Goal: Communication & Community: Answer question/provide support

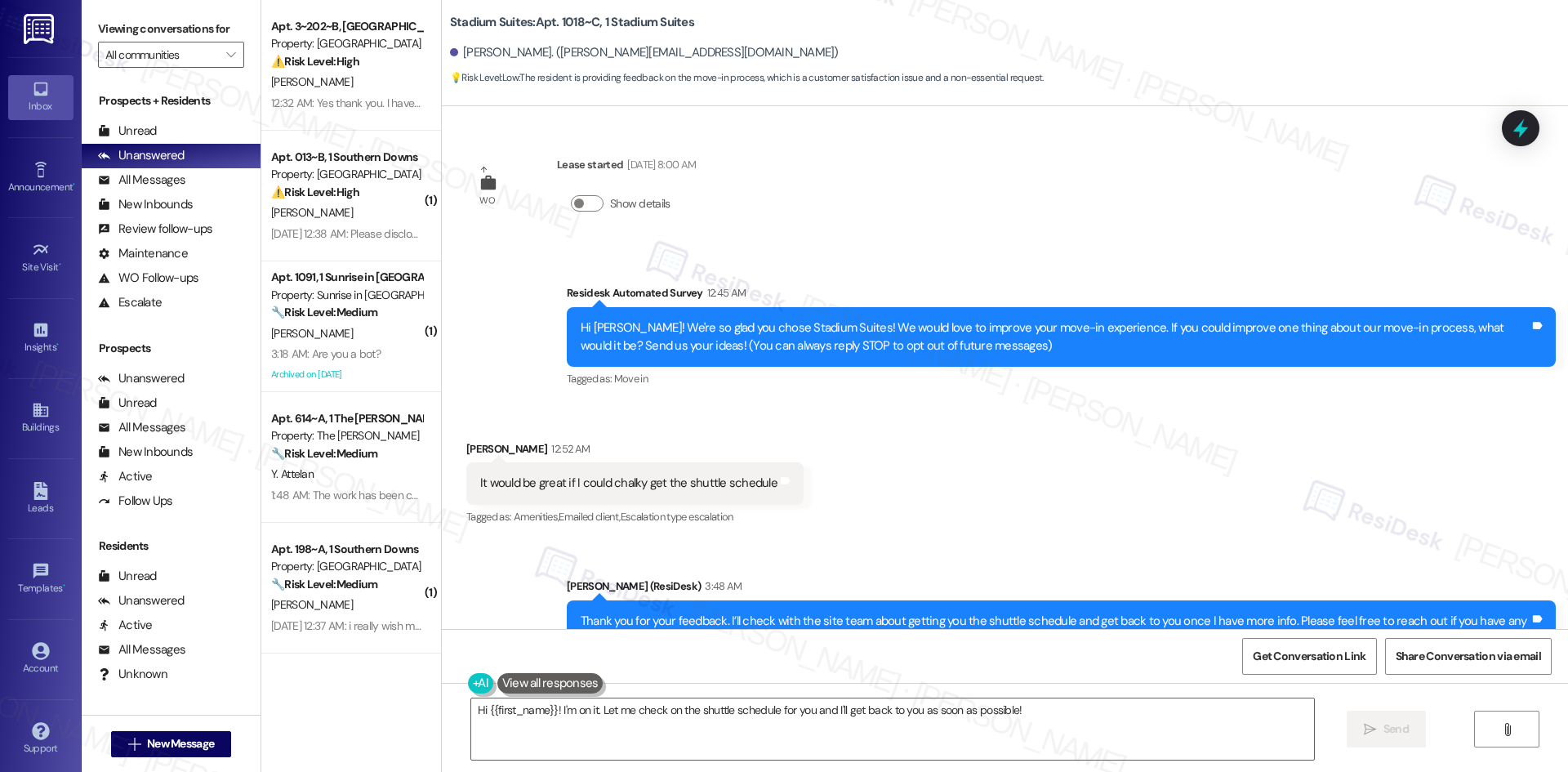
scroll to position [401, 0]
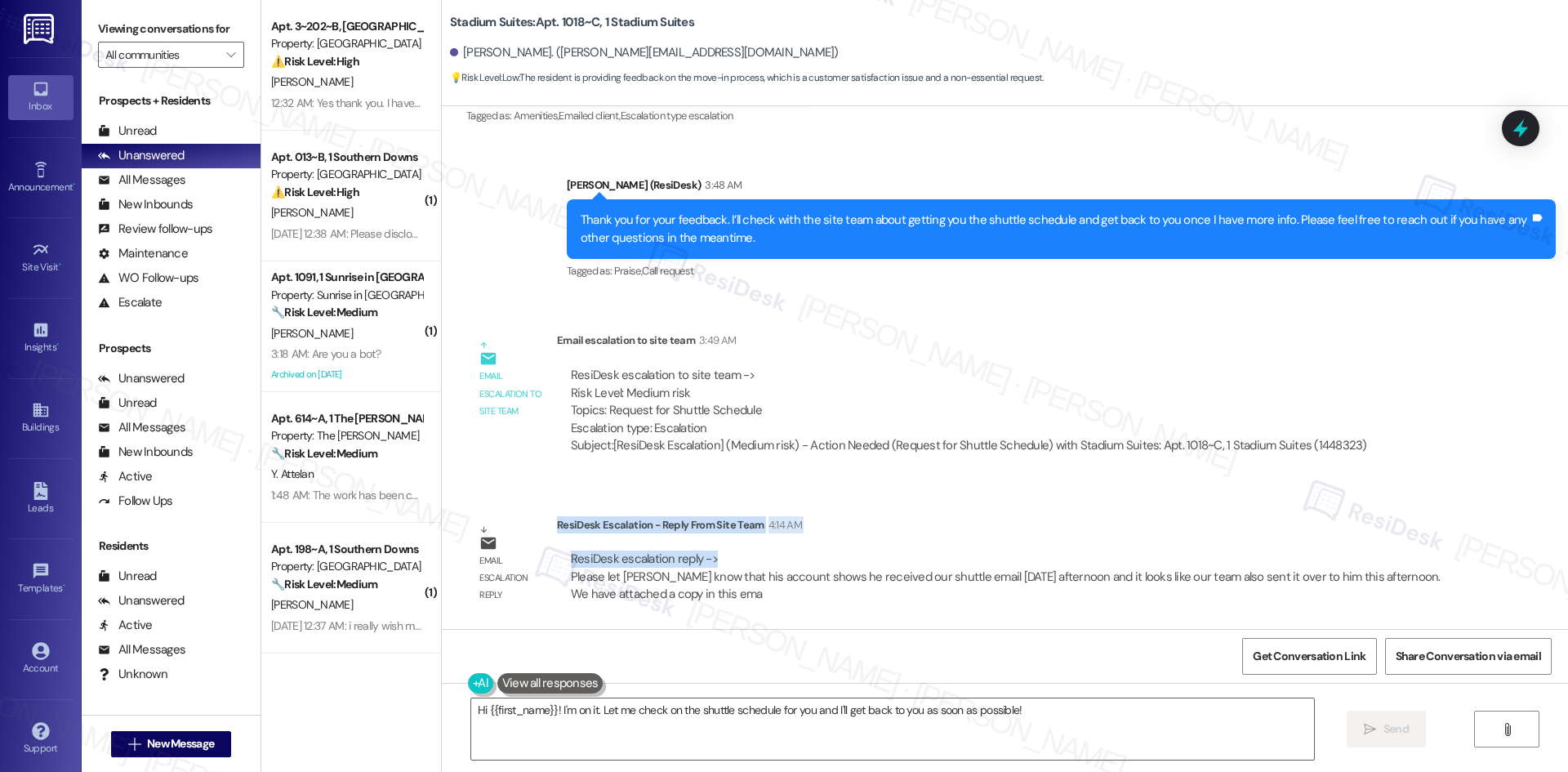
click at [620, 564] on div "ResiDesk escalation reply -> Please let Matthew know that his account shows he …" at bounding box center [1006, 576] width 870 height 51
click at [596, 501] on div "WO Lease started Aug 14, 2025 at 8:00 AM Show details Survey, sent via SMS Resi…" at bounding box center [1004, 367] width 1126 height 523
drag, startPoint x: 545, startPoint y: 522, endPoint x: 707, endPoint y: 554, distance: 165.1
click at [707, 554] on div "ResiDesk Escalation - Reply From Site Team 4:14 AM ResiDesk escalation reply ->…" at bounding box center [1006, 566] width 898 height 99
copy div "ResiDesk Escalation - Reply From Site Team 4:14 AM ResiDesk escalation reply ->"
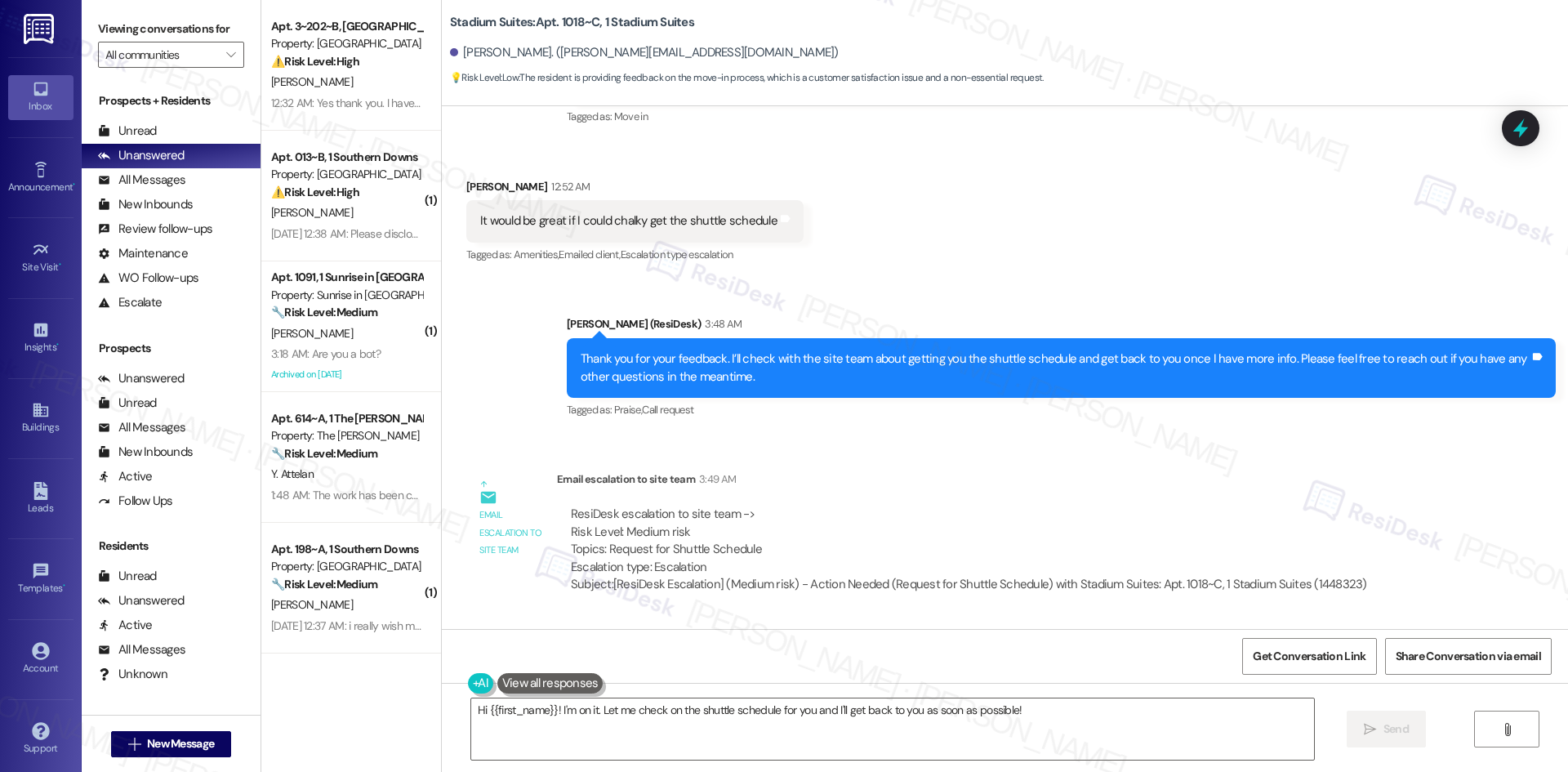
scroll to position [238, 0]
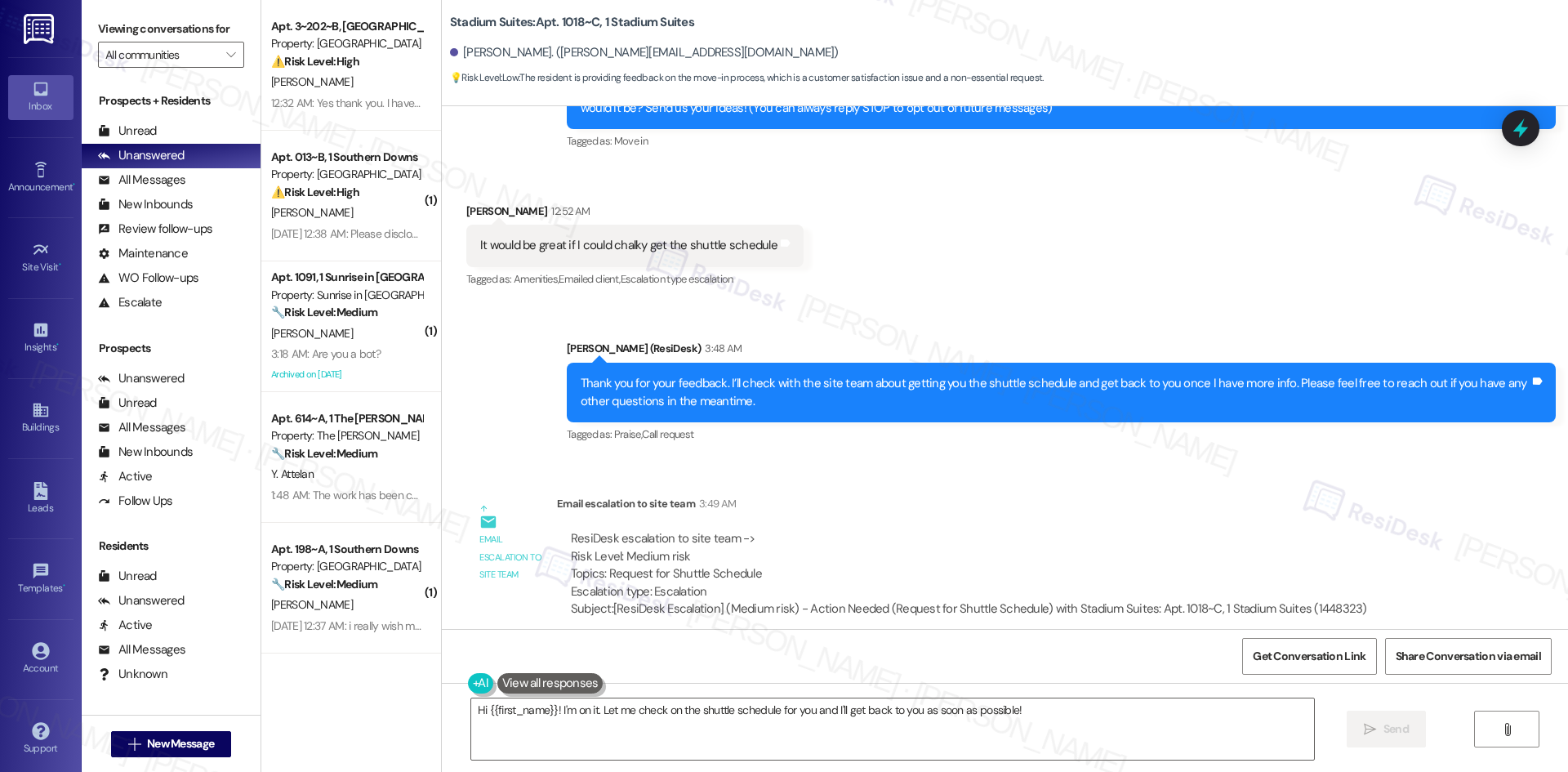
click at [876, 493] on div "Email escalation to site team Email escalation to site team 3:49 AM ResiDesk es…" at bounding box center [923, 562] width 939 height 159
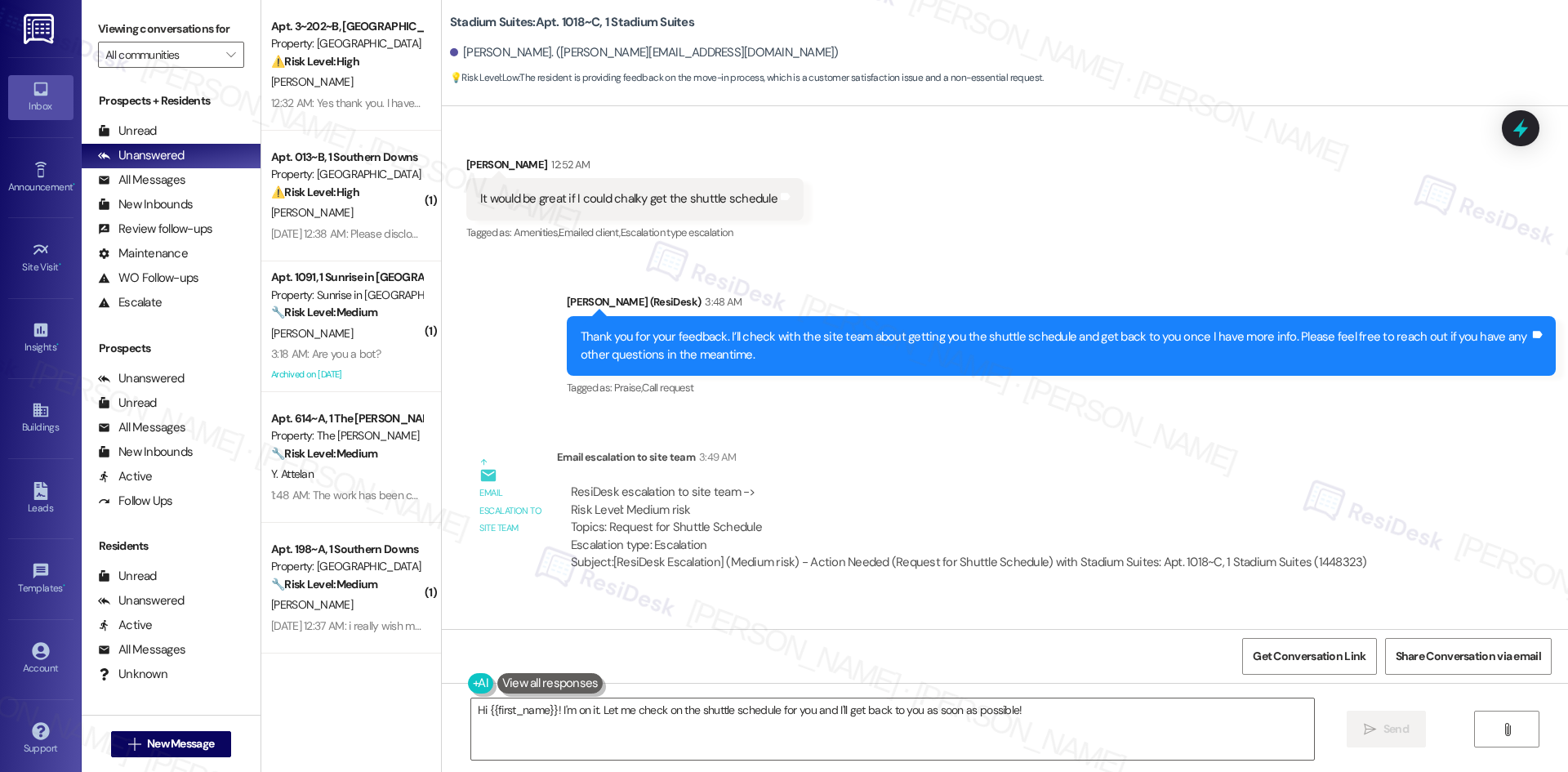
scroll to position [401, 0]
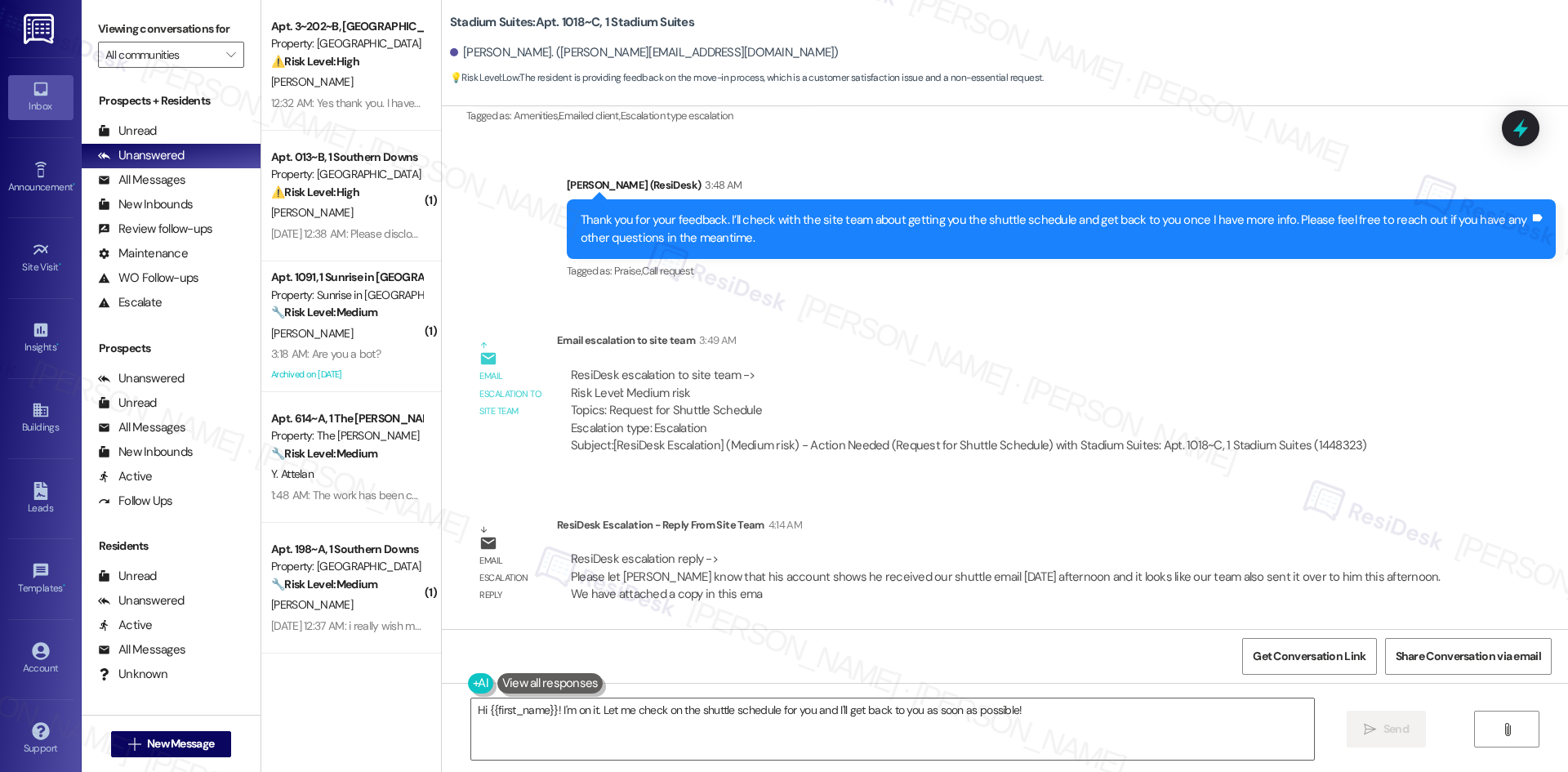
click at [968, 340] on div "Email escalation to site team 3:49 AM" at bounding box center [969, 343] width 824 height 23
click at [1528, 737] on button "" at bounding box center [1507, 729] width 66 height 37
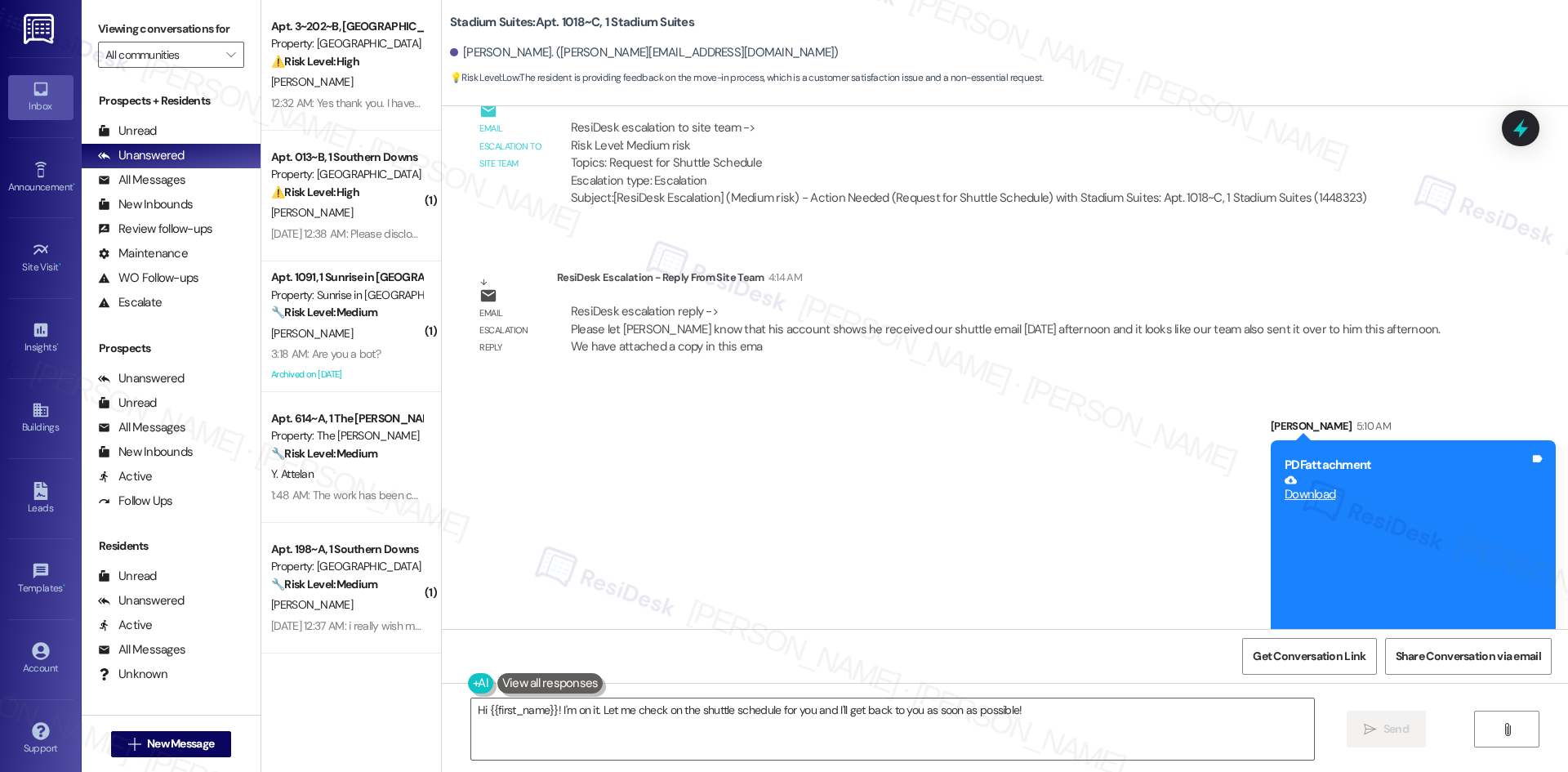
scroll to position [653, 0]
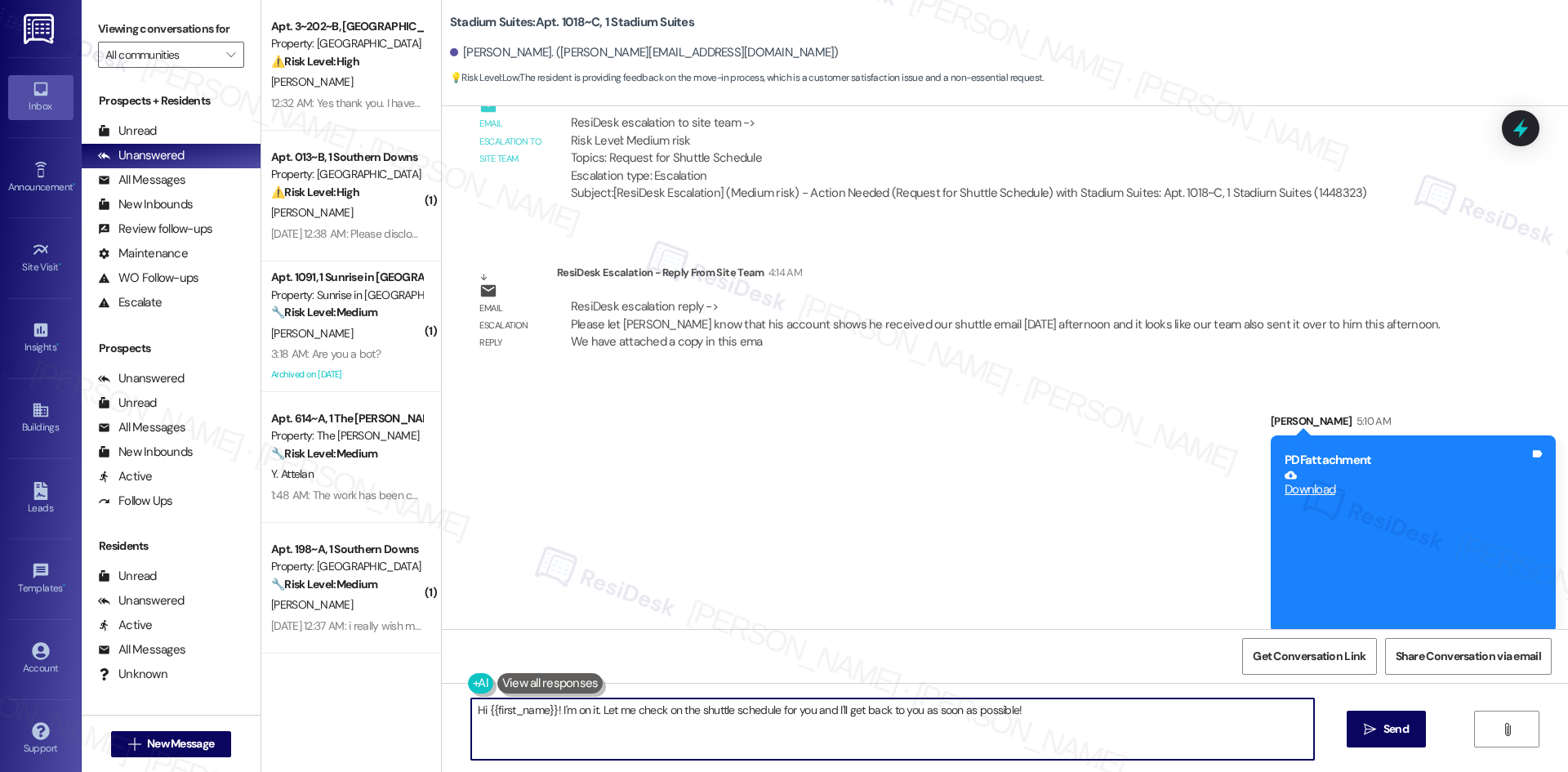
click at [792, 747] on textarea "Hi {{first_name}}! I'm on it. Let me check on the shuttle schedule for you and …" at bounding box center [892, 729] width 843 height 62
paste textarea "Matthew, the team shared that the shuttle schedule was emailed to you Monday af…"
type textarea "Hi Matthew, the team shared that the shuttle schedule was emailed to you Monday…"
click at [1380, 728] on span "Send" at bounding box center [1396, 729] width 32 height 17
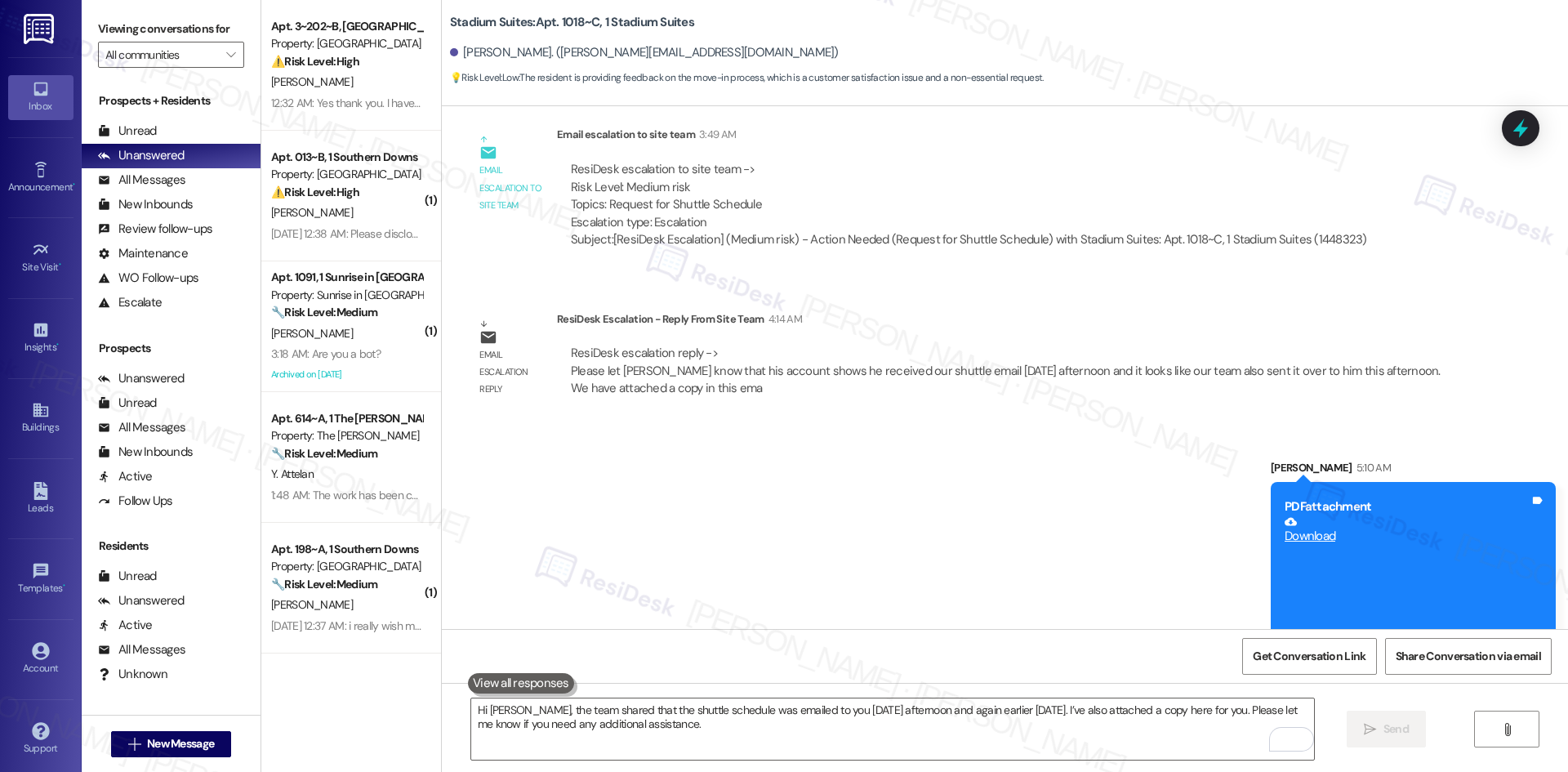
scroll to position [802, 0]
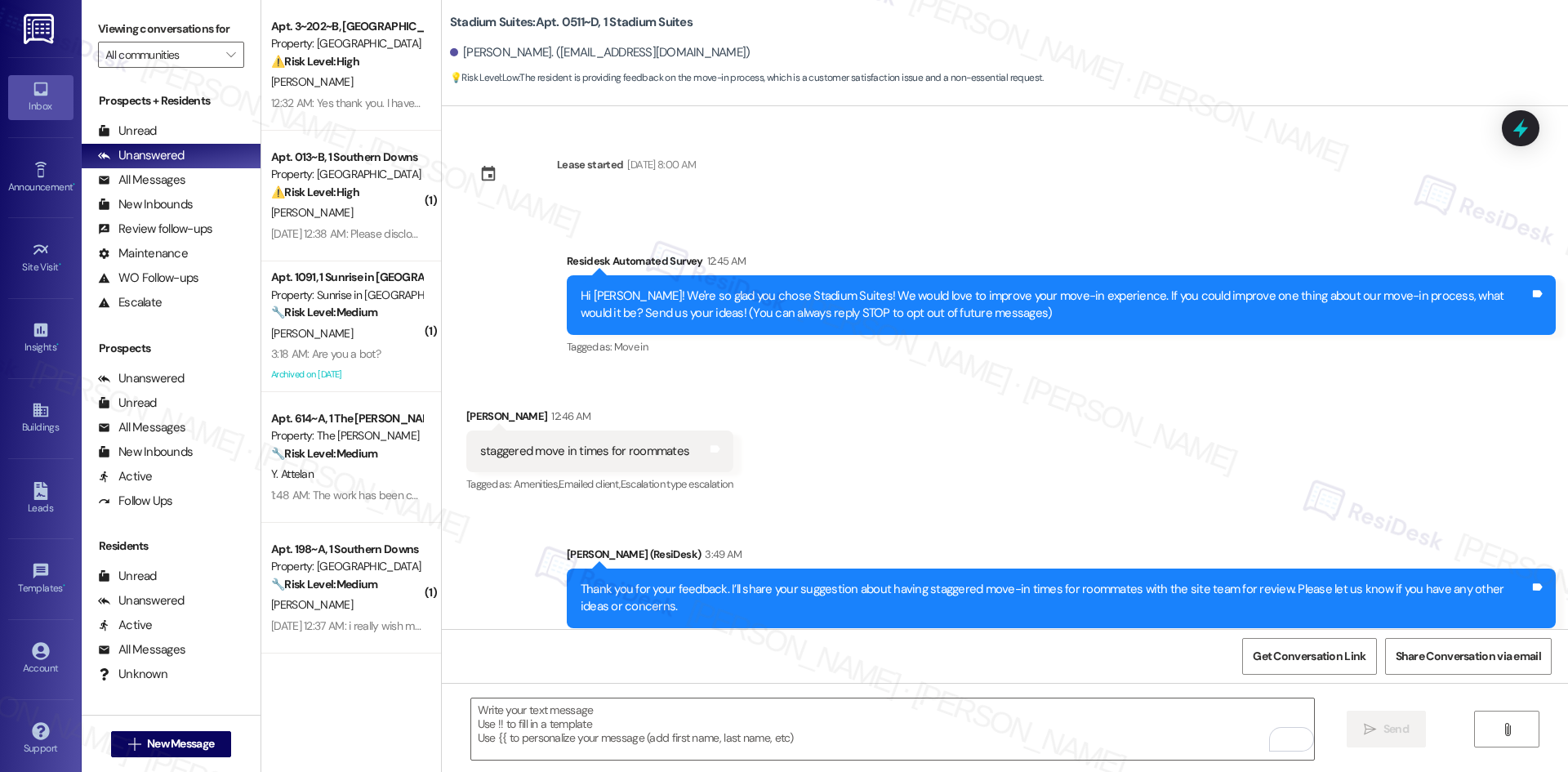
scroll to position [483, 0]
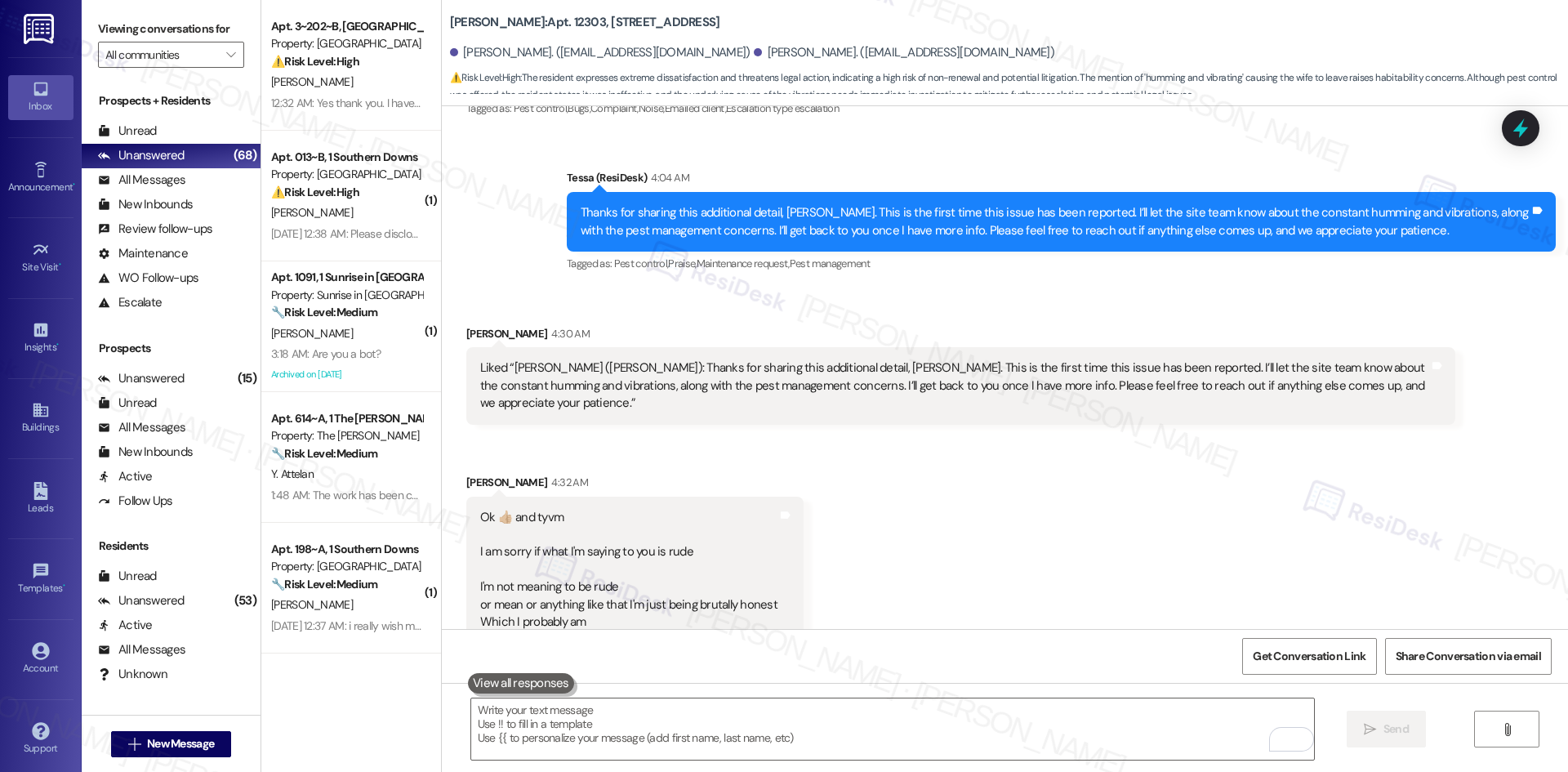
scroll to position [3093, 0]
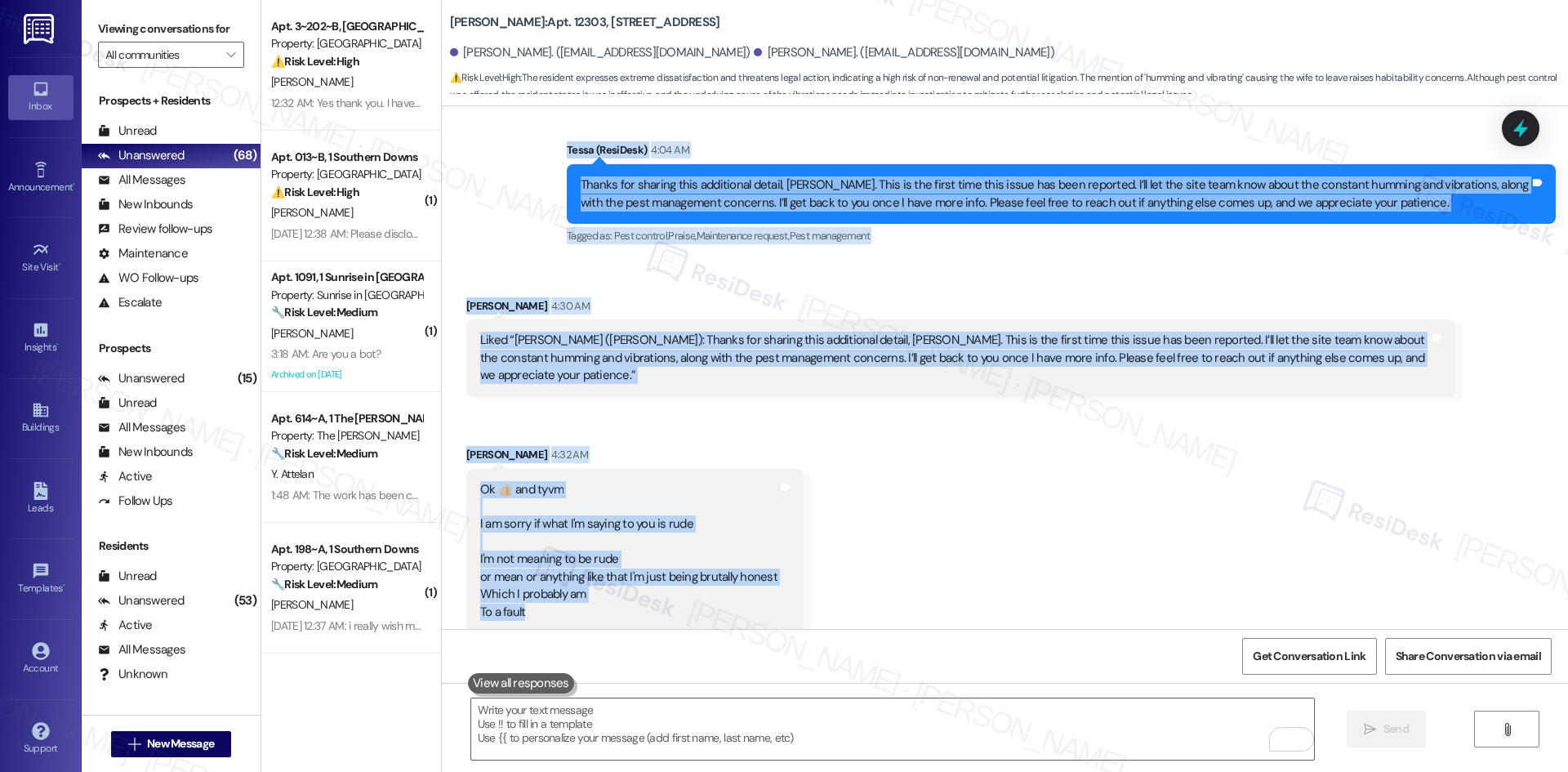
drag, startPoint x: 547, startPoint y: 163, endPoint x: 696, endPoint y: 603, distance: 464.5
click at [696, 603] on div "Lease started Dec 27, 2024 at 8:00 AM Survey, sent via SMS Residesk Automated S…" at bounding box center [1004, 367] width 1126 height 523
copy div "Tessa (ResiDesk) 4:04 AM Thanks for sharing this additional detail, Daryl. This…"
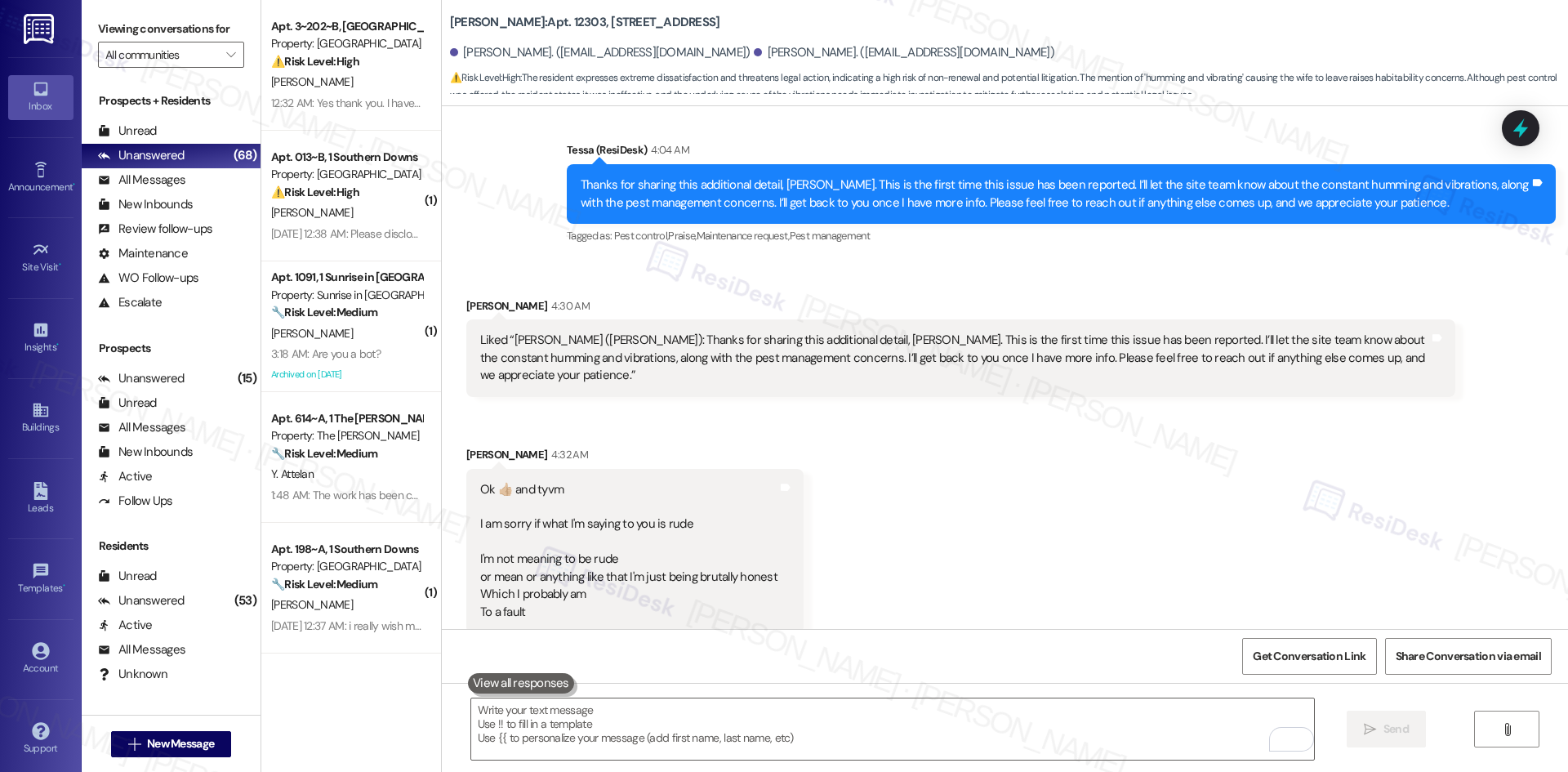
click at [778, 647] on div "Get Conversation Link Share Conversation via email" at bounding box center [1004, 656] width 1126 height 54
click at [907, 472] on div "Received via SMS Daryl Mcswain 4:30 AM Liked “Tessa (Brea Frisco): Thanks for s…" at bounding box center [1004, 453] width 1126 height 385
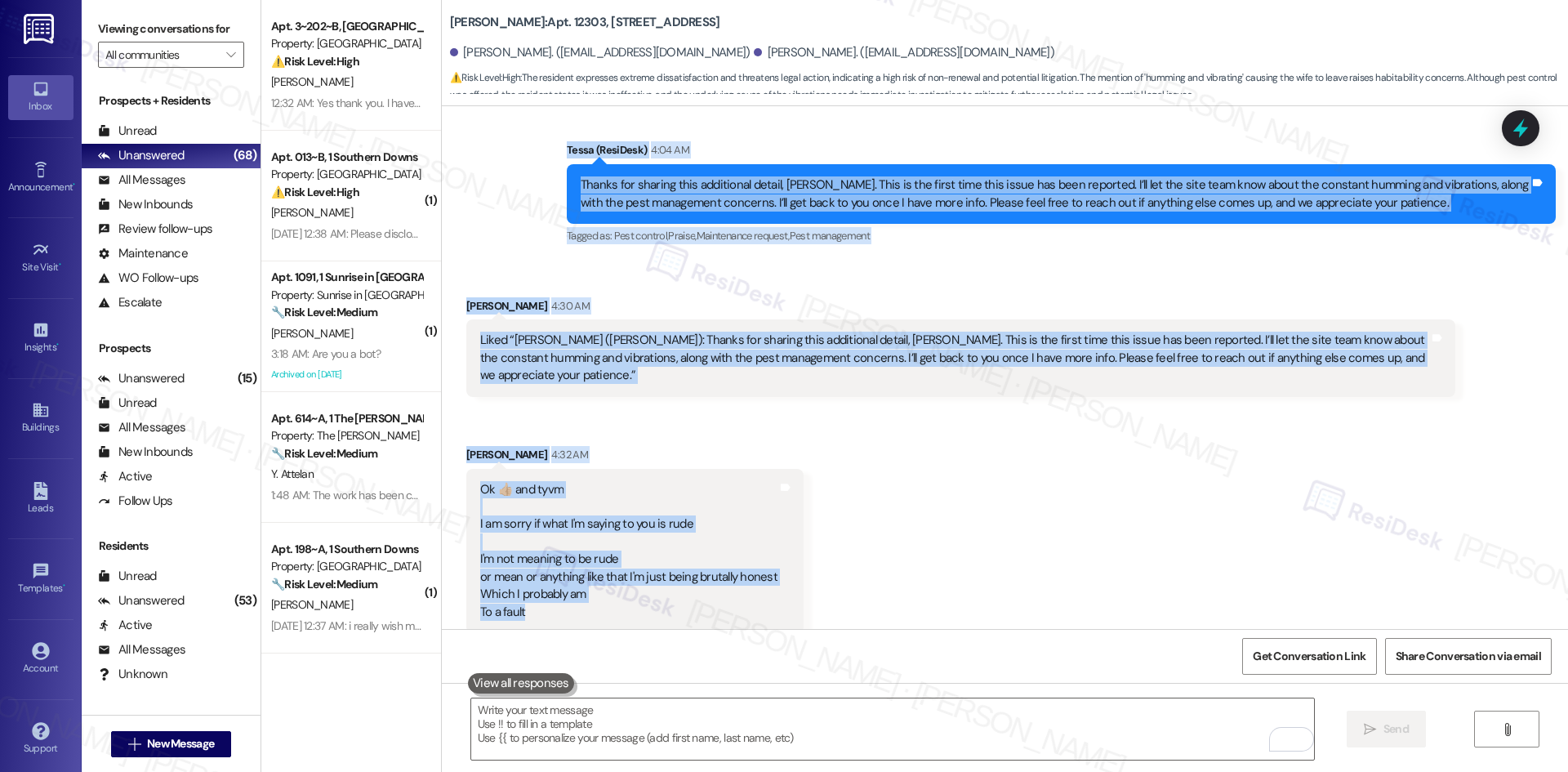
drag, startPoint x: 527, startPoint y: 153, endPoint x: 807, endPoint y: 599, distance: 526.6
click at [807, 599] on div "Lease started Dec 27, 2024 at 8:00 AM Survey, sent via SMS Residesk Automated S…" at bounding box center [1004, 367] width 1126 height 523
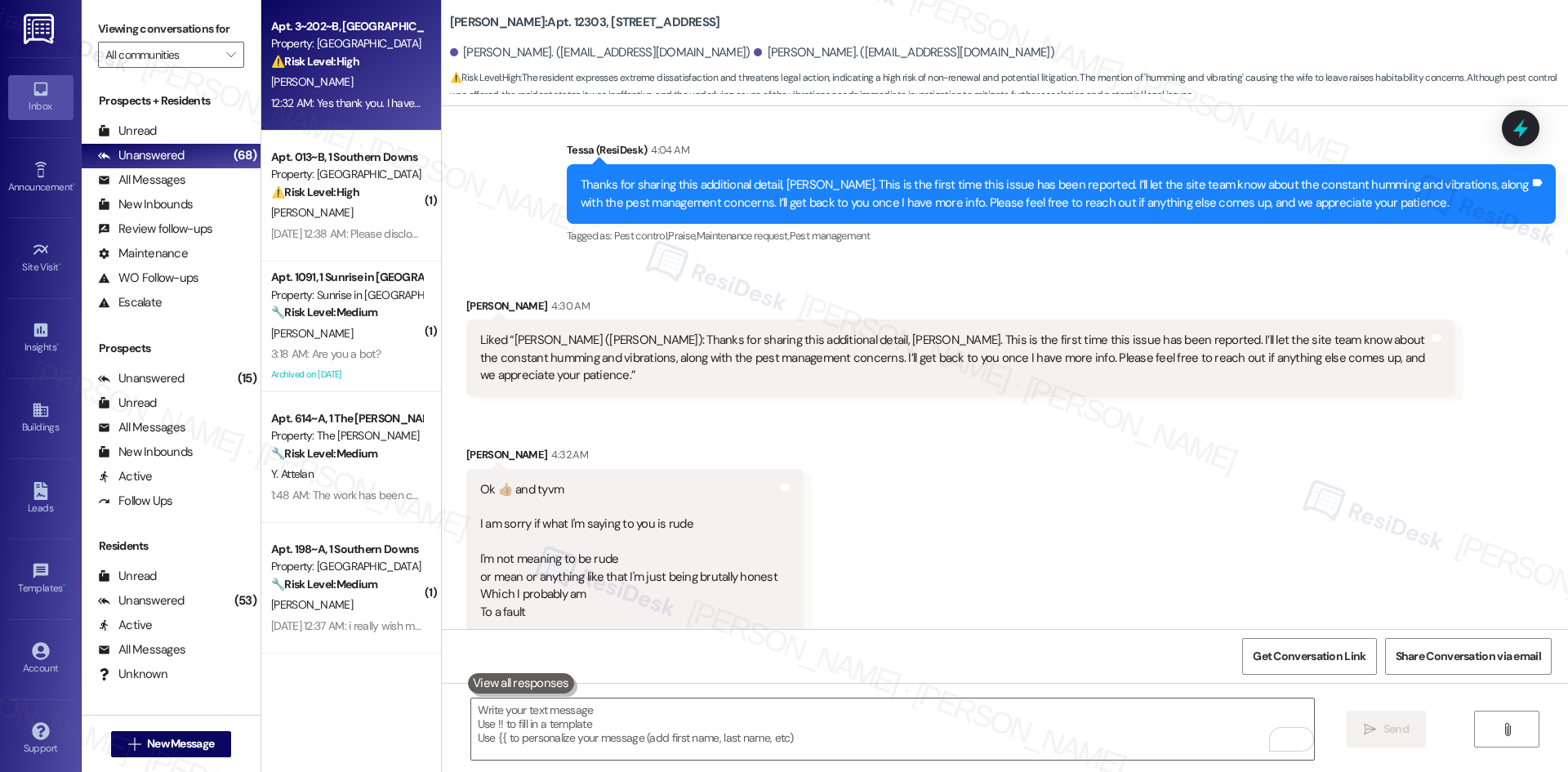
click at [325, 94] on div "12:32 AM: Yes thank you. I have seen them in my bathroom as well as the hot wat…" at bounding box center [346, 104] width 154 height 20
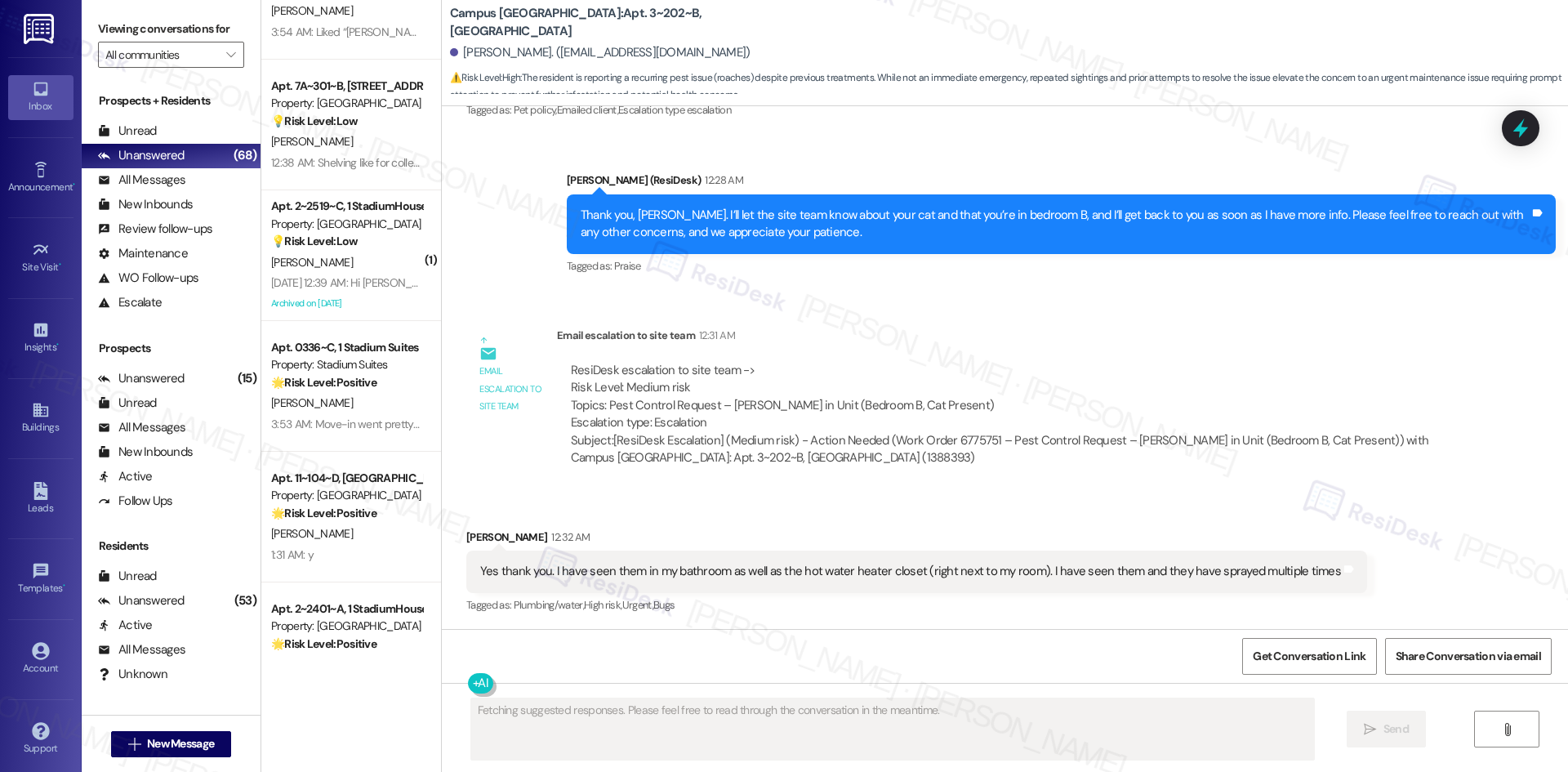
scroll to position [735, 0]
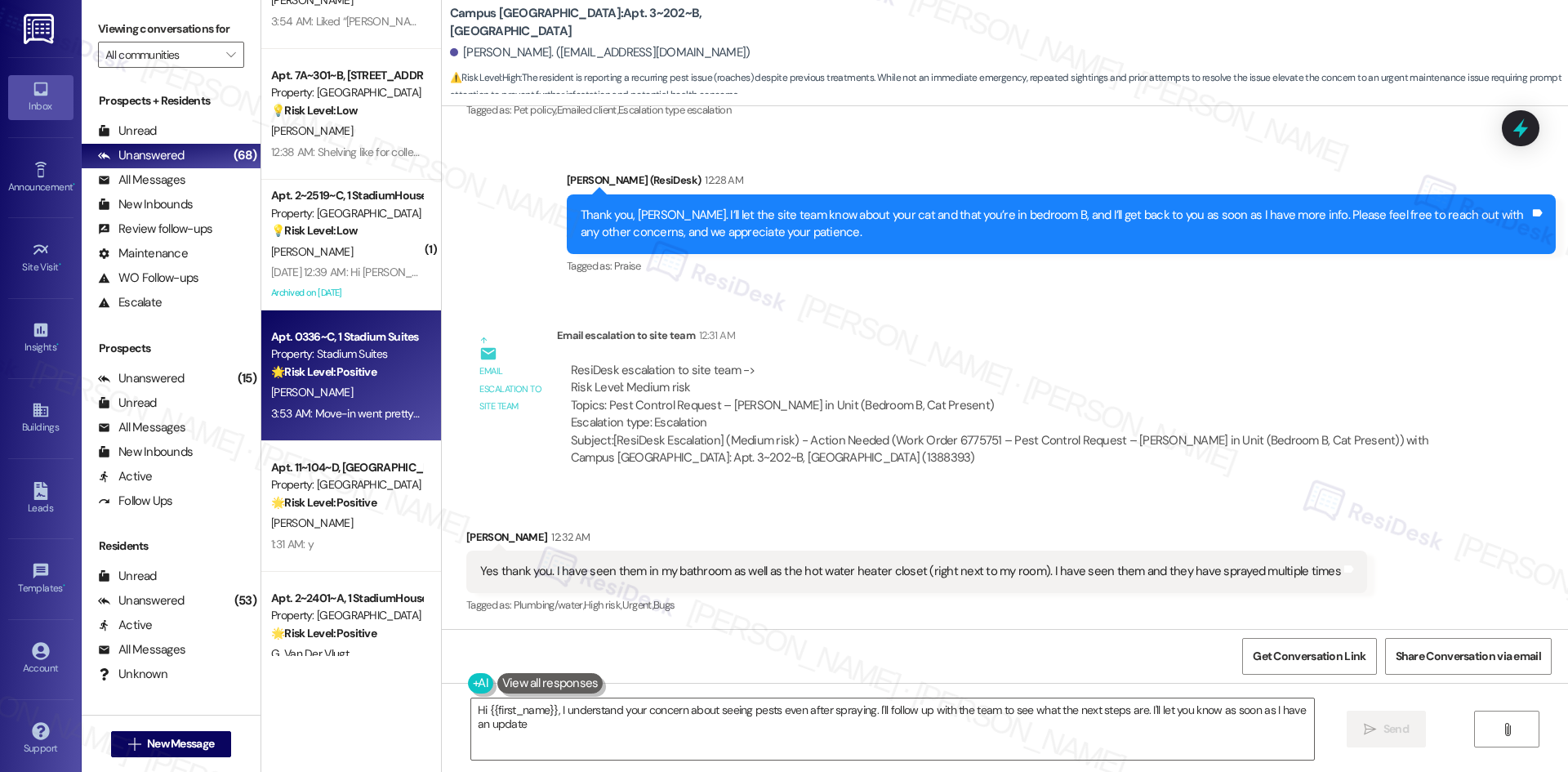
type textarea "Hi {{first_name}}, I understand your concern about seeing pests even after spra…"
click at [374, 422] on div "3:53 AM: Move-in went pretty smoothly overall! I wish the information on the ye…" at bounding box center [346, 414] width 154 height 20
type textarea "Fetching suggested responses. Please feel free to read through the conversation…"
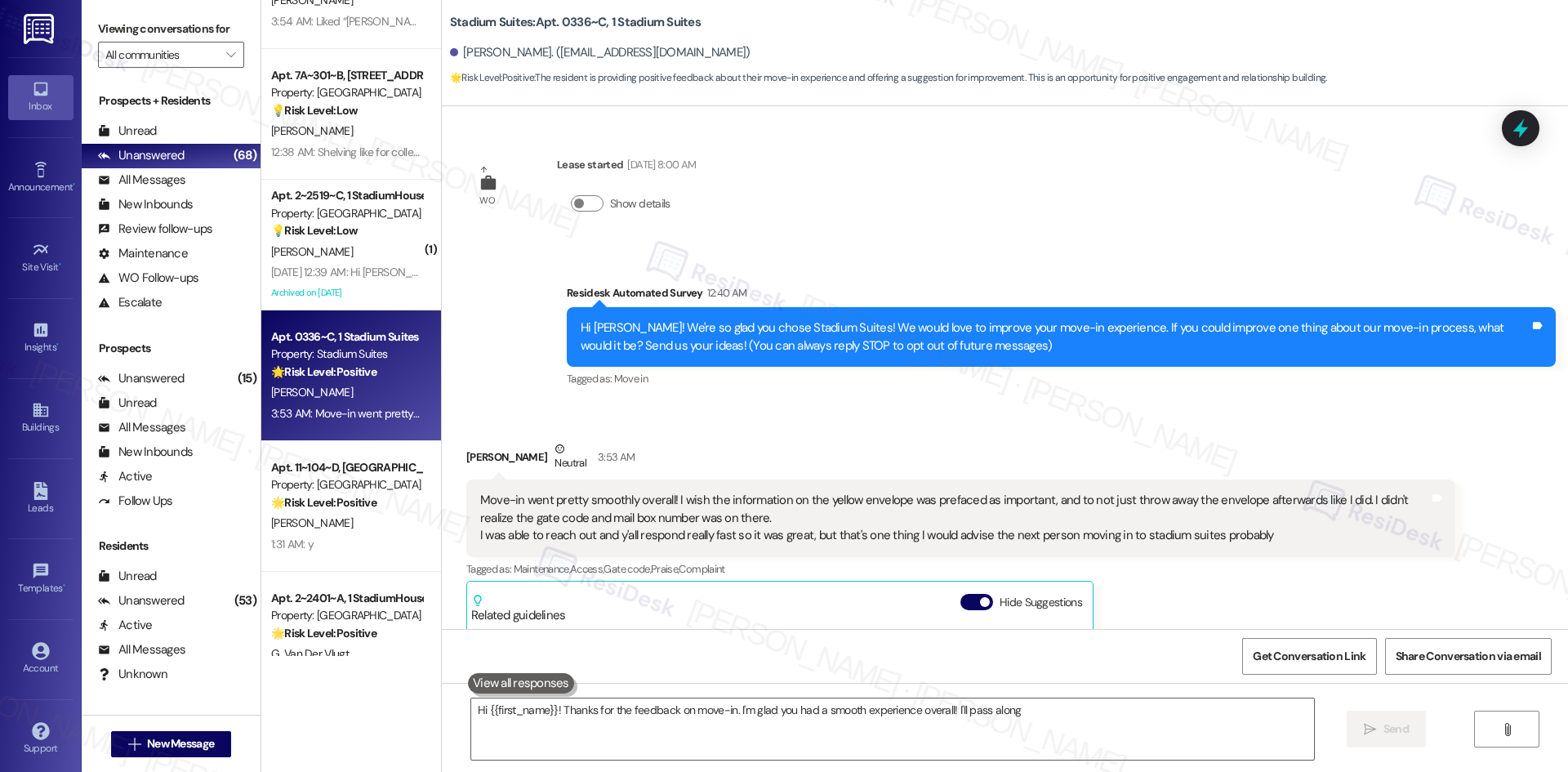
scroll to position [322, 0]
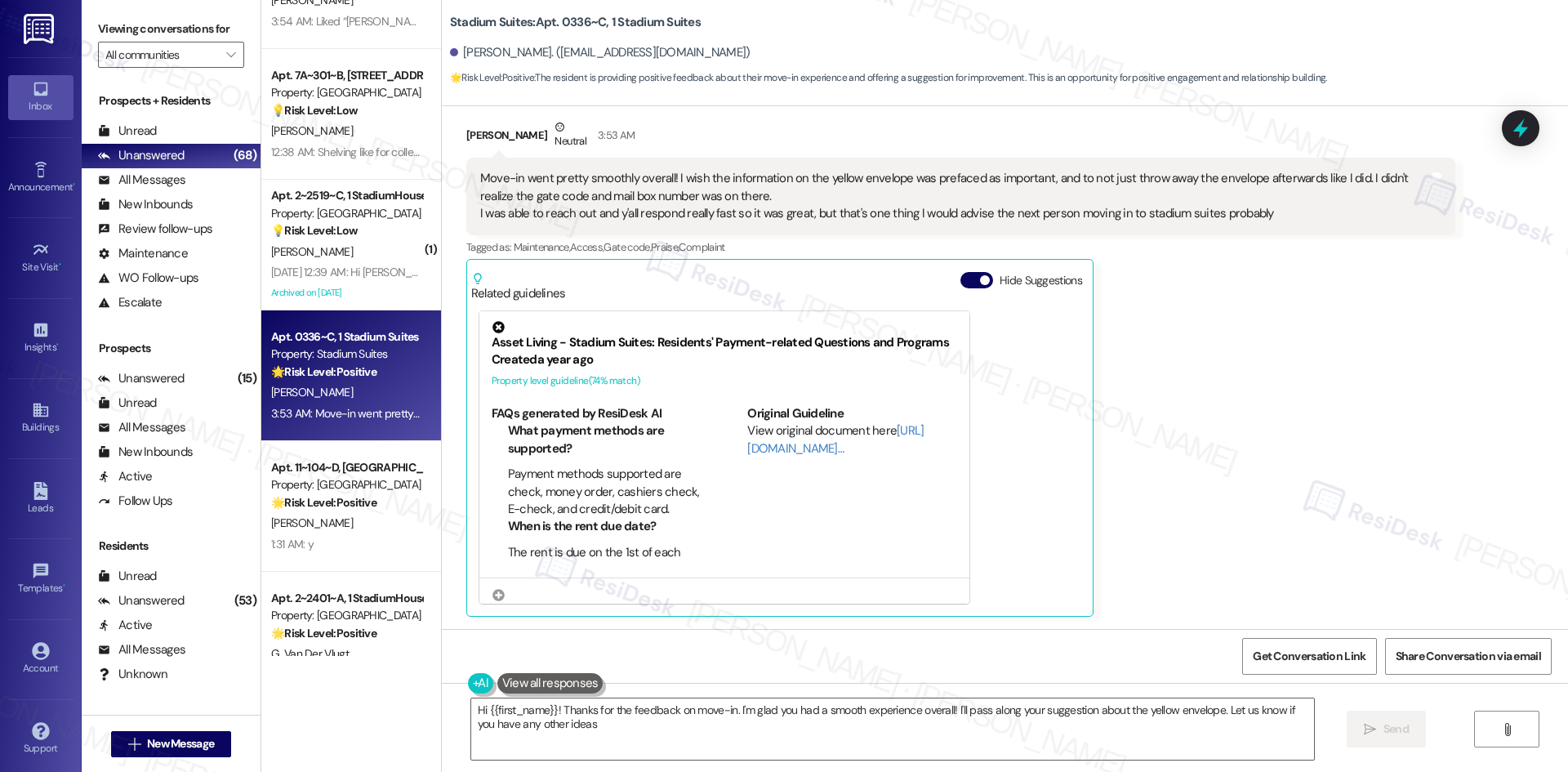
type textarea "Hi {{first_name}}! Thanks for the feedback on move-in. I'm glad you had a smoot…"
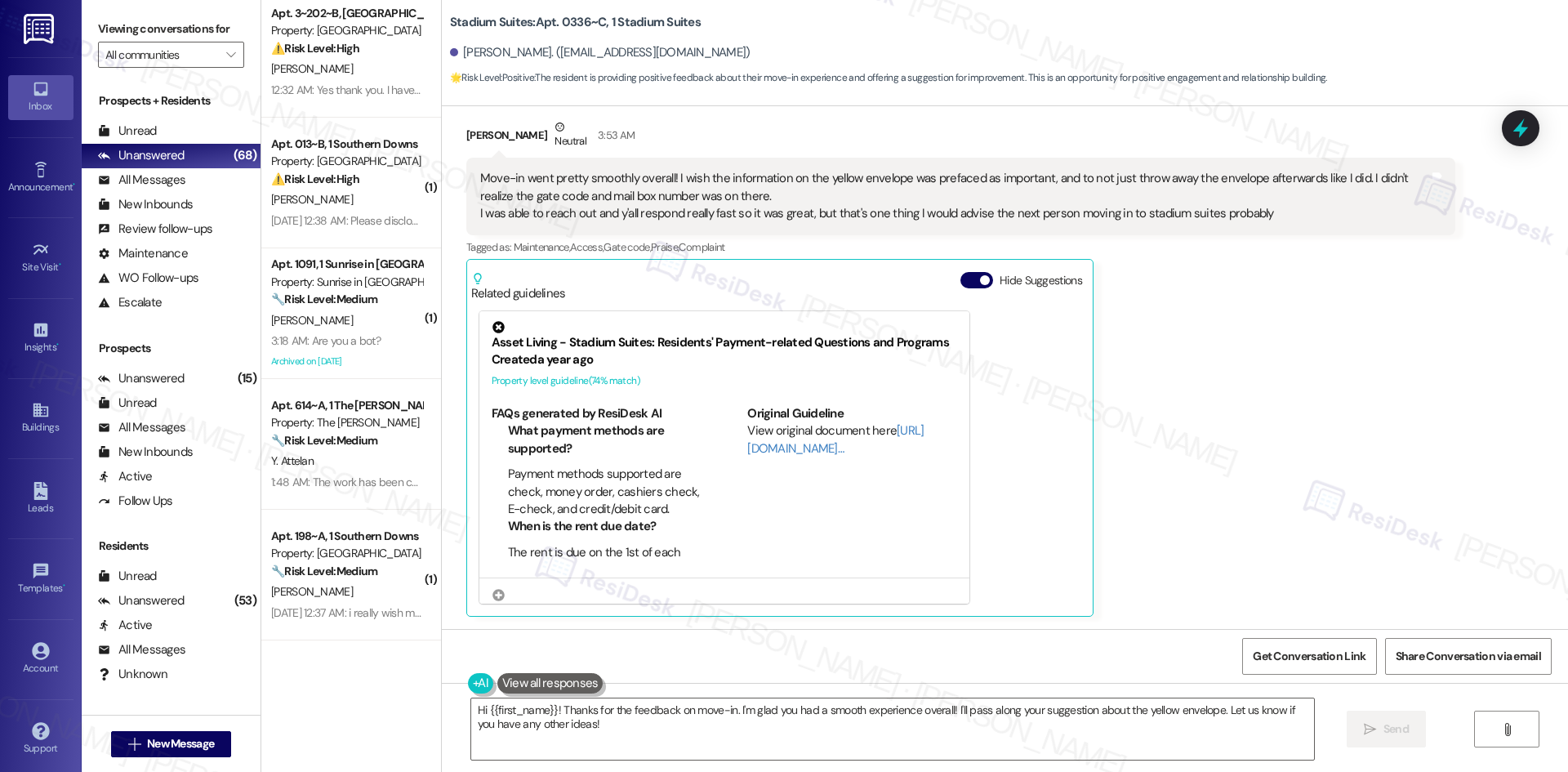
scroll to position [0, 0]
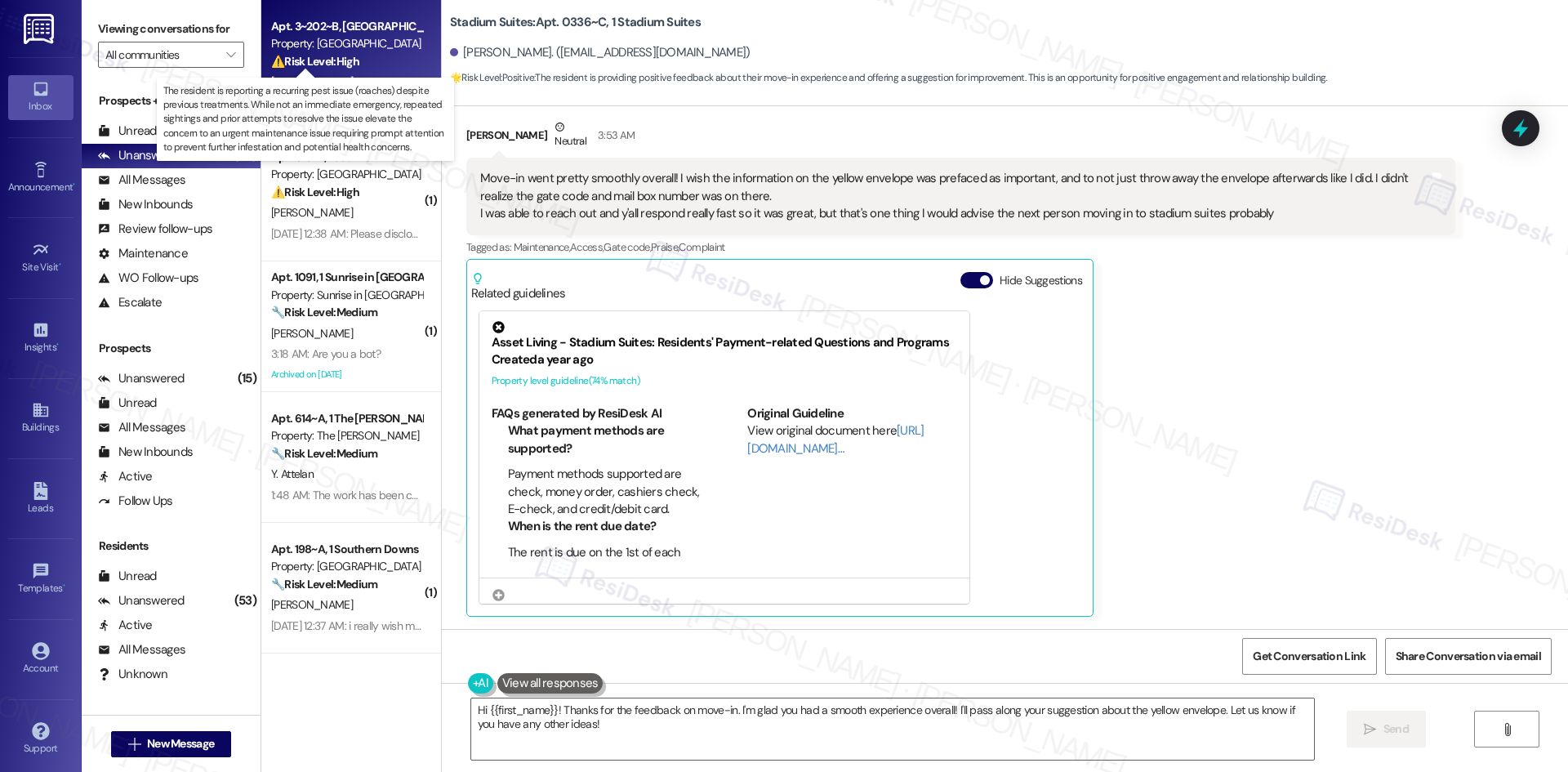
click at [313, 62] on strong "⚠️ Risk Level: High" at bounding box center [315, 61] width 88 height 14
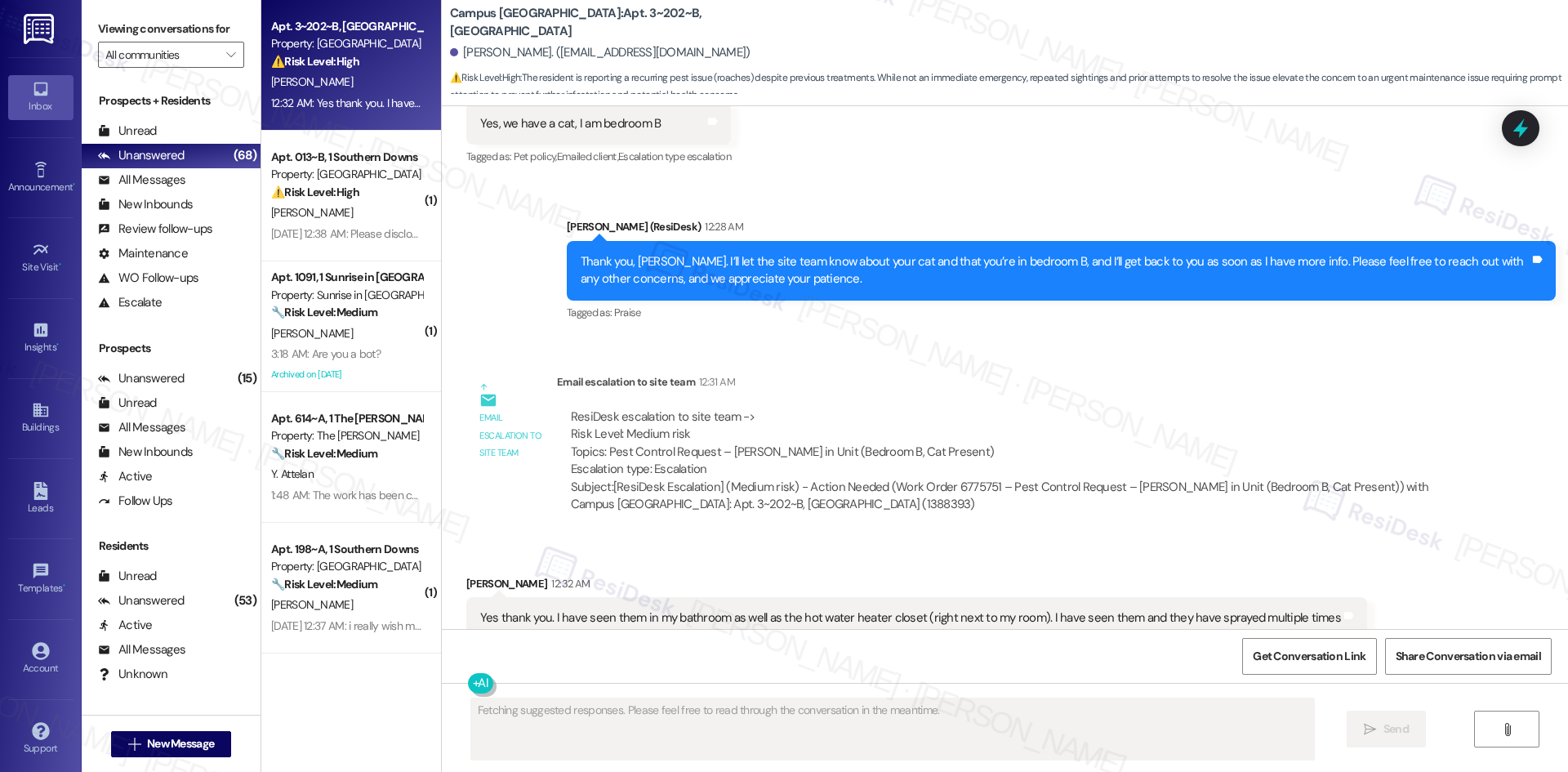
scroll to position [1247, 0]
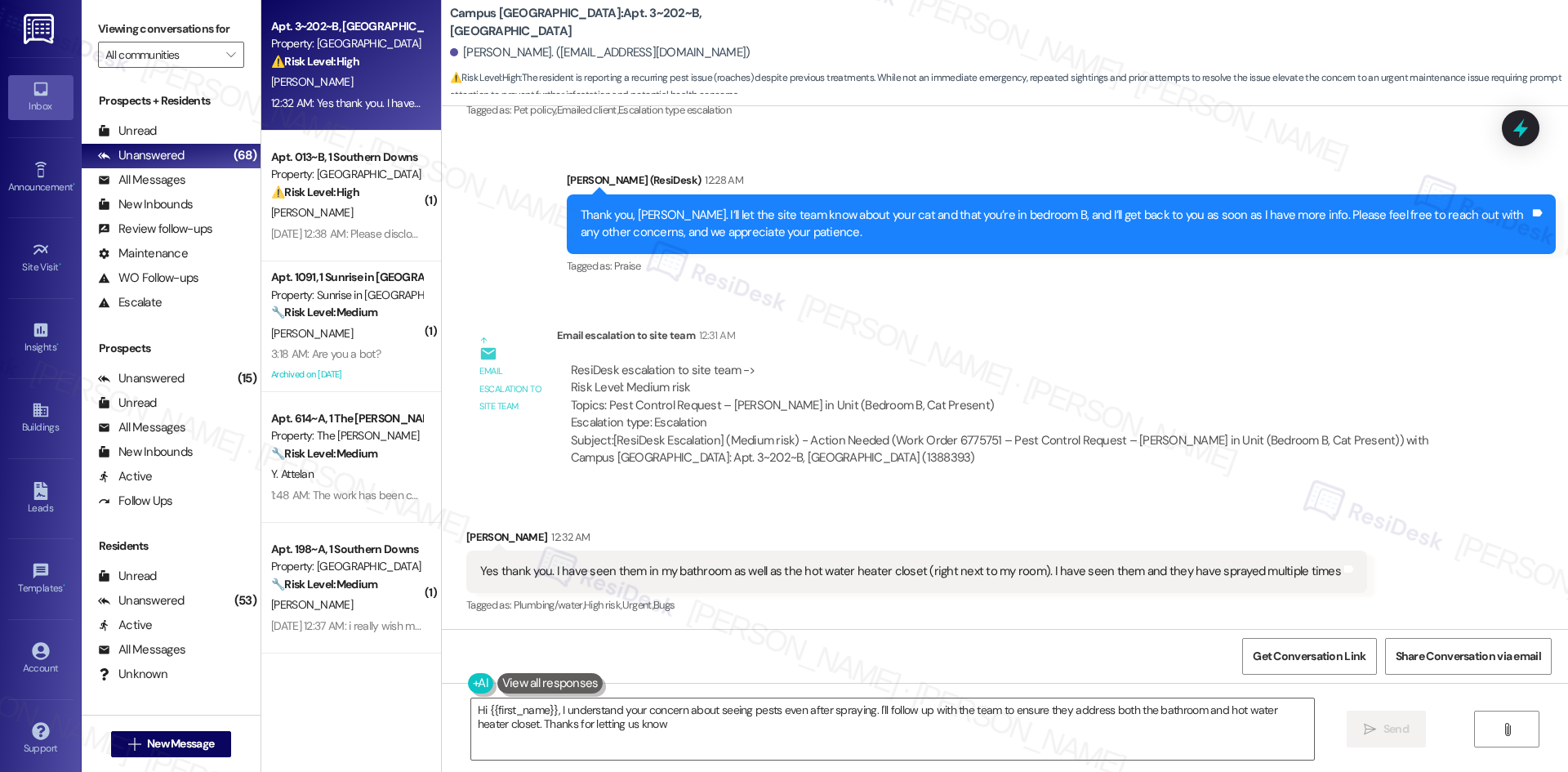
type textarea "Hi {{first_name}}, I understand your concern about seeing pests even after spra…"
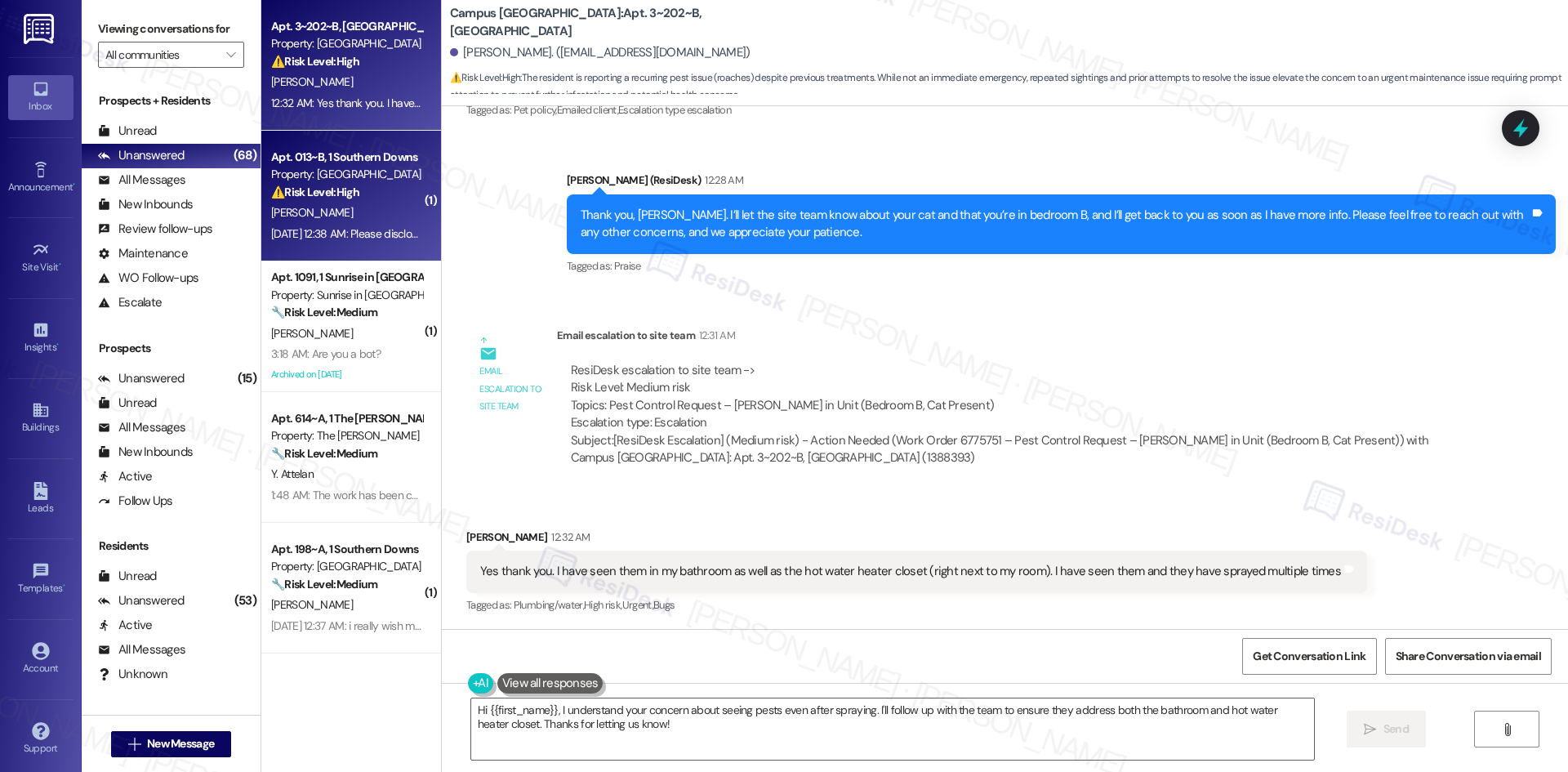
click at [318, 158] on div "Apt. 013~B, 1 Southern Downs" at bounding box center [346, 157] width 151 height 17
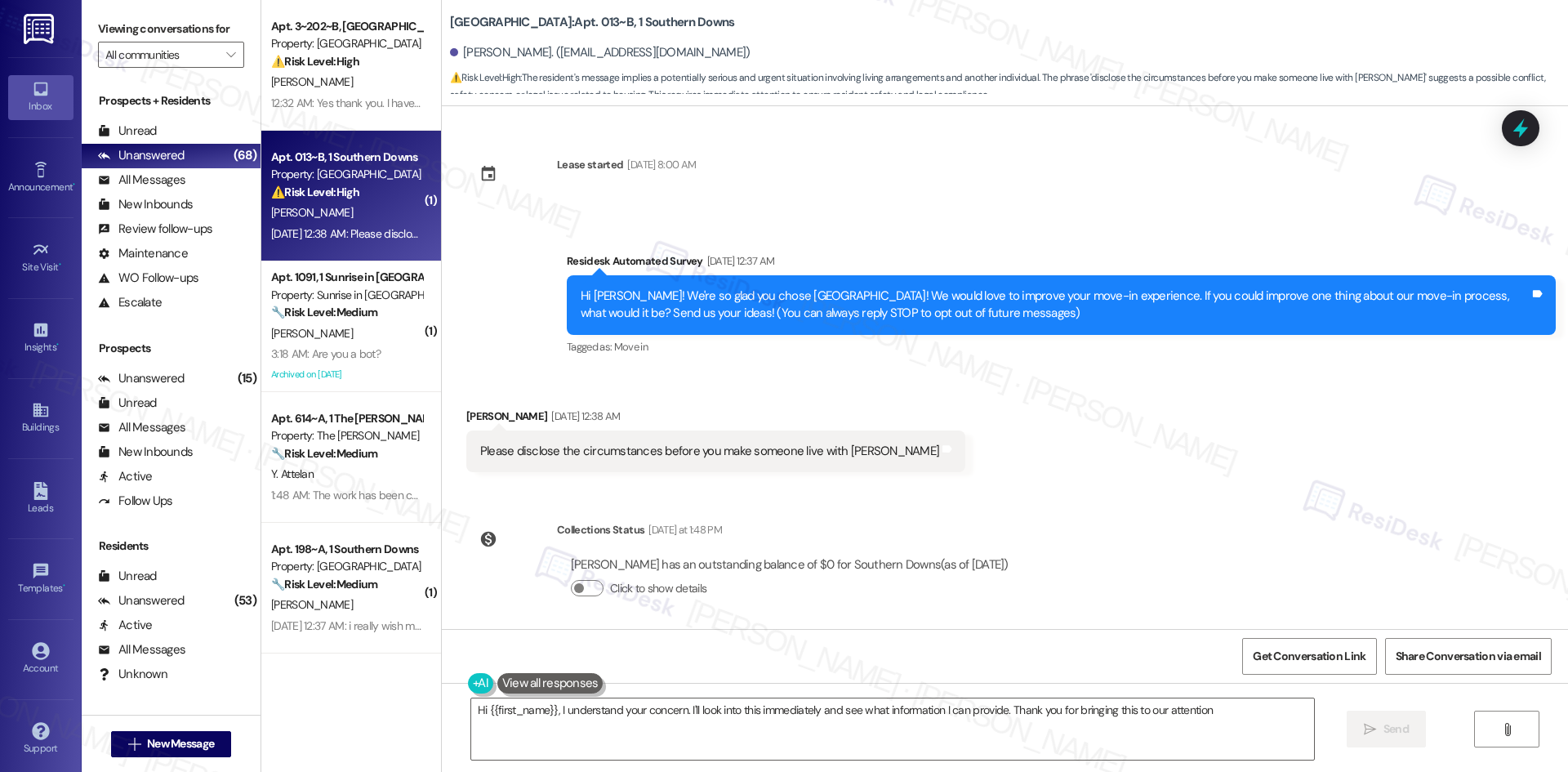
type textarea "Hi {{first_name}}, I understand your concern. I'll look into this immediately a…"
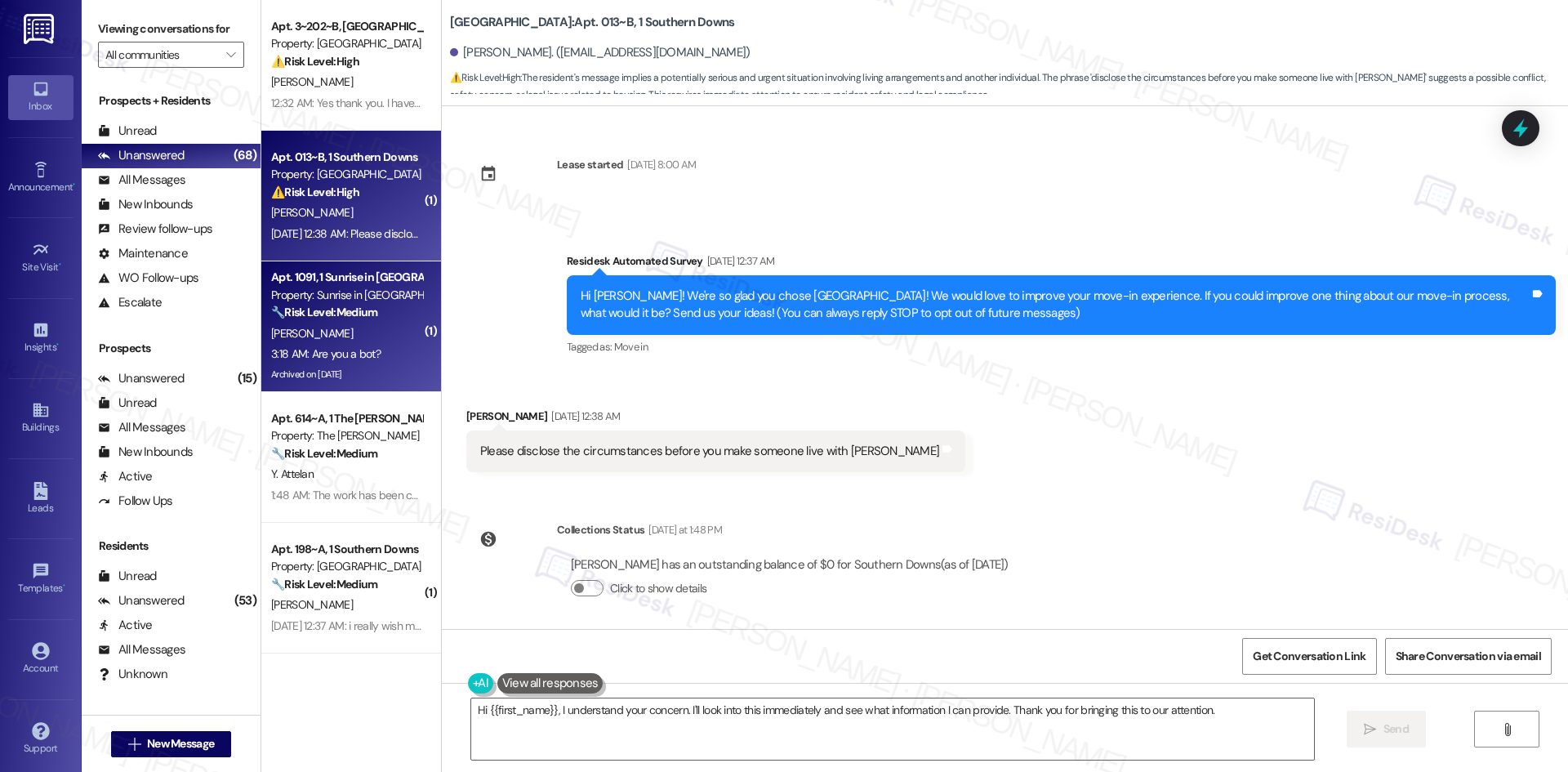
click at [271, 330] on span "[PERSON_NAME]" at bounding box center [312, 333] width 82 height 14
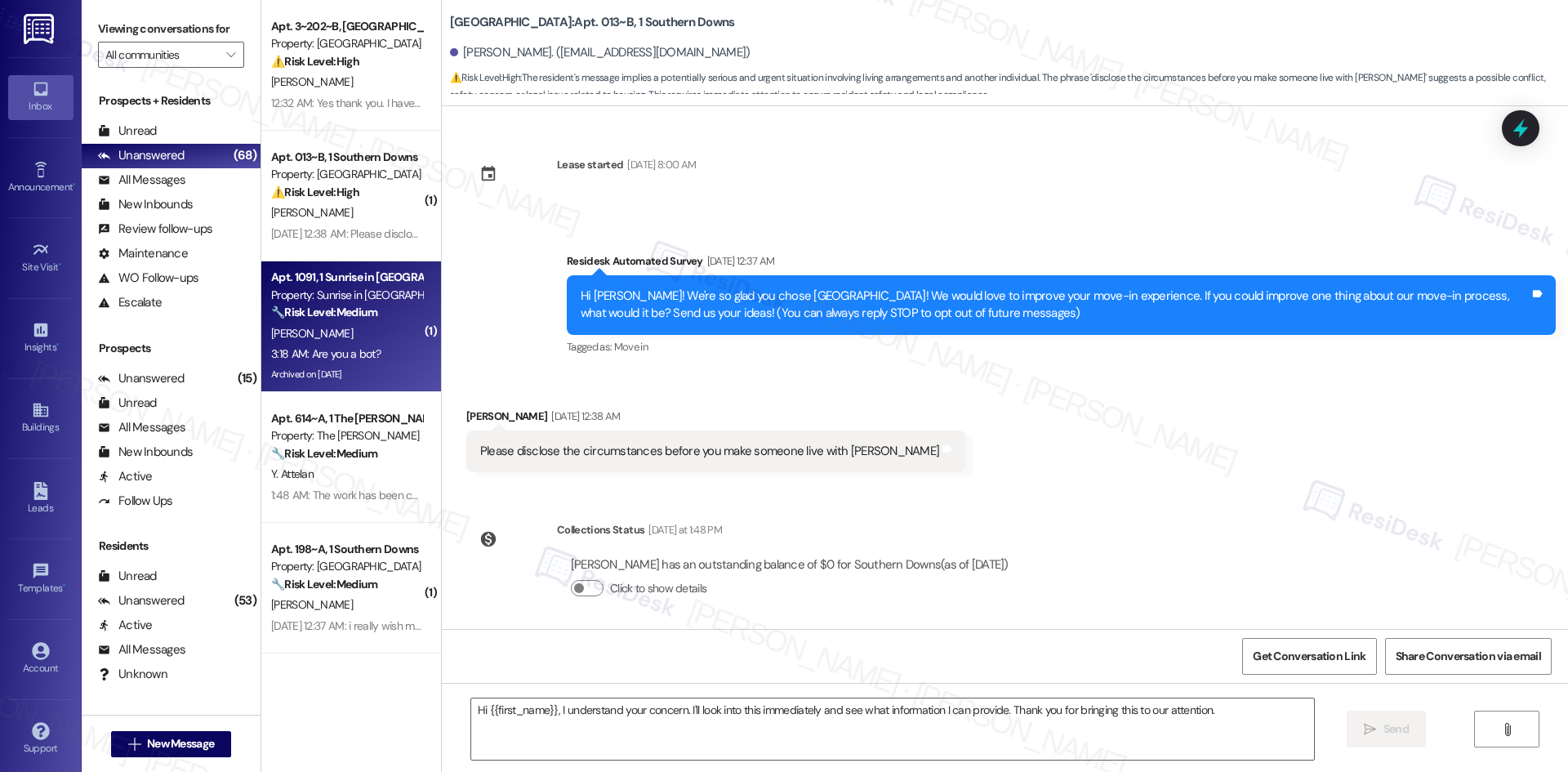
type textarea "Fetching suggested responses. Please feel free to read through the conversation…"
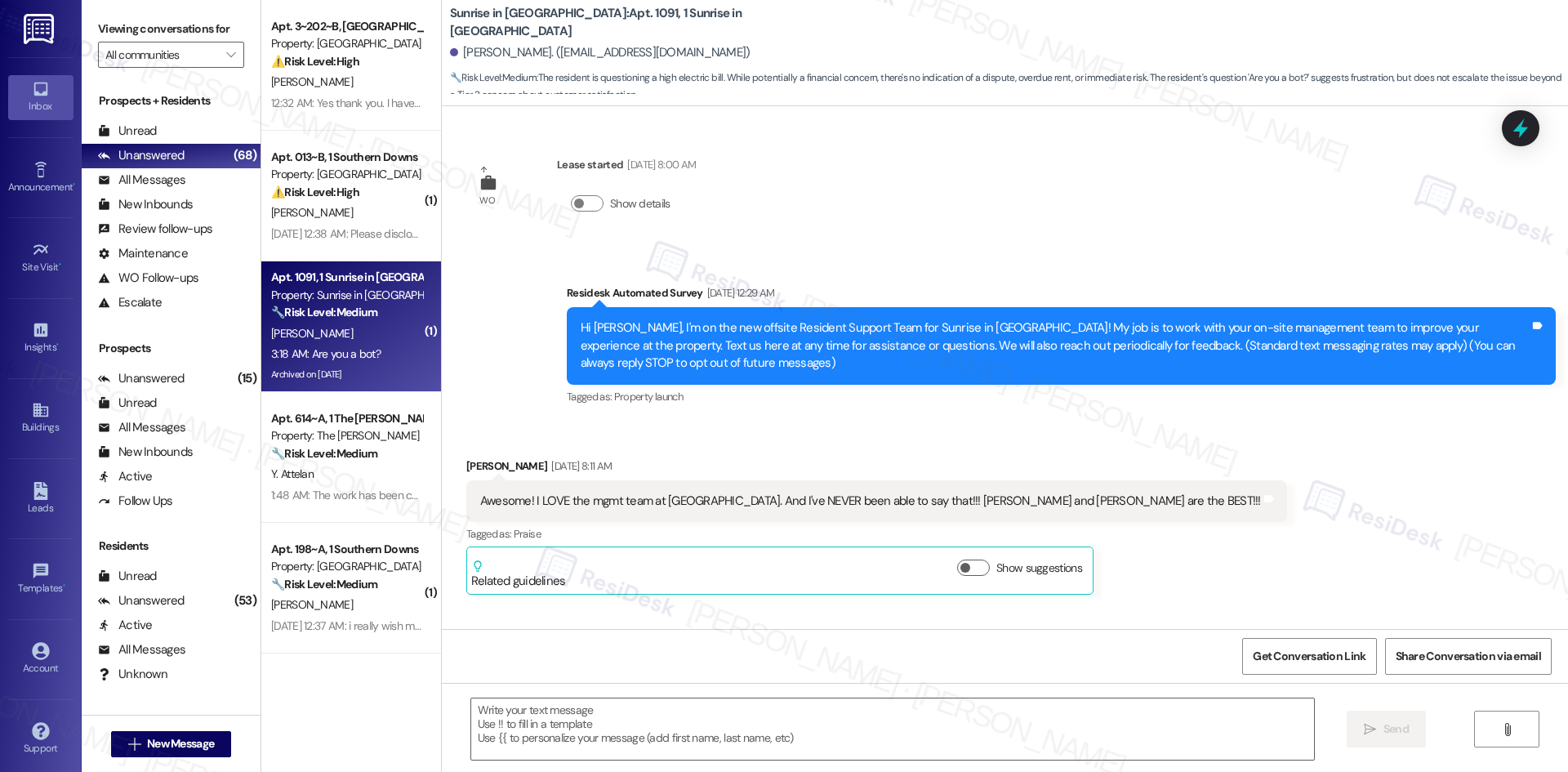
scroll to position [4570, 0]
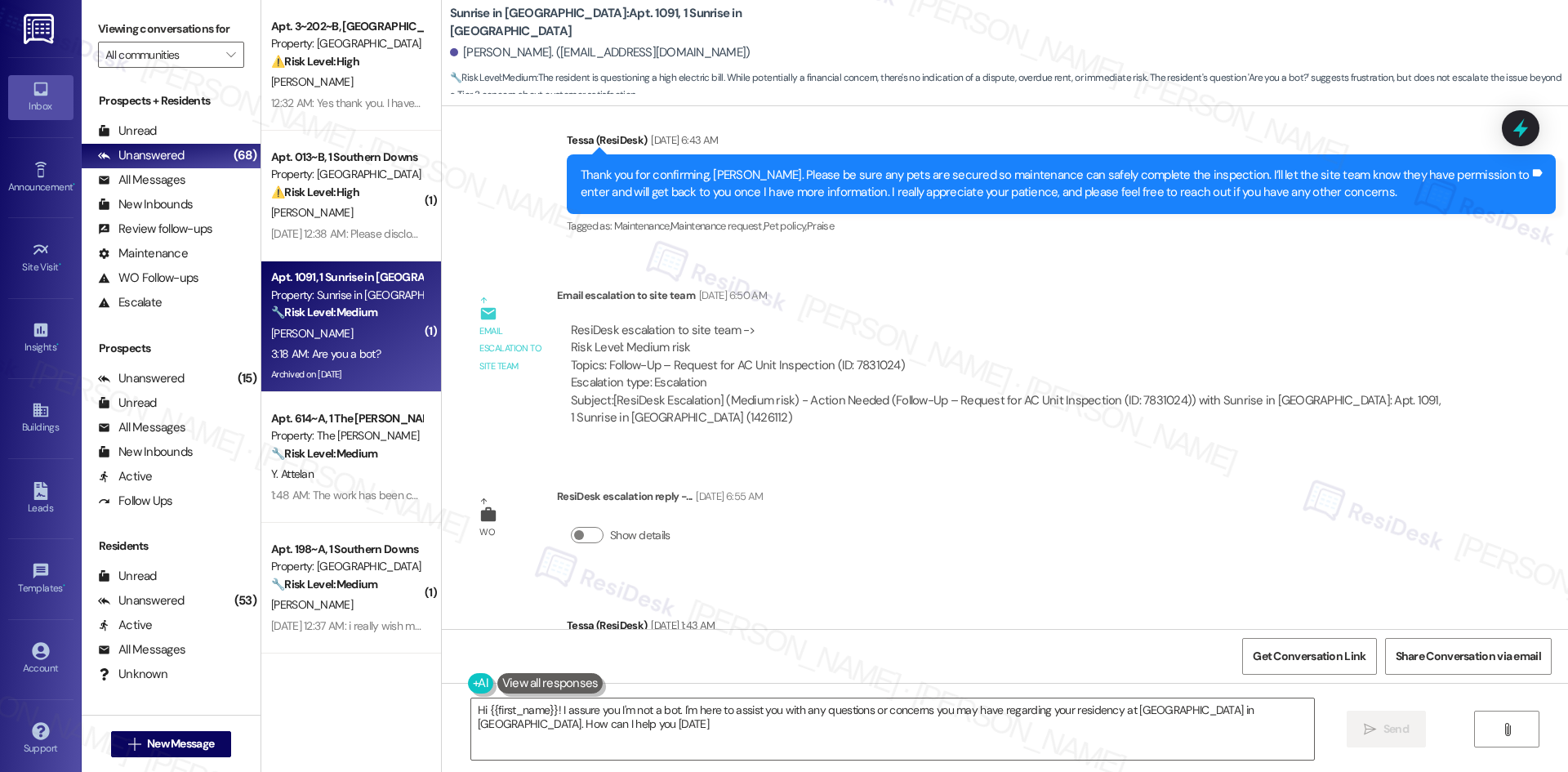
type textarea "Hi {{first_name}}! I assure you I'm not a bot. I'm here to assist you with any …"
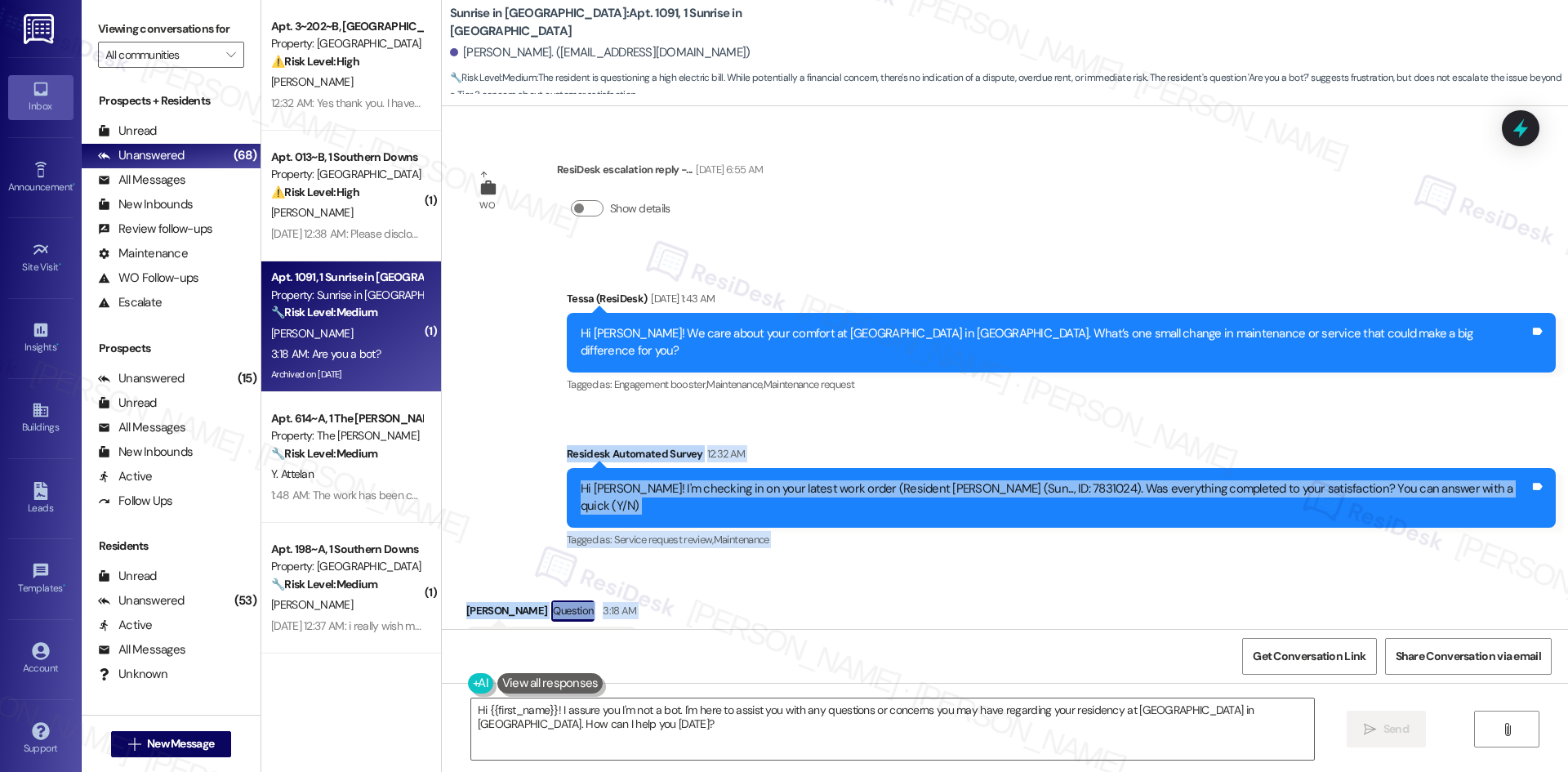
drag, startPoint x: 579, startPoint y: 410, endPoint x: 634, endPoint y: 623, distance: 220.0
click at [634, 623] on div "WO Lease started Mar 31, 2025 at 8:00 AM Show details Survey, sent via SMS Resi…" at bounding box center [1004, 367] width 1126 height 523
copy div "Residesk Automated Survey 12:32 AM Hi Kimberly! I'm checking in on your latest …"
click at [1251, 612] on div "Received via SMS Kimberly Vega Question 3:18 AM Are you a bot? Tags and notes" at bounding box center [1004, 622] width 1126 height 117
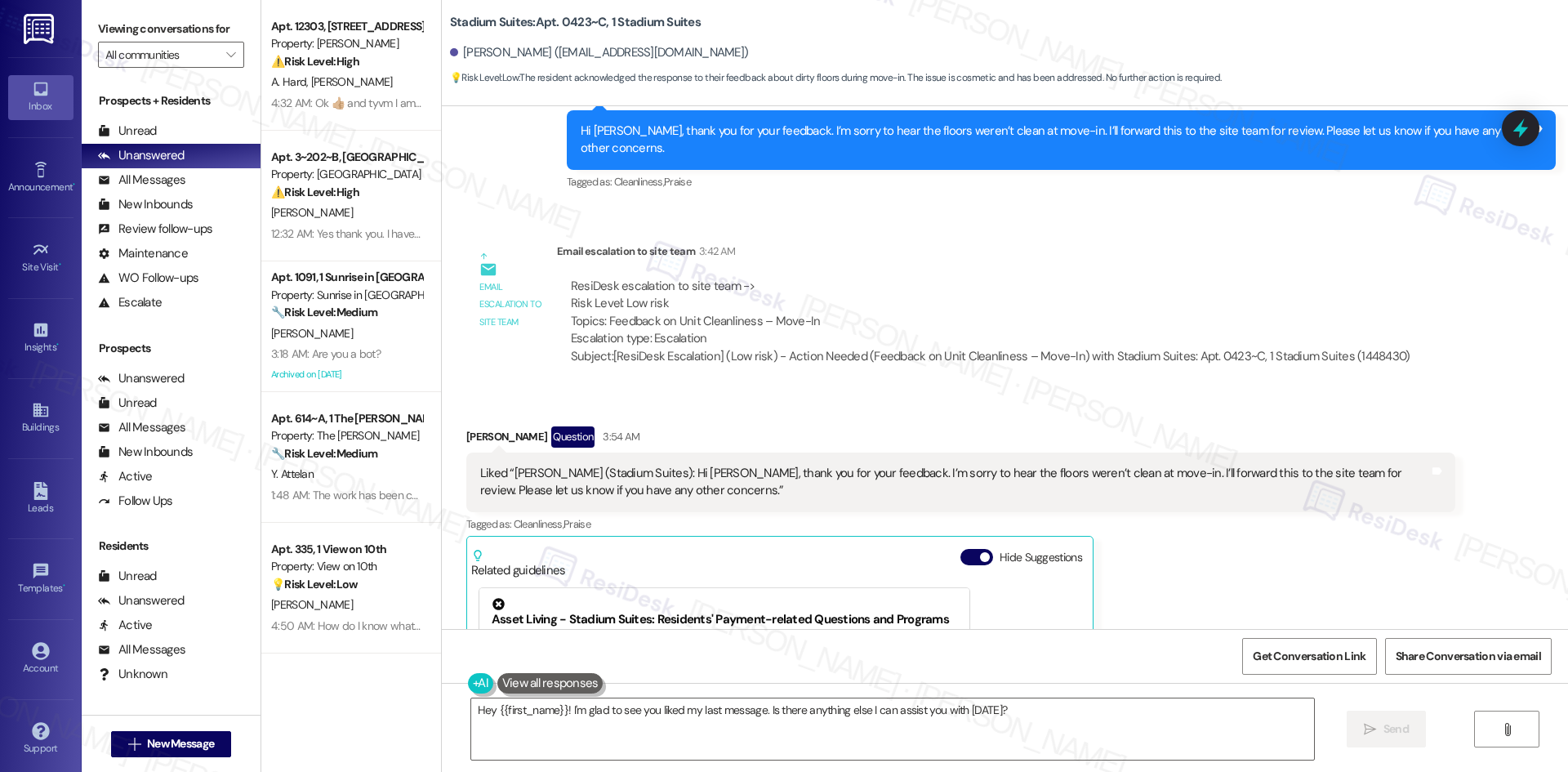
scroll to position [884, 0]
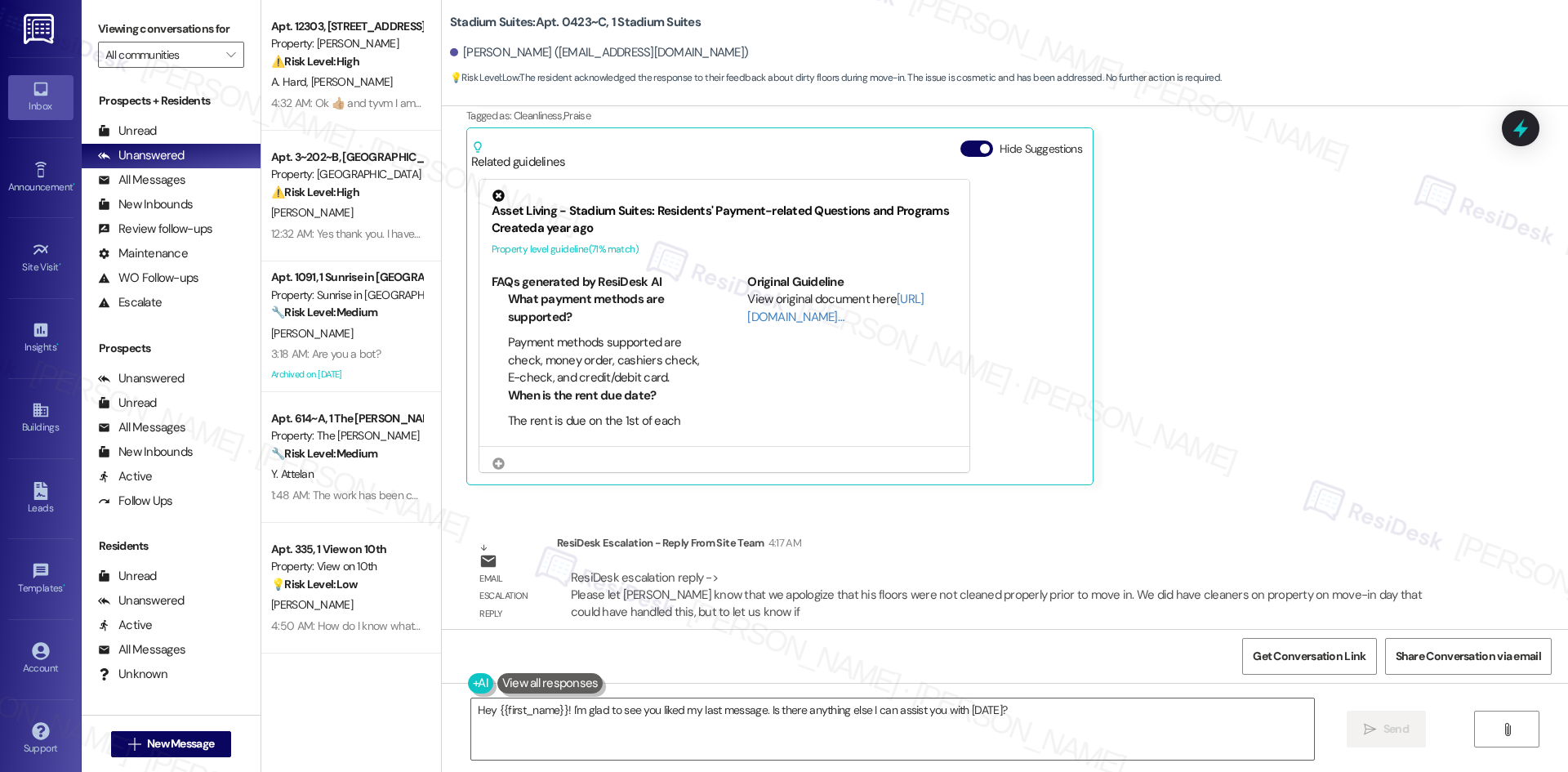
click at [1238, 457] on div "Robert Harleston Ii Question 3:54 AM Liked “Sarah (Stadium Suites): Hi Robert, …" at bounding box center [961, 251] width 989 height 467
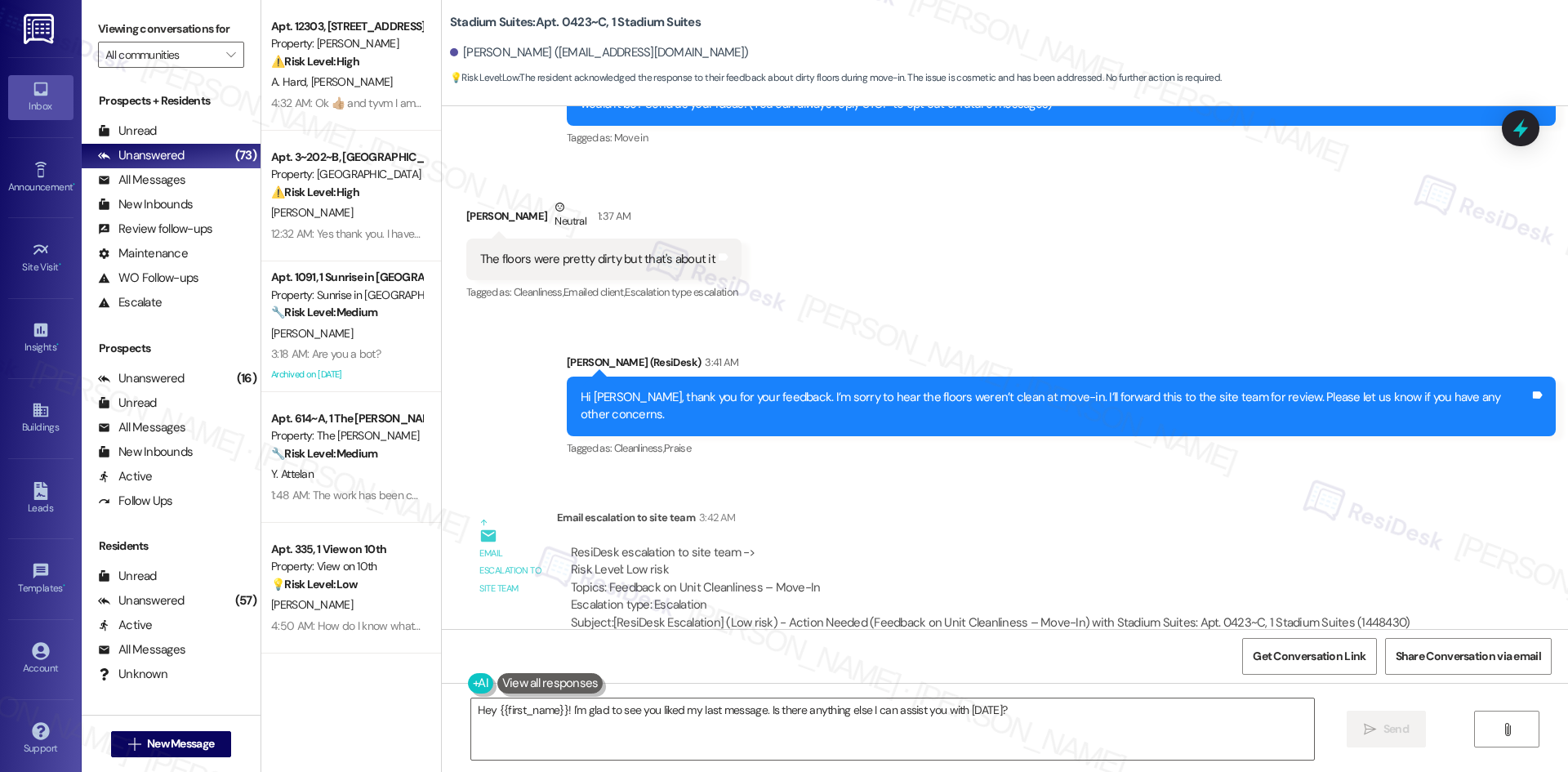
scroll to position [148, 0]
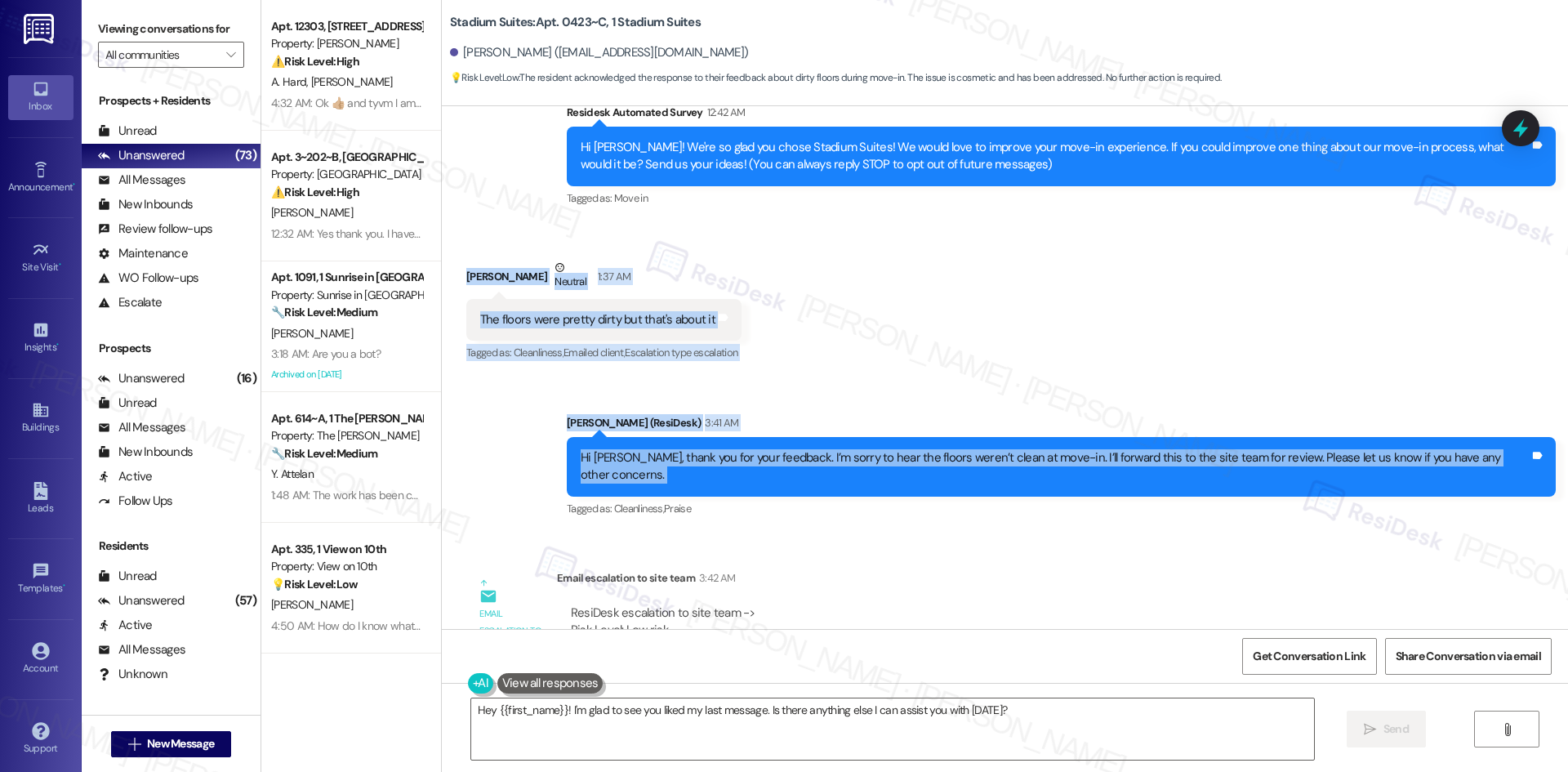
drag, startPoint x: 446, startPoint y: 270, endPoint x: 1548, endPoint y: 460, distance: 1118.3
click at [1553, 459] on div "Lease started [DATE] 8:00 AM Survey, sent via SMS Residesk Automated Survey 12:…" at bounding box center [1004, 367] width 1126 height 523
copy div "Robert Harleston Ii Neutral 1:37 AM The floors were pretty dirty but that's abo…"
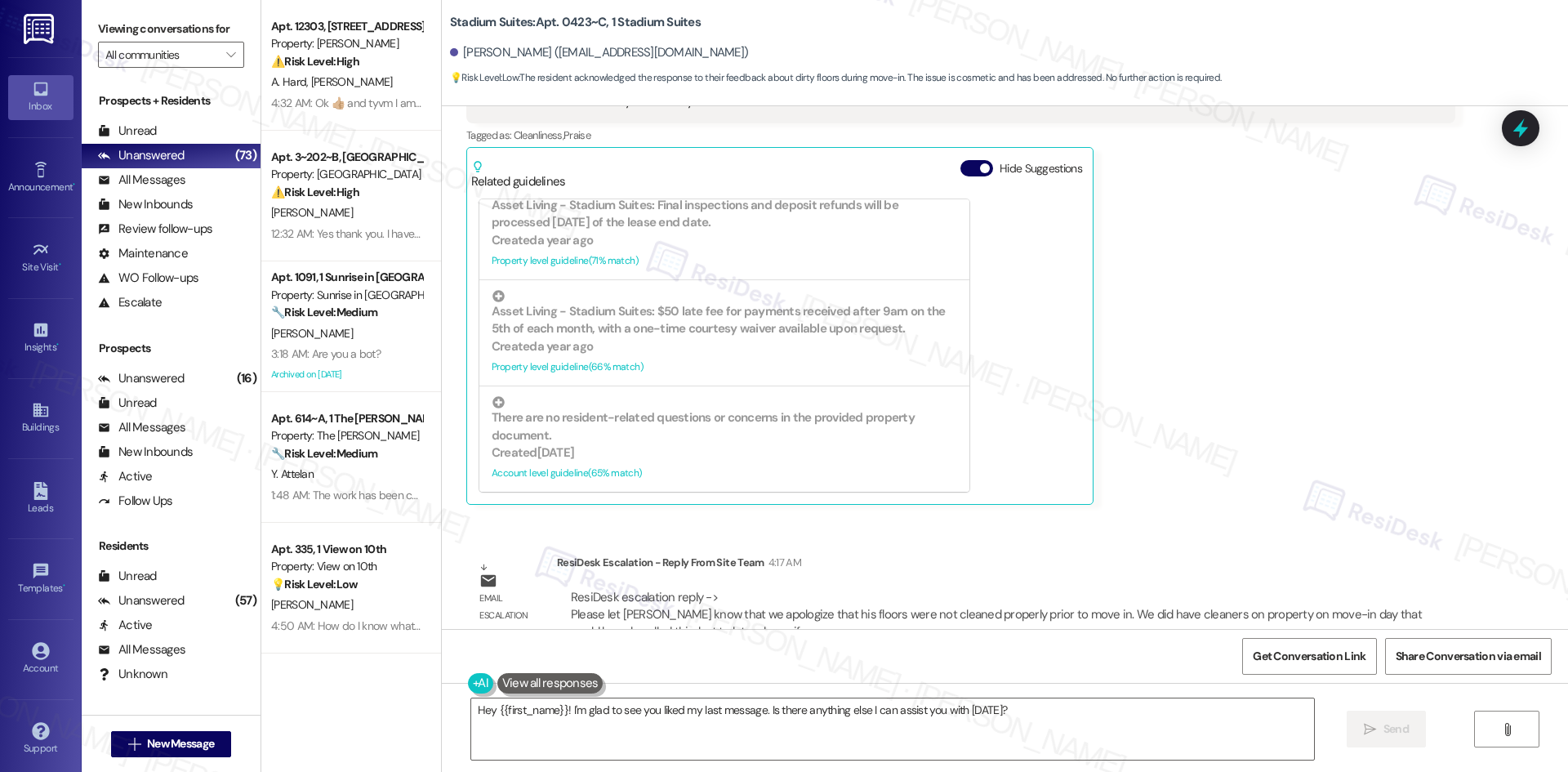
scroll to position [884, 0]
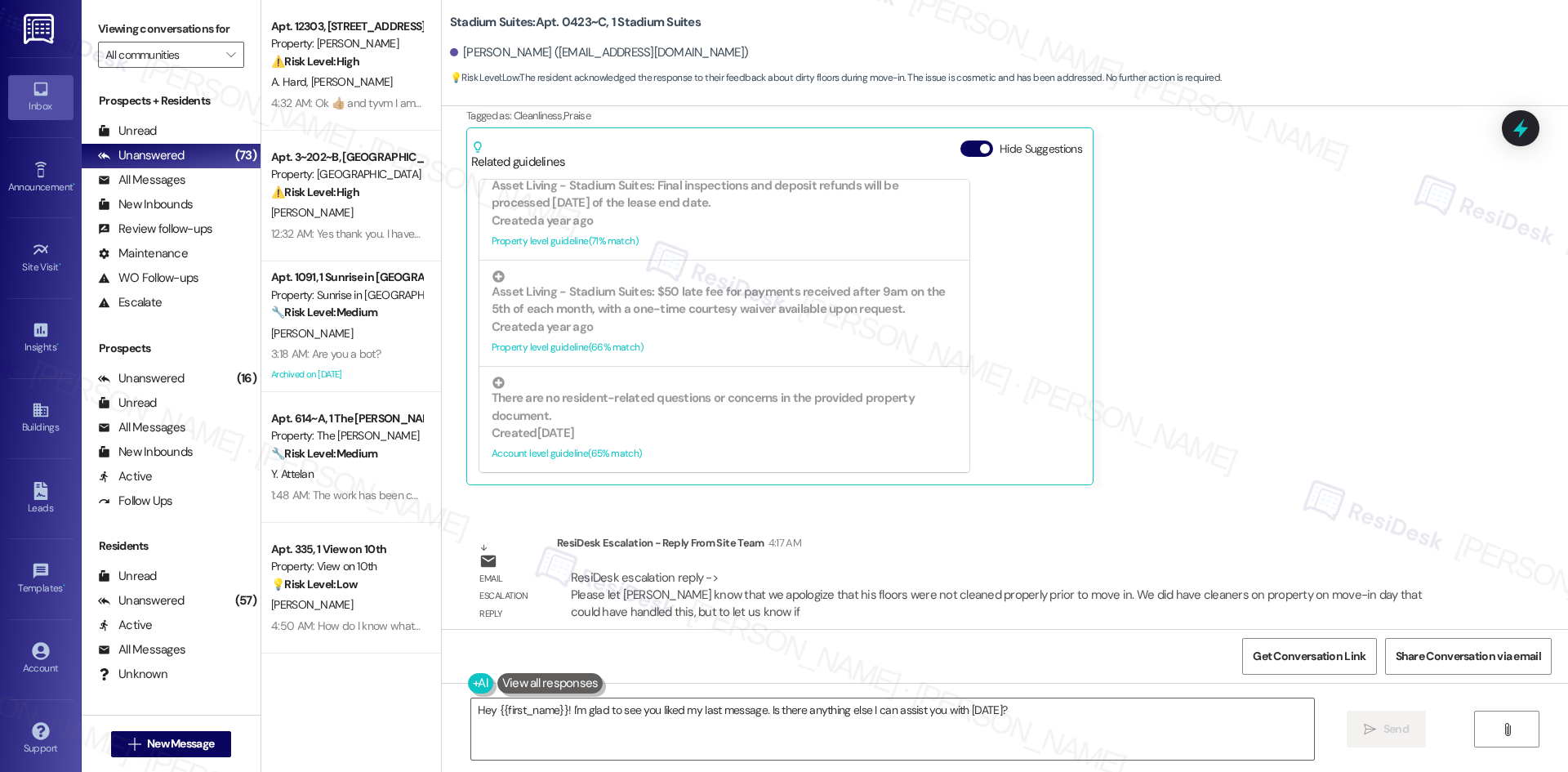
drag, startPoint x: 1246, startPoint y: 449, endPoint x: 1224, endPoint y: 453, distance: 22.4
click at [1244, 449] on div "Robert Harleston Ii Question 3:54 AM Liked “Sarah (Stadium Suites): Hi Robert, …" at bounding box center [961, 251] width 989 height 467
drag, startPoint x: 546, startPoint y: 521, endPoint x: 800, endPoint y: 551, distance: 255.8
click at [800, 551] on div "ResiDesk Escalation - Reply From Site Team 4:17 AM ResiDesk escalation reply ->…" at bounding box center [1006, 584] width 898 height 99
copy div "ResiDesk Escalation - Reply From Site Team 4:17 AM ResiDesk escalation reply ->"
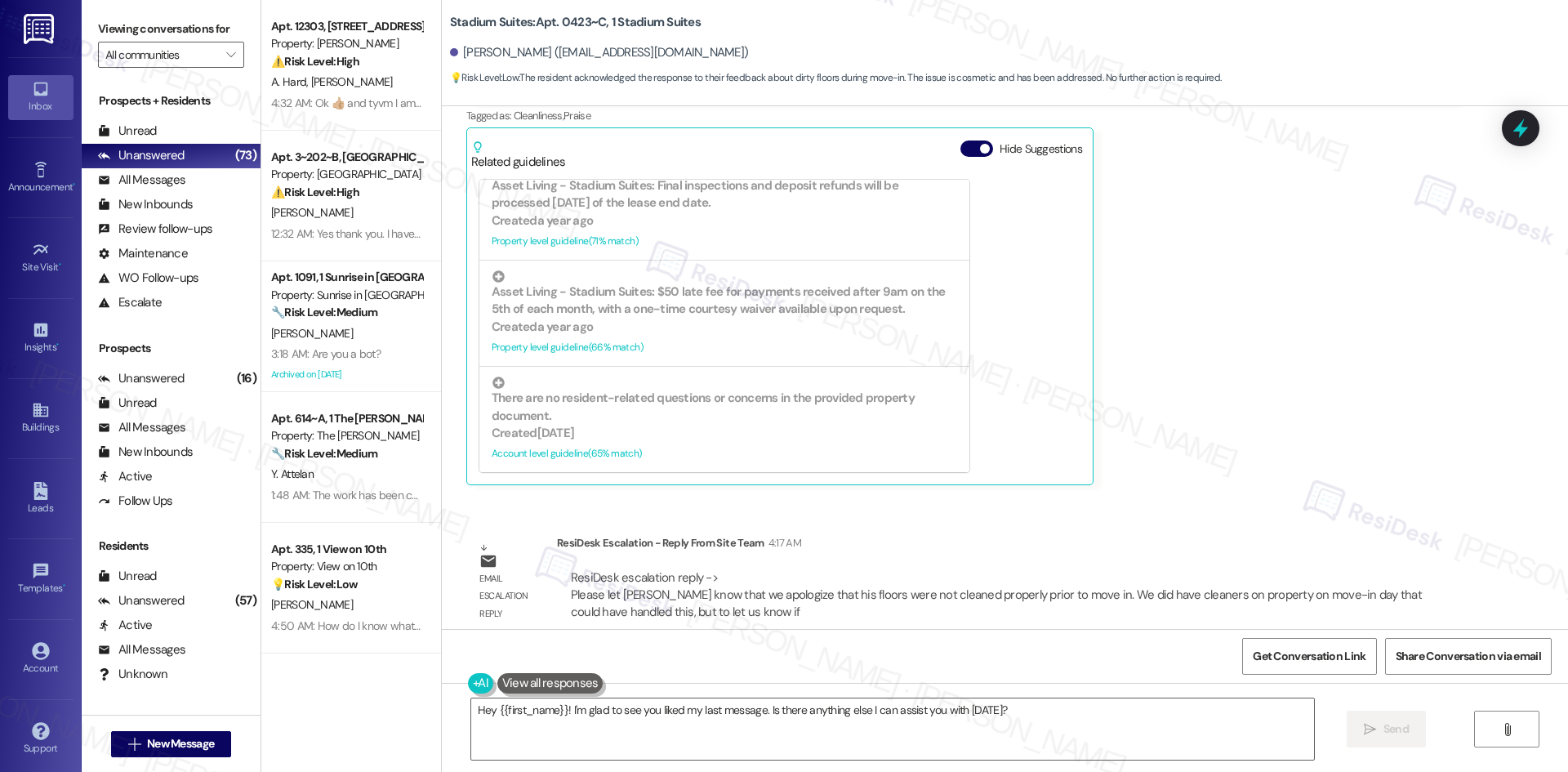
drag, startPoint x: 1302, startPoint y: 392, endPoint x: 1148, endPoint y: 360, distance: 157.3
click at [1302, 392] on div "Robert Harleston Ii Question 3:54 AM Liked “Sarah (Stadium Suites): Hi Robert, …" at bounding box center [961, 251] width 989 height 467
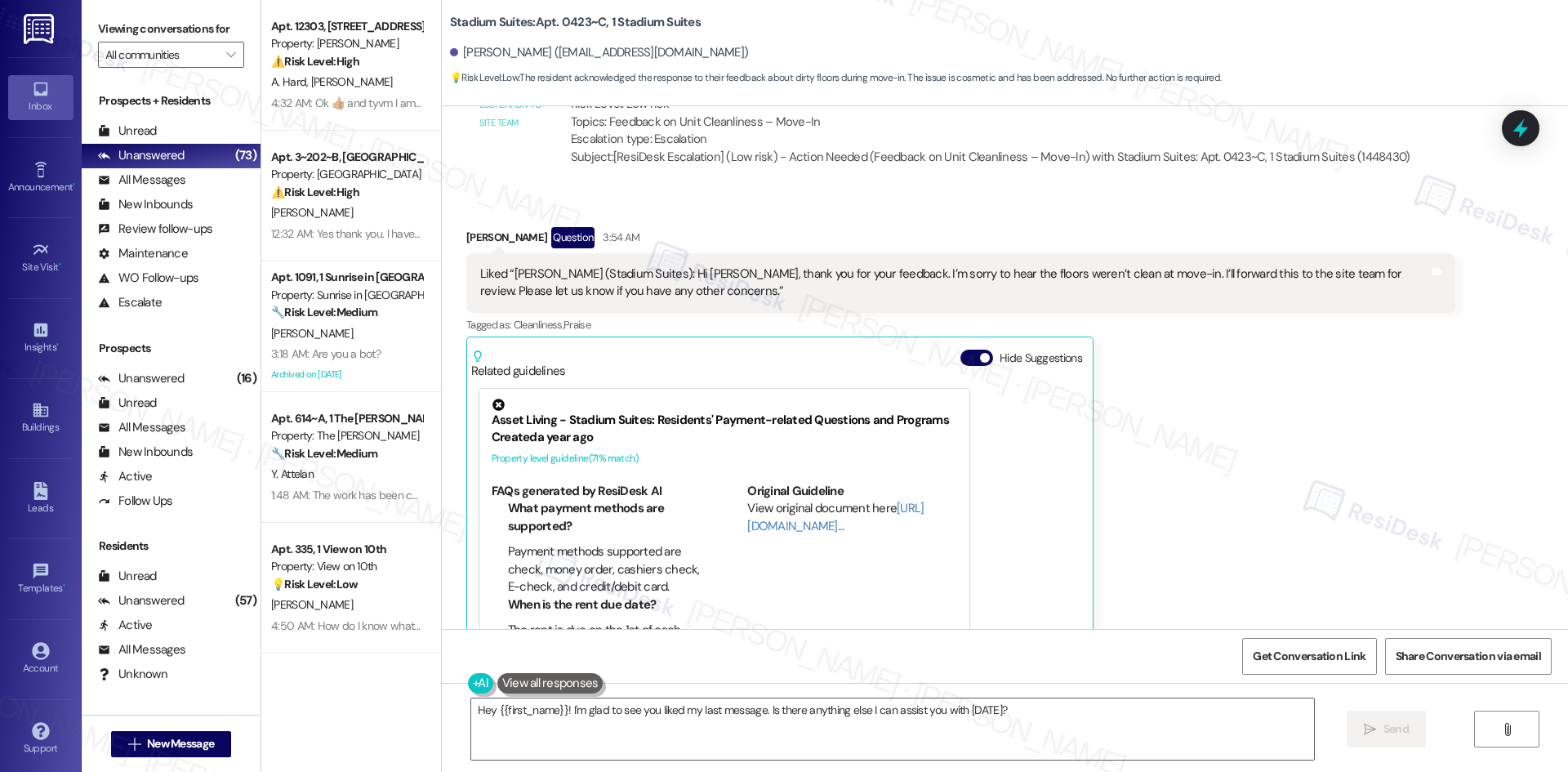
scroll to position [639, 0]
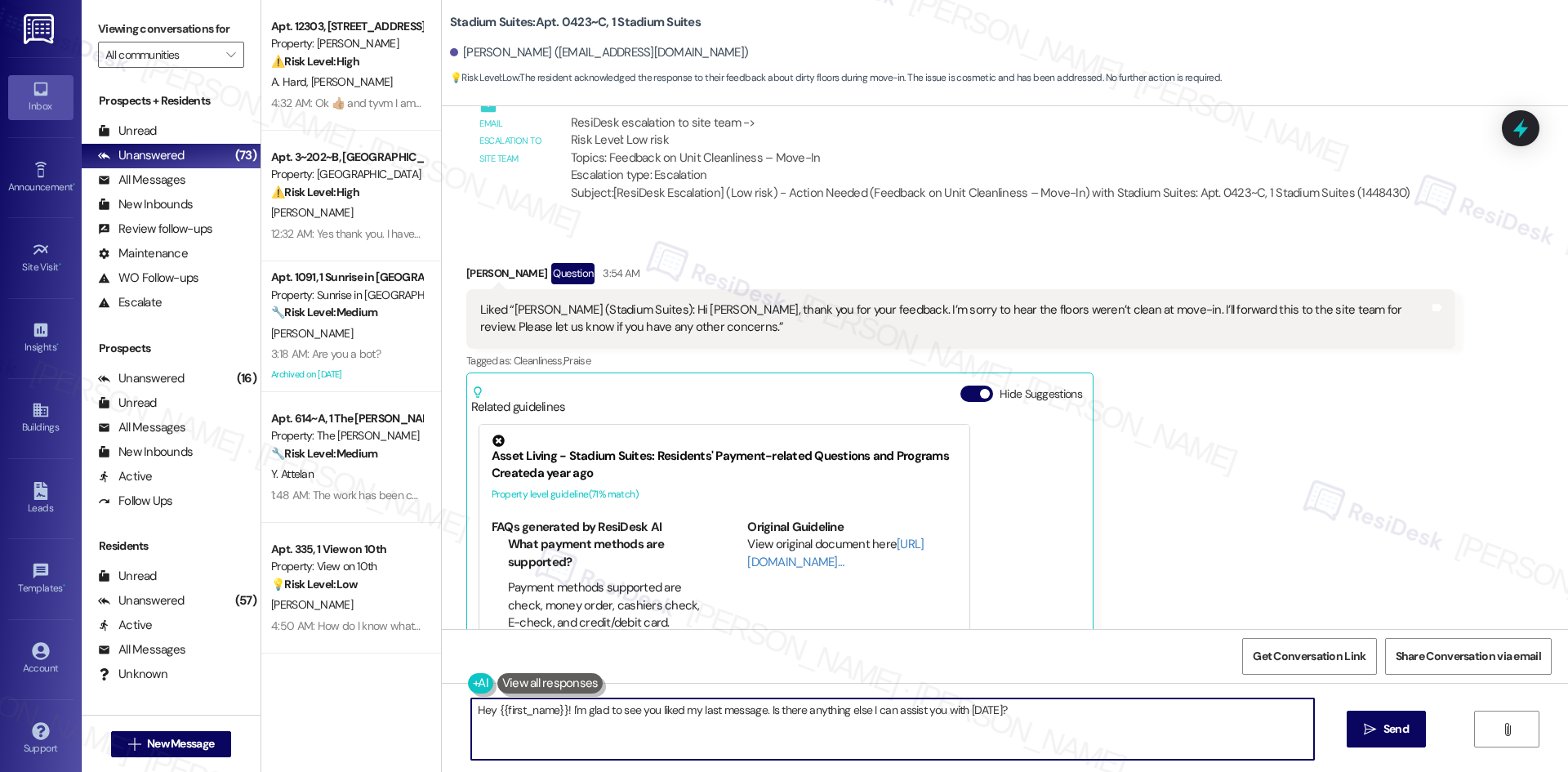
click at [833, 730] on textarea "Hey {{first_name}}! I'm glad to see you liked my last message. Is there anythin…" at bounding box center [892, 729] width 843 height 62
paste textarea "i Robert, the team apologizes that your floors weren’t cleaned properly before …"
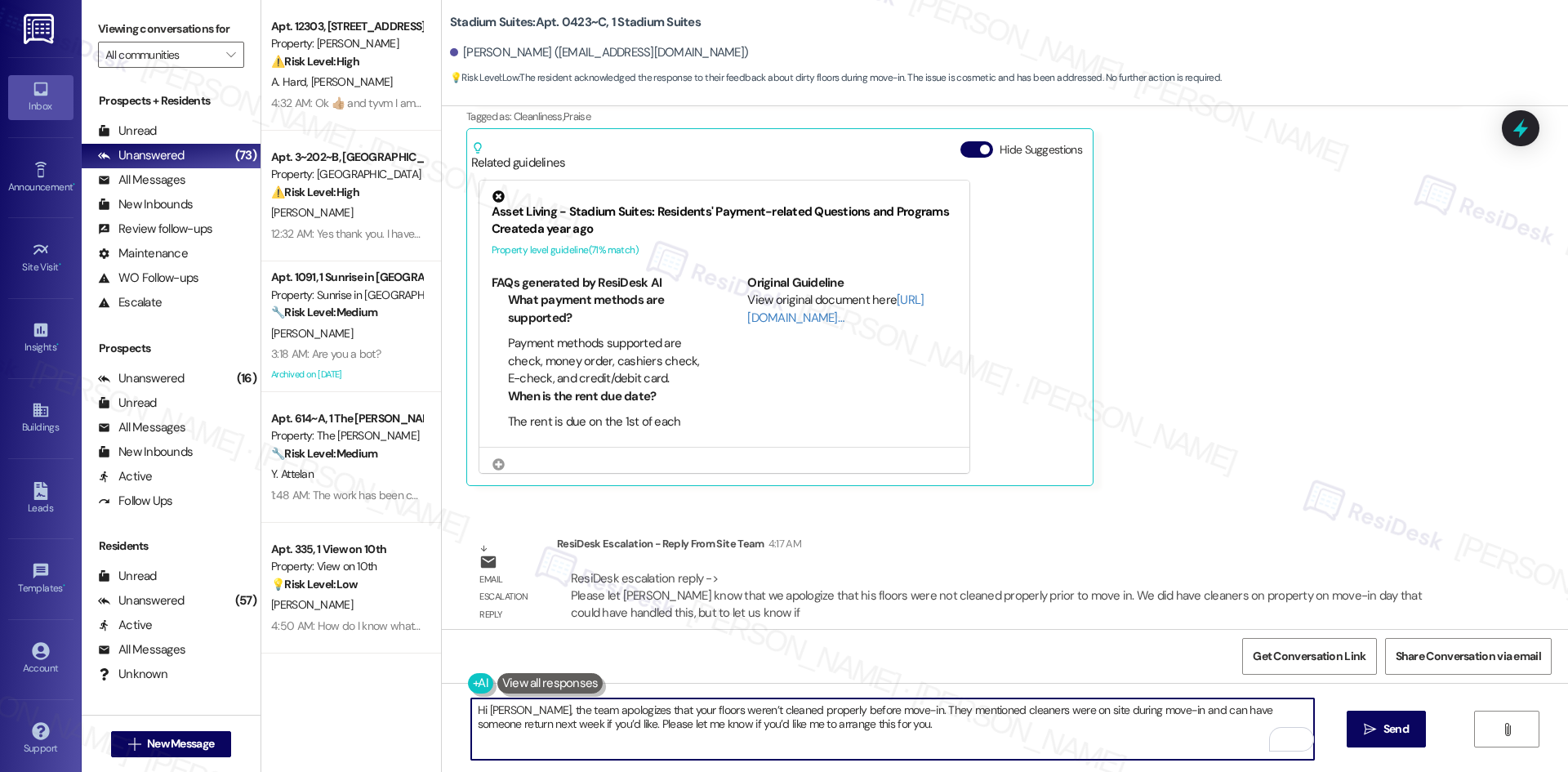
scroll to position [884, 0]
type textarea "Hi Robert, the team apologizes that your floors weren’t cleaned properly before…"
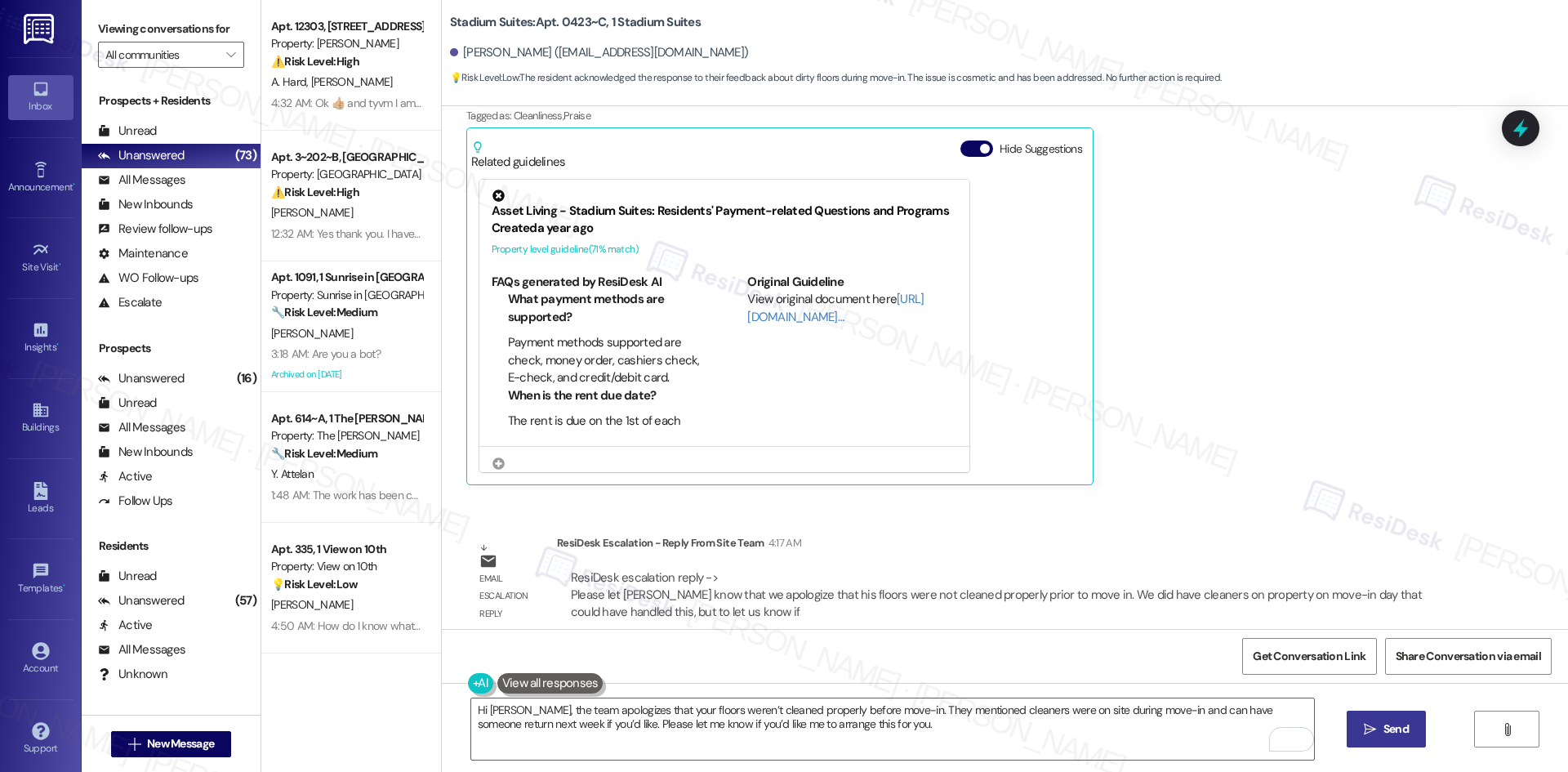
click at [1398, 725] on span "Send" at bounding box center [1396, 729] width 25 height 17
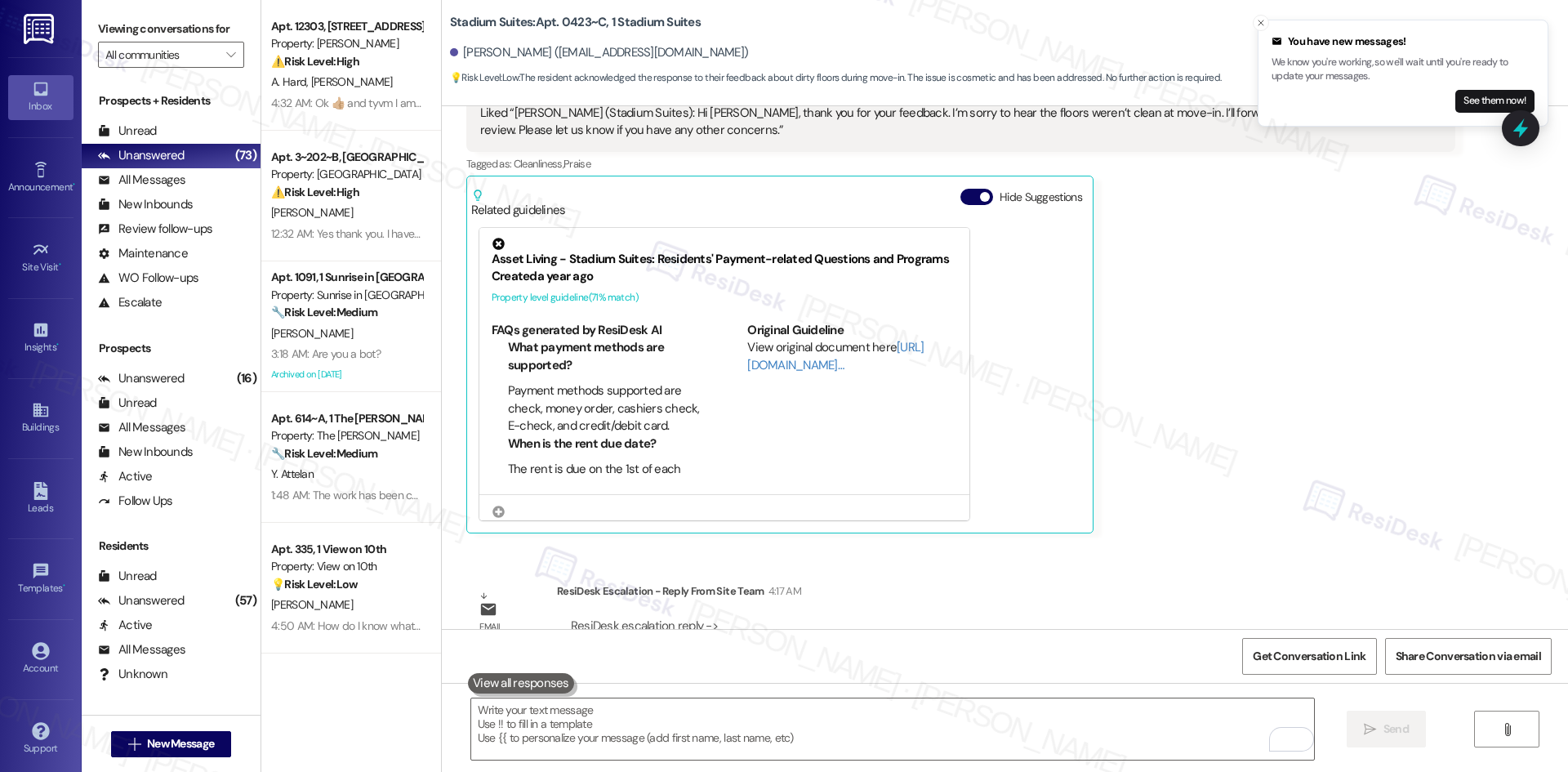
scroll to position [1016, 0]
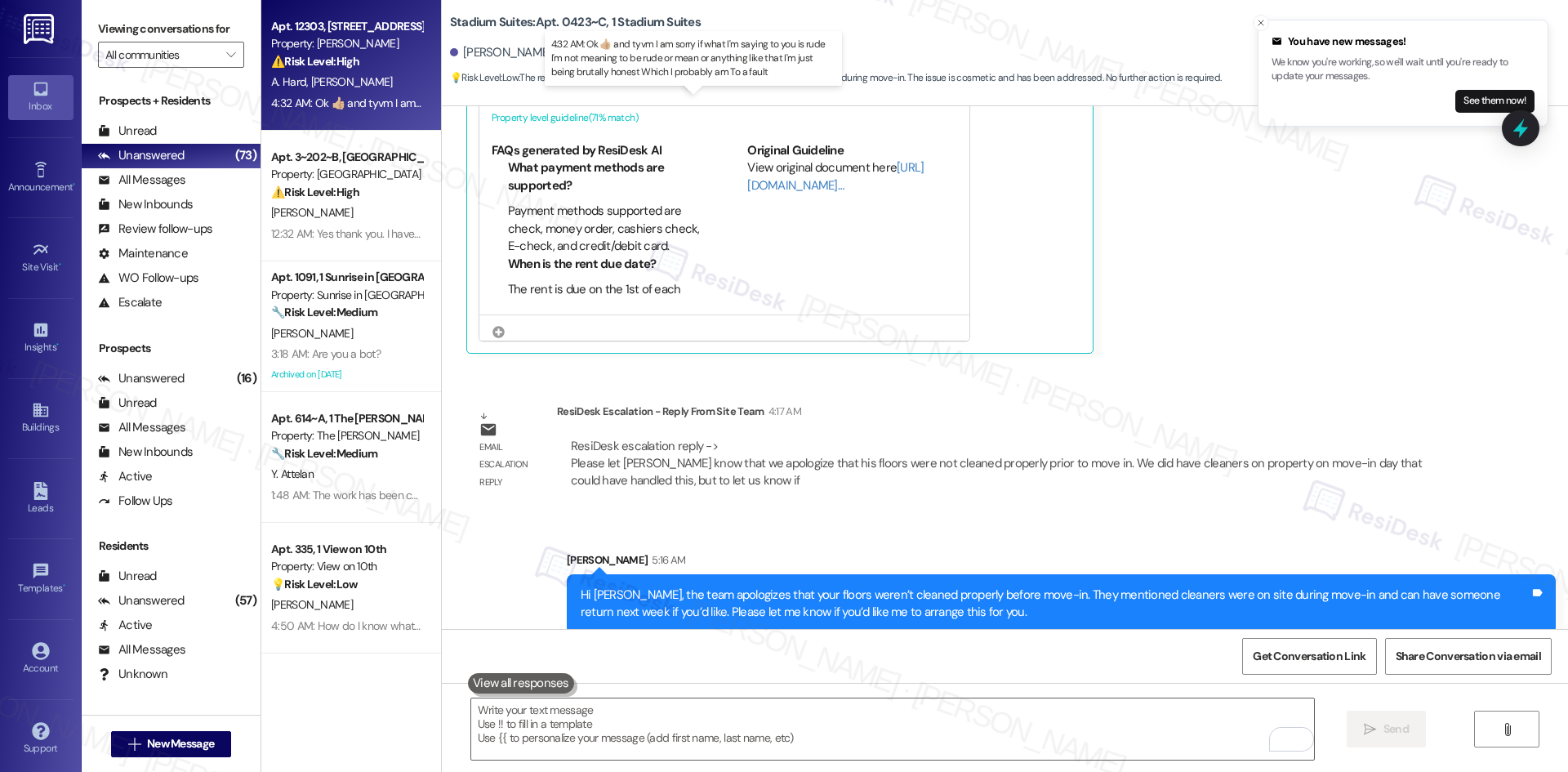
click at [355, 107] on div "4:32 AM: Ok 👍🏼 and tyvm I am sorry if what I'm saying to you is rude I'm not me…" at bounding box center [706, 102] width 870 height 14
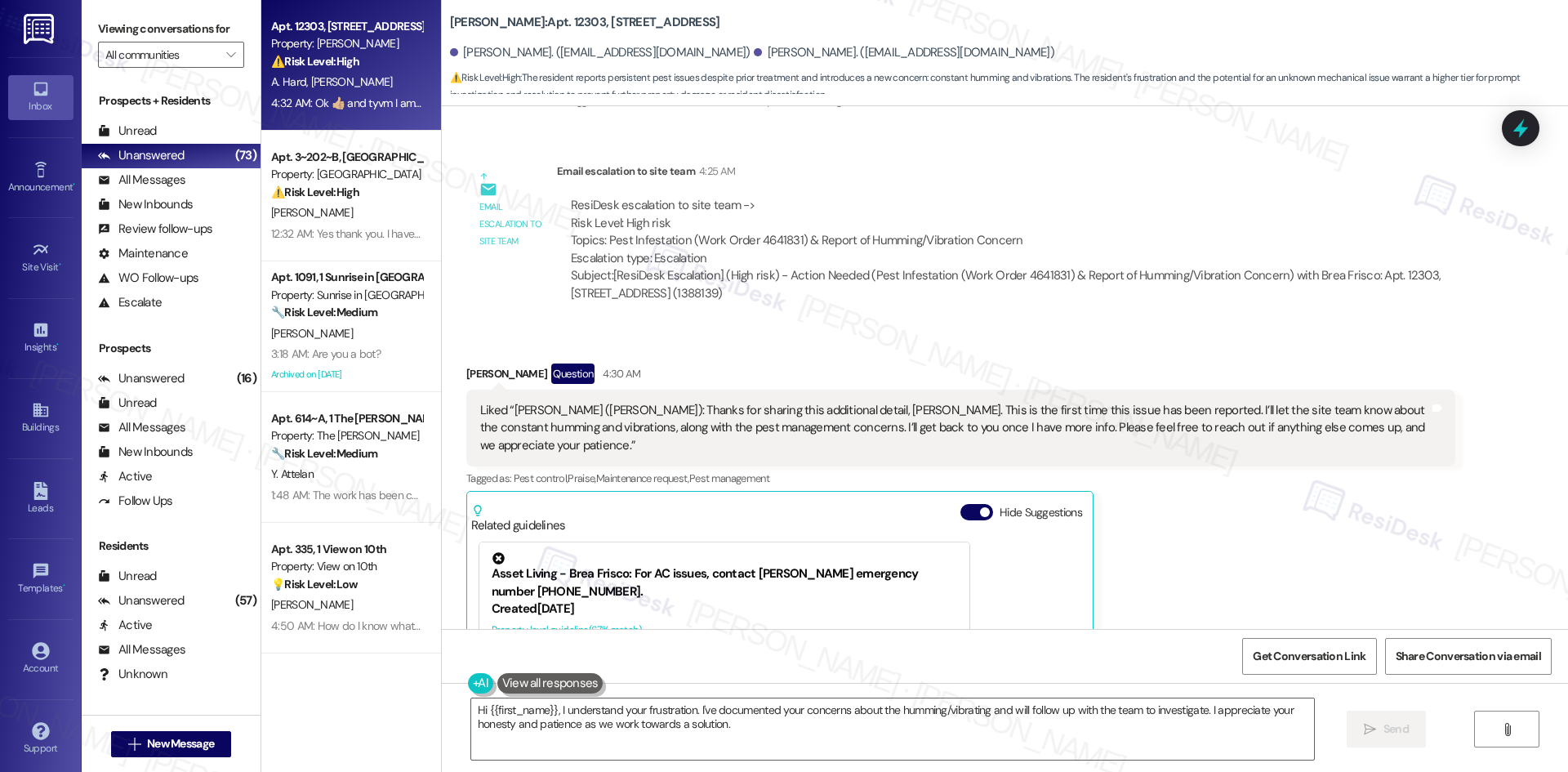
scroll to position [3189, 0]
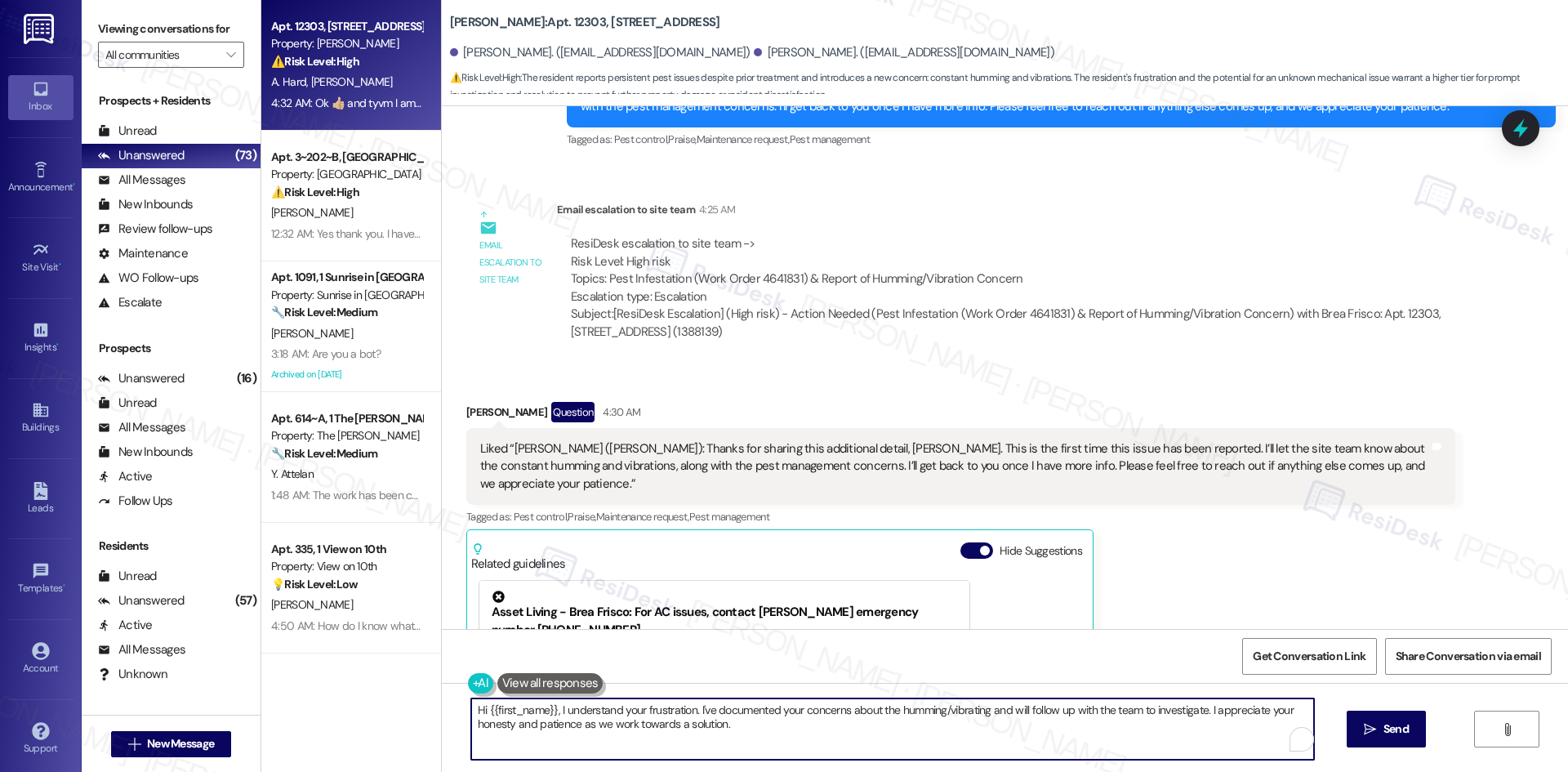
click at [548, 708] on textarea "Hi {{first_name}}, I understand your frustration. I've documented your concerns…" at bounding box center [892, 729] width 843 height 62
drag, startPoint x: 550, startPoint y: 710, endPoint x: 424, endPoint y: 710, distance: 126.0
click at [424, 710] on div "Apt. 12303, 12330 Research Road Property: Brea Frisco ⚠️ Risk Level: High The r…" at bounding box center [914, 386] width 1307 height 772
drag, startPoint x: 1113, startPoint y: 710, endPoint x: 984, endPoint y: 709, distance: 129.0
click at [984, 709] on textarea "I understand your frustration. I've documented your concerns about the humming/…" at bounding box center [892, 729] width 843 height 62
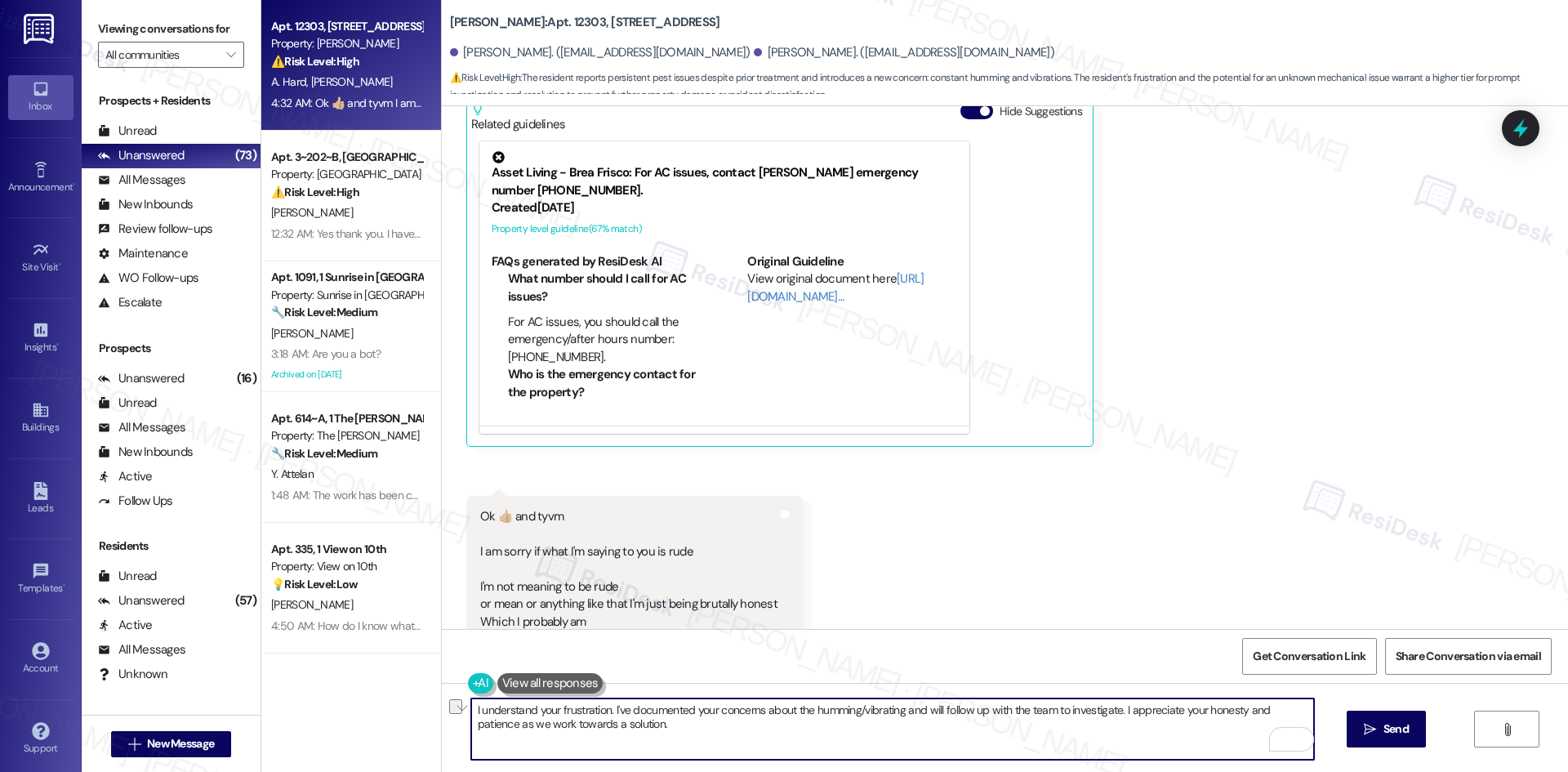
scroll to position [3680, 0]
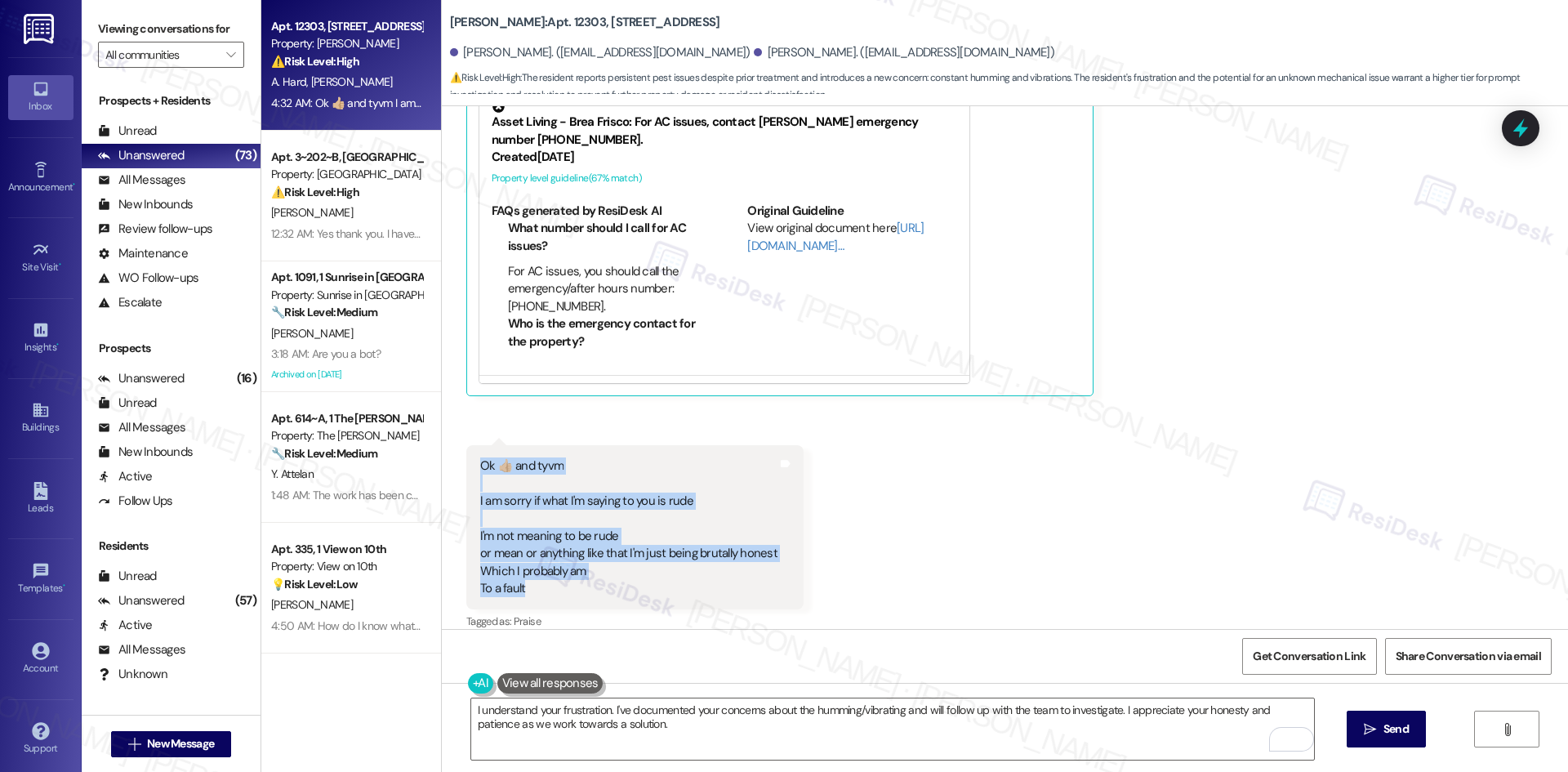
drag, startPoint x: 439, startPoint y: 412, endPoint x: 582, endPoint y: 570, distance: 213.1
click at [582, 570] on div "Received via SMS Daryl Mcswain Question 4:30 AM Liked “Tessa (Brea Frisco): Tha…" at bounding box center [1004, 260] width 1126 height 771
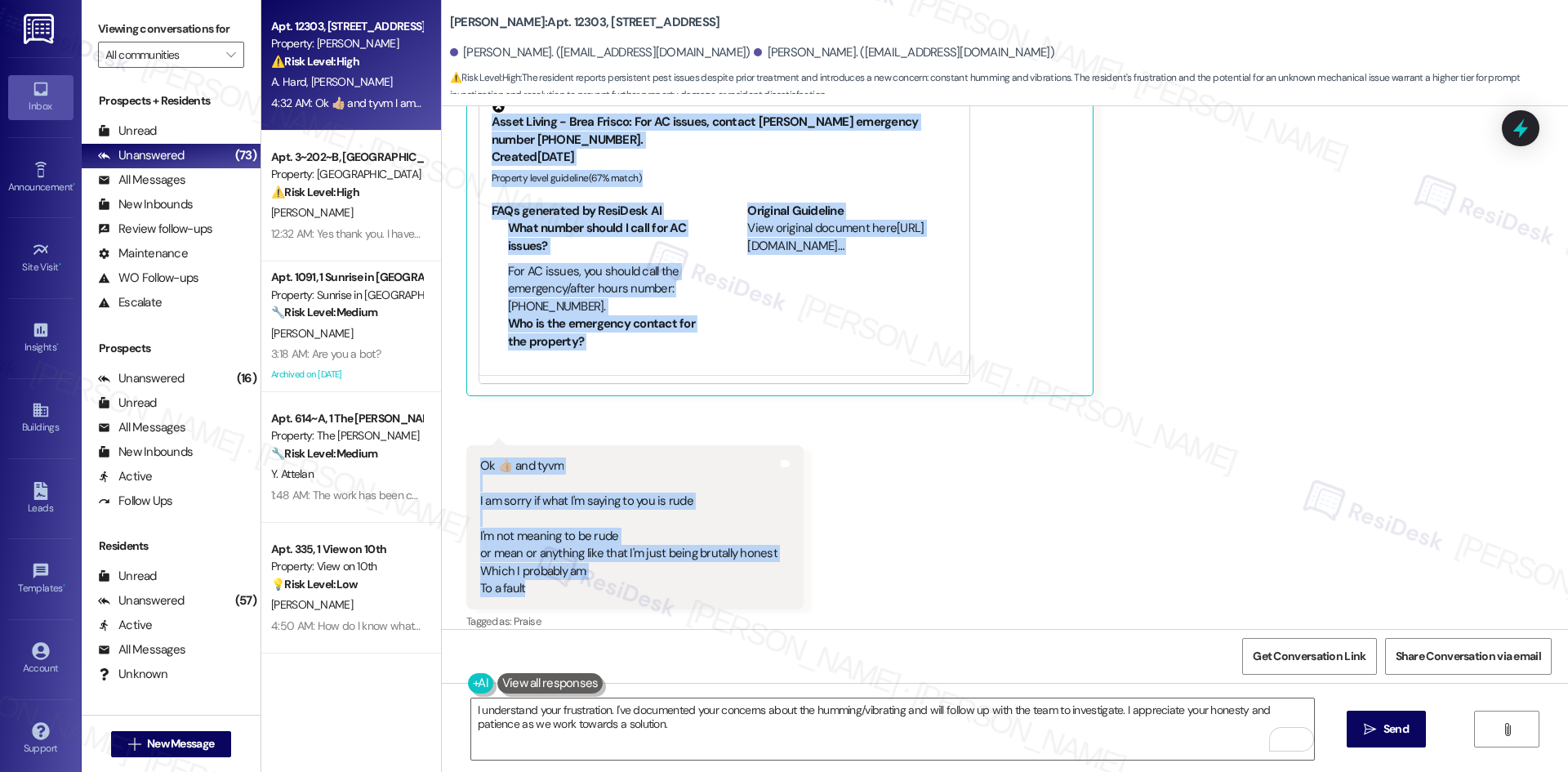
drag, startPoint x: 444, startPoint y: 232, endPoint x: 611, endPoint y: 579, distance: 385.1
click at [611, 579] on div "Received via SMS Daryl Mcswain Question 4:30 AM Liked “Tessa (Brea Frisco): Tha…" at bounding box center [1004, 260] width 1126 height 771
copy div "Daryl Mcswain Question 4:30 AM Liked “Tessa (Brea Frisco): Thanks for sharing t…"
drag, startPoint x: 1309, startPoint y: 234, endPoint x: 1309, endPoint y: 244, distance: 10.0
click at [1310, 234] on div "Daryl Mcswain Question 4:30 AM Liked “Tessa (Brea Frisco): Thanks for sharing t…" at bounding box center [961, 153] width 989 height 485
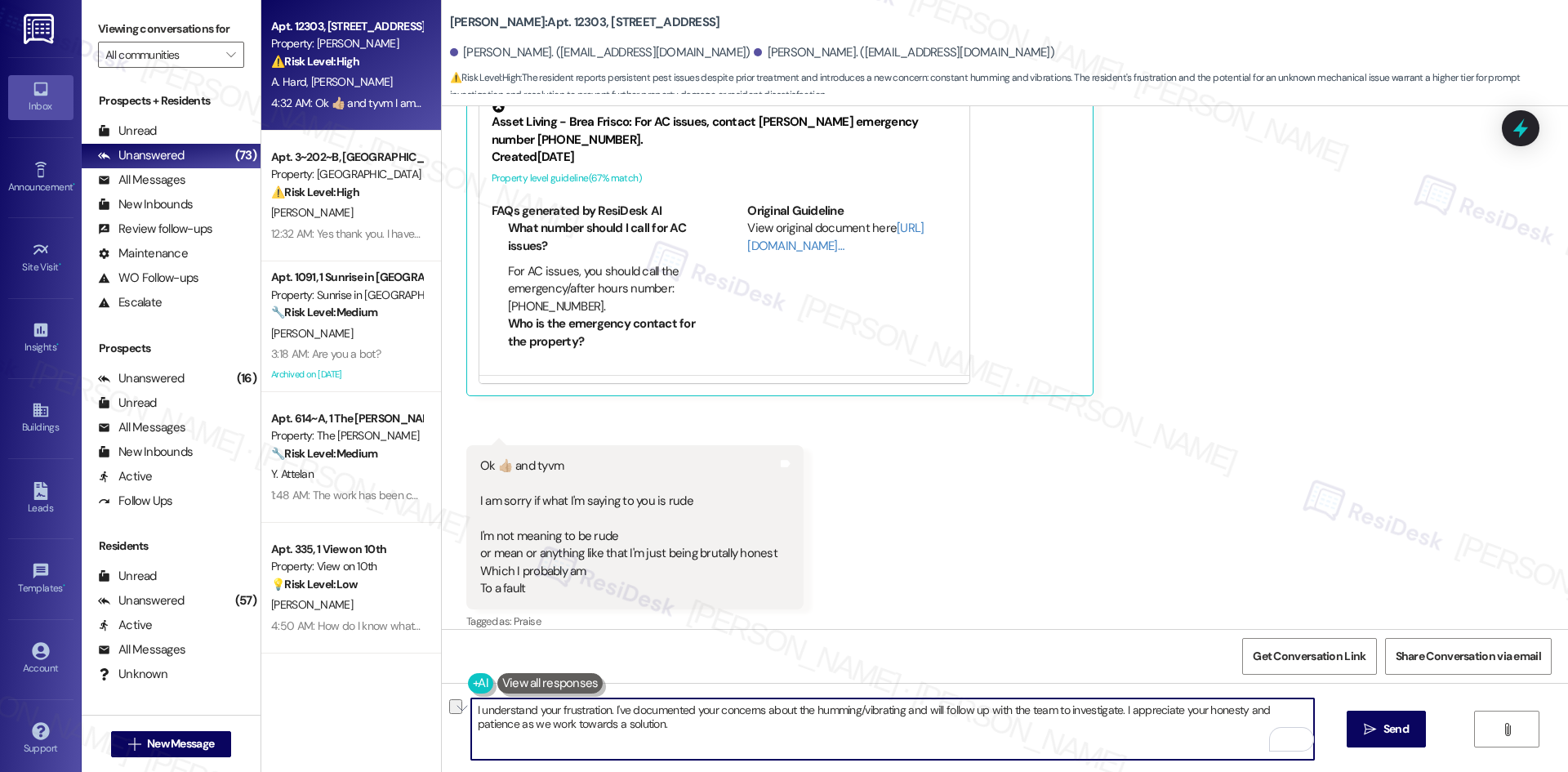
drag, startPoint x: 604, startPoint y: 710, endPoint x: 1116, endPoint y: 716, distance: 512.0
click at [1116, 716] on textarea "I understand your frustration. I've documented your concerns about the humming/…" at bounding box center [892, 729] width 843 height 62
click at [529, 720] on textarea "I understand your frustration. I appreciate your honesty and patience as we wor…" at bounding box center [892, 729] width 843 height 62
click at [471, 710] on textarea "I understand your frustration. I appreciate your honesty and patience as we wor…" at bounding box center [892, 729] width 843 height 62
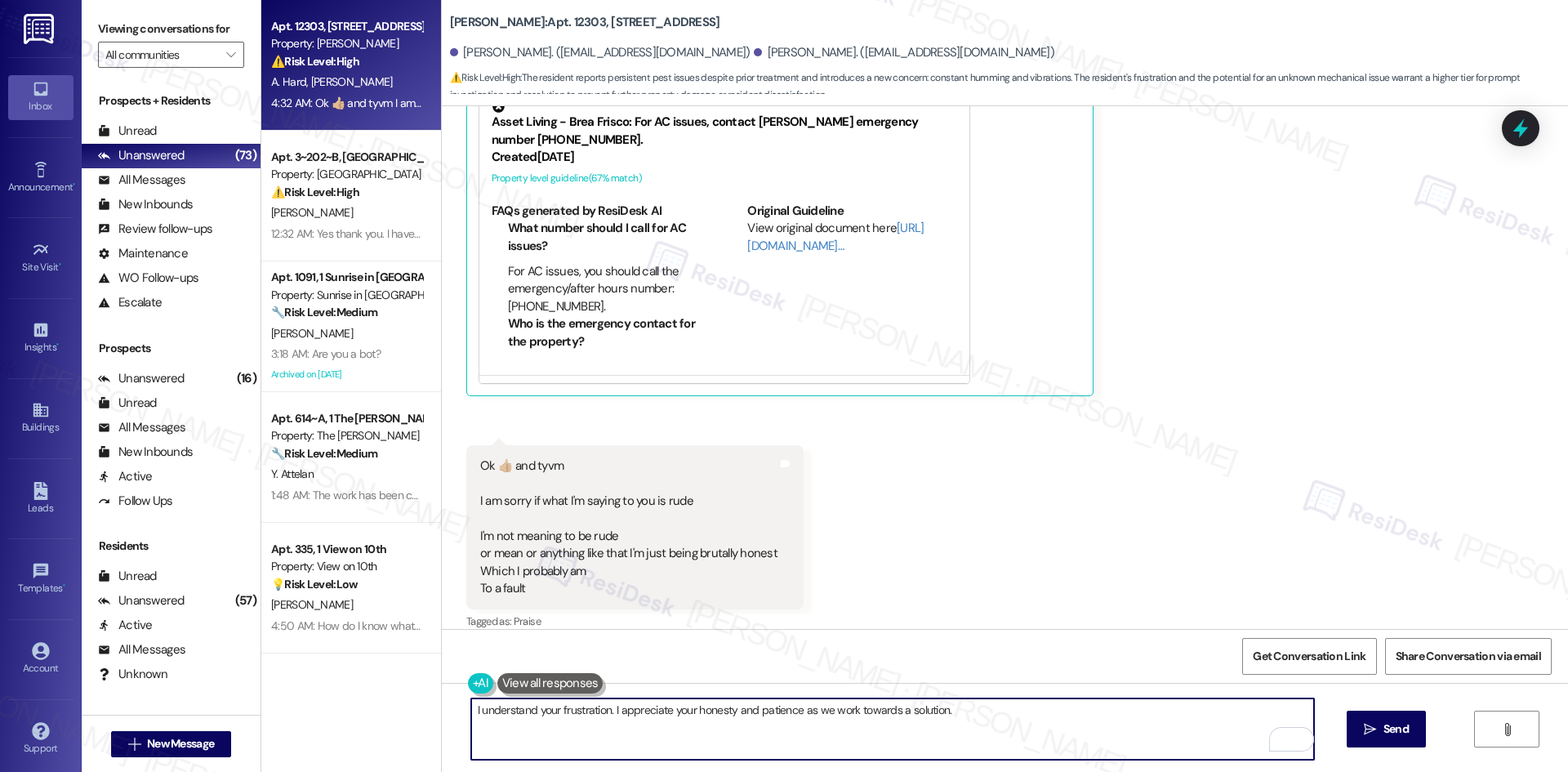
paste textarea "No worries, Daryl"
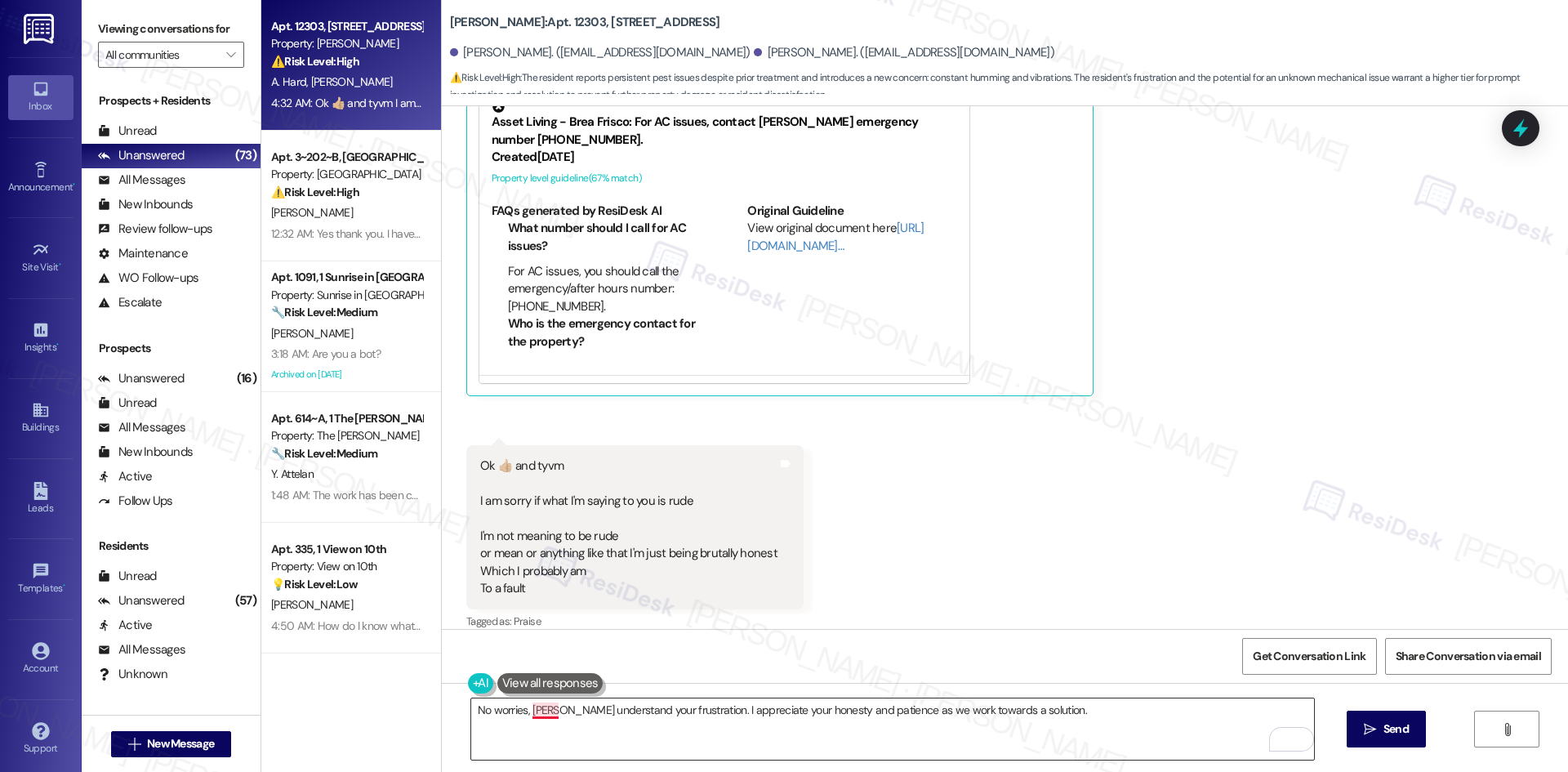
click at [527, 710] on textarea "No worries, DarylI understand your frustration. I appreciate your honesty and p…" at bounding box center [892, 729] width 843 height 62
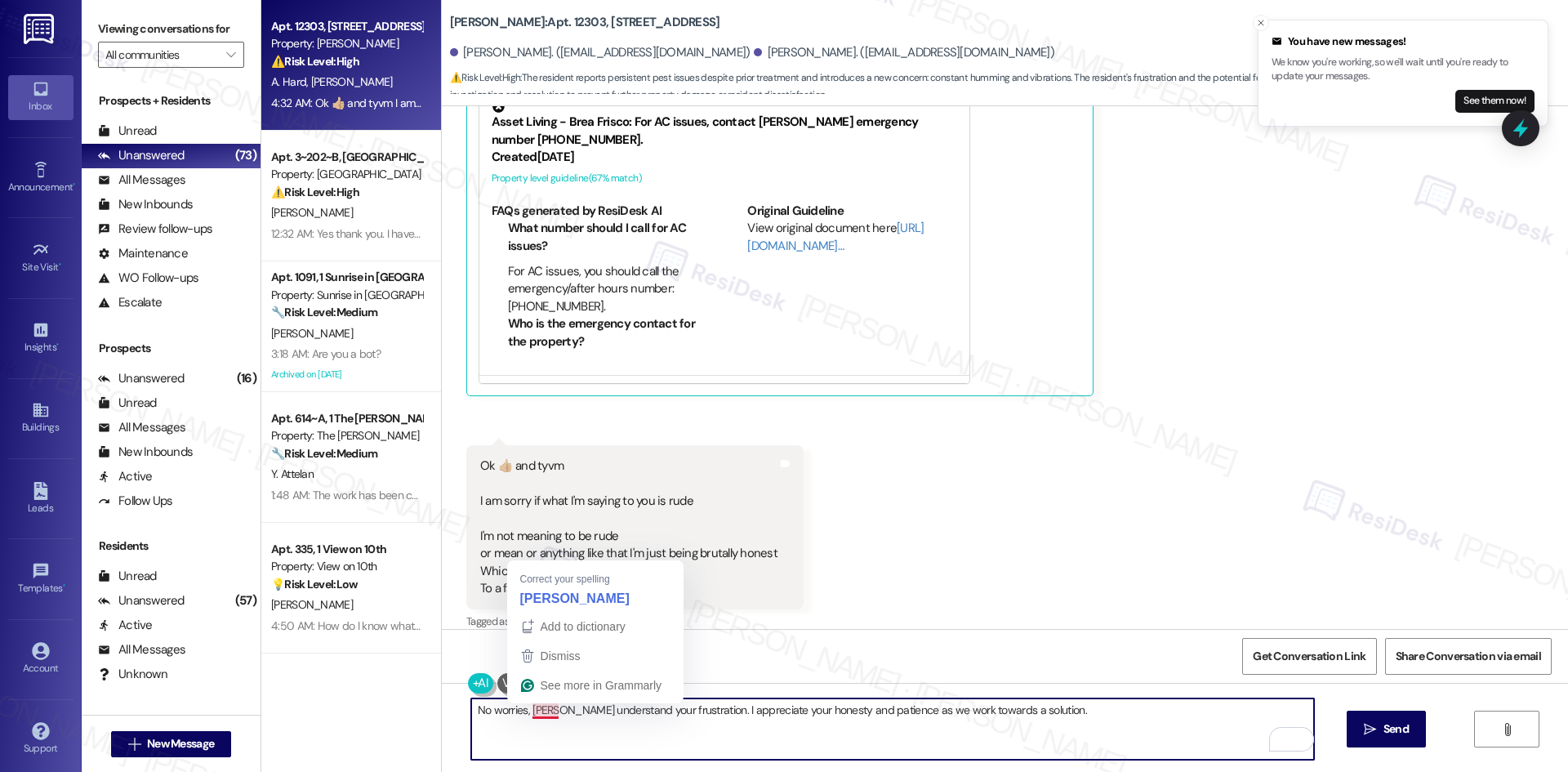
click at [544, 706] on textarea "No worries, DarylI understand your frustration. I appreciate your honesty and p…" at bounding box center [892, 729] width 843 height 62
click at [536, 710] on textarea "No worries, DarylI understand your frustration. I appreciate your honesty and p…" at bounding box center [892, 729] width 843 height 62
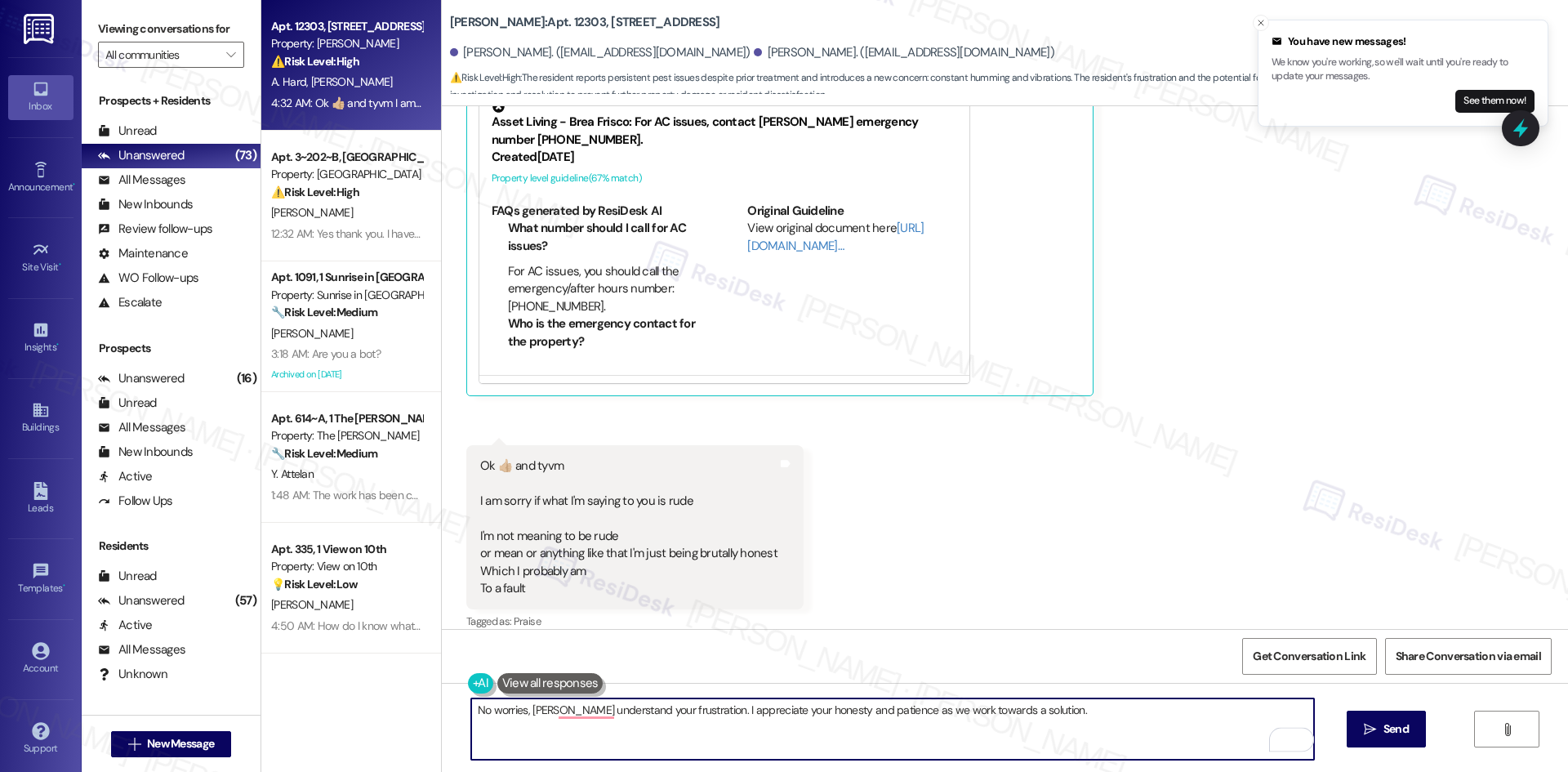
click at [580, 718] on textarea "No worries, Daryl understand your frustration. I appreciate your honesty and pa…" at bounding box center [892, 729] width 843 height 62
click at [580, 710] on textarea "No worries, Daryl understand your frustration. I appreciate your honesty and pa…" at bounding box center [892, 729] width 843 height 62
click at [545, 711] on textarea "No worries, Daryl understand your frustration. I appreciate your honesty and pa…" at bounding box center [892, 729] width 843 height 62
click at [553, 710] on textarea "No worries, Daryl understand your frustration. I appreciate your honesty and pa…" at bounding box center [892, 729] width 843 height 62
click at [548, 709] on textarea "No worries, Daryl understand your frustration. I appreciate your honesty and pa…" at bounding box center [892, 729] width 843 height 62
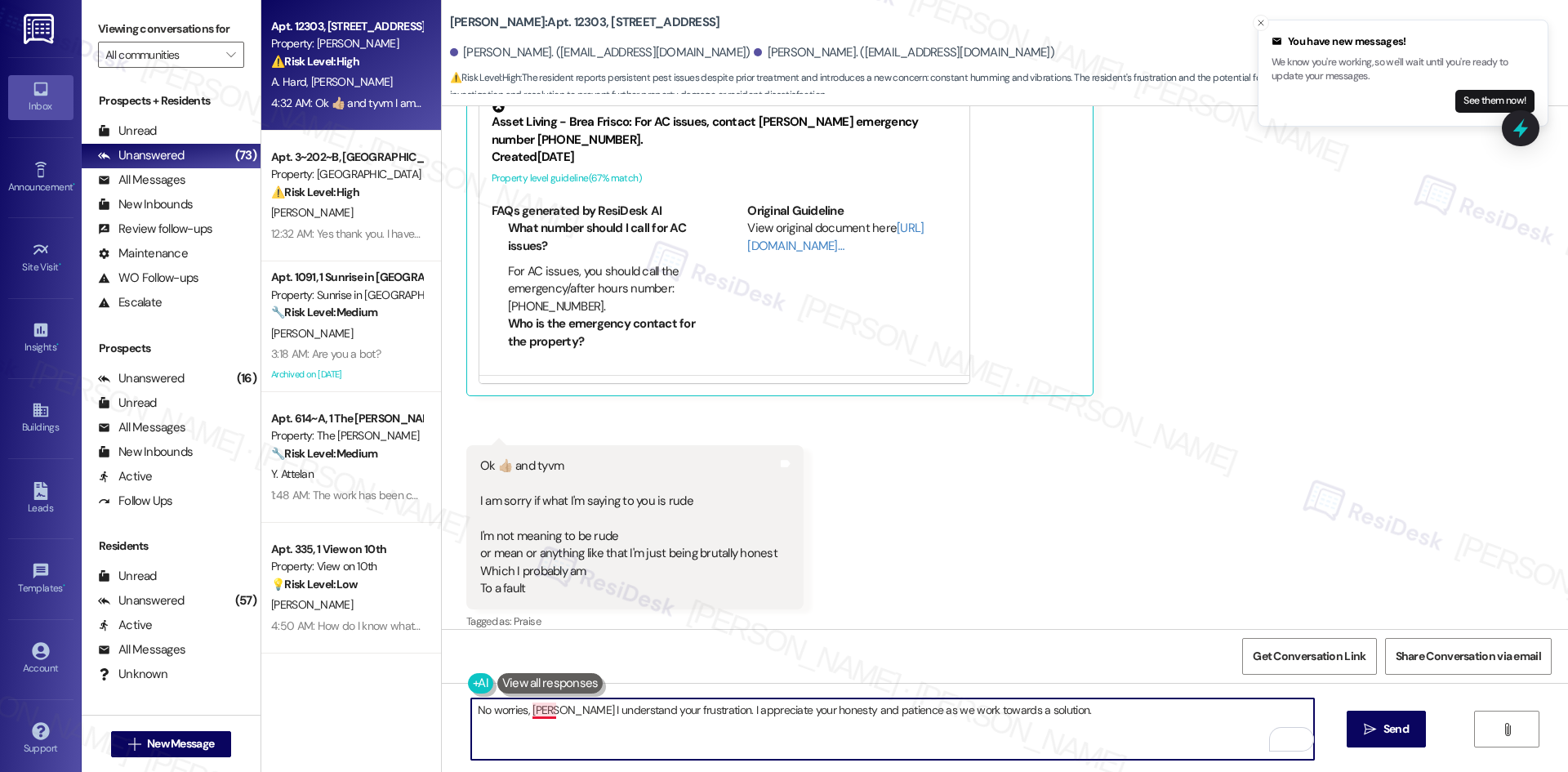
click at [540, 716] on textarea "No worries, Daryl I understand your frustration. I appreciate your honesty and …" at bounding box center [892, 729] width 843 height 62
drag, startPoint x: 688, startPoint y: 707, endPoint x: 743, endPoint y: 711, distance: 55.1
click at [743, 711] on textarea "No worries, Daryl, I understand your frustration. I appreciate your honesty and…" at bounding box center [892, 729] width 843 height 62
click at [747, 710] on textarea "No worries, Daryl, I understand your frustration. I appreciate your honesty and…" at bounding box center [892, 729] width 843 height 62
drag, startPoint x: 743, startPoint y: 710, endPoint x: 688, endPoint y: 713, distance: 55.1
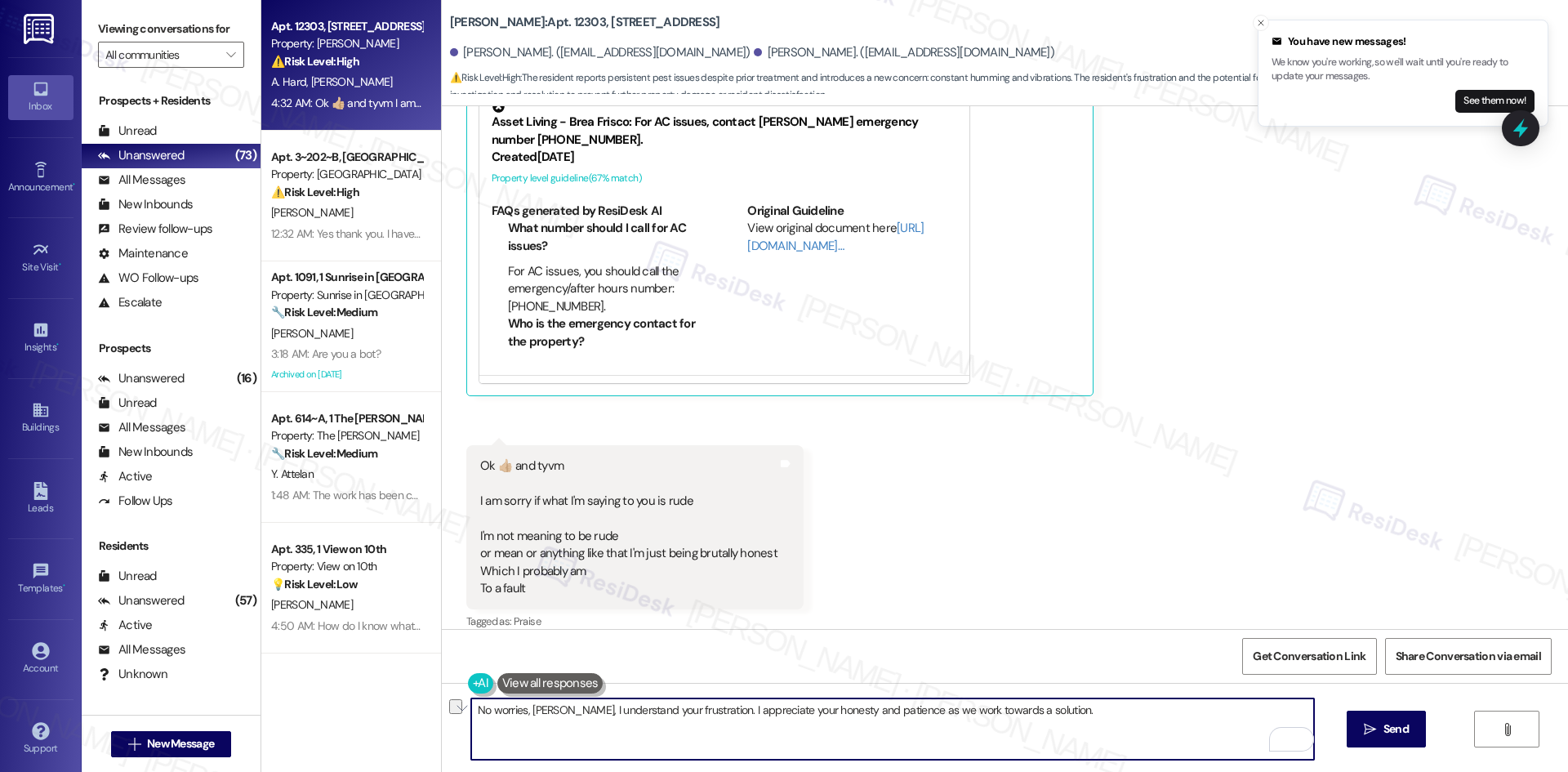
click at [688, 713] on textarea "No worries, Daryl, I understand your frustration. I appreciate your honesty and…" at bounding box center [892, 729] width 843 height 62
click at [747, 710] on textarea "No worries, Daryl, I understand your frustration. Thank you your honesty and pa…" at bounding box center [892, 729] width 843 height 62
type textarea "No worries, Daryl, I understand your frustration. Thank you for your honesty an…"
click at [1384, 734] on span "Send" at bounding box center [1396, 729] width 25 height 17
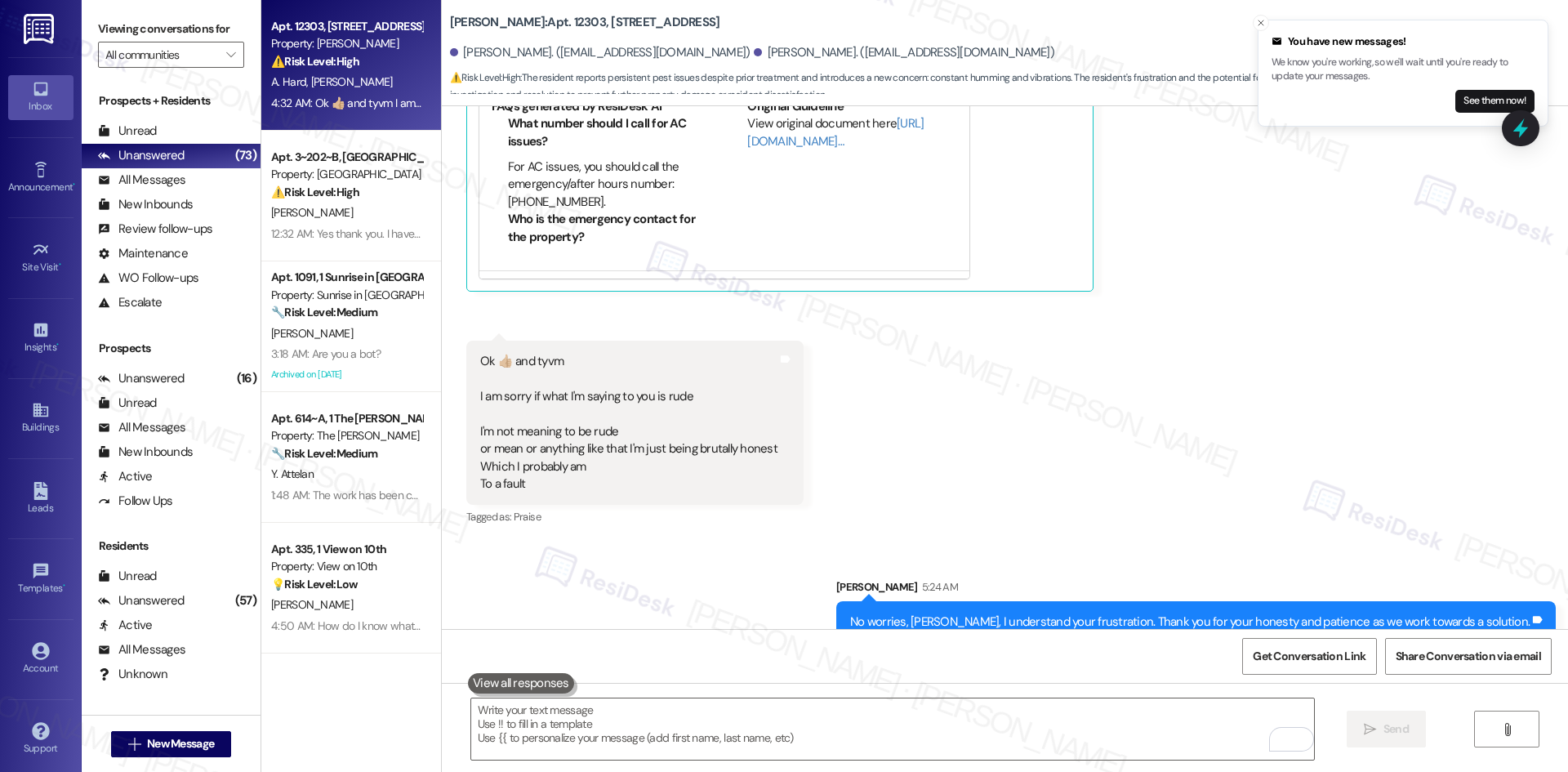
scroll to position [3794, 0]
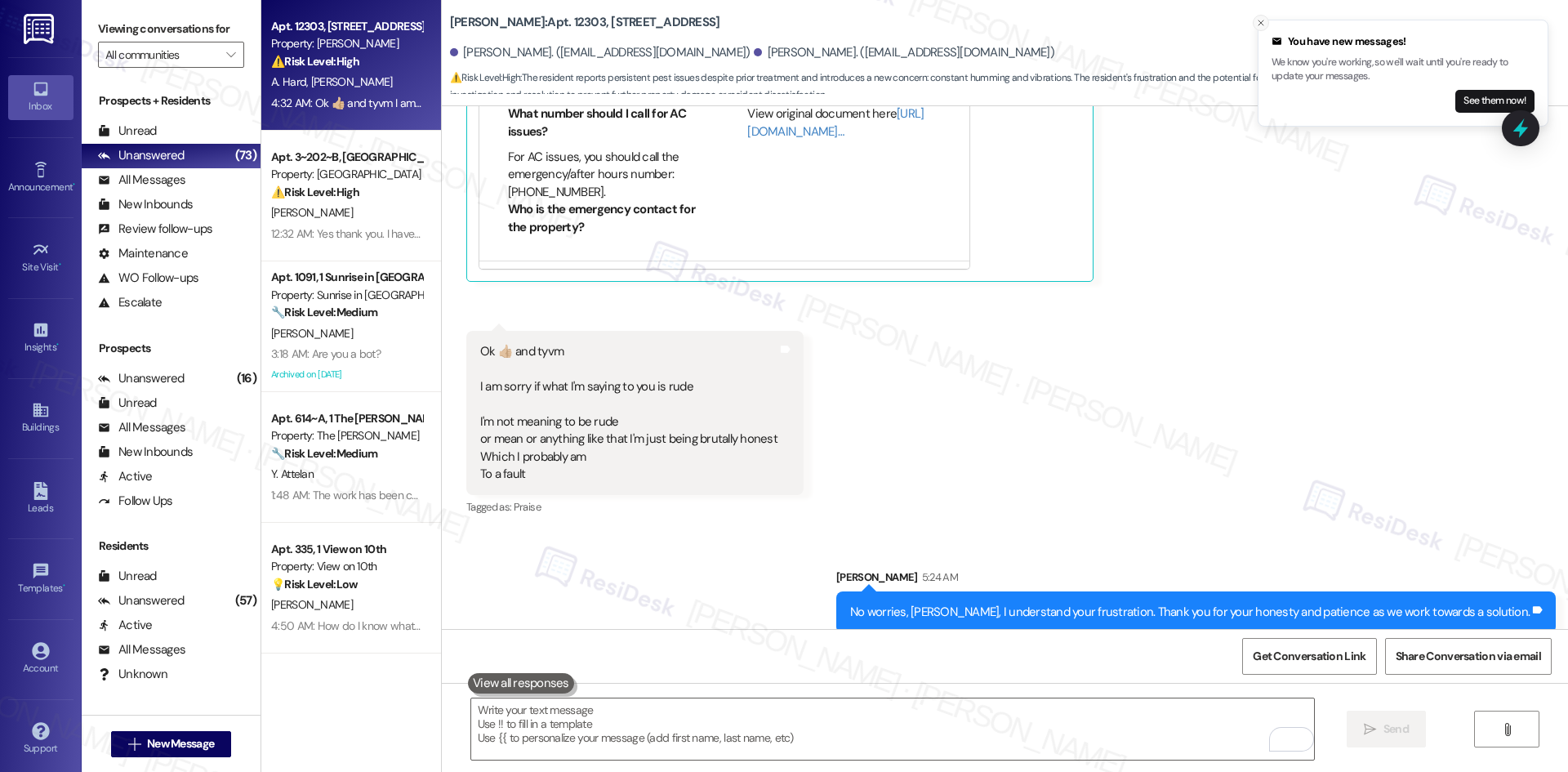
click at [1262, 22] on line "Close toast" at bounding box center [1261, 23] width 5 height 5
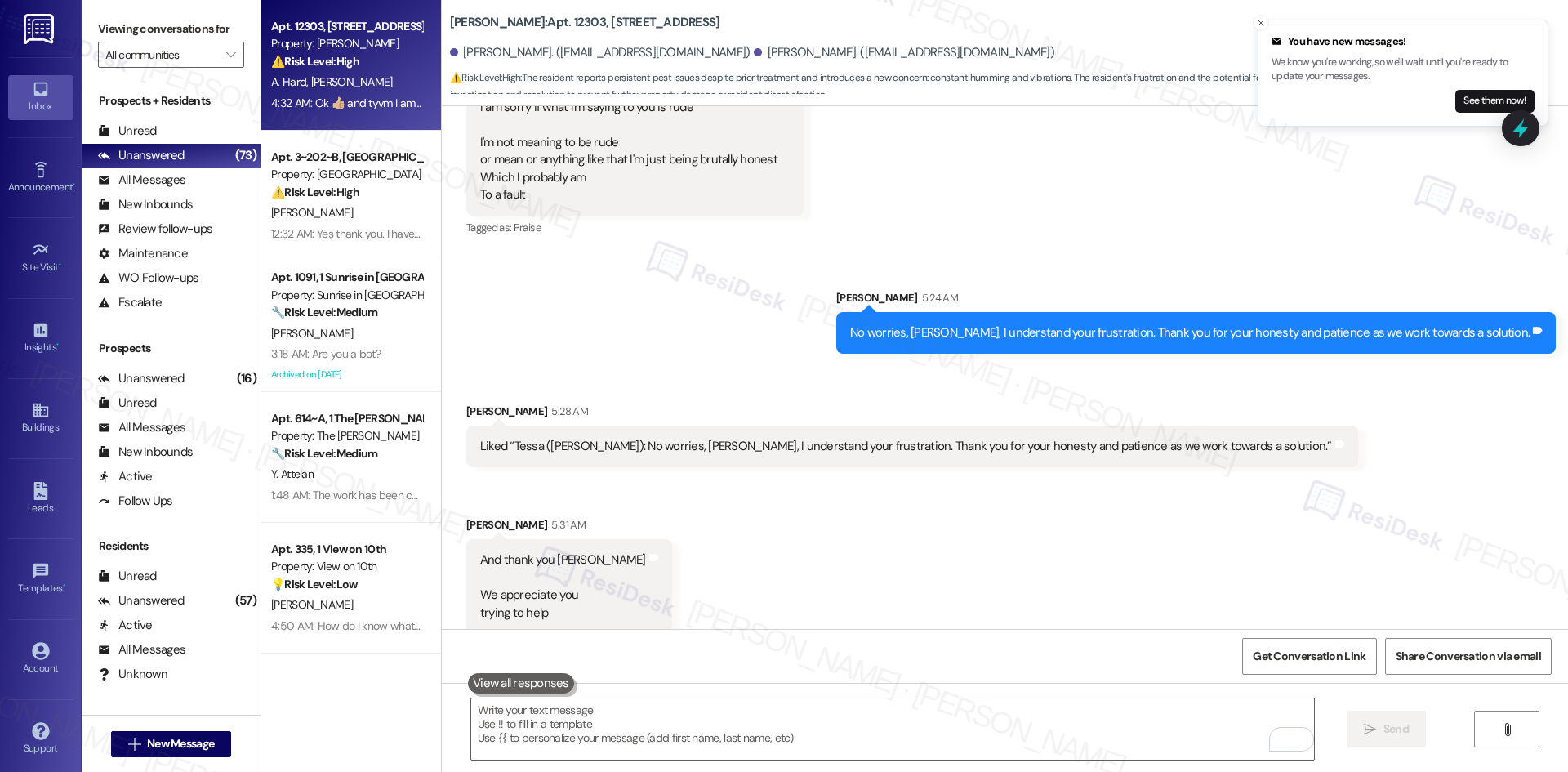
scroll to position [4074, 0]
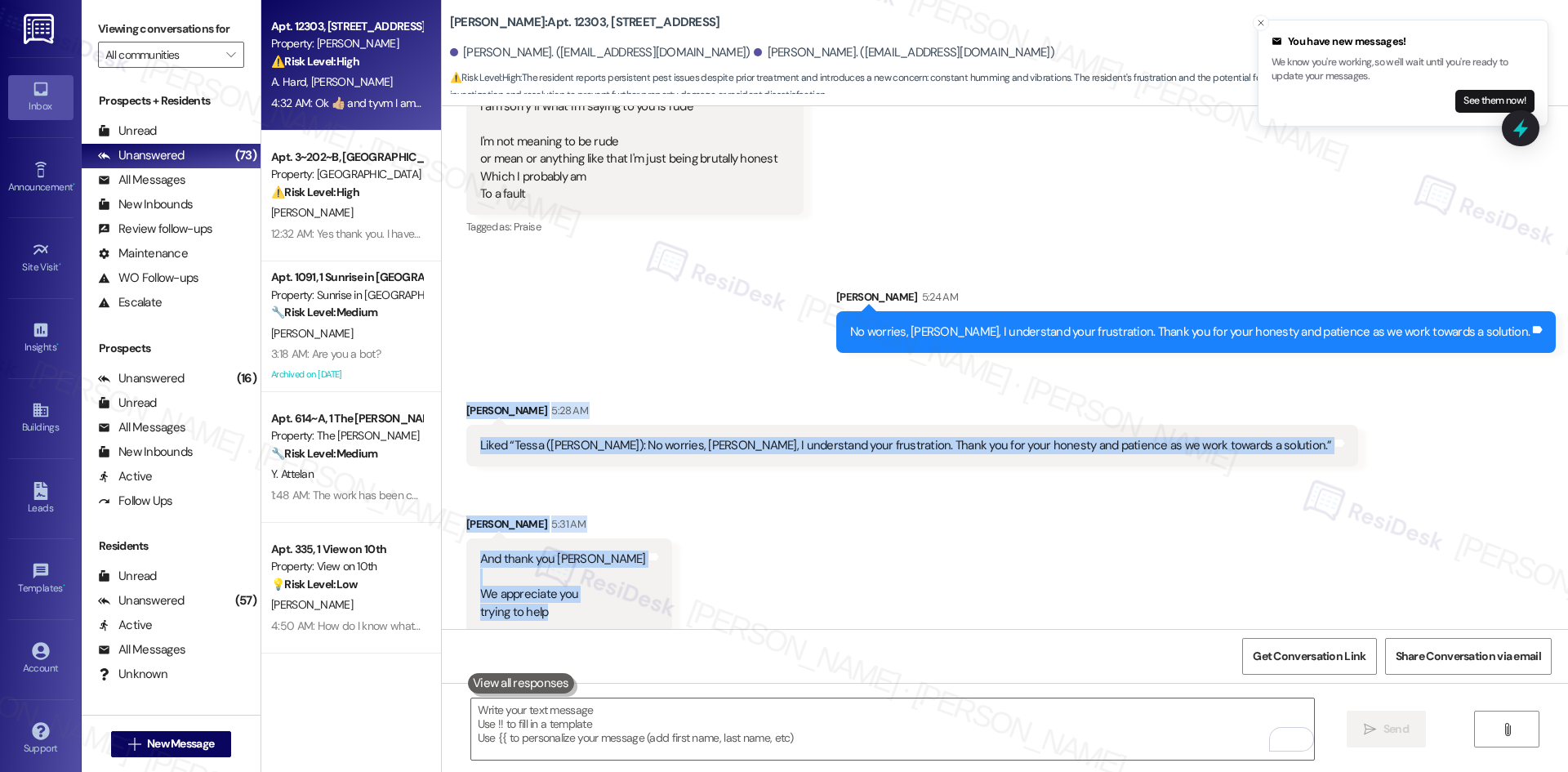
drag, startPoint x: 455, startPoint y: 378, endPoint x: 617, endPoint y: 592, distance: 268.4
click at [617, 592] on div "Received via SMS Daryl Mcswain 5:28 AM Liked “Tessa (Brea Frisco): No worries, …" at bounding box center [1004, 505] width 1126 height 280
copy div "Daryl Mcswain 5:28 AM Liked “Tessa (Brea Frisco): No worries, Daryl, I understa…"
click at [747, 367] on div "Received via SMS Daryl Mcswain 5:28 AM Liked “Tessa (Brea Frisco): No worries, …" at bounding box center [1004, 505] width 1126 height 280
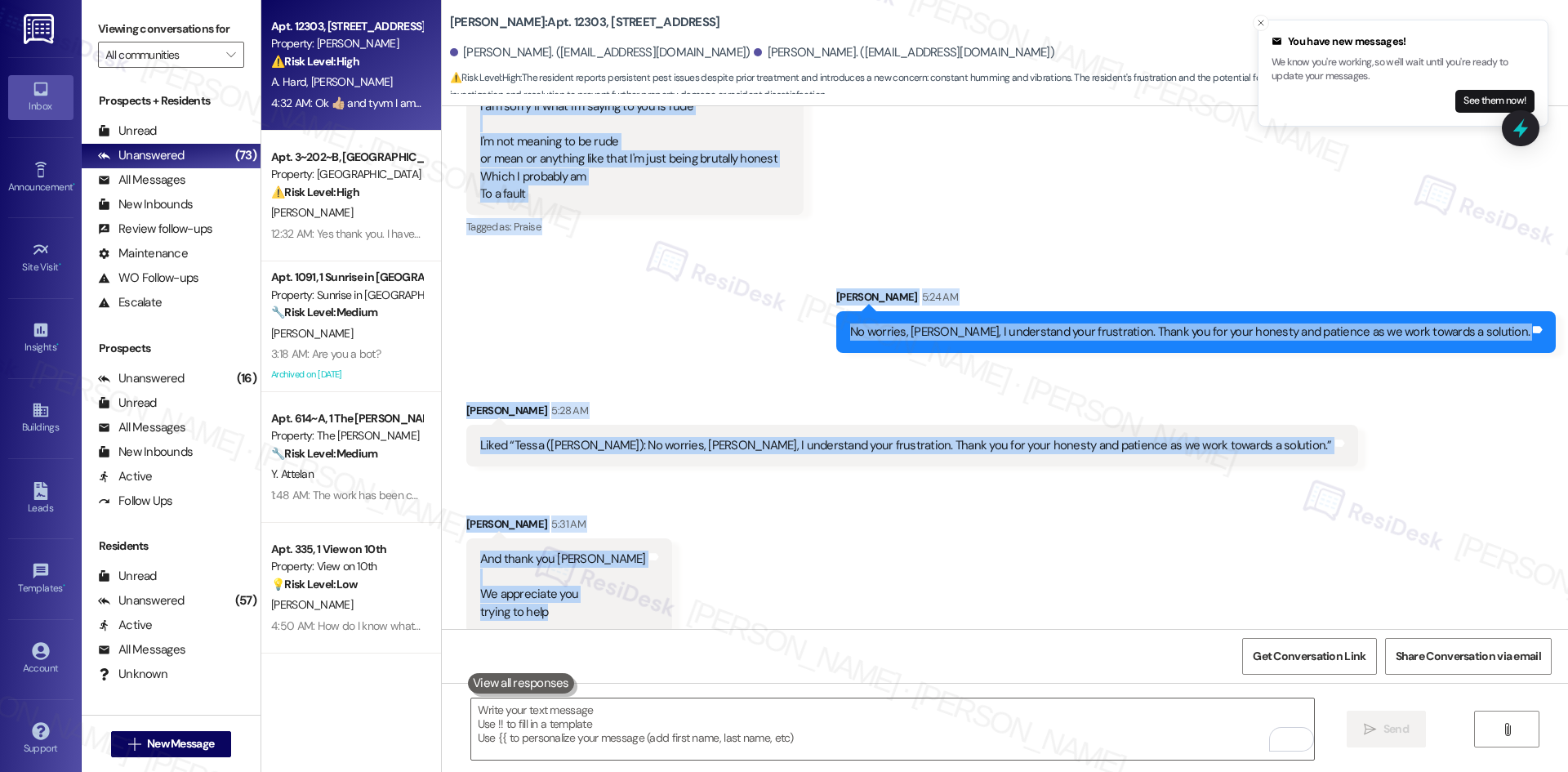
drag, startPoint x: 449, startPoint y: 270, endPoint x: 734, endPoint y: 597, distance: 433.8
click at [734, 597] on div "Lease started Dec 27, 2024 at 8:00 AM Survey, sent via SMS Residesk Automated S…" at bounding box center [1004, 367] width 1126 height 523
copy div "Ok 👍🏼 and tyvm I am sorry if what I'm saying to you is rude I'm not meaning to …"
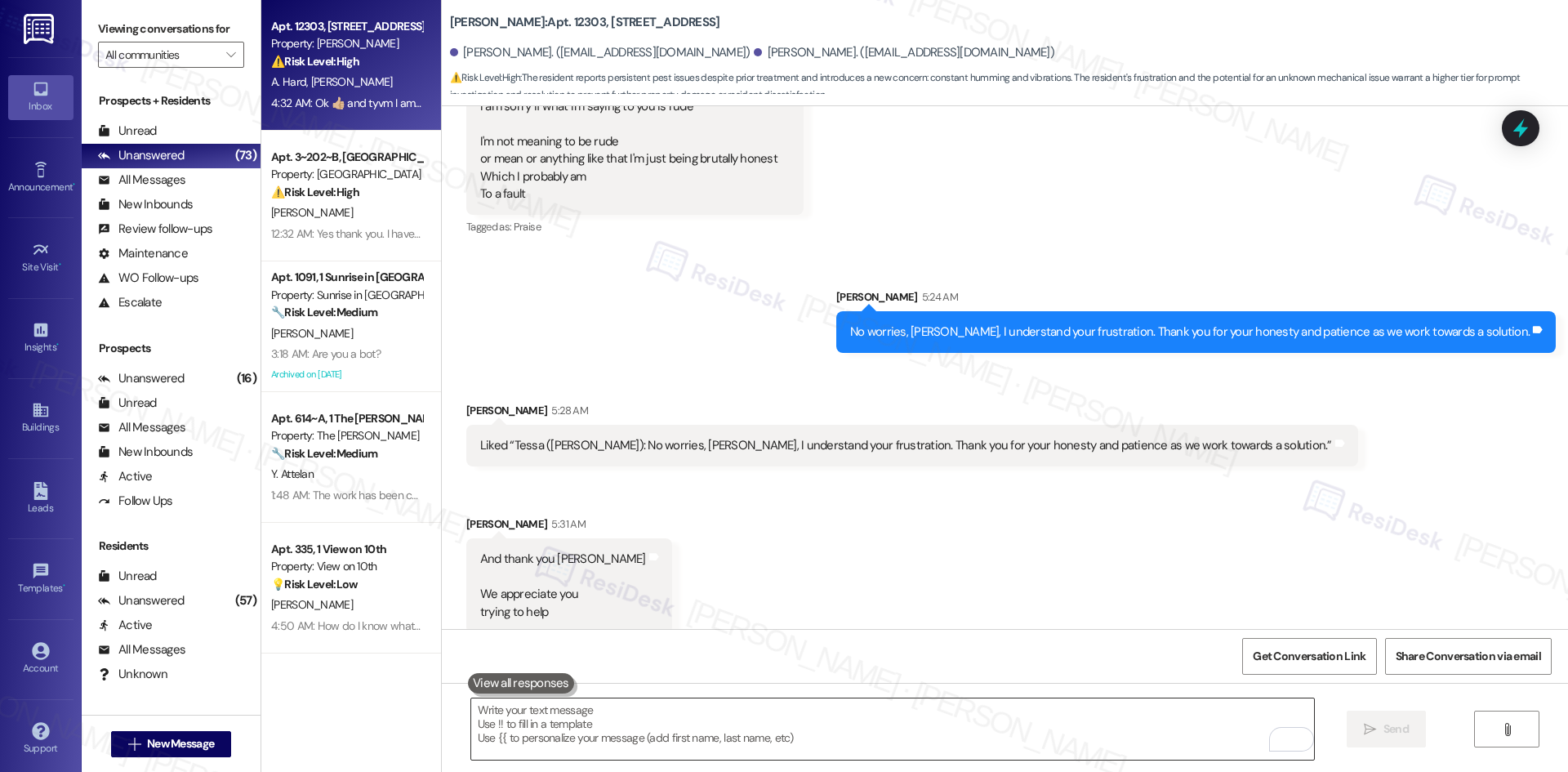
click at [775, 717] on textarea "To enrich screen reader interactions, please activate Accessibility in Grammarl…" at bounding box center [892, 729] width 843 height 62
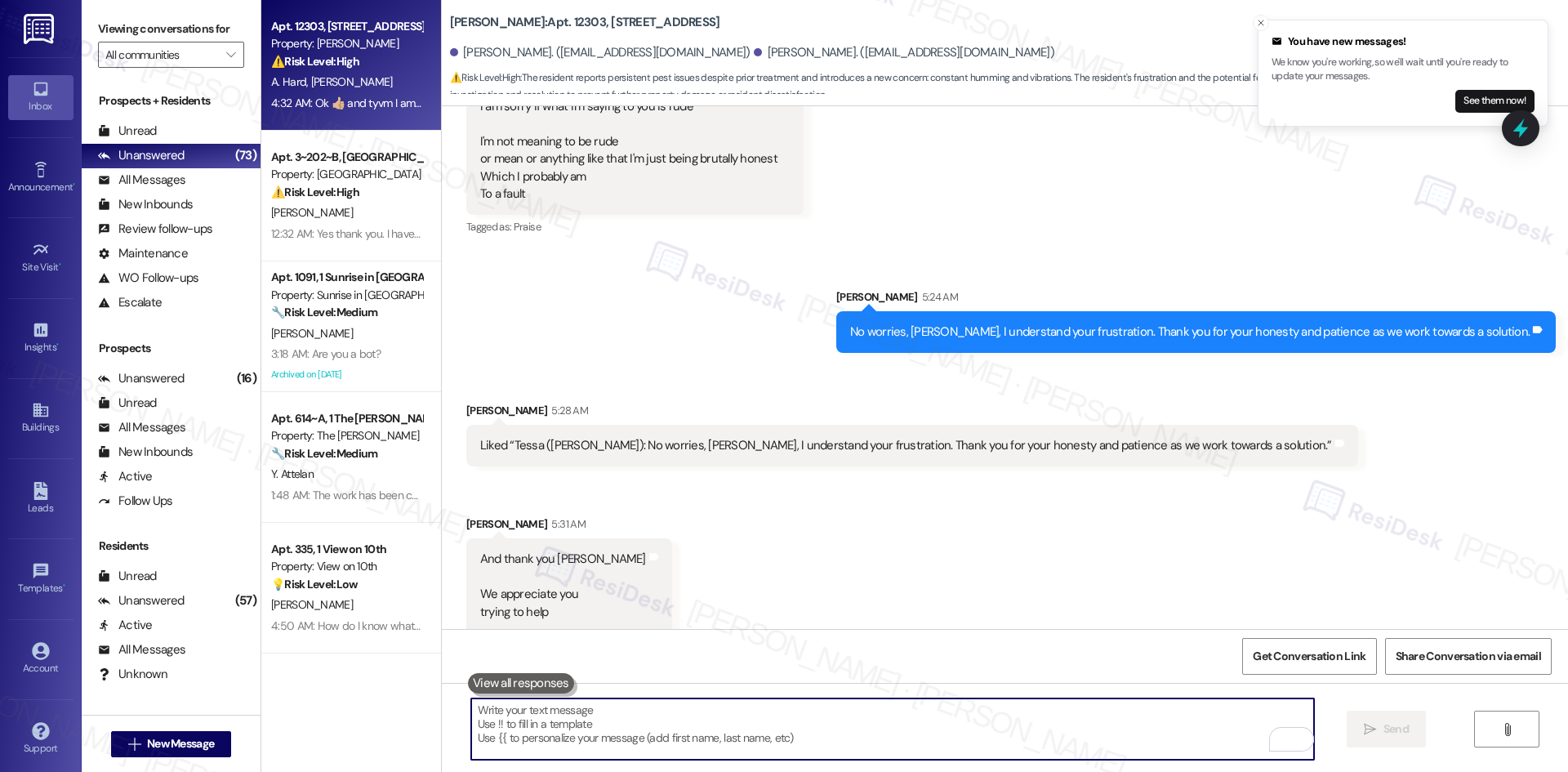
paste textarea "You’re very welcome, Daryl — I appreciate your kind words."
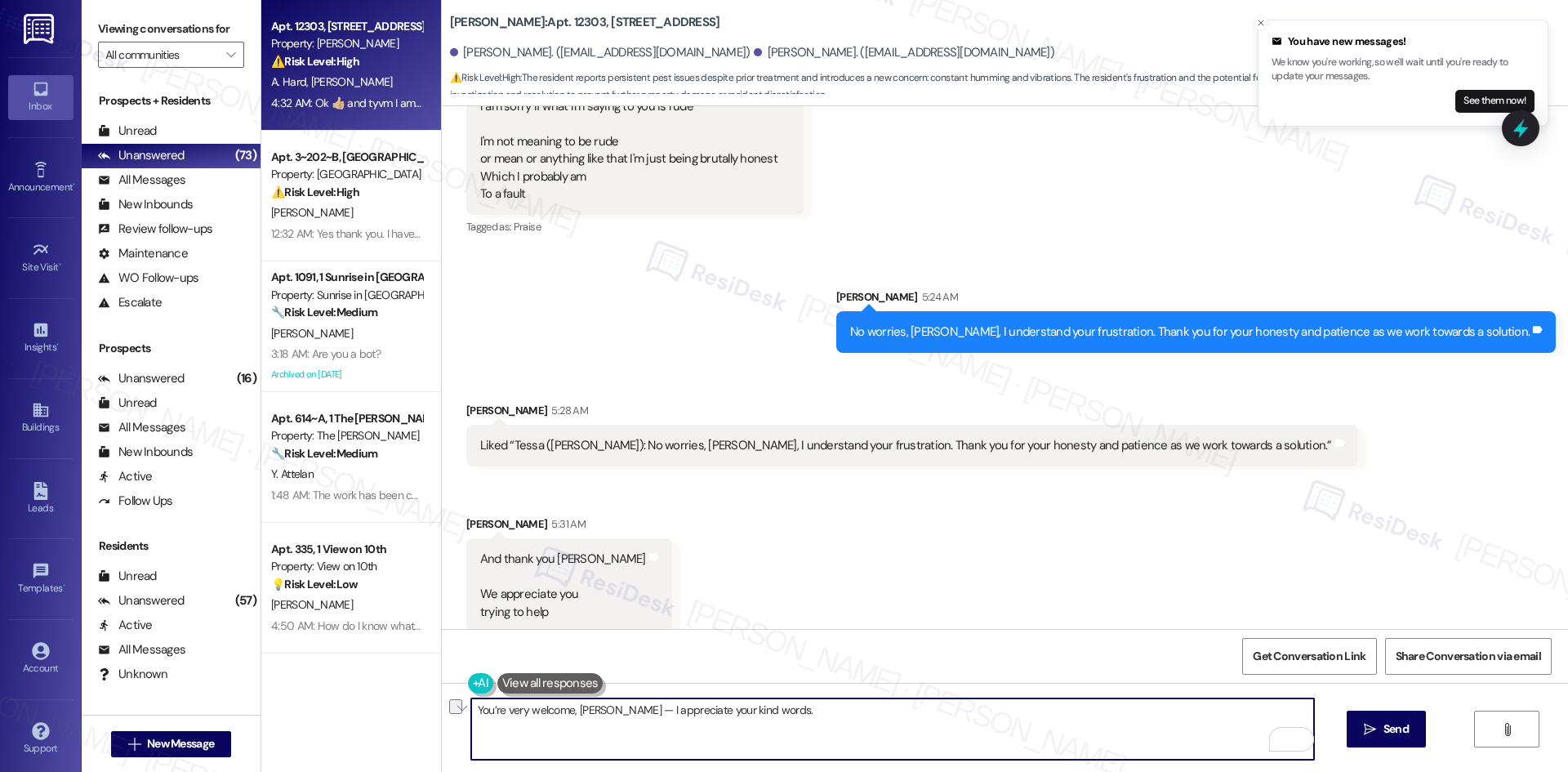
drag, startPoint x: 773, startPoint y: 718, endPoint x: 593, endPoint y: 722, distance: 180.0
click at [593, 722] on textarea "You’re very welcome, Daryl — I appreciate your kind words." at bounding box center [892, 729] width 843 height 62
type textarea "You’re very welcome, Daryl!"
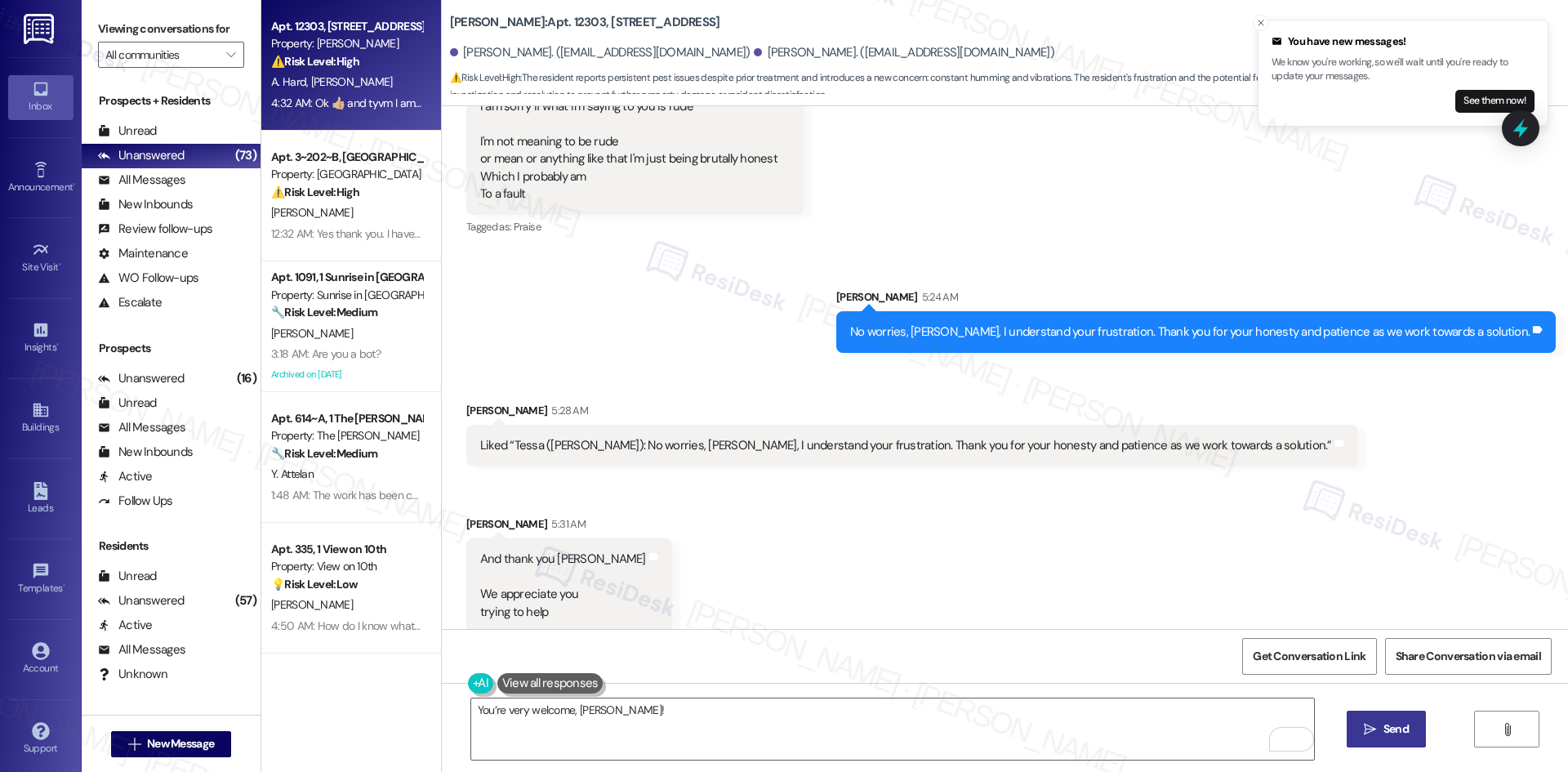
click at [1373, 727] on icon "" at bounding box center [1370, 730] width 13 height 13
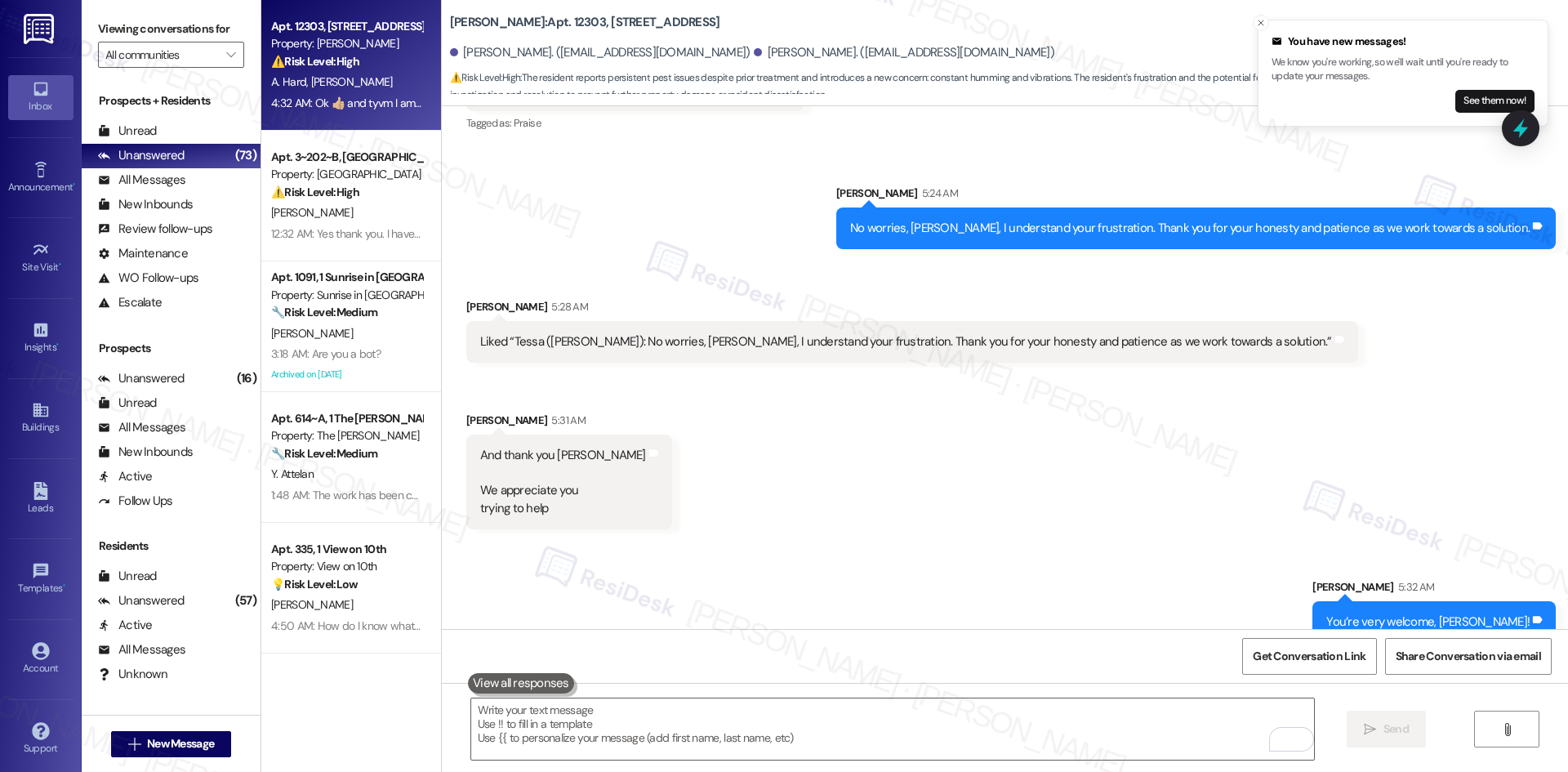
scroll to position [4188, 0]
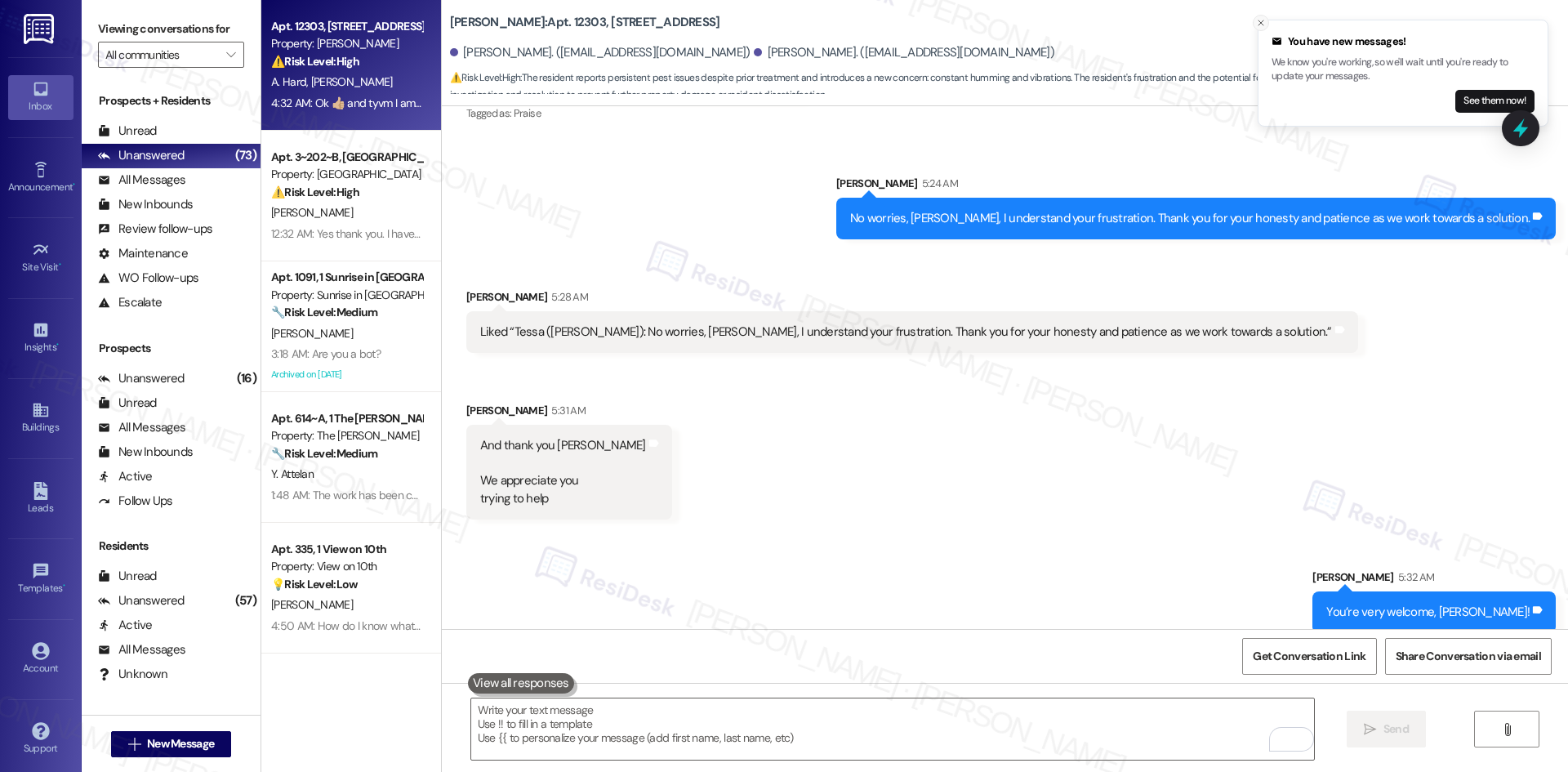
click at [1260, 19] on icon "Close toast" at bounding box center [1261, 23] width 10 height 10
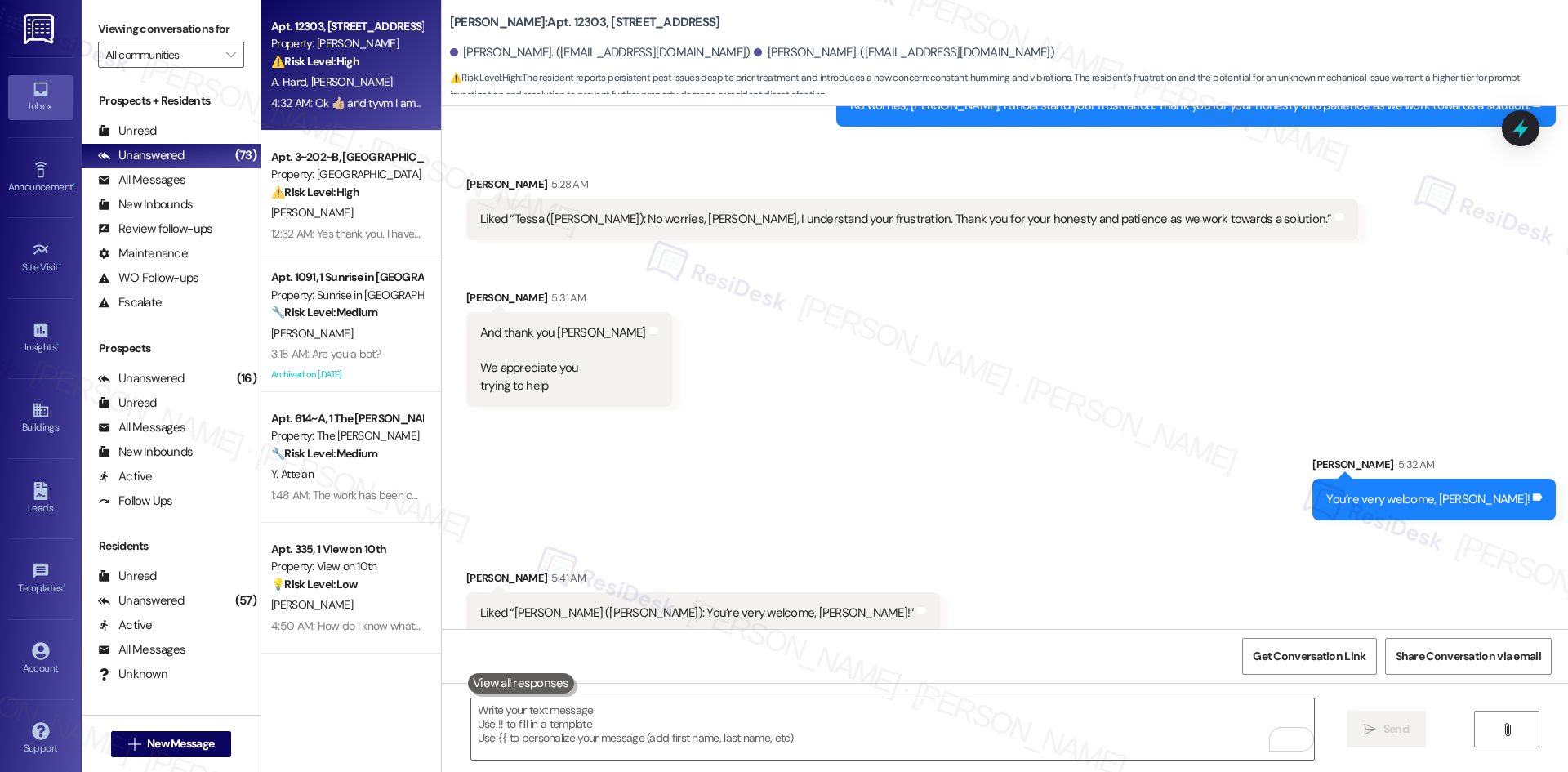
scroll to position [4301, 0]
click at [870, 418] on div "Sent via SMS Sarah 5:32 AM You’re very welcome, Daryl! Tags and notes" at bounding box center [1004, 474] width 1126 height 114
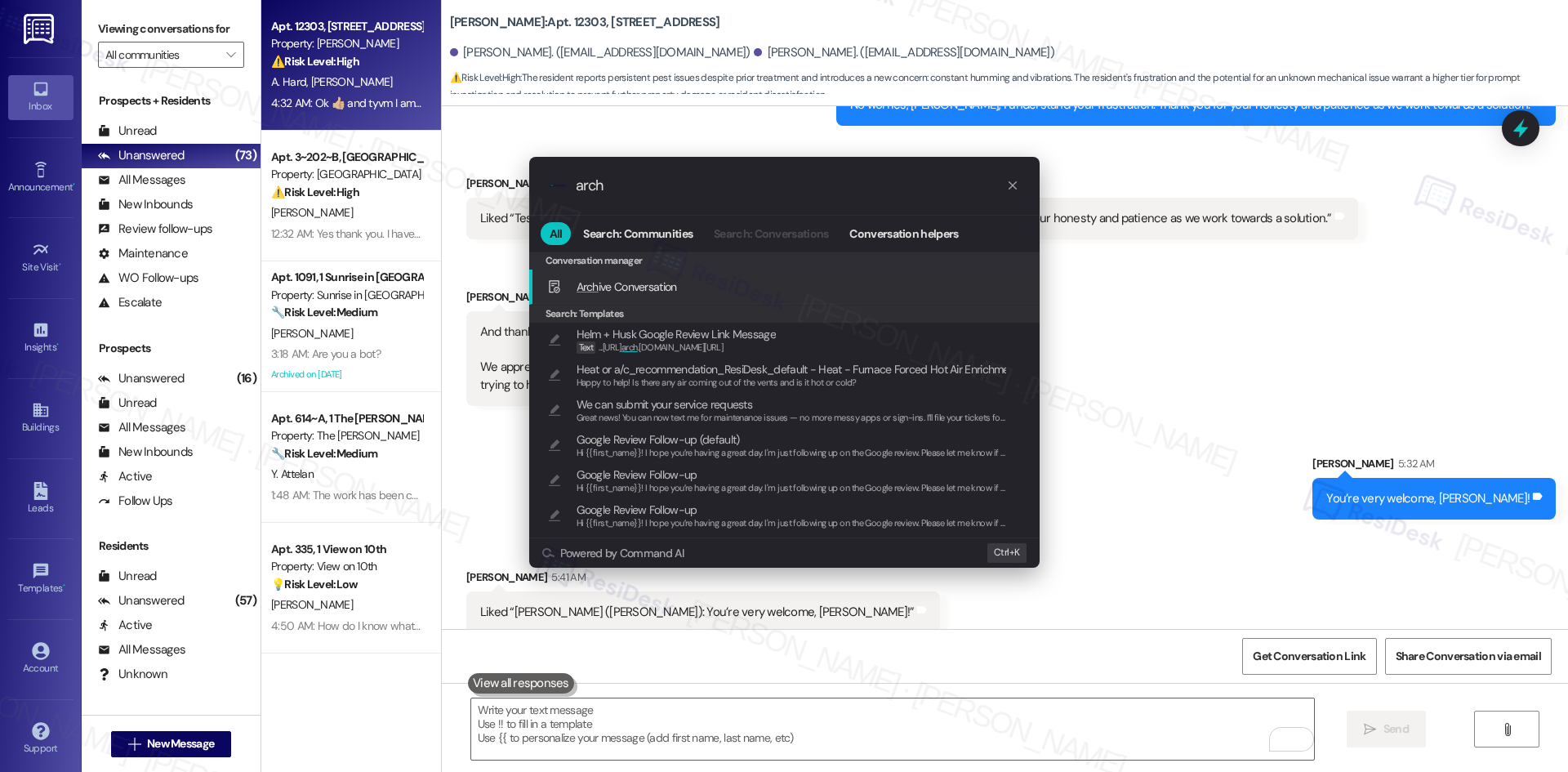
click at [682, 291] on div "Arch ive Conversation Add shortcut" at bounding box center [785, 287] width 478 height 18
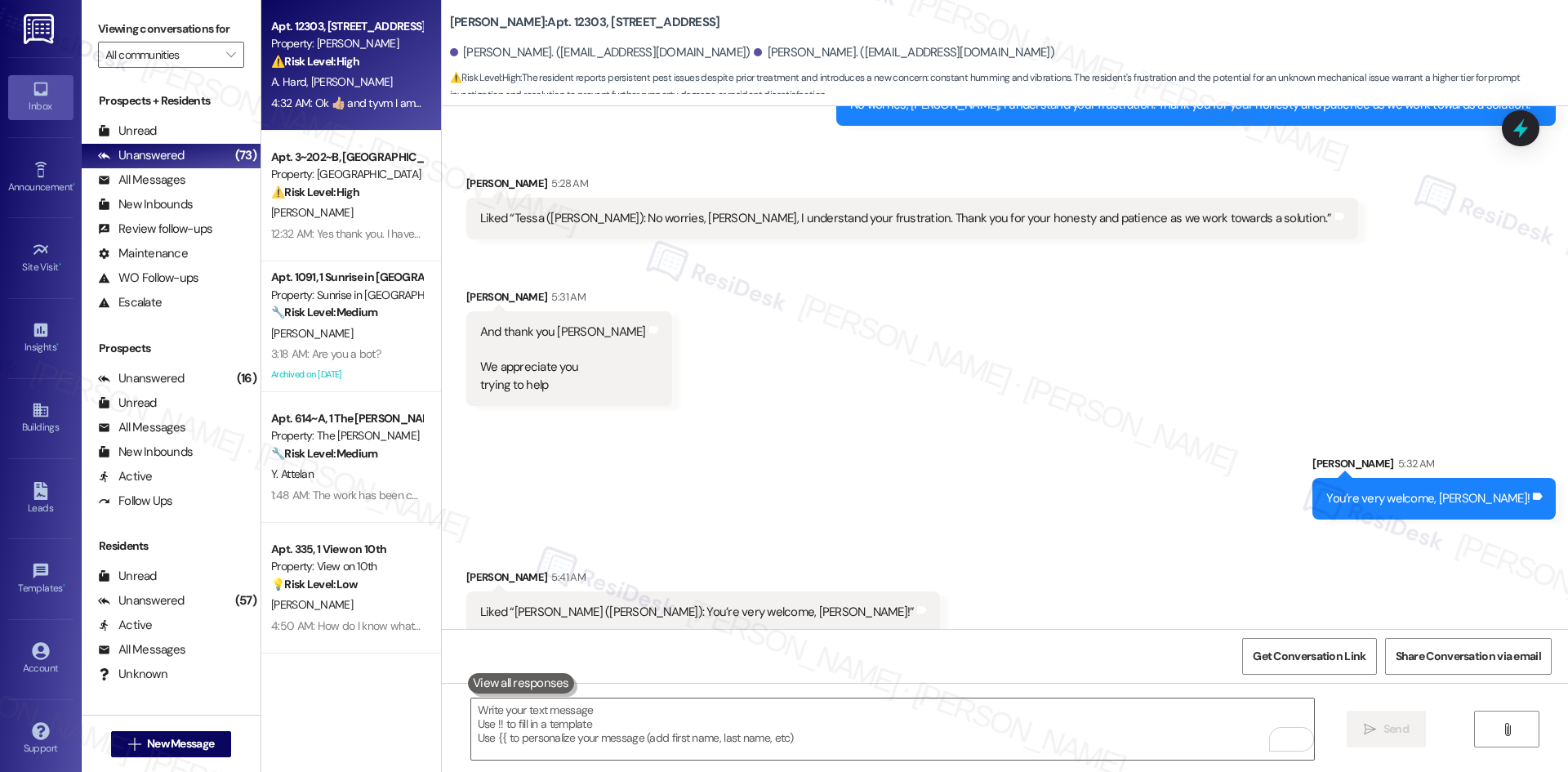
click at [1038, 365] on div "Received via SMS Daryl Mcswain 5:28 AM Liked “Tessa (Brea Frisco): No worries, …" at bounding box center [1004, 278] width 1126 height 280
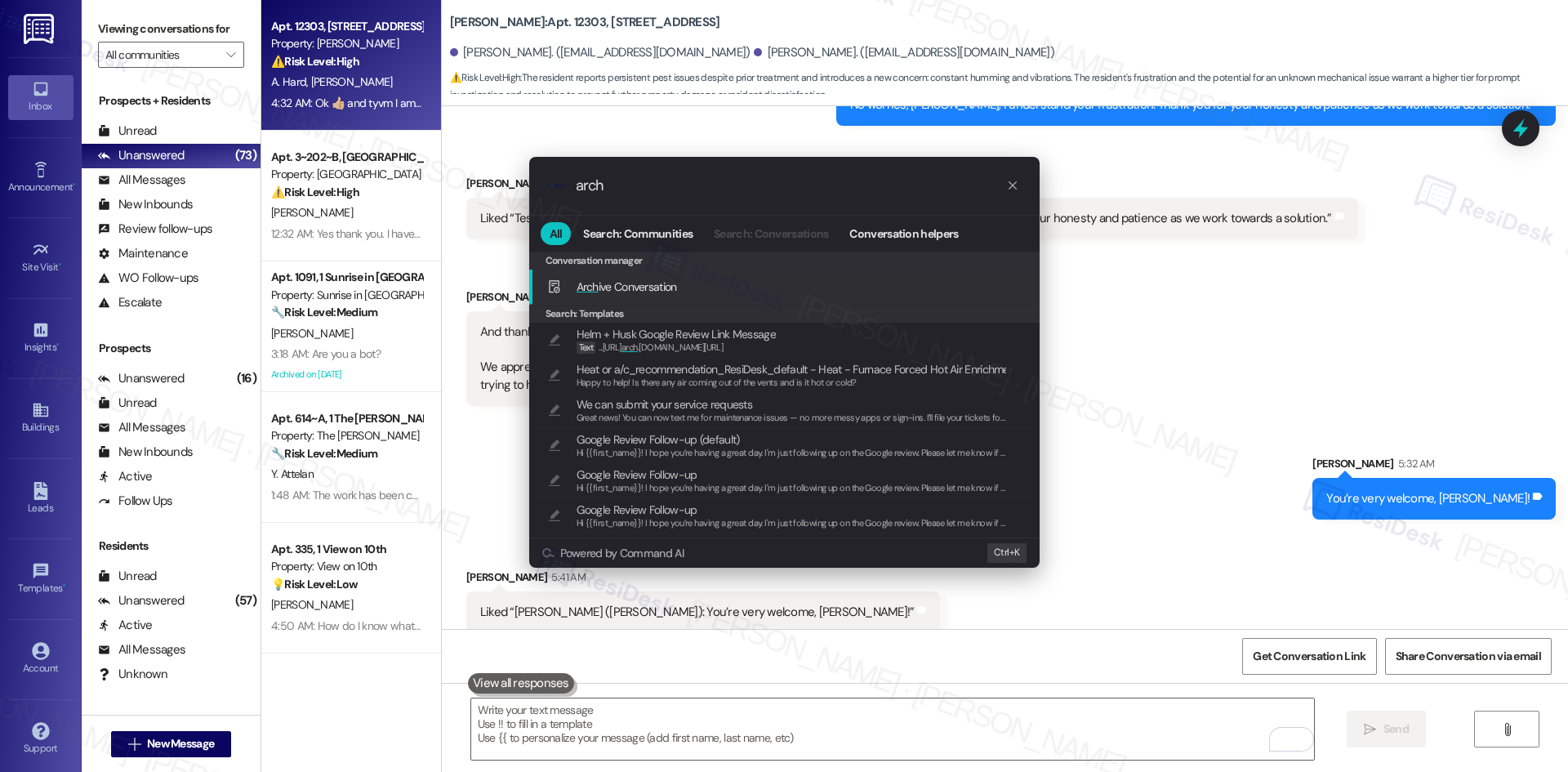
type input "arch"
click at [731, 280] on div "Arch ive Conversation Add shortcut" at bounding box center [785, 287] width 478 height 18
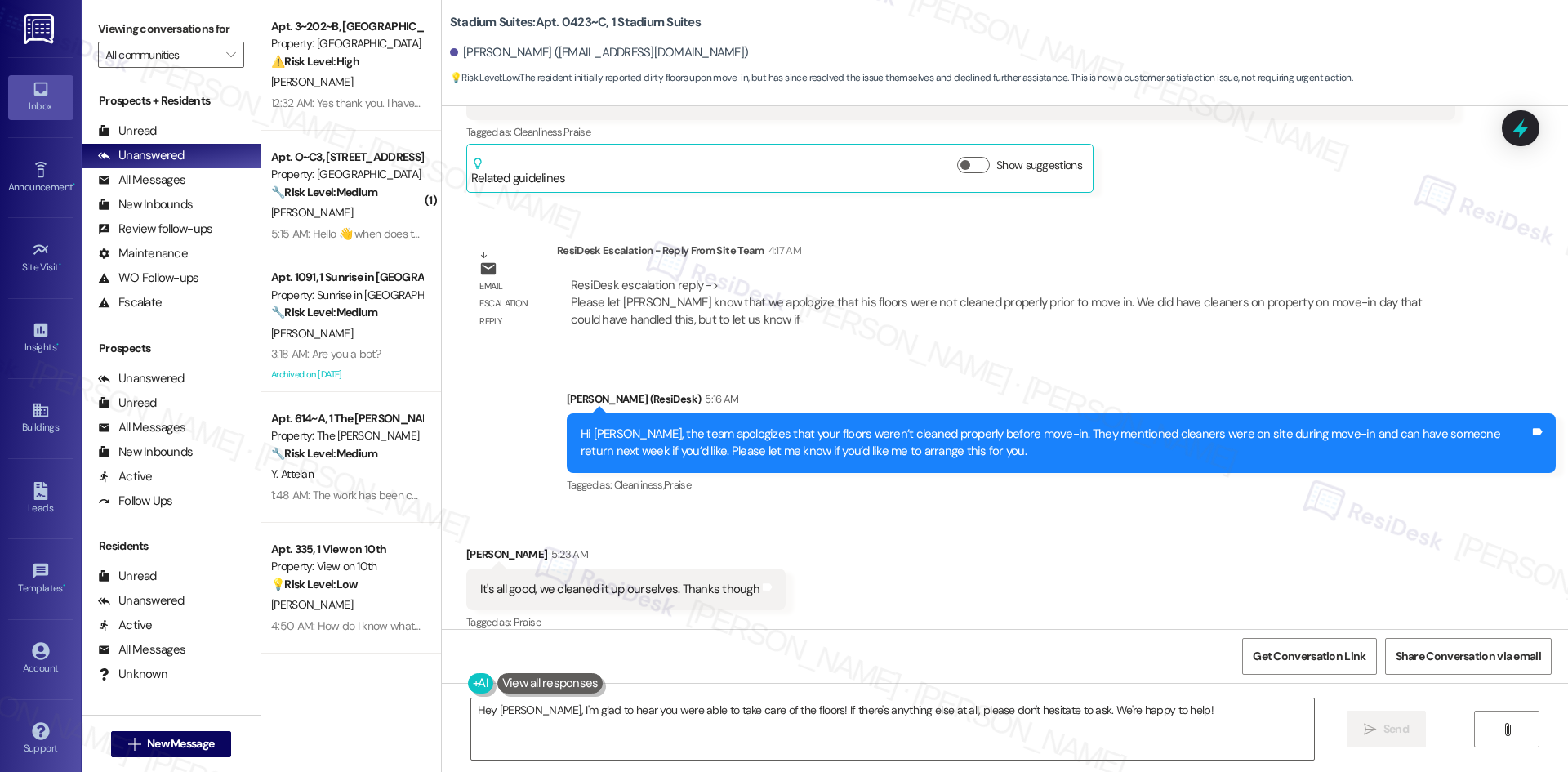
scroll to position [868, 0]
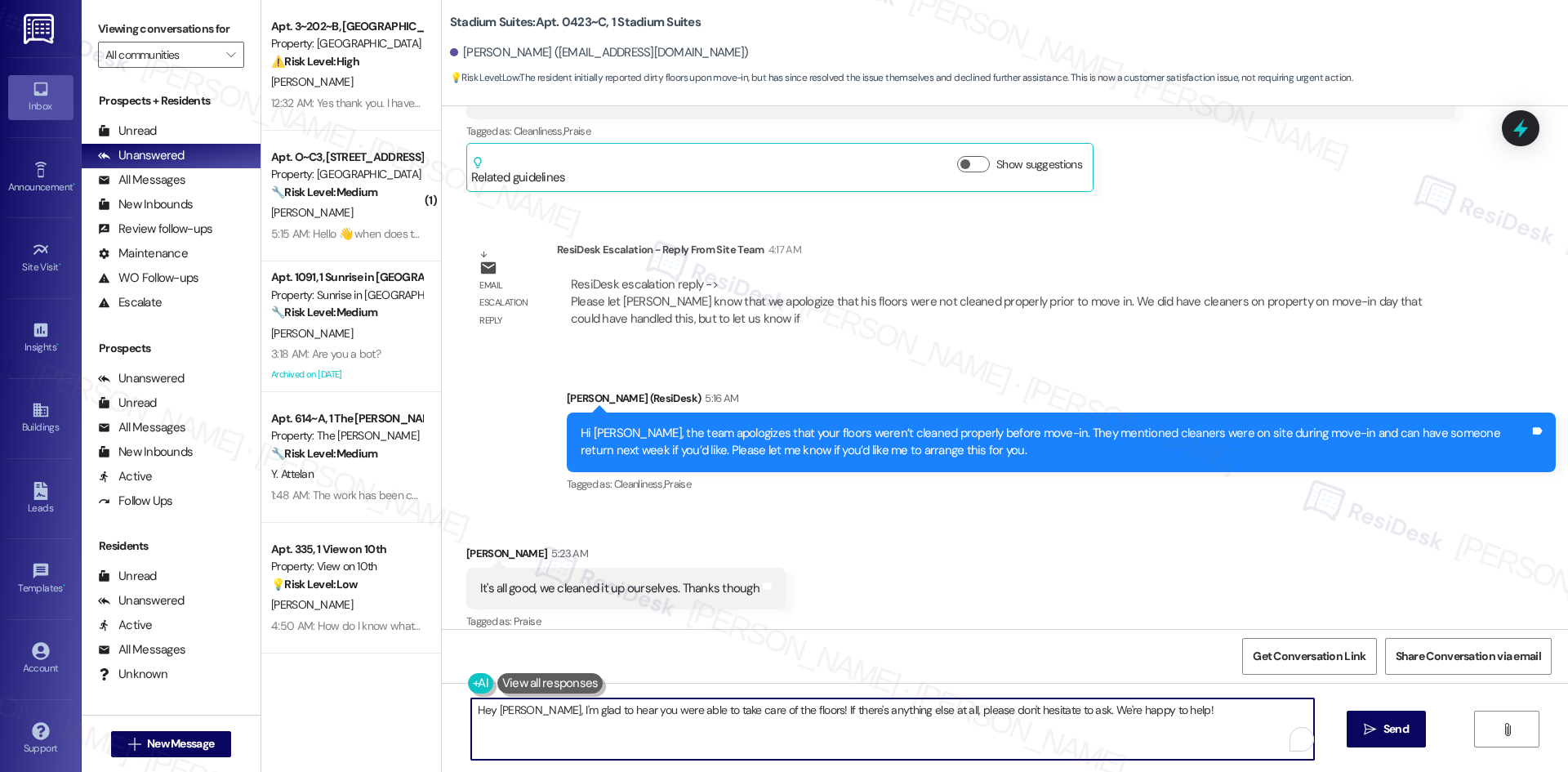
drag, startPoint x: 522, startPoint y: 709, endPoint x: 415, endPoint y: 712, distance: 107.0
click at [415, 712] on div "Apt. 3~202~B, 1 Campus [GEOGRAPHIC_DATA] Property: Campus [GEOGRAPHIC_DATA] ⚠️ …" at bounding box center [914, 386] width 1307 height 772
type textarea "I'm glad to hear you were able to take care of the floors! If there's anything …"
click at [880, 575] on div "Received via SMS [PERSON_NAME] 5:23 AM It's all good, we cleaned it up ourselve…" at bounding box center [1004, 577] width 1126 height 138
drag, startPoint x: 879, startPoint y: 737, endPoint x: 958, endPoint y: 737, distance: 79.0
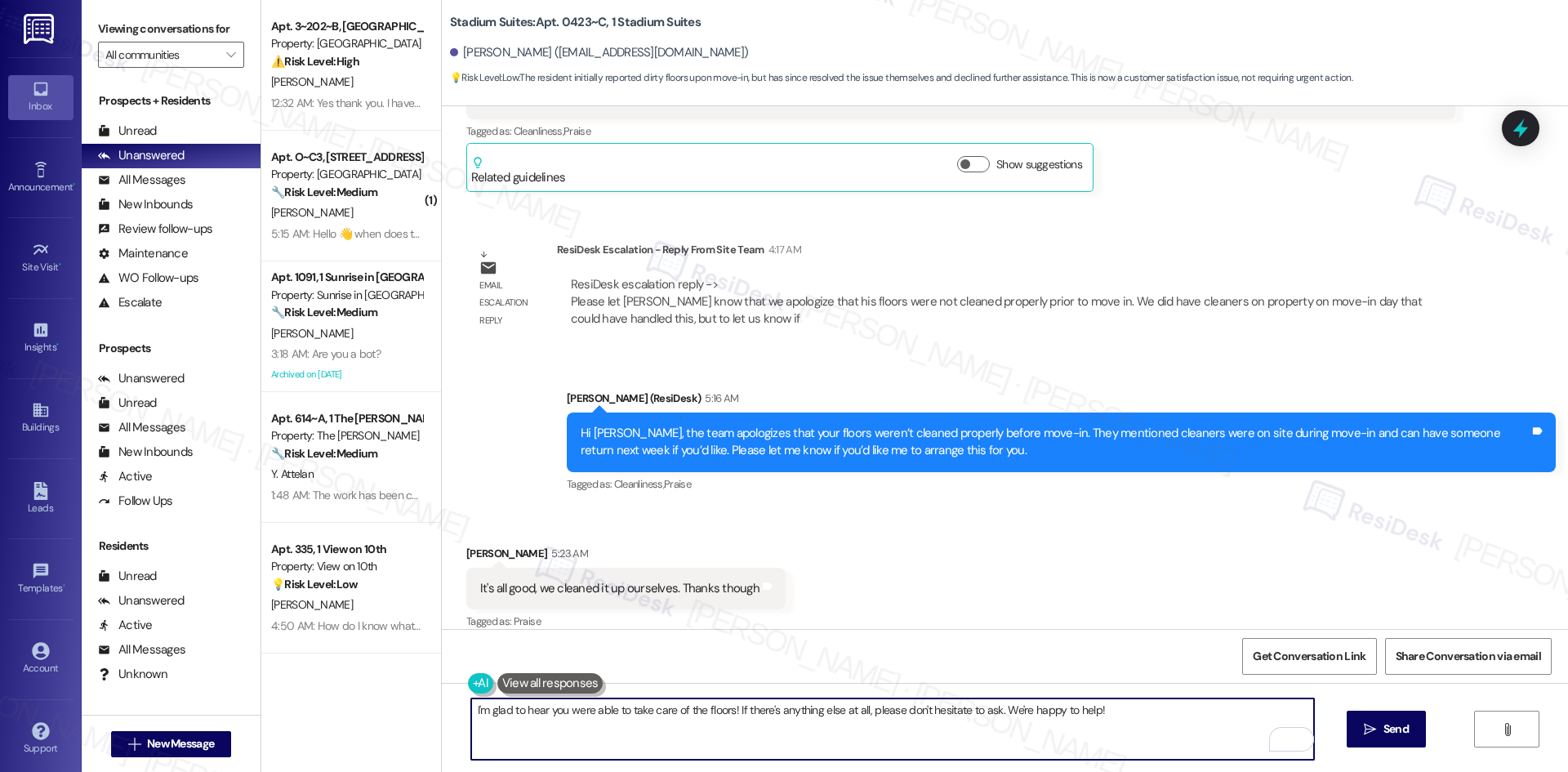
click at [882, 737] on textarea "I'm glad to hear you were able to take care of the floors! If there's anything …" at bounding box center [892, 729] width 843 height 62
click at [1380, 734] on span "Send" at bounding box center [1396, 729] width 32 height 17
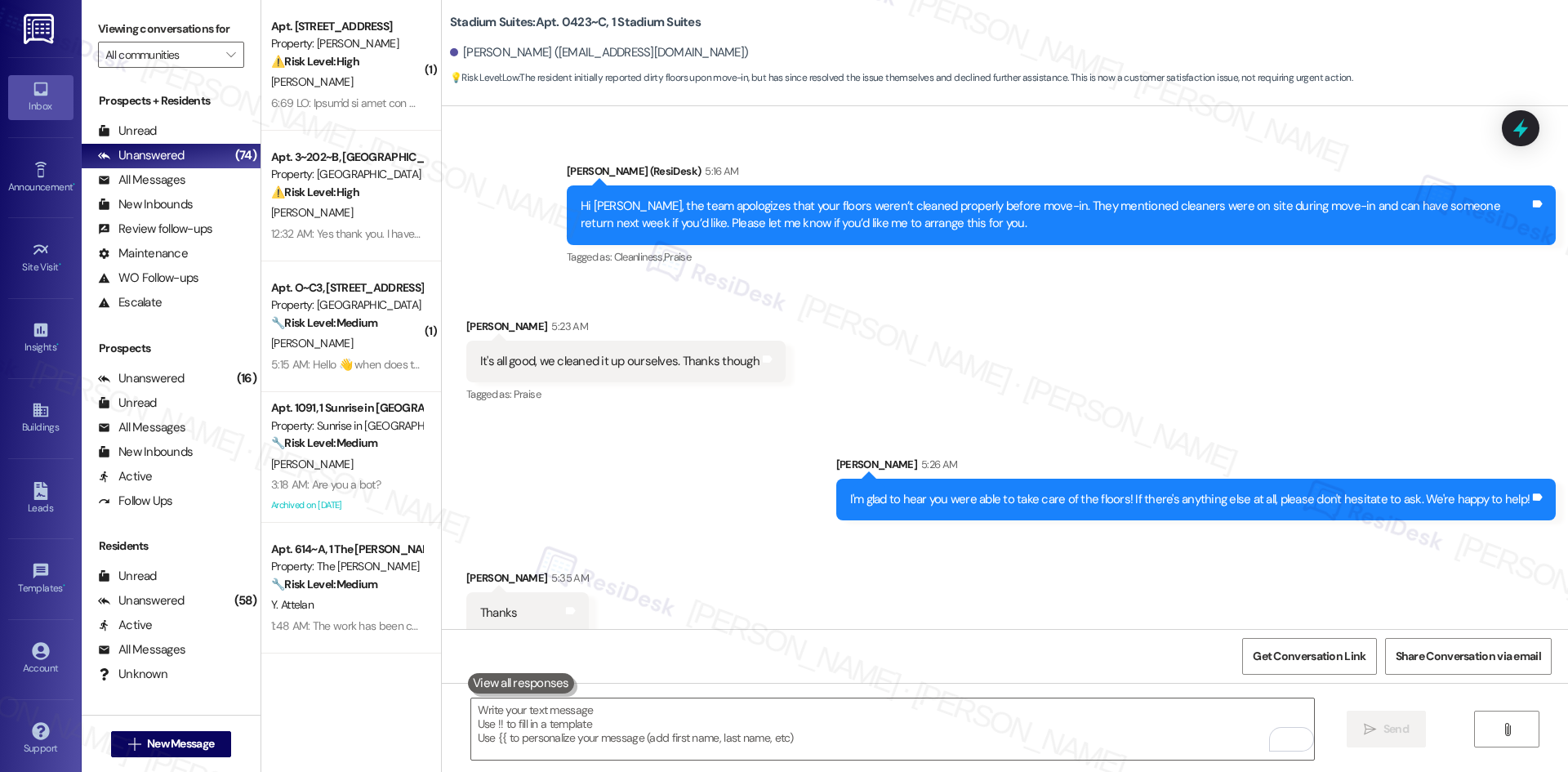
scroll to position [1096, 0]
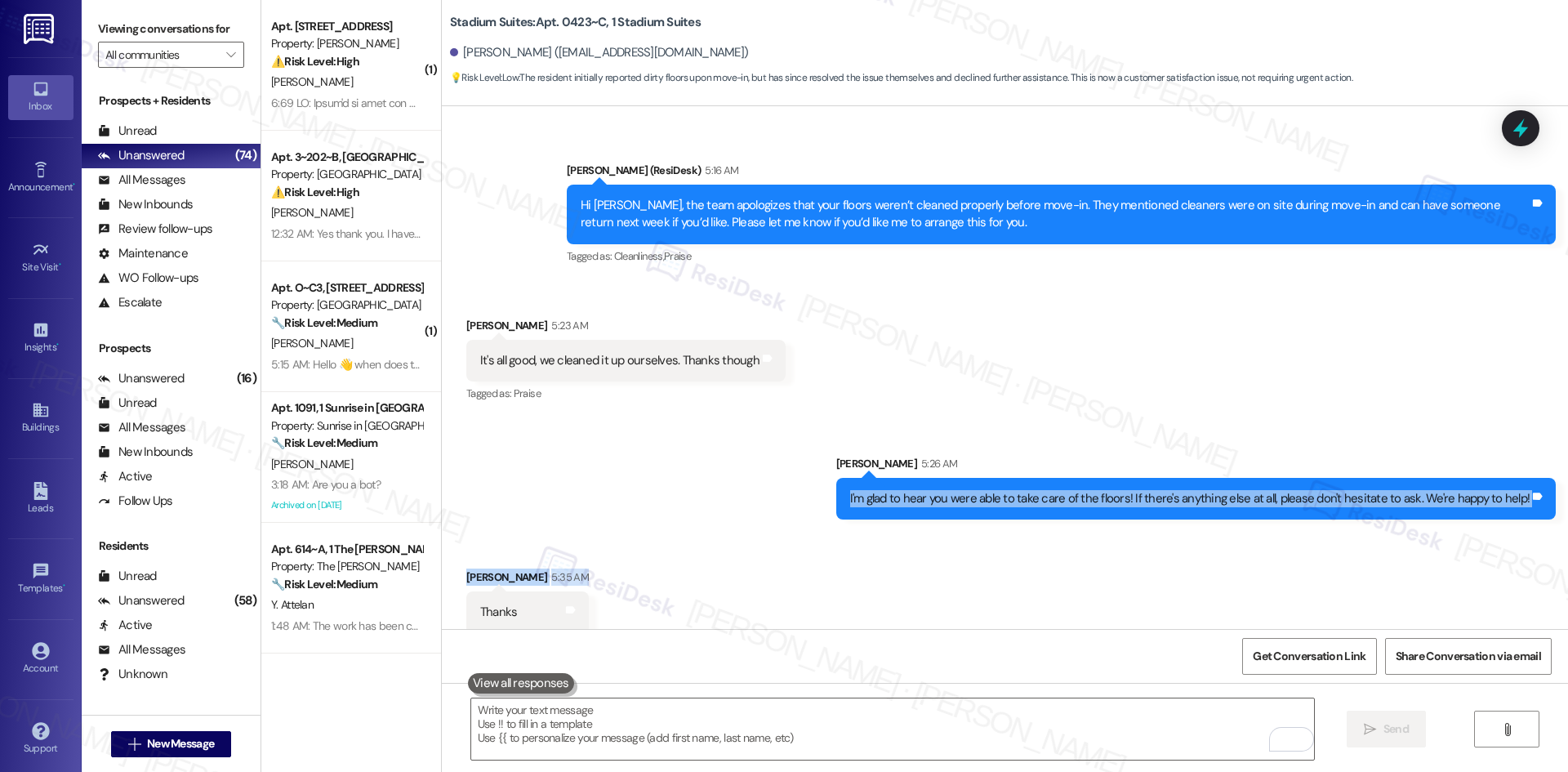
drag, startPoint x: 455, startPoint y: 492, endPoint x: 914, endPoint y: 571, distance: 465.7
click at [914, 571] on div "Lease started Aug 14, 2025 at 8:00 AM Survey, sent via SMS Residesk Automated S…" at bounding box center [1004, 367] width 1126 height 523
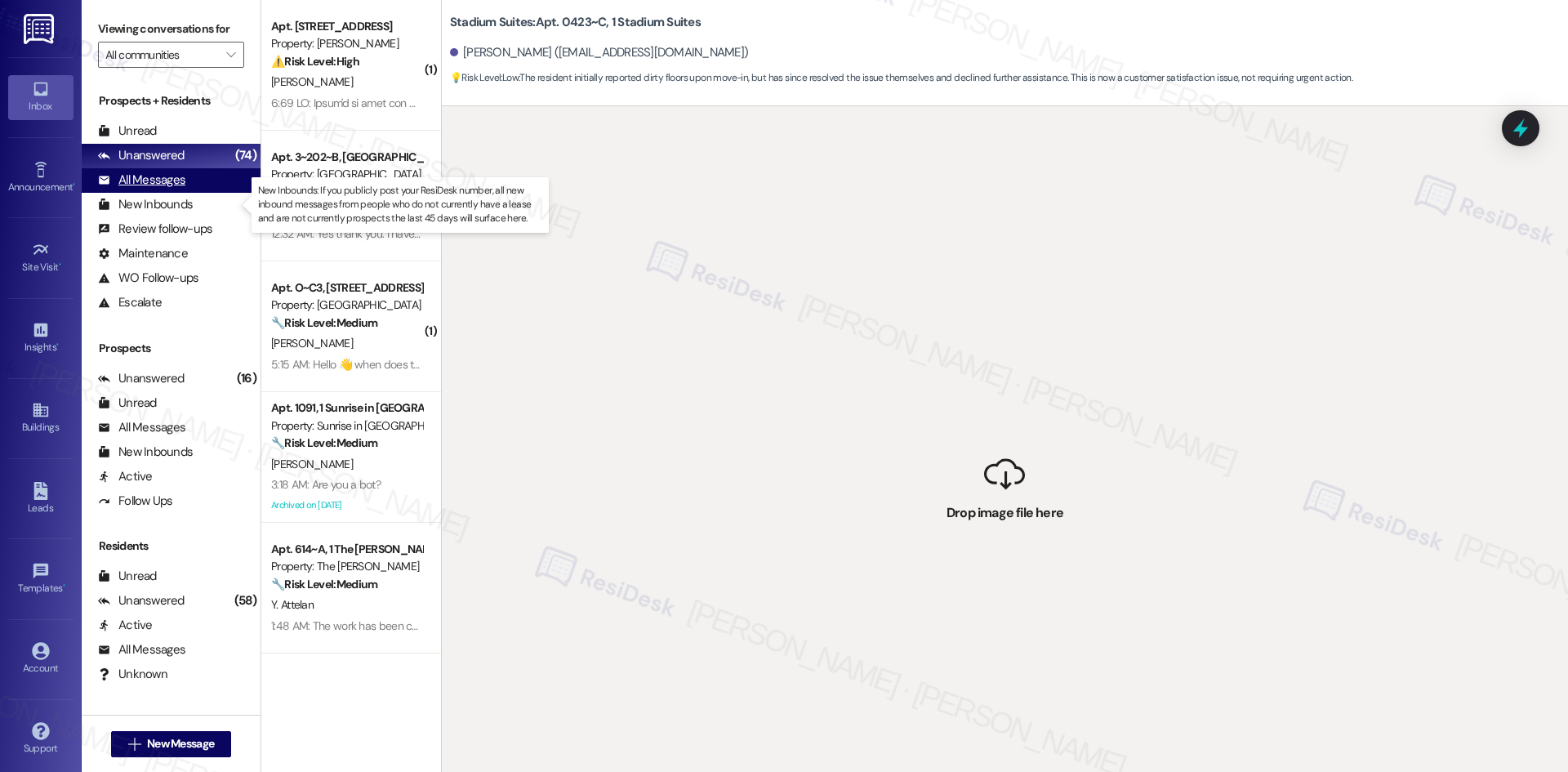
click at [148, 183] on div "All Messages" at bounding box center [142, 180] width 88 height 17
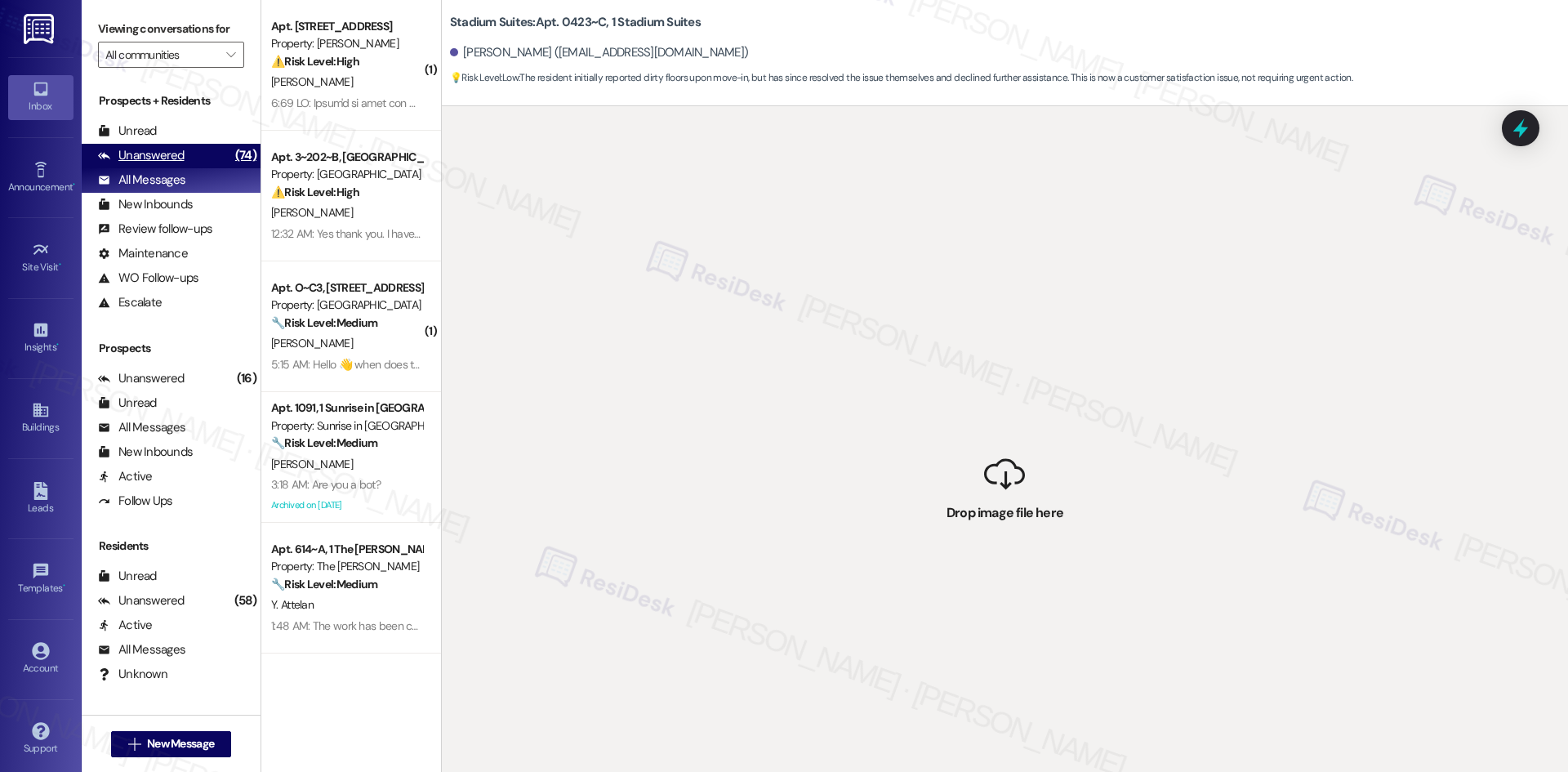
click at [155, 159] on div "Unanswered" at bounding box center [141, 155] width 87 height 17
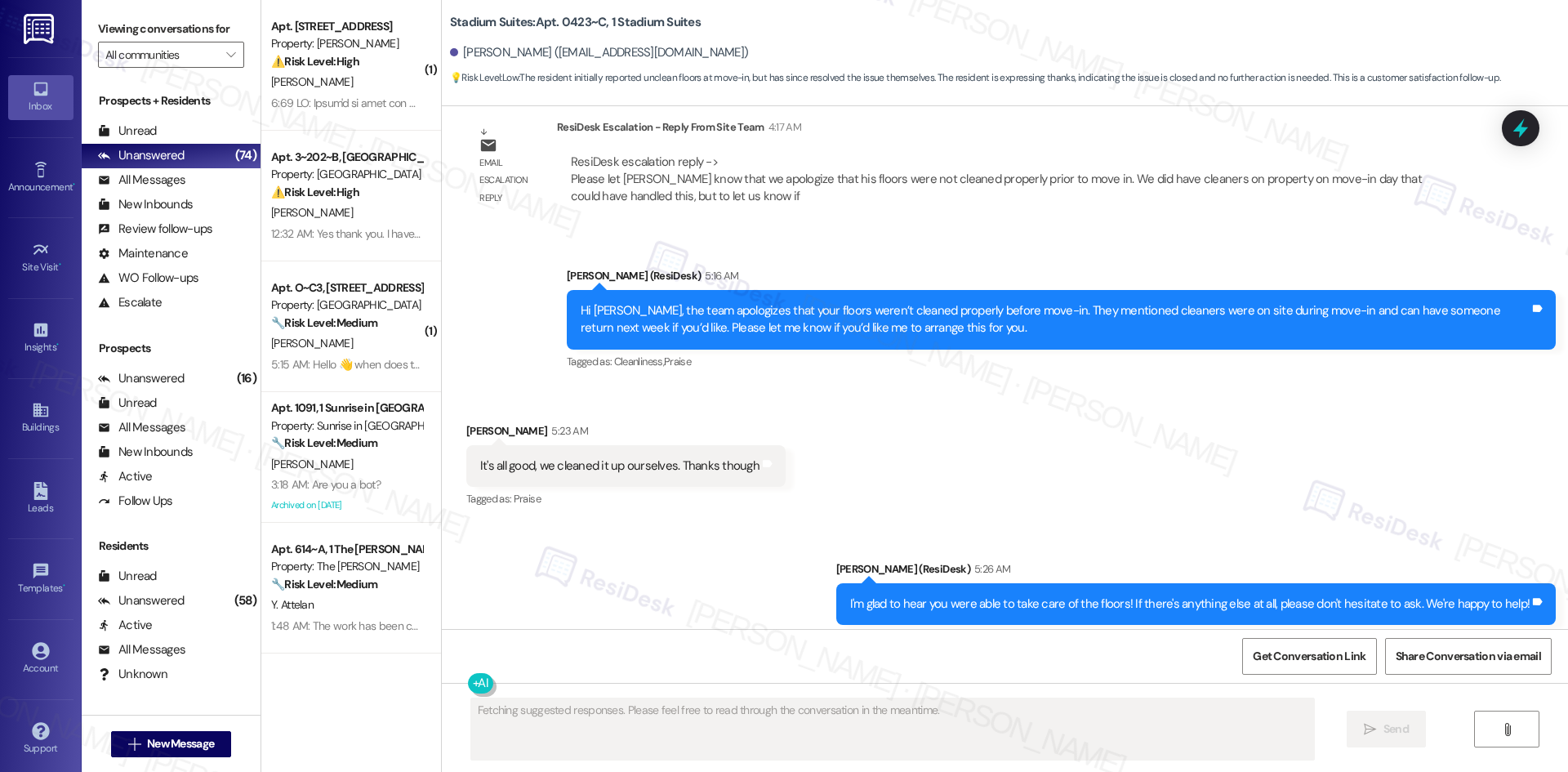
scroll to position [1144, 0]
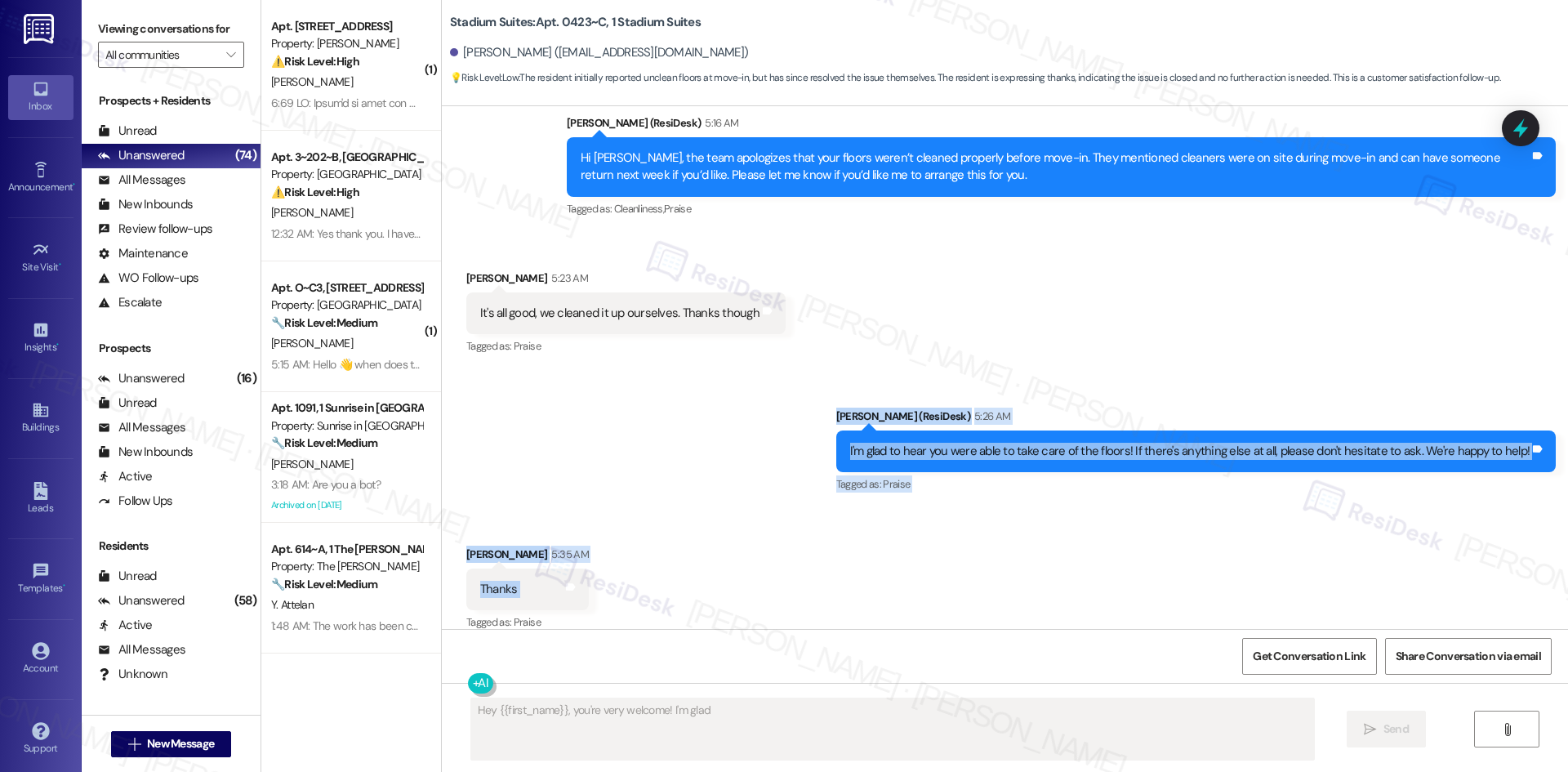
drag, startPoint x: 442, startPoint y: 382, endPoint x: 625, endPoint y: 551, distance: 249.1
click at [625, 551] on div "Lease started Aug 14, 2025 at 8:00 AM Survey, sent via SMS Residesk Automated S…" at bounding box center [1004, 367] width 1126 height 523
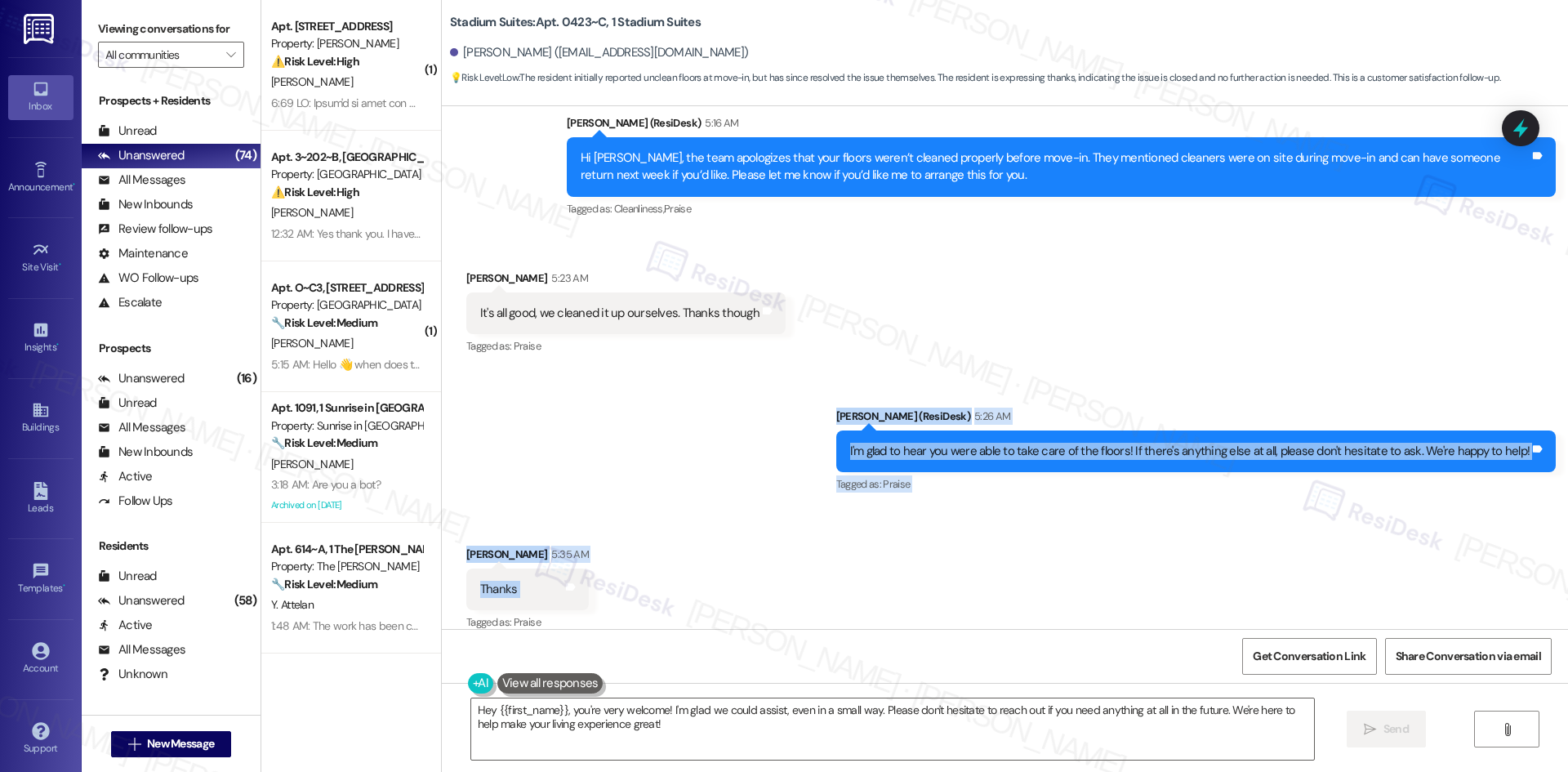
copy div "Sarah (ResiDesk) 5:26 AM I'm glad to hear you were able to take care of the flo…"
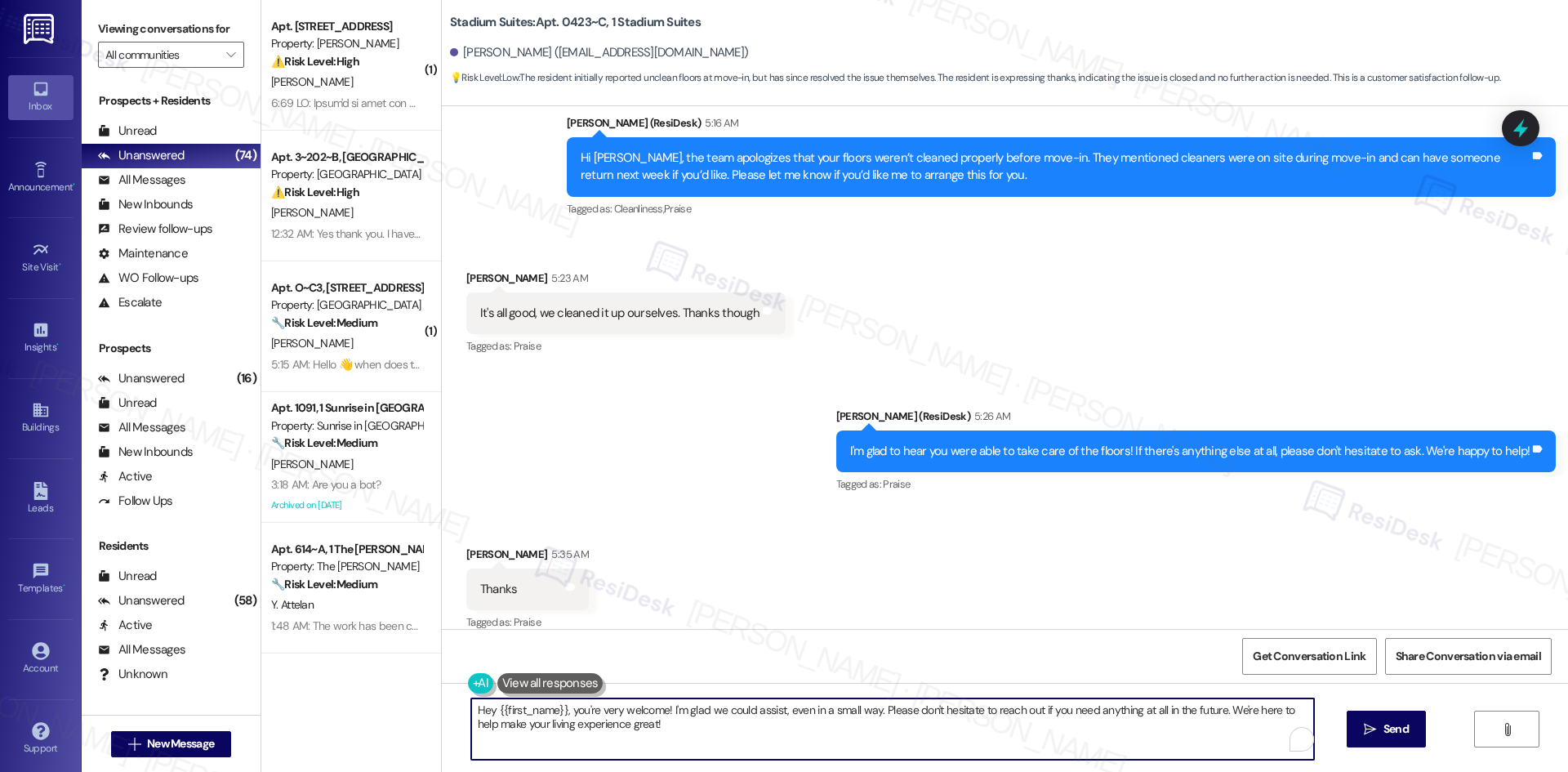
click at [710, 744] on textarea "Hey {{first_name}}, you're very welcome! I'm glad we could assist, even in a sm…" at bounding box center [892, 729] width 843 height 62
paste textarea "You’re welcome, Rober"
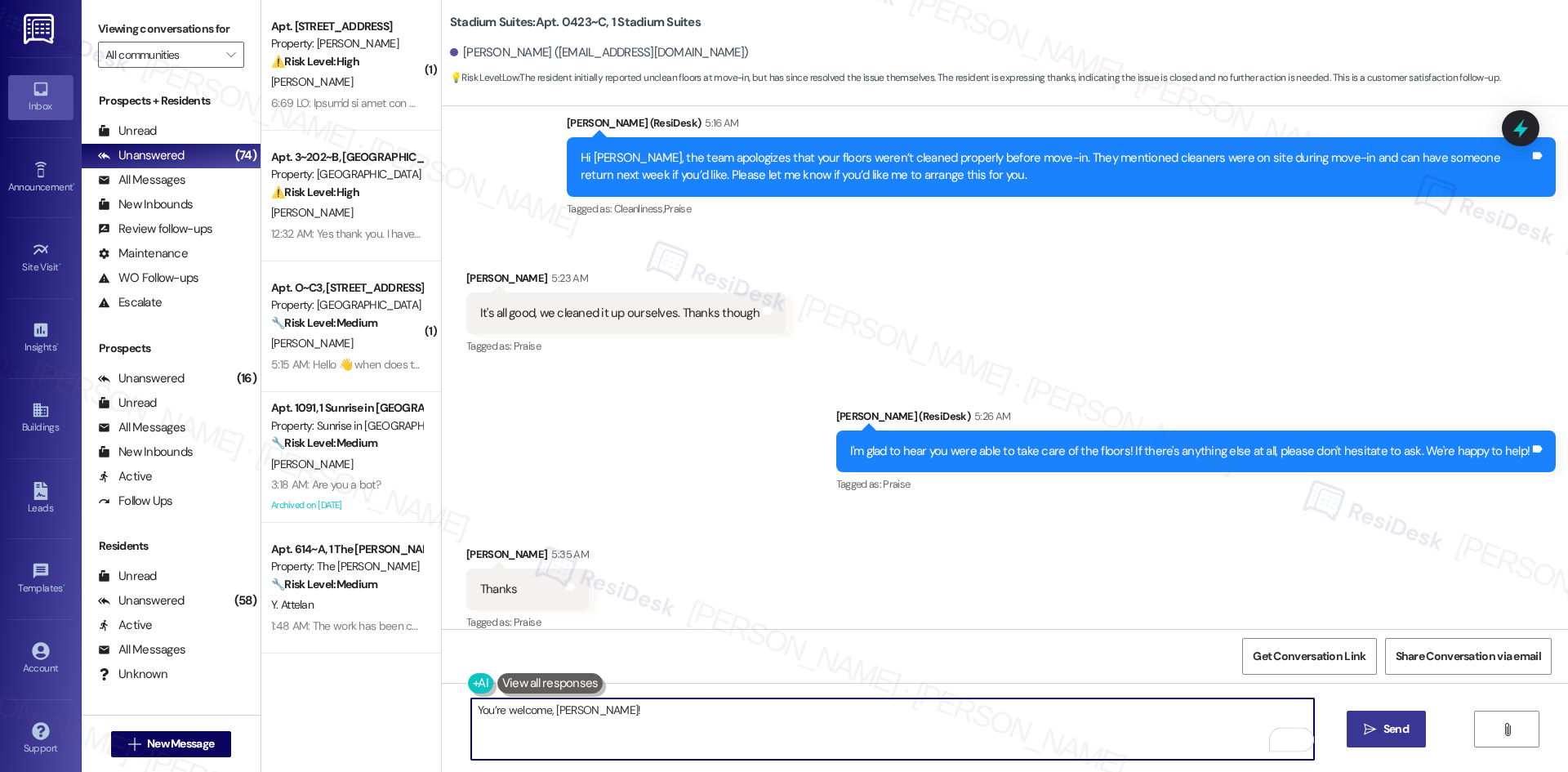
type textarea "You’re welcome, Robert!"
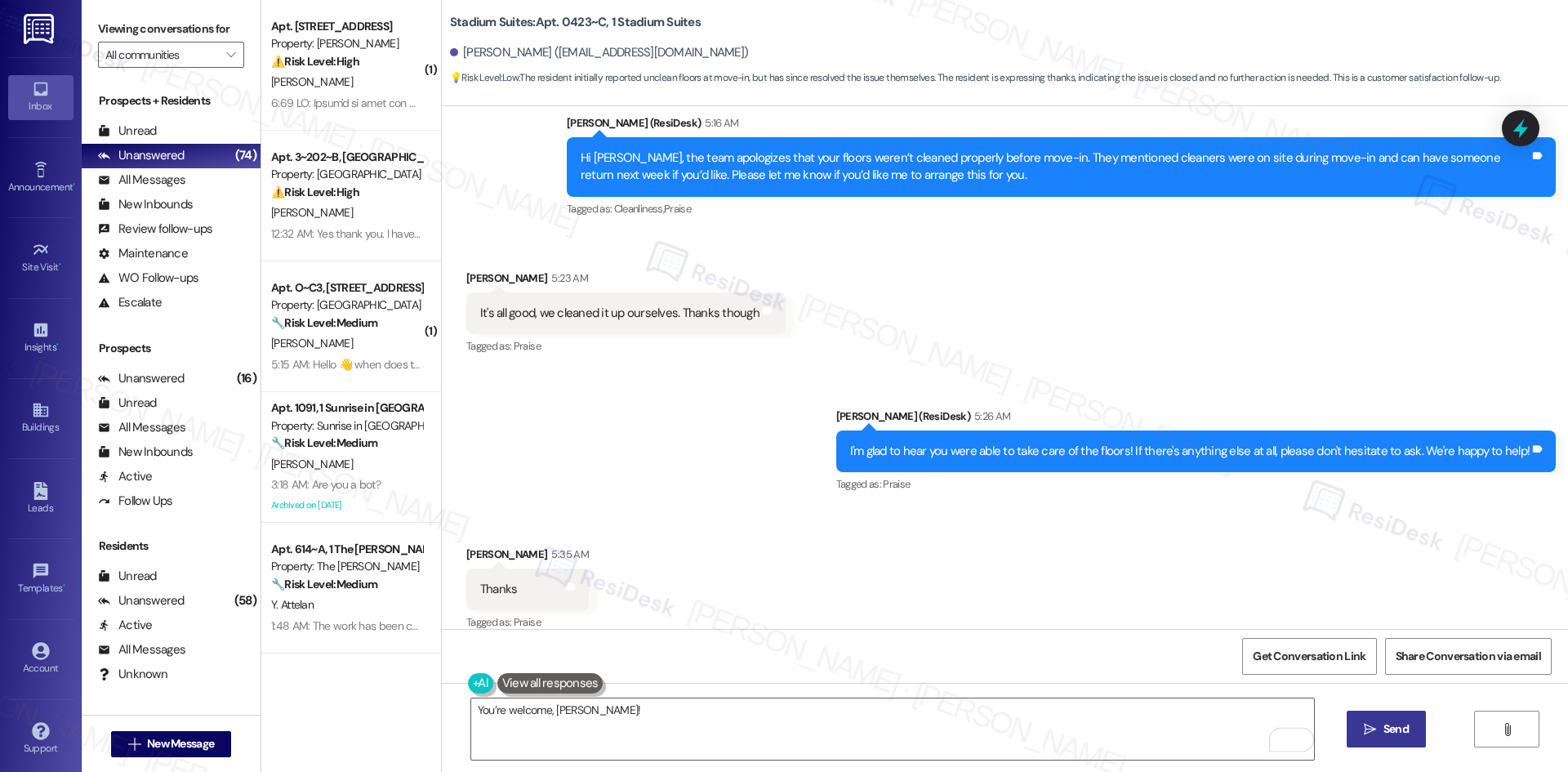
click at [1365, 731] on icon "" at bounding box center [1370, 730] width 13 height 13
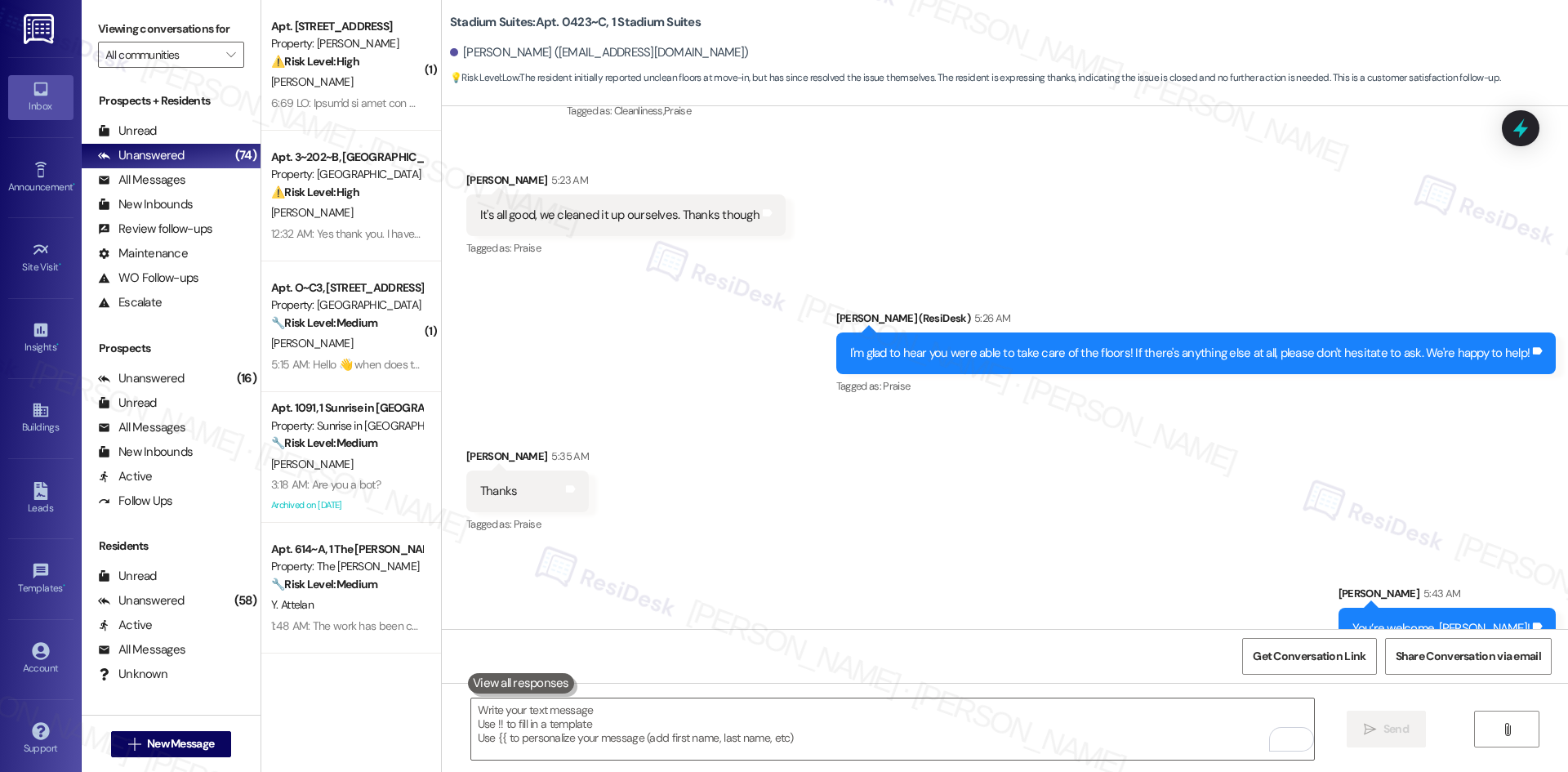
scroll to position [1258, 0]
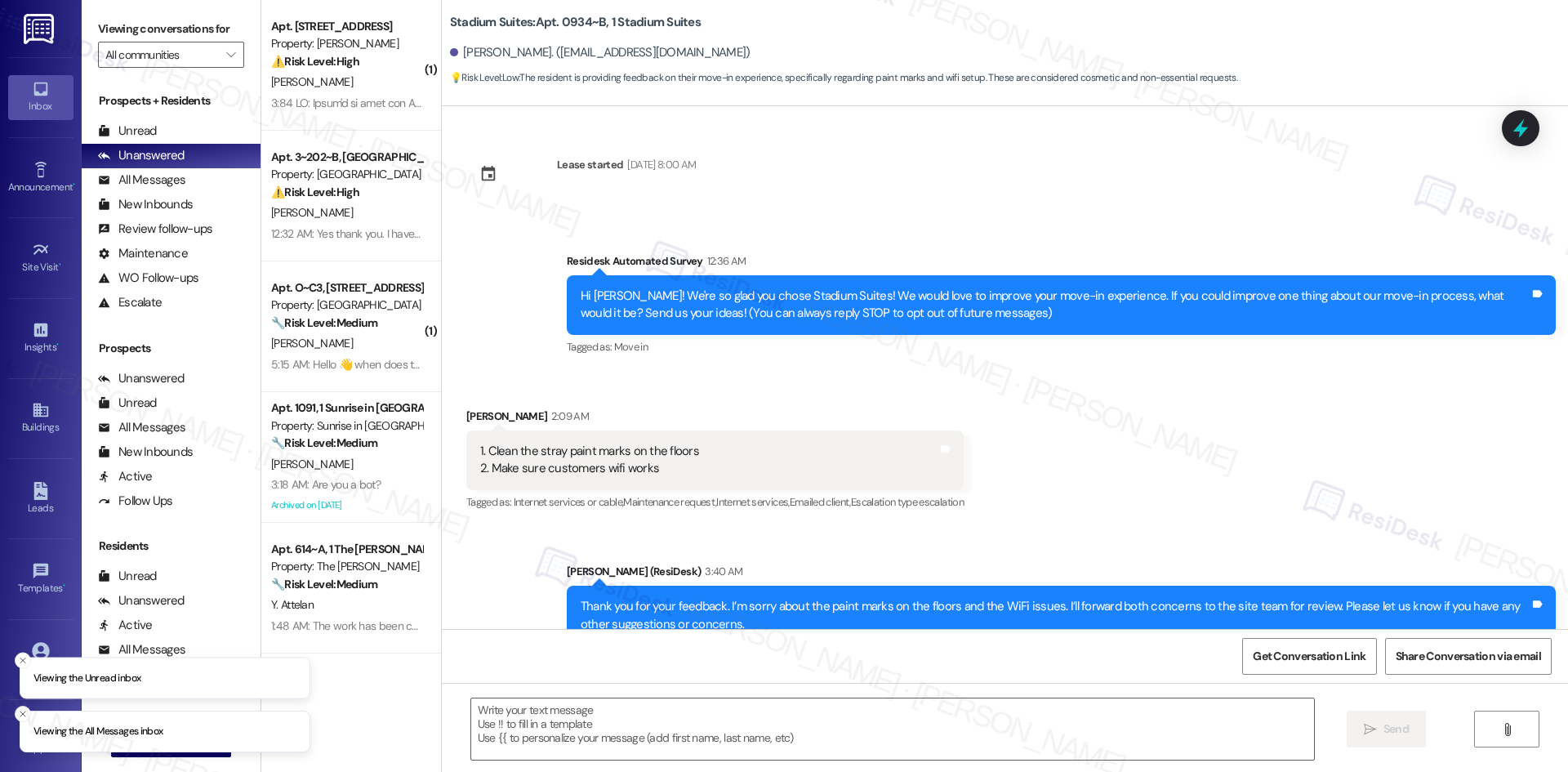
type textarea "Fetching suggested responses. Please feel free to read through the conversation…"
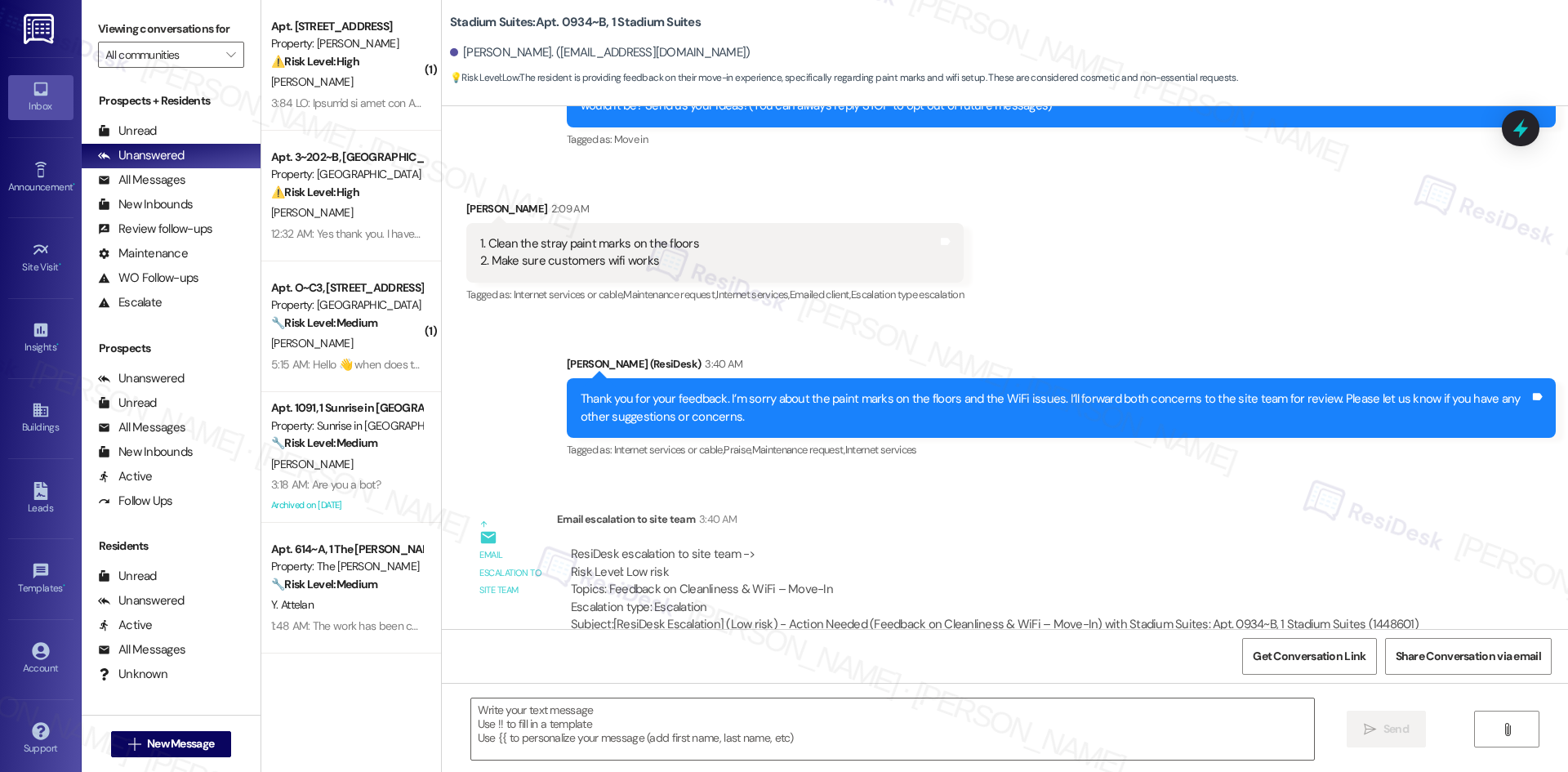
scroll to position [142, 0]
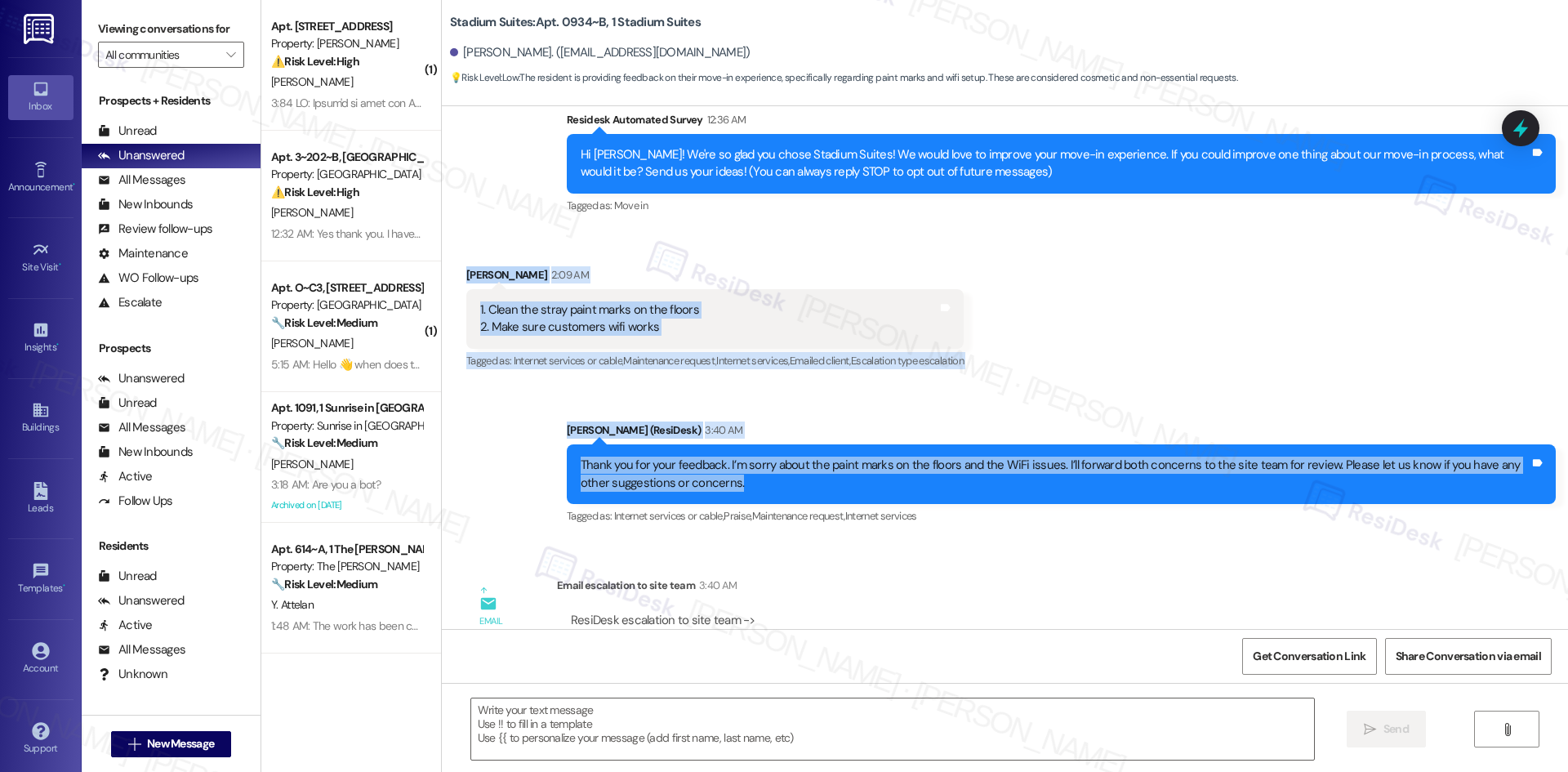
drag, startPoint x: 442, startPoint y: 259, endPoint x: 773, endPoint y: 491, distance: 404.2
click at [773, 491] on div "Lease started [DATE] 8:00 AM Survey, sent via SMS Residesk Automated Survey 12:…" at bounding box center [1004, 367] width 1126 height 523
copy div "[PERSON_NAME] 2:09 AM 1. Clean the stray paint marks on the floors 2. Make sure…"
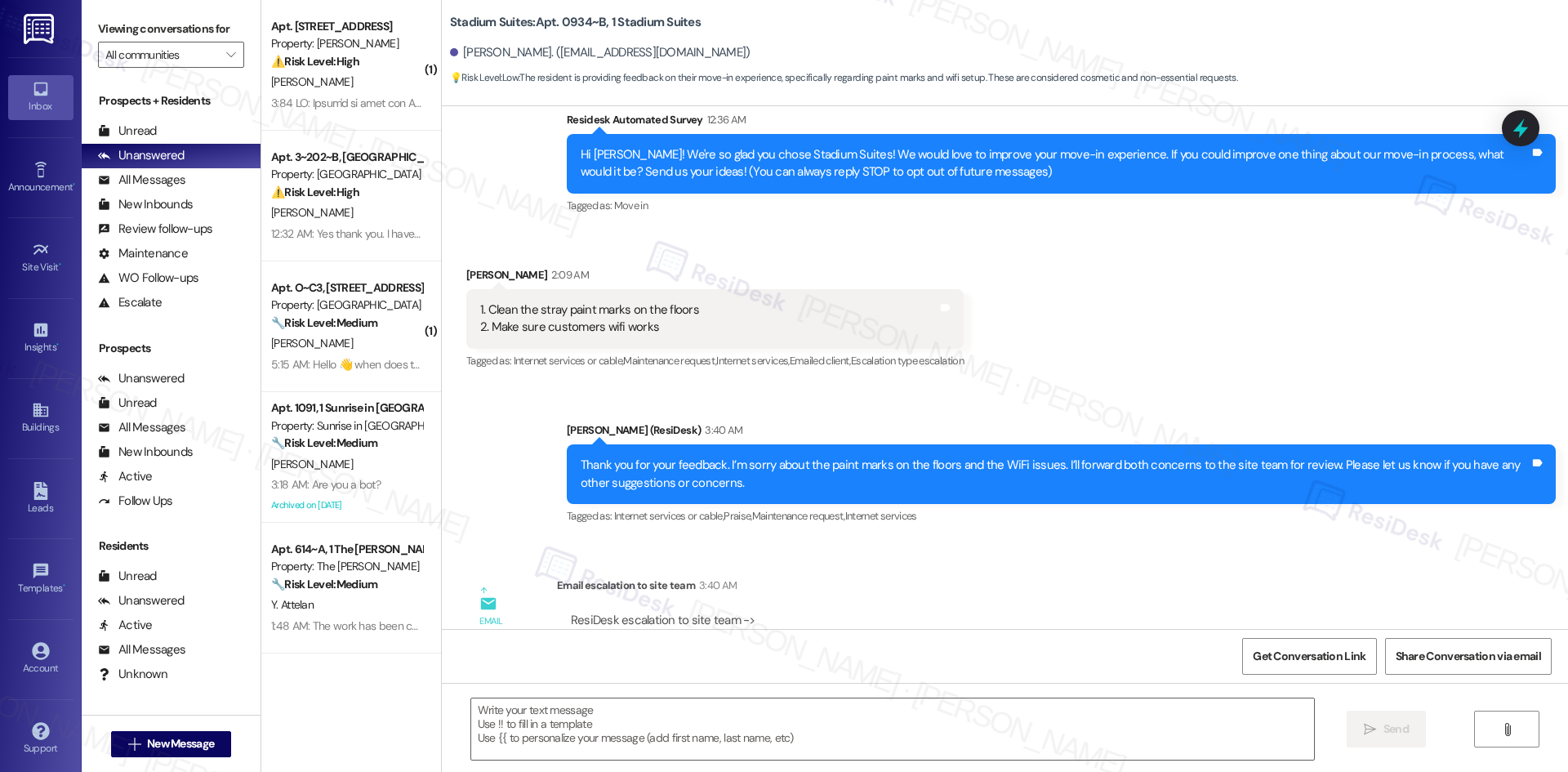
click at [729, 561] on div "Lease started [DATE] 8:00 AM Survey, sent via SMS Residesk Automated Survey 12:…" at bounding box center [1004, 367] width 1126 height 523
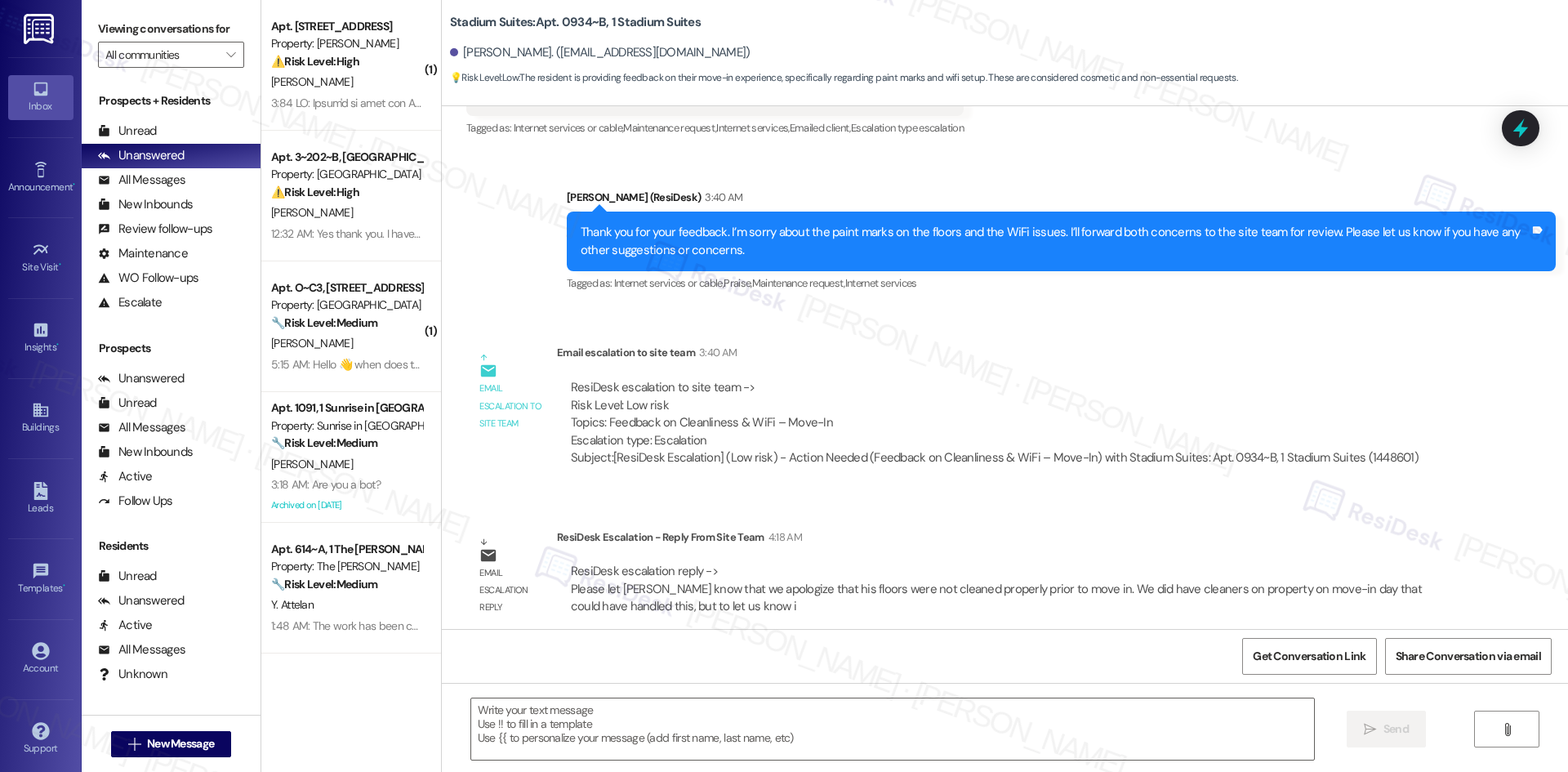
scroll to position [386, 0]
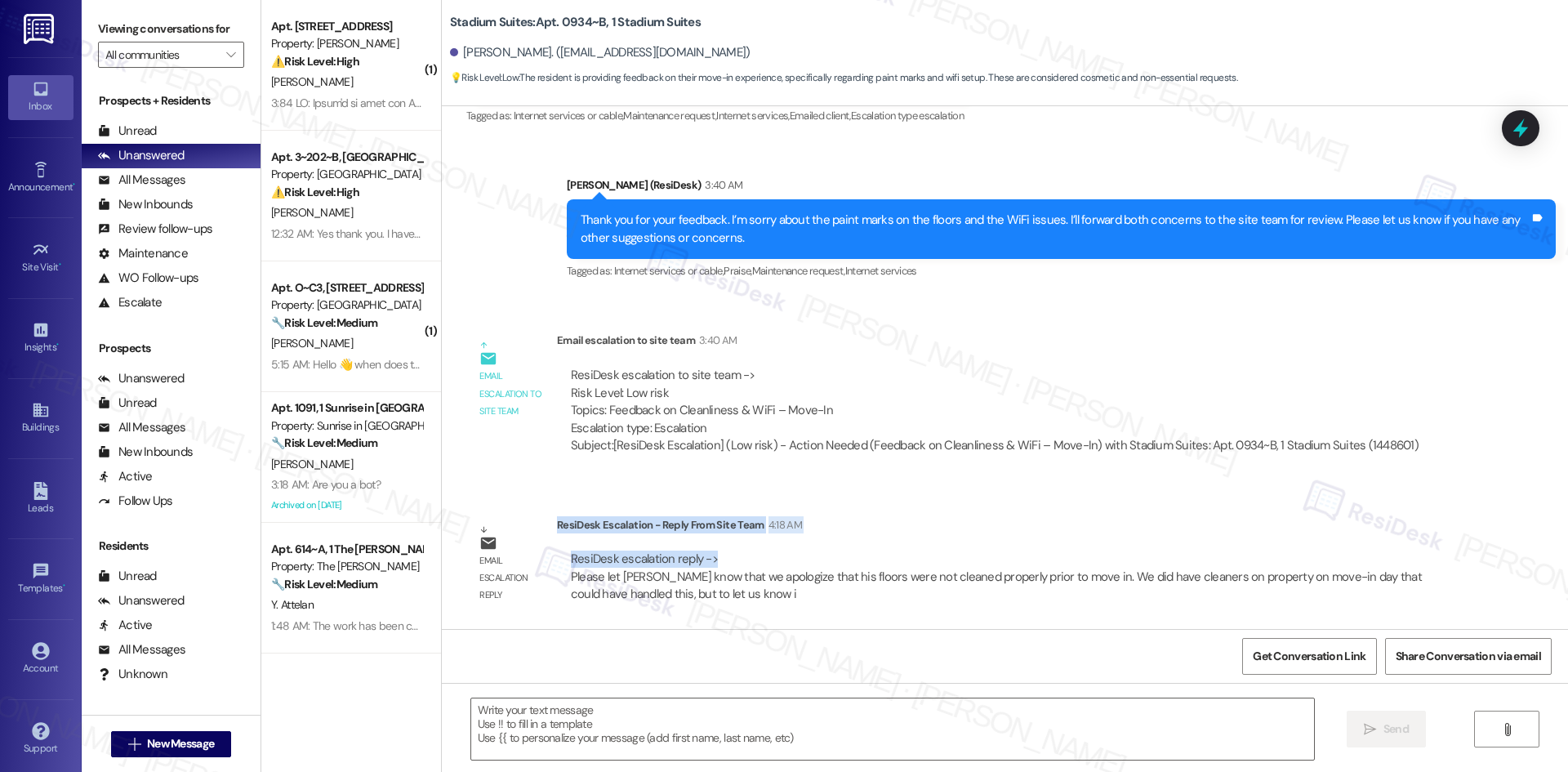
drag, startPoint x: 545, startPoint y: 524, endPoint x: 724, endPoint y: 566, distance: 183.9
click at [724, 566] on div "ResiDesk Escalation - Reply From Site Team 4:18 AM ResiDesk escalation reply ->…" at bounding box center [1006, 566] width 898 height 99
copy div "ResiDesk Escalation - Reply From Site Team 4:18 AM ResiDesk escalation reply ->"
drag, startPoint x: 880, startPoint y: 496, endPoint x: 875, endPoint y: 488, distance: 9.4
click at [880, 496] on div "Lease started [DATE] 8:00 AM Survey, sent via SMS Residesk Automated Survey 12:…" at bounding box center [1004, 367] width 1126 height 523
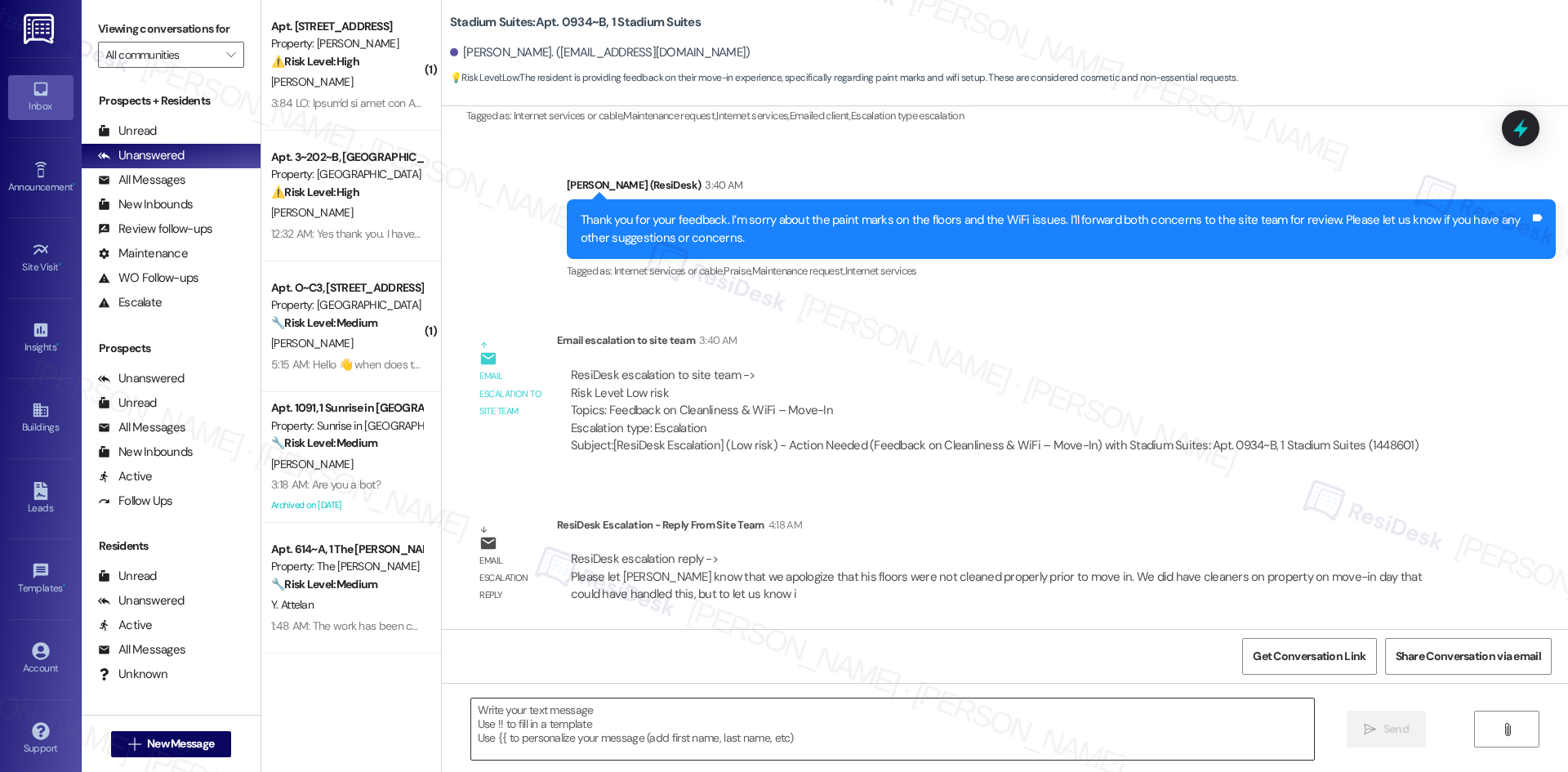
click at [695, 721] on textarea at bounding box center [892, 729] width 843 height 62
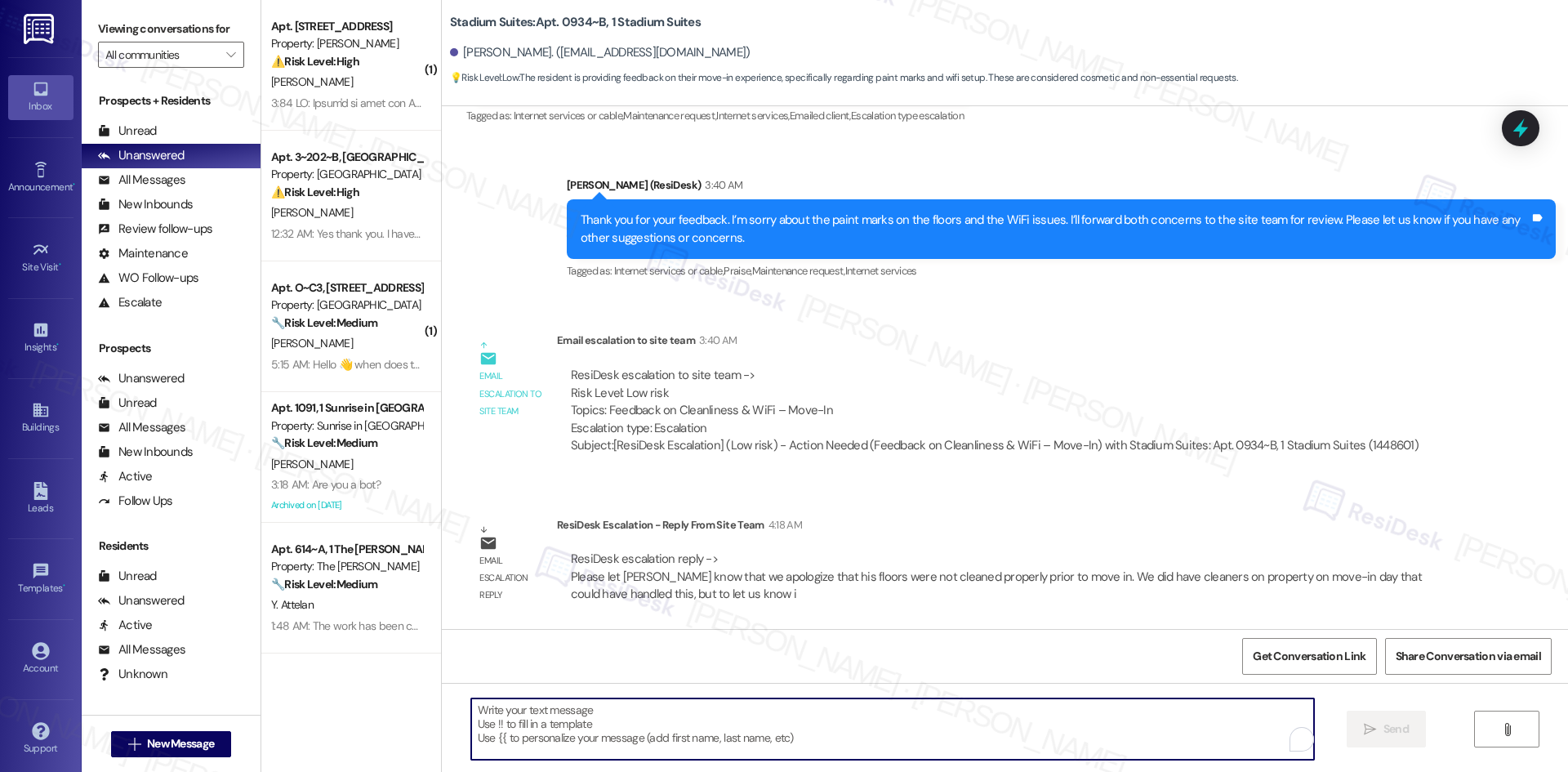
paste textarea "Hi [PERSON_NAME], the team apologizes that your floors weren’t cleaned properly…"
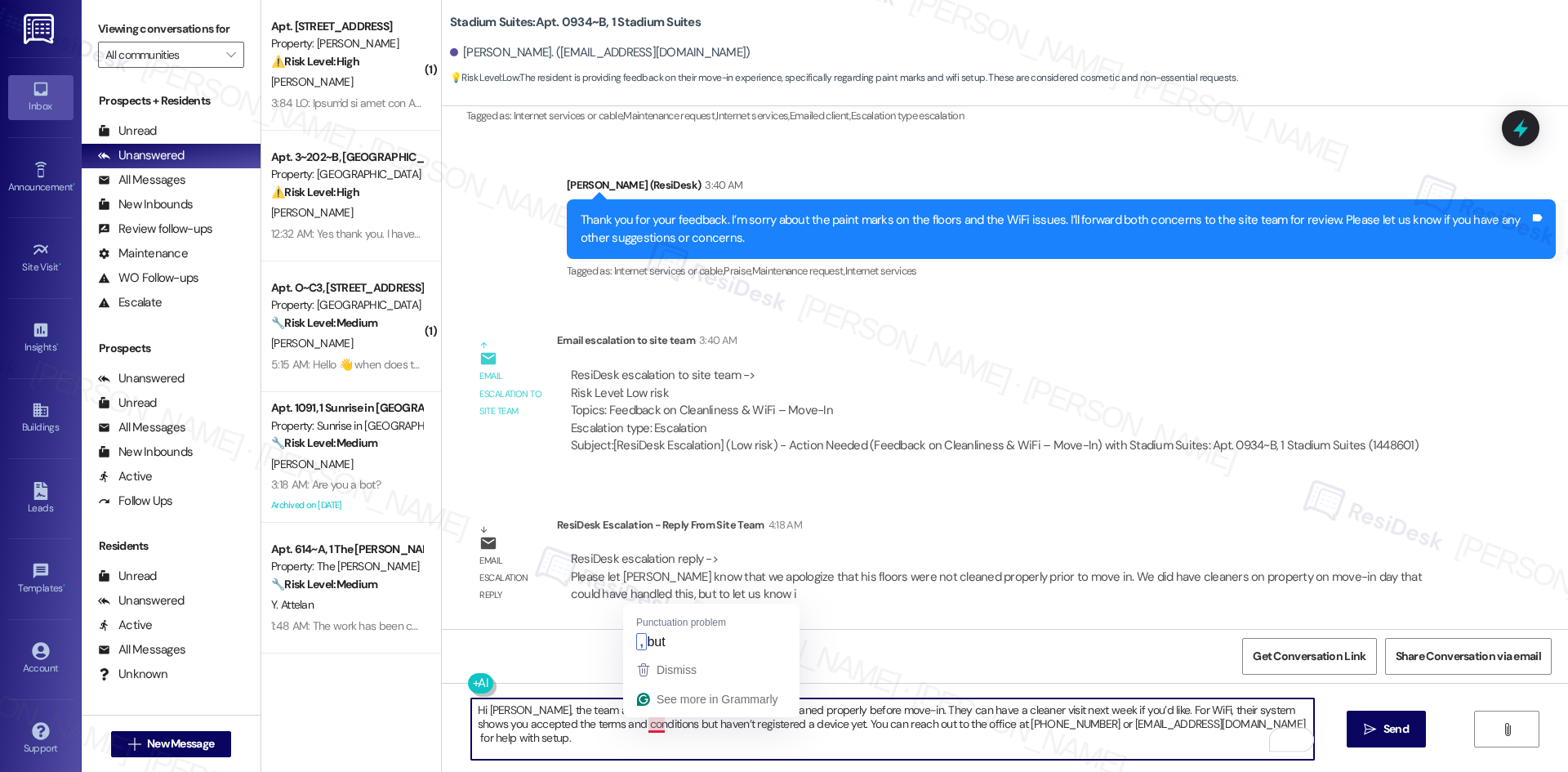
click at [645, 729] on textarea "Hi Anthony, the team apologizes that your floors weren’t cleaned properly befor…" at bounding box center [892, 729] width 843 height 62
type textarea "Hi Anthony, the team apologizes that your floors weren’t cleaned properly befor…"
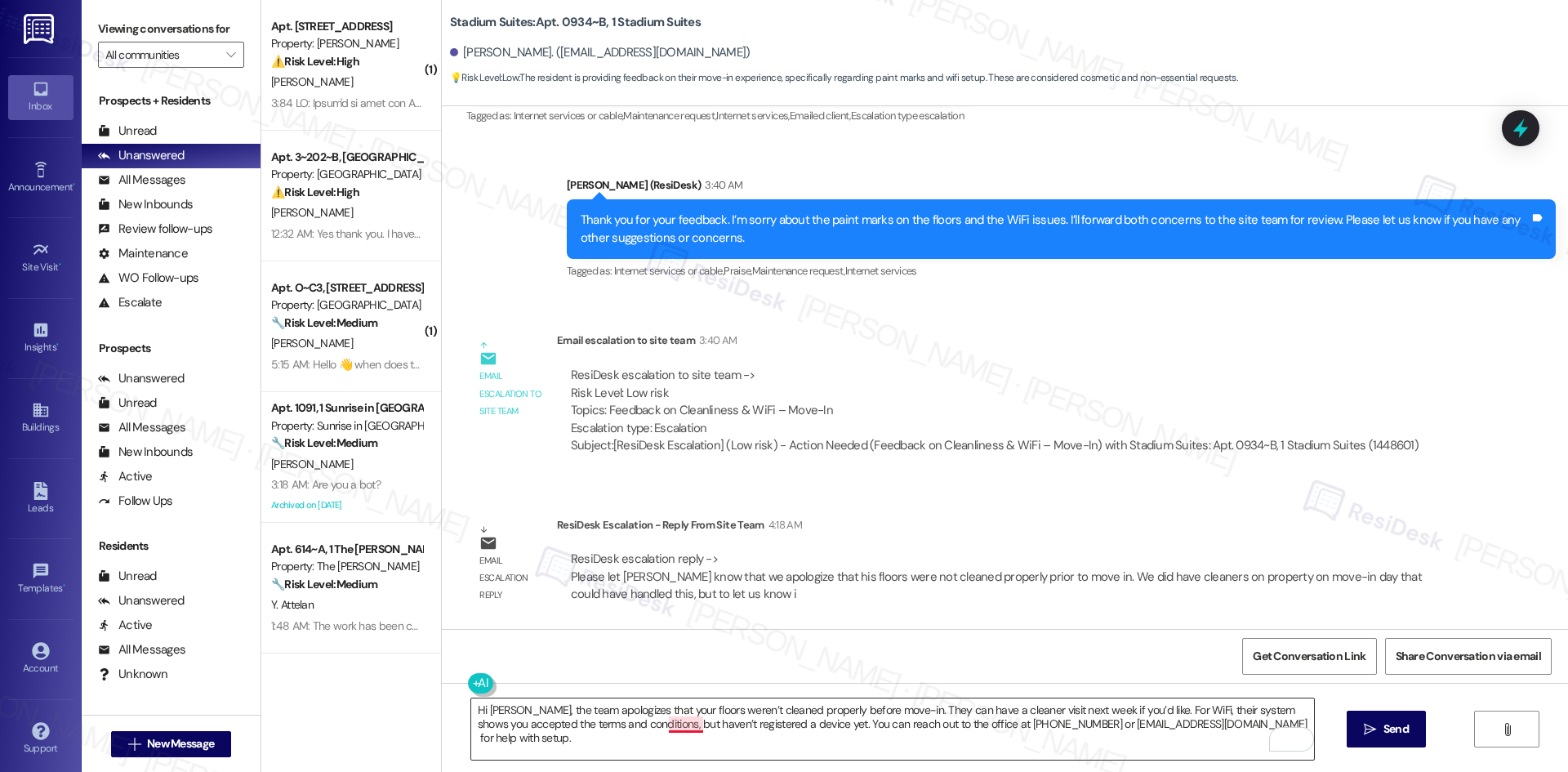
click at [672, 722] on textarea "Hi Anthony, the team apologizes that your floors weren’t cleaned properly befor…" at bounding box center [892, 729] width 843 height 62
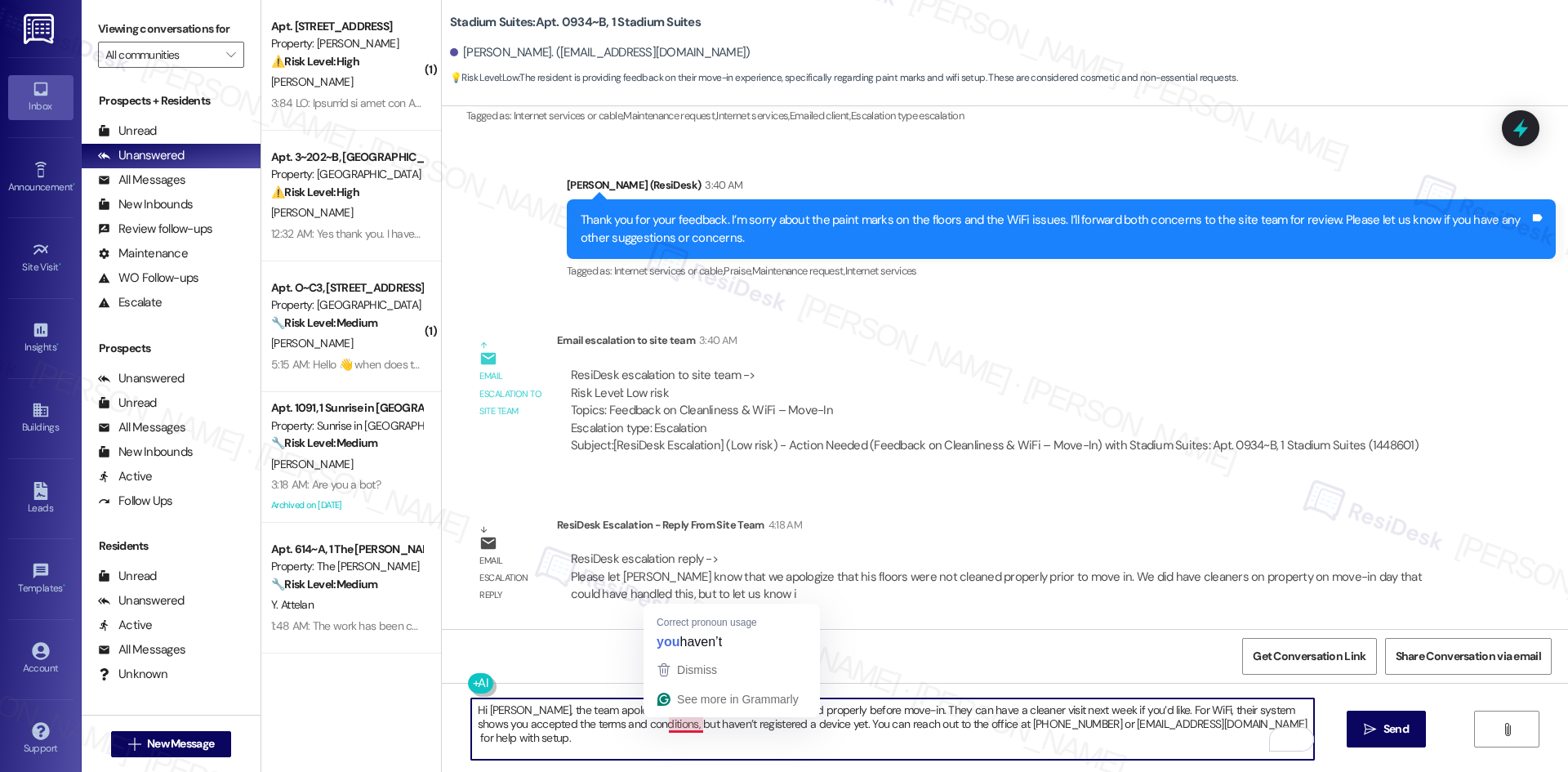
click at [599, 737] on textarea "Hi Anthony, the team apologizes that your floors weren’t cleaned properly befor…" at bounding box center [892, 729] width 843 height 62
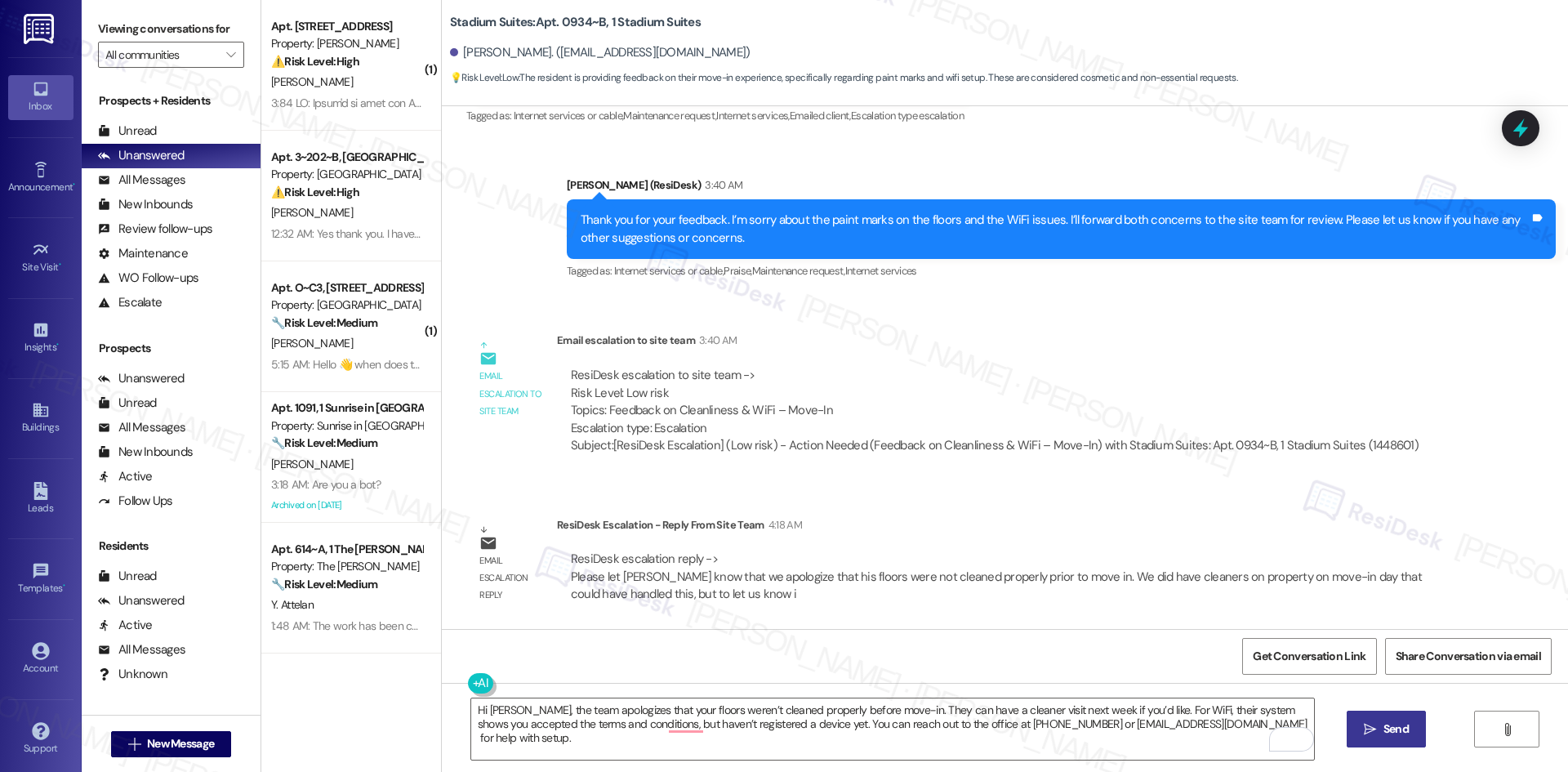
click at [1383, 732] on span "Send" at bounding box center [1396, 729] width 25 height 17
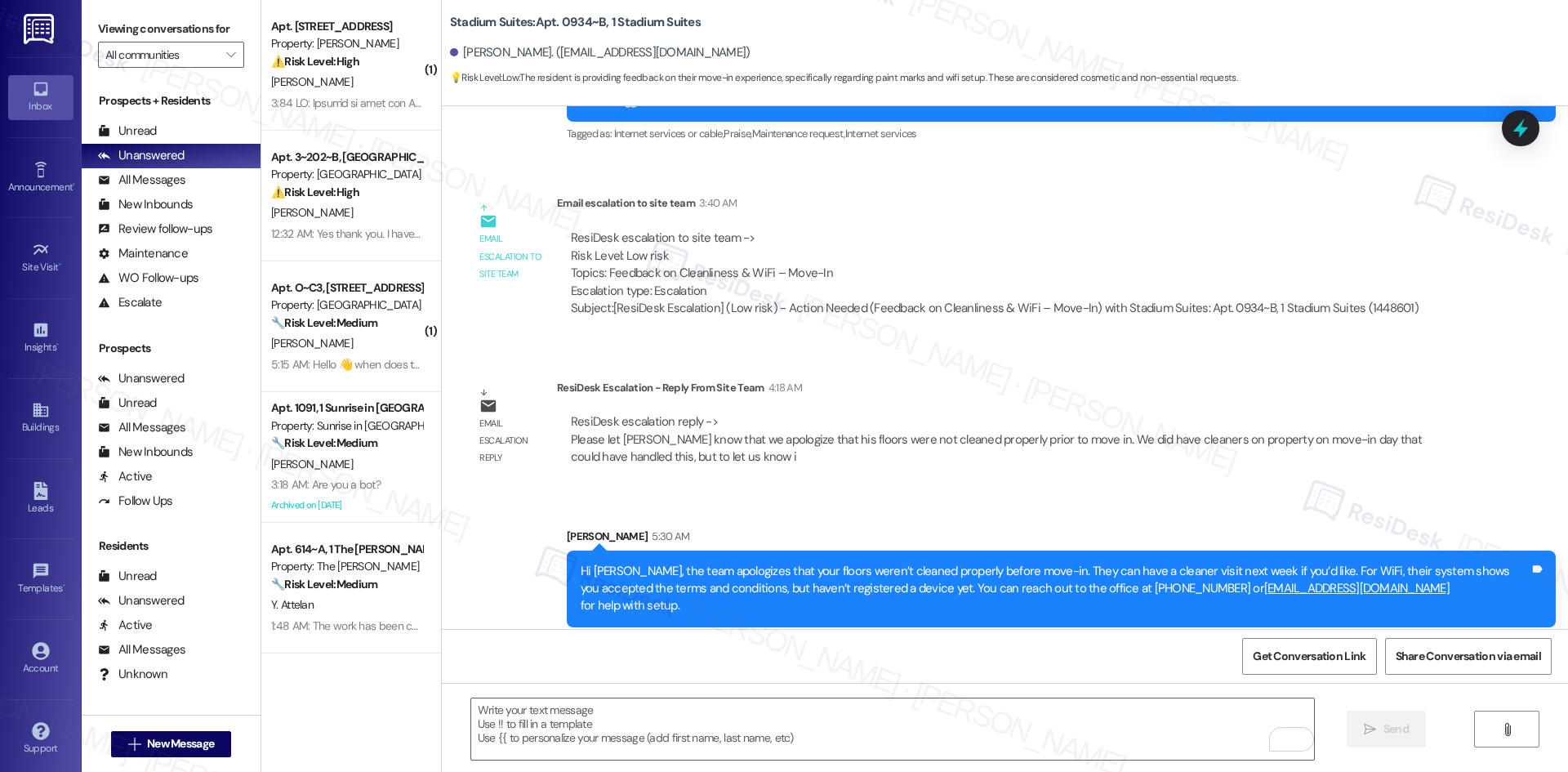
scroll to position [535, 0]
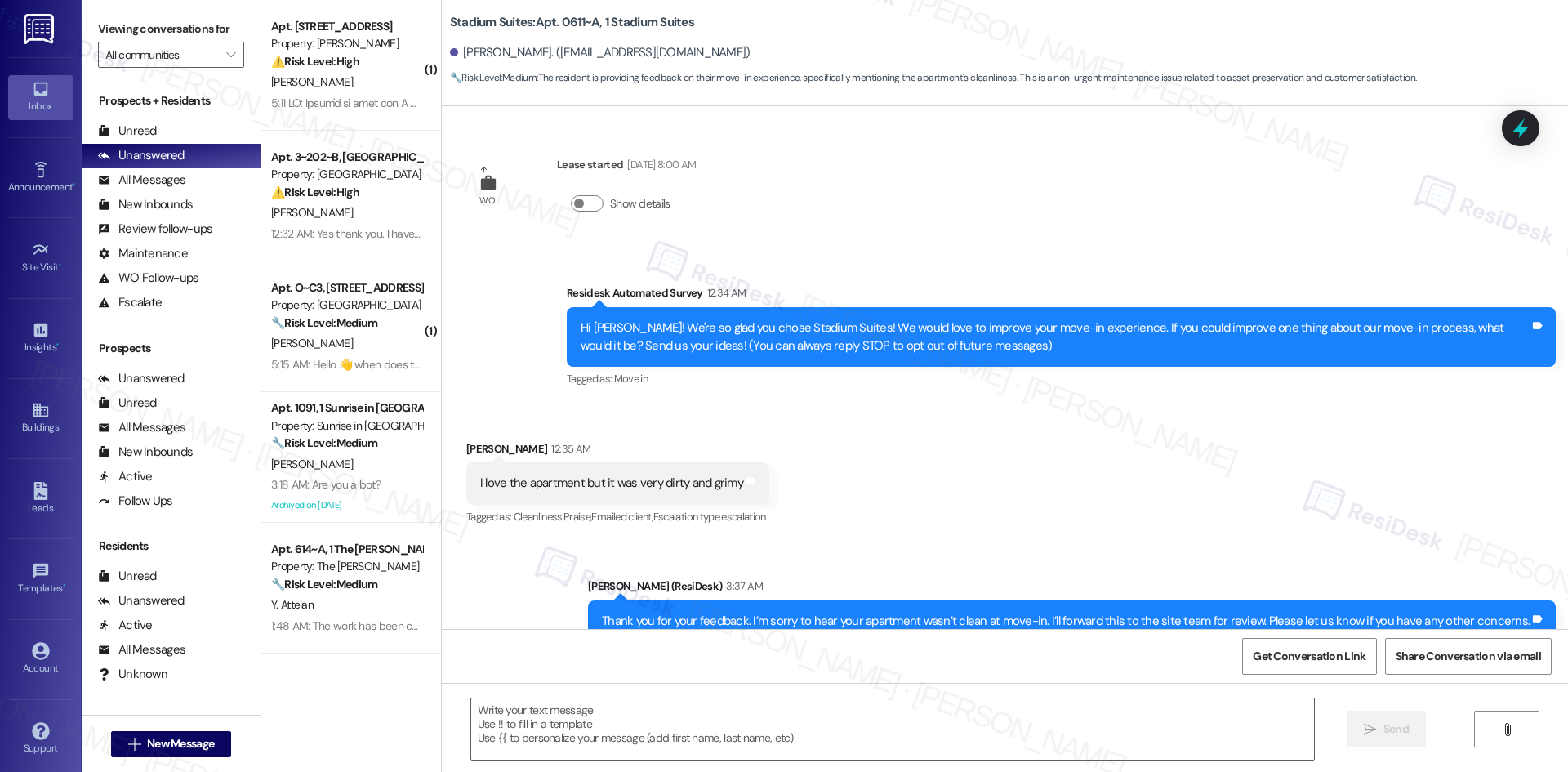
type textarea "Fetching suggested responses. Please feel free to read through the conversation…"
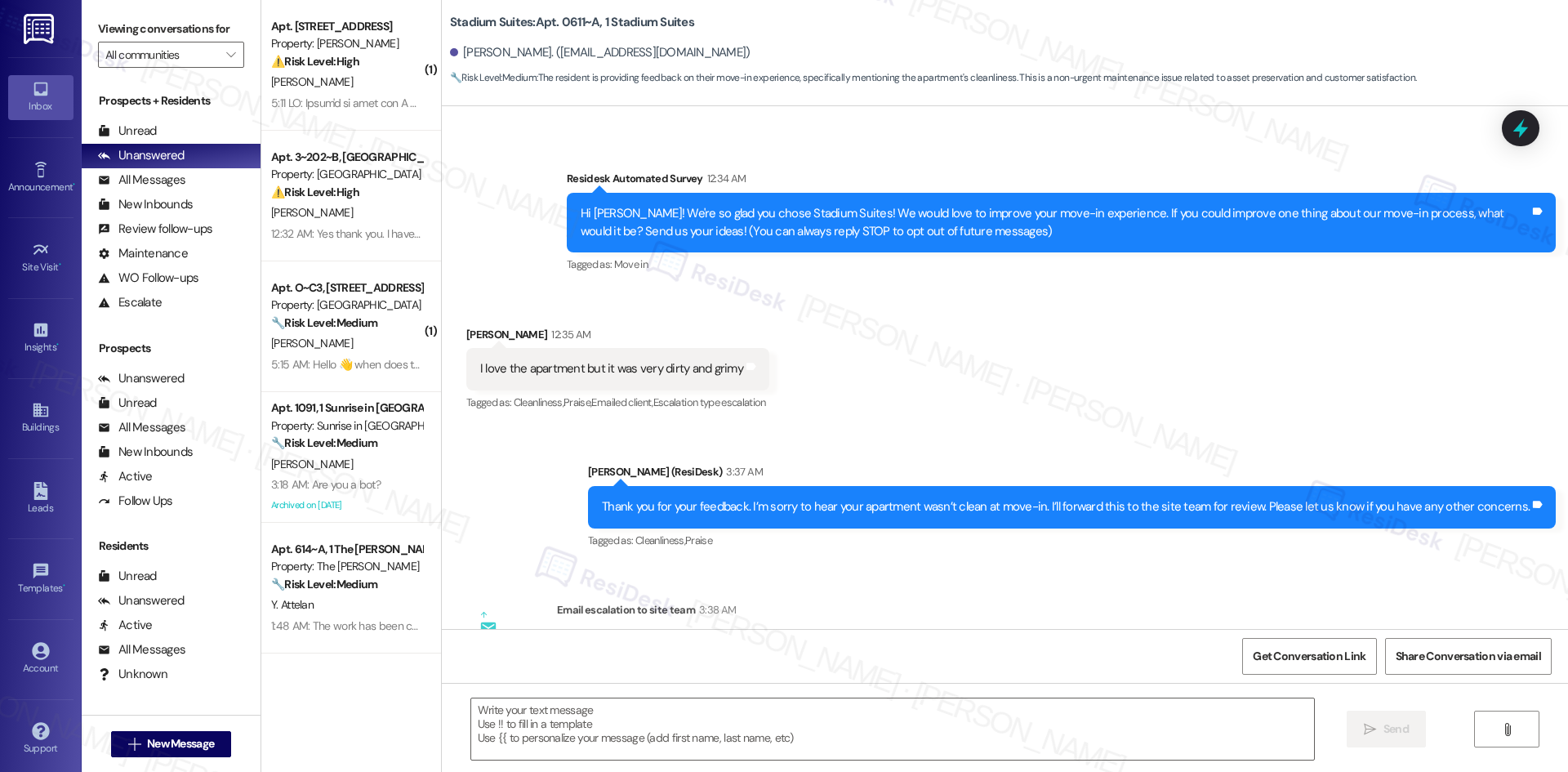
scroll to position [74, 0]
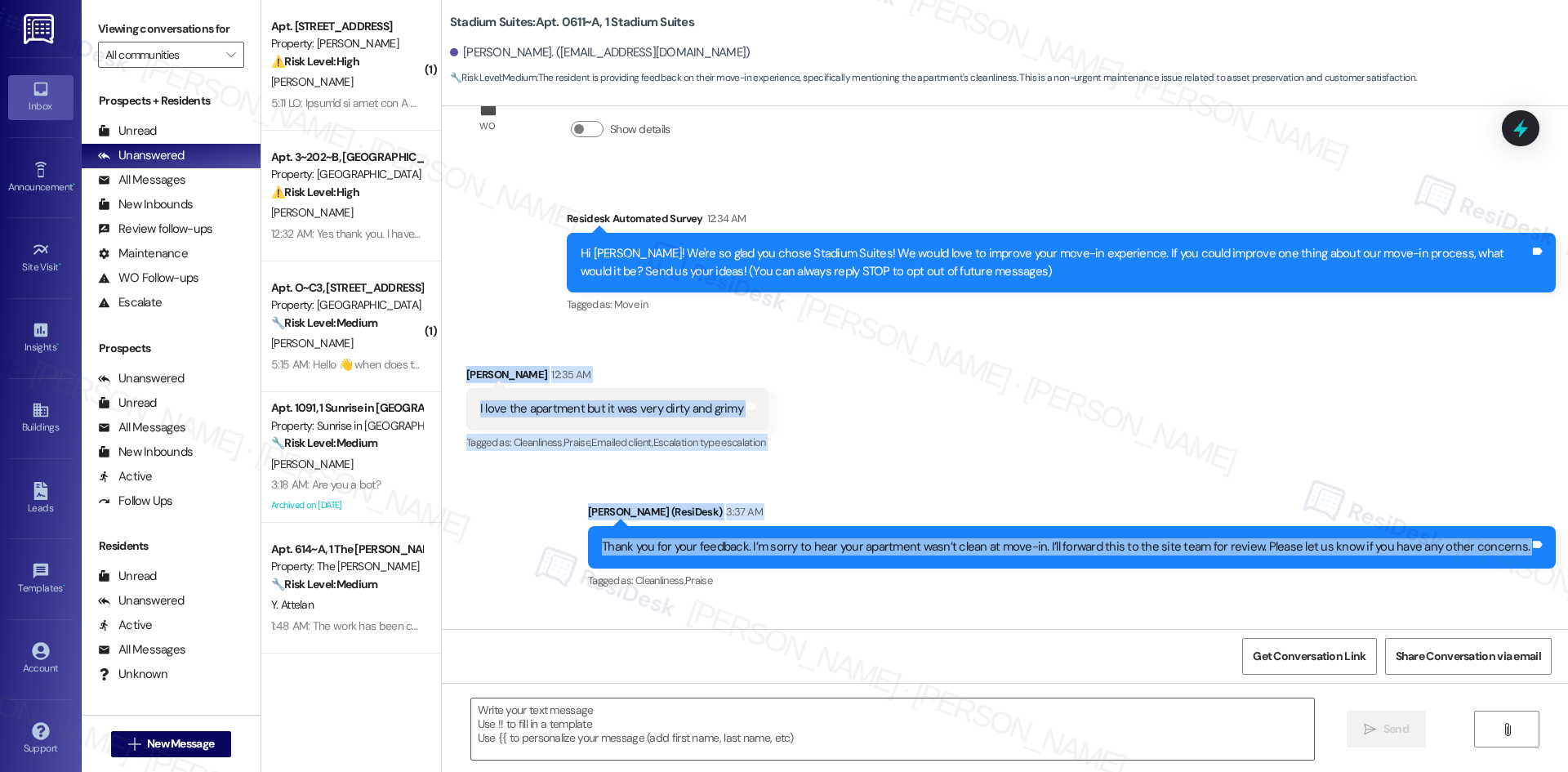
drag, startPoint x: 447, startPoint y: 367, endPoint x: 1567, endPoint y: 541, distance: 1133.4
click at [1567, 541] on div "WO Lease started [DATE] 8:00 AM Show details Survey, sent via SMS Residesk Auto…" at bounding box center [1004, 367] width 1126 height 523
copy div "[PERSON_NAME] 12:35 AM I love the apartment but it was very dirty and grimy Tag…"
click at [538, 513] on div "Sent via SMS [PERSON_NAME] (ResiDesk) 3:37 AM Thank you for your feedback. I’m …" at bounding box center [1004, 535] width 1126 height 138
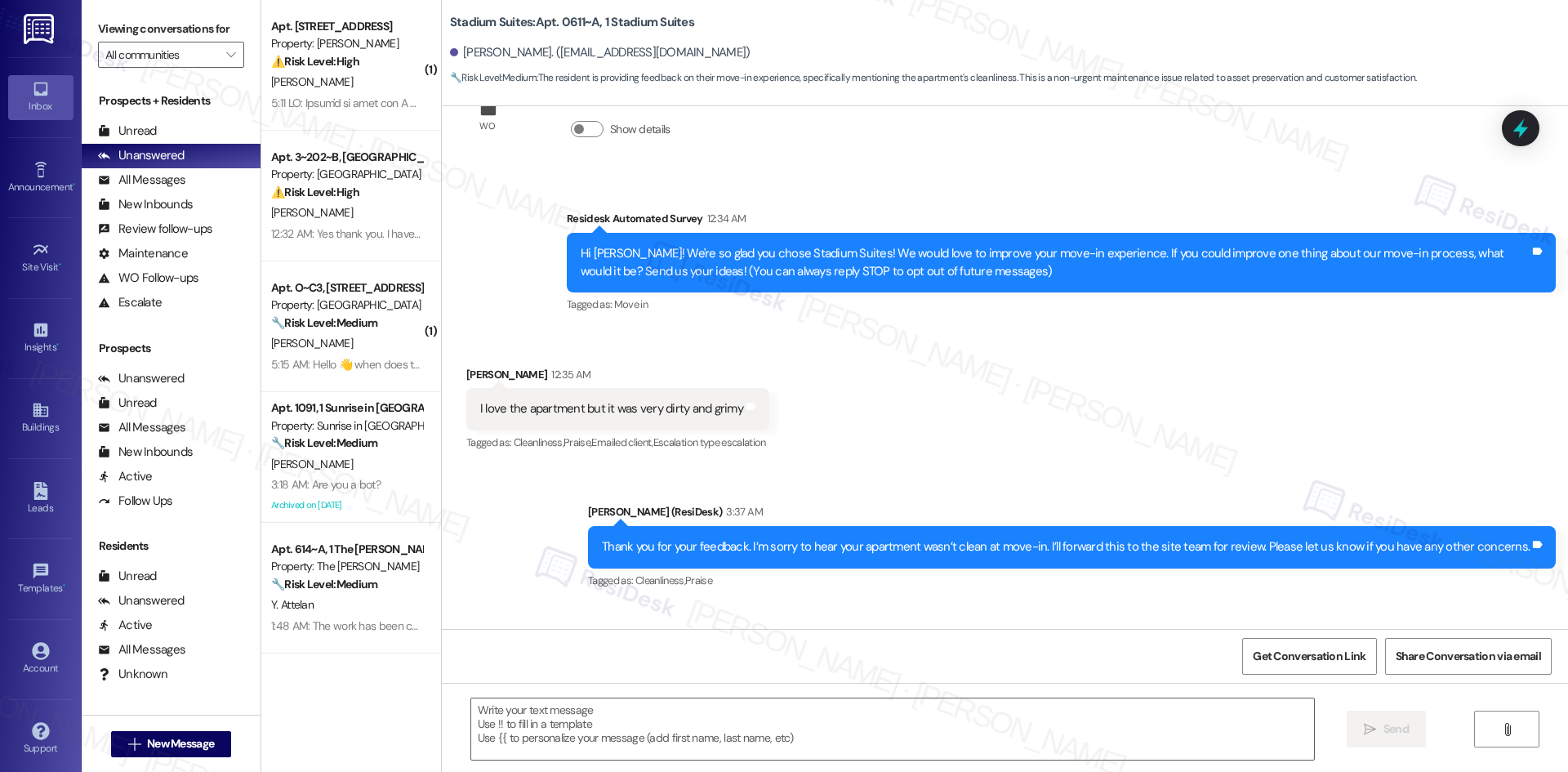
scroll to position [401, 0]
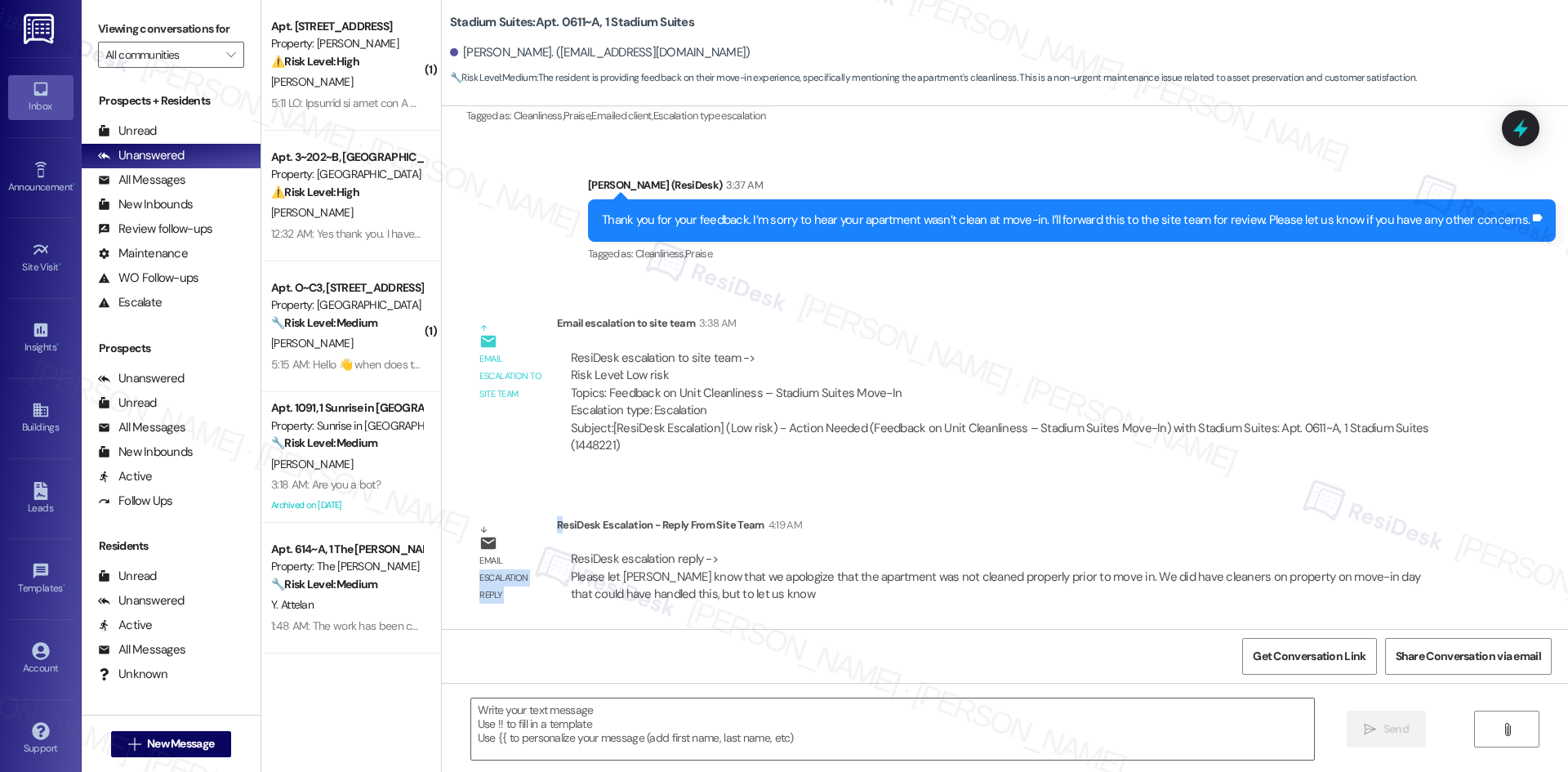
click at [552, 530] on div "Email escalation reply ResiDesk Escalation - Reply From Site Team 4:19 AM ResiD…" at bounding box center [961, 566] width 1014 height 124
click at [557, 527] on div "ResiDesk Escalation - Reply From Site Team 4:19 AM" at bounding box center [1006, 528] width 898 height 23
drag, startPoint x: 546, startPoint y: 524, endPoint x: 705, endPoint y: 560, distance: 163.0
click at [705, 560] on div "ResiDesk Escalation - Reply From Site Team 4:19 AM ResiDesk escalation reply ->…" at bounding box center [1006, 566] width 898 height 99
copy div "ResiDesk Escalation - Reply From Site Team 4:19 AM ResiDesk escalation reply ->"
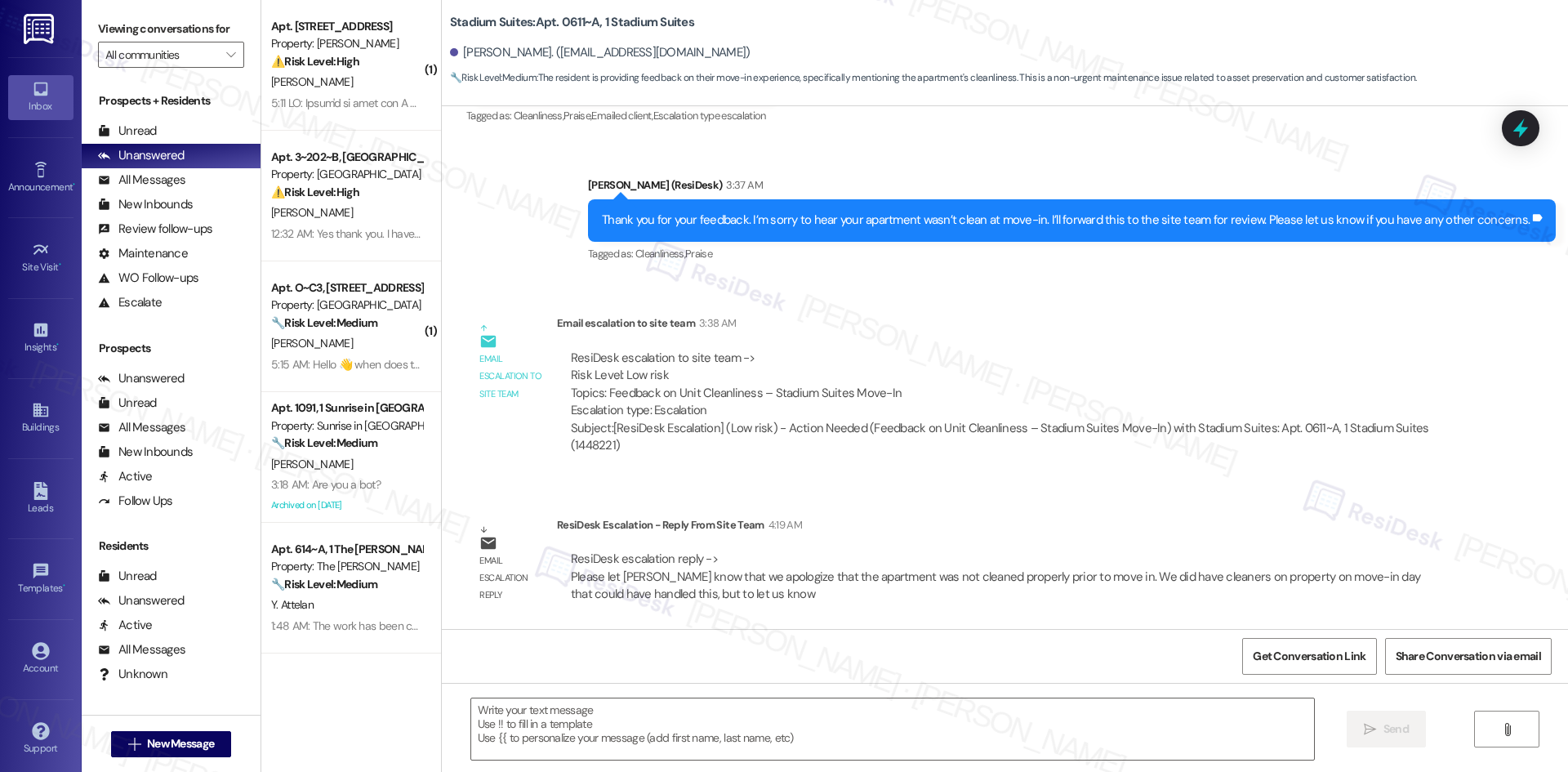
click at [888, 340] on div "ResiDesk escalation to site team -> Risk Level: Low risk Topics: Feedback on Un…" at bounding box center [1006, 402] width 898 height 130
click at [941, 335] on div "Email escalation to site team 3:38 AM" at bounding box center [1006, 325] width 898 height 23
click at [789, 731] on textarea at bounding box center [892, 729] width 843 height 62
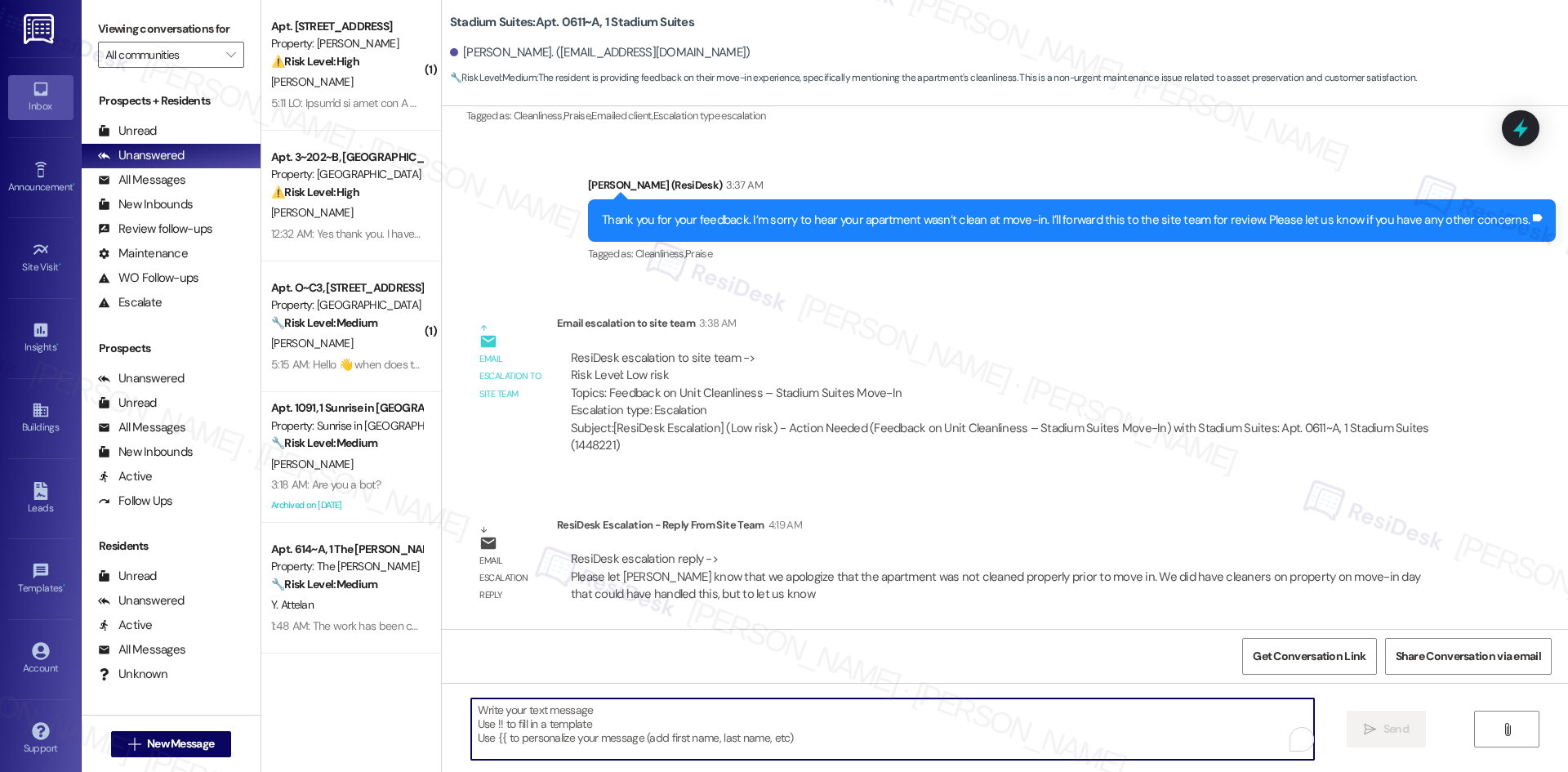
paste textarea "Hi [PERSON_NAME], the team apologizes that your apartment wasn’t cleaned proper…"
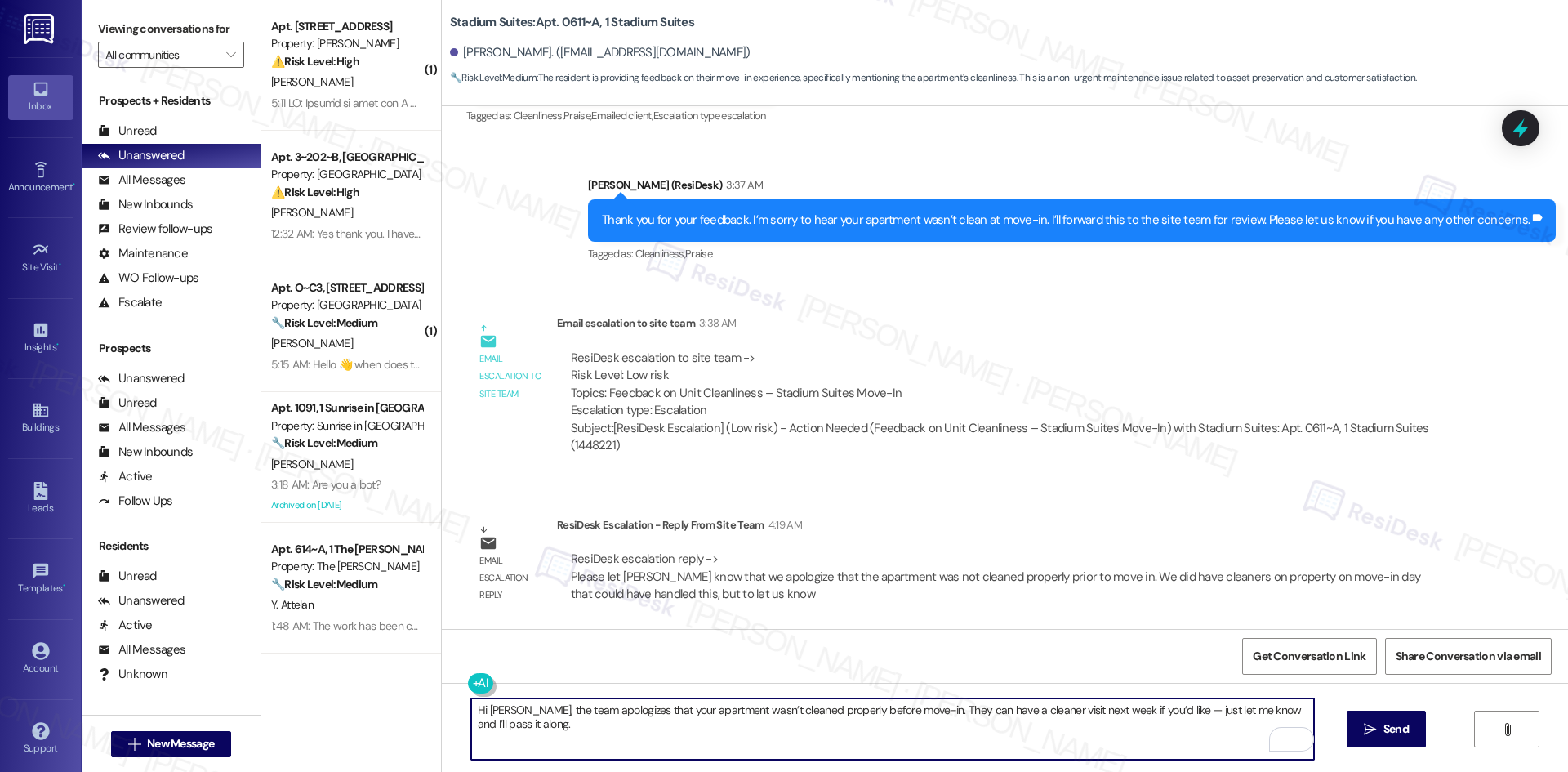
type textarea "Hi Harley, the team apologizes that your apartment wasn’t cleaned properly befo…"
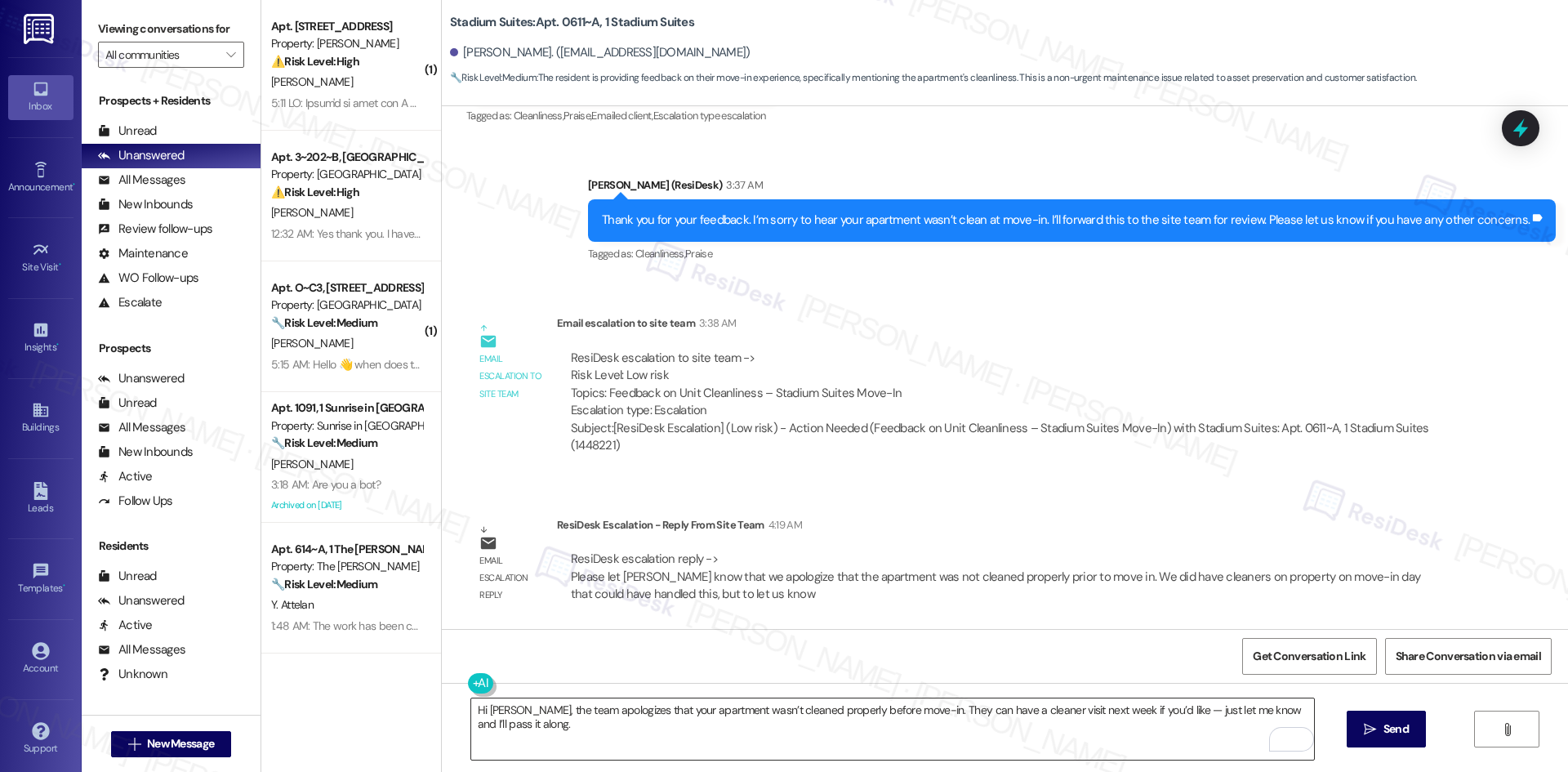
click at [729, 736] on textarea "Hi Harley, the team apologizes that your apartment wasn’t cleaned properly befo…" at bounding box center [892, 729] width 843 height 62
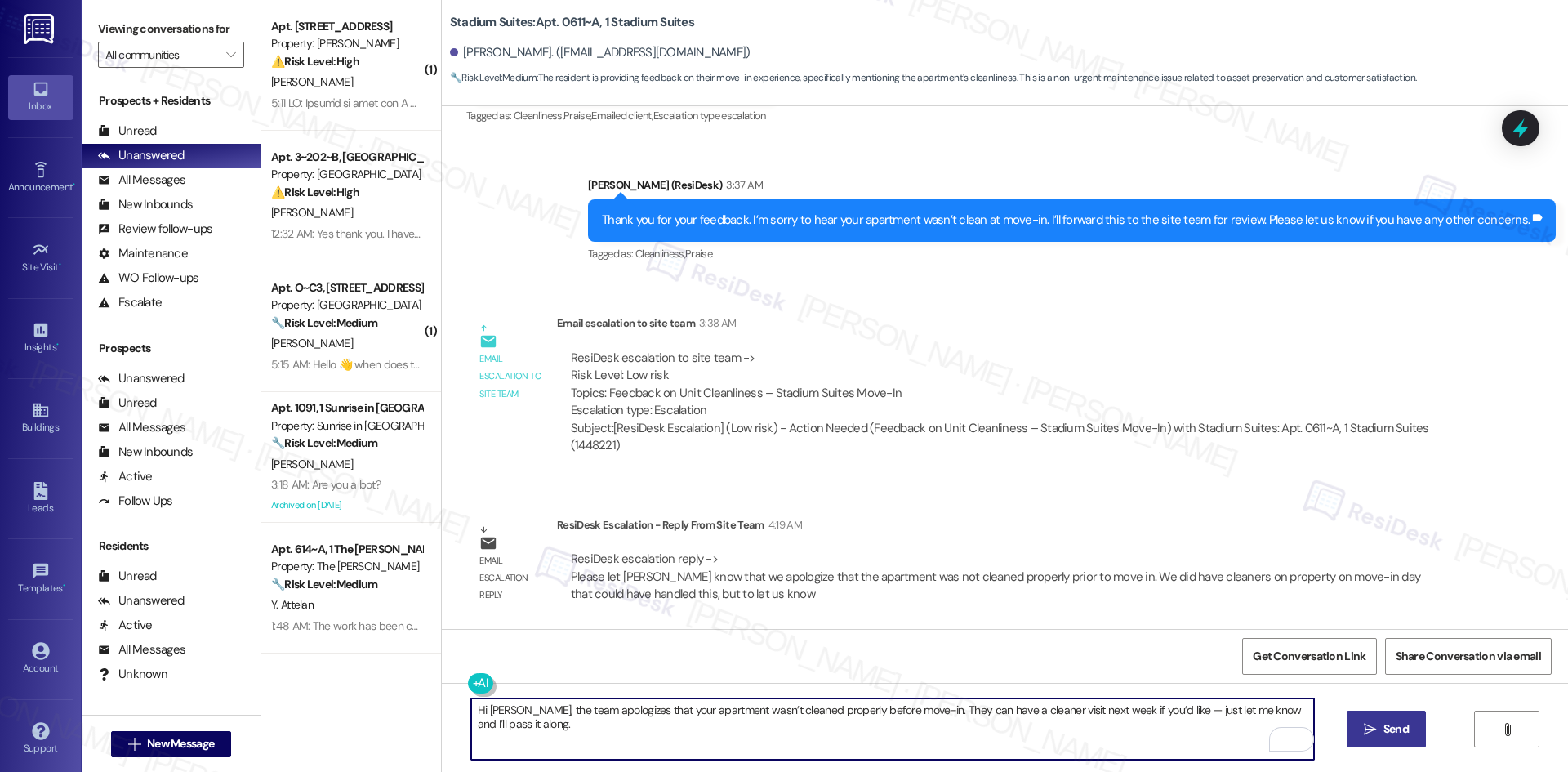
click at [1405, 729] on span "Send" at bounding box center [1396, 729] width 25 height 17
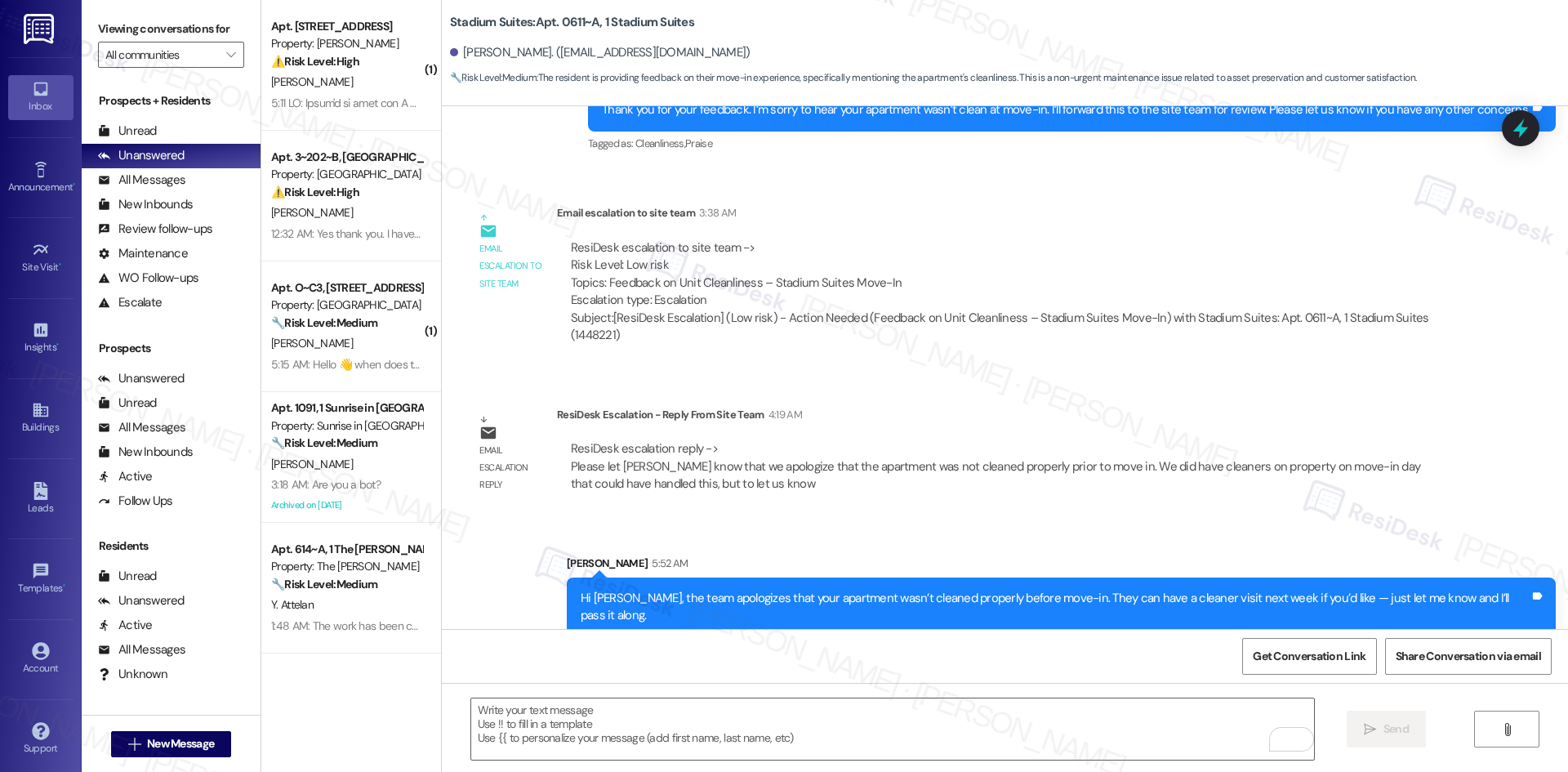
scroll to position [515, 0]
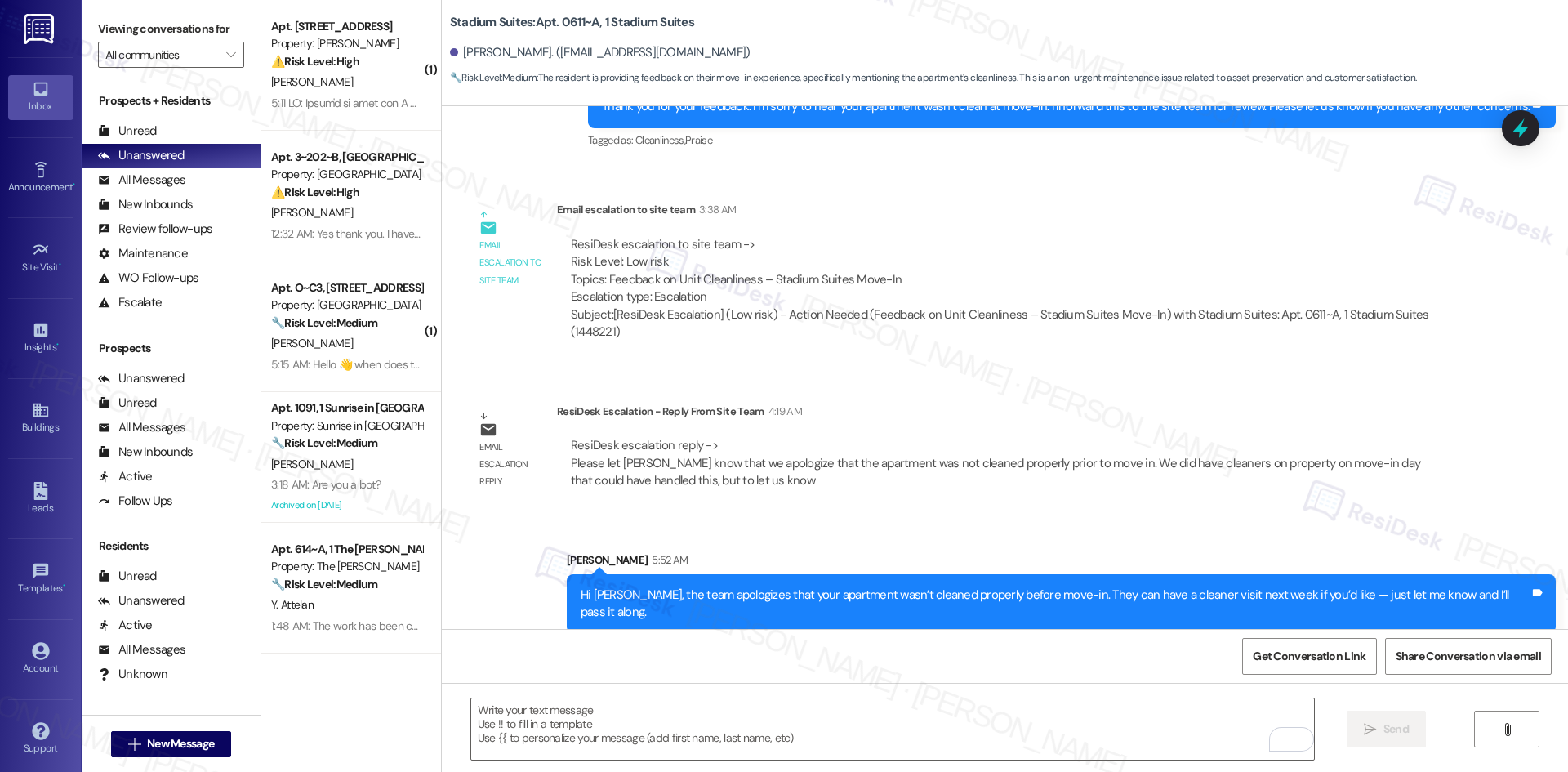
click at [497, 527] on div "Sent via SMS Sarah 5:52 AM Hi Harley, the team apologizes that your apartment w…" at bounding box center [1004, 581] width 1126 height 131
click at [758, 35] on div "Stadium Suites: Apt. 0611~A, 1 Stadium Suites Harley Bush. (harleybush2004@gmai…" at bounding box center [1009, 46] width 1118 height 83
click at [1053, 42] on div "Harley Bush. (harleybush2004@gmail.com)" at bounding box center [1009, 53] width 1118 height 33
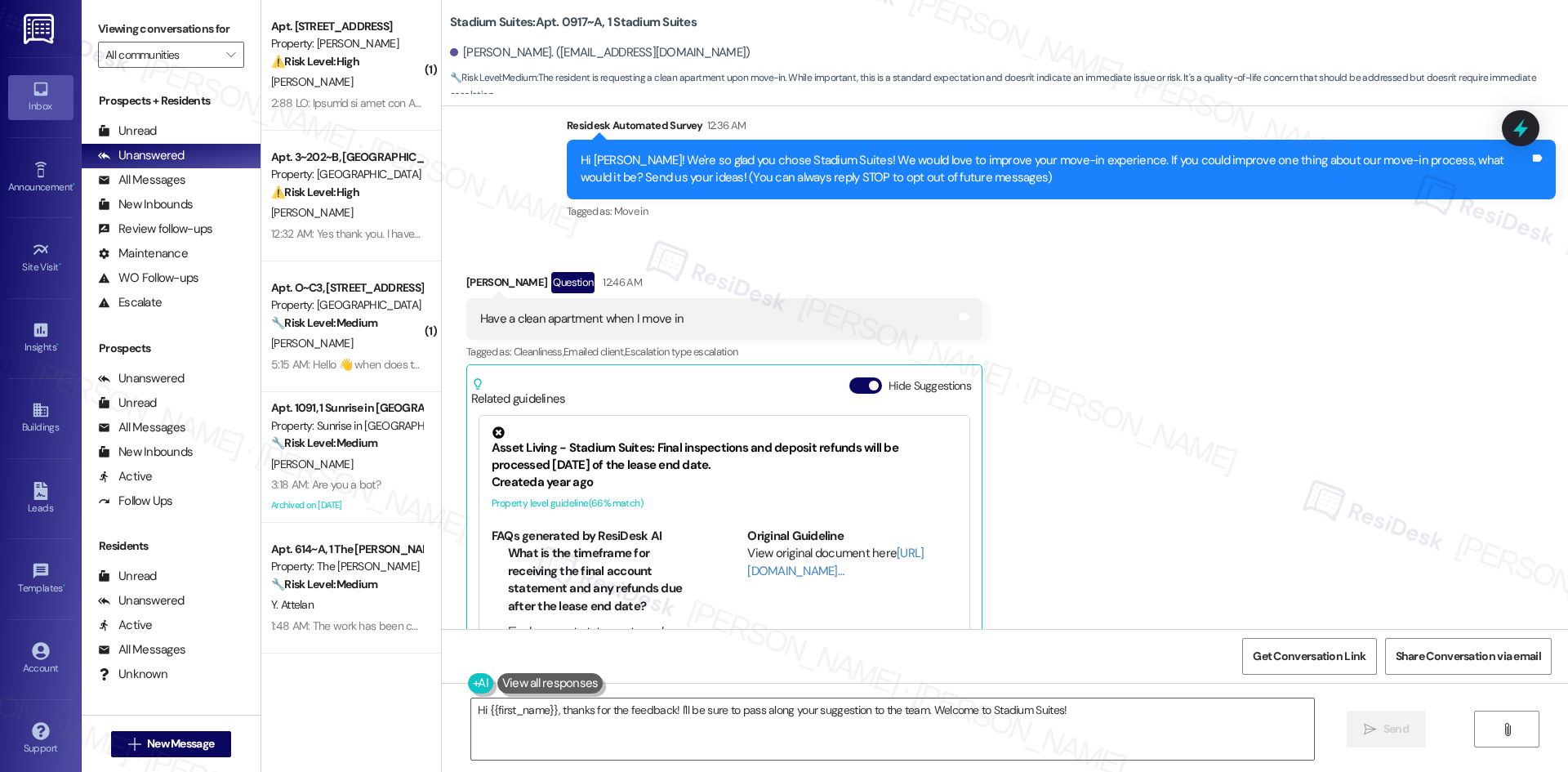
scroll to position [85, 0]
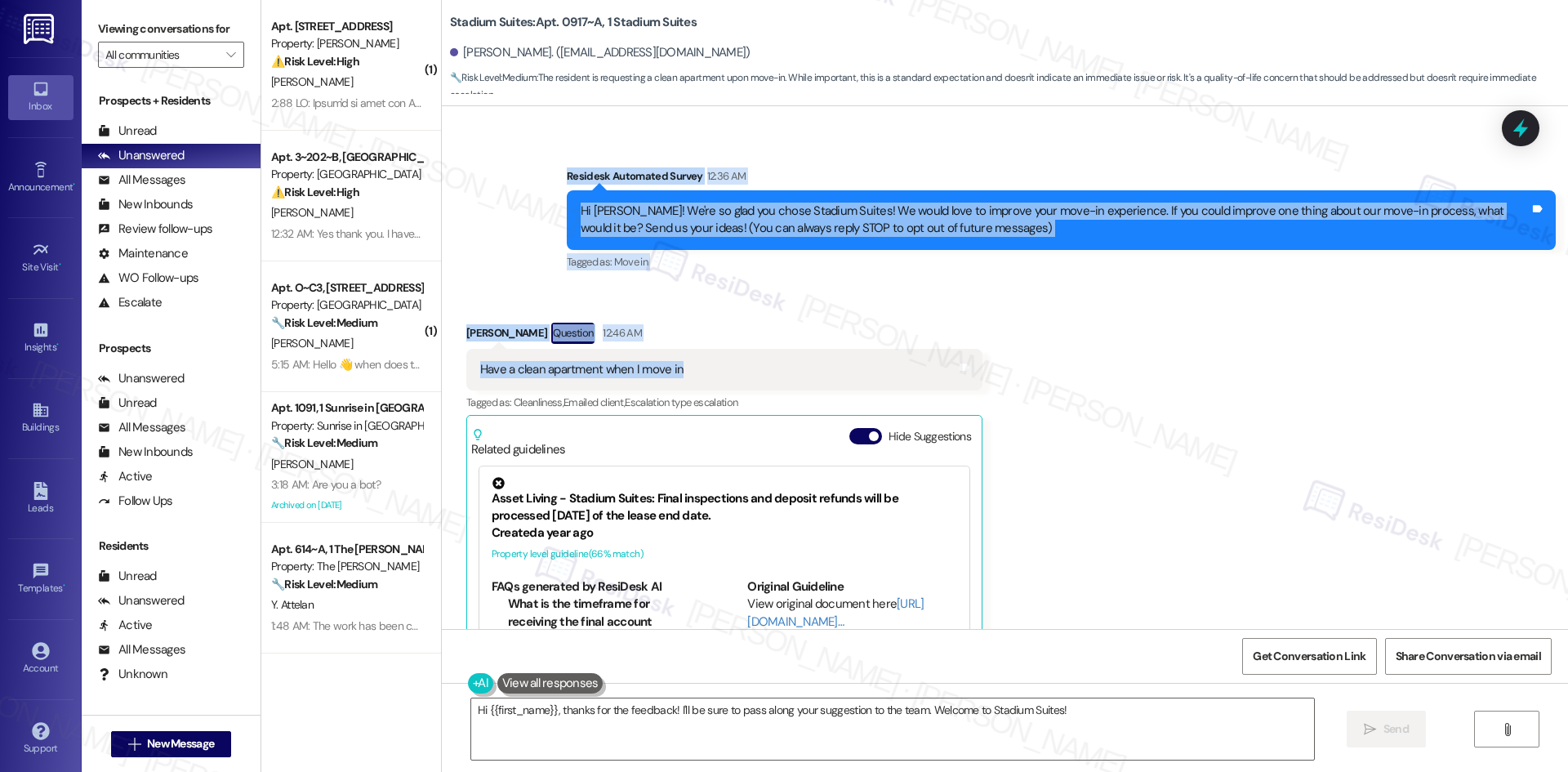
drag, startPoint x: 514, startPoint y: 175, endPoint x: 766, endPoint y: 375, distance: 321.7
click at [766, 375] on div "Lease started Aug 14, 2025 at 8:00 AM Survey, sent via SMS Residesk Automated S…" at bounding box center [1004, 367] width 1126 height 523
copy div "Residesk Automated Survey 12:36 AM Hi Abigail! We're so glad you chose Stadium …"
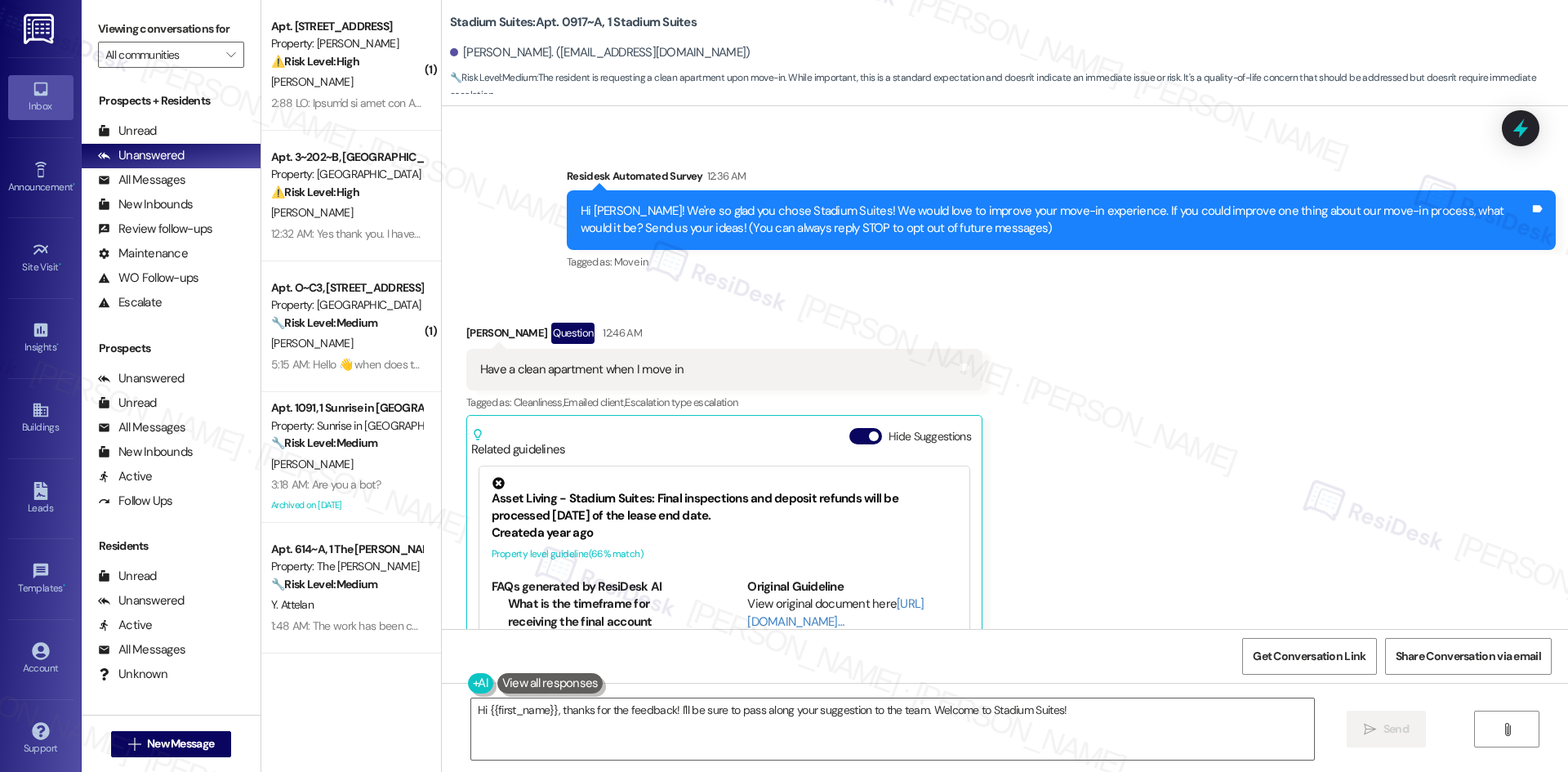
click at [1232, 421] on div "Received via SMS Abigail Forsyth Question 12:46 AM Have a clean apartment when …" at bounding box center [1004, 531] width 1126 height 491
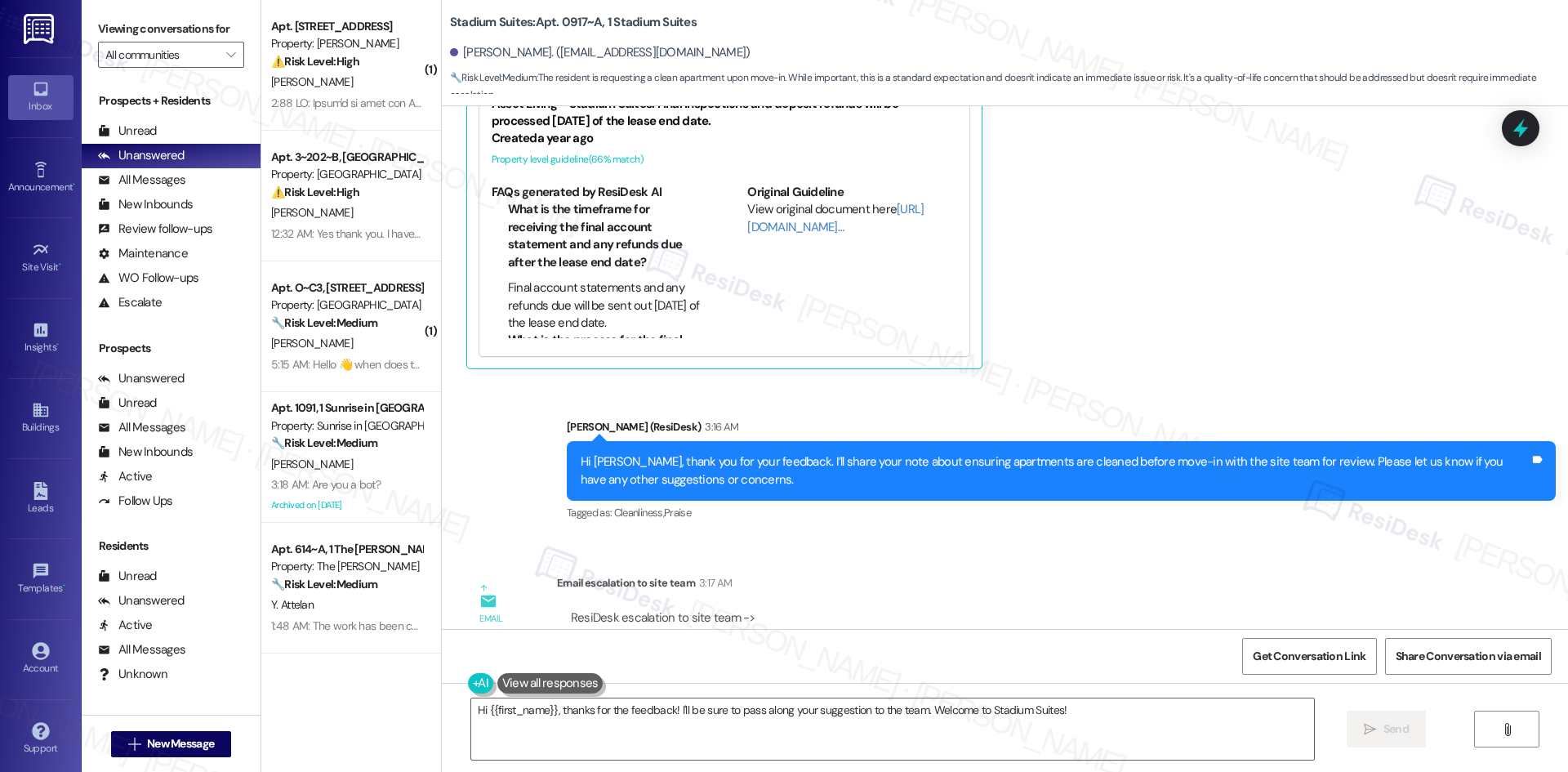
scroll to position [493, 0]
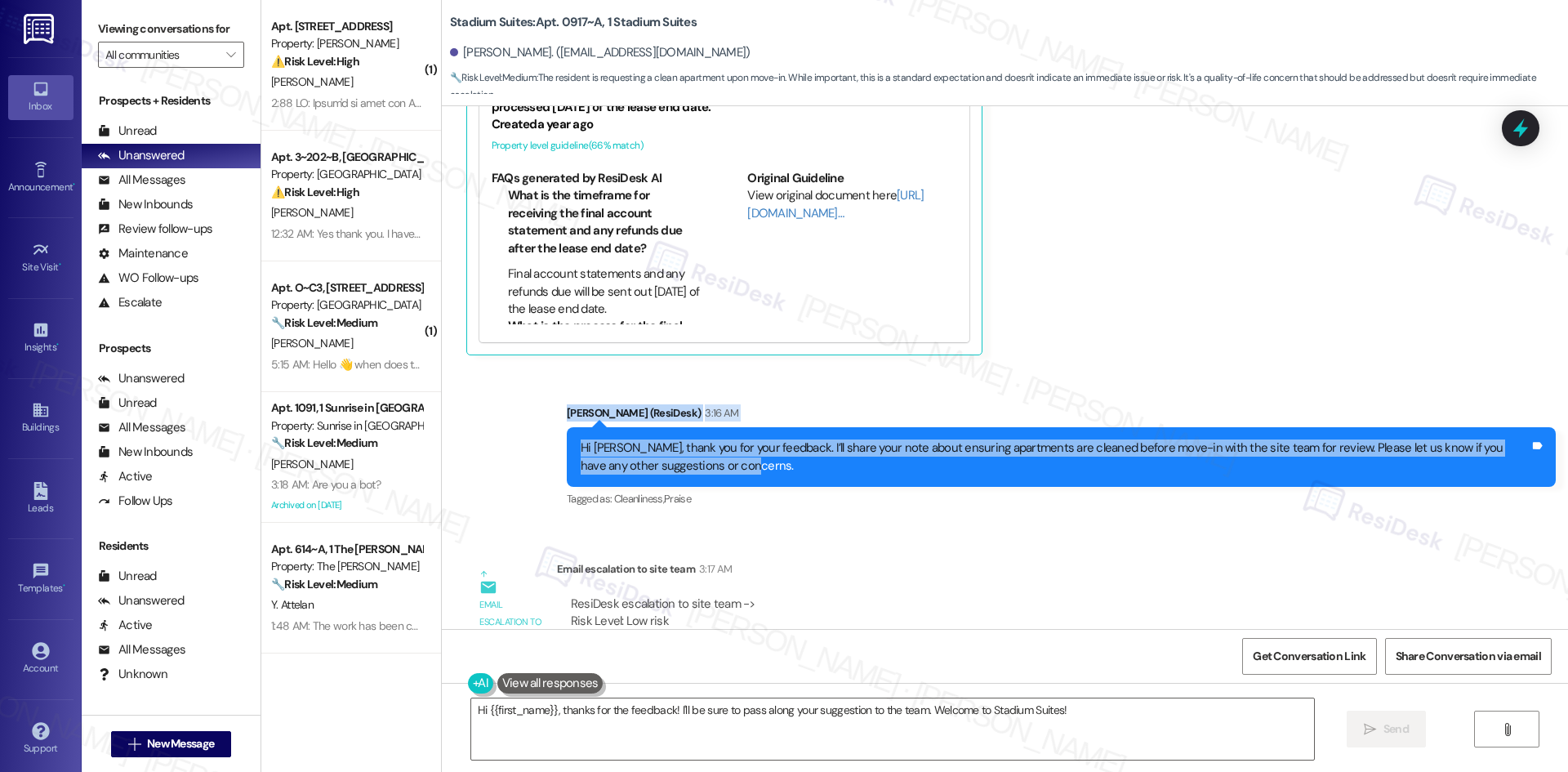
drag, startPoint x: 552, startPoint y: 404, endPoint x: 773, endPoint y: 471, distance: 230.9
click at [773, 471] on div "Sent via SMS Sarah (ResiDesk) 3:16 AM Hi Abigail, thank you for your feedback. …" at bounding box center [1004, 445] width 1126 height 155
copy div "Sarah (ResiDesk) 3:16 AM Hi Abigail, thank you for your feedback. I’ll share yo…"
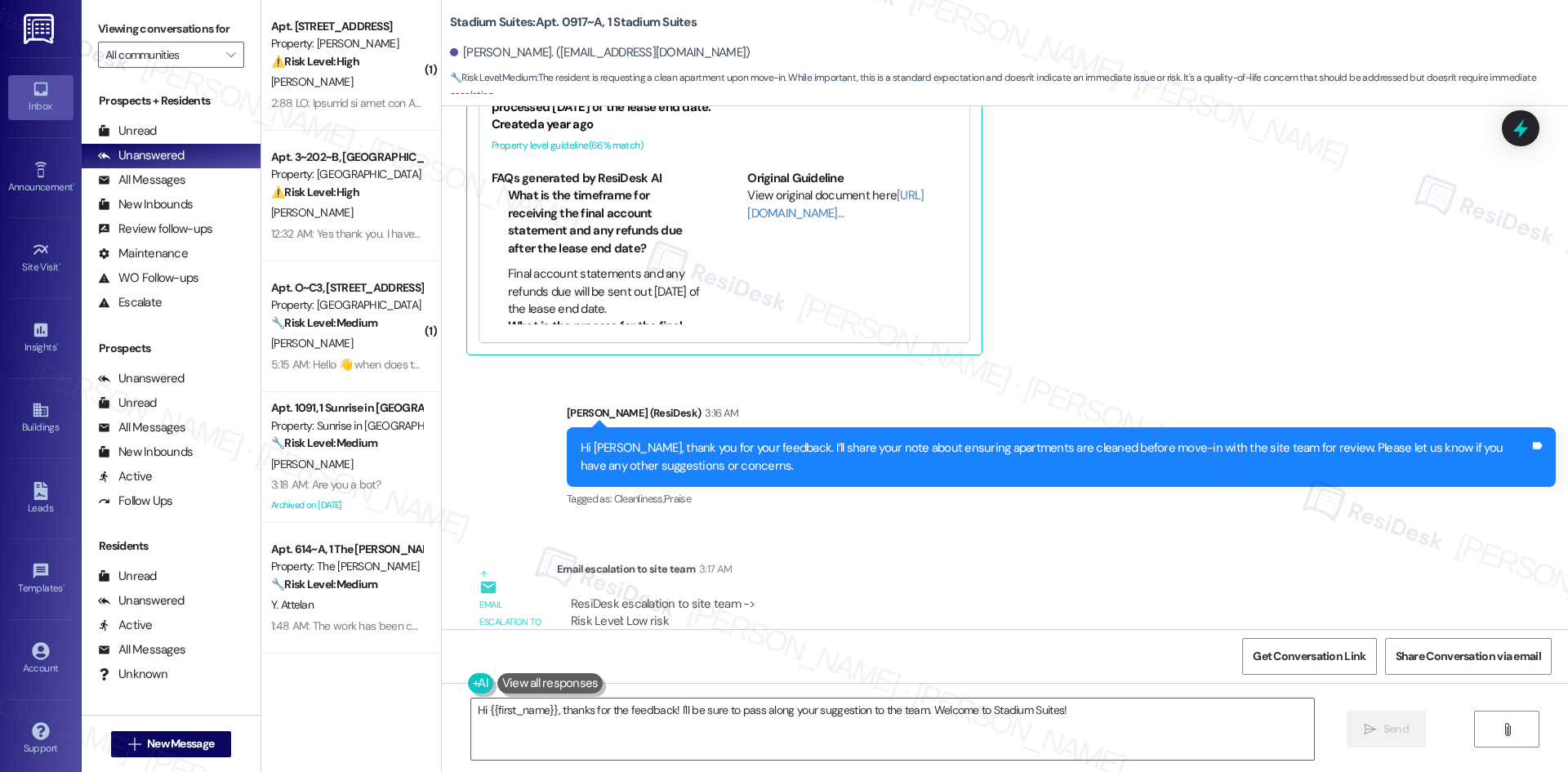
click at [906, 530] on div "Lease started Aug 14, 2025 at 8:00 AM Survey, sent via SMS Residesk Automated S…" at bounding box center [1004, 367] width 1126 height 523
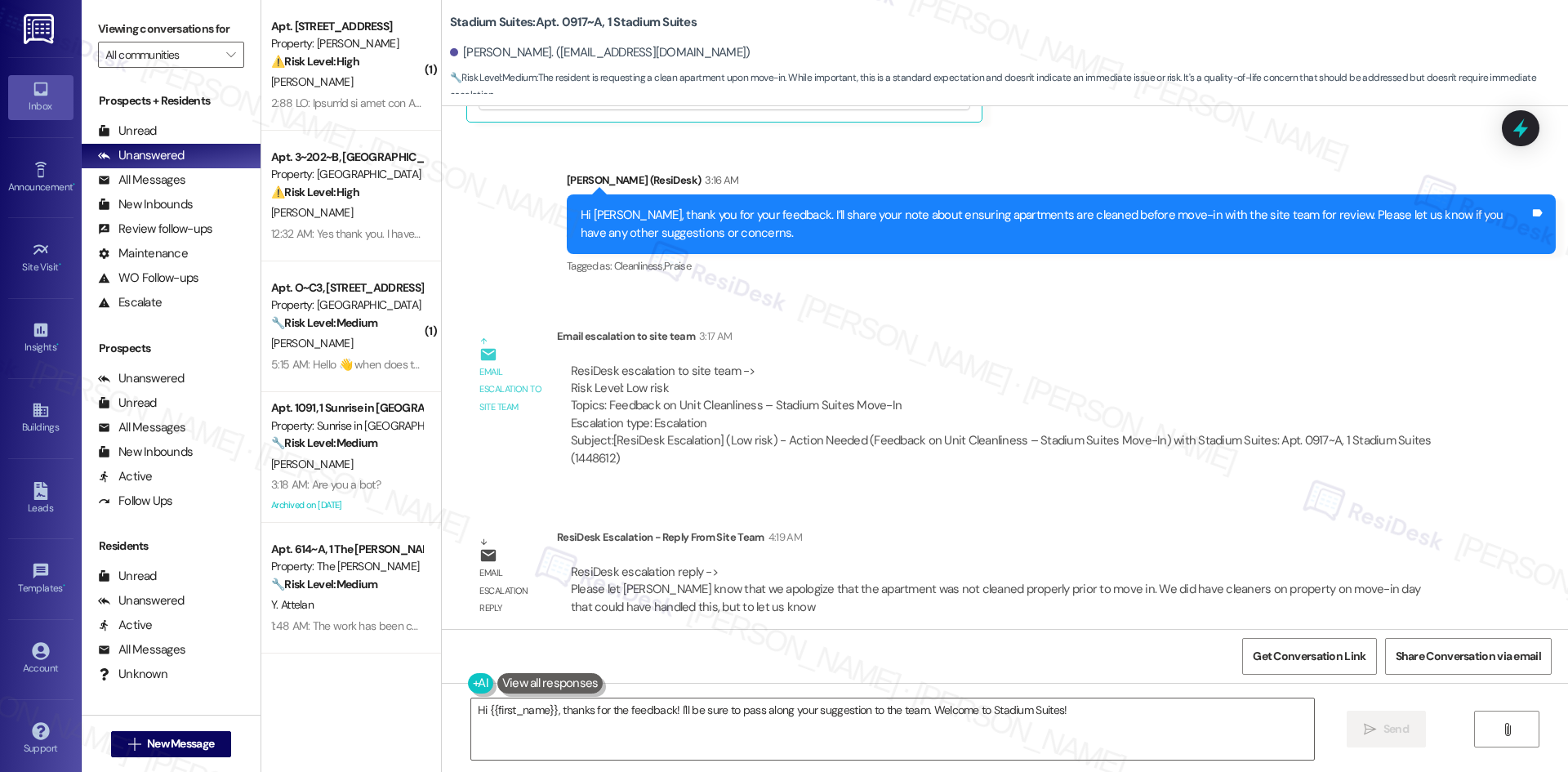
scroll to position [738, 0]
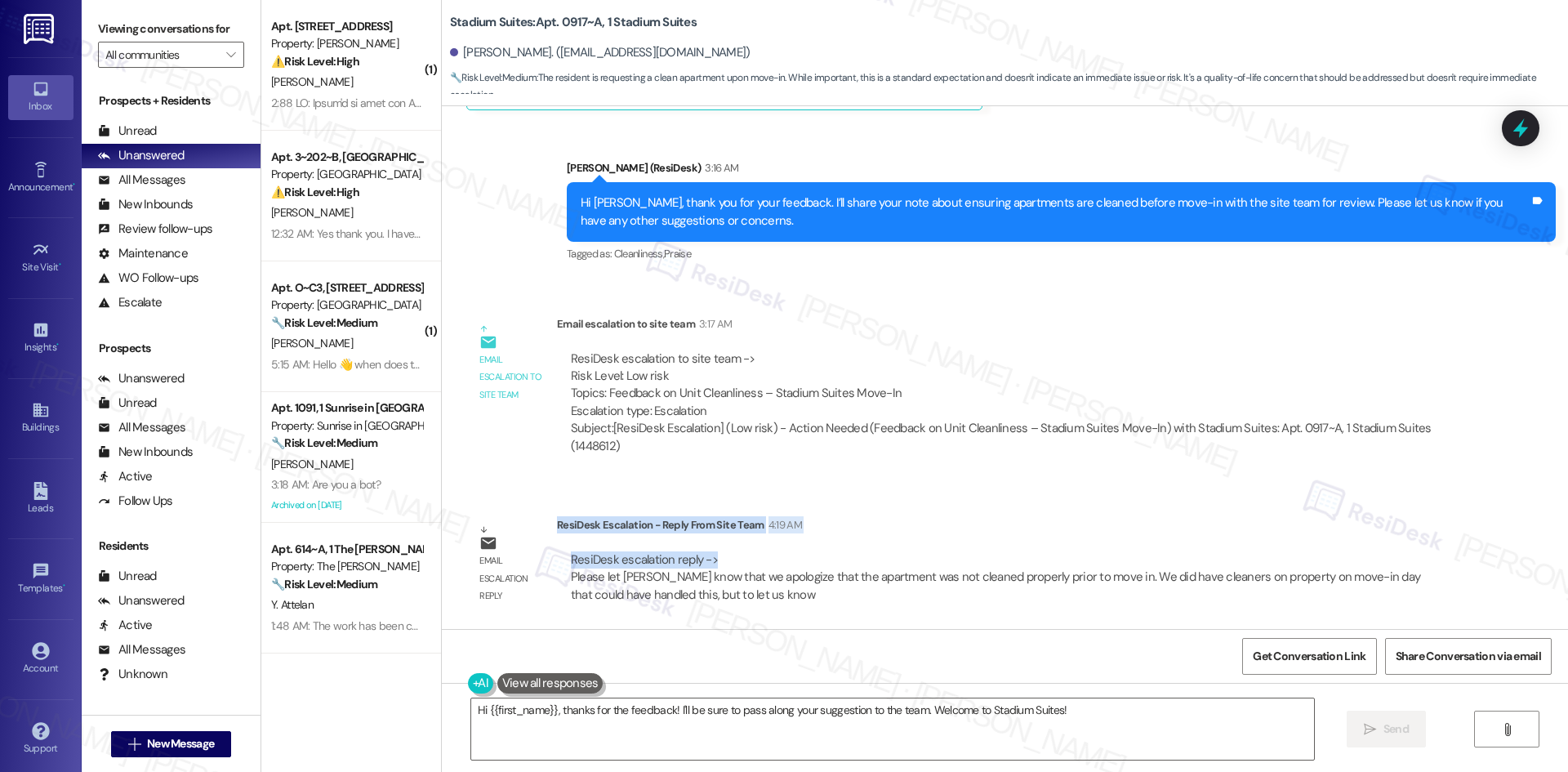
drag, startPoint x: 545, startPoint y: 522, endPoint x: 707, endPoint y: 566, distance: 167.9
click at [707, 566] on div "ResiDesk Escalation - Reply From Site Team 4:19 AM ResiDesk escalation reply ->…" at bounding box center [1006, 566] width 898 height 99
copy div "ResiDesk Escalation - Reply From Site Team 4:19 AM ResiDesk escalation reply ->"
click at [1032, 436] on div "Subject: [ResiDesk Escalation] (Low risk) - Action Needed (Feedback on Unit Cle…" at bounding box center [1006, 437] width 870 height 35
click at [882, 726] on textarea "Hi {{first_name}}, thanks for the feedback! I'll be sure to pass along your sug…" at bounding box center [892, 729] width 843 height 62
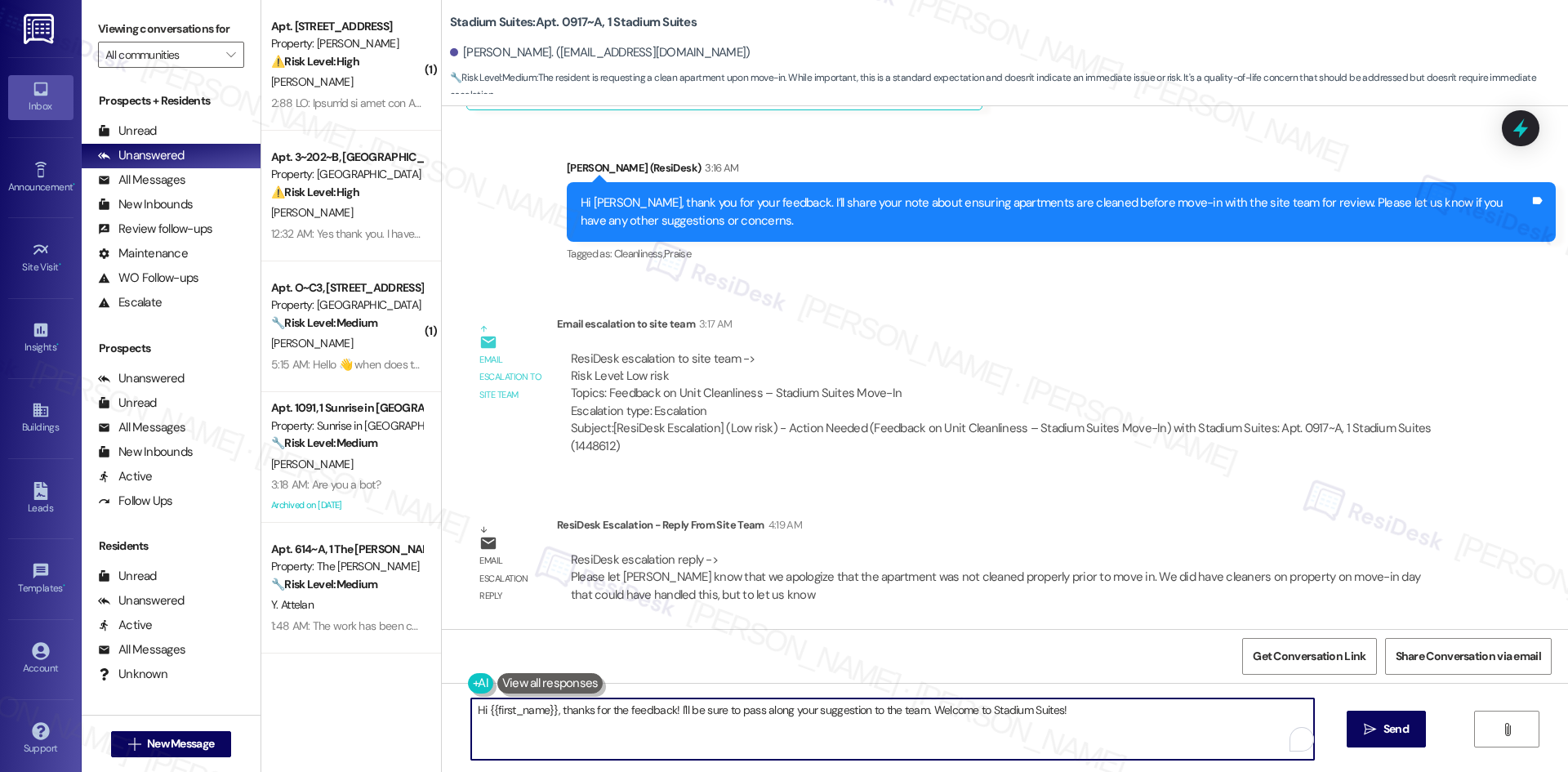
paste textarea "Abigail, the team apologizes that your apartment wasn’t cleaned properly before…"
click at [655, 759] on textarea "Hi Abigail, the team apologizes that your apartment wasn’t cleaned properly bef…" at bounding box center [892, 729] width 843 height 62
click at [646, 743] on textarea "Hi Abigail, the team apologizes that your apartment wasn’t cleaned properly bef…" at bounding box center [892, 729] width 843 height 62
type textarea "Hi Abigail, the team apologizes that your apartment wasn’t cleaned properly bef…"
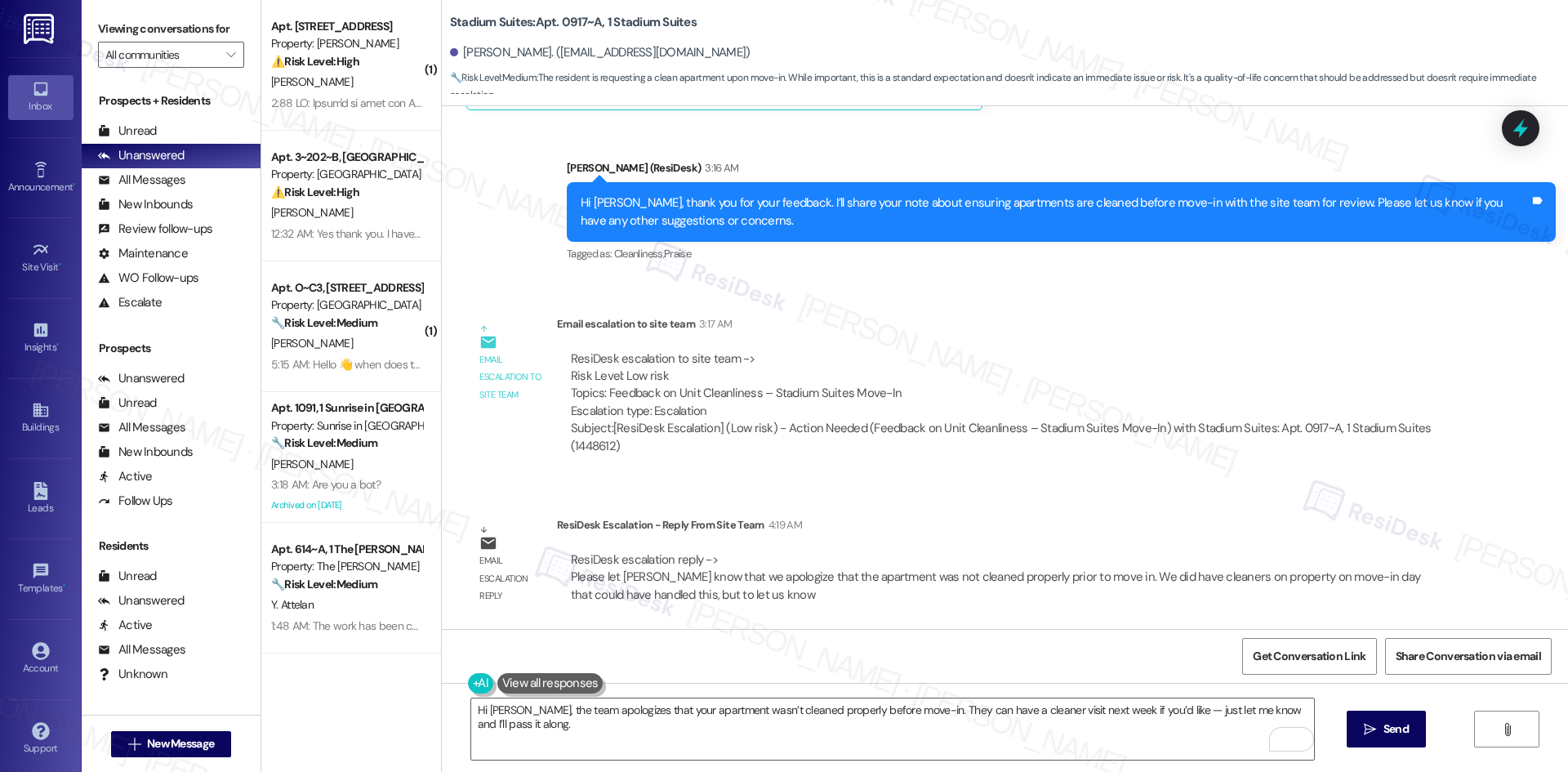
click at [637, 763] on div "Hi Abigail, the team apologizes that your apartment wasn’t cleaned properly bef…" at bounding box center [1004, 743] width 1126 height 122
click at [577, 738] on textarea "Hi Abigail, the team apologizes that your apartment wasn’t cleaned properly bef…" at bounding box center [892, 729] width 843 height 62
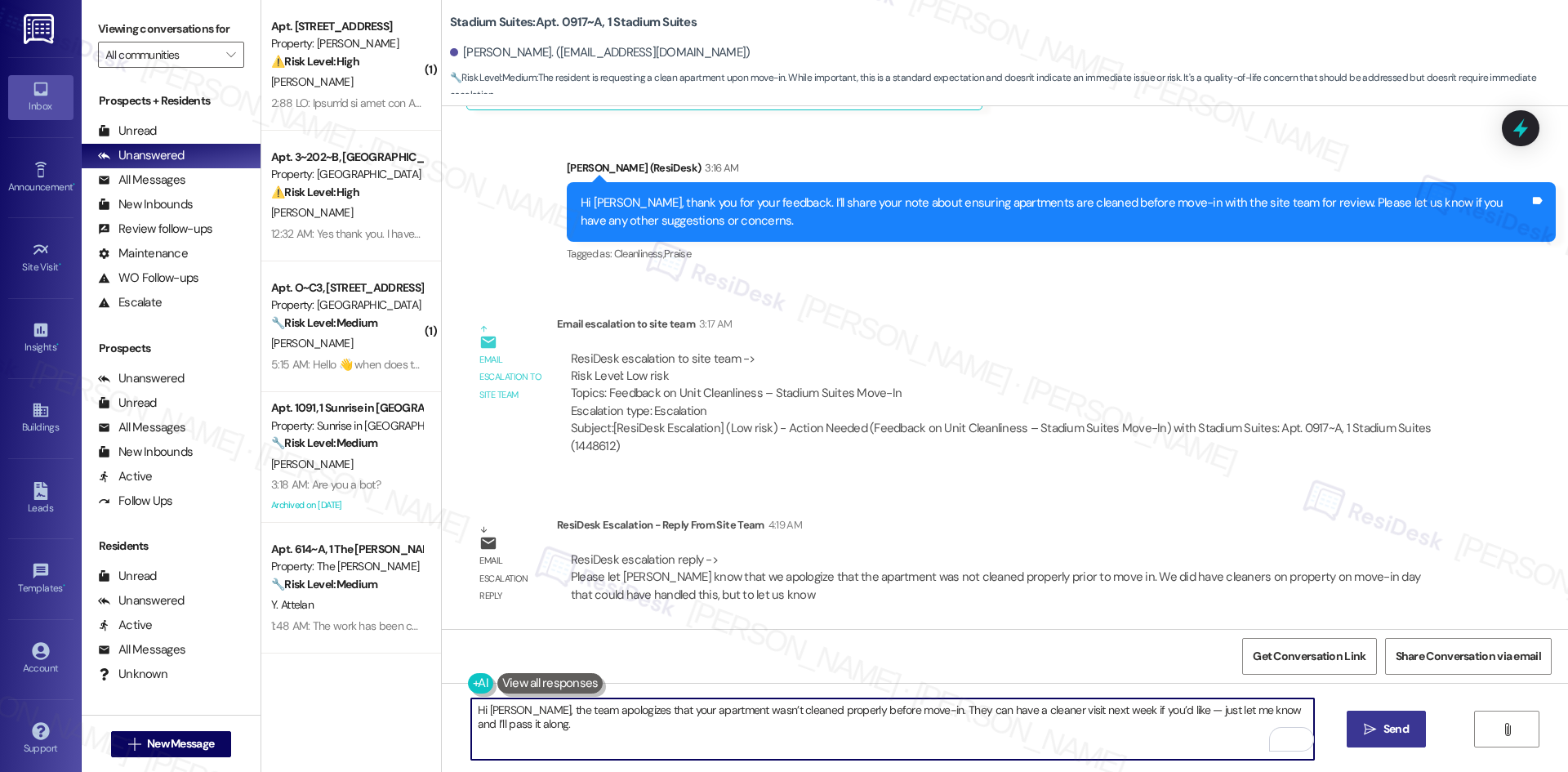
click at [1383, 737] on span "Send" at bounding box center [1396, 729] width 25 height 17
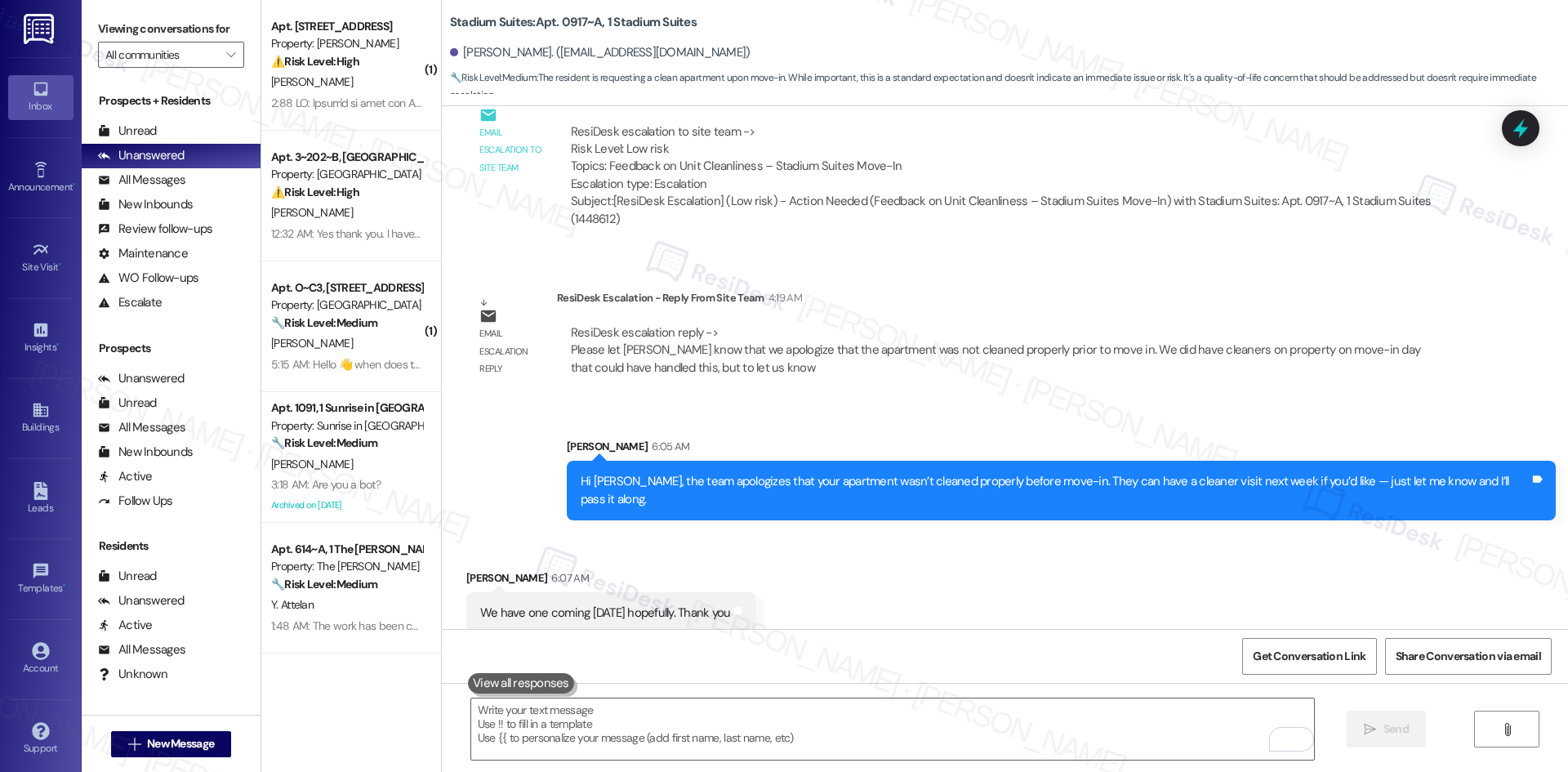
scroll to position [967, 0]
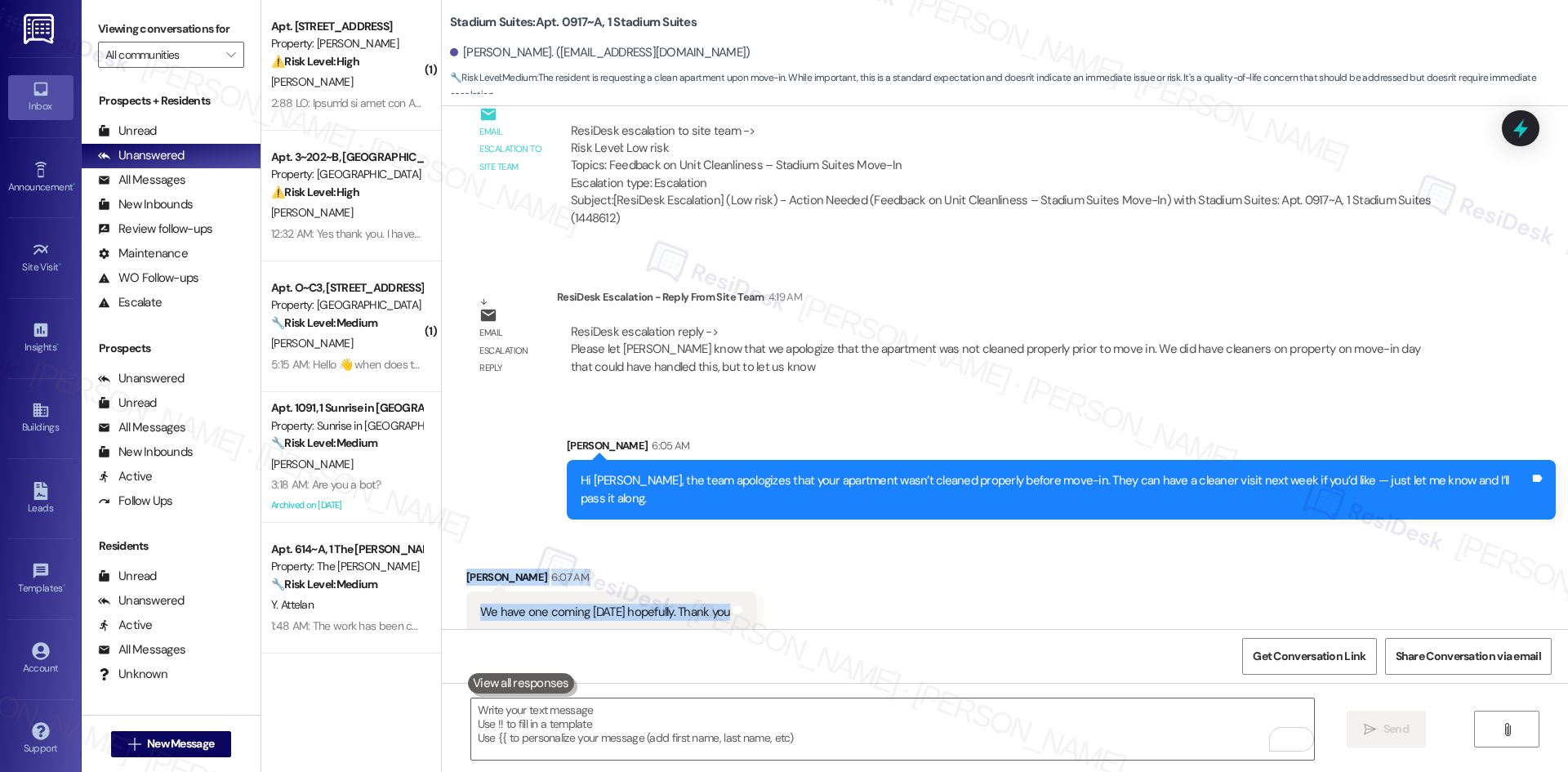
drag, startPoint x: 442, startPoint y: 544, endPoint x: 856, endPoint y: 582, distance: 415.7
click at [852, 582] on div "Received via SMS Abigail Forsyth 6:07 AM We have one coming tomorrow hopefully.…" at bounding box center [1004, 588] width 1126 height 114
copy div "Abigail Forsyth 6:07 AM We have one coming tomorrow hopefully. Thank you Tags a…"
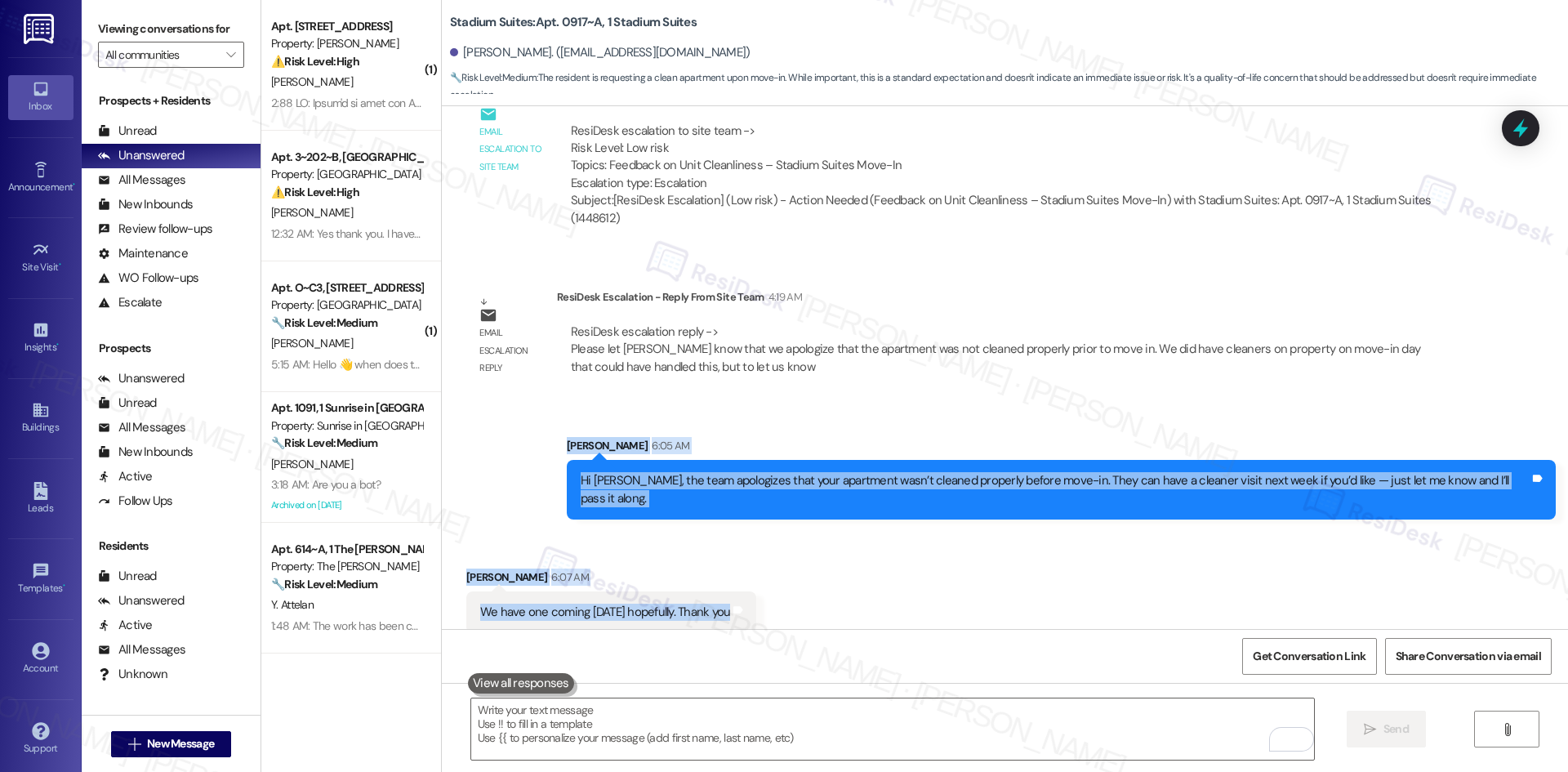
drag, startPoint x: 546, startPoint y: 428, endPoint x: 781, endPoint y: 600, distance: 291.2
click at [781, 600] on div "Lease started Aug 14, 2025 at 8:00 AM Survey, sent via SMS Residesk Automated S…" at bounding box center [1004, 367] width 1126 height 523
copy div "Sarah 6:05 AM Hi Abigail, the team apologizes that your apartment wasn’t cleane…"
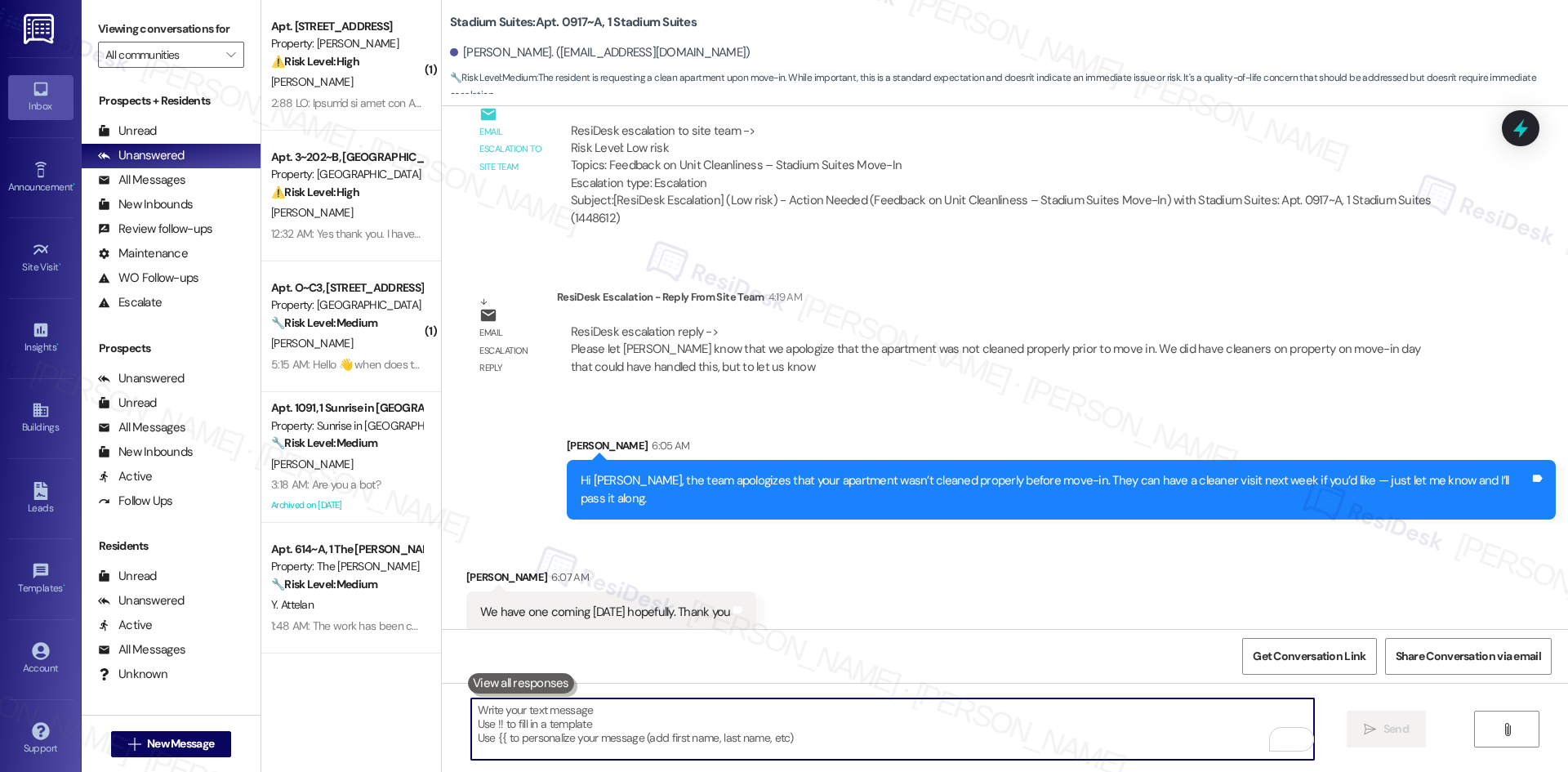
click at [713, 740] on textarea "To enrich screen reader interactions, please activate Accessibility in Grammarl…" at bounding box center [892, 729] width 843 height 62
paste textarea "You’re welcome, Abigail — I hope tomorrow’s visit takes care of it!"
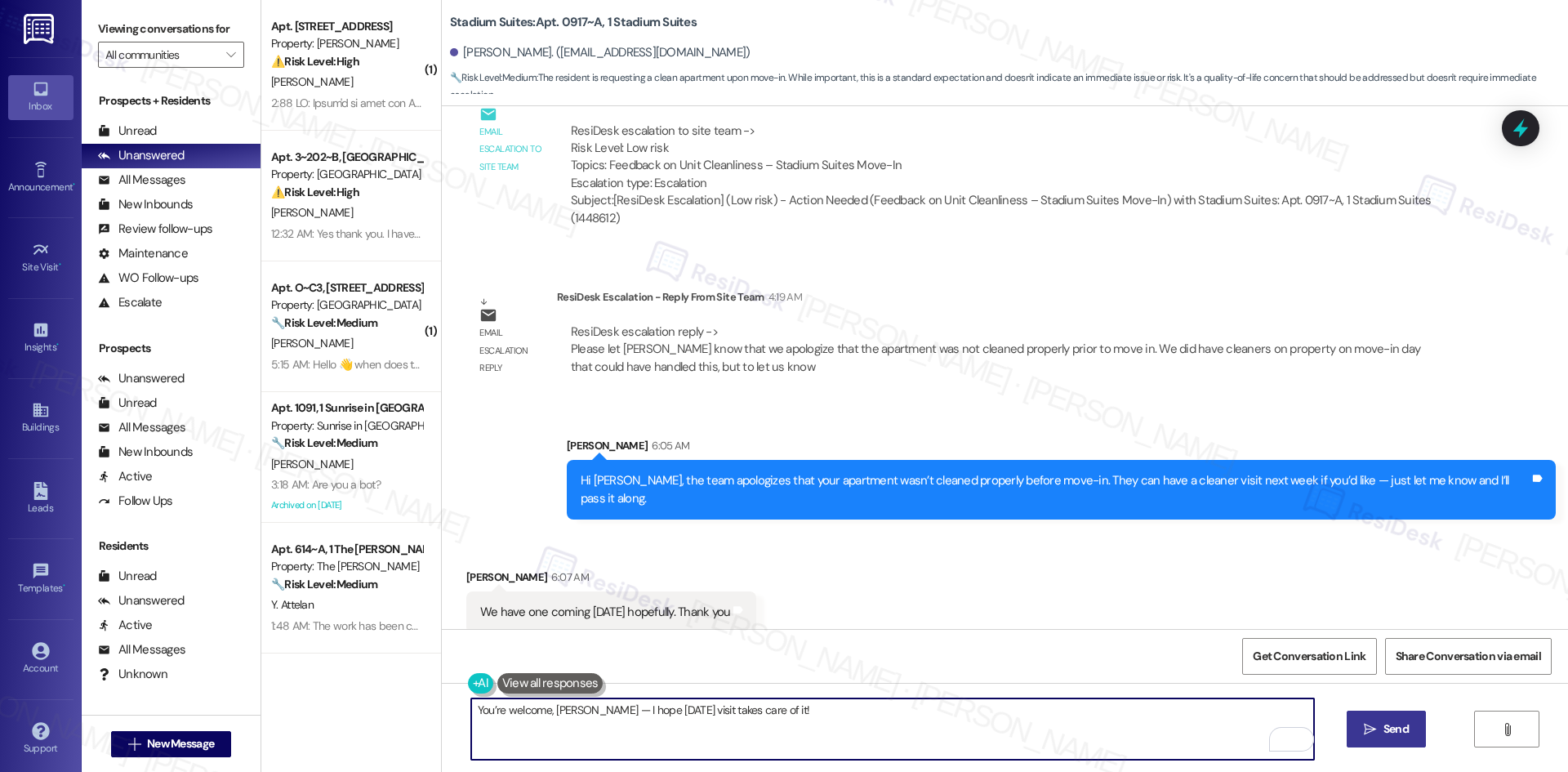
type textarea "You’re welcome, Abigail — I hope tomorrow’s visit takes care of it!"
click at [1401, 733] on span "Send" at bounding box center [1396, 729] width 25 height 17
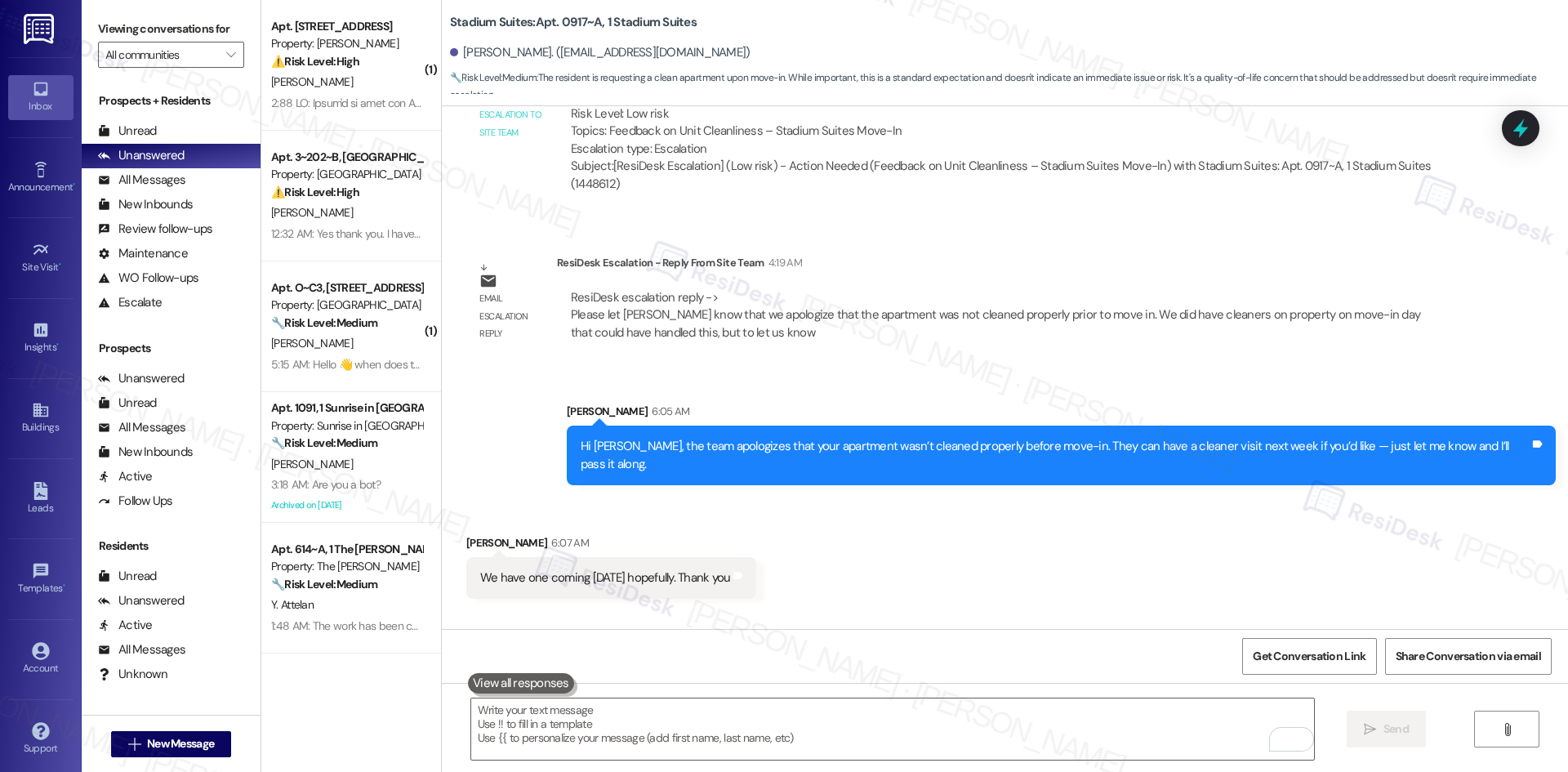
scroll to position [1080, 0]
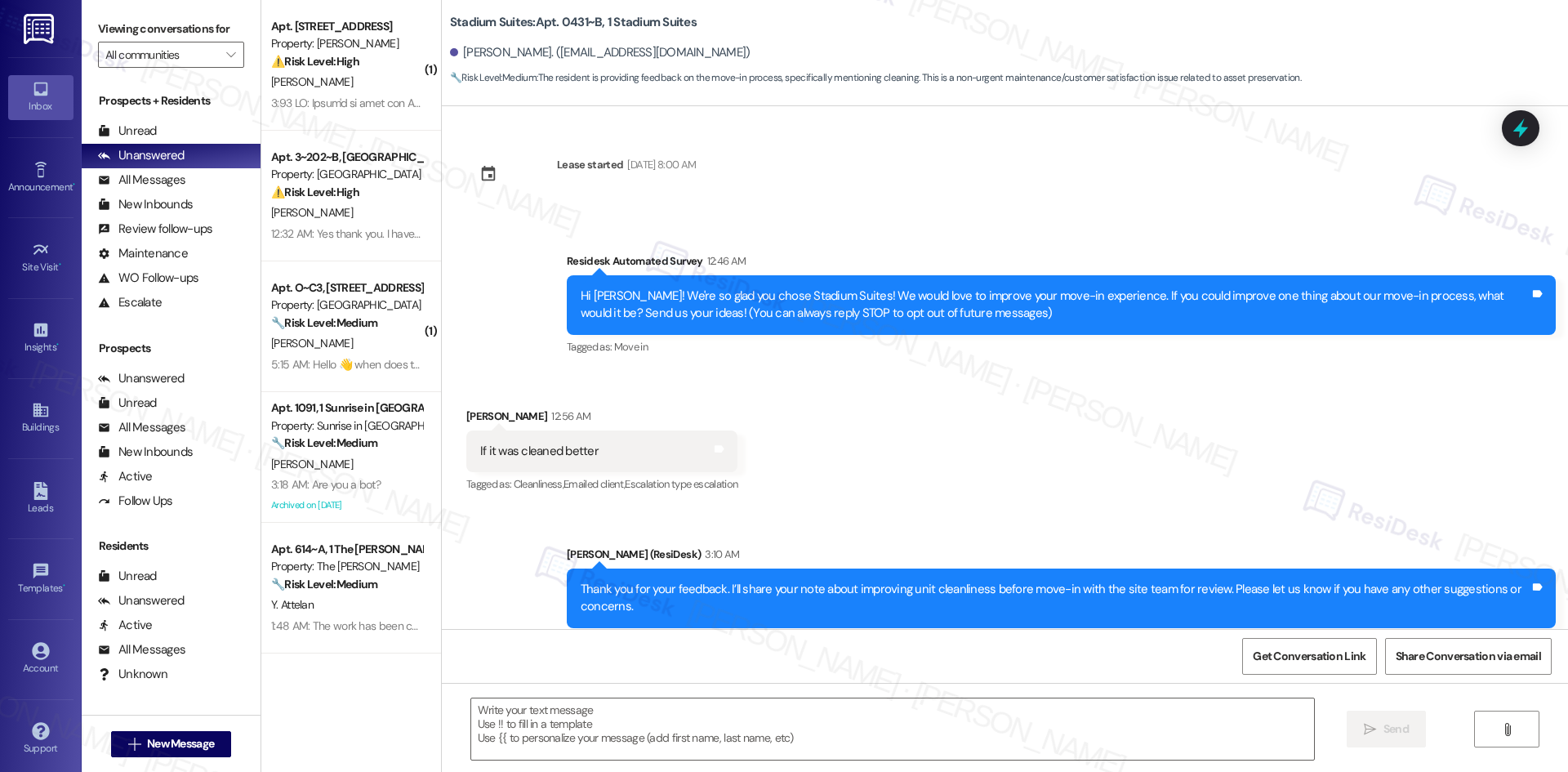
type textarea "Fetching suggested responses. Please feel free to read through the conversation…"
click at [851, 170] on div "Lease started [DATE] 8:00 AM Survey, sent via SMS Residesk Automated Survey 12:…" at bounding box center [1004, 367] width 1126 height 523
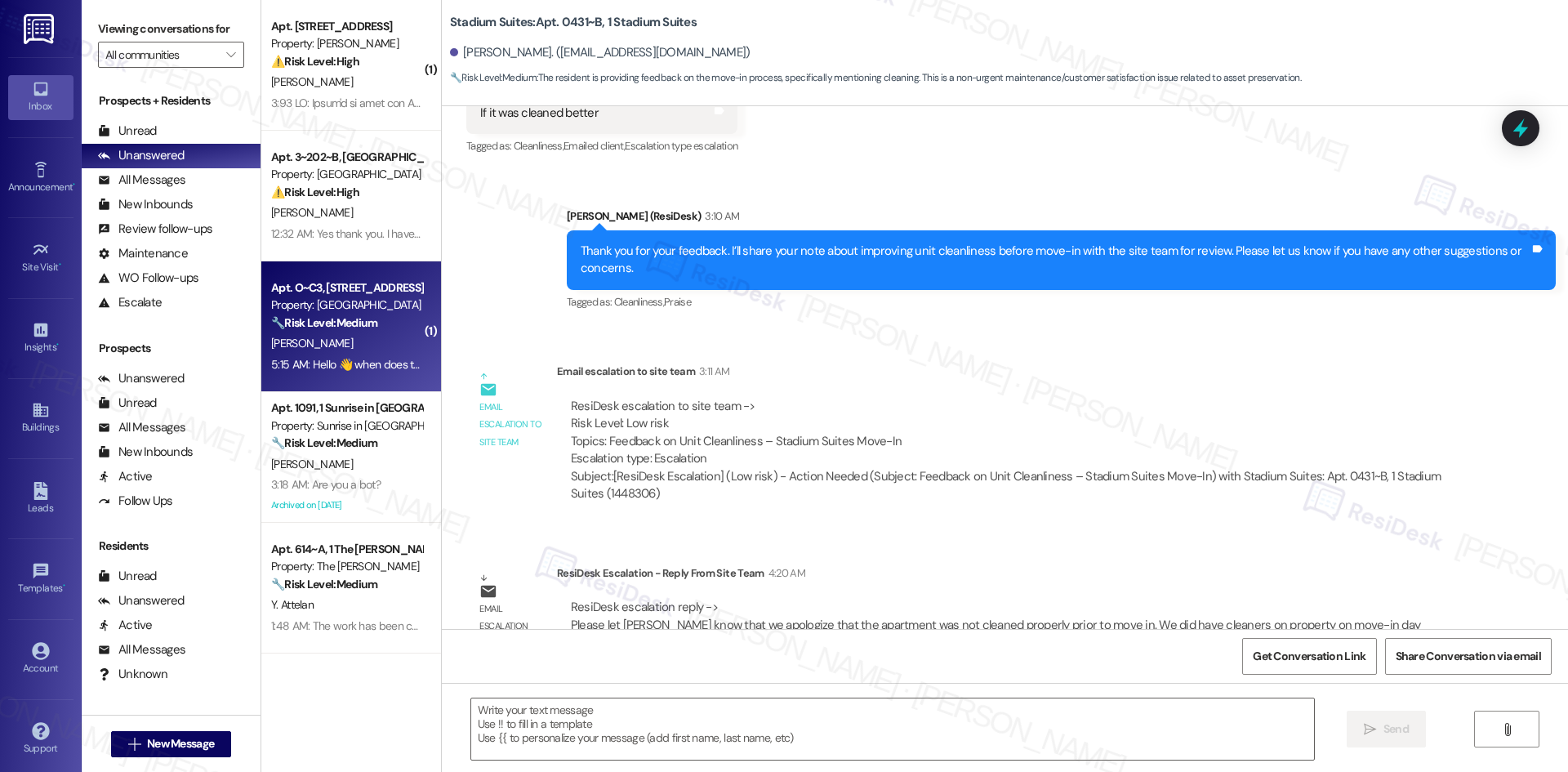
scroll to position [142, 0]
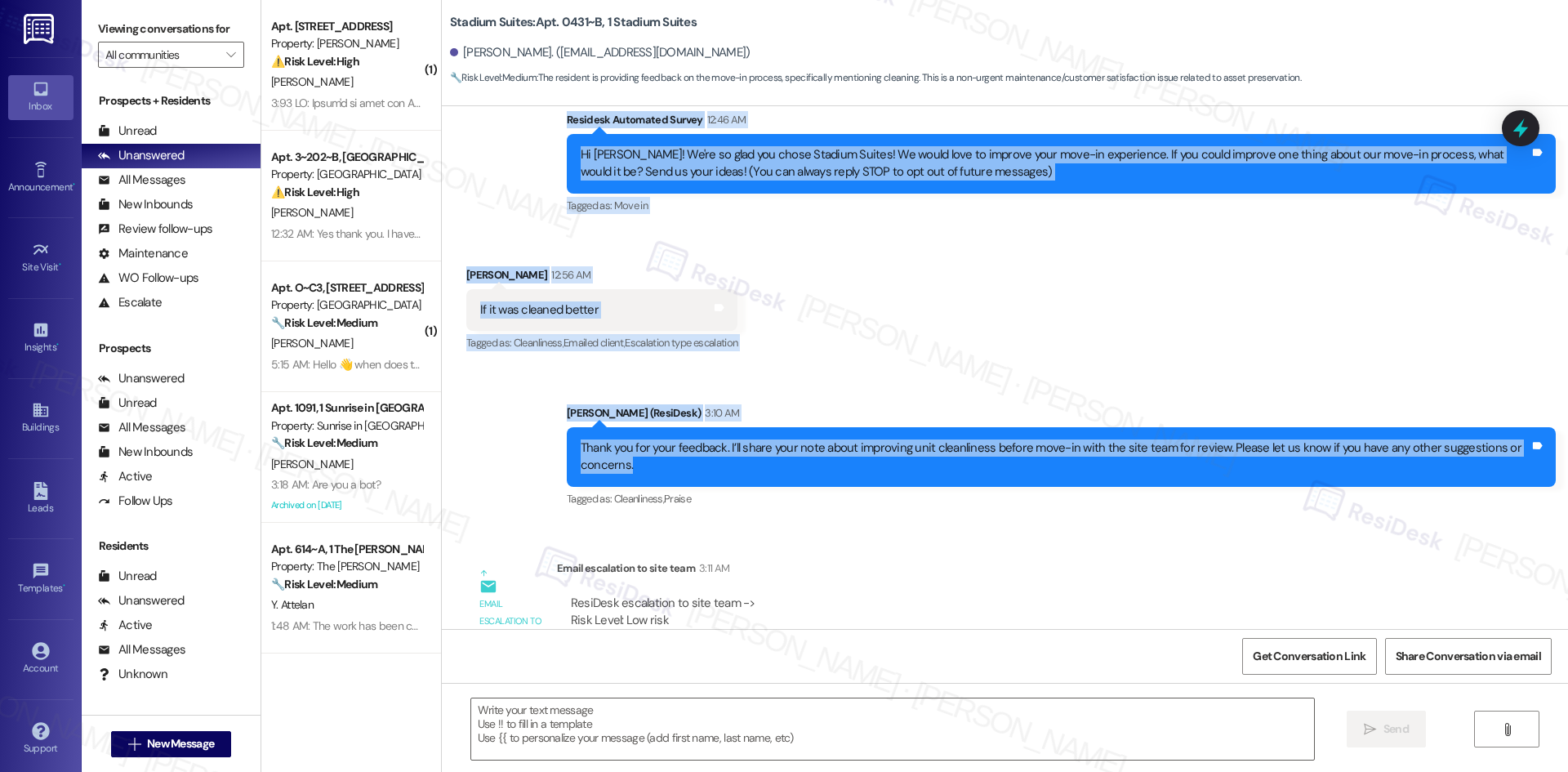
drag, startPoint x: 516, startPoint y: 113, endPoint x: 845, endPoint y: 476, distance: 489.9
click at [845, 476] on div "Lease started [DATE] 8:00 AM Survey, sent via SMS Residesk Automated Survey 12:…" at bounding box center [1004, 367] width 1126 height 523
copy div "Residesk Automated Survey 12:46 AM Hi [PERSON_NAME]! We're so glad you chose St…"
click at [1123, 357] on div "Received via SMS [PERSON_NAME] 12:56 AM If it was cleaned better Tags and notes…" at bounding box center [1004, 298] width 1126 height 138
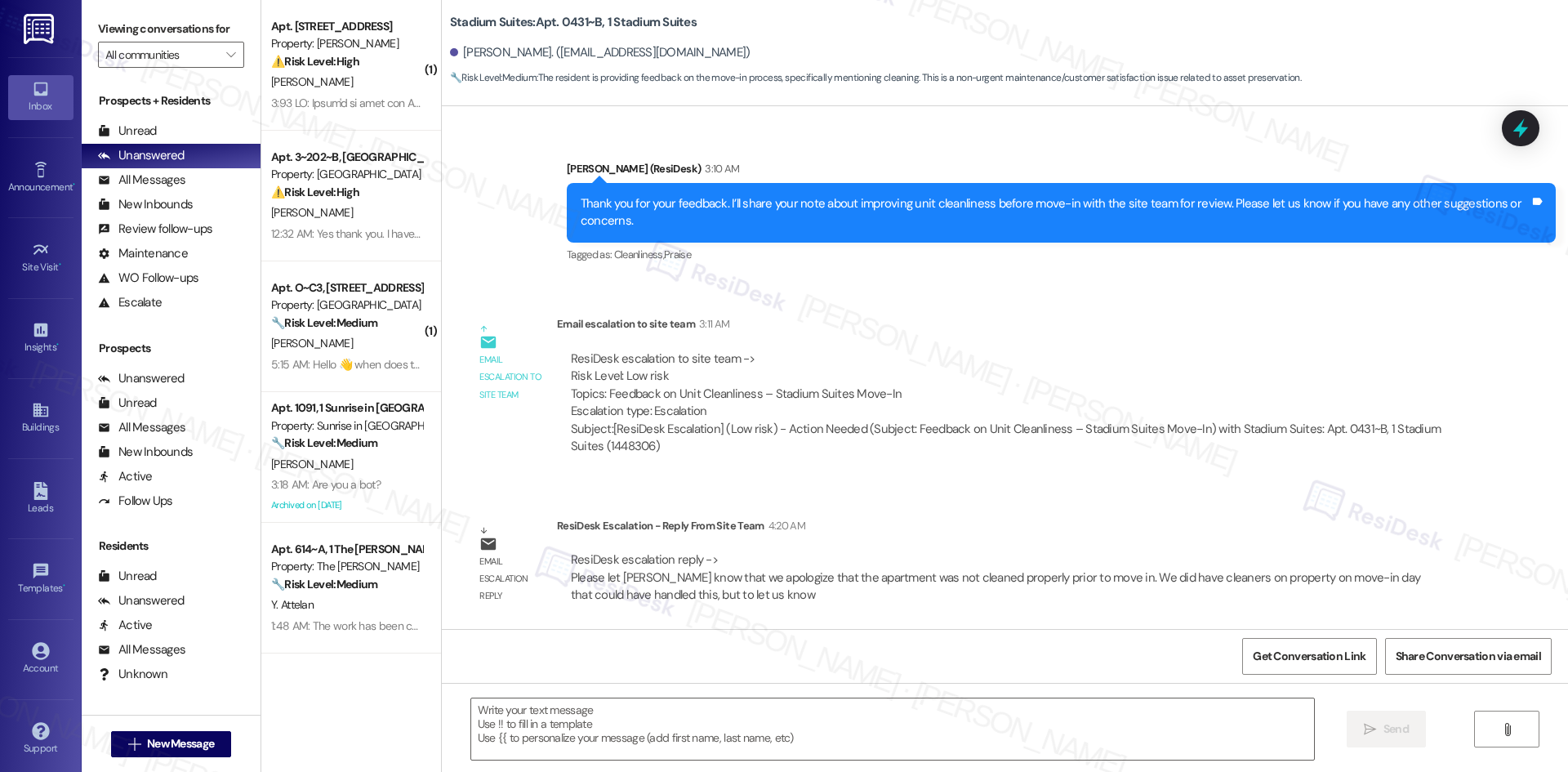
scroll to position [386, 0]
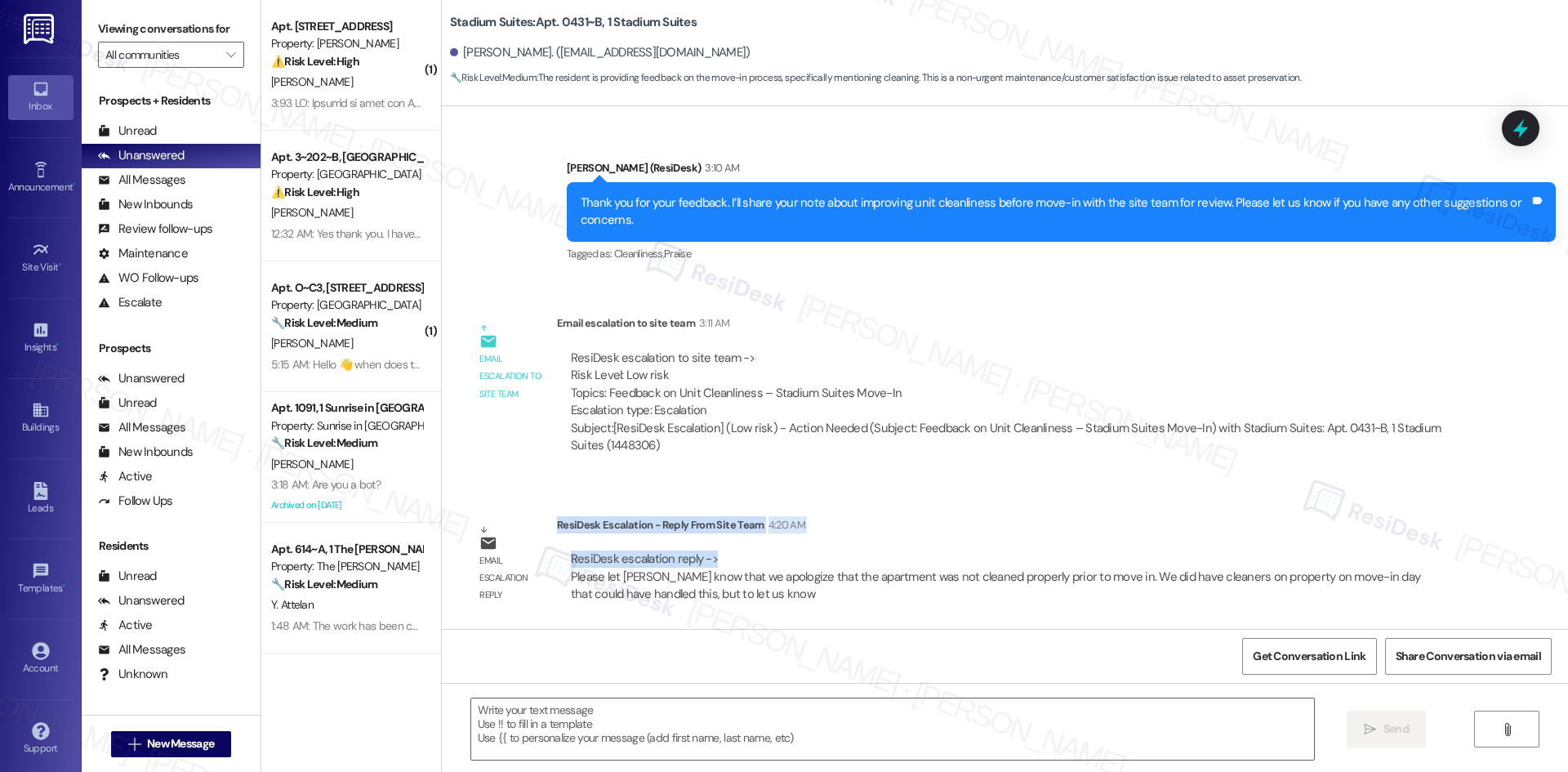
drag, startPoint x: 546, startPoint y: 526, endPoint x: 712, endPoint y: 561, distance: 169.6
click at [712, 561] on div "ResiDesk Escalation - Reply From Site Team 4:20 AM ResiDesk escalation reply ->…" at bounding box center [1006, 566] width 898 height 99
copy div "ResiDesk Escalation - Reply From Site Team 4:20 AM ResiDesk escalation reply ->"
click at [911, 423] on div "Subject: [ResiDesk Escalation] (Low risk) - Action Needed (Subject: Feedback on…" at bounding box center [1006, 437] width 870 height 35
click at [955, 286] on div "Lease started [DATE] 8:00 AM Survey, sent via SMS Residesk Automated Survey 12:…" at bounding box center [1004, 367] width 1126 height 523
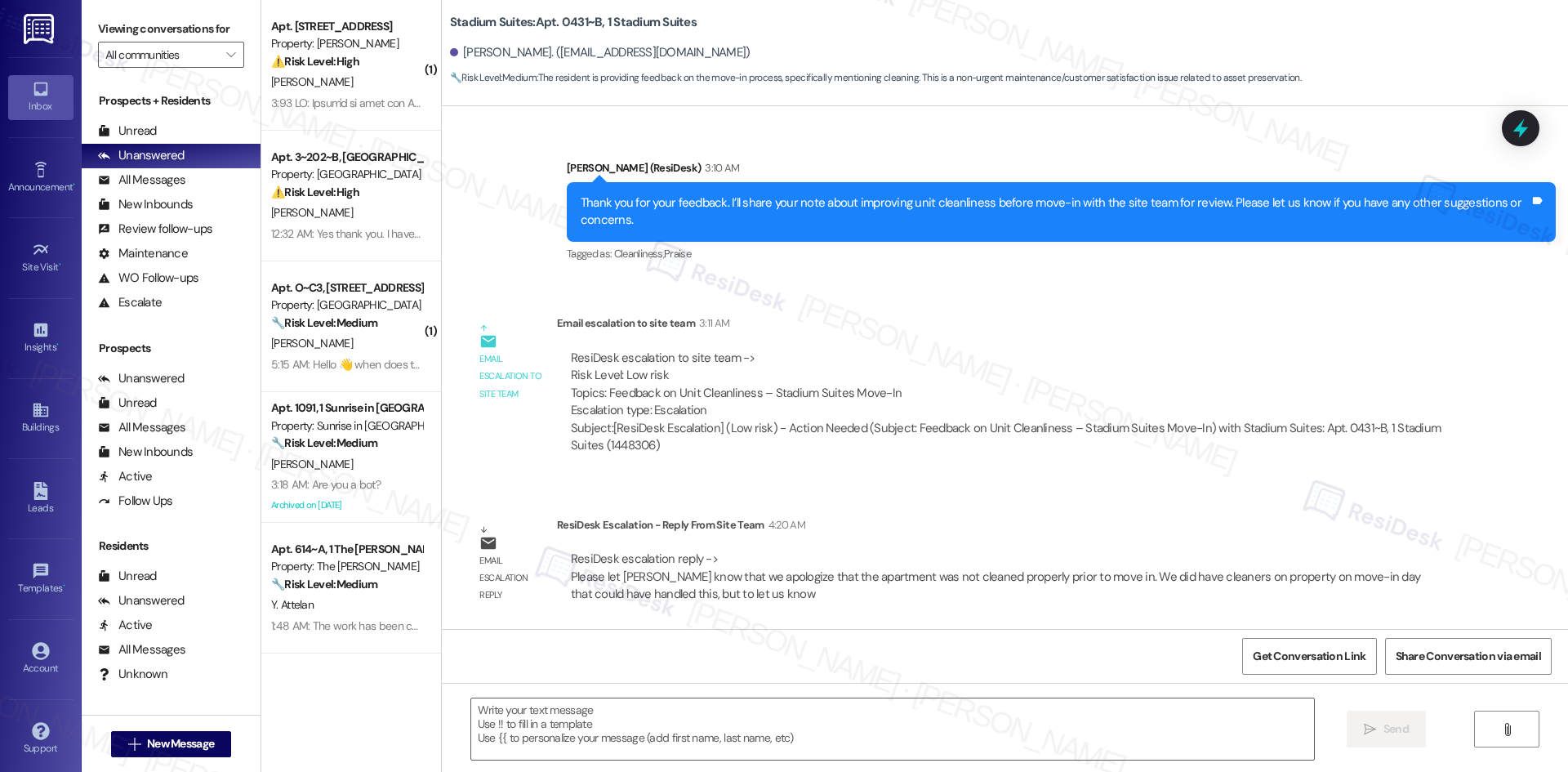
click at [664, 481] on div "Lease started [DATE] 8:00 AM Survey, sent via SMS Residesk Automated Survey 12:…" at bounding box center [1004, 367] width 1126 height 523
click at [906, 728] on textarea at bounding box center [892, 729] width 843 height 62
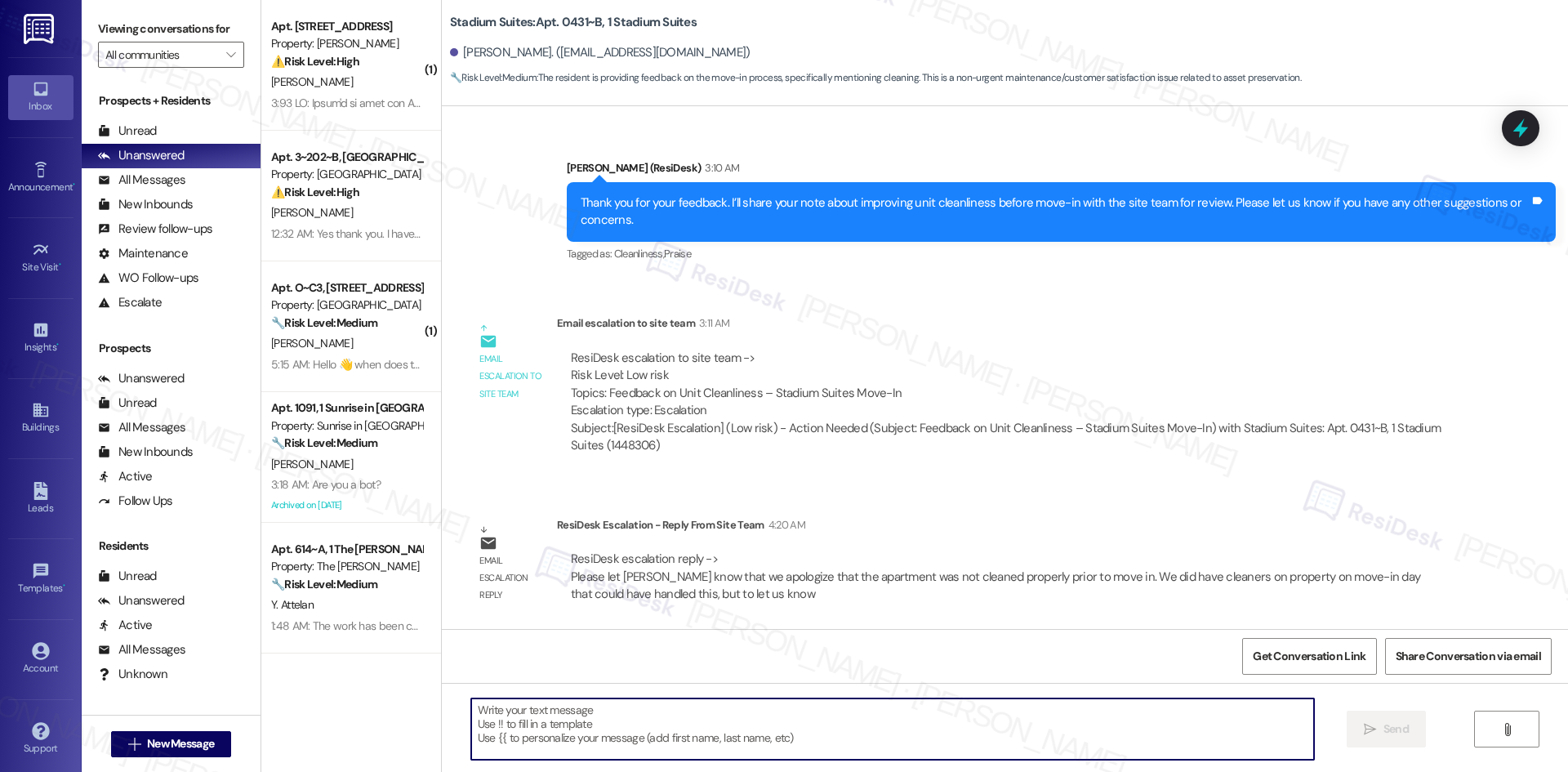
paste textarea "Hi [PERSON_NAME], the team apologizes that your apartment wasn’t cleaned proper…"
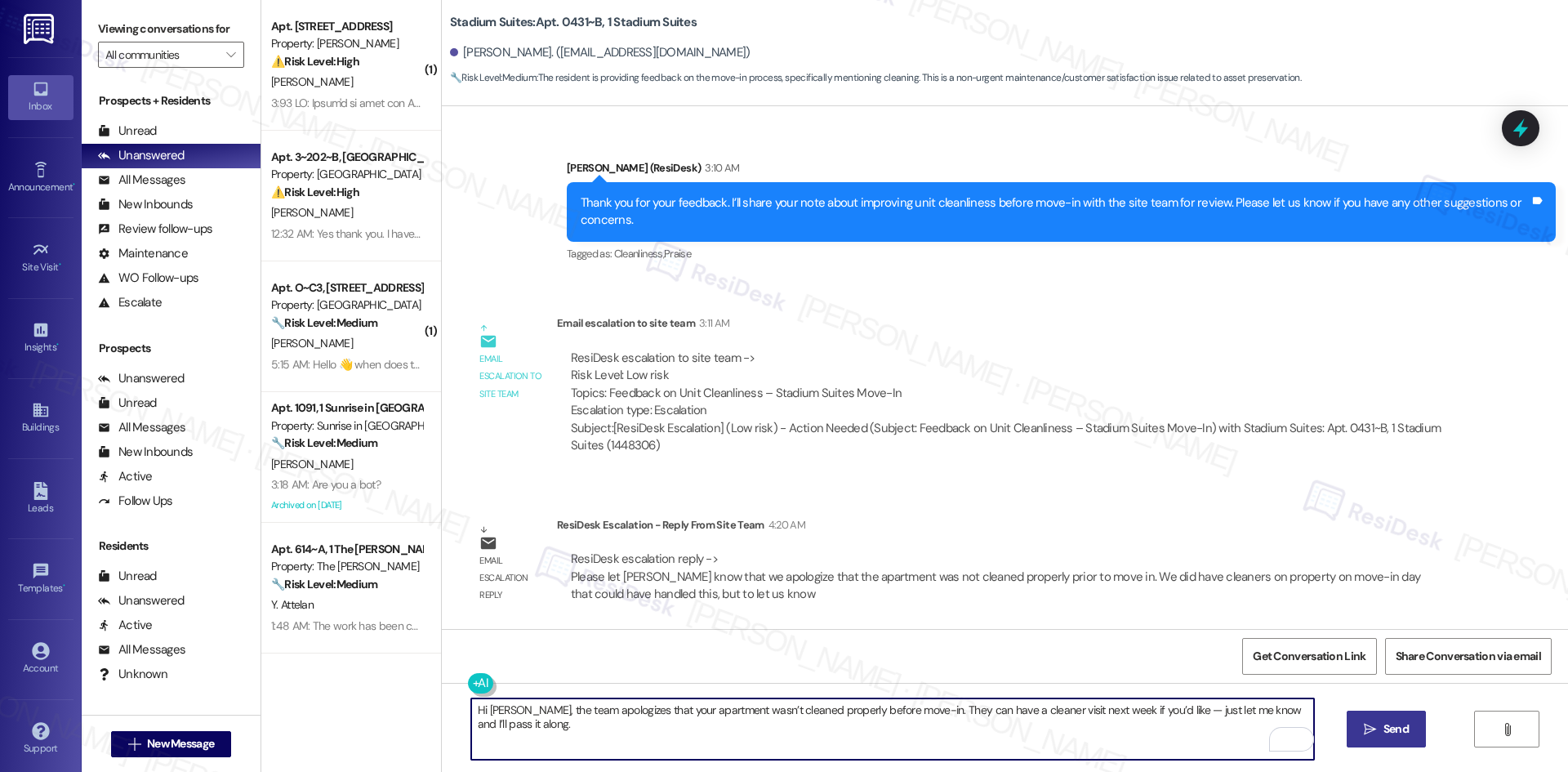
type textarea "Hi Charley, the team apologizes that your apartment wasn’t cleaned properly bef…"
click at [1390, 726] on span "Send" at bounding box center [1396, 729] width 25 height 17
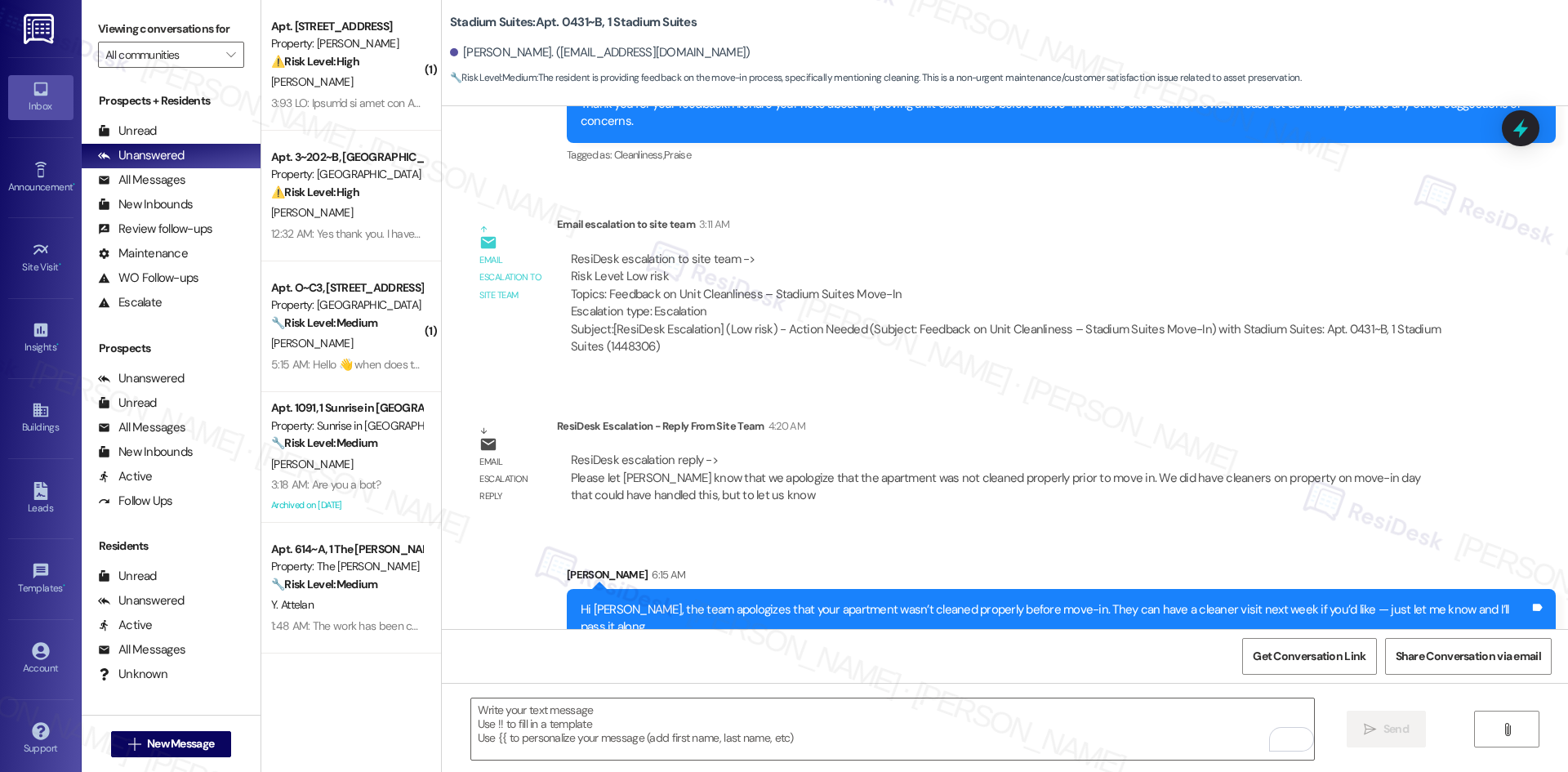
scroll to position [500, 0]
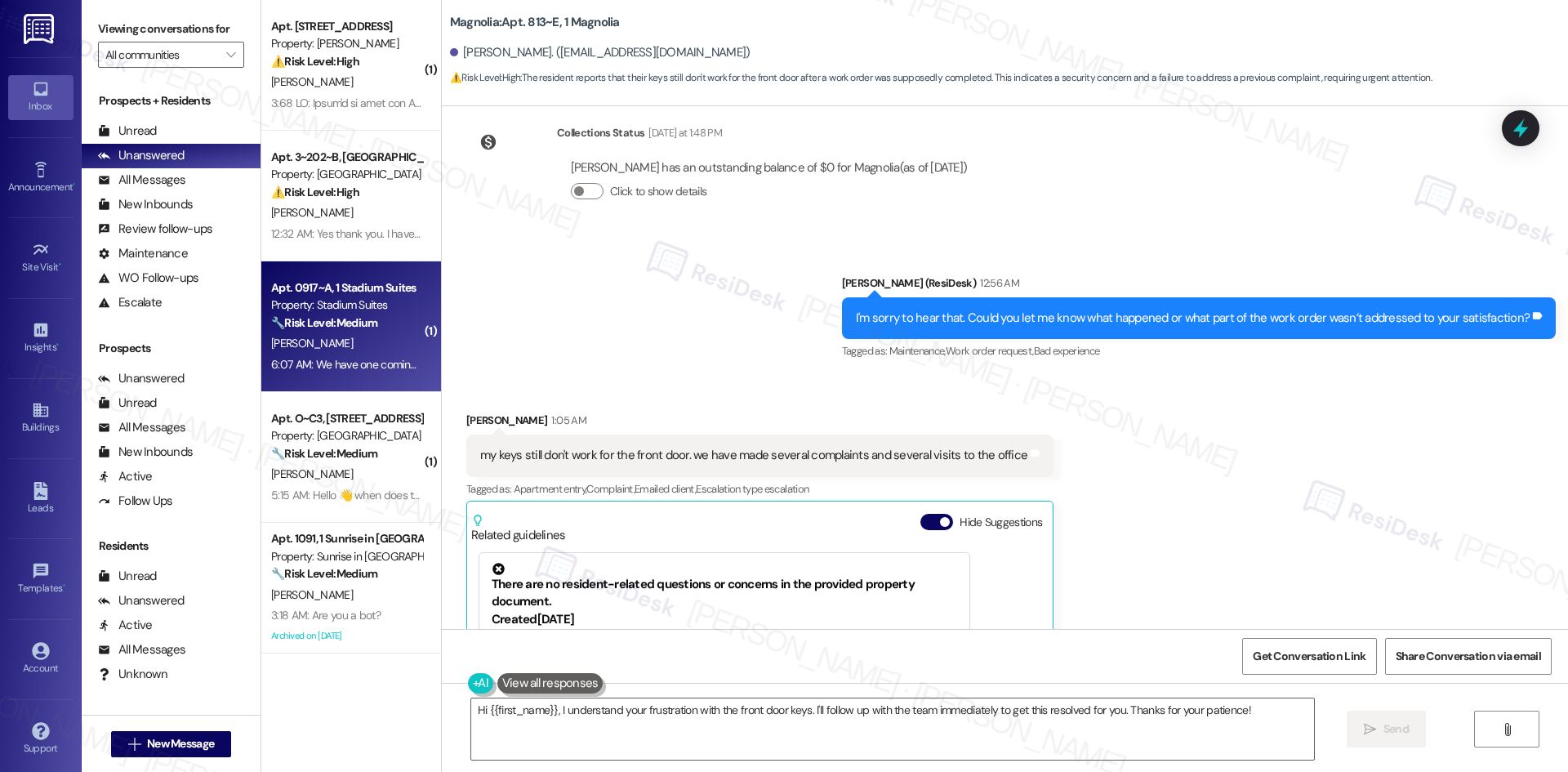
scroll to position [2437, 0]
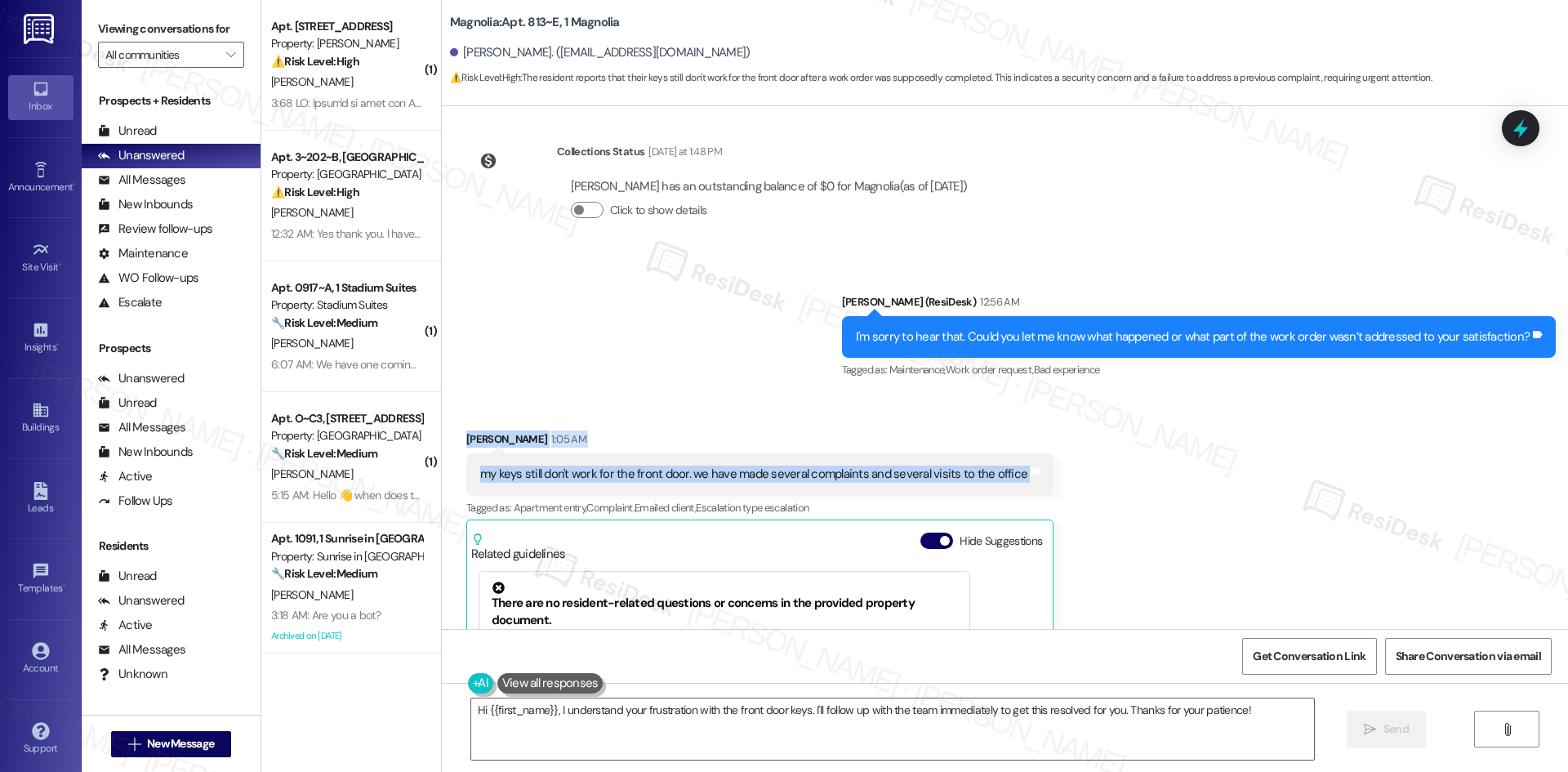
drag, startPoint x: 548, startPoint y: 346, endPoint x: 1104, endPoint y: 402, distance: 558.8
click at [1104, 404] on div "Received via SMS [PERSON_NAME] 1:05 AM my keys still don't work for the front d…" at bounding box center [1004, 637] width 1126 height 487
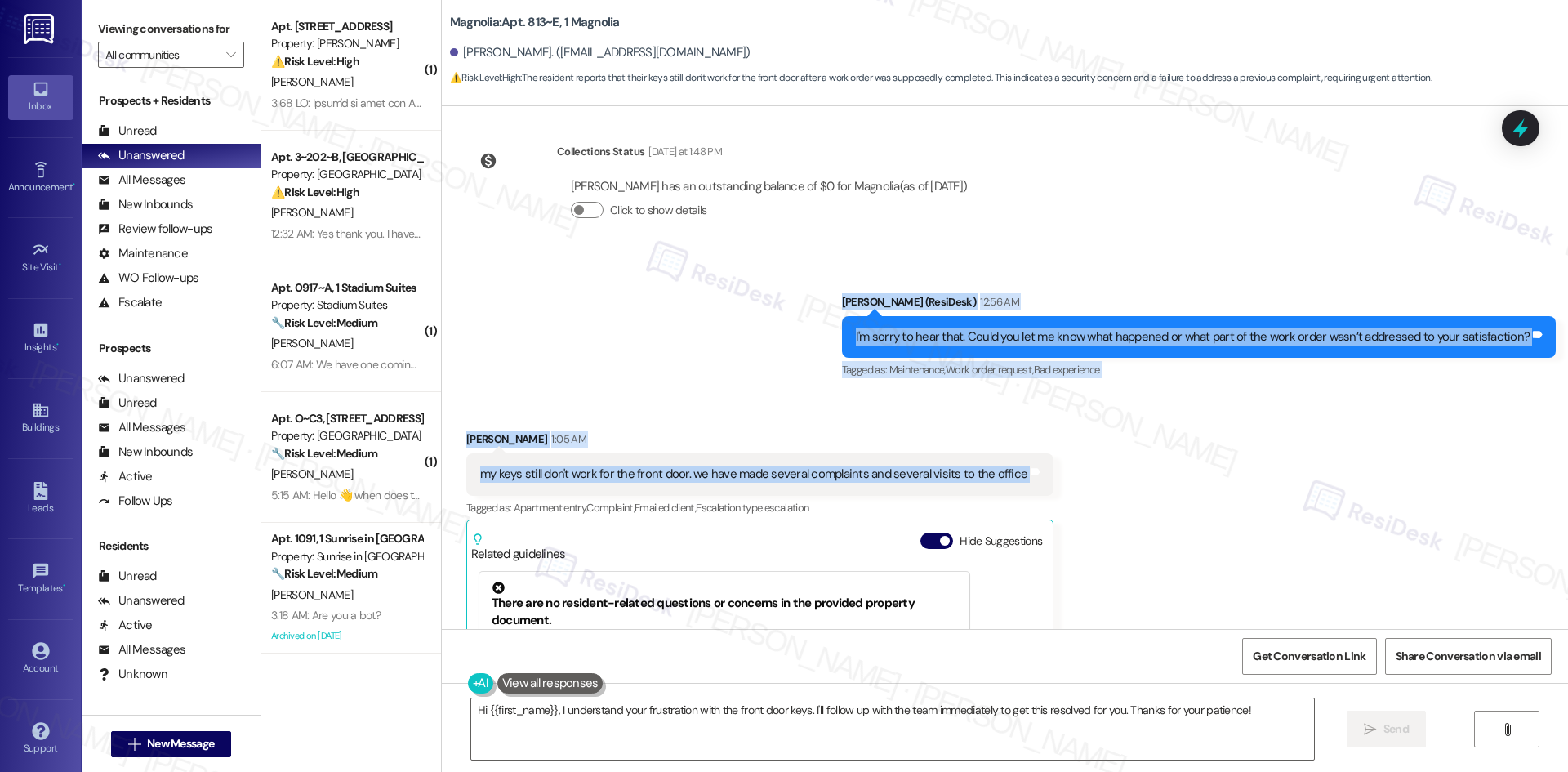
drag, startPoint x: 809, startPoint y: 206, endPoint x: 1125, endPoint y: 383, distance: 362.2
click at [1125, 383] on div "Survey, sent via SMS Residesk Automated Survey [DATE] 1:45 AM Hi [PERSON_NAME],…" at bounding box center [1004, 367] width 1126 height 523
copy div "[PERSON_NAME] (ResiDesk) 12:56 AM I'm sorry to hear that. Could you let me know…"
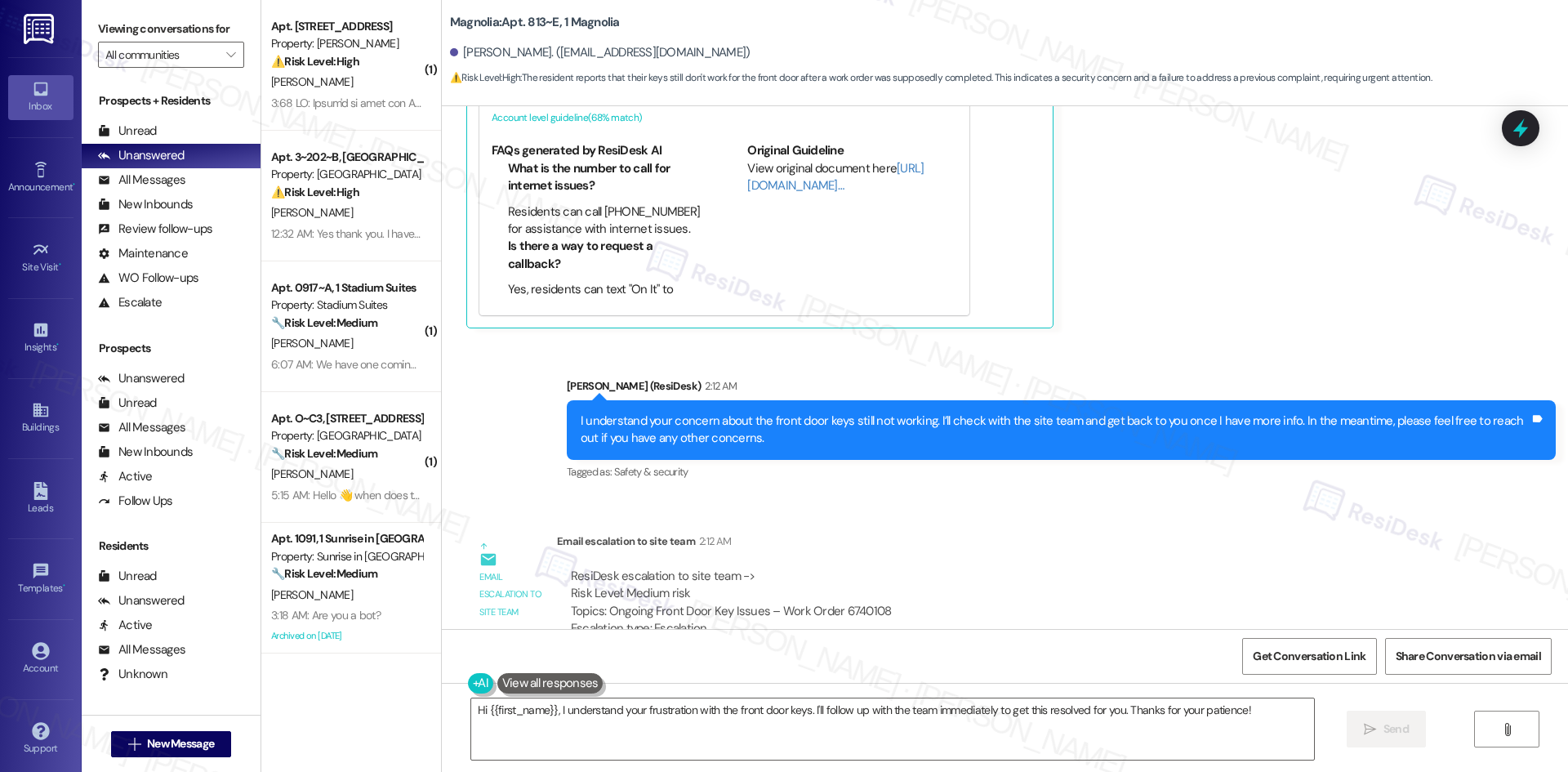
scroll to position [3091, 0]
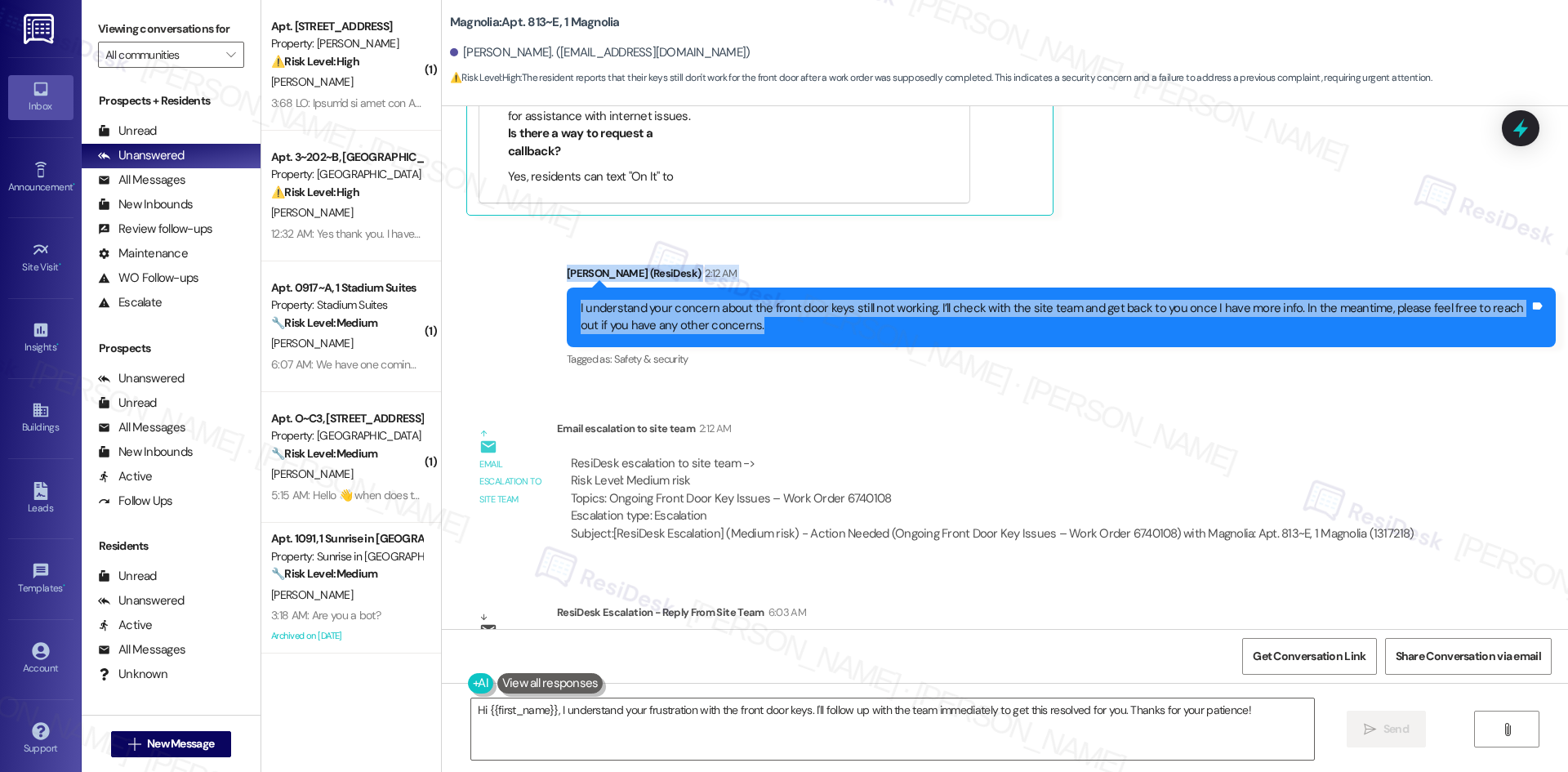
drag, startPoint x: 537, startPoint y: 184, endPoint x: 735, endPoint y: 238, distance: 205.2
click at [735, 238] on div "Sent via SMS [PERSON_NAME] (ResiDesk) 2:12 AM I understand your concern about t…" at bounding box center [1004, 305] width 1126 height 155
copy div "[PERSON_NAME] (ResiDesk) 2:12 AM I understand your concern about the front door…"
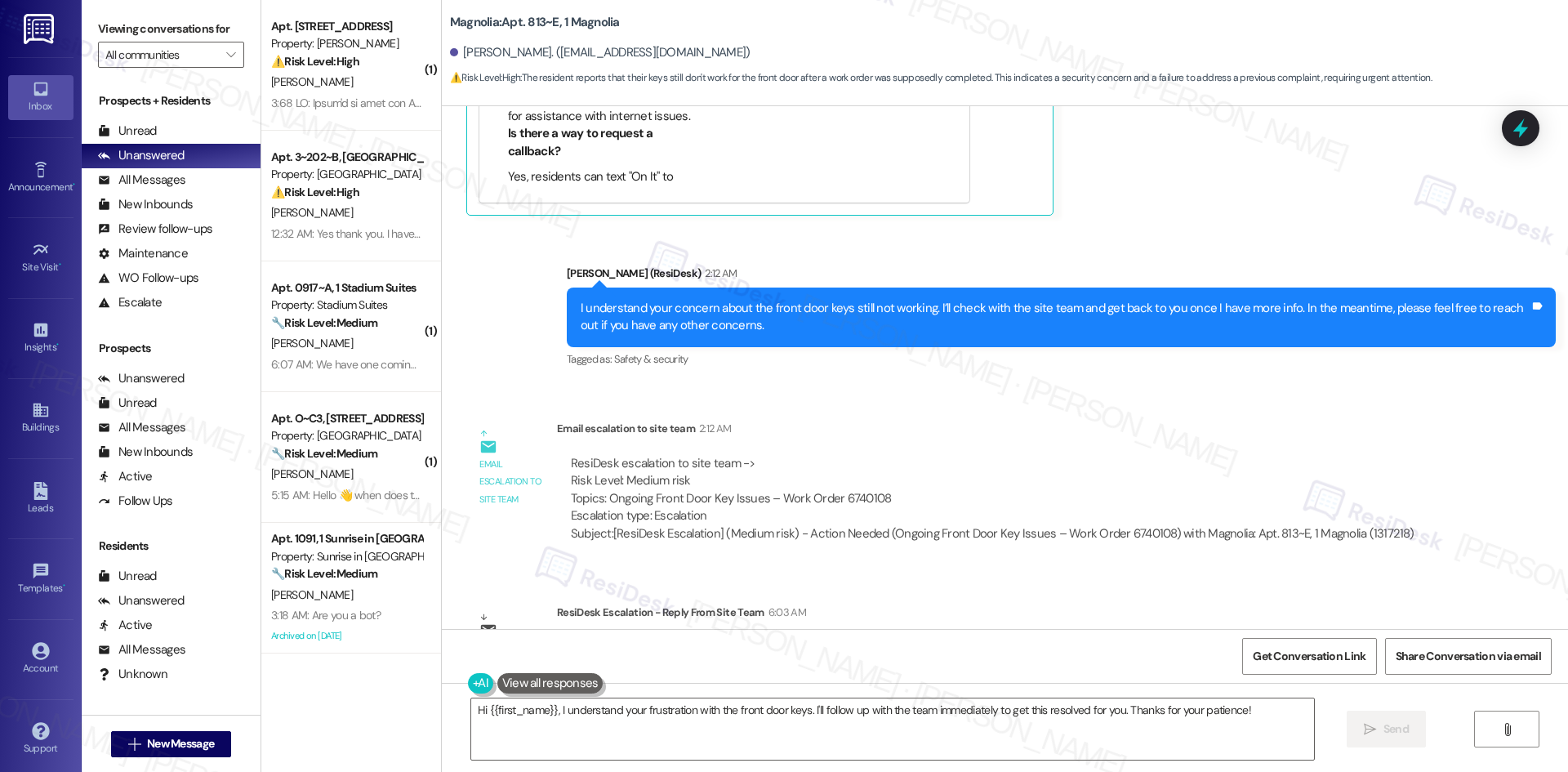
click at [945, 603] on div "ResiDesk Escalation - Reply From Site Team 6:03 AM" at bounding box center [1006, 614] width 898 height 23
drag, startPoint x: 544, startPoint y: 528, endPoint x: 705, endPoint y: 566, distance: 165.4
click at [705, 603] on div "ResiDesk Escalation - Reply From Site Team 6:03 AM ResiDesk escalation reply ->…" at bounding box center [1006, 653] width 898 height 99
copy div "ResiDesk Escalation - Reply From Site Team 6:03 AM ResiDesk escalation reply ->"
click at [1027, 455] on div "ResiDesk escalation to site team -> Risk Level: Medium risk Topics: Ongoing Fro…" at bounding box center [993, 490] width 843 height 70
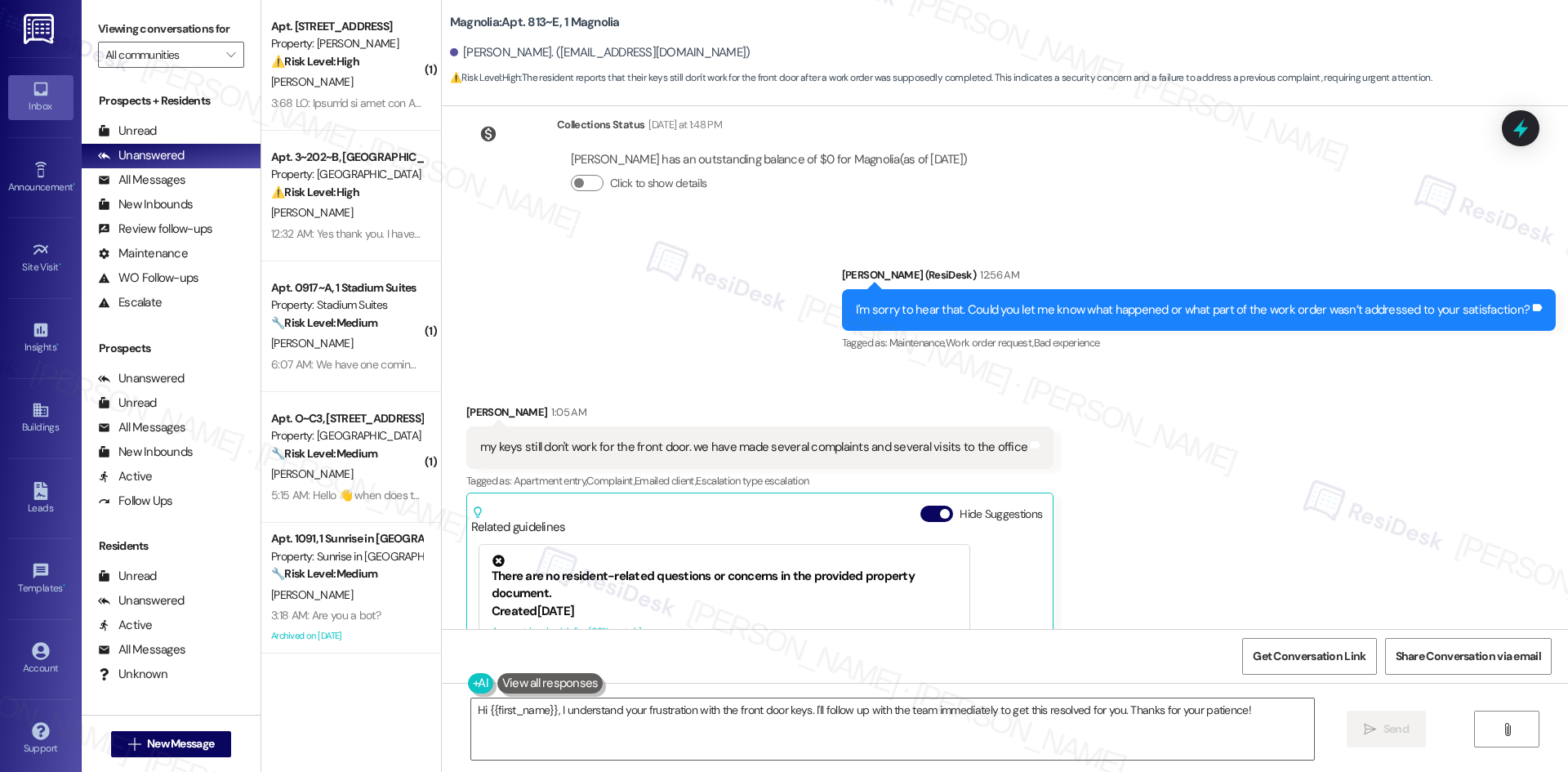
scroll to position [2437, 0]
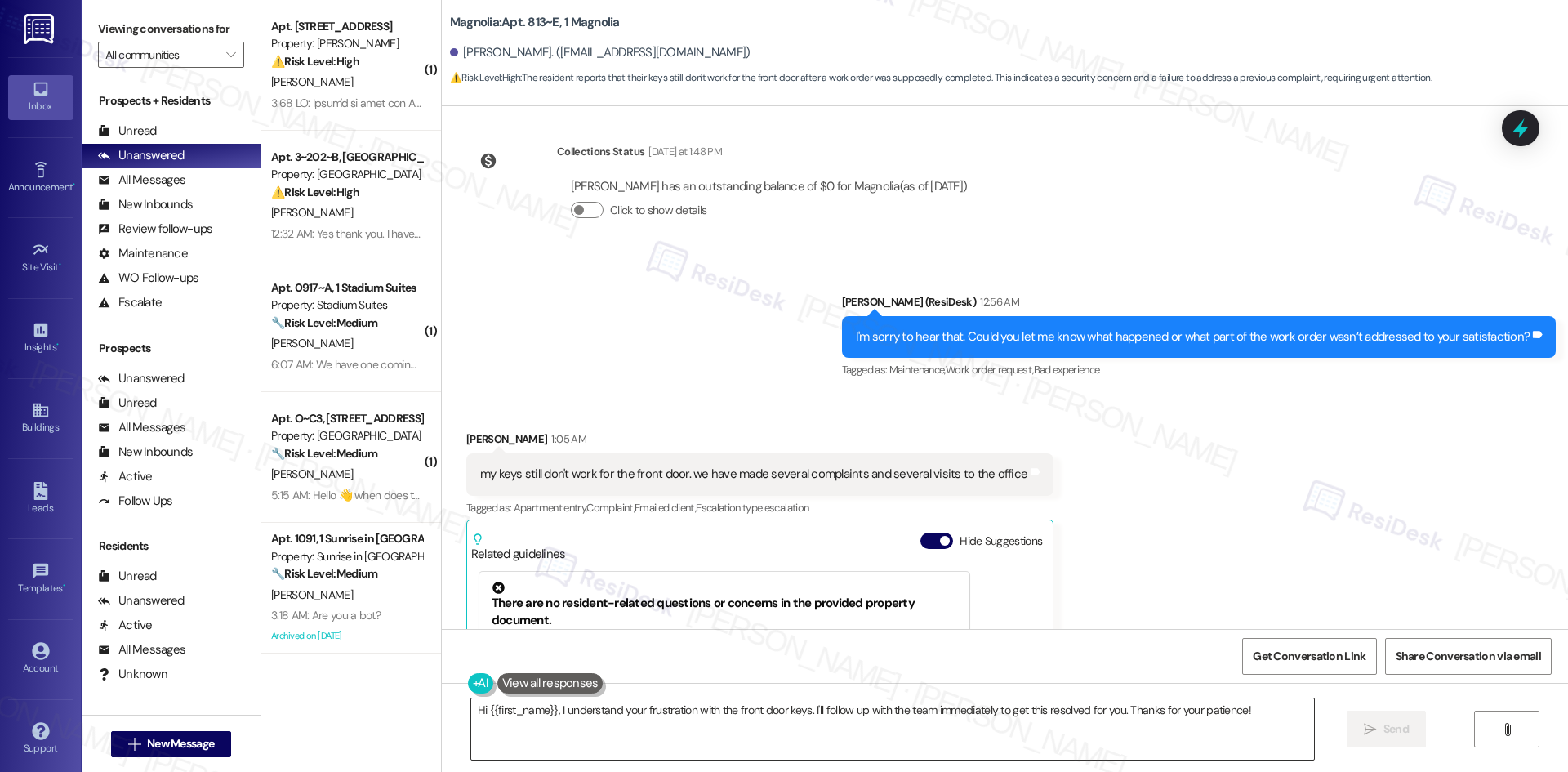
click at [742, 743] on textarea "Hi {{first_name}}, I understand your frustration with the front door keys. I'll…" at bounding box center [892, 729] width 843 height 62
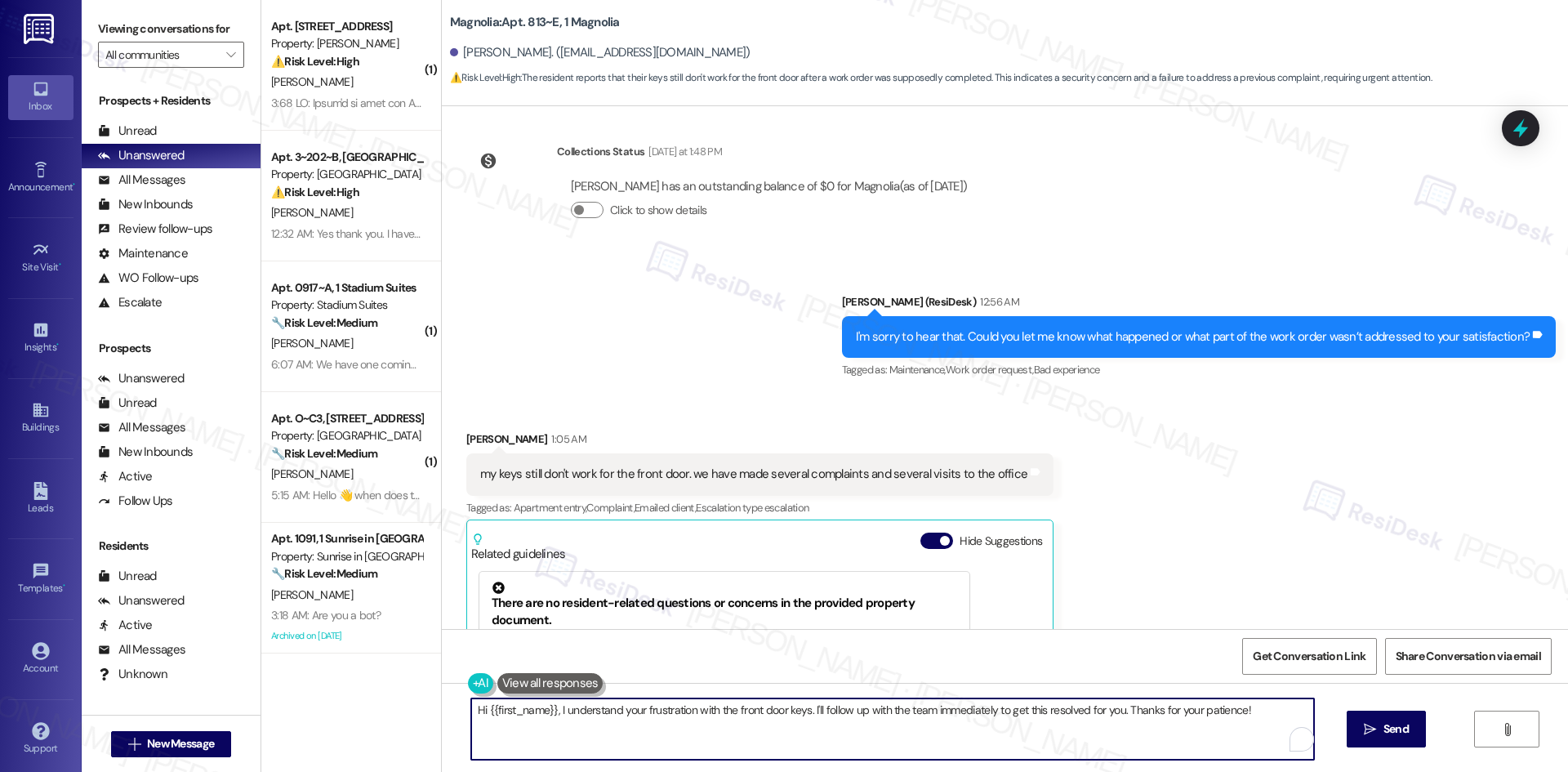
paste textarea "Magnolia Maintenance rekeyed the front door key, checked and reissued keys to r…"
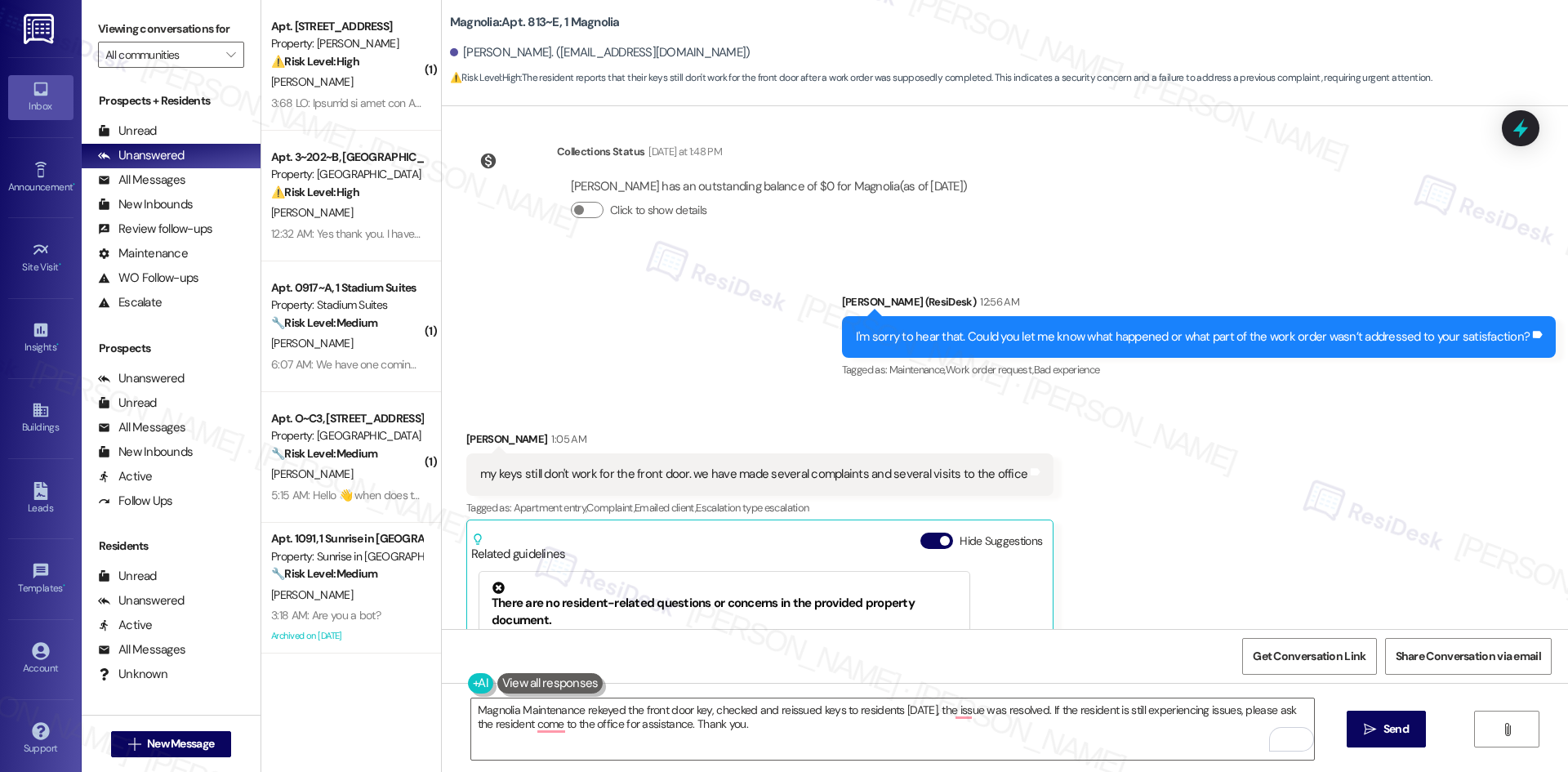
click at [1110, 600] on div "Received via SMS Avery Chastain 1:05 AM my keys still don't work for the front …" at bounding box center [1004, 637] width 1126 height 487
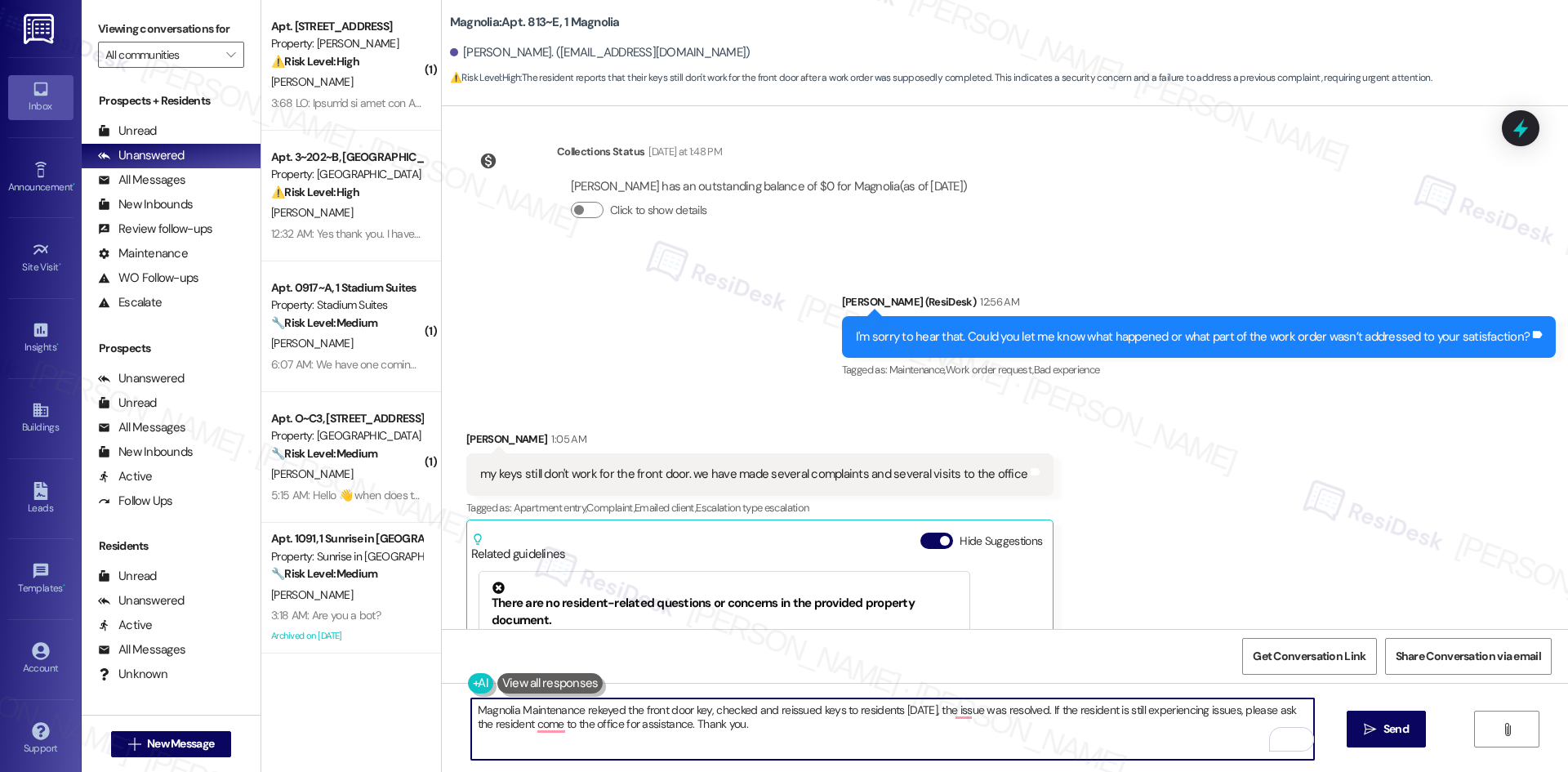
click at [800, 730] on textarea "Magnolia Maintenance rekeyed the front door key, checked and reissued keys to r…" at bounding box center [892, 729] width 843 height 62
paste textarea "Hi Avery, the team shared that the front door was rekeyed and new keys were iss…"
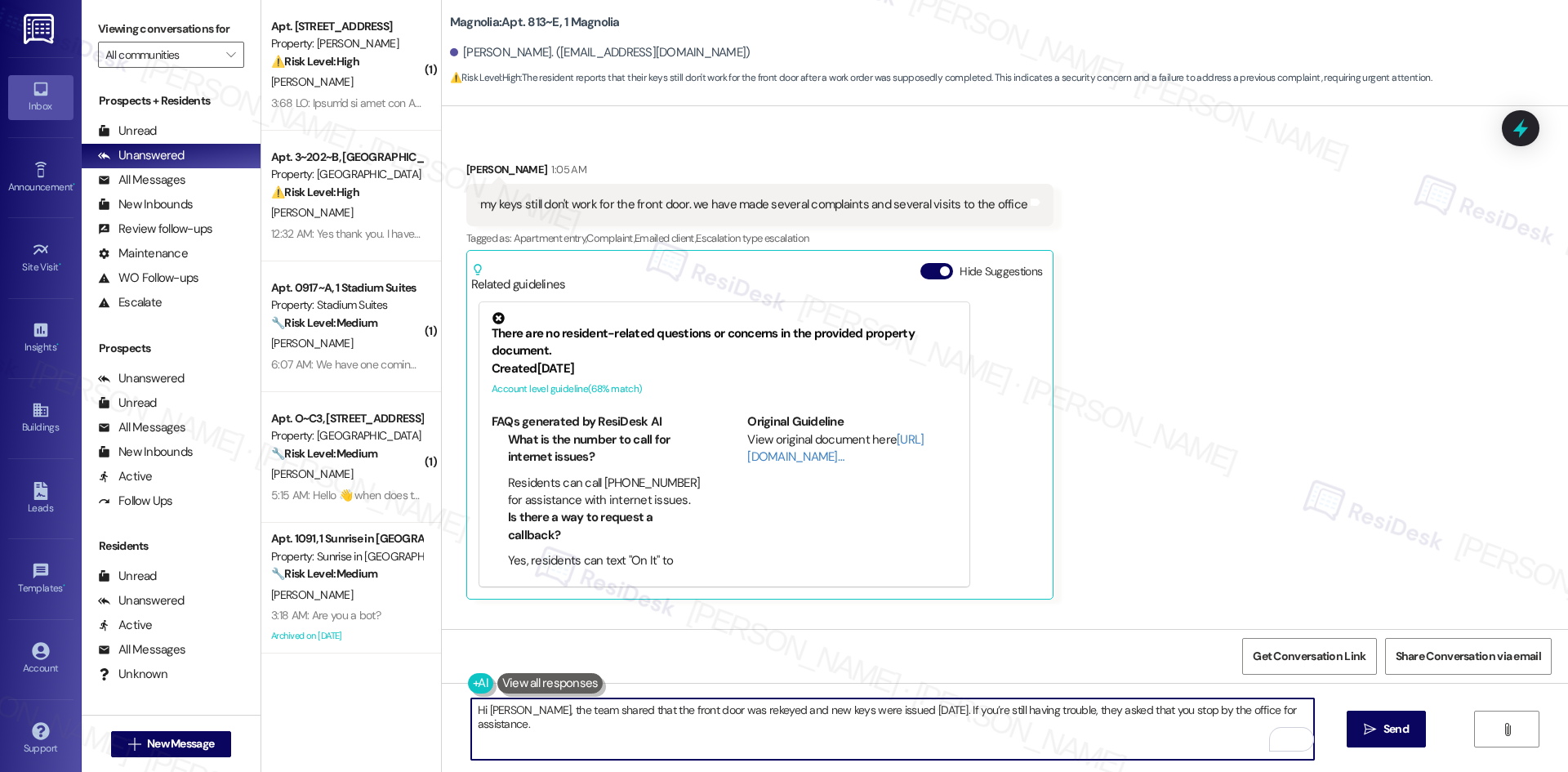
scroll to position [2682, 0]
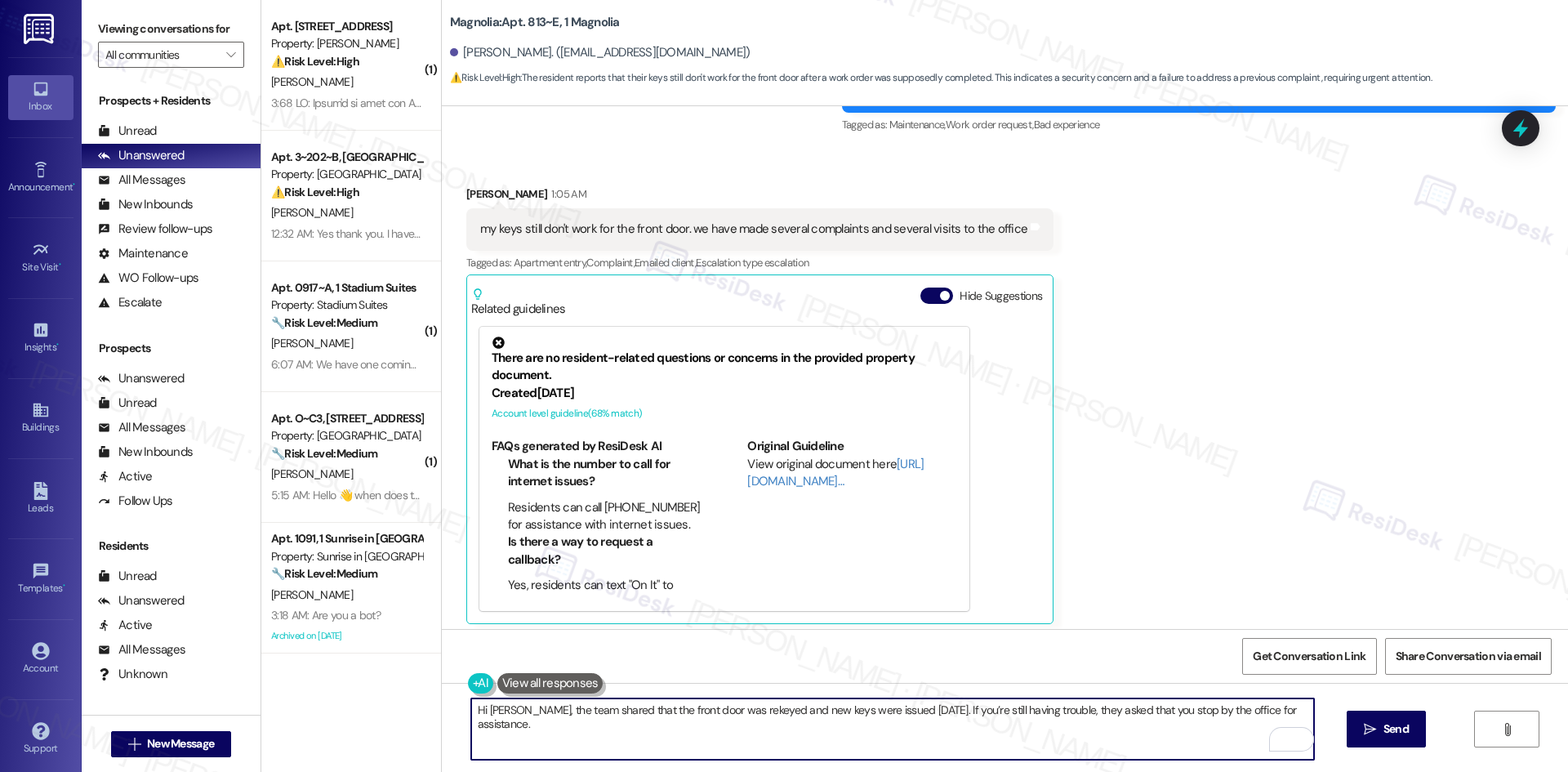
type textarea "Hi Avery, the team shared that the front door was rekeyed and new keys were iss…"
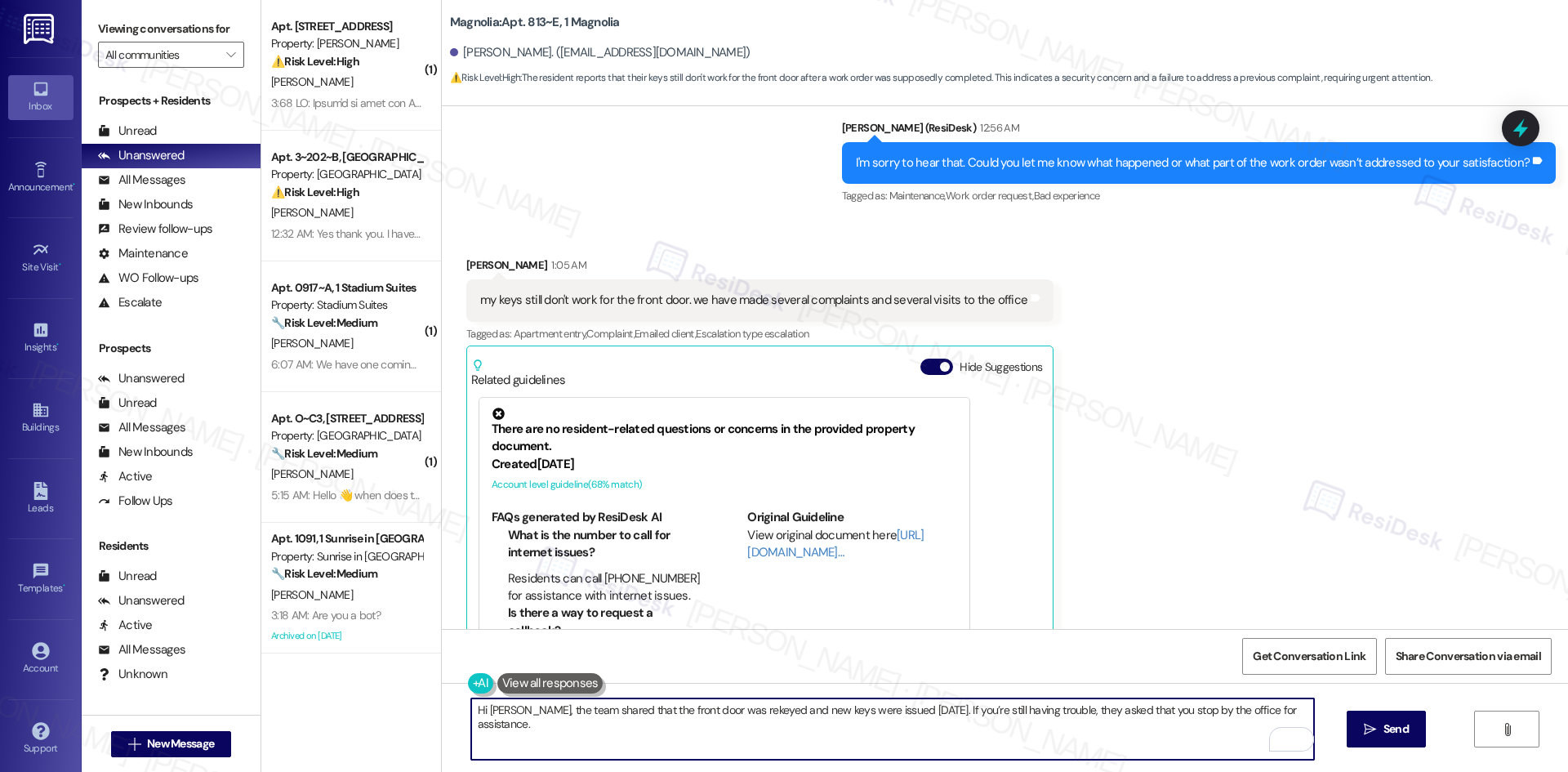
scroll to position [2518, 0]
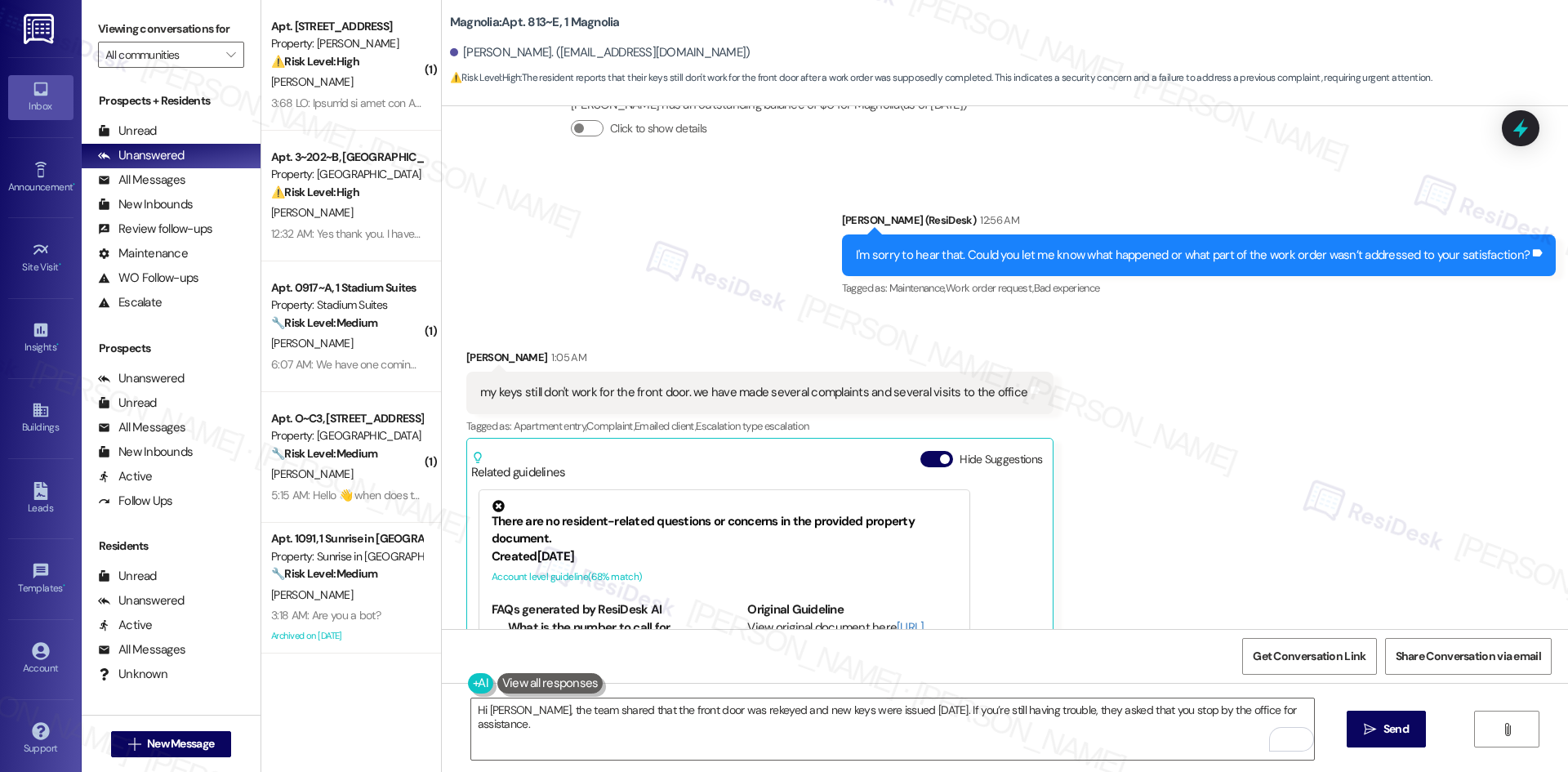
click at [650, 196] on div "Sent via SMS Sarah (ResiDesk) 12:56 AM I'm sorry to hear that. Could you let me…" at bounding box center [1004, 244] width 1126 height 138
click at [762, 732] on textarea "Hi Avery, the team shared that the front door was rekeyed and new keys were iss…" at bounding box center [892, 729] width 843 height 62
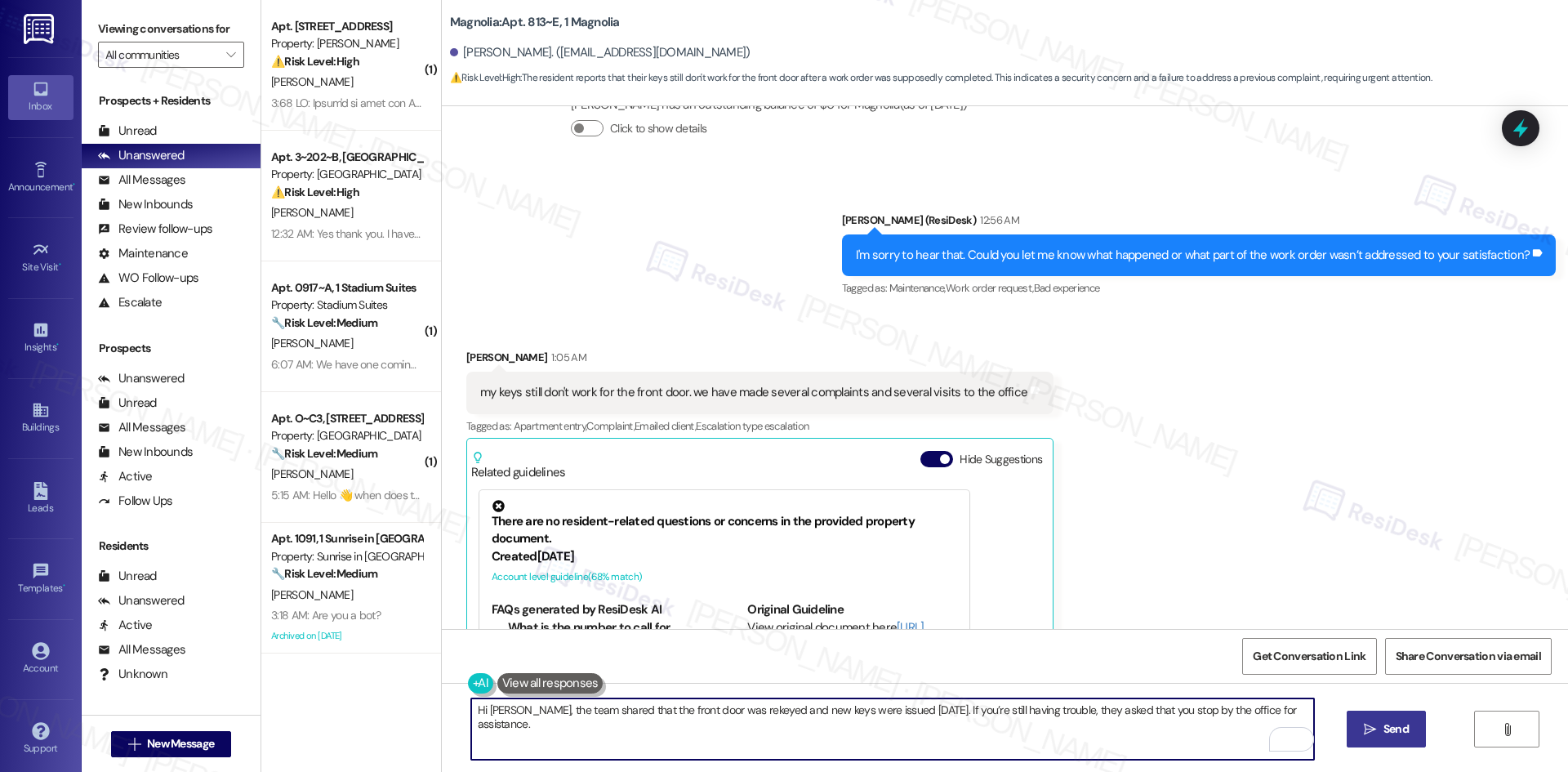
click at [1384, 737] on span "Send" at bounding box center [1396, 729] width 25 height 17
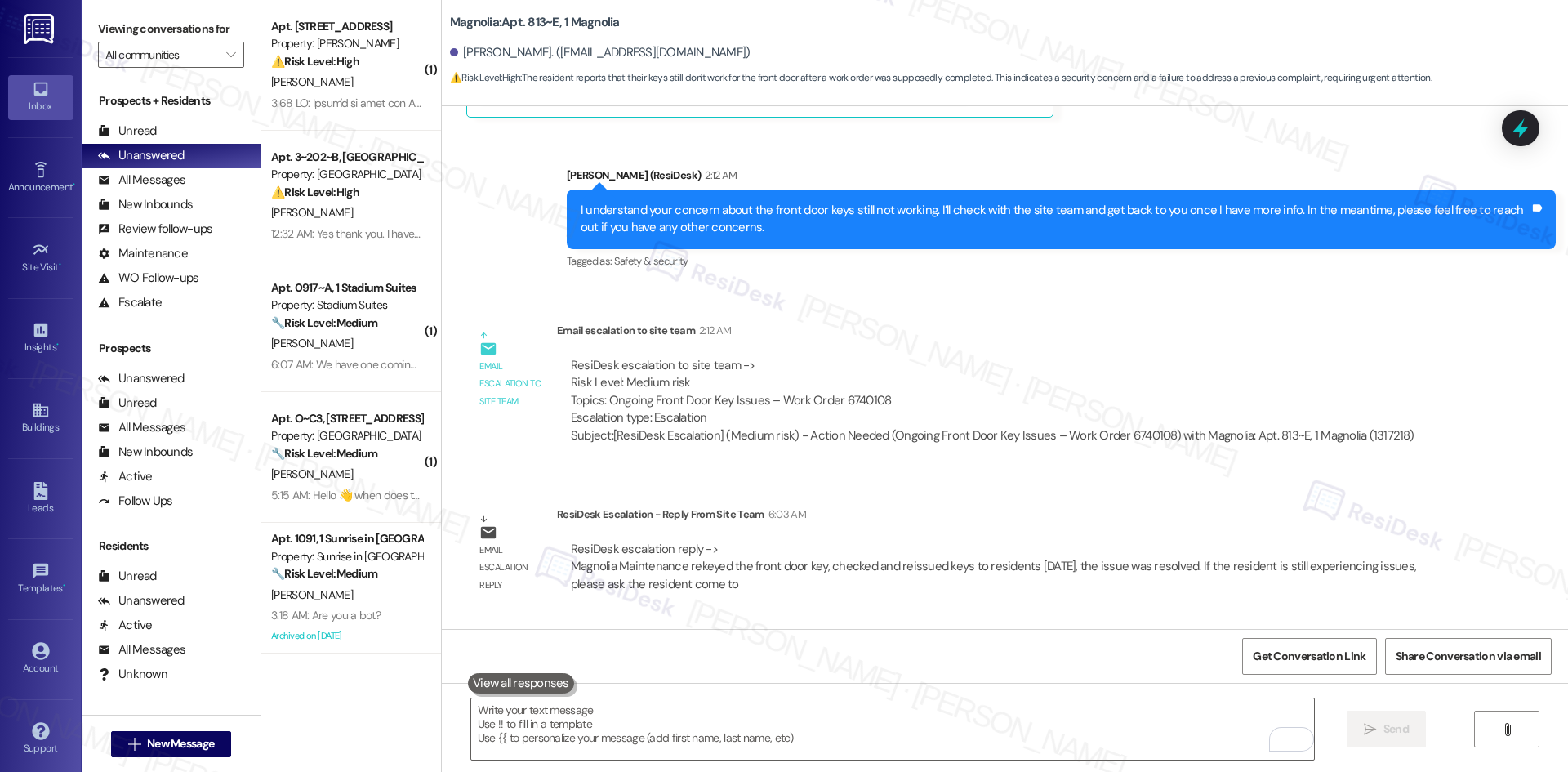
scroll to position [3204, 0]
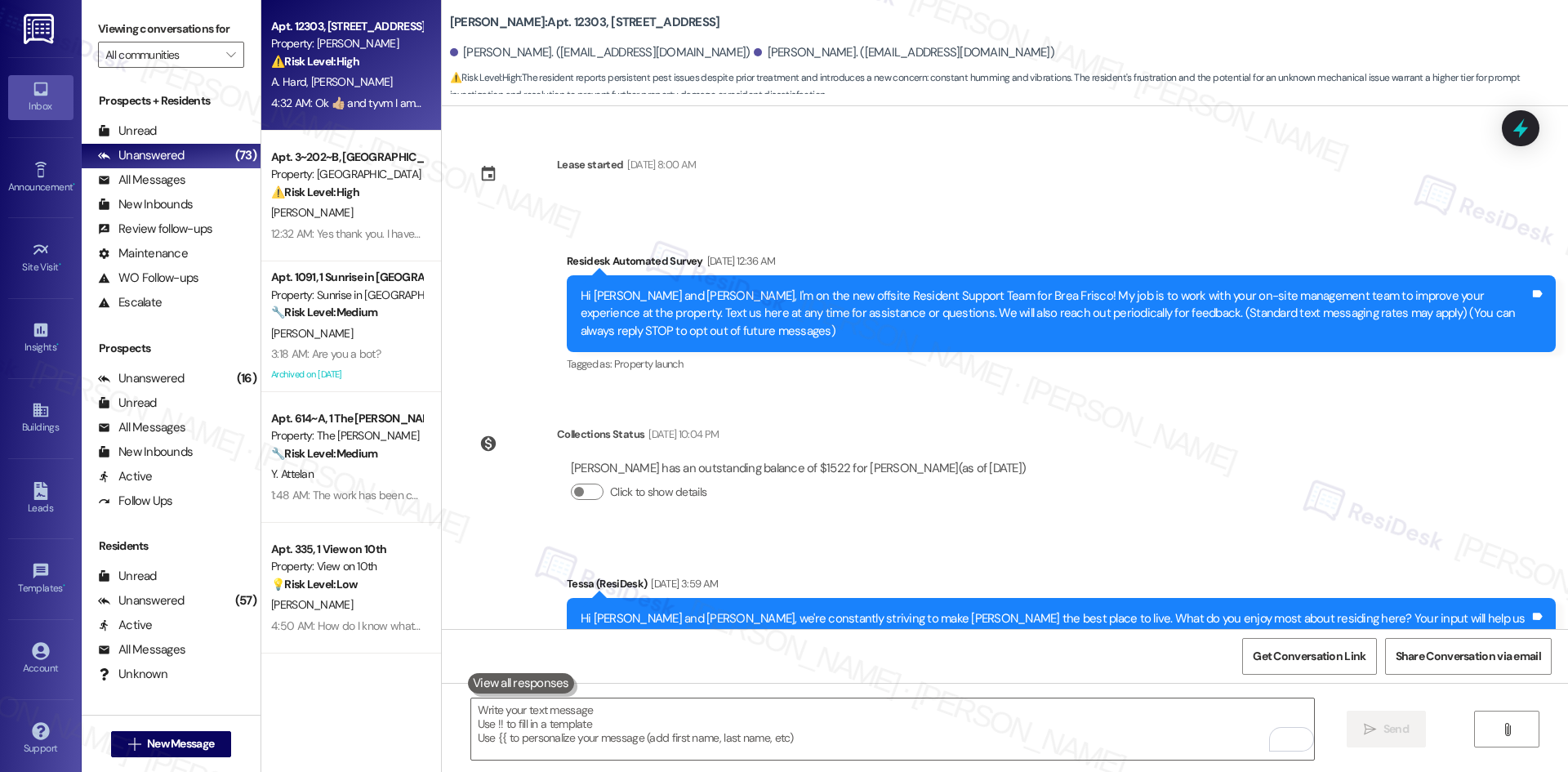
scroll to position [4301, 0]
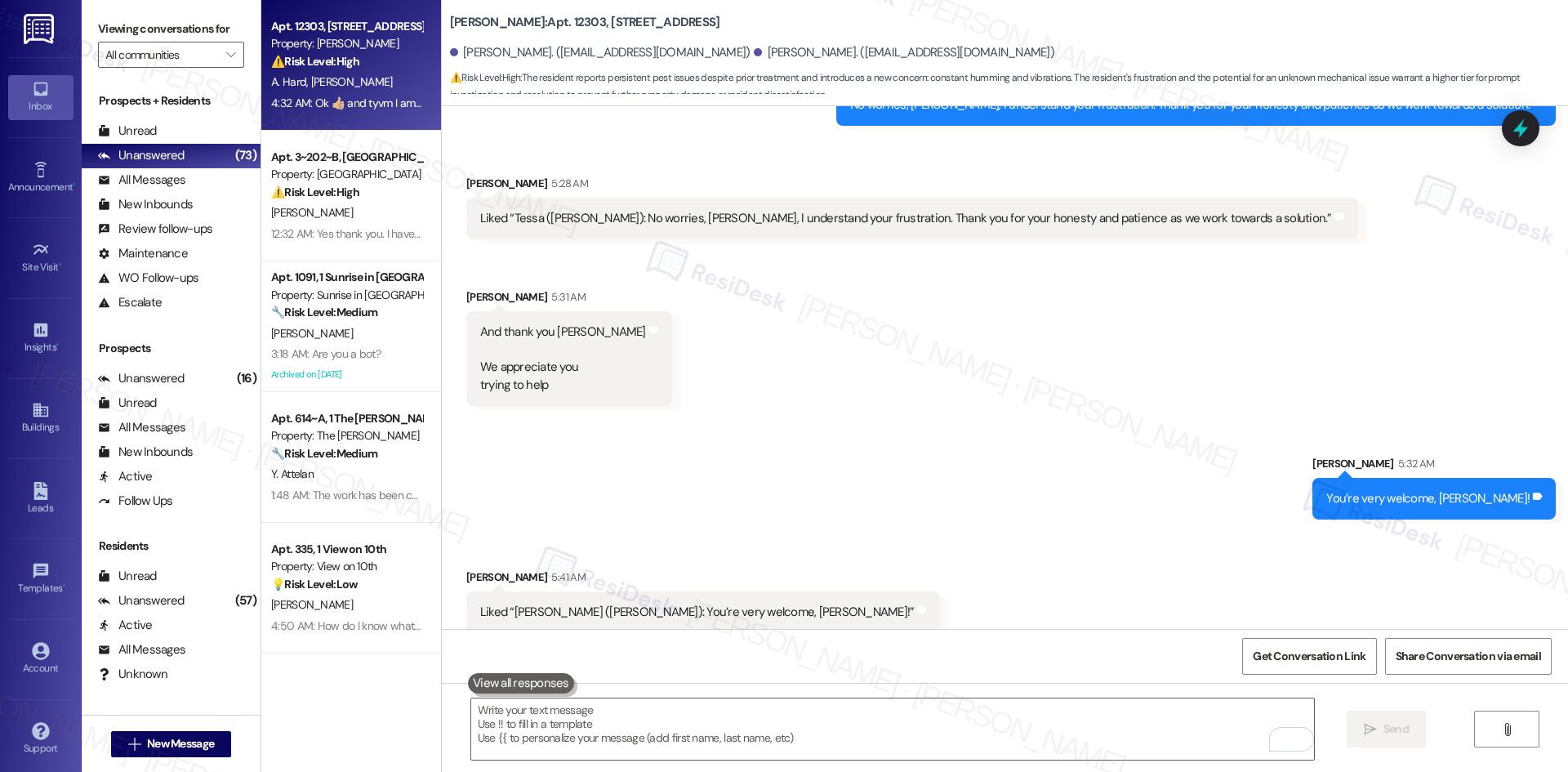
click at [998, 386] on div "Received via SMS [PERSON_NAME] 5:28 AM Liked “[PERSON_NAME] ([PERSON_NAME]): No…" at bounding box center [1004, 278] width 1126 height 280
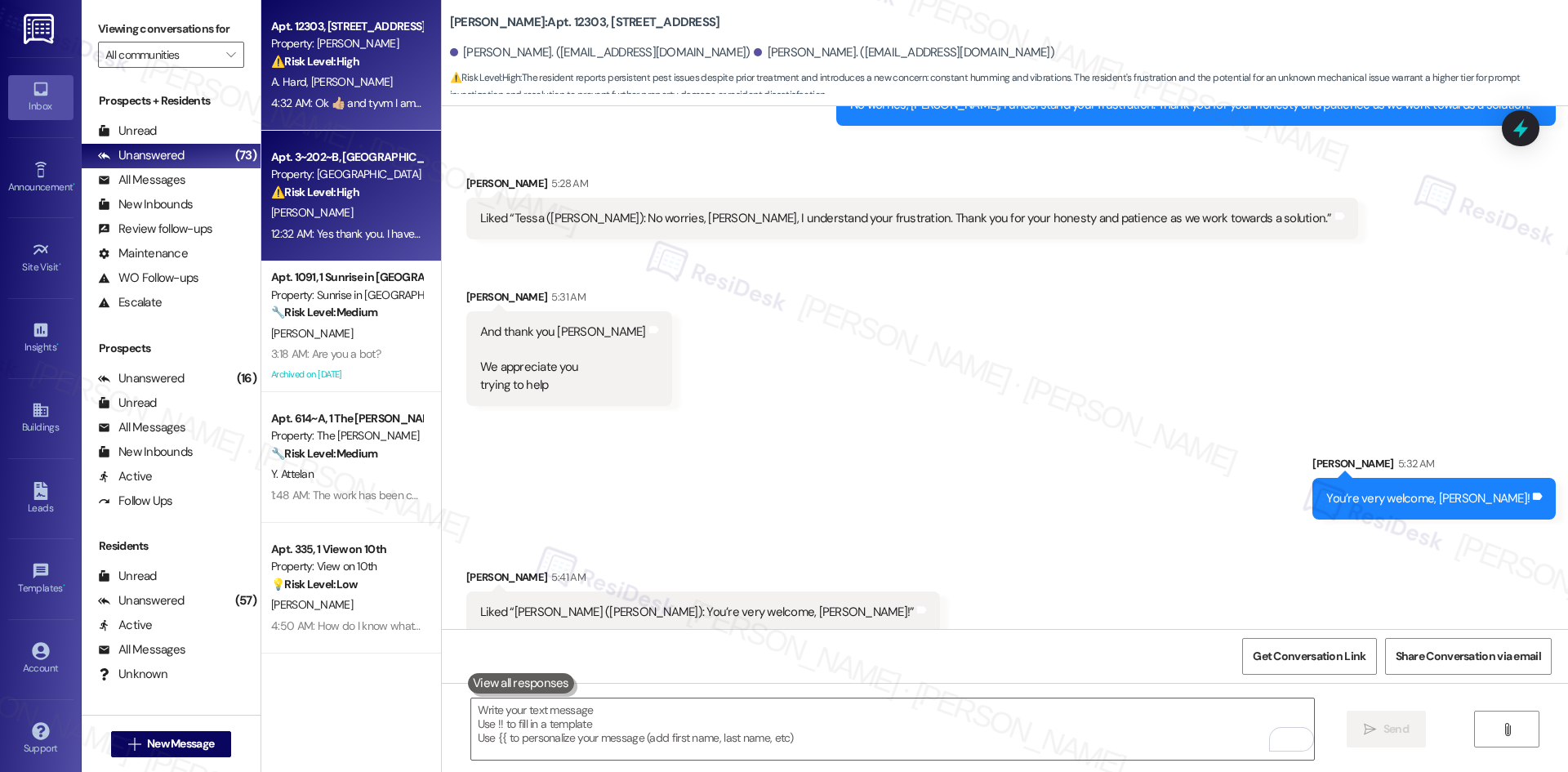
click at [350, 236] on div "12:32 AM: Yes thank you. I have seen them in my bathroom as well as the hot wat…" at bounding box center [687, 233] width 832 height 14
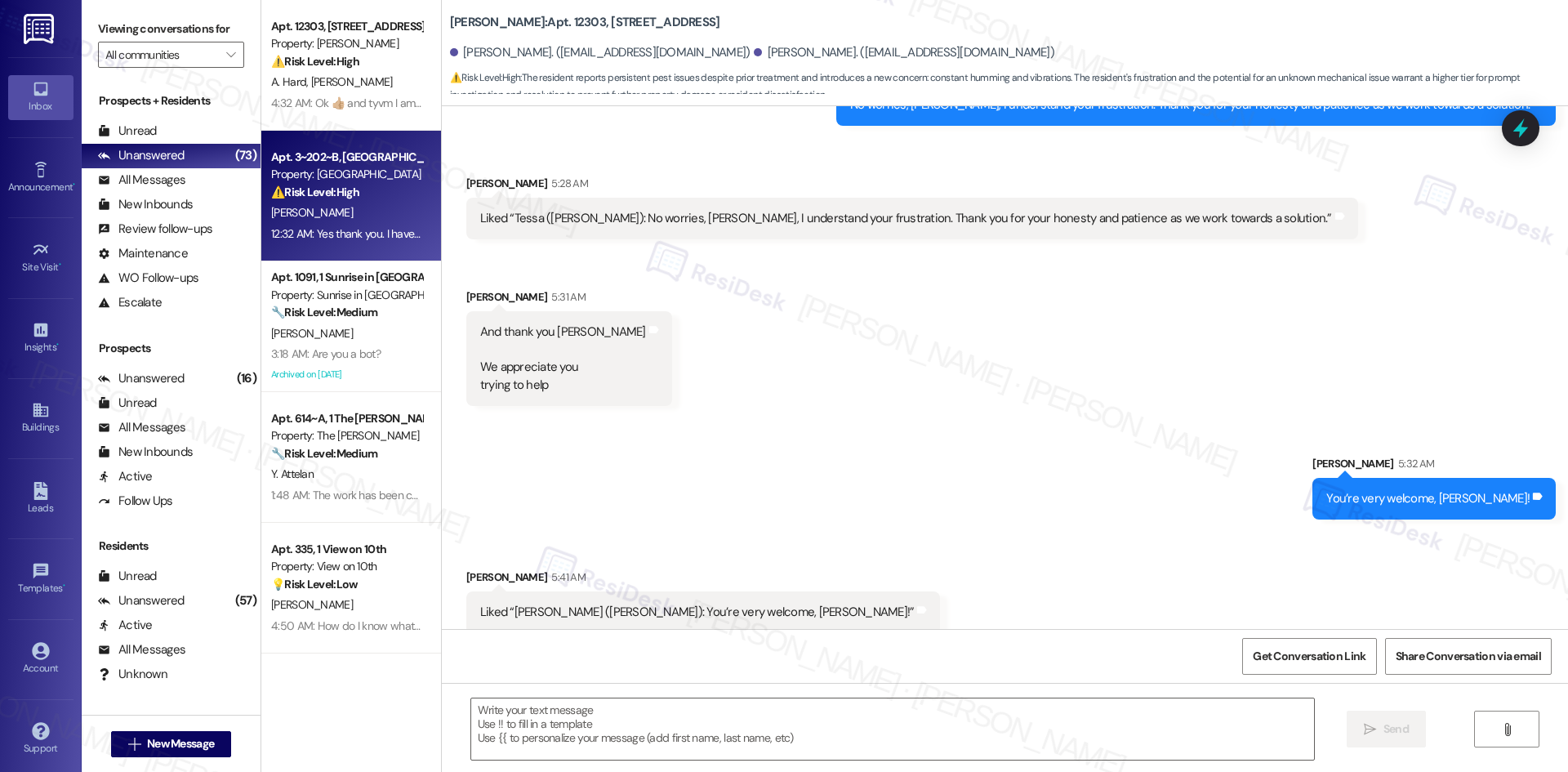
type textarea "Fetching suggested responses. Please feel free to read through the conversation…"
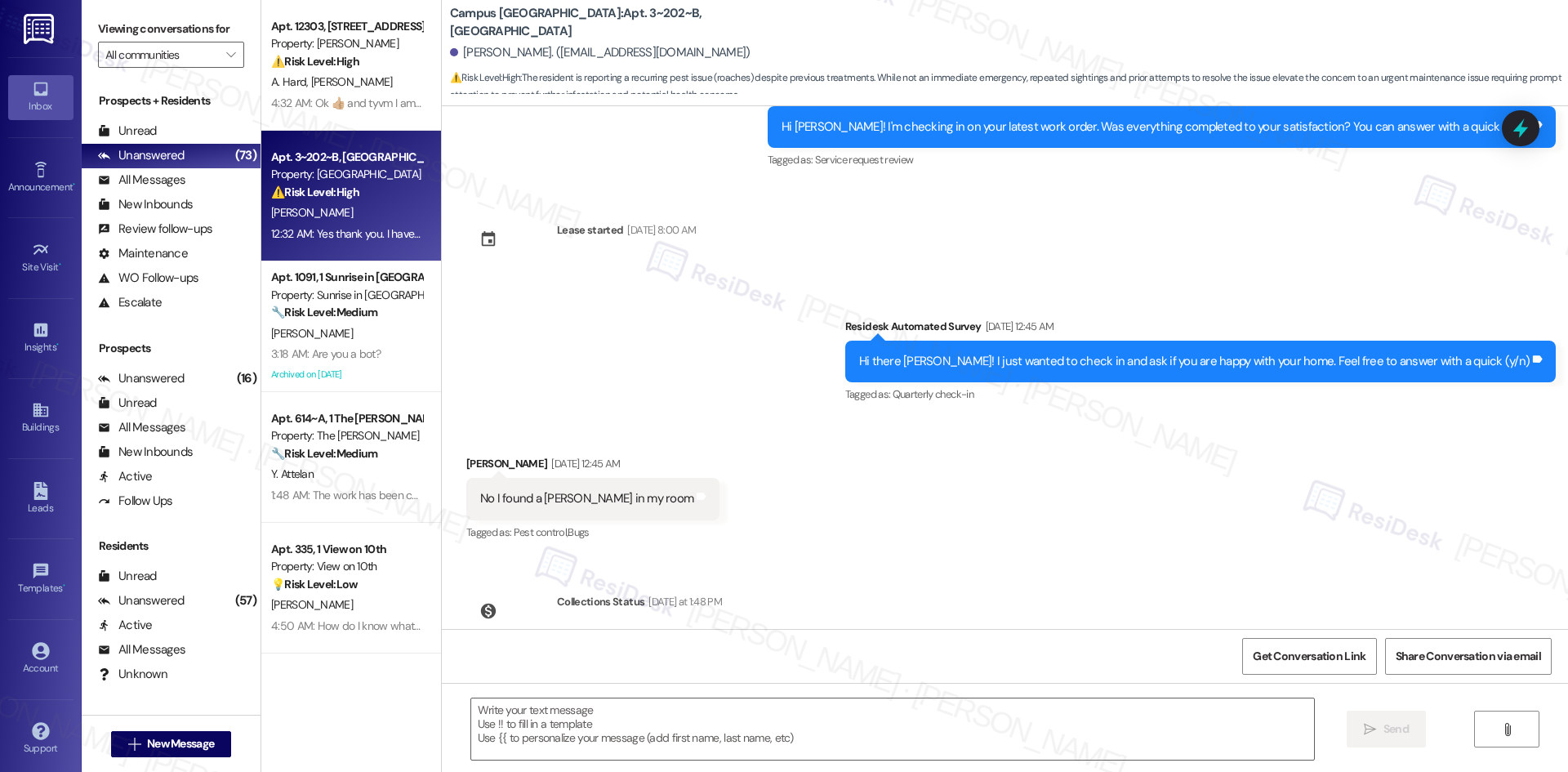
type textarea "Fetching suggested responses. Please feel free to read through the conversation…"
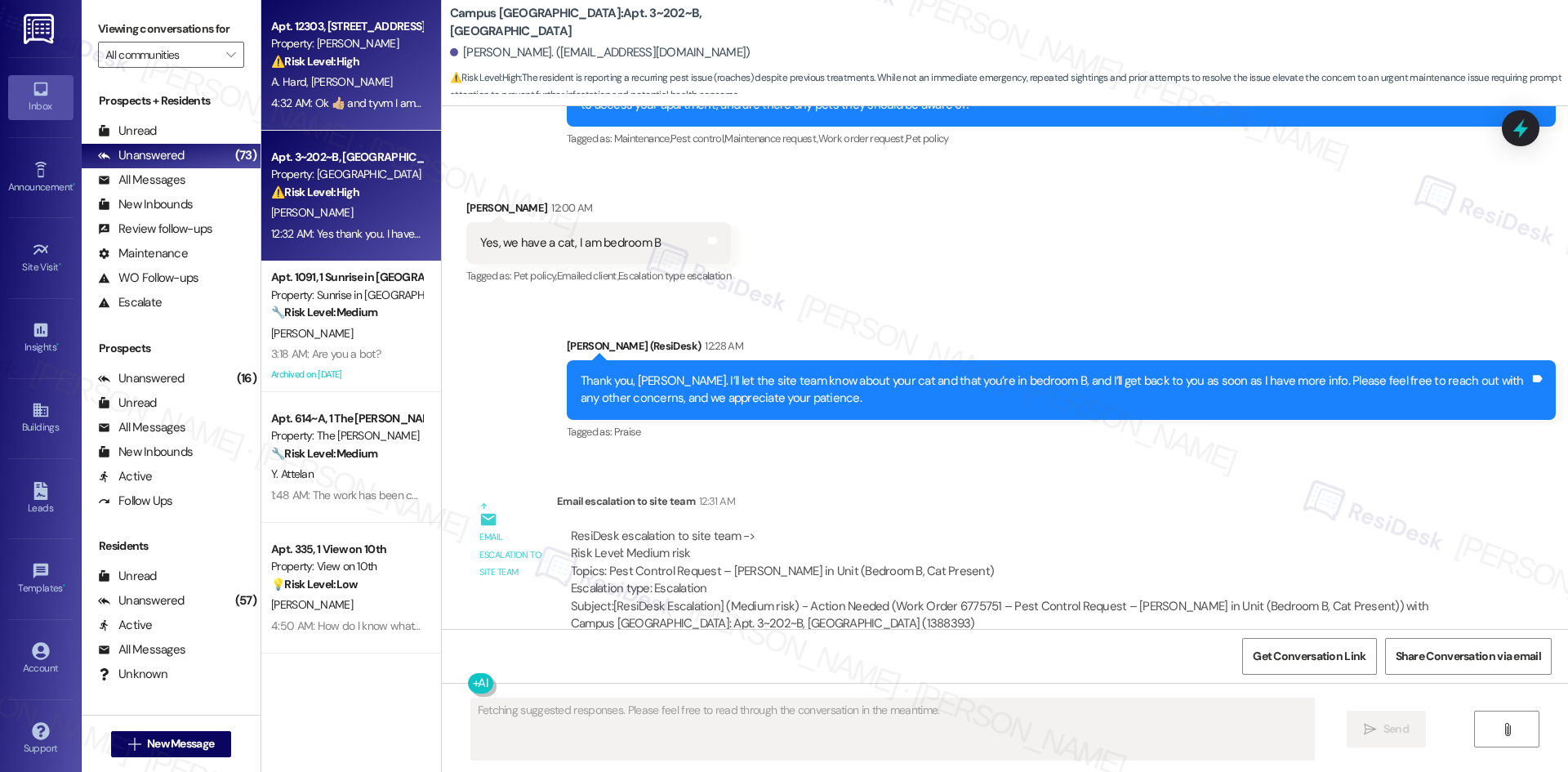
scroll to position [1247, 0]
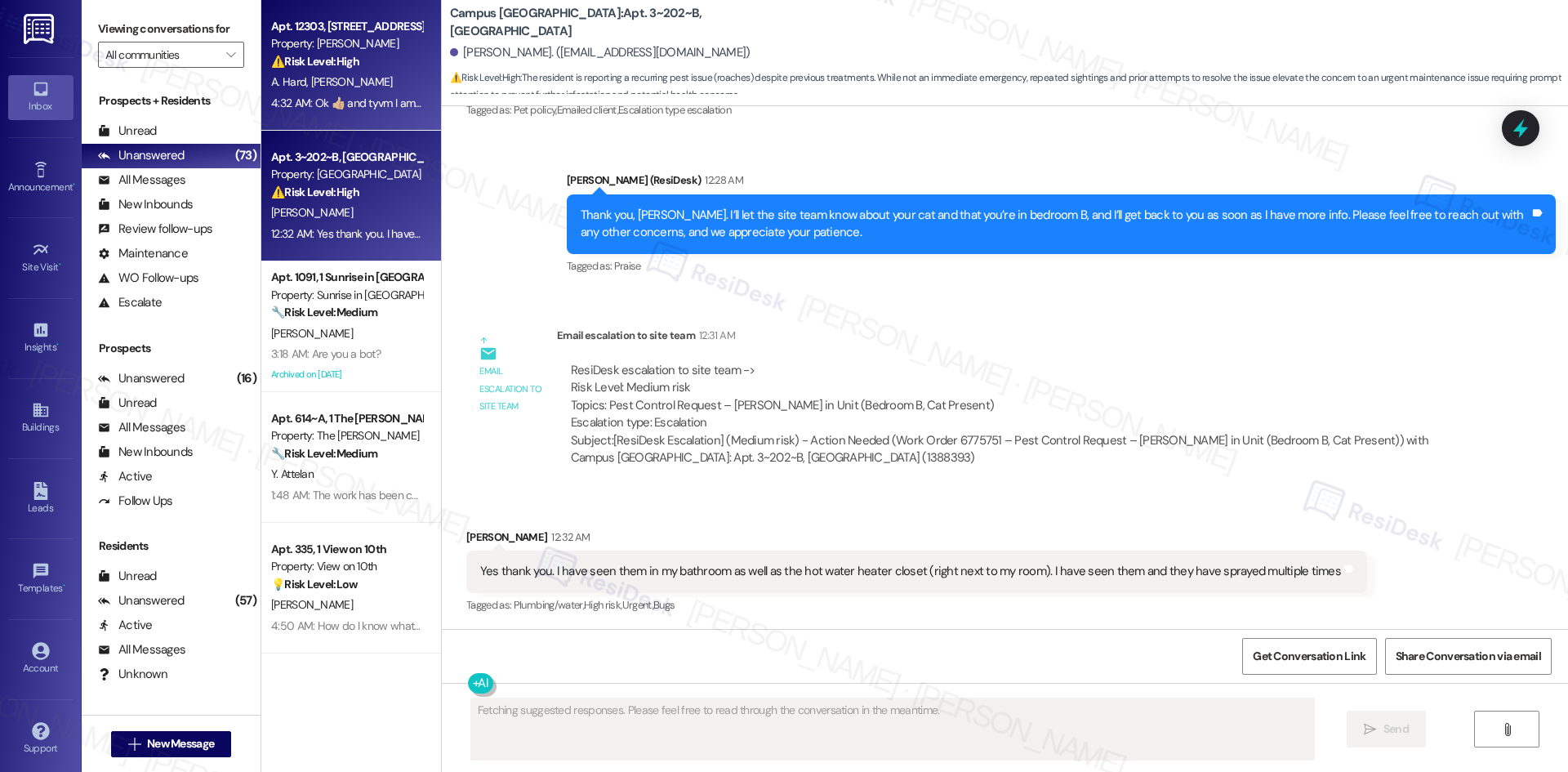
click at [337, 99] on div "4:32 AM: Ok 👍🏼 and tyvm I am sorry if what I'm saying to you is rude I'm not me…" at bounding box center [706, 102] width 870 height 14
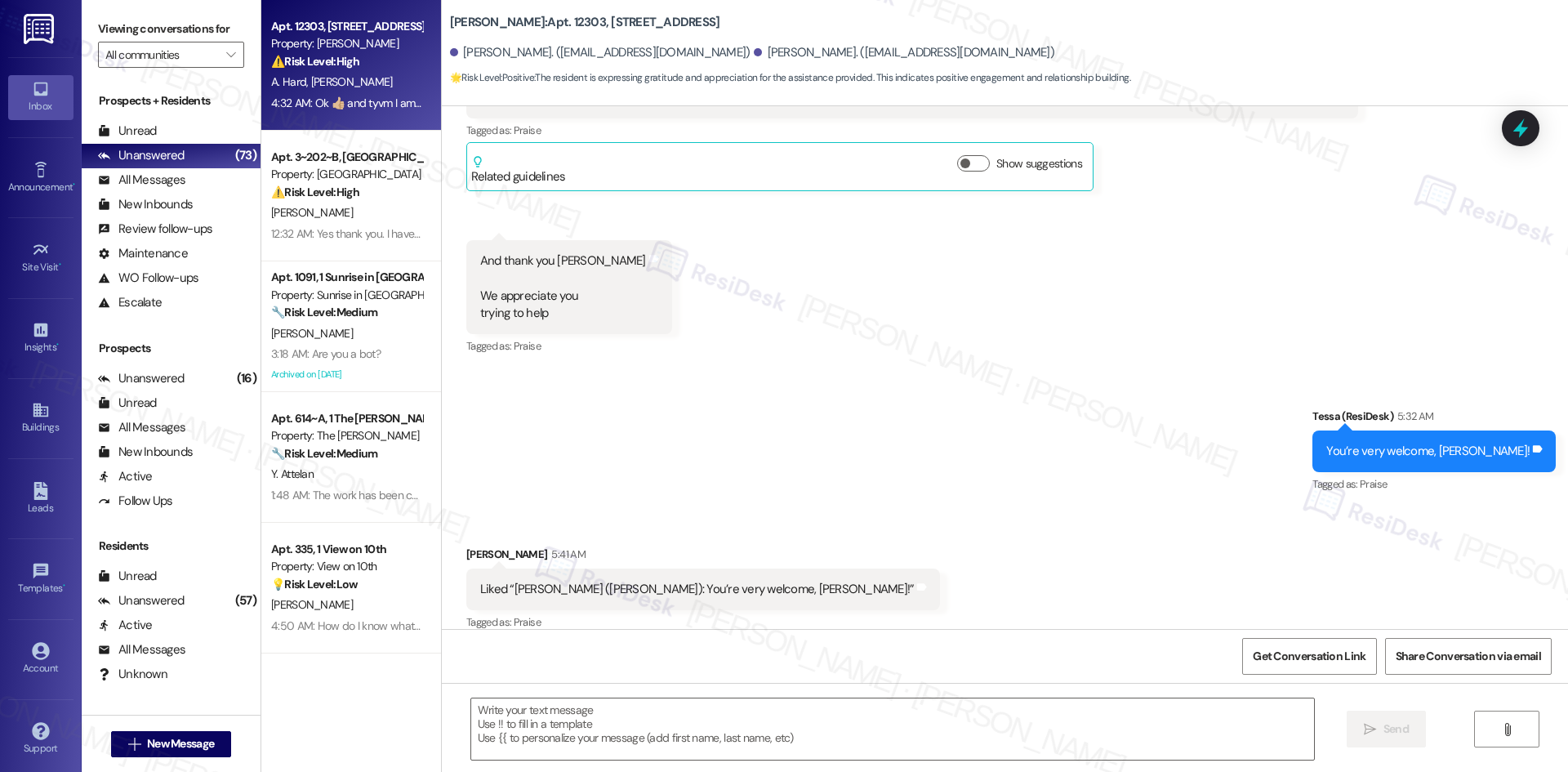
type textarea "Fetching suggested responses. Please feel free to read through the conversation…"
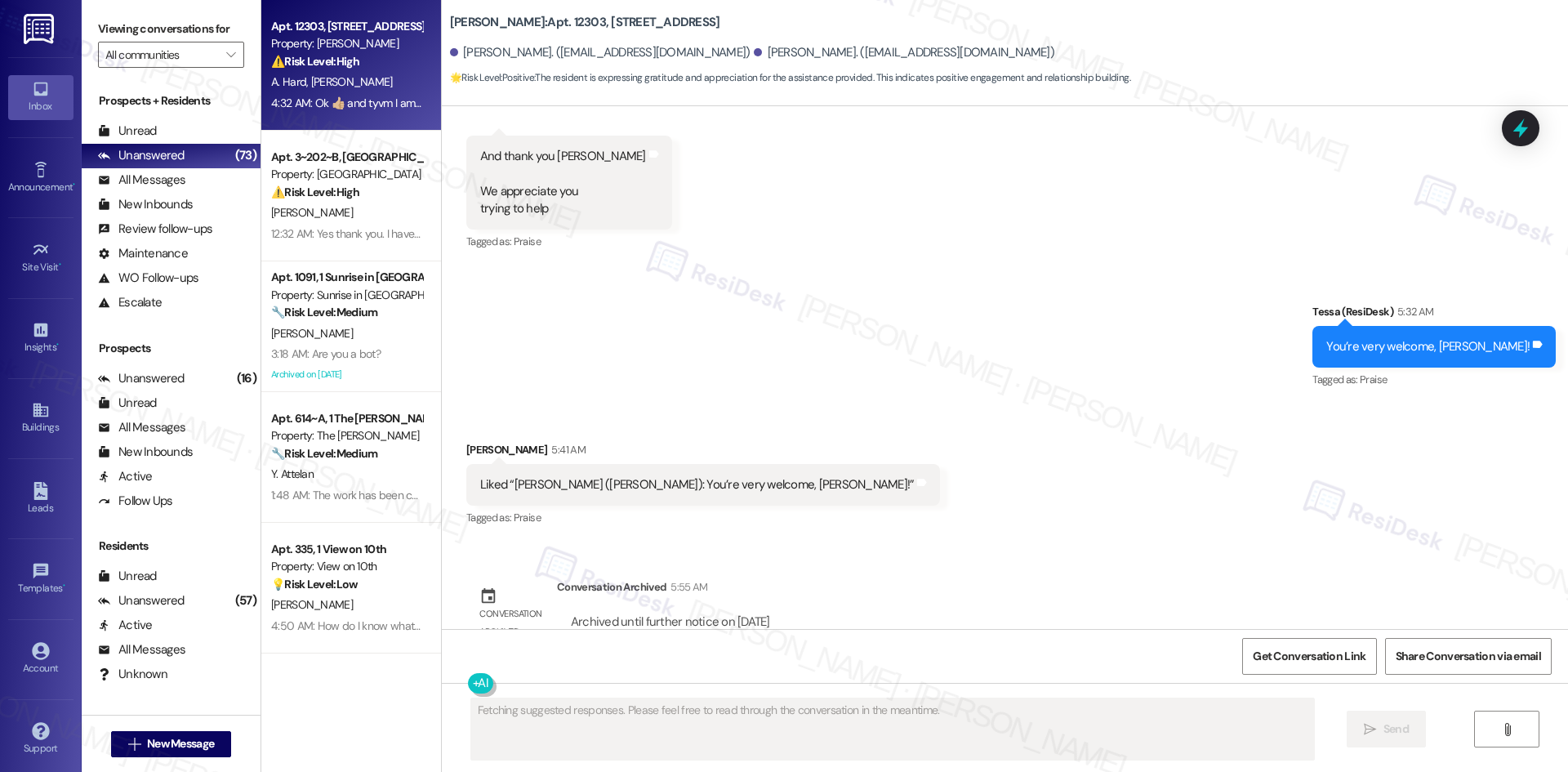
scroll to position [4259, 0]
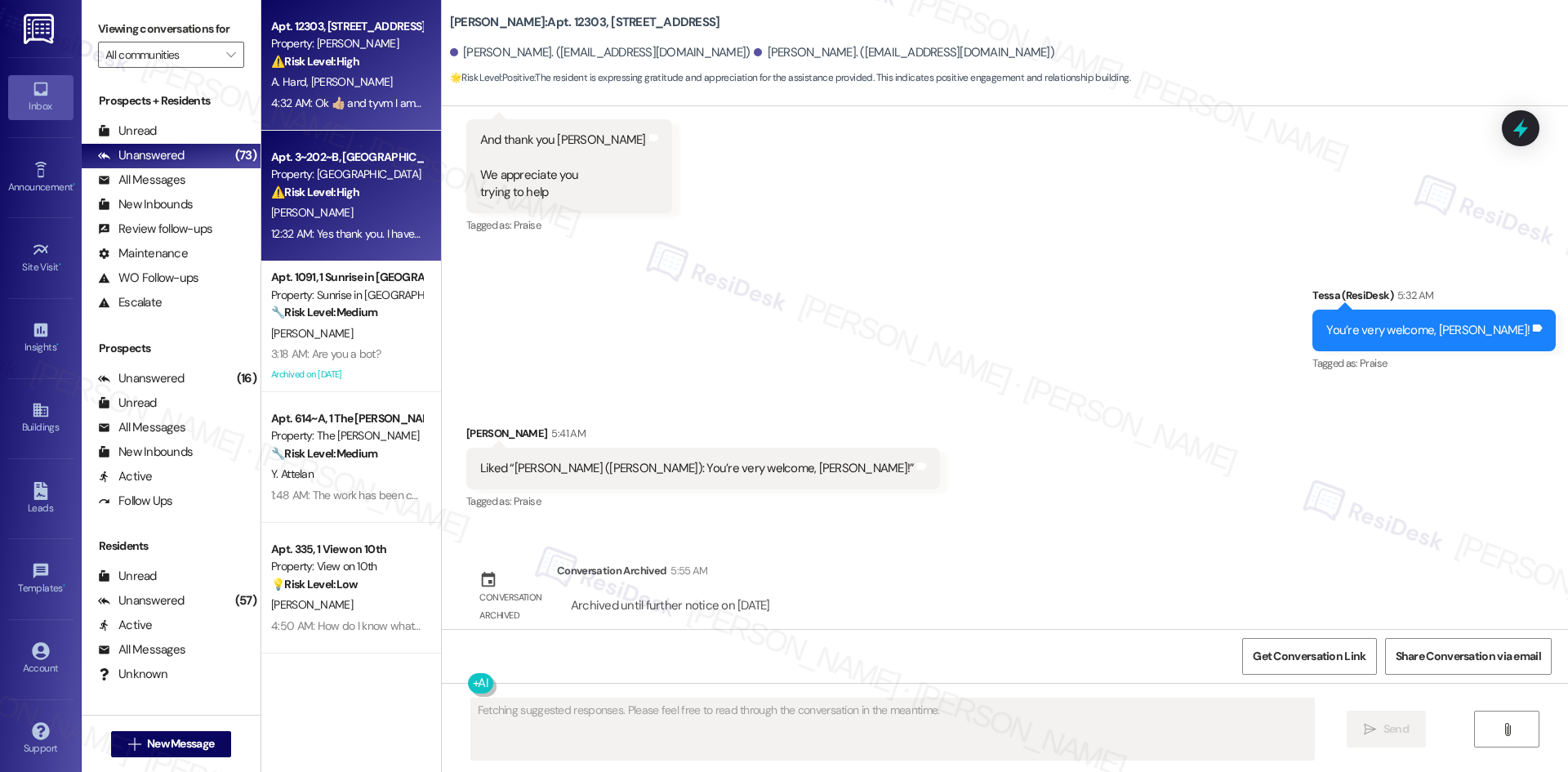
click at [368, 217] on div "[PERSON_NAME]" at bounding box center [346, 212] width 154 height 20
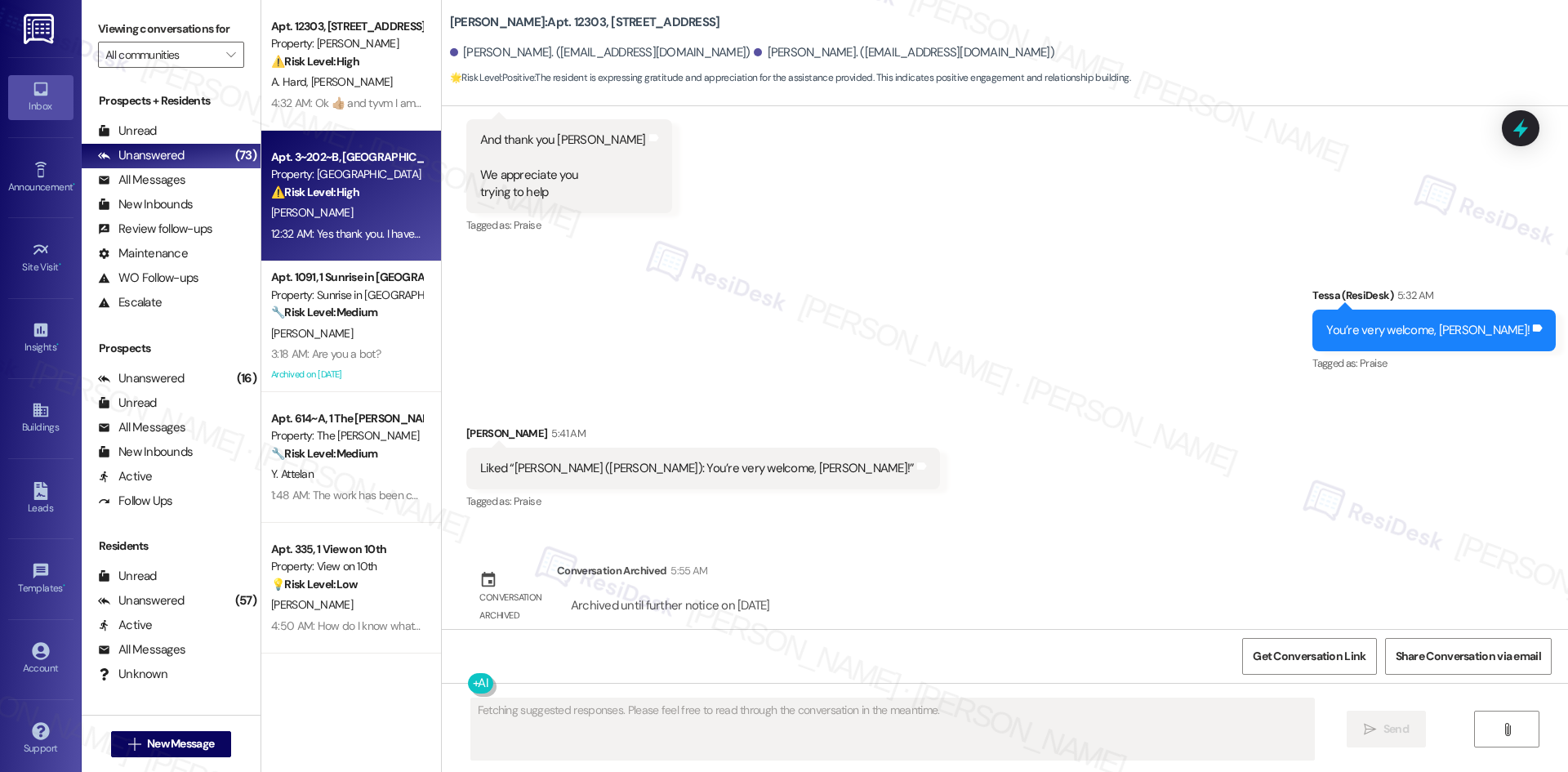
scroll to position [1248, 0]
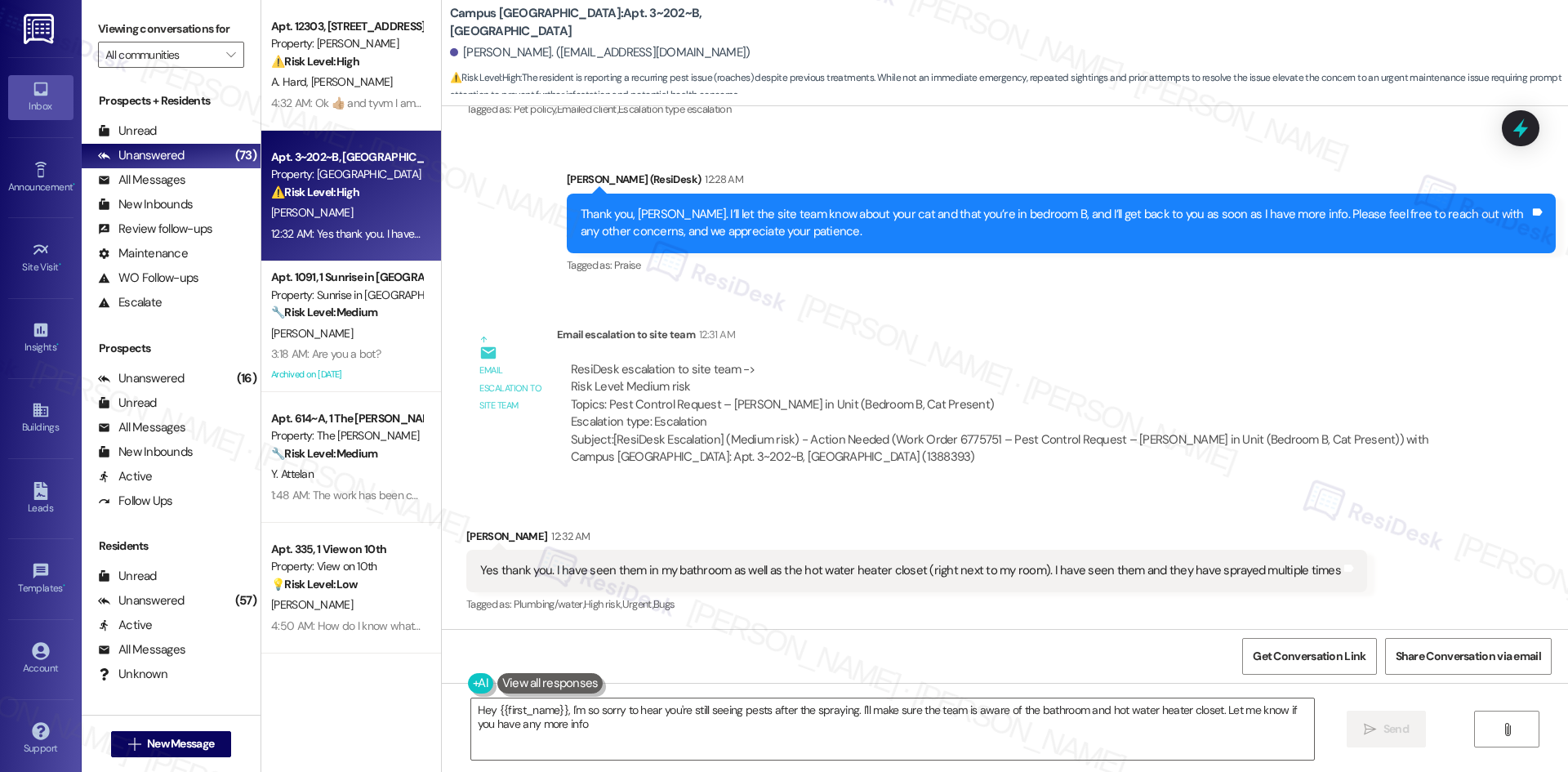
type textarea "Hey {{first_name}}, I'm so sorry to hear you're still seeing pests after the sp…"
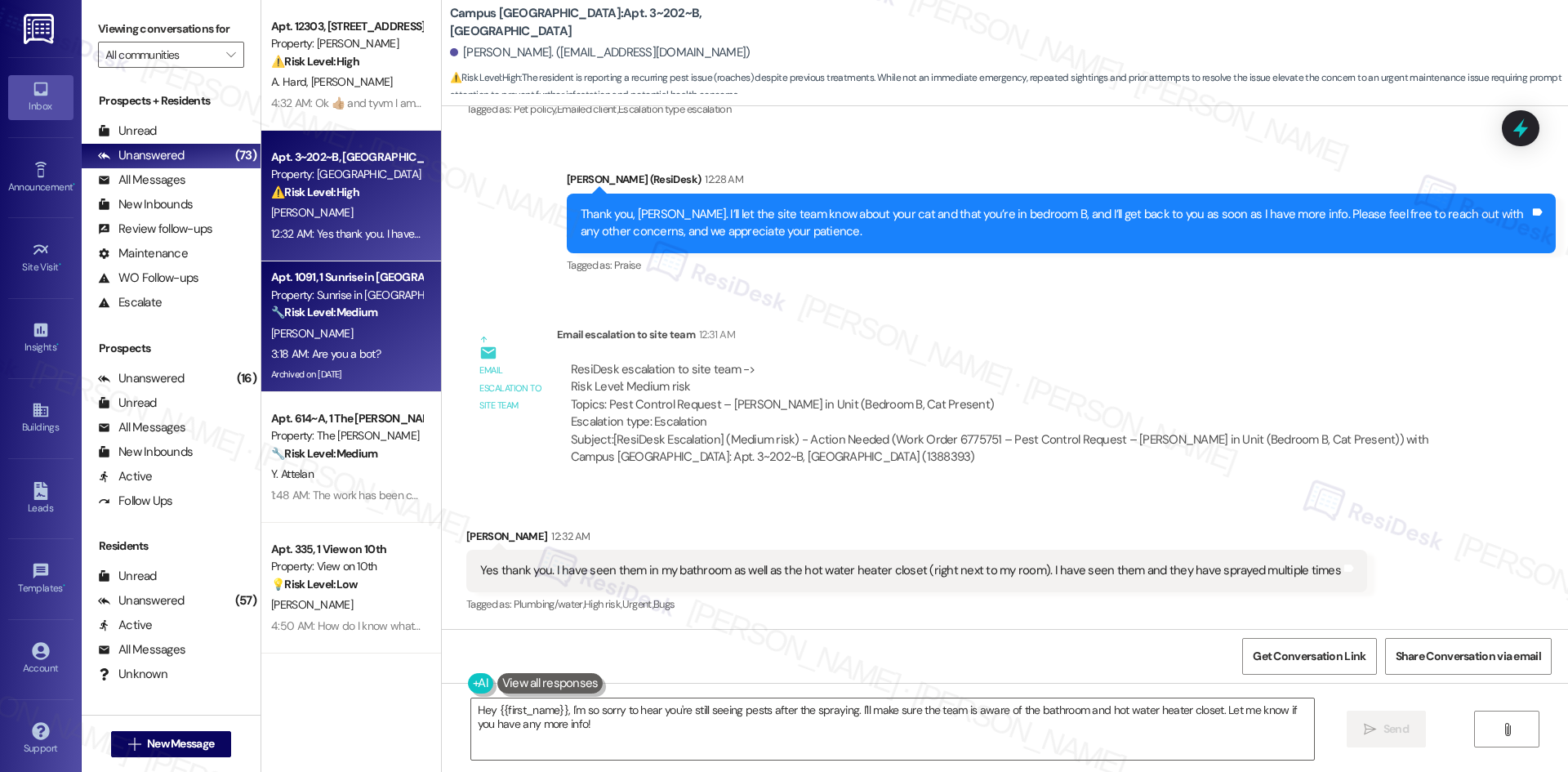
click at [370, 360] on div "3:18 AM: Are you a bot? 3:18 AM: Are you a bot?" at bounding box center [346, 354] width 154 height 20
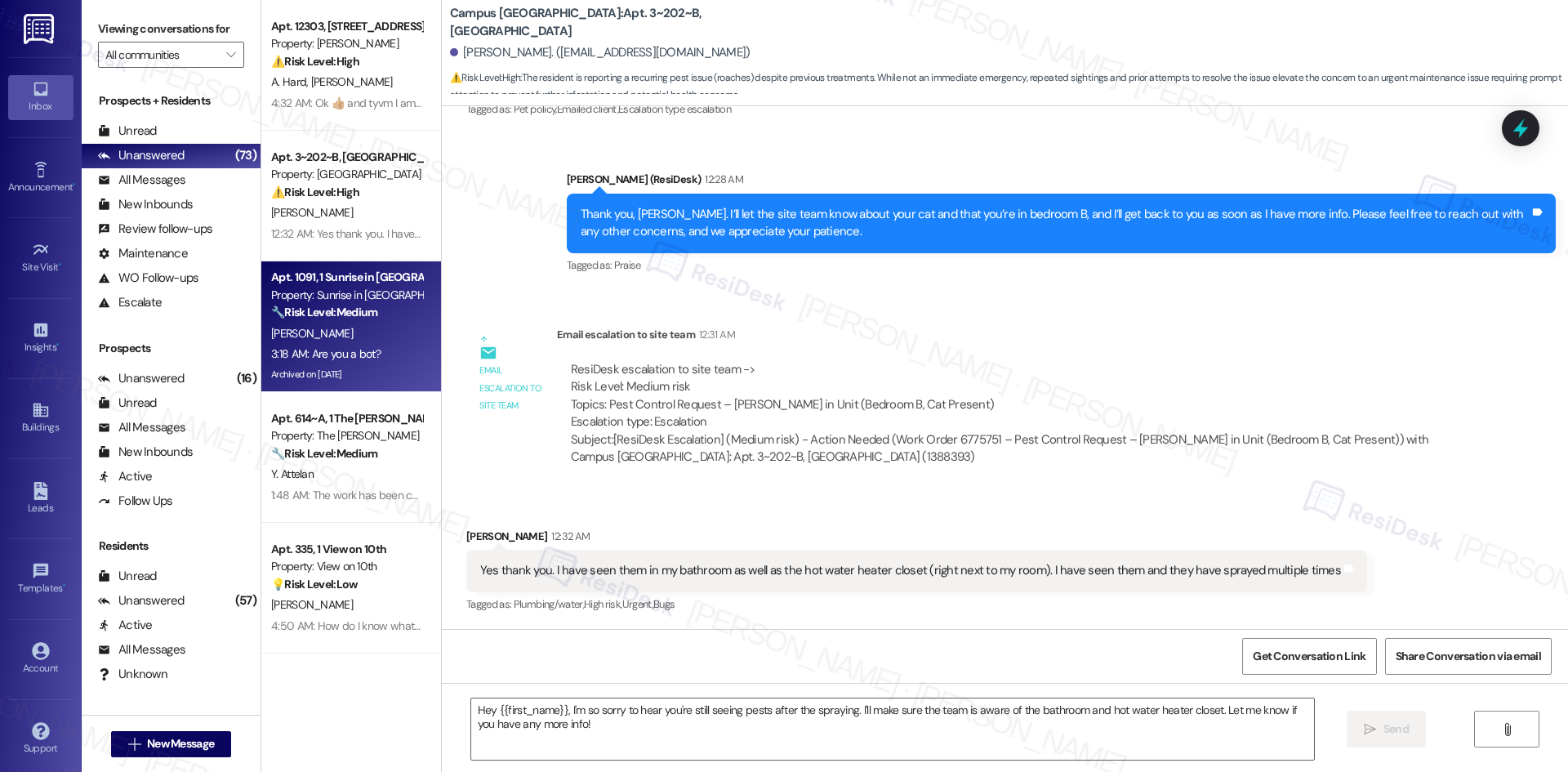
type textarea "Fetching suggested responses. Please feel free to read through the conversation…"
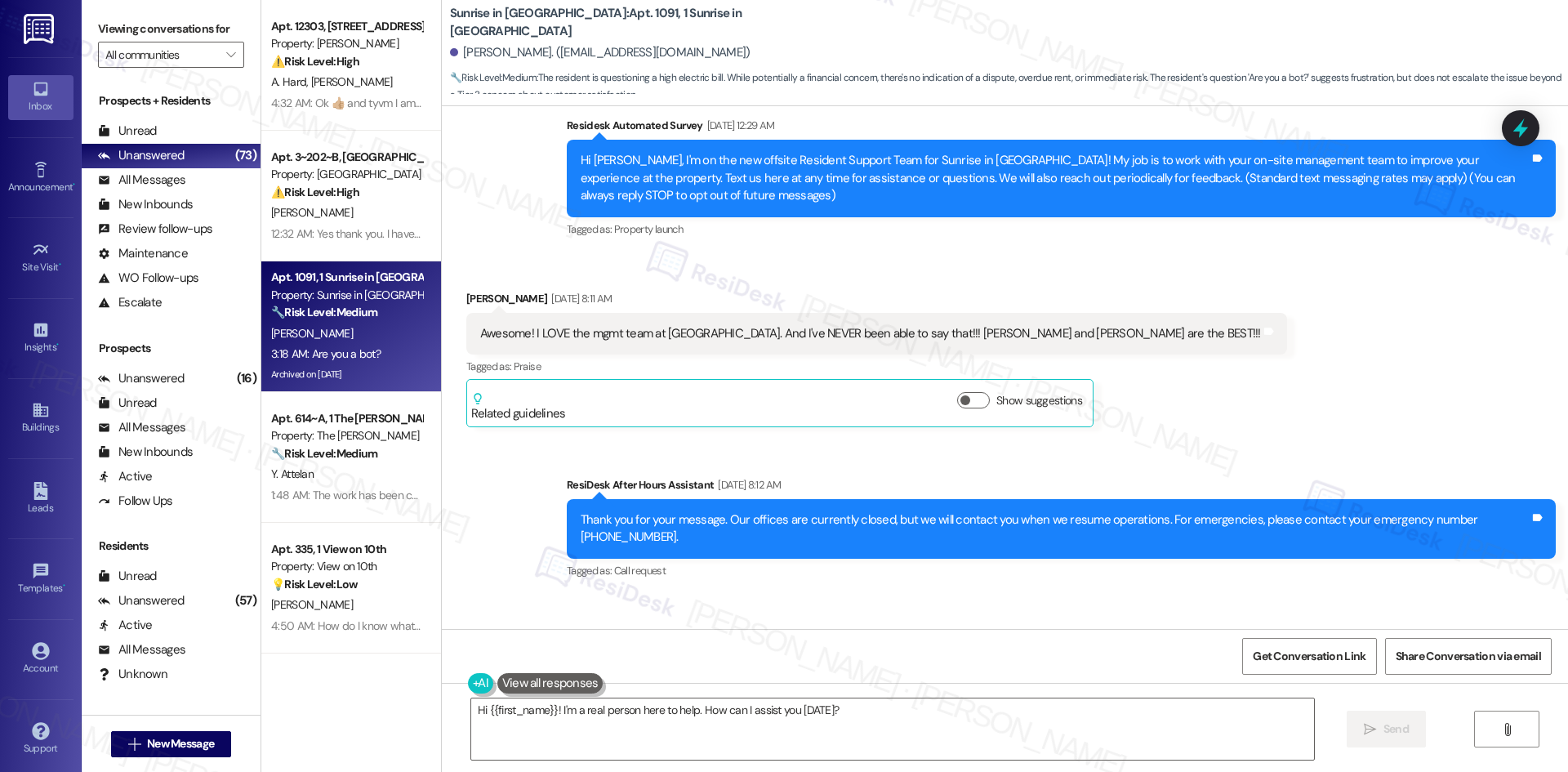
scroll to position [0, 0]
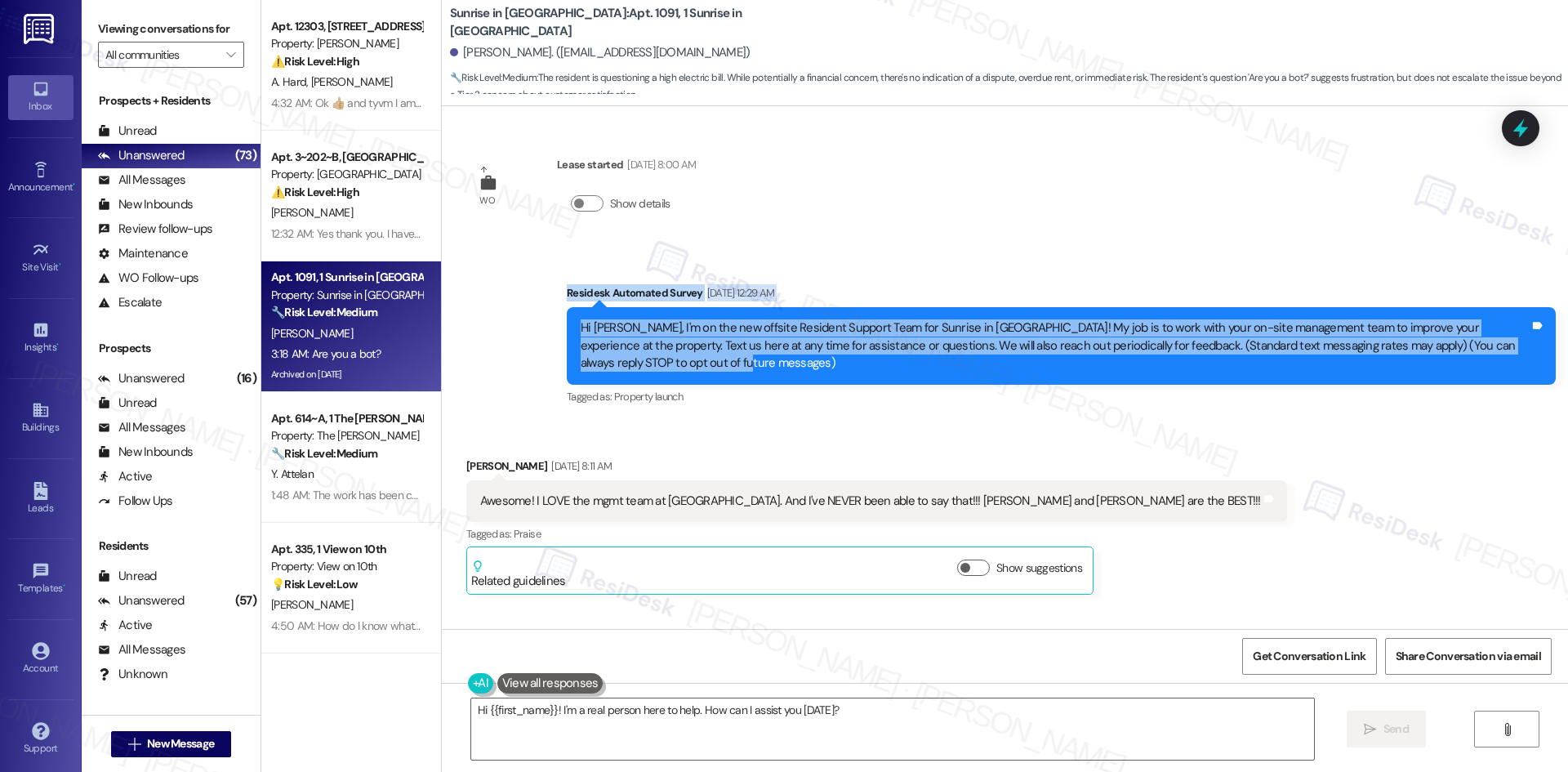
drag, startPoint x: 519, startPoint y: 268, endPoint x: 843, endPoint y: 373, distance: 340.6
click at [843, 373] on div "Survey, sent via SMS Residesk Automated Survey Jul 24, 2025 at 12:29 AM Hi Kimb…" at bounding box center [1004, 334] width 1126 height 173
copy div "Residesk Automated Survey Jul 24, 2025 at 12:29 AM Hi Kimberly, I'm on the new …"
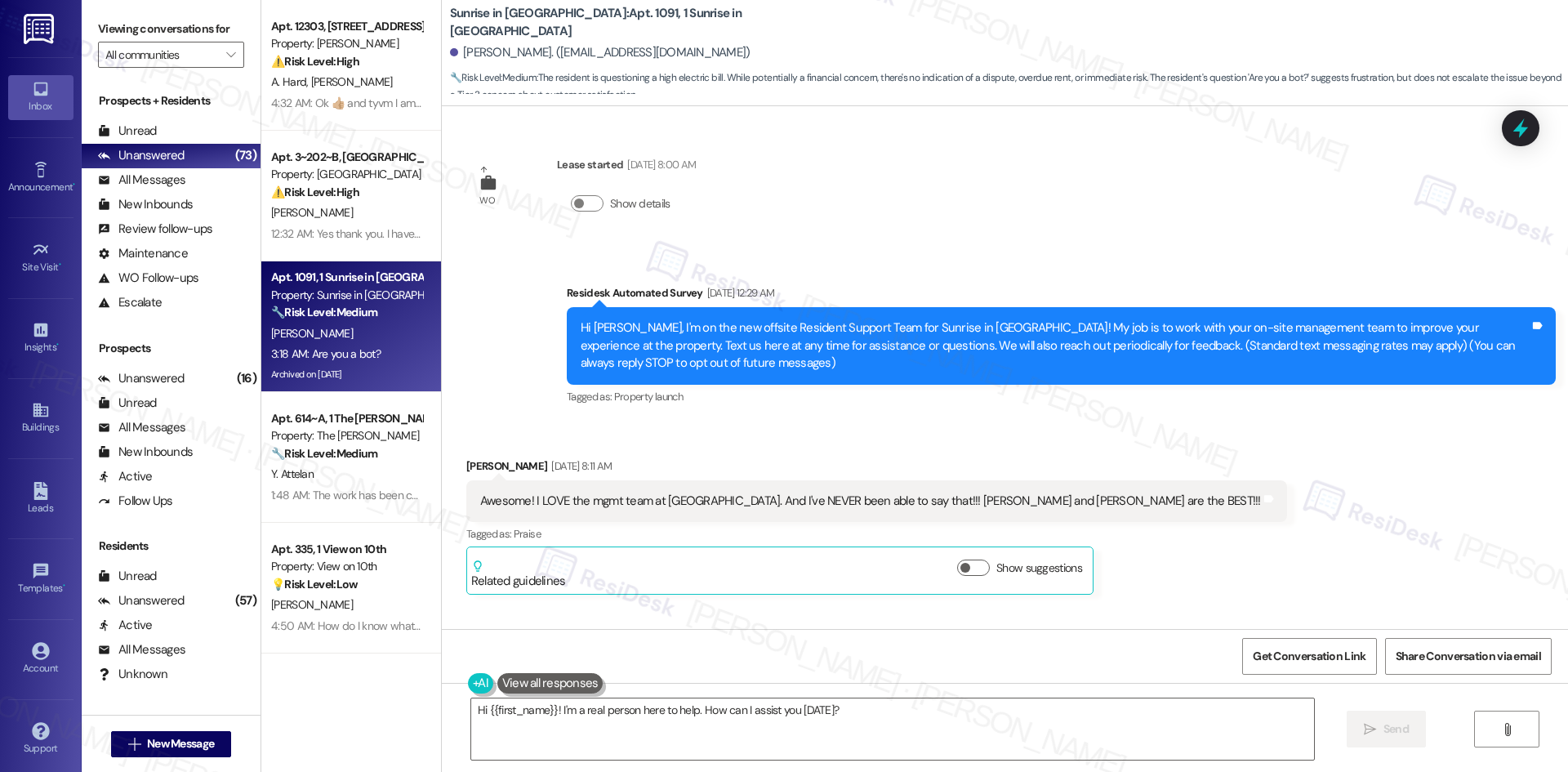
drag, startPoint x: 1189, startPoint y: 459, endPoint x: 1187, endPoint y: 473, distance: 14.1
click at [1189, 459] on div "Received via SMS Kimberly Vega Jul 24, 2025 at 8:11 AM Awesome! I LOVE the mgmt…" at bounding box center [1004, 513] width 1126 height 186
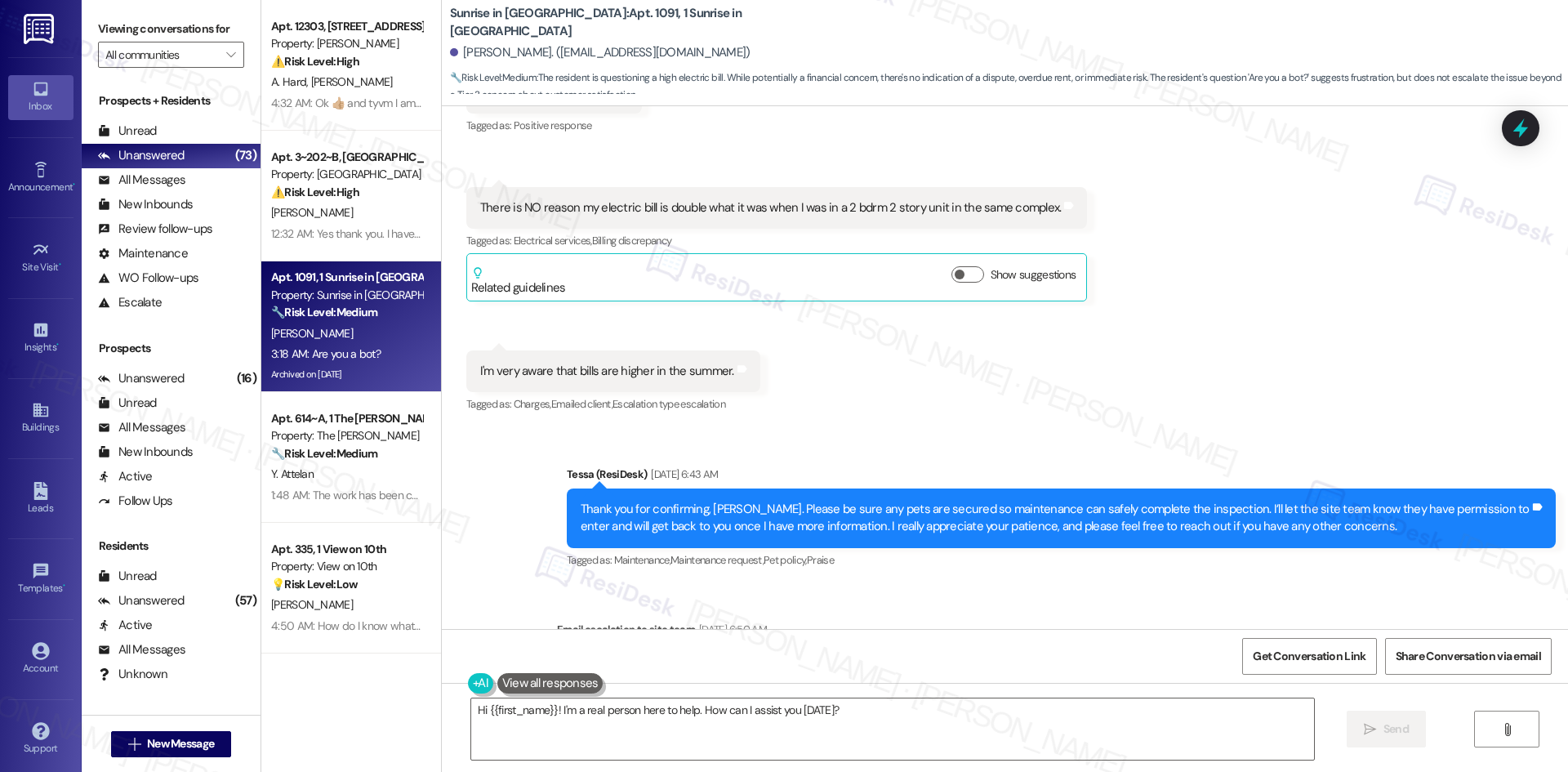
scroll to position [4570, 0]
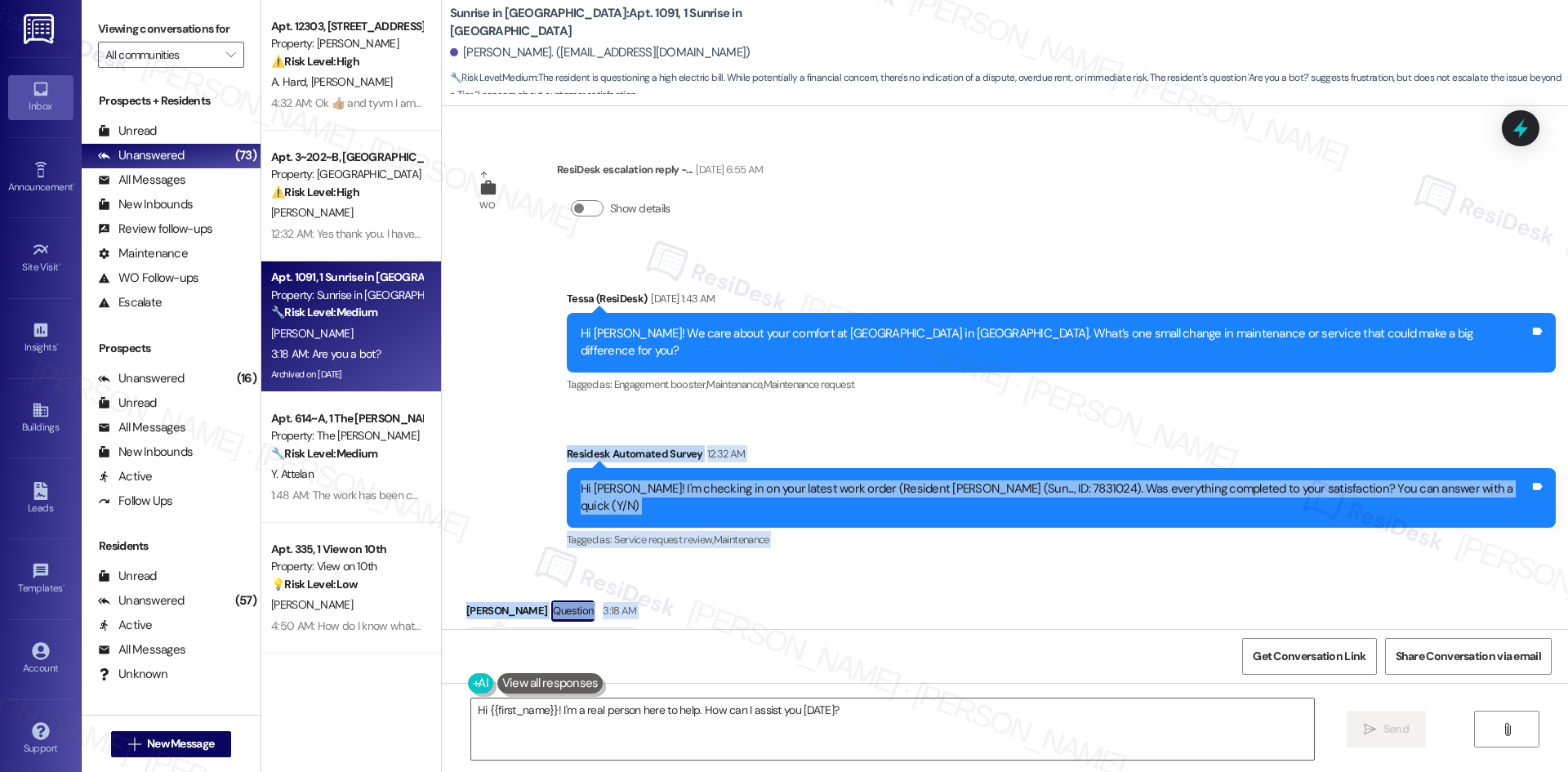
drag, startPoint x: 613, startPoint y: 535, endPoint x: 666, endPoint y: 598, distance: 82.3
click at [666, 598] on div "WO Lease started Mar 31, 2025 at 8:00 AM Show details Survey, sent via SMS Resi…" at bounding box center [1004, 367] width 1126 height 523
copy div "Residesk Automated Survey 12:32 AM Hi Kimberly! I'm checking in on your latest …"
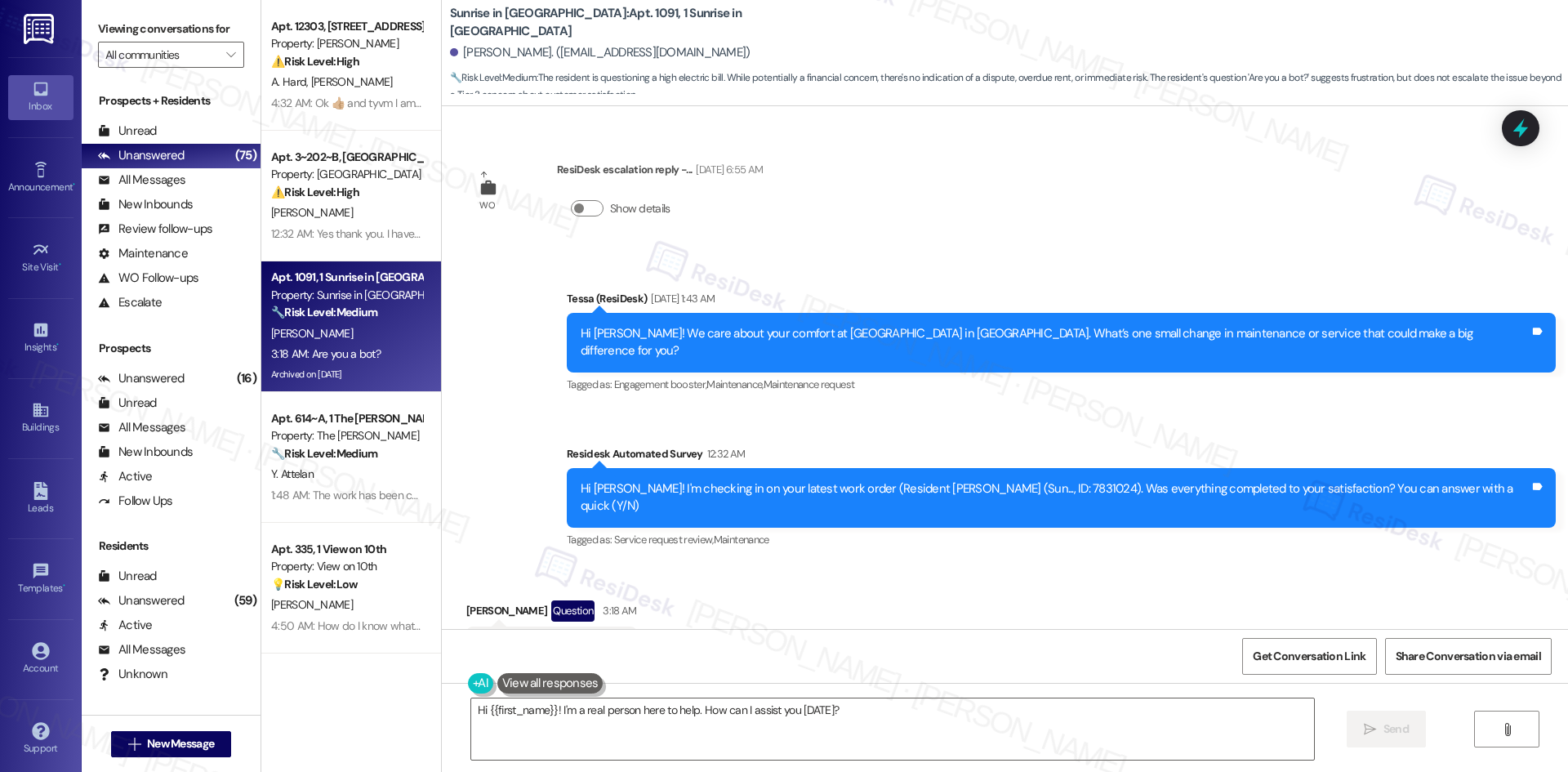
click at [840, 253] on div "Announcement, sent via SMS Tessa (ResiDesk) Aug 20, 2025 at 1:43 AM Hi Kimberly…" at bounding box center [1004, 408] width 1126 height 310
click at [611, 736] on textarea "Hi {{first_name}}! I'm a real person here to help. How can I assist you today?" at bounding box center [892, 729] width 843 height 62
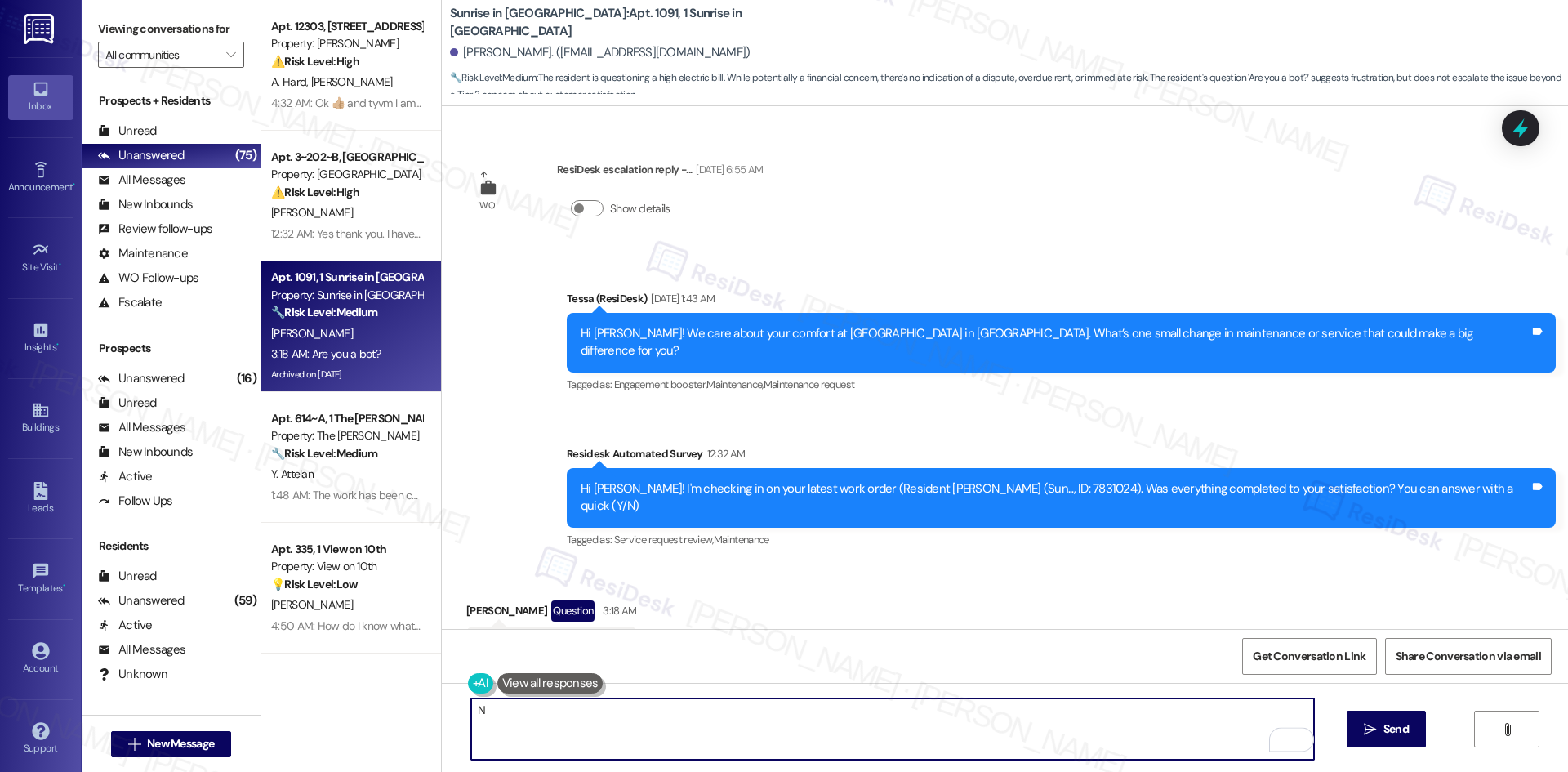
paste textarea "o, I’m not a bot 🙂 I’m with the offsite Resident Support Team for Sunrise in Ch…"
click at [1037, 711] on textarea "No, I’m not a bot 🙂 I’m with the offsite Resident Support Team for Sunrise in C…" at bounding box center [892, 729] width 843 height 62
click at [1039, 708] on textarea "No, I’m not a bot 🙂 I’m with the offsite Resident Support Team for Sunrise in C…" at bounding box center [892, 729] width 843 height 62
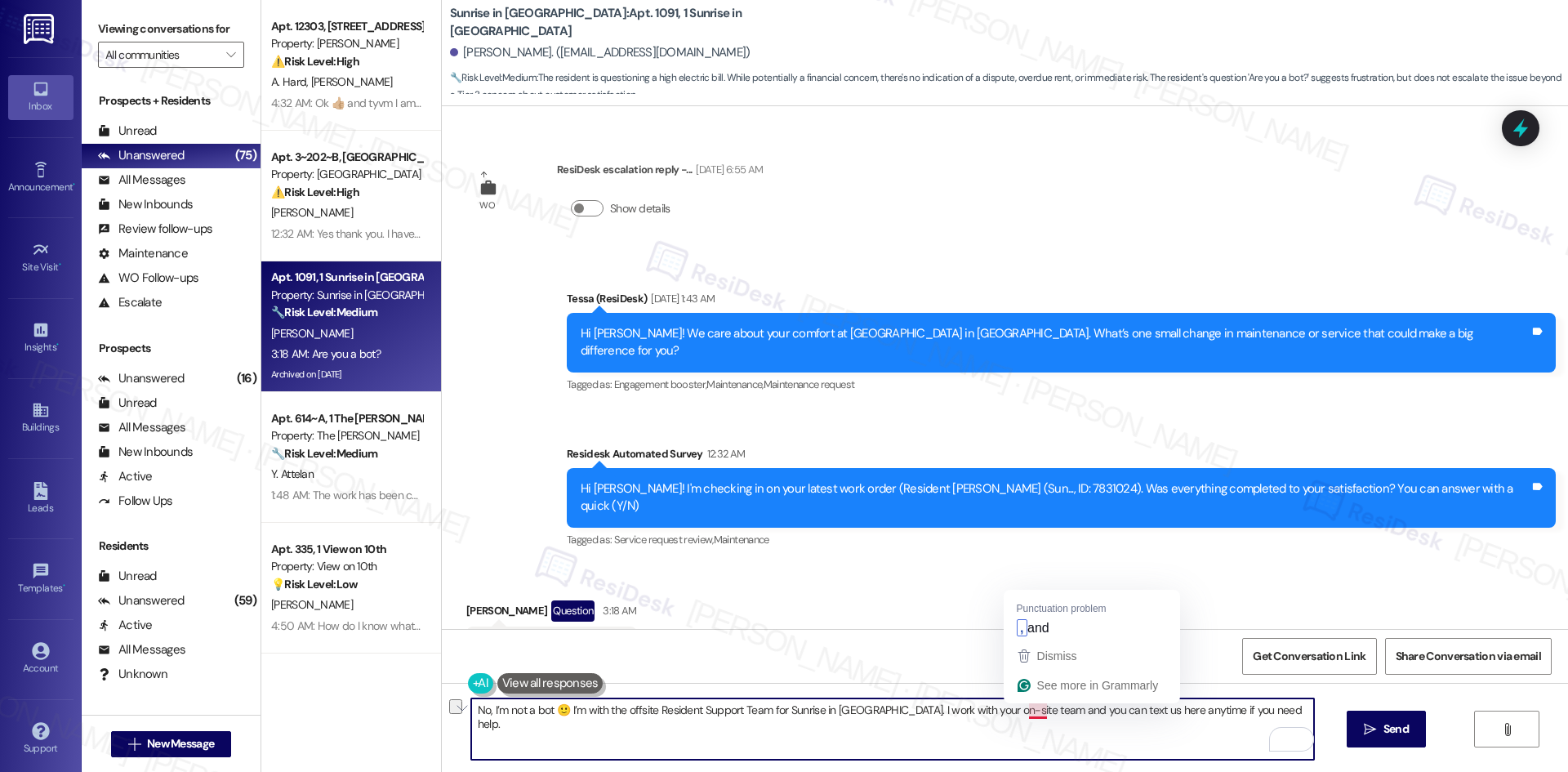
drag, startPoint x: 1043, startPoint y: 712, endPoint x: 1015, endPoint y: 714, distance: 28.1
click at [1015, 714] on textarea "No, I’m not a bot 🙂 I’m with the offsite Resident Support Team for Sunrise in C…" at bounding box center [892, 729] width 843 height 62
type textarea "No, I’m not a bot 🙂 I’m with the offsite Resident Support Team for Sunrise in C…"
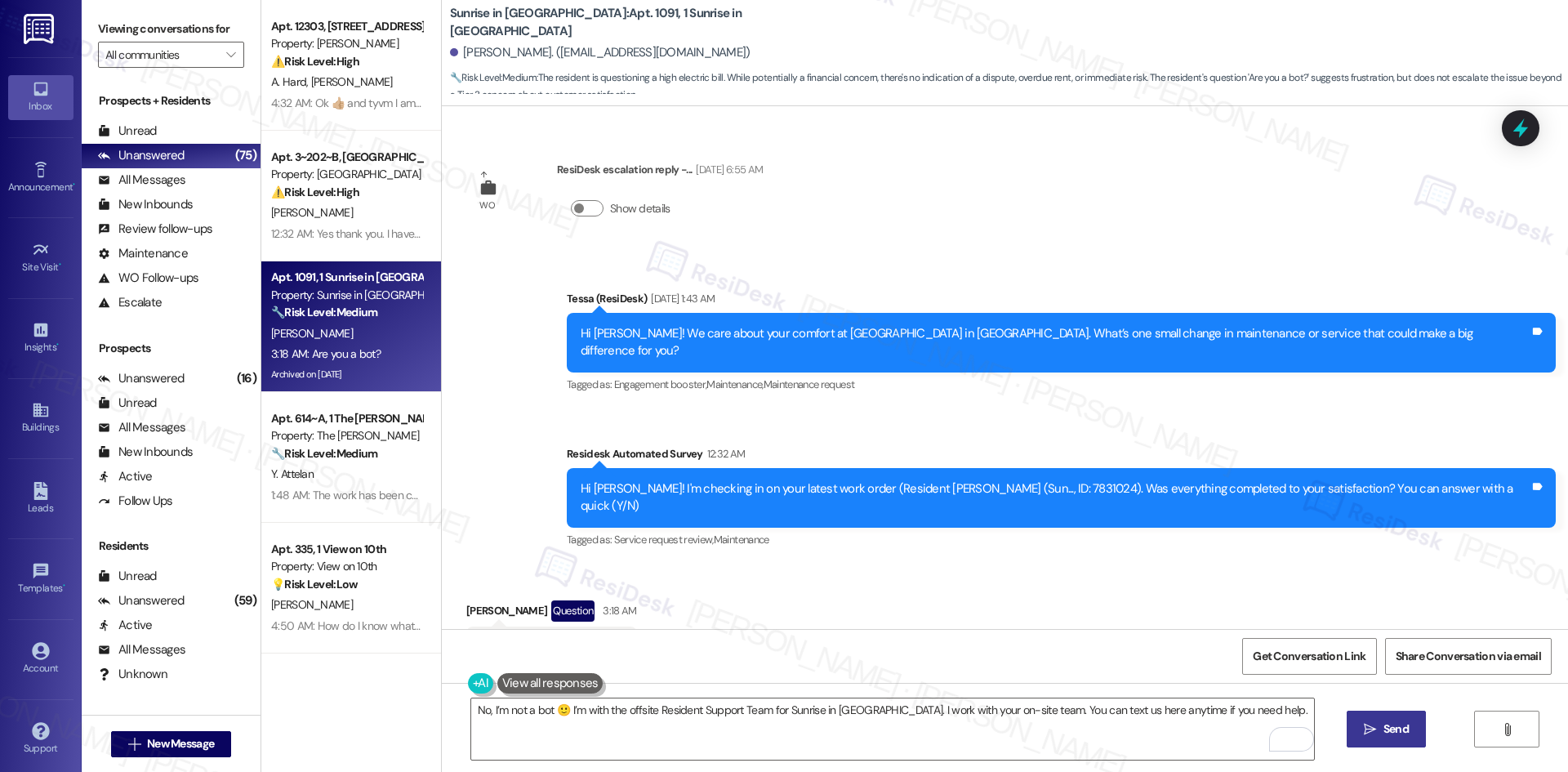
click at [1370, 738] on button " Send" at bounding box center [1386, 729] width 79 height 37
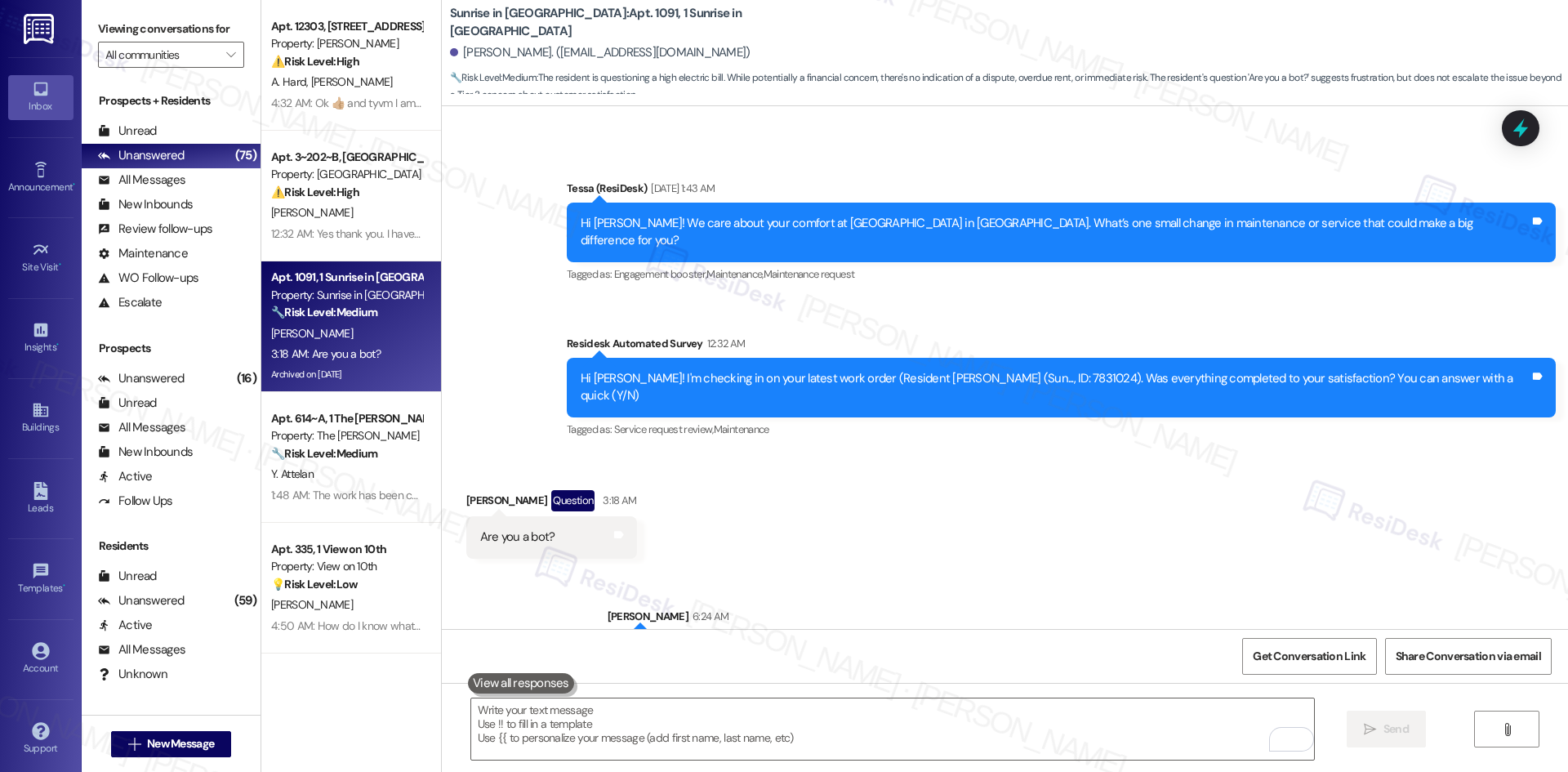
scroll to position [4684, 0]
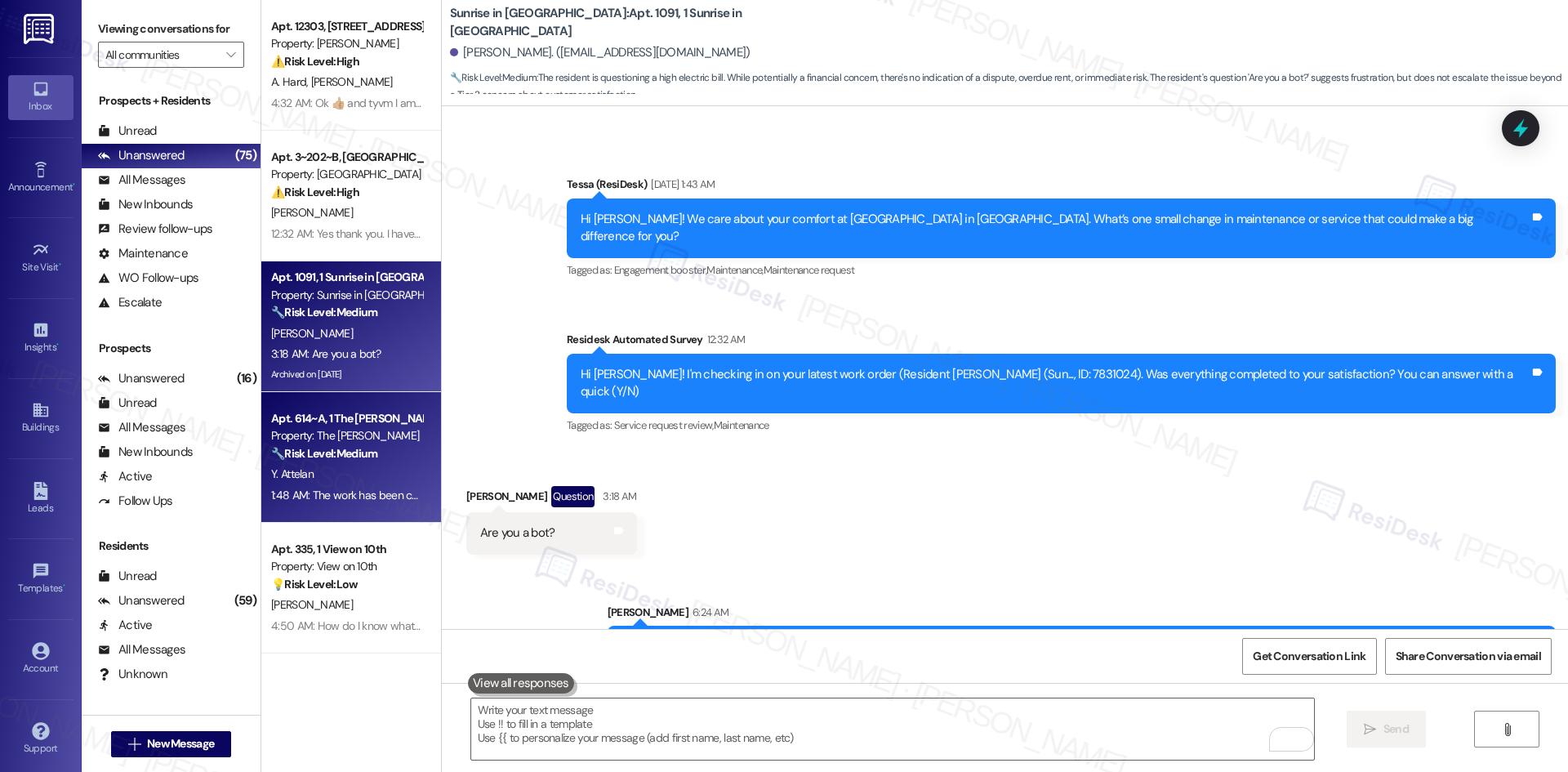
click at [308, 472] on div "Y. Attelan" at bounding box center [346, 474] width 154 height 20
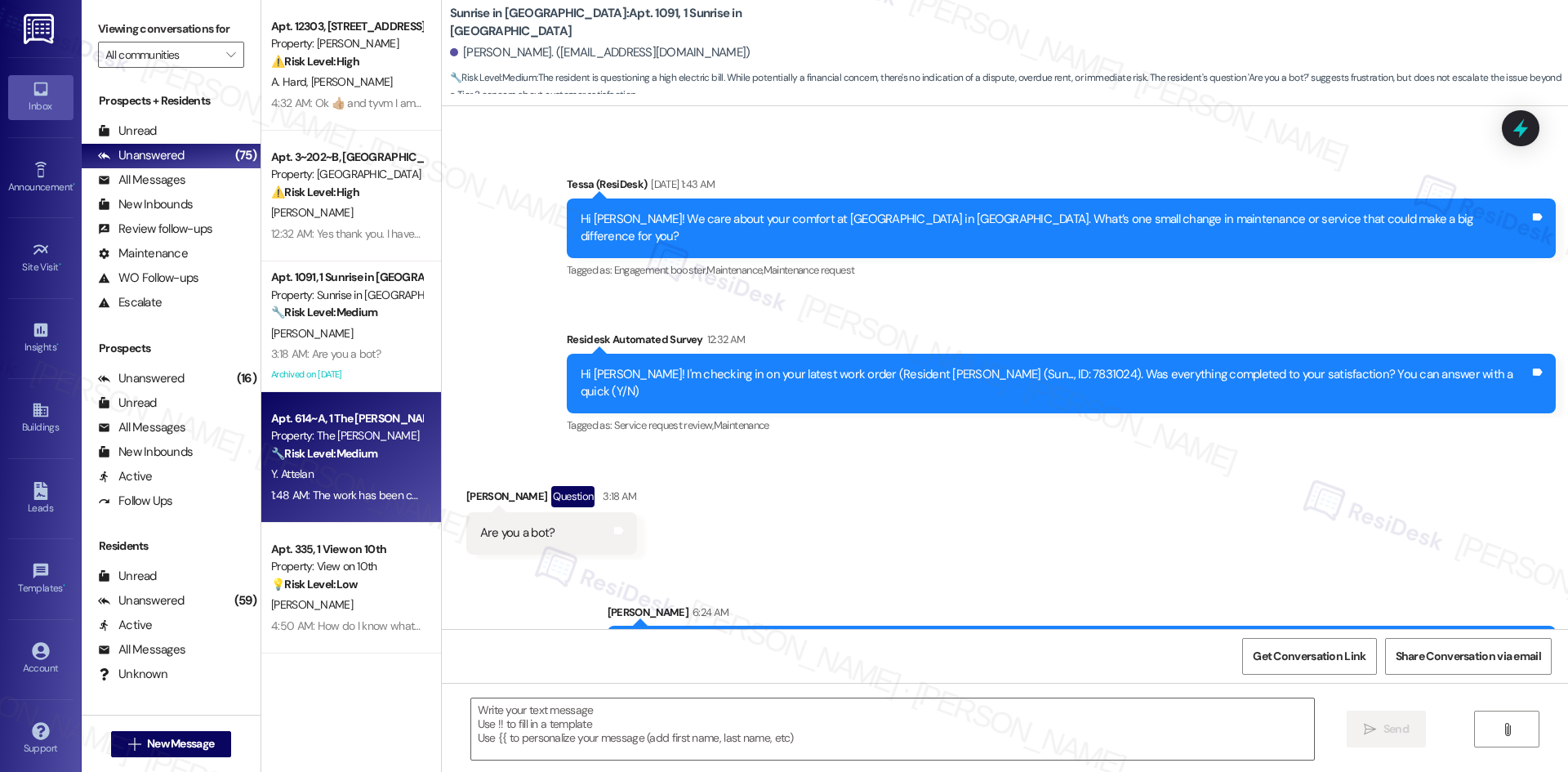
type textarea "Fetching suggested responses. Please feel free to read through the conversation…"
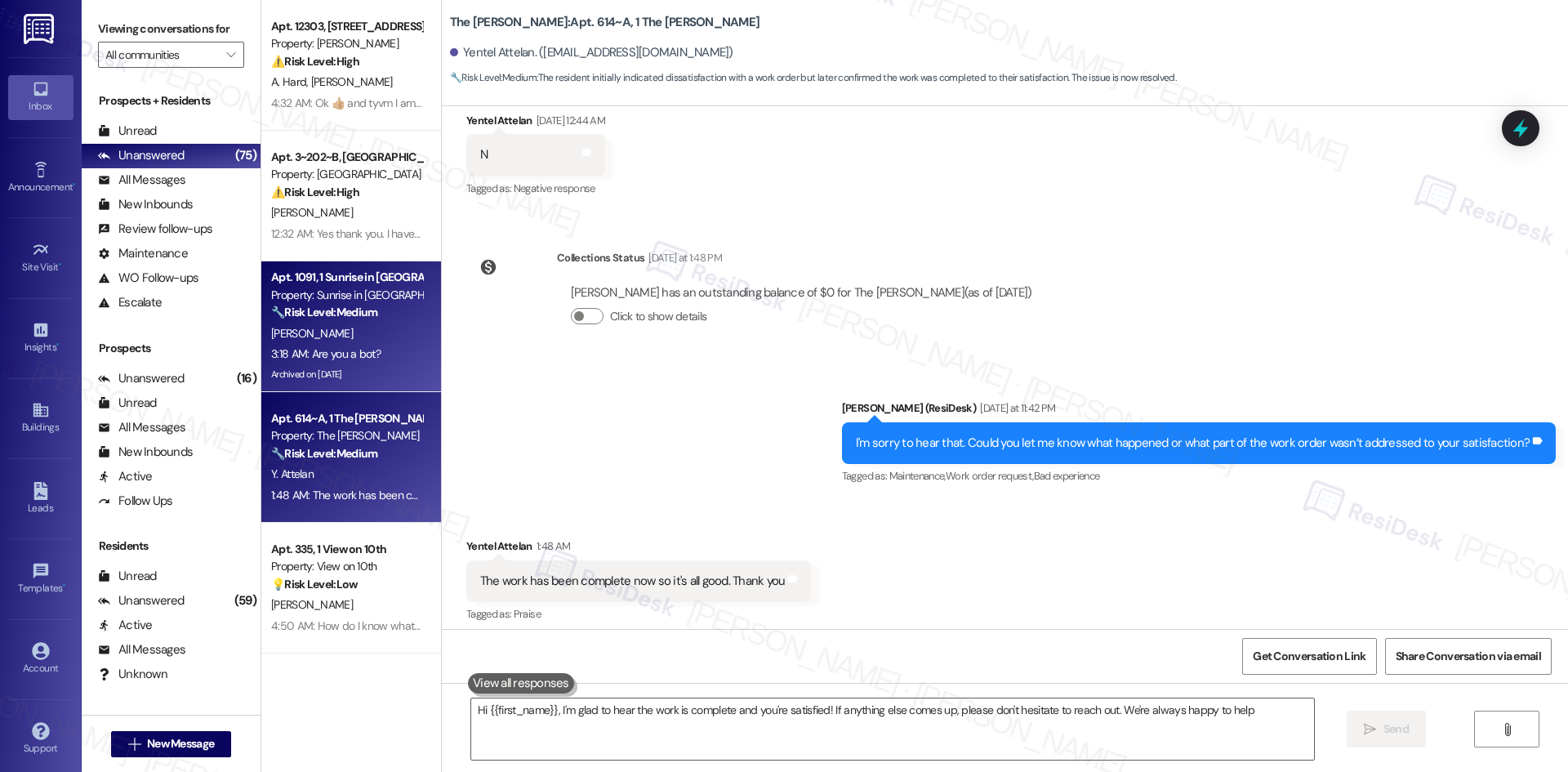
type textarea "Hi {{first_name}}, I'm glad to hear the work is complete and you're satisfied! …"
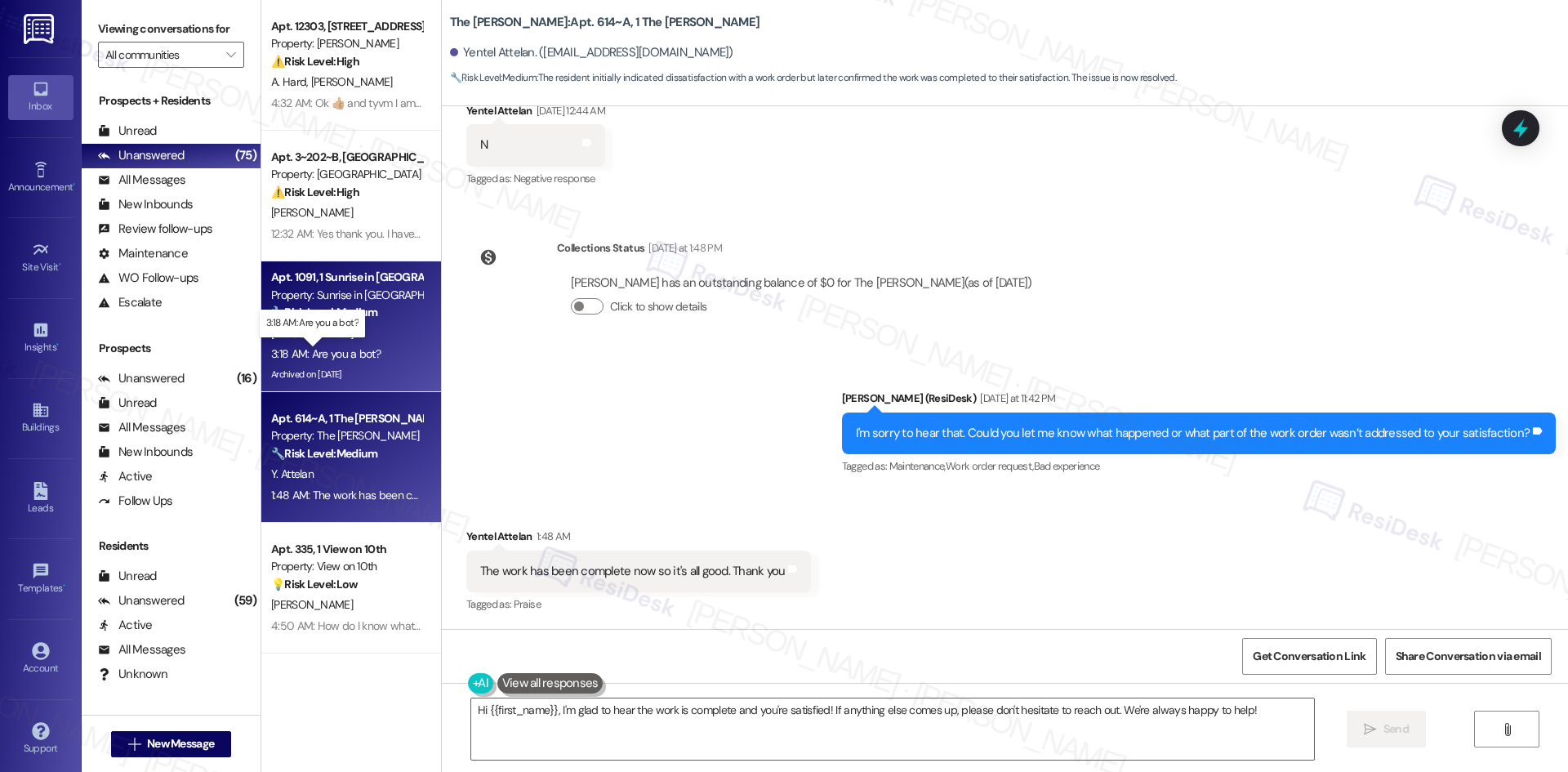
click at [321, 349] on div "3:18 AM: Are you a bot? 3:18 AM: Are you a bot?" at bounding box center [326, 353] width 110 height 14
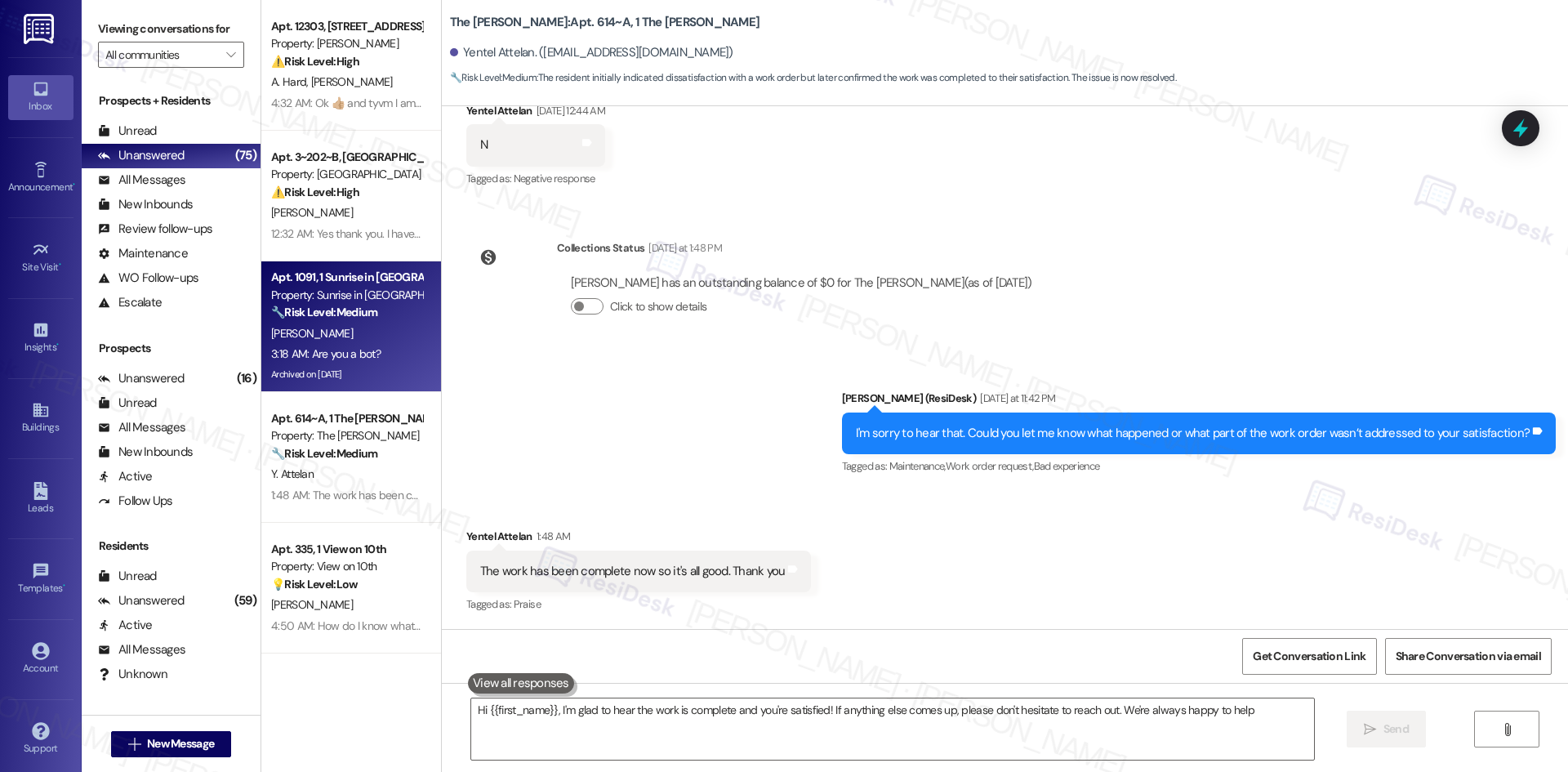
type textarea "Hi {{first_name}}, I'm glad to hear the work is complete and you're satisfied! …"
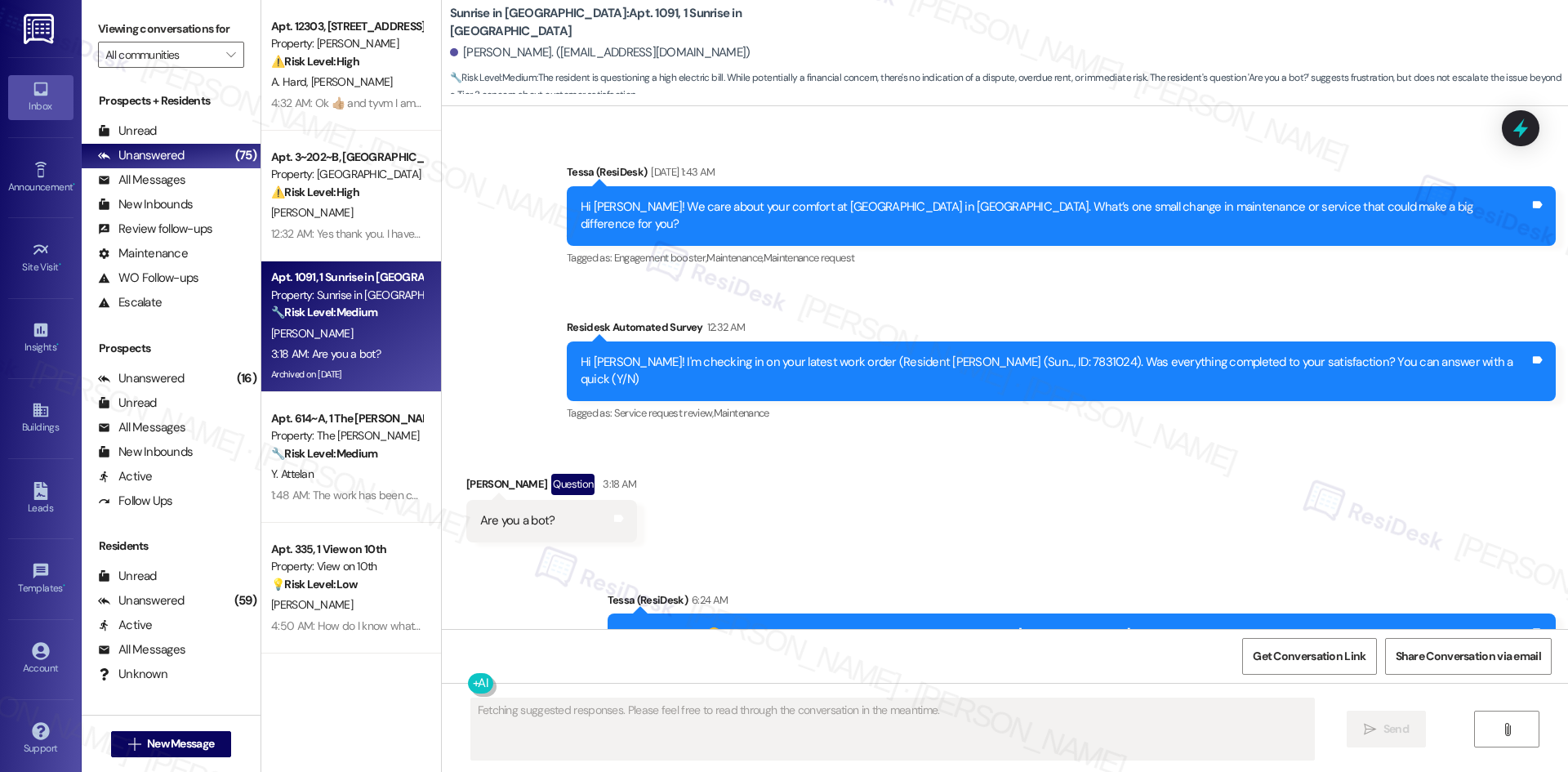
scroll to position [4708, 0]
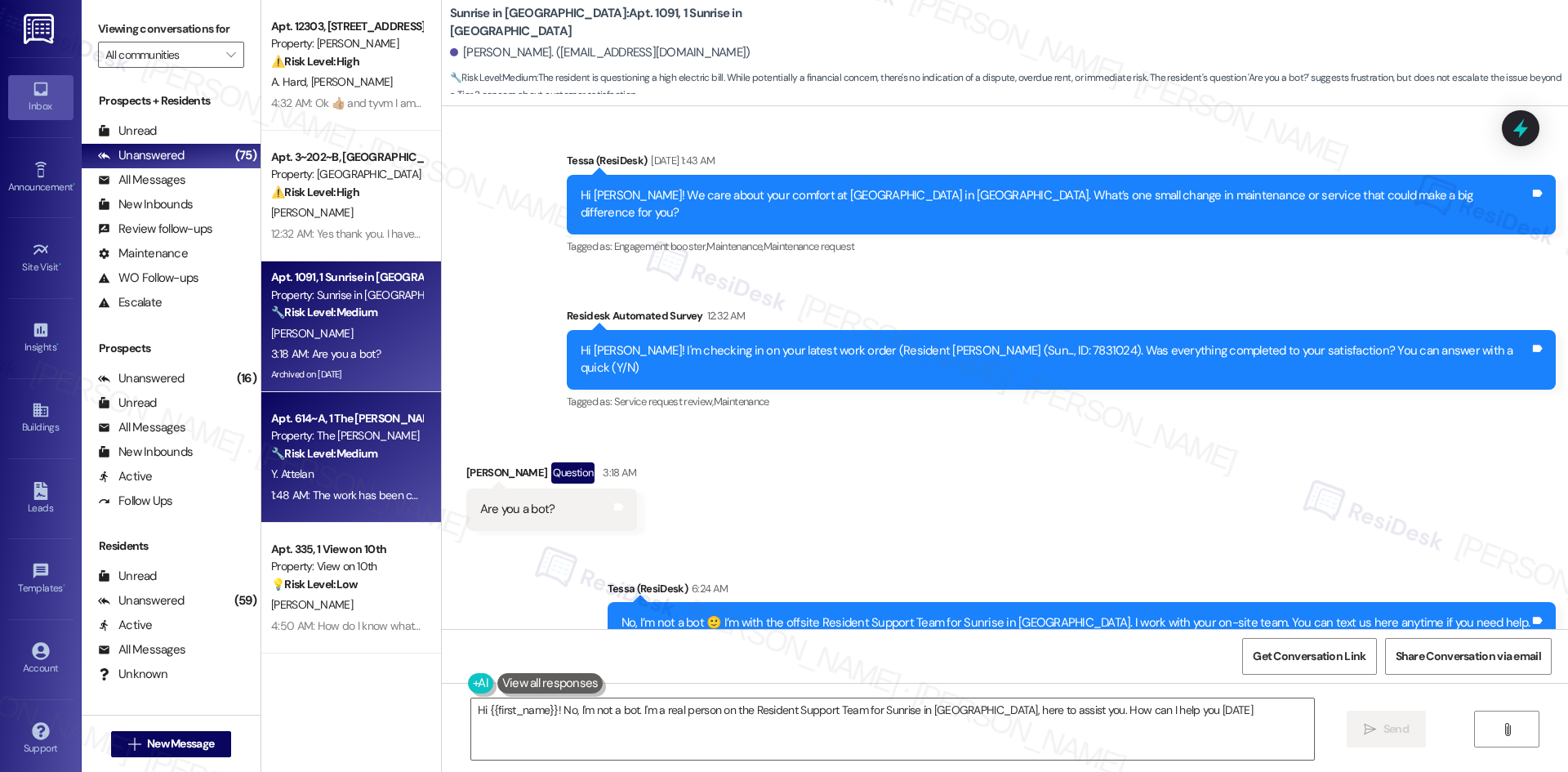
type textarea "Hi {{first_name}}! No, I'm not a bot. I'm a real person on the Resident Support…"
click at [292, 473] on span "Y. Attelan" at bounding box center [292, 473] width 42 height 14
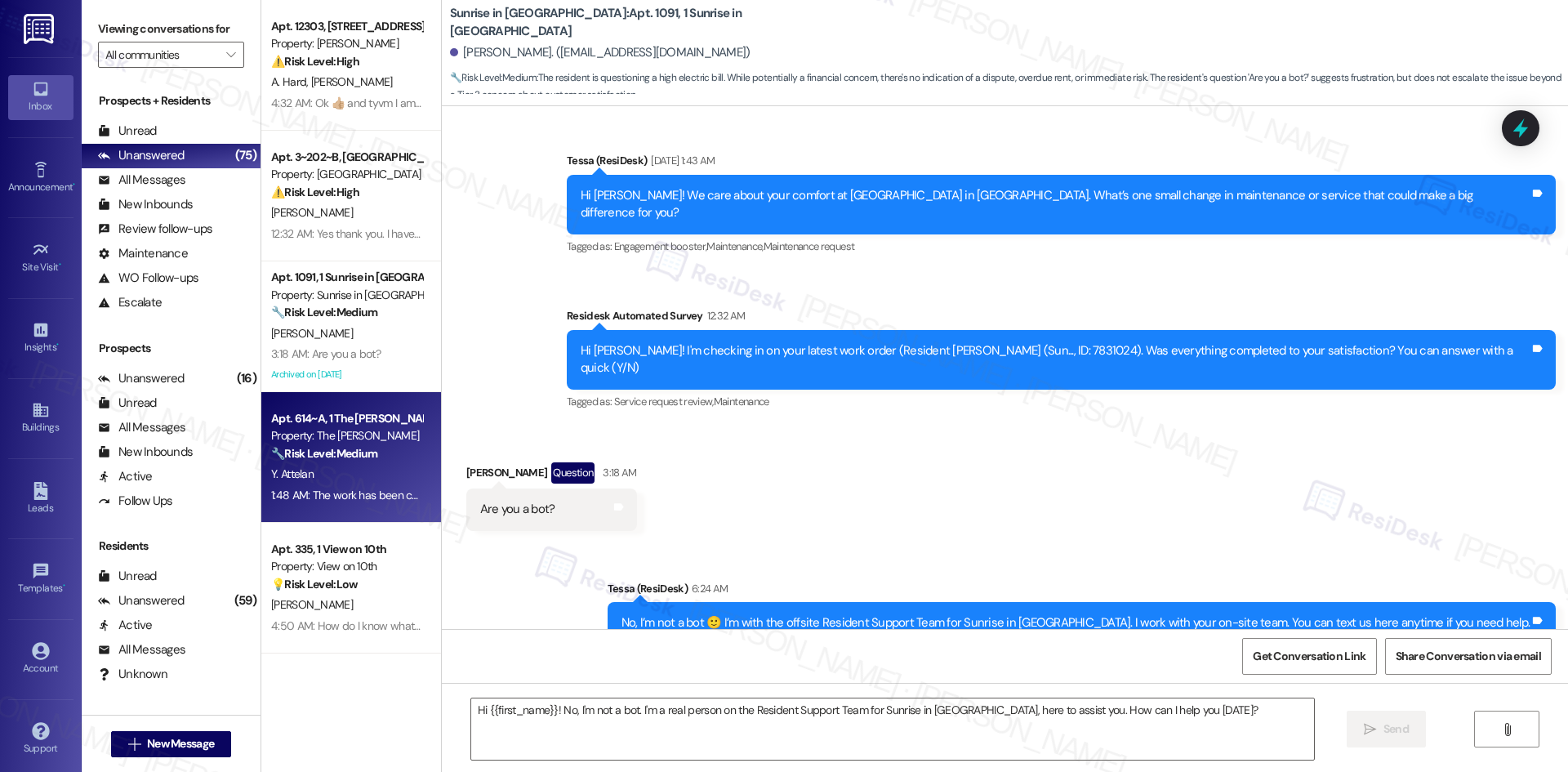
type textarea "Fetching suggested responses. Please feel free to read through the conversation…"
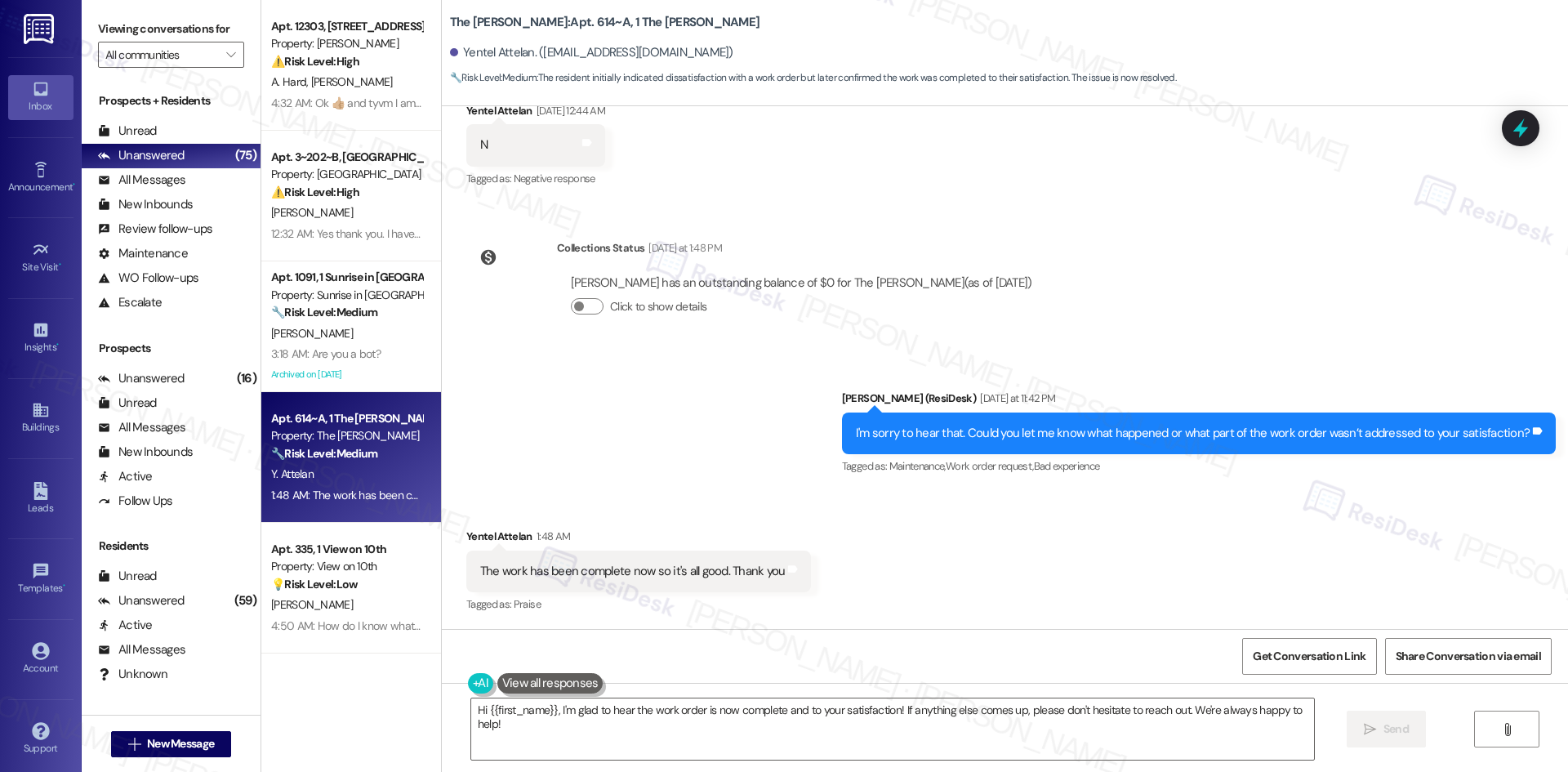
scroll to position [339, 0]
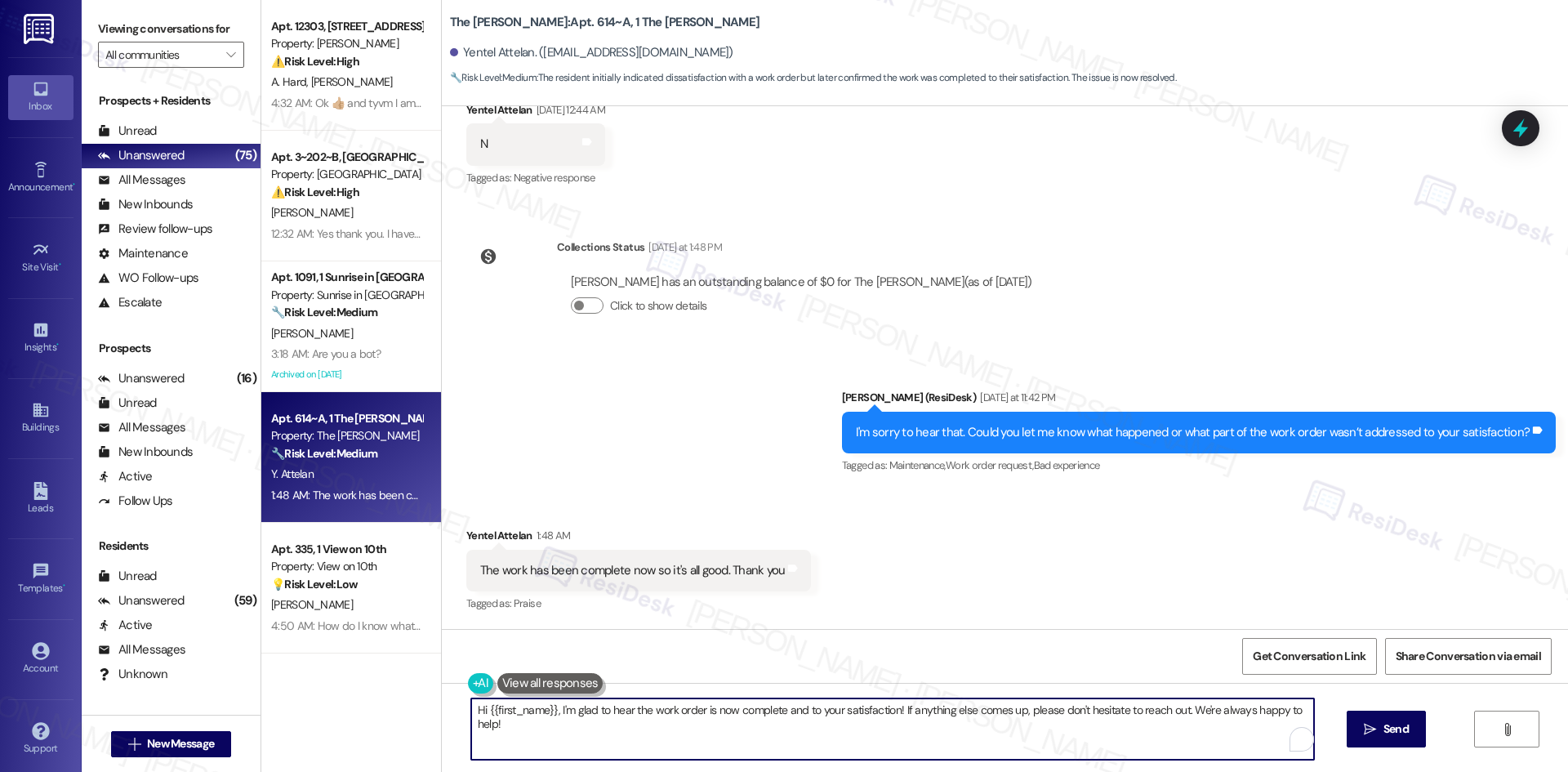
drag, startPoint x: 550, startPoint y: 712, endPoint x: 400, endPoint y: 710, distance: 150.0
click at [400, 710] on div "Apt. 12303, 12330 Research Road Property: Brea Frisco ⚠️ Risk Level: High The r…" at bounding box center [914, 386] width 1307 height 772
type textarea "I'm glad to hear the work order is now complete and to your satisfaction! If an…"
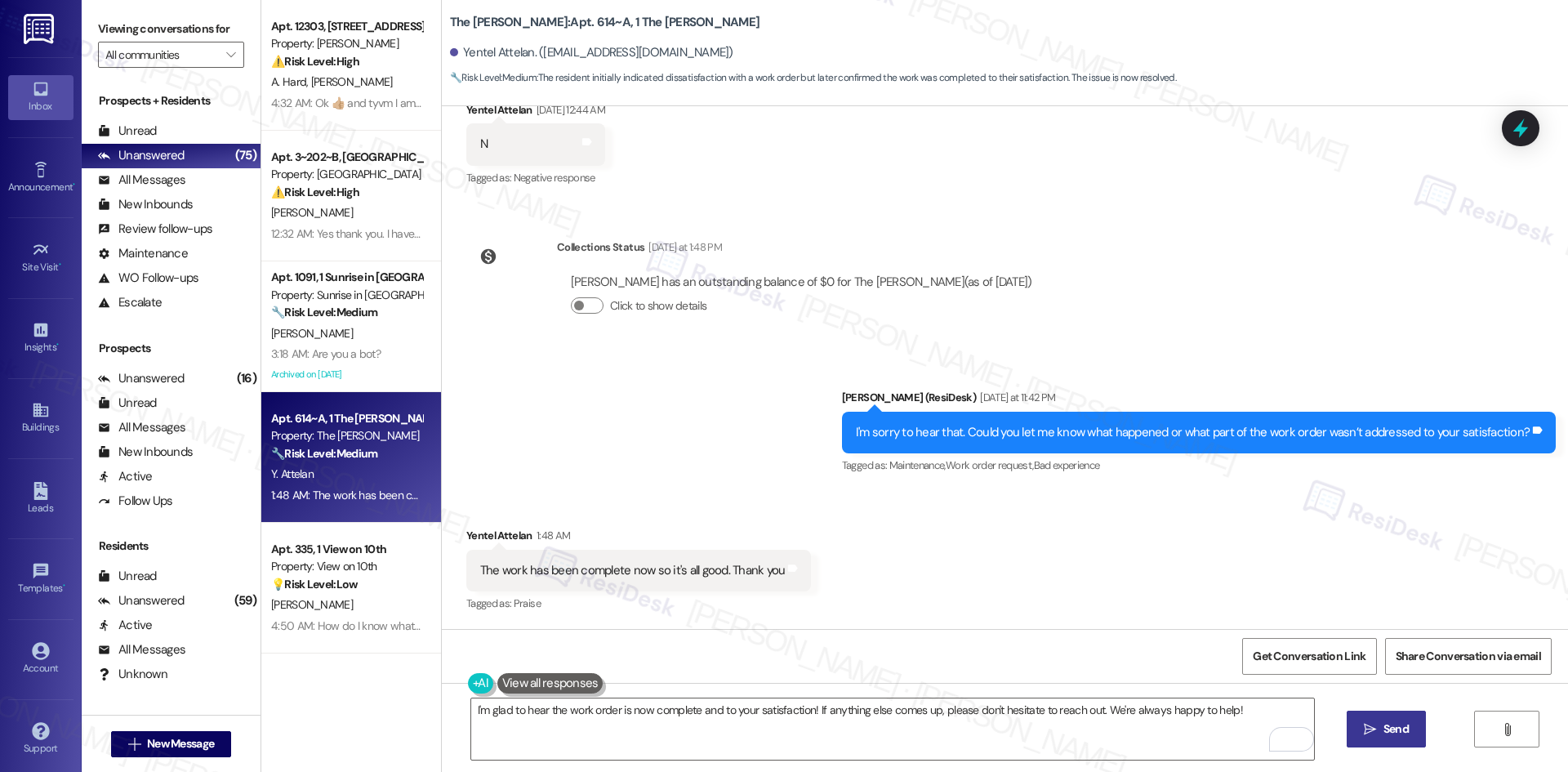
click at [1387, 739] on button " Send" at bounding box center [1386, 729] width 79 height 37
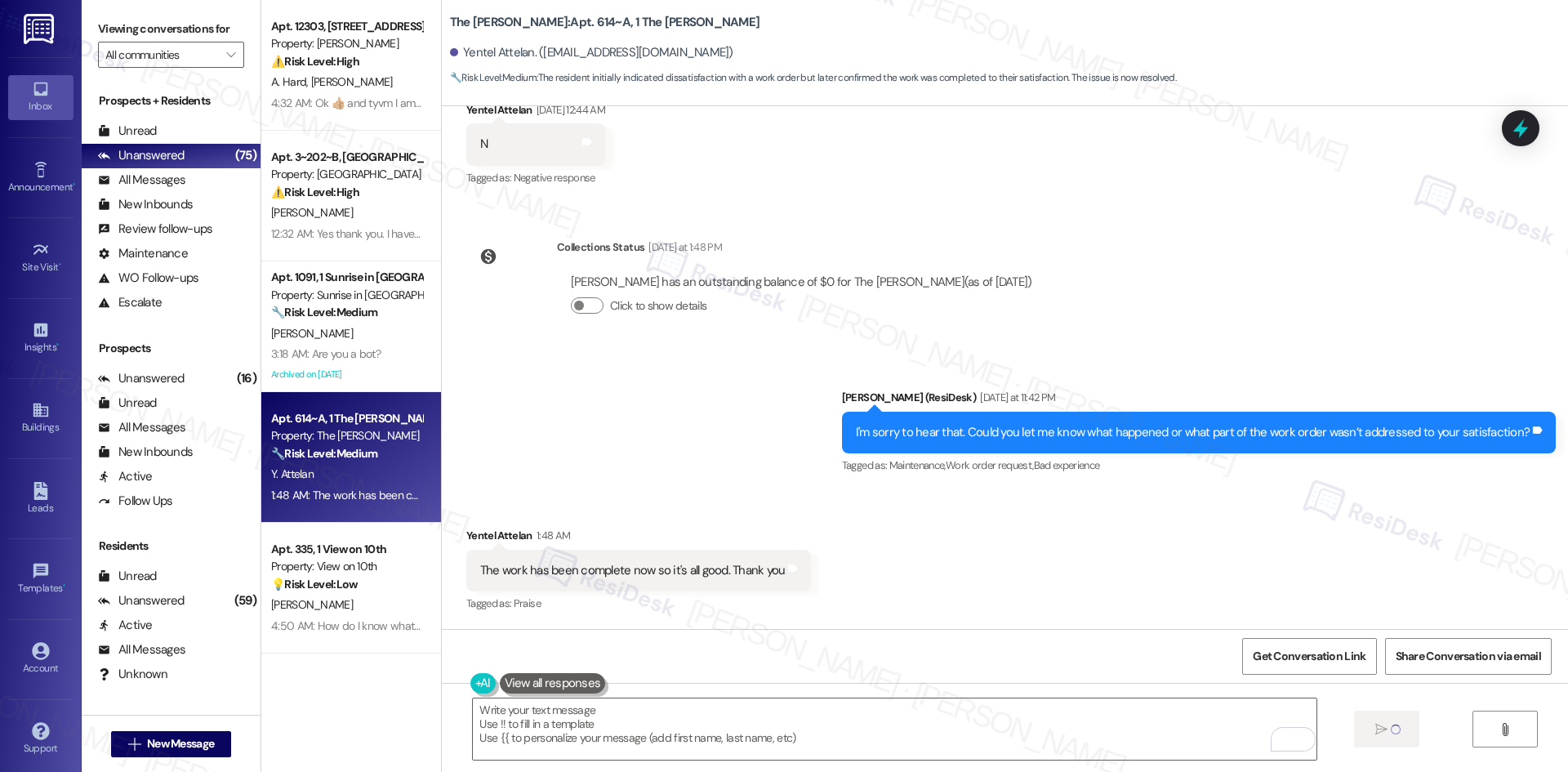
type textarea "Fetching suggested responses. Please feel free to read through the conversation…"
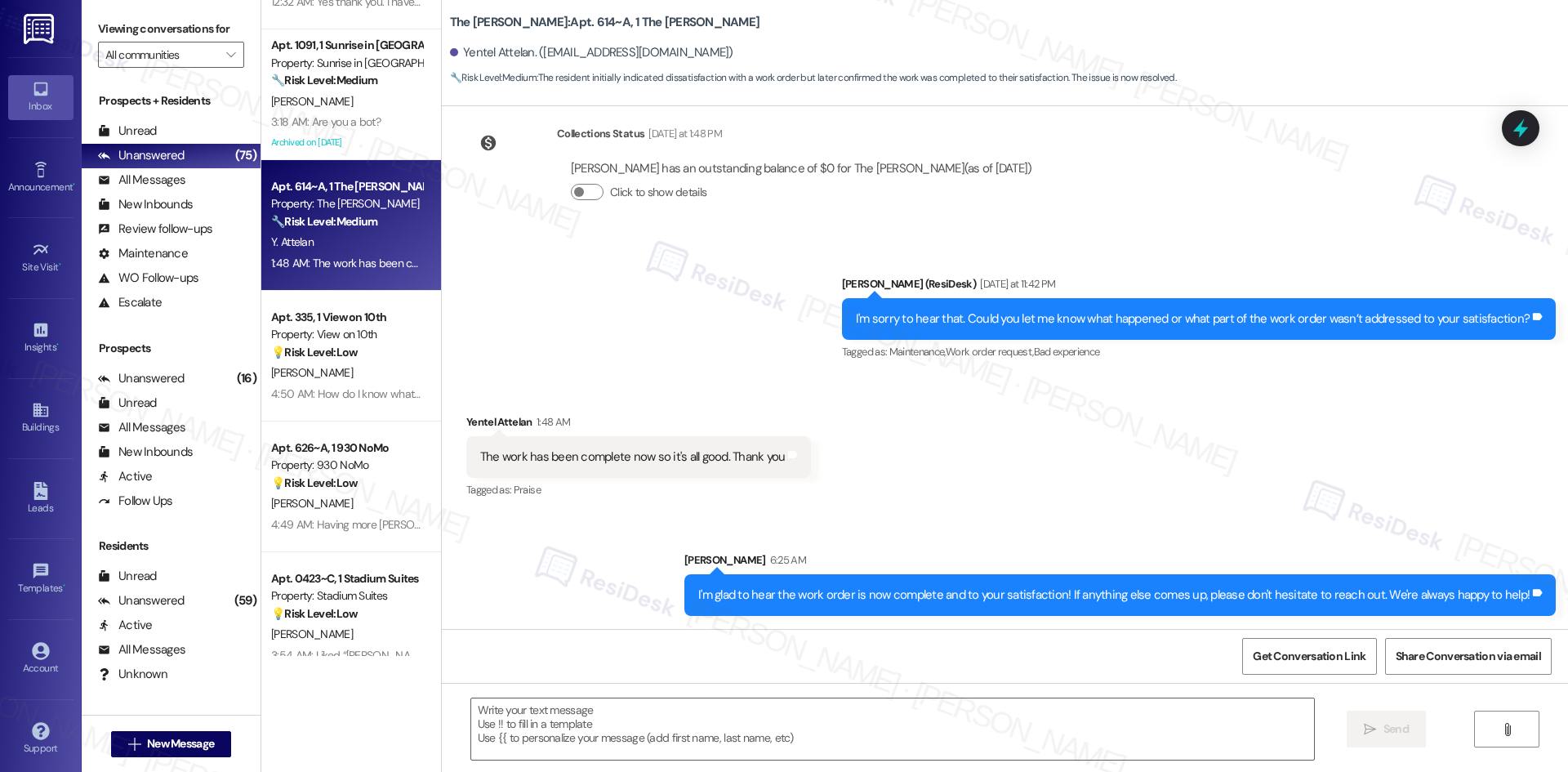
scroll to position [245, 0]
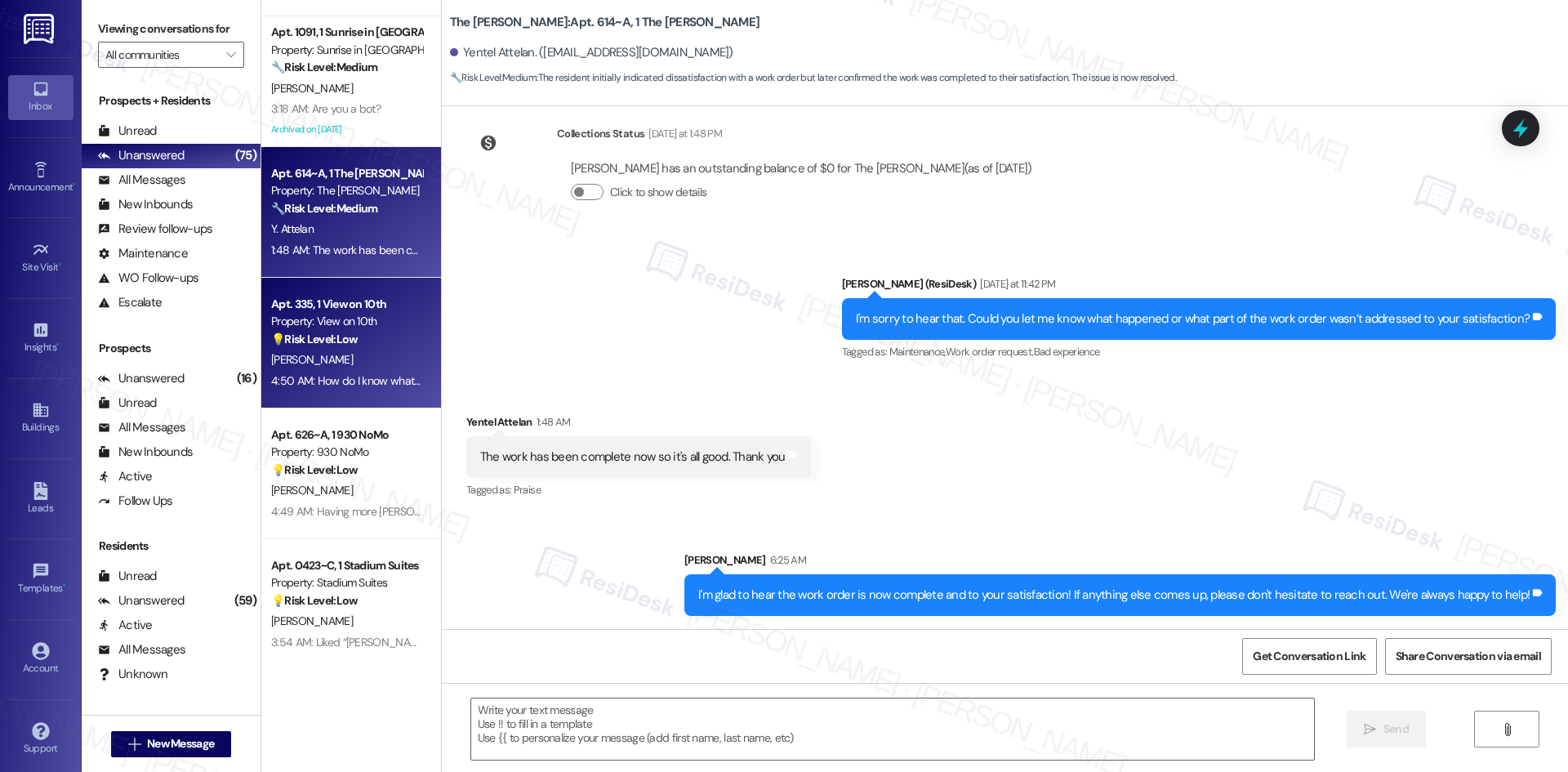
click at [325, 360] on div "S. Wren" at bounding box center [346, 360] width 154 height 20
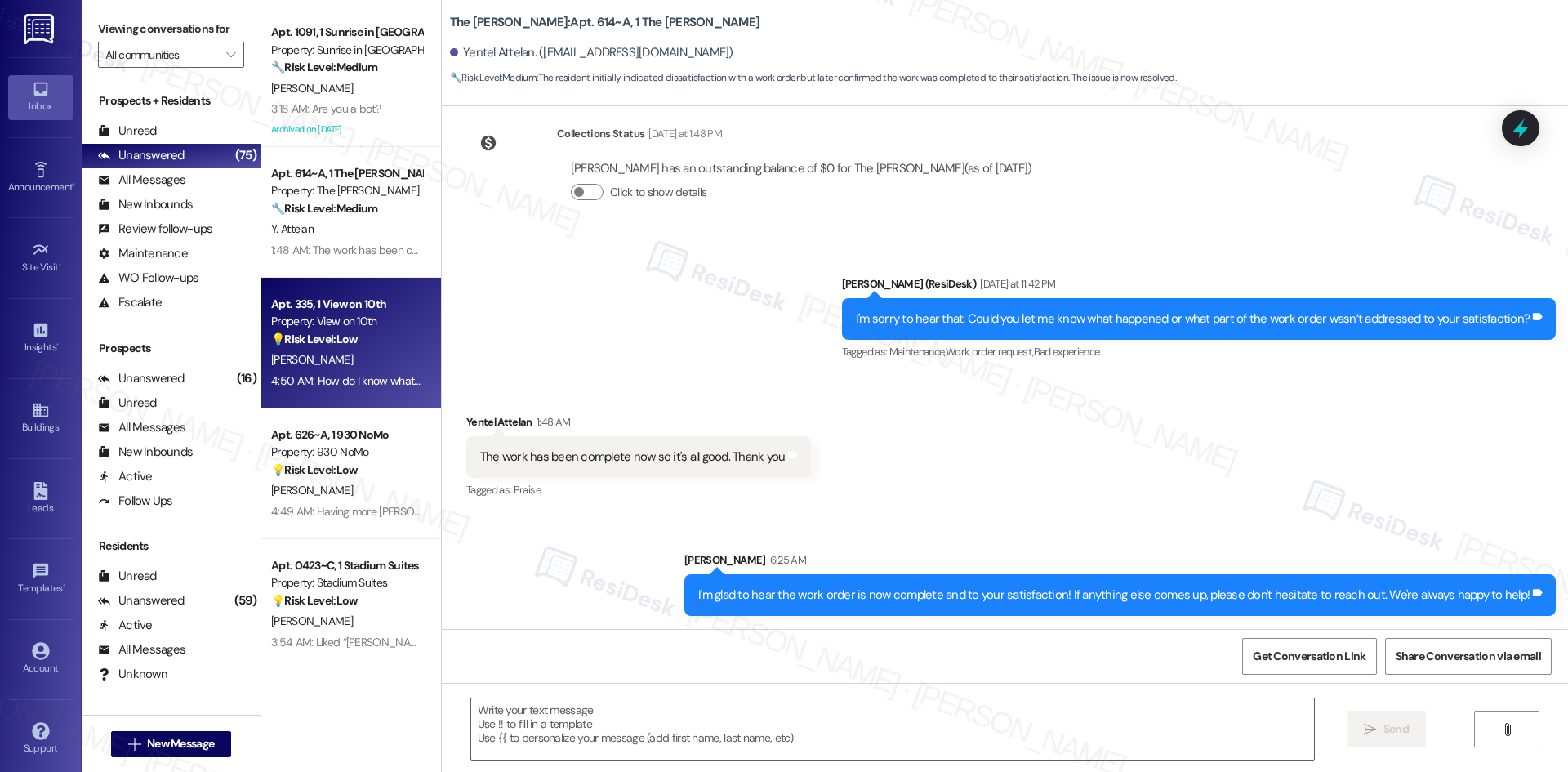
type textarea "Fetching suggested responses. Please feel free to read through the conversation…"
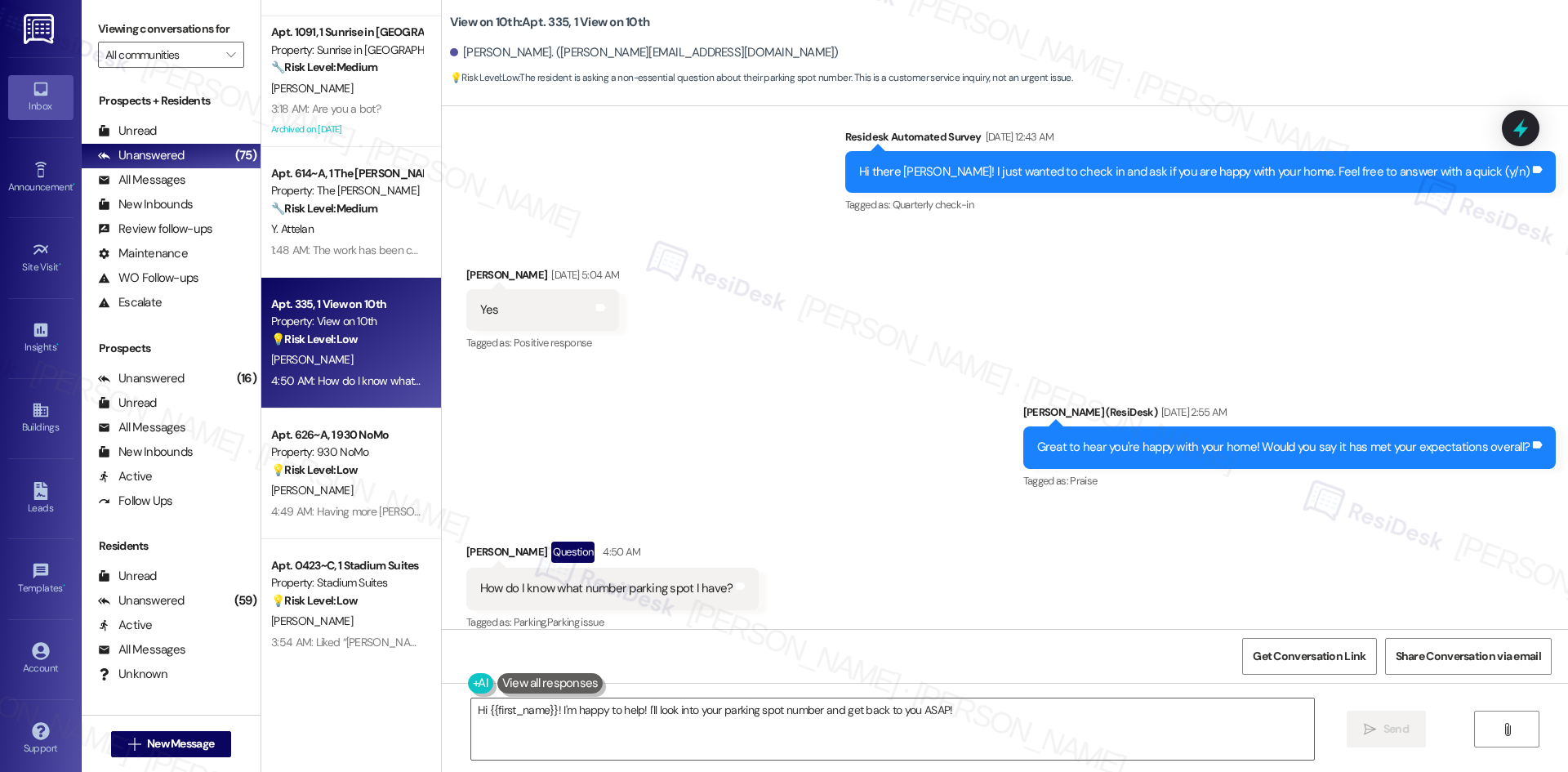
scroll to position [3600, 0]
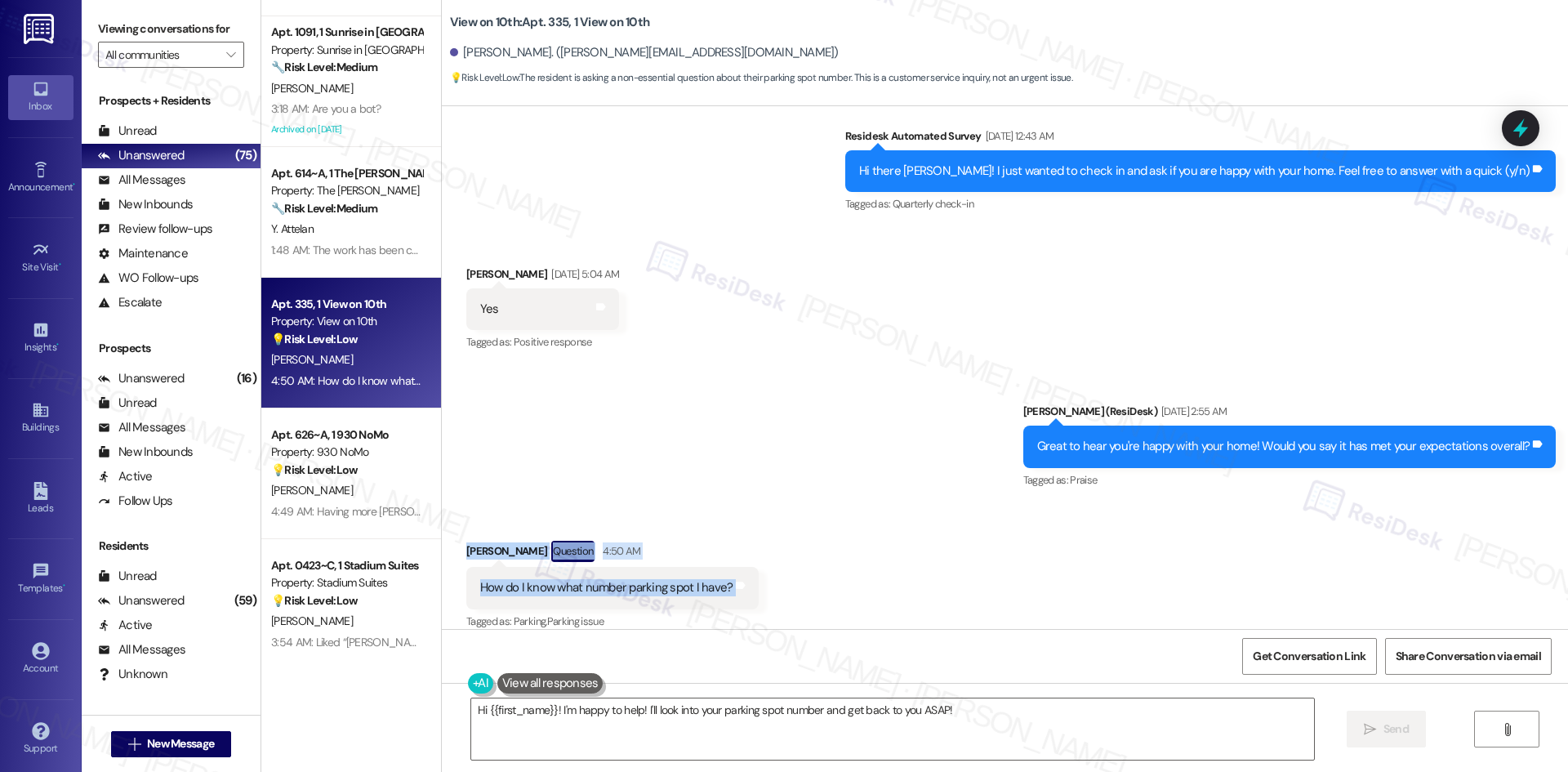
drag, startPoint x: 437, startPoint y: 508, endPoint x: 811, endPoint y: 575, distance: 380.0
click at [811, 575] on div "Received via SMS Samantha Wren Question 4:50 AM How do I know what number parki…" at bounding box center [1004, 575] width 1126 height 142
copy div "Samantha Wren Question 4:50 AM How do I know what number parking spot I have? T…"
click at [739, 366] on div "Sent via SMS Sarah (ResiDesk) Aug 12, 2025 at 2:55 AM Great to hear you're happ…" at bounding box center [1004, 435] width 1126 height 138
click at [891, 737] on textarea "Hi {{first_name}}! I'm happy to help! I'll look into your parking spot number a…" at bounding box center [892, 729] width 843 height 62
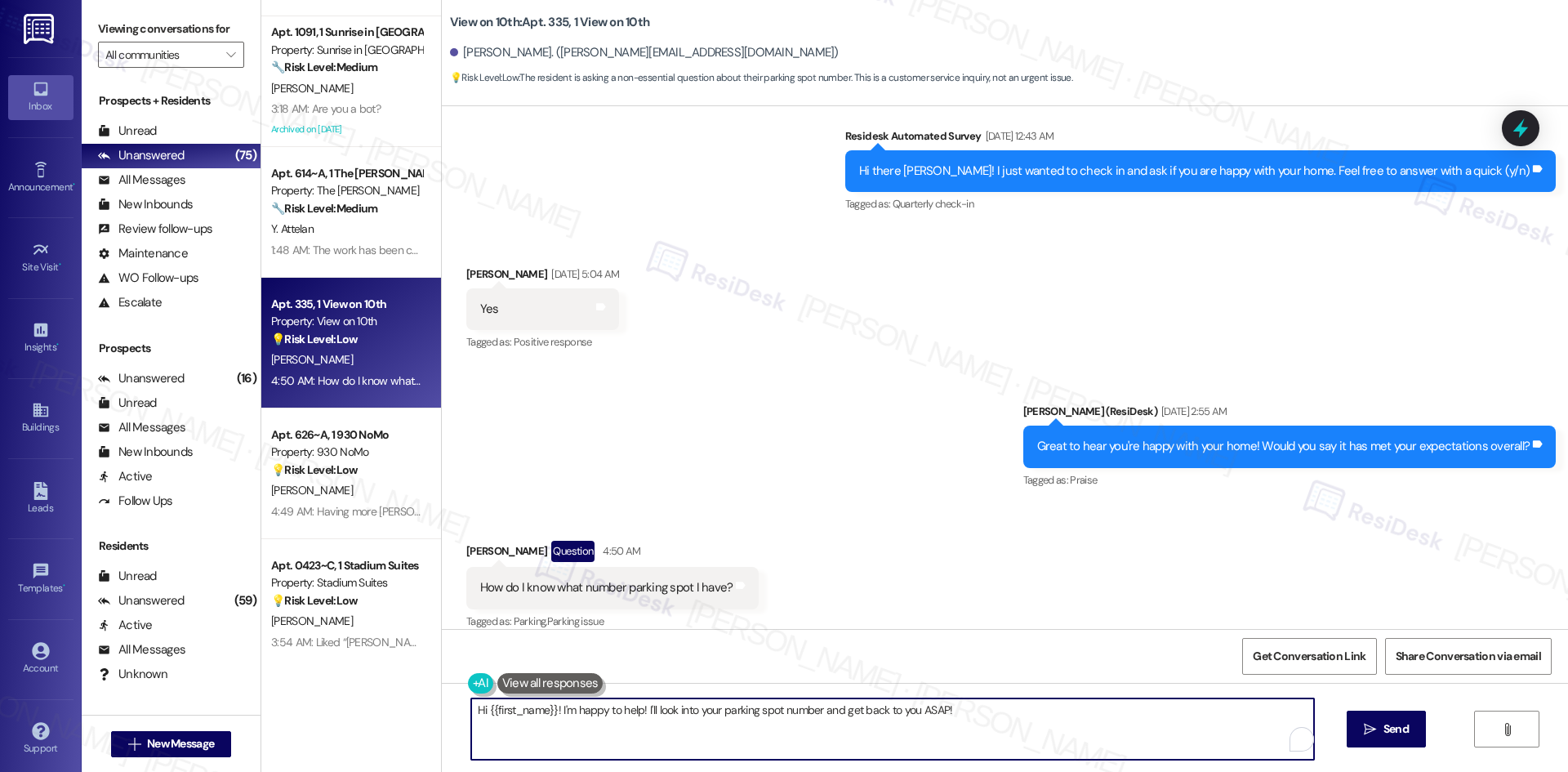
paste textarea "I’ll check with the site team to confirm your assigned parking spot and get bac…"
type textarea "I’ll check with the site team to confirm your assigned parking spot and get bac…"
click at [1070, 570] on div "Received via SMS Samantha Wren Question 4:50 AM How do I know what number parki…" at bounding box center [1004, 575] width 1126 height 142
click at [563, 738] on textarea "I’ll check with the site team to confirm your assigned parking spot and get bac…" at bounding box center [892, 729] width 843 height 62
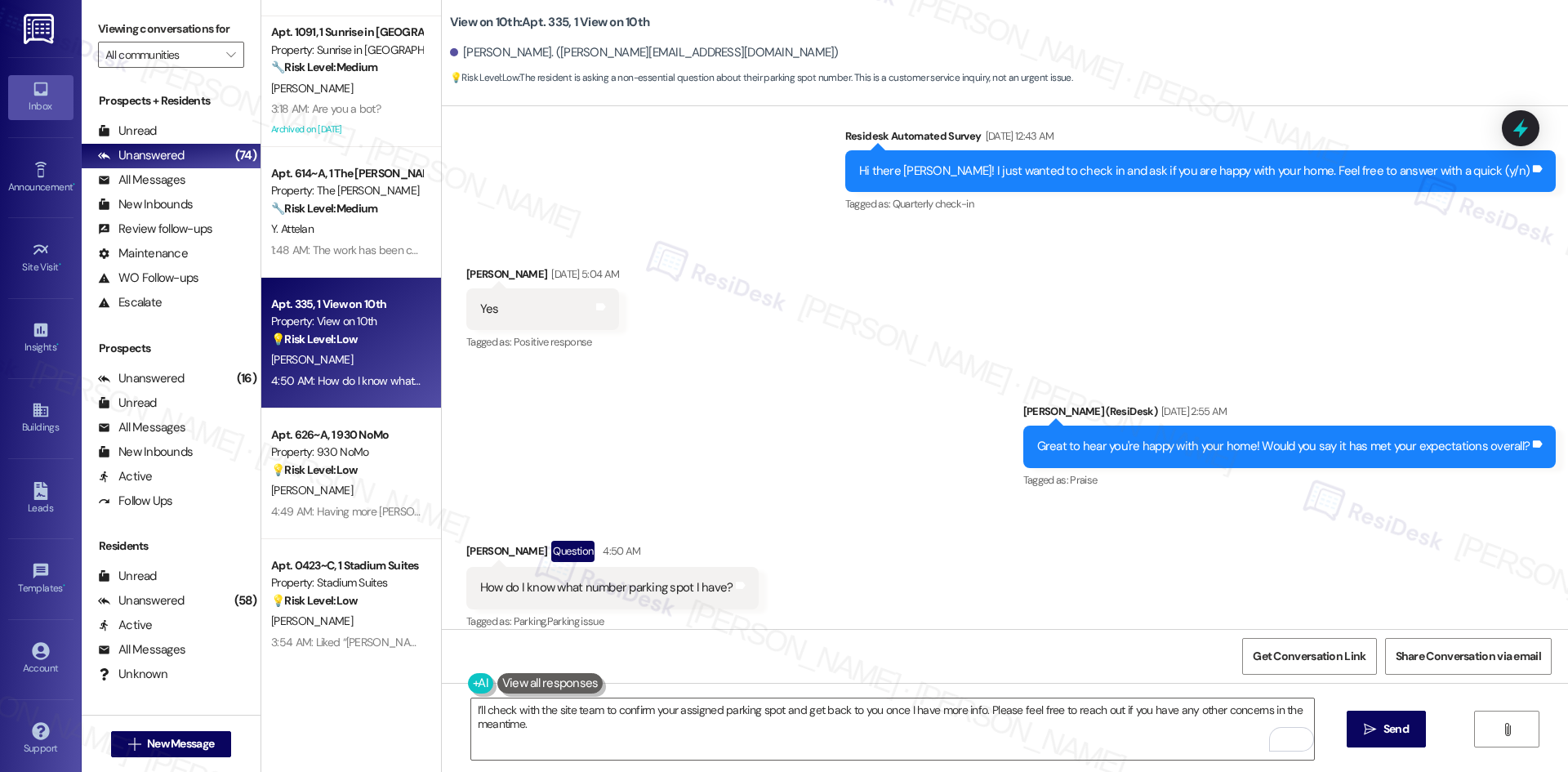
click at [1045, 540] on div "Received via SMS Samantha Wren Question 4:50 AM How do I know what number parki…" at bounding box center [1004, 575] width 1126 height 142
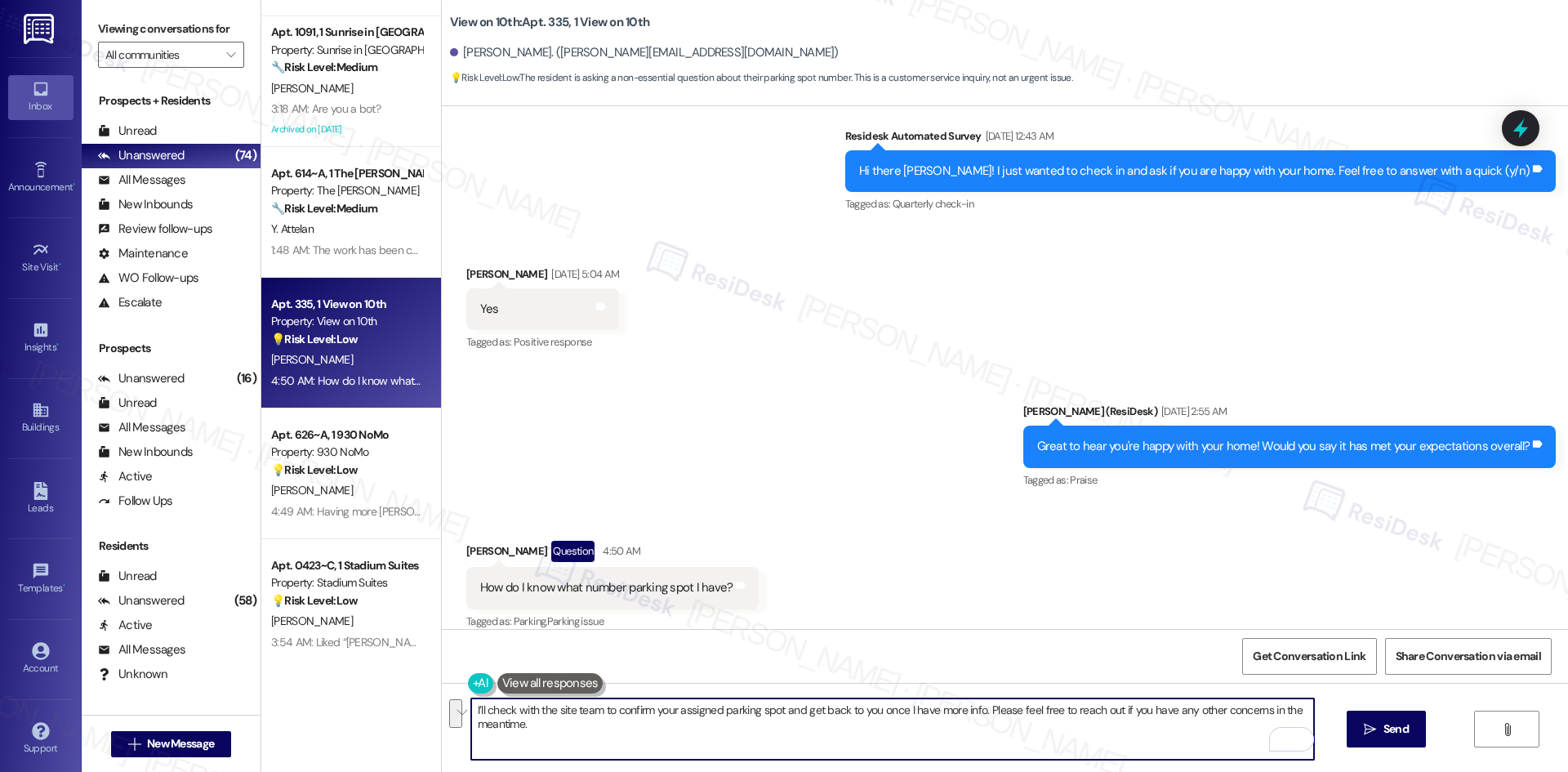
drag, startPoint x: 572, startPoint y: 732, endPoint x: 420, endPoint y: 708, distance: 153.9
click at [420, 708] on div "Apt. 12303, 12330 Research Road Property: Brea Frisco ⚠️ Risk Level: High The r…" at bounding box center [914, 386] width 1307 height 772
click at [1366, 735] on icon "" at bounding box center [1370, 730] width 13 height 13
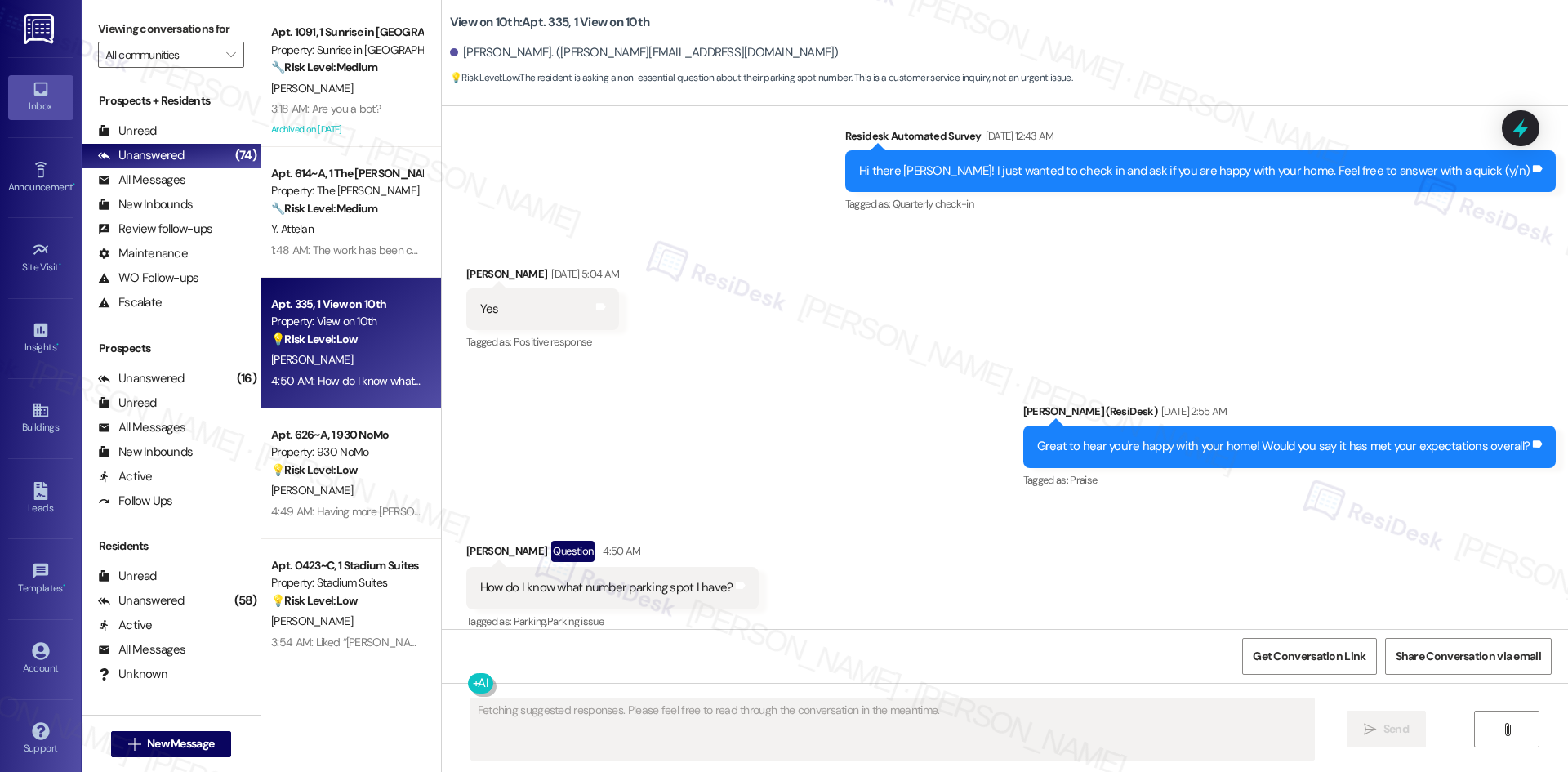
scroll to position [3599, 0]
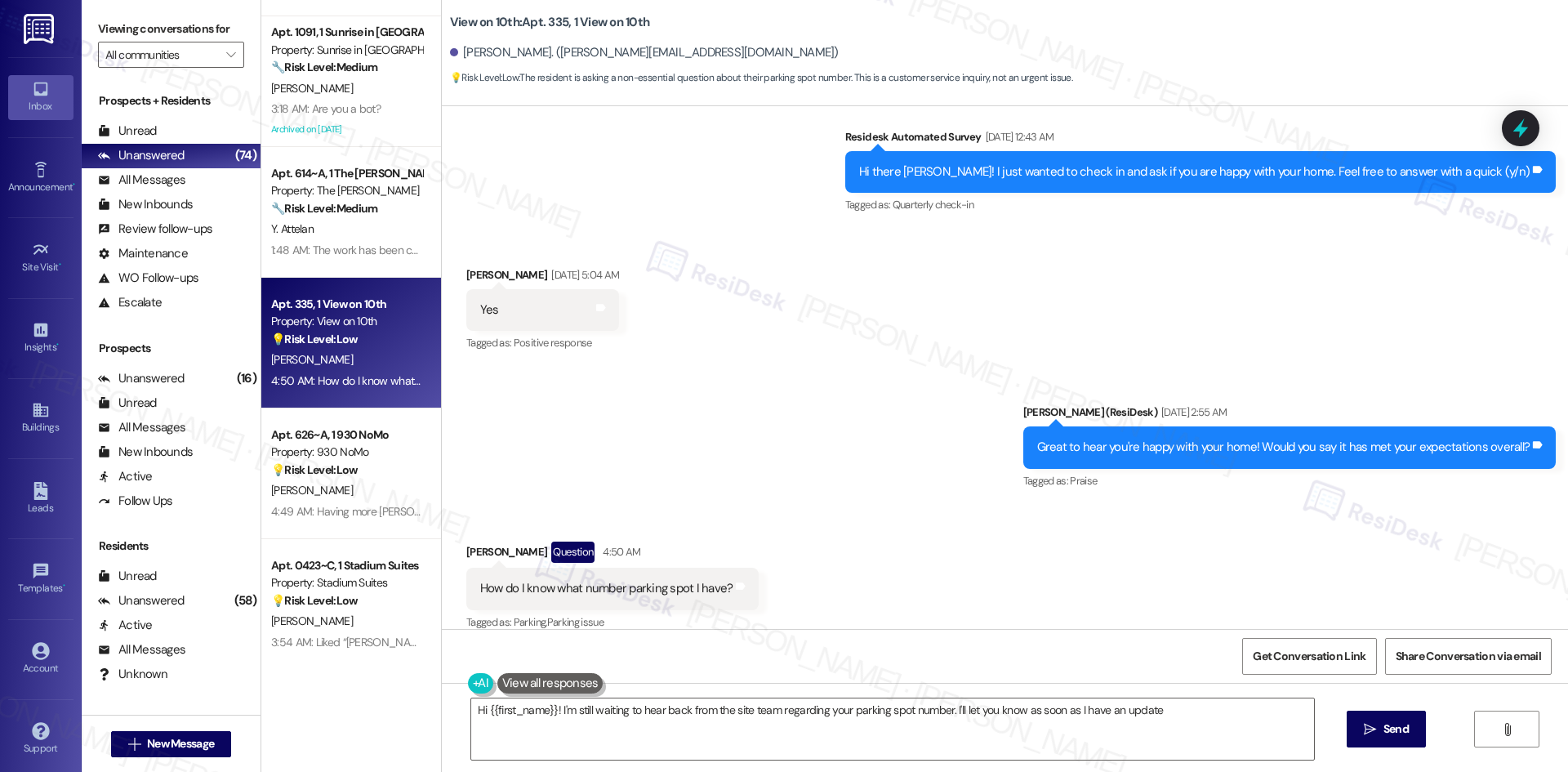
type textarea "Hi {{first_name}}! I'm still waiting to hear back from the site team regarding …"
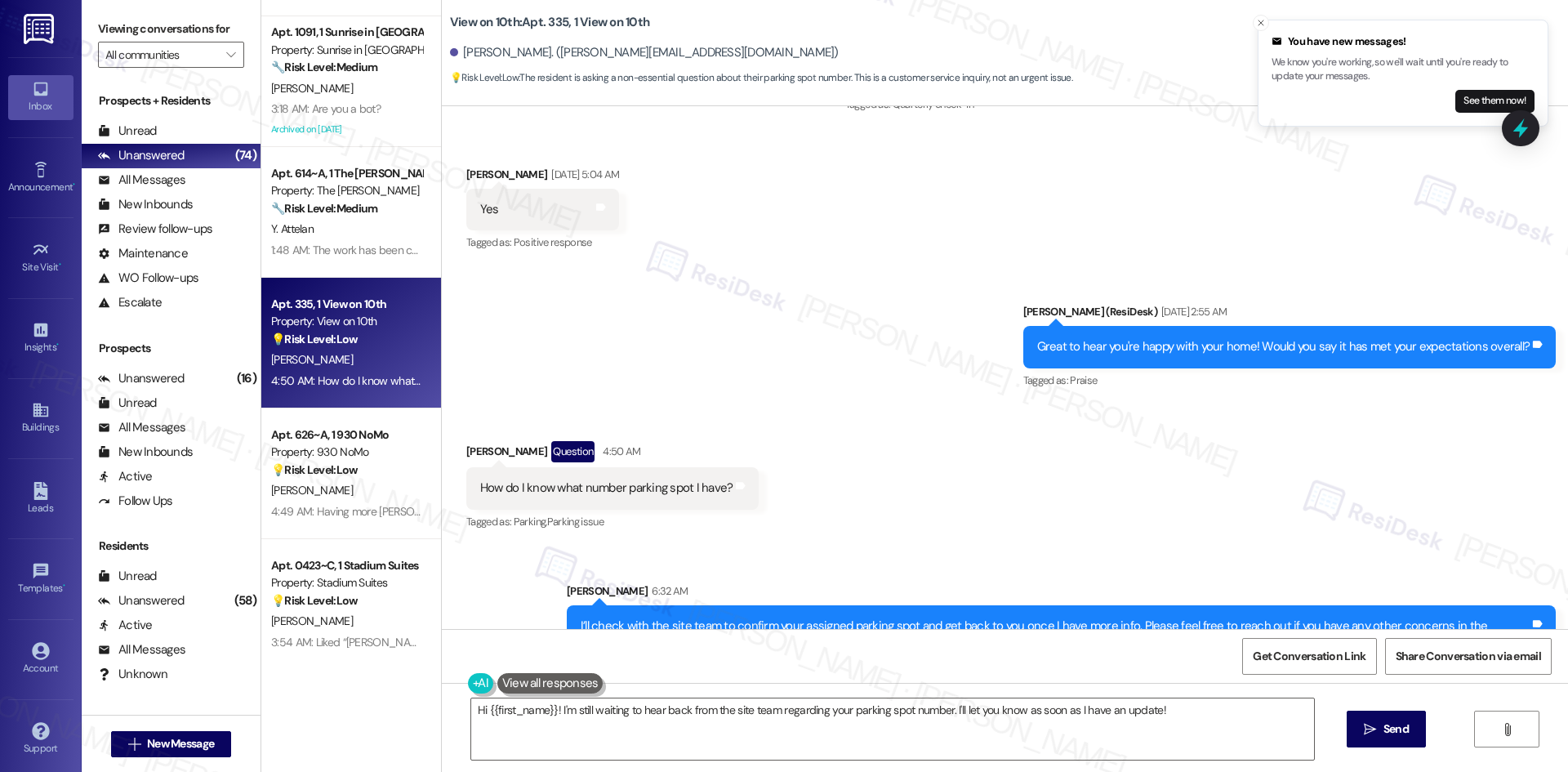
scroll to position [3713, 0]
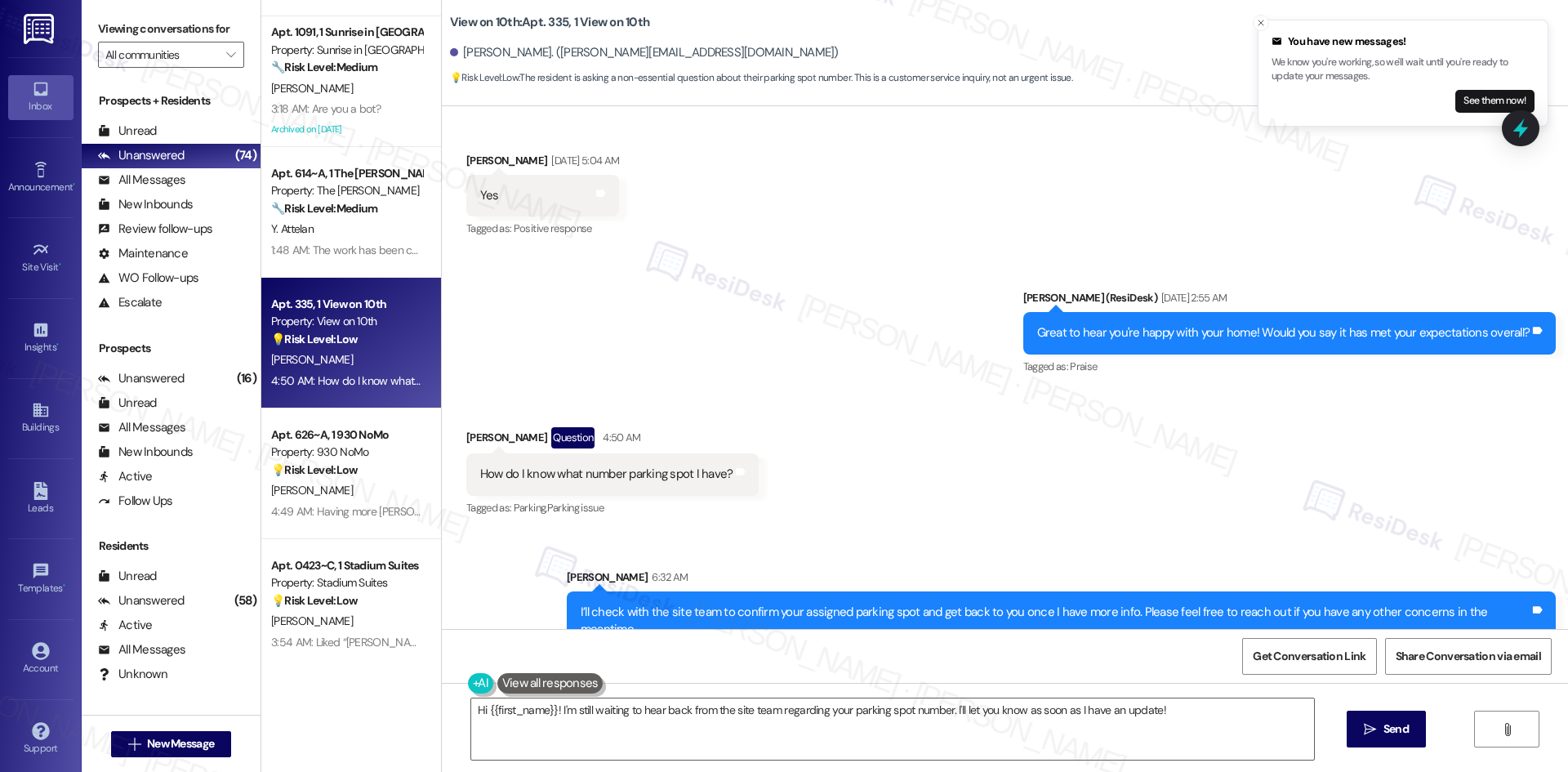
click at [926, 433] on div "Received via SMS Samantha Wren Question 4:50 AM How do I know what number parki…" at bounding box center [1004, 461] width 1126 height 142
click at [913, 437] on div "Received via SMS Samantha Wren Question 4:50 AM How do I know what number parki…" at bounding box center [1004, 461] width 1126 height 142
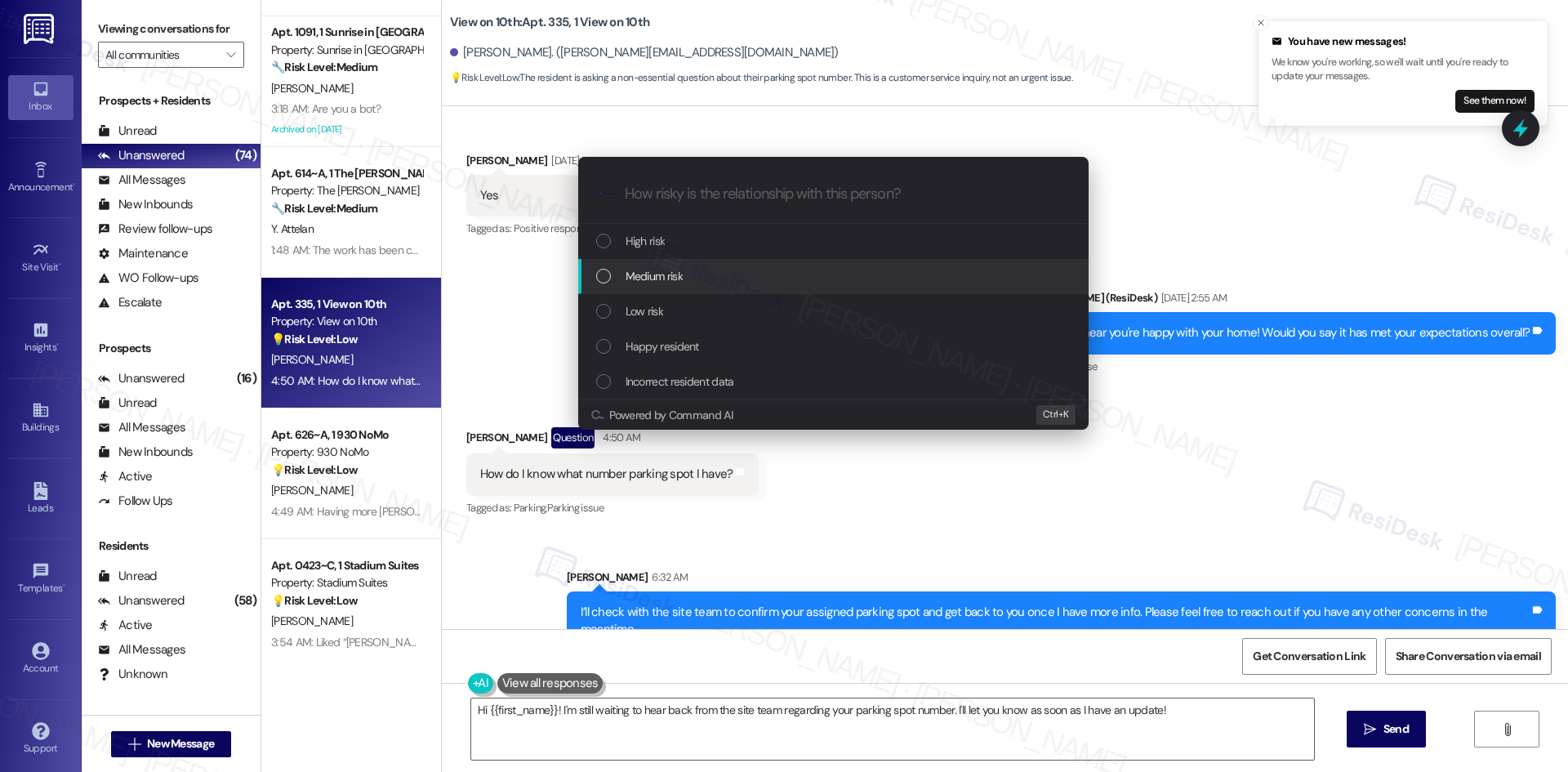
click at [666, 275] on span "Medium risk" at bounding box center [654, 276] width 57 height 18
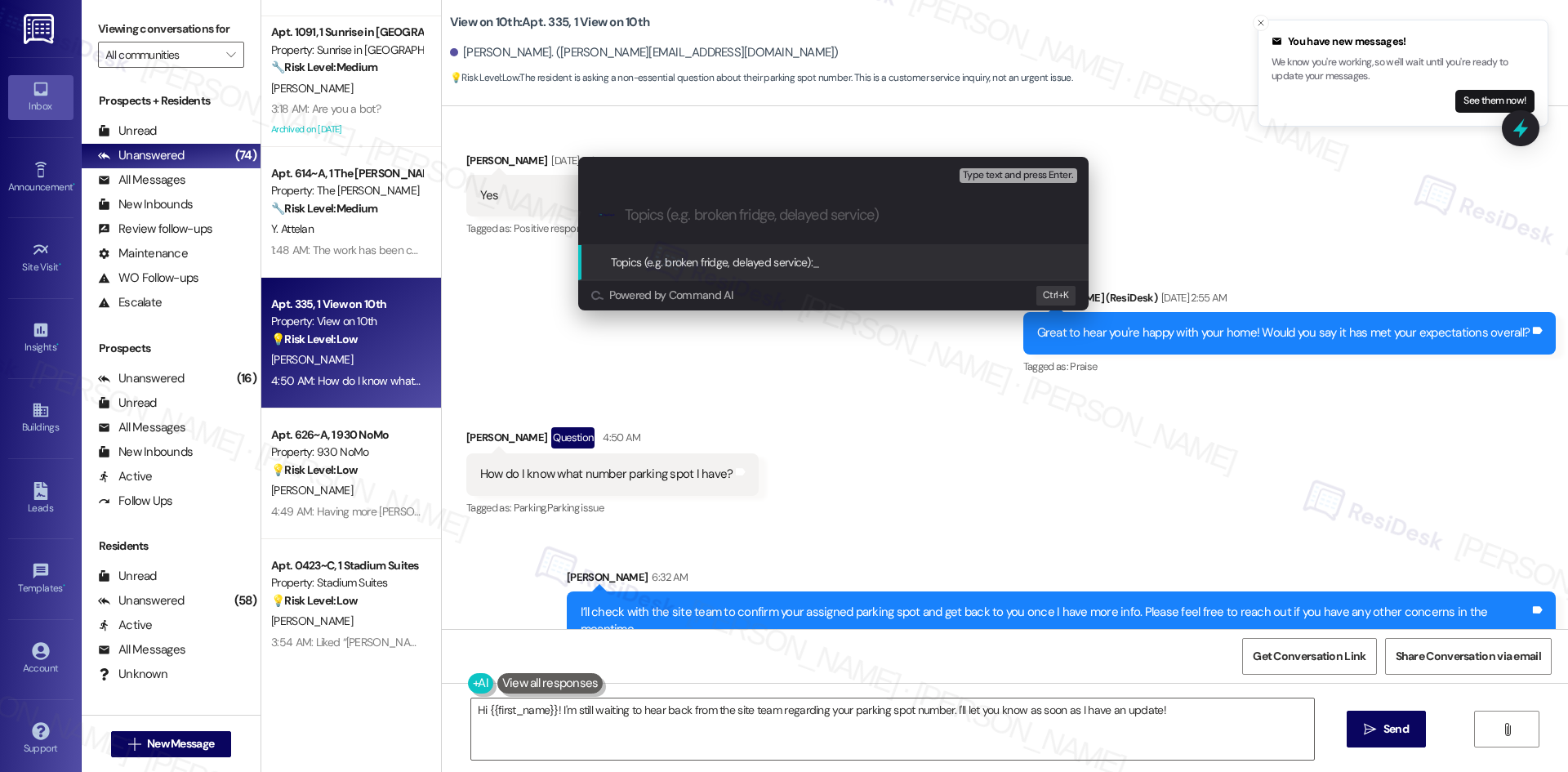
click at [732, 211] on input "Topics (e.g. broken fridge, delayed service)" at bounding box center [847, 215] width 443 height 17
paste input "Parking Spot Assignment Inquiry"
type input "Parking Spot Assignment Inquiry"
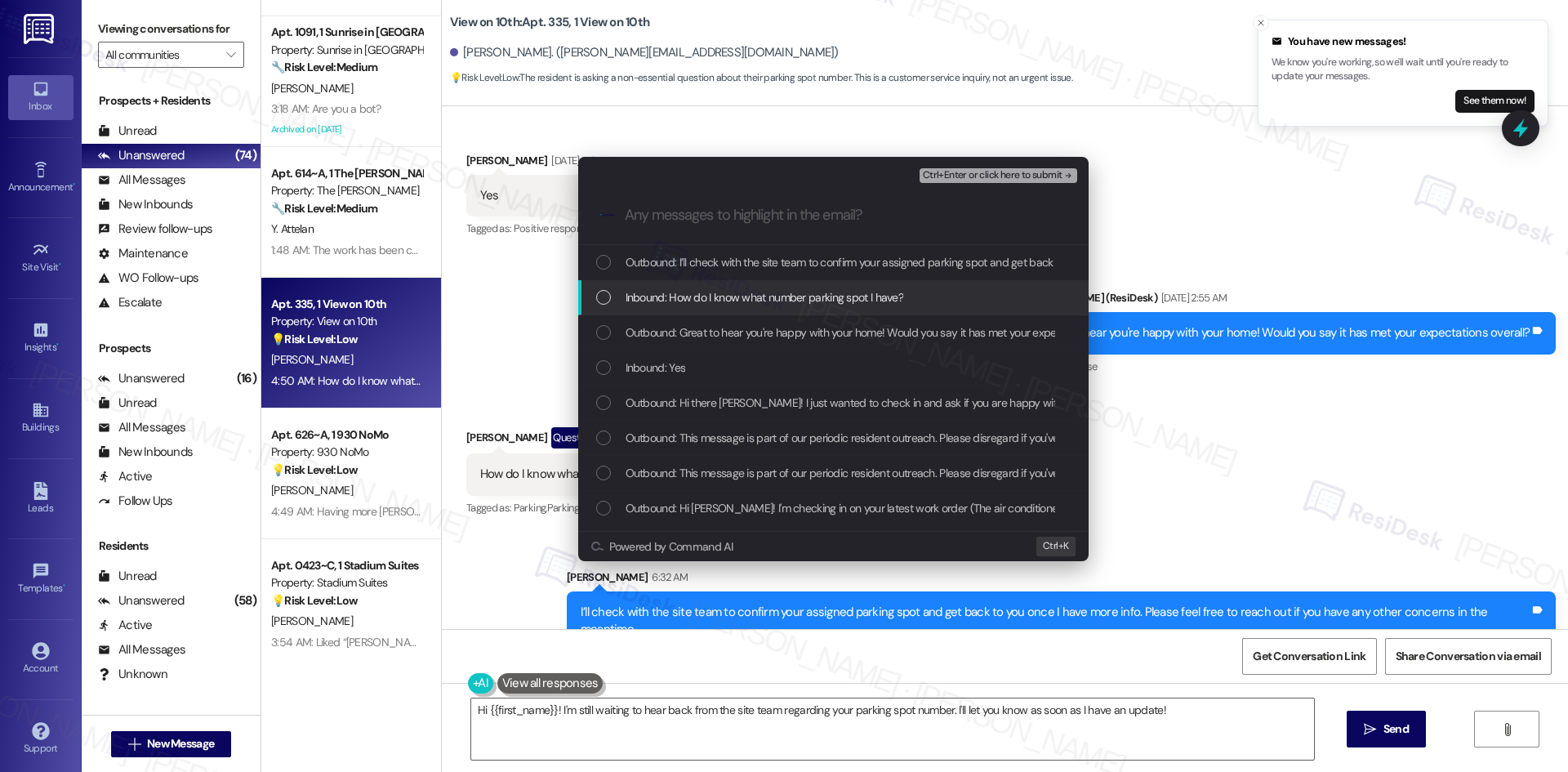
click at [771, 302] on span "Inbound: How do I know what number parking spot I have?" at bounding box center [764, 297] width 279 height 18
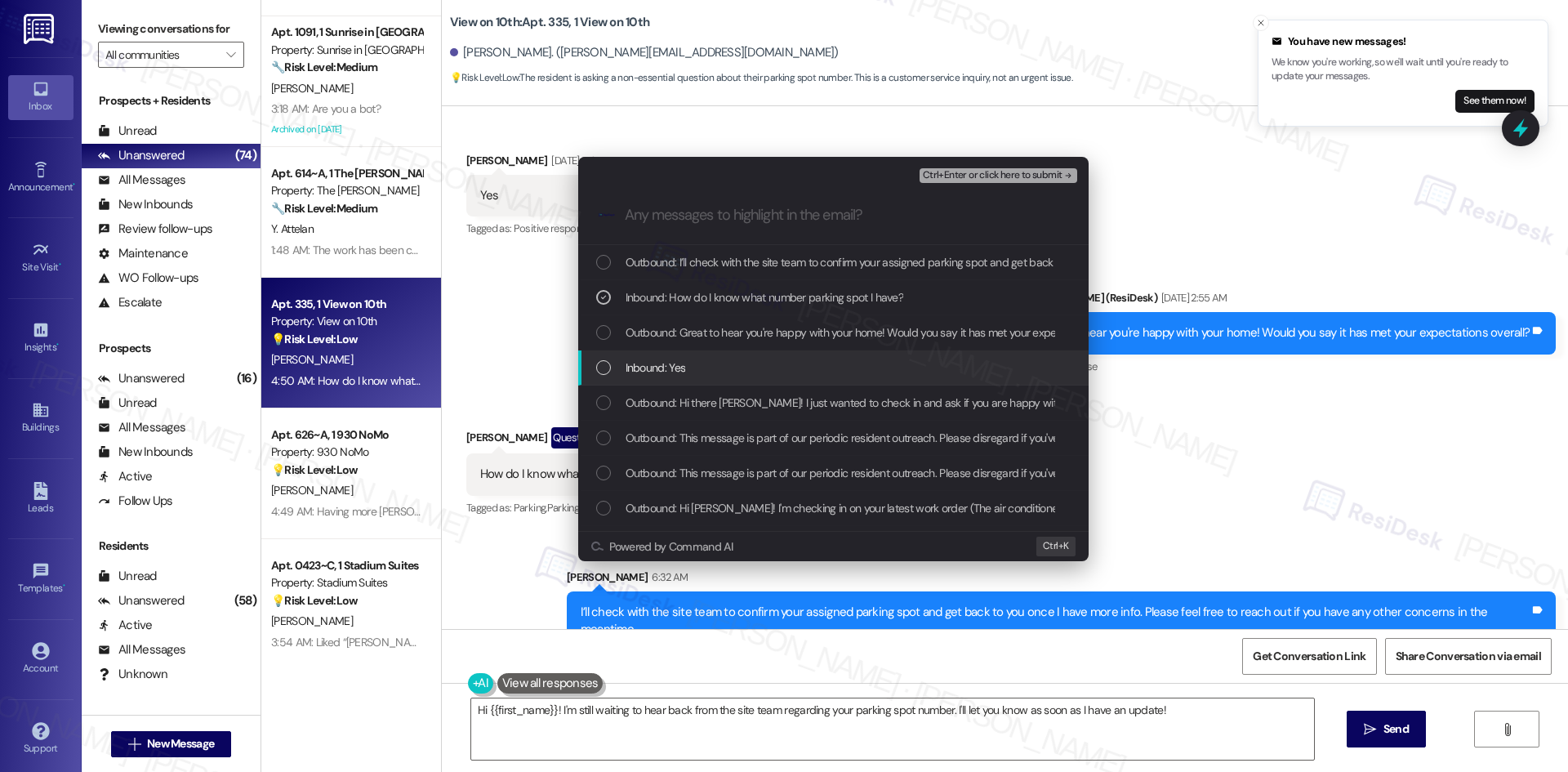
click at [750, 364] on div "Inbound: Yes" at bounding box center [835, 367] width 478 height 18
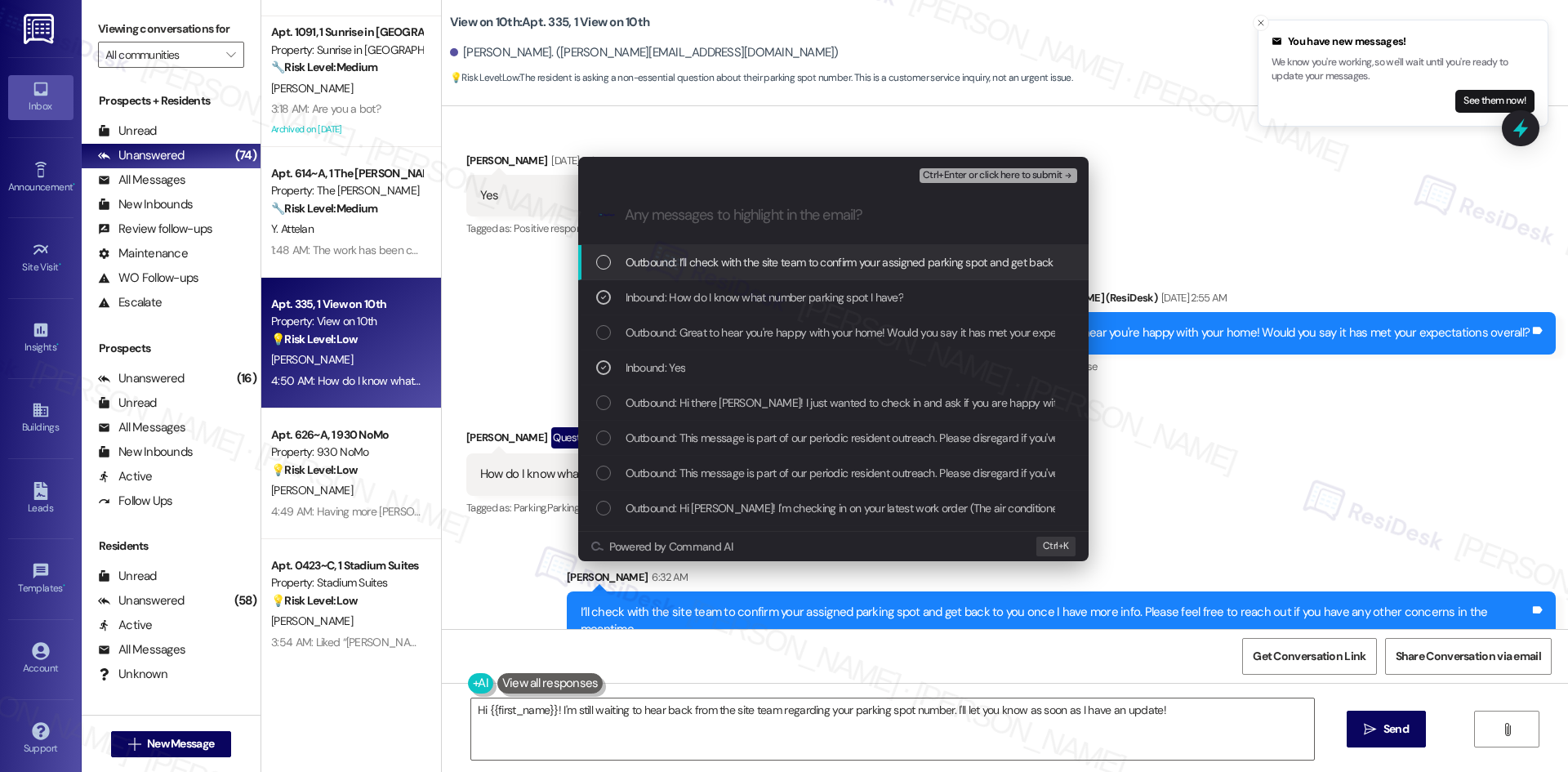
click at [1052, 177] on span "Ctrl+Enter or click here to submit" at bounding box center [993, 176] width 140 height 12
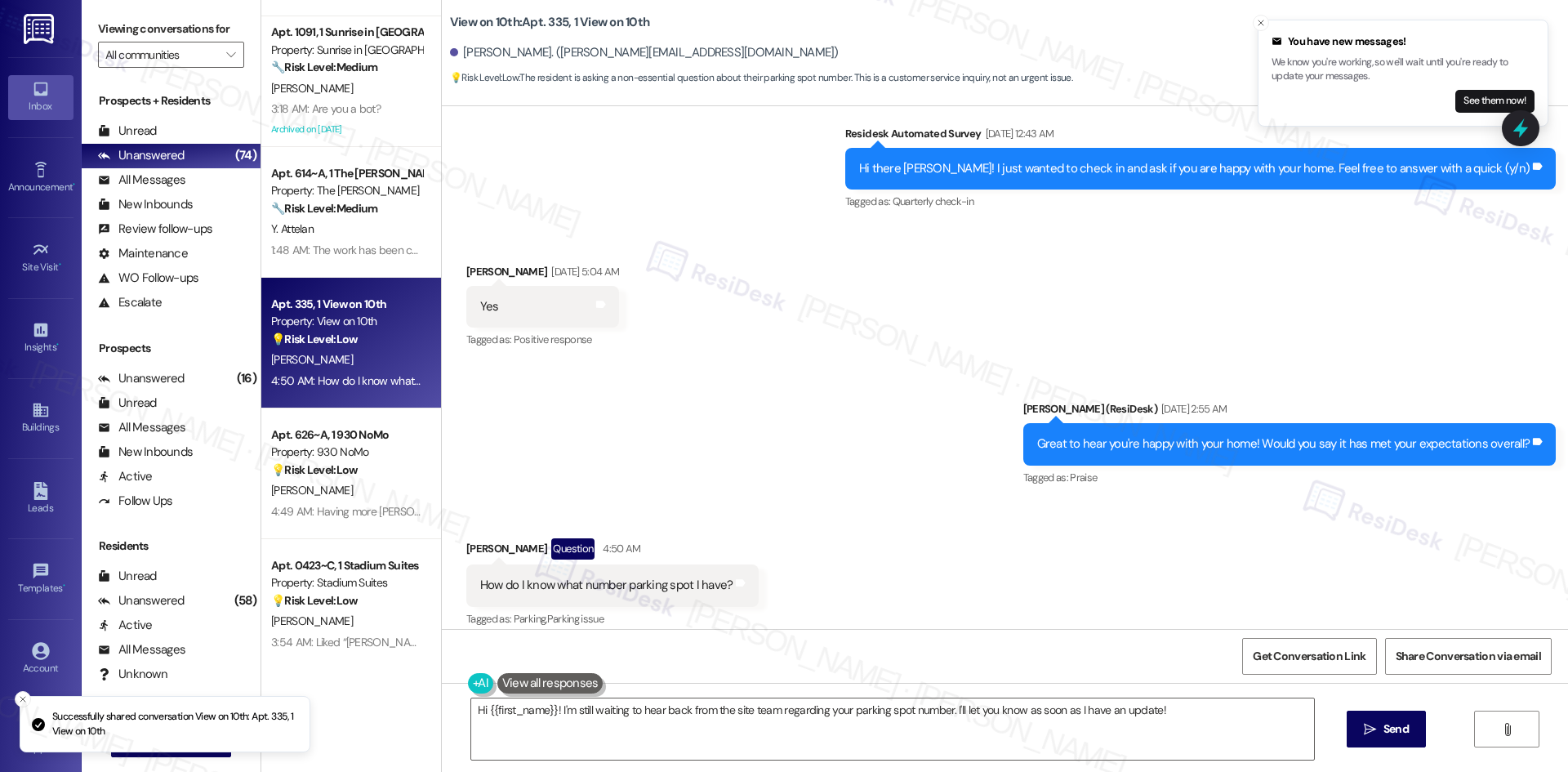
scroll to position [3599, 0]
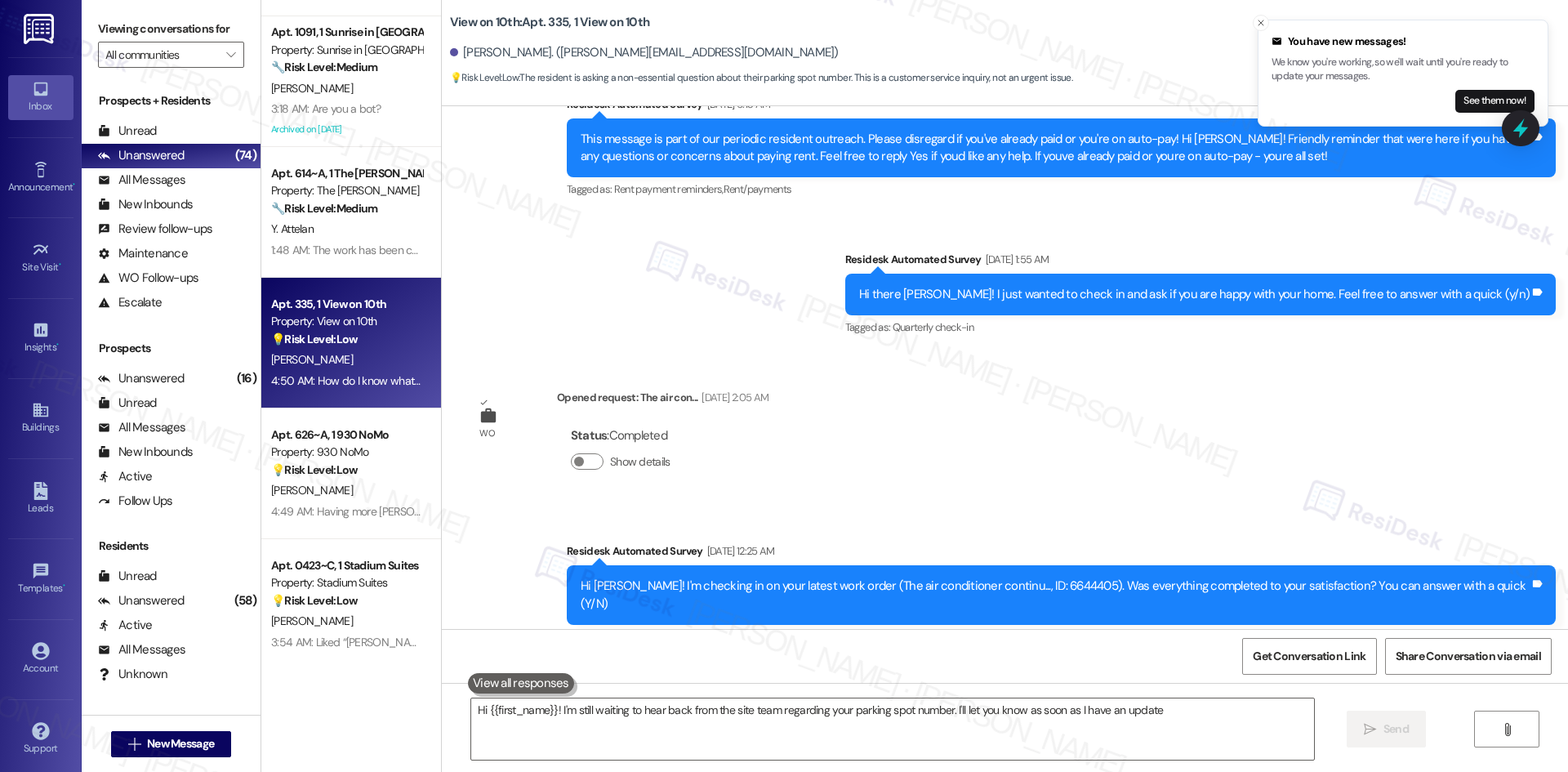
type textarea "Hi {{first_name}}! I'm still waiting to hear back from the site team regarding …"
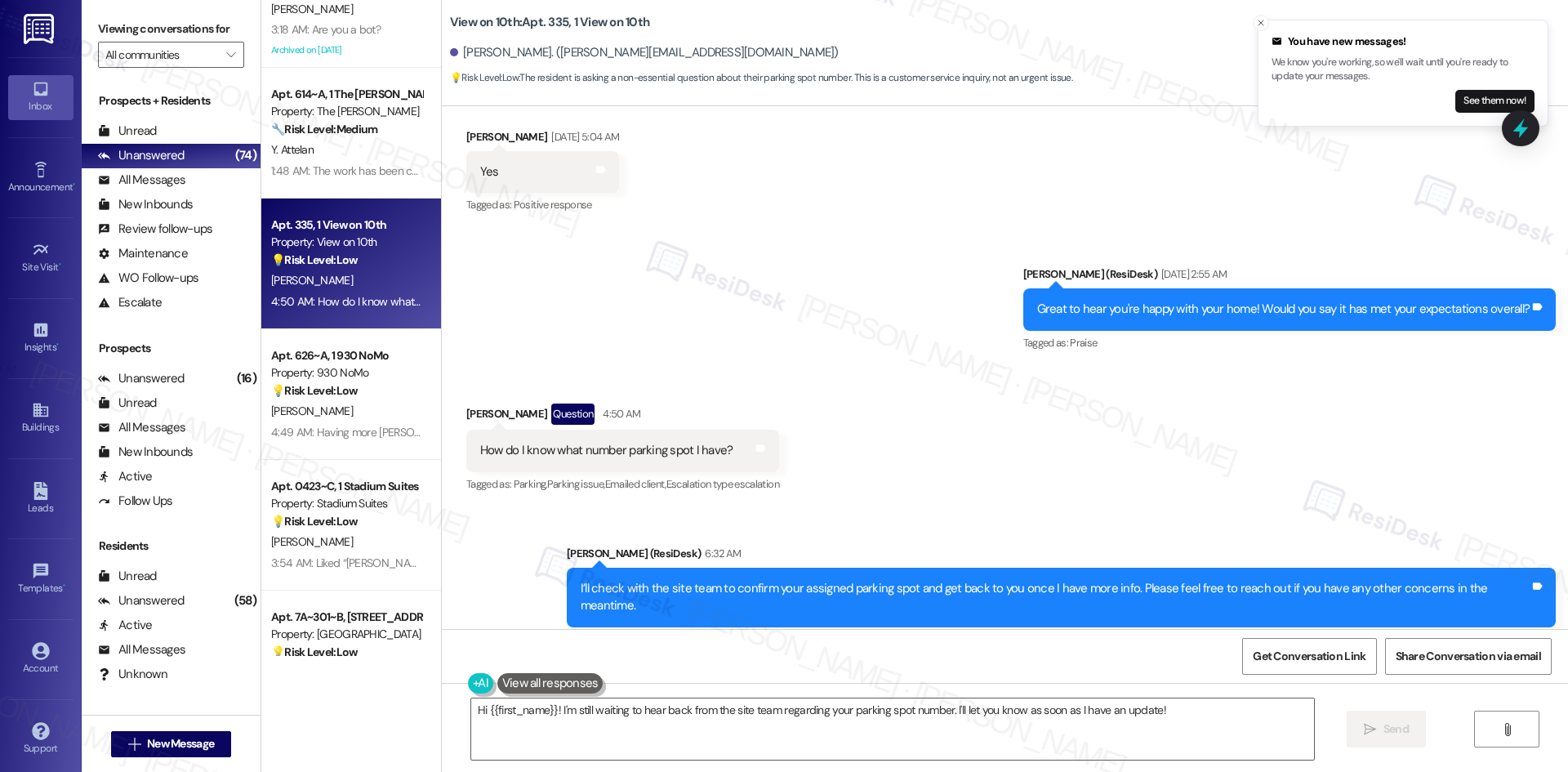
scroll to position [327, 0]
click at [1478, 105] on button "See them now!" at bounding box center [1495, 101] width 79 height 23
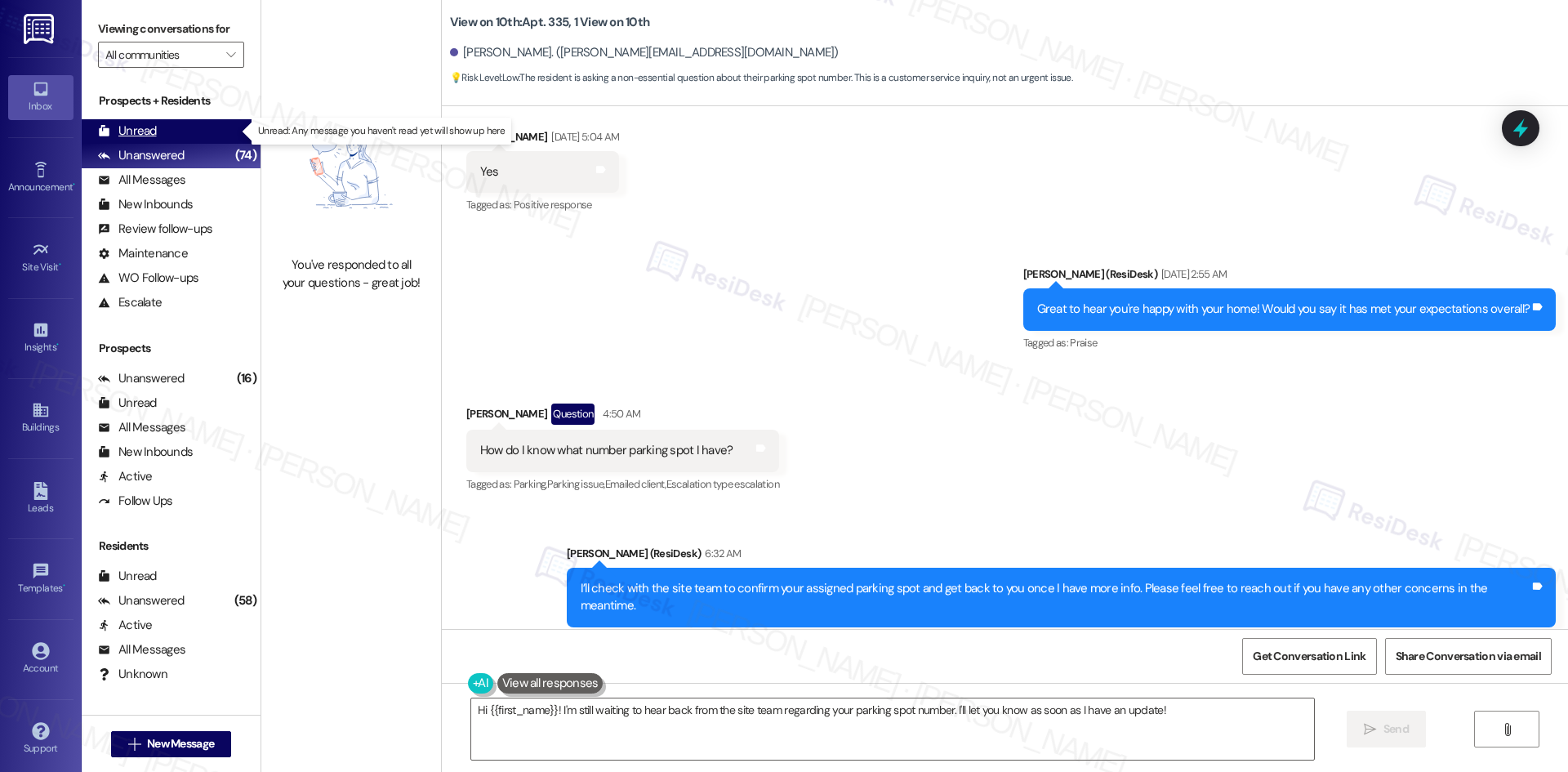
click at [153, 127] on div "Unread" at bounding box center [127, 131] width 59 height 17
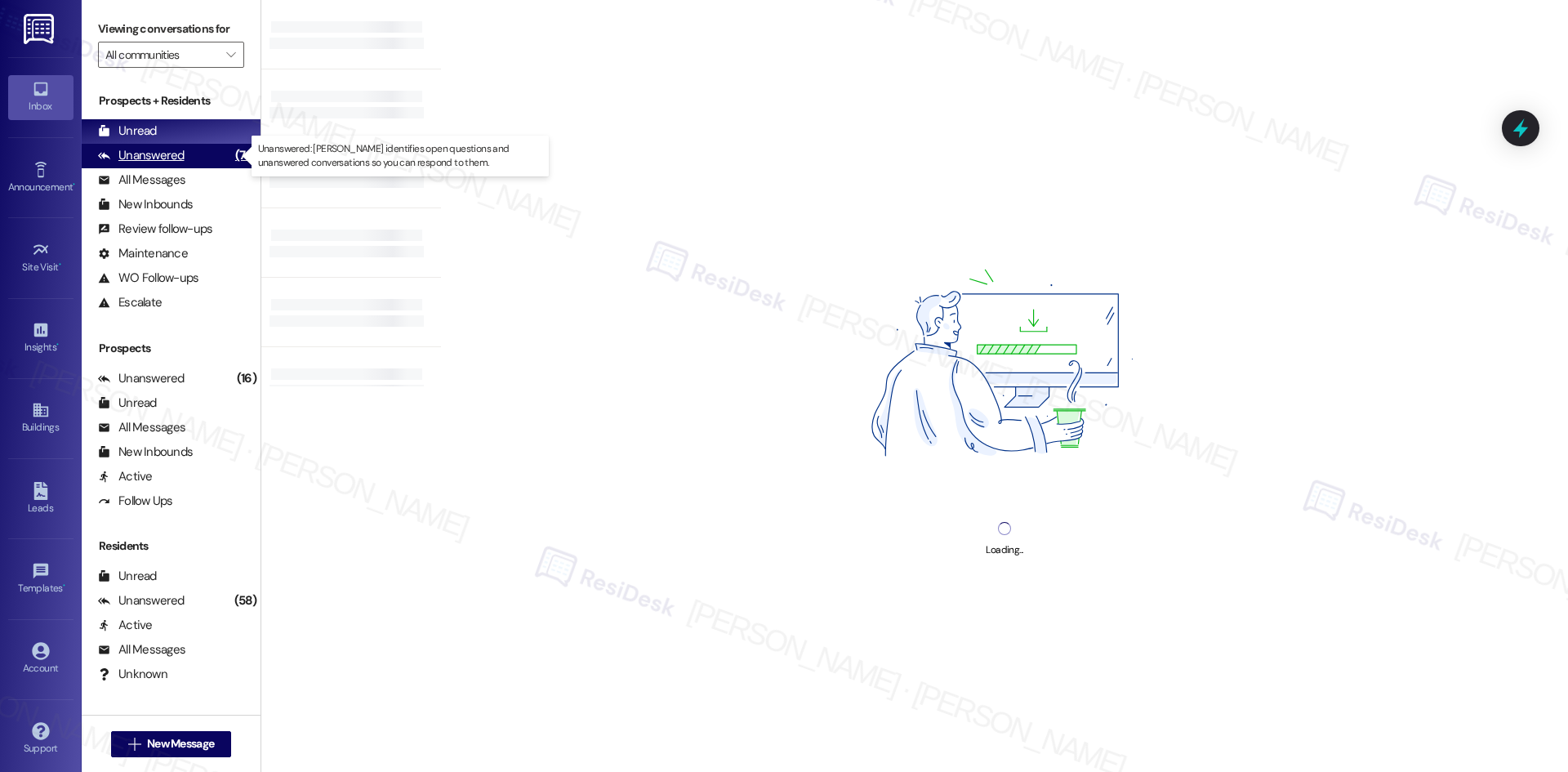
click at [192, 161] on div "Unanswered (74)" at bounding box center [171, 156] width 179 height 24
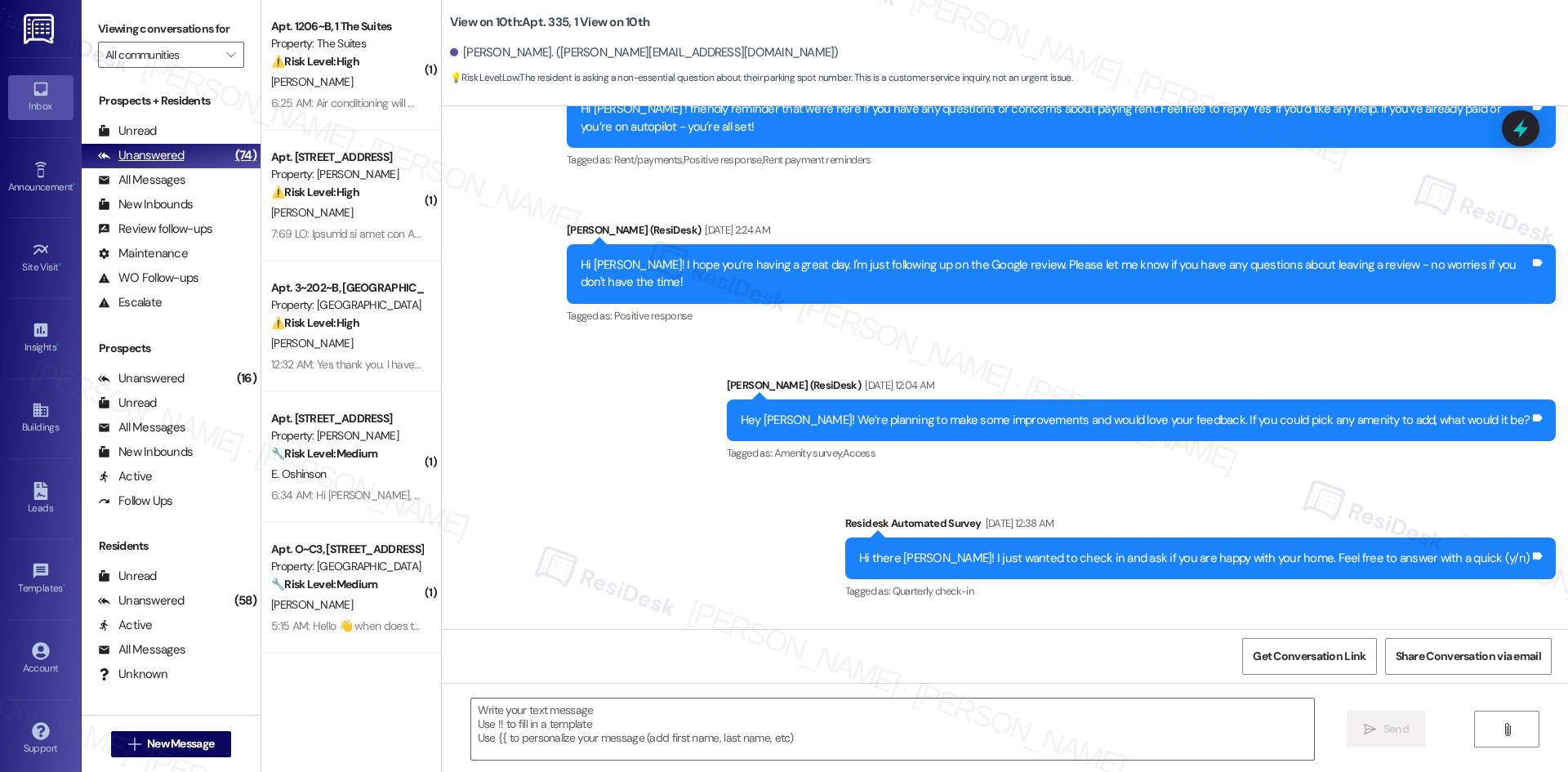
type textarea "Fetching suggested responses. Please feel free to read through the conversation…"
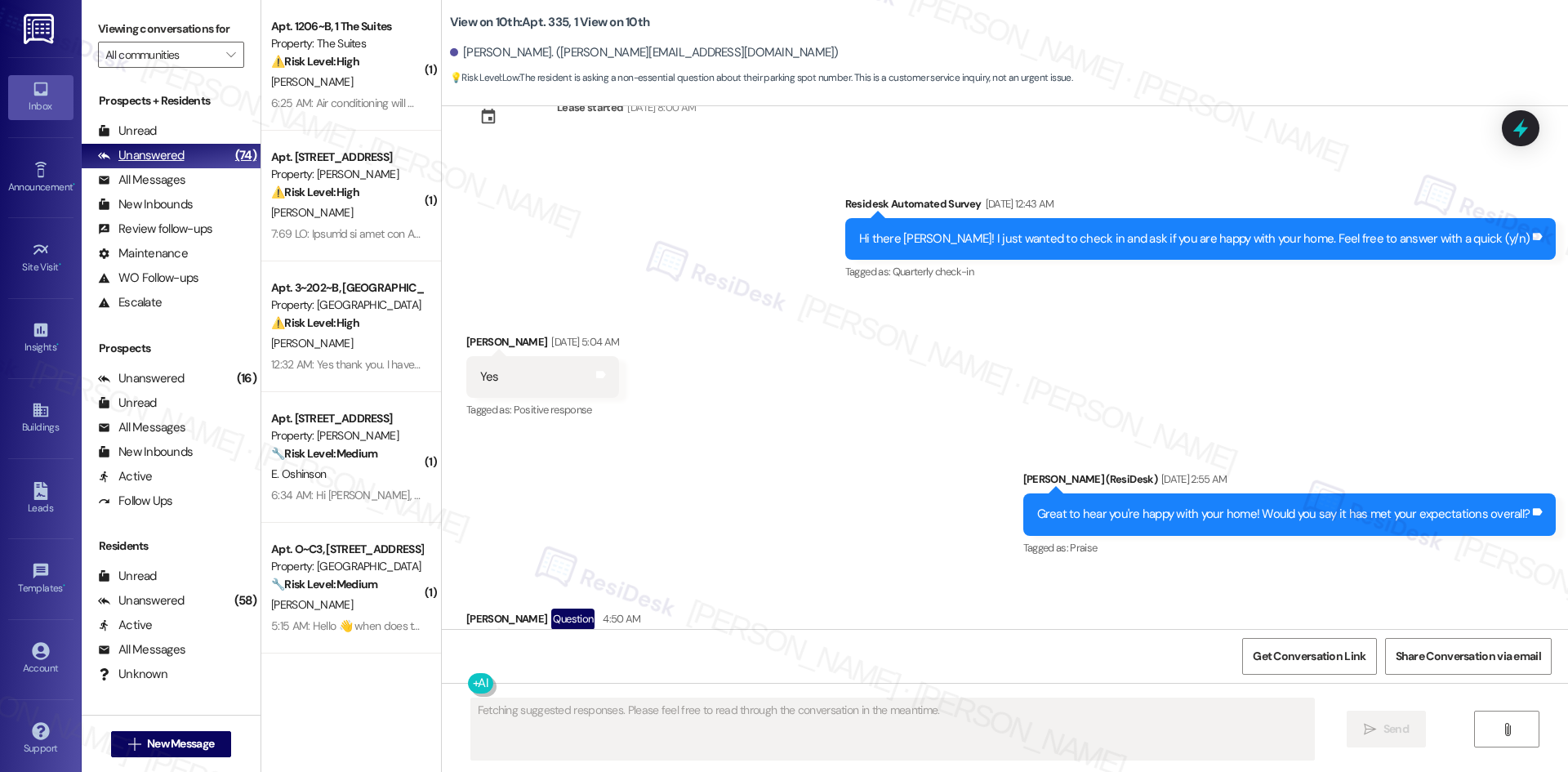
scroll to position [3599, 0]
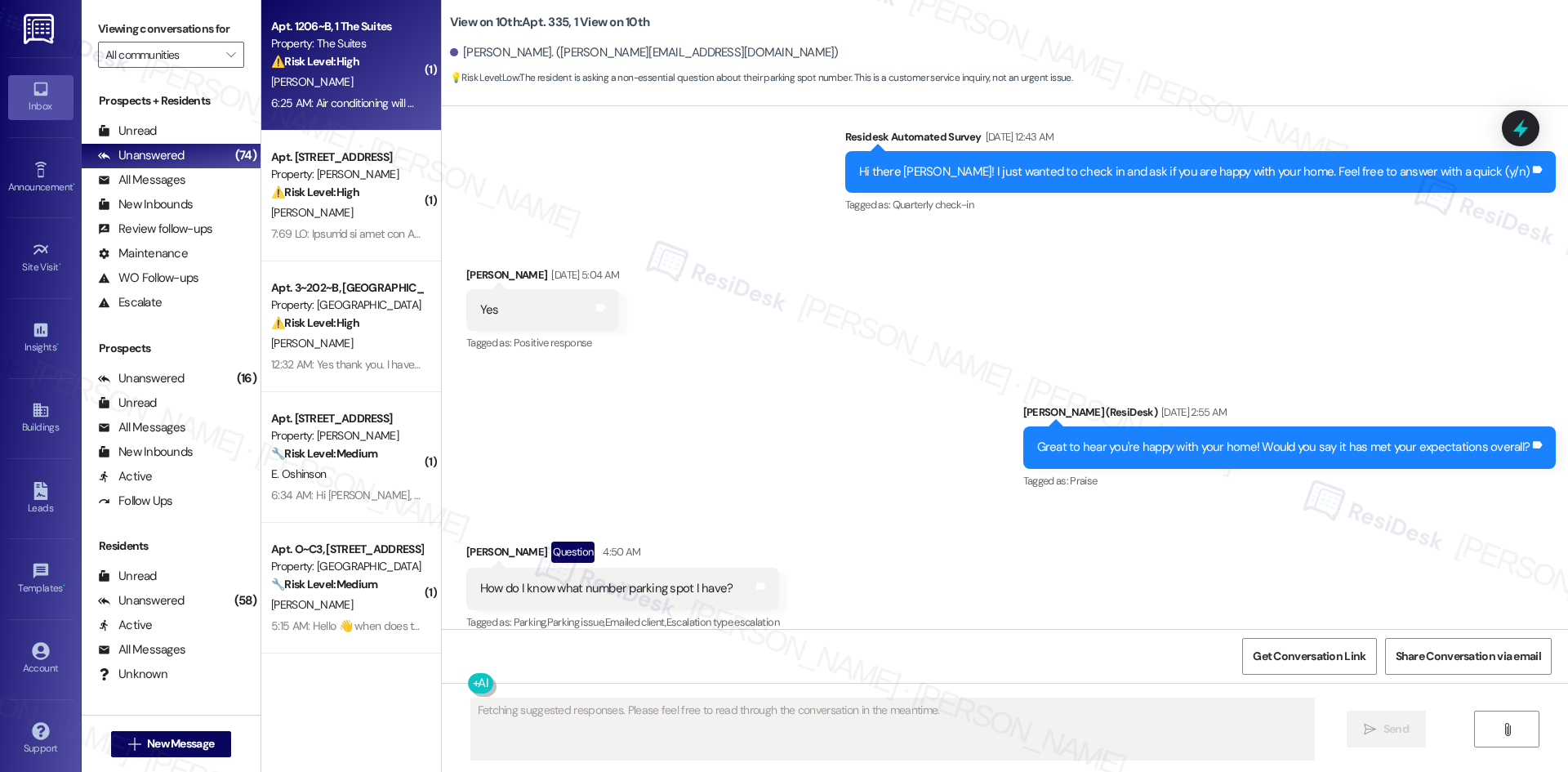
click at [374, 73] on div "N. Mueller" at bounding box center [346, 82] width 154 height 20
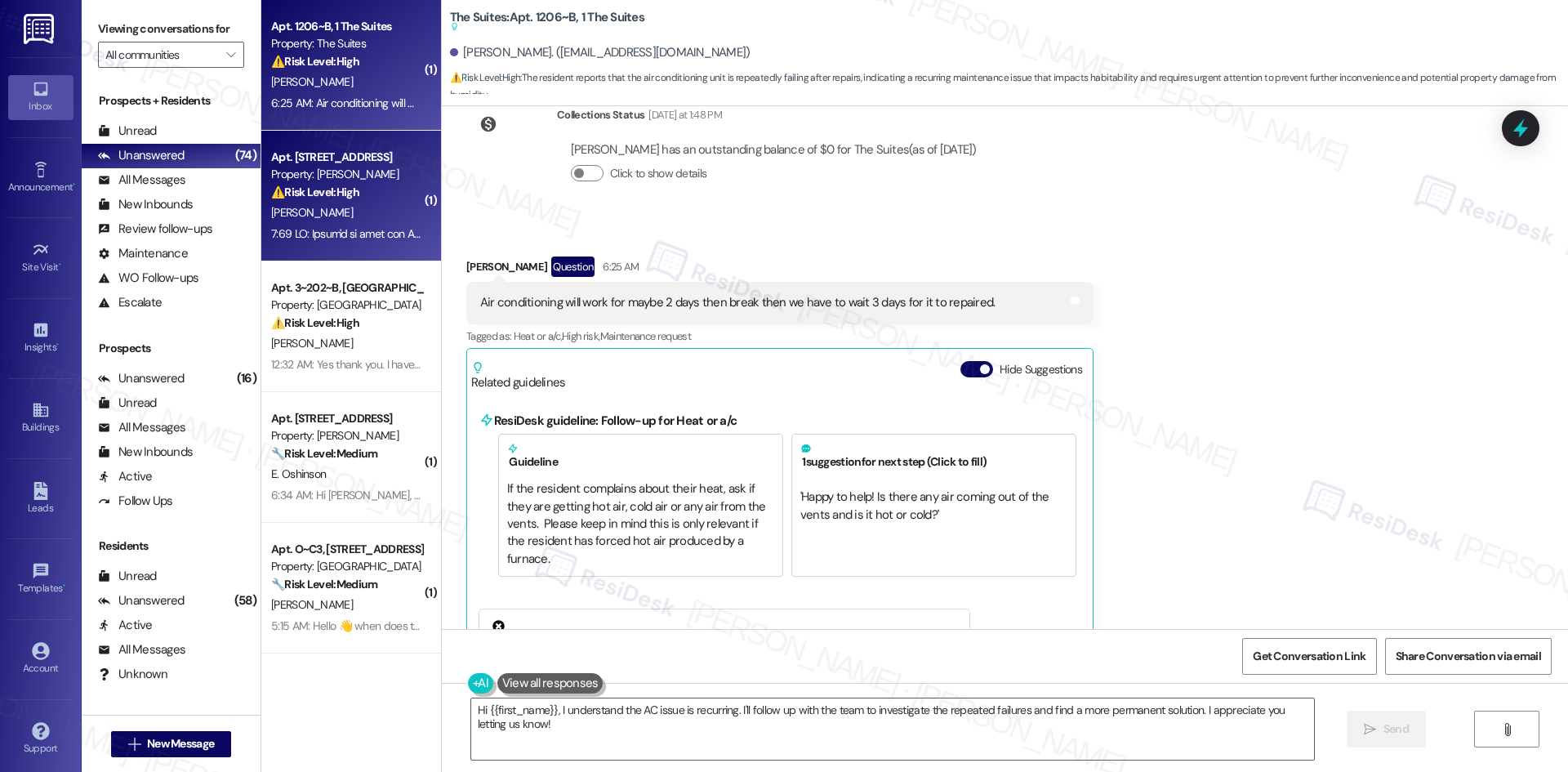
scroll to position [2643, 0]
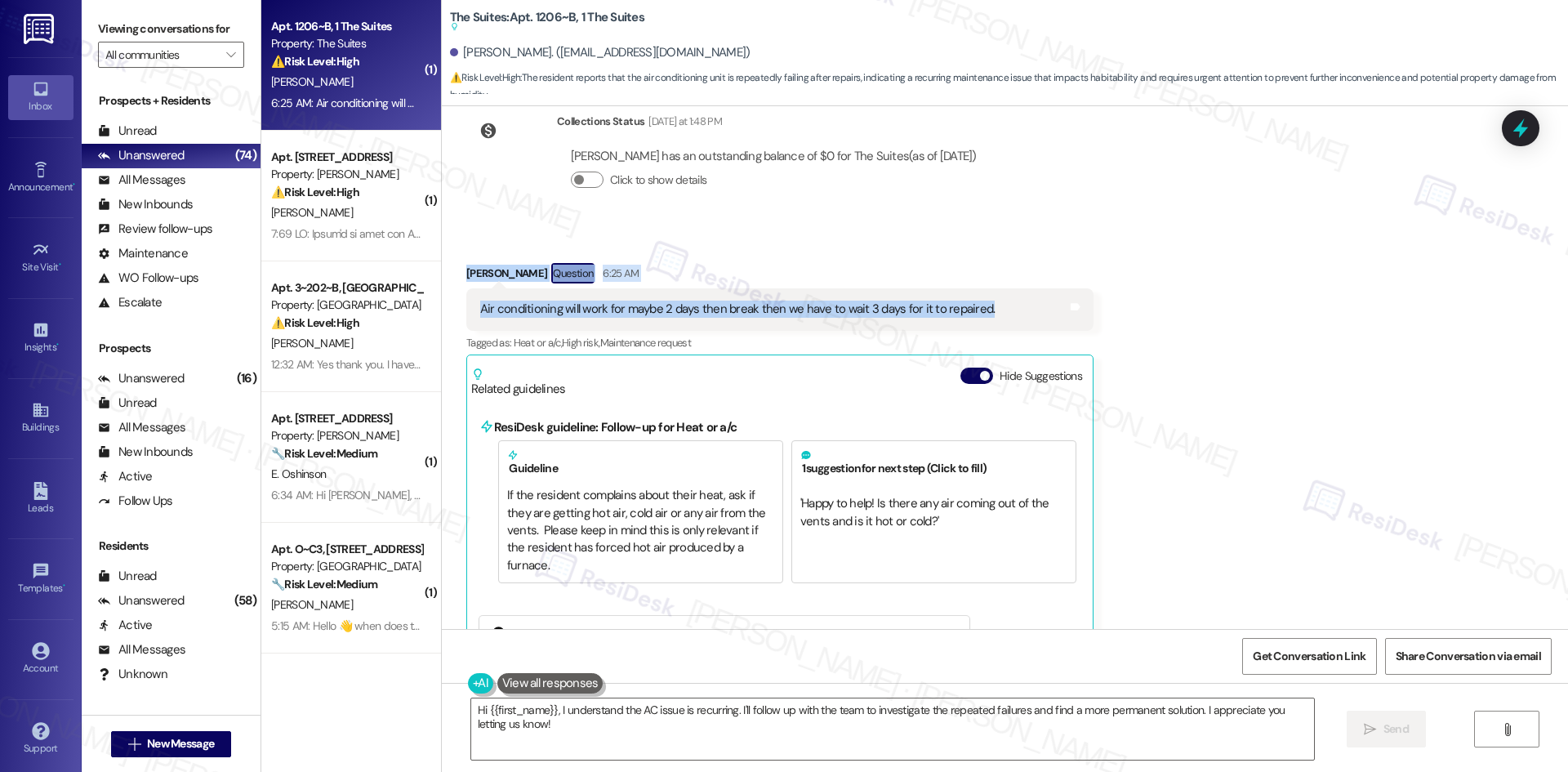
drag, startPoint x: 447, startPoint y: 230, endPoint x: 983, endPoint y: 281, distance: 538.4
click at [983, 281] on div "Received via SMS Noah Mueller Question 6:25 AM Air conditioning will work for m…" at bounding box center [780, 589] width 652 height 676
copy div "Noah Mueller Question 6:25 AM Air conditioning will work for maybe 2 days then …"
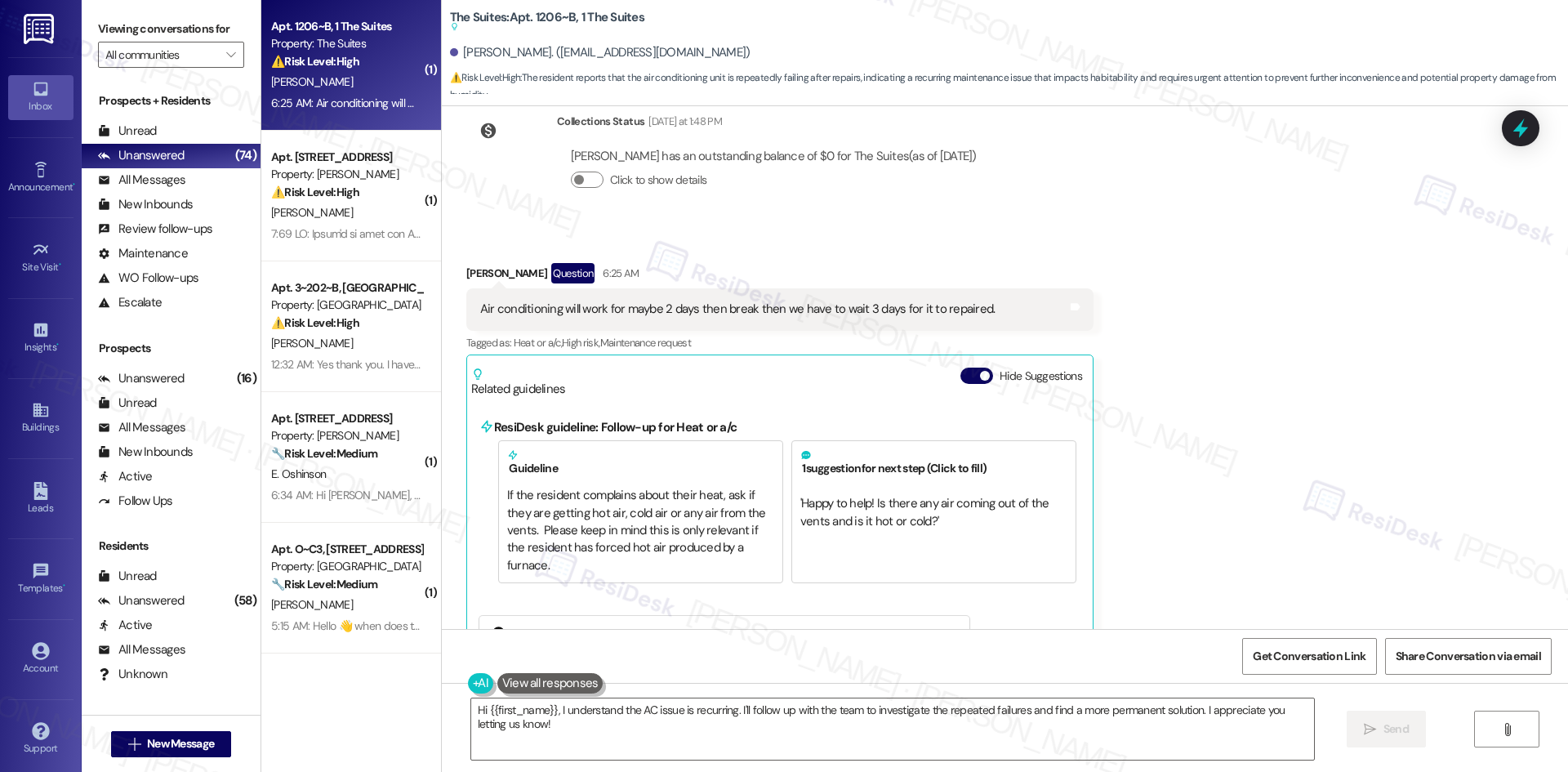
click at [1248, 296] on div "Received via SMS Noah Mueller Question 6:25 AM Air conditioning will work for m…" at bounding box center [1004, 576] width 1126 height 700
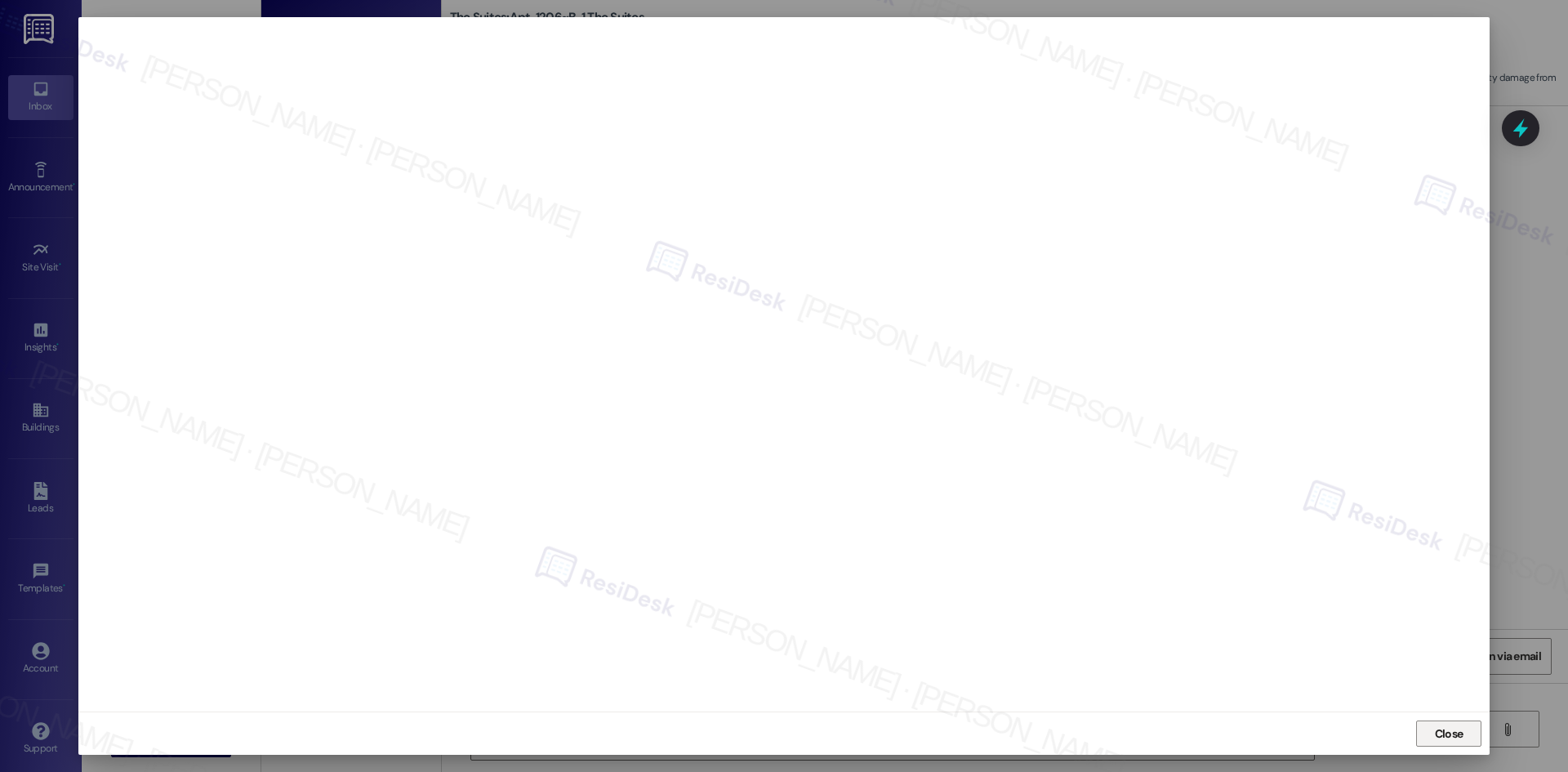
click at [1457, 729] on span "Close" at bounding box center [1449, 734] width 29 height 17
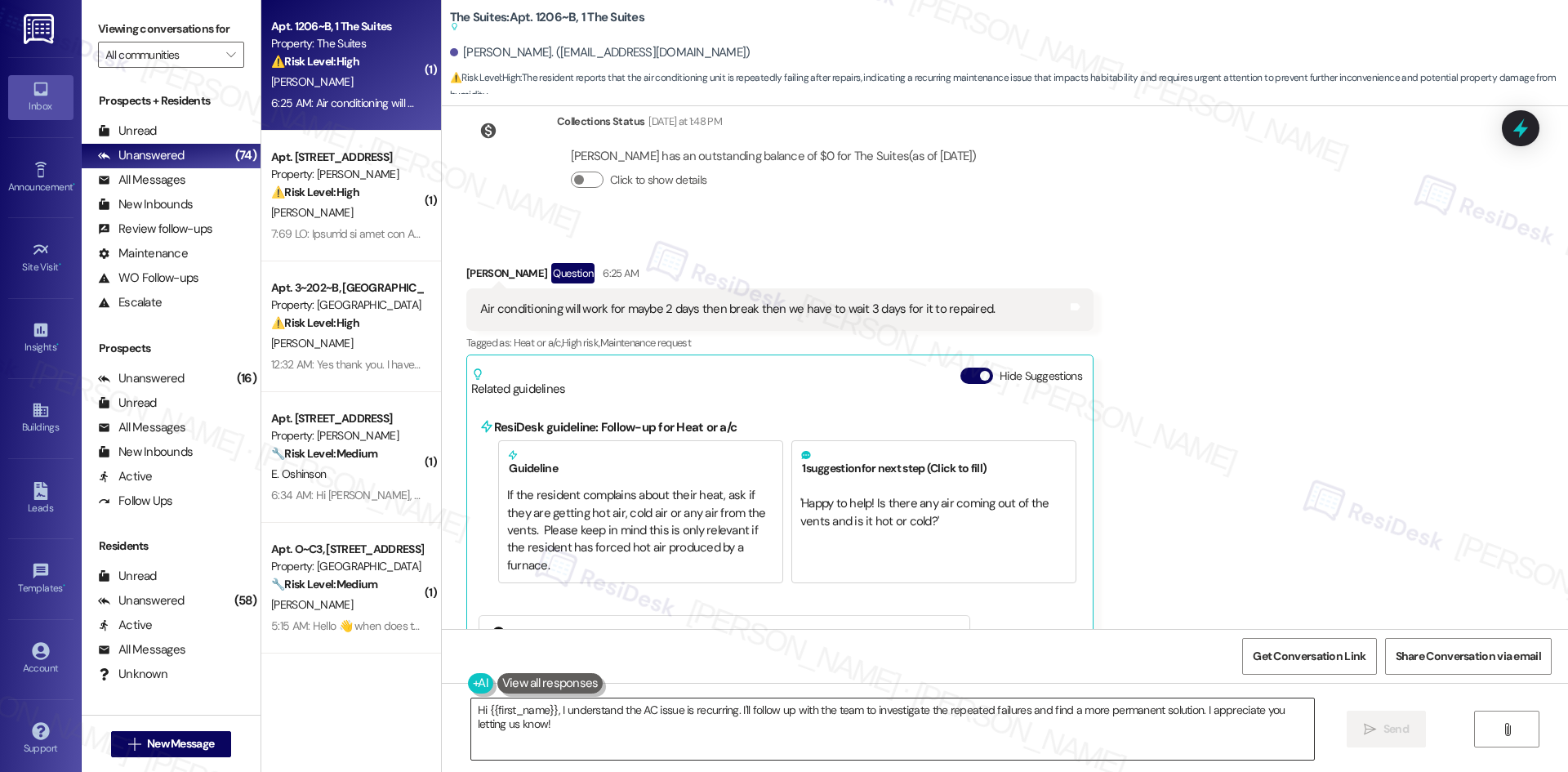
click at [871, 741] on textarea "Hi {{first_name}}, I understand the AC issue is recurring. I'll follow up with …" at bounding box center [892, 729] width 843 height 62
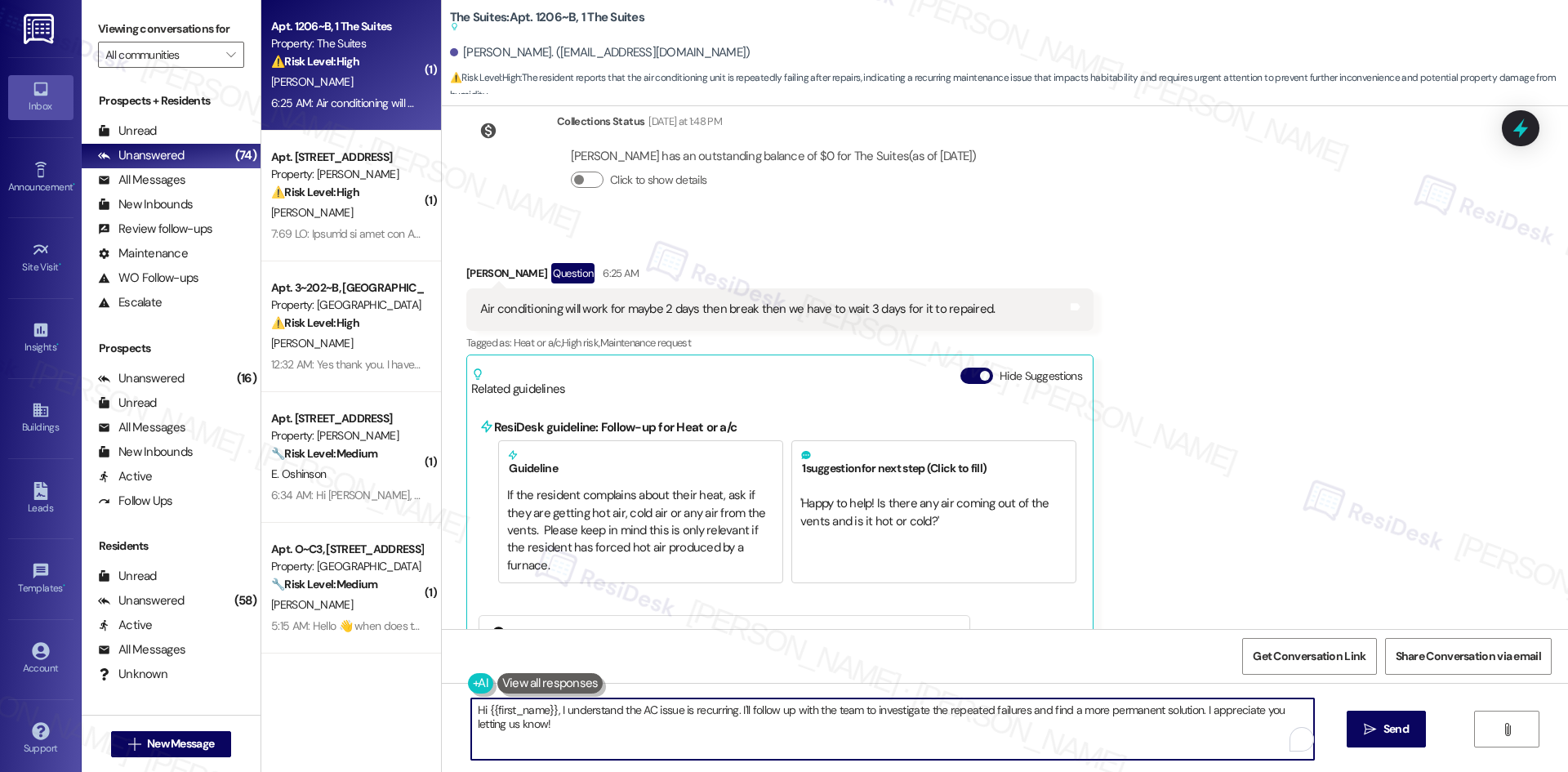
paste textarea "6770689"
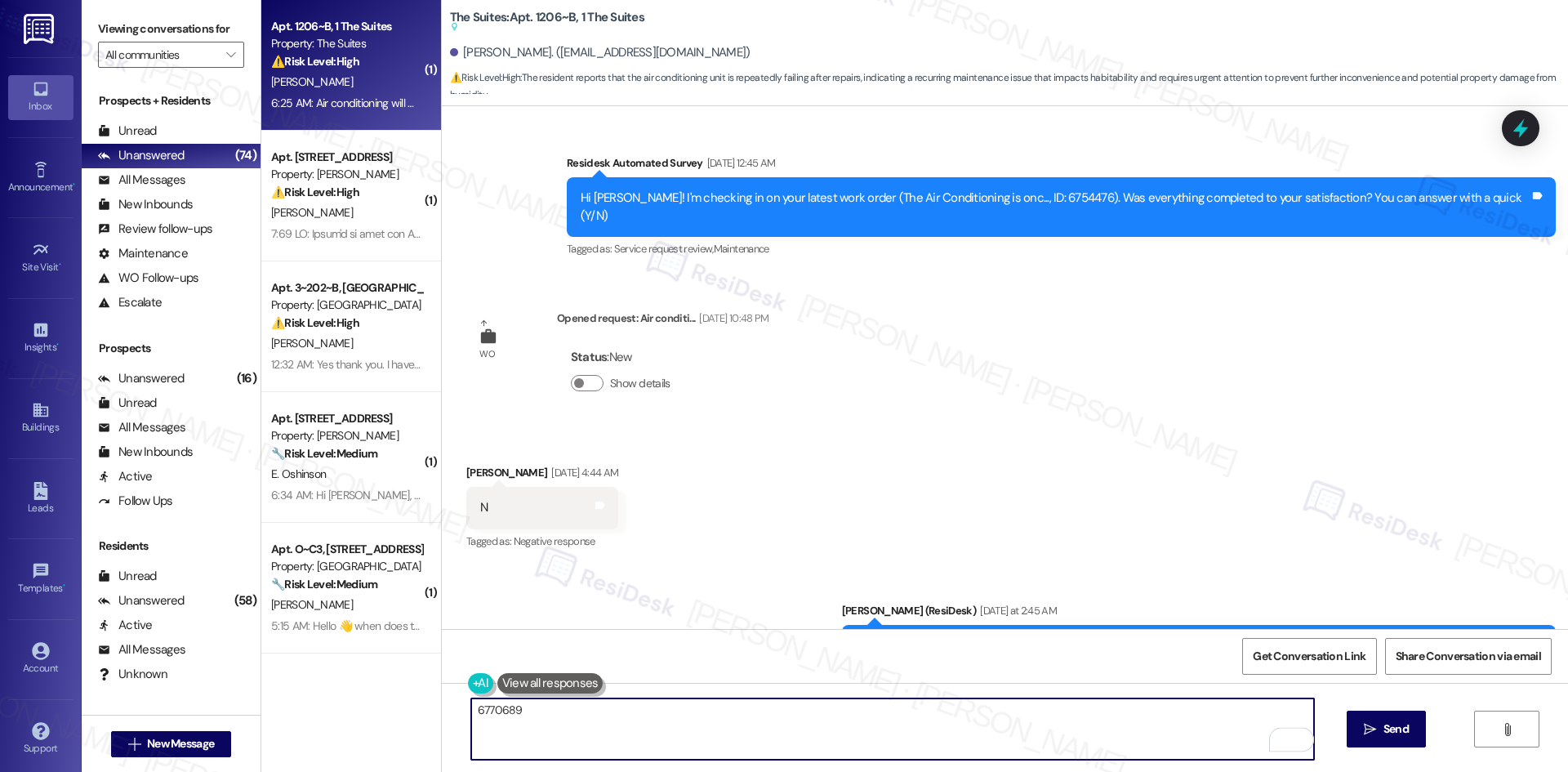
scroll to position [1989, 0]
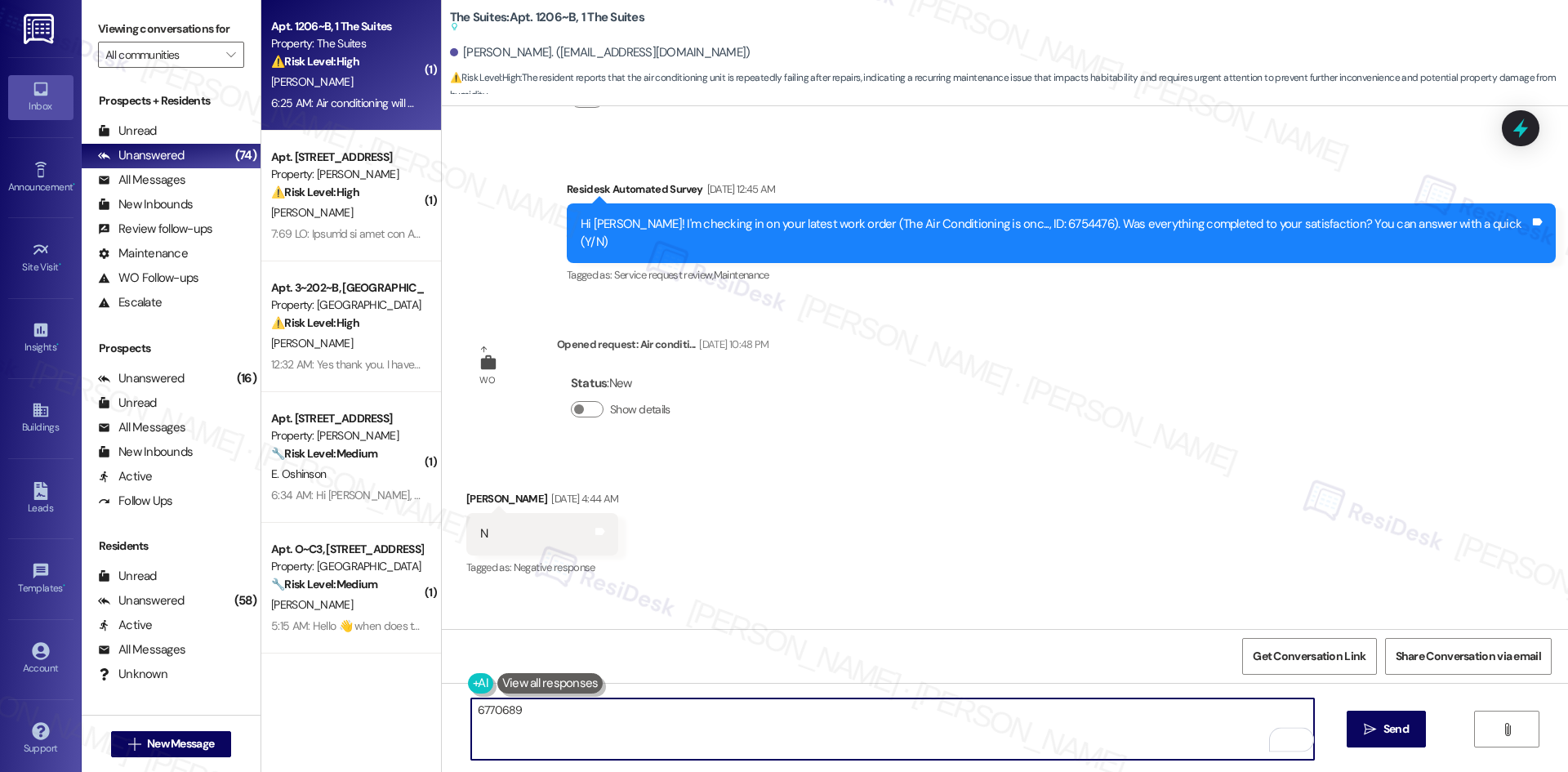
type textarea "6770689"
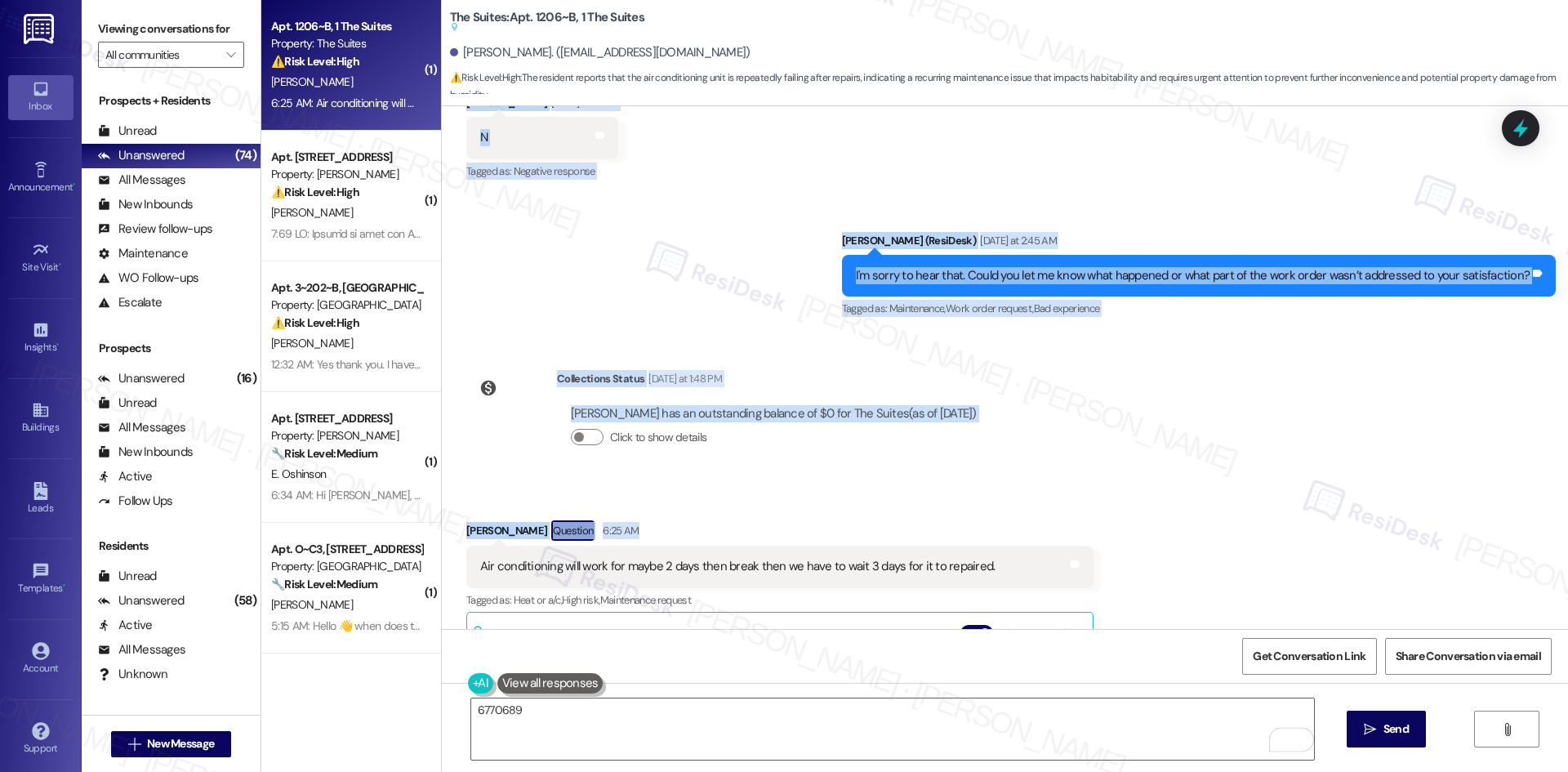
scroll to position [2398, 0]
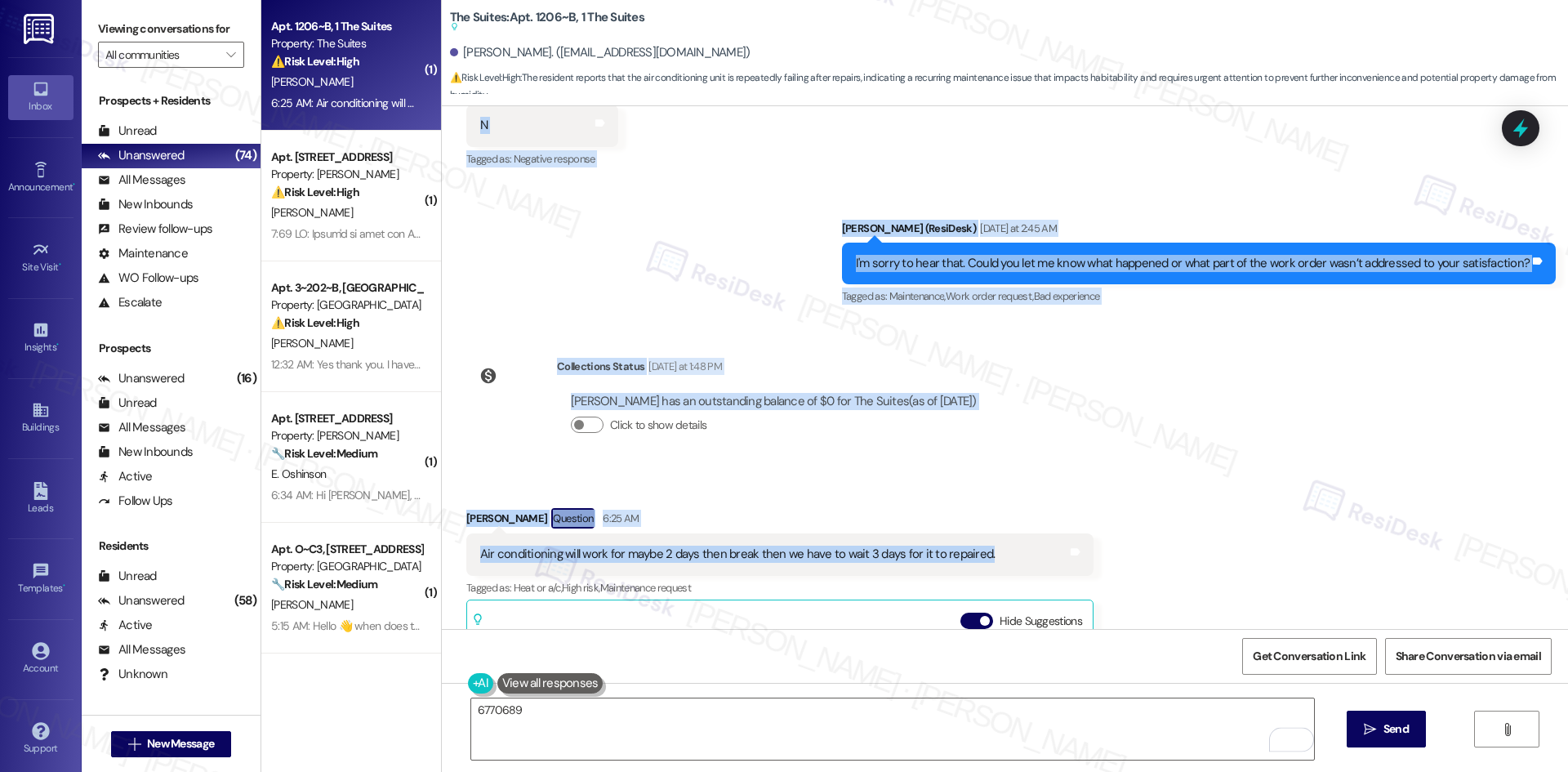
drag, startPoint x: 590, startPoint y: 162, endPoint x: 996, endPoint y: 515, distance: 538.0
click at [996, 515] on div "Announcement, sent via SMS Kelsey Bidwell Aug 19, 2024 at 3:35 AM Announcement:…" at bounding box center [1004, 367] width 1126 height 523
copy div "Residesk Automated Survey Aug 19, 2025 at 12:45 AM Hi Noah! I'm checking in on …"
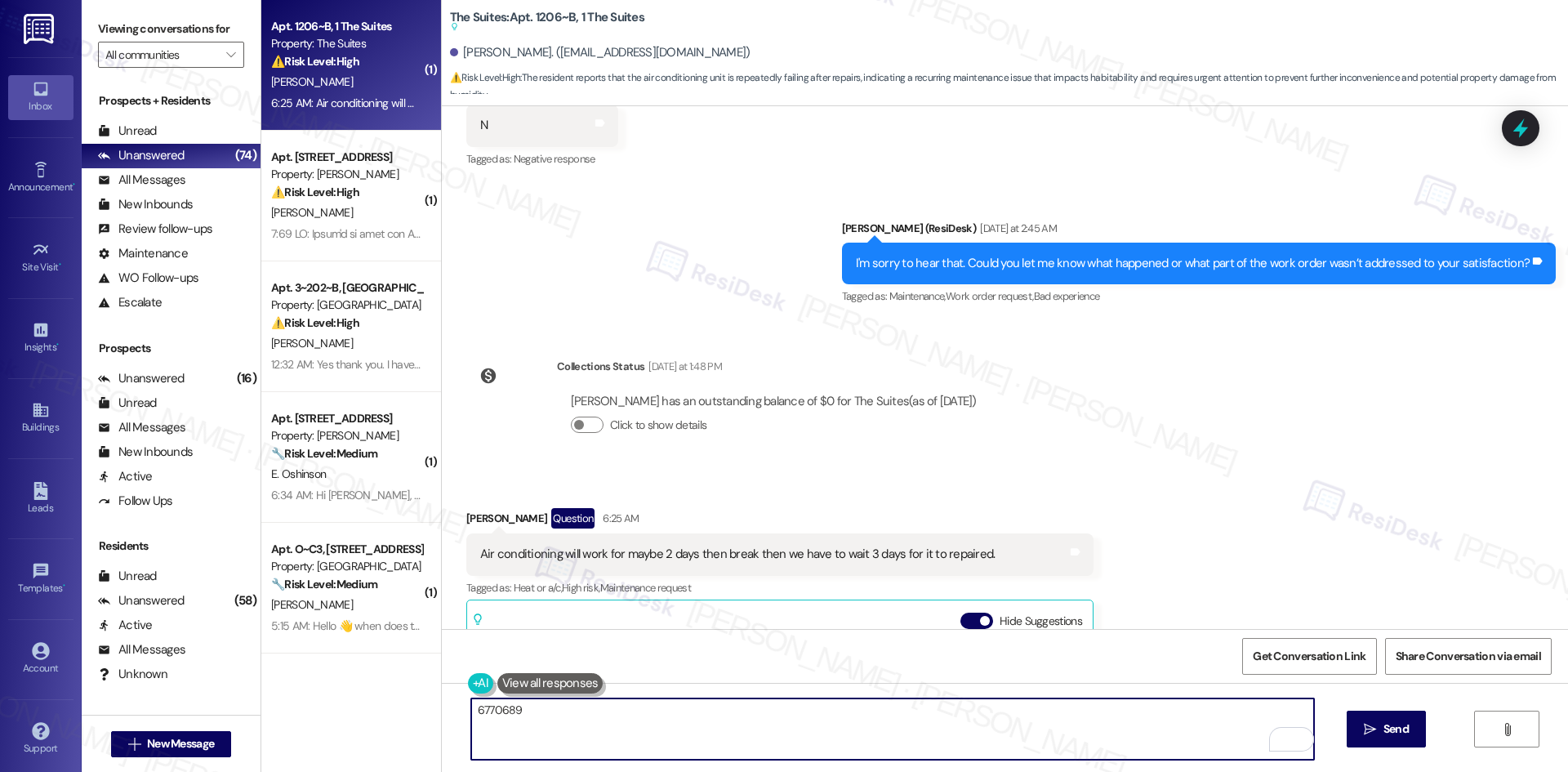
click at [502, 712] on textarea "6770689" at bounding box center [892, 729] width 843 height 62
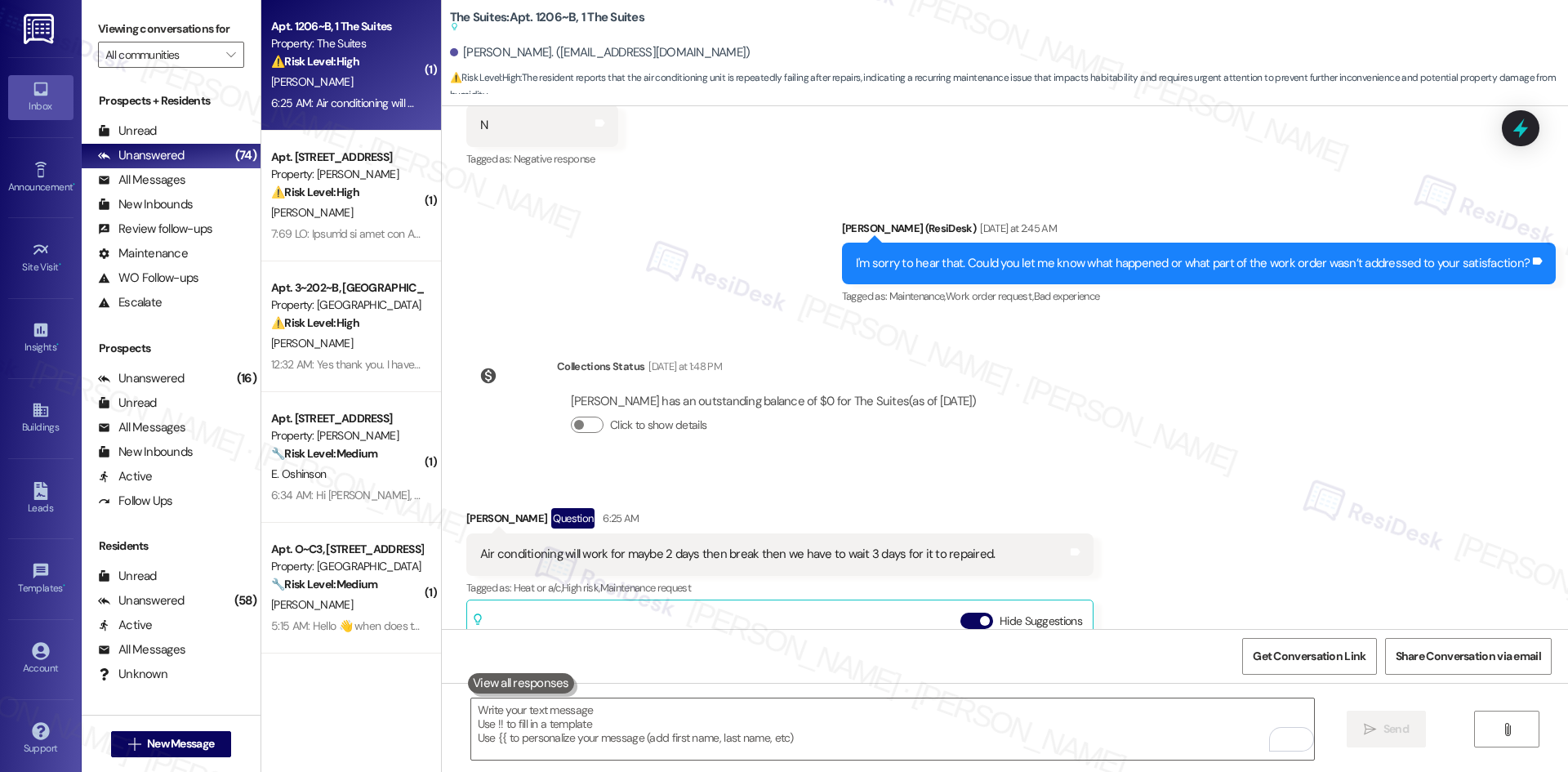
click at [657, 275] on div "Sent via SMS Sarah (ResiDesk) Yesterday at 2:45 AM I'm sorry to hear that. Coul…" at bounding box center [1004, 252] width 1126 height 138
click at [623, 721] on textarea "To enrich screen reader interactions, please activate Accessibility in Grammarl…" at bounding box center [892, 729] width 843 height 62
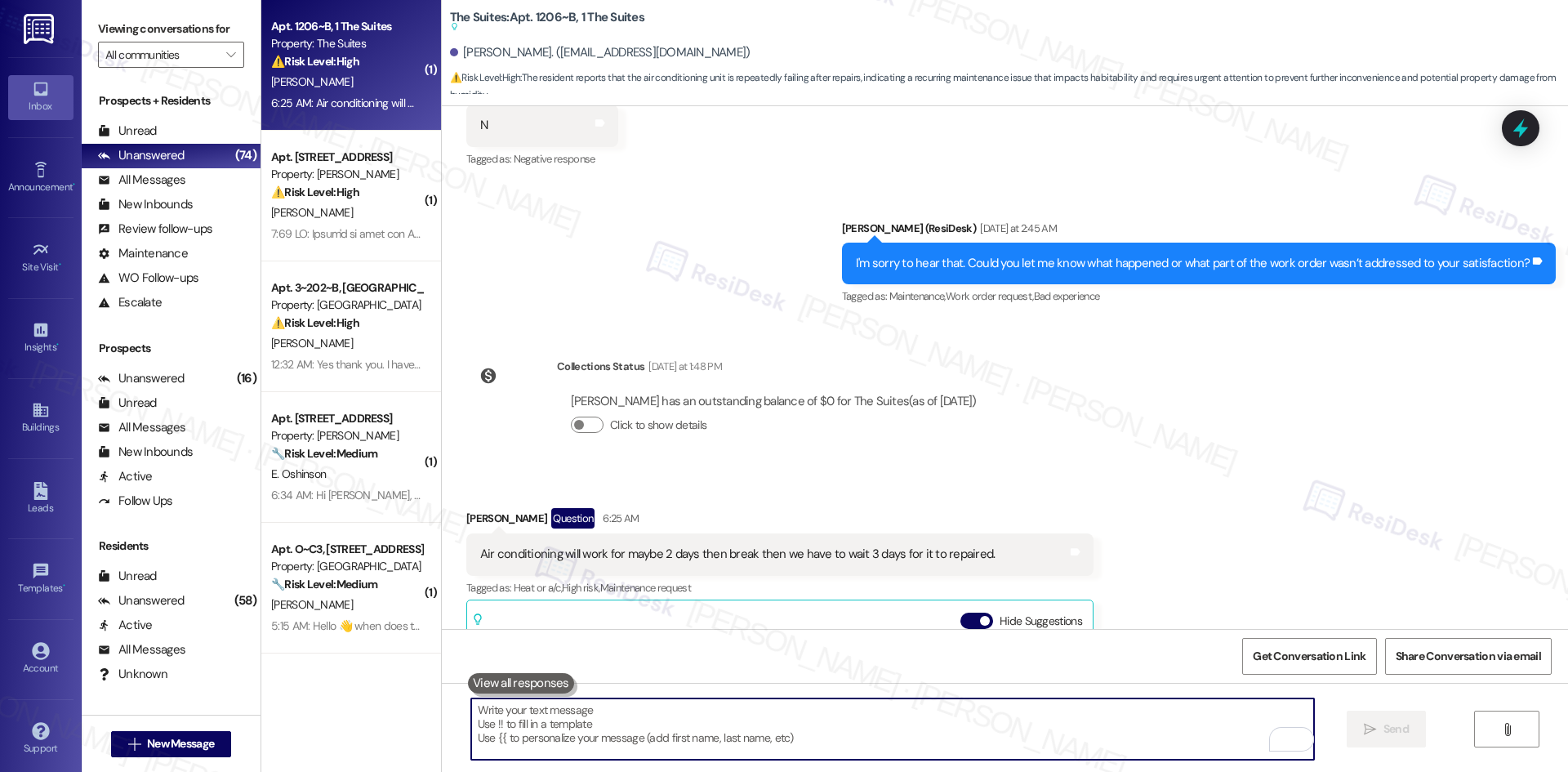
paste textarea "I understand — I see a new work order (6770689) was opened for your AC. I’ll ch…"
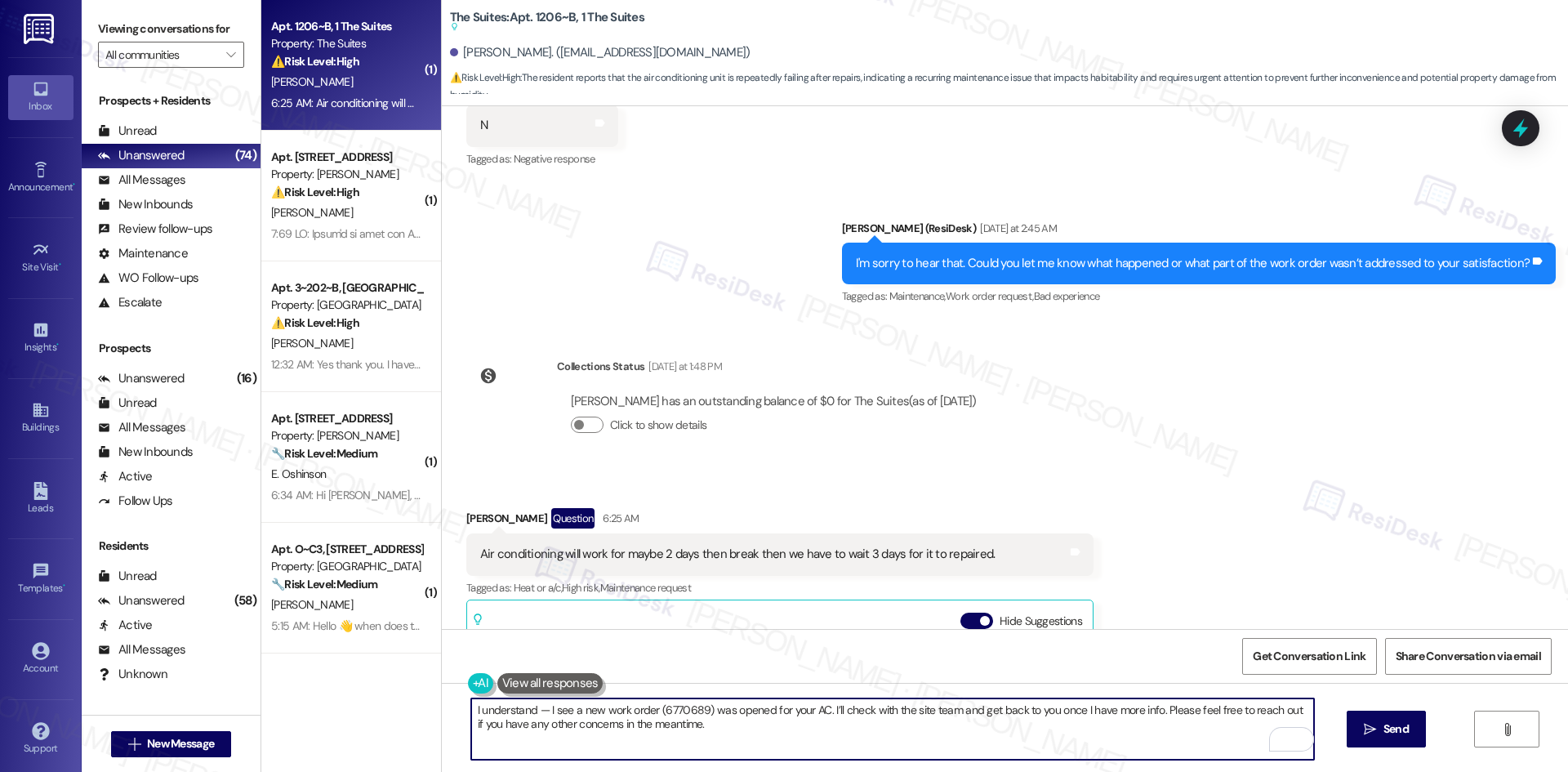
click at [566, 711] on textarea "I understand — I see a new work order (6770689) was opened for your AC. I’ll ch…" at bounding box center [892, 729] width 843 height 62
drag, startPoint x: 771, startPoint y: 712, endPoint x: 713, endPoint y: 712, distance: 58.0
click at [713, 712] on textarea "I understand — I see the new work order (6770689) was opened for your AC. I’ll …" at bounding box center [892, 729] width 843 height 62
type textarea "I understand — I see the new work order (6770689) for your AC. I’ll check with …"
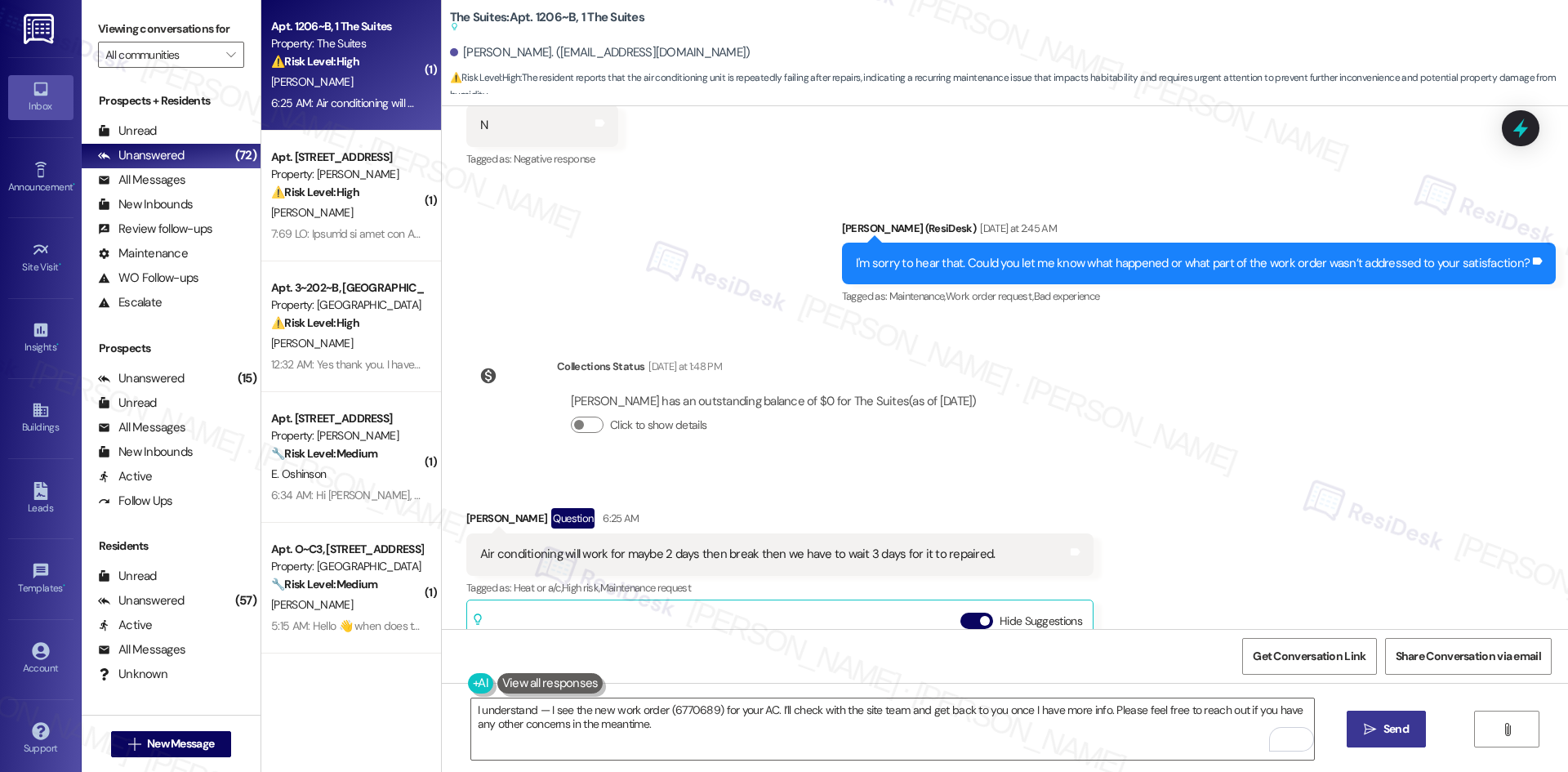
click at [1390, 727] on span "Send" at bounding box center [1396, 729] width 25 height 17
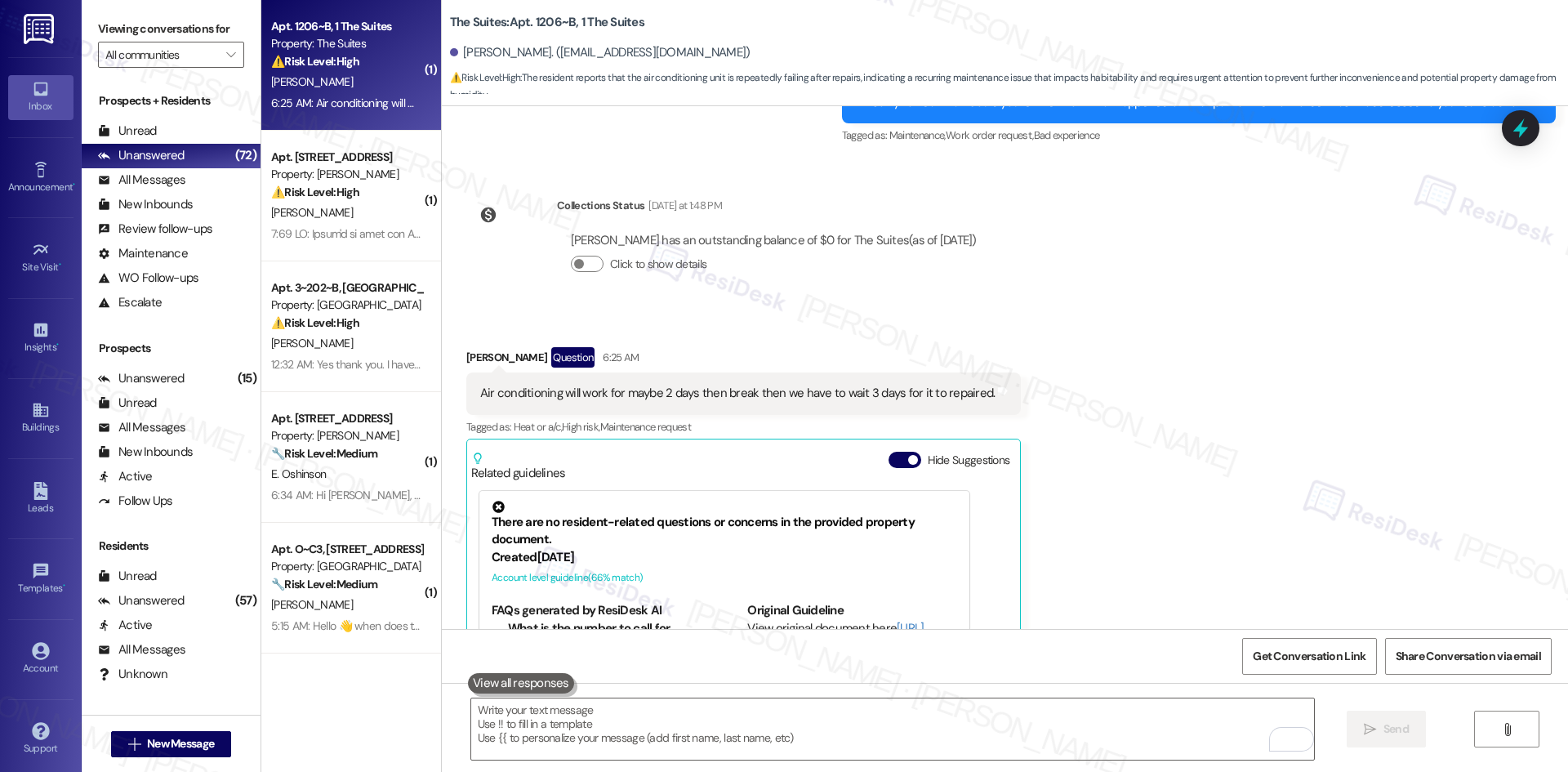
scroll to position [2695, 0]
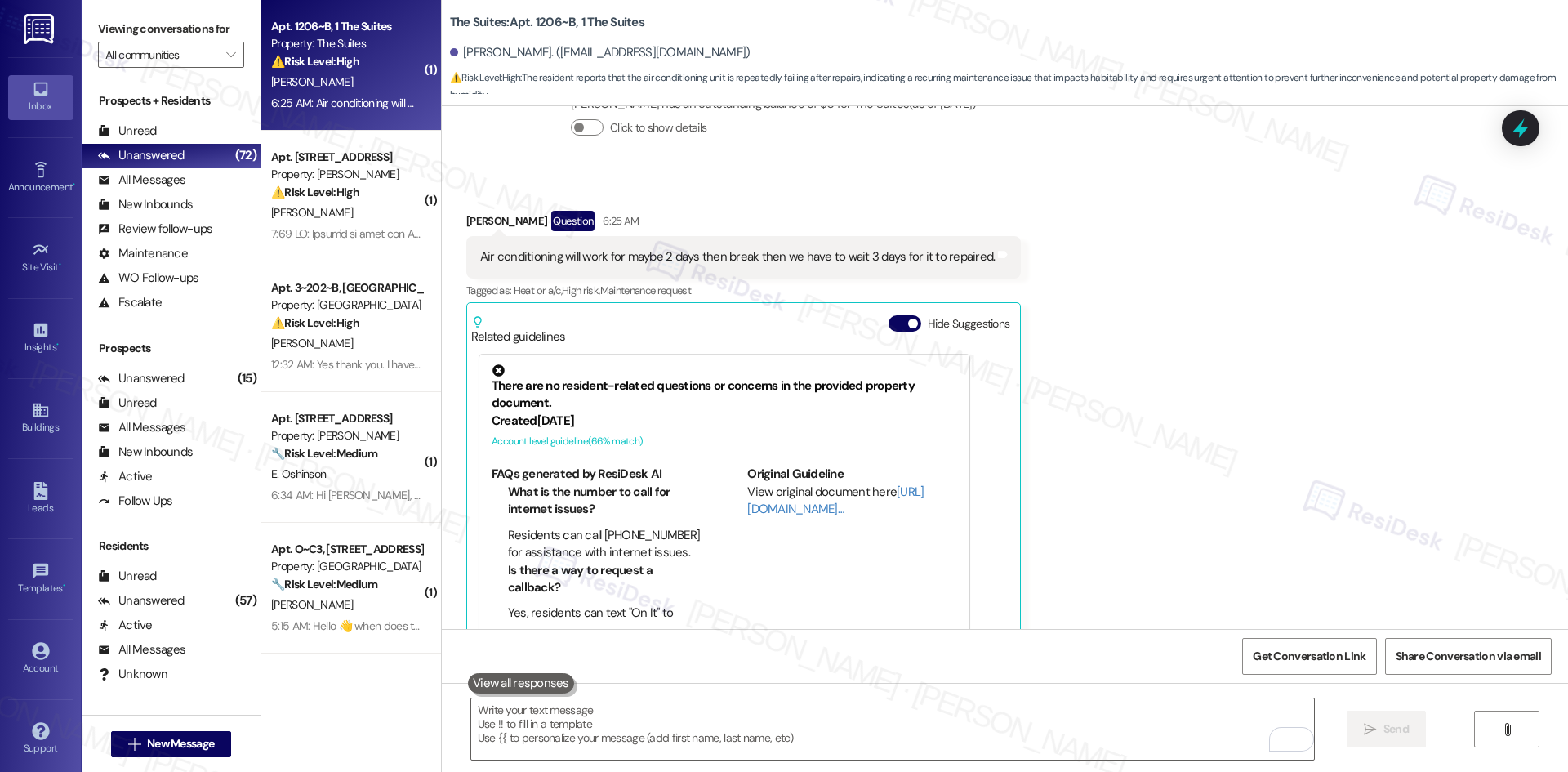
click at [1171, 474] on div "Received via SMS Noah Mueller Question 6:25 AM Air conditioning will work for m…" at bounding box center [1004, 419] width 1126 height 491
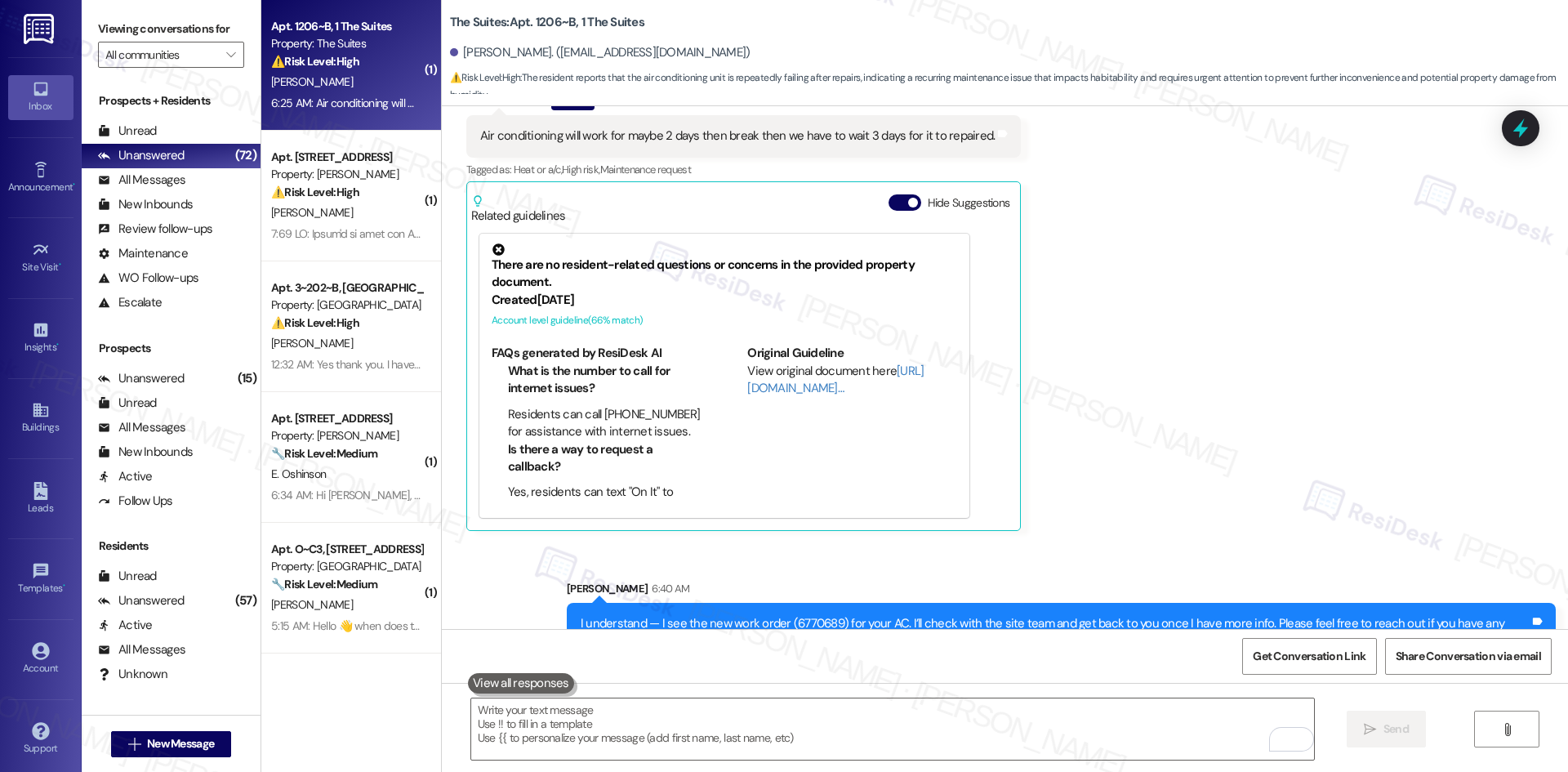
scroll to position [2828, 0]
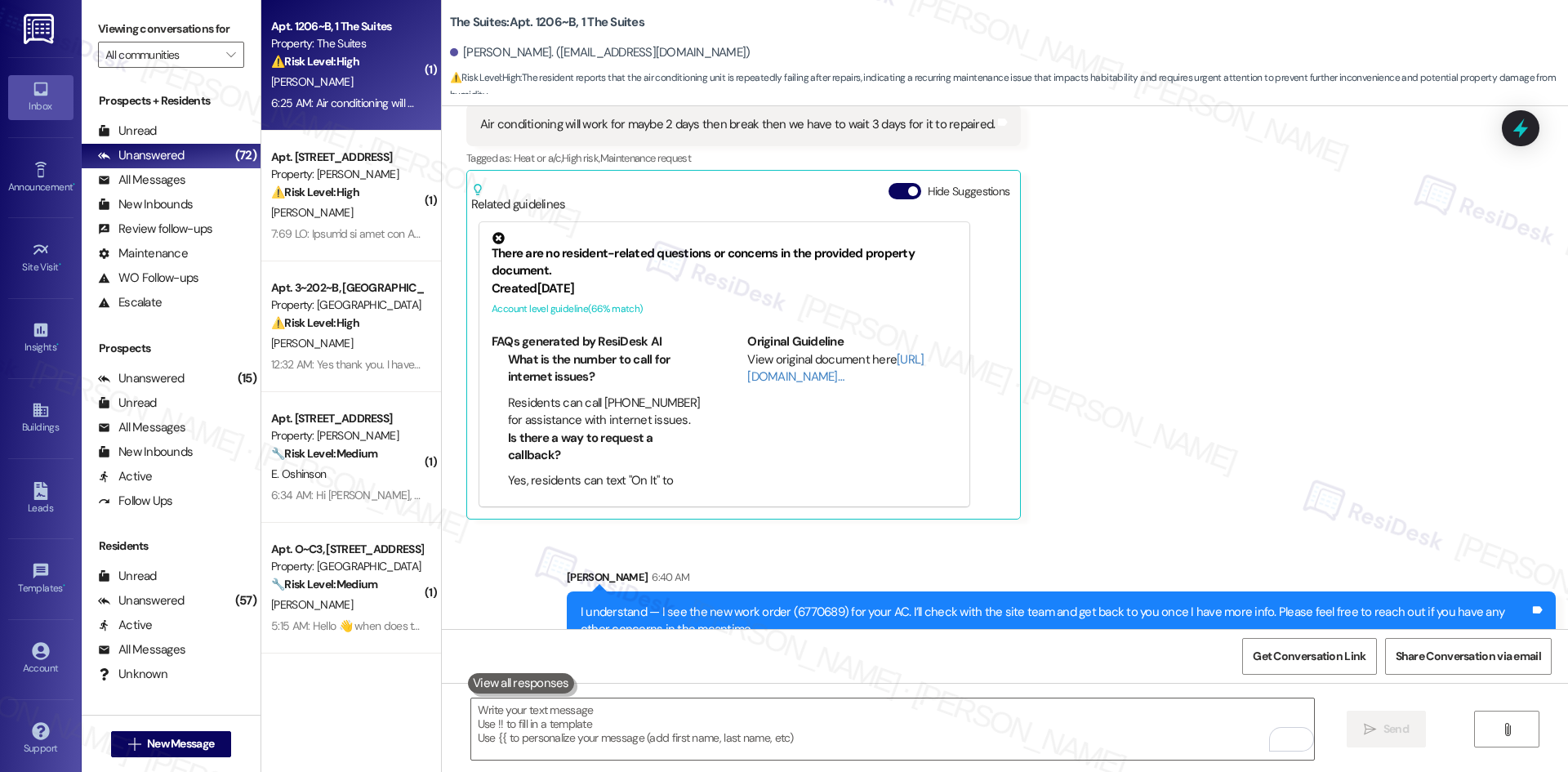
click at [1194, 458] on div "Received via SMS Noah Mueller Question 6:25 AM Air conditioning will work for m…" at bounding box center [1004, 287] width 1126 height 491
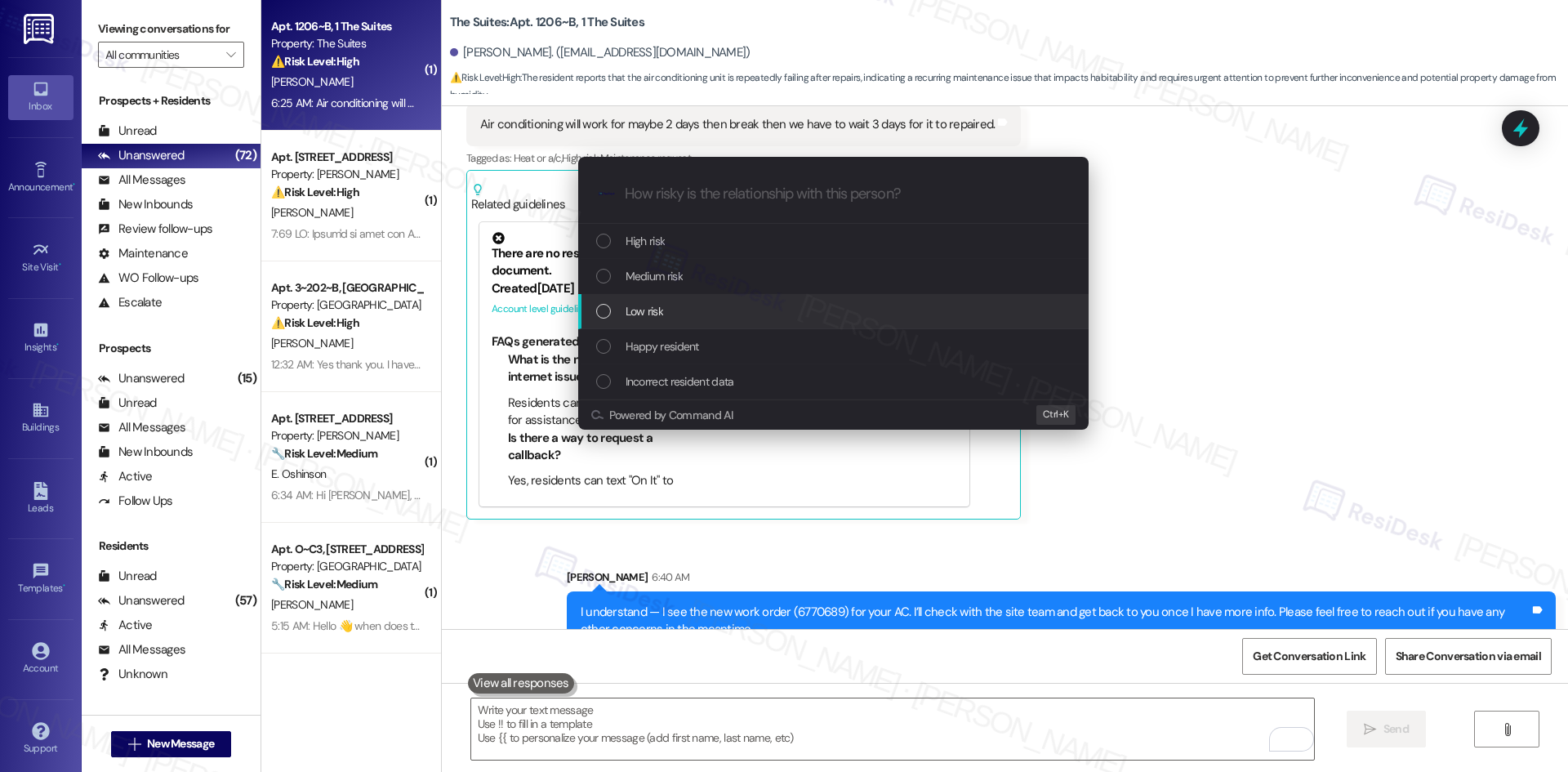
click at [700, 307] on div "Low risk" at bounding box center [835, 311] width 478 height 18
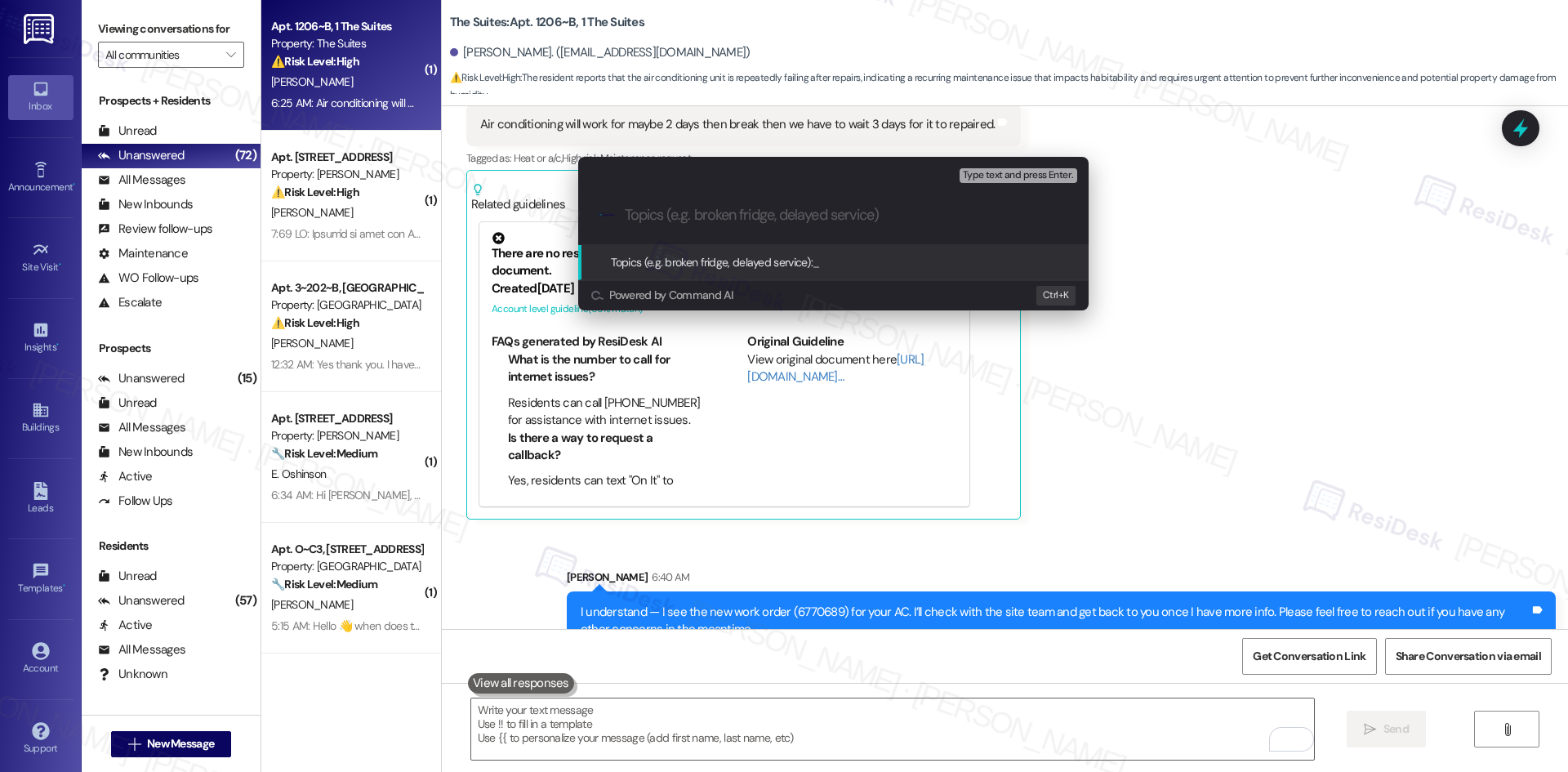
click at [1218, 394] on div "Escalate Conversation Low risk Topics (e.g. broken fridge, delayed service) Any…" at bounding box center [784, 386] width 1568 height 772
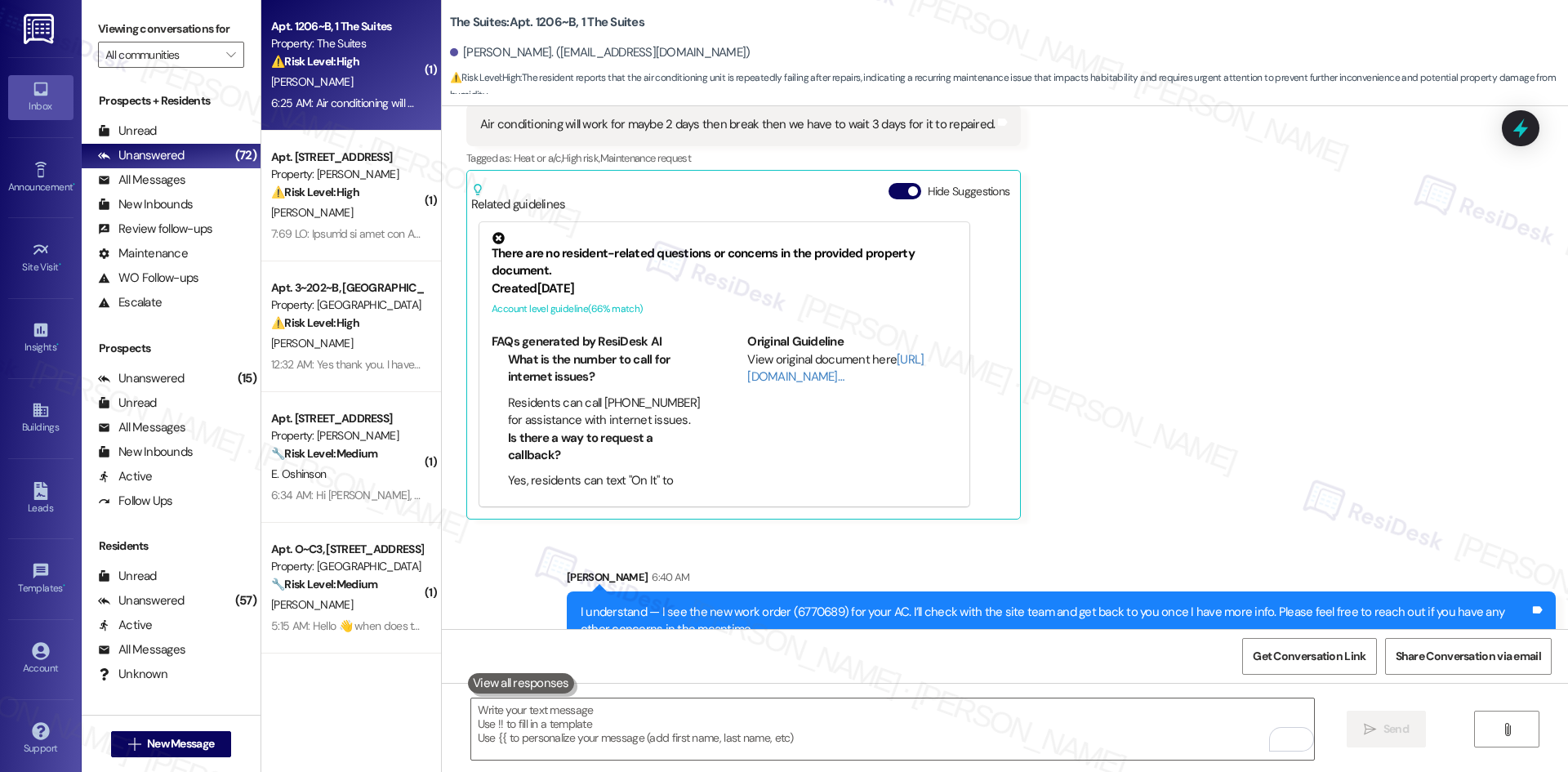
click at [1253, 346] on div "Received via SMS Noah Mueller Question 6:25 AM Air conditioning will work for m…" at bounding box center [1004, 287] width 1126 height 491
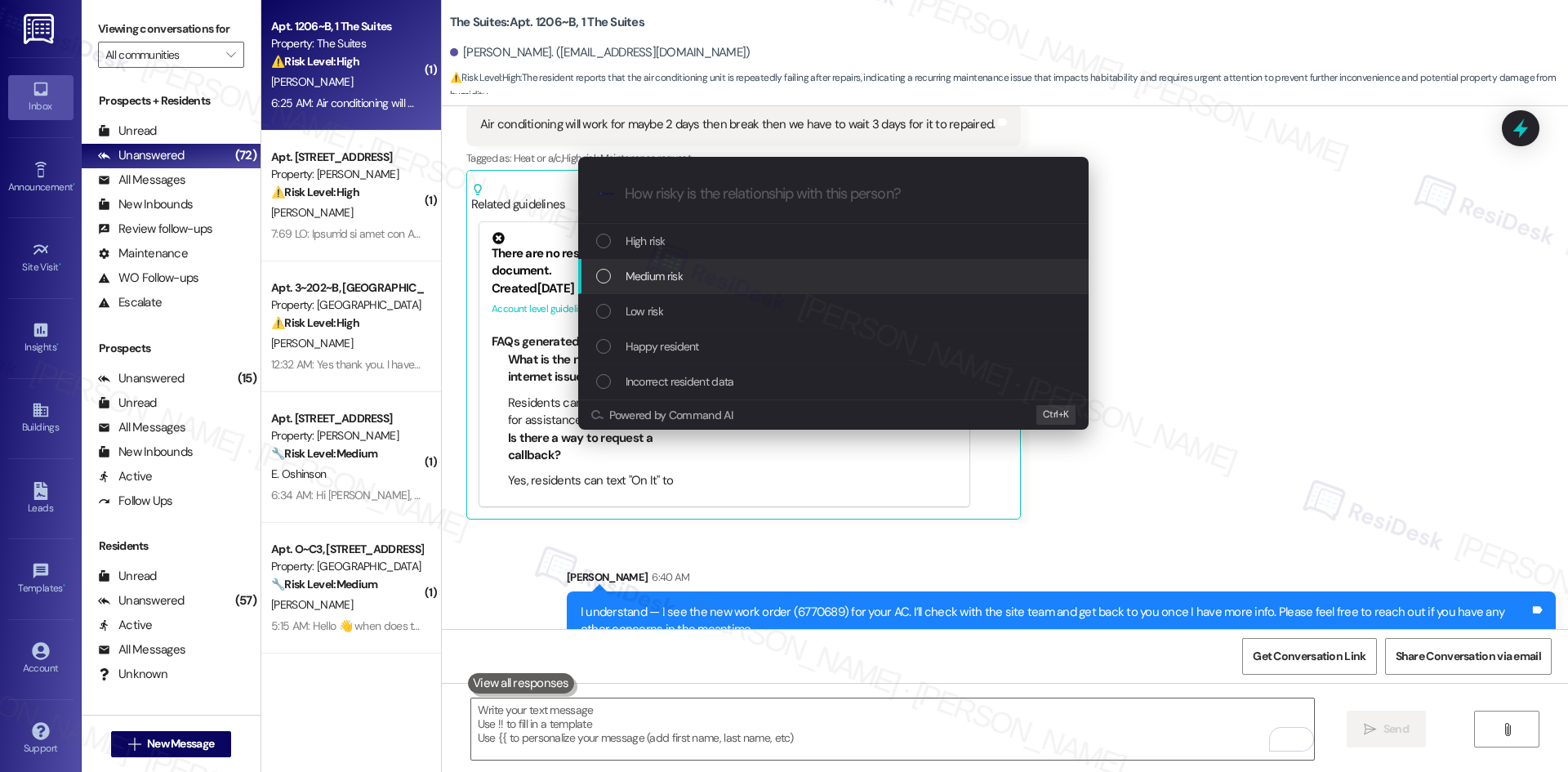
click at [912, 270] on div "Medium risk" at bounding box center [835, 276] width 478 height 18
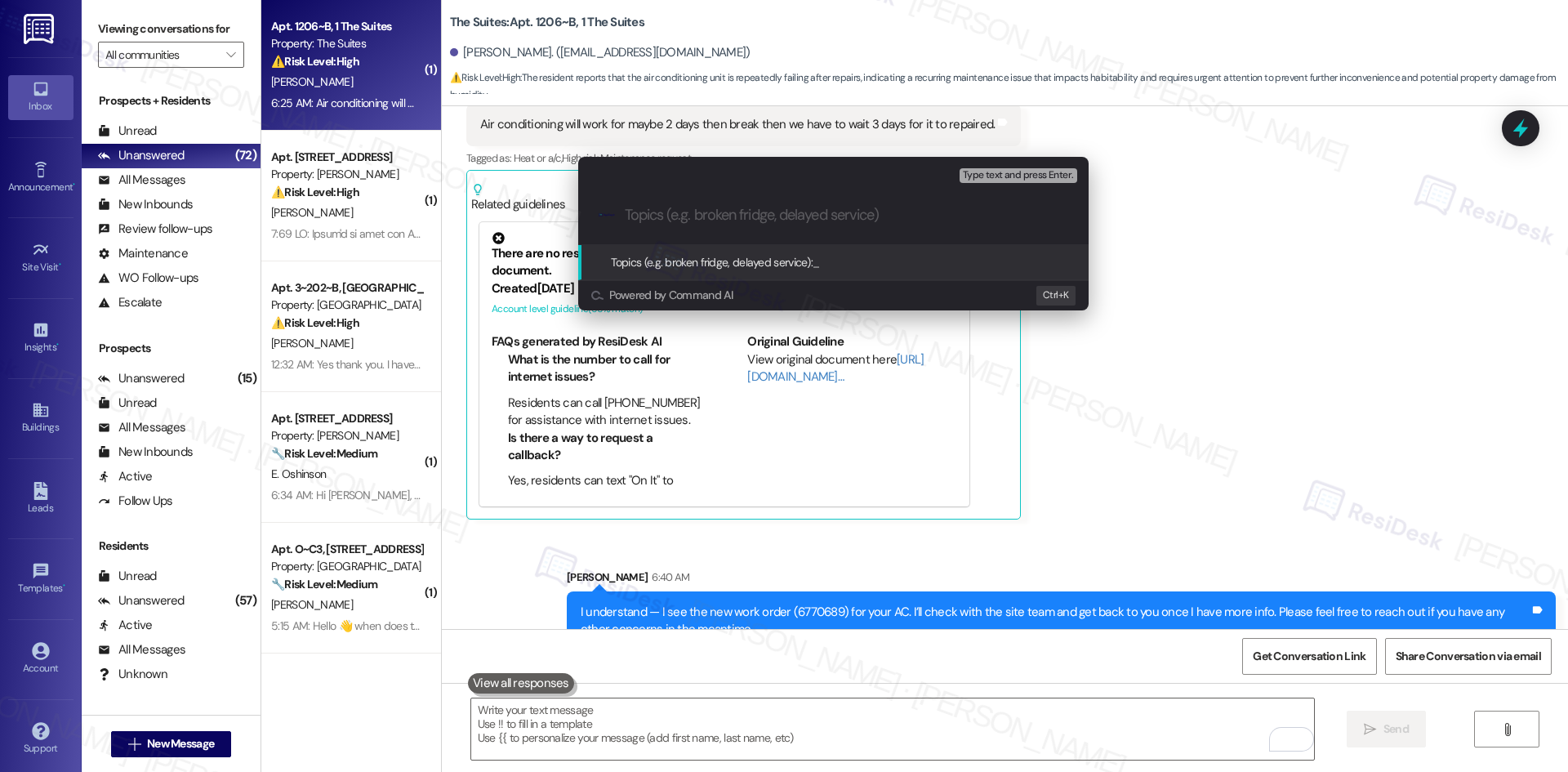
click at [848, 215] on input "Topics (e.g. broken fridge, delayed service)" at bounding box center [847, 215] width 443 height 17
paste input "Ongoing AC Issues – Work Orders 6754476 & 6770689"
type input "Ongoing AC Issues – Work Orders 6754476 & 6770689"
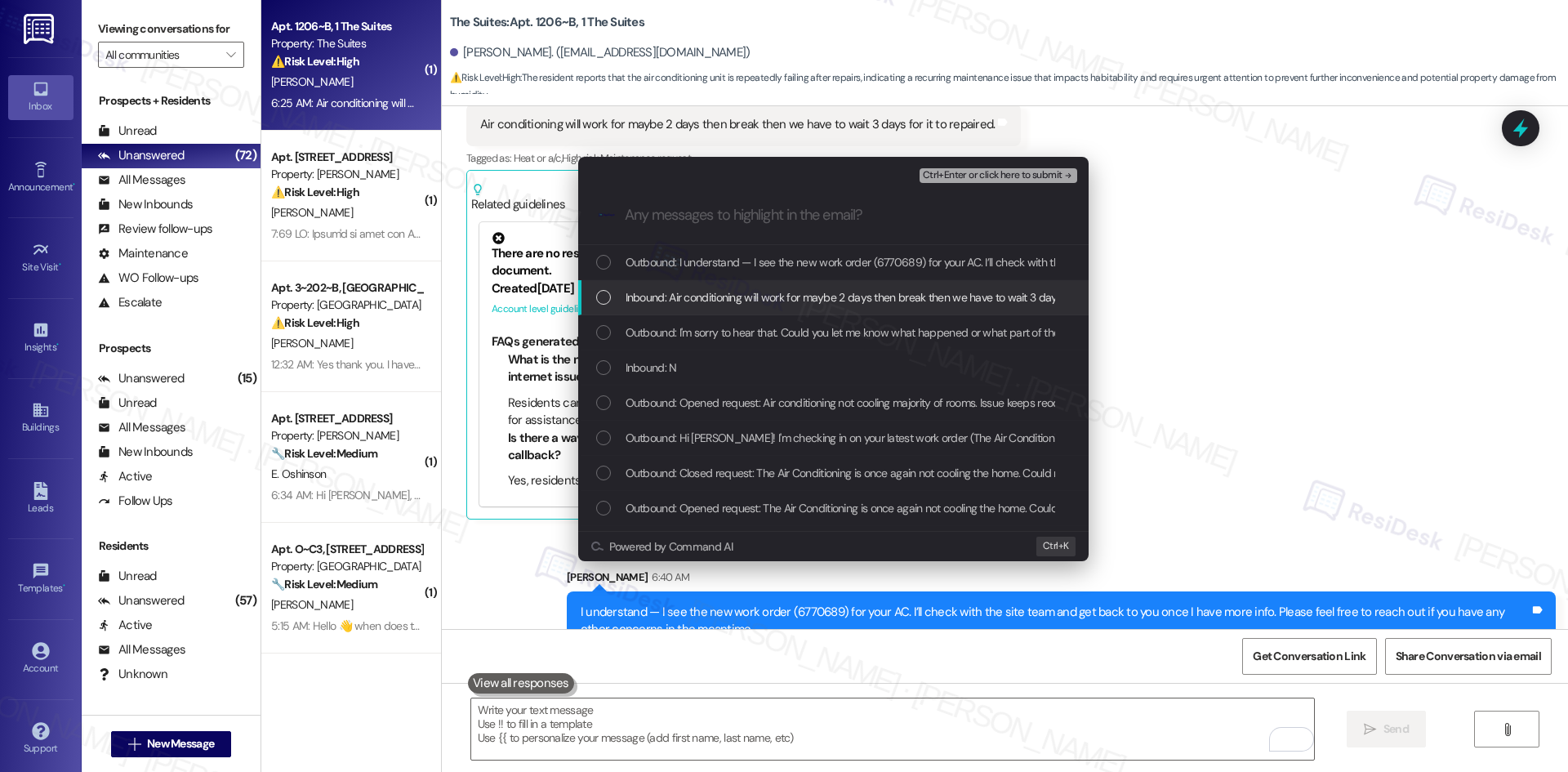
click at [785, 293] on span "Inbound: Air conditioning will work for maybe 2 days then break then we have to…" at bounding box center [884, 297] width 518 height 18
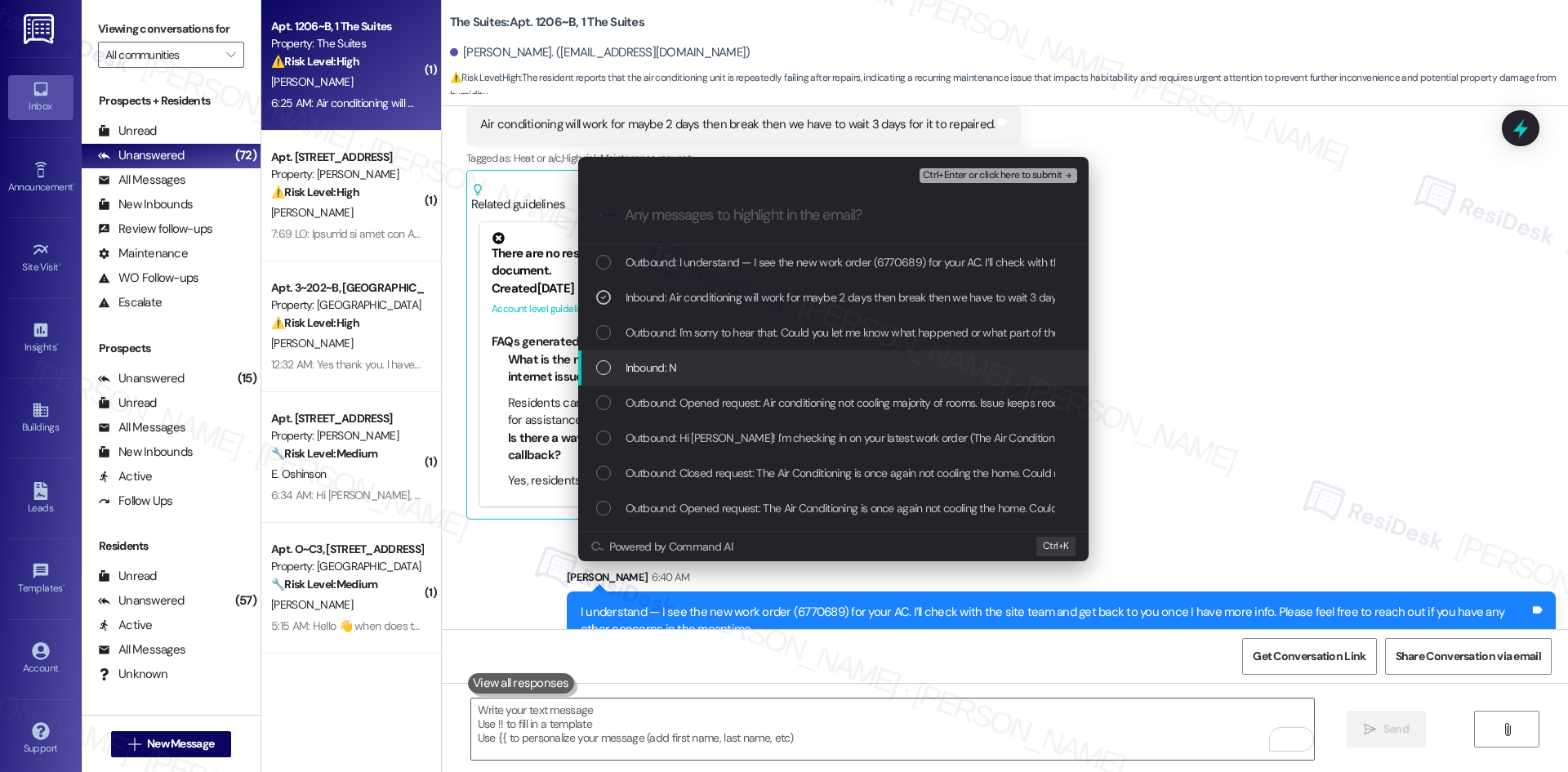
click at [736, 372] on div "Inbound: N" at bounding box center [835, 367] width 478 height 18
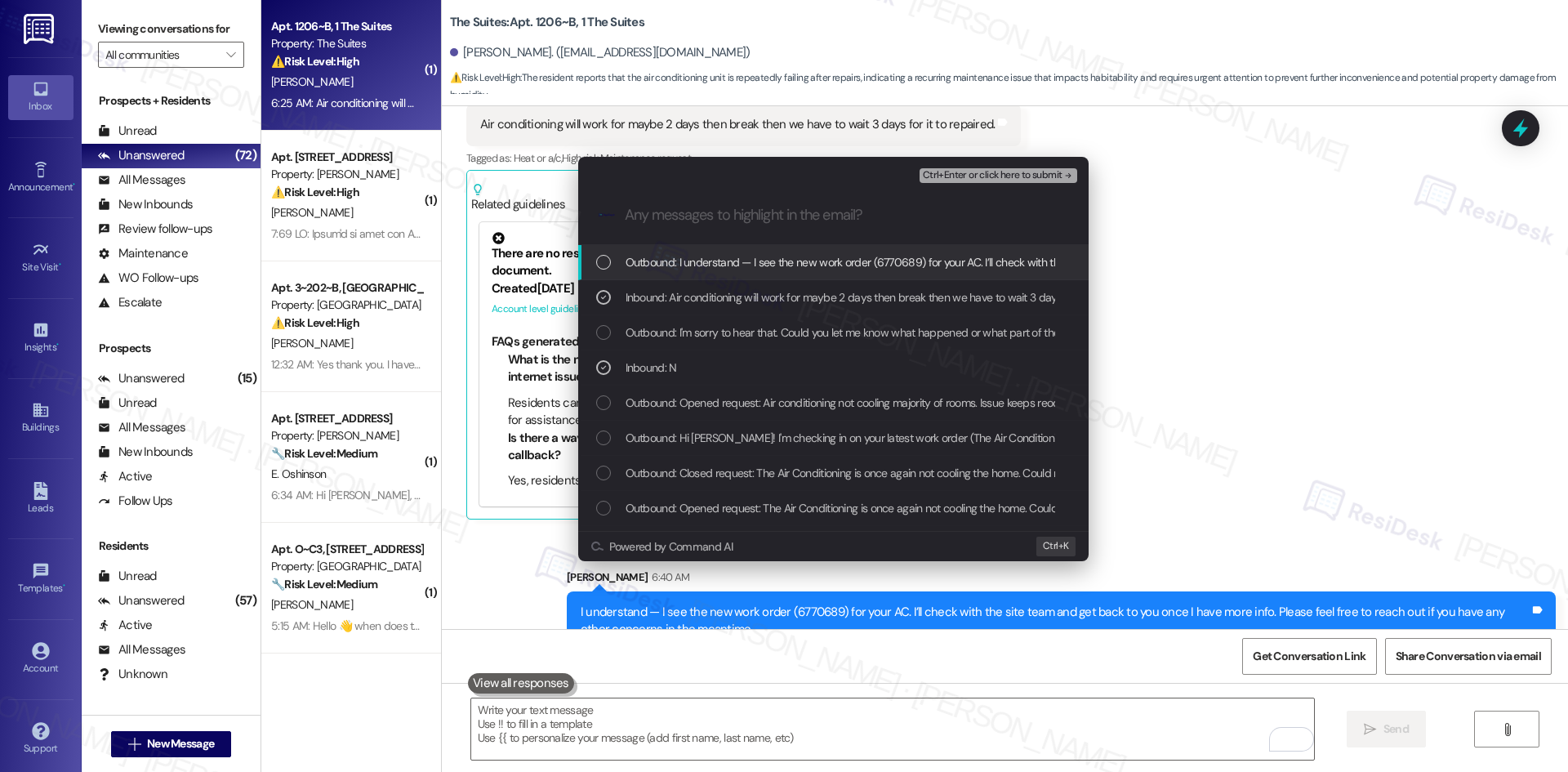
click at [982, 175] on span "Ctrl+Enter or click here to submit" at bounding box center [993, 176] width 140 height 12
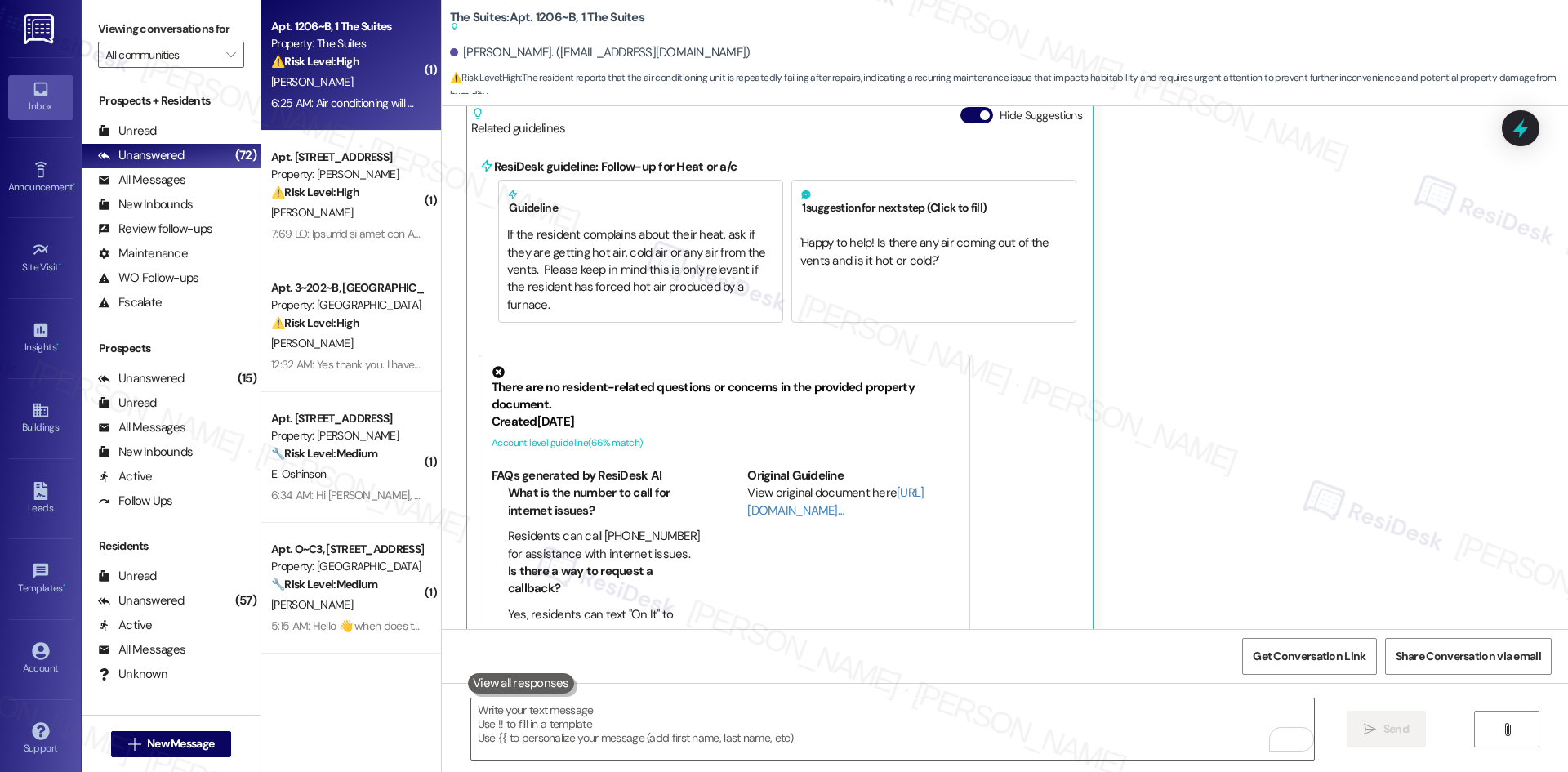
scroll to position [2887, 0]
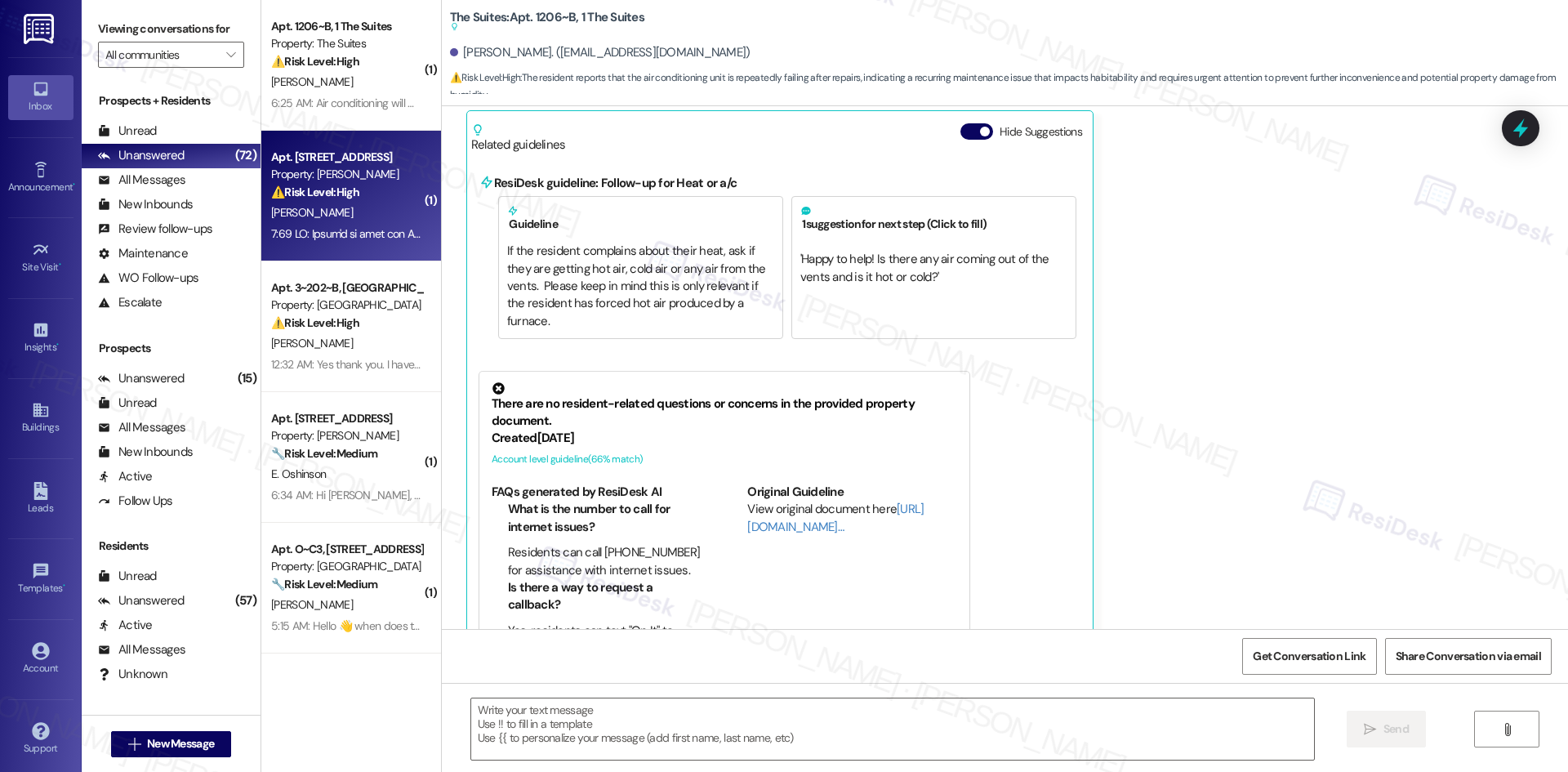
type textarea "Fetching suggested responses. Please feel free to read through the conversation…"
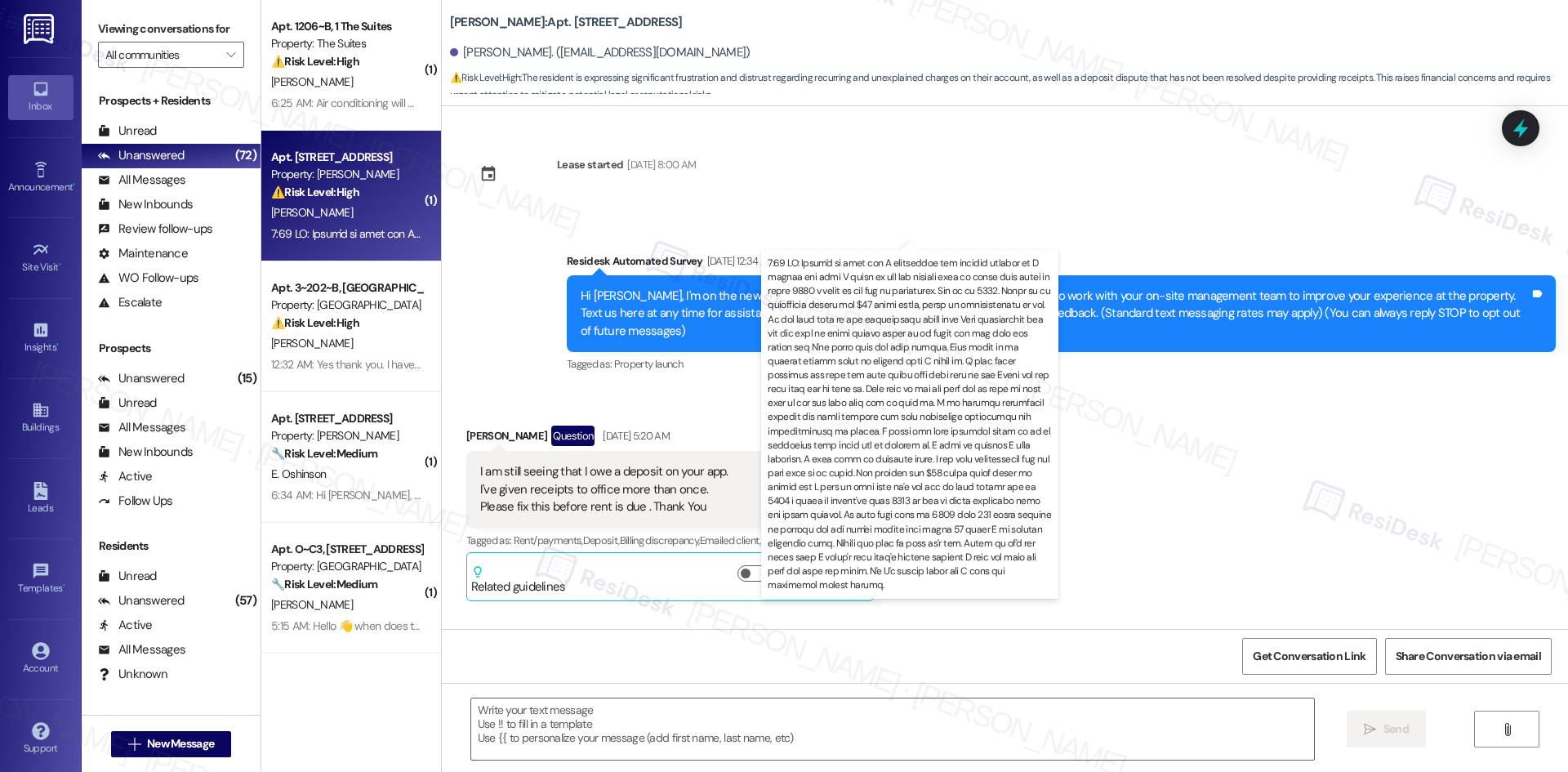
scroll to position [16339, 0]
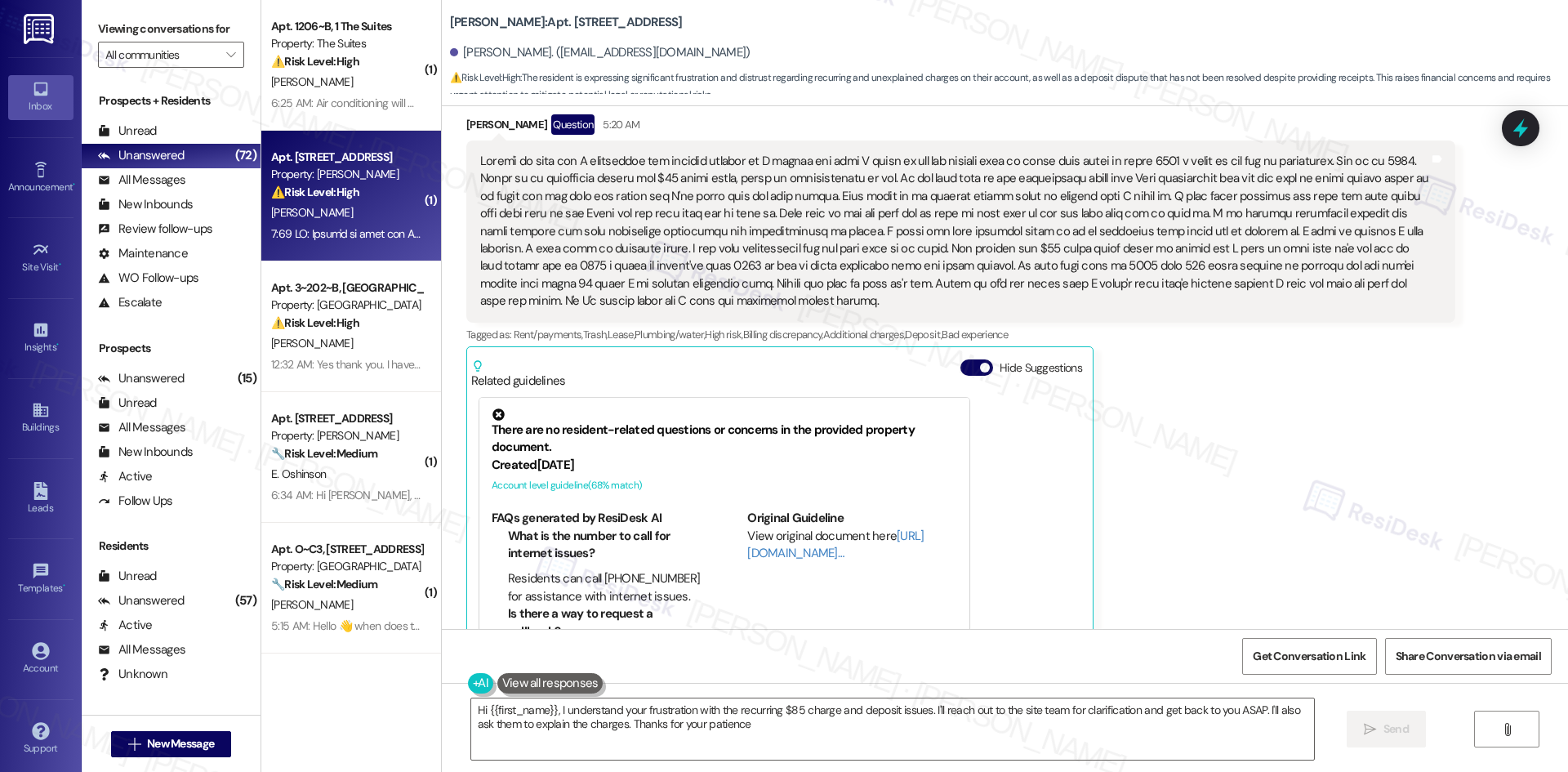
type textarea "Hi {{first_name}}, I understand your frustration with the recurring $85 charge …"
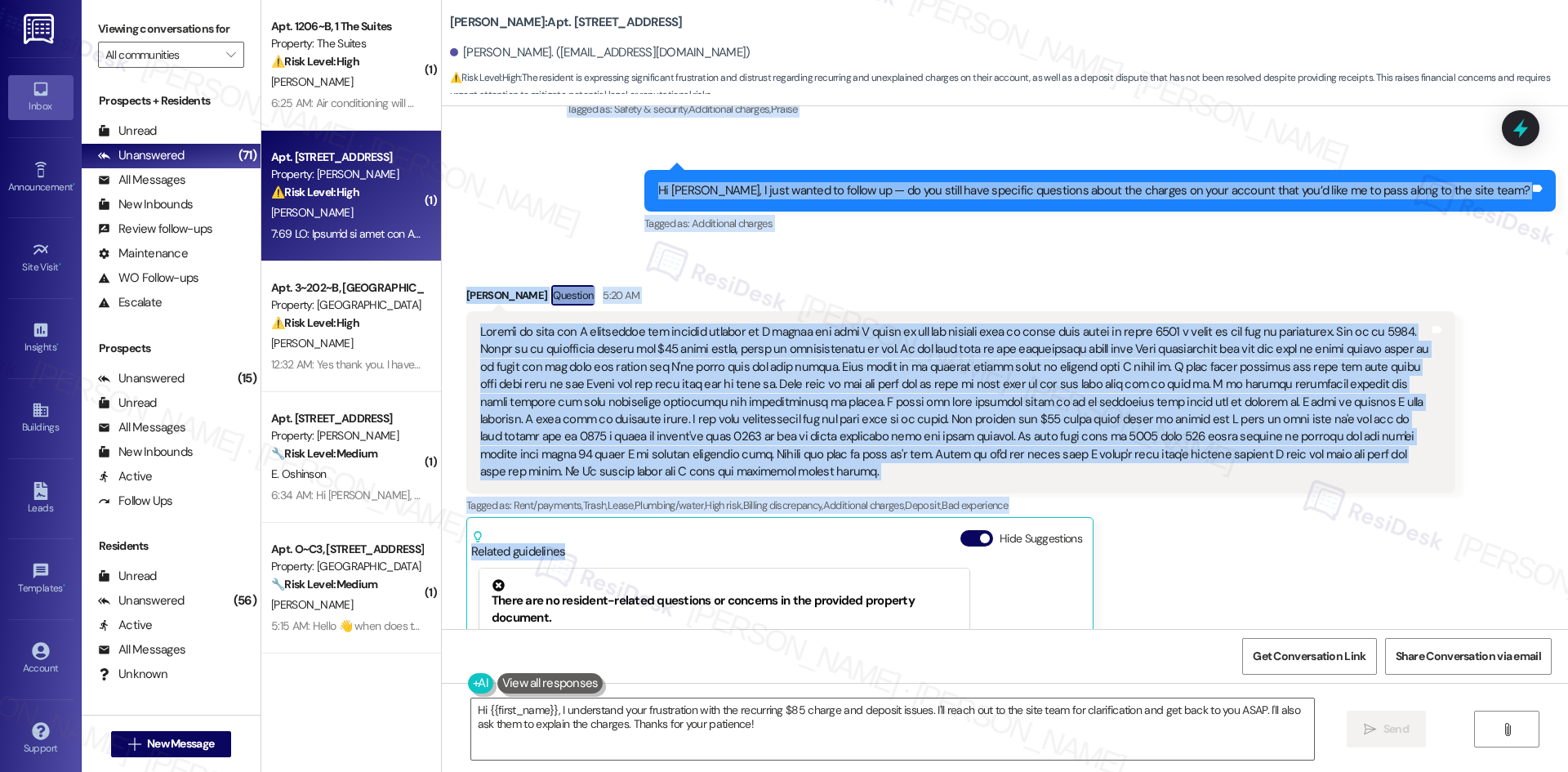
scroll to position [16177, 0]
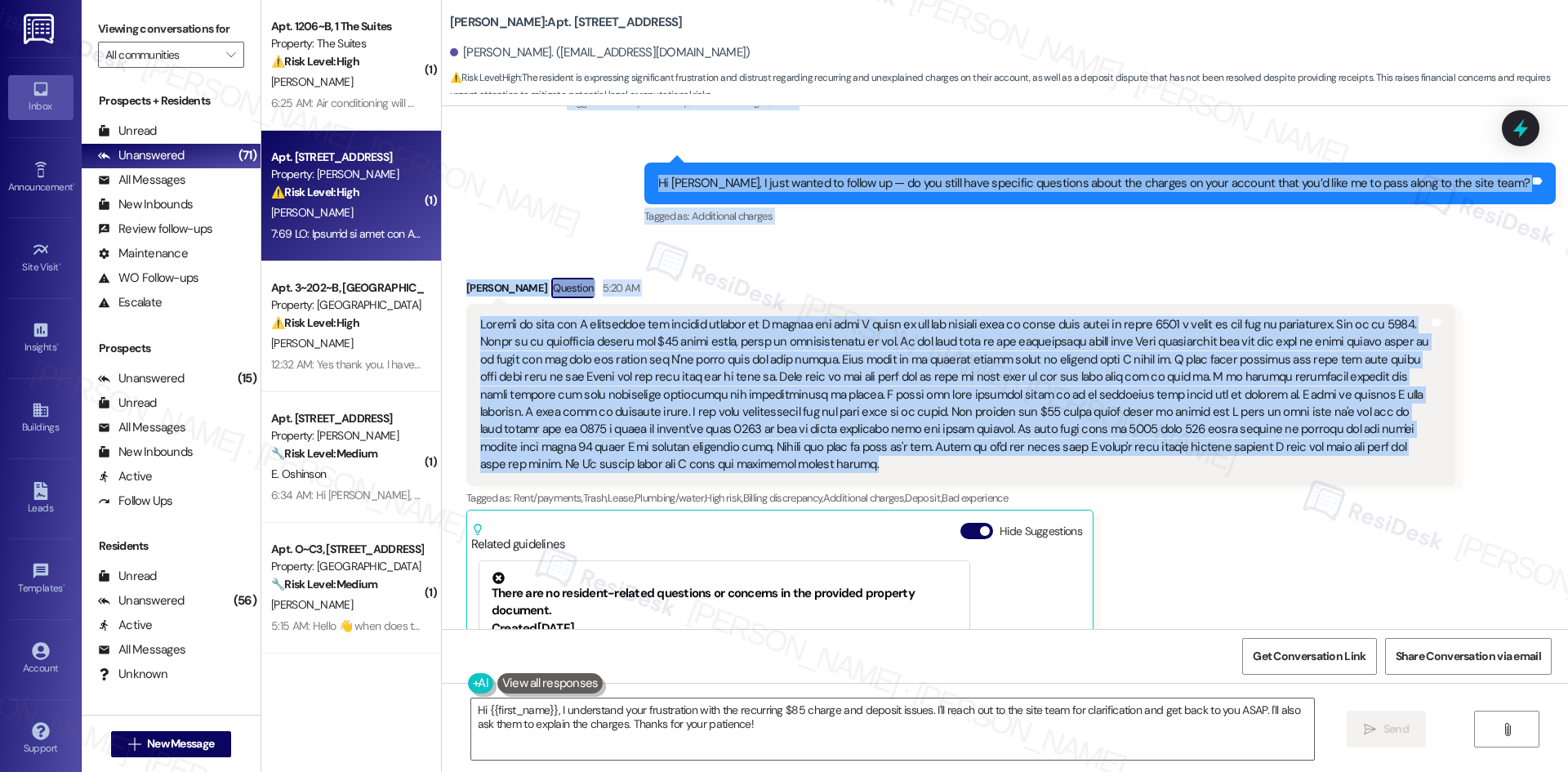
drag, startPoint x: 455, startPoint y: 213, endPoint x: 1300, endPoint y: 397, distance: 864.8
click at [1300, 397] on div "Lease started May 01, 2025 at 8:00 AM Survey, sent via SMS Residesk Automated S…" at bounding box center [1004, 367] width 1126 height 523
copy div "Sherri Dean Neutral Aug 19, 2025 at 7:51 AM Thank You I don't want problems tho…"
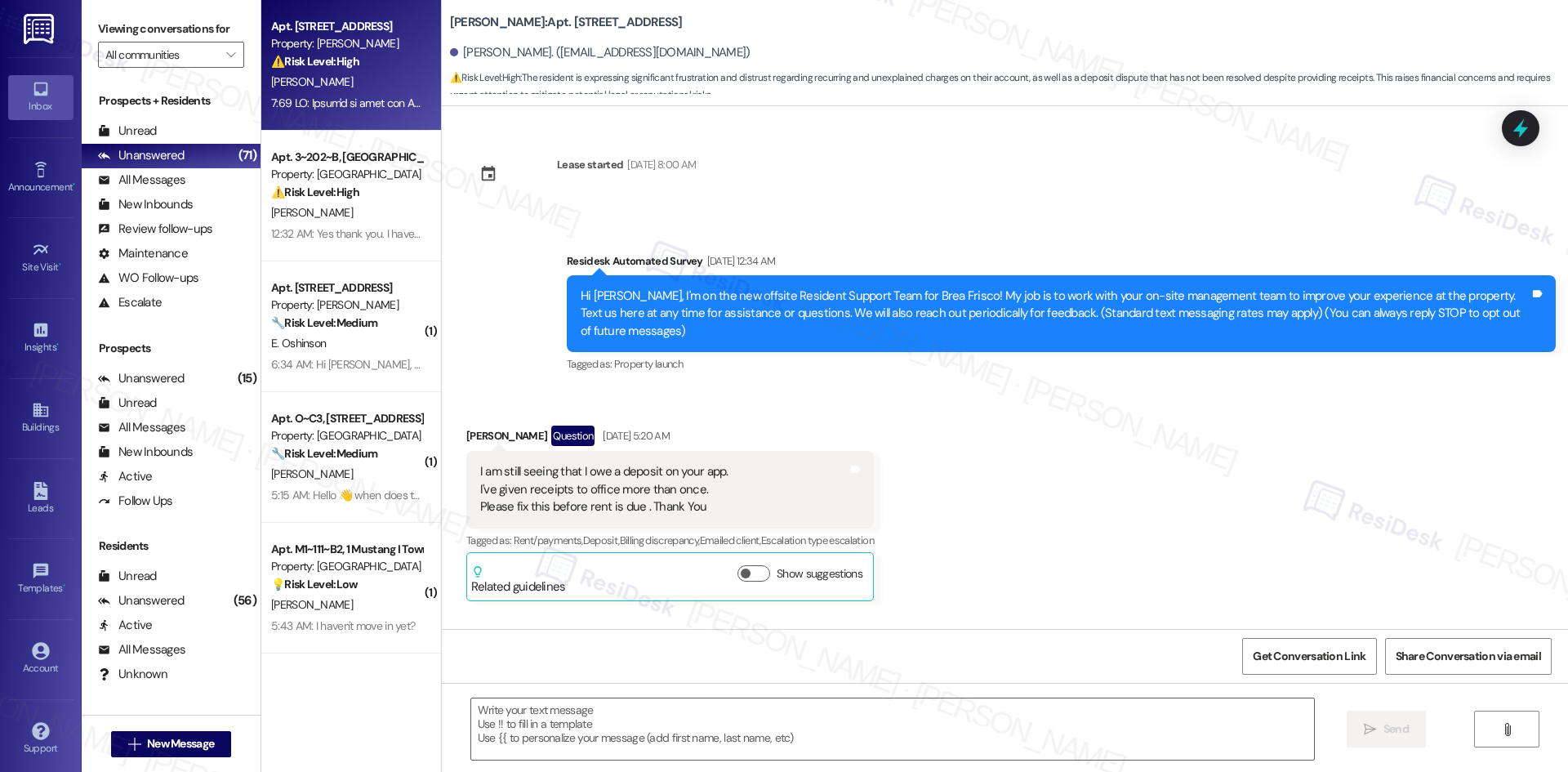
scroll to position [16338, 0]
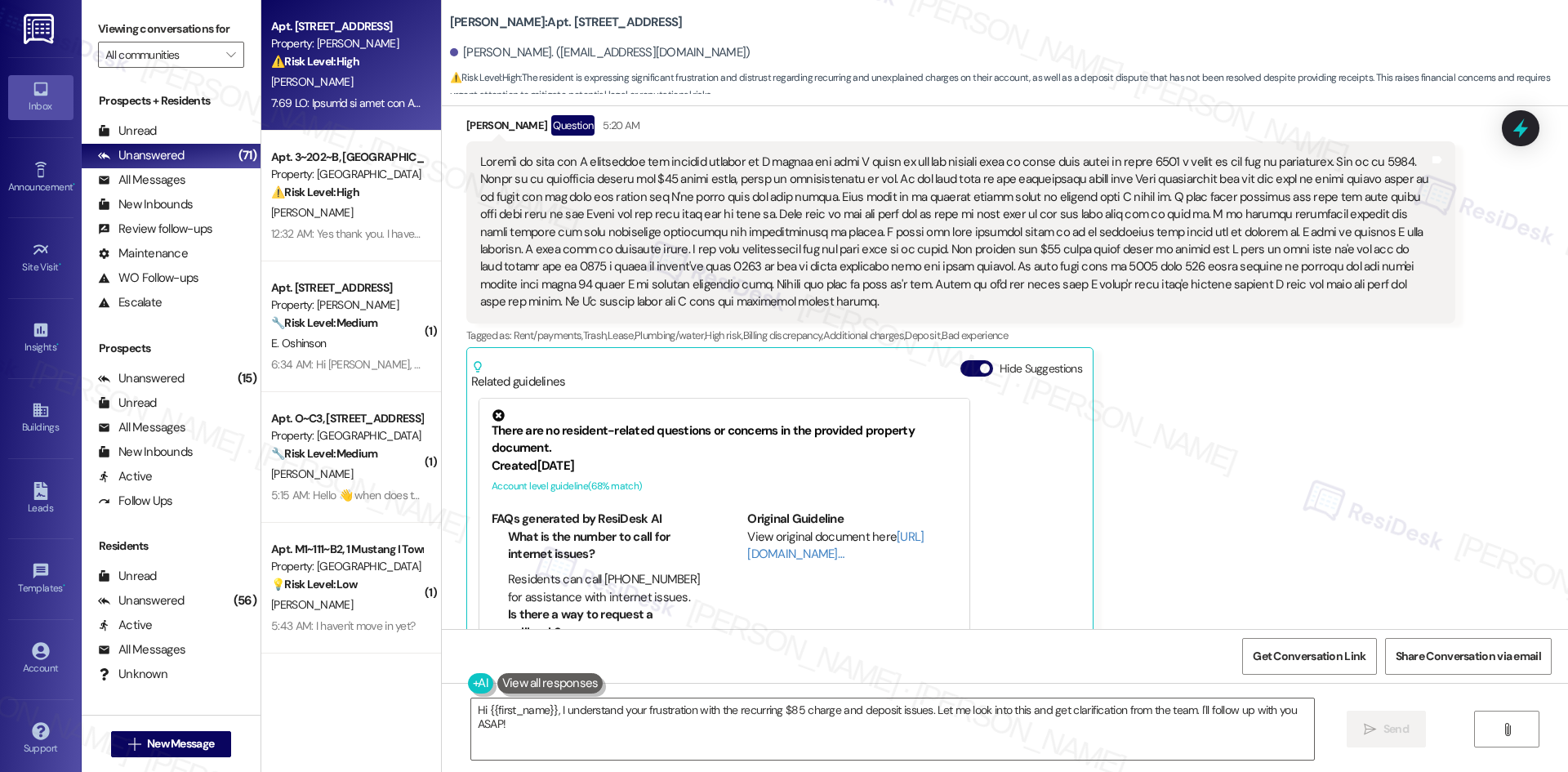
click at [1113, 334] on div "Sherri Dean Question 5:20 AM Tags and notes Tagged as: Rent/payments , Click to…" at bounding box center [961, 410] width 989 height 590
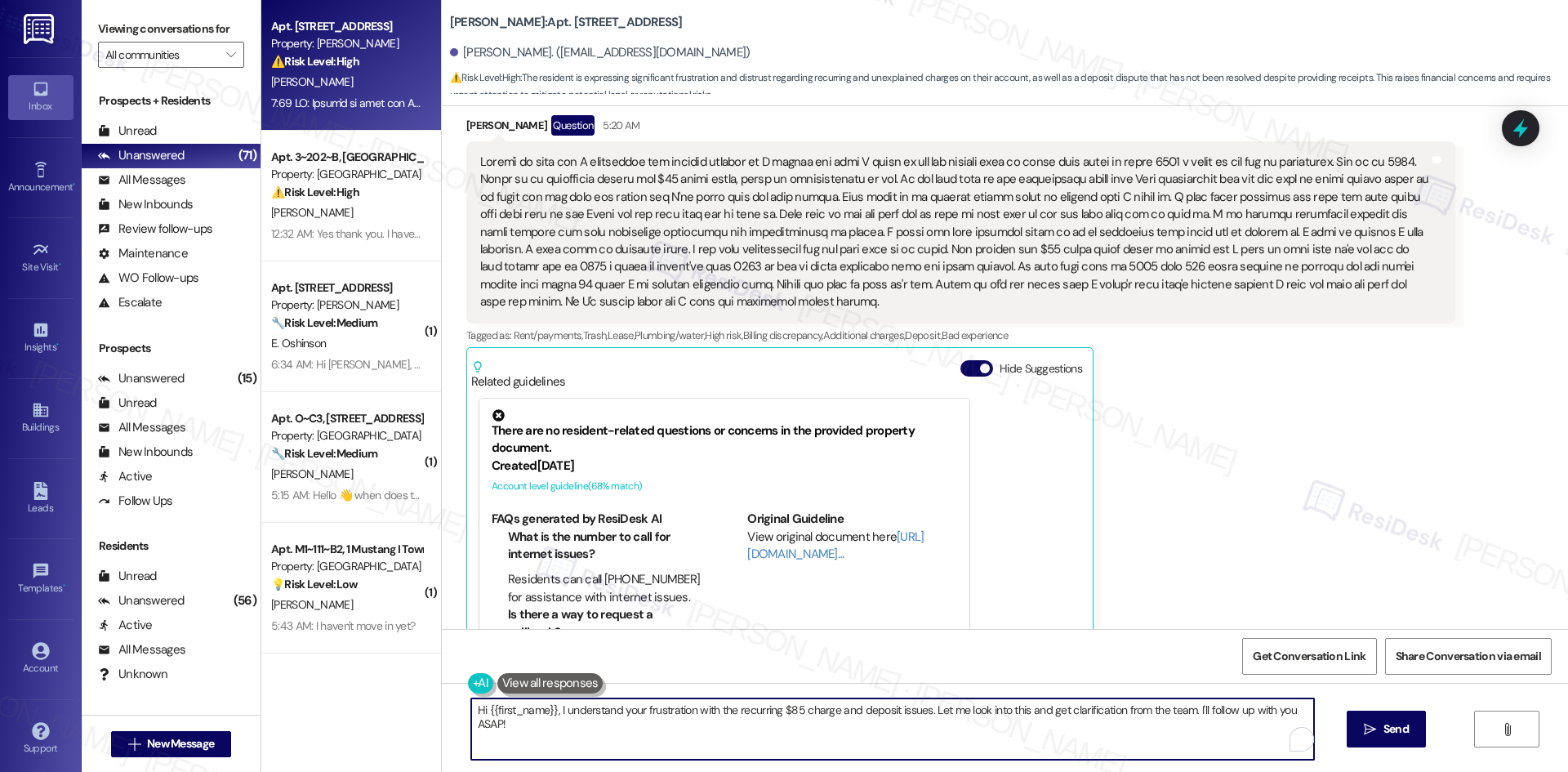
click at [763, 745] on textarea "Hi {{first_name}}, I understand your frustration with the recurring $85 charge …" at bounding box center [892, 729] width 843 height 62
paste textarea "hank you for sharing these details. I’m sorry for the frustration with the extr…"
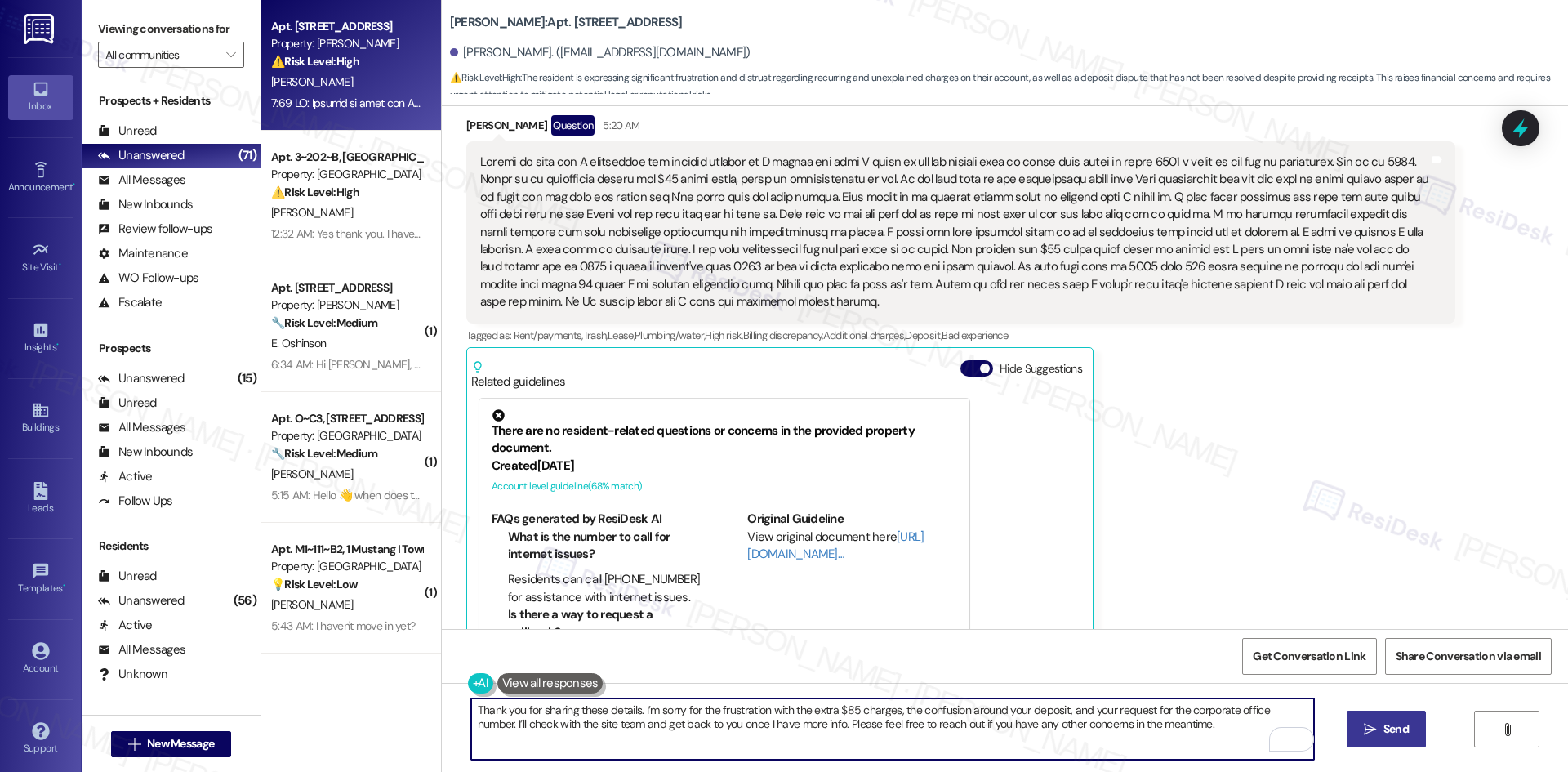
type textarea "Thank you for sharing these details. I’m sorry for the frustration with the ext…"
click at [1358, 735] on button " Send" at bounding box center [1386, 729] width 79 height 37
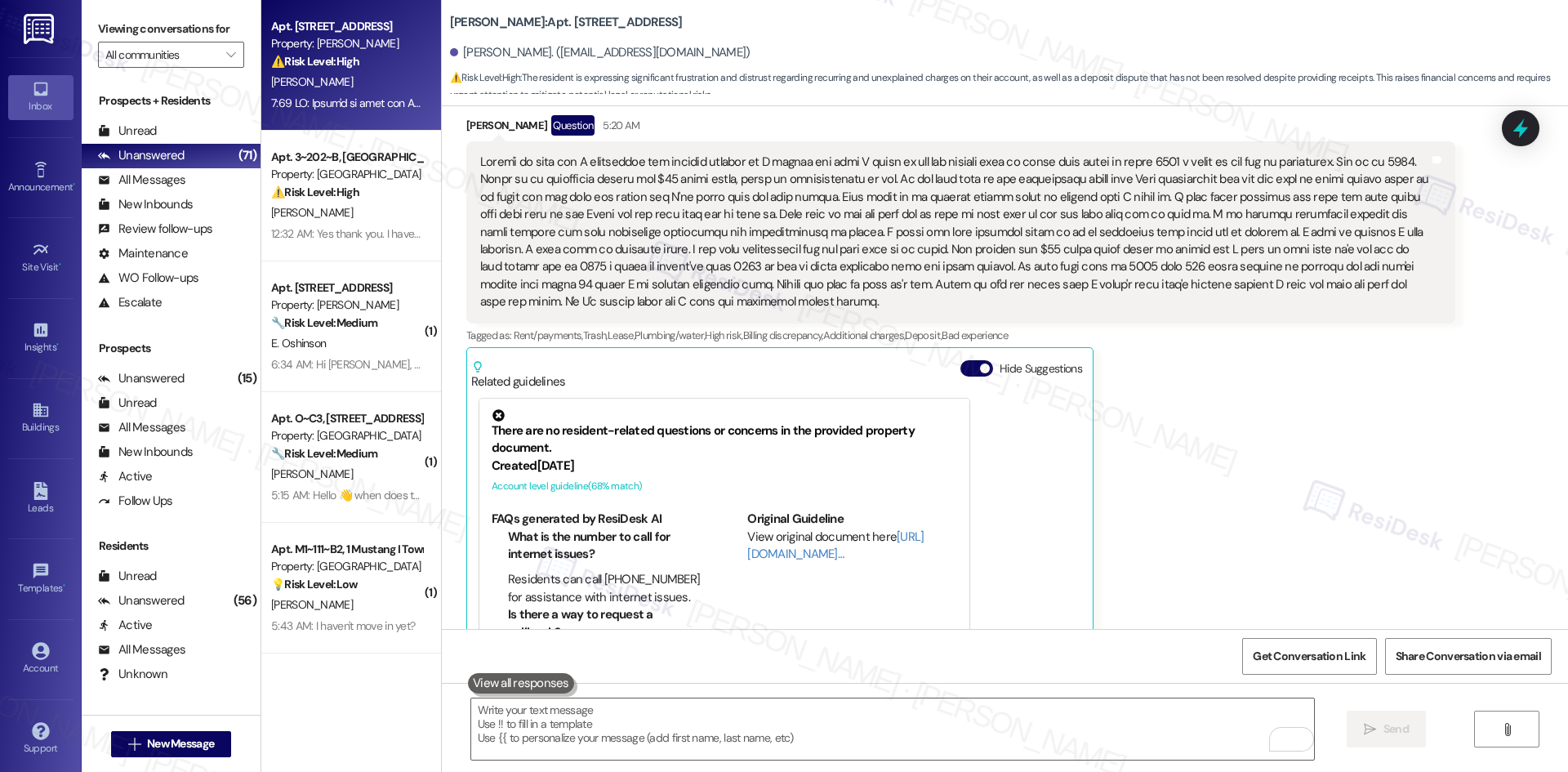
click at [1217, 360] on div "Sherri Dean Question 5:20 AM Tags and notes Tagged as: Rent/payments , Click to…" at bounding box center [961, 410] width 989 height 590
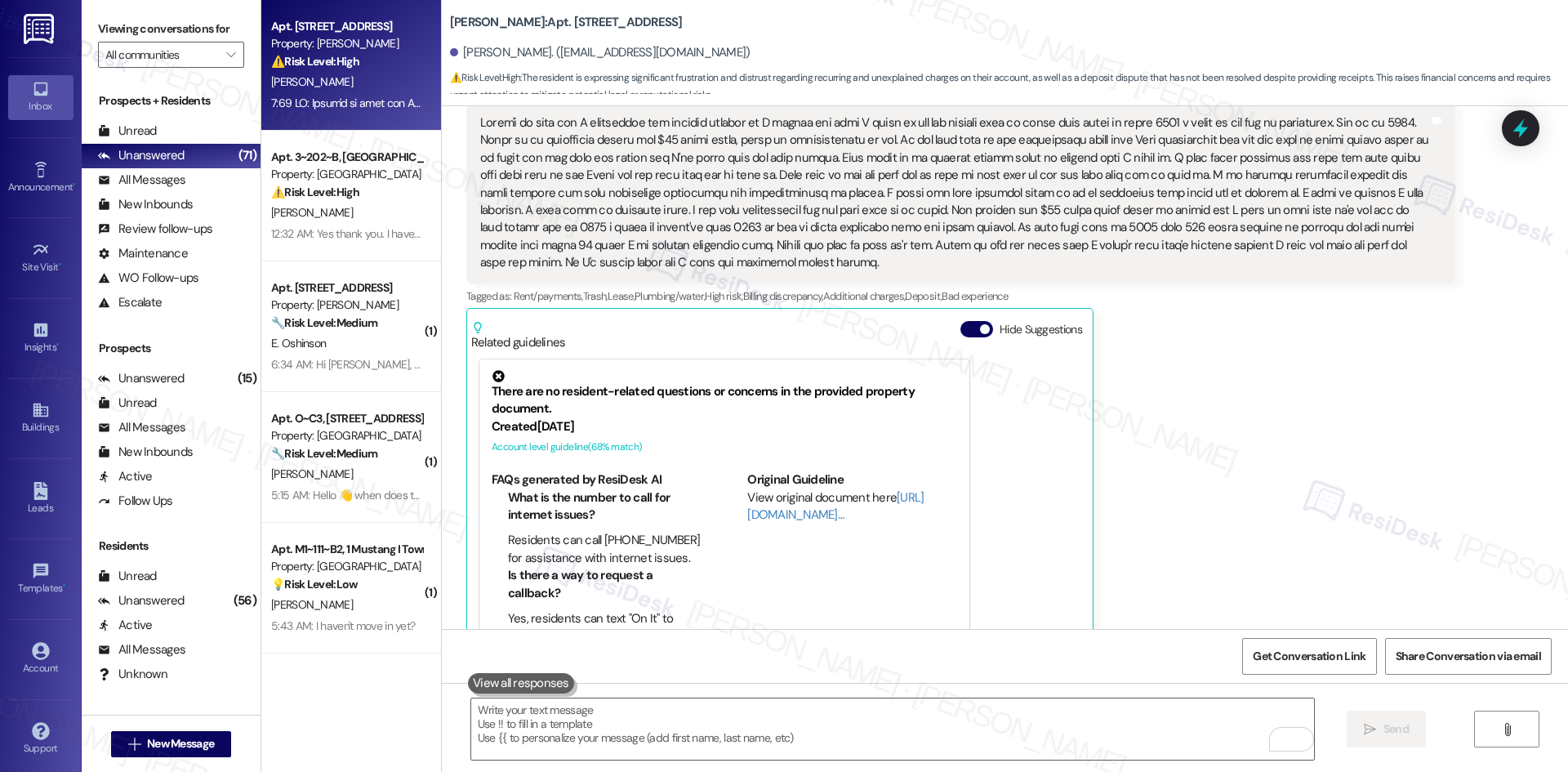
scroll to position [16471, 0]
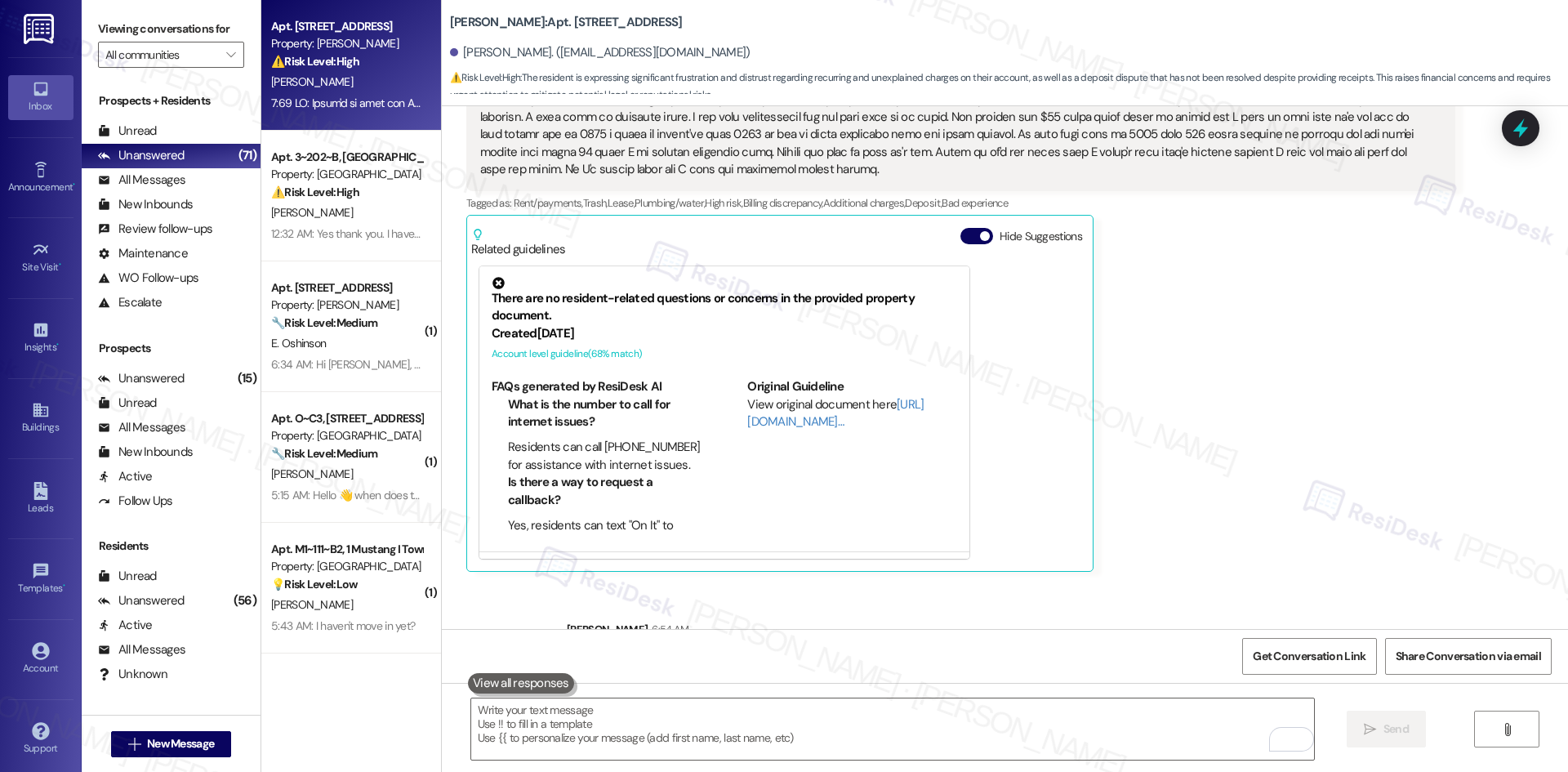
click at [1213, 442] on div "Sherri Dean Question 5:20 AM Tags and notes Tagged as: Rent/payments , Click to…" at bounding box center [961, 278] width 989 height 590
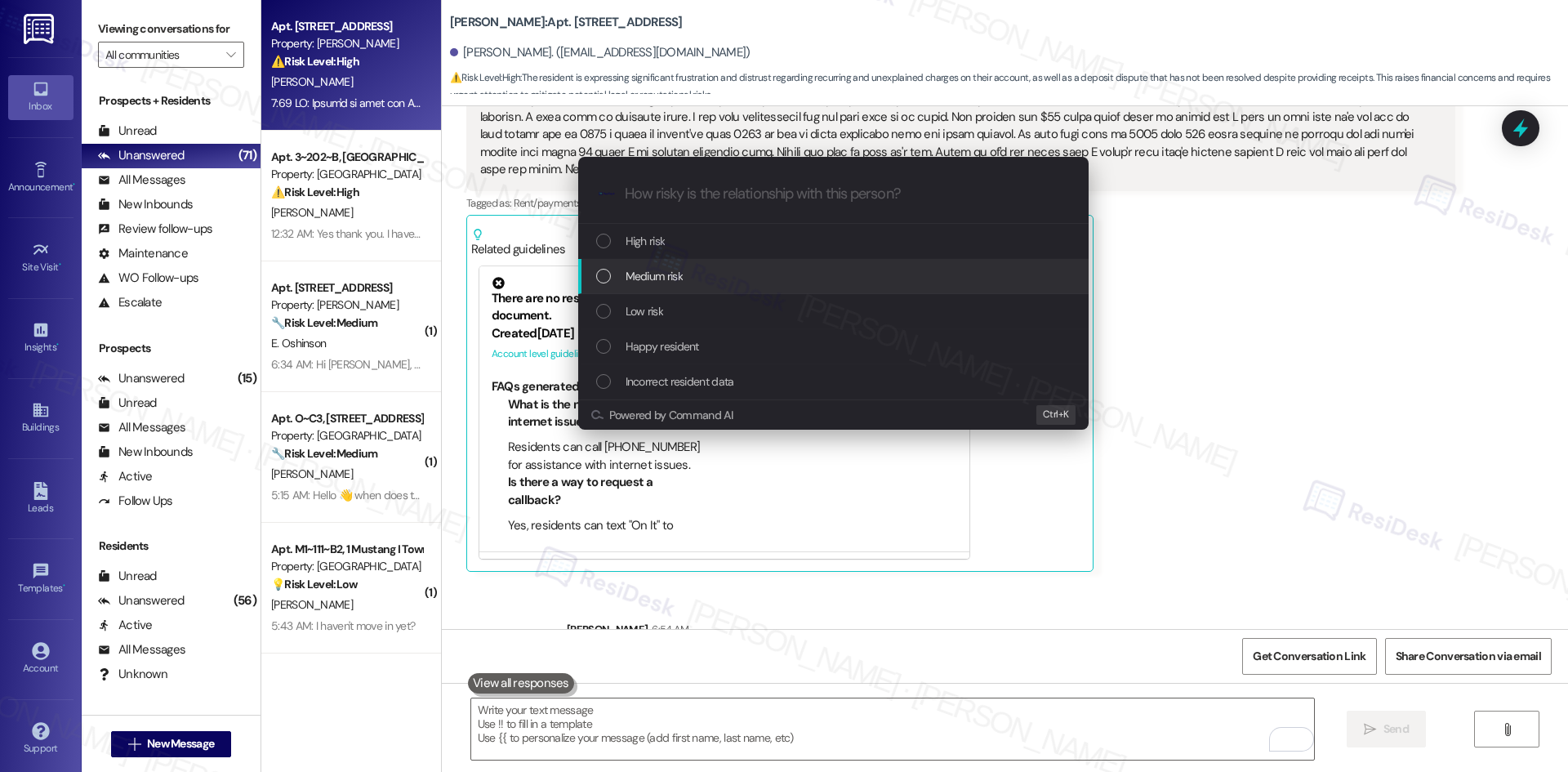
click at [673, 280] on span "Medium risk" at bounding box center [654, 276] width 57 height 18
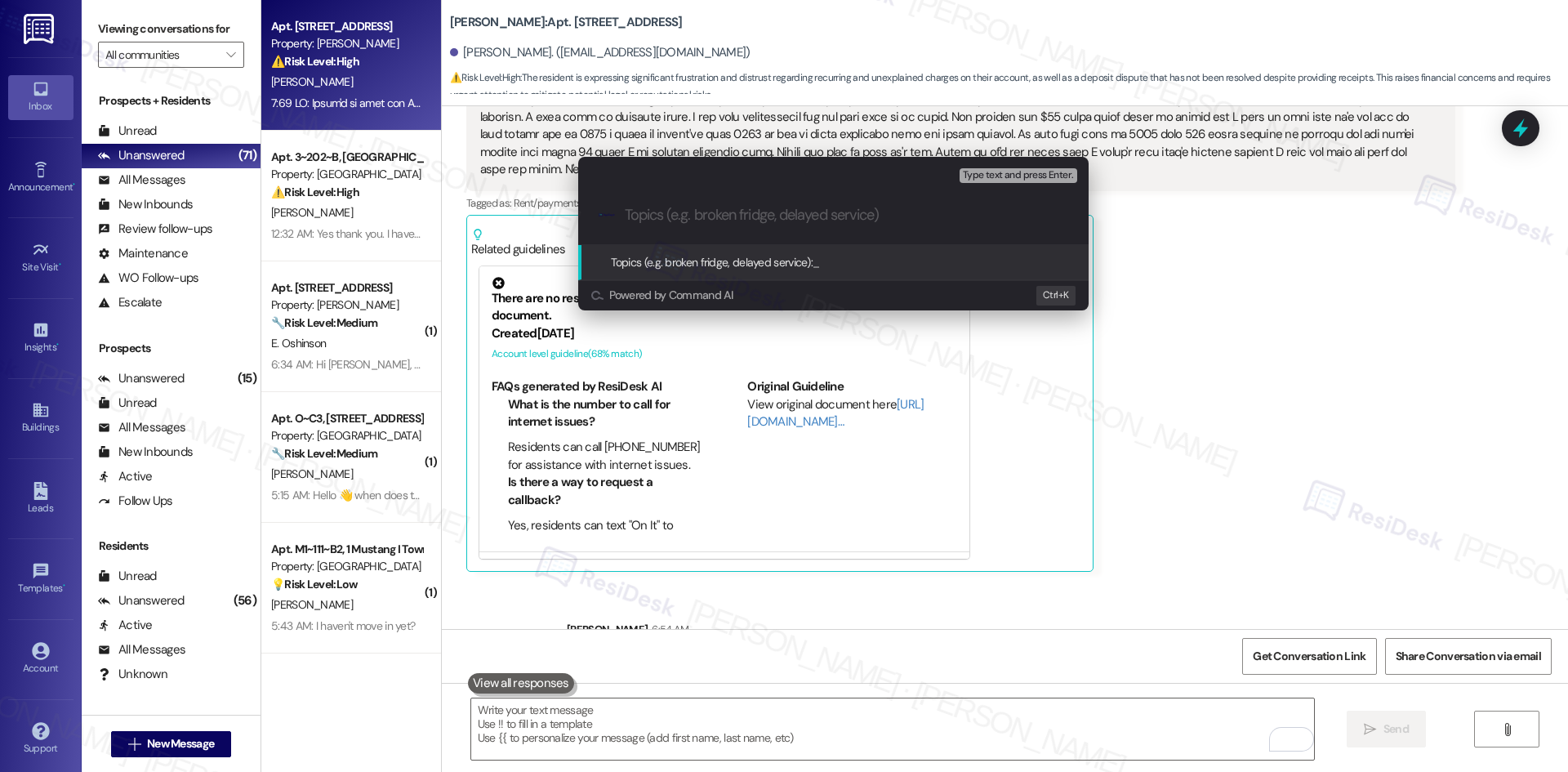
click at [747, 217] on input "Topics (e.g. broken fridge, delayed service)" at bounding box center [847, 215] width 443 height 17
paste input "Concern About Extra Monthly Charges, Deposit Confusion & Request for Corporate …"
type input "Concern About Extra Monthly Charges, Deposit Confusion & Request for Corporate …"
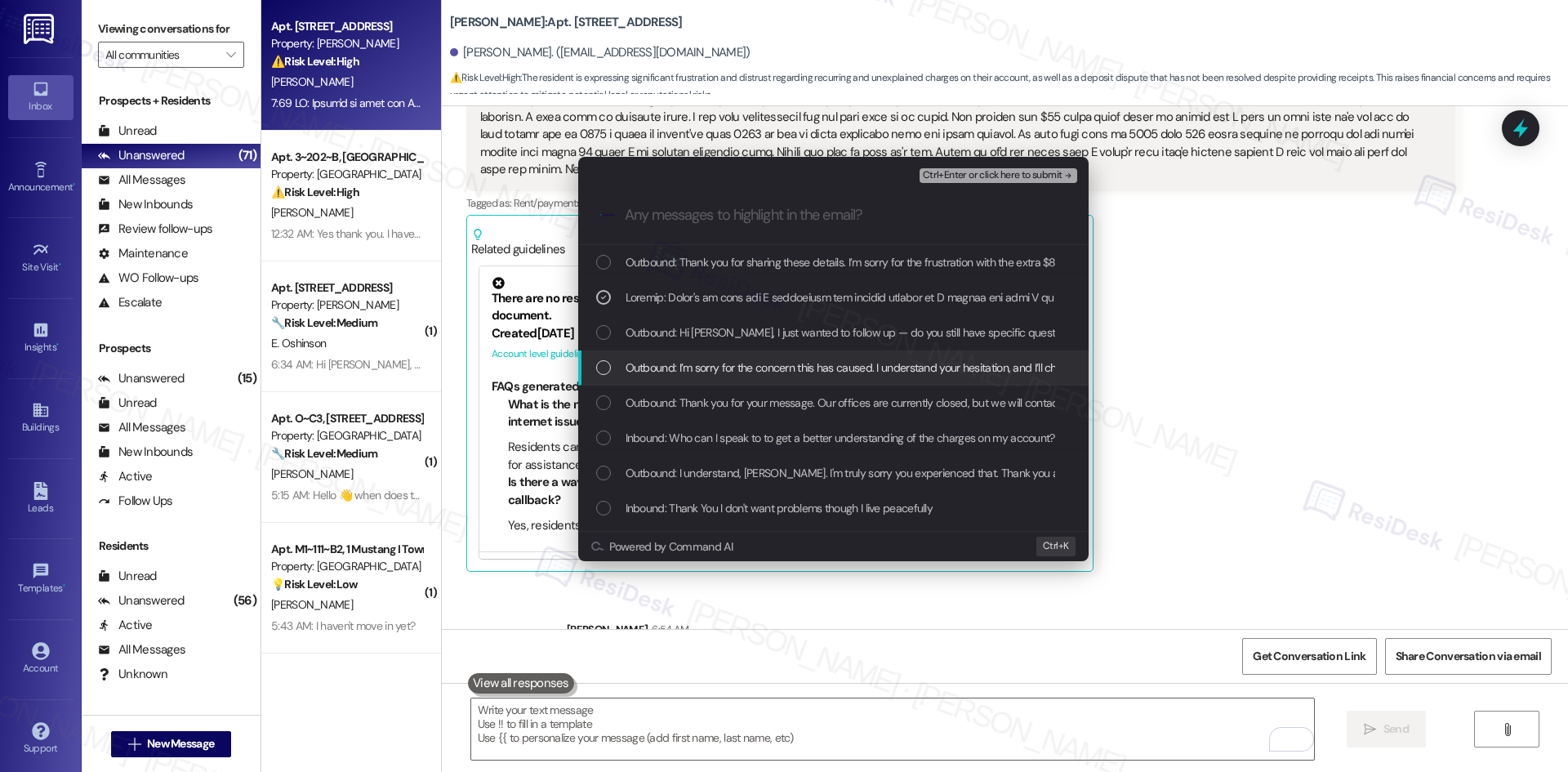
click at [825, 374] on span "Outbound: I’m sorry for the concern this has caused. I understand your hesitati…" at bounding box center [1262, 367] width 1275 height 18
click at [854, 408] on span "Outbound: Thank you for your message. Our offices are currently closed, but we …" at bounding box center [1109, 402] width 968 height 18
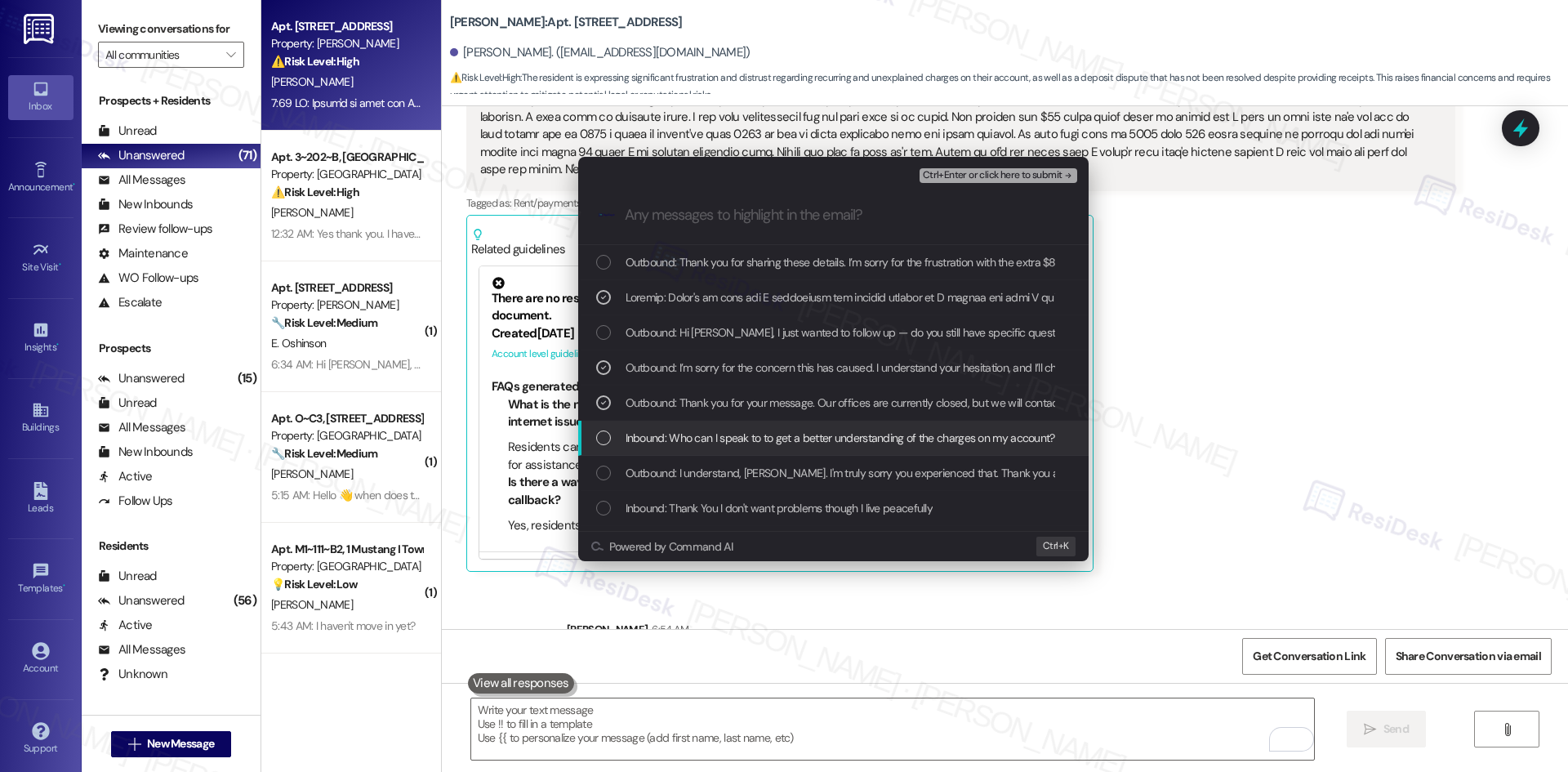
click at [860, 439] on span "Inbound: Who can I speak to to get a better understanding of the charges on my …" at bounding box center [931, 437] width 612 height 18
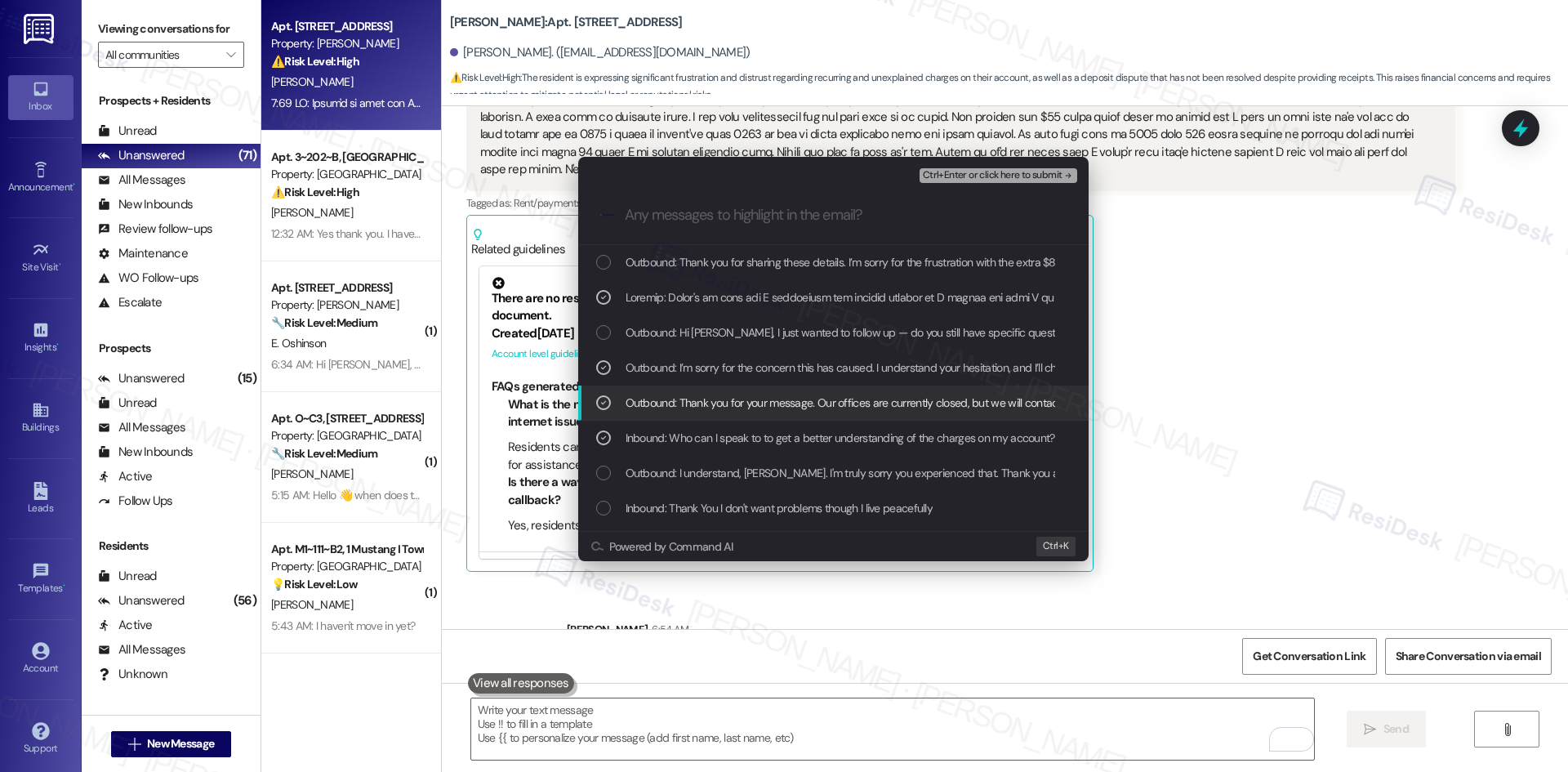
click at [859, 404] on span "Outbound: Thank you for your message. Our offices are currently closed, but we …" at bounding box center [1109, 402] width 968 height 18
click at [859, 365] on span "Outbound: I’m sorry for the concern this has caused. I understand your hesitati…" at bounding box center [1262, 367] width 1275 height 18
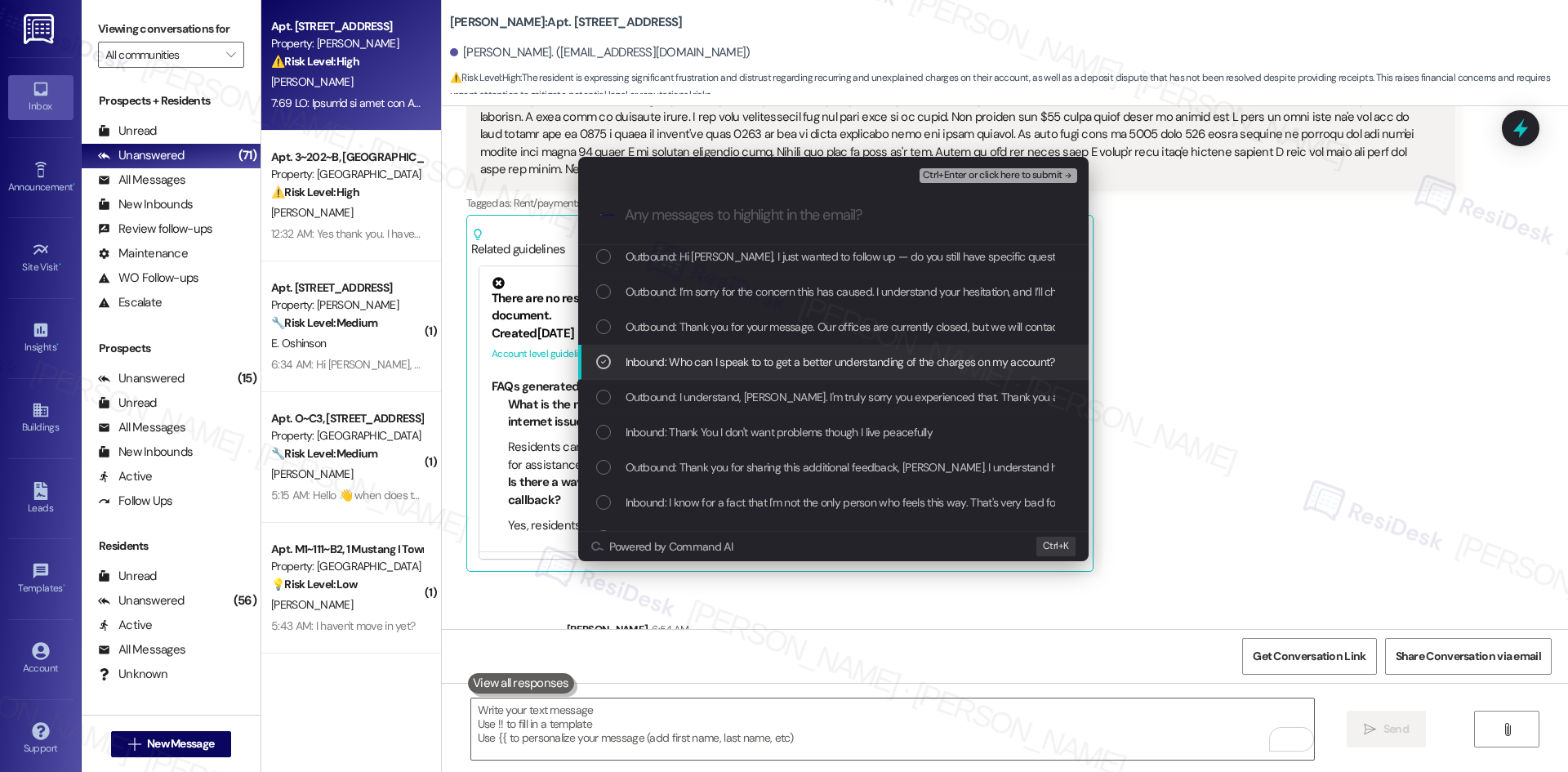
scroll to position [82, 0]
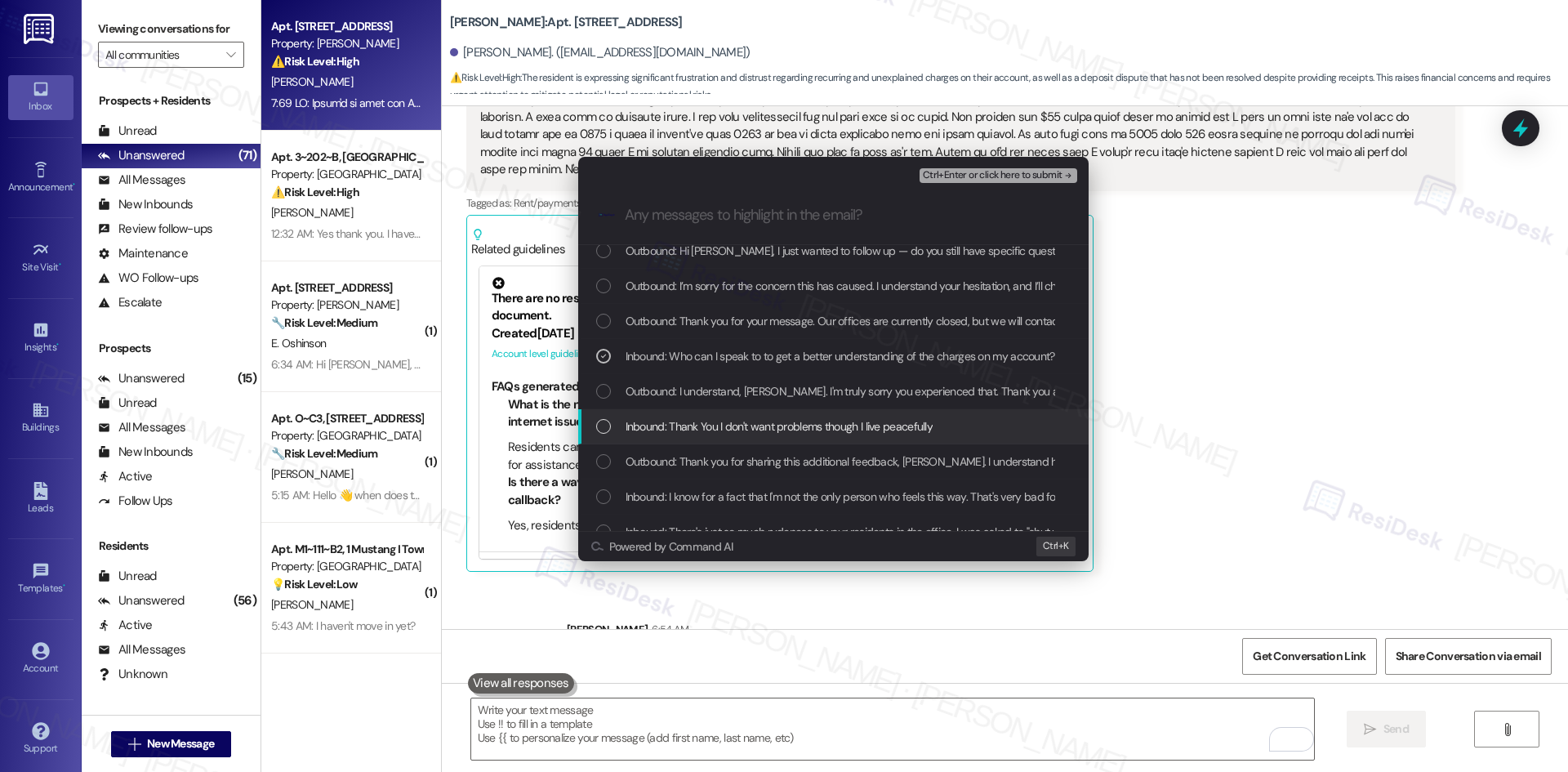
click at [863, 429] on span "Inbound: Thank You I don't want problems though I live peacefully" at bounding box center [779, 426] width 308 height 18
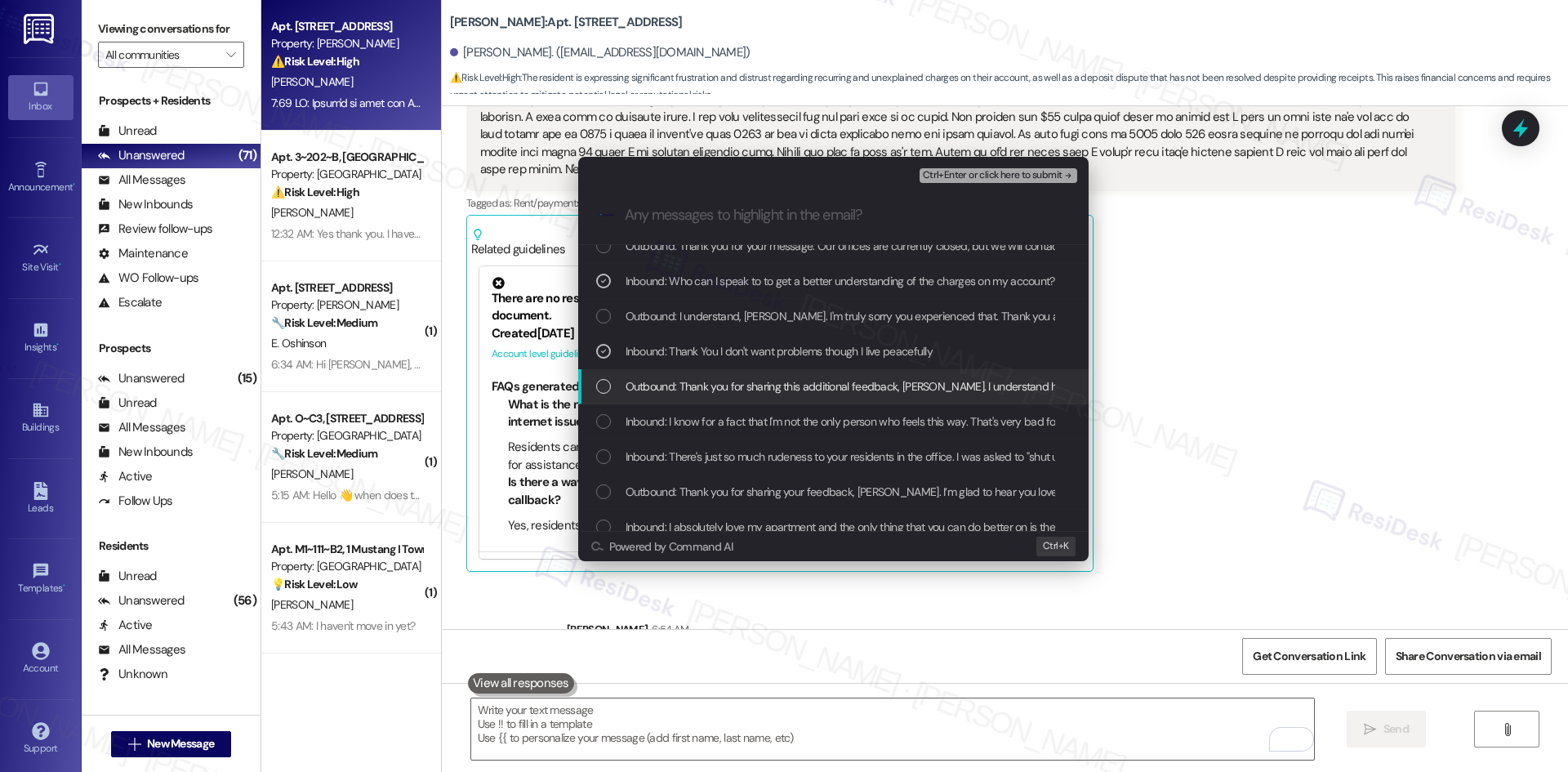
scroll to position [164, 0]
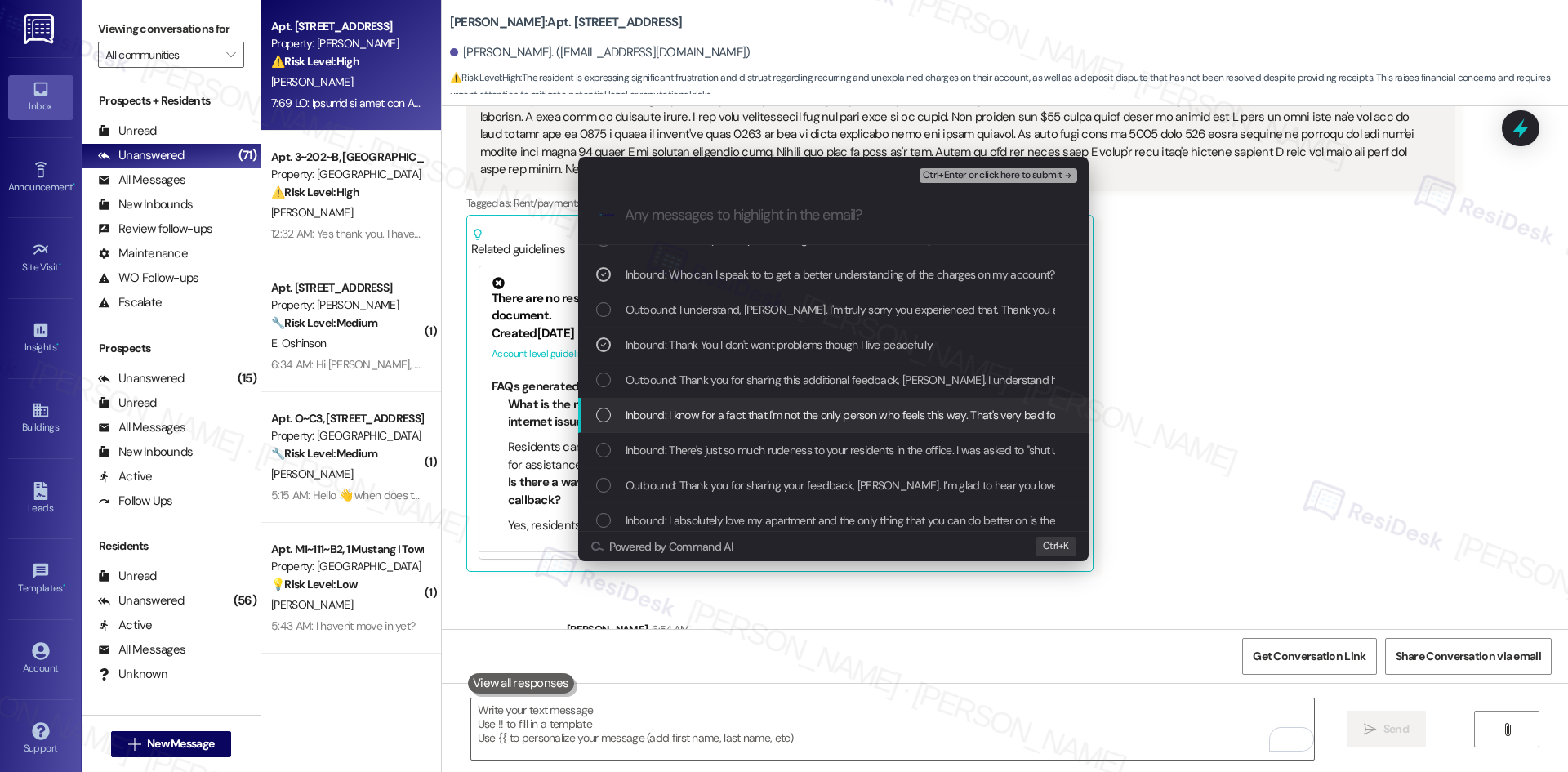
click at [954, 416] on span "Inbound: I know for a fact that I'm not the only person who feels this way. Tha…" at bounding box center [924, 415] width 599 height 18
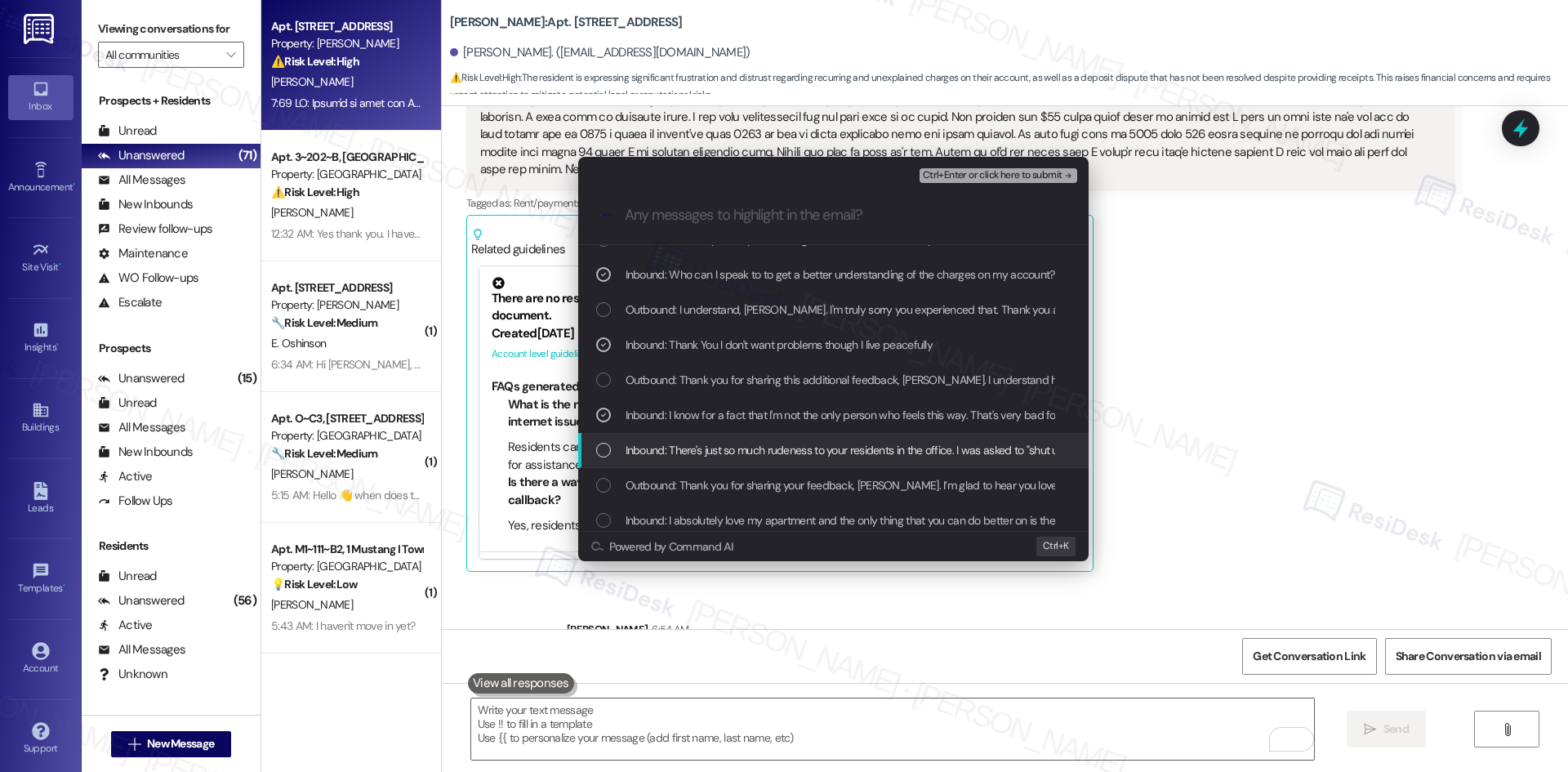
click at [921, 457] on span "Inbound: There's just so much rudeness to your residents in the office. I was a…" at bounding box center [1560, 449] width 1870 height 18
click at [1053, 174] on span "Ctrl+Enter or click here to submit" at bounding box center [993, 176] width 140 height 12
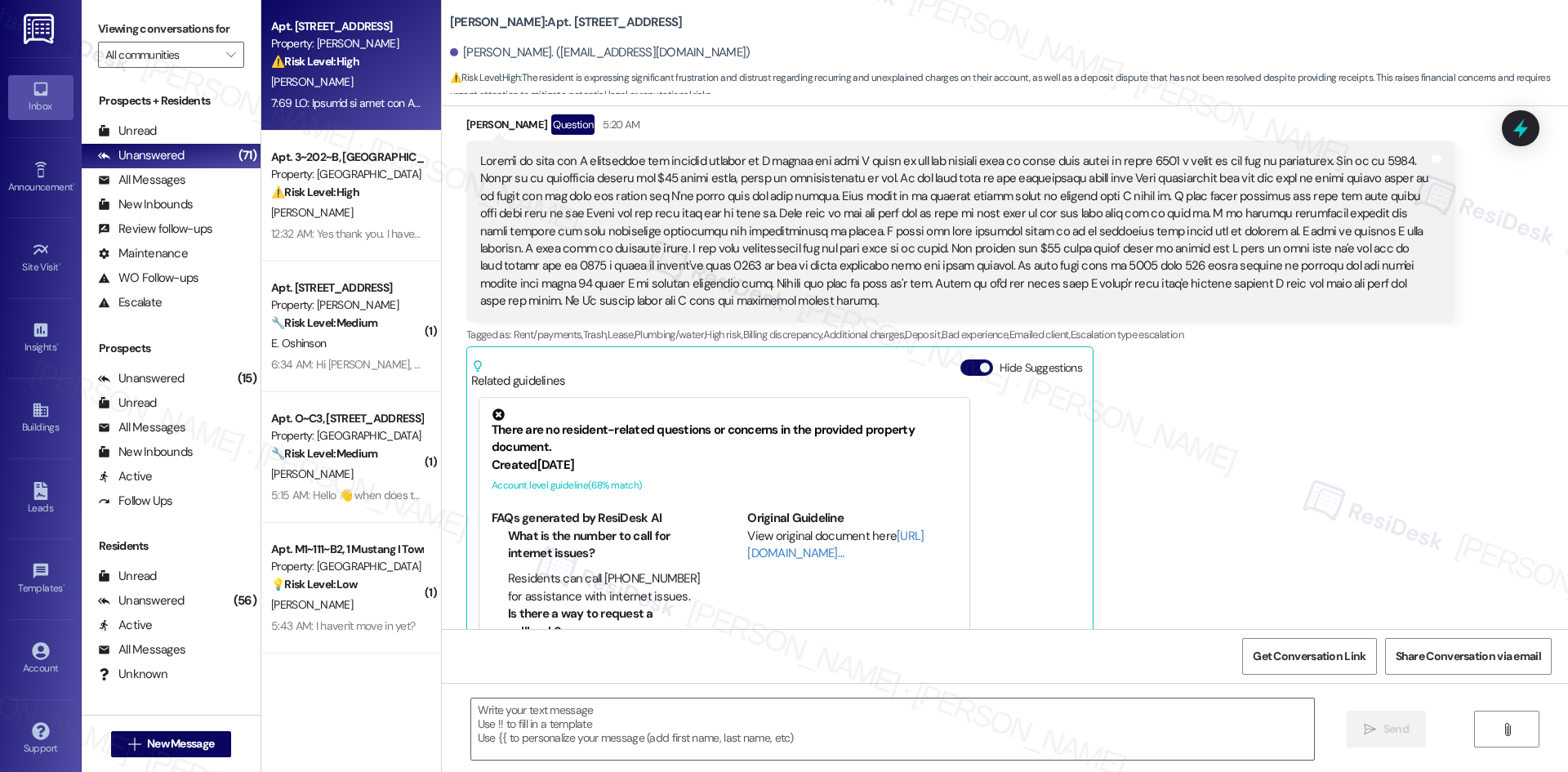
type textarea "Fetching suggested responses. Please feel free to read through the conversation…"
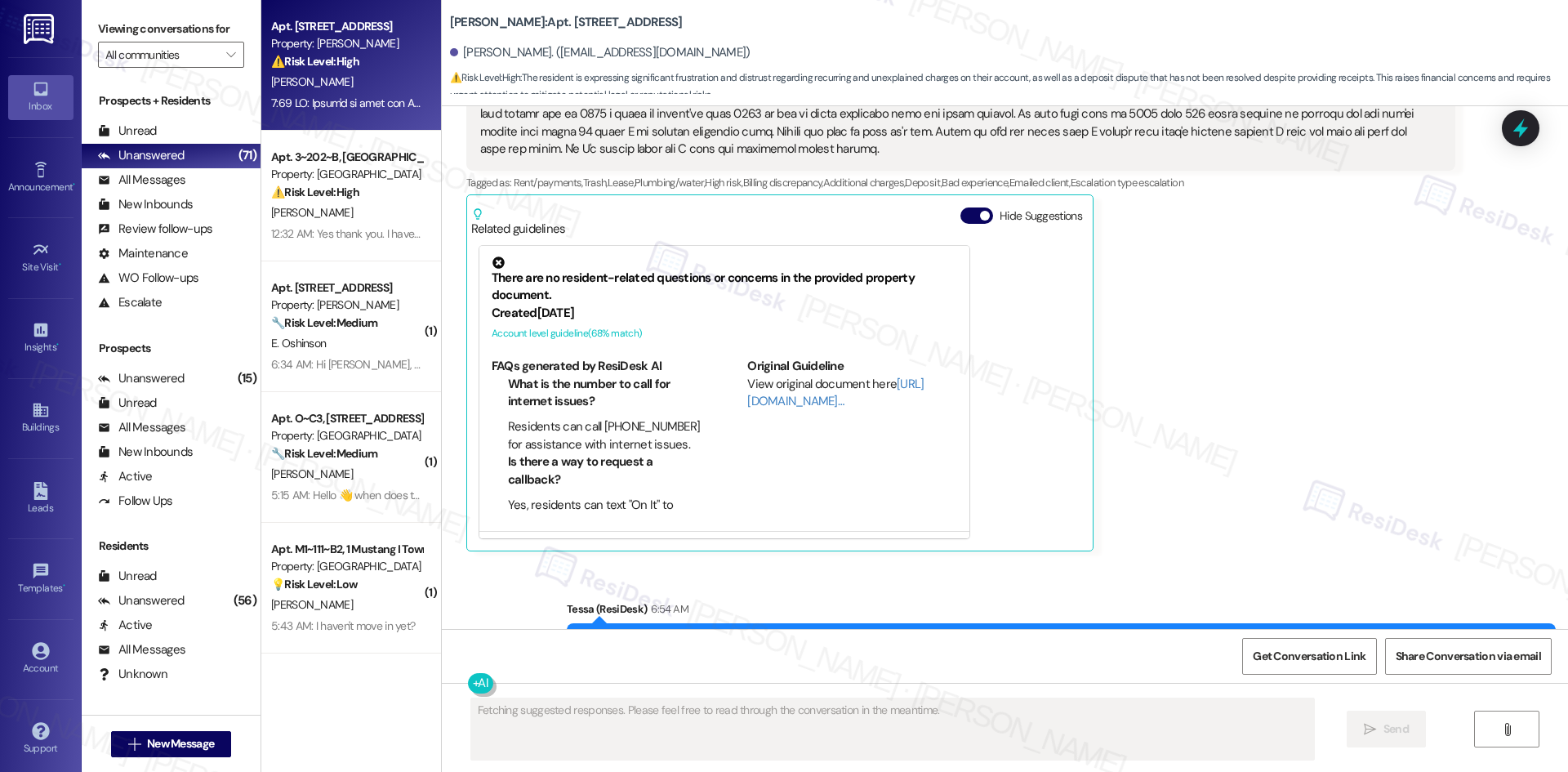
scroll to position [16496, 0]
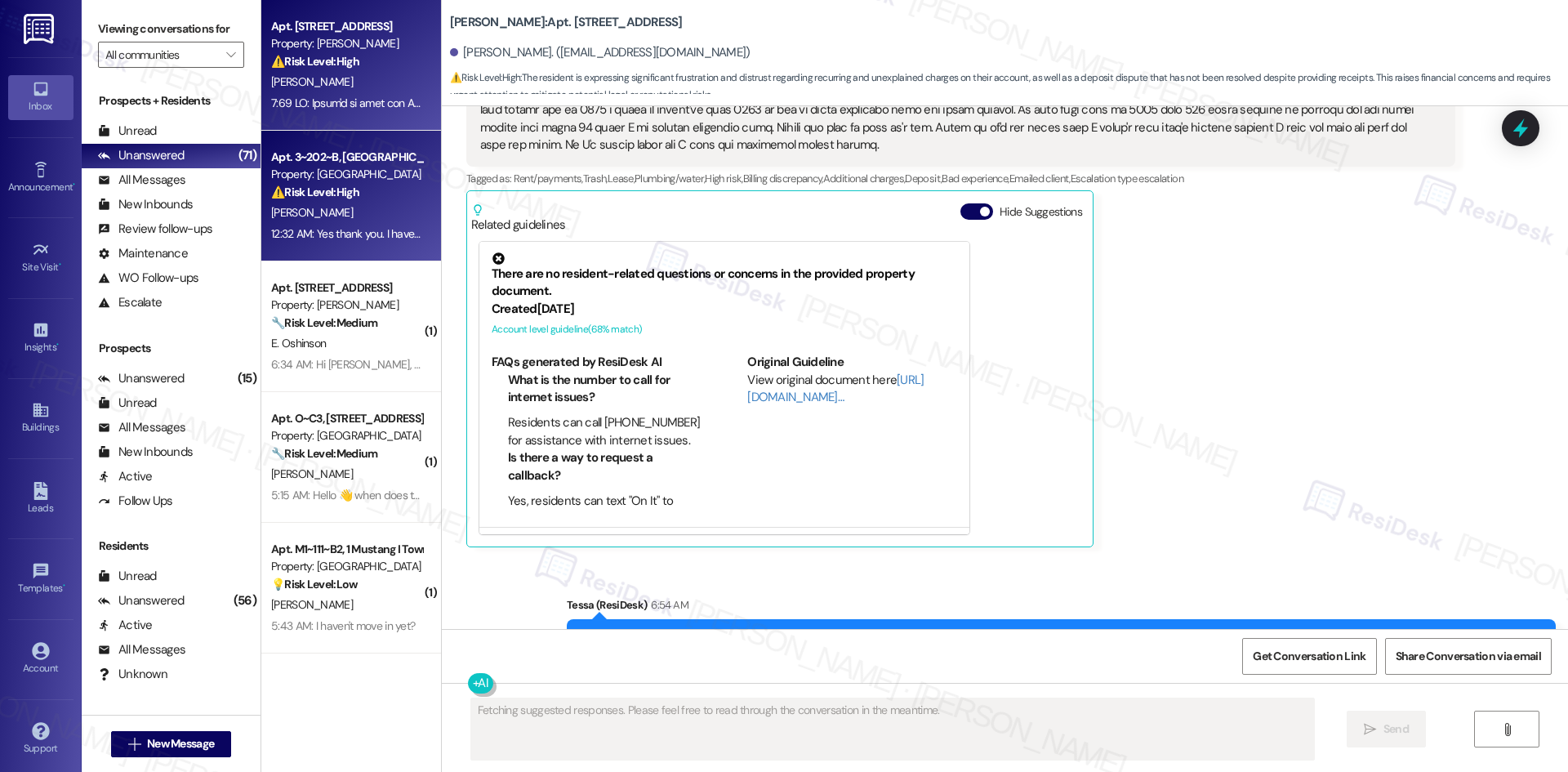
click at [317, 185] on strong "⚠️ Risk Level: High" at bounding box center [315, 191] width 88 height 14
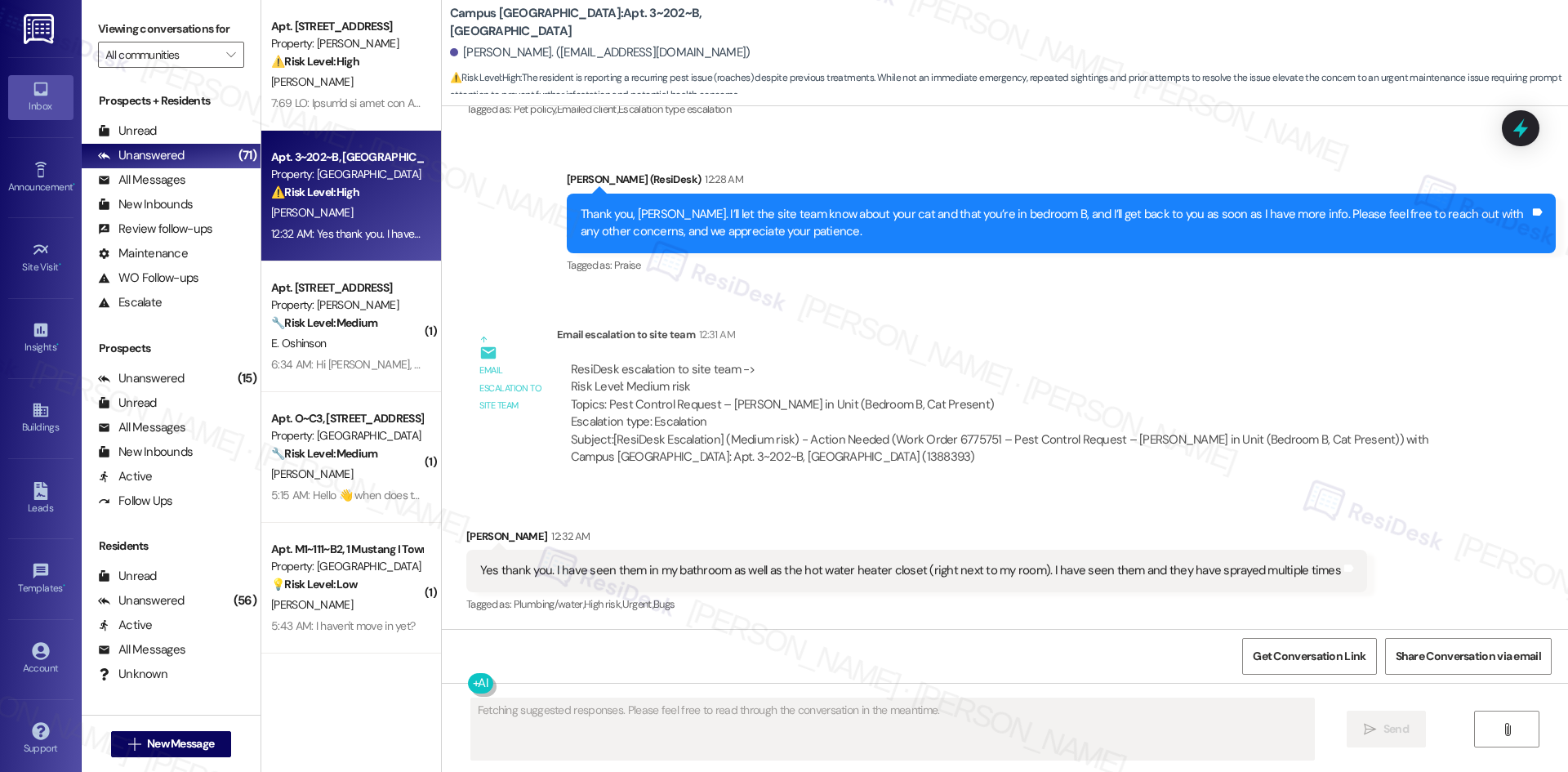
scroll to position [1248, 0]
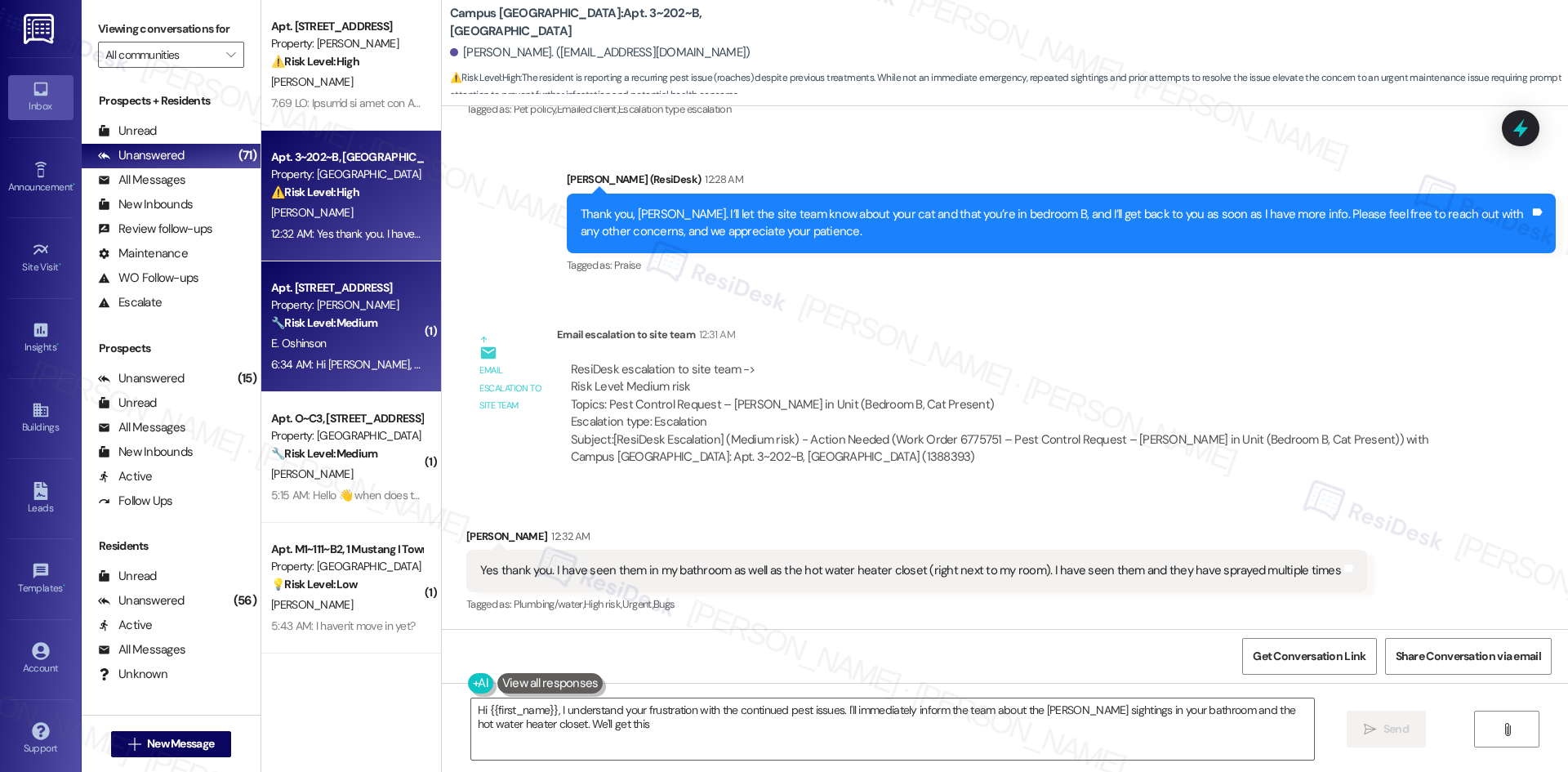
type textarea "Hi {{first_name}}, I understand your frustration with the continued pest issues…"
click at [336, 375] on div "6:34 AM: Hi Tessa, thank you for reaching out to me for my feedback. The follow…" at bounding box center [346, 365] width 154 height 20
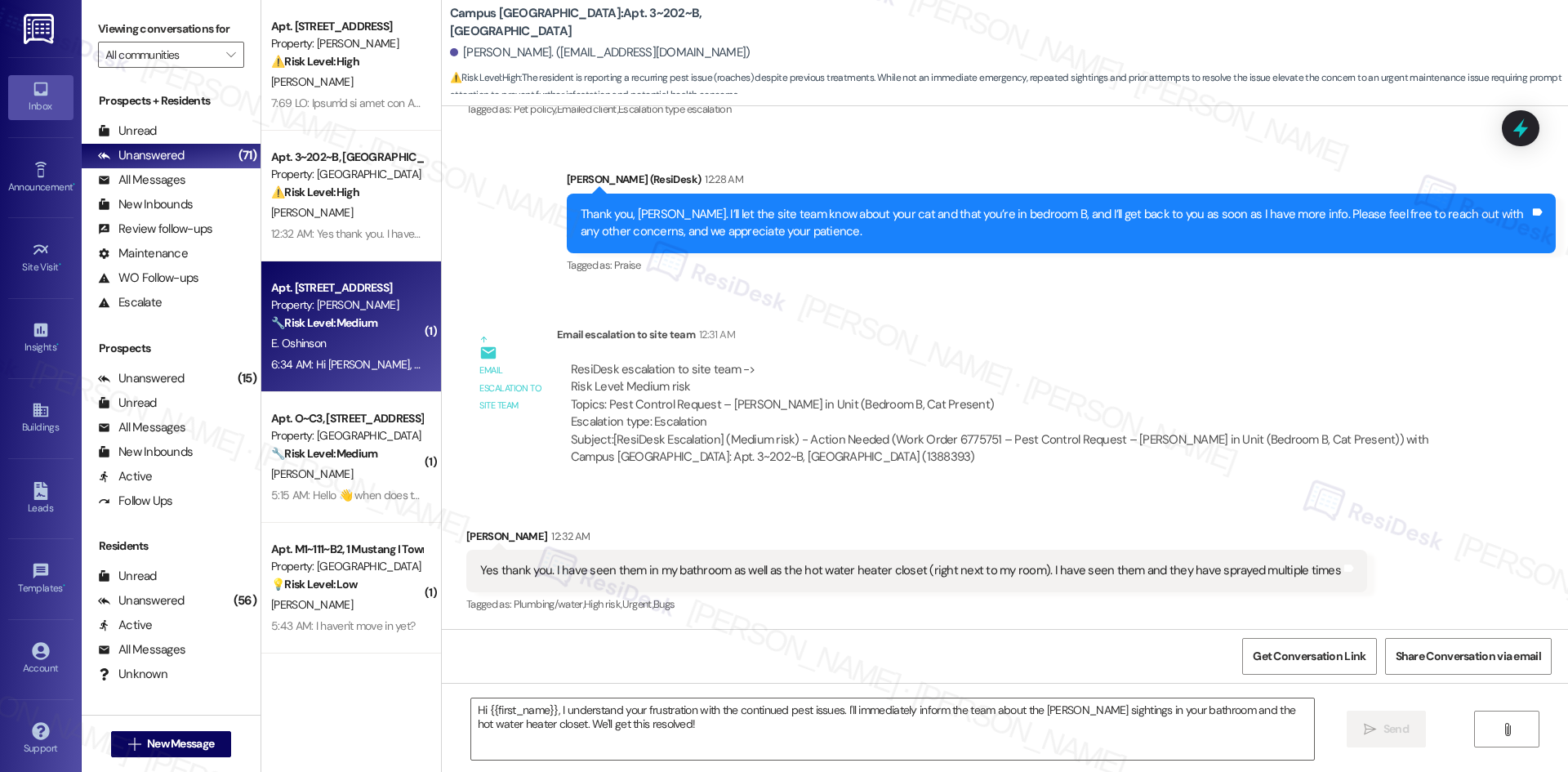
type textarea "Fetching suggested responses. Please feel free to read through the conversation…"
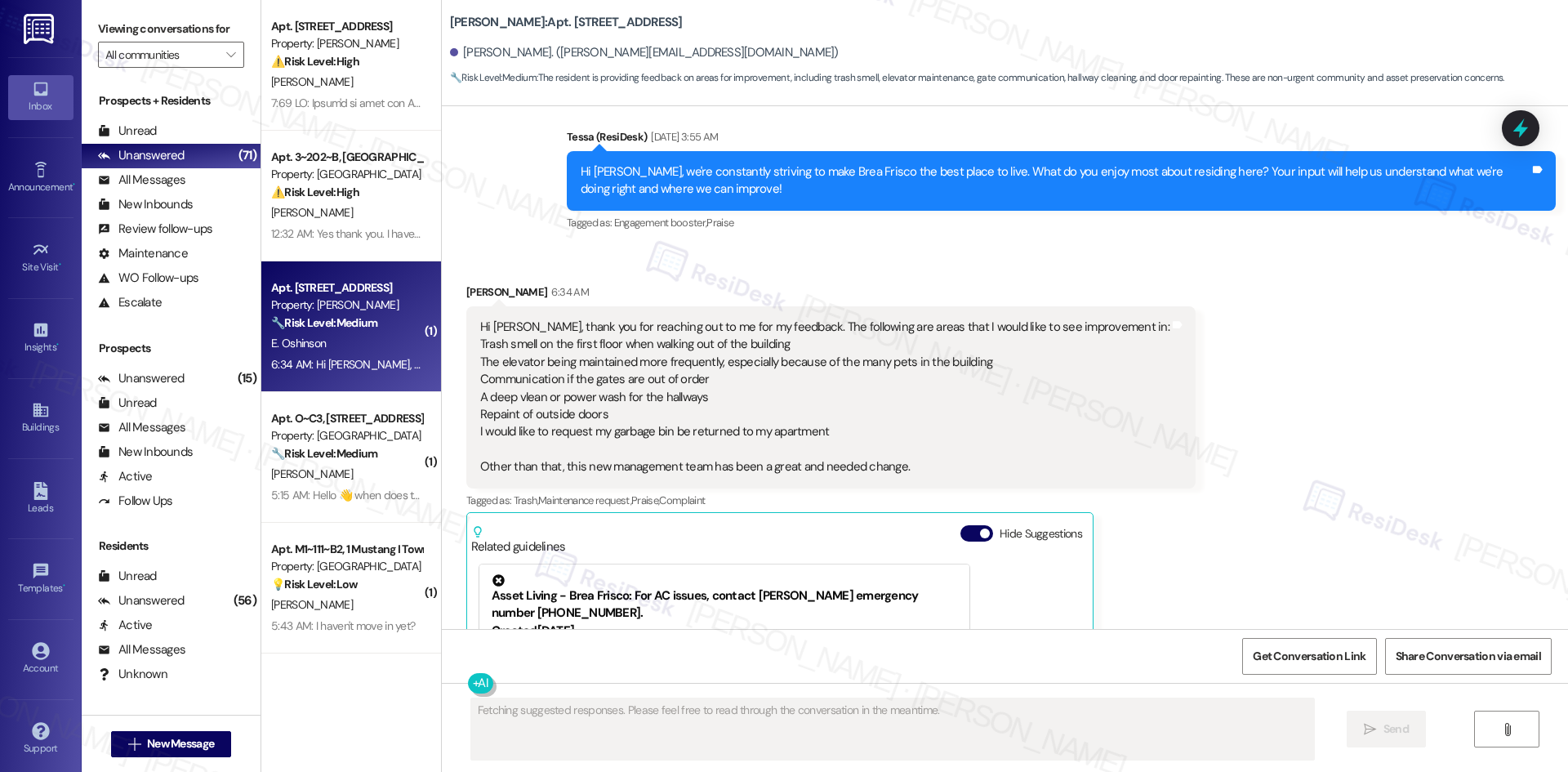
scroll to position [2678, 0]
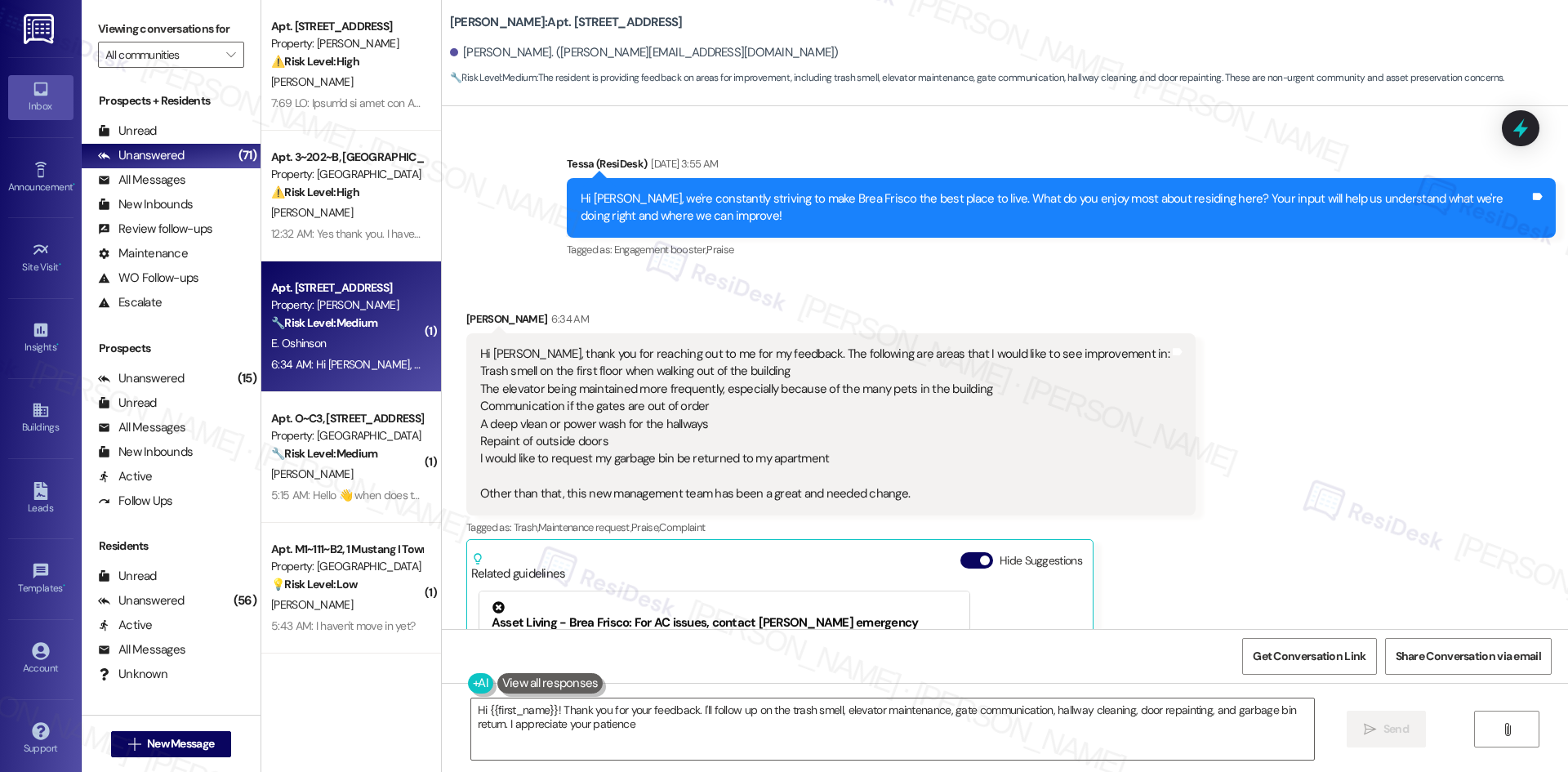
type textarea "Hi {{first_name}}! Thank you for your feedback. I'll follow up on the trash sme…"
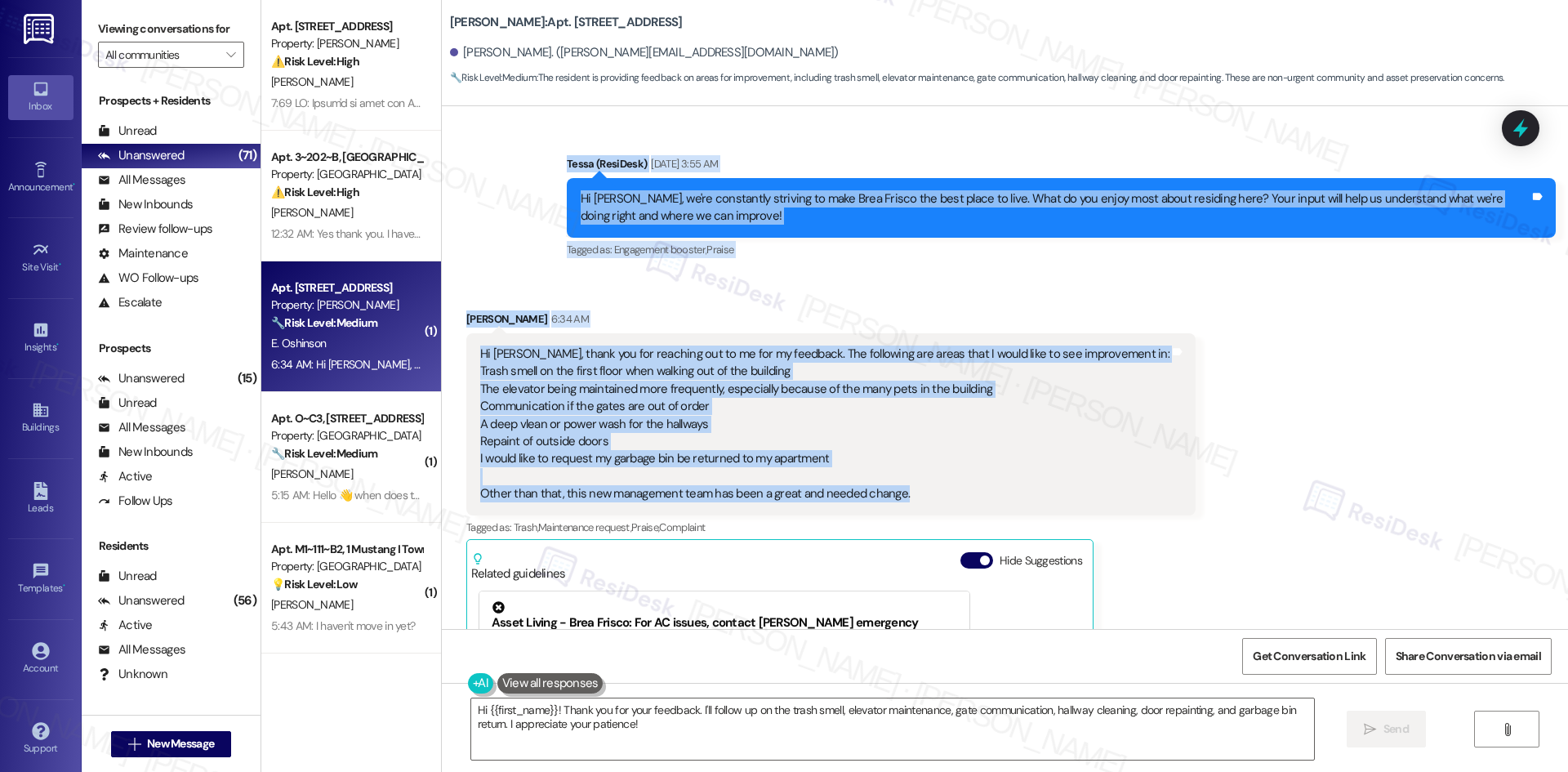
drag, startPoint x: 531, startPoint y: 111, endPoint x: 954, endPoint y: 460, distance: 548.4
click at [951, 467] on div "Survey, sent via SMS Residesk Automated Survey May 14, 2025 at 12:31 AM Hi Eliz…" at bounding box center [1004, 367] width 1126 height 523
copy div "Tessa (ResiDesk) Aug 19, 2025 at 3:55 AM Hi Elizabeth, we're constantly strivin…"
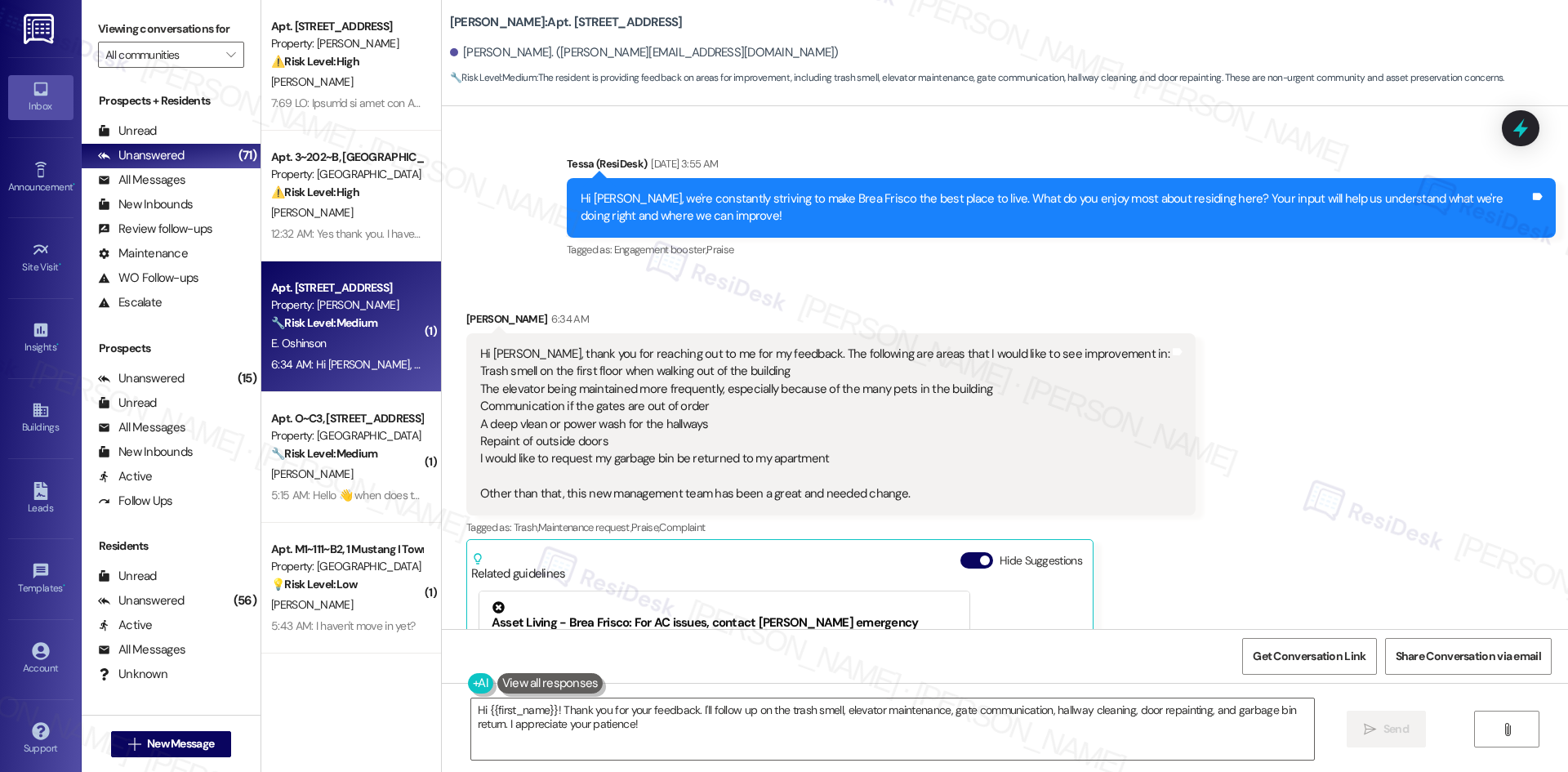
click at [1183, 472] on div "Received via SMS Elizabeth Oshinson 6:34 AM Hi Tessa, thank you for reaching ou…" at bounding box center [1004, 592] width 1126 height 635
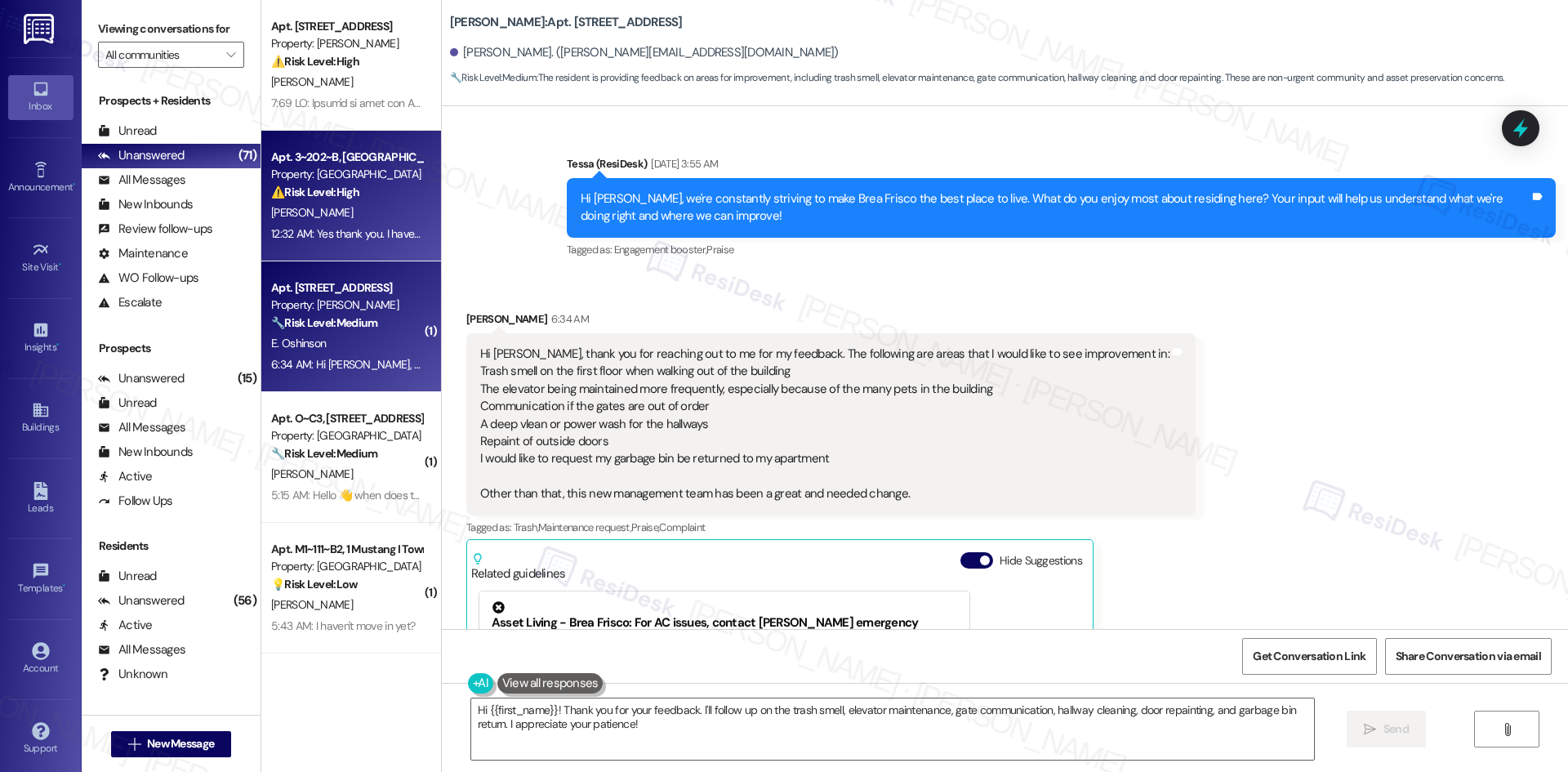
click at [360, 227] on div "12:32 AM: Yes thank you. I have seen them in my bathroom as well as the hot wat…" at bounding box center [687, 233] width 832 height 14
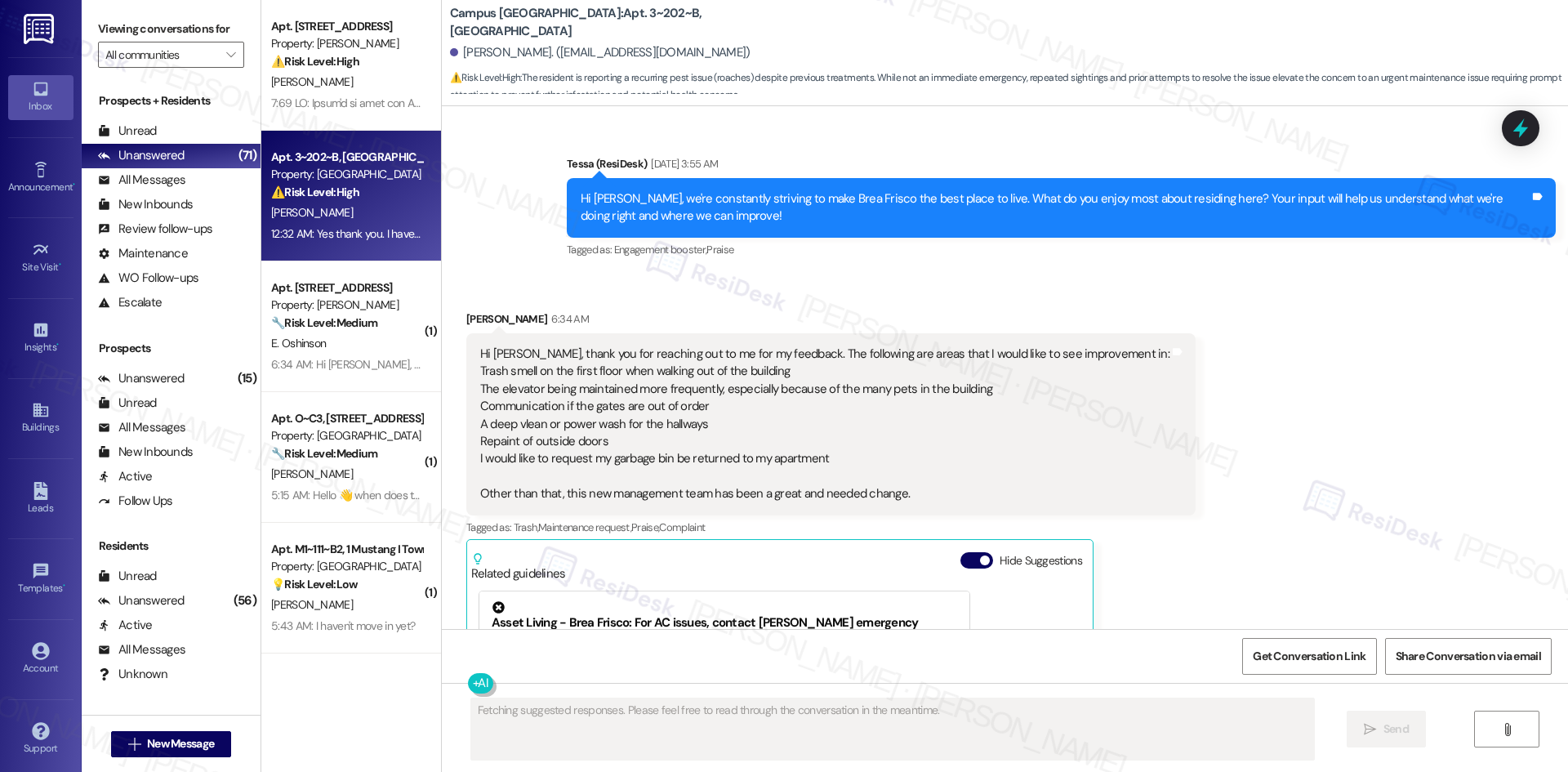
scroll to position [1248, 0]
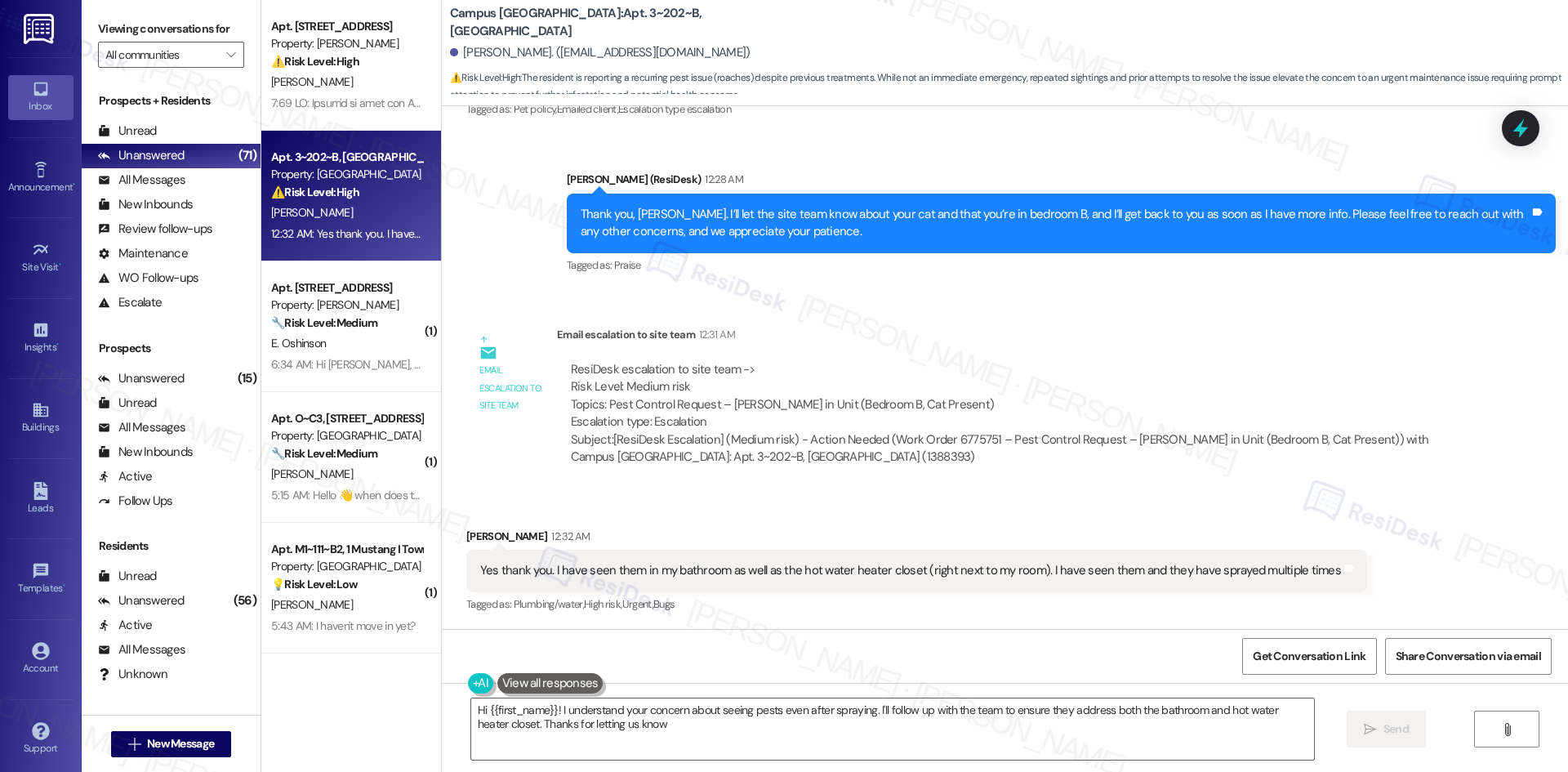
type textarea "Hi {{first_name}}! I understand your concern about seeing pests even after spra…"
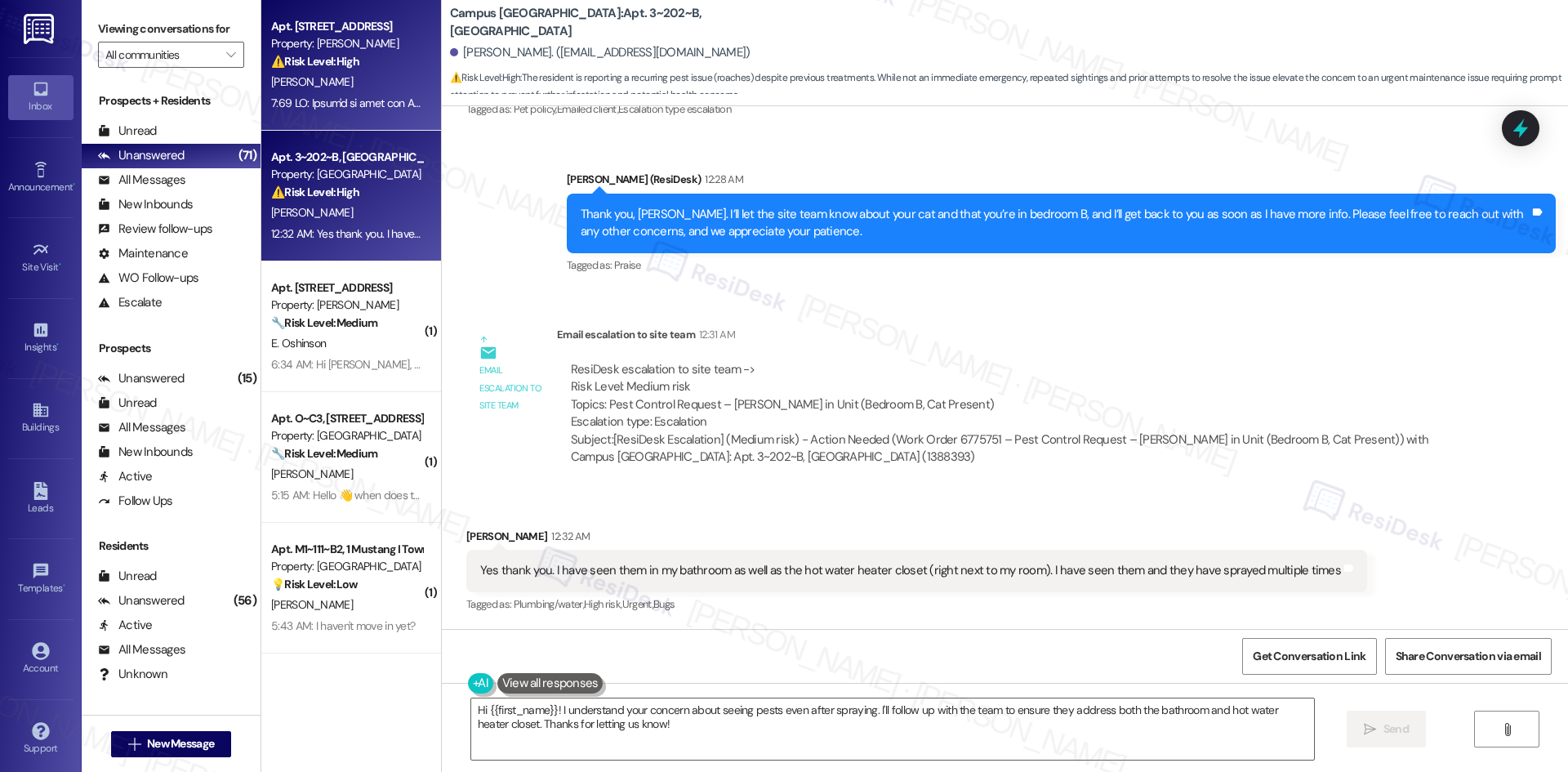
click at [379, 91] on div "S. Dean" at bounding box center [346, 82] width 154 height 20
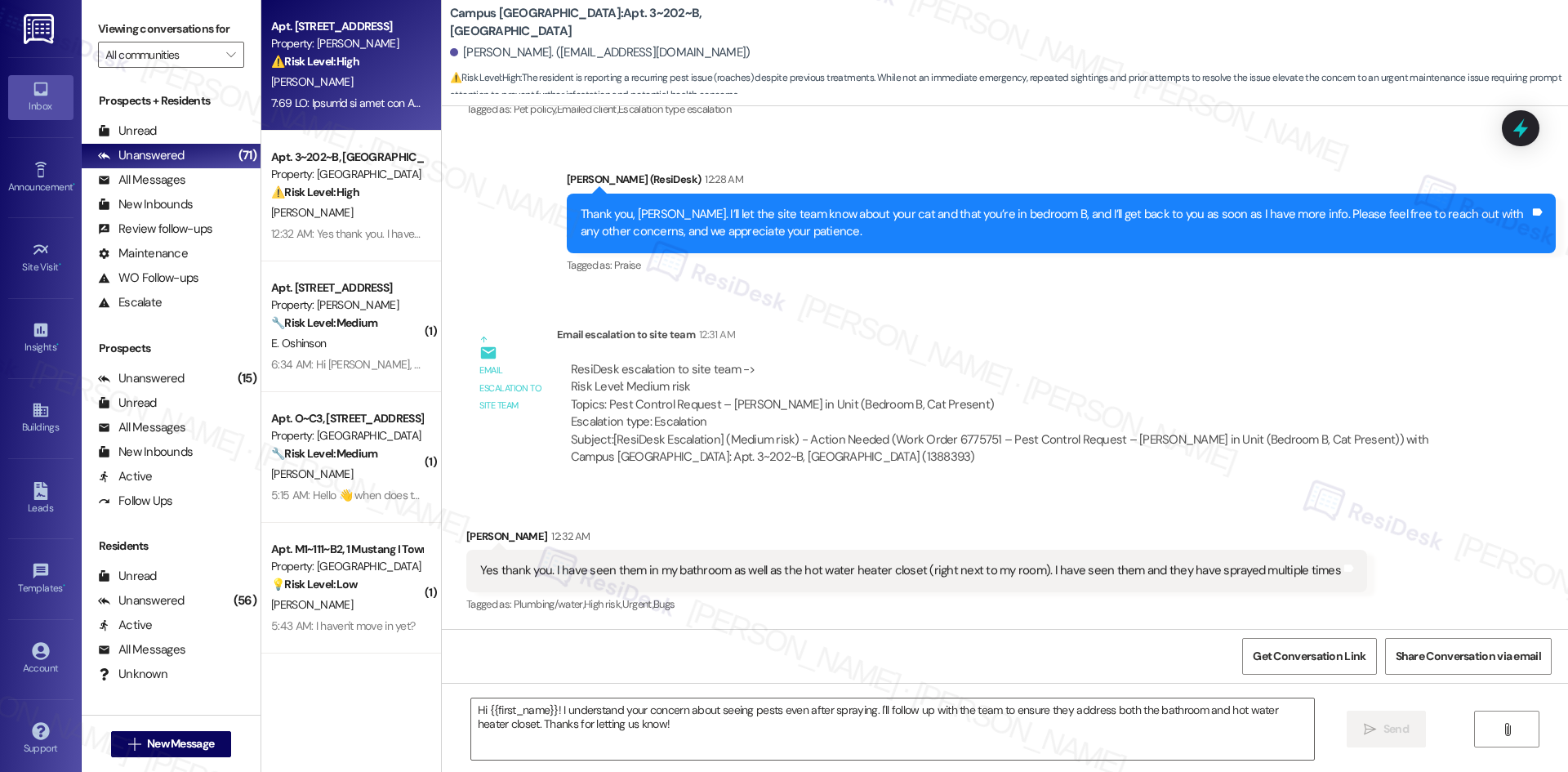
type textarea "Fetching suggested responses. Please feel free to read through the conversation…"
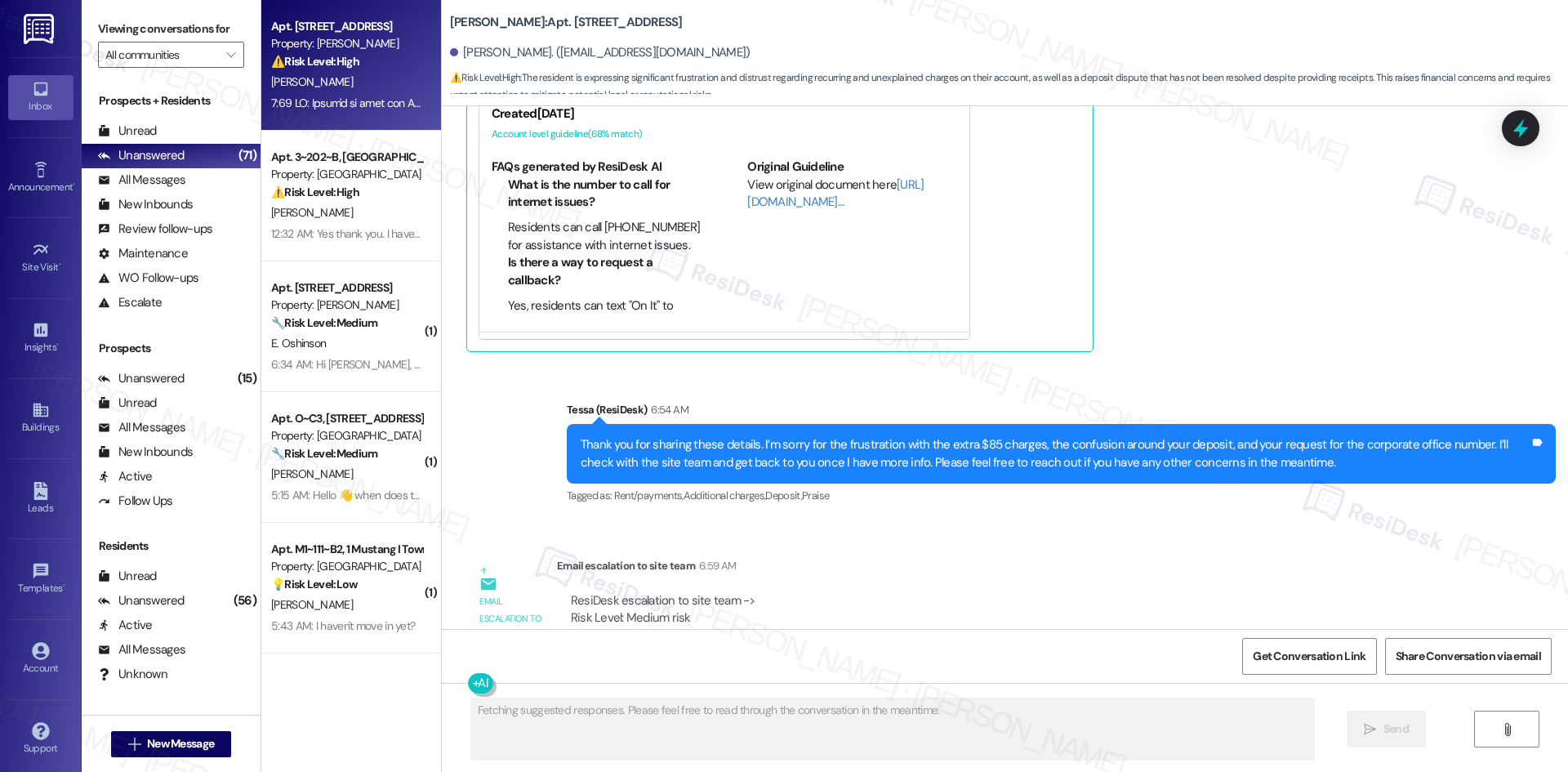
scroll to position [16697, 0]
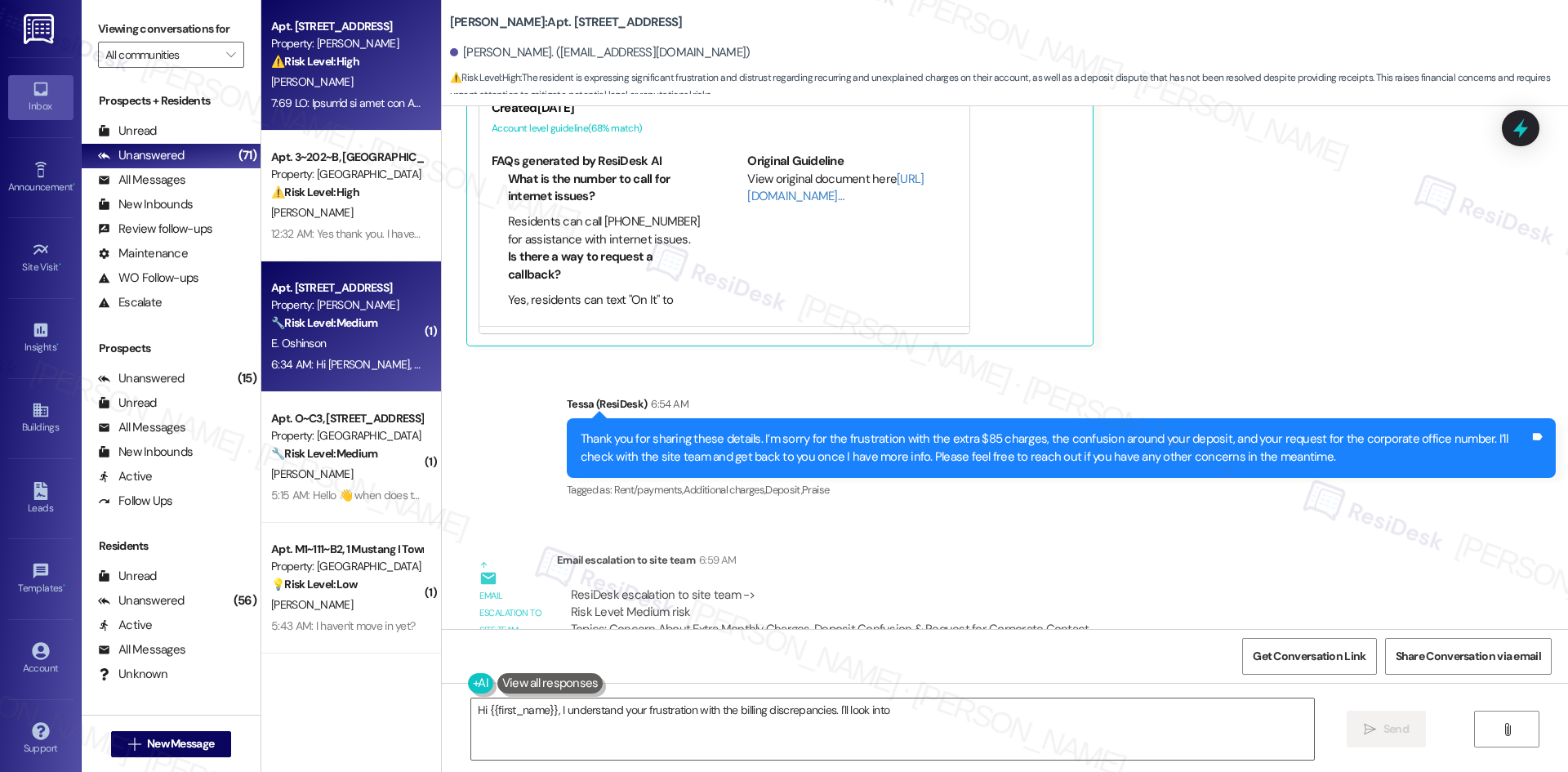
type textarea "Hi {{first_name}}, I understand your frustration with the billing discrepancies…"
click at [334, 344] on div "E. Oshinson" at bounding box center [346, 343] width 154 height 20
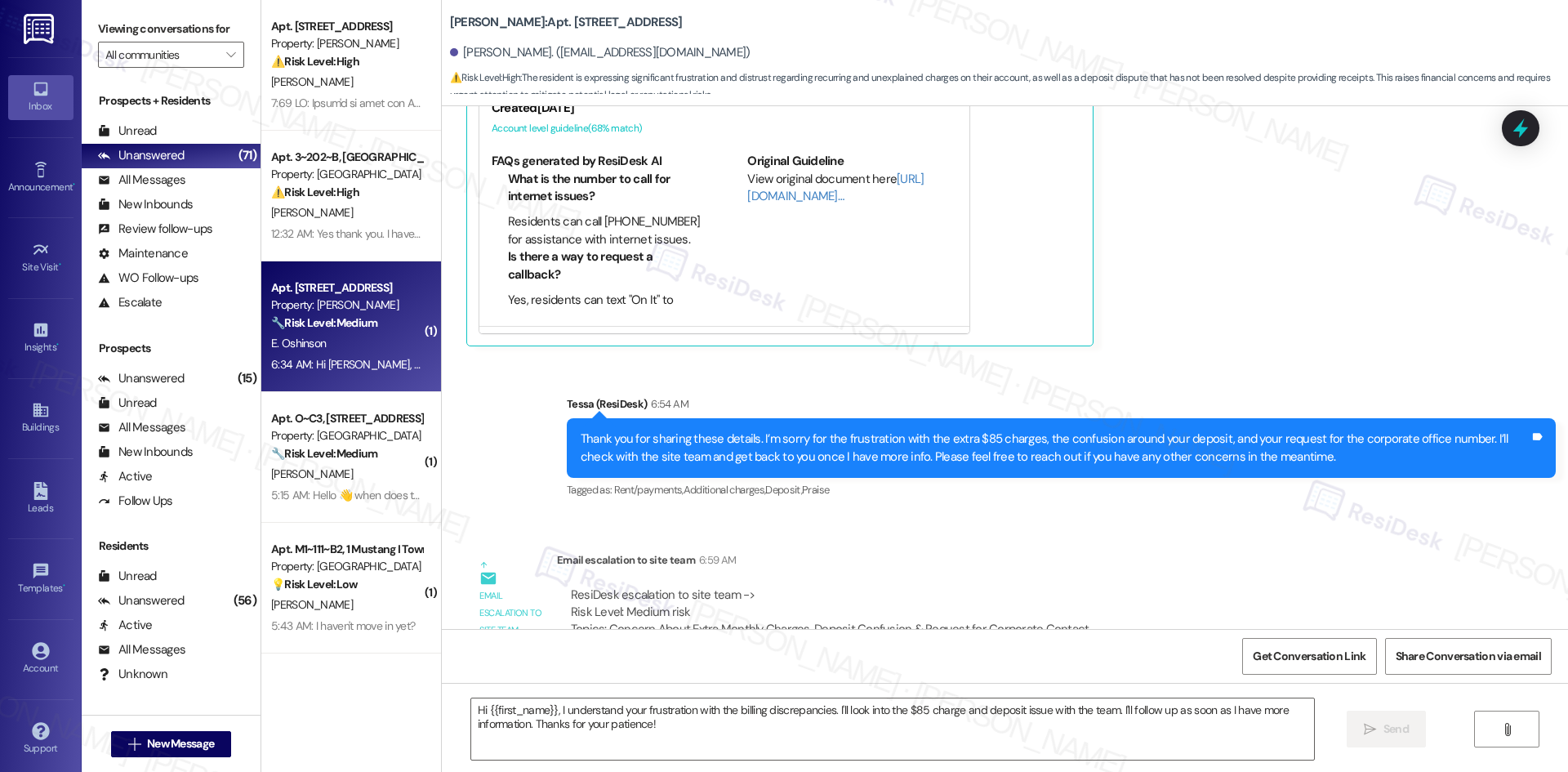
type textarea "Fetching suggested responses. Please feel free to read through the conversation…"
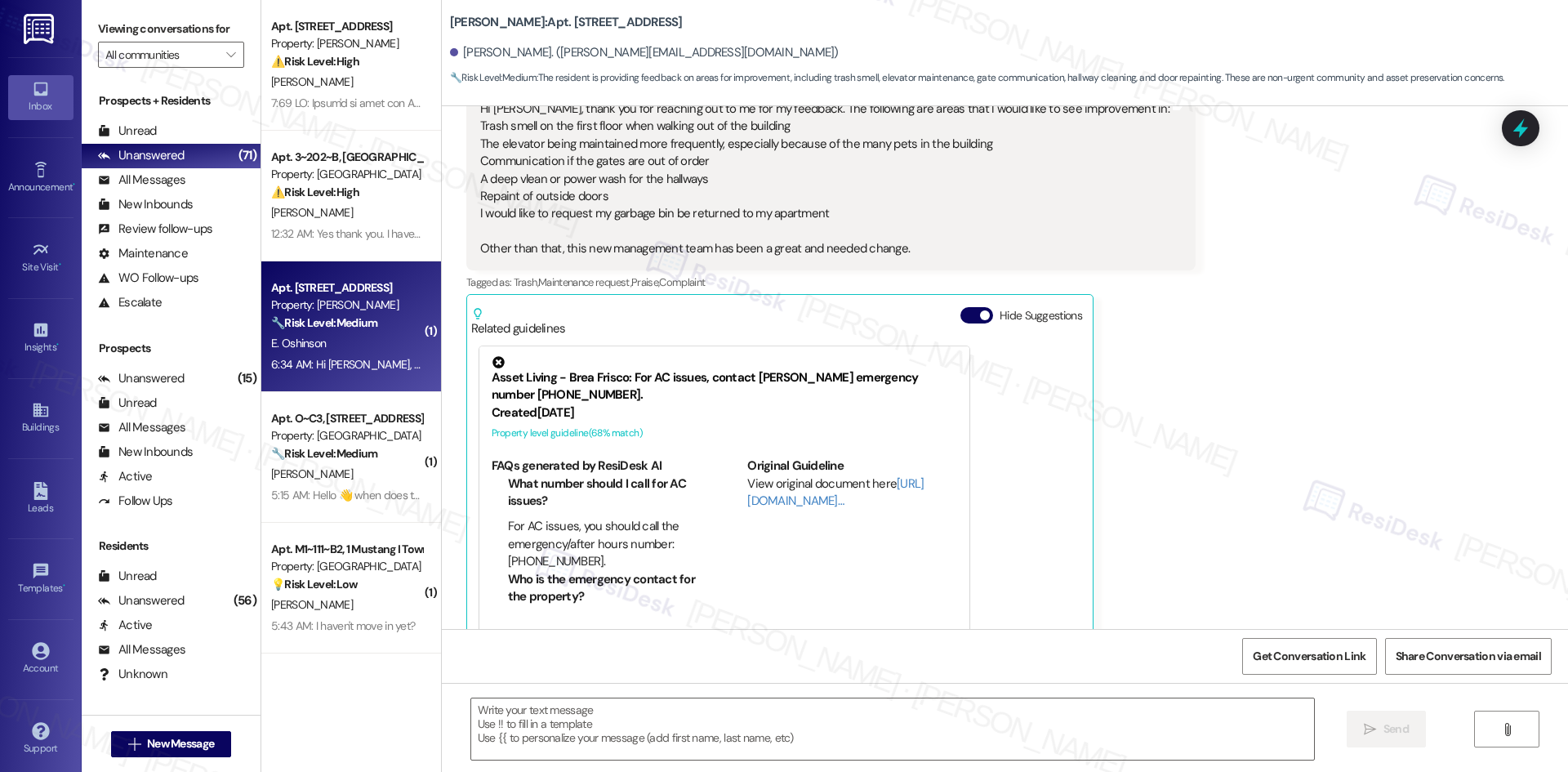
scroll to position [2924, 0]
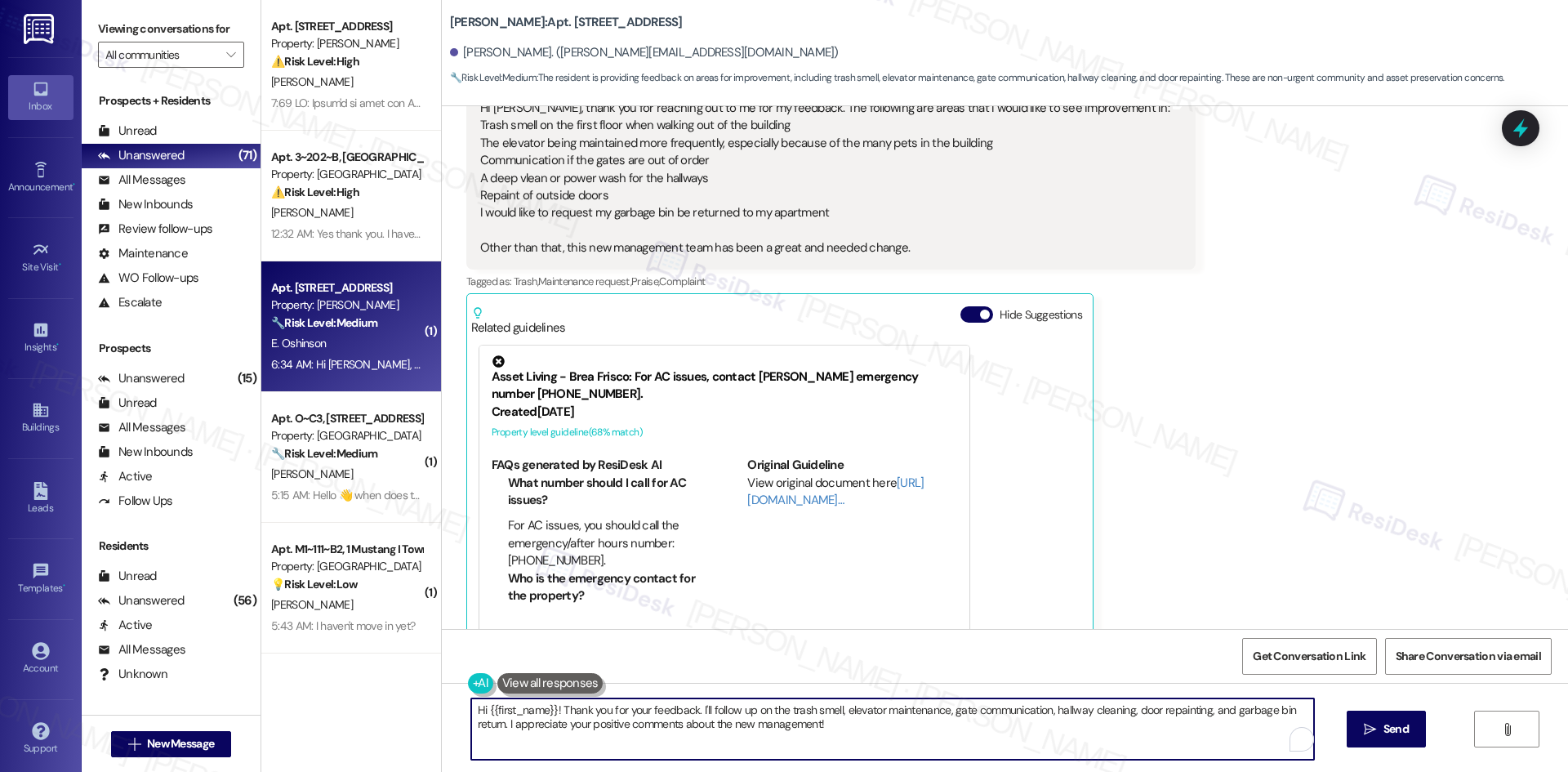
click at [816, 721] on textarea "Hi {{first_name}}! Thank you for your feedback. I'll follow up on the trash sme…" at bounding box center [892, 729] width 843 height 62
paste textarea "Tessa (ResiDesk) Aug 19, 2025 at 3:55 AM Hi Elizabeth, we're constantly strivin…"
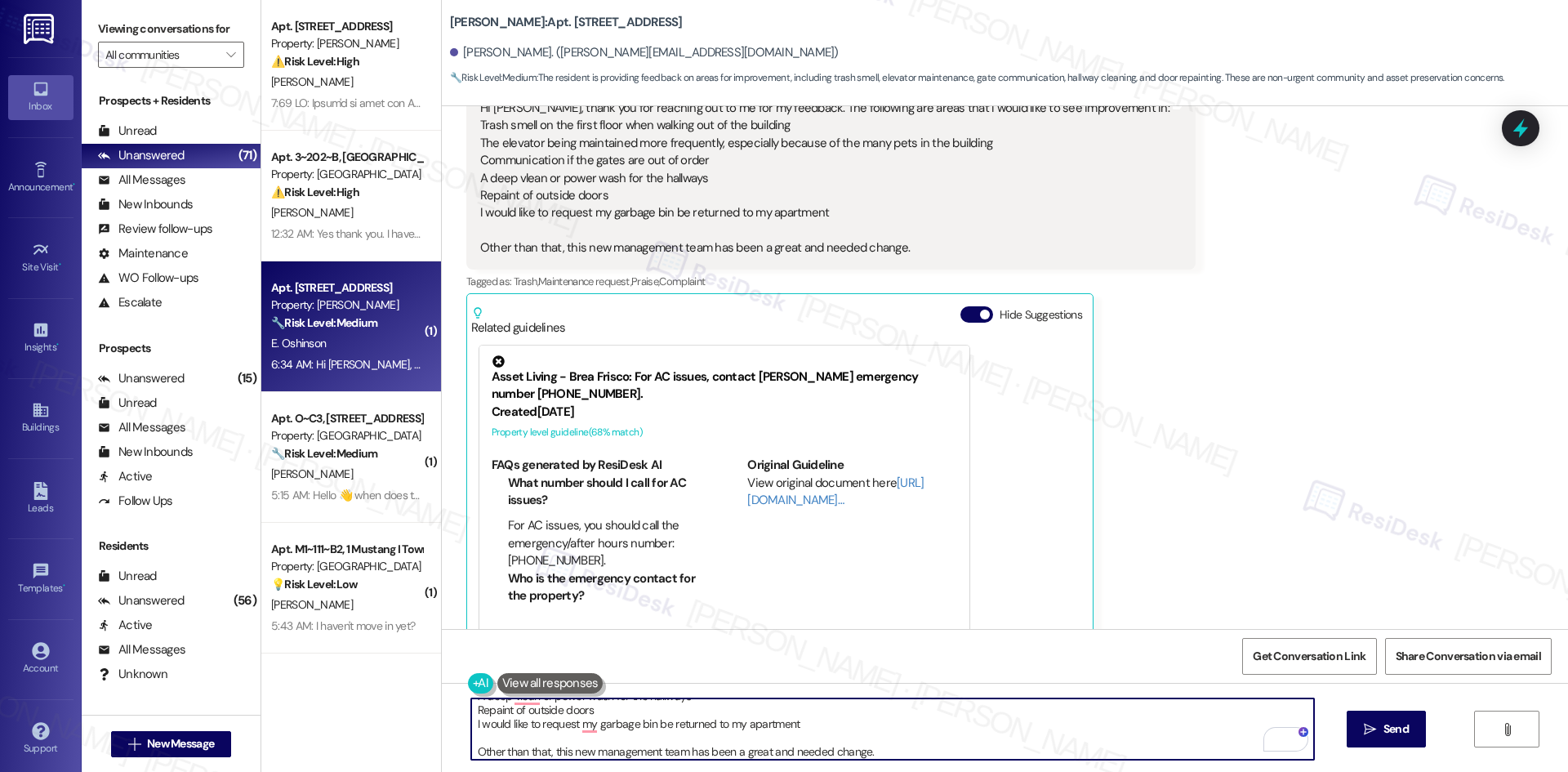
scroll to position [171, 0]
type textarea "Tessa (ResiDesk) Aug 19, 2025 at 3:55 AM Hi Elizabeth, we're constantly strivin…"
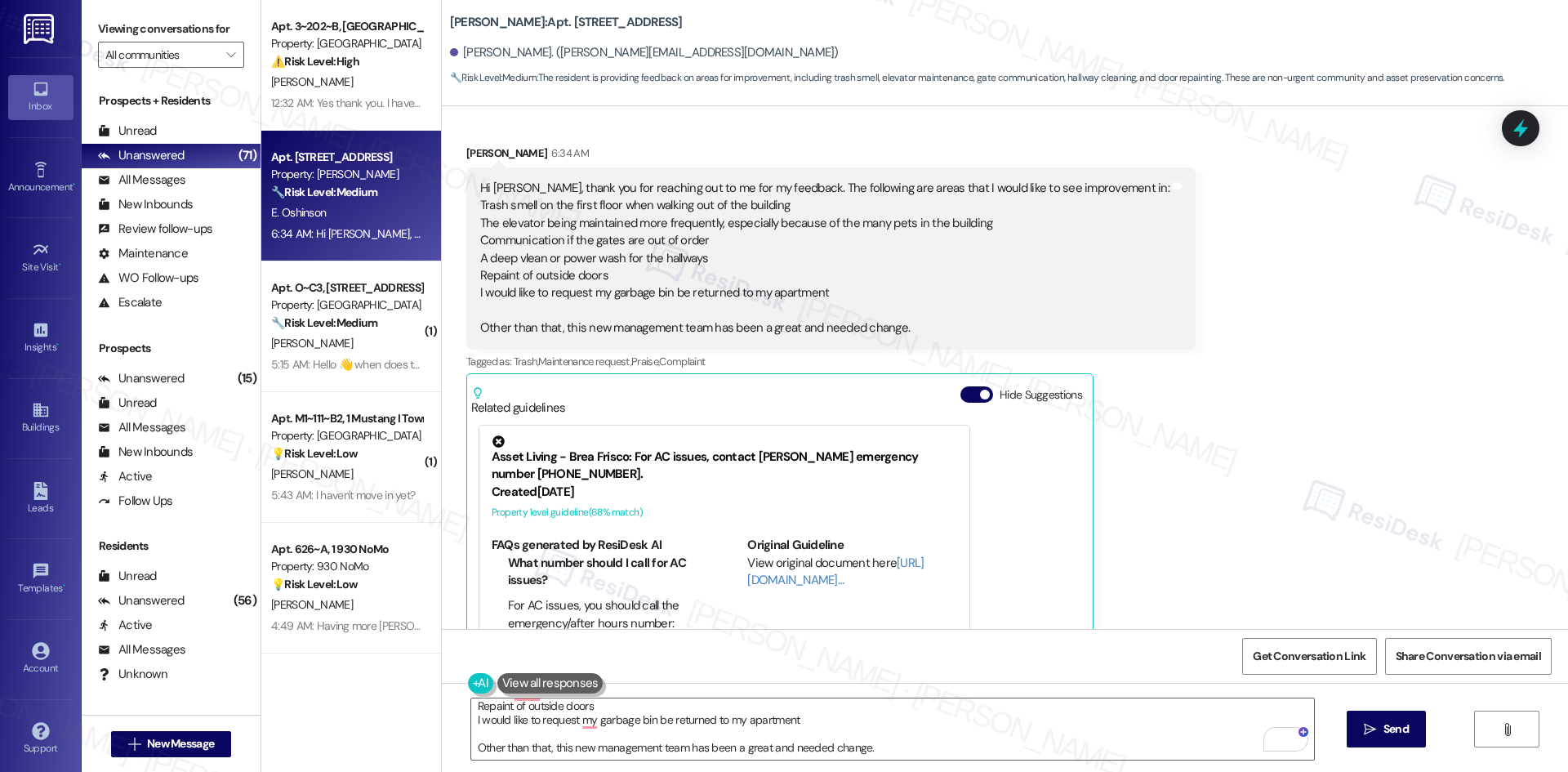
scroll to position [2842, 0]
click at [1185, 314] on div "Received via SMS [PERSON_NAME] 6:34 AM Hi [PERSON_NAME], thank you for reaching…" at bounding box center [1004, 427] width 1126 height 635
click at [1298, 228] on div "Received via SMS [PERSON_NAME] 6:34 AM Hi [PERSON_NAME], thank you for reaching…" at bounding box center [1004, 427] width 1126 height 635
click at [1235, 335] on div "Received via SMS [PERSON_NAME] 6:34 AM Hi [PERSON_NAME], thank you for reaching…" at bounding box center [1004, 427] width 1126 height 635
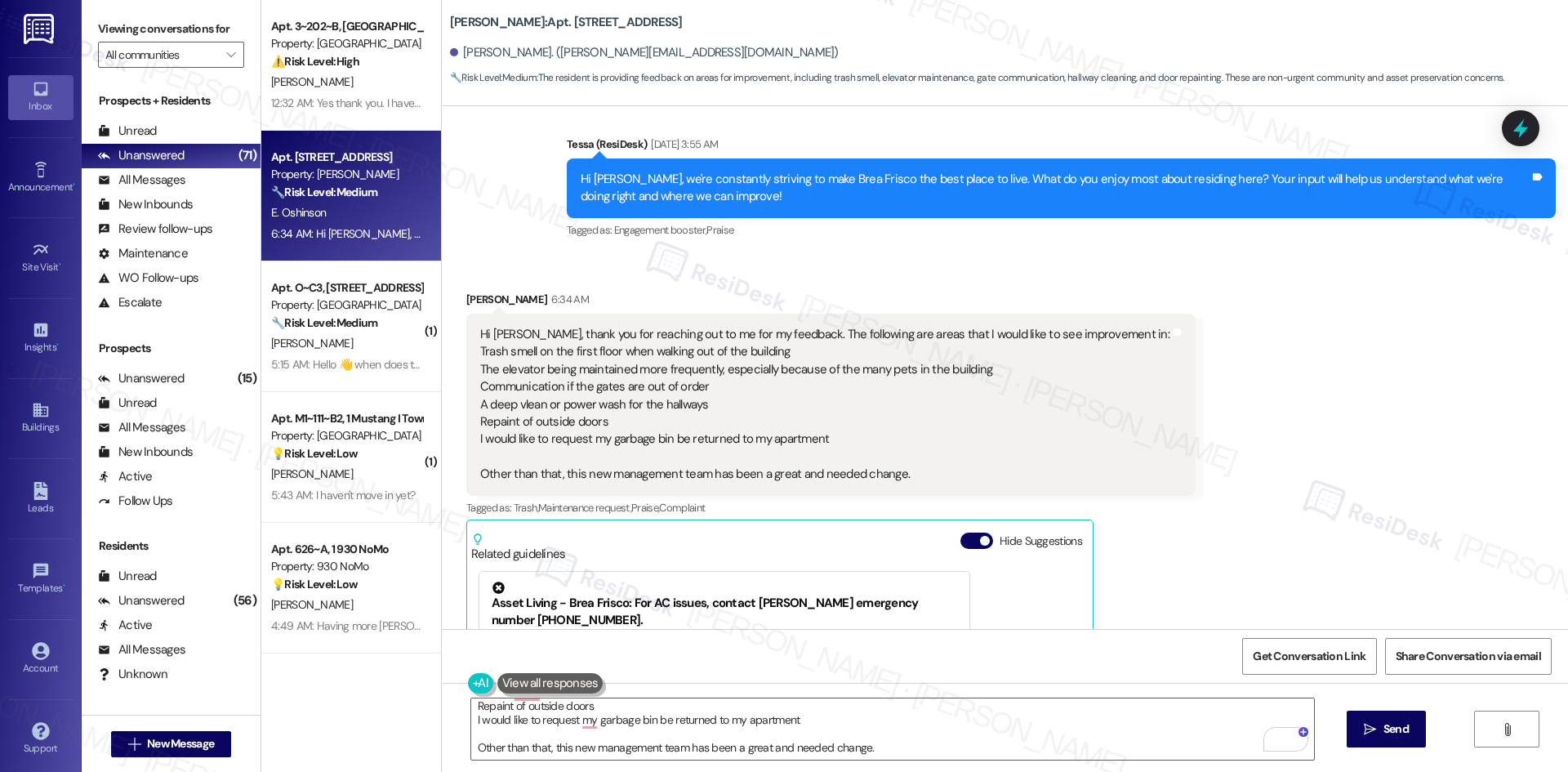
scroll to position [2678, 0]
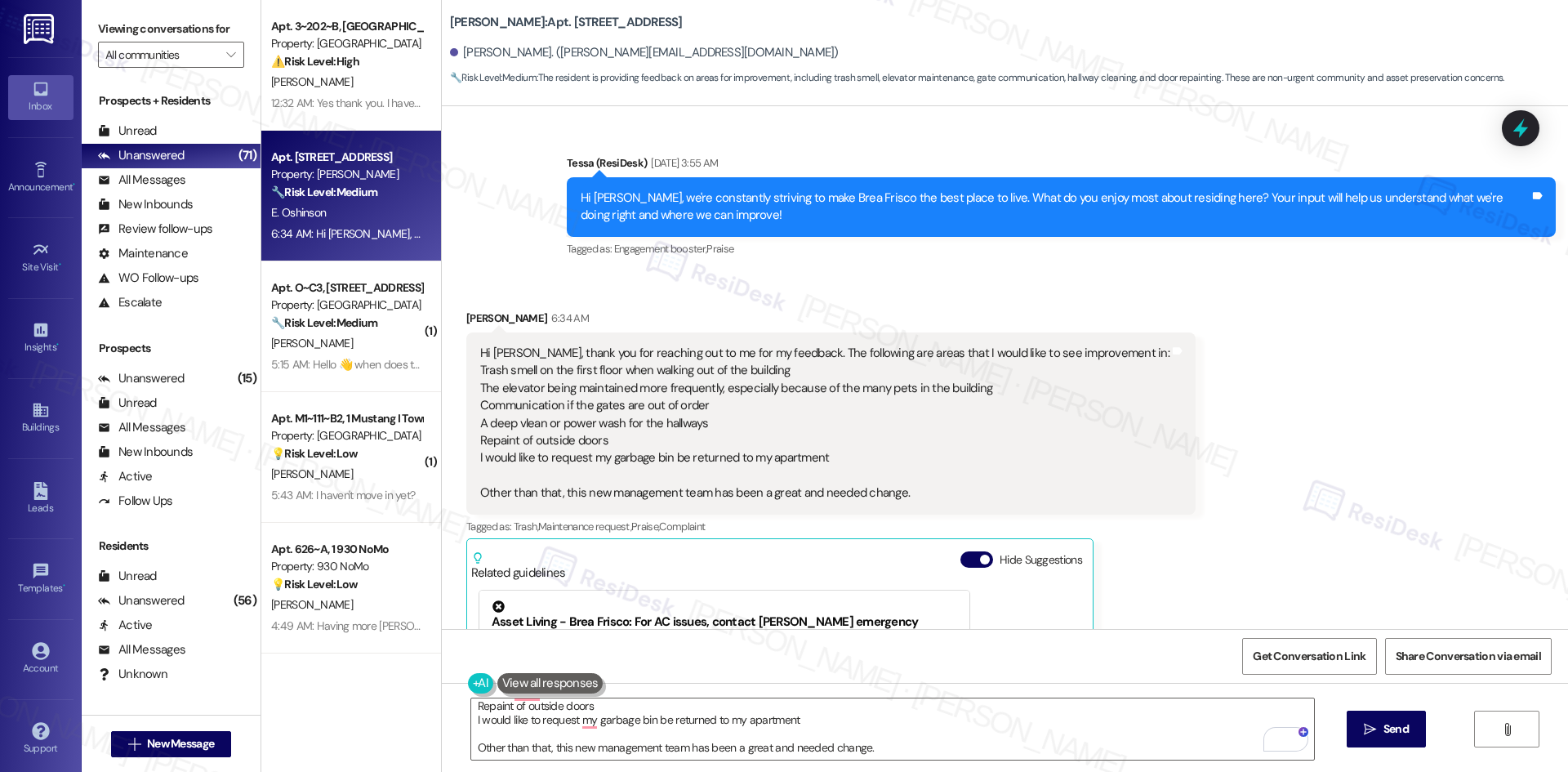
click at [1350, 284] on div "Received via SMS [PERSON_NAME] 6:34 AM Hi [PERSON_NAME], thank you for reaching…" at bounding box center [1004, 591] width 1126 height 635
click at [1191, 351] on div "Received via SMS [PERSON_NAME] 6:34 AM Hi [PERSON_NAME], thank you for reaching…" at bounding box center [1004, 591] width 1126 height 635
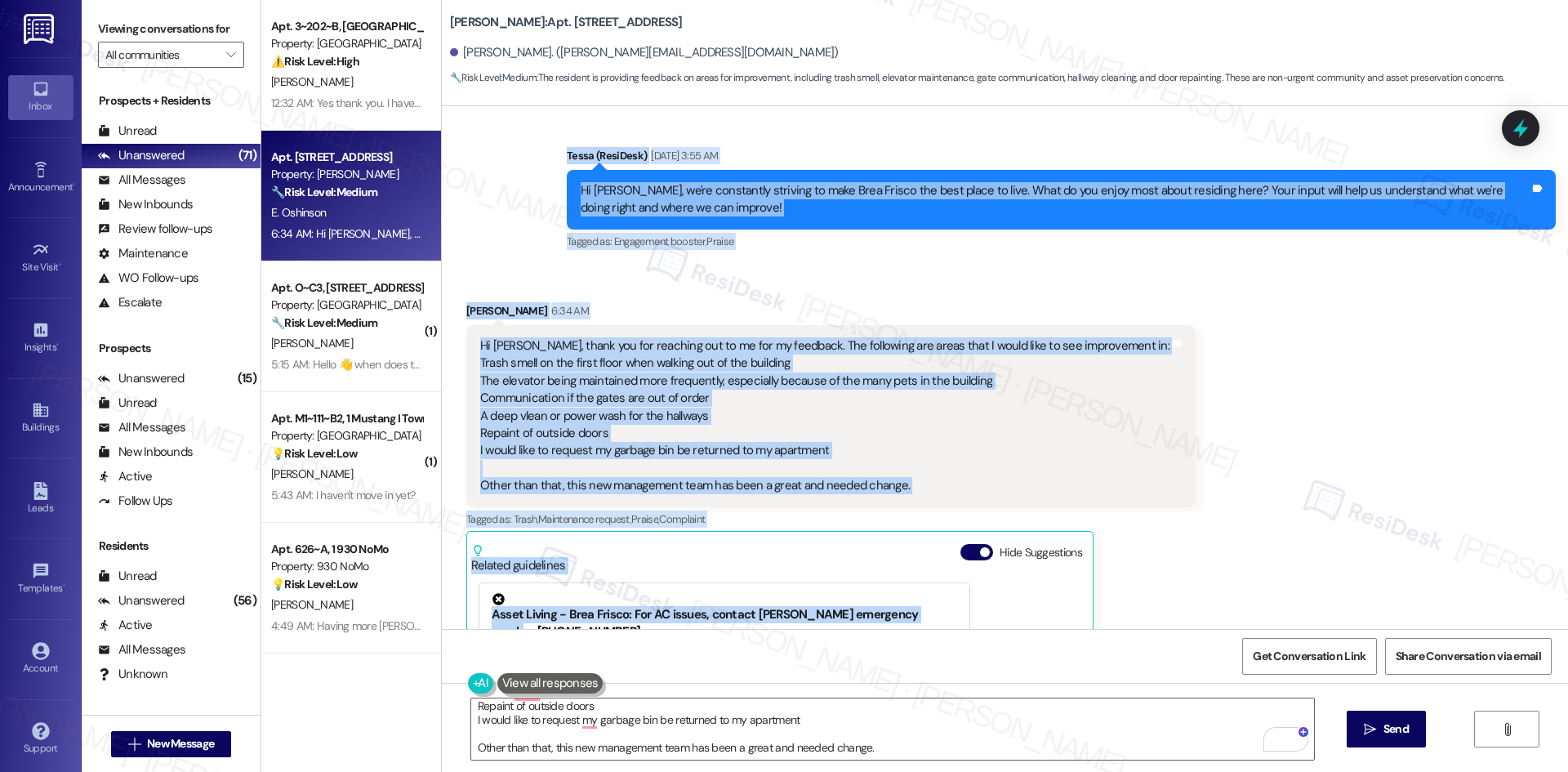
scroll to position [2690, 0]
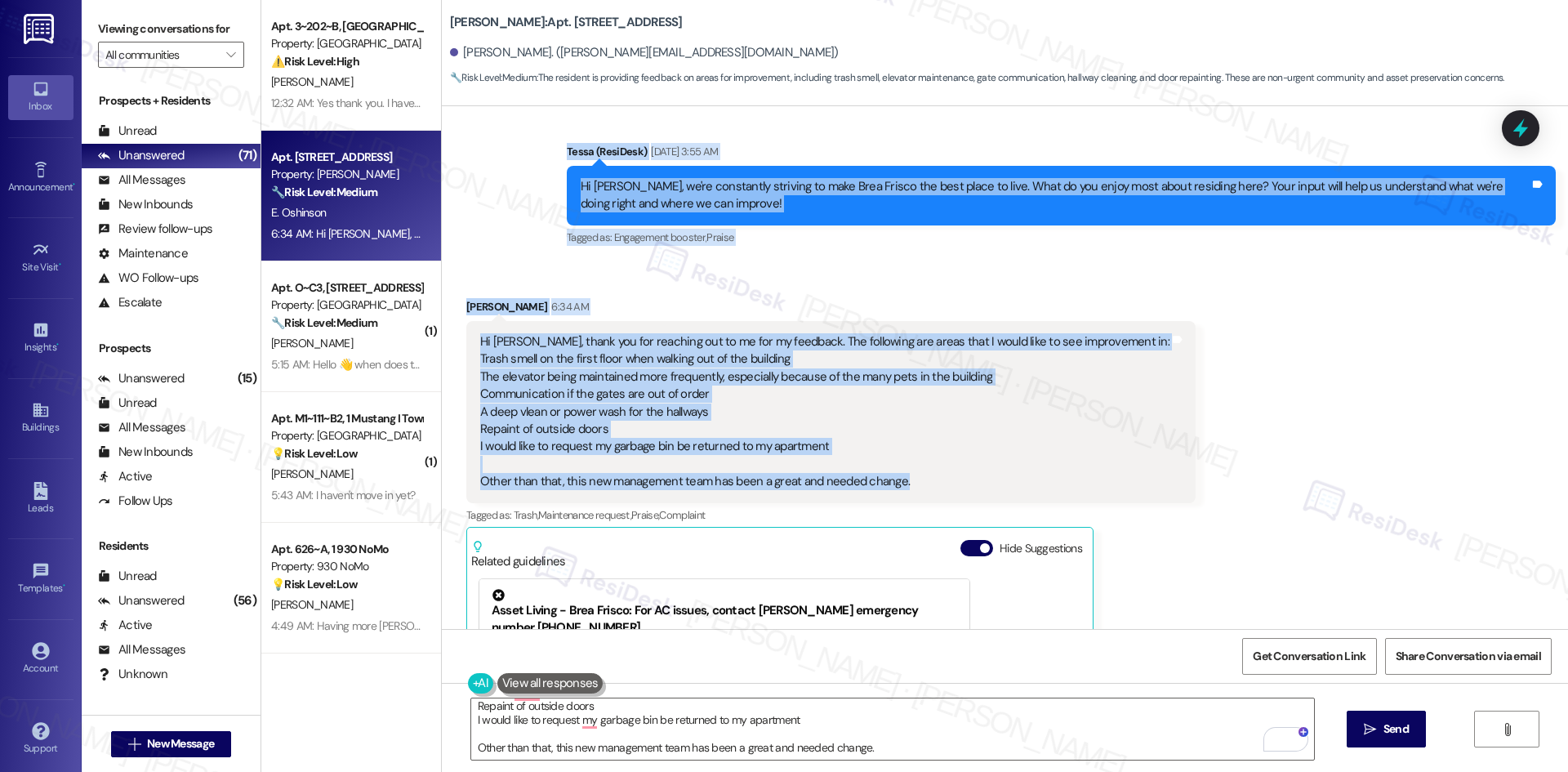
drag, startPoint x: 536, startPoint y: 289, endPoint x: 953, endPoint y: 448, distance: 446.3
click at [953, 448] on div "Survey, sent via SMS Residesk Automated Survey May 14, 2025 at 12:31 AM Hi Eliz…" at bounding box center [1004, 367] width 1126 height 523
copy div "Tessa (ResiDesk) Aug 19, 2025 at 3:55 AM Hi Elizabeth, we're constantly strivin…"
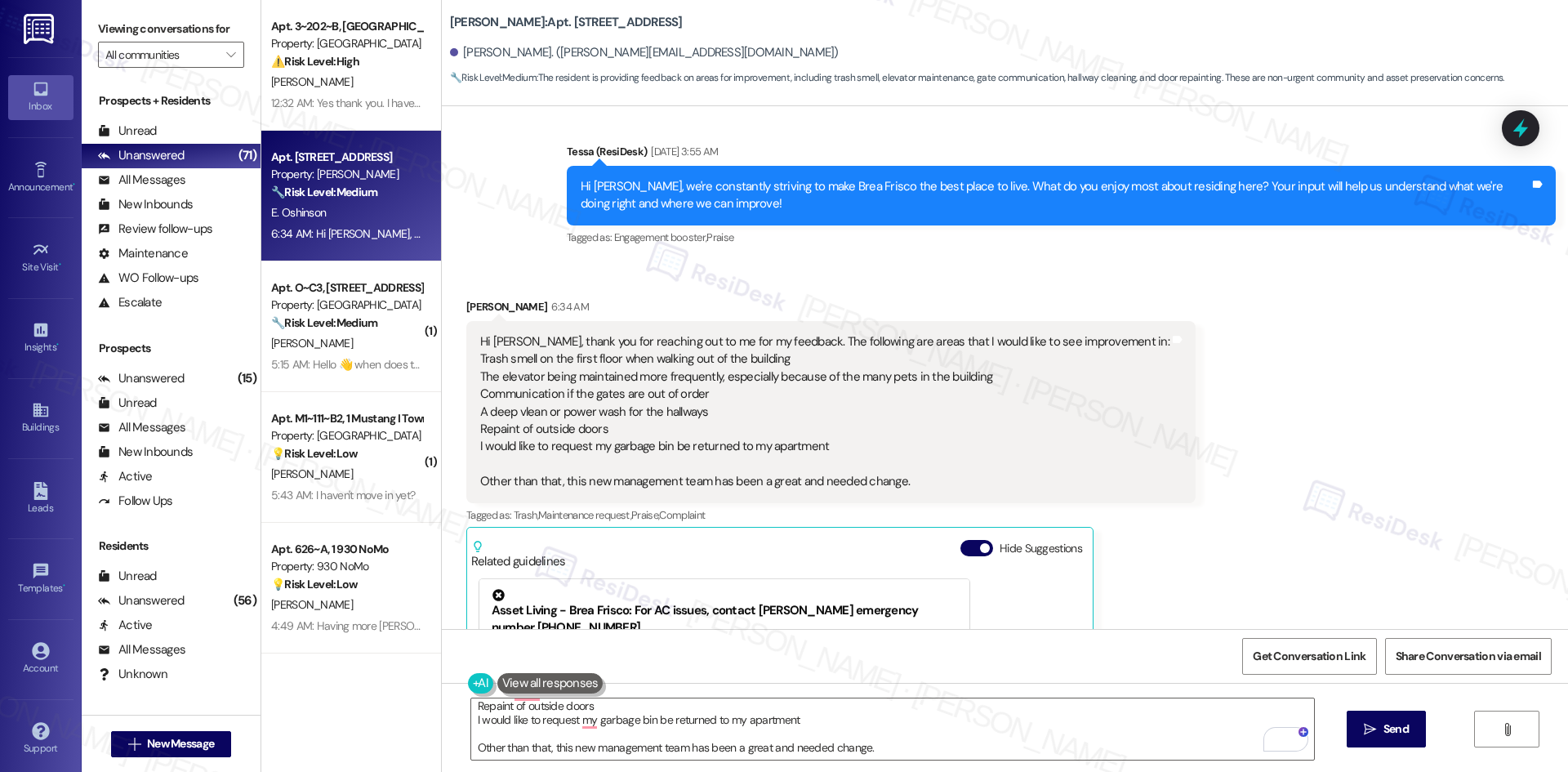
click at [1162, 410] on div "Received via SMS Elizabeth Oshinson 6:34 AM Hi Tessa, thank you for reaching ou…" at bounding box center [1004, 579] width 1126 height 635
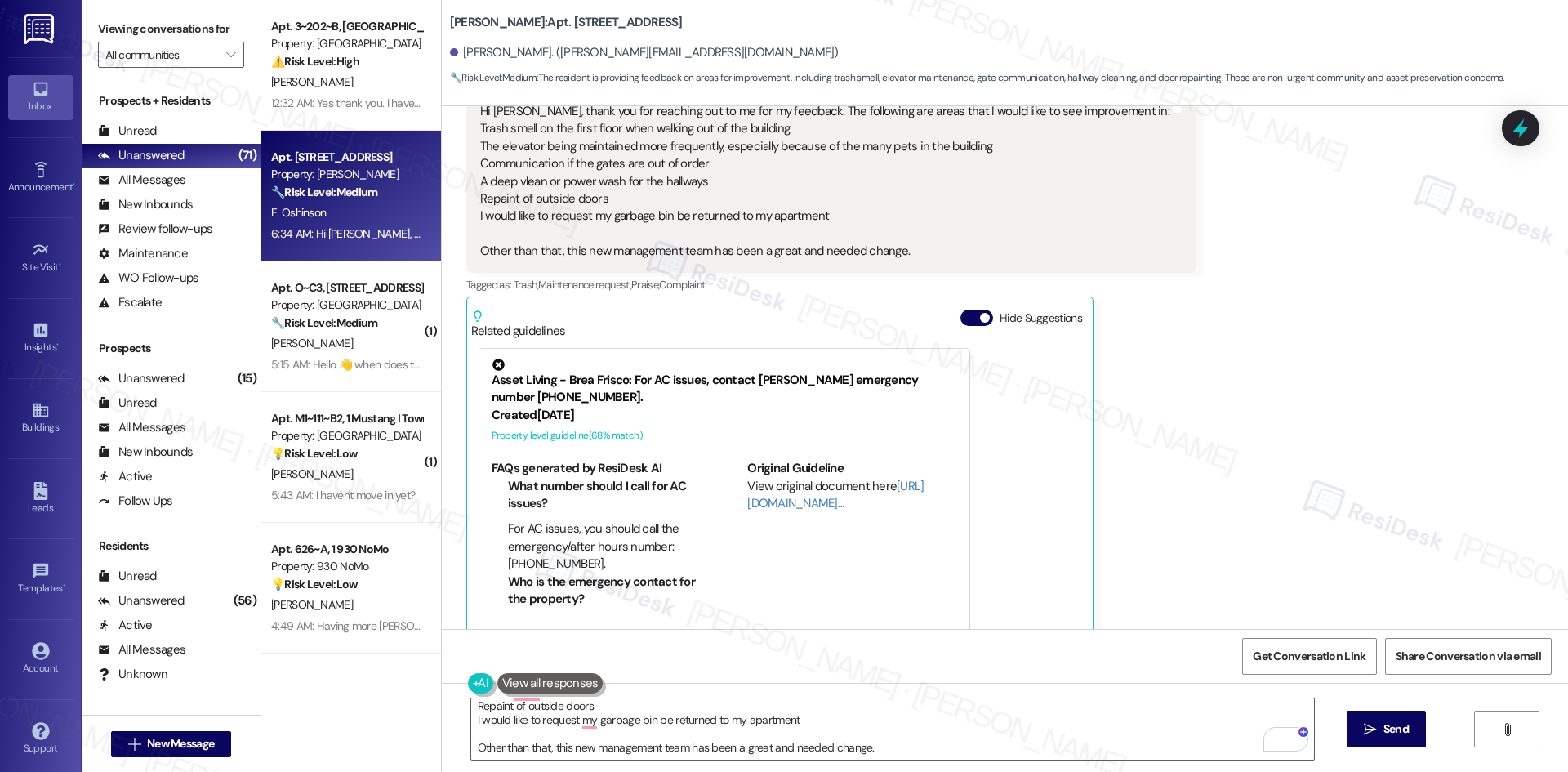
scroll to position [2924, 0]
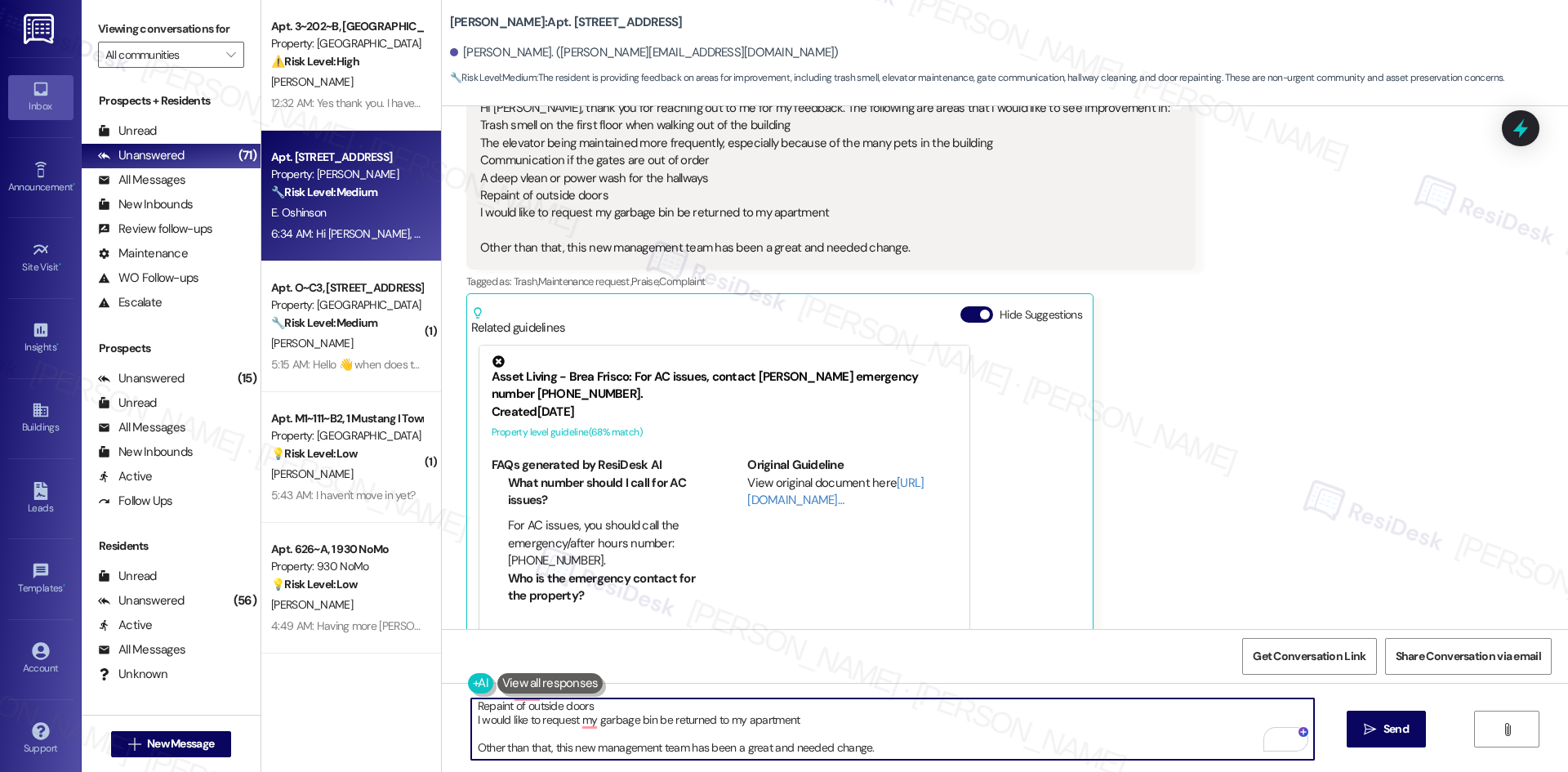
click at [805, 747] on textarea "Tessa (ResiDesk) Aug 19, 2025 at 3:55 AM Hi Elizabeth, we're constantly strivin…" at bounding box center [892, 729] width 843 height 62
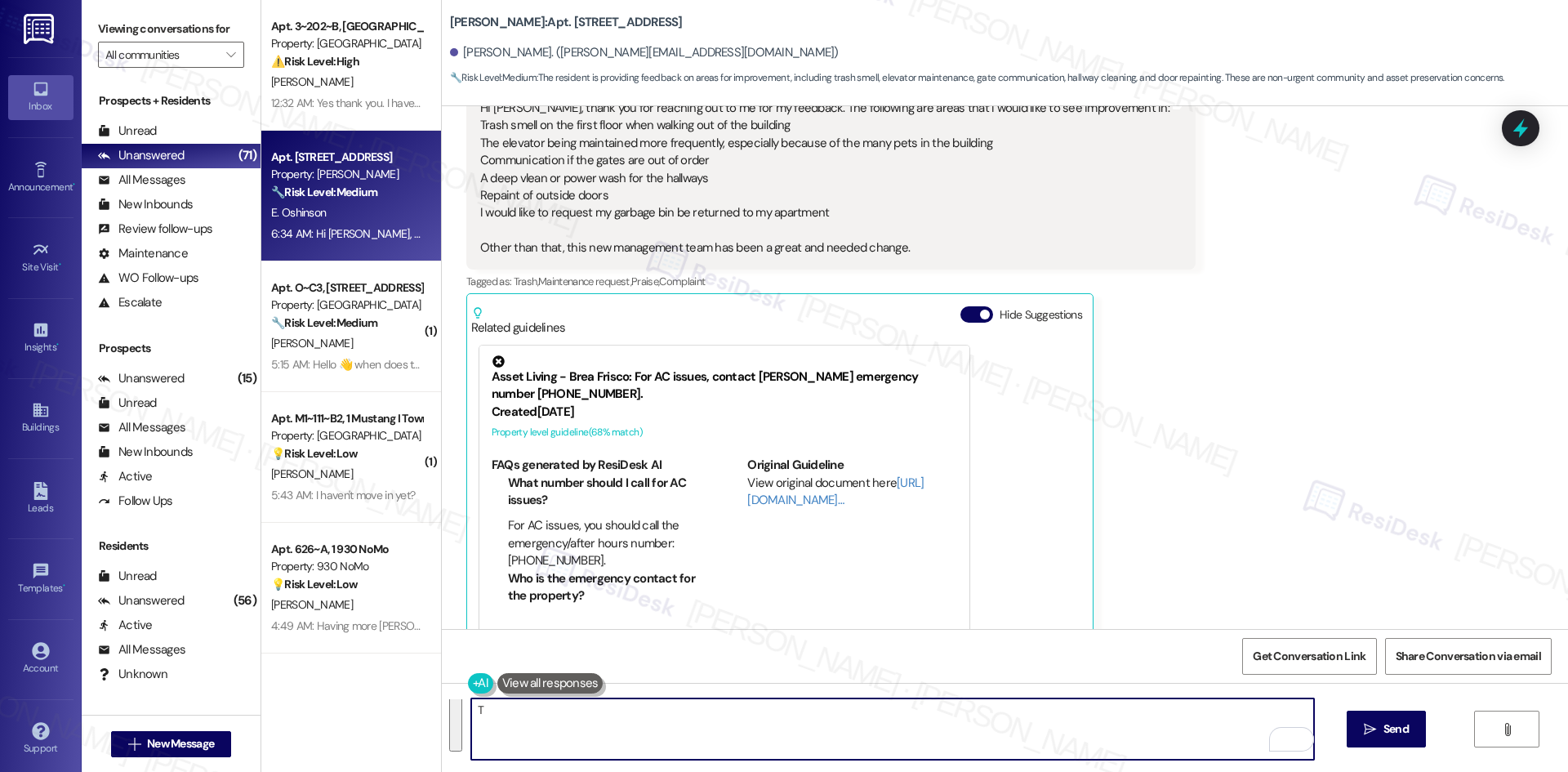
scroll to position [0, 0]
paste textarea "hank you for your thoughtful feedback — I really appreciate it. I’ll forward yo…"
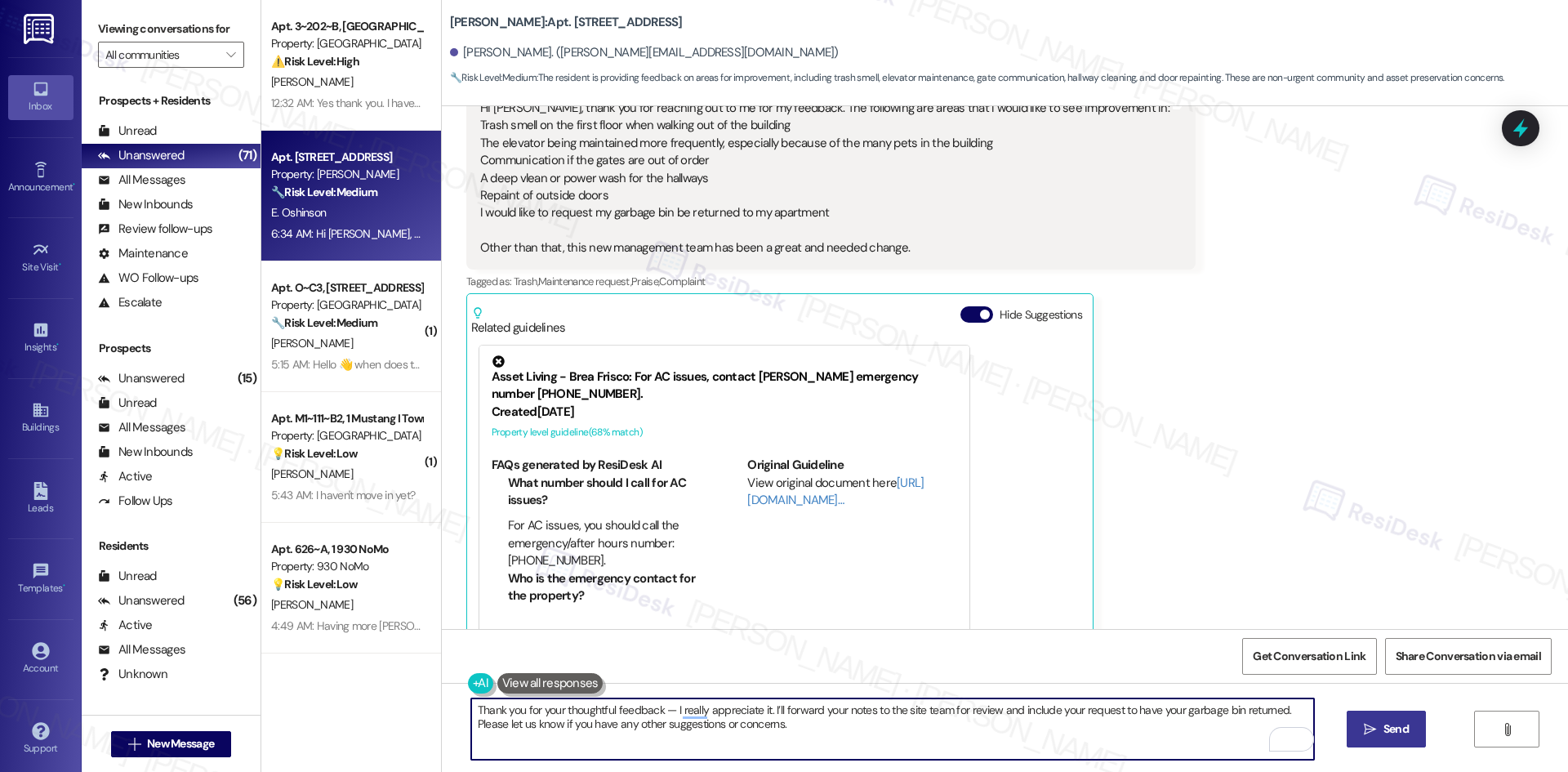
type textarea "Thank you for your thoughtful feedback — I really appreciate it. I’ll forward y…"
click at [1371, 723] on icon "" at bounding box center [1370, 730] width 13 height 13
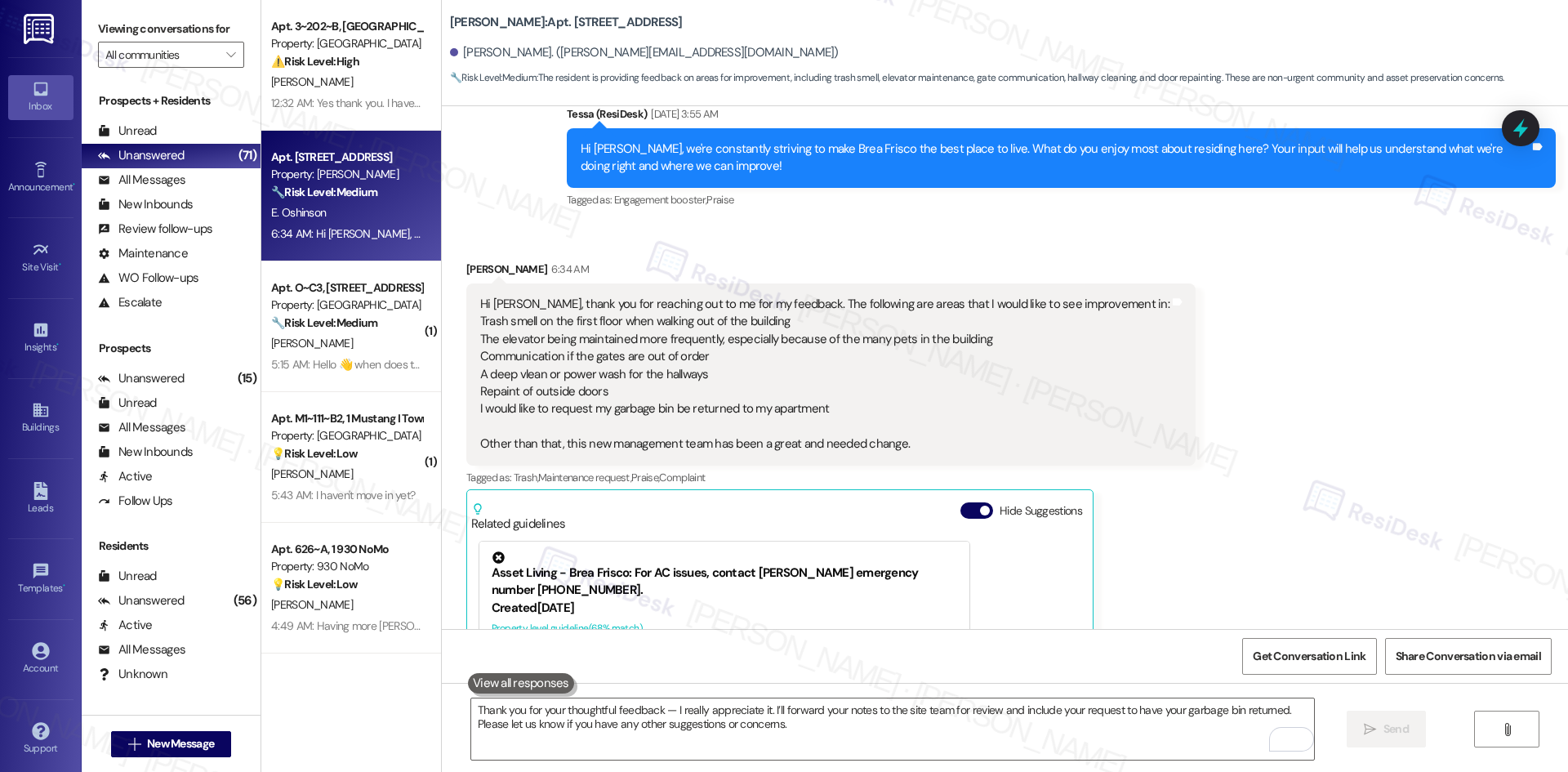
scroll to position [3054, 0]
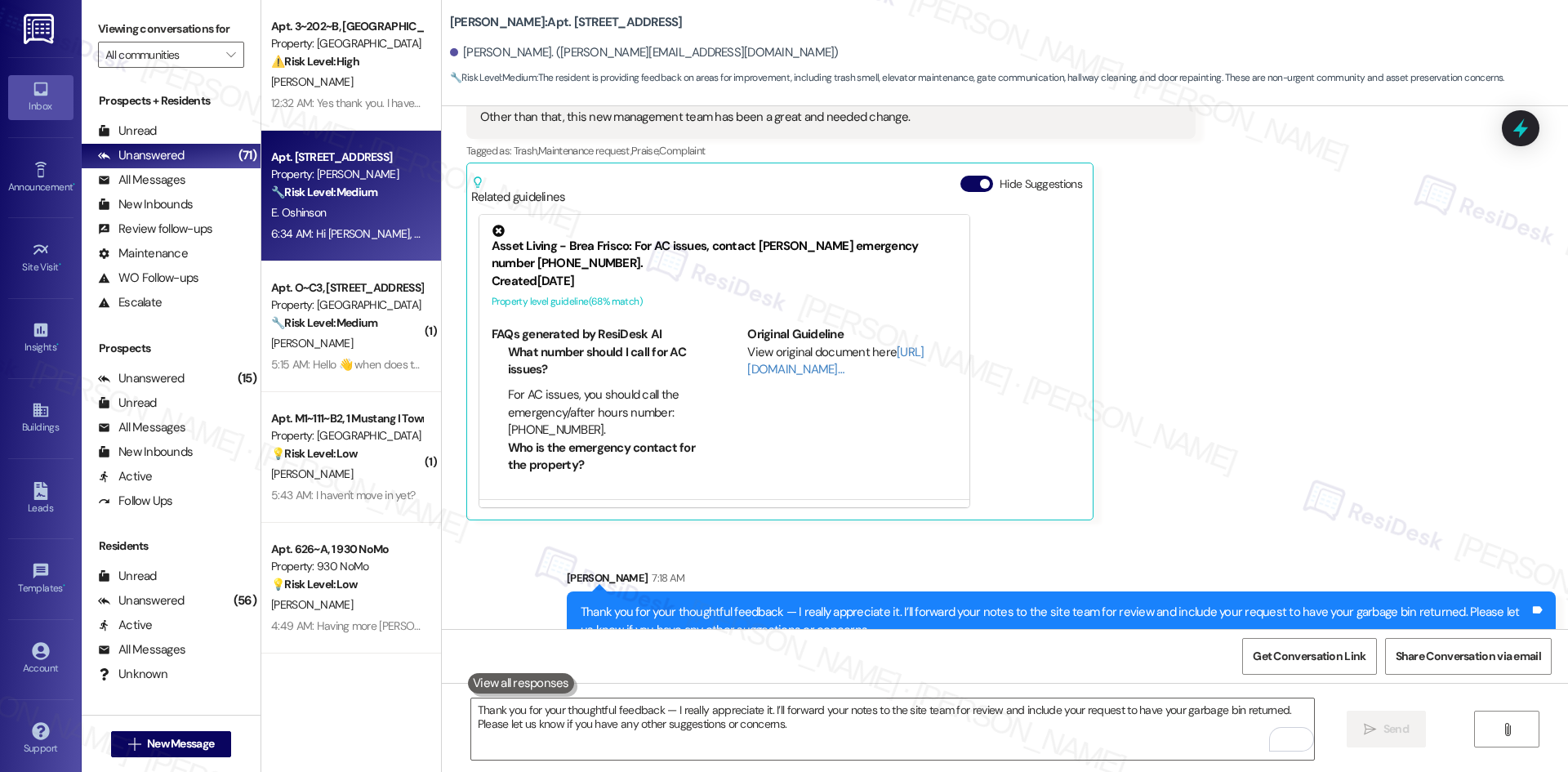
click at [1294, 402] on div "Received via SMS Elizabeth Oshinson 6:34 AM Hi Tessa, thank you for reaching ou…" at bounding box center [1004, 215] width 1126 height 635
click at [1223, 416] on div "Received via SMS Elizabeth Oshinson 6:34 AM Hi Tessa, thank you for reaching ou…" at bounding box center [1004, 215] width 1126 height 635
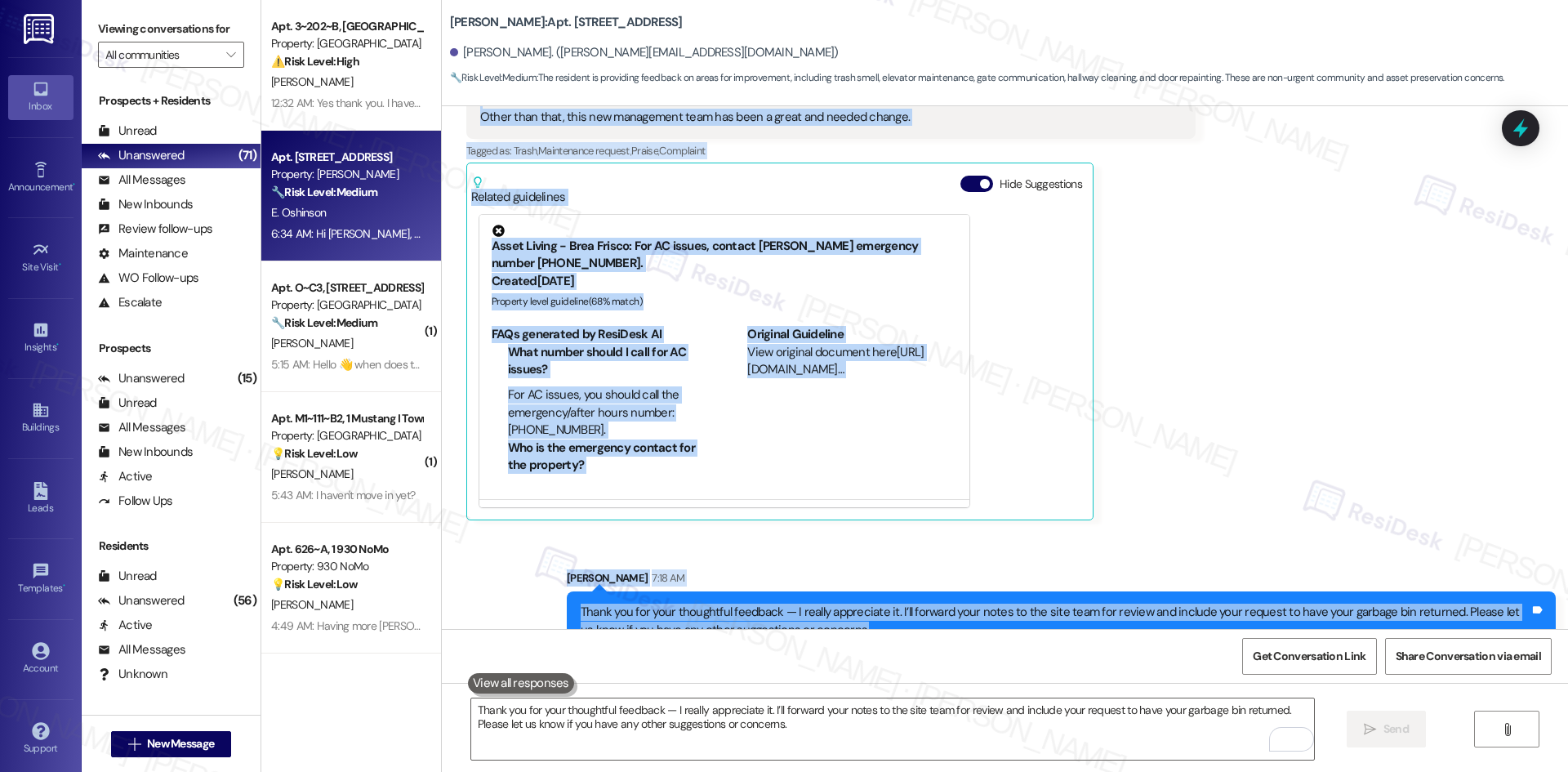
drag, startPoint x: 537, startPoint y: 233, endPoint x: 1257, endPoint y: 612, distance: 813.7
click at [1257, 612] on div "Survey, sent via SMS Residesk Automated Survey May 14, 2025 at 12:31 AM Hi Eliz…" at bounding box center [1004, 367] width 1126 height 523
copy div "Tessa (ResiDesk) Aug 19, 2025 at 3:55 AM Hi Elizabeth, we're constantly strivin…"
click at [1266, 372] on div "Received via SMS Elizabeth Oshinson 6:34 AM Hi Tessa, thank you for reaching ou…" at bounding box center [1004, 215] width 1126 height 635
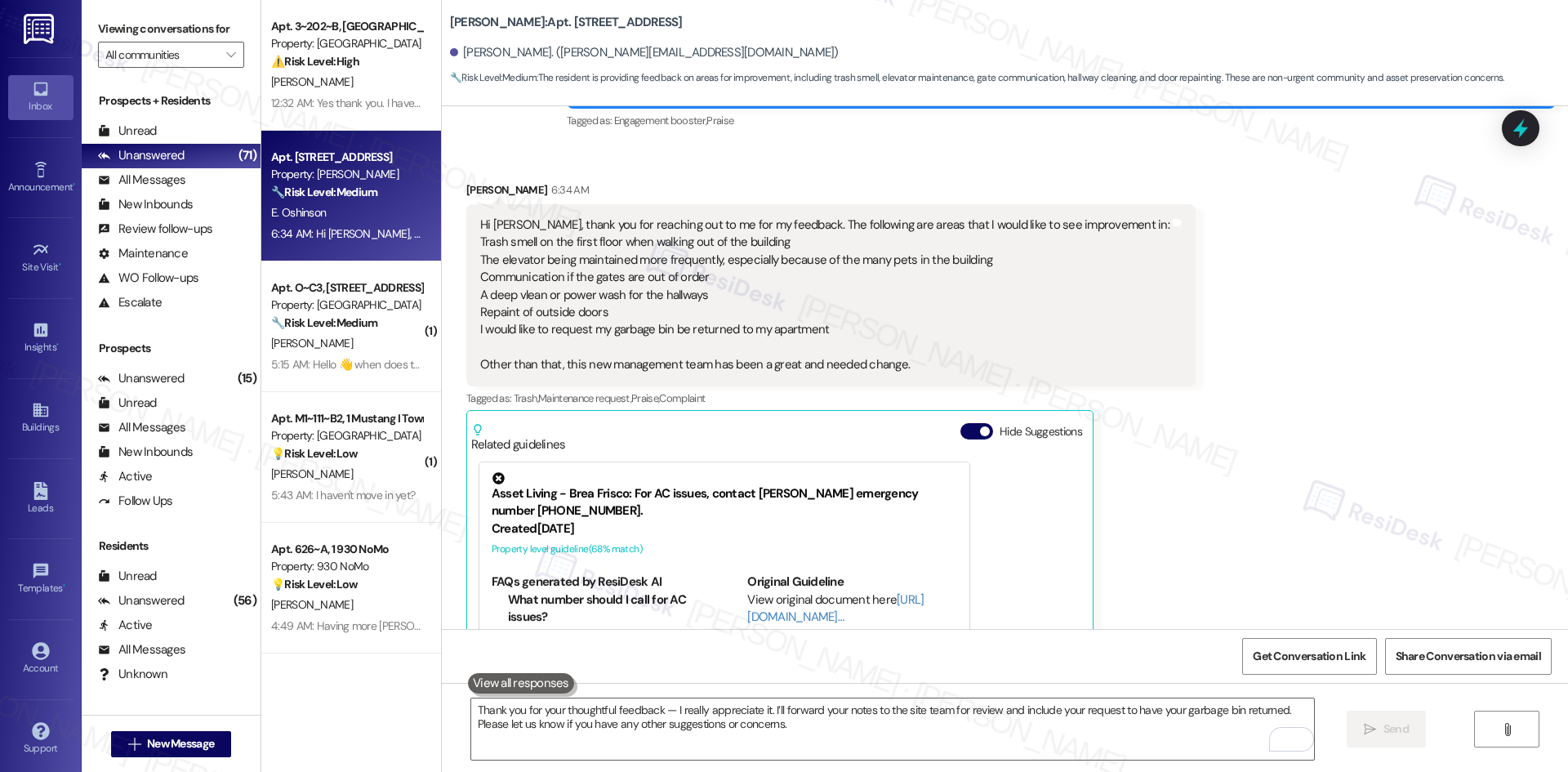
scroll to position [2809, 0]
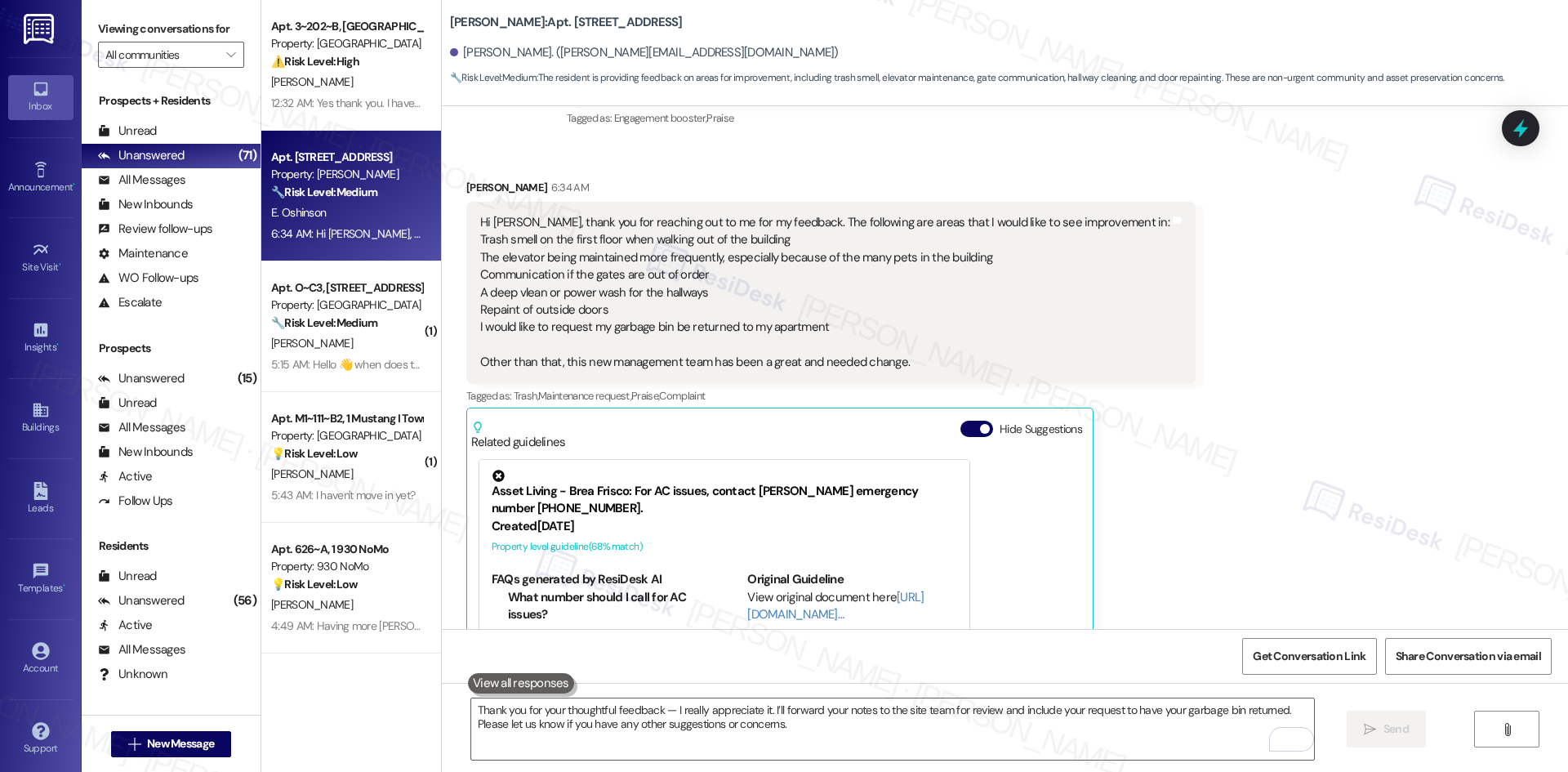
click at [1241, 466] on div "Received via SMS Elizabeth Oshinson 6:34 AM Hi Tessa, thank you for reaching ou…" at bounding box center [1004, 460] width 1126 height 635
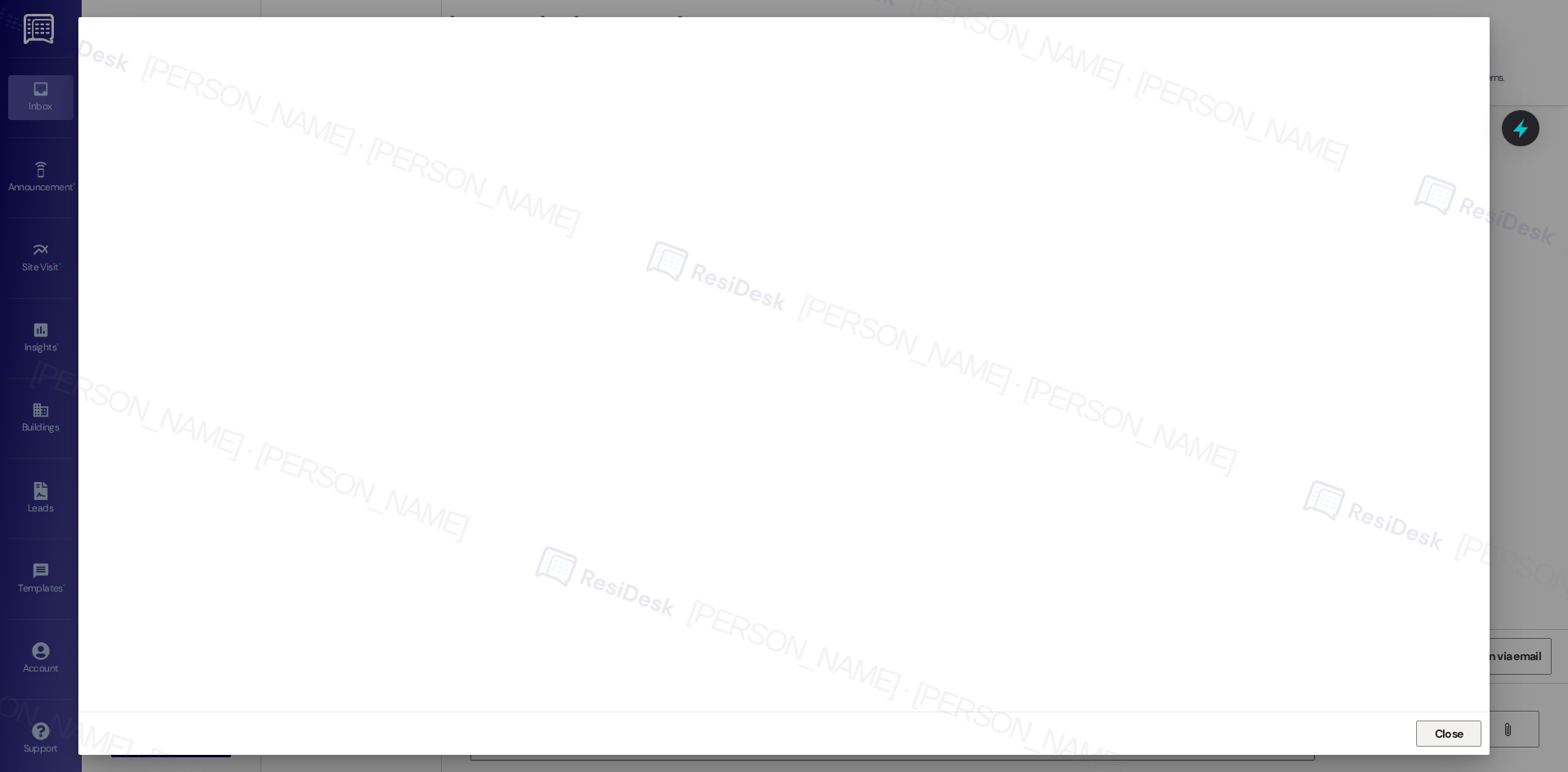
click at [1456, 739] on span "Close" at bounding box center [1449, 734] width 29 height 17
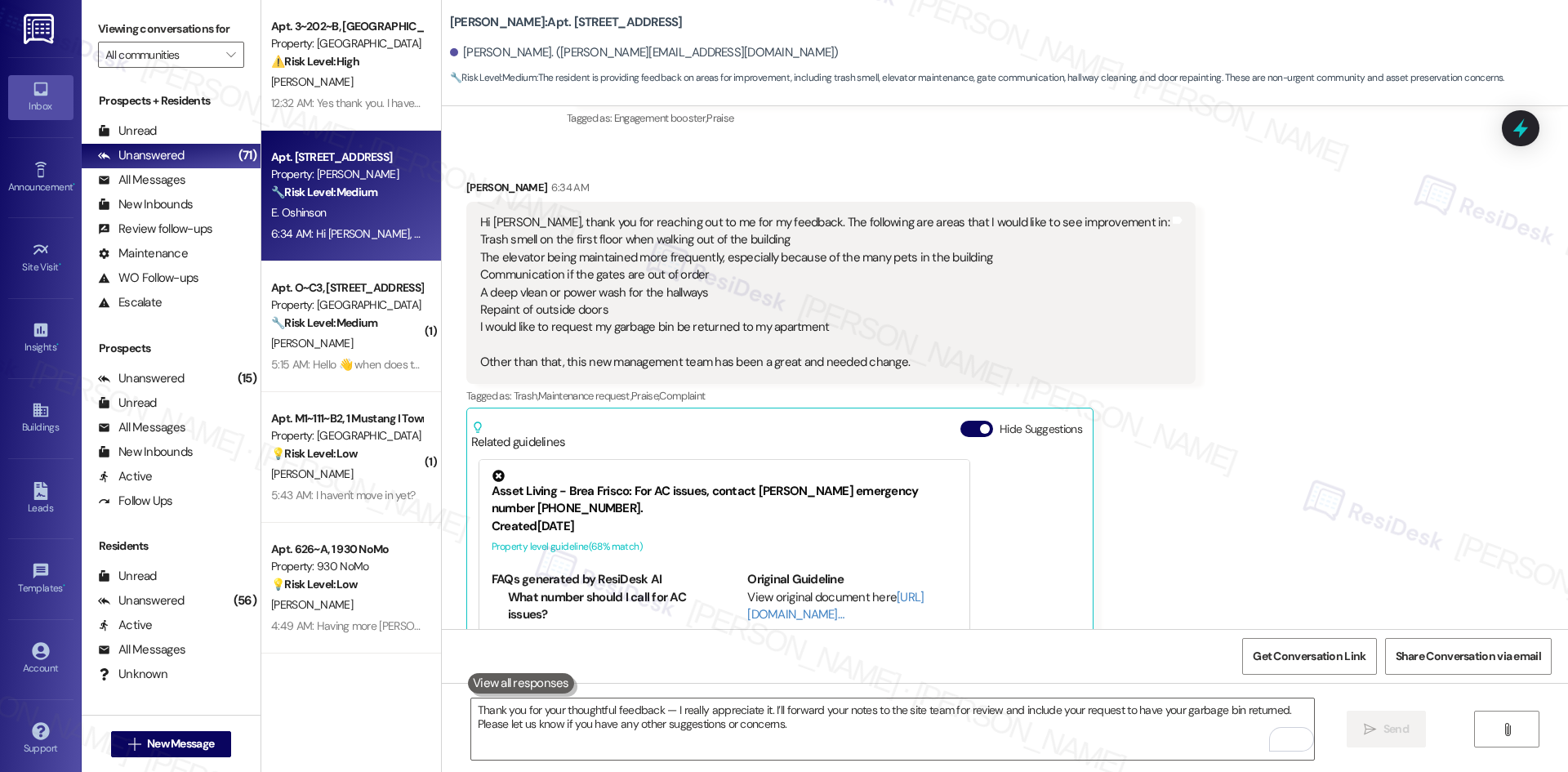
click at [1318, 502] on div "Received via SMS Elizabeth Oshinson 6:34 AM Hi Tessa, thank you for reaching ou…" at bounding box center [1004, 460] width 1126 height 635
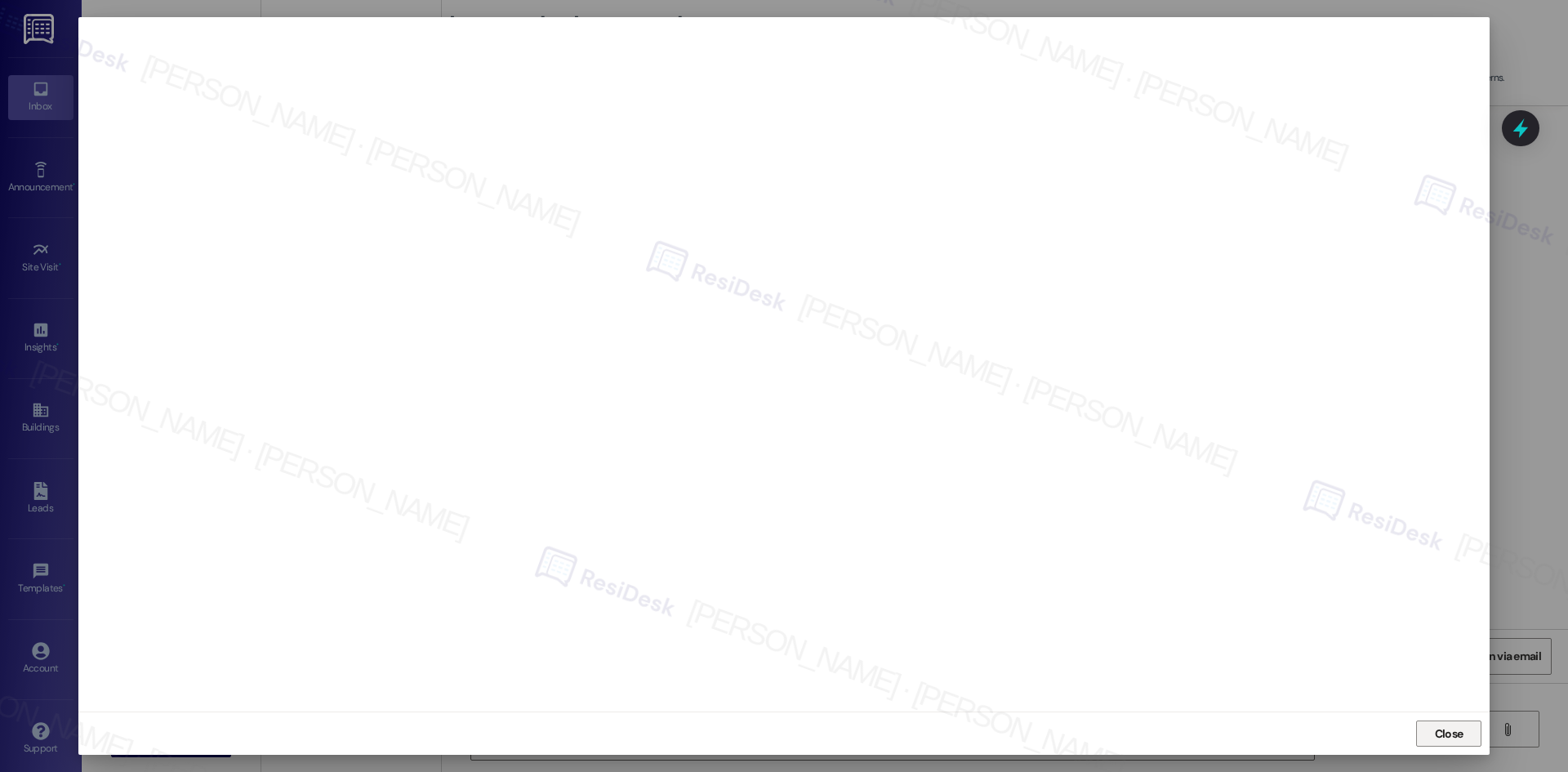
click at [1446, 741] on span "Close" at bounding box center [1449, 734] width 29 height 17
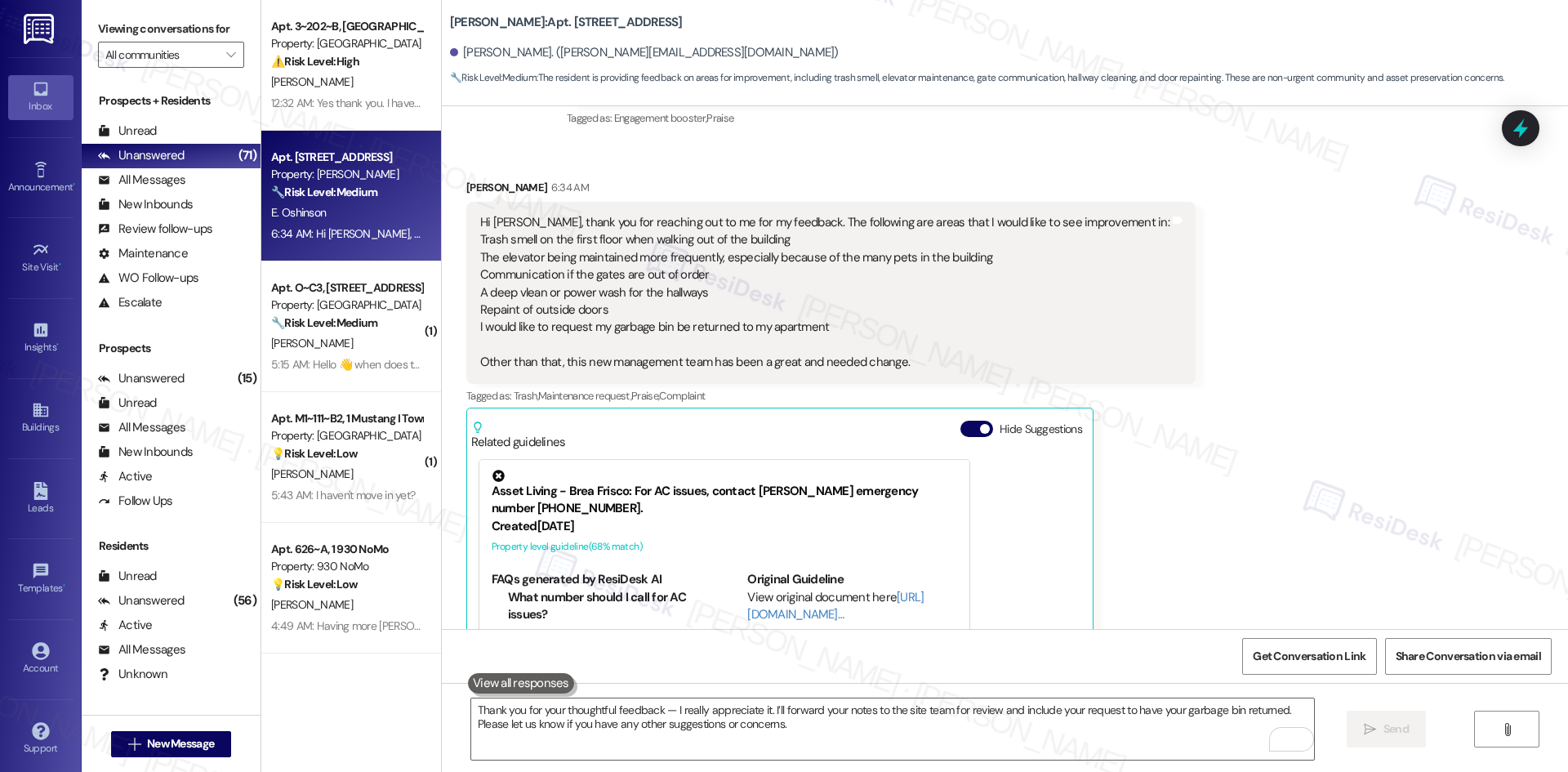
click at [1139, 464] on div "Received via SMS Elizabeth Oshinson 6:34 AM Hi Tessa, thank you for reaching ou…" at bounding box center [1004, 460] width 1126 height 635
click at [1198, 485] on div "Received via SMS Elizabeth Oshinson 6:34 AM Hi Tessa, thank you for reaching ou…" at bounding box center [1004, 460] width 1126 height 635
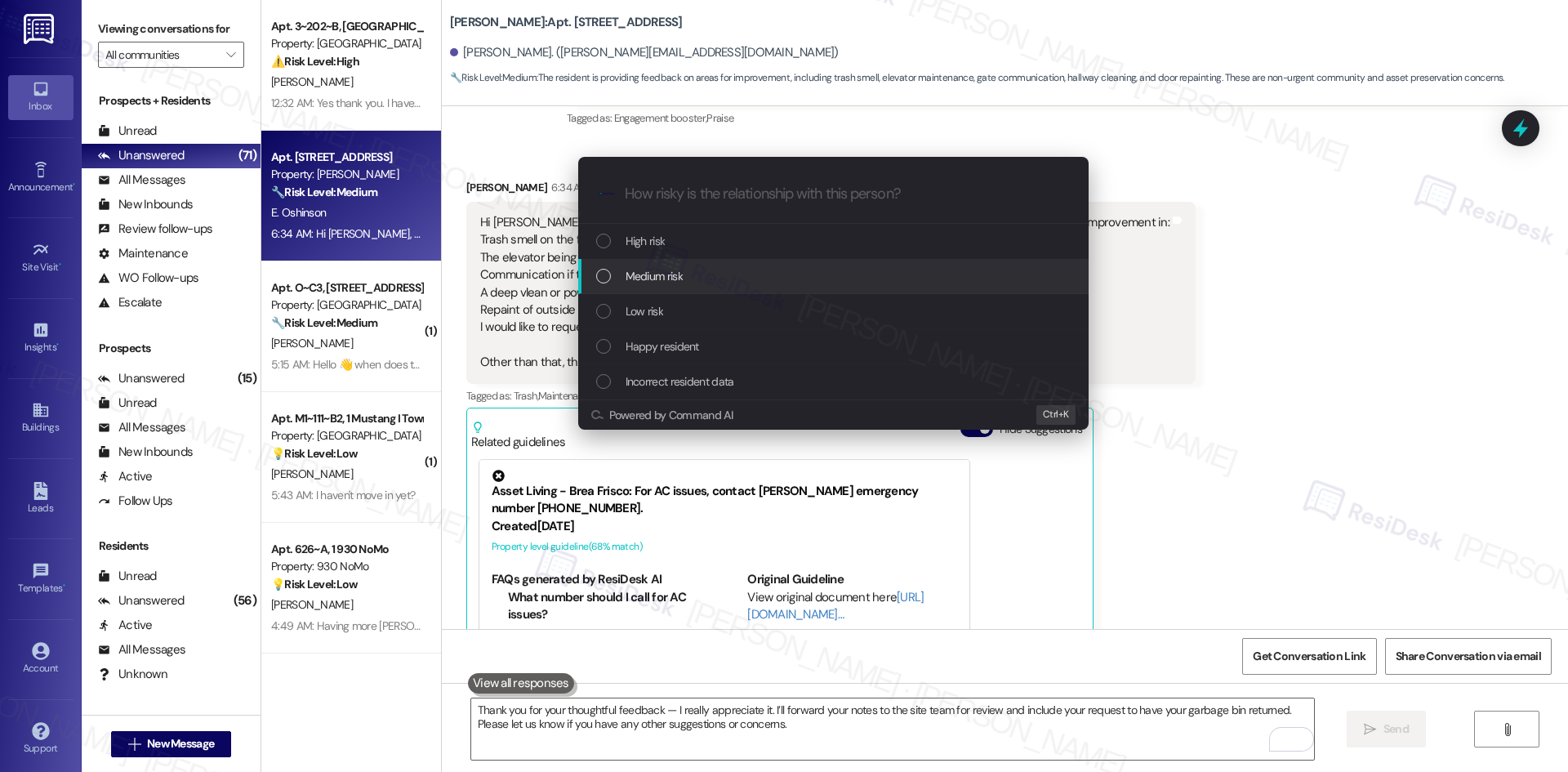
click at [767, 274] on div "Medium risk" at bounding box center [835, 276] width 478 height 18
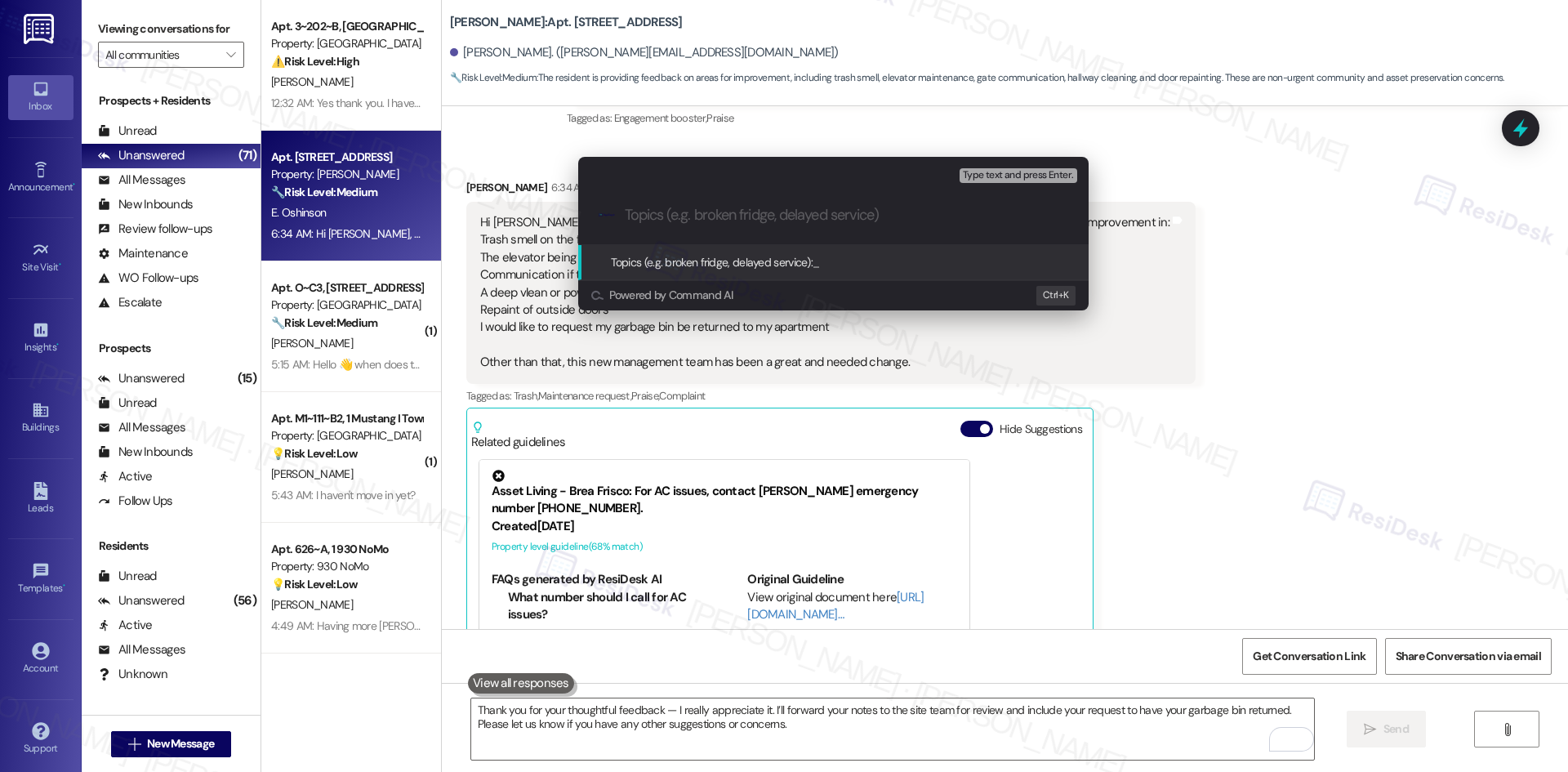
click at [667, 217] on input "Topics (e.g. broken fridge, delayed service)" at bounding box center [847, 215] width 443 height 17
paste input "Resident Feedback on Property Conditions & Request for Garbage Bin"
type input "Resident Feedback on Property Conditions & Request for Garbage Bin"
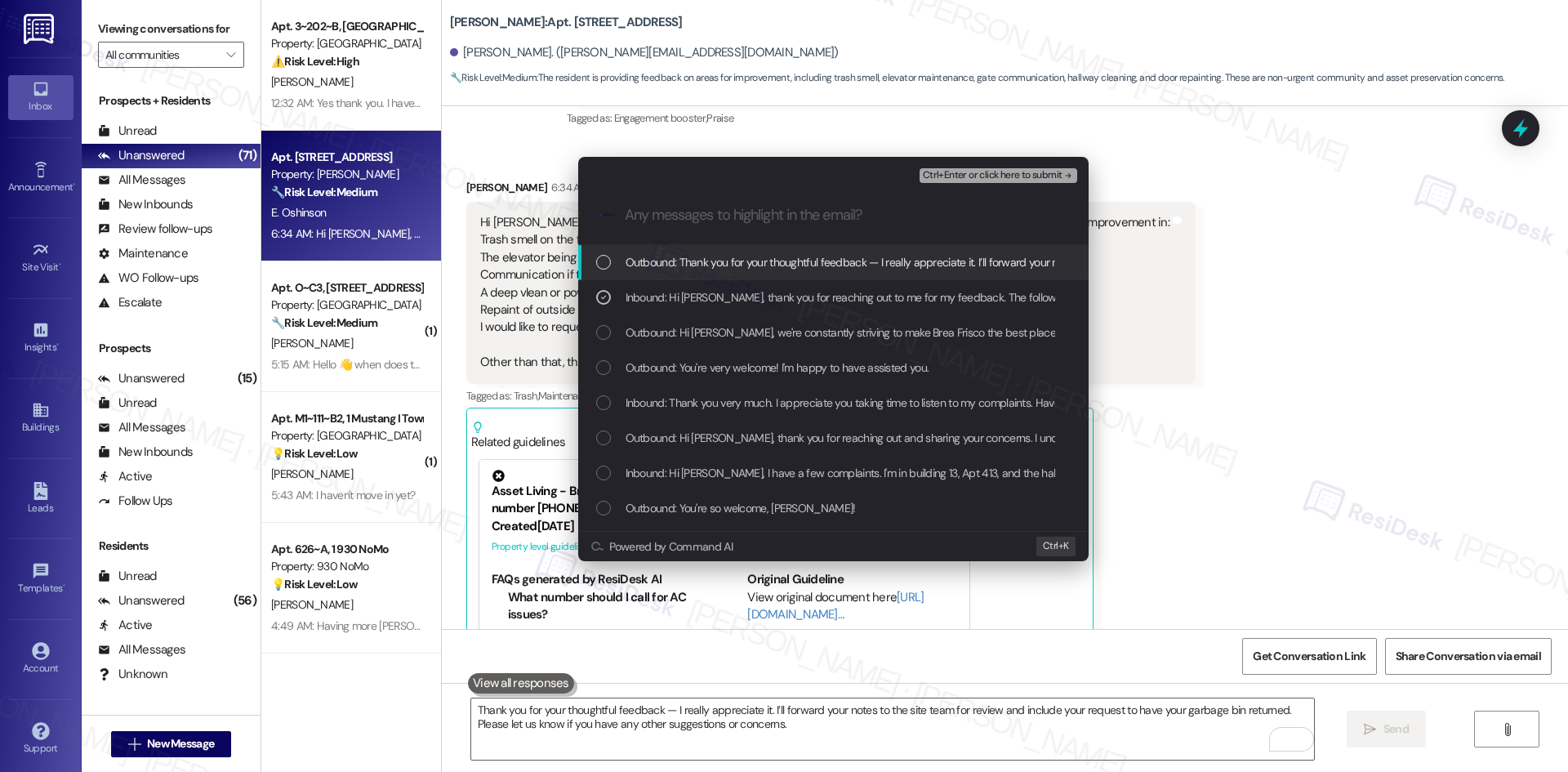
click at [1057, 177] on span "Ctrl+Enter or click here to submit" at bounding box center [993, 176] width 140 height 12
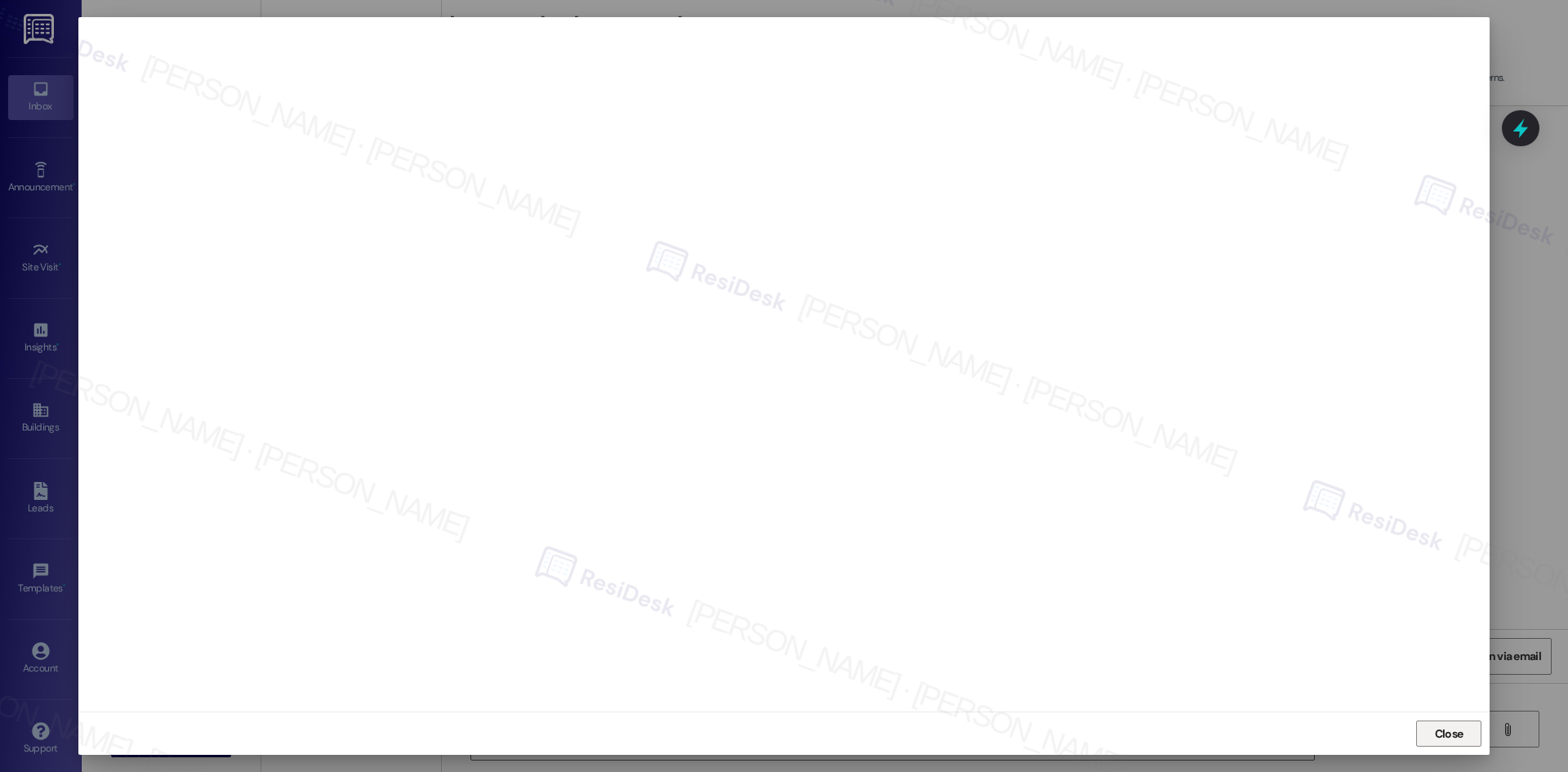
click at [1424, 737] on button "Close" at bounding box center [1449, 733] width 66 height 26
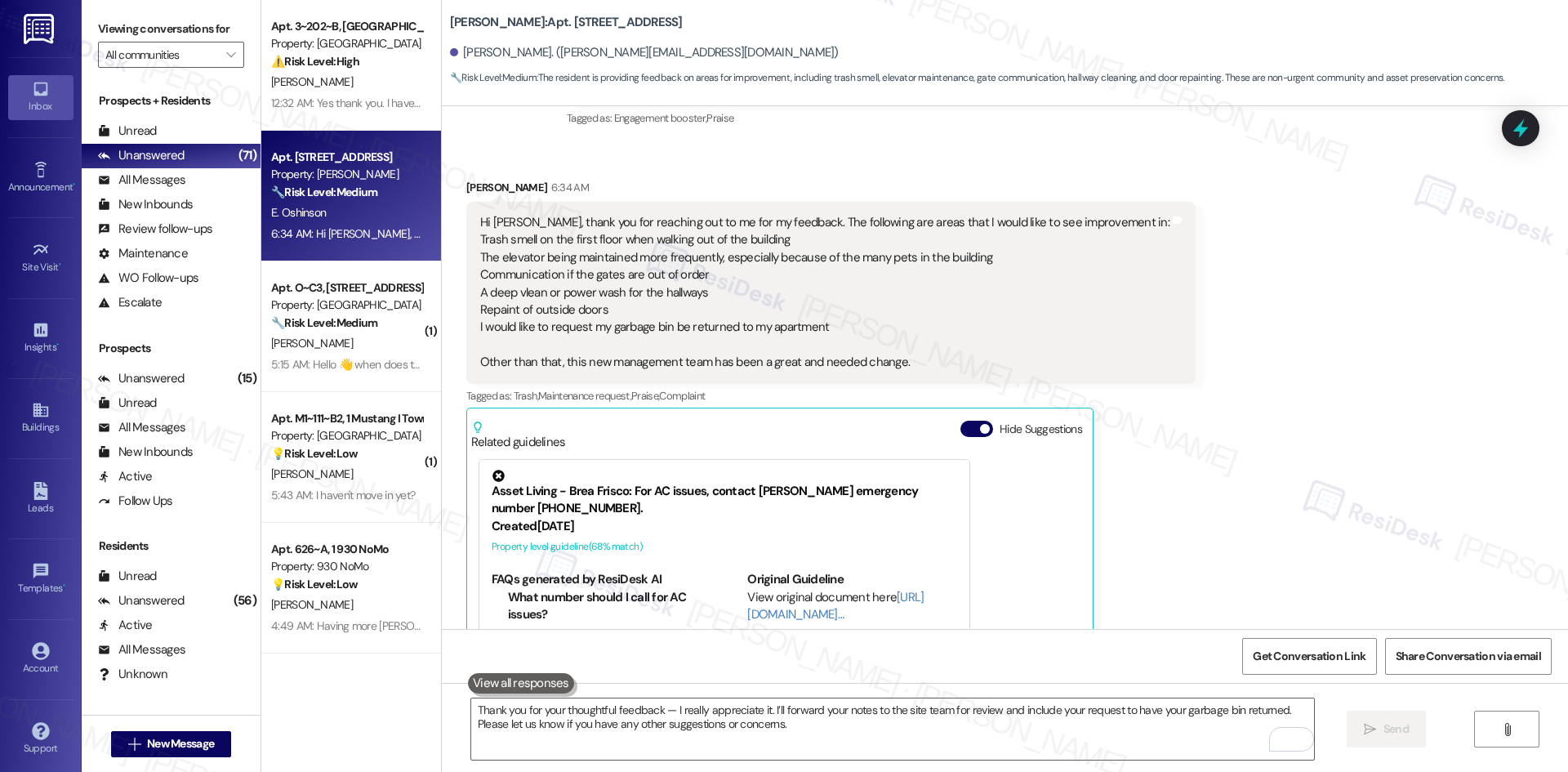
click at [1295, 481] on div "Received via SMS Elizabeth Oshinson 6:34 AM Hi Tessa, thank you for reaching ou…" at bounding box center [1004, 460] width 1126 height 635
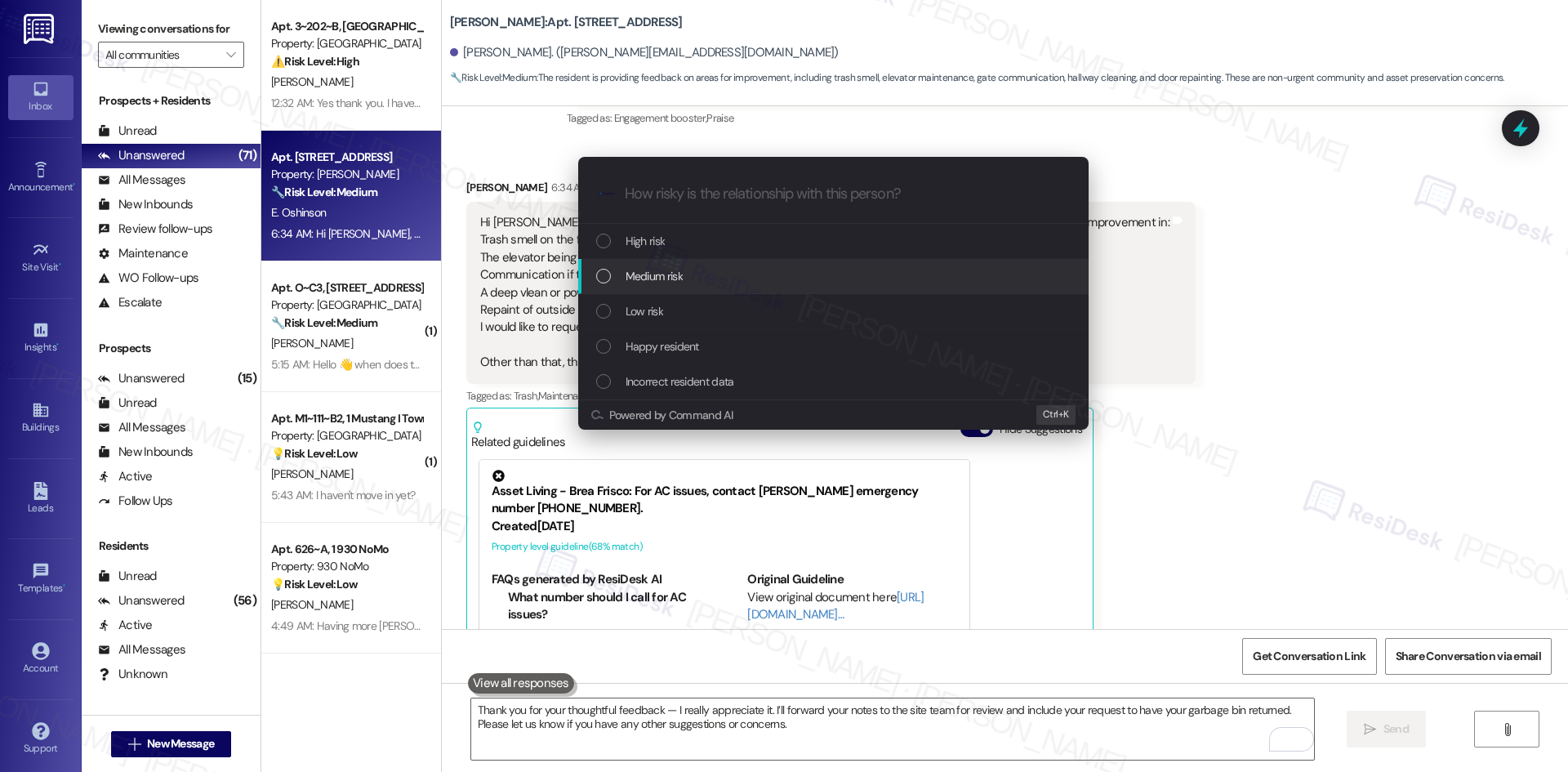
click at [730, 277] on div "Medium risk" at bounding box center [835, 276] width 478 height 18
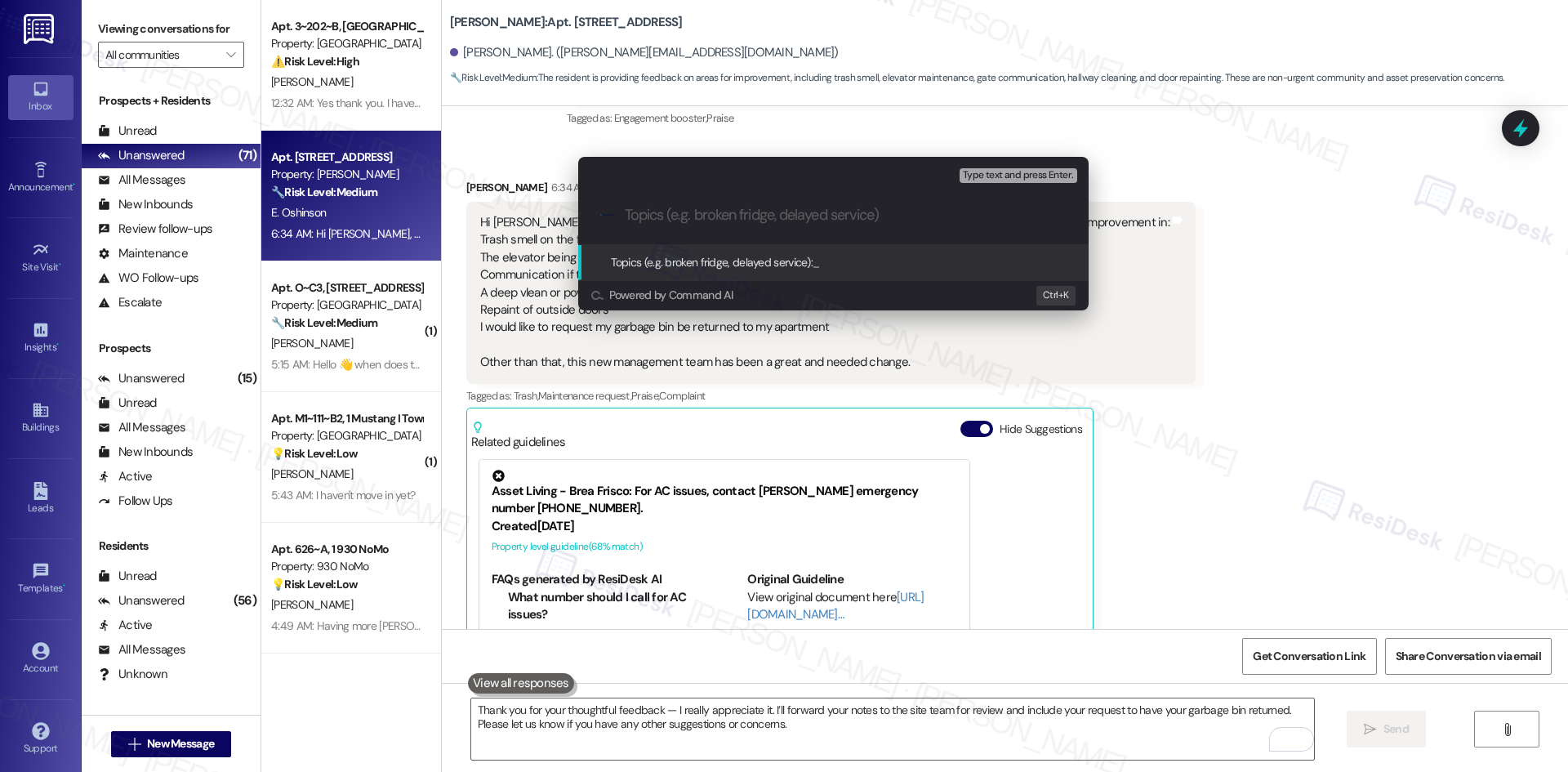
click at [739, 216] on input "Topics (e.g. broken fridge, delayed service)" at bounding box center [847, 215] width 443 height 17
paste input "Resident Feedback on Property Conditions & Request for Garbage Bin"
type input "Resident Feedback on Property Conditions & Request for Garbage Bin"
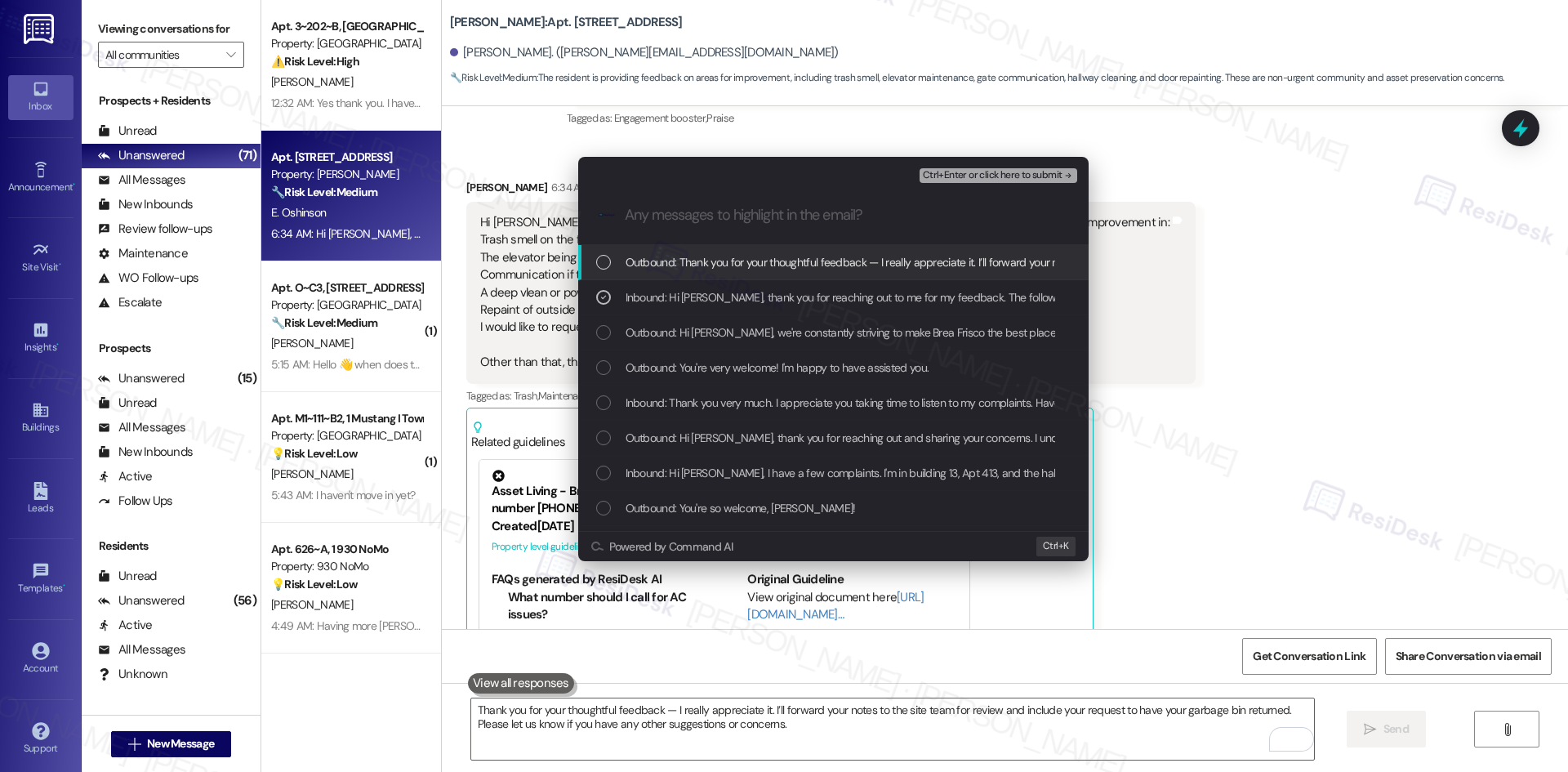
click at [1048, 175] on span "Ctrl+Enter or click here to submit" at bounding box center [993, 176] width 140 height 12
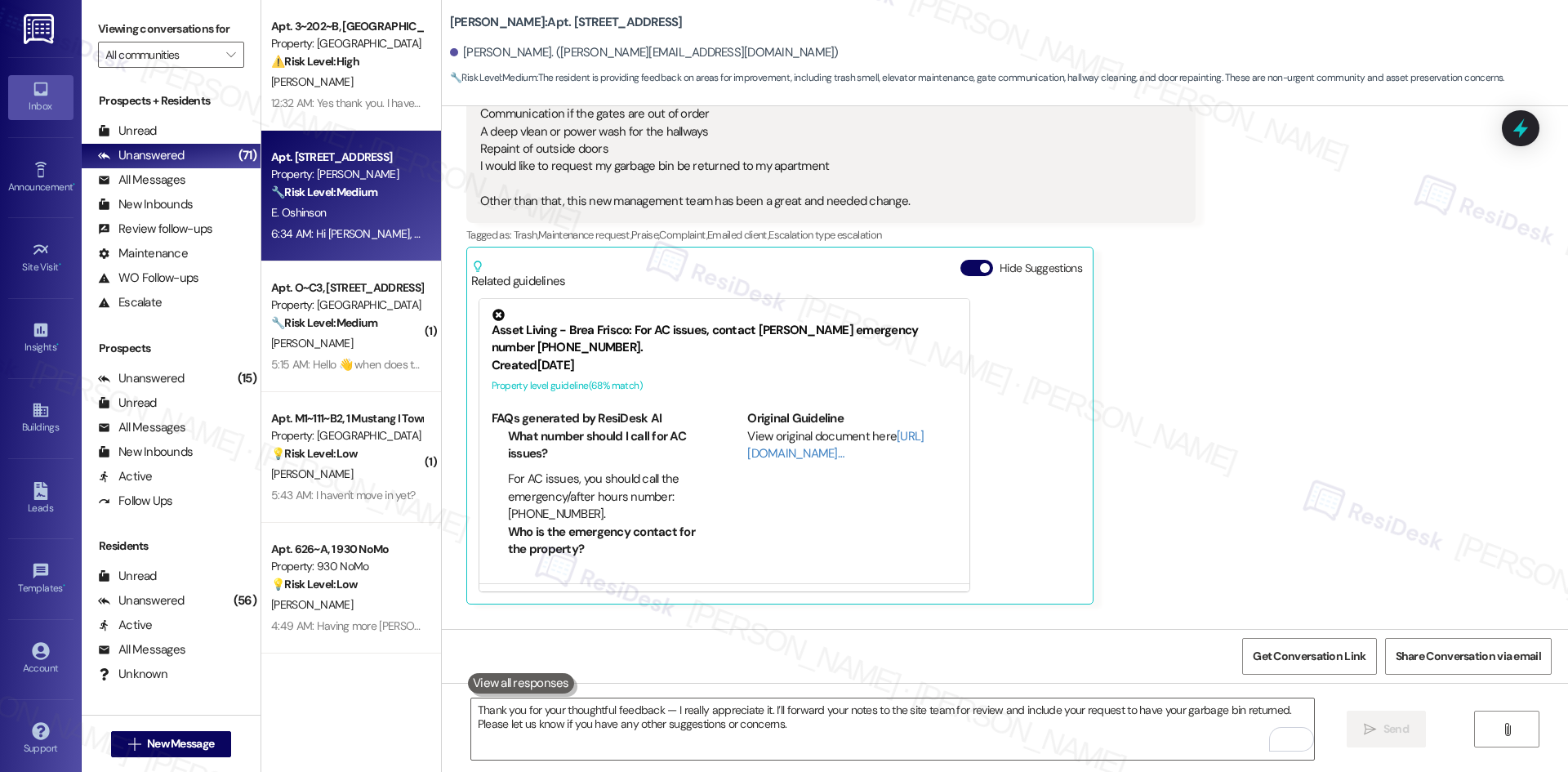
scroll to position [3079, 0]
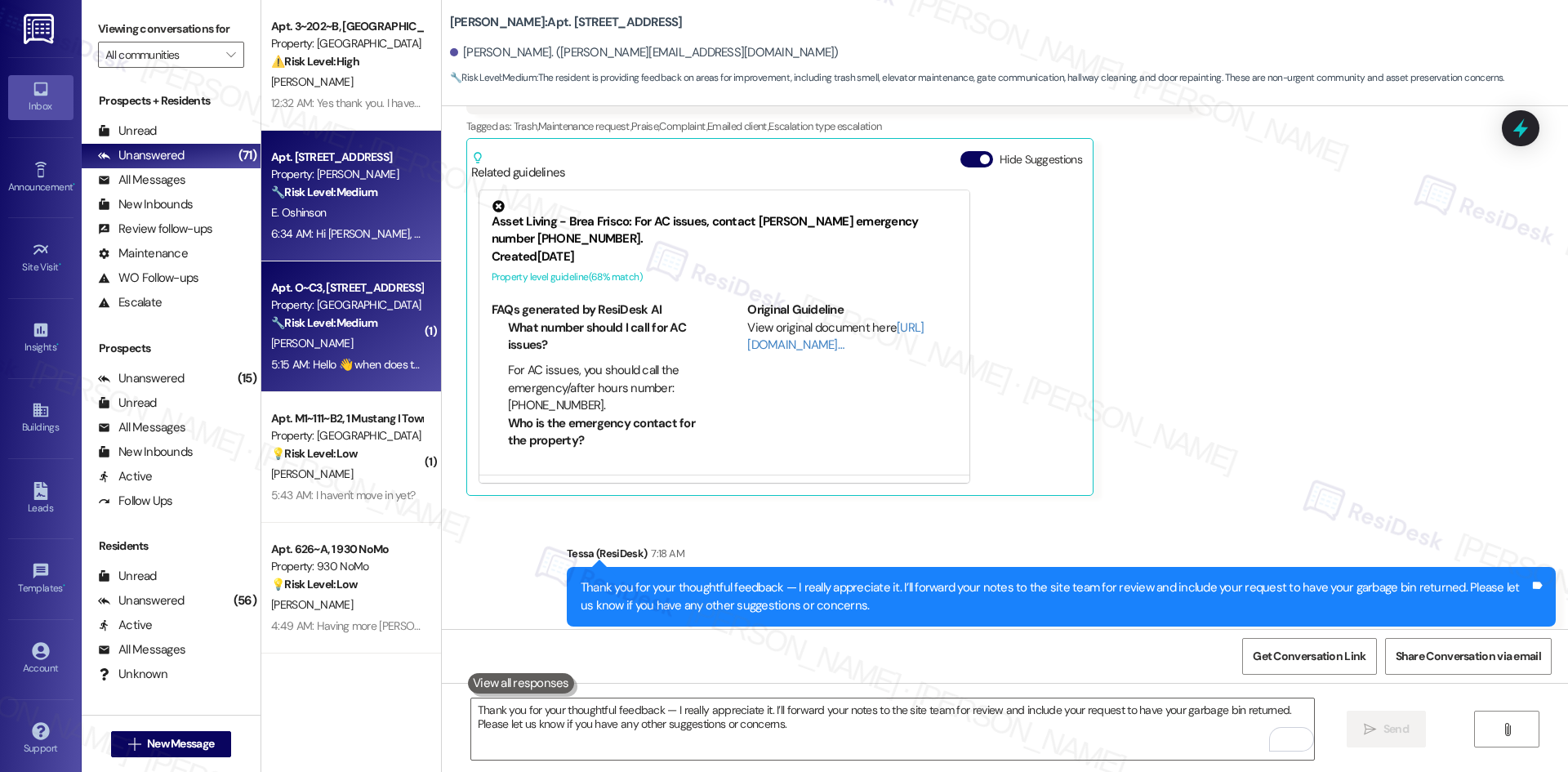
click at [351, 335] on div "C. Wright" at bounding box center [346, 343] width 154 height 20
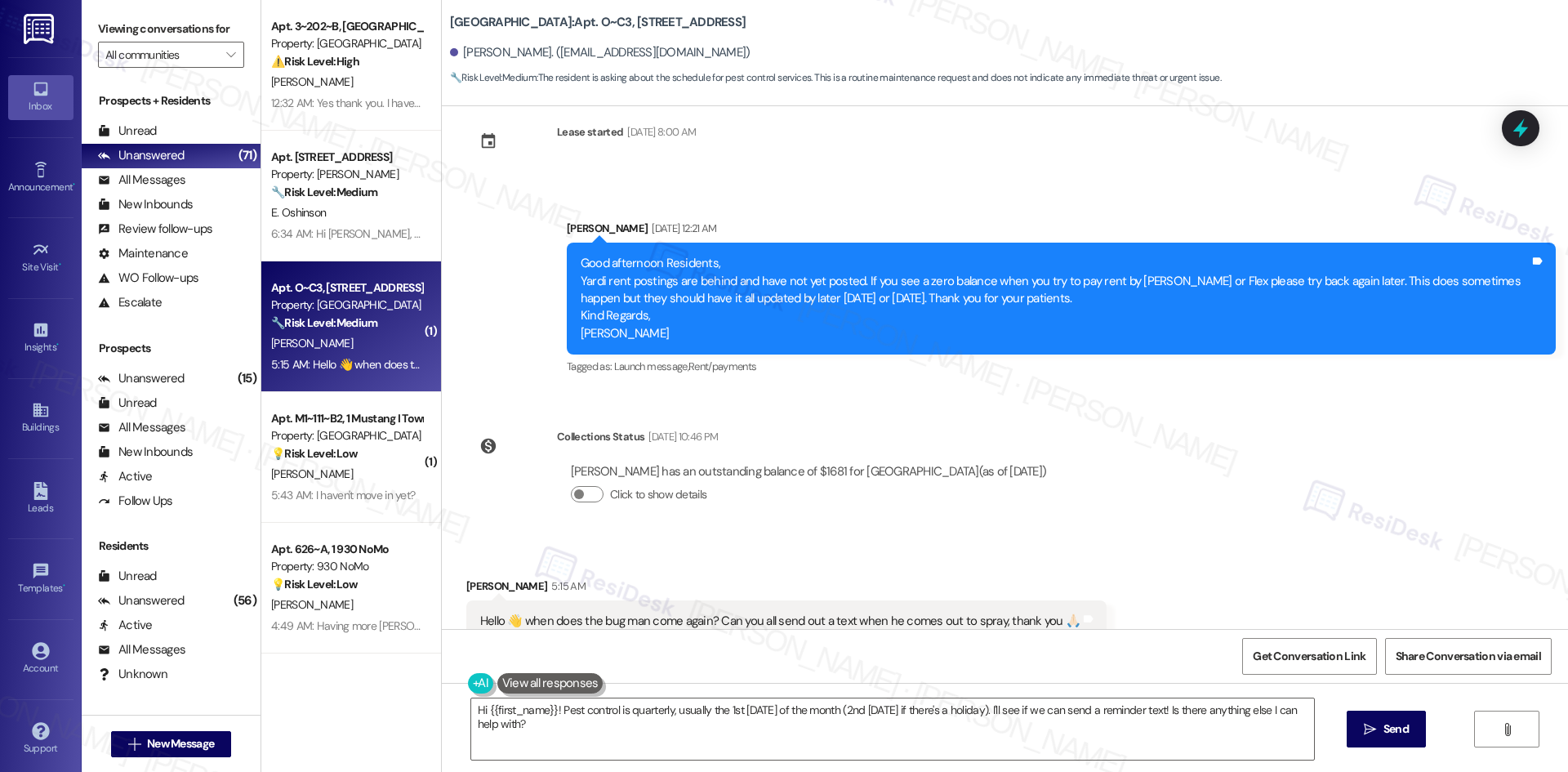
scroll to position [2034, 0]
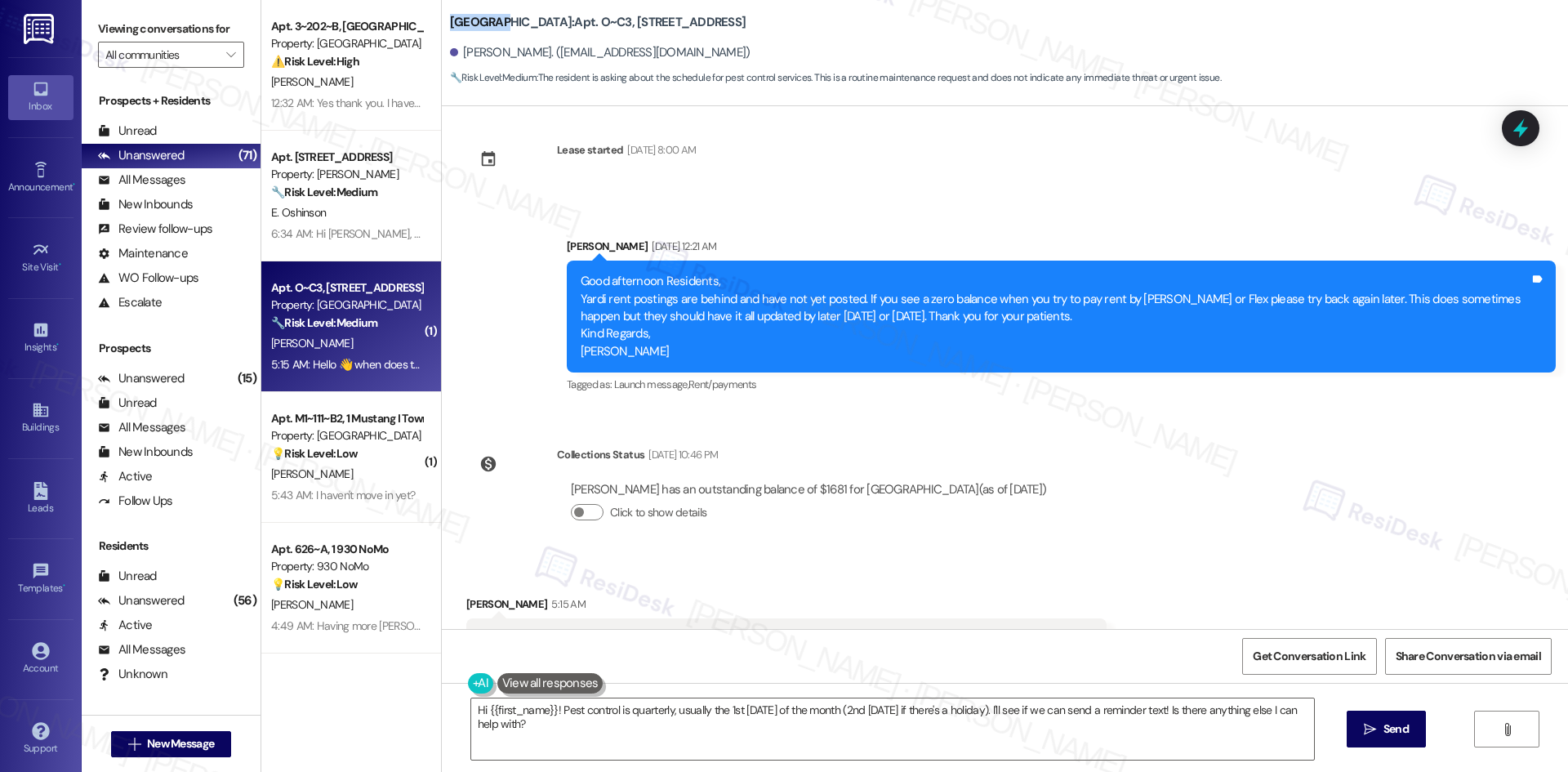
drag, startPoint x: 488, startPoint y: 20, endPoint x: 437, endPoint y: 22, distance: 51.0
click at [450, 22] on b "Lakeview Oaks: Apt. O~C3, 1102 Mohawk Street" at bounding box center [597, 22] width 296 height 17
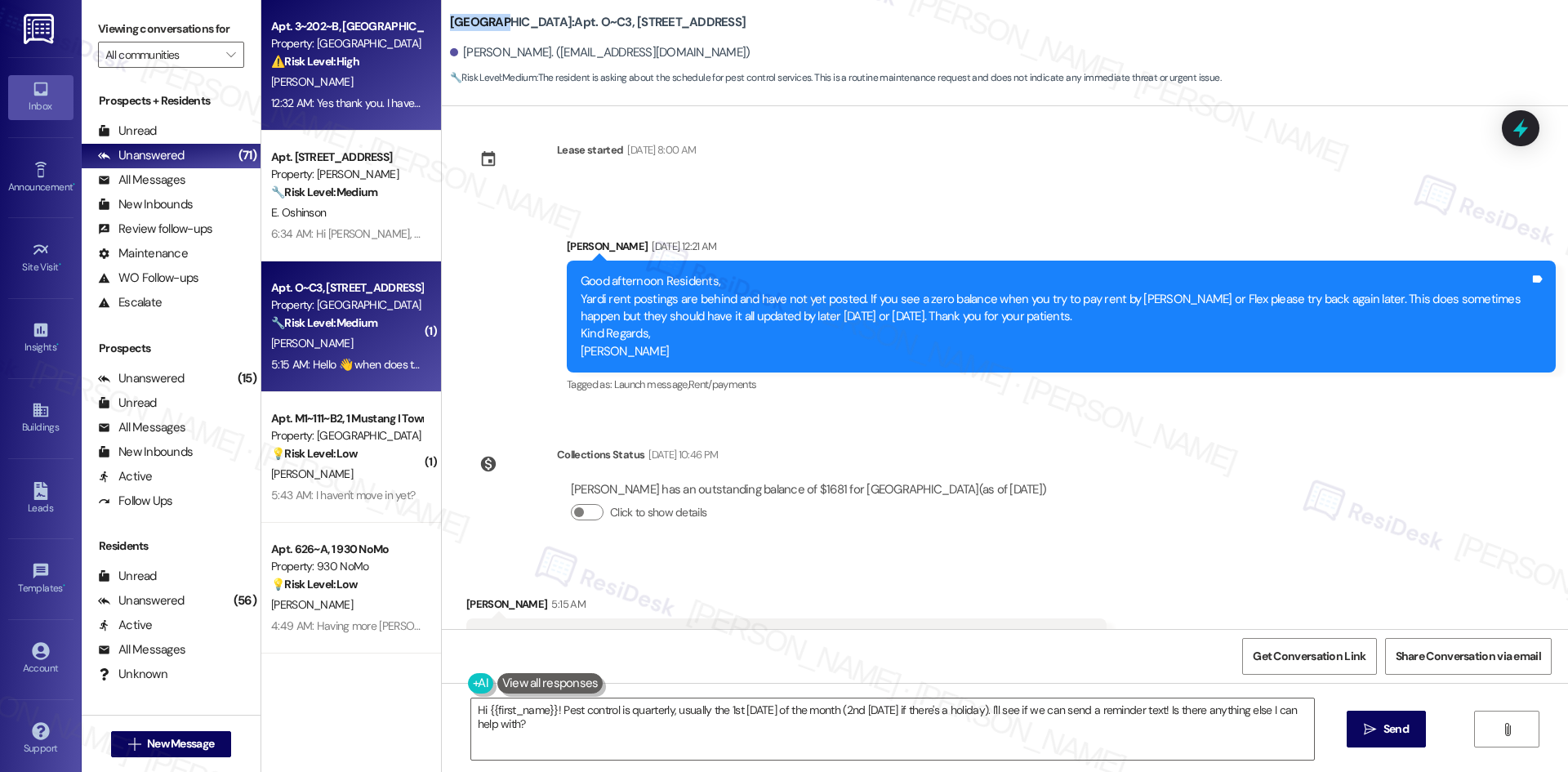
copy b "Lakeview"
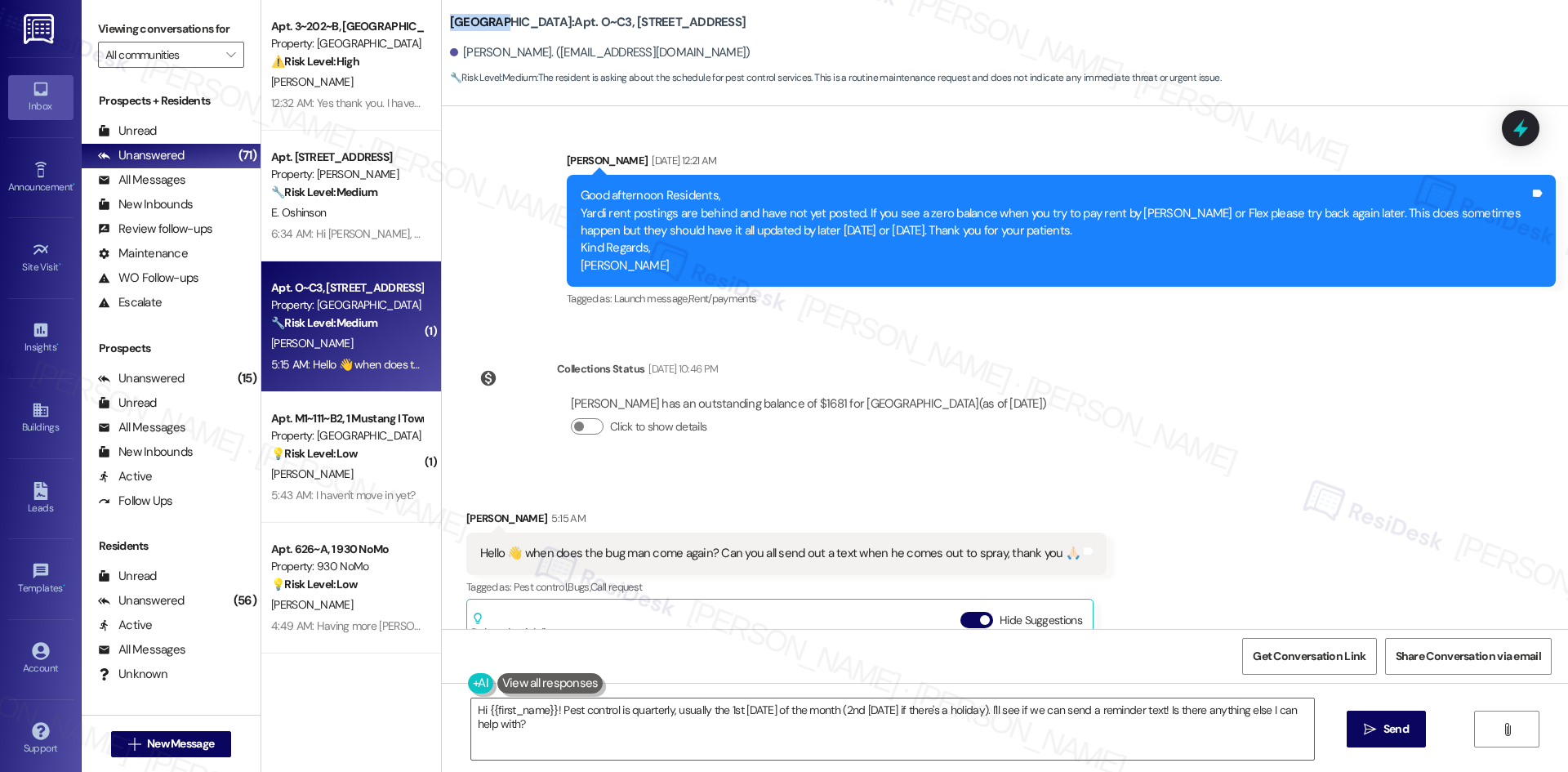
scroll to position [2115, 0]
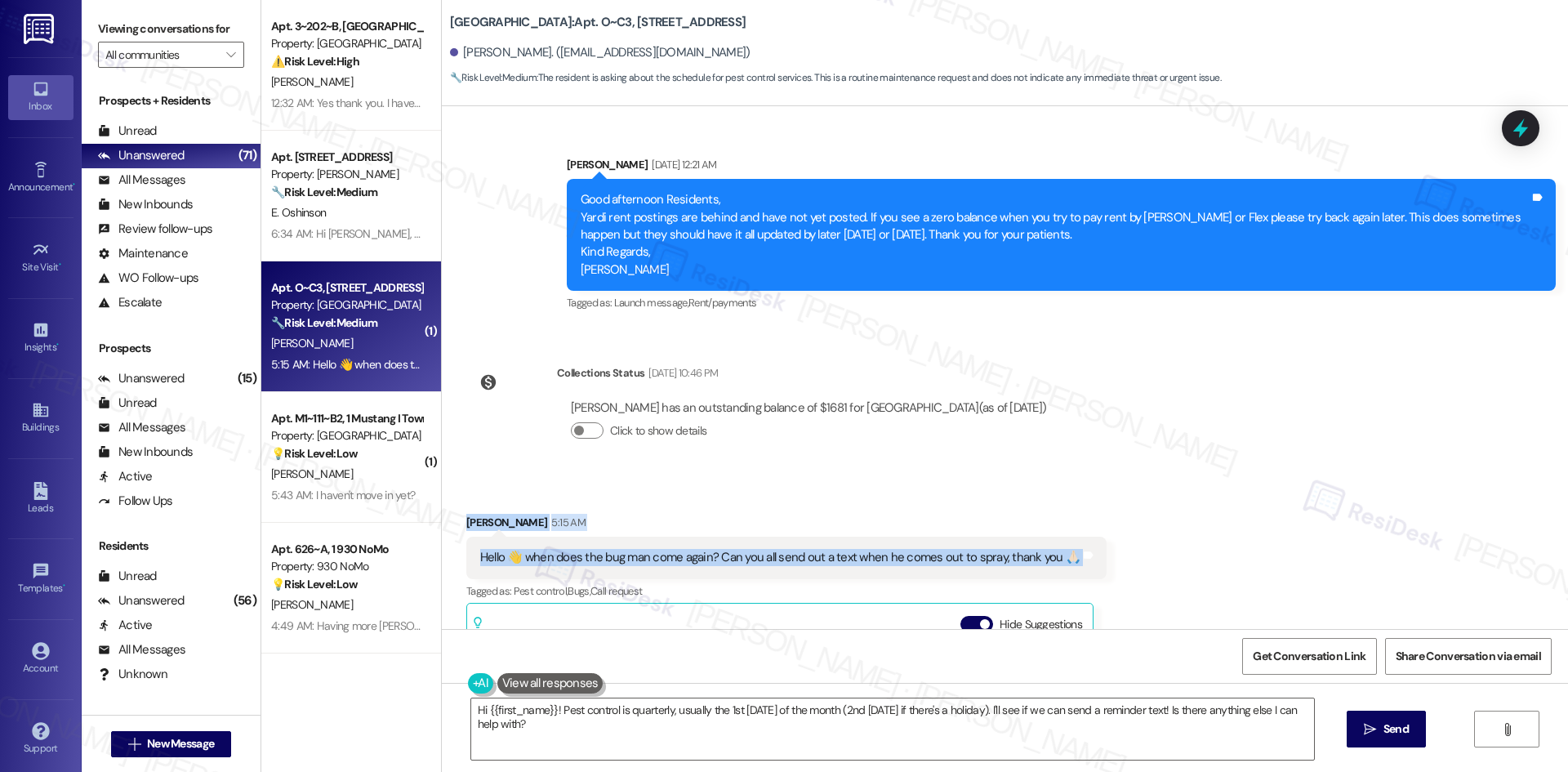
drag, startPoint x: 683, startPoint y: 514, endPoint x: 1140, endPoint y: 533, distance: 457.4
click at [1140, 533] on div "Received via SMS Charlesetta Wright 5:15 AM Hello 👋 when does the bug man come …" at bounding box center [1004, 724] width 1126 height 495
copy div "Charlesetta Wright 5:15 AM Hello 👋 when does the bug man come again? Can you al…"
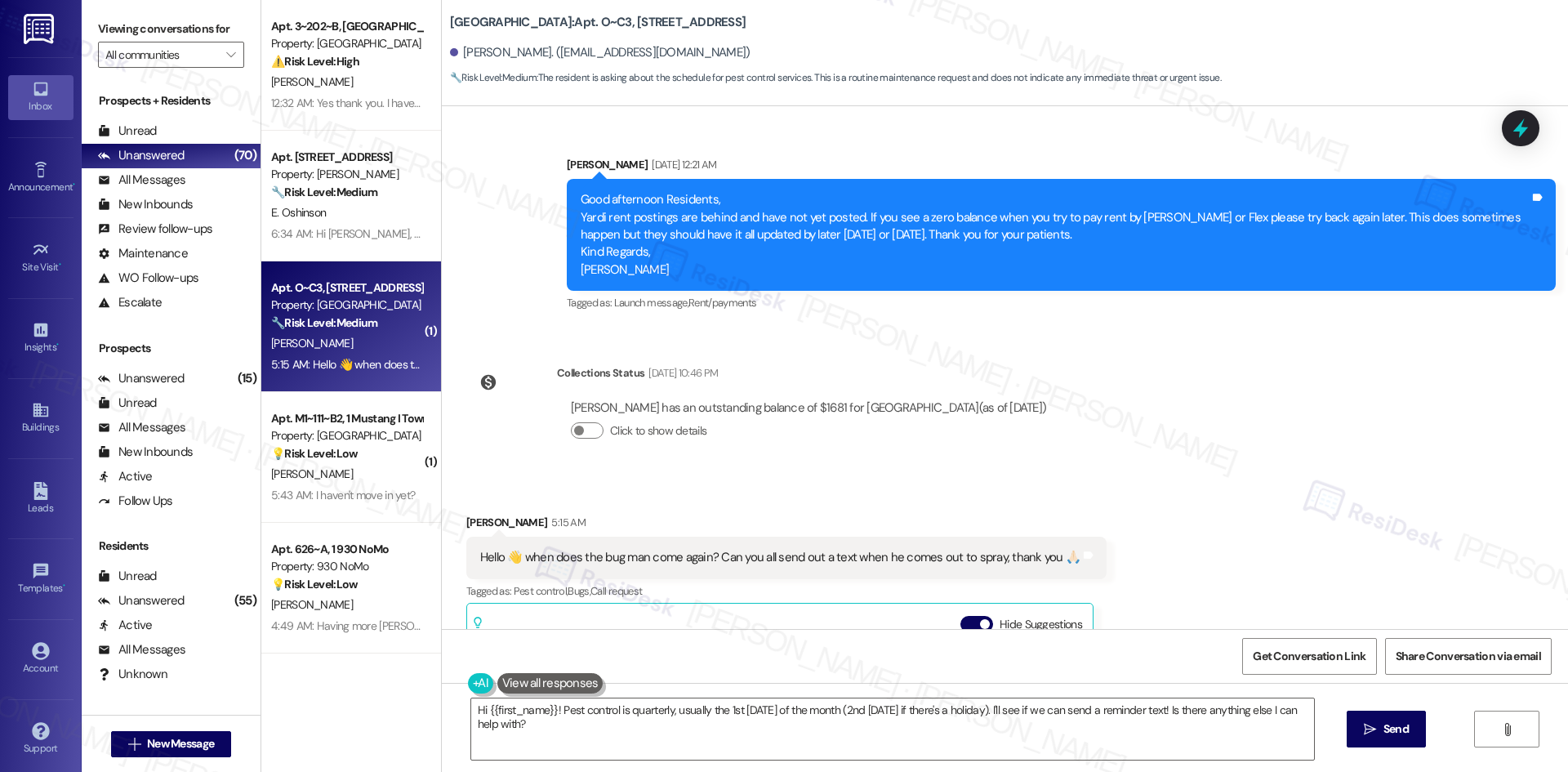
drag, startPoint x: 1173, startPoint y: 331, endPoint x: 1161, endPoint y: 338, distance: 13.9
click at [1173, 331] on div "Announcement, sent via SMS Tessa (ResiDesk) Jul 11, 2025 at 4:21 AM Hi Charlese…" at bounding box center [1004, 367] width 1126 height 523
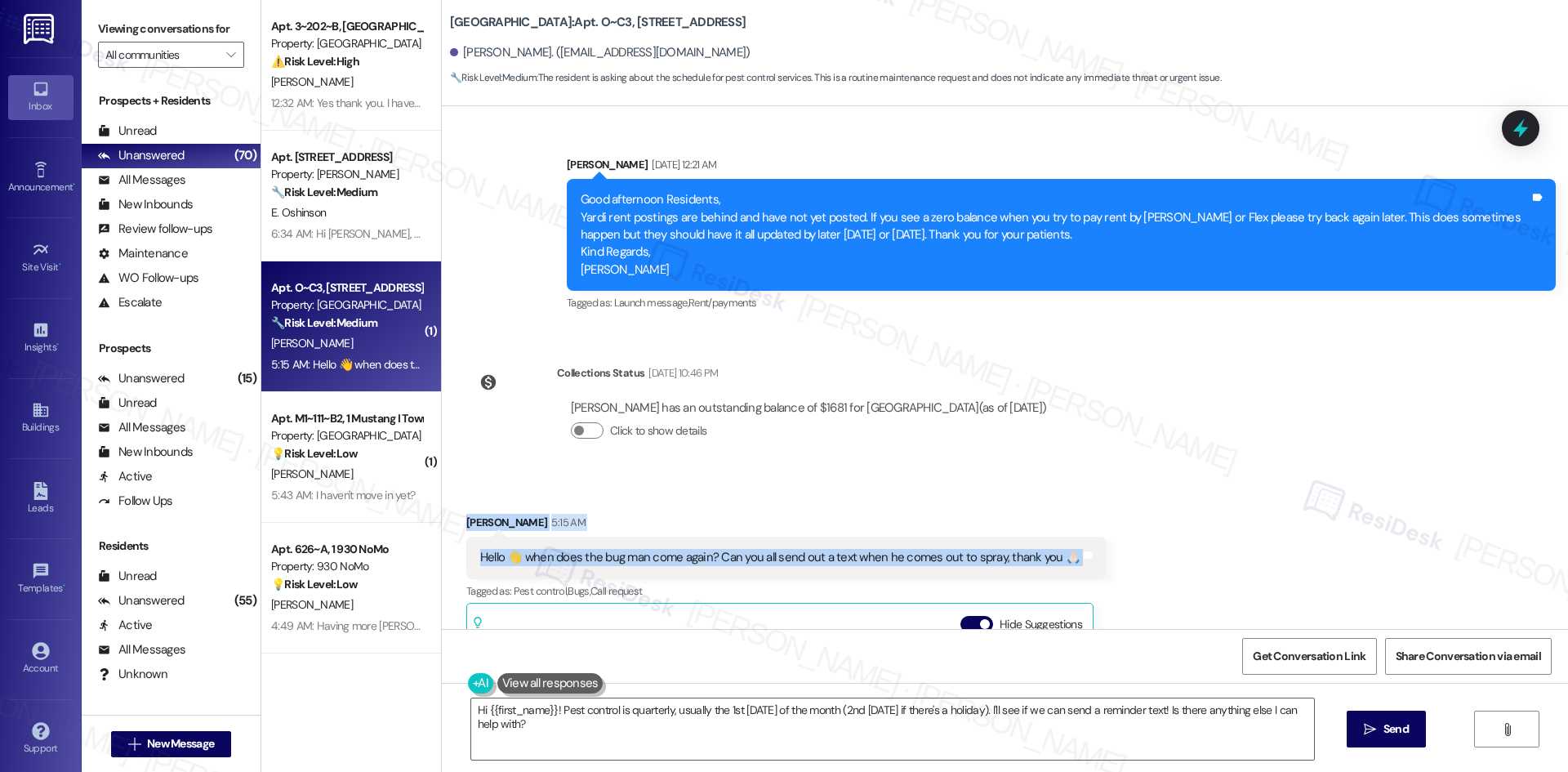
drag, startPoint x: 447, startPoint y: 486, endPoint x: 1177, endPoint y: 556, distance: 733.3
click at [1177, 556] on div "Received via SMS Charlesetta Wright 5:15 AM Hello 👋 when does the bug man come …" at bounding box center [1004, 724] width 1126 height 495
copy div "Charlesetta Wright 5:15 AM Hello 👋 when does the bug man come again? Can you al…"
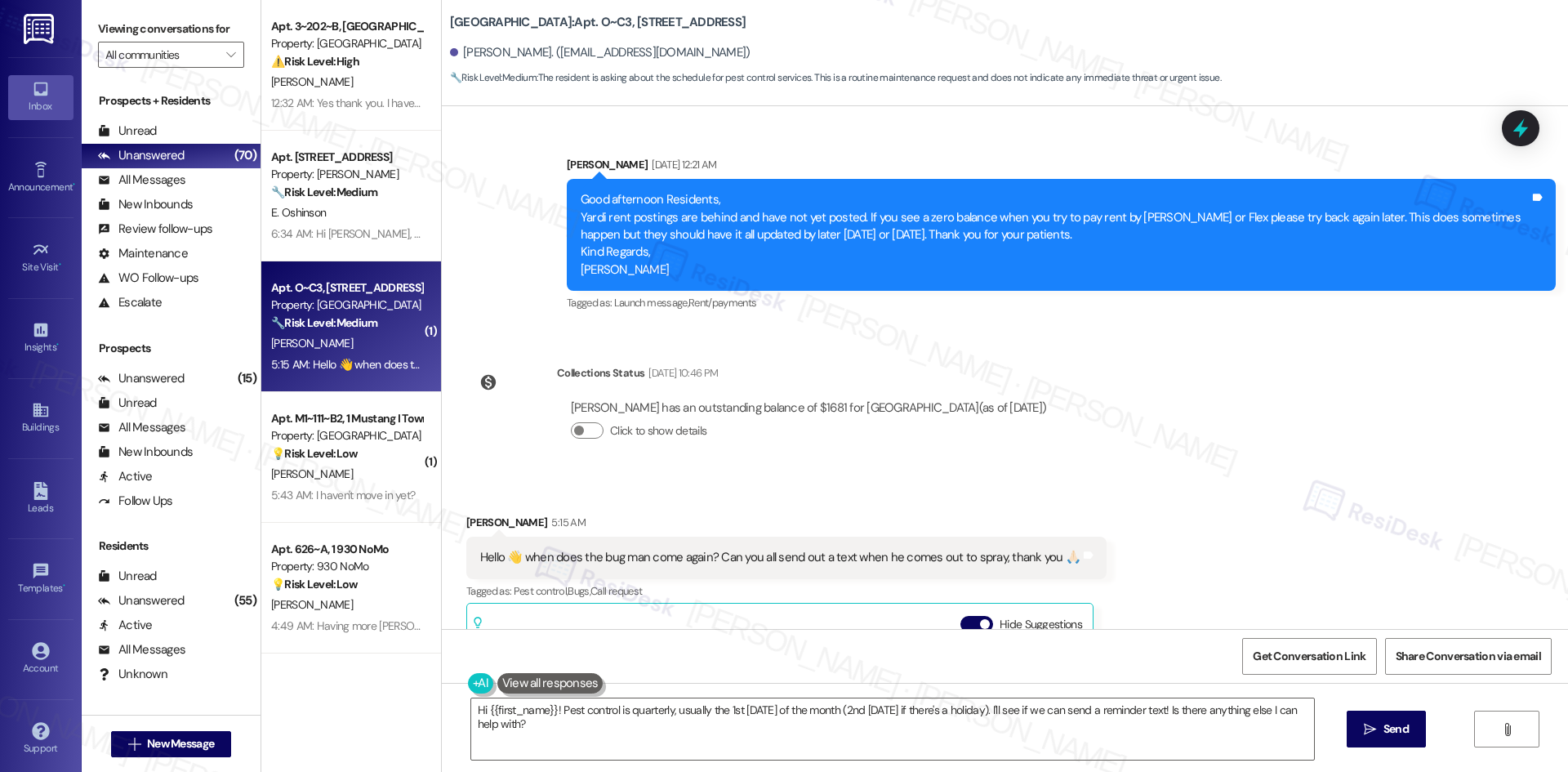
click at [944, 422] on div "Click to show details" at bounding box center [809, 431] width 475 height 17
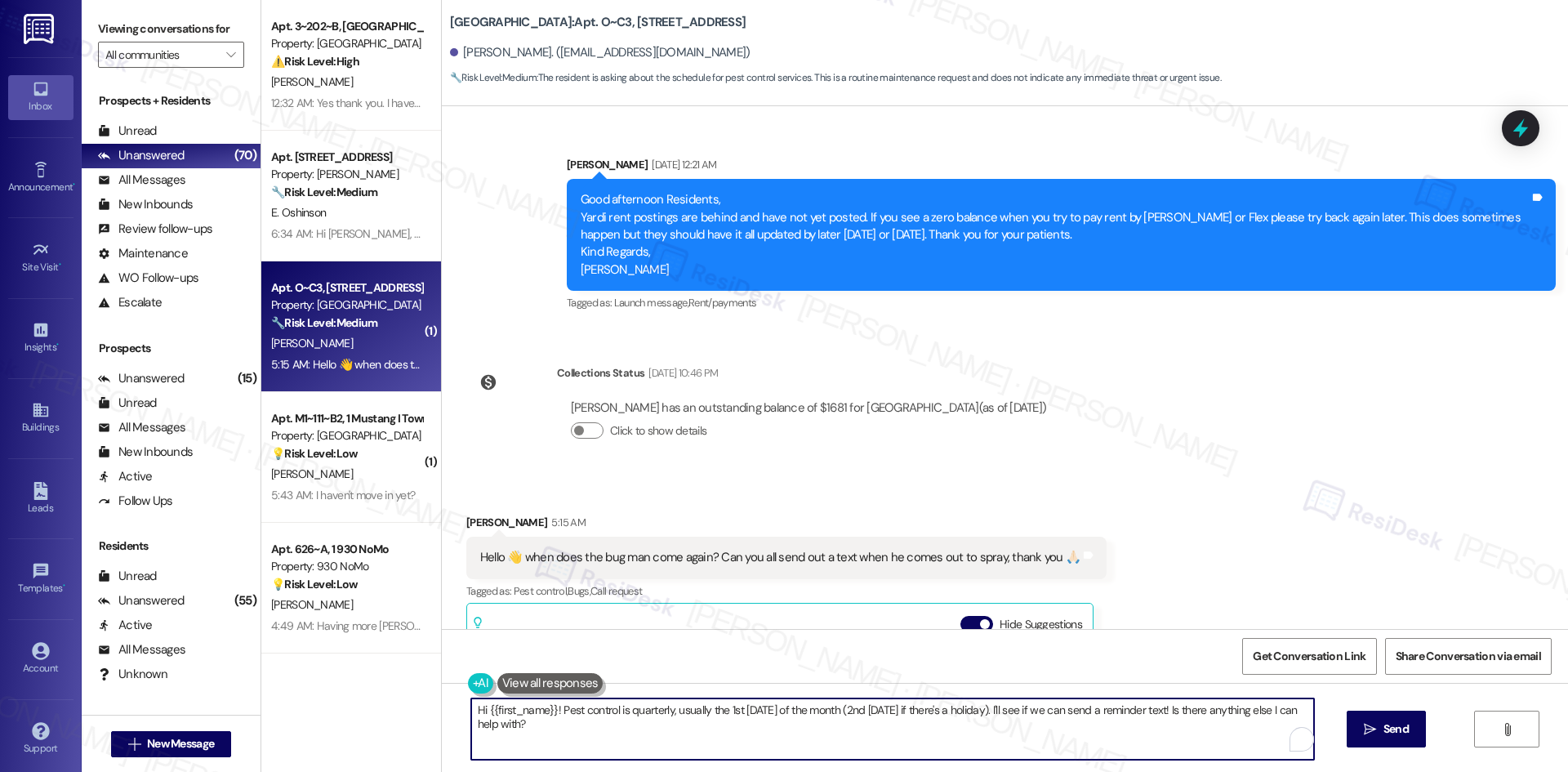
click at [695, 726] on textarea "Hi {{first_name}}! Pest control is quarterly, usually the 1st Friday of the mon…" at bounding box center [892, 729] width 843 height 62
paste textarea "hanks for reaching out. Can you let me know if you’re seeing any pest issues in…"
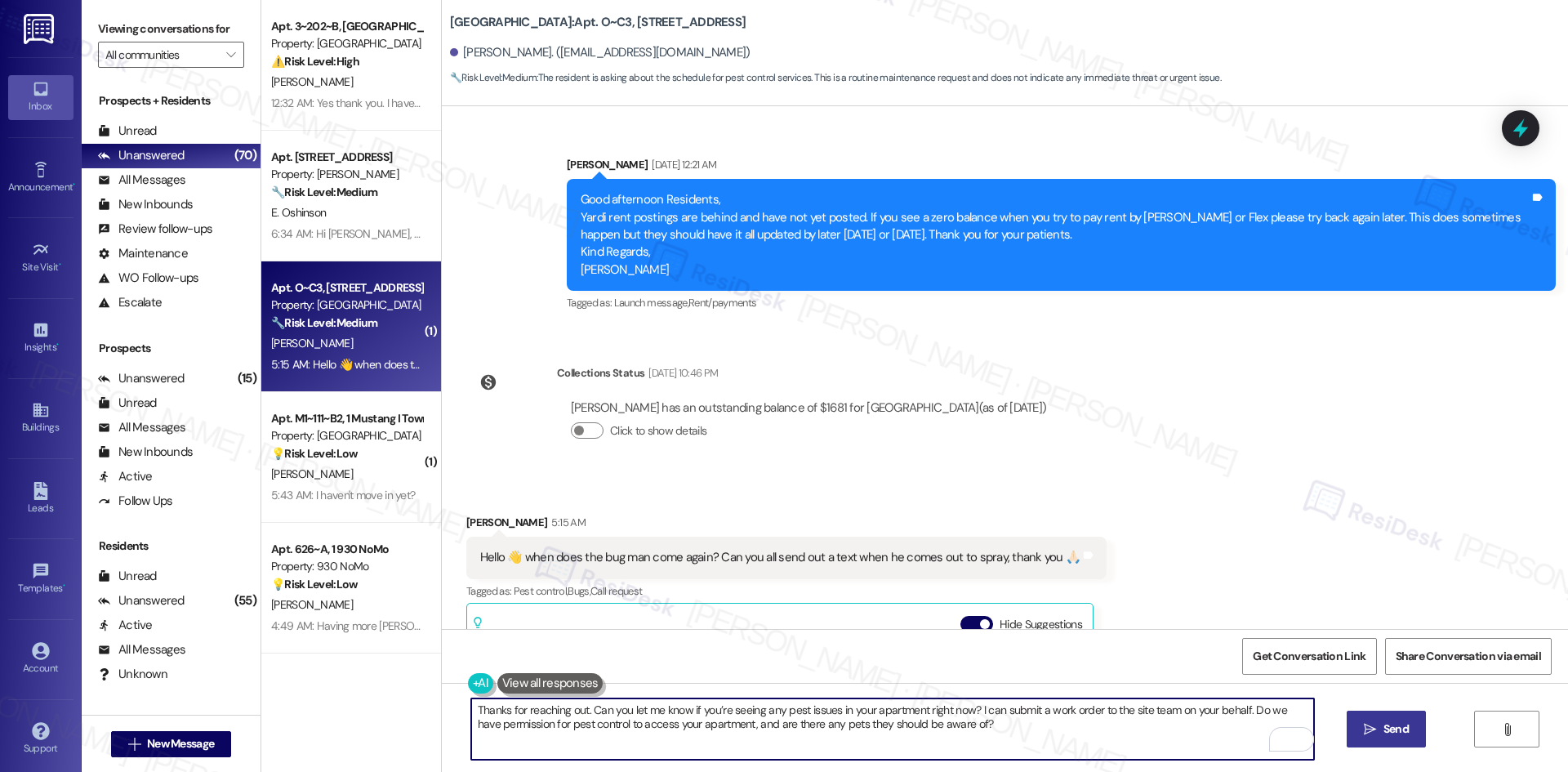
type textarea "Thanks for reaching out. Can you let me know if you’re seeing any pest issues i…"
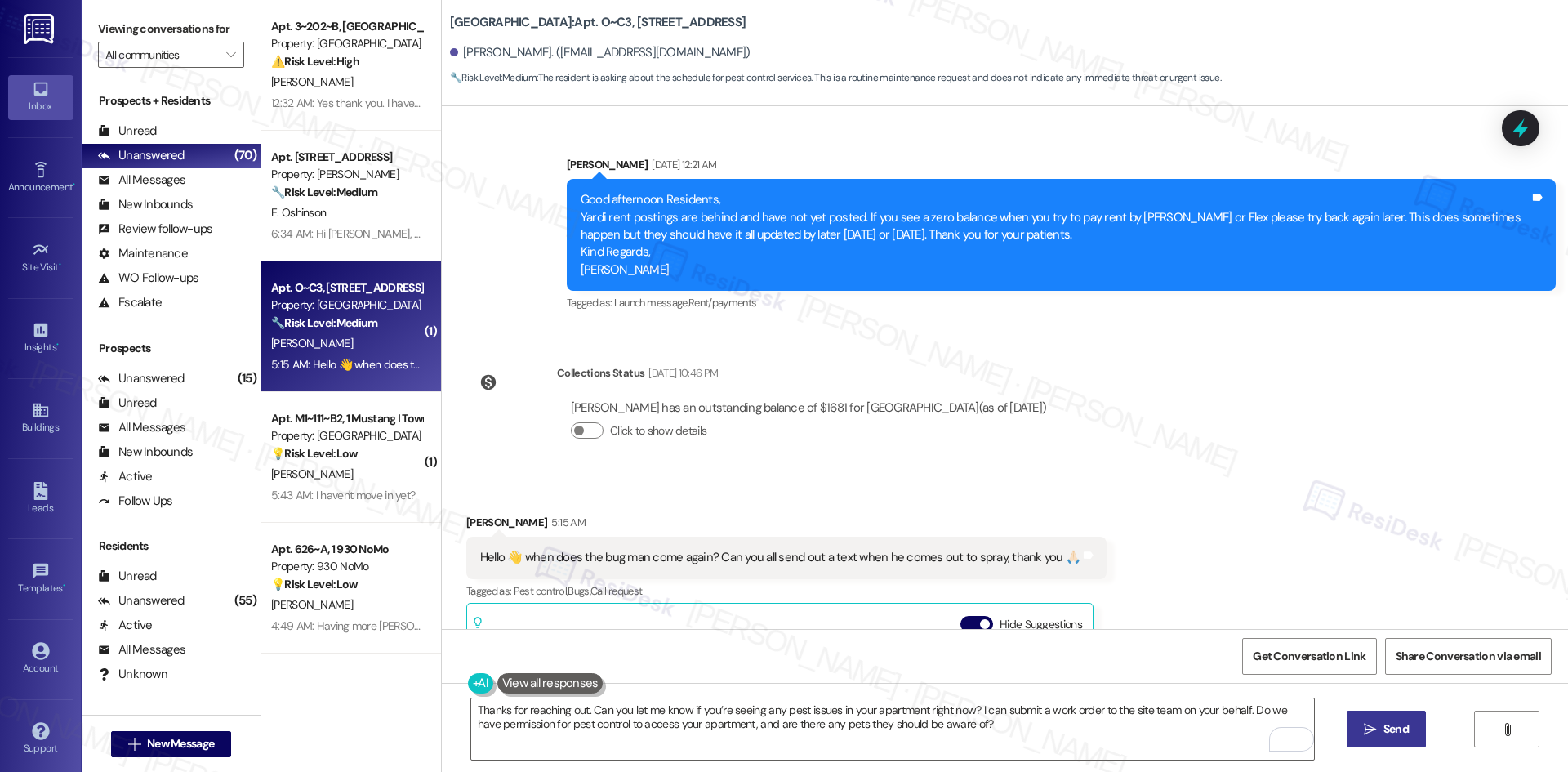
click at [1372, 741] on button " Send" at bounding box center [1386, 729] width 79 height 37
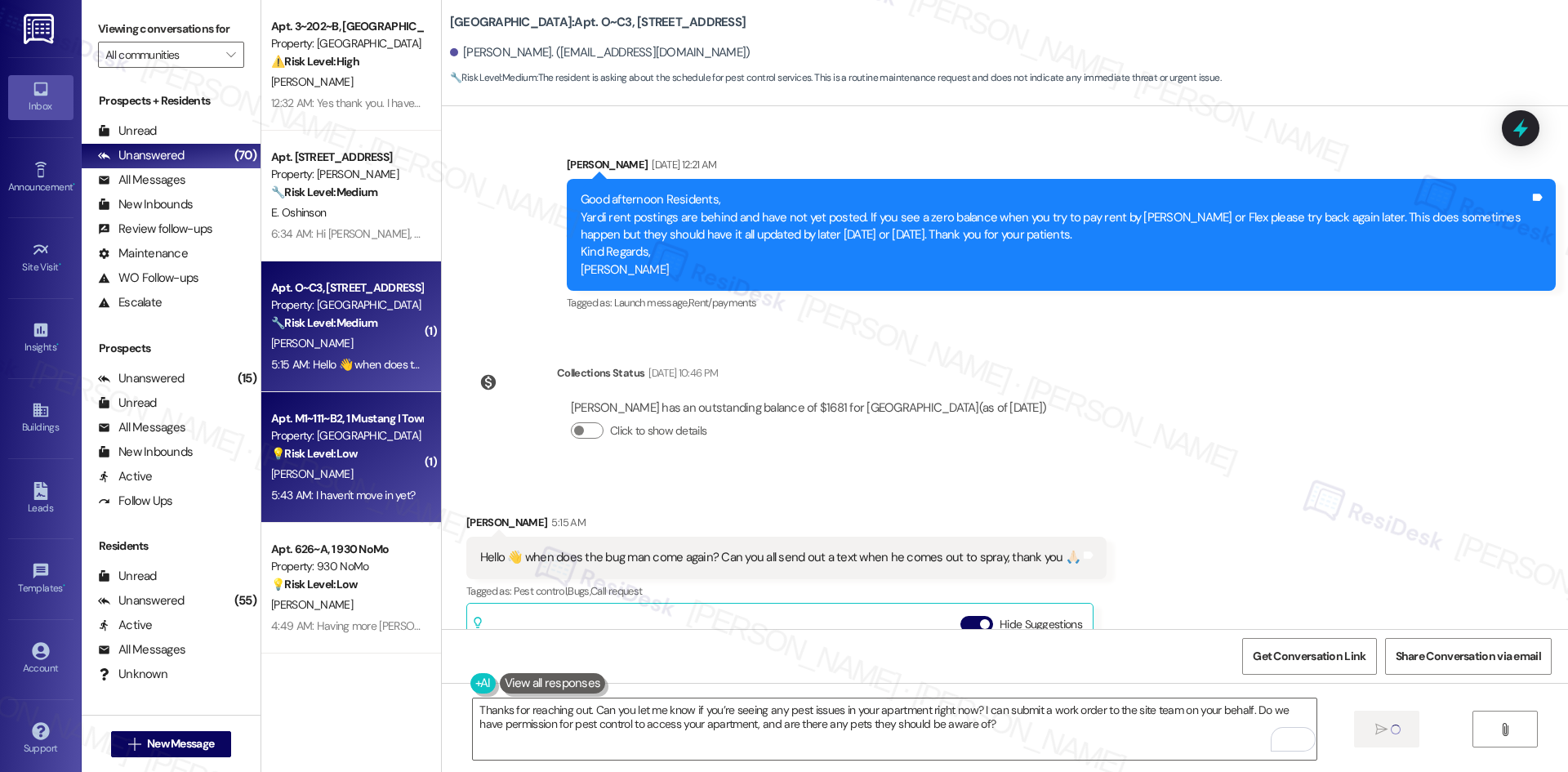
click at [332, 442] on div "Property: [GEOGRAPHIC_DATA]" at bounding box center [346, 436] width 151 height 17
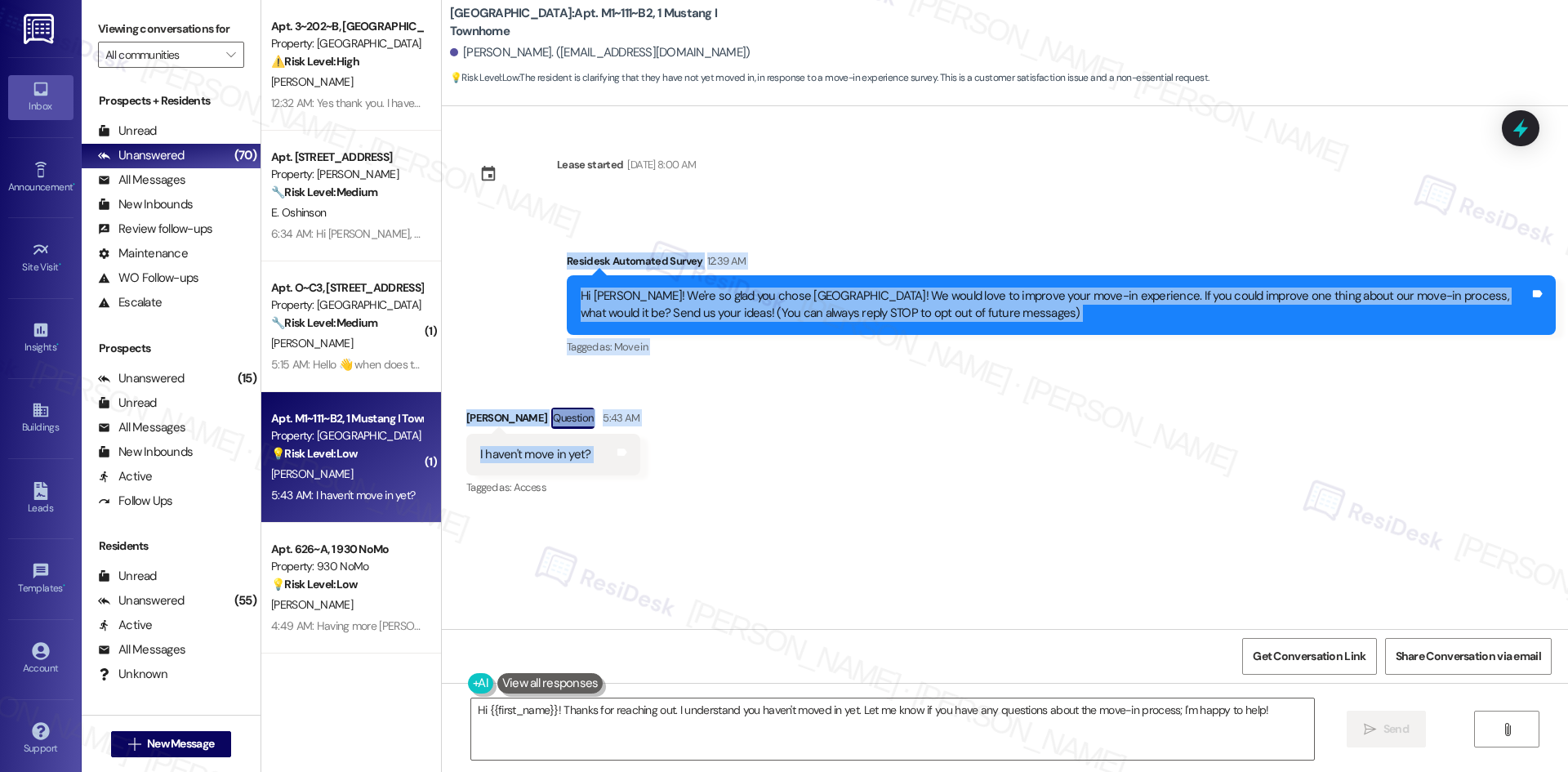
drag, startPoint x: 497, startPoint y: 255, endPoint x: 688, endPoint y: 459, distance: 279.5
click at [688, 459] on div "Lease started Aug 15, 2025 at 8:00 AM Survey, sent via SMS Residesk Automated S…" at bounding box center [1004, 367] width 1126 height 523
copy div "Residesk Automated Survey 12:39 AM Hi Adriana! We're so glad you chose Mustang …"
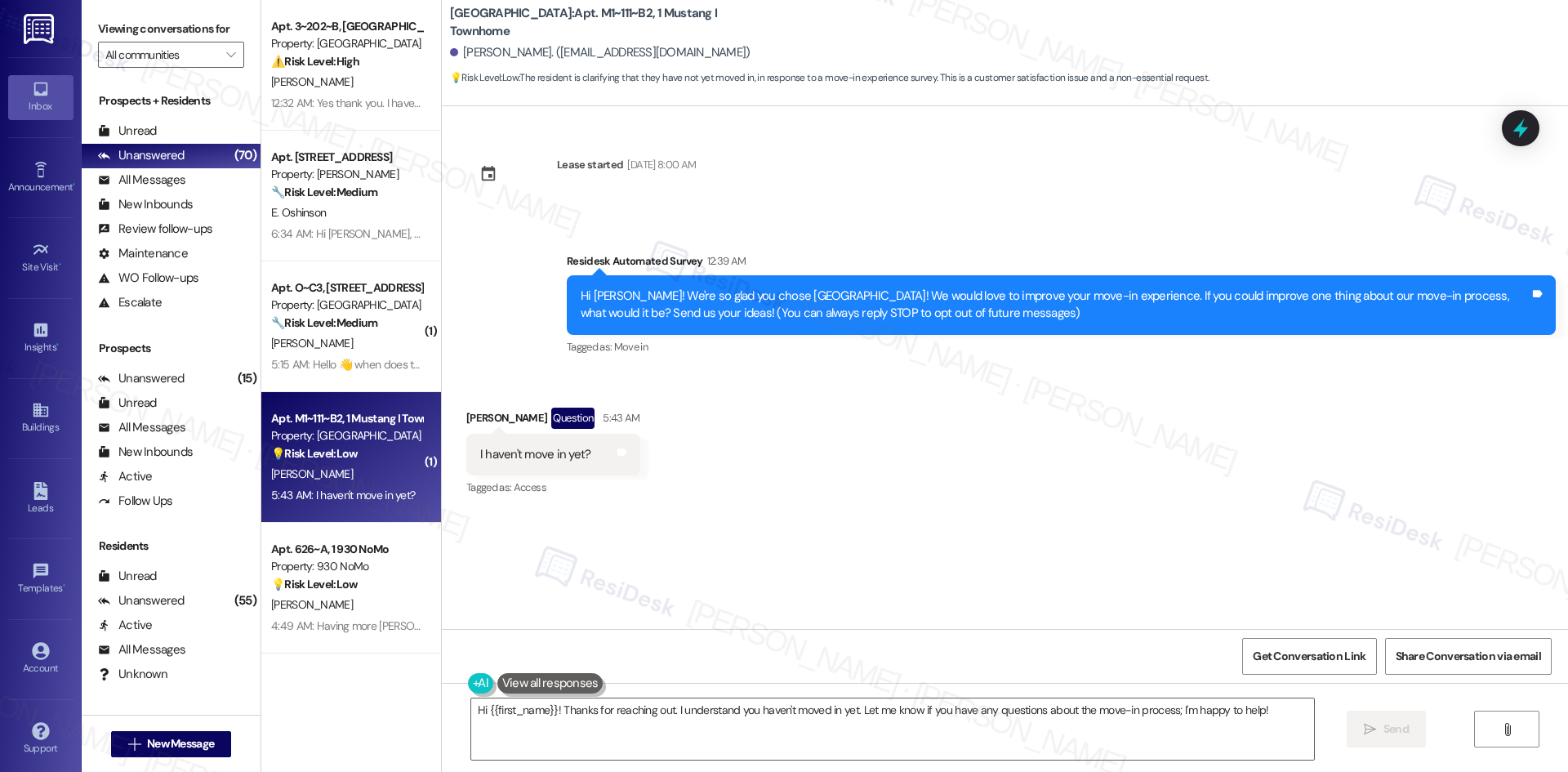
click at [865, 519] on div "Lease started Aug 15, 2025 at 8:00 AM Survey, sent via SMS Residesk Automated S…" at bounding box center [1004, 367] width 1126 height 523
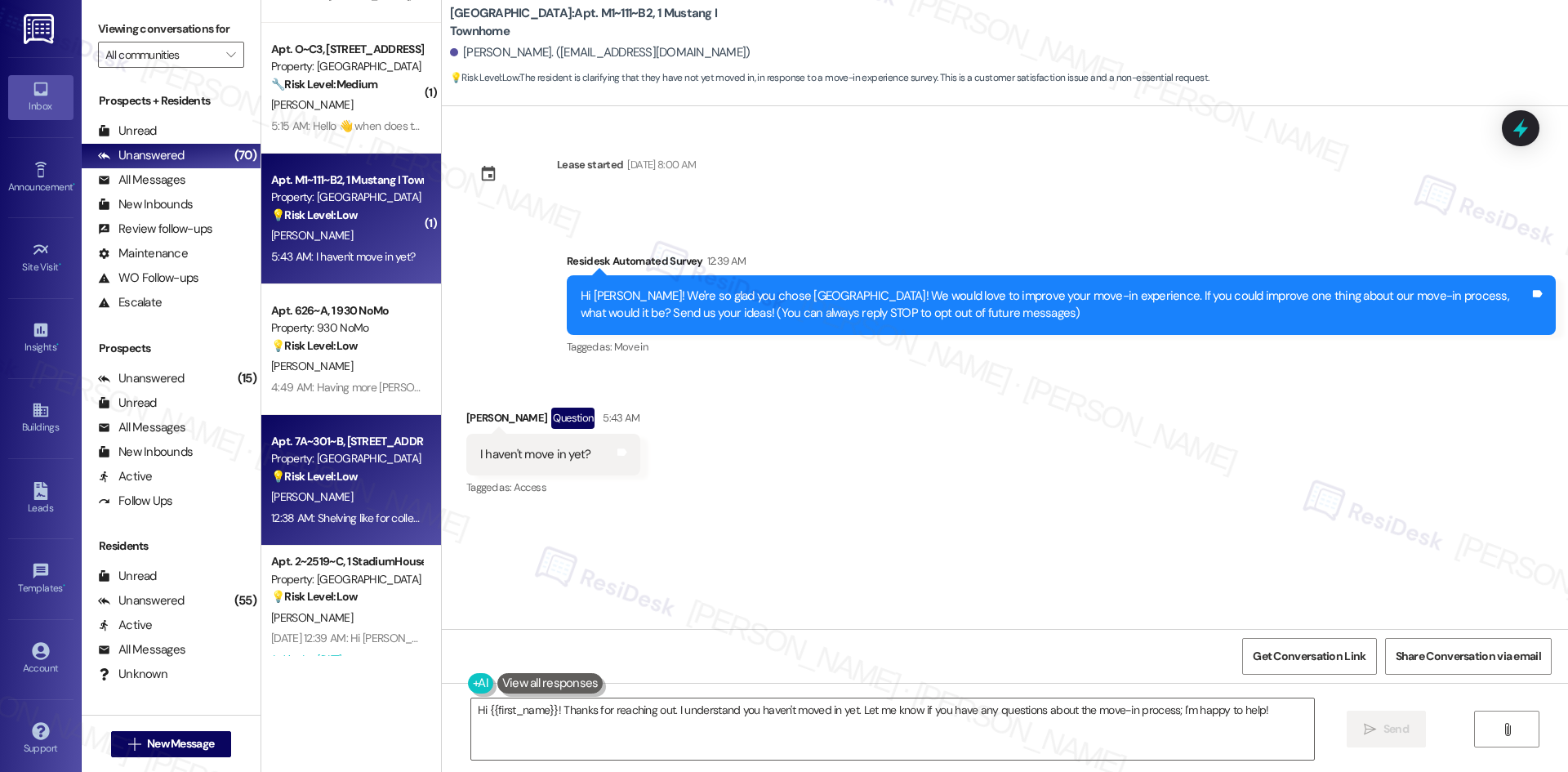
scroll to position [245, 0]
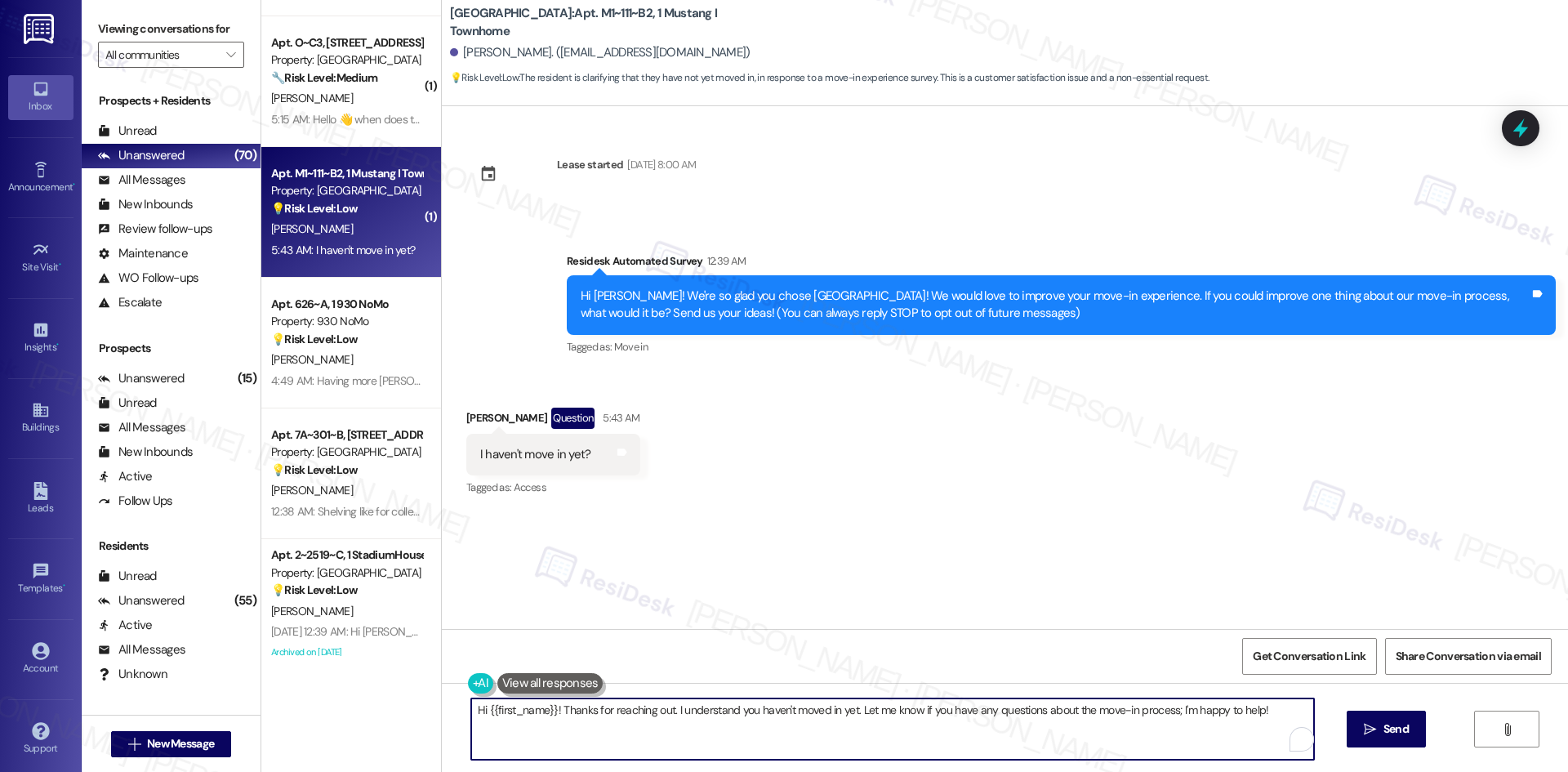
click at [747, 733] on textarea "Hi {{first_name}}! Thanks for reaching out. I understand you haven't moved in y…" at bounding box center [892, 729] width 843 height 62
paste textarea "hank you for letting me know. Since you haven’t moved in yet, please feel free …"
type textarea "Thank you for letting me know. Since you haven’t moved in yet, please feel free…"
click at [1392, 734] on span "Send" at bounding box center [1396, 729] width 25 height 17
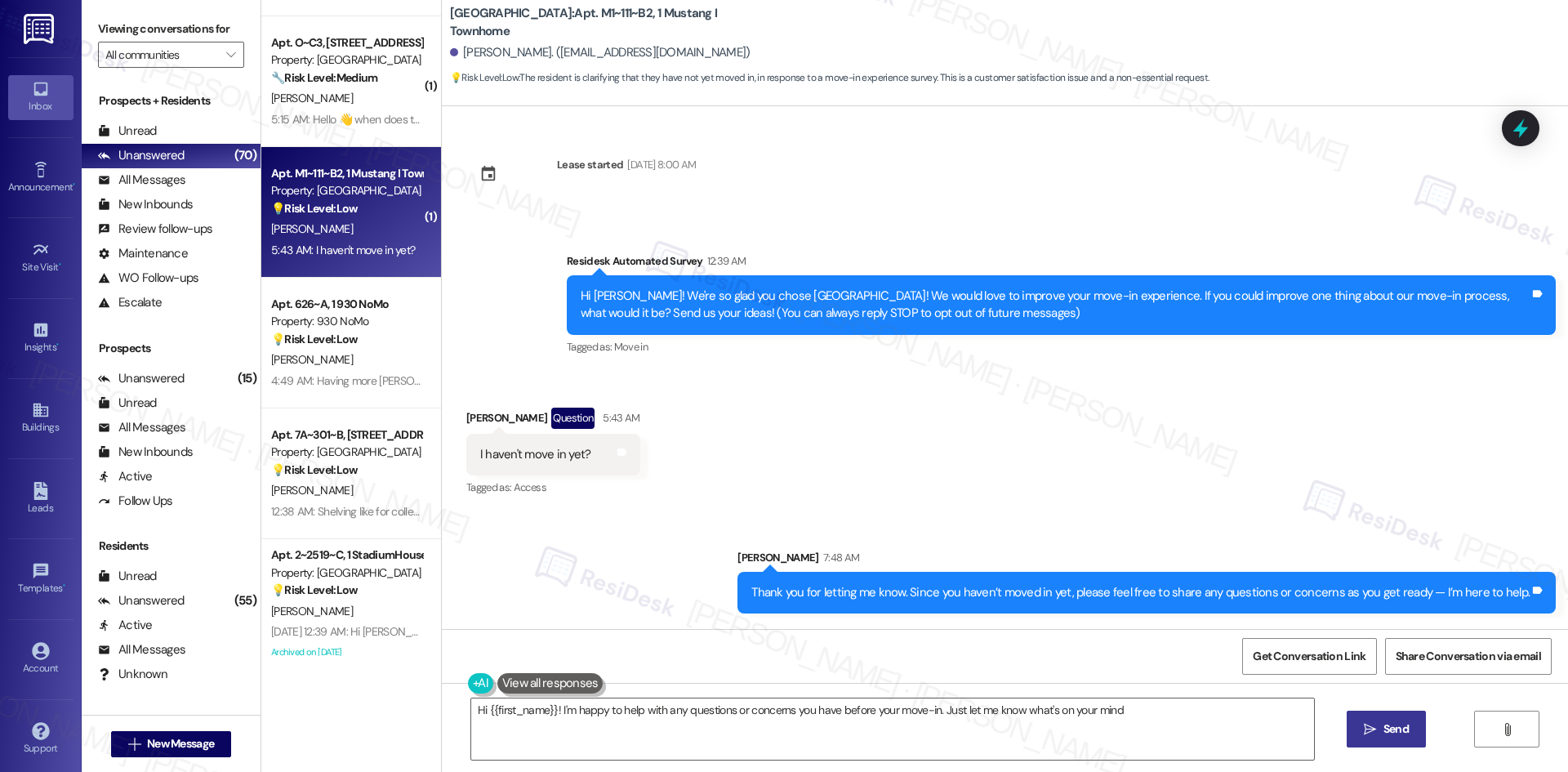
type textarea "Hi {{first_name}}! I'm happy to help with any questions or concerns you have be…"
click at [688, 551] on div "Sent via SMS Sarah 7:48 AM Thank you for letting me know. Since you haven’t mov…" at bounding box center [1004, 569] width 1126 height 114
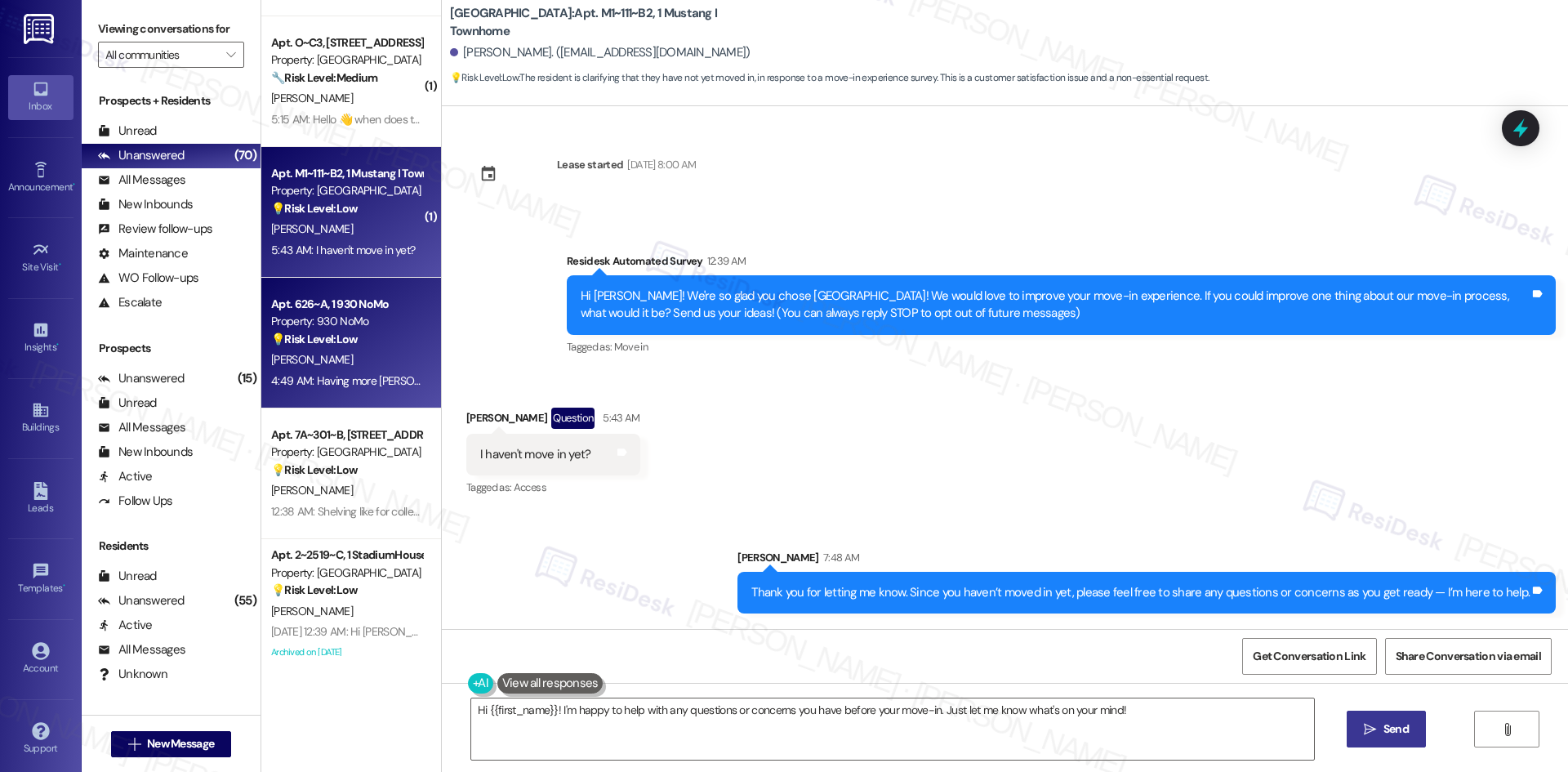
click at [353, 400] on div "Apt. 626~A, 1 930 NoMo Property: 930 NoMo 💡 Risk Level: Low The resident is pro…" at bounding box center [351, 343] width 179 height 131
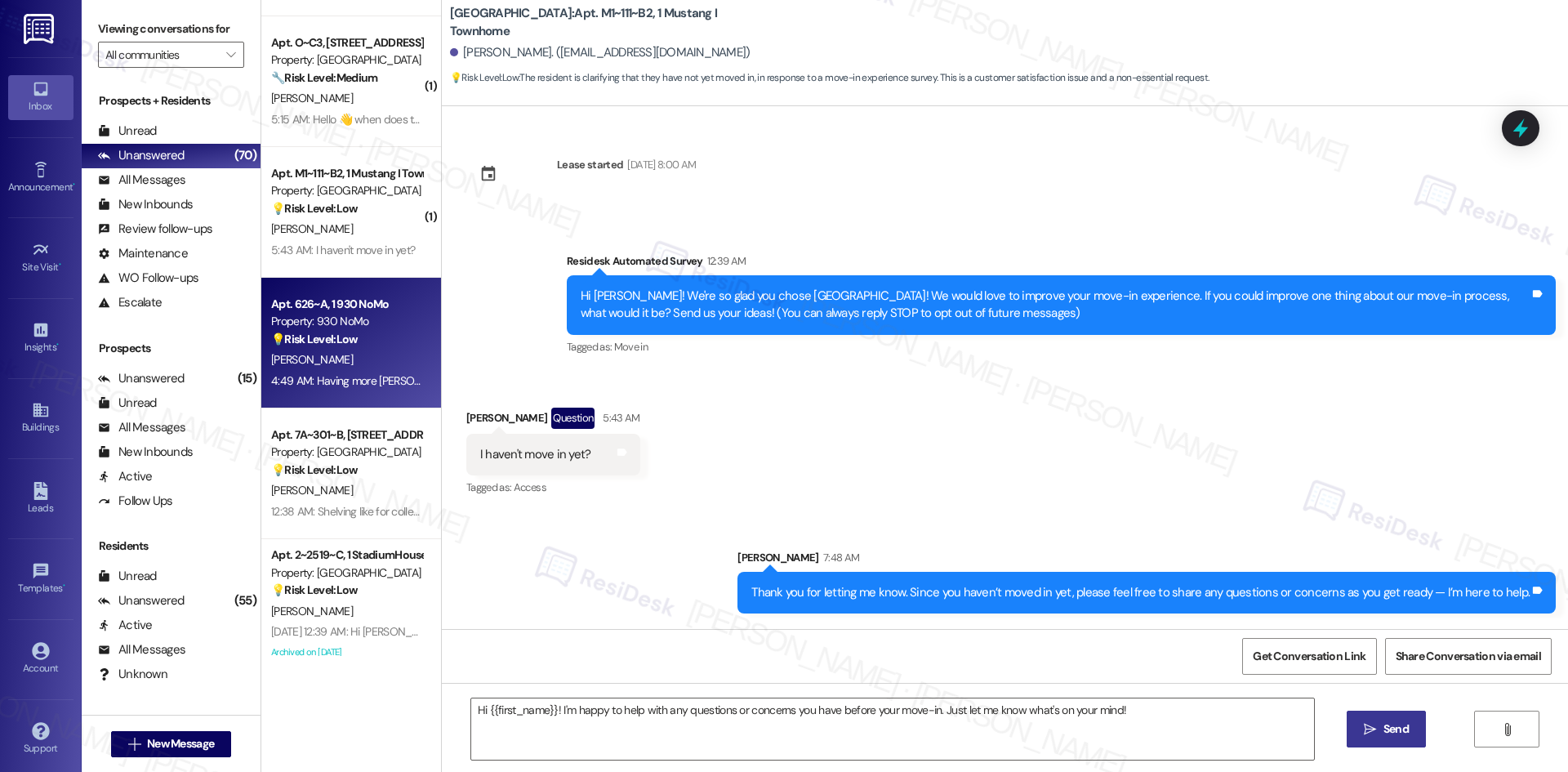
type textarea "Fetching suggested responses. Please feel free to read through the conversation…"
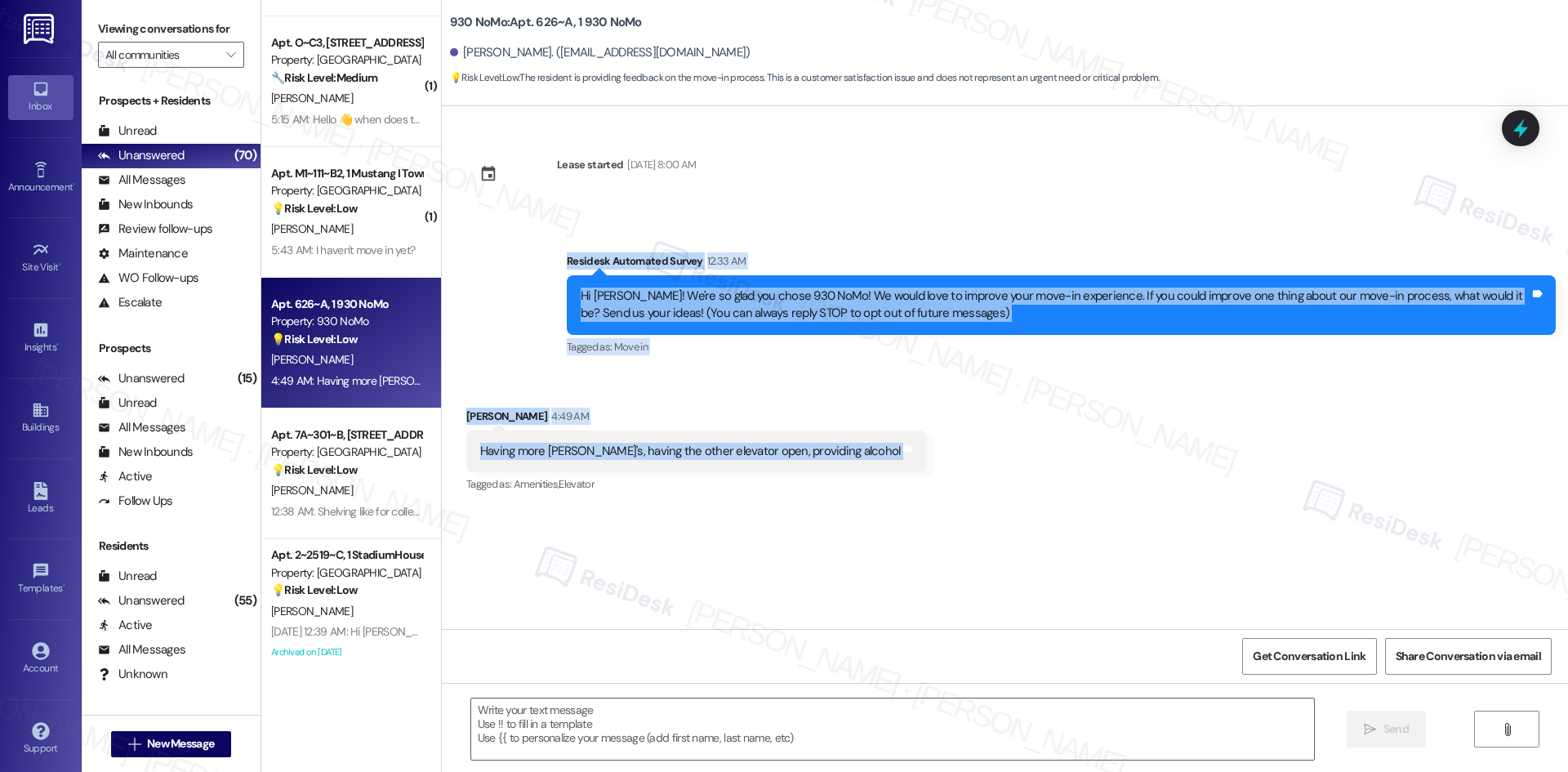
drag, startPoint x: 723, startPoint y: 362, endPoint x: 948, endPoint y: 453, distance: 242.7
click at [948, 453] on div "Lease started Aug 16, 2025 at 8:00 AM Survey, sent via SMS Residesk Automated S…" at bounding box center [1004, 367] width 1126 height 523
copy div "Residesk Automated Survey 12:33 AM Hi Andrew! We're so glad you chose 930 NoMo!…"
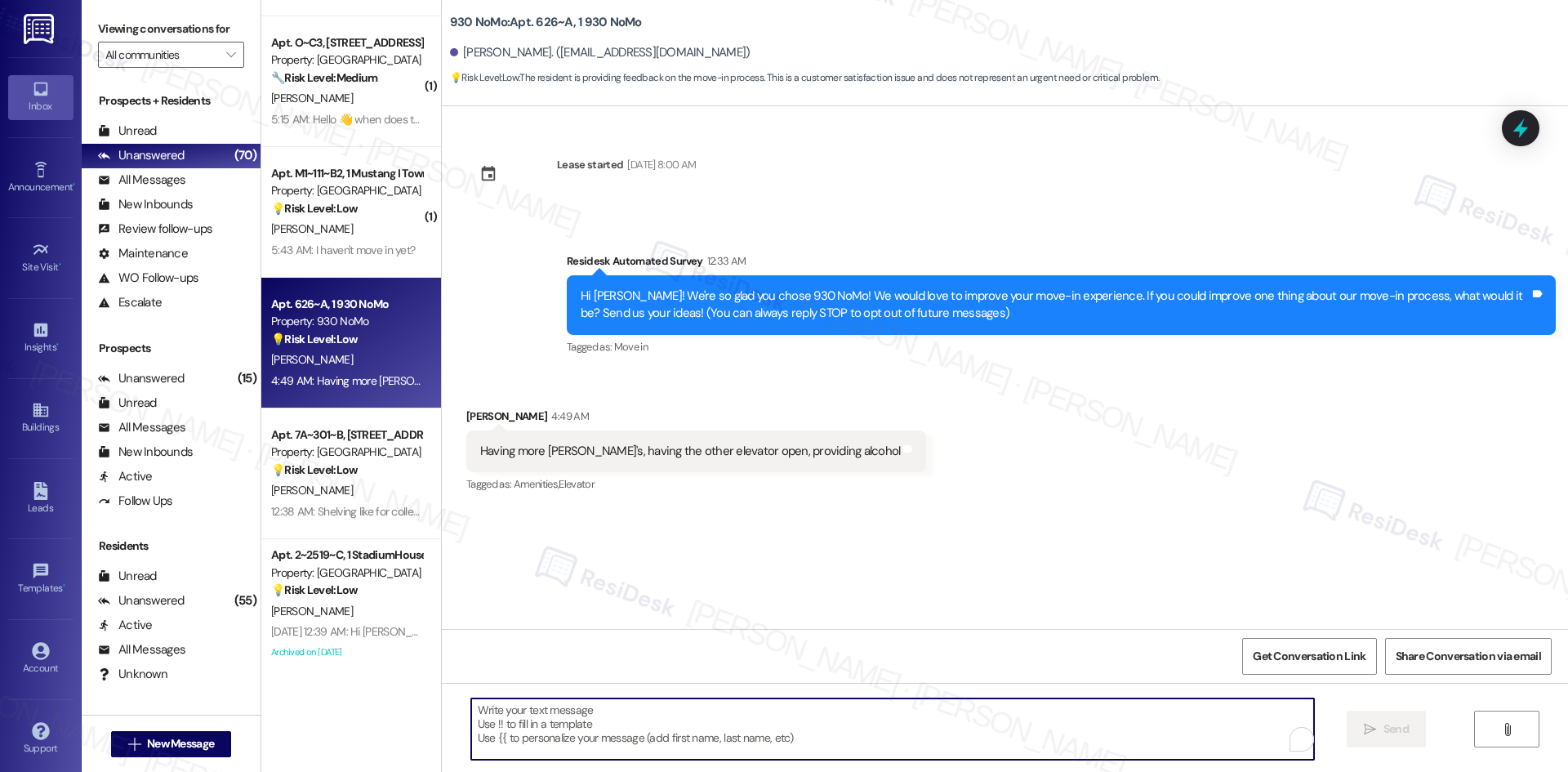
click at [657, 730] on textarea "To enrich screen reader interactions, please activate Accessibility in Grammarl…" at bounding box center [892, 729] width 843 height 62
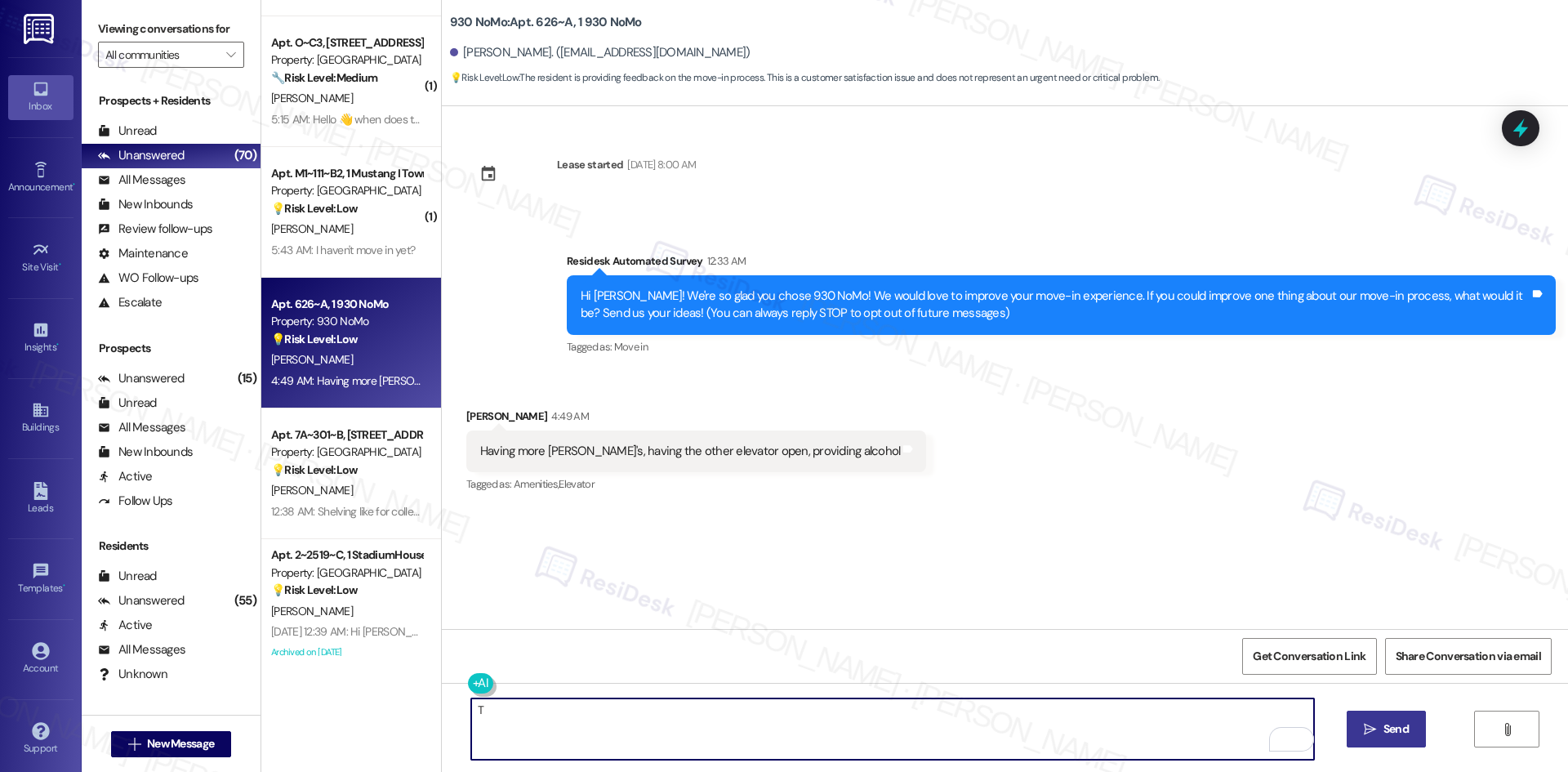
paste textarea "hank you for your feedback! I’ll share your notes about having more dollies and…"
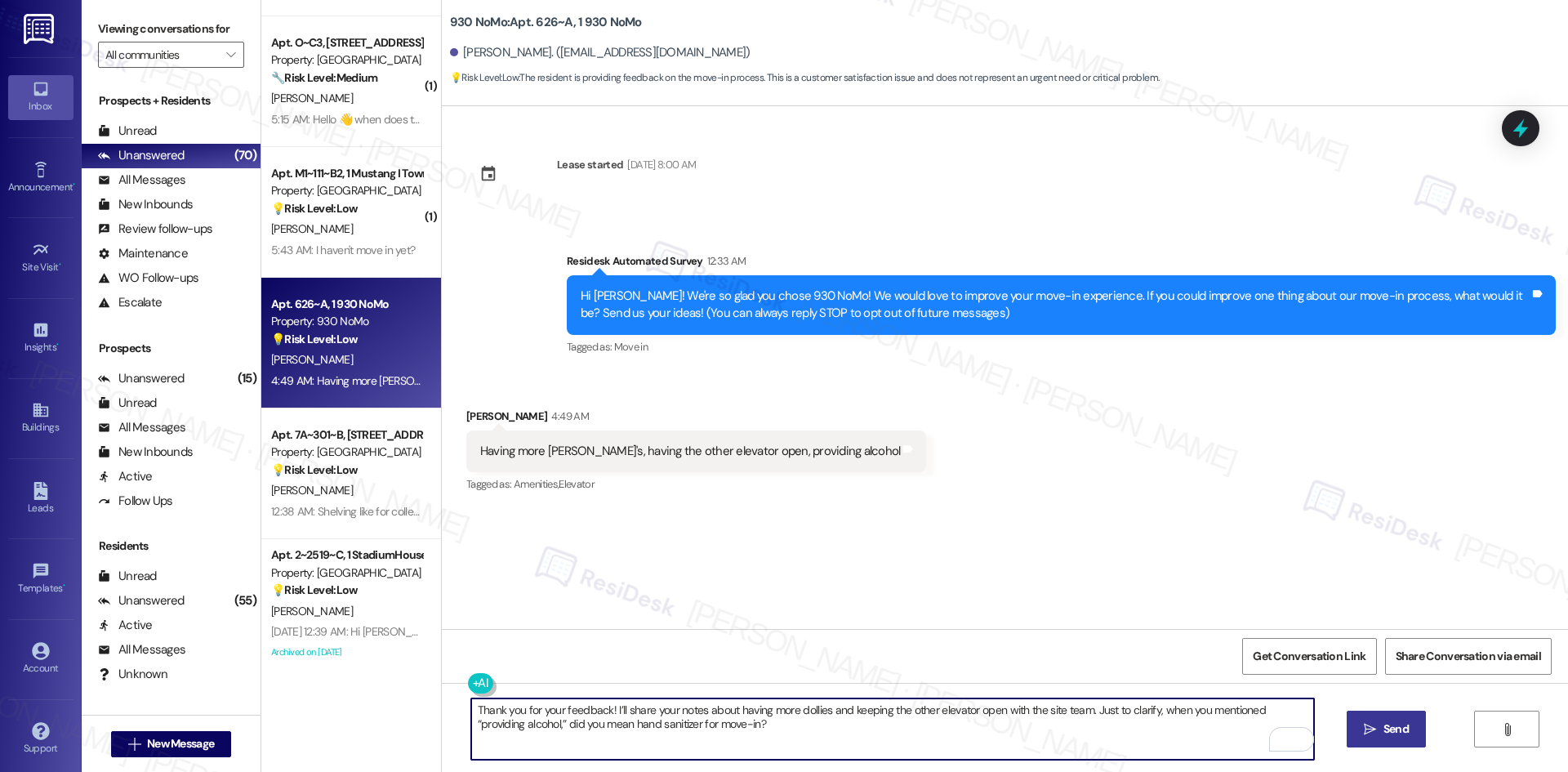
type textarea "Thank you for your feedback! I’ll share your notes about having more dollies an…"
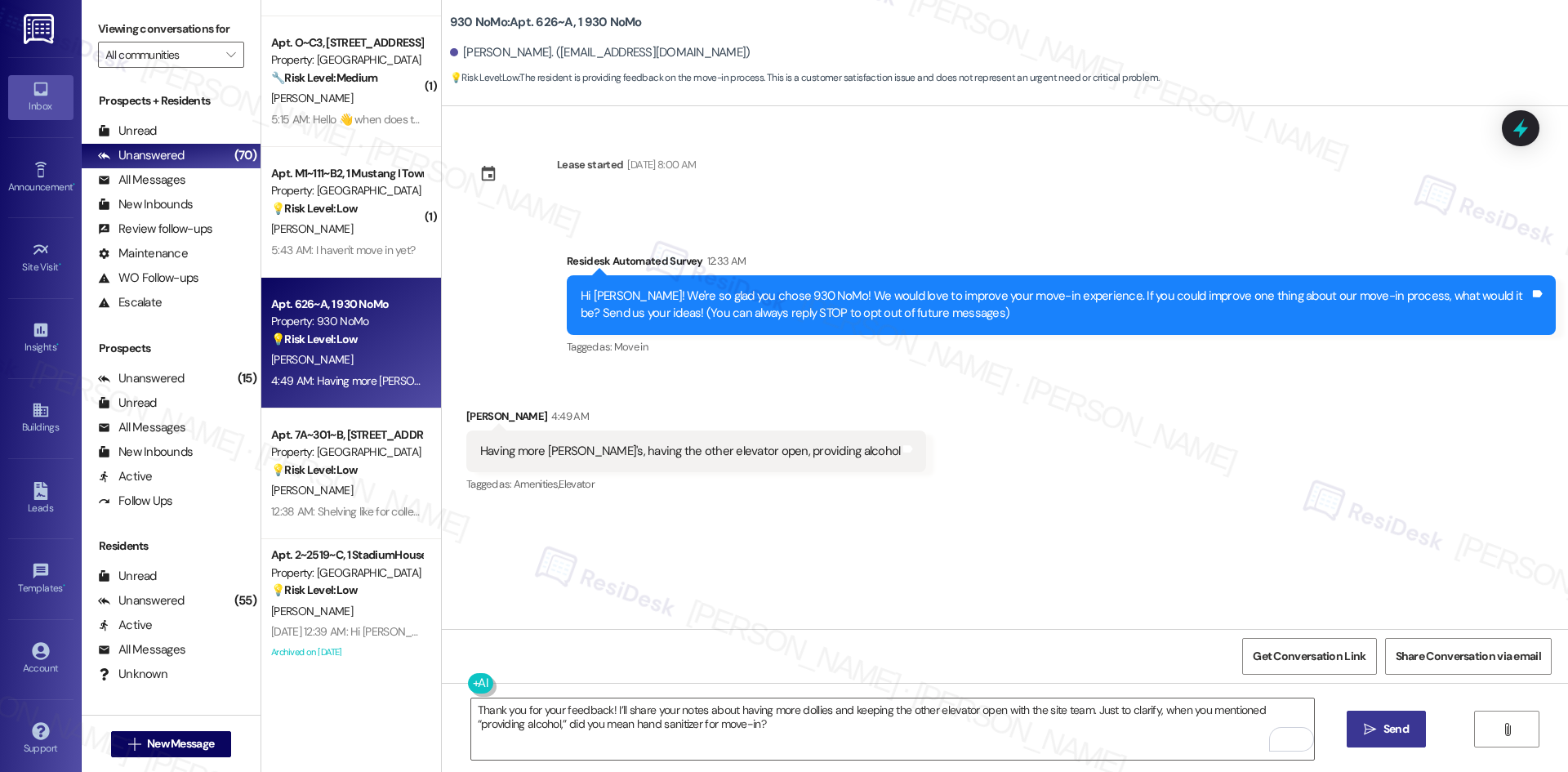
click at [1399, 730] on span "Send" at bounding box center [1396, 729] width 25 height 17
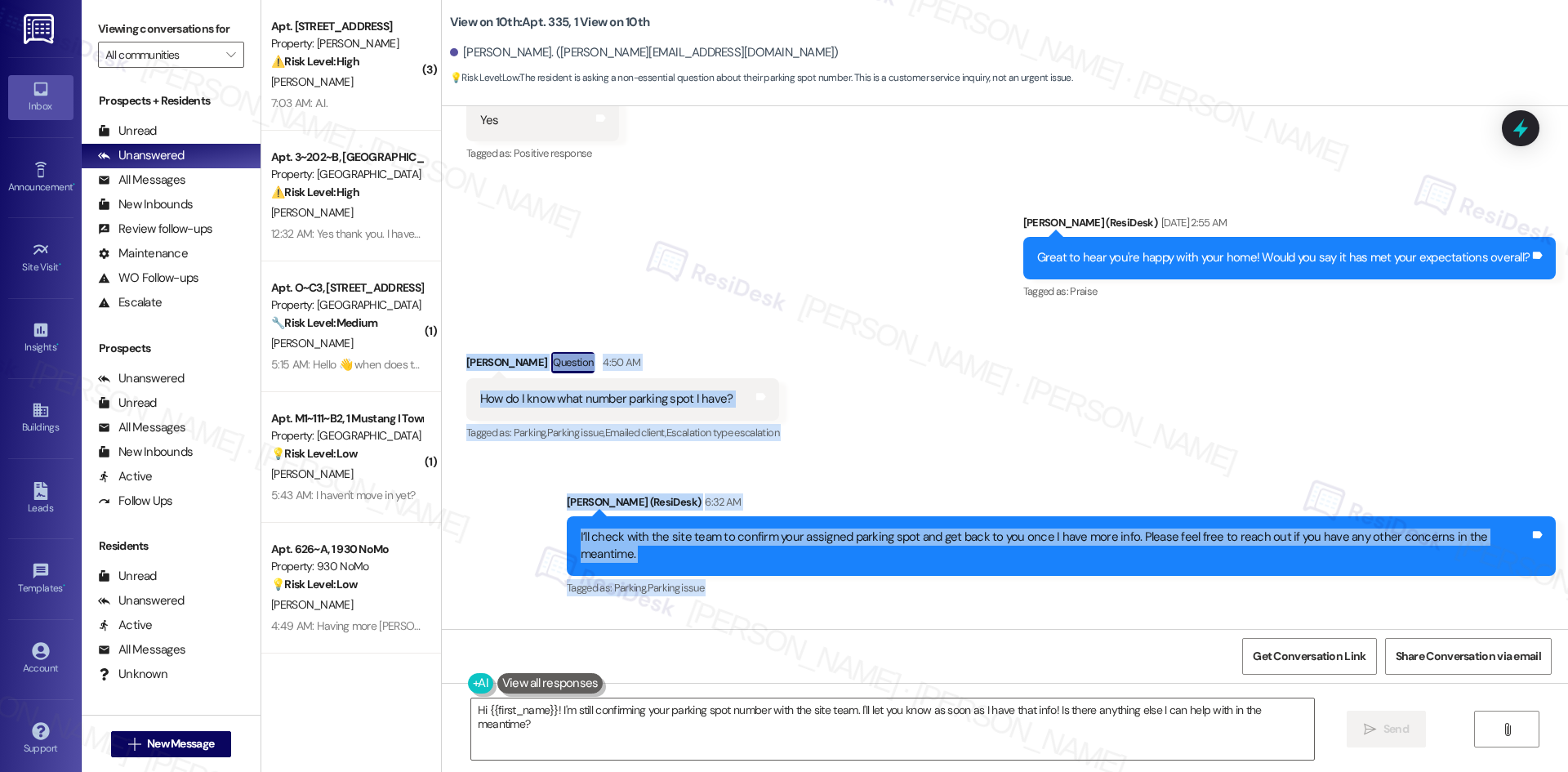
scroll to position [3852, 0]
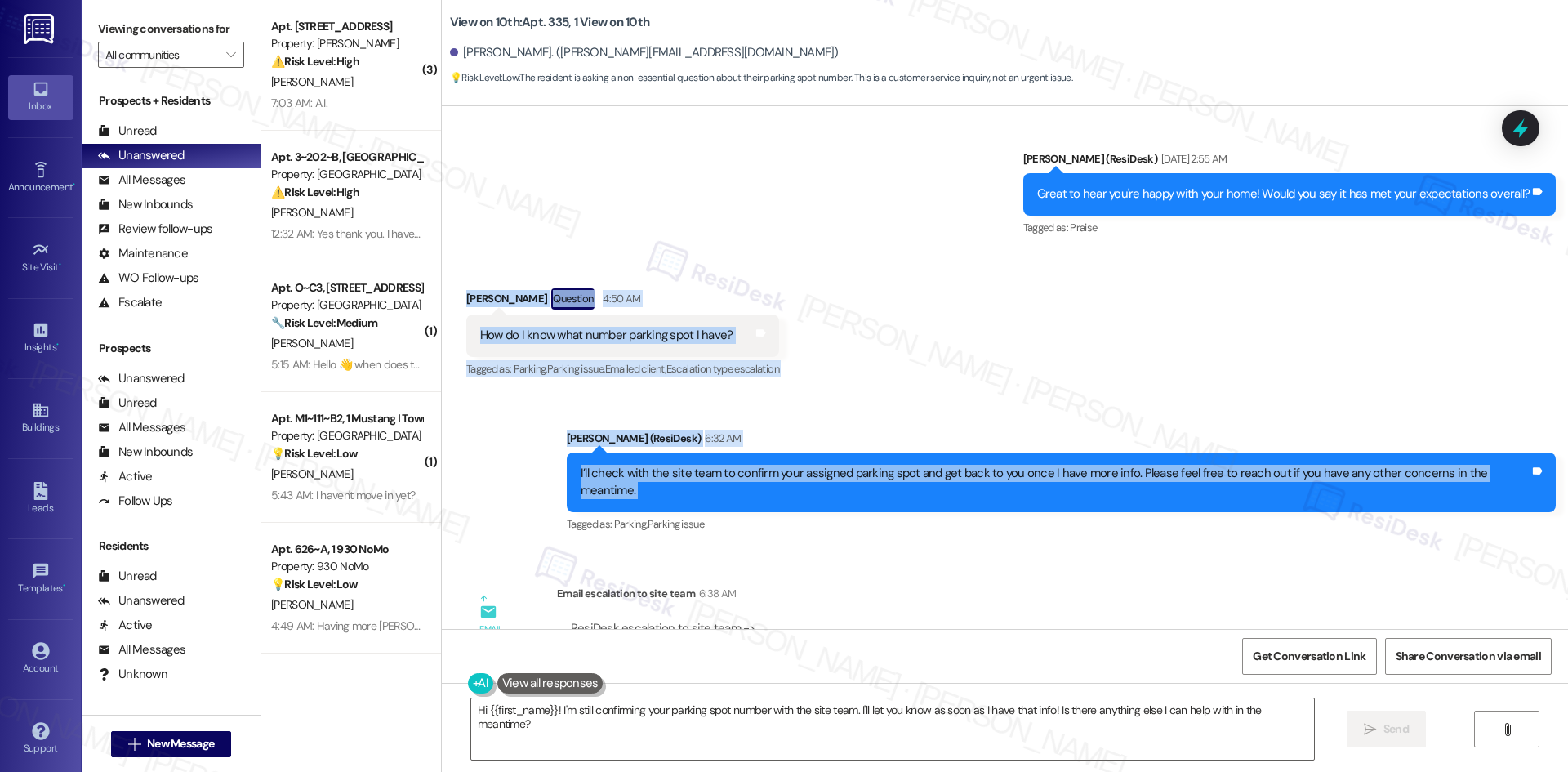
drag, startPoint x: 449, startPoint y: 376, endPoint x: 1550, endPoint y: 466, distance: 1104.7
click at [1550, 466] on div "Announcement, sent via SMS [PERSON_NAME] (ResiDesk) [DATE] 5:19 AM Hi [PERSON_N…" at bounding box center [1004, 367] width 1126 height 523
copy div "[PERSON_NAME] Question 4:50 AM How do I know what number parking spot I have? T…"
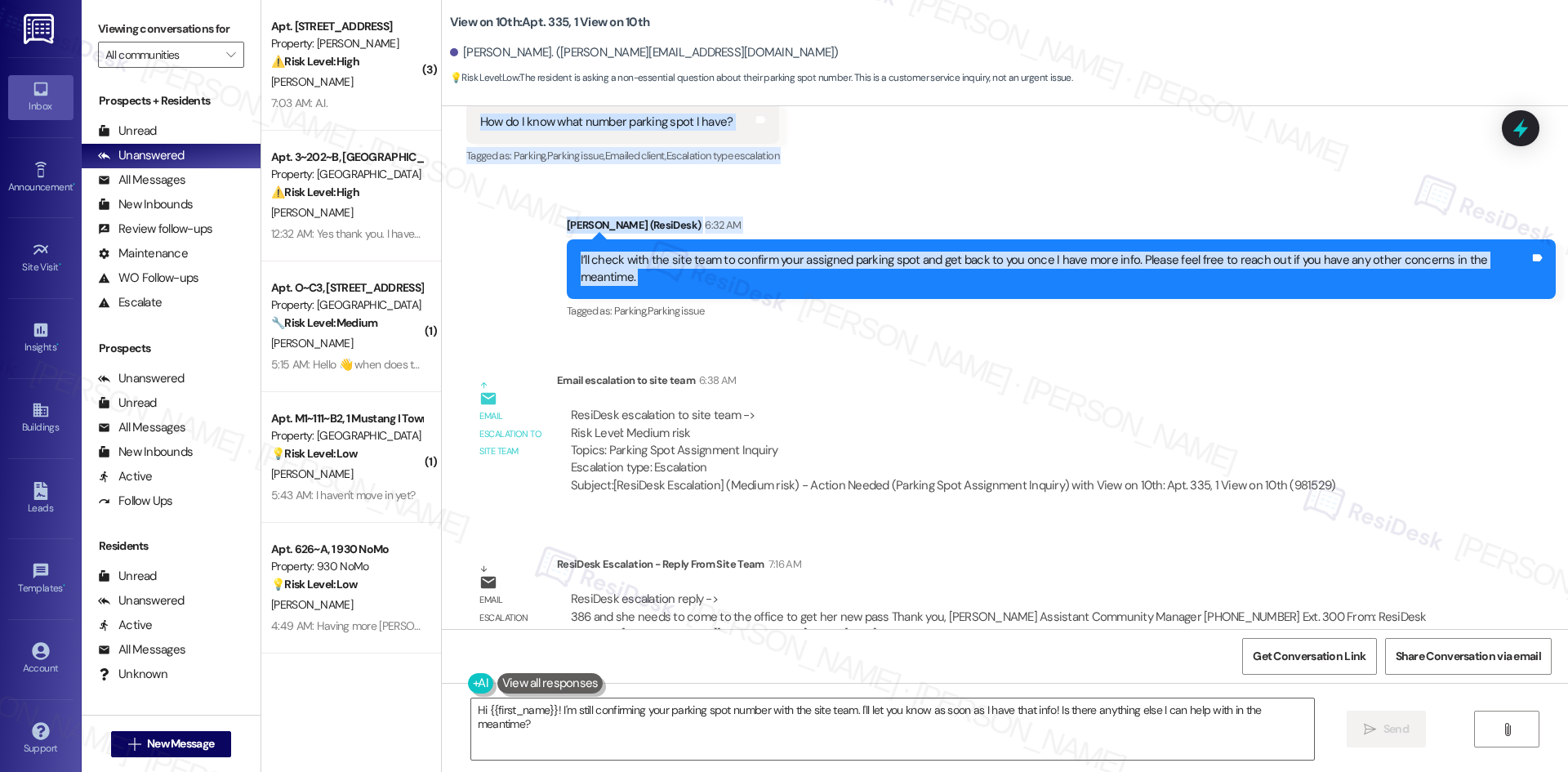
scroll to position [4070, 0]
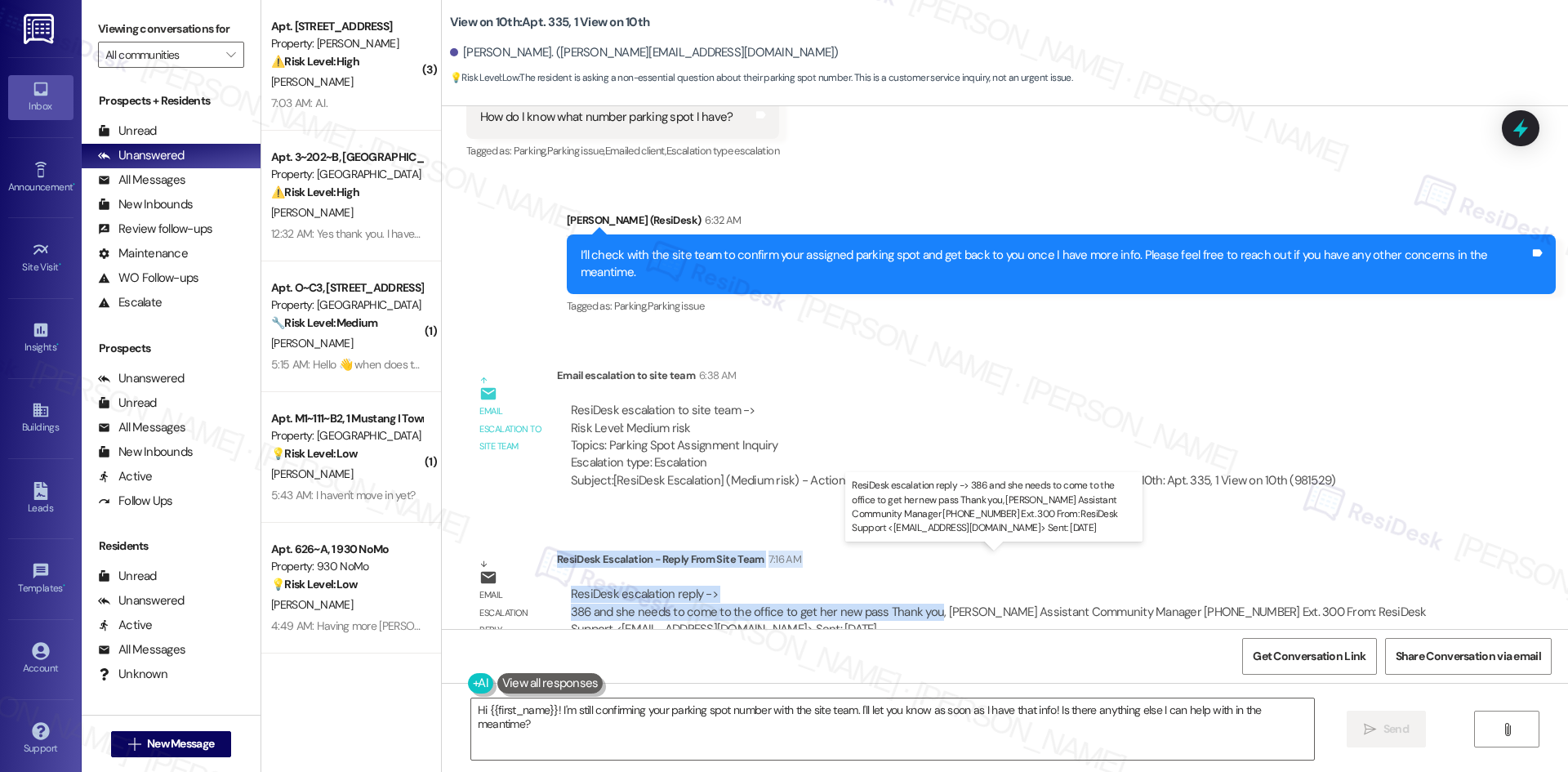
drag, startPoint x: 546, startPoint y: 523, endPoint x: 922, endPoint y: 581, distance: 380.4
click at [922, 581] on div "ResiDesk Escalation - Reply From Site Team 7:16 AM ResiDesk escalation reply ->…" at bounding box center [1006, 600] width 898 height 99
copy div "ResiDesk Escalation - Reply From Site Team 7:16 AM ResiDesk escalation reply ->…"
click at [754, 730] on textarea "Hi {{first_name}}! I'm still confirming your parking spot number with the site …" at bounding box center [892, 729] width 843 height 62
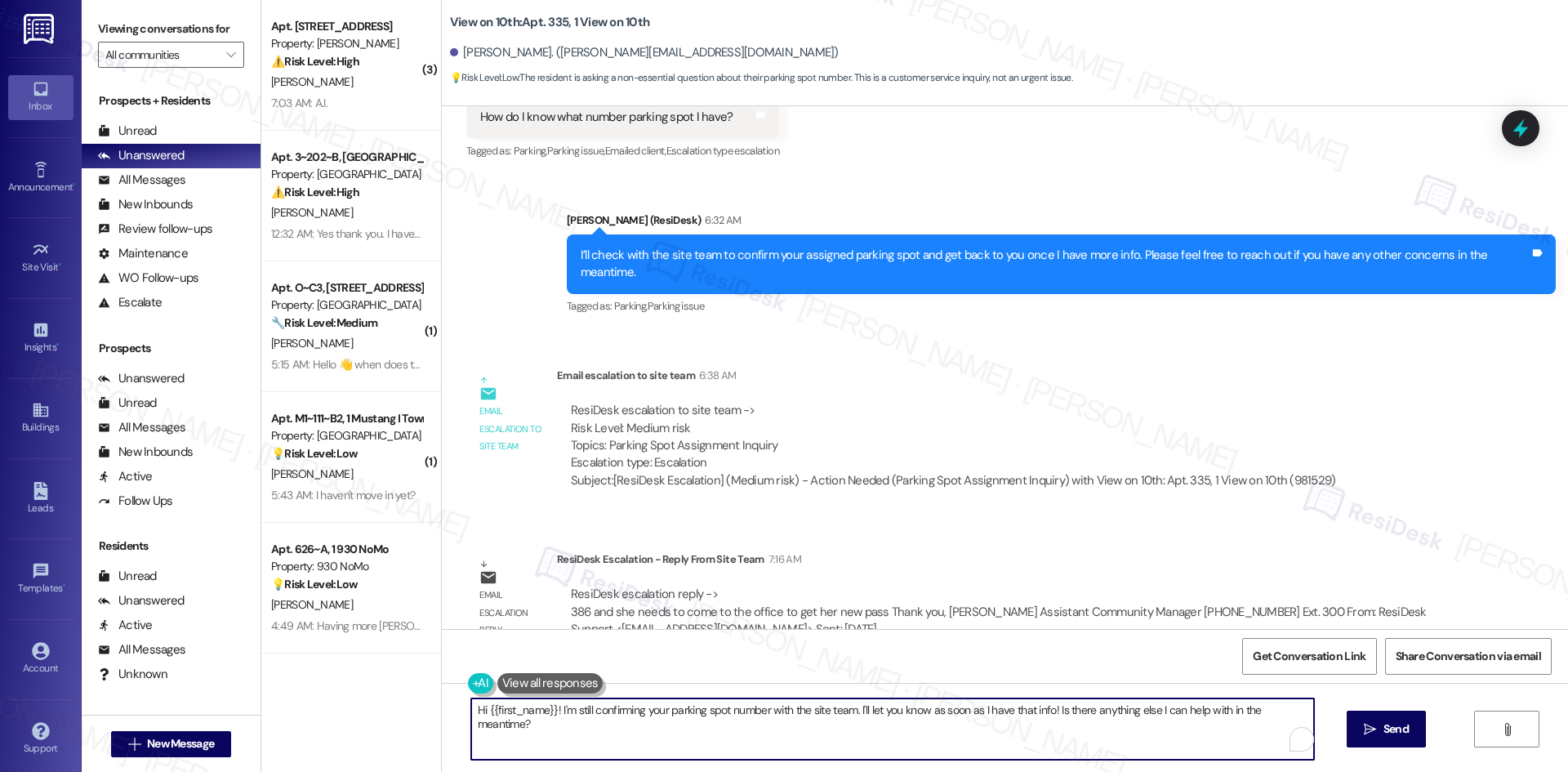
paste textarea "Samantha, the team confirmed your assigned parking spot is #386. You’ll just ne…"
type textarea "Hi Samantha, the team confirmed your assigned parking spot is #386. You’ll just…"
click at [1383, 729] on span "Send" at bounding box center [1396, 729] width 25 height 17
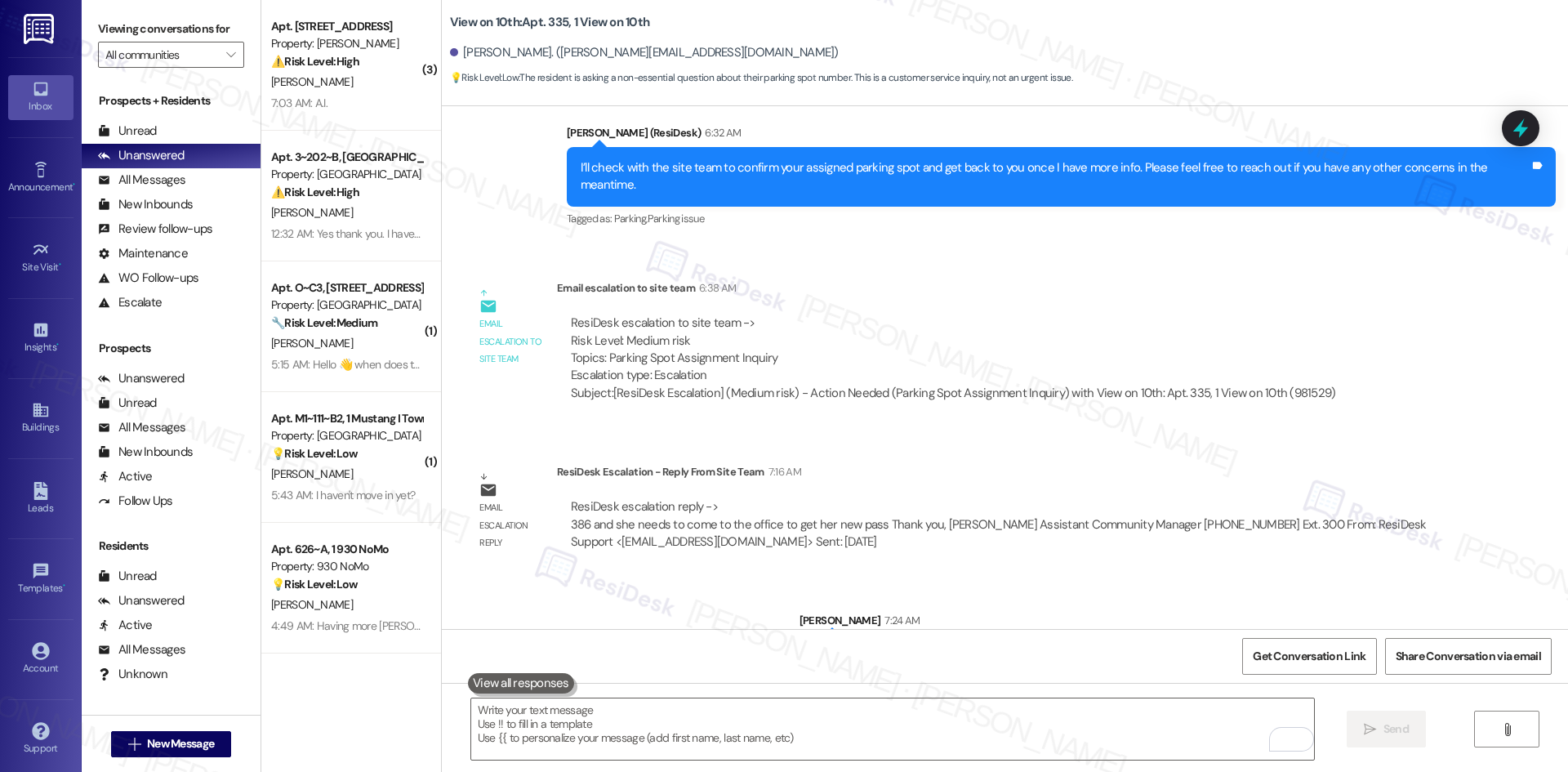
scroll to position [4184, 0]
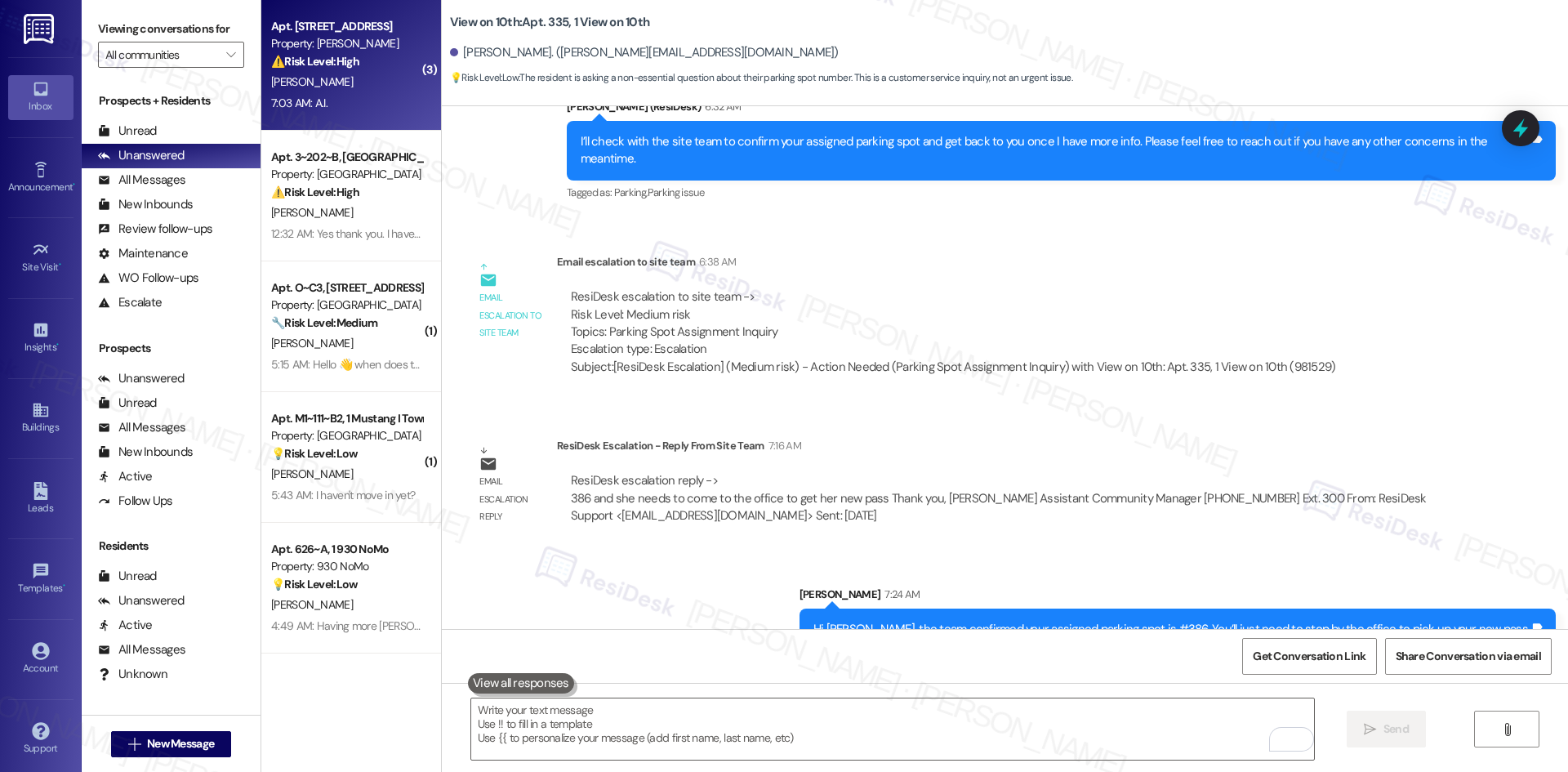
click at [354, 97] on div "7:03 AM: A.I. 7:03 AM: A.I." at bounding box center [346, 104] width 154 height 20
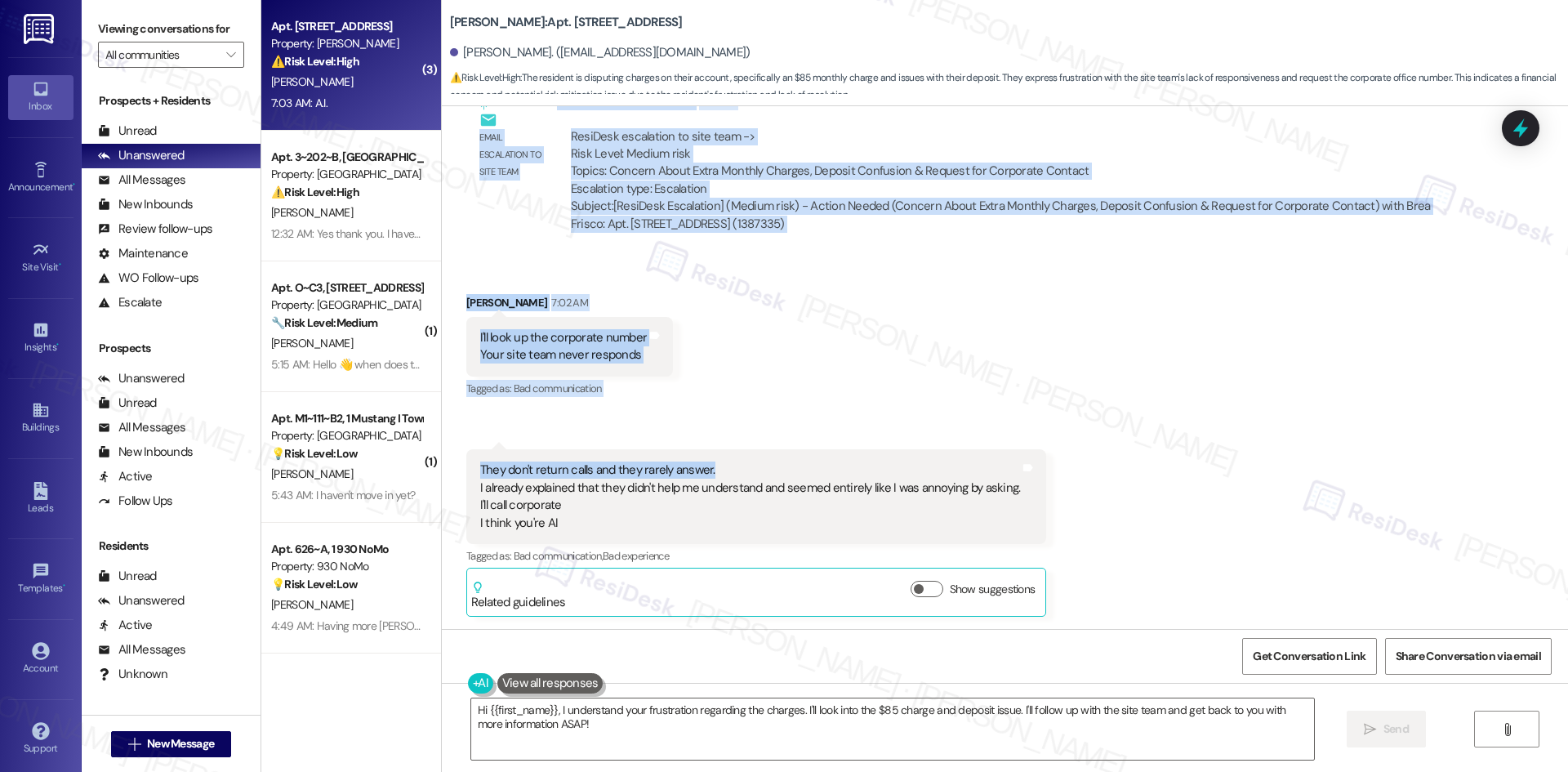
scroll to position [16850, 0]
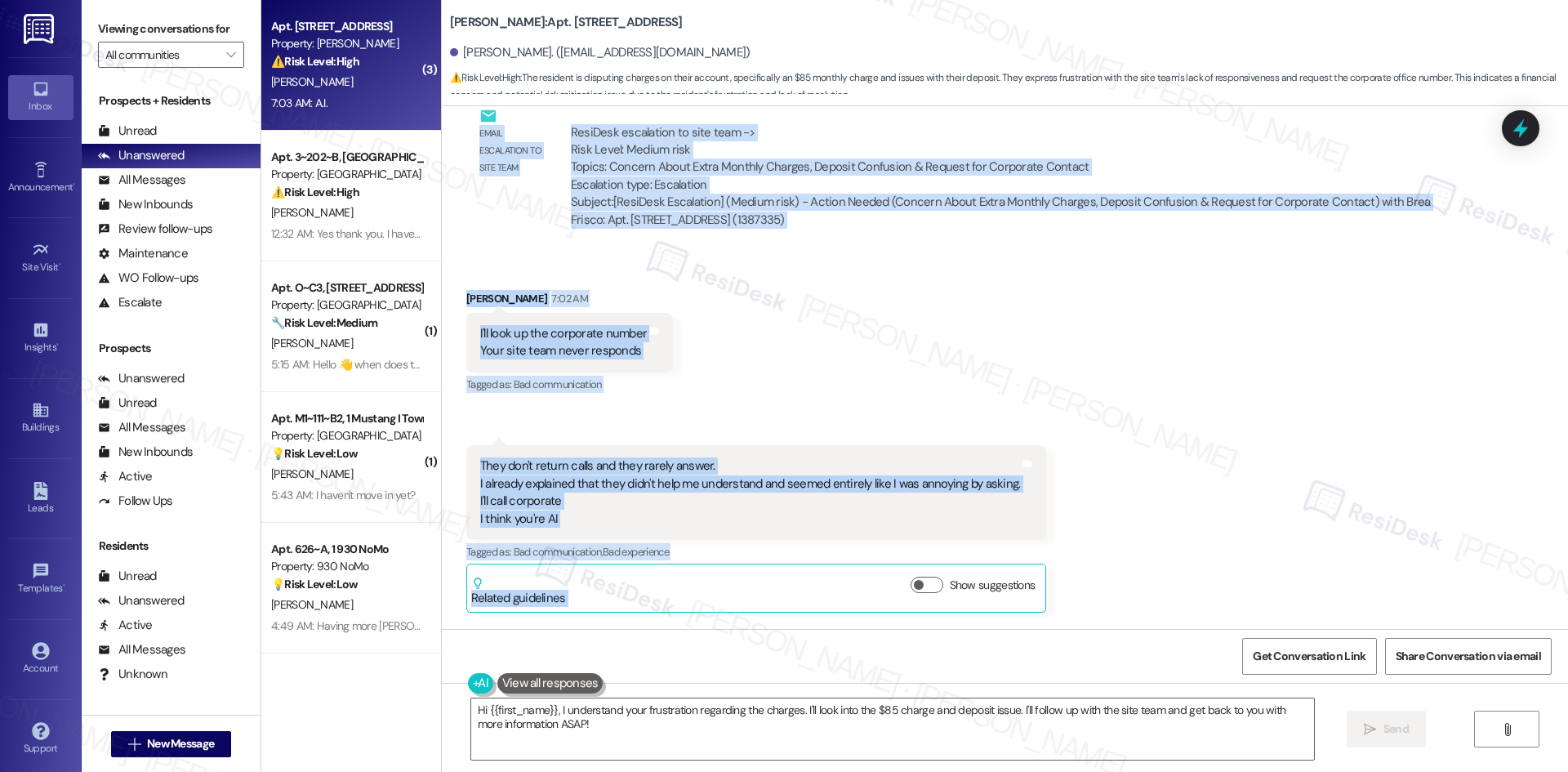
drag, startPoint x: 543, startPoint y: 161, endPoint x: 552, endPoint y: 608, distance: 447.1
click at [552, 608] on div "Lease started May 01, 2025 at 8:00 AM Survey, sent via SMS Residesk Automated S…" at bounding box center [1004, 367] width 1126 height 523
copy div "Tessa (ResiDesk) 6:54 AM Thank you for sharing these details. I’m sorry for the…"
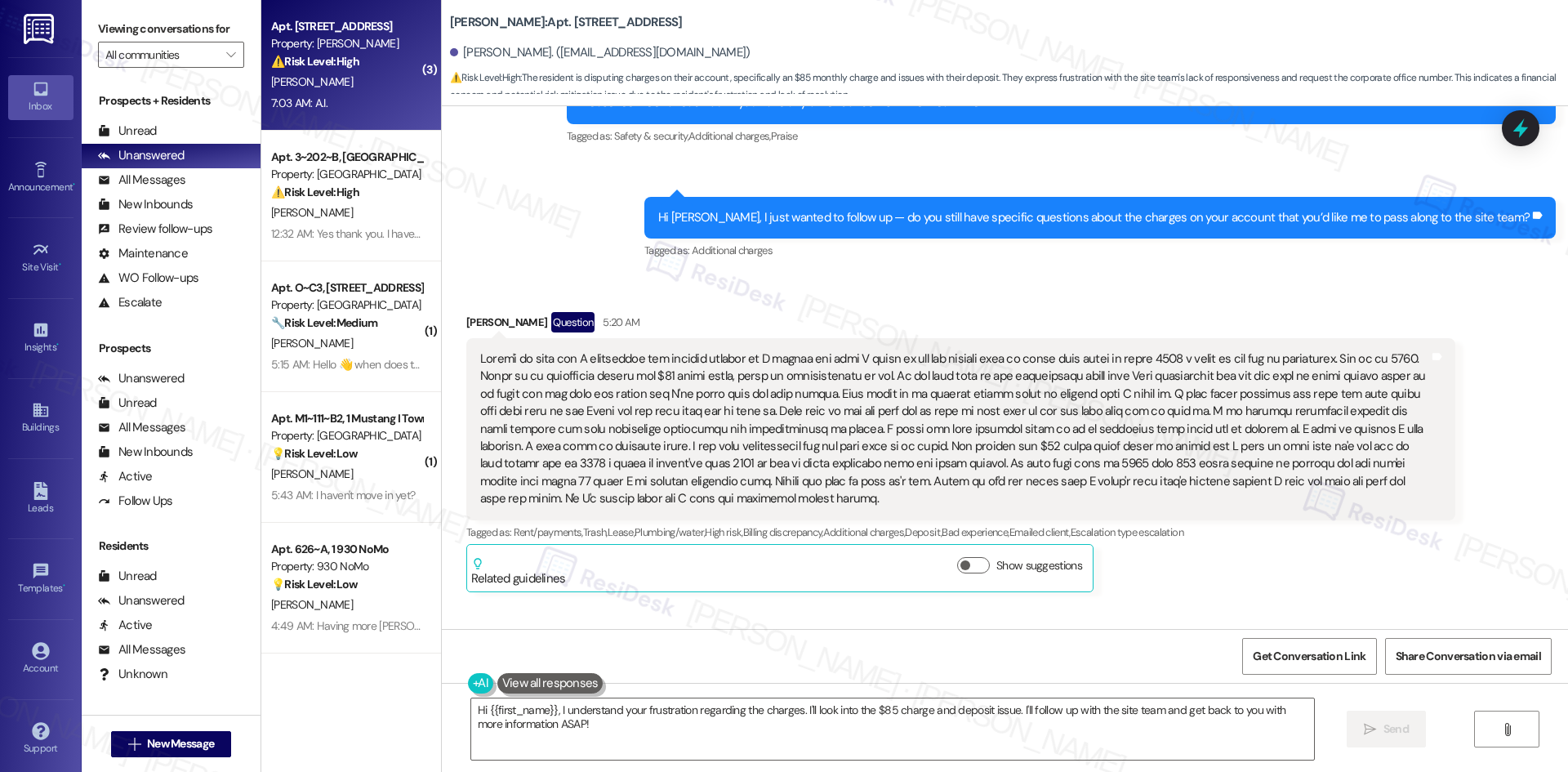
scroll to position [16115, 0]
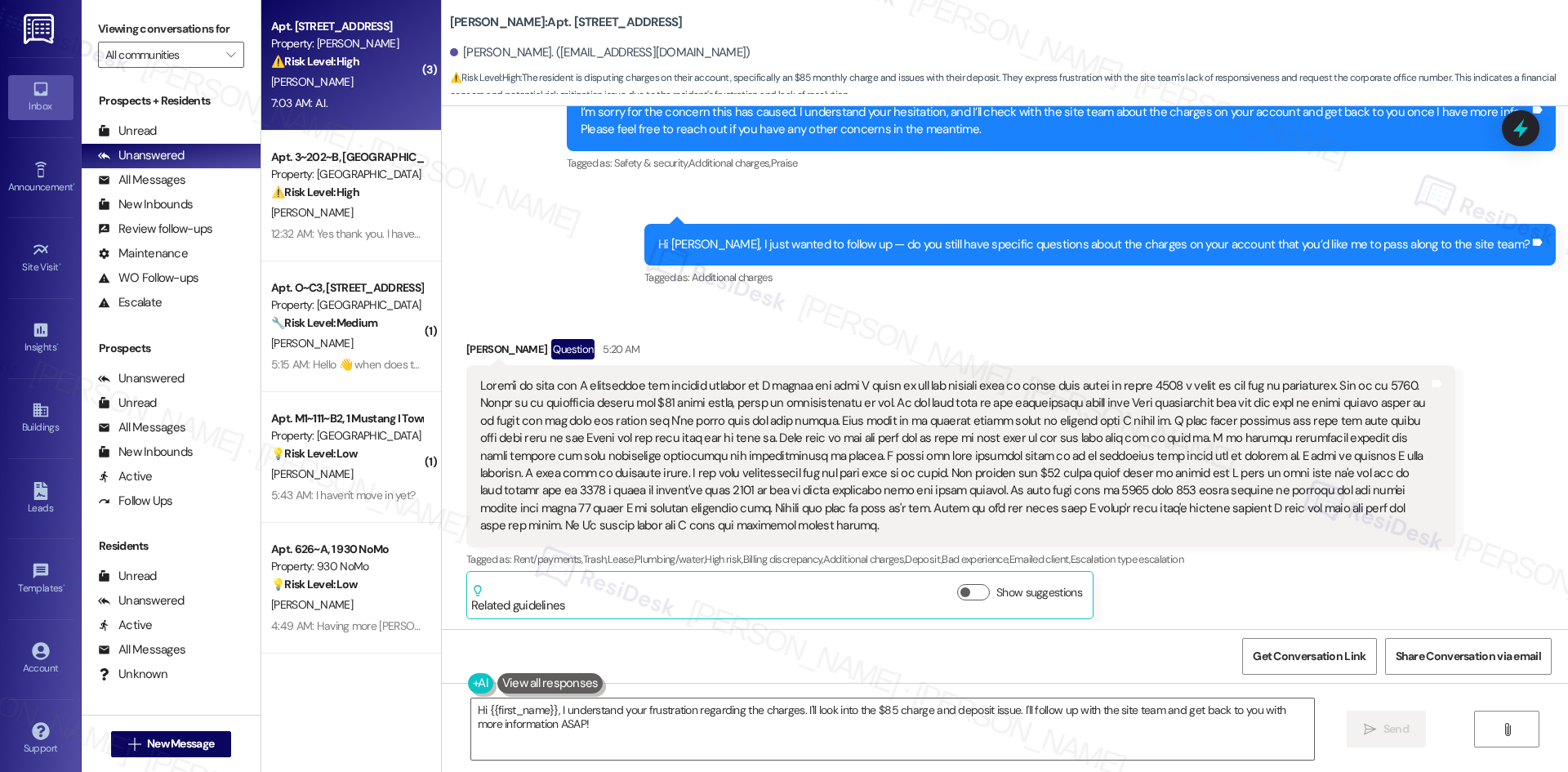
click at [825, 303] on div "Received via SMS Sherri Dean Question 5:20 AM Tags and notes Tagged as: Rent/pa…" at bounding box center [1004, 468] width 1126 height 330
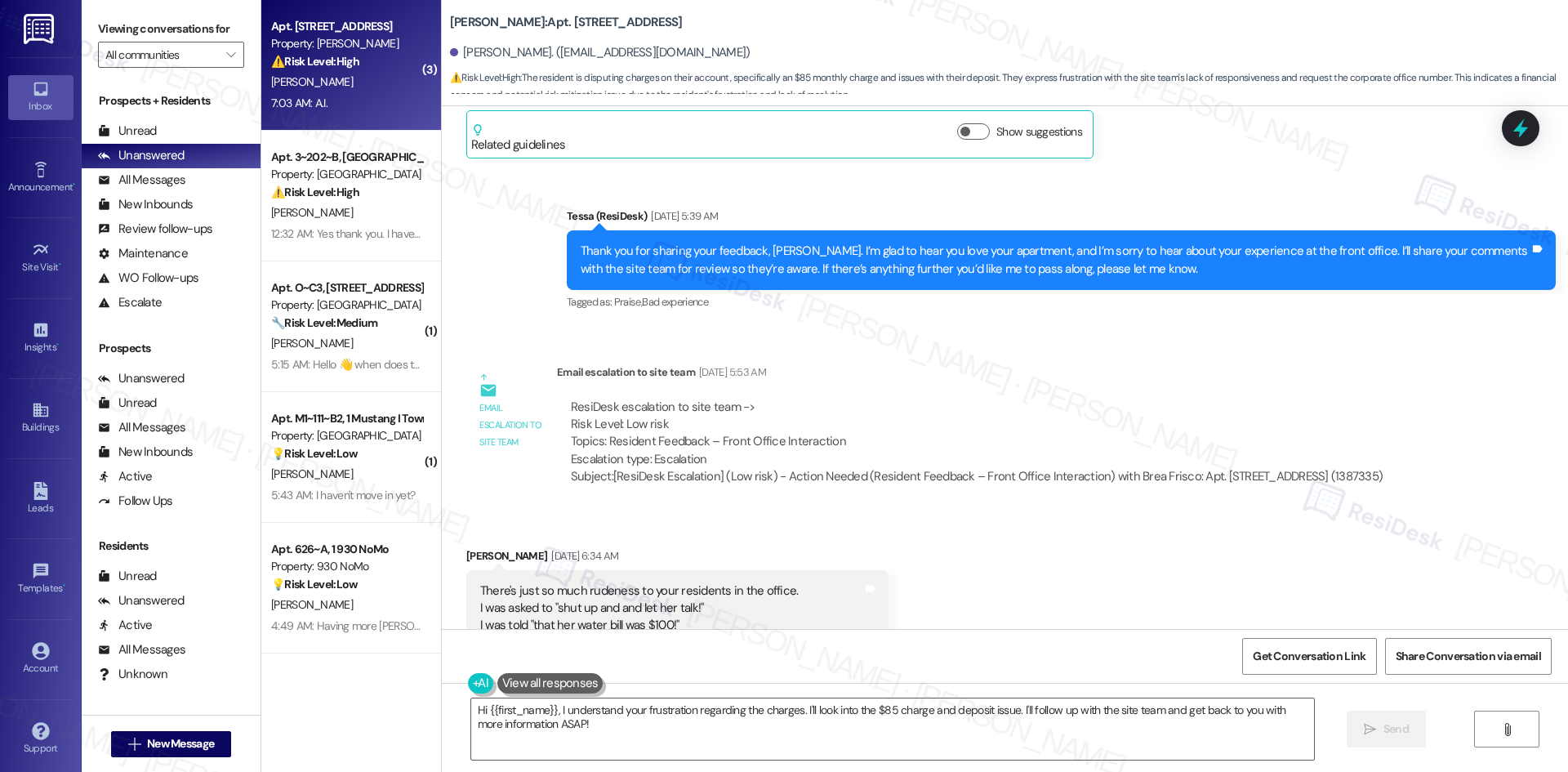
scroll to position [16850, 0]
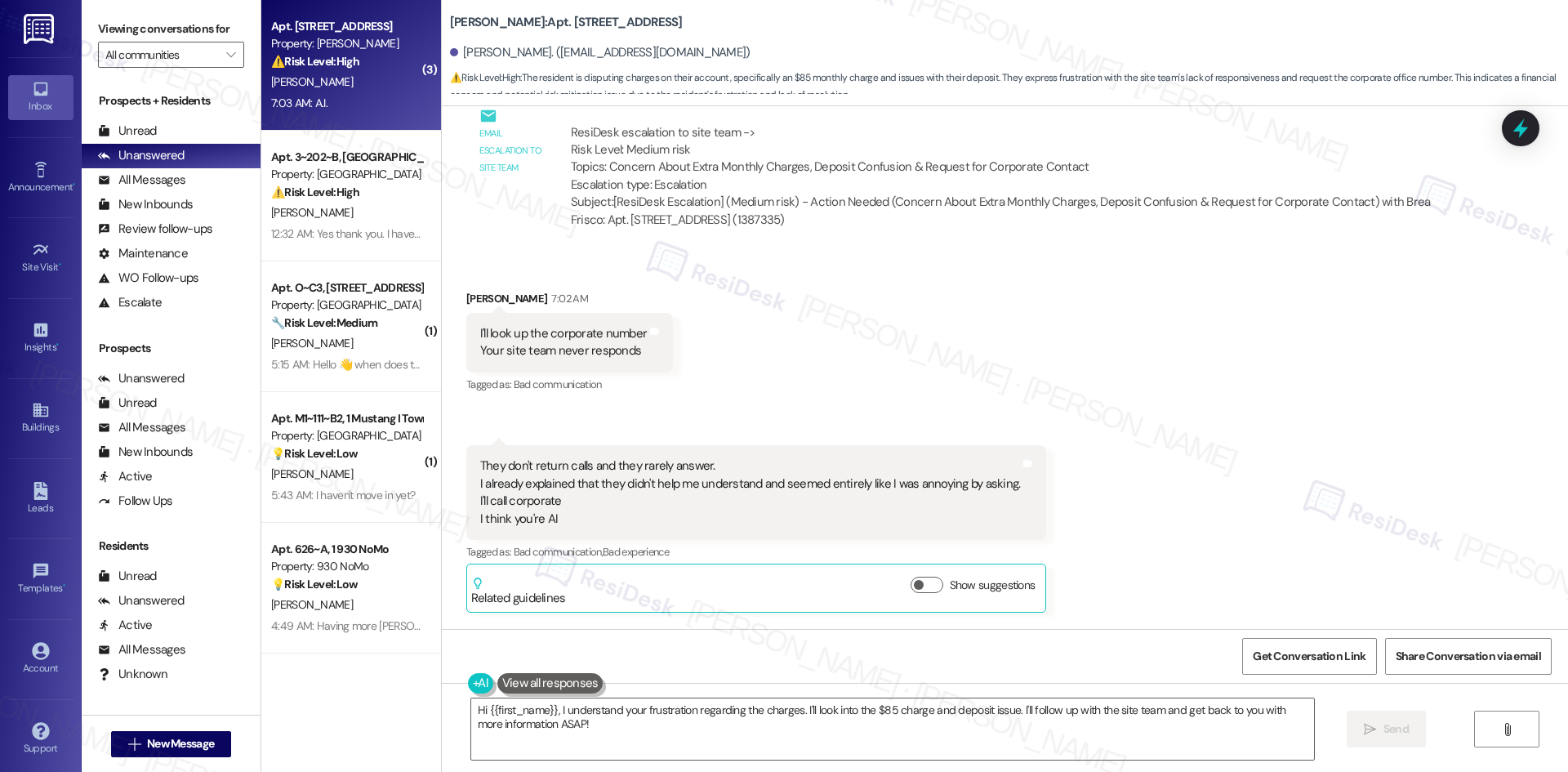
click at [1215, 477] on div "Received via SMS Sherri Dean 7:02 AM I'll look up the corporate number Your sit…" at bounding box center [1004, 484] width 1126 height 463
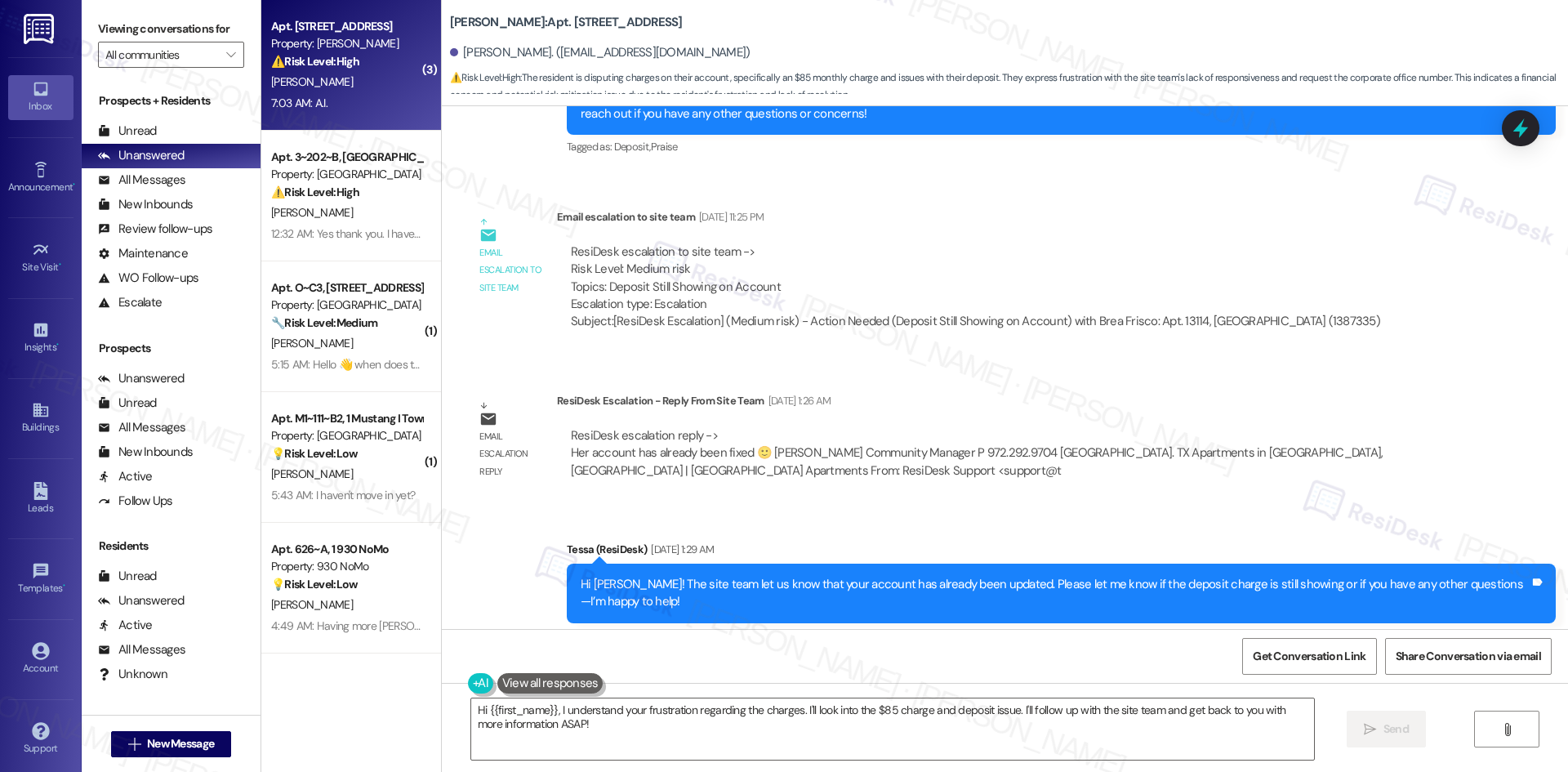
scroll to position [0, 0]
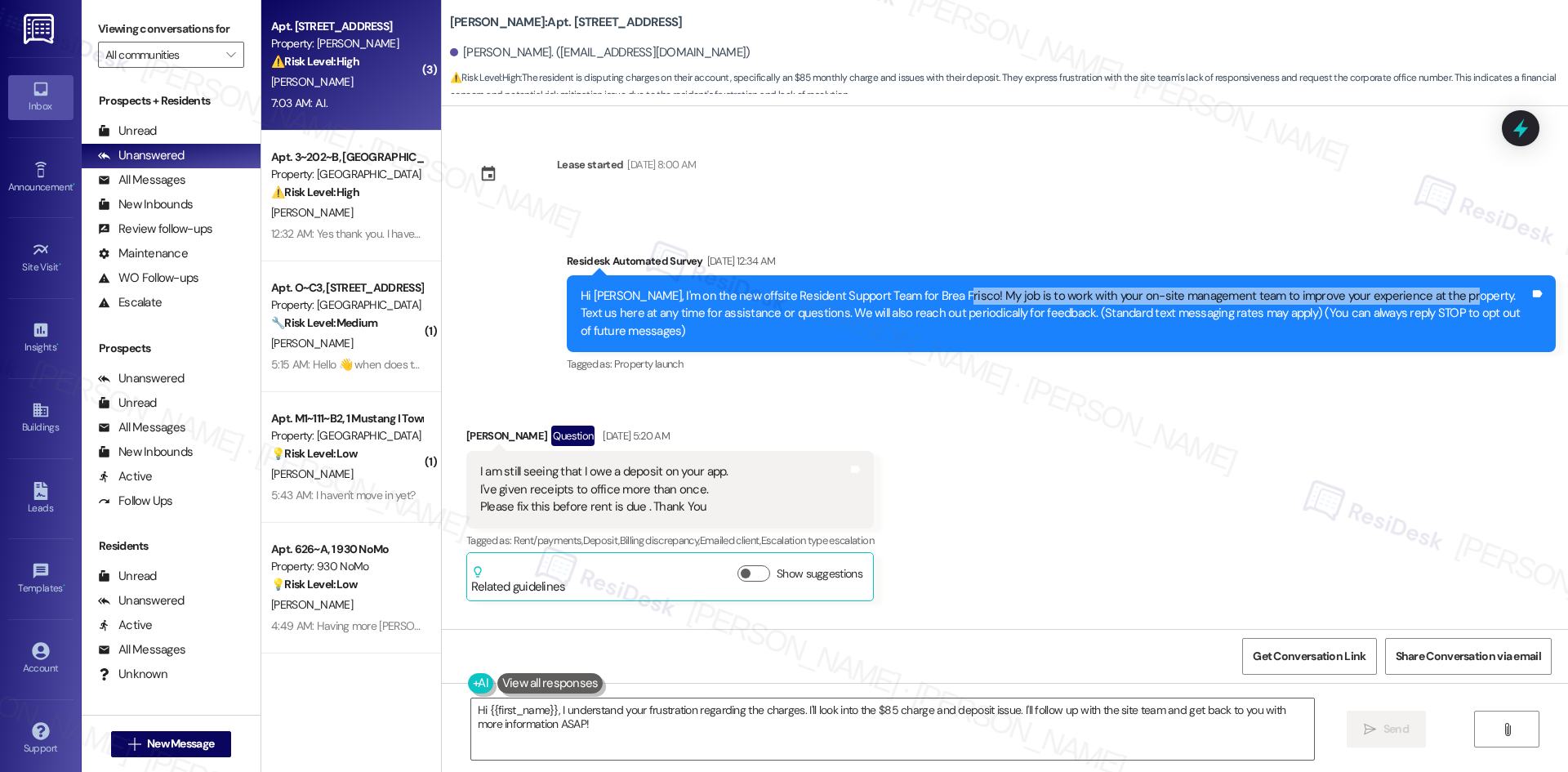
drag, startPoint x: 927, startPoint y: 291, endPoint x: 1424, endPoint y: 301, distance: 497.1
click at [1424, 301] on div "Hi Sherri, I'm on the new offsite Resident Support Team for Brea Frisco! My job…" at bounding box center [1055, 314] width 949 height 52
copy div "My job is to work with your on-site management team to improve your experience …"
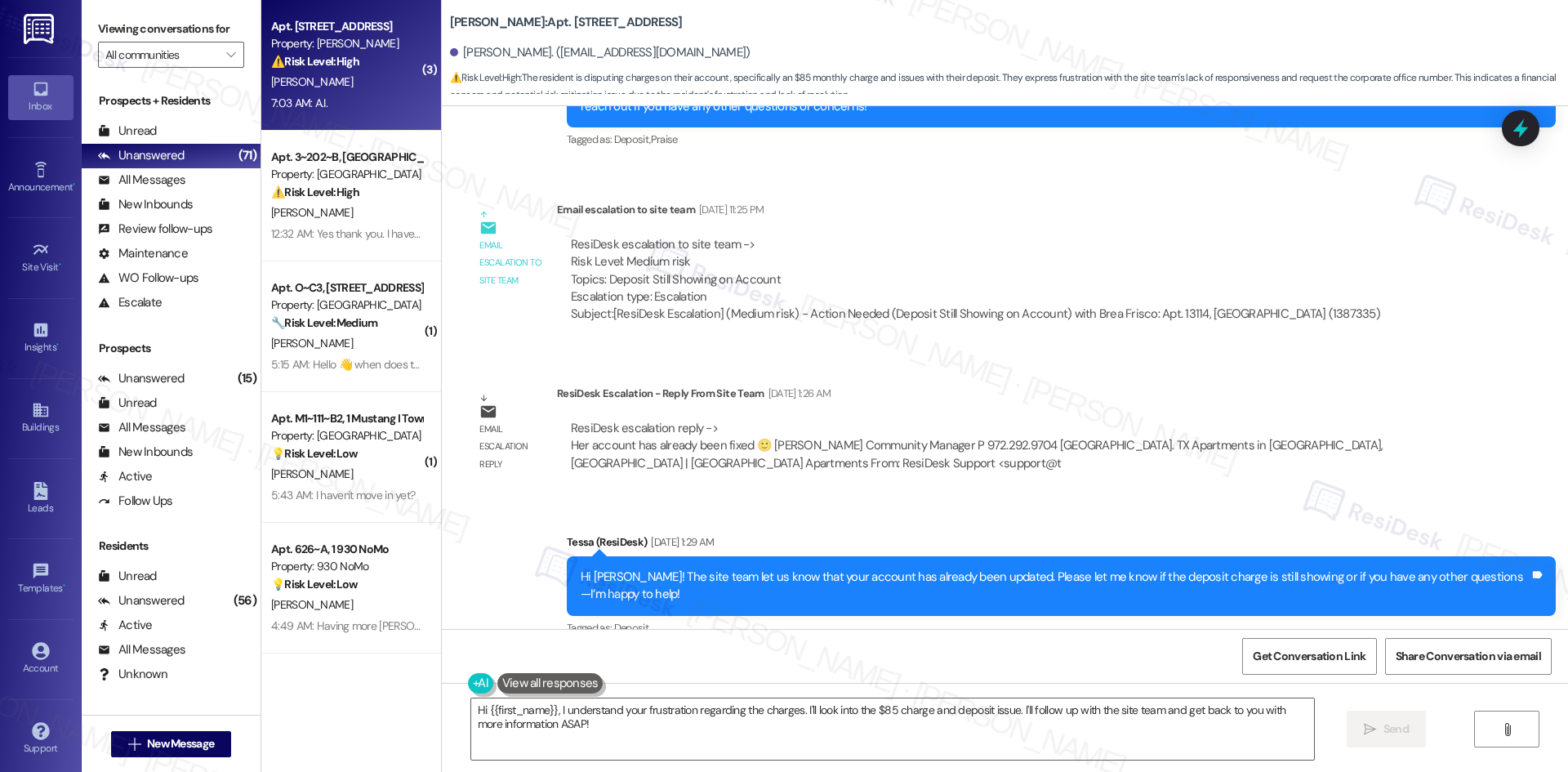
scroll to position [653, 0]
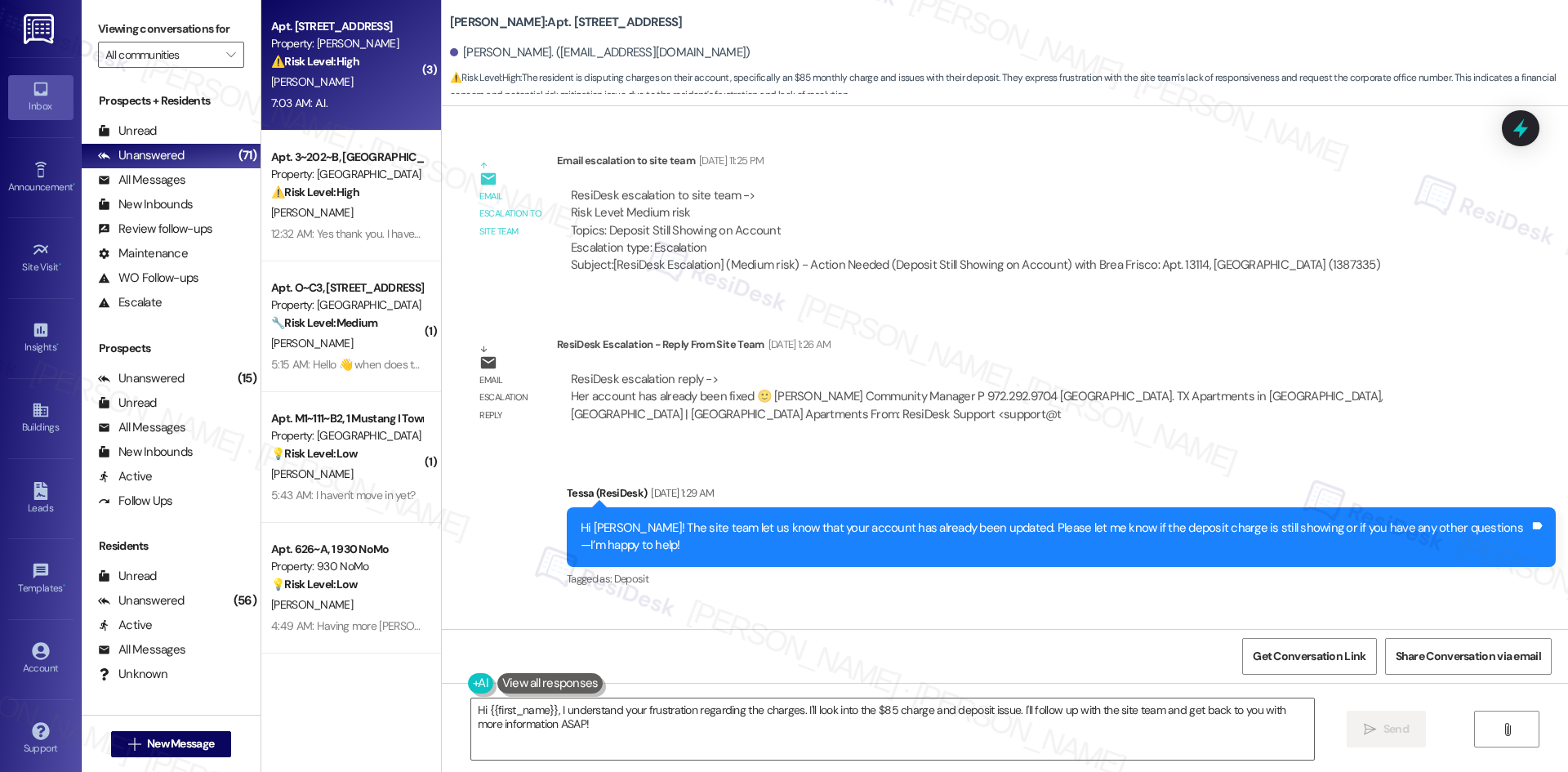
click at [1200, 199] on div "ResiDesk escalation to site team -> Risk Level: Medium risk Topics: Deposit Sti…" at bounding box center [976, 222] width 810 height 70
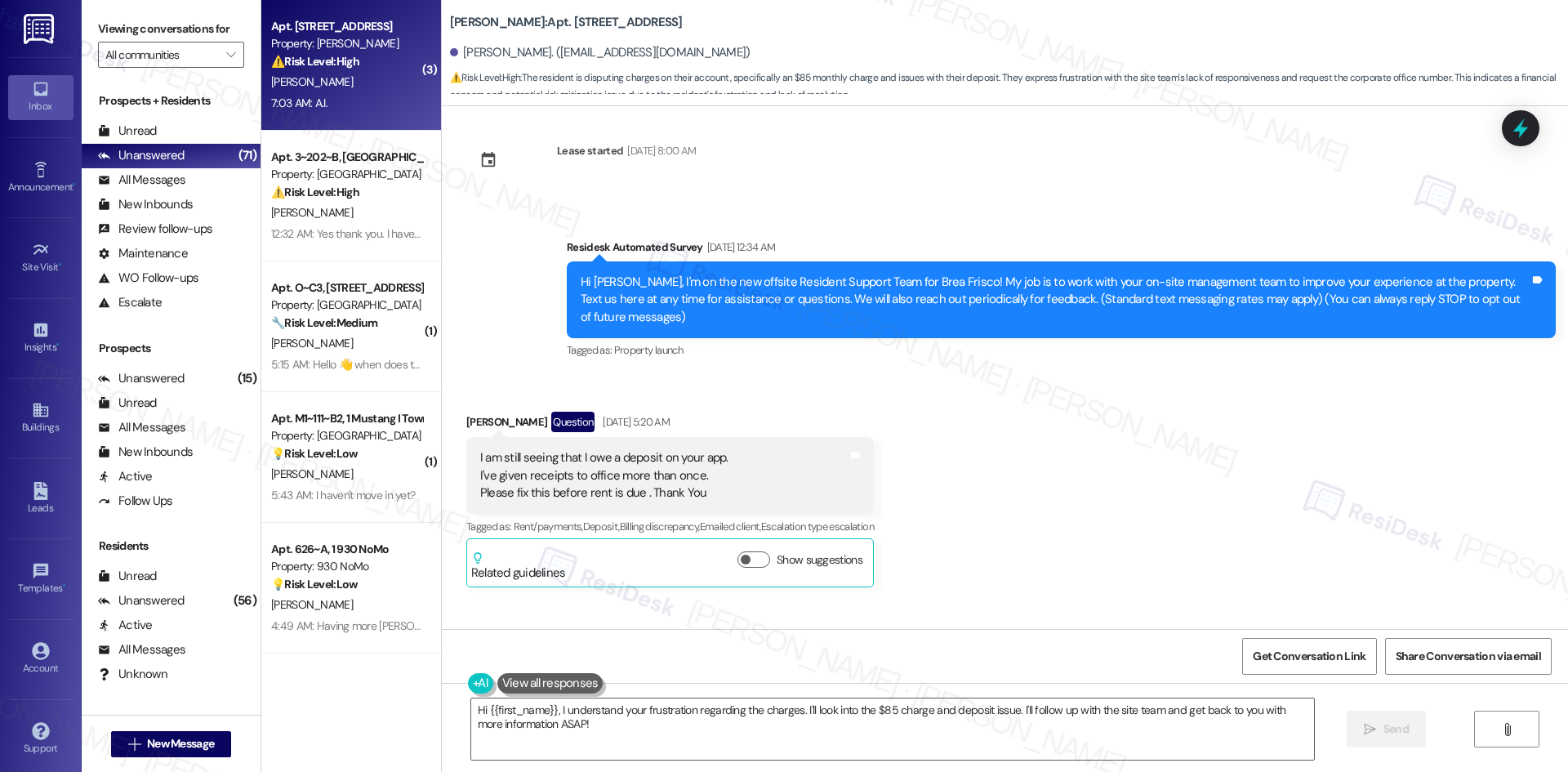
scroll to position [0, 0]
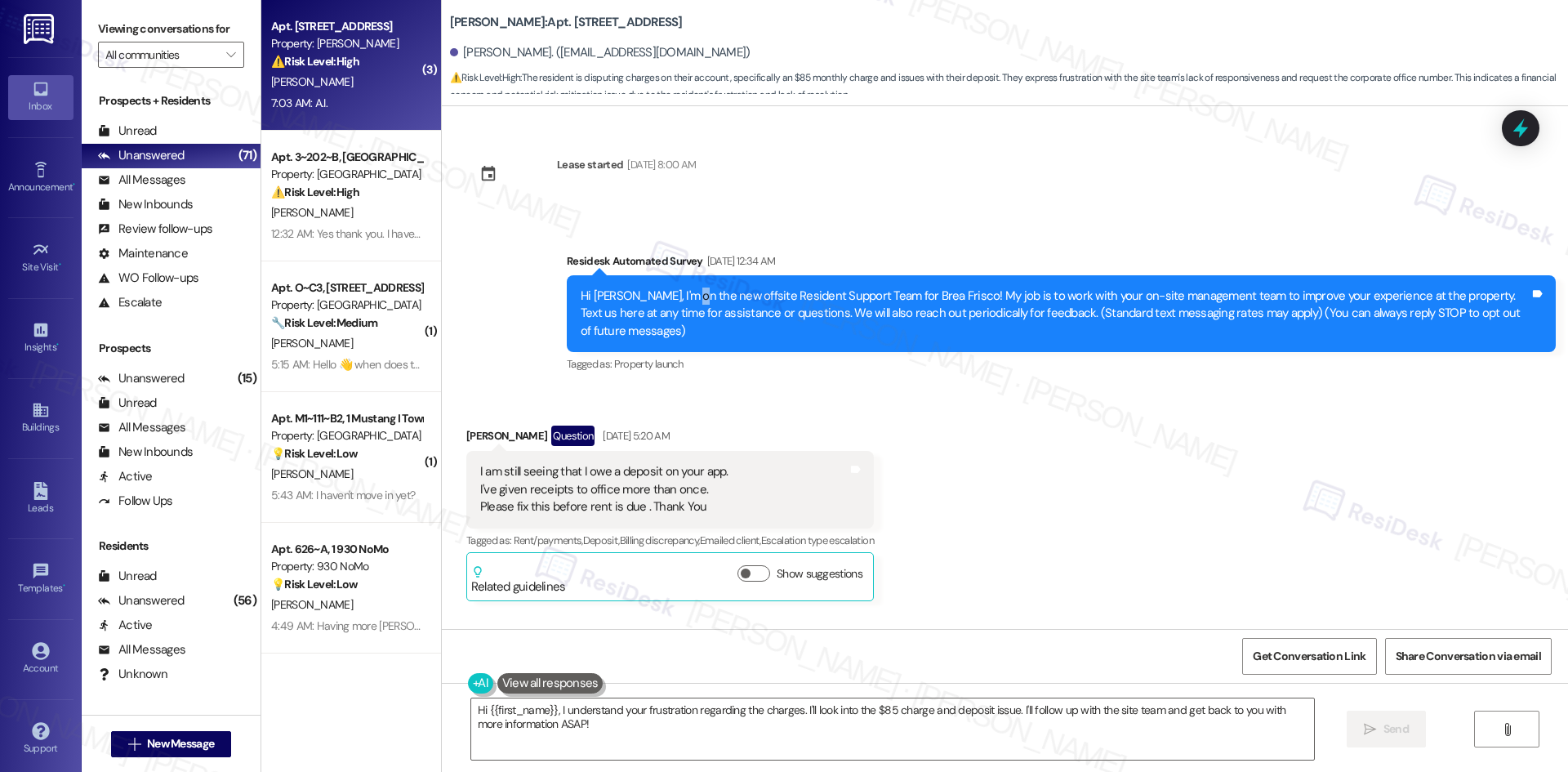
click at [672, 293] on div "Hi Sherri, I'm on the new offsite Resident Support Team for Brea Frisco! My job…" at bounding box center [1055, 314] width 949 height 52
click at [689, 293] on div "Hi Sherri, I'm on the new offsite Resident Support Team for Brea Frisco! My job…" at bounding box center [1055, 314] width 949 height 52
drag, startPoint x: 692, startPoint y: 292, endPoint x: 814, endPoint y: 292, distance: 122.0
click at [814, 292] on div "Hi Sherri, I'm on the new offsite Resident Support Team for Brea Frisco! My job…" at bounding box center [1055, 314] width 949 height 52
copy div "offsite Resident Support"
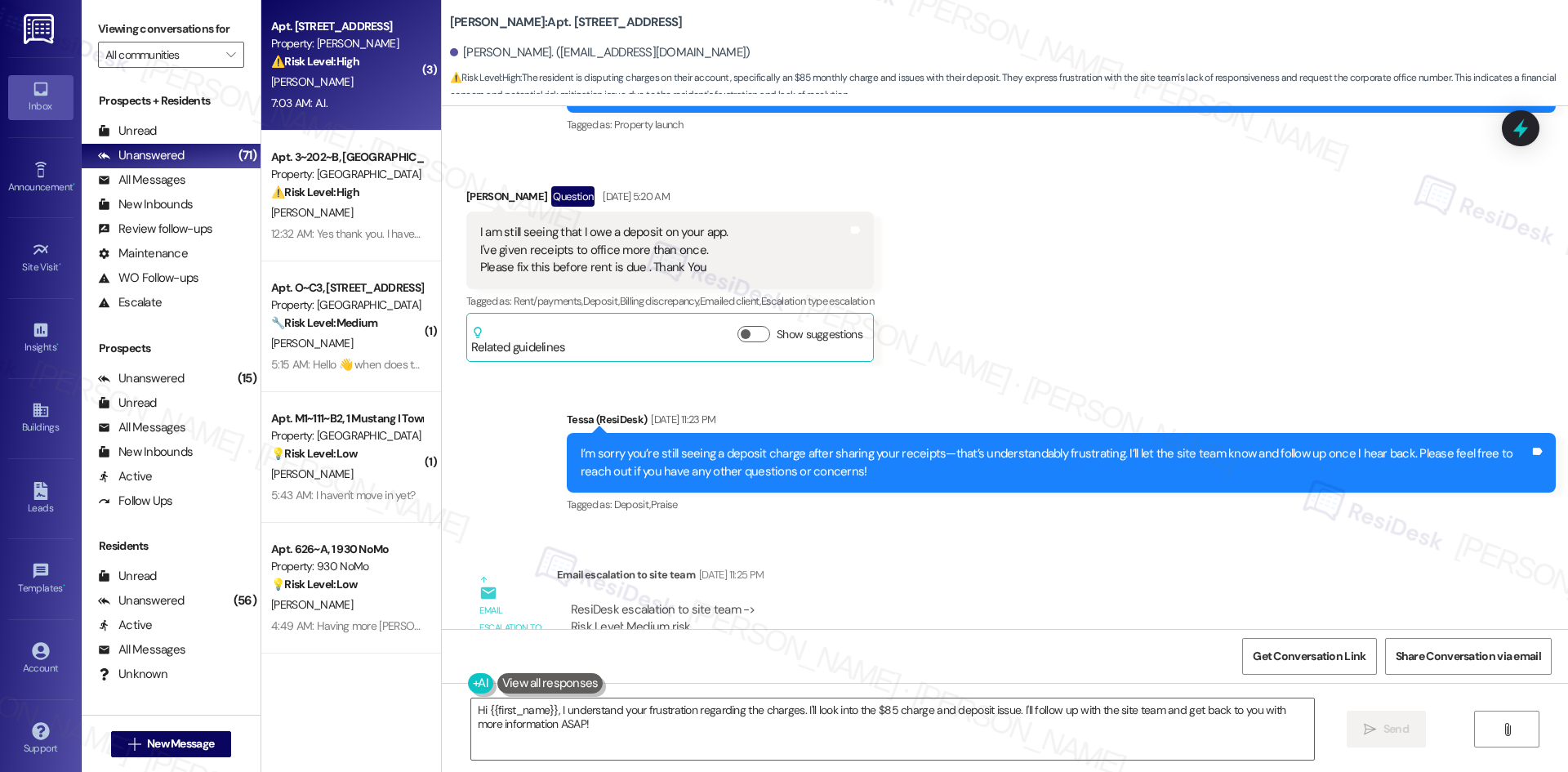
scroll to position [245, 0]
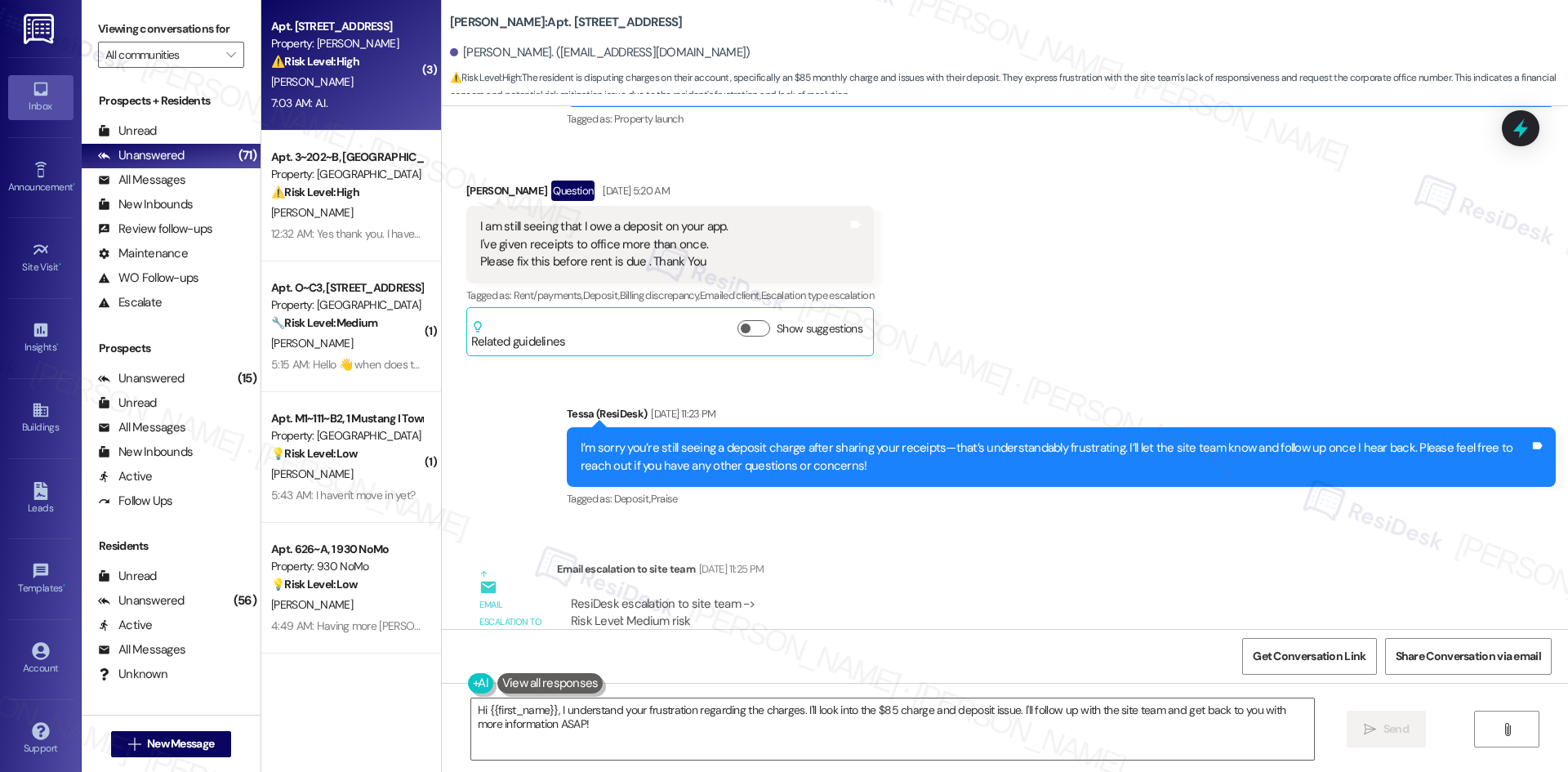
click at [897, 548] on div "Email escalation to site team Email escalation to site team May 14, 2025 at 11:…" at bounding box center [930, 627] width 952 height 159
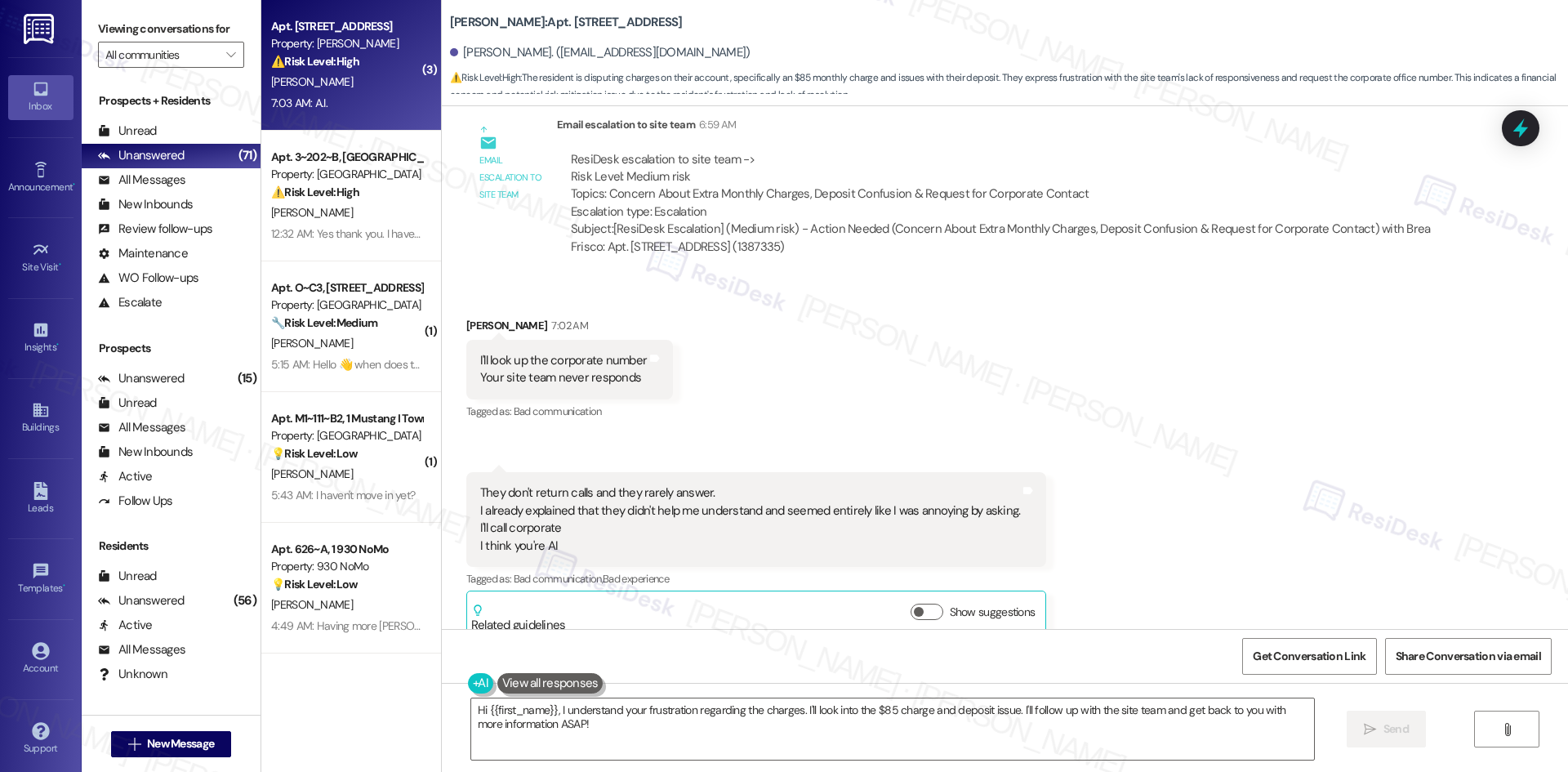
scroll to position [16850, 0]
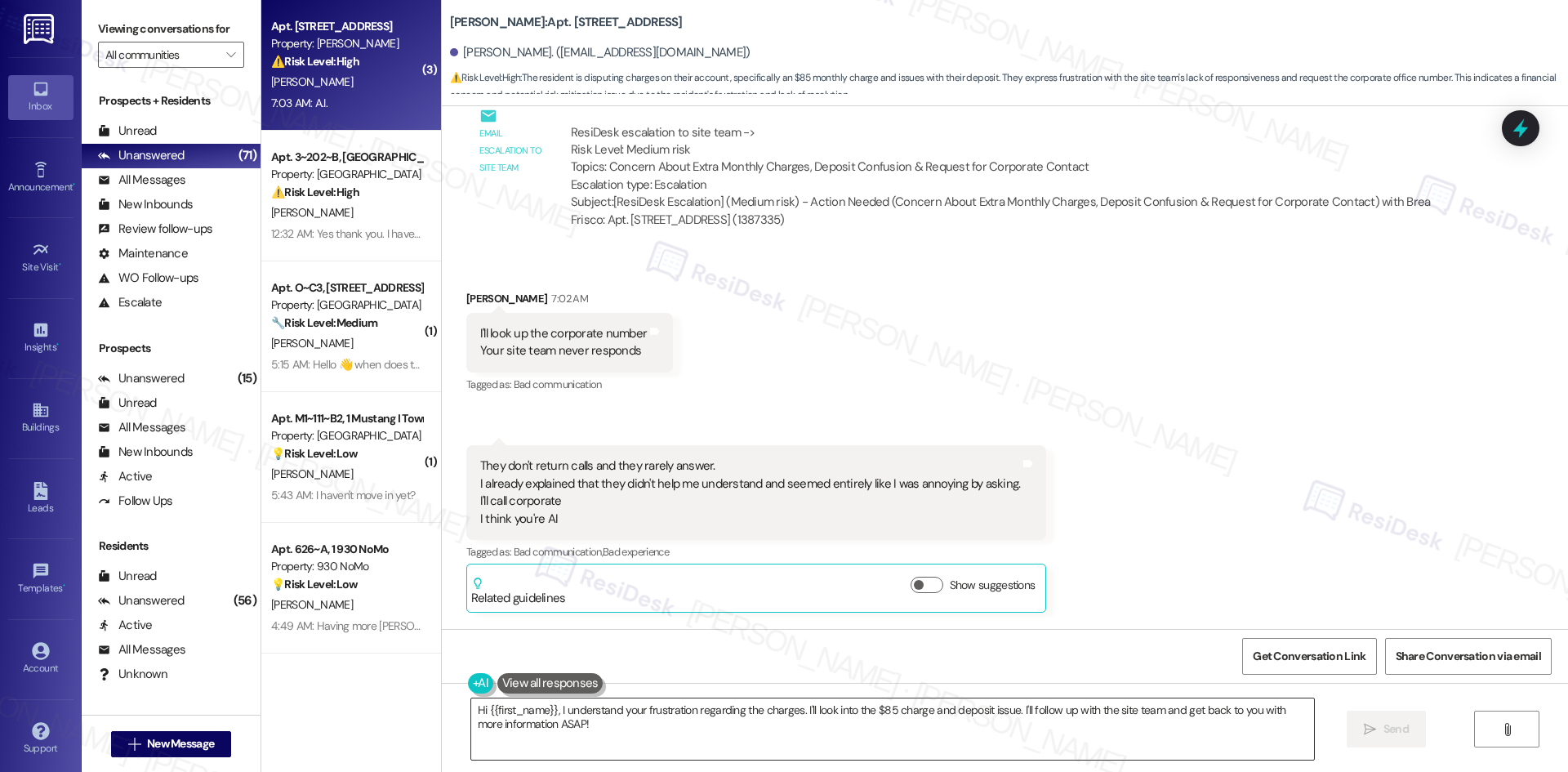
click at [773, 732] on textarea "Hi {{first_name}}, I understand your frustration regarding the charges. I'll lo…" at bounding box center [892, 729] width 843 height 62
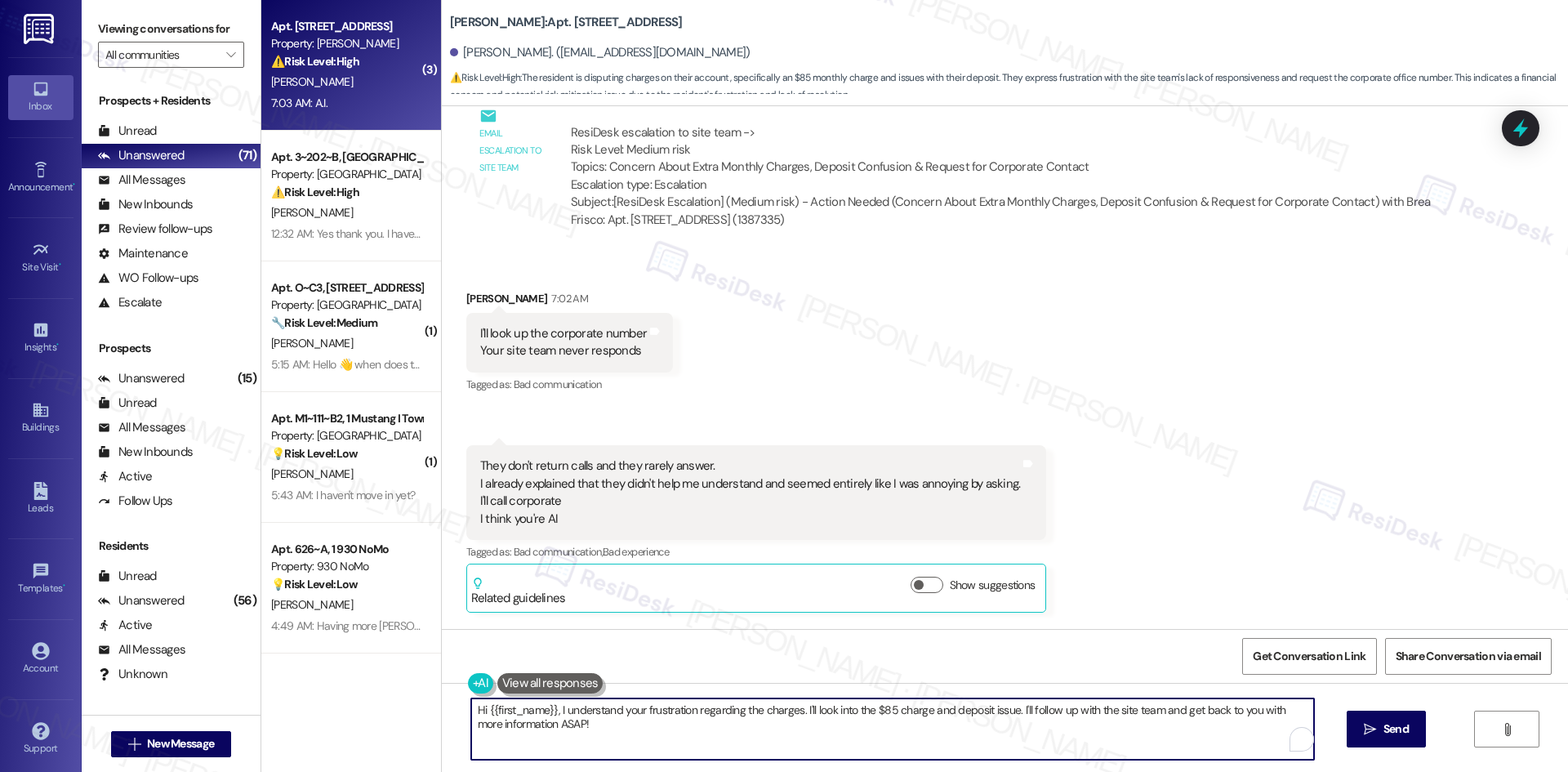
paste textarea "I apologize for any confusion, Sherri. I’m not AI — I’m part of the offsite Res…"
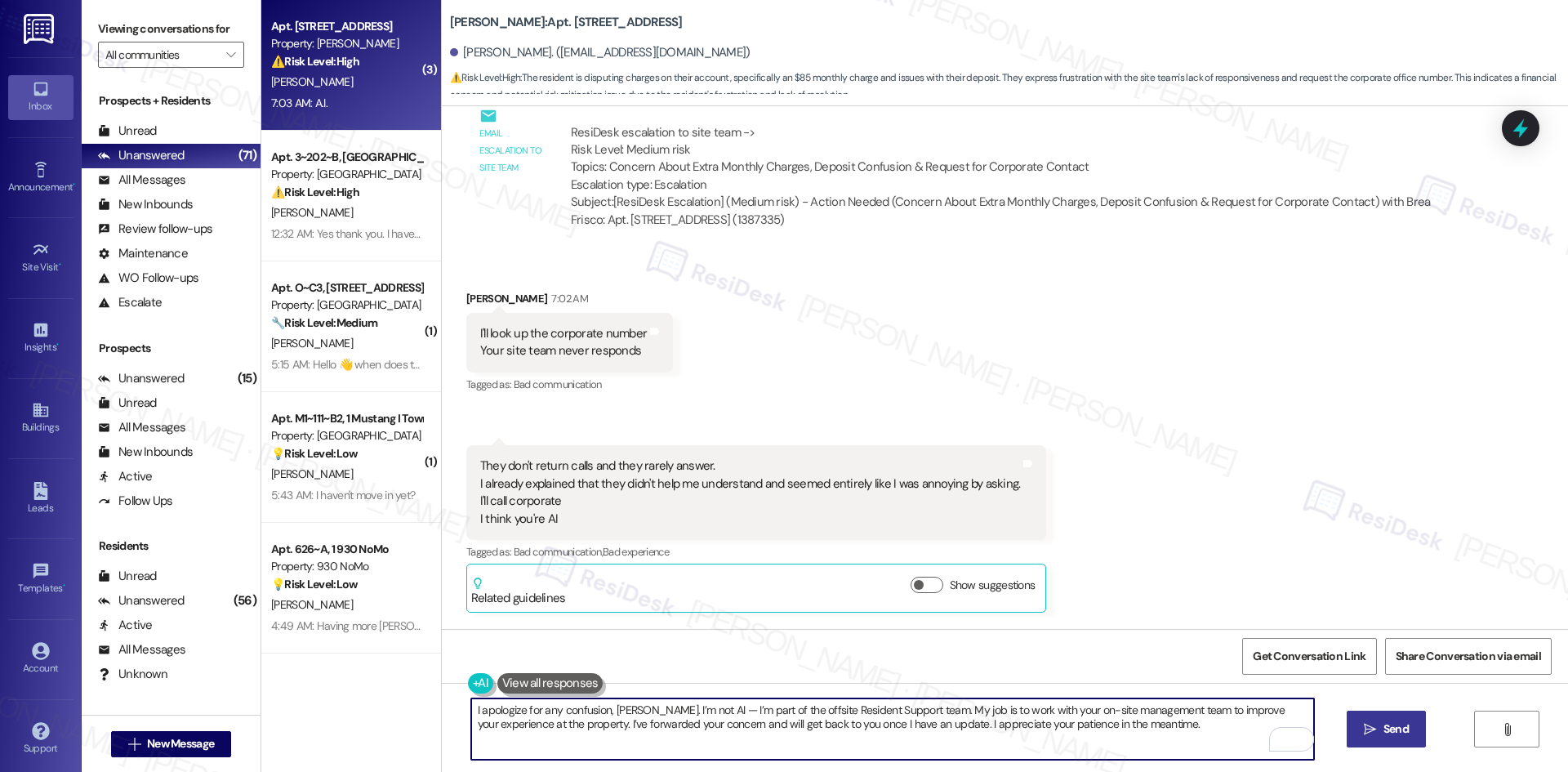
type textarea "I apologize for any confusion, Sherri. I’m not AI — I’m part of the offsite Res…"
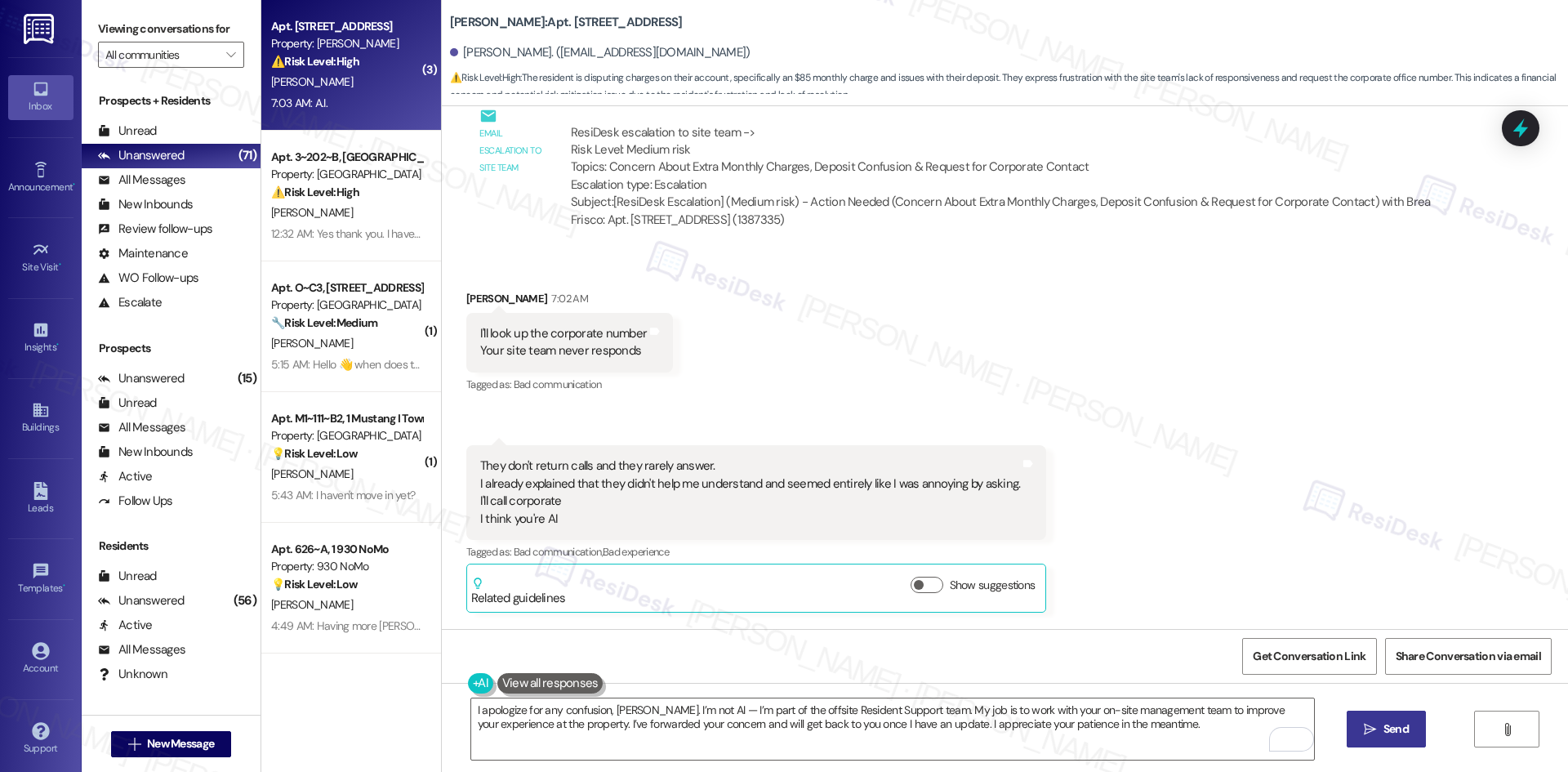
click at [1394, 738] on button " Send" at bounding box center [1386, 729] width 79 height 37
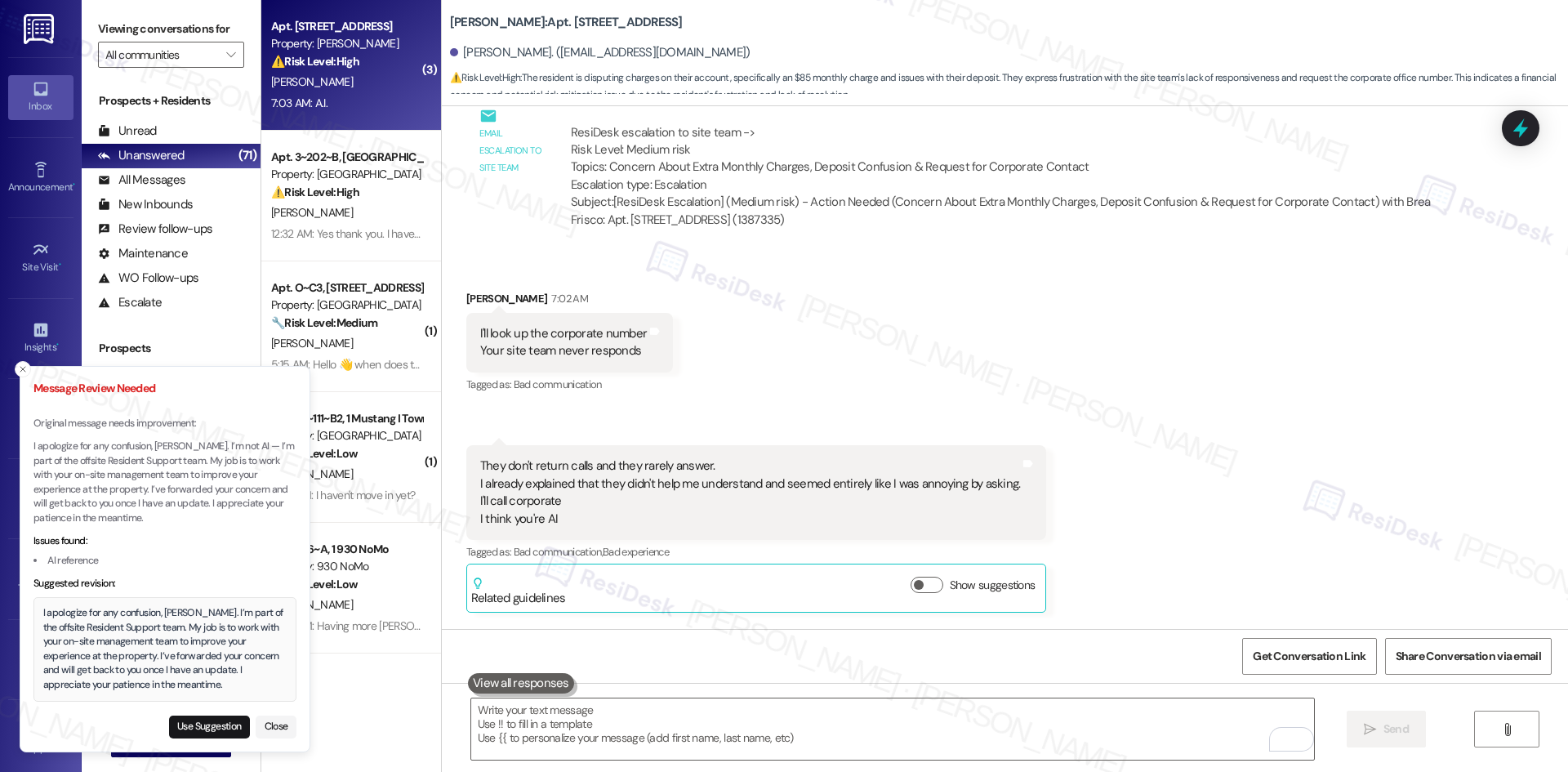
click at [157, 687] on div "I apologize for any confusion, Sherri. I’m part of the offsite Resident Support…" at bounding box center [165, 649] width 244 height 86
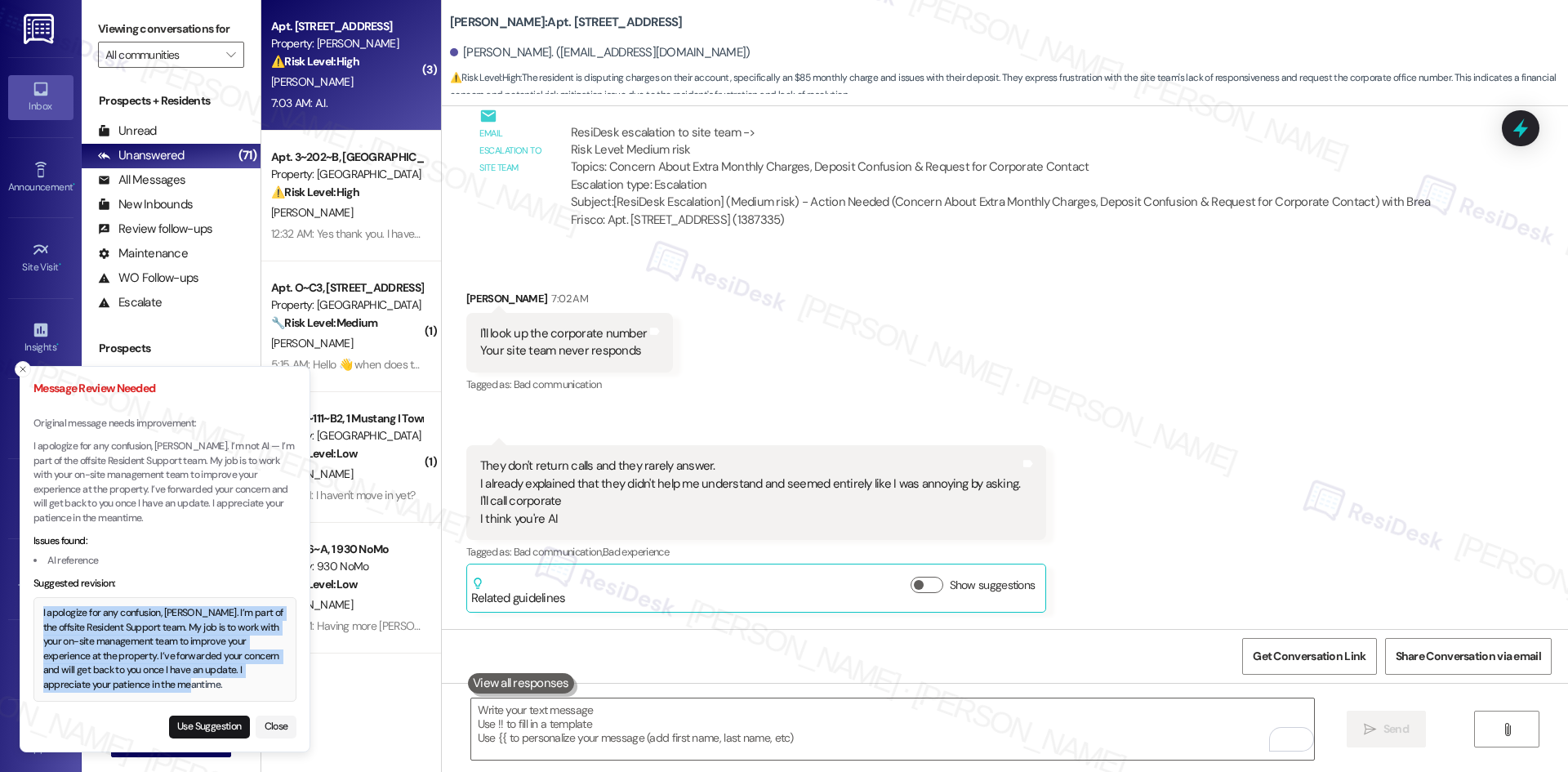
drag, startPoint x: 43, startPoint y: 614, endPoint x: 157, endPoint y: 687, distance: 135.4
click at [157, 687] on div "I apologize for any confusion, Sherri. I’m part of the offsite Resident Support…" at bounding box center [165, 649] width 244 height 86
copy div "I apologize for any confusion, Sherri. I’m part of the offsite Resident Support…"
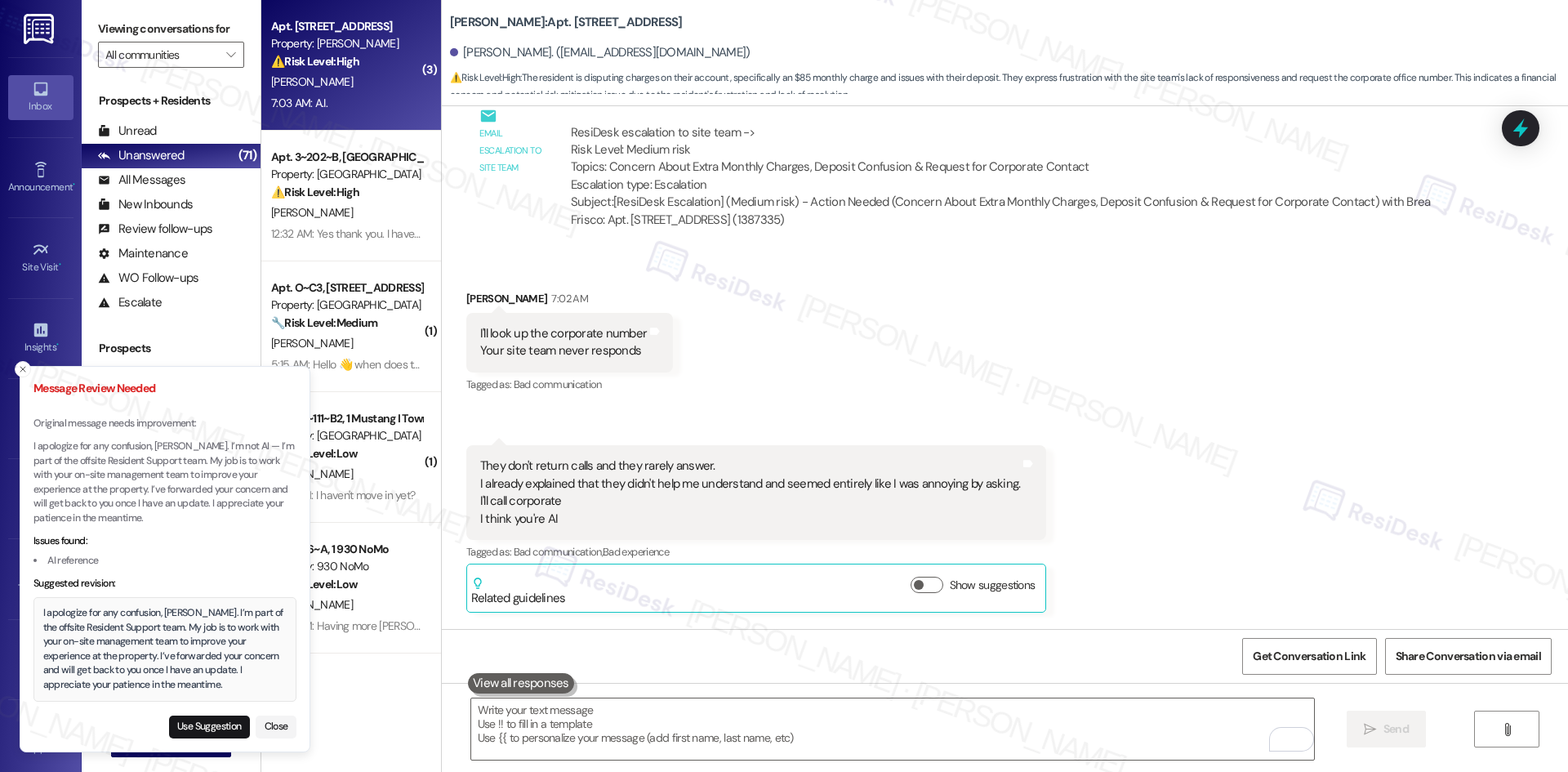
click at [1231, 472] on div "Received via SMS Sherri Dean 7:02 AM I'll look up the corporate number Your sit…" at bounding box center [1004, 484] width 1126 height 463
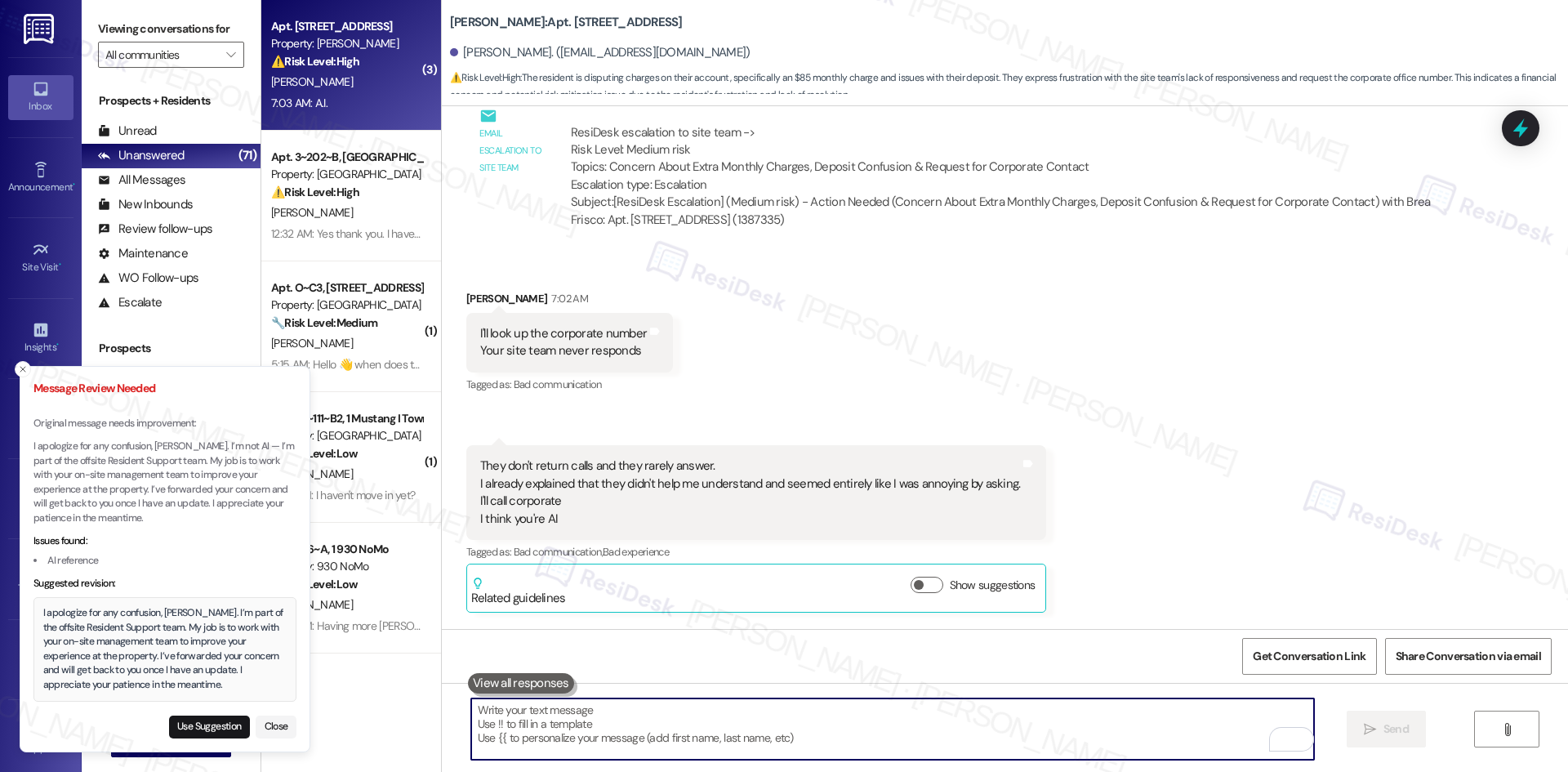
click at [838, 724] on textarea "To enrich screen reader interactions, please activate Accessibility in Grammarl…" at bounding box center [892, 729] width 843 height 62
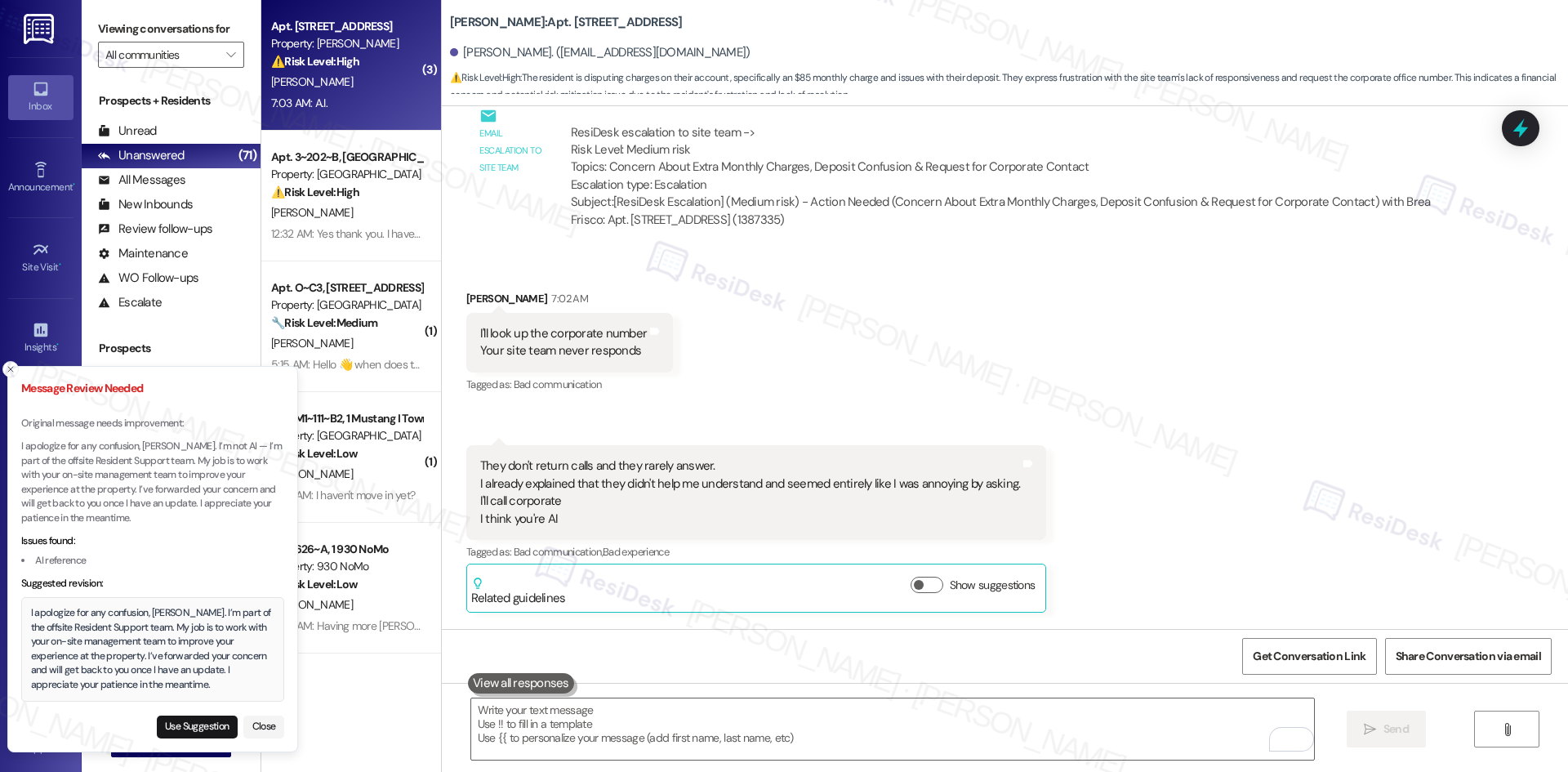
click at [153, 689] on div "I apologize for any confusion, Sherri. I’m part of the offsite Resident Support…" at bounding box center [153, 649] width 244 height 86
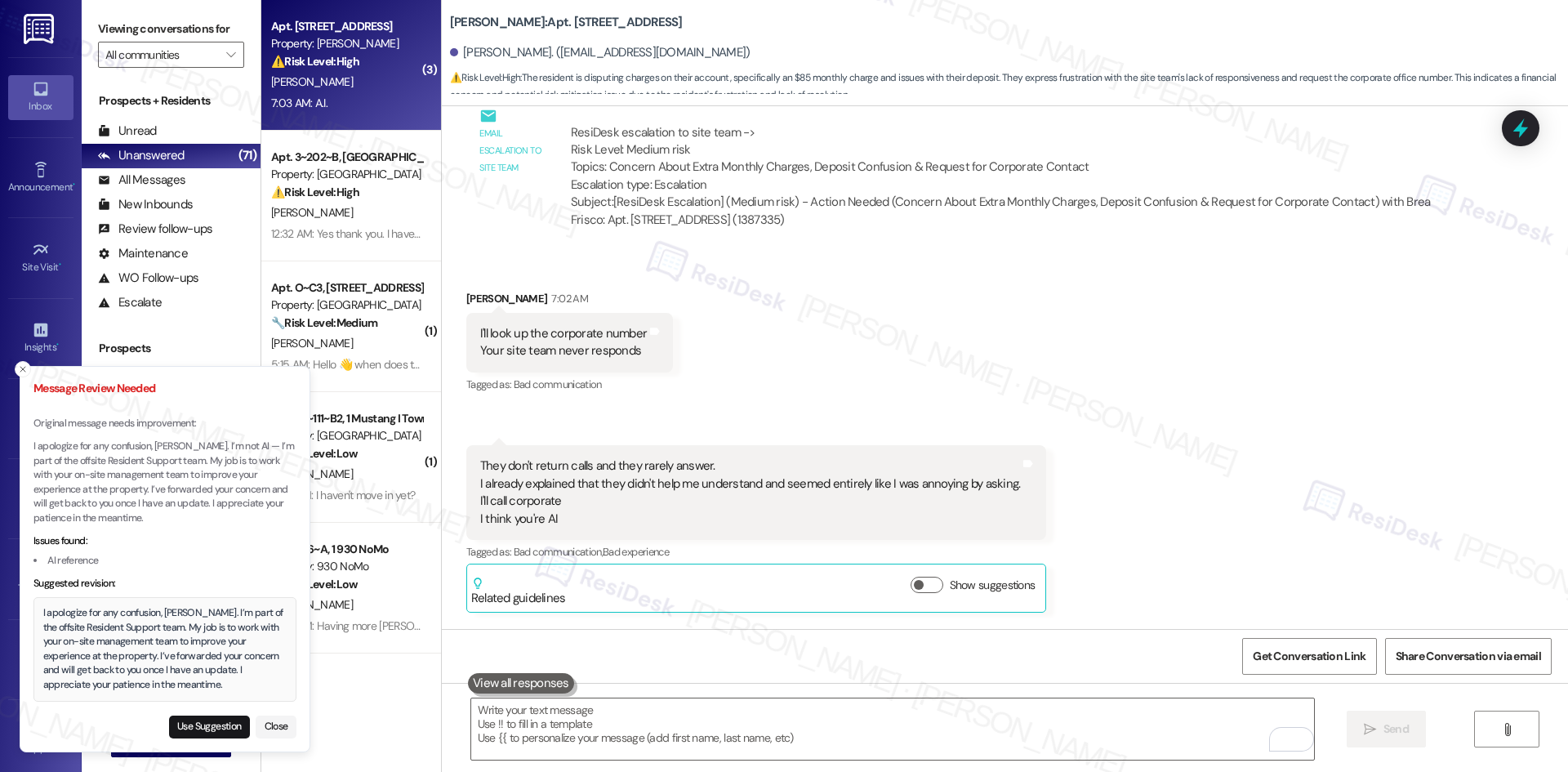
click at [43, 612] on div "I apologize for any confusion, Sherri. I’m part of the offsite Resident Support…" at bounding box center [165, 649] width 244 height 86
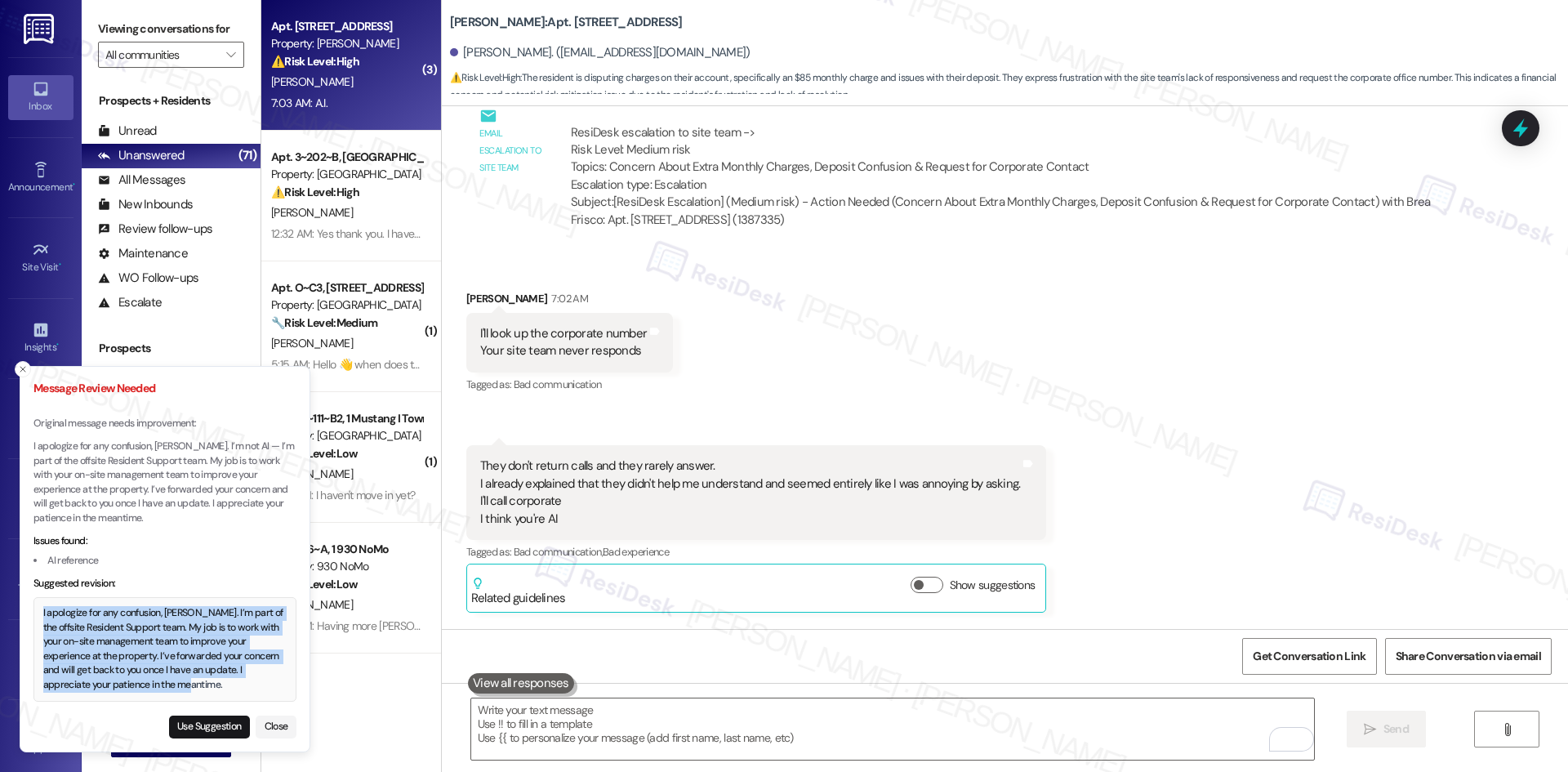
drag, startPoint x: 43, startPoint y: 613, endPoint x: 183, endPoint y: 688, distance: 158.8
click at [183, 688] on div "I apologize for any confusion, Sherri. I’m part of the offsite Resident Support…" at bounding box center [165, 649] width 244 height 86
copy div "I apologize for any confusion, Sherri. I’m part of the offsite Resident Support…"
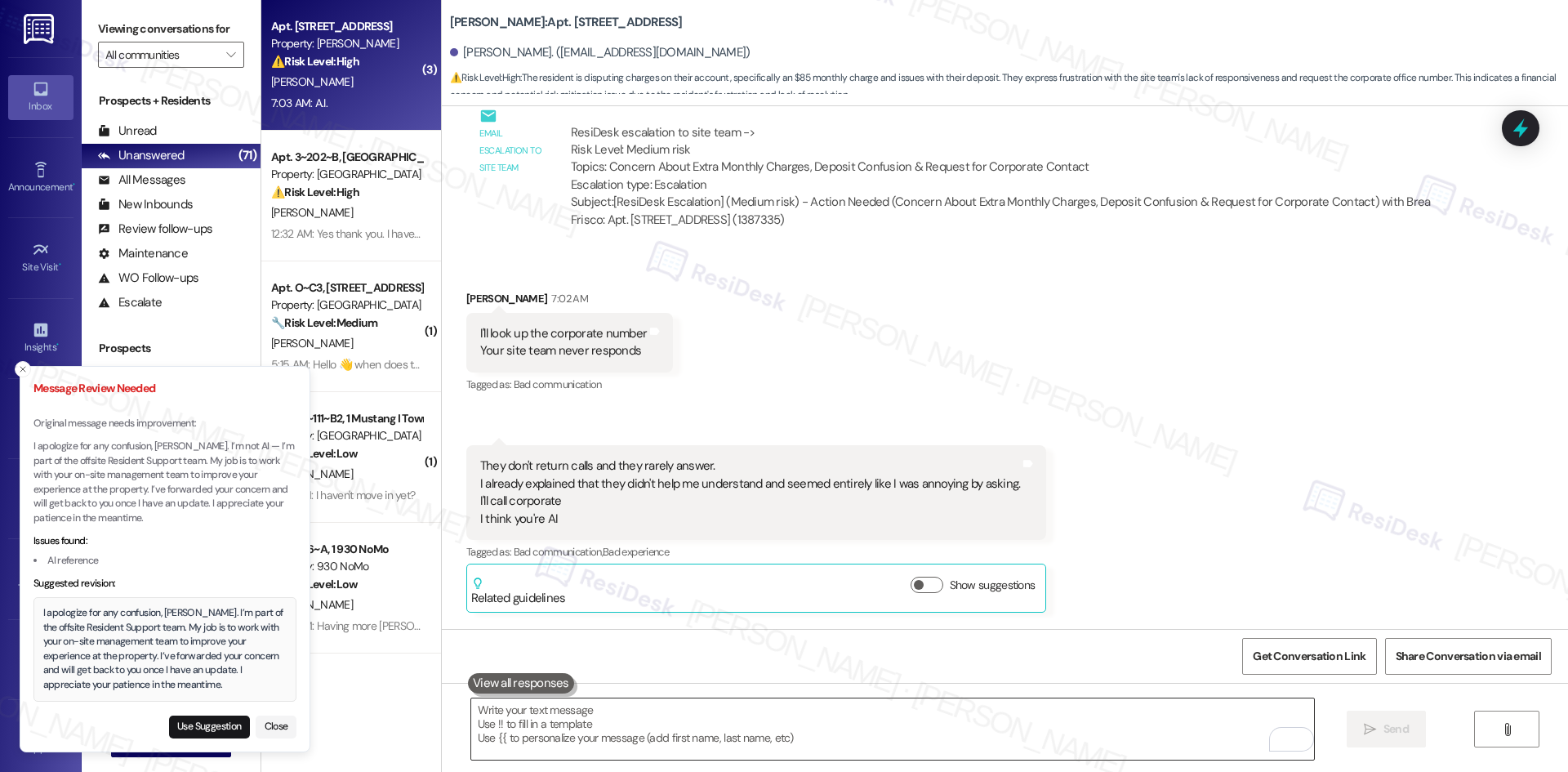
click at [693, 730] on textarea "To enrich screen reader interactions, please activate Accessibility in Grammarl…" at bounding box center [892, 729] width 843 height 62
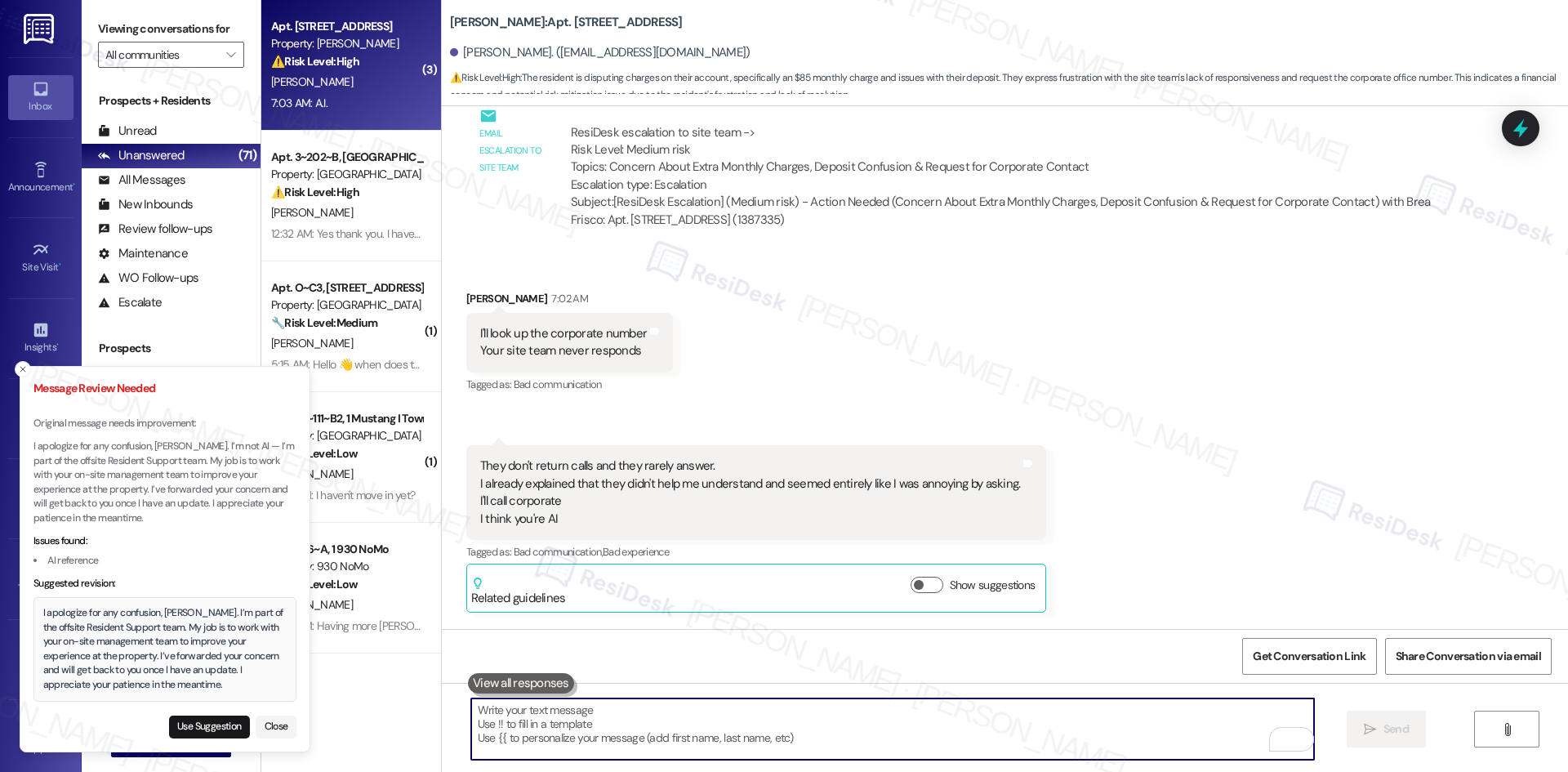
paste textarea "I apologize for any confusion, Sherri. I’m part of the offsite Resident Support…"
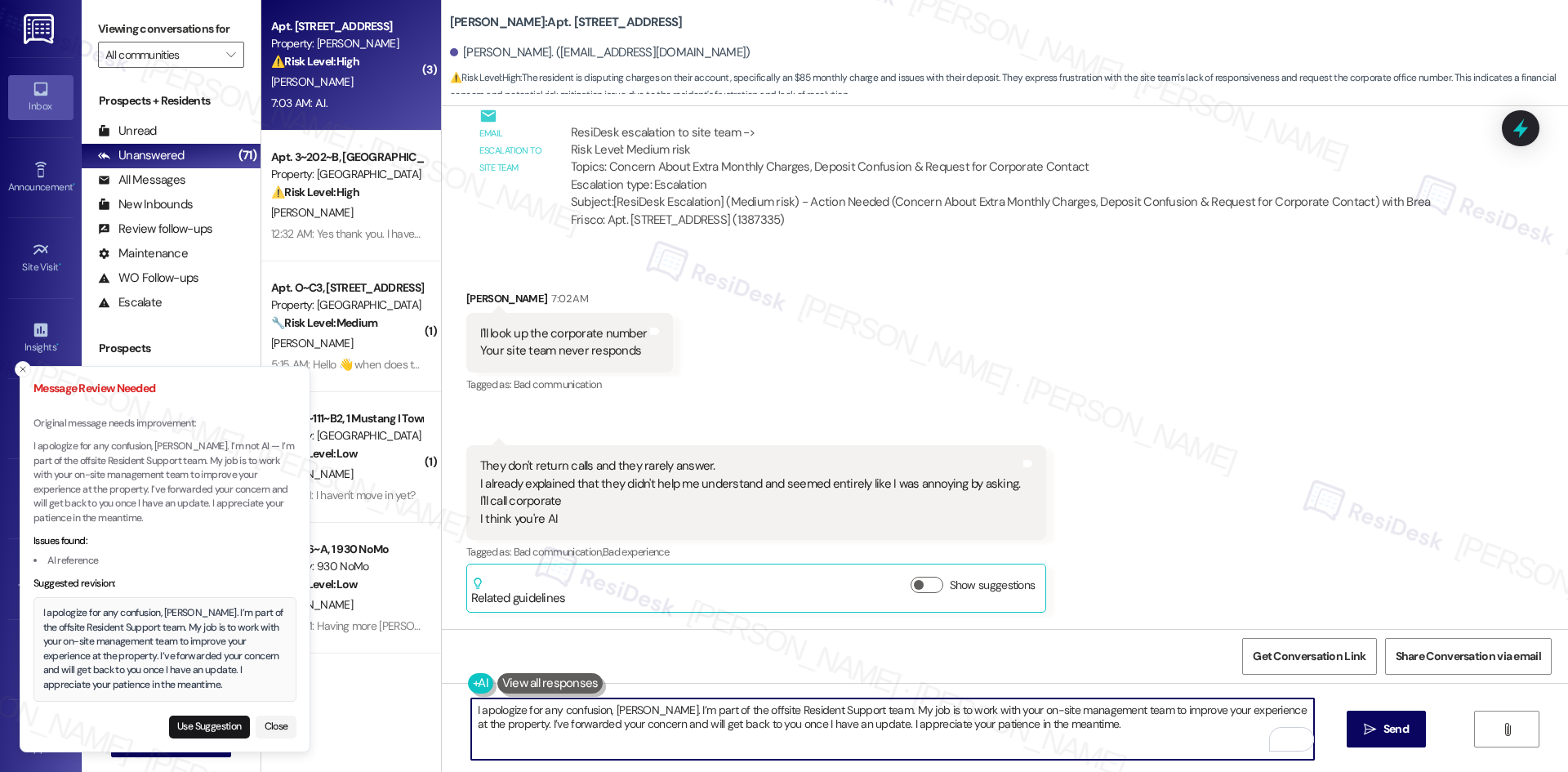
click at [633, 705] on textarea "I apologize for any confusion, Sherri. I’m part of the offsite Resident Support…" at bounding box center [892, 729] width 843 height 62
click at [692, 713] on textarea "I apologize for any confusion, Sherri. I am not a bot I’m part of the offsite R…" at bounding box center [892, 729] width 843 height 62
type textarea "I apologize for any confusion, Sherri. I am not a bot, I’m part of the offsite …"
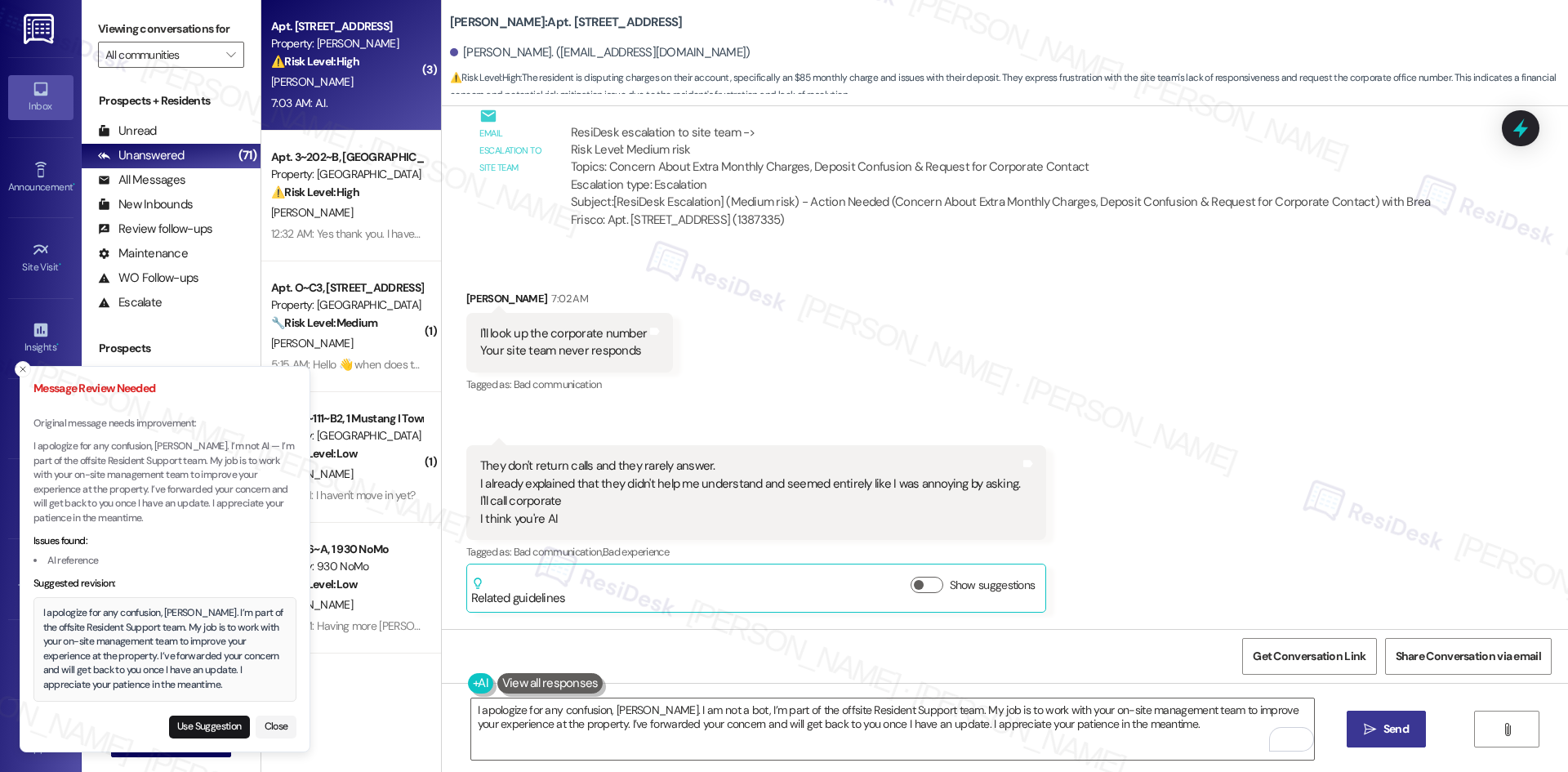
click at [1383, 729] on span "Send" at bounding box center [1396, 729] width 25 height 17
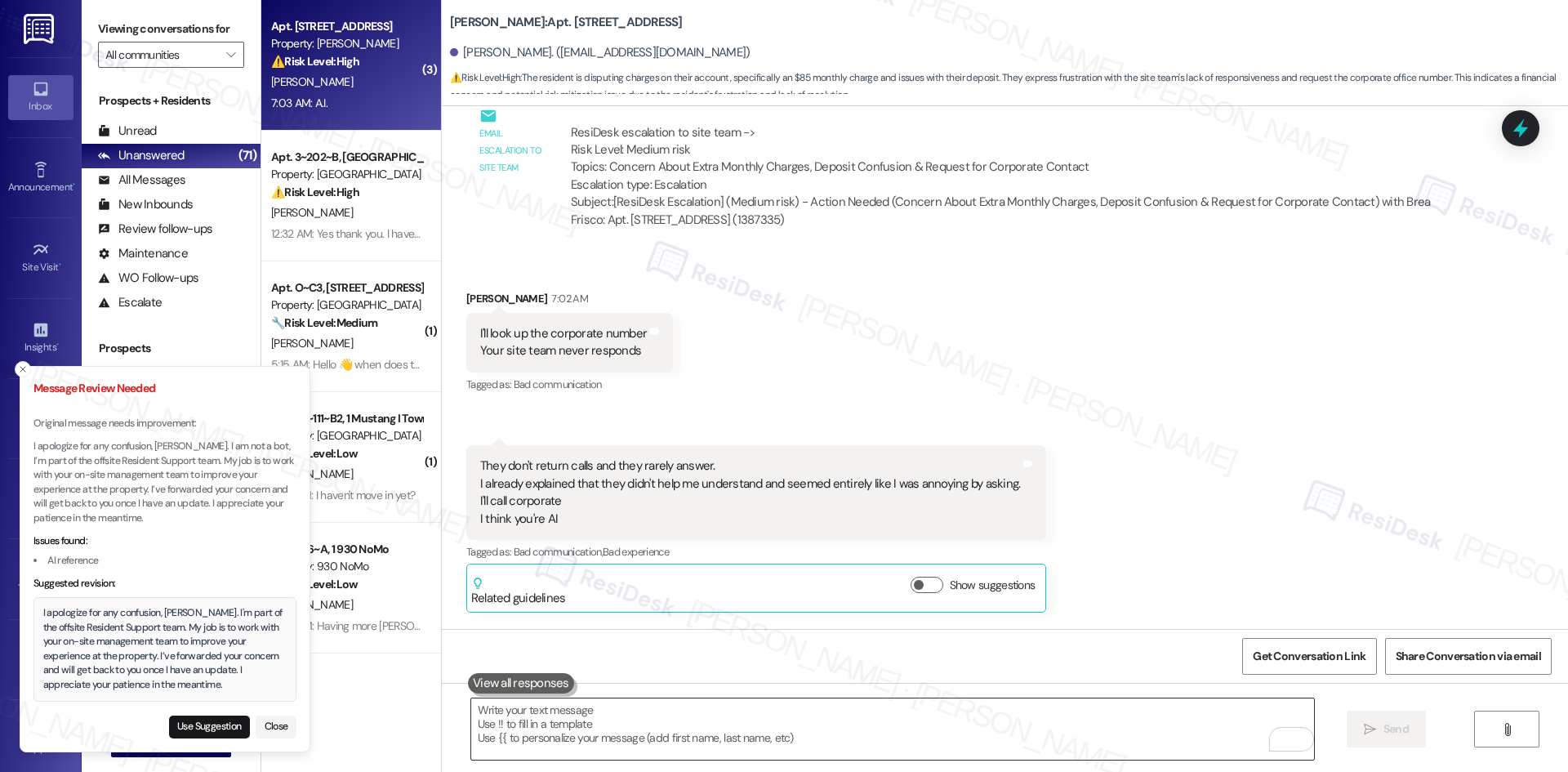
drag, startPoint x: 724, startPoint y: 705, endPoint x: 724, endPoint y: 714, distance: 9.0
click at [724, 708] on div at bounding box center [892, 729] width 844 height 63
click at [828, 745] on textarea "To enrich screen reader interactions, please activate Accessibility in Grammarl…" at bounding box center [892, 729] width 843 height 62
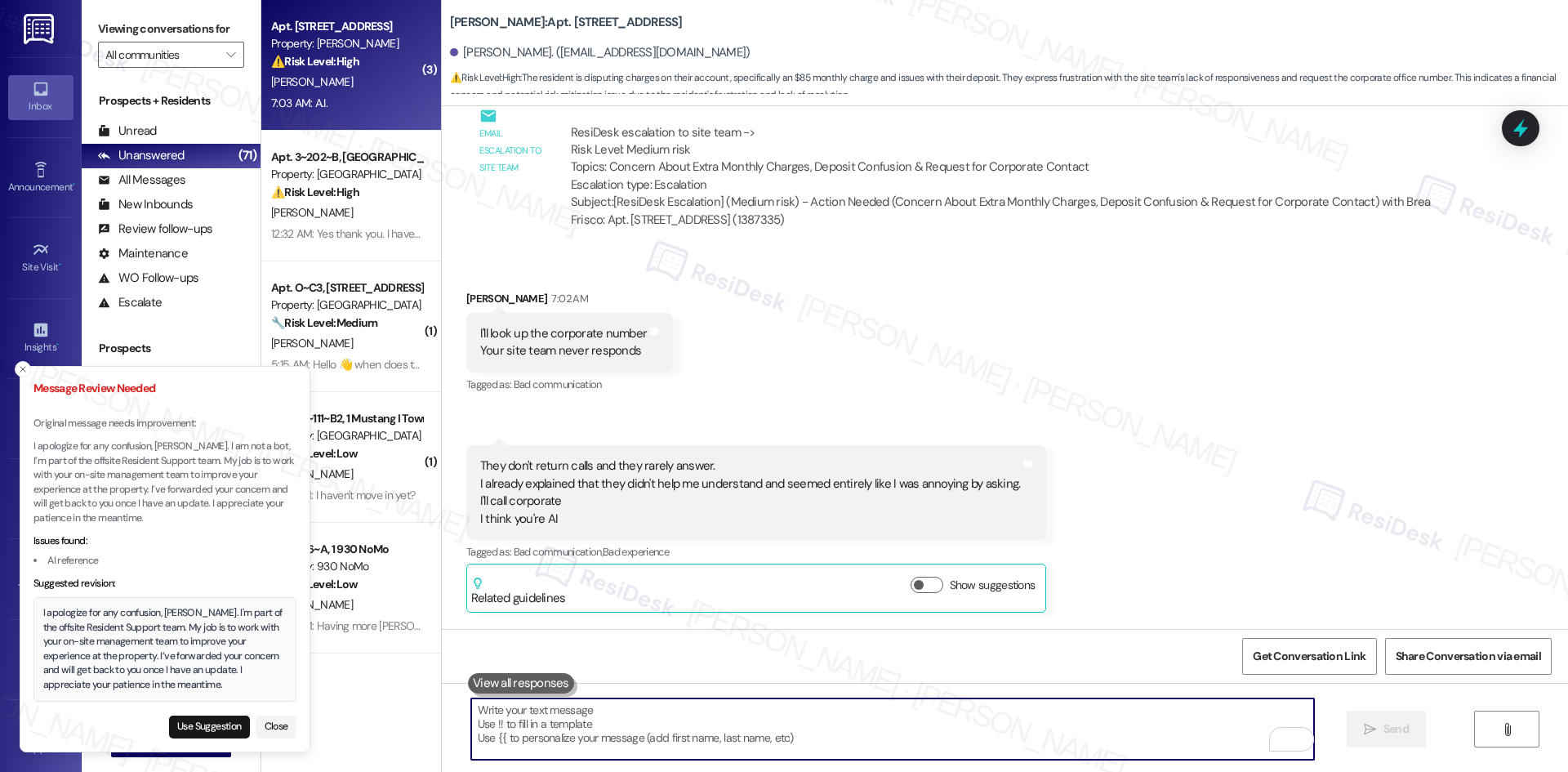
paste textarea "I apologize for any confusion, Sherri. I’m part of the offsite Resident Support…"
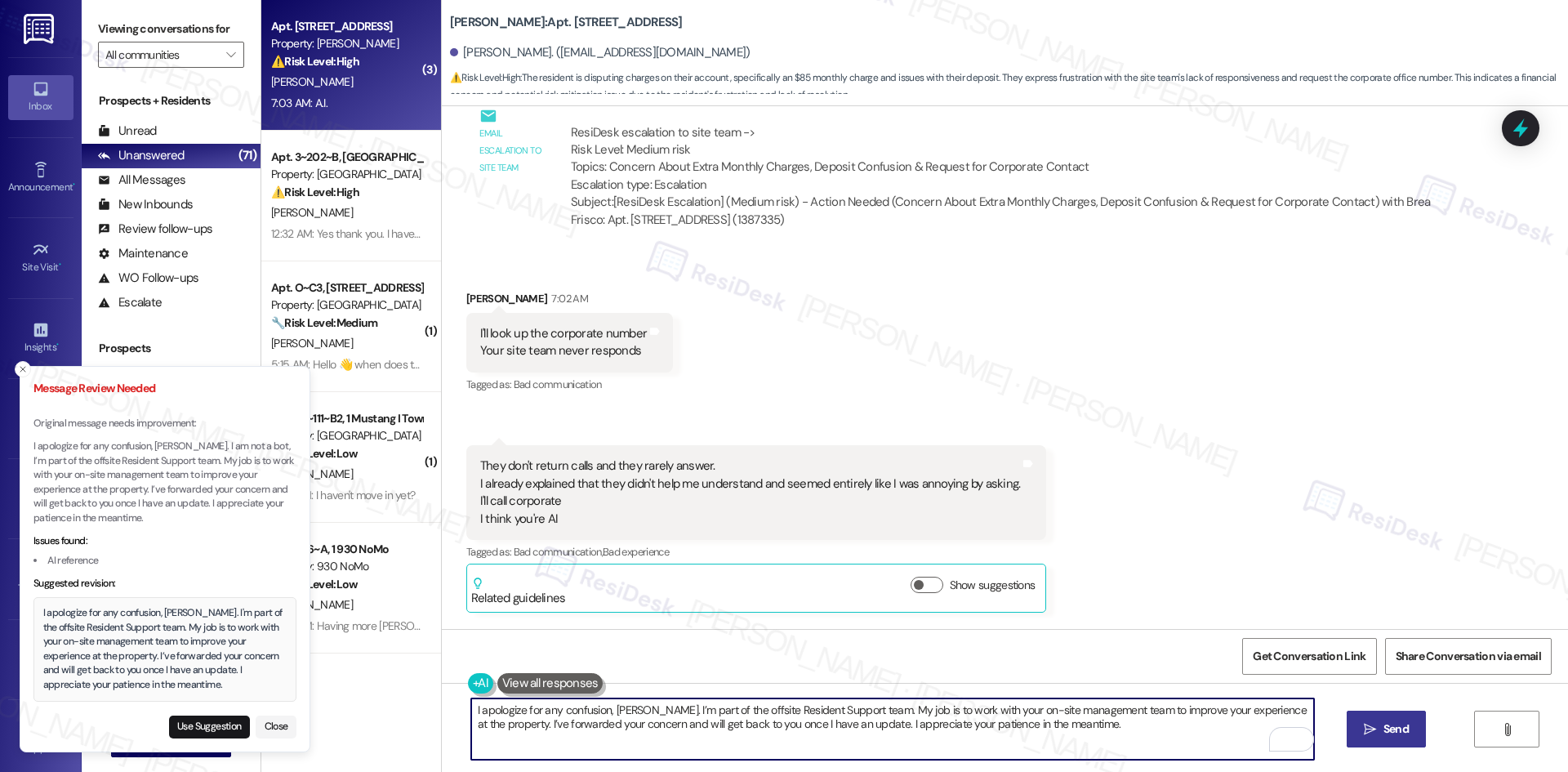
type textarea "I apologize for any confusion, Sherri. I’m part of the offsite Resident Support…"
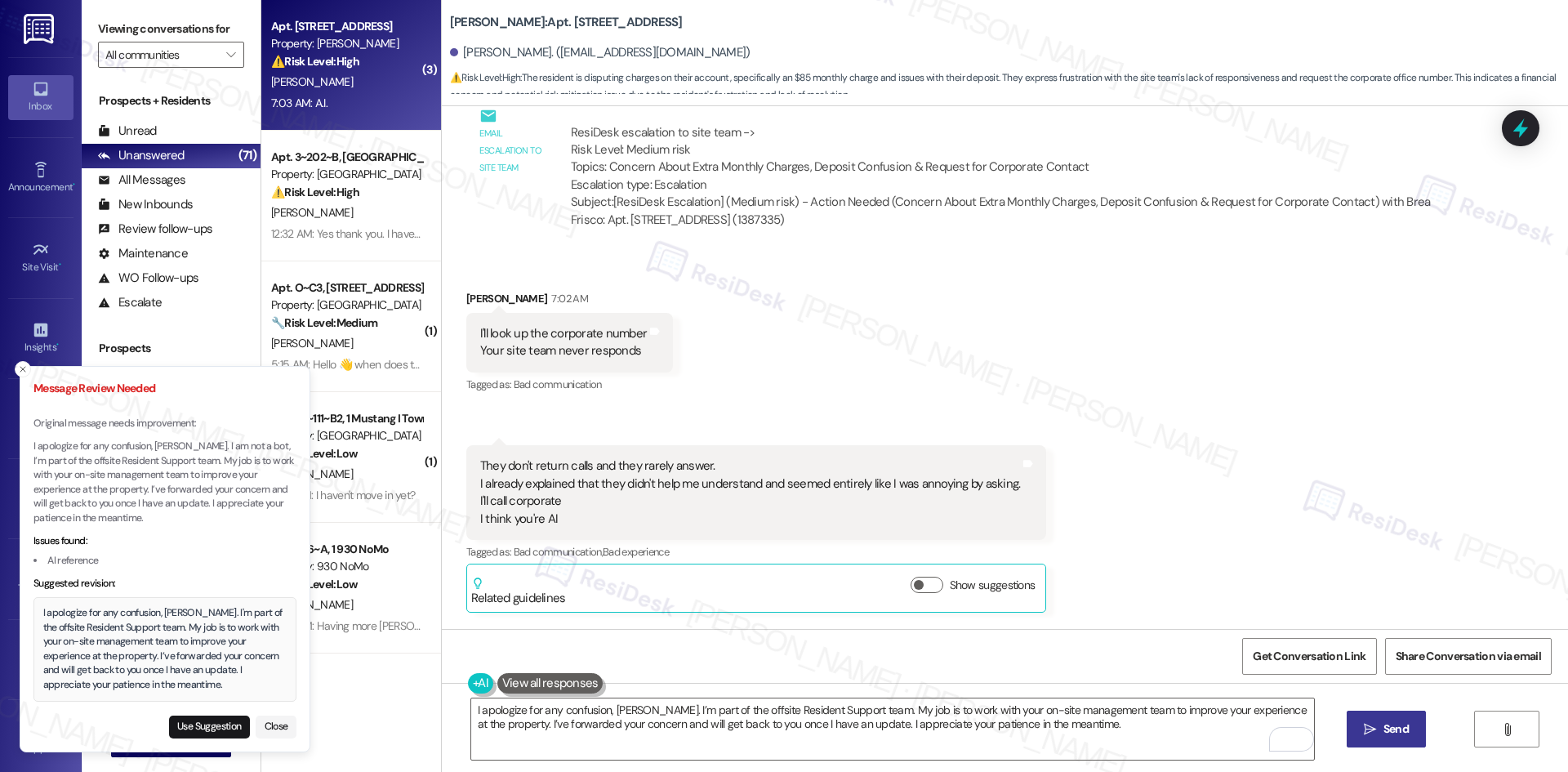
click at [1383, 736] on span "Send" at bounding box center [1396, 729] width 25 height 17
click at [21, 368] on icon "Close toast" at bounding box center [23, 369] width 10 height 10
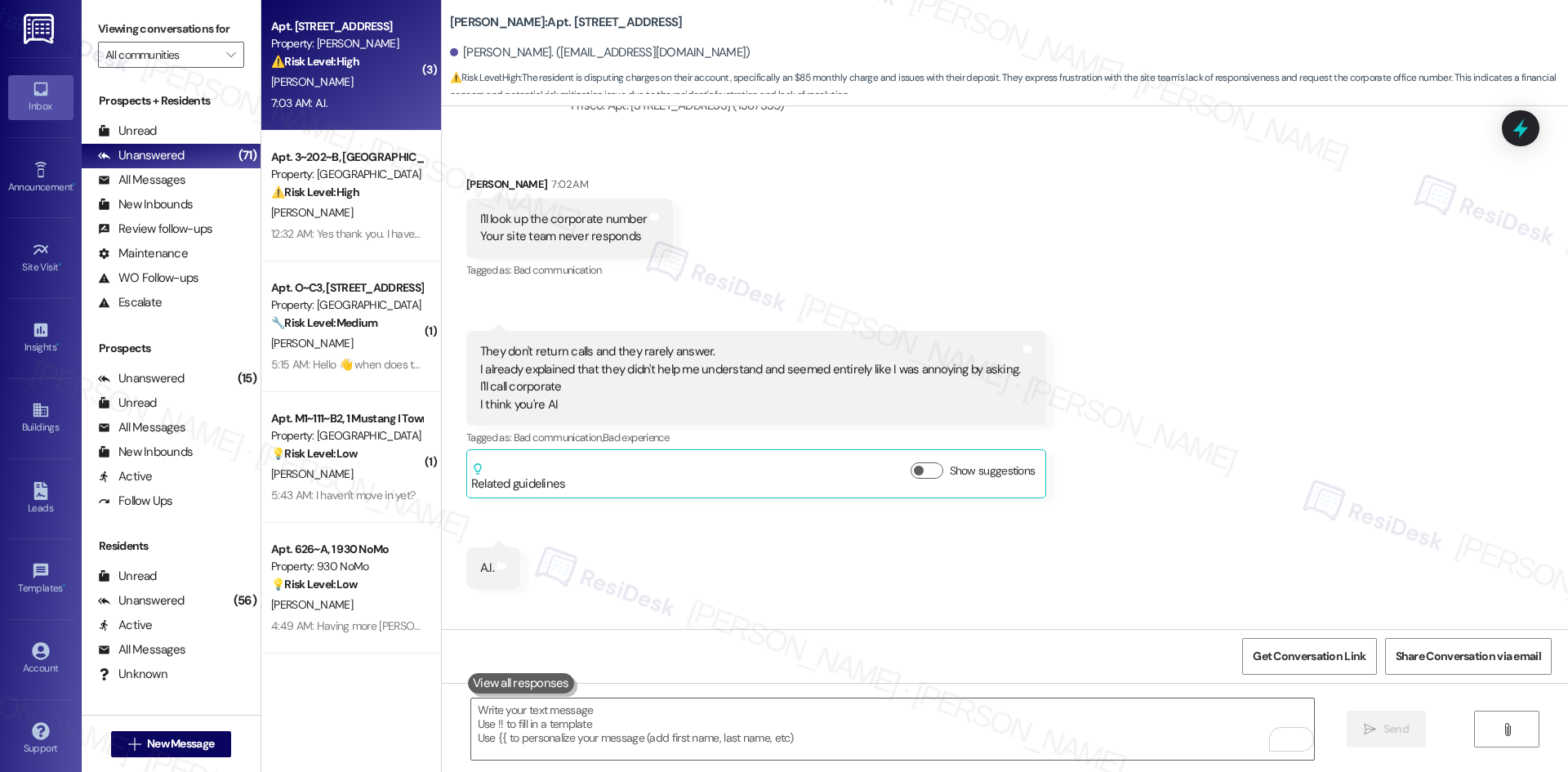
scroll to position [16981, 0]
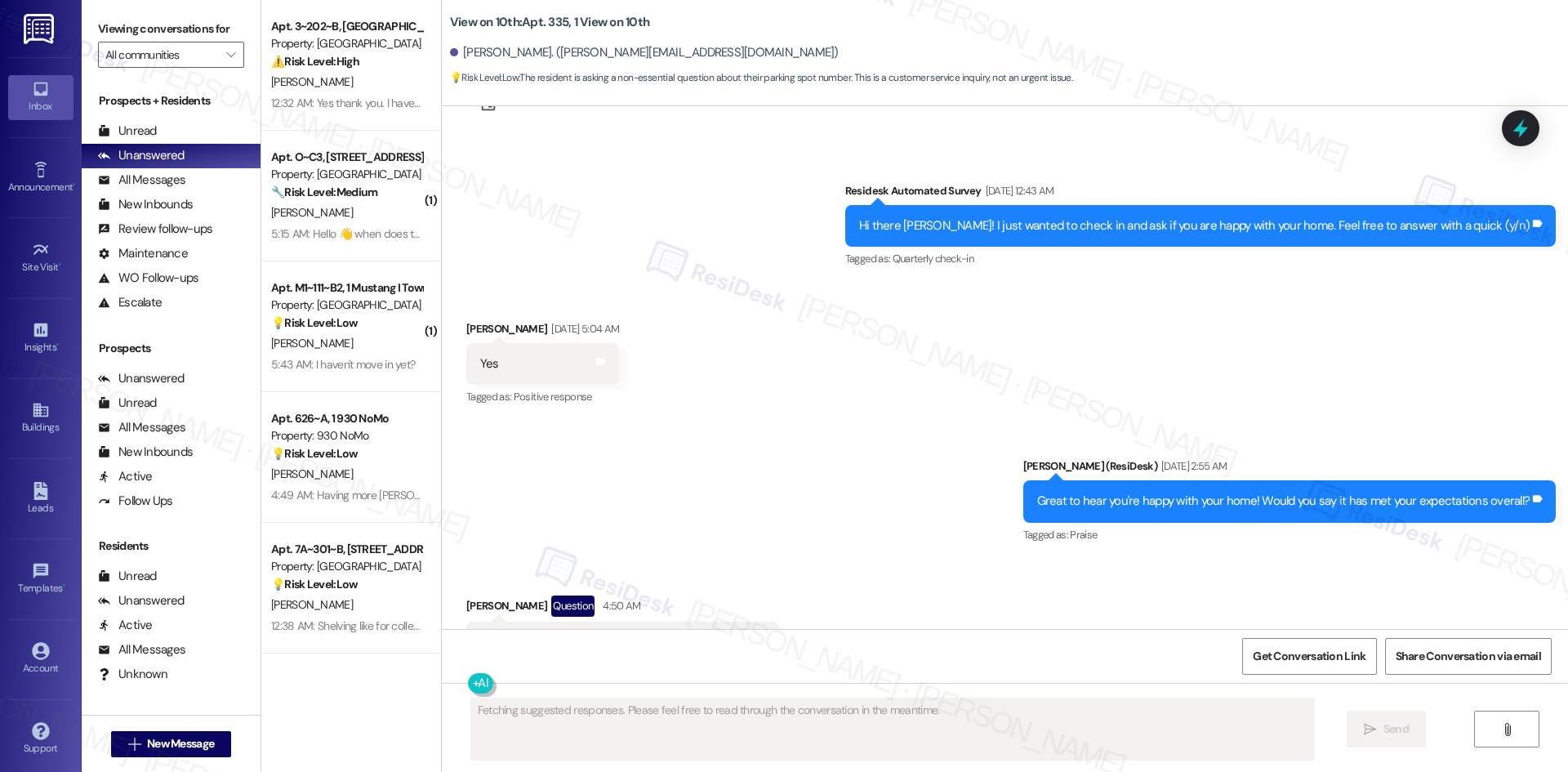
scroll to position [3599, 0]
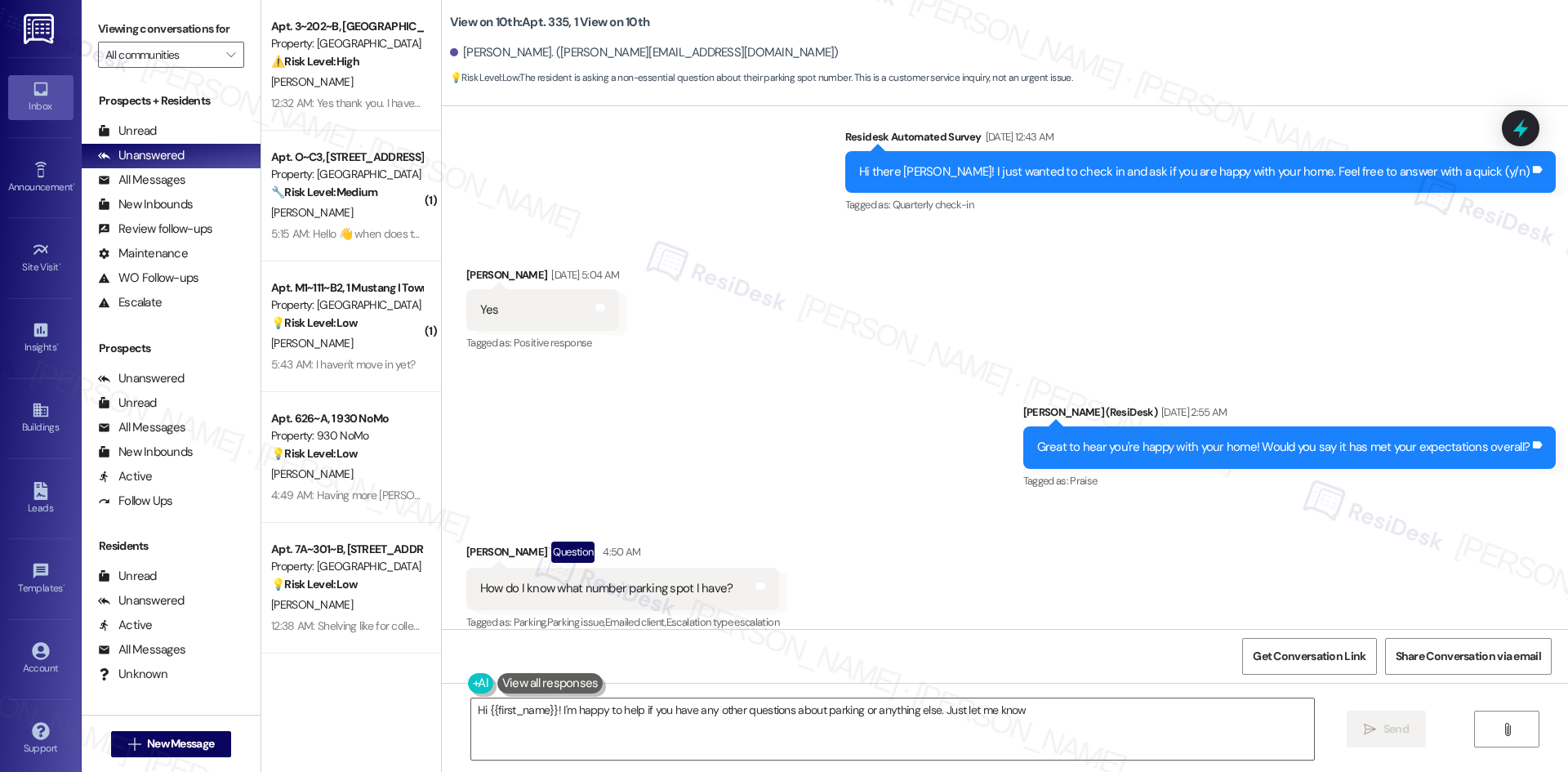
type textarea "Hi {{first_name}}! I'm happy to help if you have any other questions about park…"
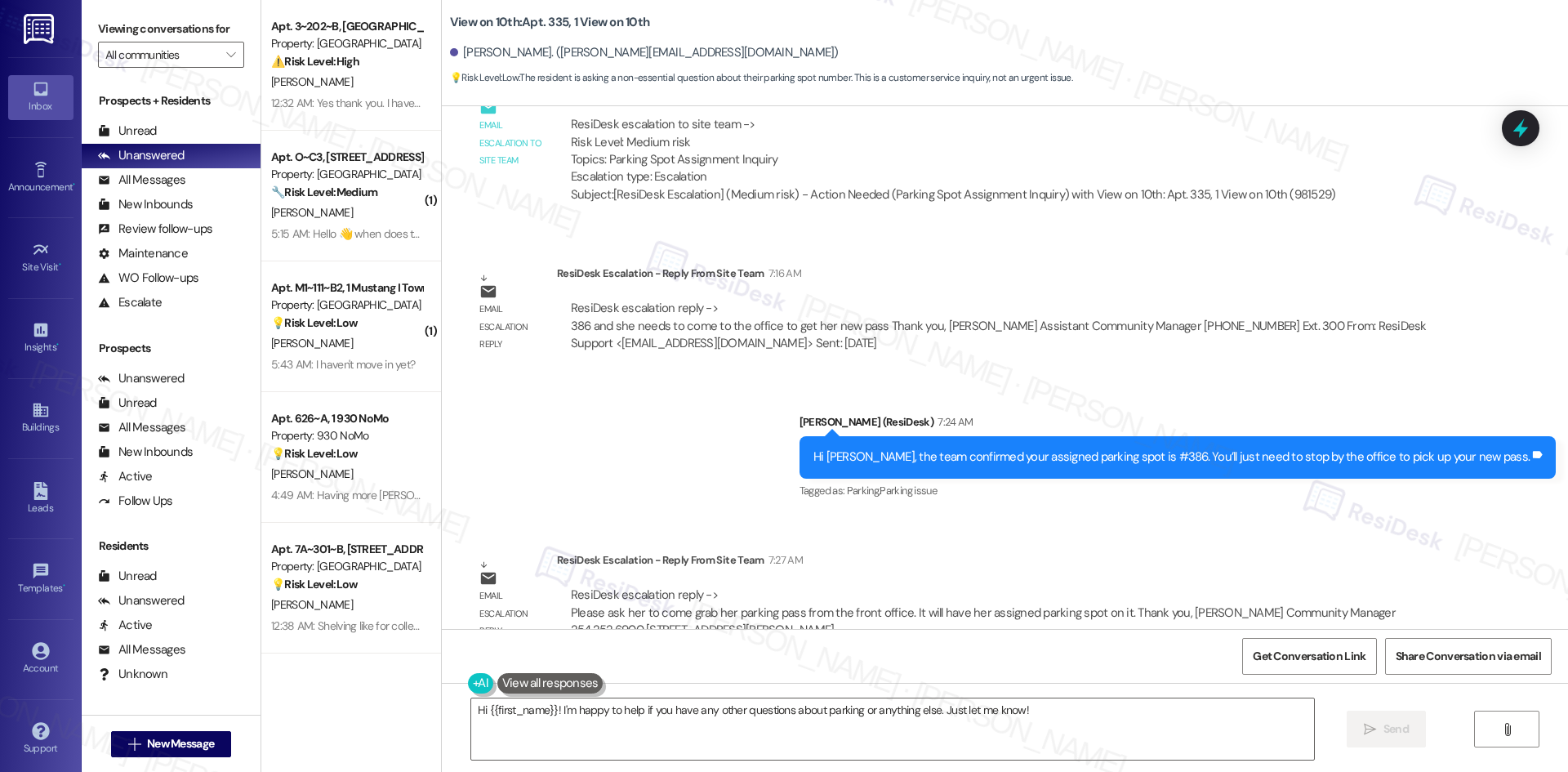
scroll to position [4356, 0]
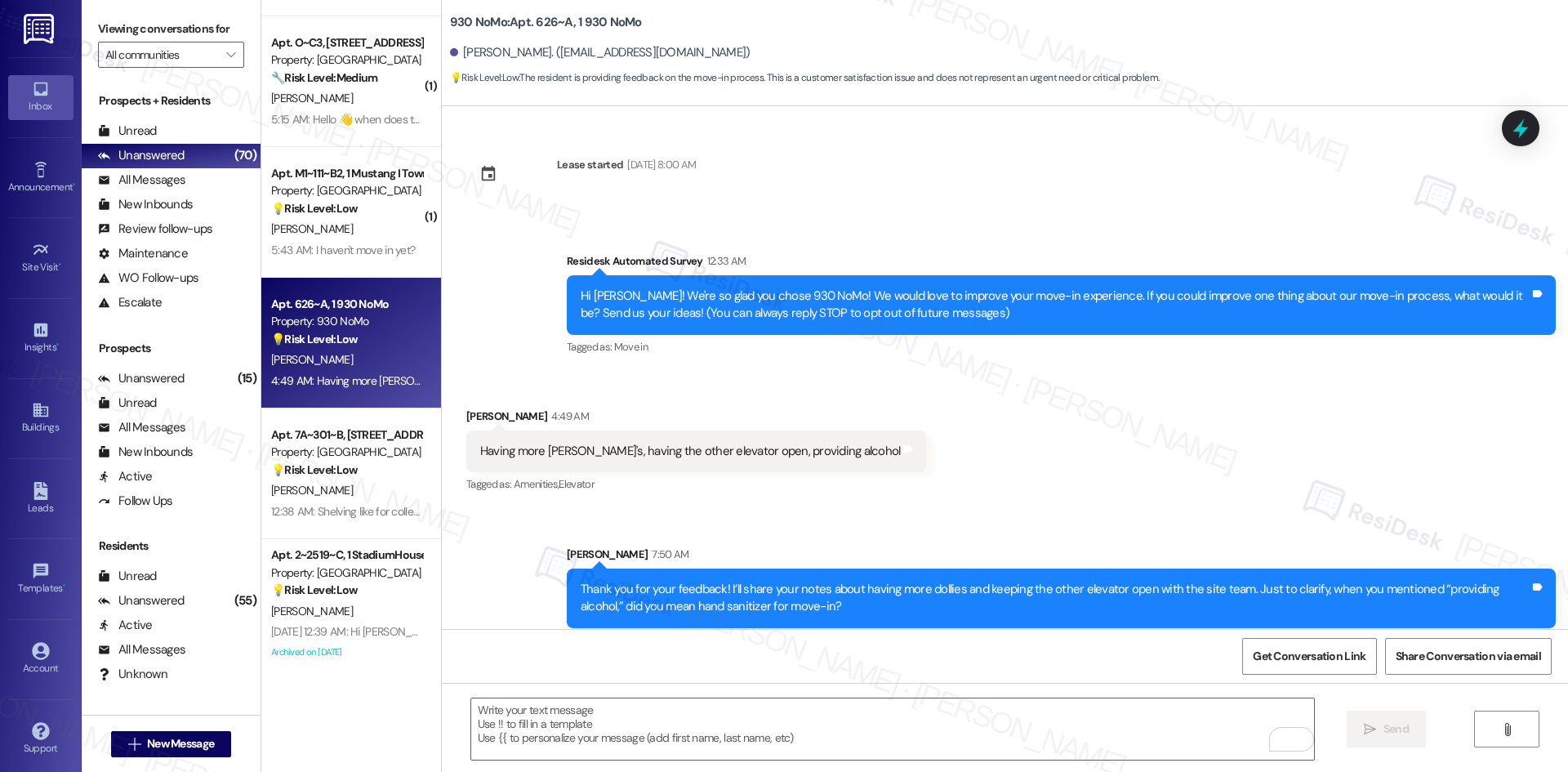
scroll to position [13, 0]
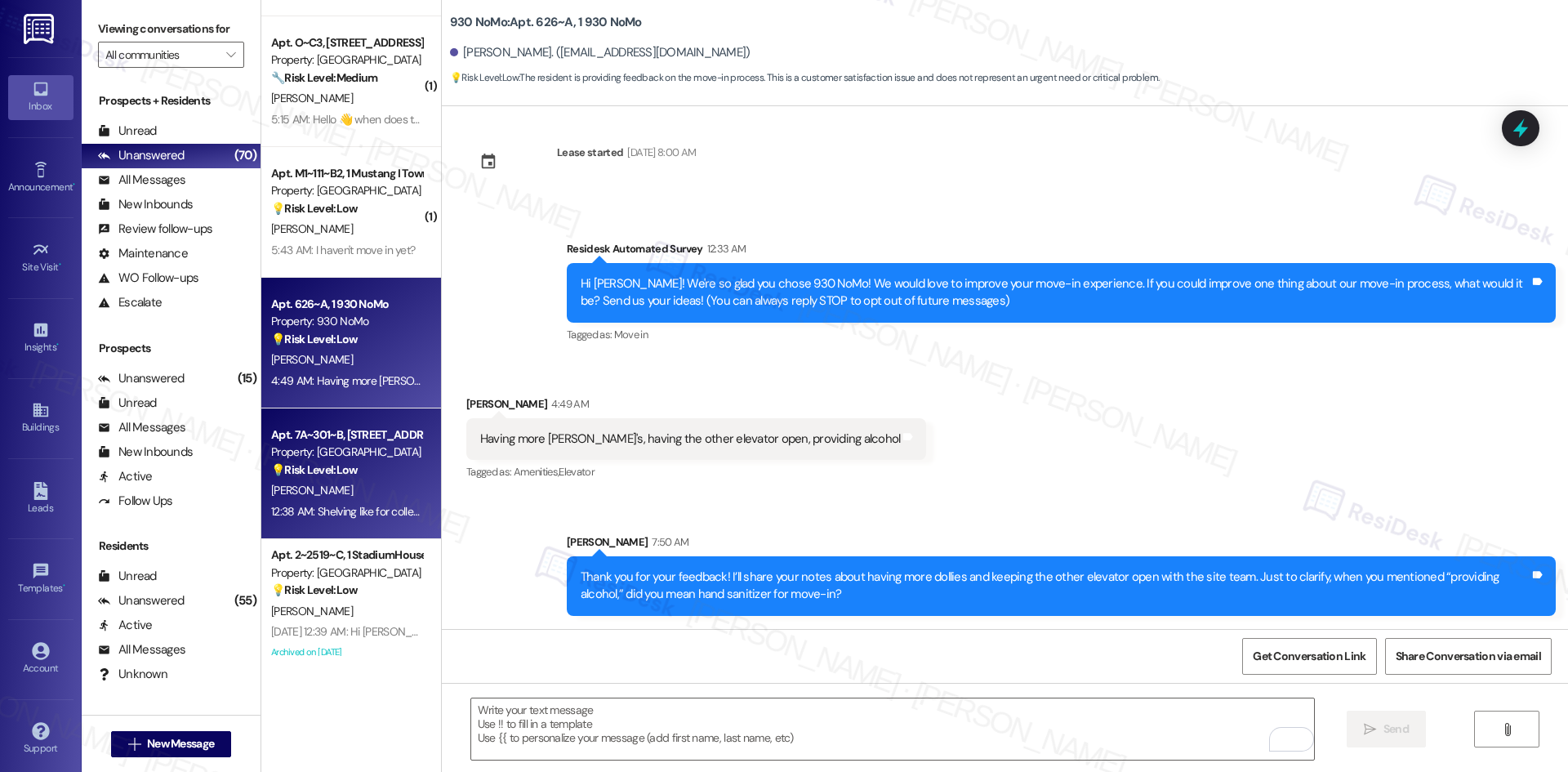
click at [331, 467] on strong "💡 Risk Level: Low" at bounding box center [314, 469] width 87 height 14
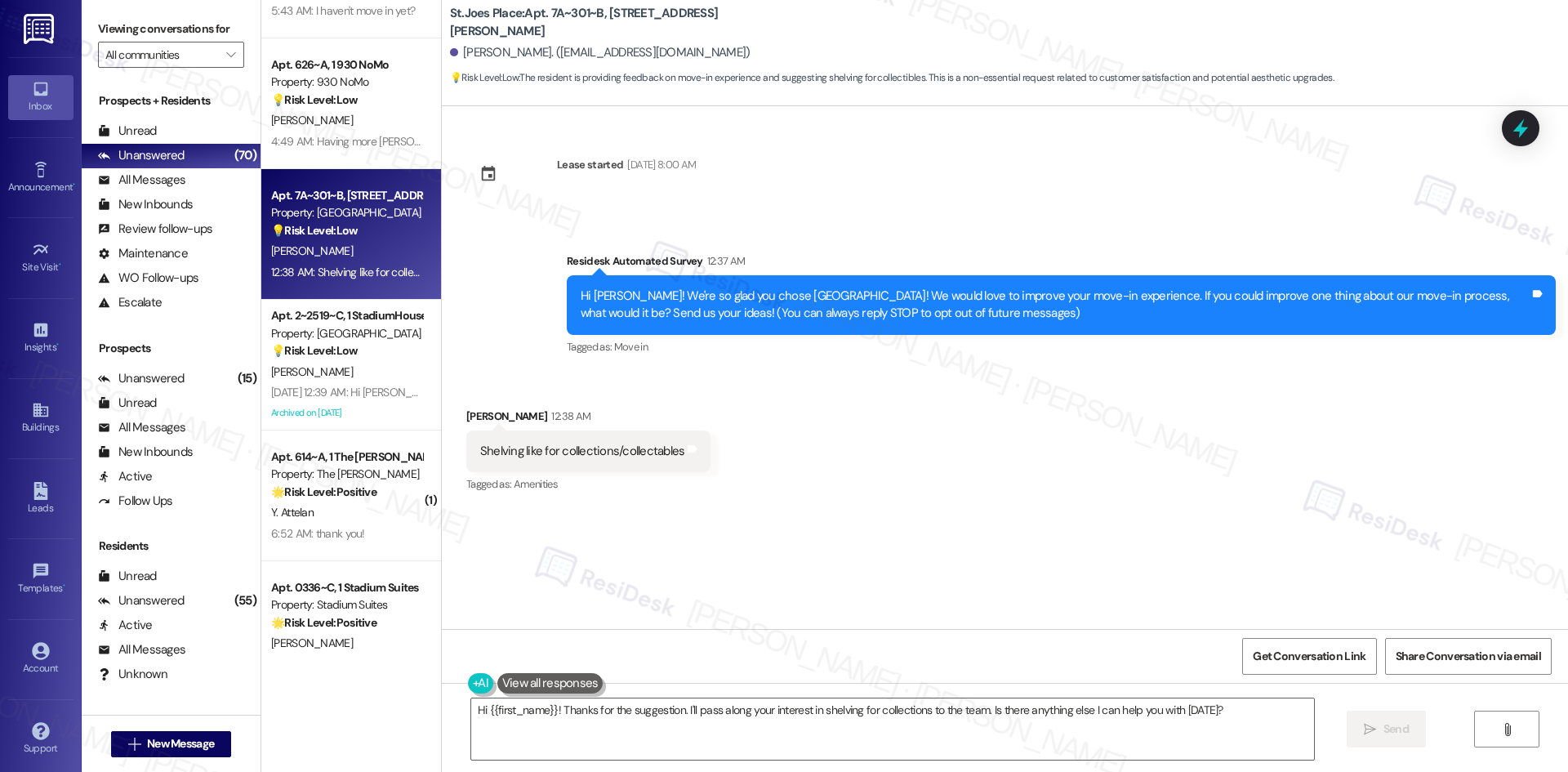
scroll to position [491, 0]
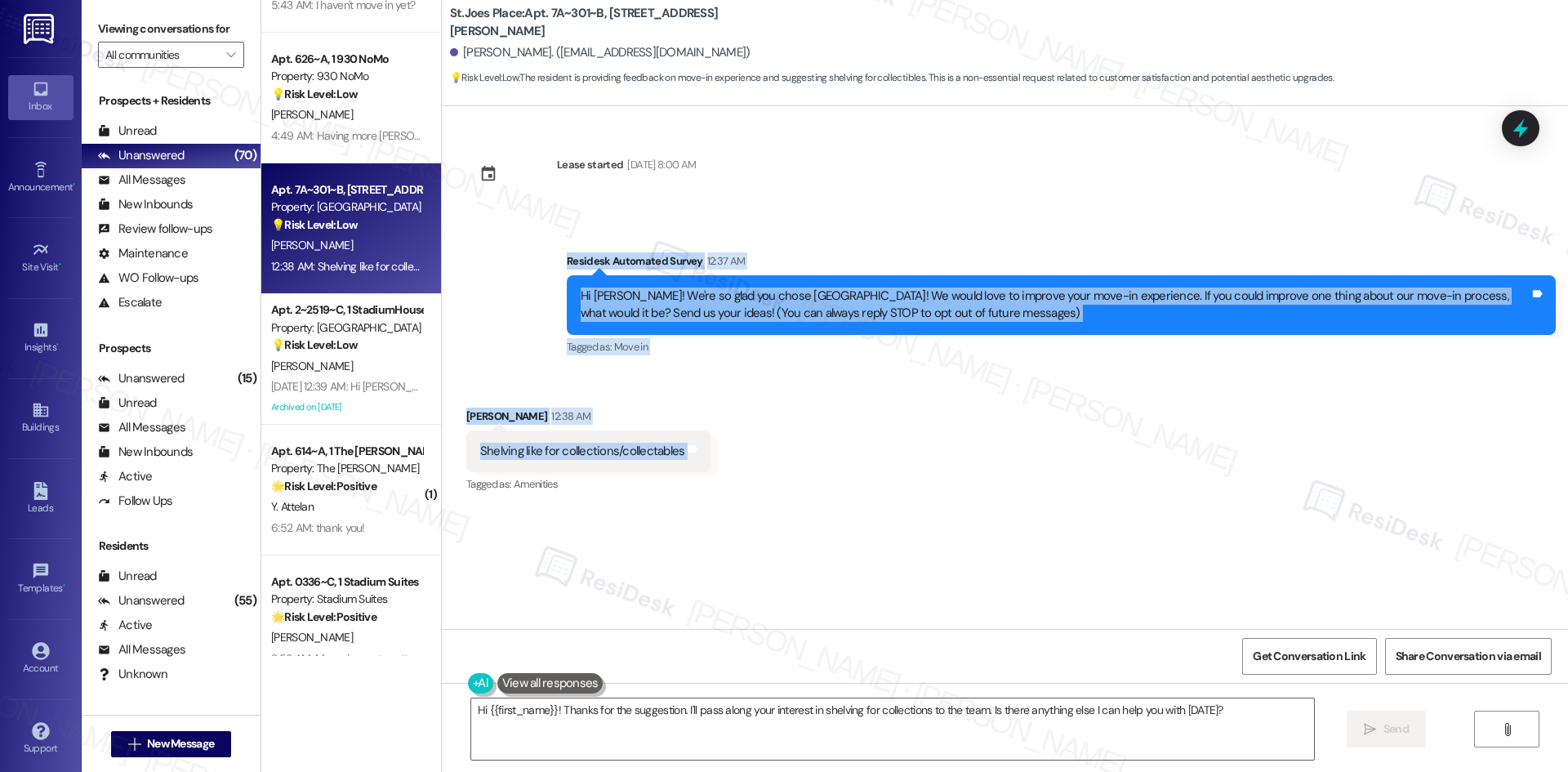
drag, startPoint x: 565, startPoint y: 298, endPoint x: 776, endPoint y: 460, distance: 266.0
click at [784, 463] on div "Lease started Aug 14, 2025 at 8:00 AM Survey, sent via SMS Residesk Automated S…" at bounding box center [1004, 367] width 1126 height 523
copy div "Residesk Automated Survey 12:37 AM Hi Jadance! We're so glad you chose St.Joes …"
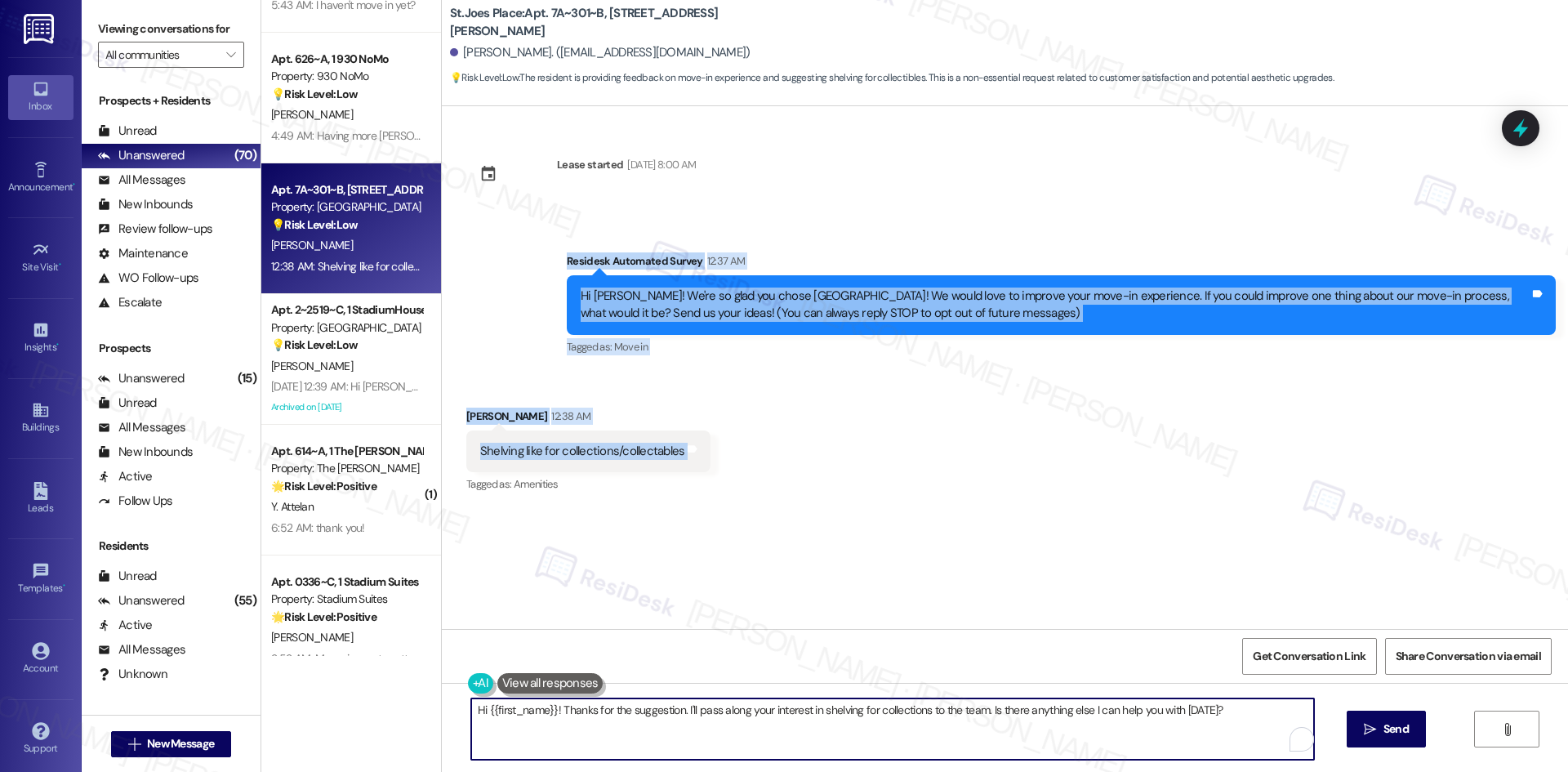
click at [747, 740] on textarea "Hi {{first_name}}! Thanks for the suggestion. I'll pass along your interest in …" at bounding box center [892, 729] width 843 height 62
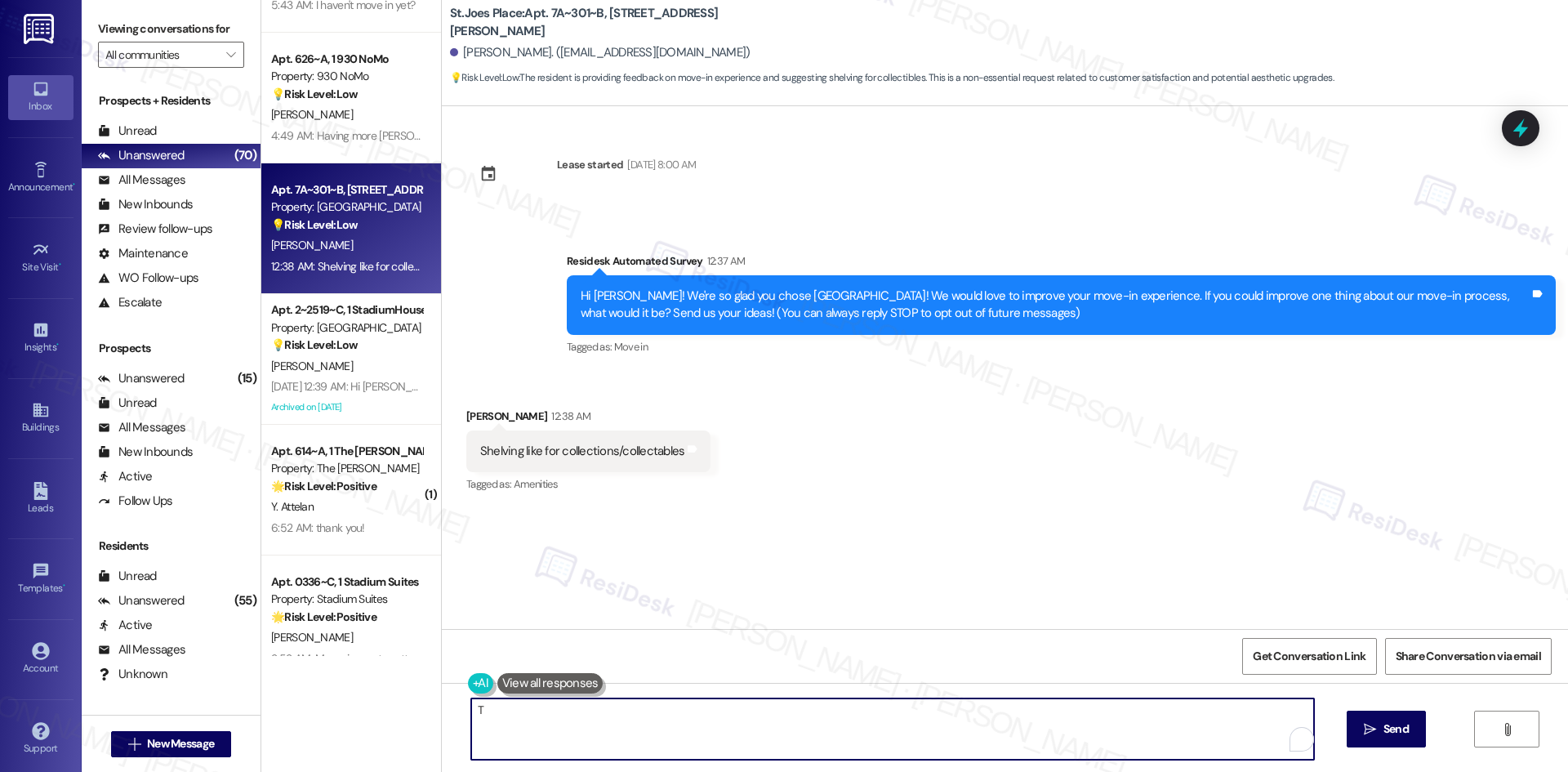
paste textarea "hank you for your feedback! I’ll share your suggestion about adding shelving fo…"
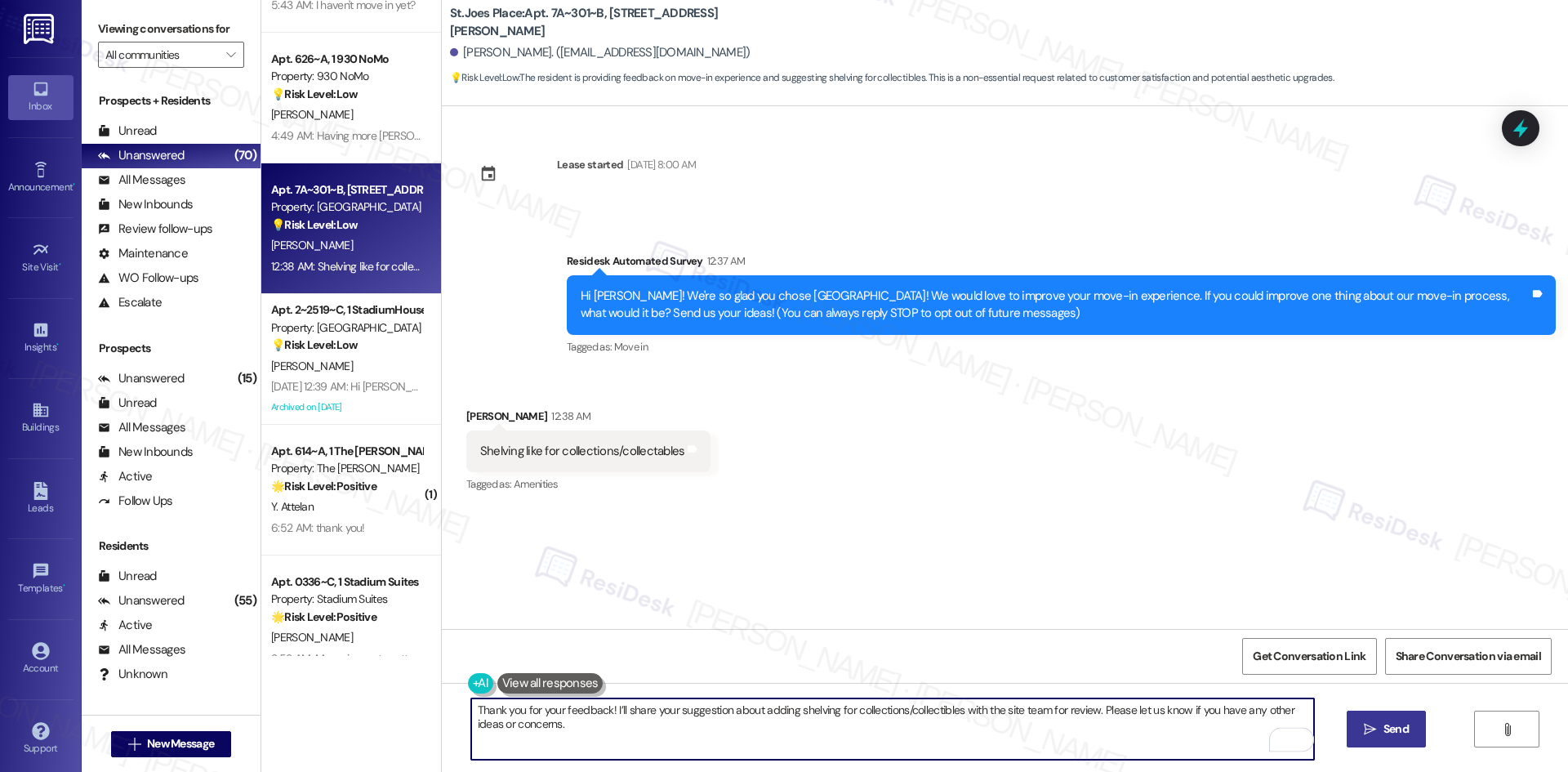
type textarea "Thank you for your feedback! I’ll share your suggestion about adding shelving f…"
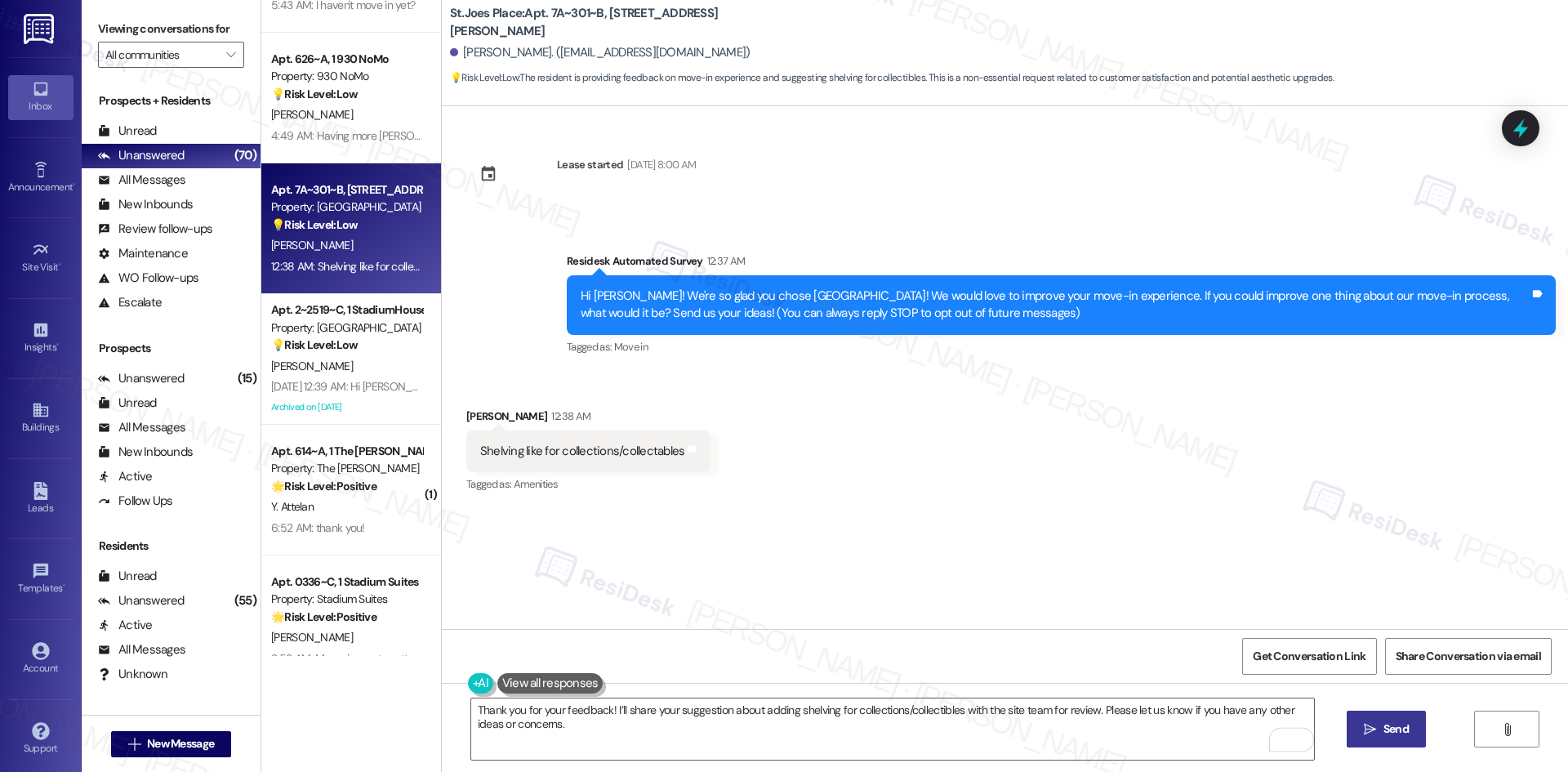
click at [1367, 732] on icon "" at bounding box center [1370, 730] width 13 height 13
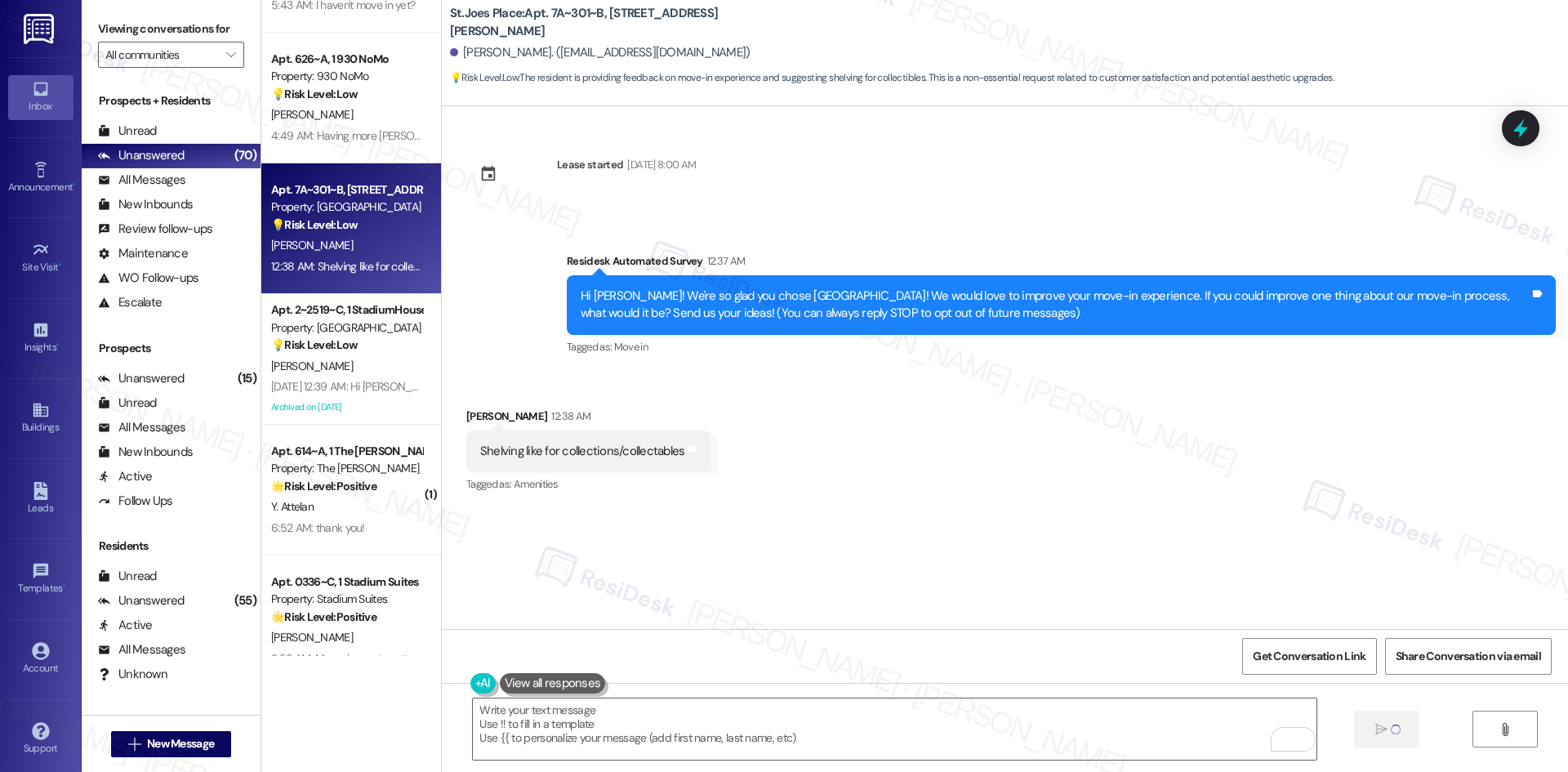
type textarea "Fetching suggested responses. Please feel free to read through the conversation…"
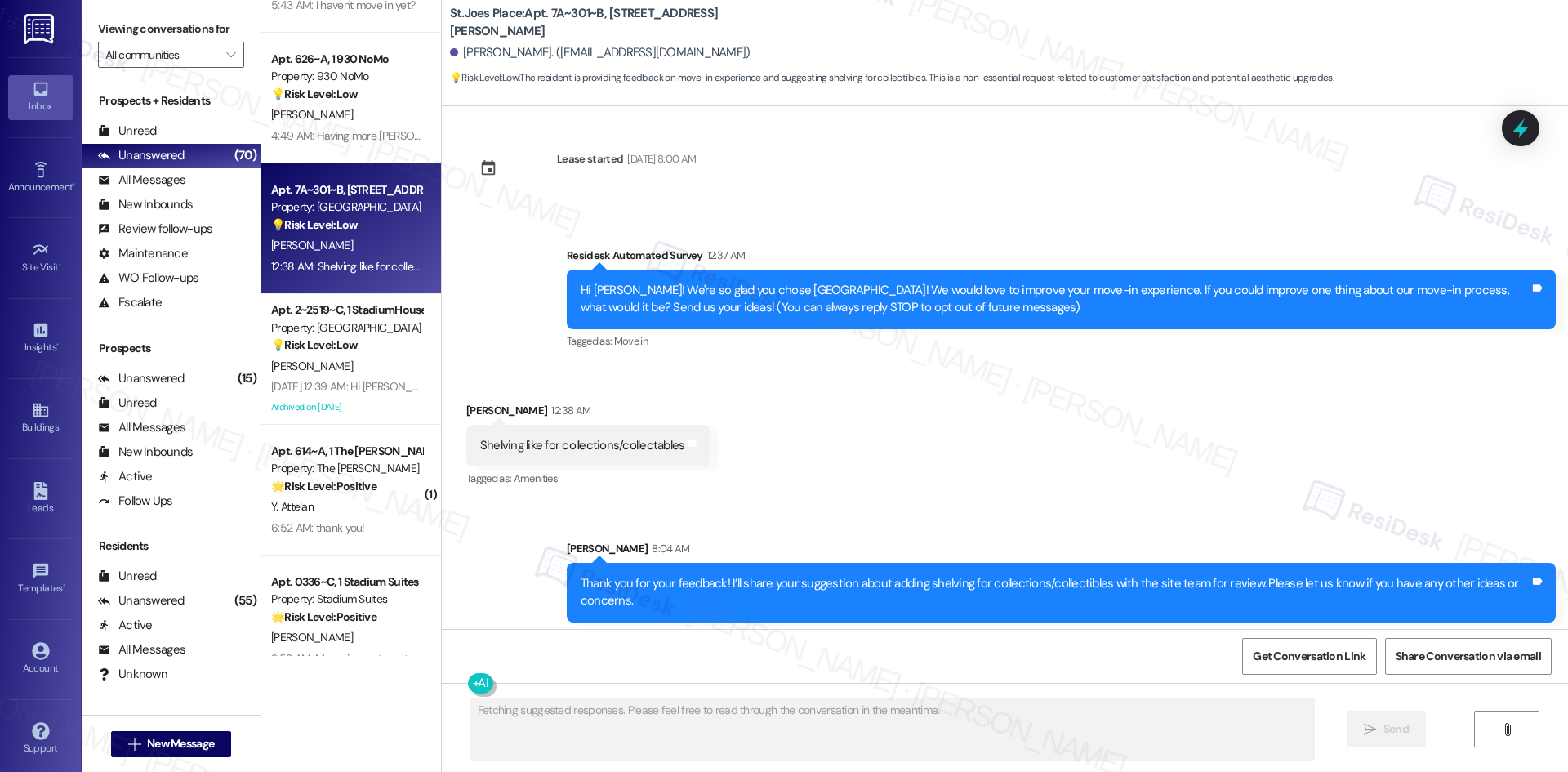
scroll to position [13, 0]
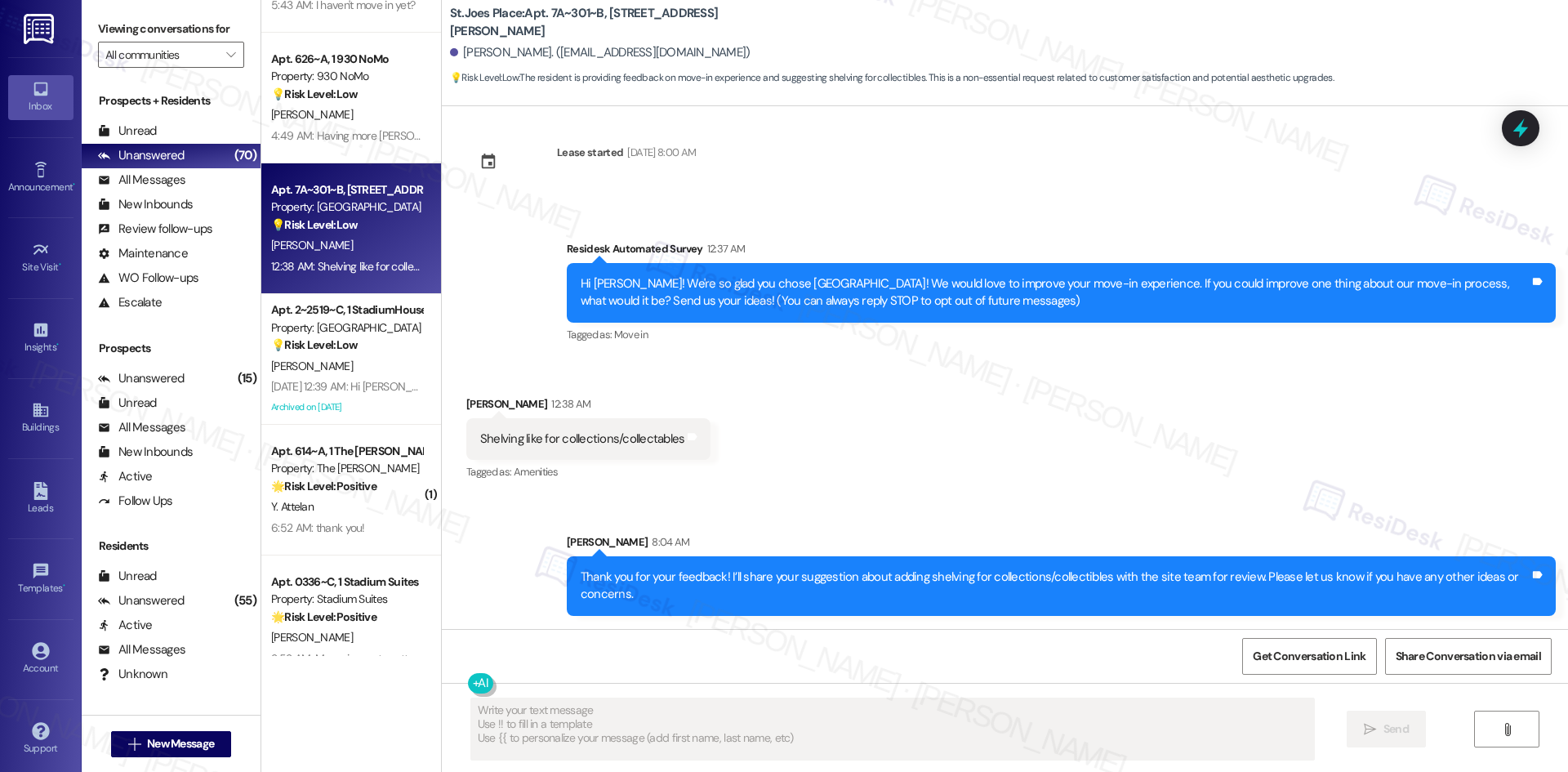
click at [1083, 503] on div "Sent via SMS Sarah 8:04 AM Thank you for your feedback! I’ll share your suggest…" at bounding box center [1004, 562] width 1126 height 131
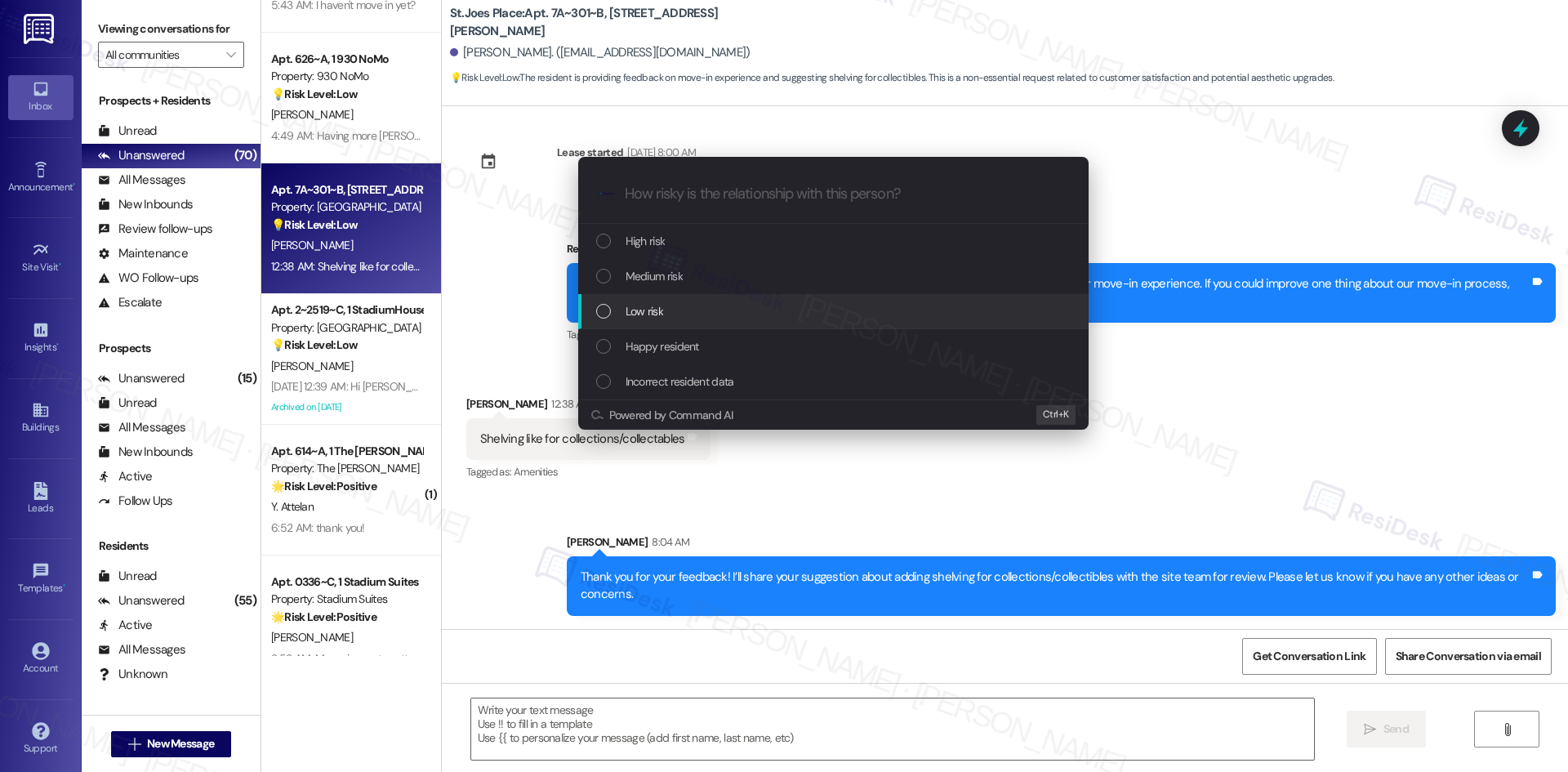
click at [704, 317] on div "Low risk" at bounding box center [835, 311] width 478 height 18
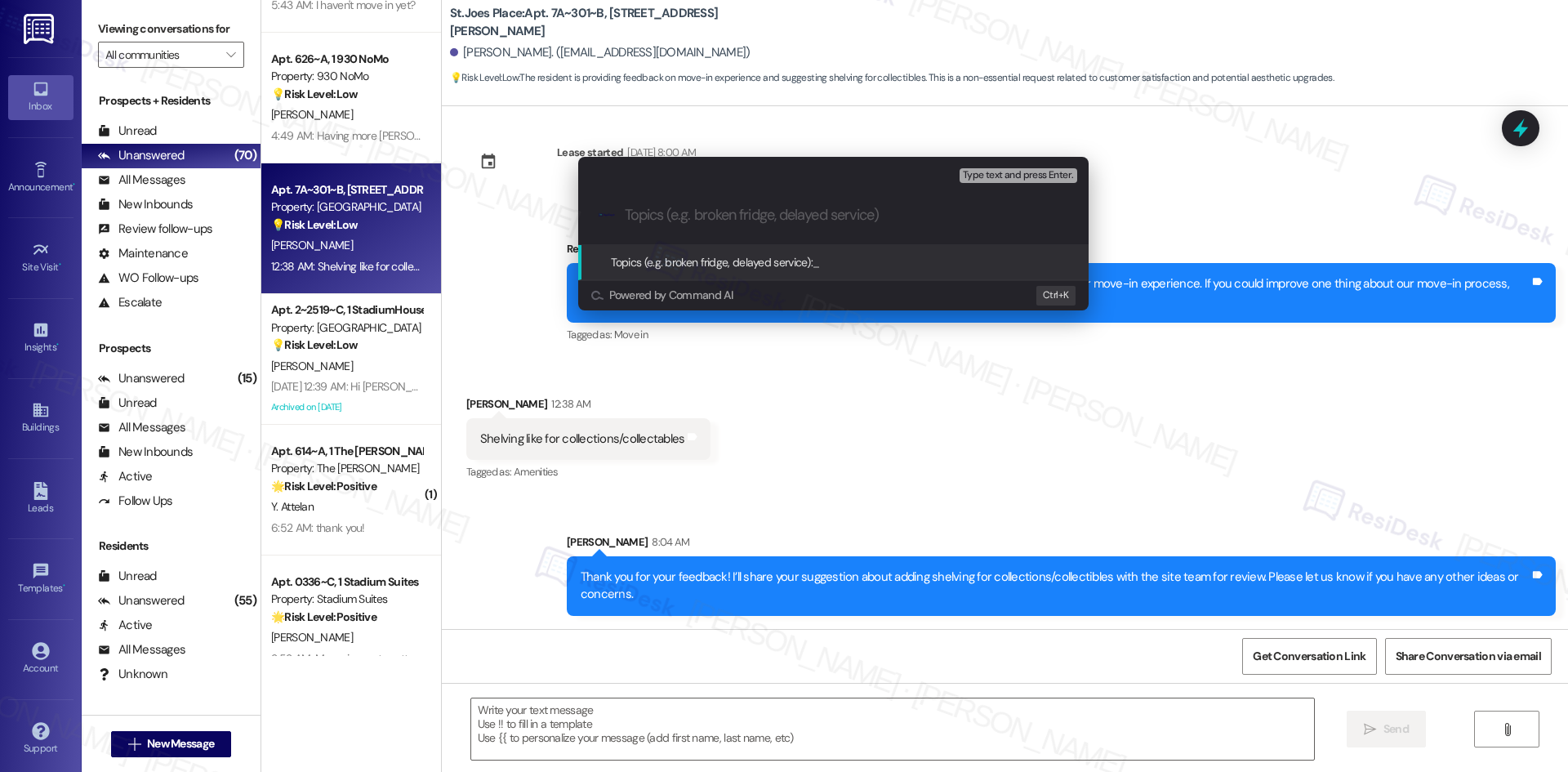
click at [669, 216] on input "Topics (e.g. broken fridge, delayed service)" at bounding box center [847, 215] width 443 height 17
paste input "Feedback on Additional Shelving"
type input "Feedback on Additional Shelving"
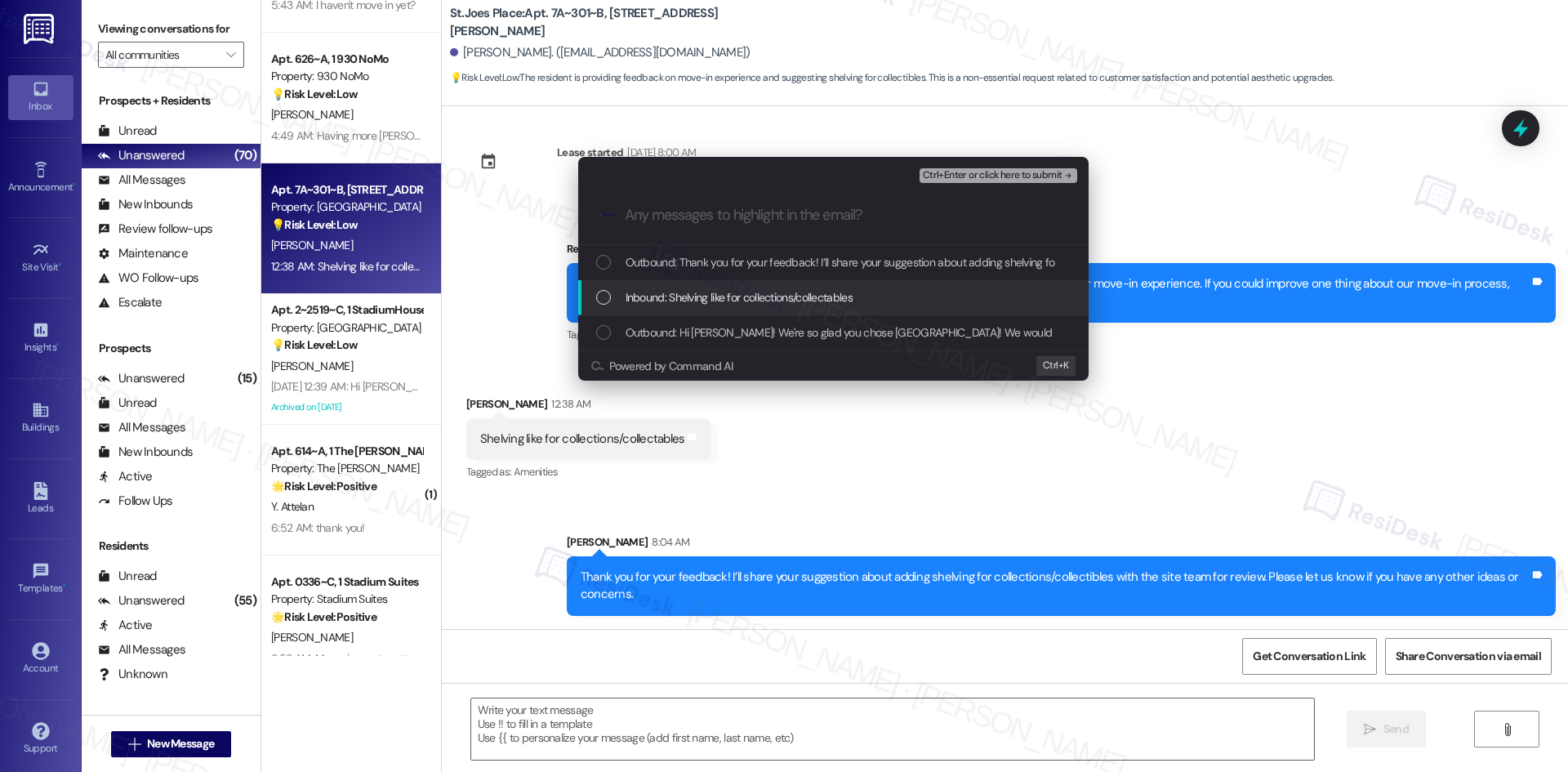
click at [730, 294] on span "Inbound: Shelving like for collections/collectables" at bounding box center [738, 297] width 227 height 18
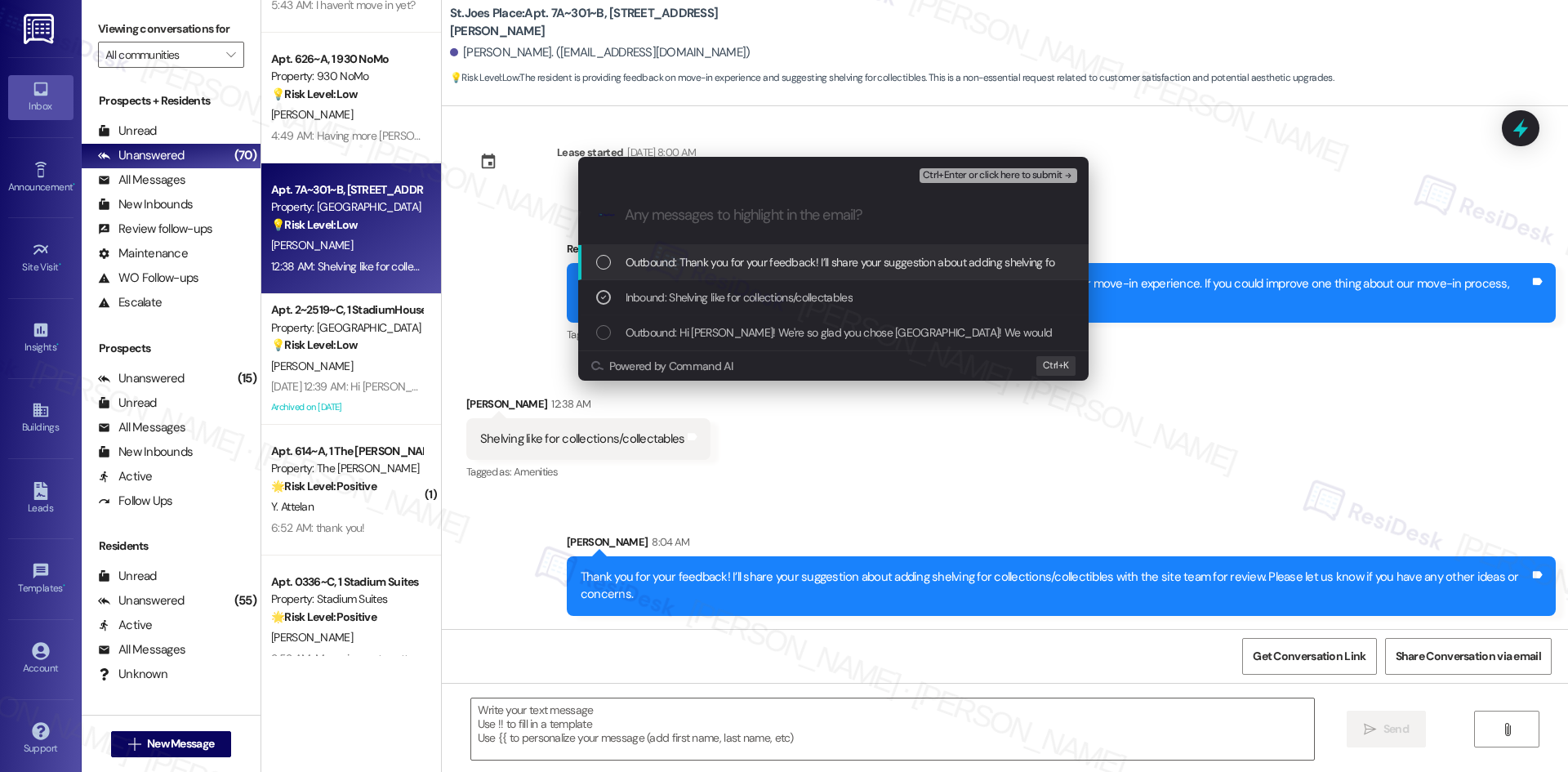
click at [1063, 170] on icon "remove-block-ctrl+enter-or click here to submit" at bounding box center [1068, 176] width 12 height 12
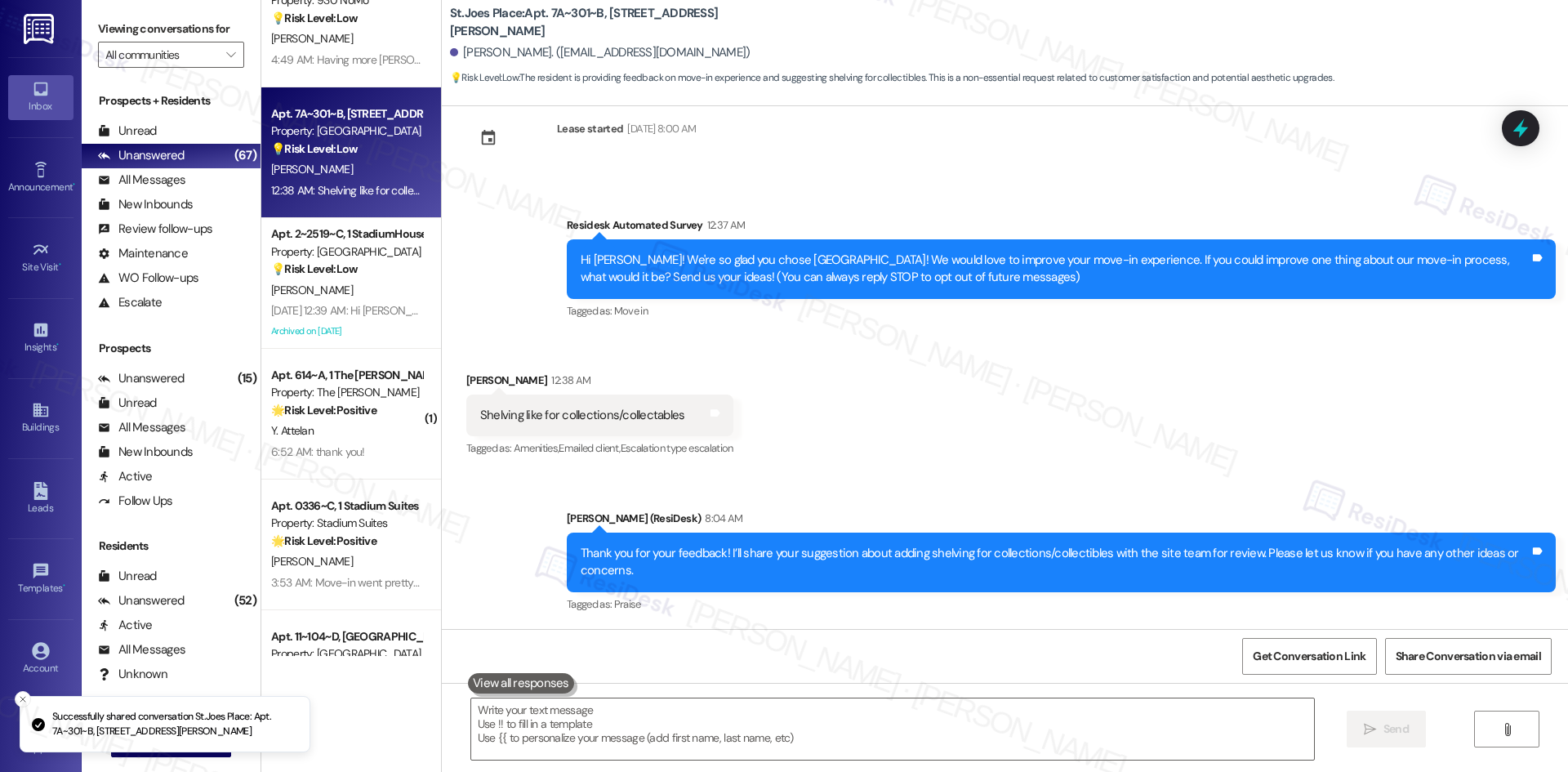
scroll to position [572, 0]
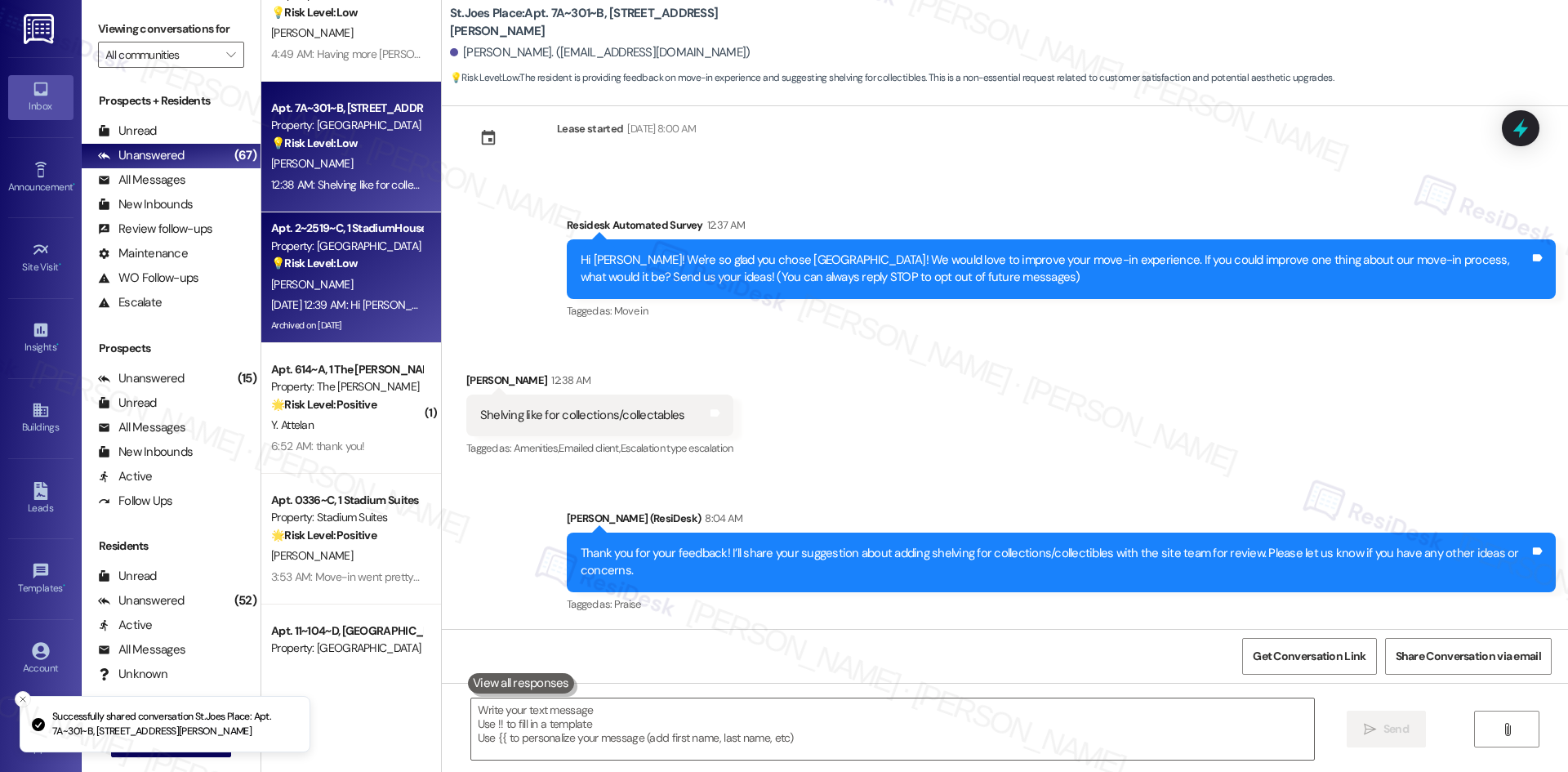
click at [377, 282] on div "J. Juig" at bounding box center [346, 285] width 154 height 20
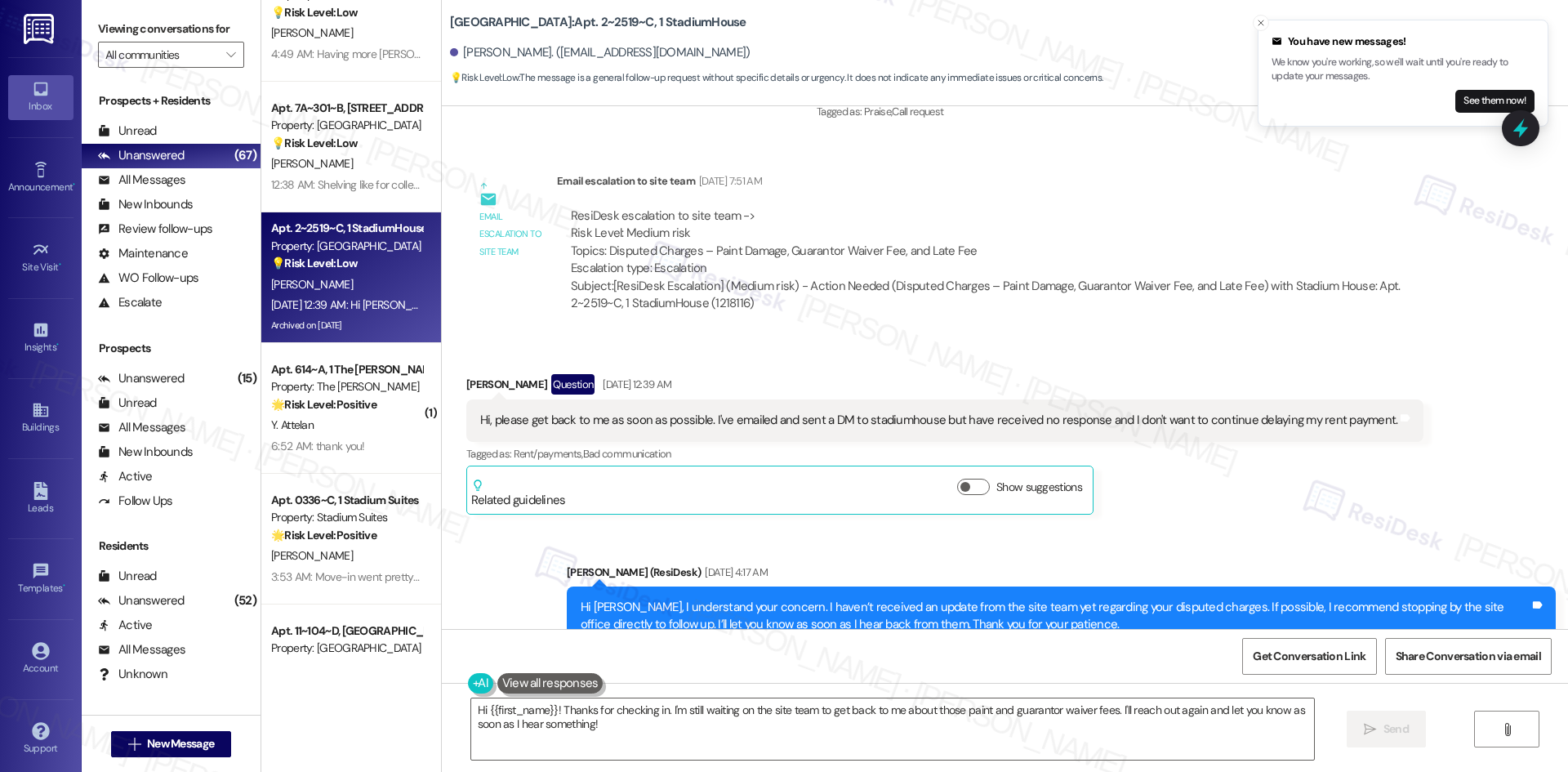
scroll to position [5817, 0]
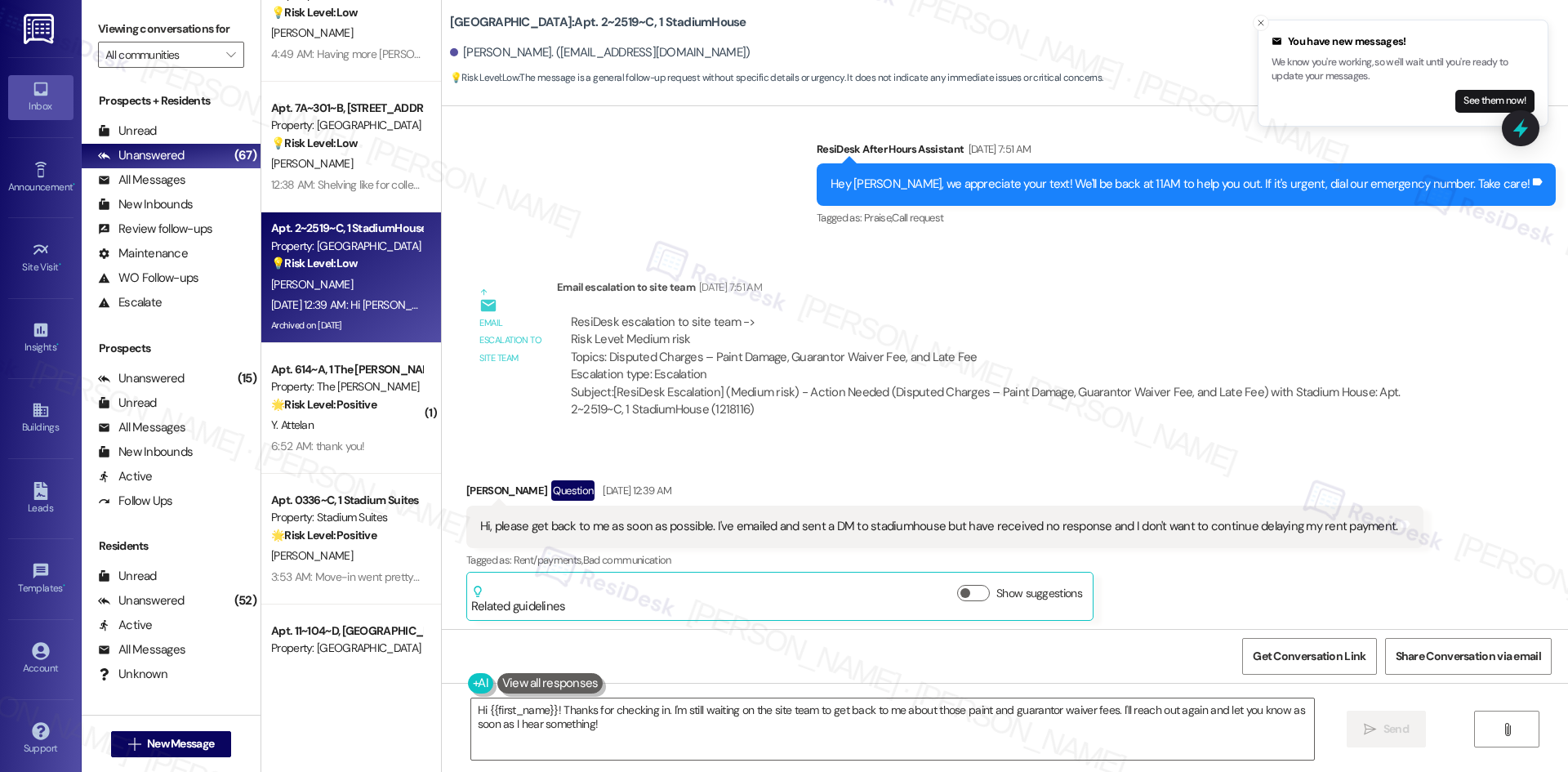
click at [773, 468] on div "Received via SMS Jalie Juig Question Aug 07, 2025 at 12:39 AM Hi, please get ba…" at bounding box center [945, 550] width 982 height 165
drag, startPoint x: 959, startPoint y: 416, endPoint x: 1033, endPoint y: 420, distance: 74.1
click at [959, 443] on div "Received via SMS Jalie Juig Question Aug 07, 2025 at 12:39 AM Hi, please get ba…" at bounding box center [1004, 538] width 1126 height 190
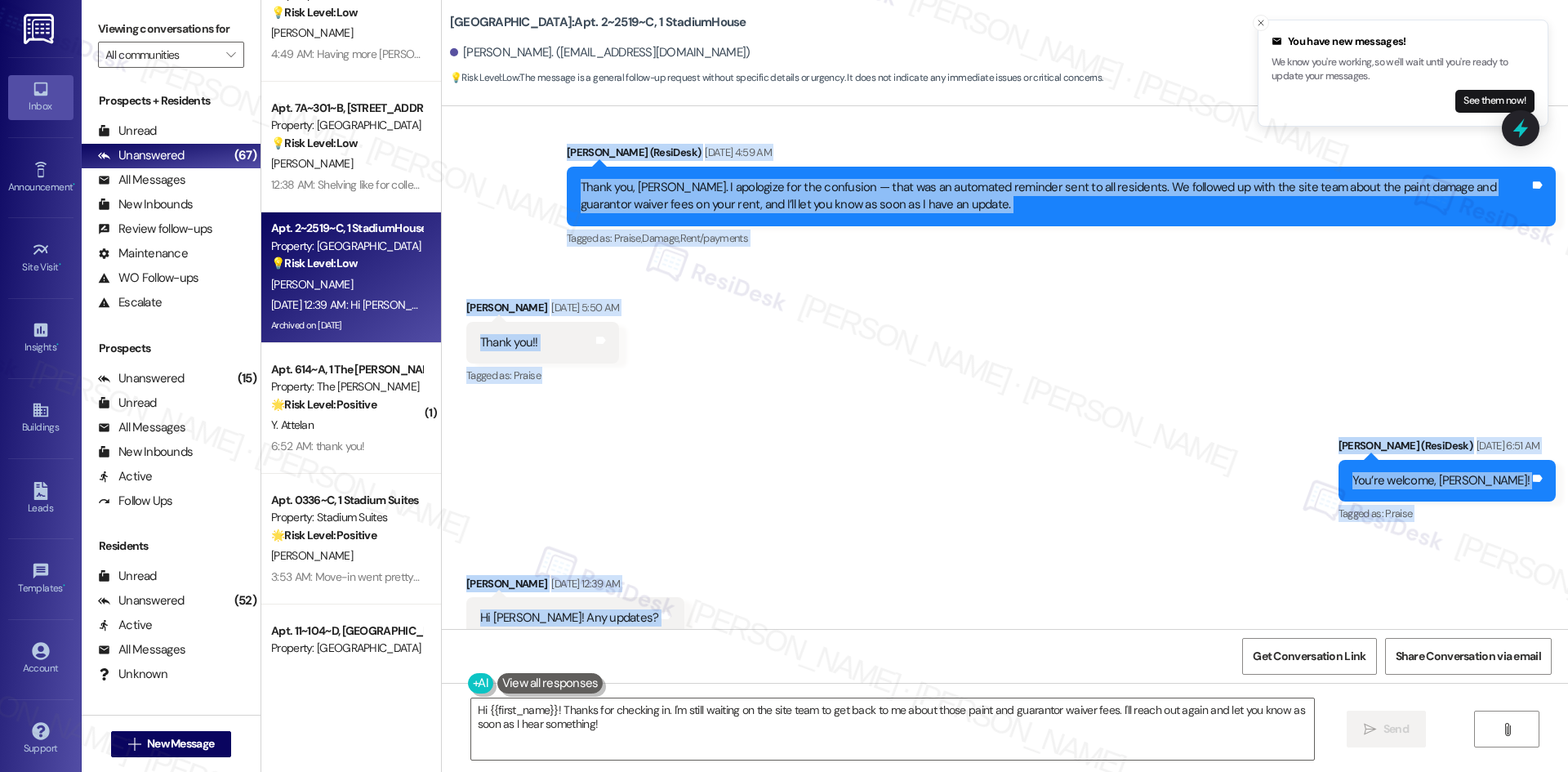
scroll to position [8349, 0]
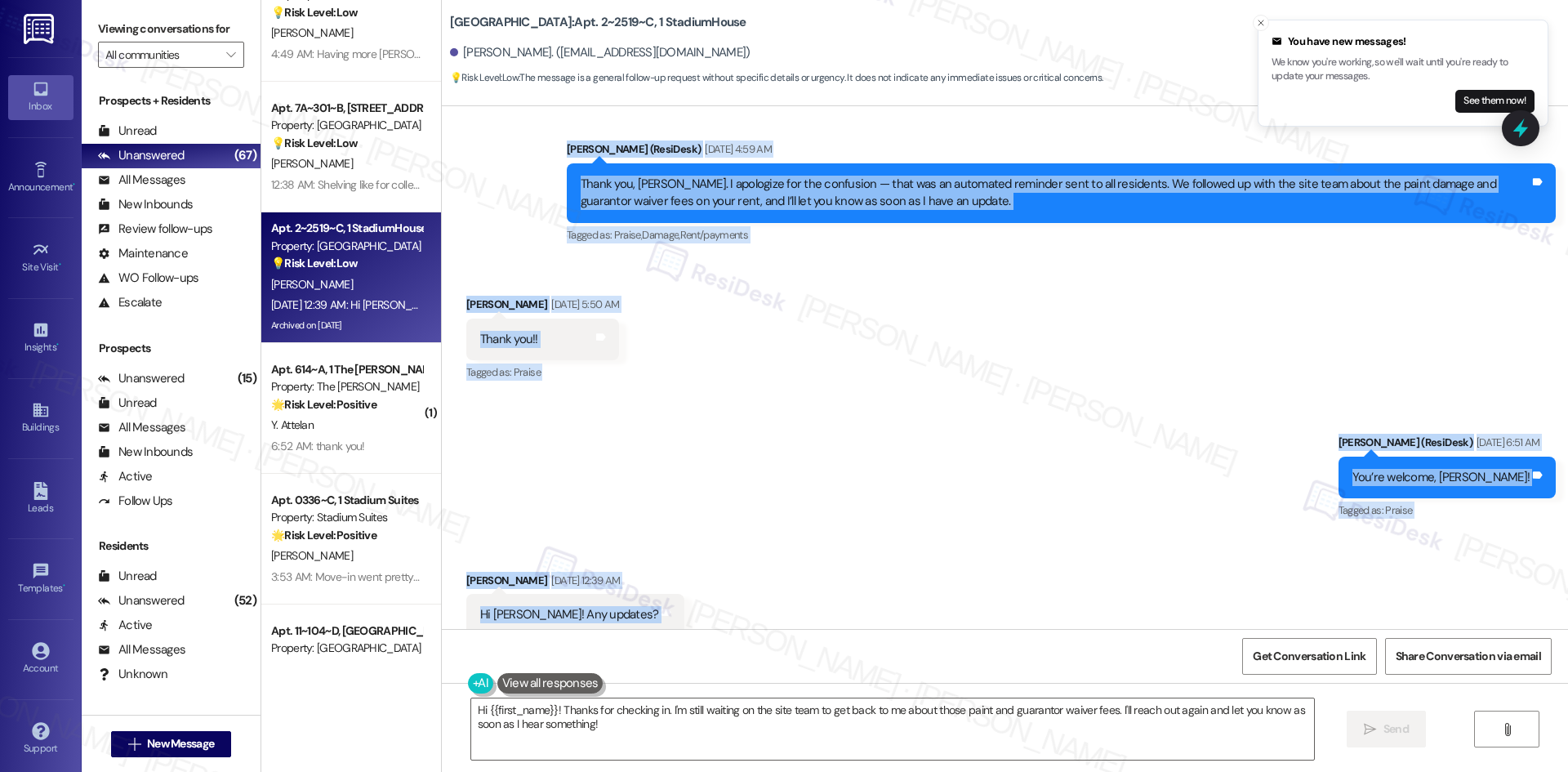
drag, startPoint x: 503, startPoint y: 186, endPoint x: 720, endPoint y: 596, distance: 463.9
click at [720, 596] on div "Survey, sent via SMS Residesk Automated Survey Jul 30, 2024 at 1:59 AM This mes…" at bounding box center [1004, 367] width 1126 height 523
copy div "Sarah (ResiDesk) Aug 13, 2025 at 4:59 AM Thank you, Jalie. I apologize for the …"
drag, startPoint x: 657, startPoint y: 385, endPoint x: 661, endPoint y: 398, distance: 13.6
click at [658, 397] on div "Sent via SMS Sarah (ResiDesk) Aug 13, 2025 at 6:51 AM You’re welcome, Jalie! Ta…" at bounding box center [1004, 466] width 1126 height 138
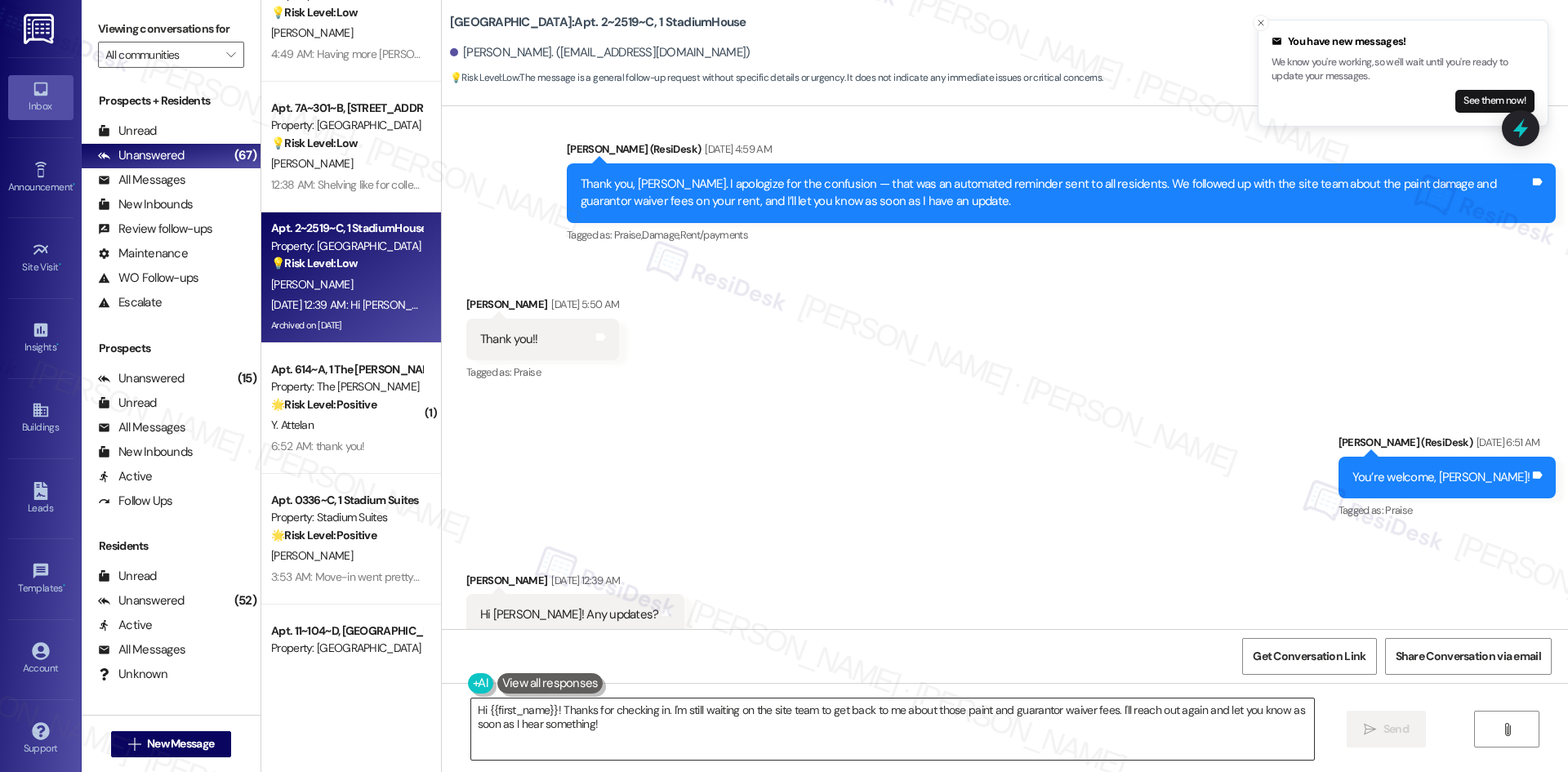
click at [636, 732] on textarea "Hi {{first_name}}! Thanks for checking in. I'm still waiting on the site team t…" at bounding box center [892, 729] width 843 height 62
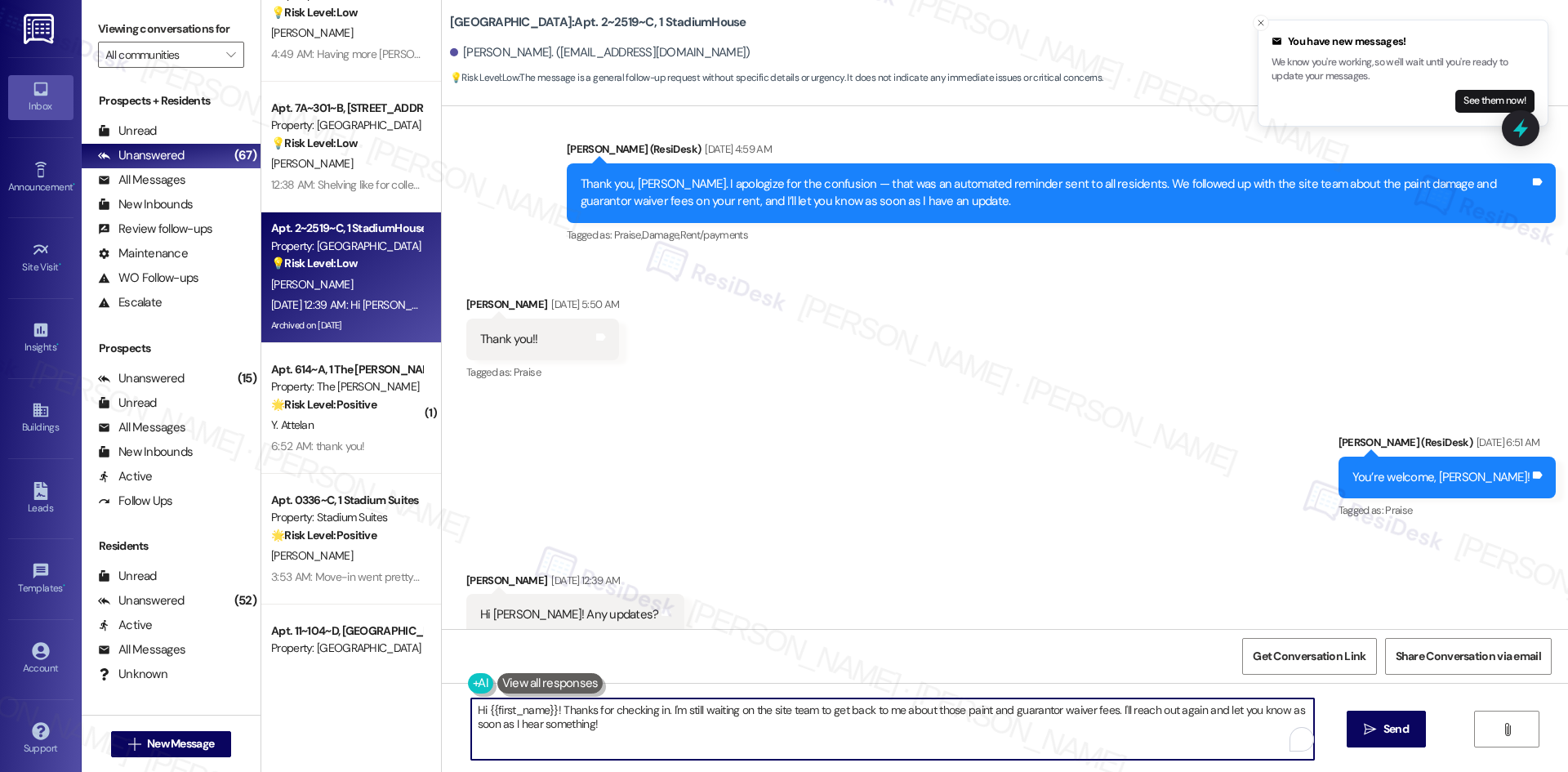
paste textarea "Jalie, I apologize — no updates yet from the site team. In the meantime, you ma…"
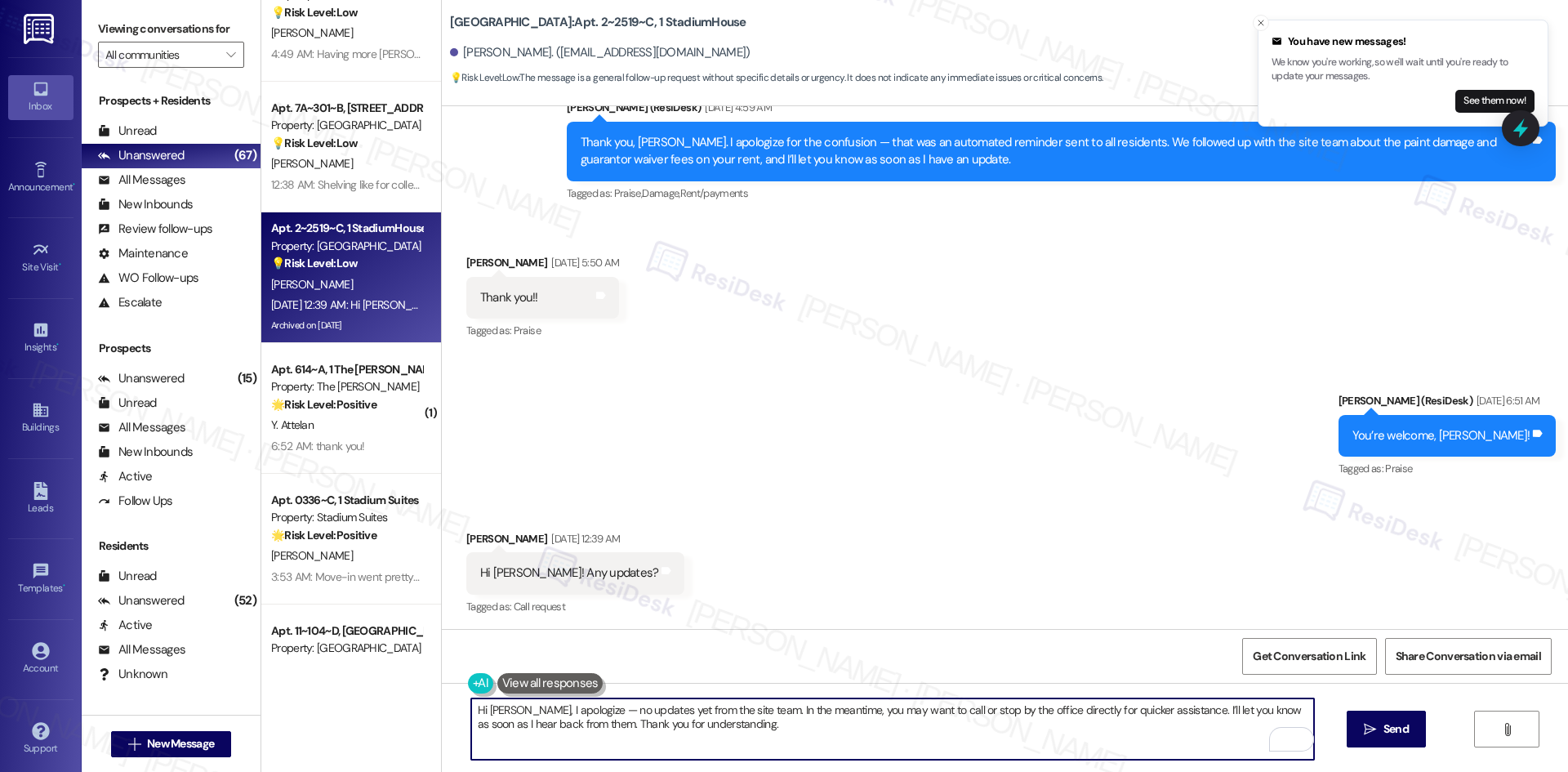
scroll to position [8512, 0]
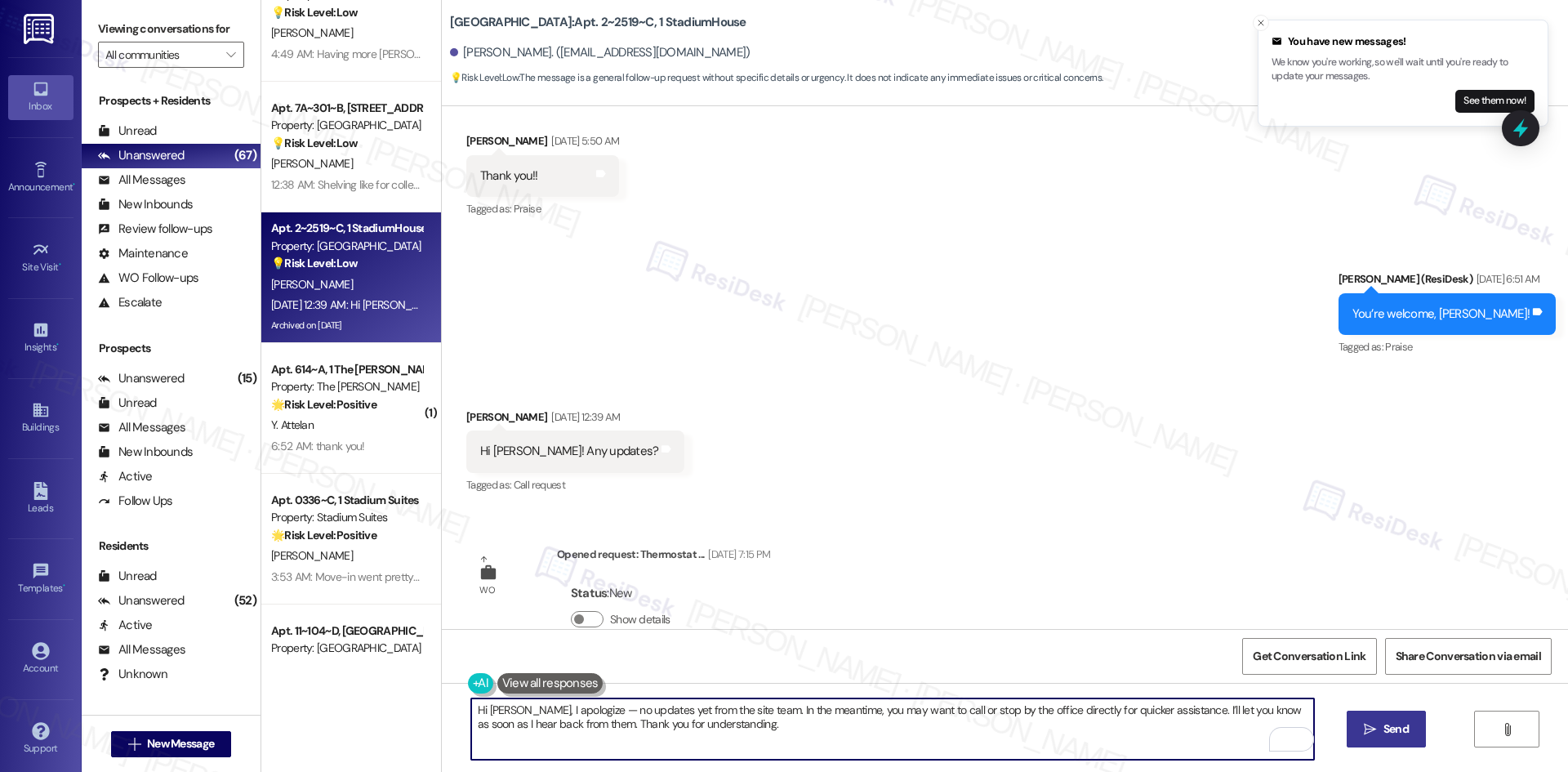
type textarea "Hi Jalie, I apologize — no updates yet from the site team. In the meantime, you…"
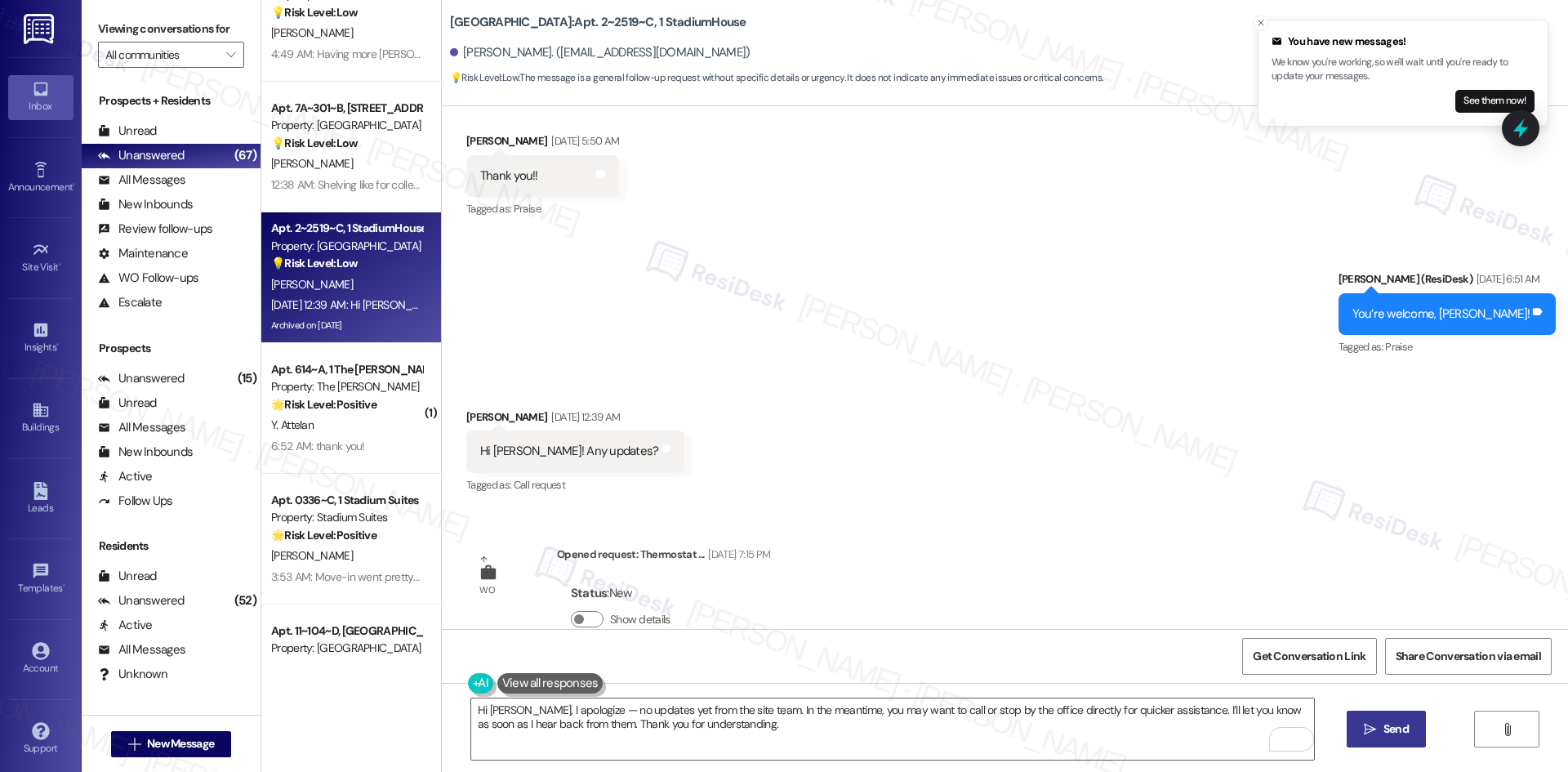
click at [1395, 732] on span "Send" at bounding box center [1396, 729] width 25 height 17
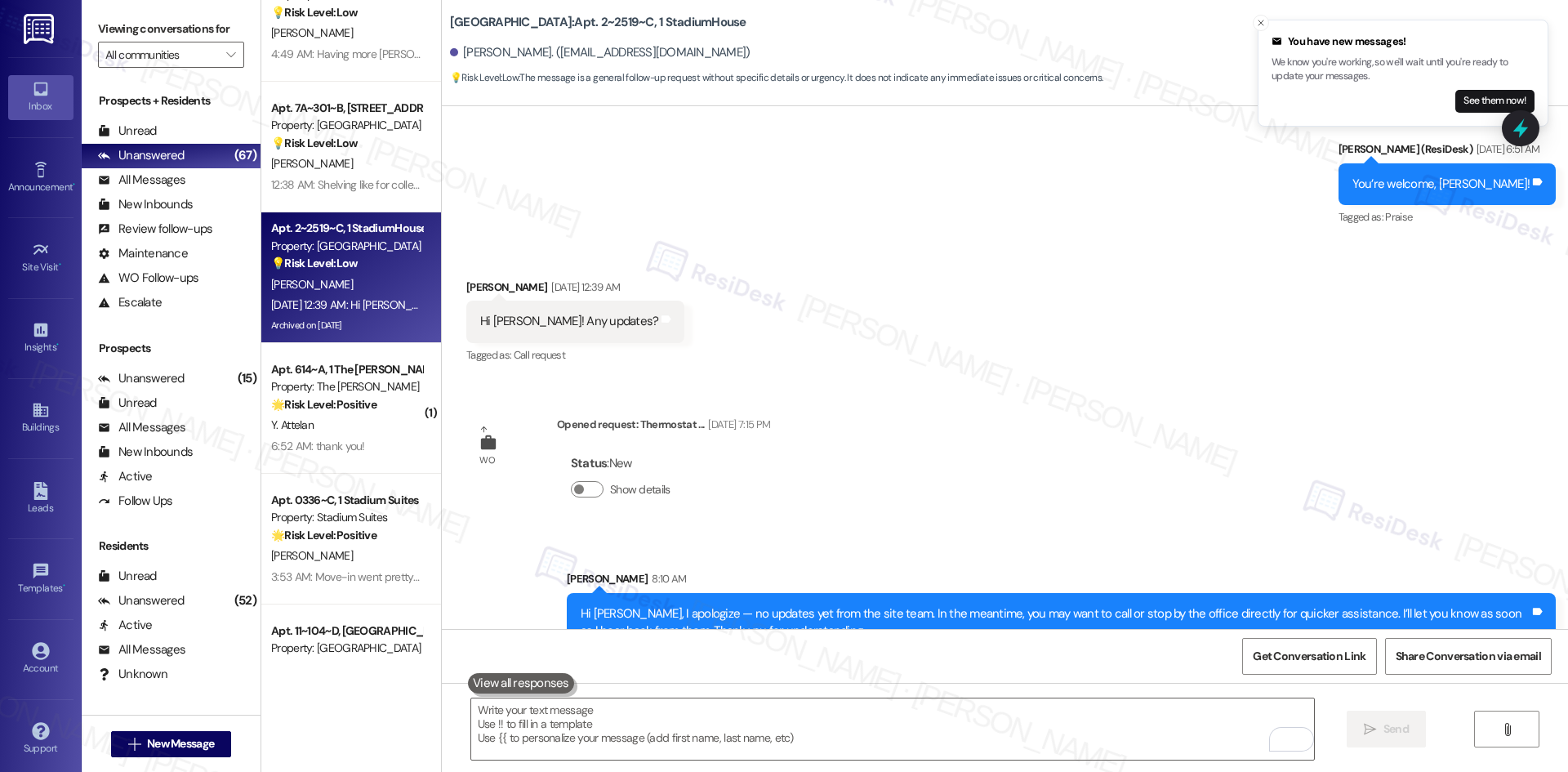
scroll to position [8644, 0]
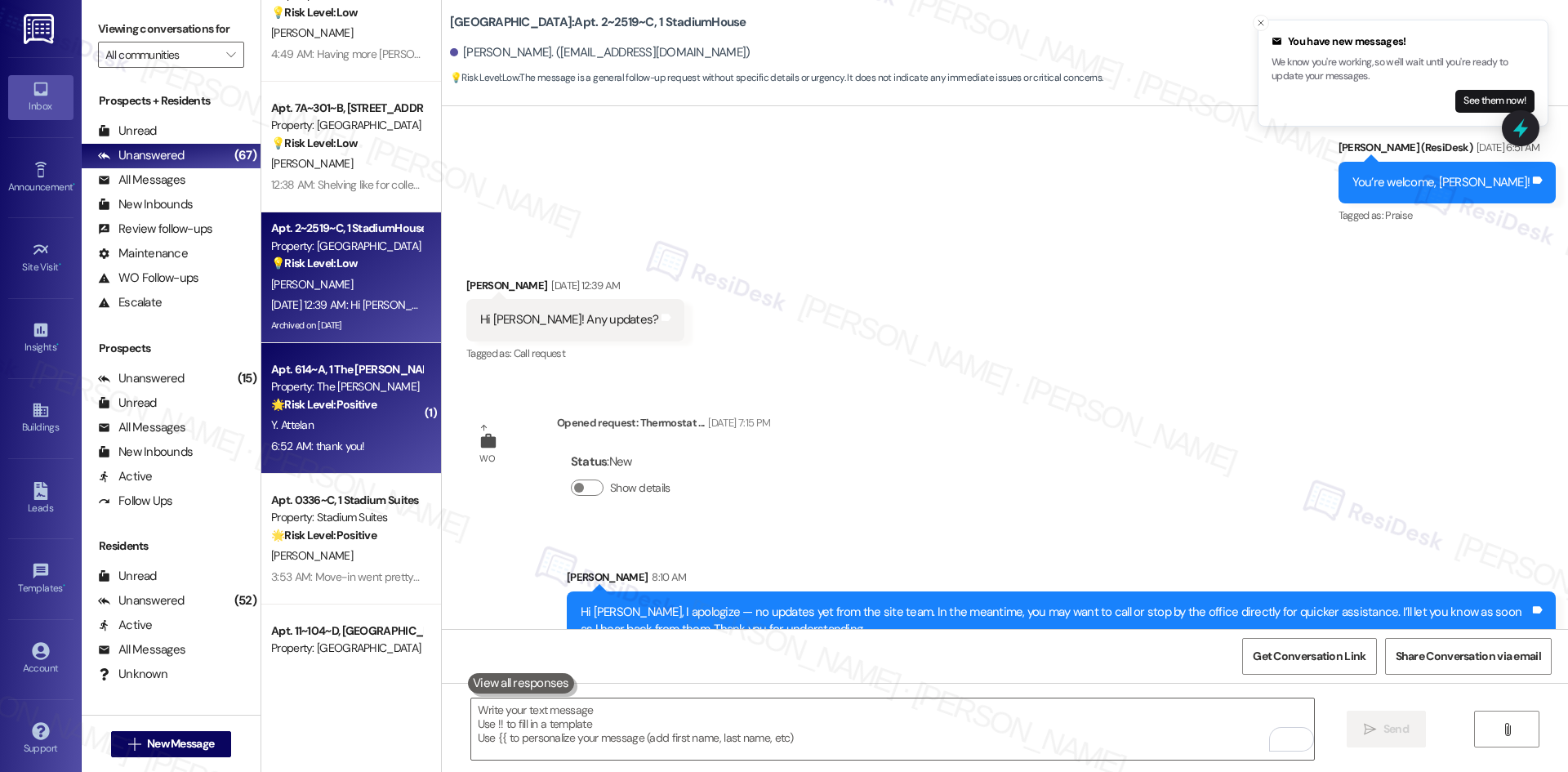
click at [356, 437] on div "6:52 AM: thank you! 6:52 AM: thank you!" at bounding box center [346, 447] width 154 height 20
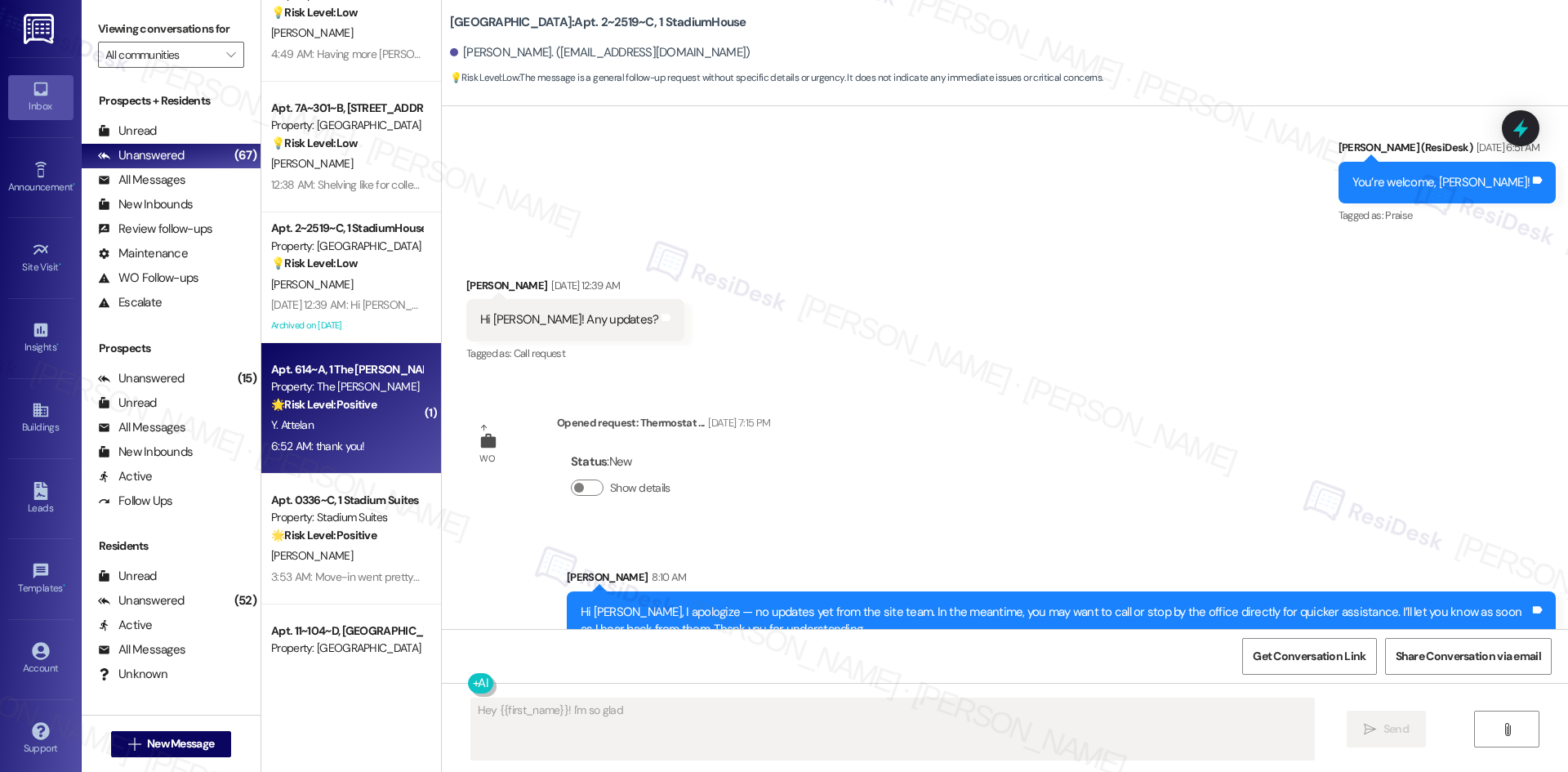
scroll to position [614, 0]
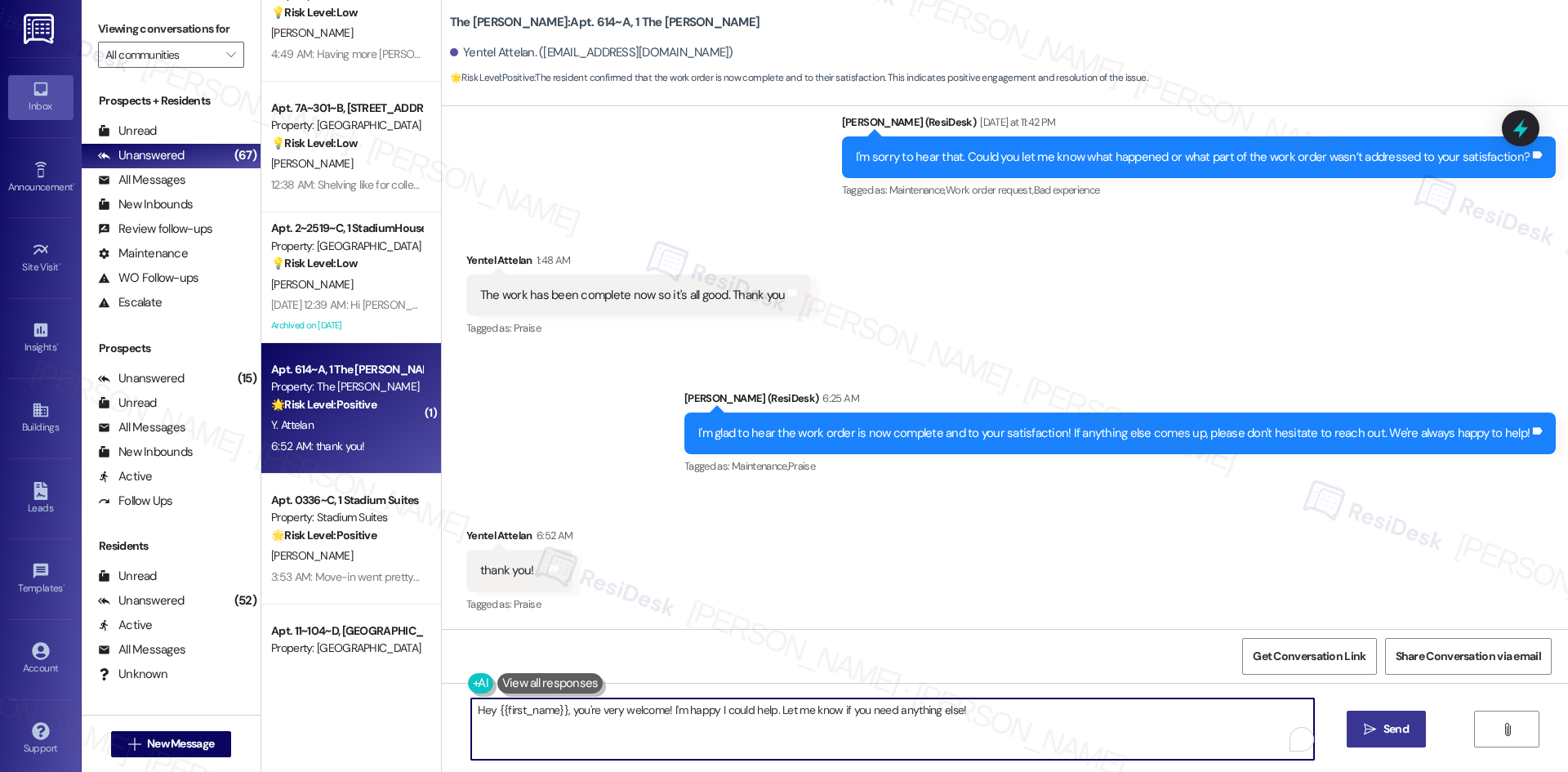
drag, startPoint x: 565, startPoint y: 711, endPoint x: 452, endPoint y: 710, distance: 113.0
click at [463, 710] on div "Hey {{first_name}}, you're very welcome! I'm happy I could help. Let me know if…" at bounding box center [885, 729] width 844 height 63
drag, startPoint x: 896, startPoint y: 708, endPoint x: 674, endPoint y: 717, distance: 222.2
click at [674, 717] on textarea "You're very welcome! I'm happy I could help. Let me know if you need anything e…" at bounding box center [892, 729] width 843 height 62
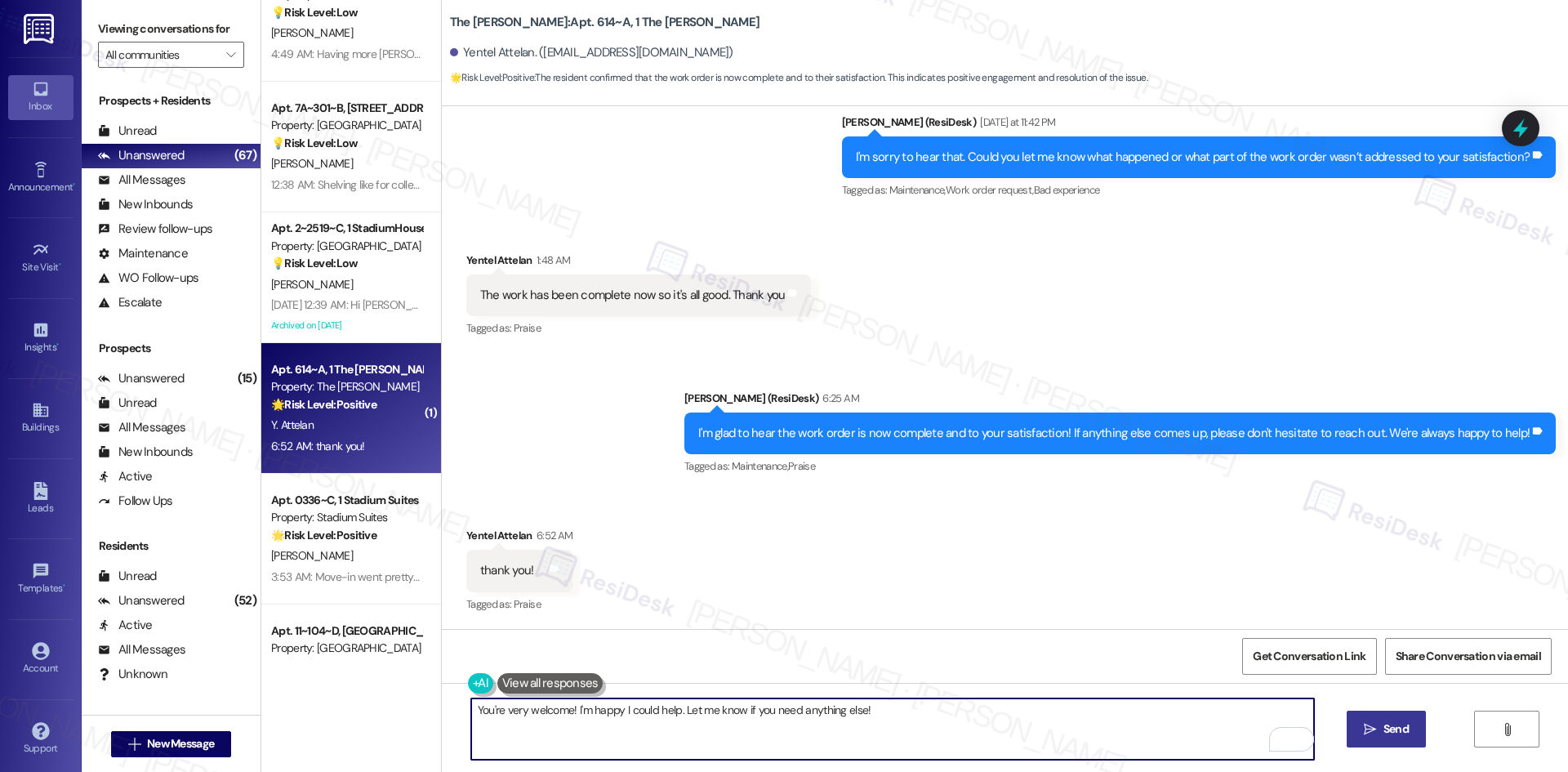
click at [822, 716] on textarea "You're very welcome! I'm happy I could help. Let me know if you need anything e…" at bounding box center [892, 729] width 843 height 62
drag, startPoint x: 904, startPoint y: 713, endPoint x: 795, endPoint y: 676, distance: 115.1
click at [694, 716] on textarea "You're very welcome! I'm happy I could help. Let me know if you need anything e…" at bounding box center [892, 729] width 843 height 62
click at [865, 726] on textarea "You're very welcome! I'm happy I could help. Let me know if you need anything e…" at bounding box center [892, 729] width 843 height 62
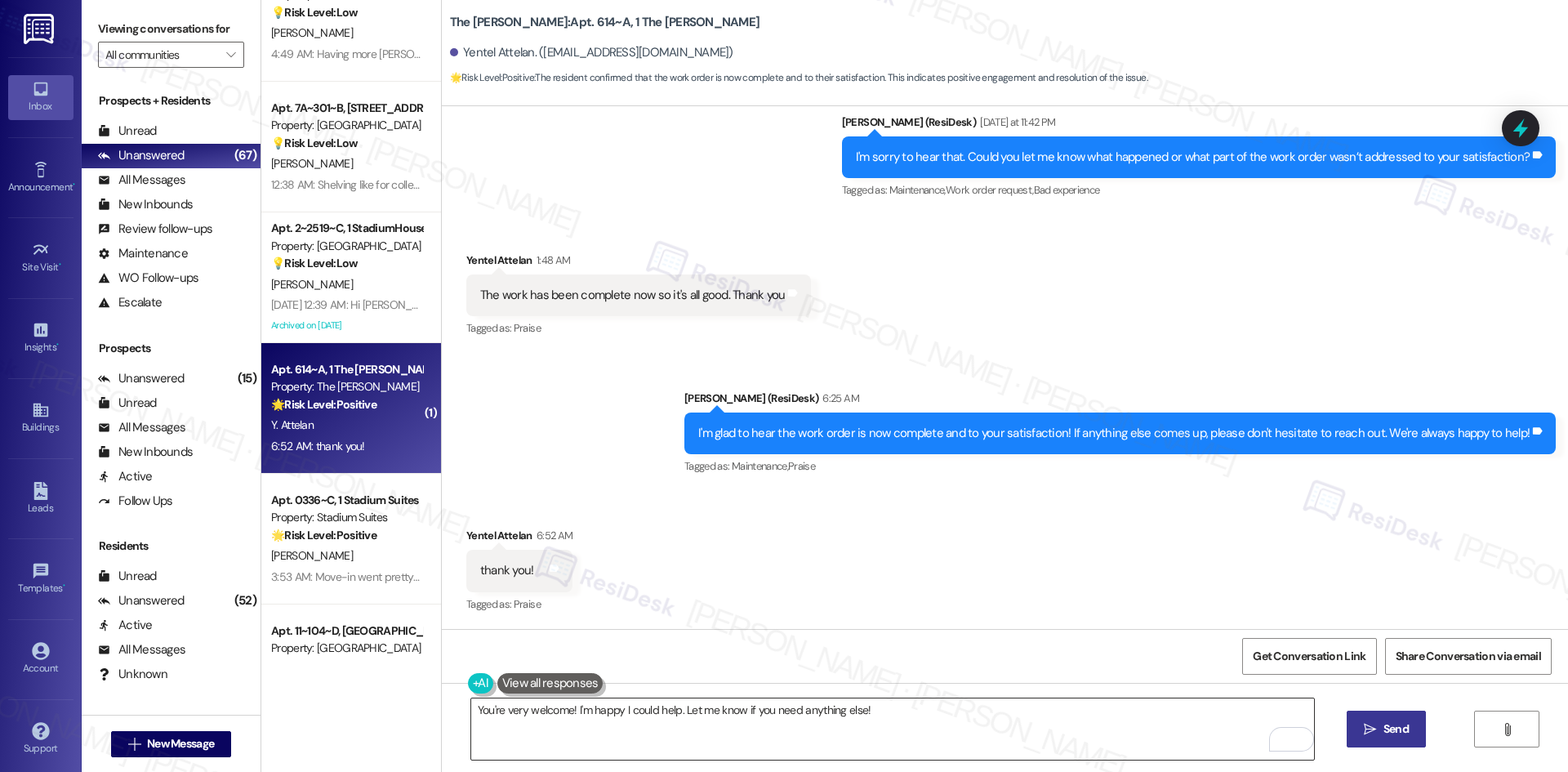
drag, startPoint x: 905, startPoint y: 696, endPoint x: 632, endPoint y: 725, distance: 274.5
click at [632, 725] on div "You're very welcome! I'm happy I could help. Let me know if you need anything e…" at bounding box center [1004, 743] width 1126 height 122
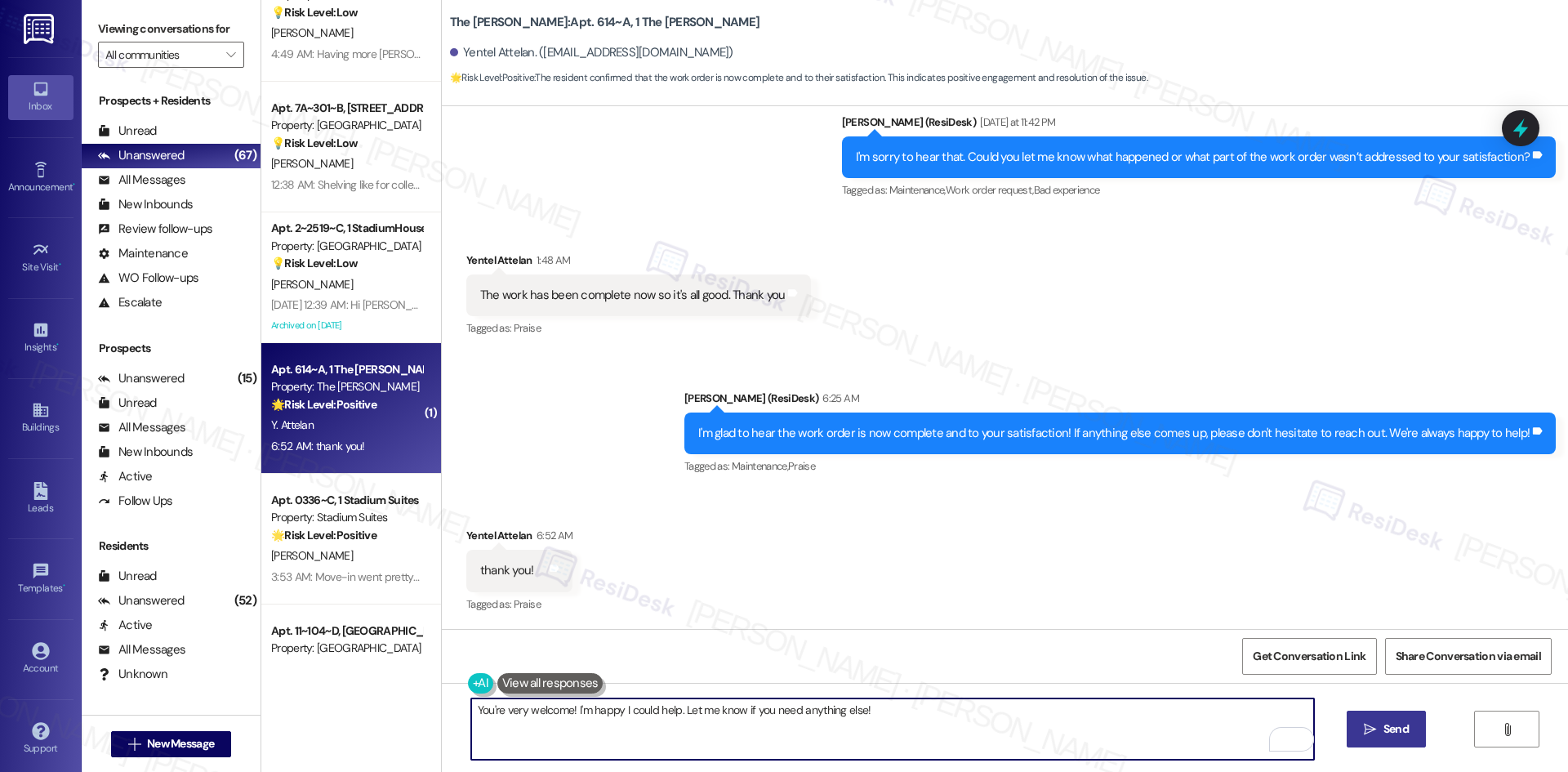
click at [804, 721] on textarea "You're very welcome! I'm happy I could help. Let me know if you need anything e…" at bounding box center [892, 729] width 843 height 62
drag, startPoint x: 887, startPoint y: 709, endPoint x: 565, endPoint y: 706, distance: 322.0
click at [565, 706] on textarea "You're very welcome! I'm happy I could help. Let me know if you need anything e…" at bounding box center [892, 729] width 843 height 62
type textarea "You're very welcome!"
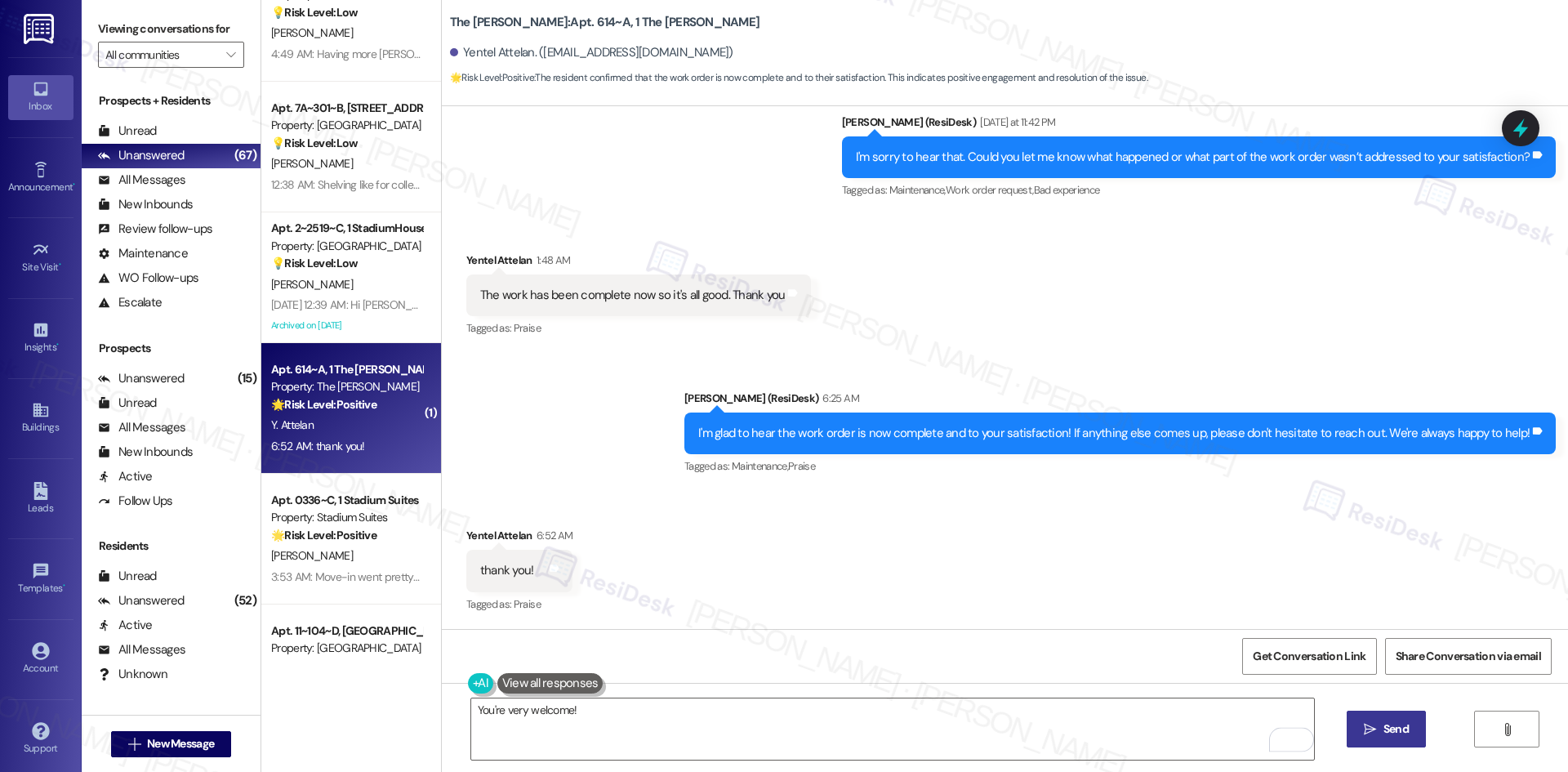
click at [1397, 734] on span "Send" at bounding box center [1396, 729] width 25 height 17
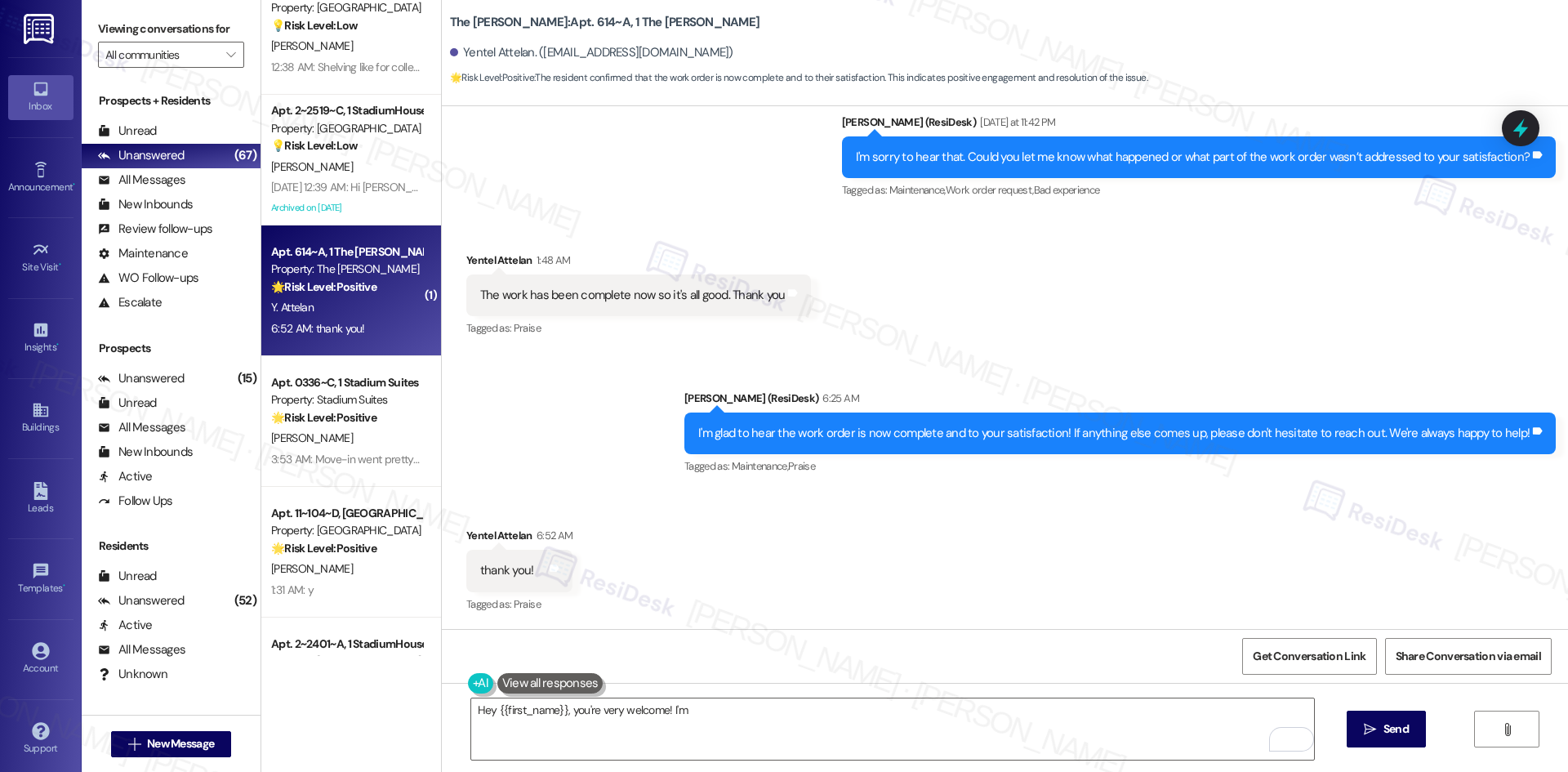
scroll to position [735, 0]
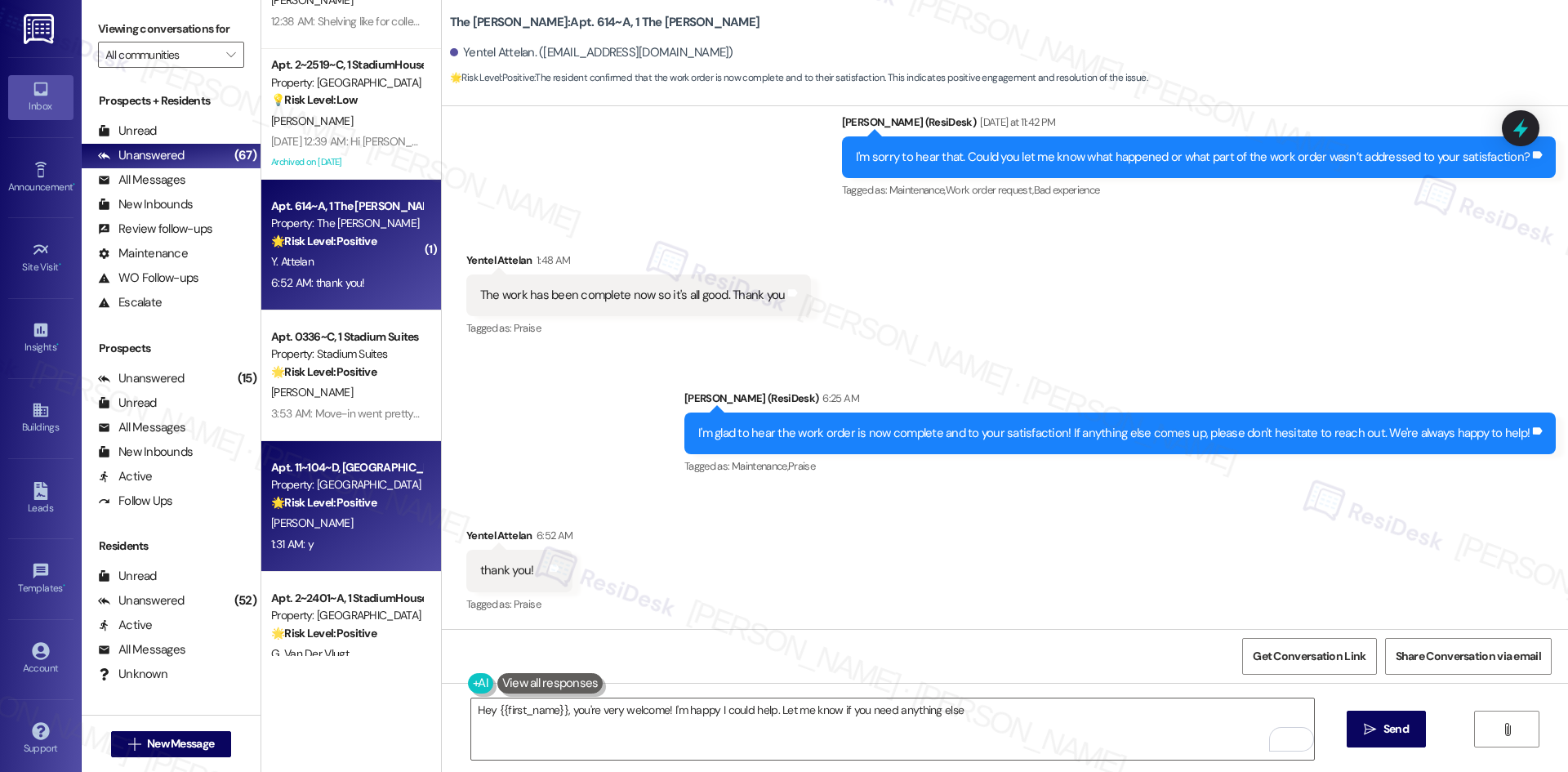
type textarea "Hey {{first_name}}, you're very welcome! I'm happy I could help. Let me know if…"
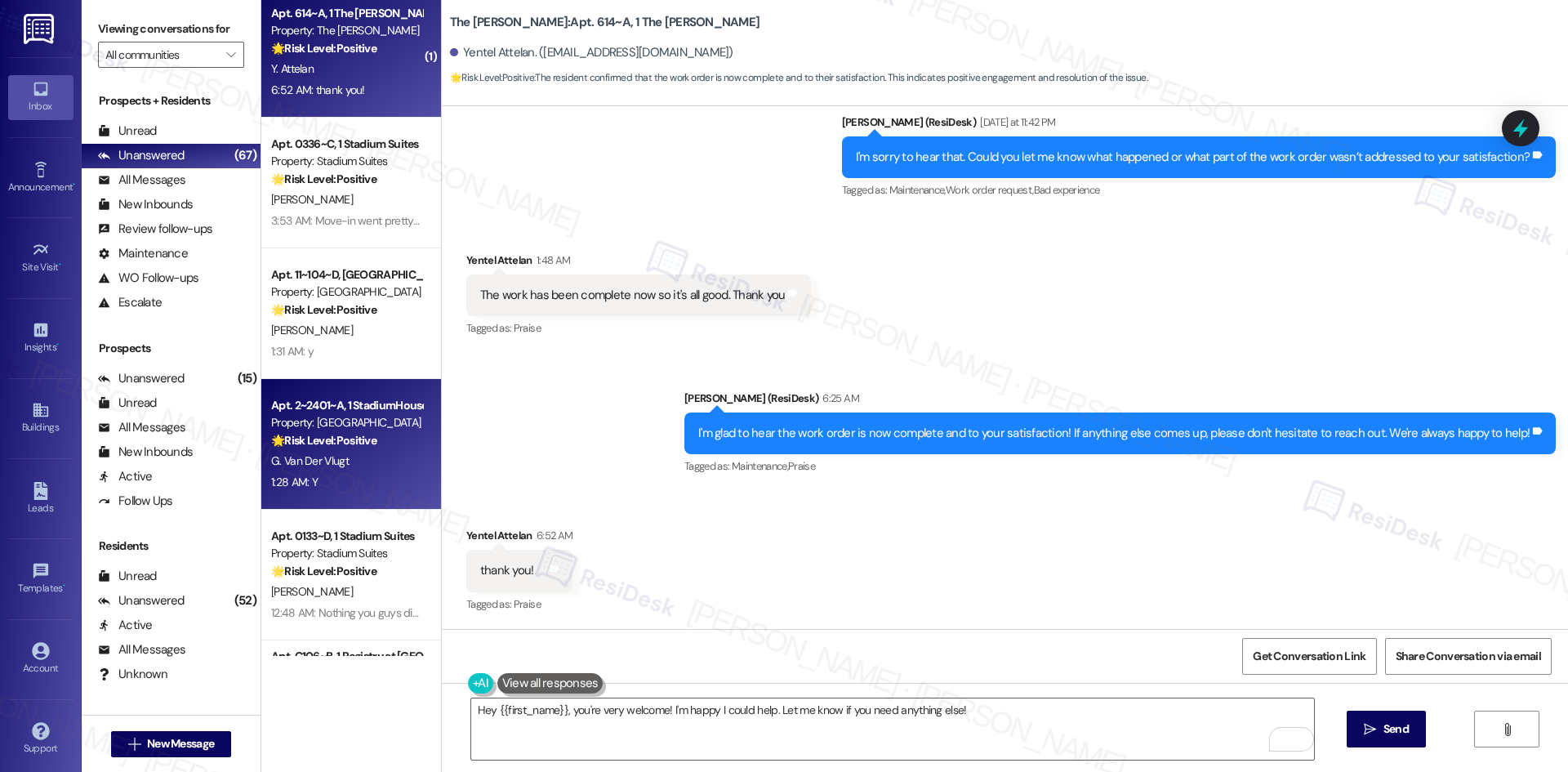
scroll to position [980, 0]
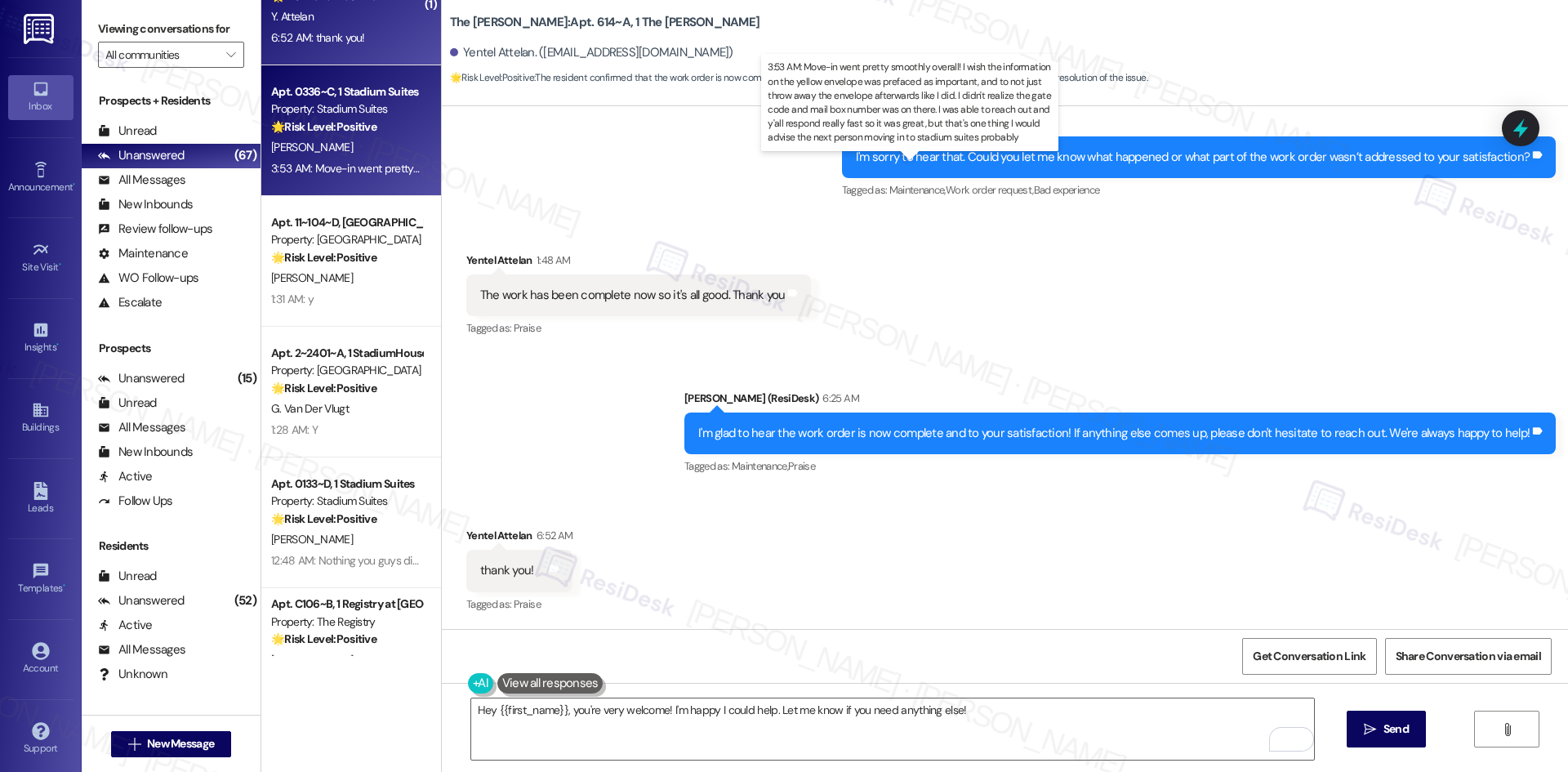
click at [355, 164] on div "3:53 AM: Move-in went pretty smoothly overall! I wish the information on the ye…" at bounding box center [1223, 168] width 1903 height 14
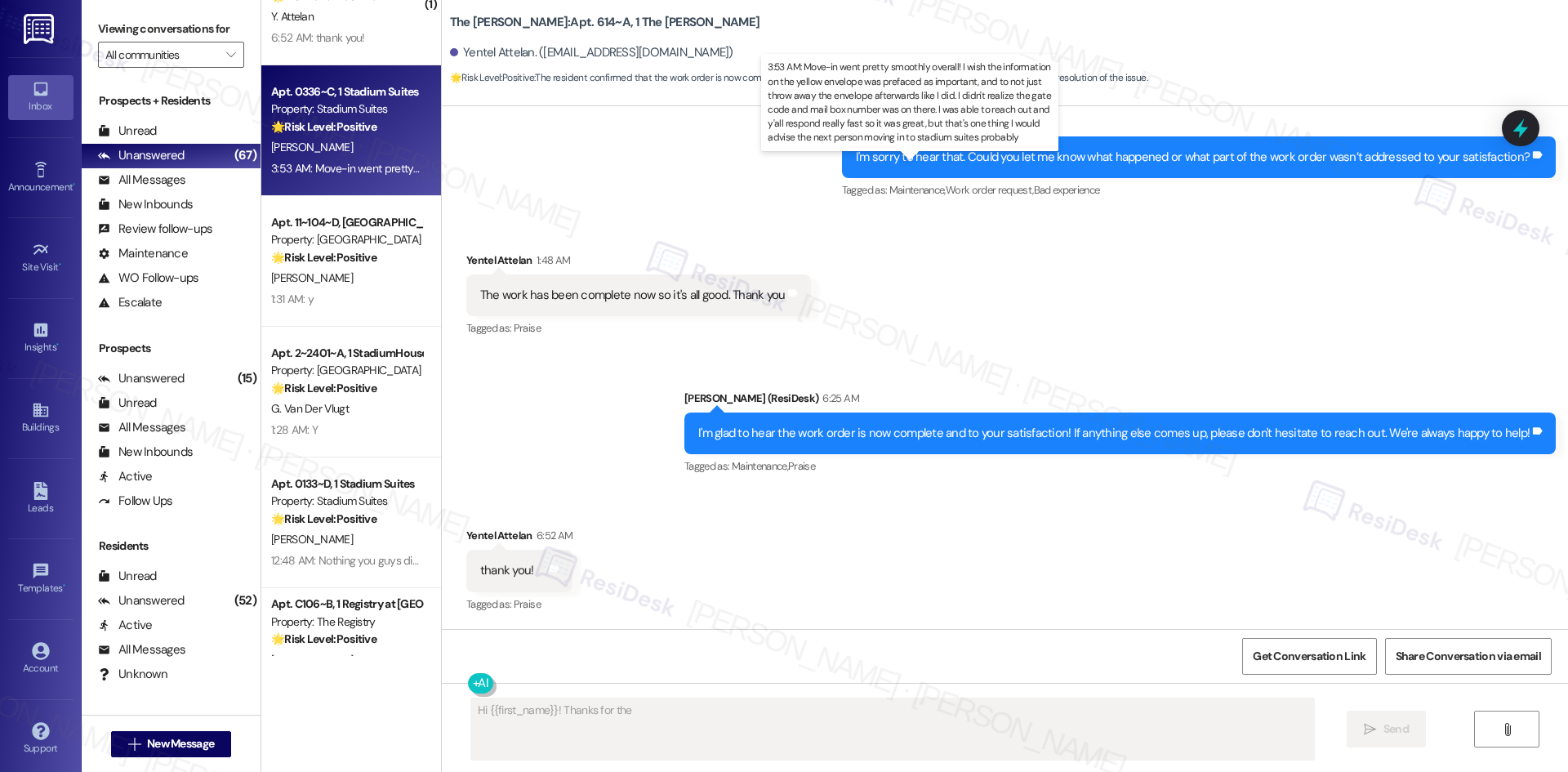
scroll to position [323, 0]
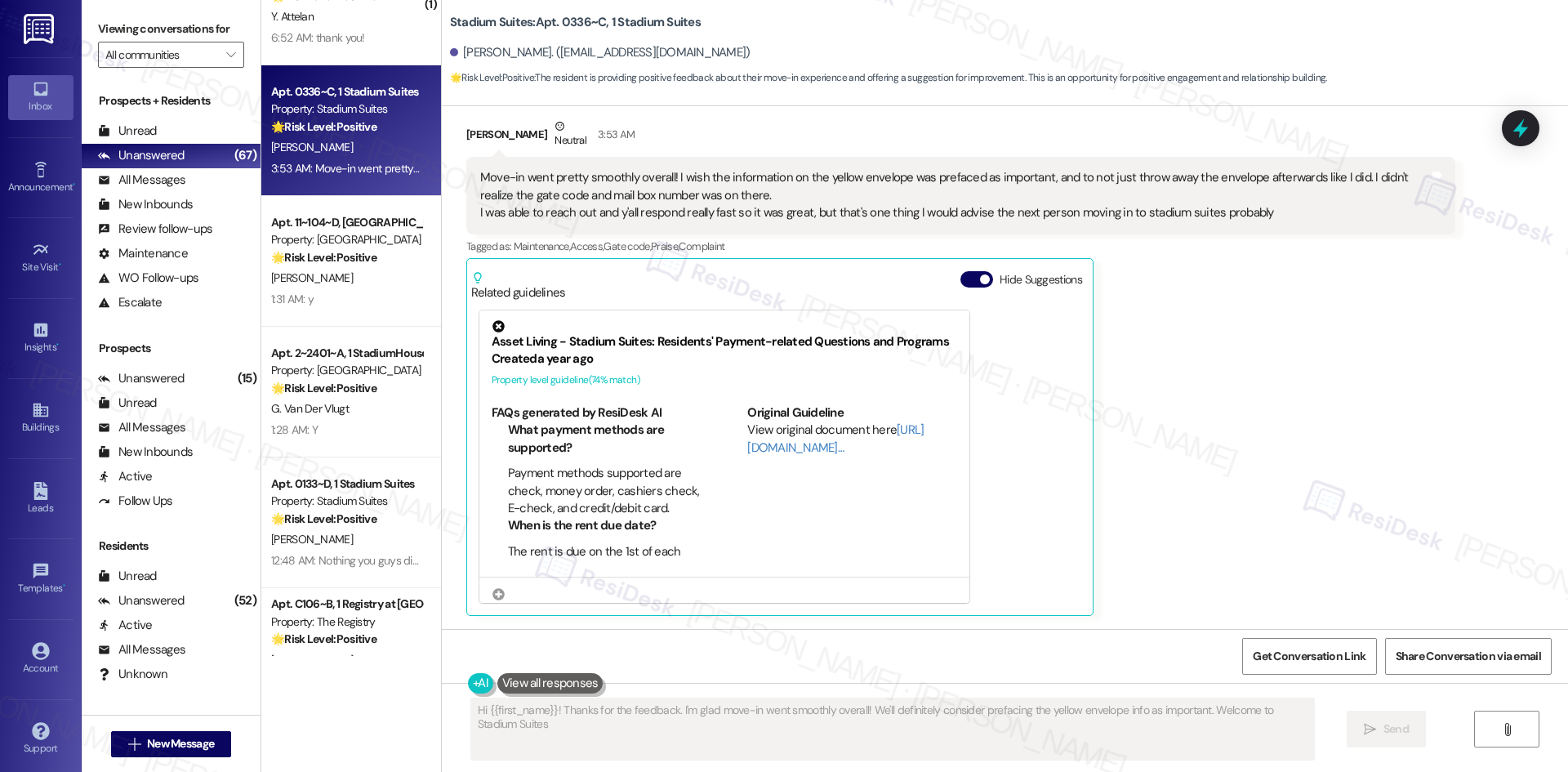
type textarea "Hi {{first_name}}! Thanks for the feedback. I'm glad move-in went smoothly over…"
click at [348, 24] on div "Y. Attelan" at bounding box center [346, 17] width 154 height 20
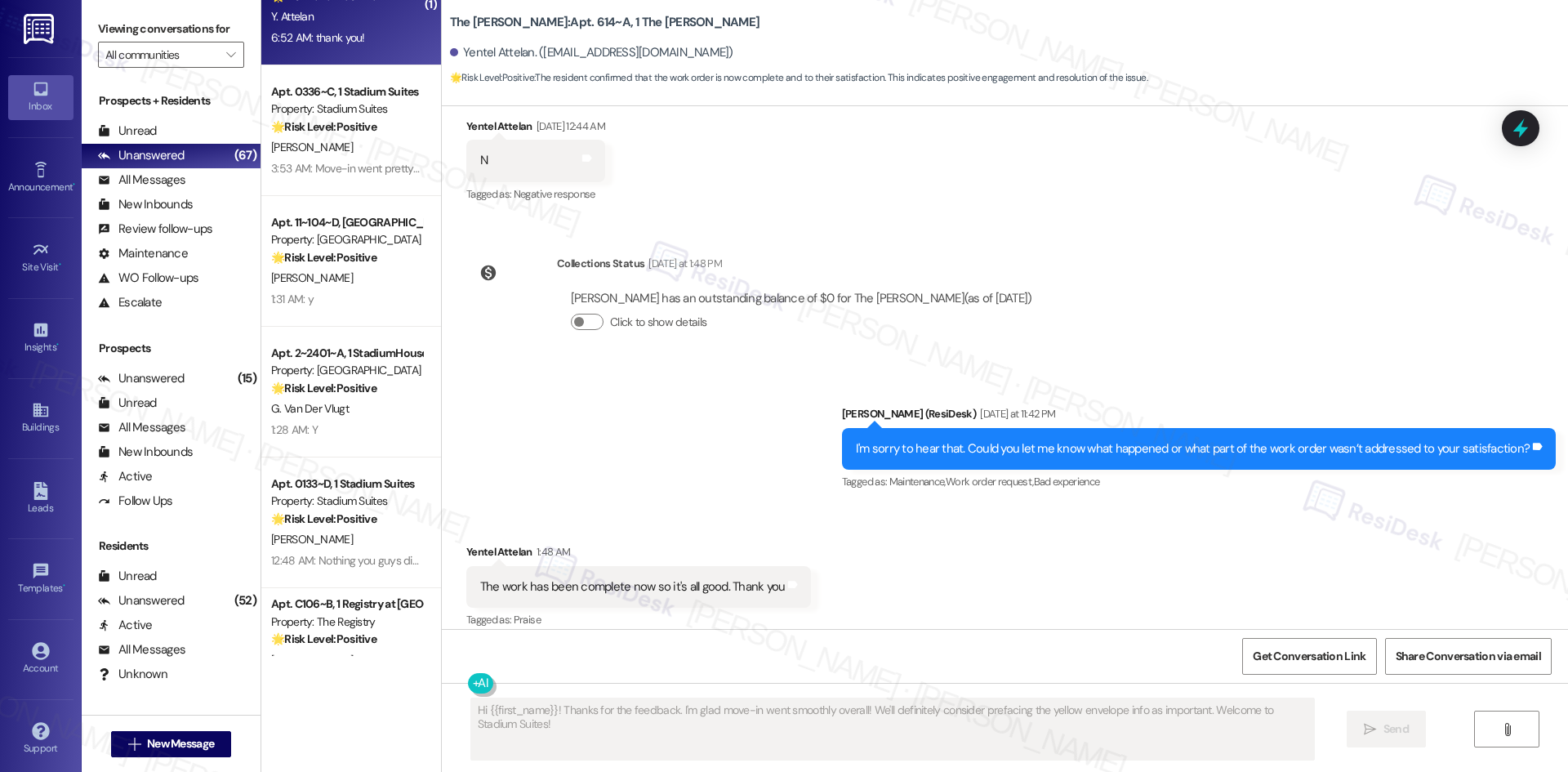
type textarea "Fetching suggested responses. Please feel free to read through the conversation…"
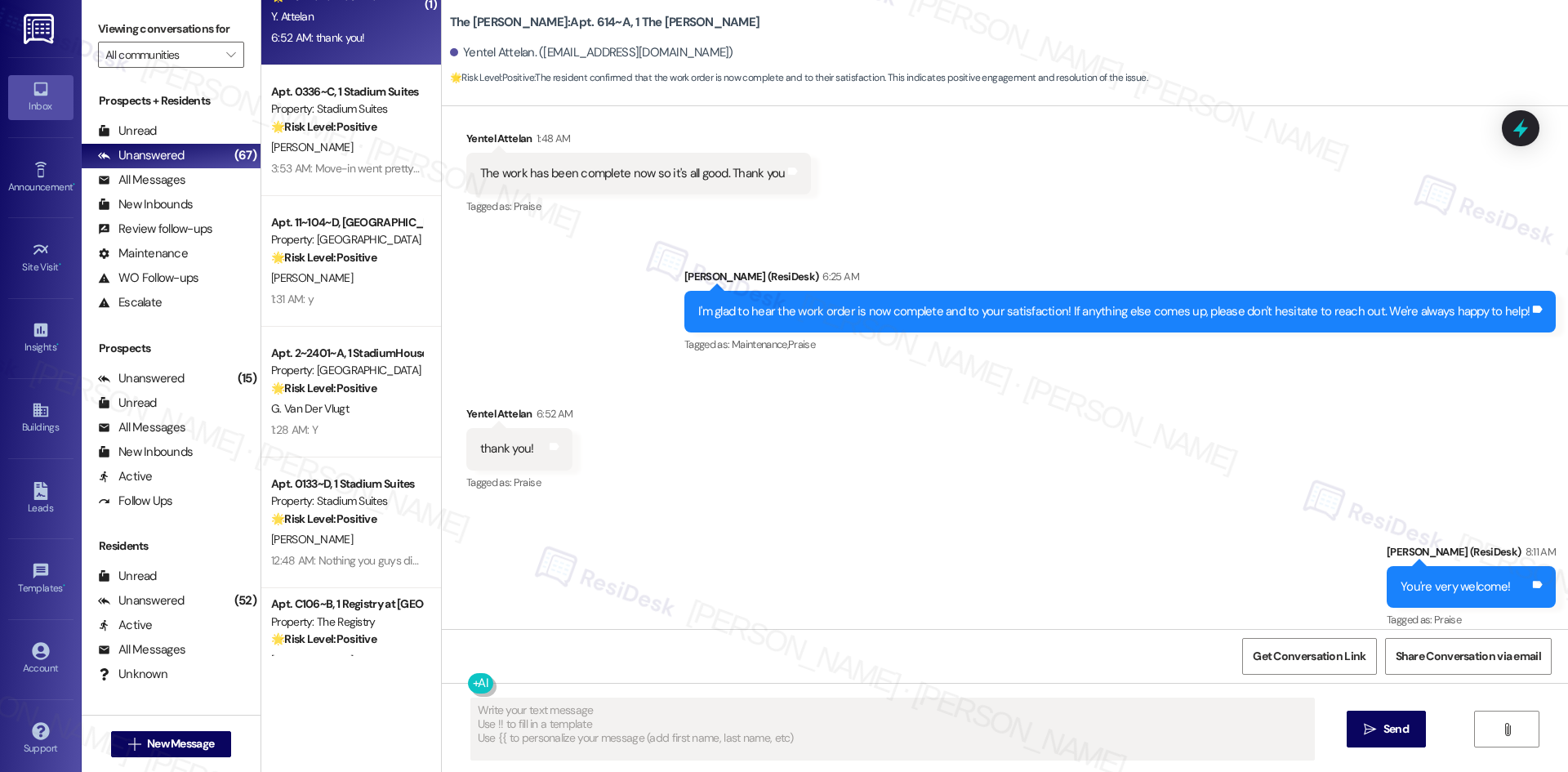
scroll to position [753, 0]
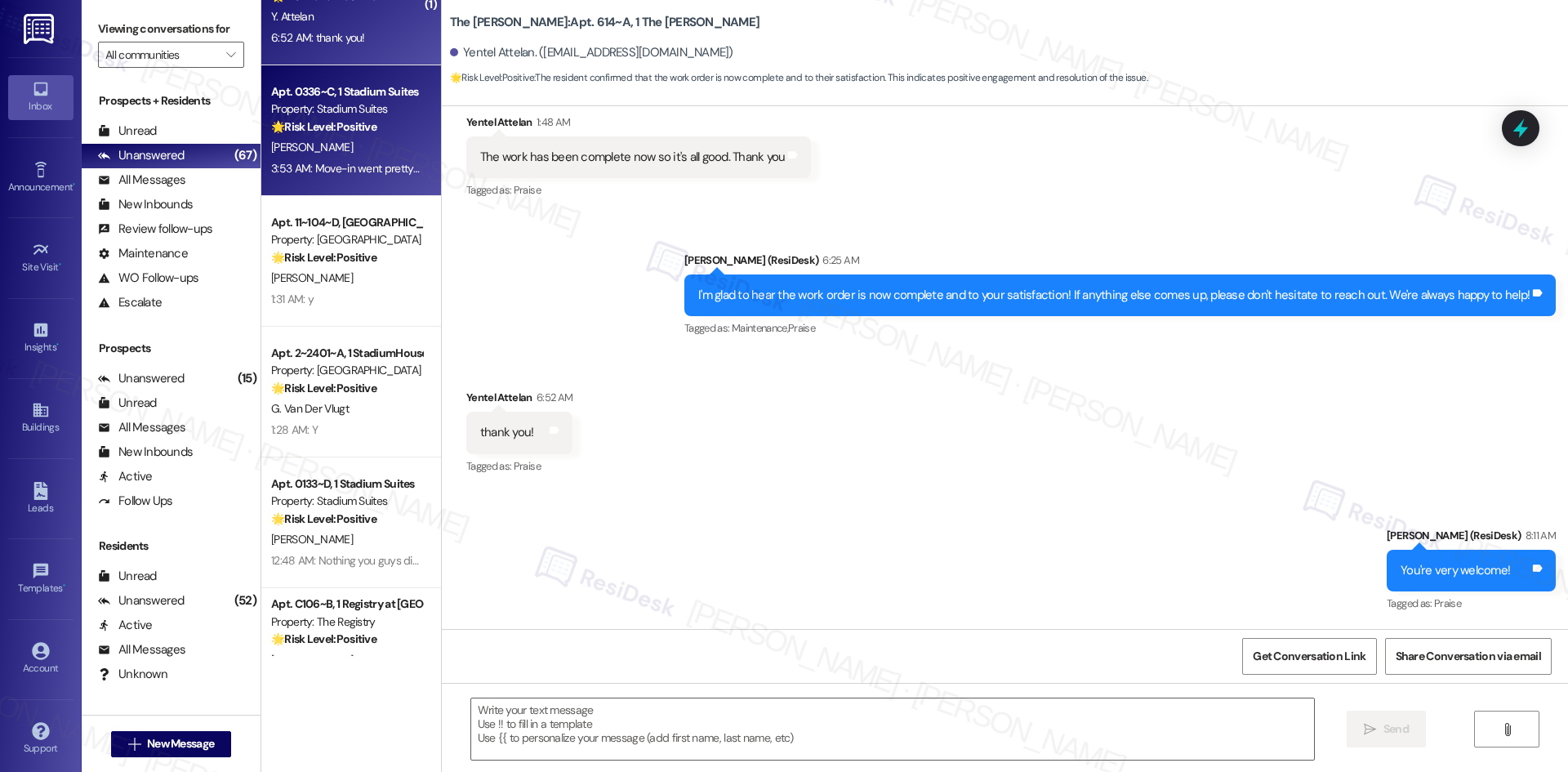
click at [370, 175] on div "3:53 AM: Move-in went pretty smoothly overall! I wish the information on the ye…" at bounding box center [346, 169] width 154 height 20
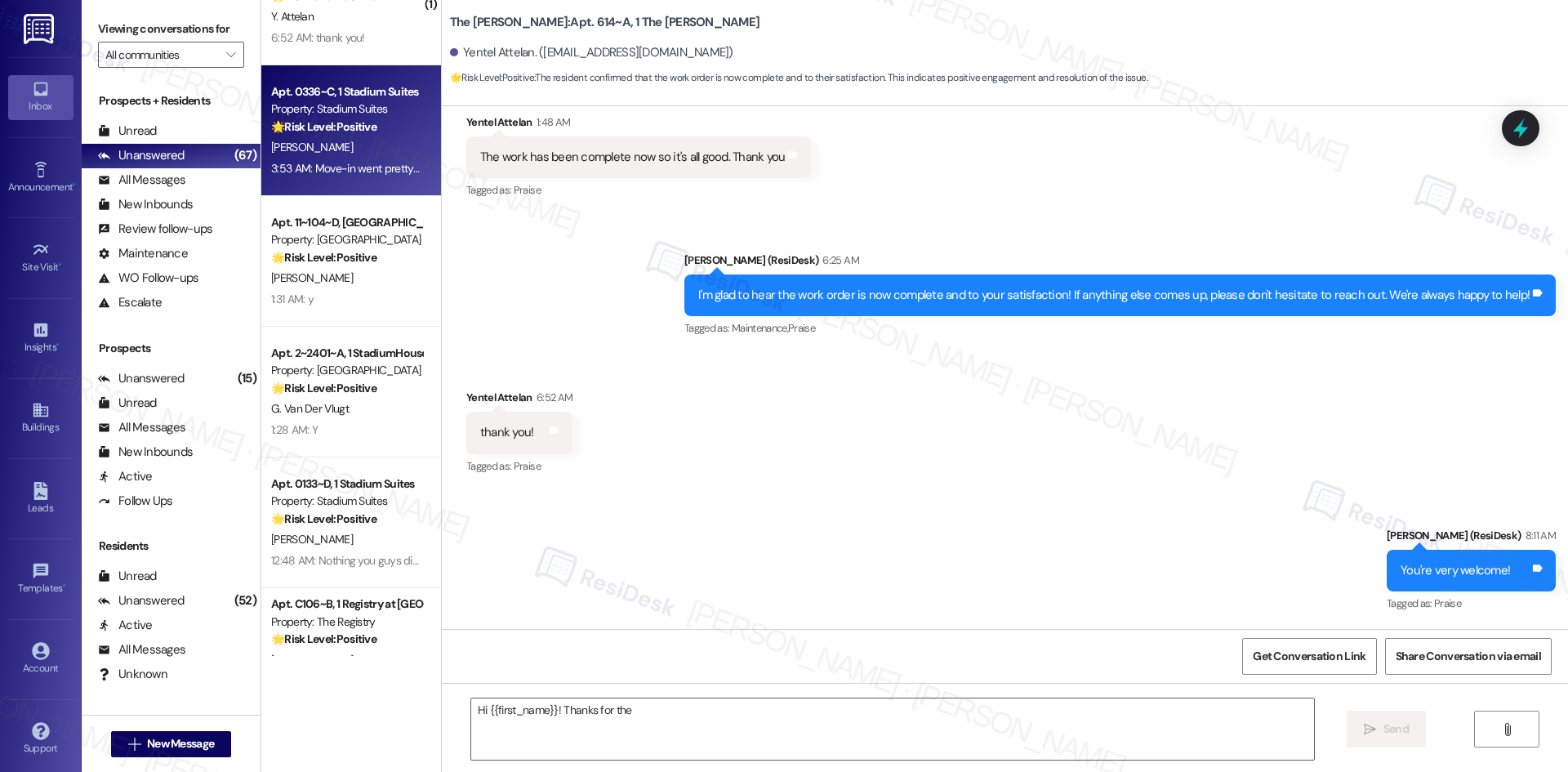
scroll to position [323, 0]
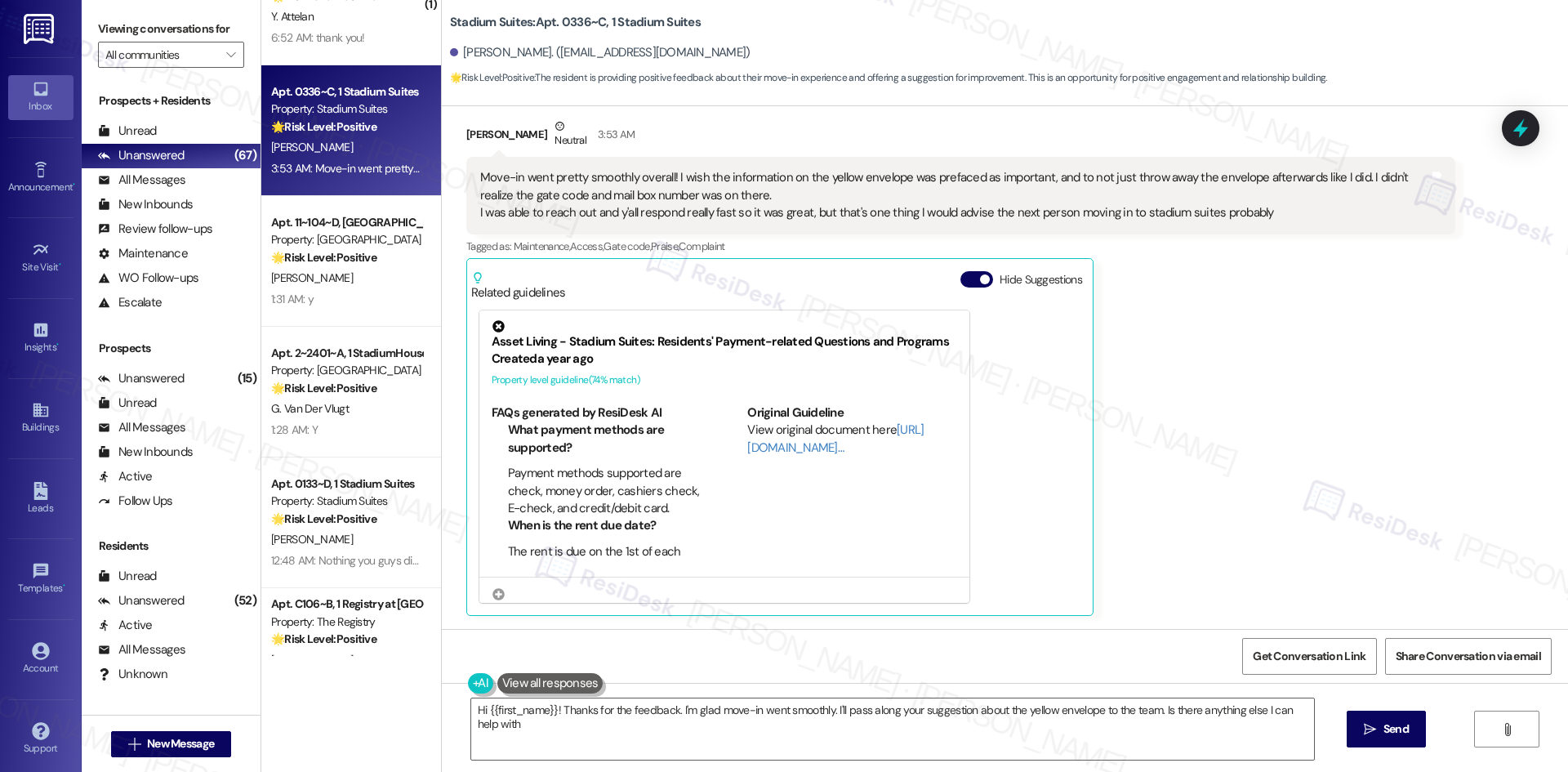
type textarea "Hi {{first_name}}! Thanks for the feedback. I'm glad move-in went smoothly. I'l…"
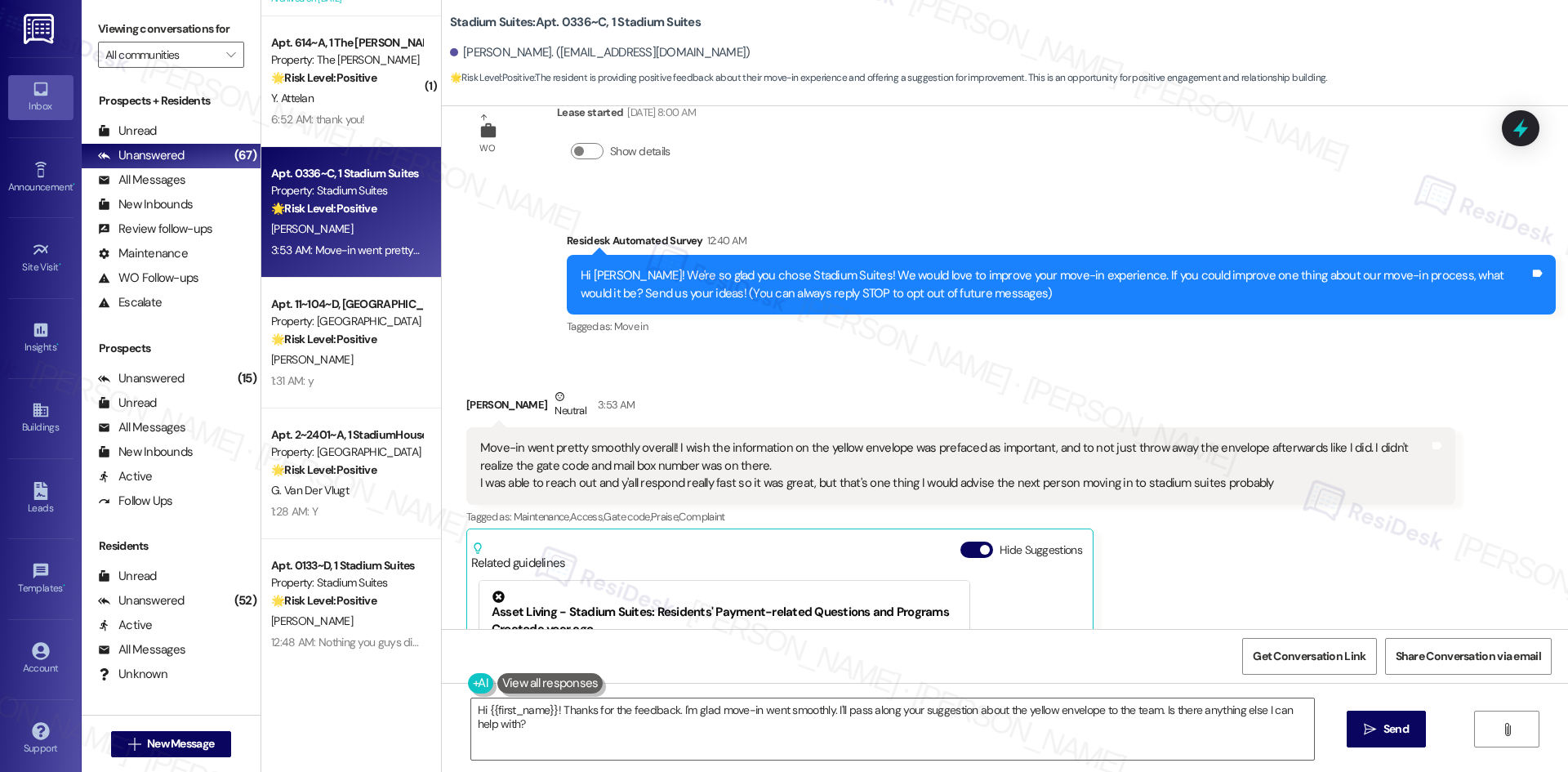
scroll to position [0, 0]
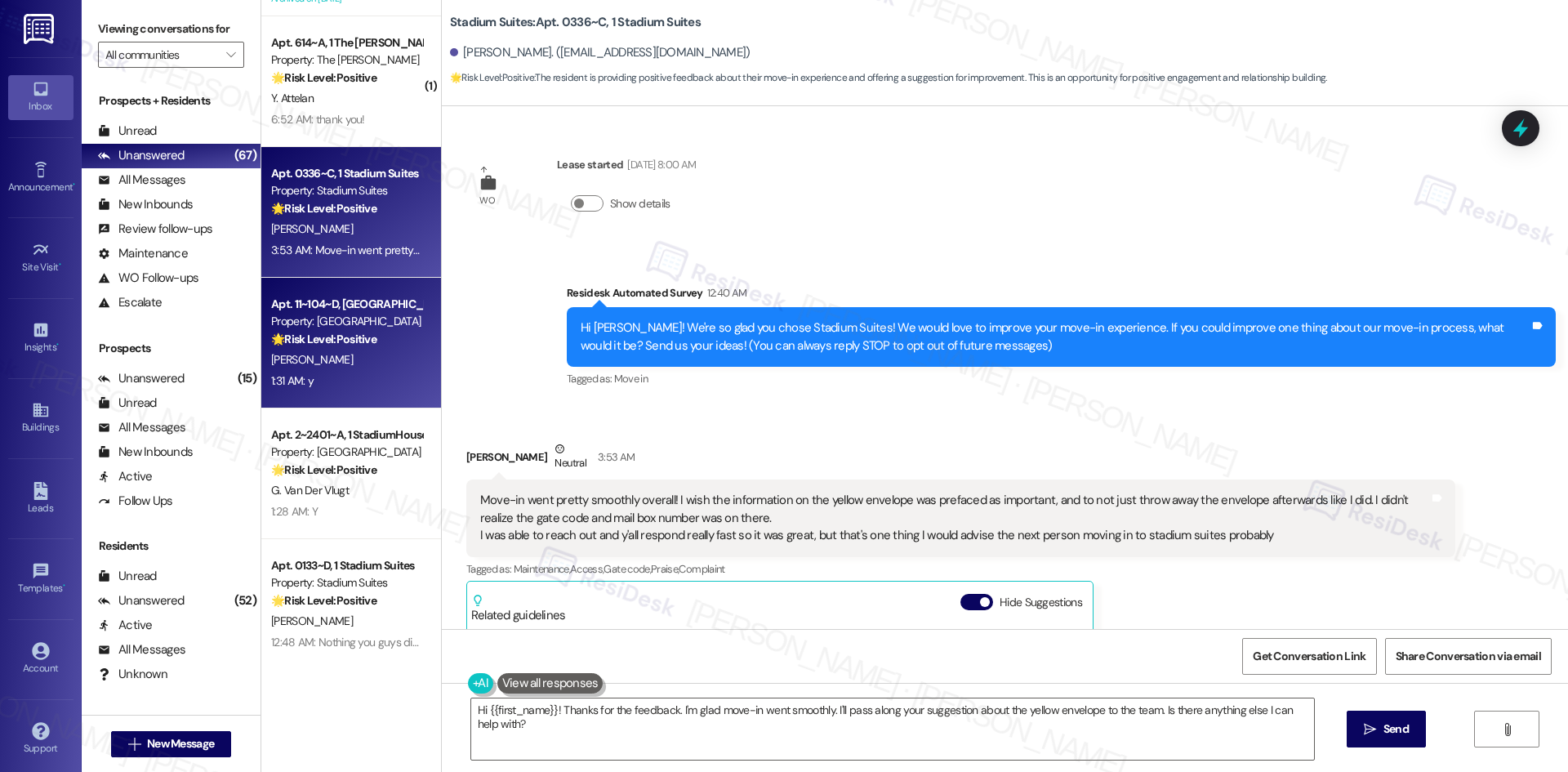
click at [380, 298] on div "Apt. 11~104~D, [GEOGRAPHIC_DATA]" at bounding box center [346, 304] width 151 height 17
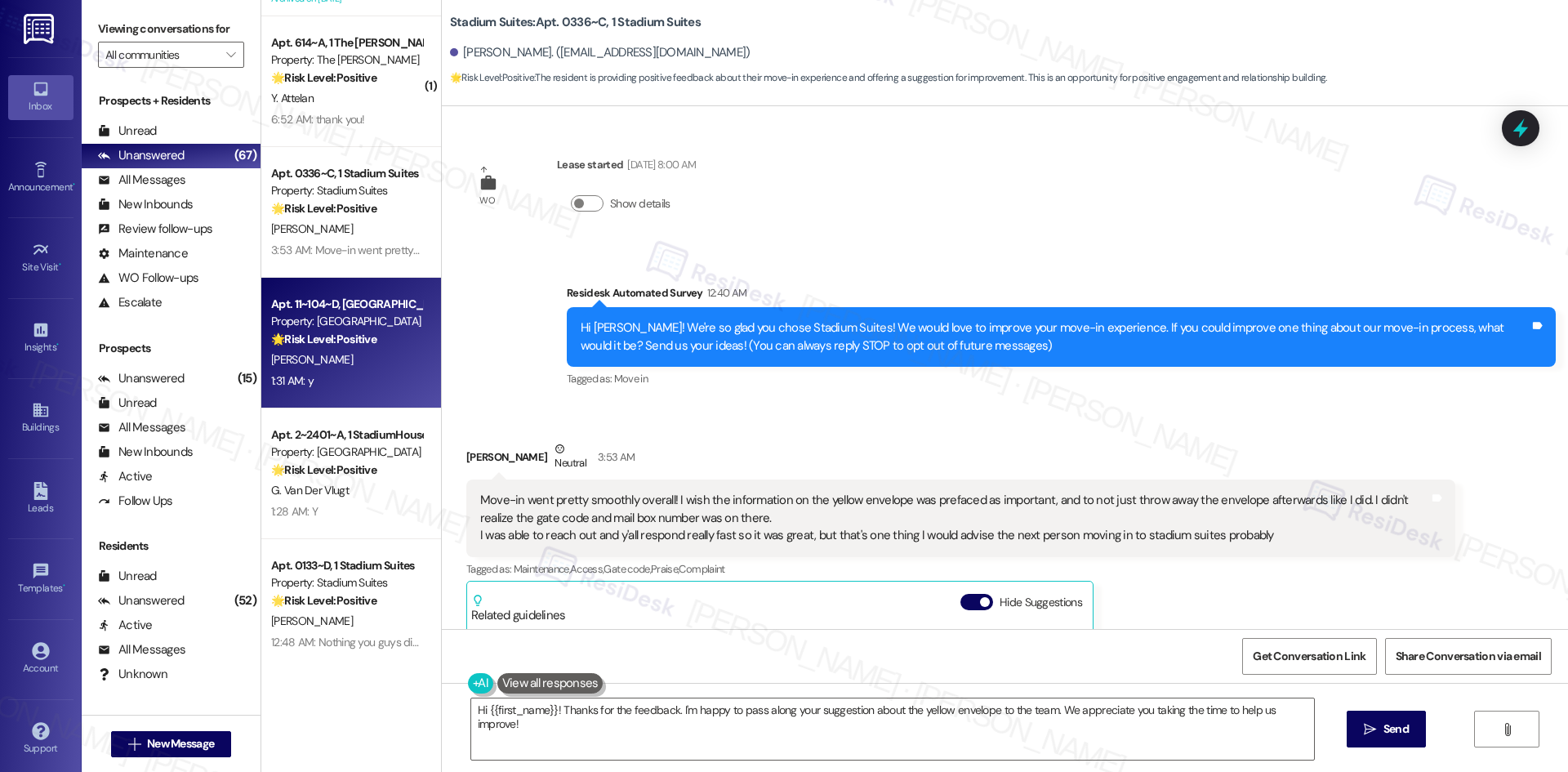
scroll to position [49, 0]
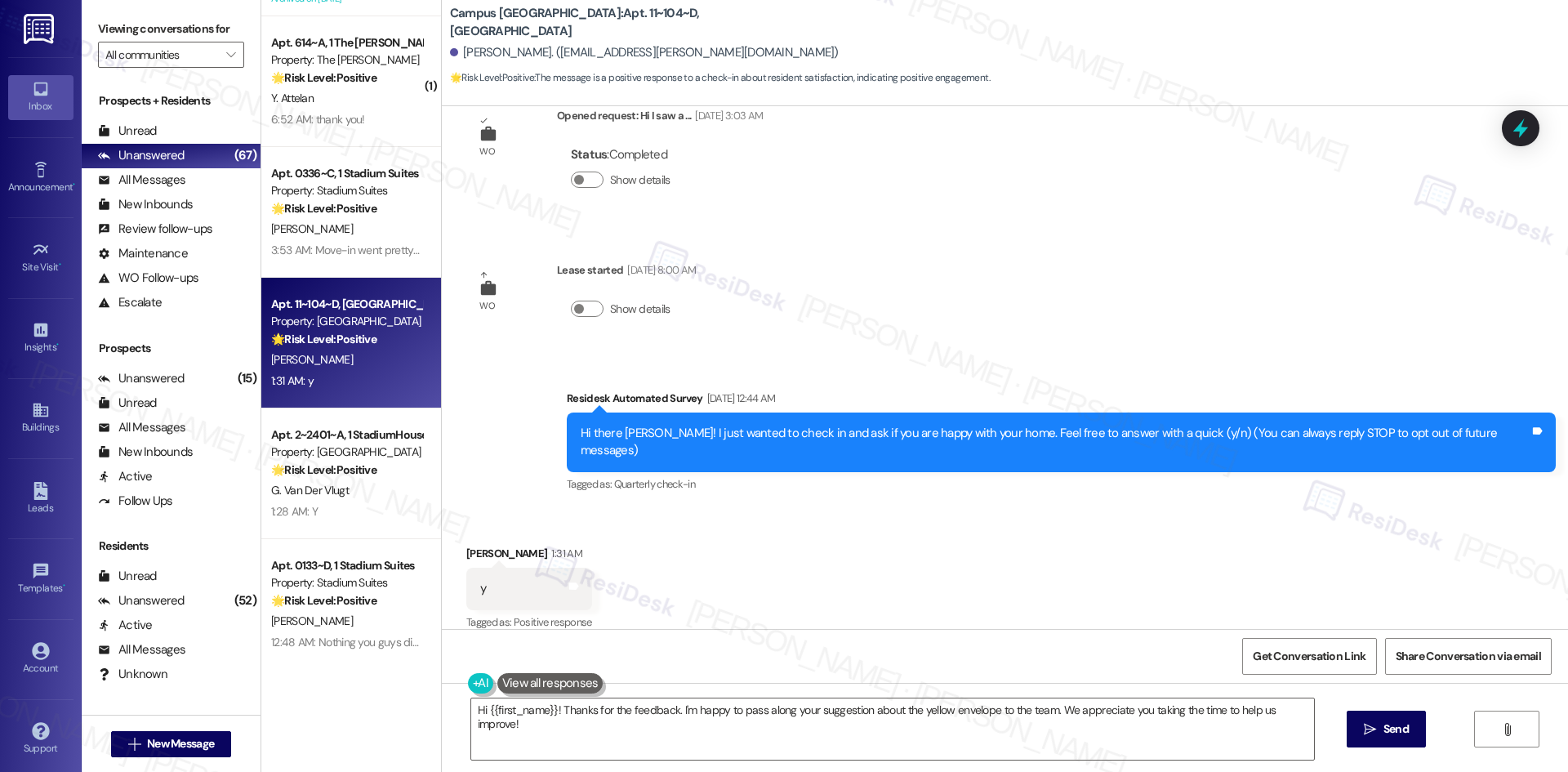
click at [1025, 361] on div "Survey, sent via SMS Residesk Automated Survey Aug 19, 2025 at 12:44 AM Hi ther…" at bounding box center [1004, 431] width 1126 height 155
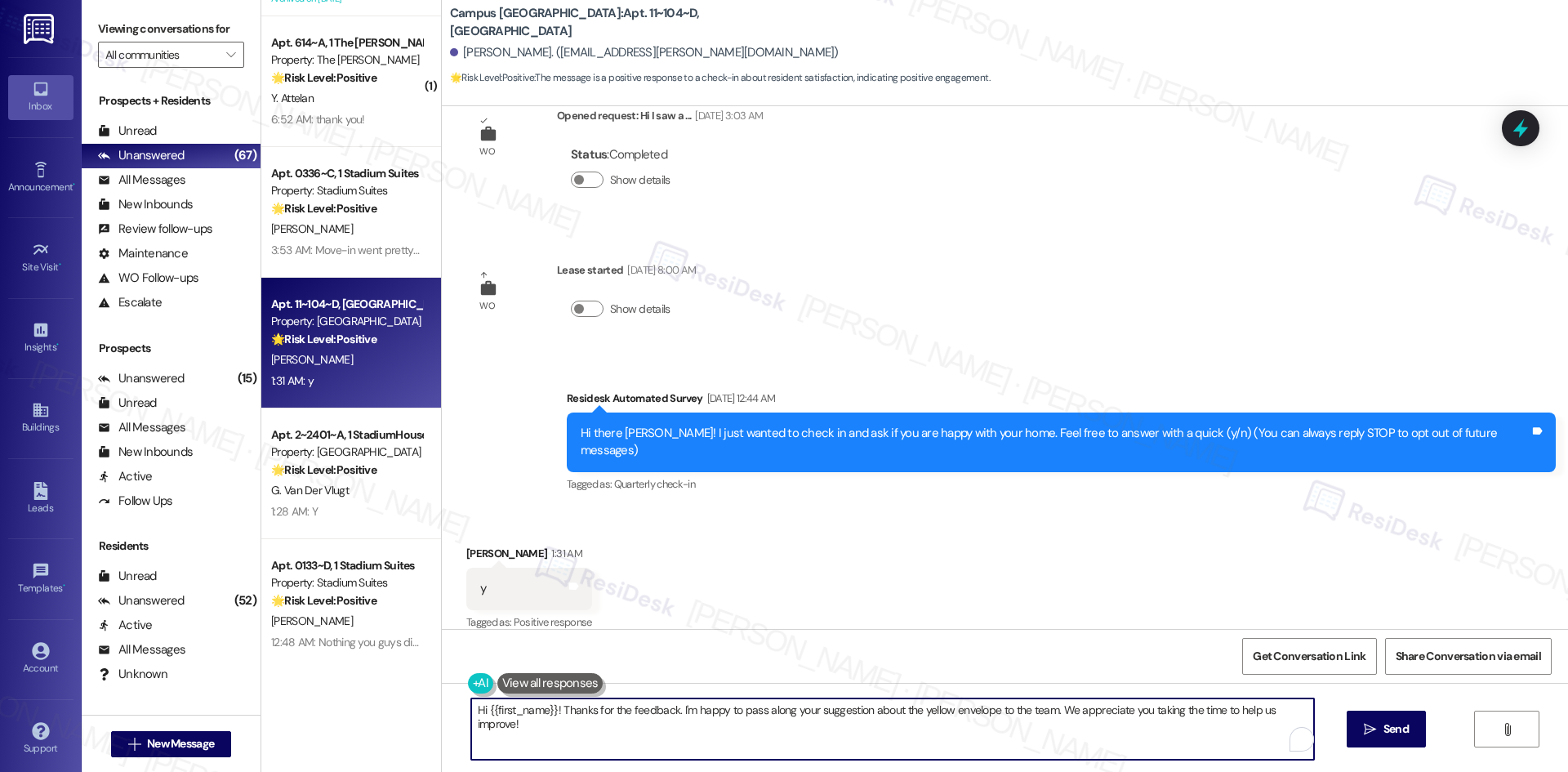
click at [941, 739] on textarea "Hi {{first_name}}! Thanks for the feedback. I'm happy to pass along your sugges…" at bounding box center [892, 729] width 843 height 62
paste textarea "Thank you for confirming! I’m glad to hear everything was completed to your sat…"
type textarea "Thank you for confirming! I’m glad to hear everything was completed to your sat…"
click at [1364, 731] on icon "" at bounding box center [1370, 730] width 13 height 13
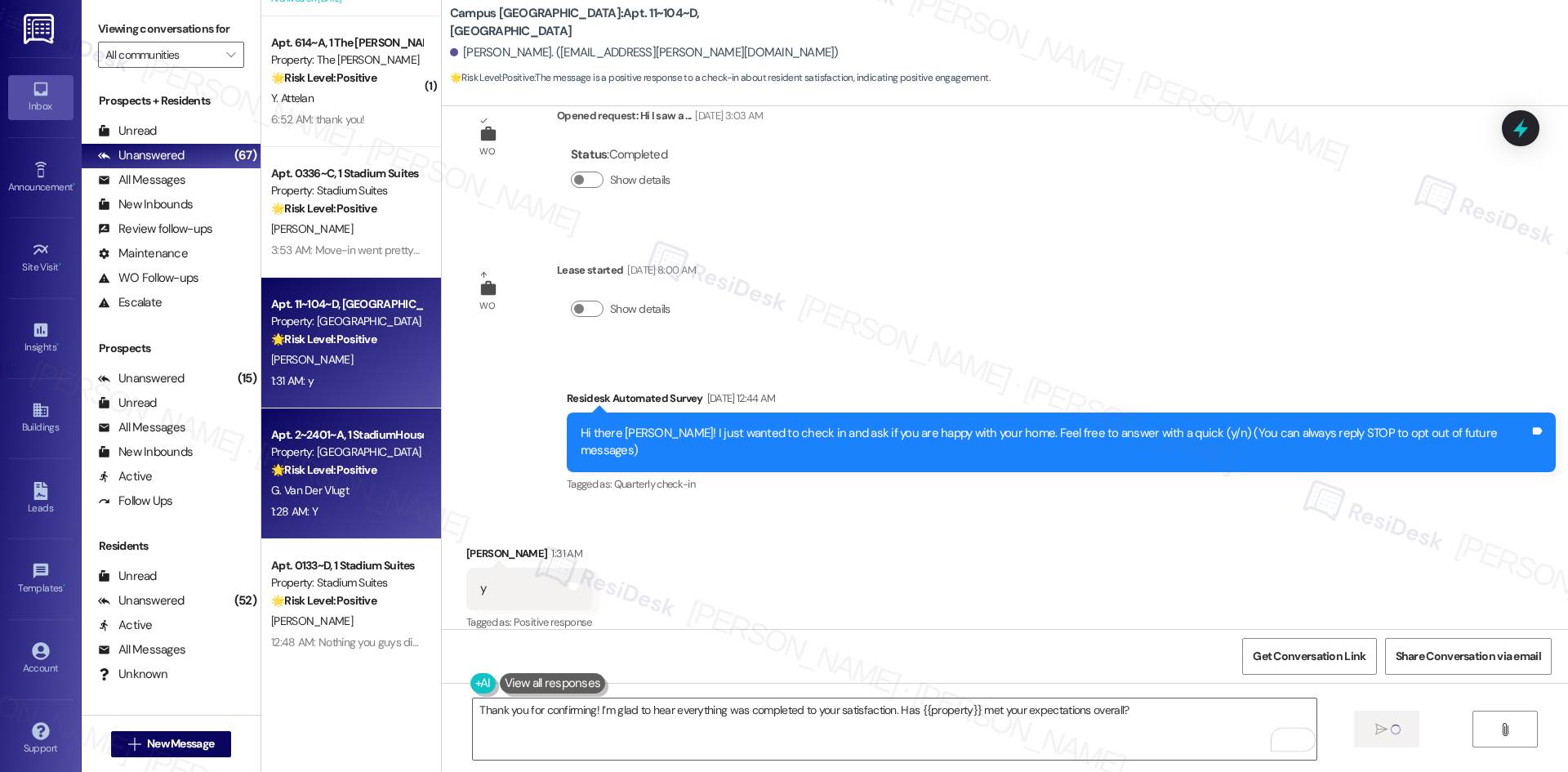
click at [333, 503] on div "1:28 AM: Y 1:28 AM: Y" at bounding box center [346, 512] width 154 height 20
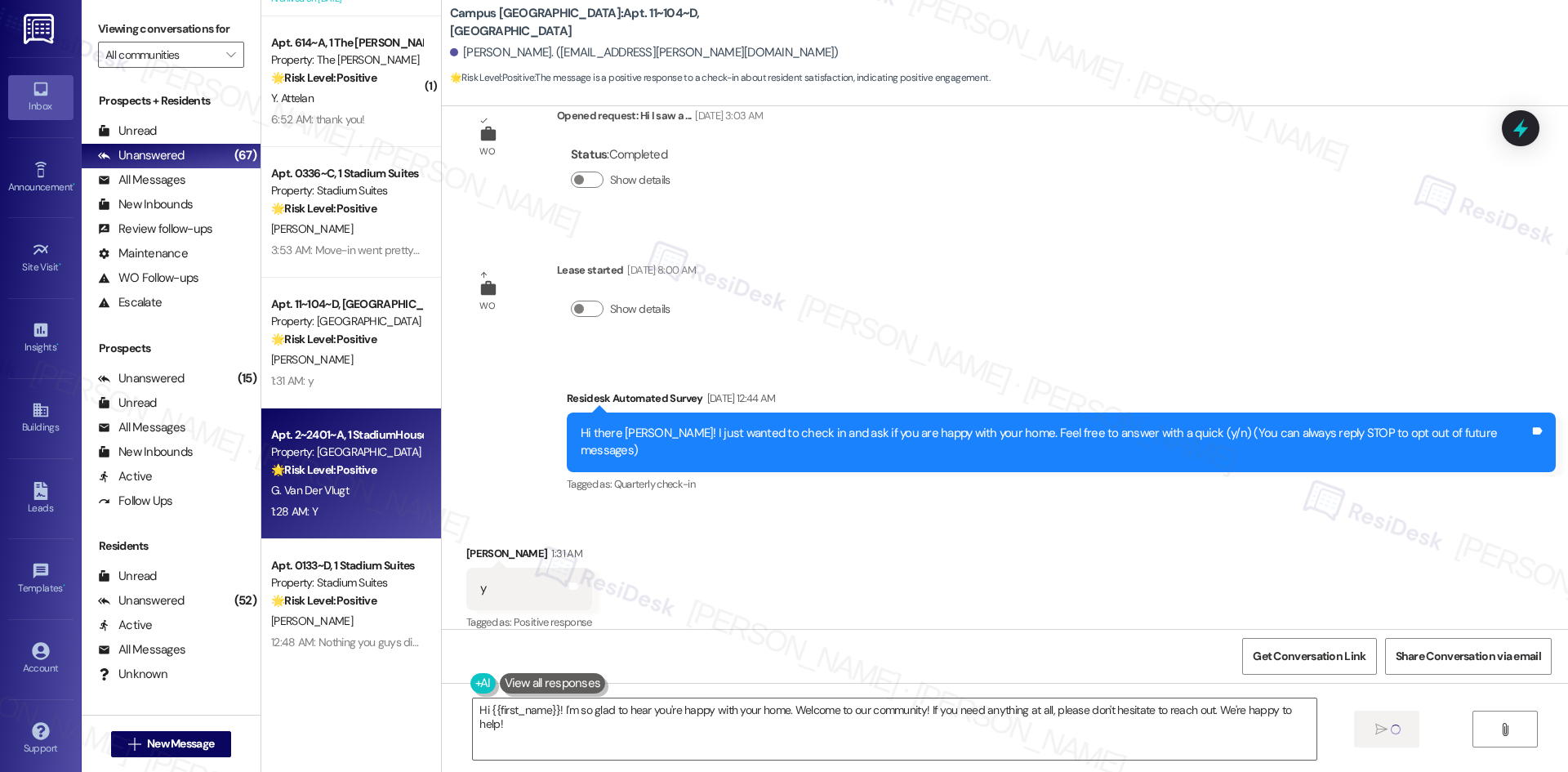
type textarea "Fetching suggested responses. Please feel free to read through the conversation…"
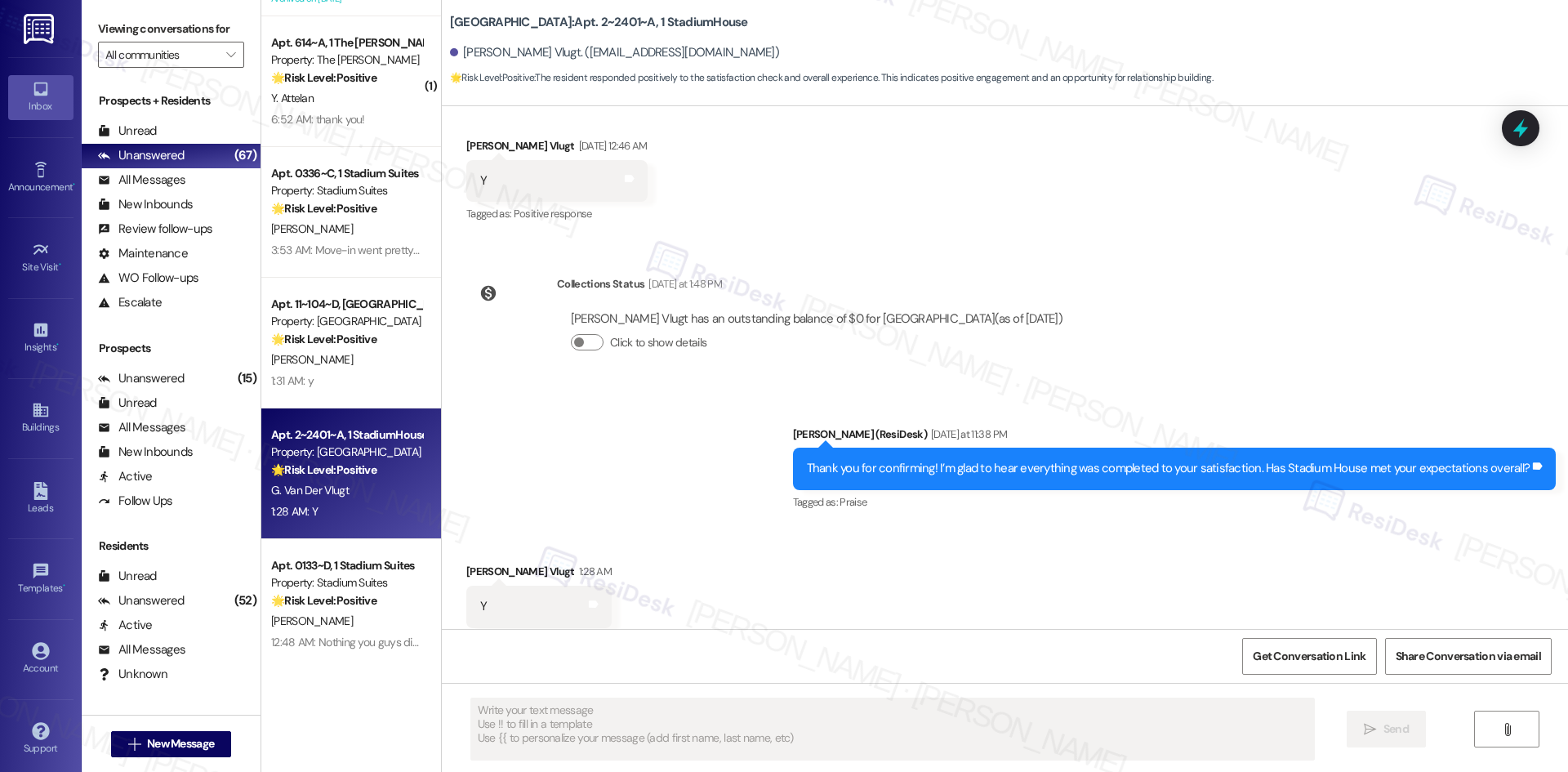
scroll to position [5409, 0]
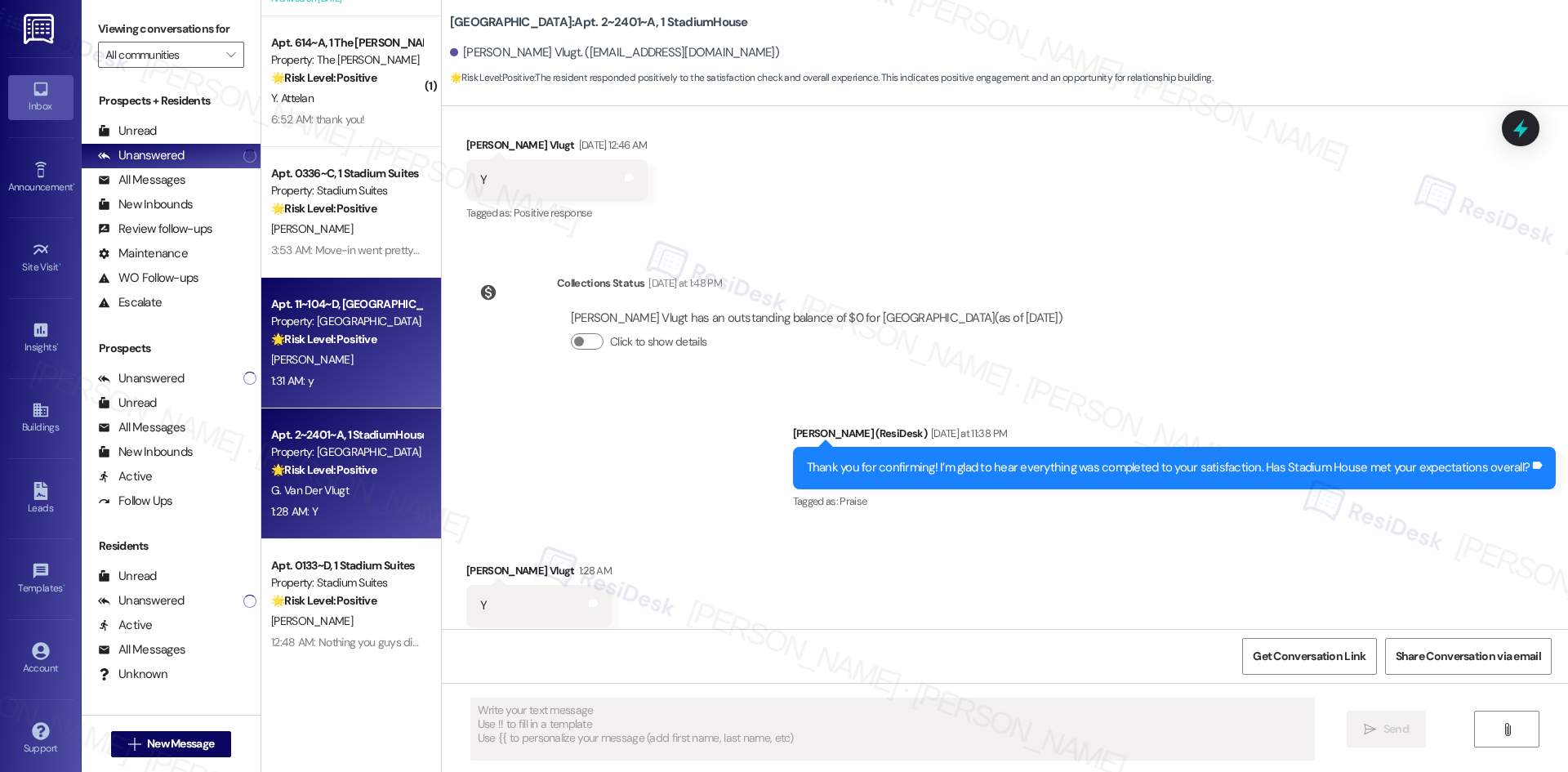
click at [290, 325] on div "Property: [GEOGRAPHIC_DATA]" at bounding box center [346, 321] width 151 height 17
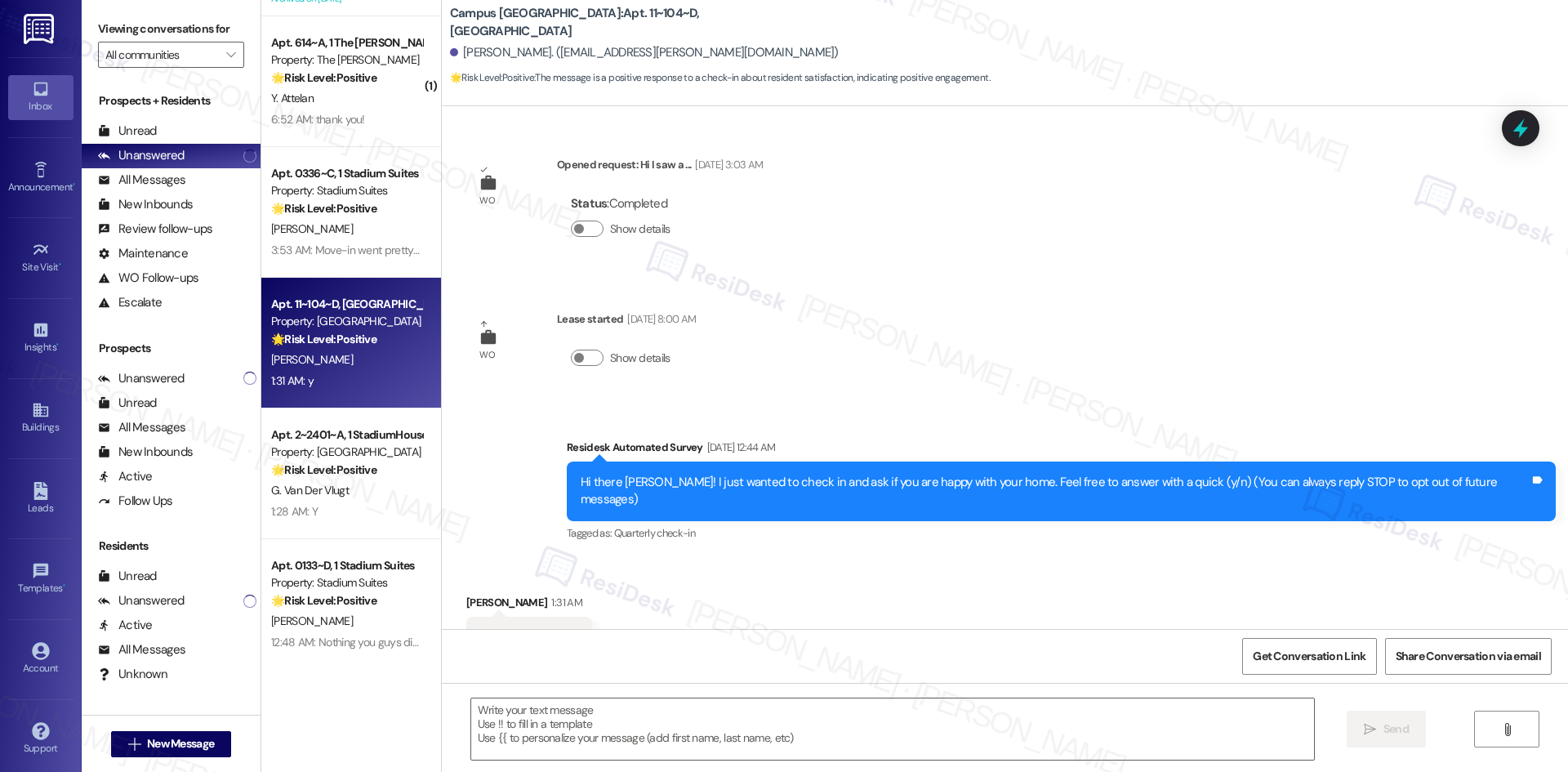
scroll to position [49, 0]
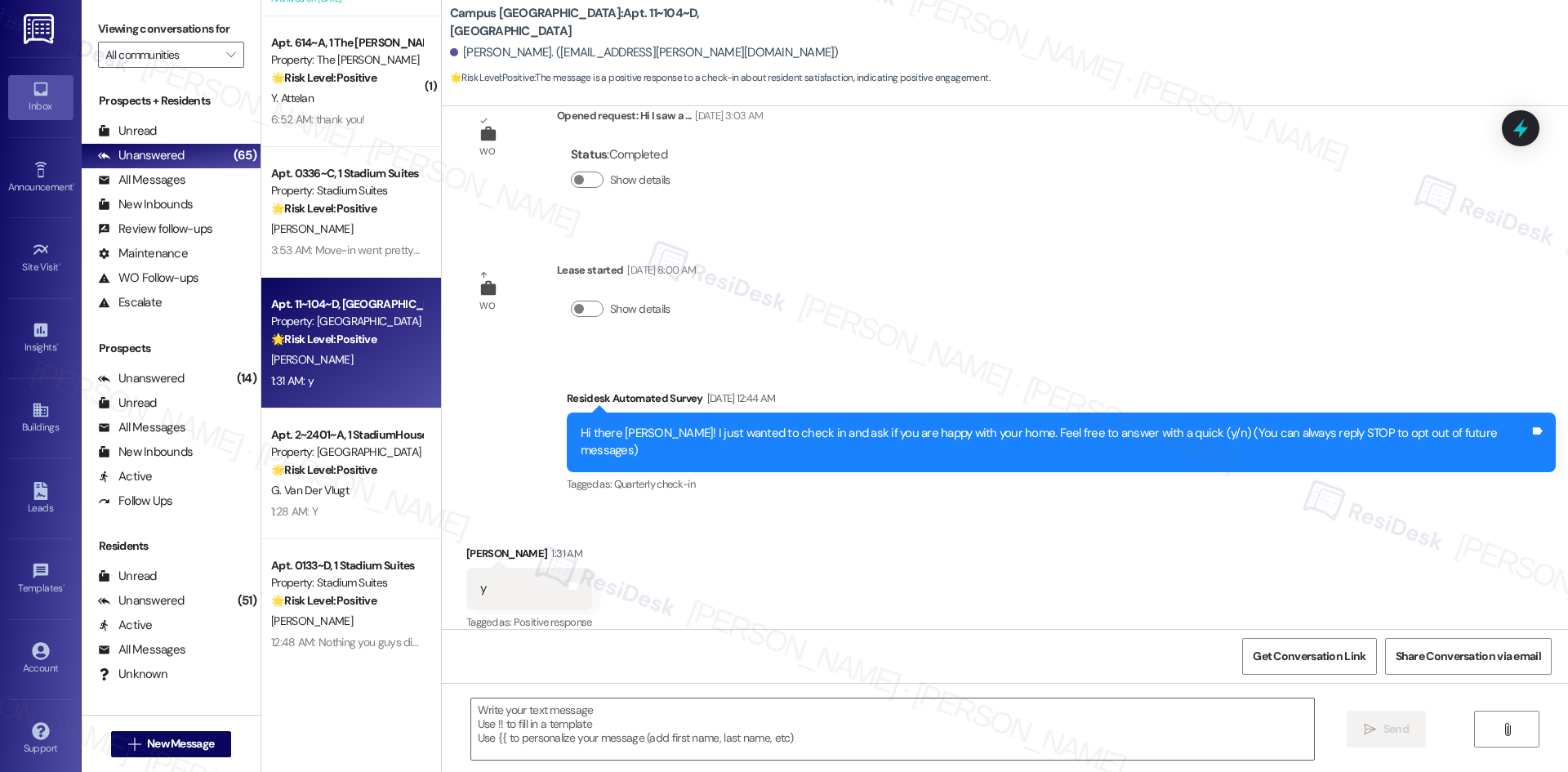
type textarea "Fetching suggested responses. Please feel free to read through the conversation…"
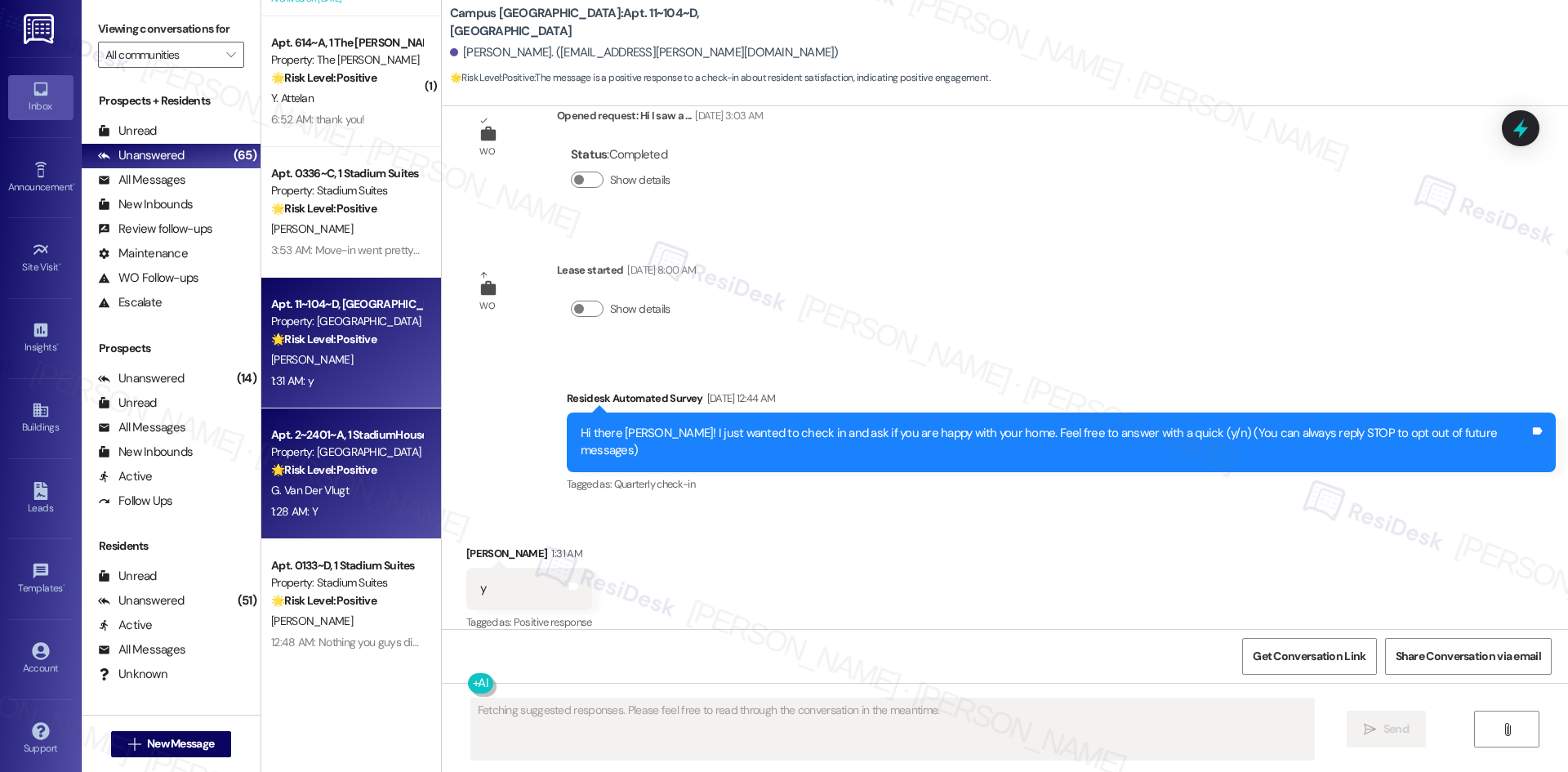
click at [325, 469] on strong "🌟 Risk Level: Positive" at bounding box center [324, 469] width 105 height 14
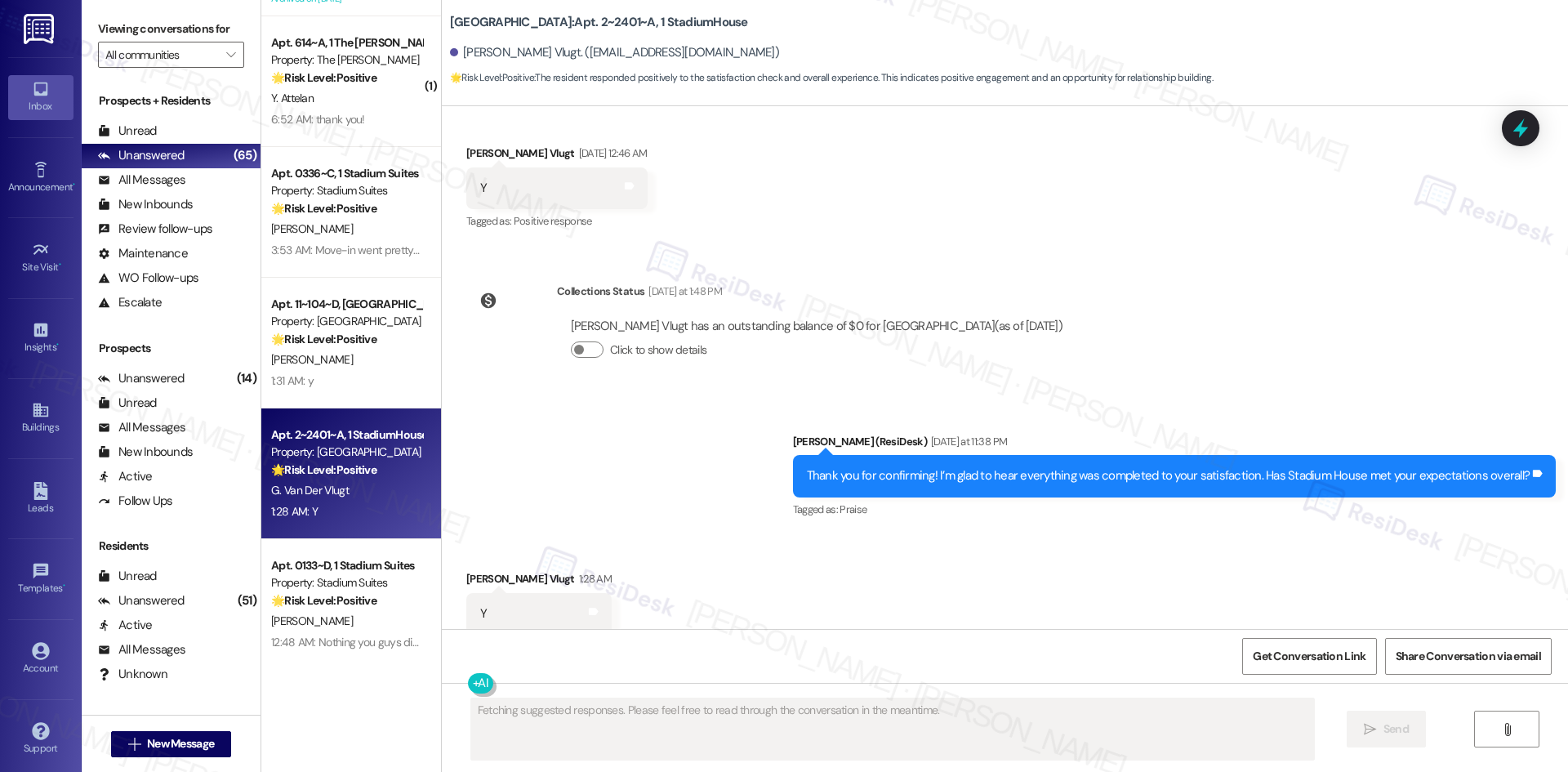
scroll to position [5408, 0]
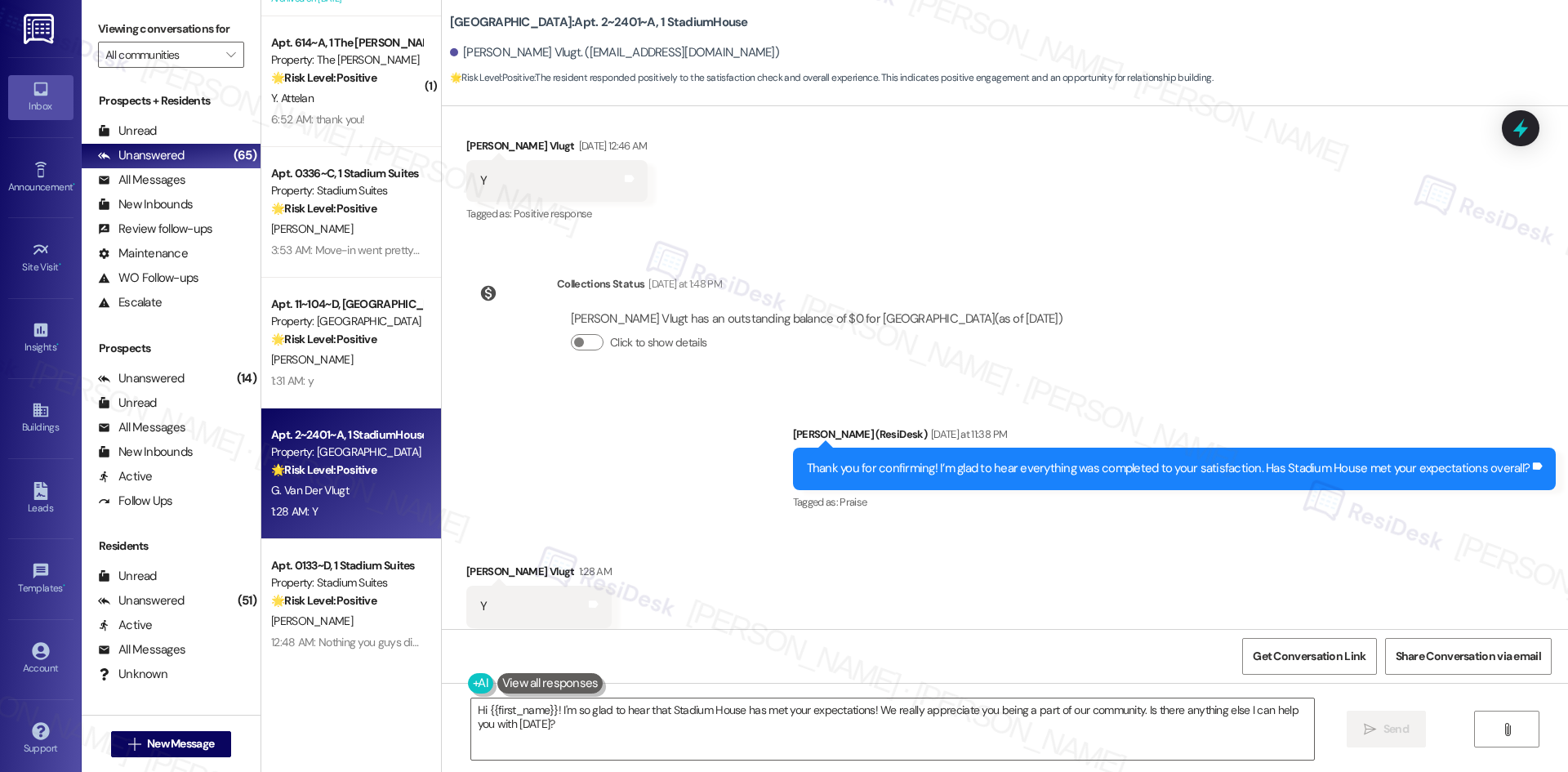
click at [639, 414] on div "Sent via SMS Sarah (ResiDesk) Yesterday at 11:38 PM Thank you for confirming! I…" at bounding box center [1004, 458] width 1126 height 138
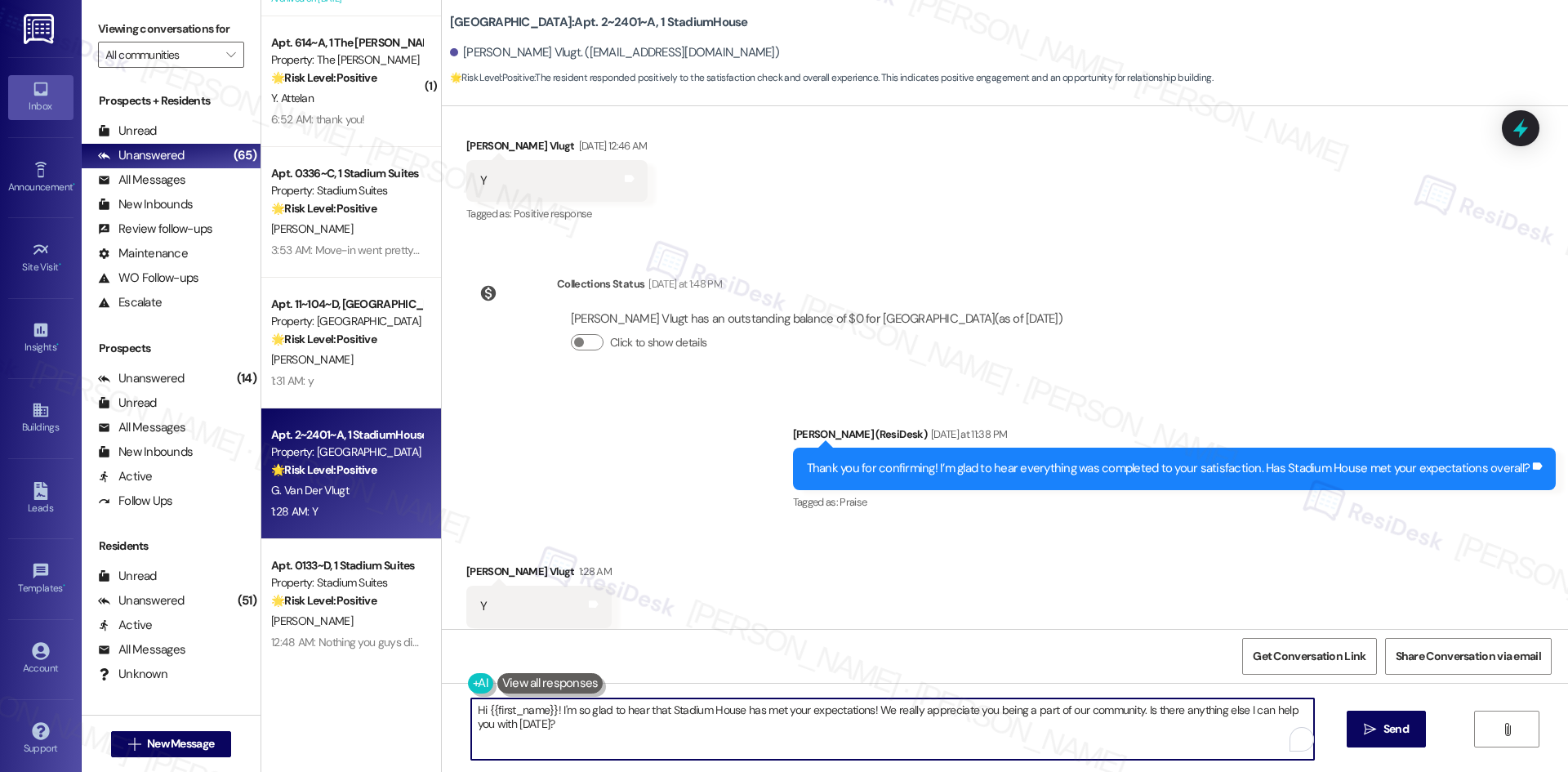
click at [635, 732] on textarea "Hi {{first_name}}! I'm so glad to hear that Stadium House has met your expectat…" at bounding box center [892, 729] width 843 height 62
paste textarea "I'm glad you are satisfied with your home, {{first_name}}! We’d really apprecia…"
type textarea "I'm glad you are satisfied with your home, {{first_name}}! We’d really apprecia…"
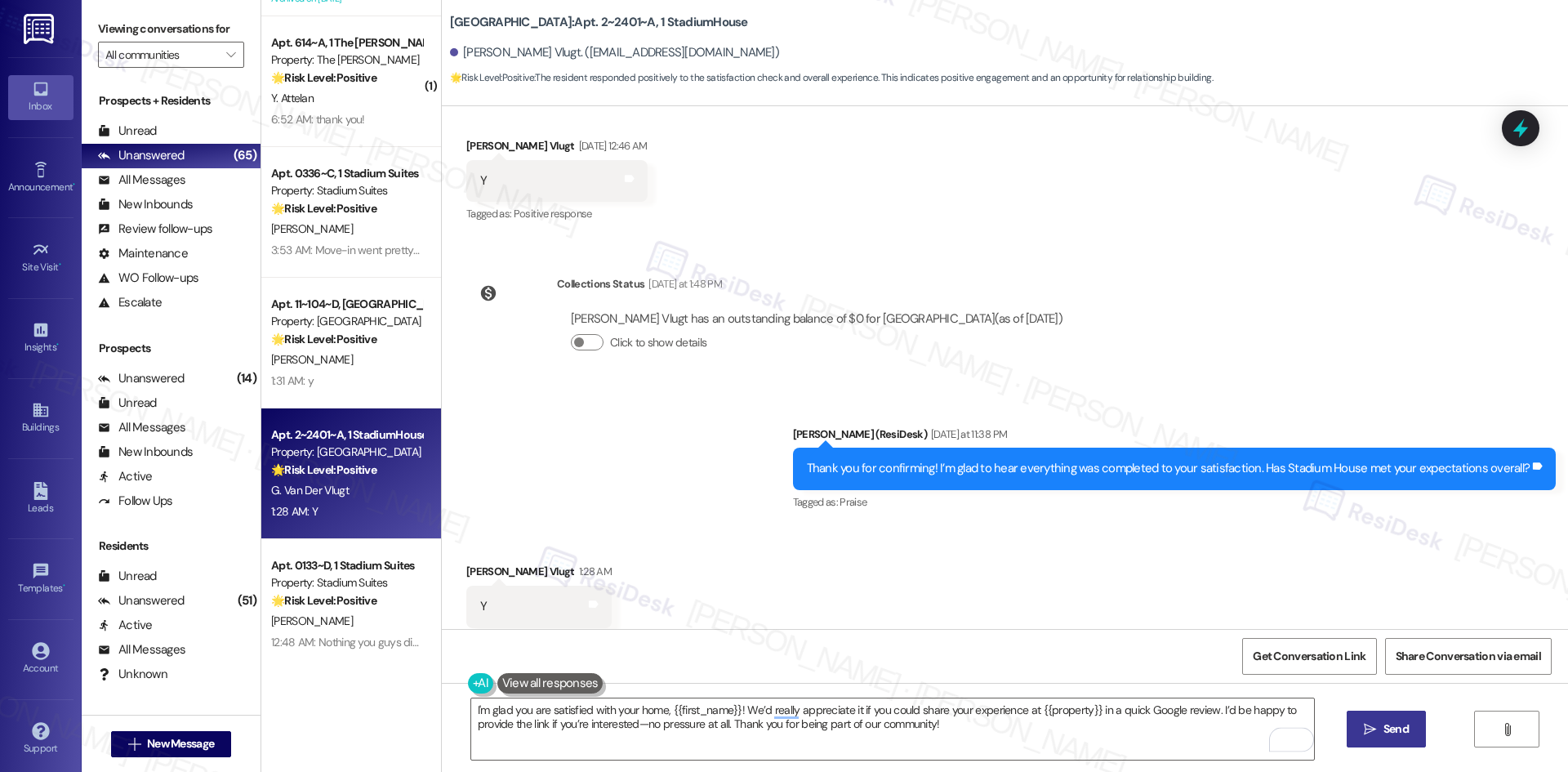
click at [1372, 735] on icon "" at bounding box center [1370, 730] width 13 height 13
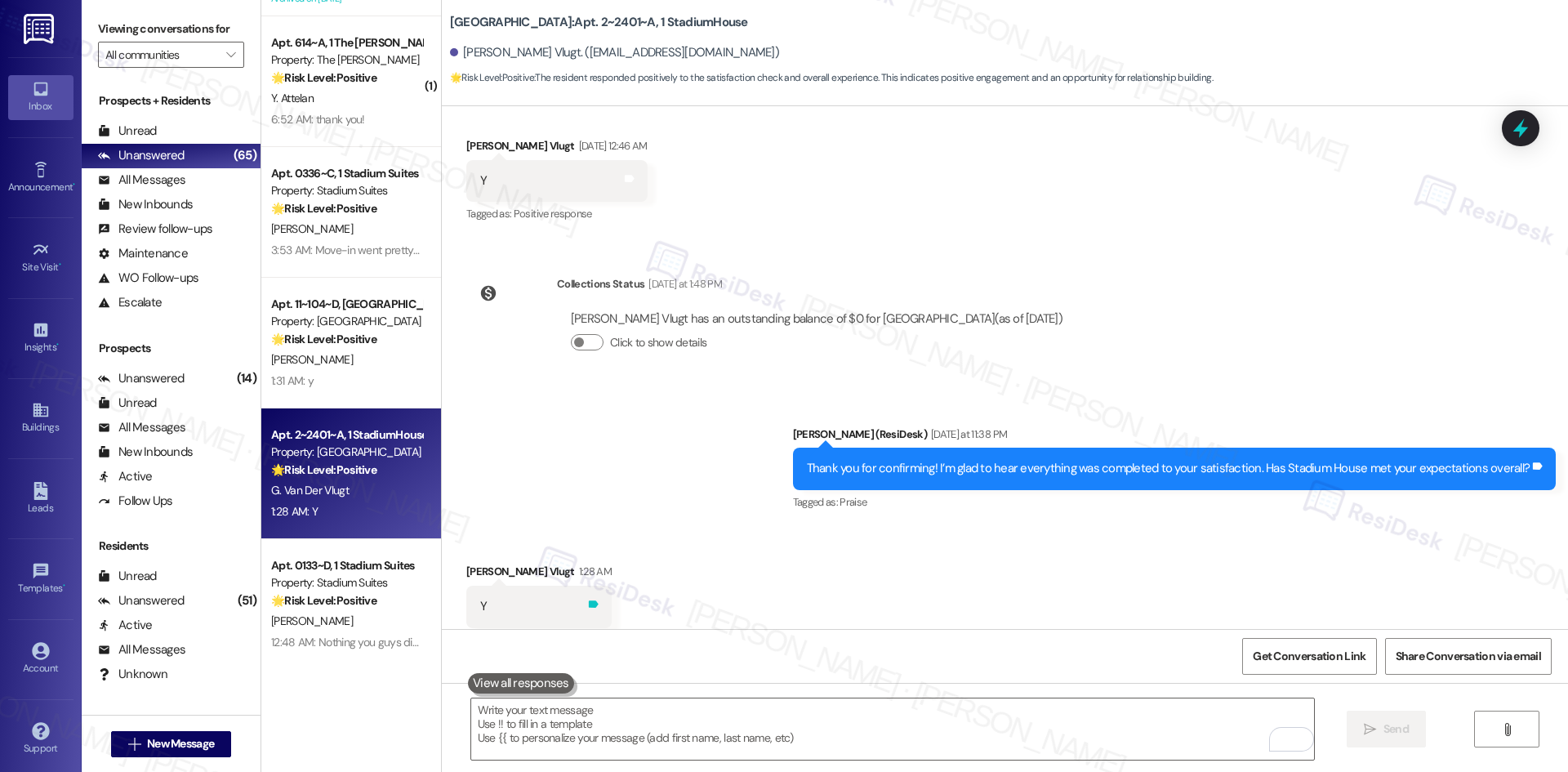
click at [589, 600] on icon at bounding box center [594, 603] width 10 height 8
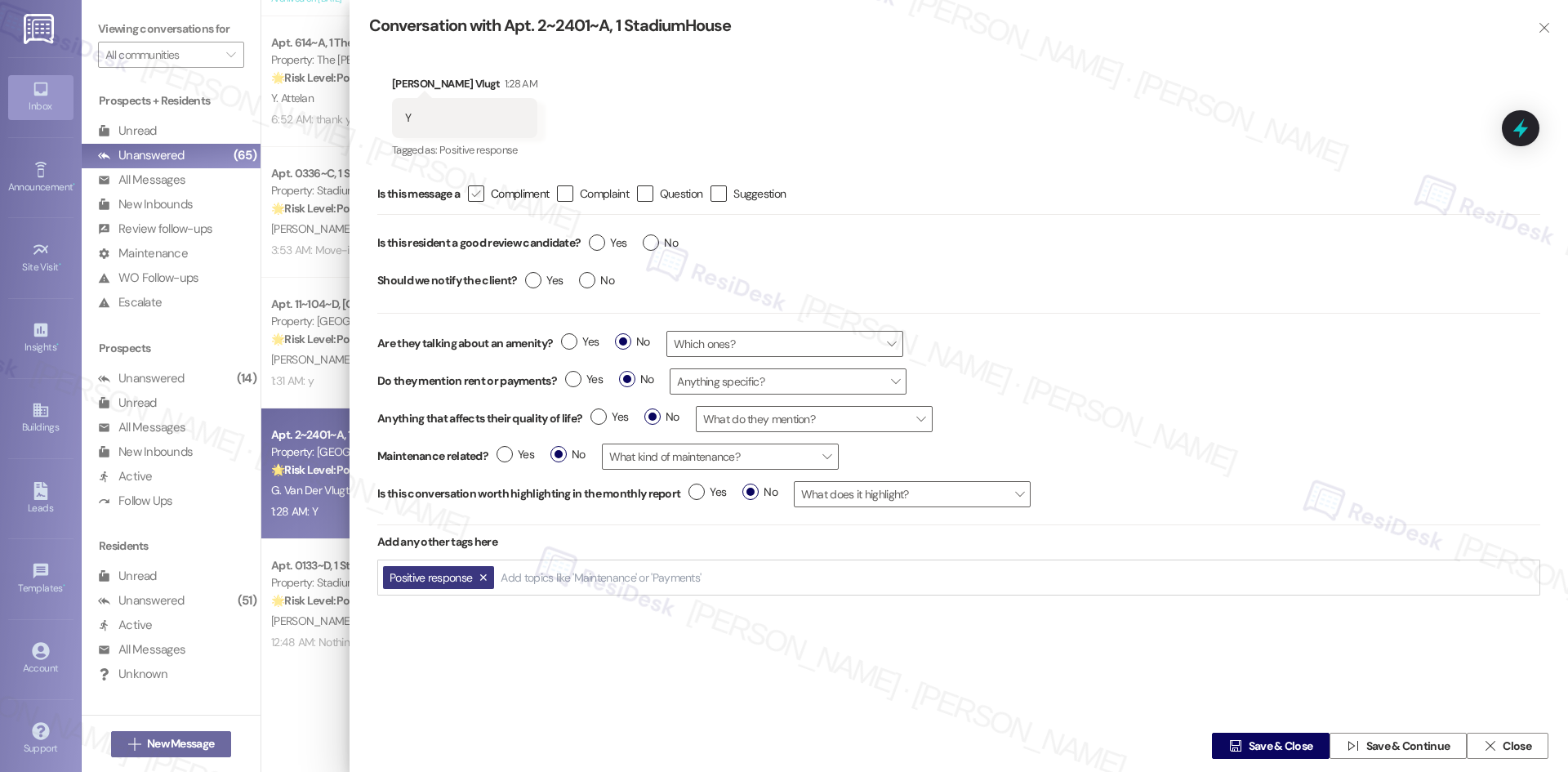
click at [480, 190] on icon "" at bounding box center [475, 194] width 11 height 17
click at [470, 190] on input " Compliment" at bounding box center [465, 194] width 11 height 11
checkbox input "true"
click at [598, 241] on label "Yes" at bounding box center [607, 243] width 38 height 17
click at [598, 241] on input "Yes" at bounding box center [607, 244] width 38 height 21
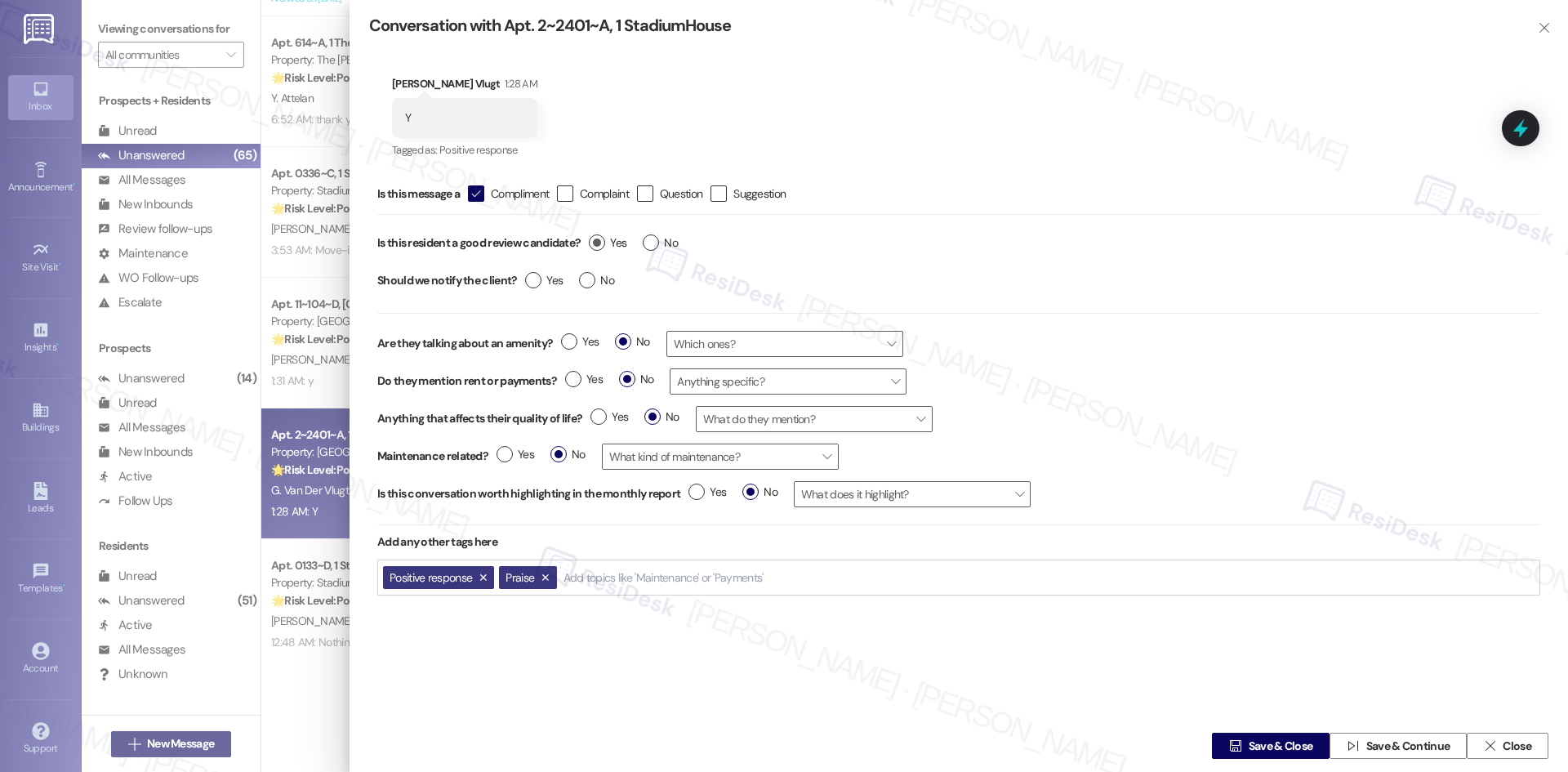
radio input "true"
click at [537, 284] on label "Yes" at bounding box center [543, 281] width 38 height 17
click at [537, 284] on input "Yes" at bounding box center [543, 282] width 38 height 21
radio input "true"
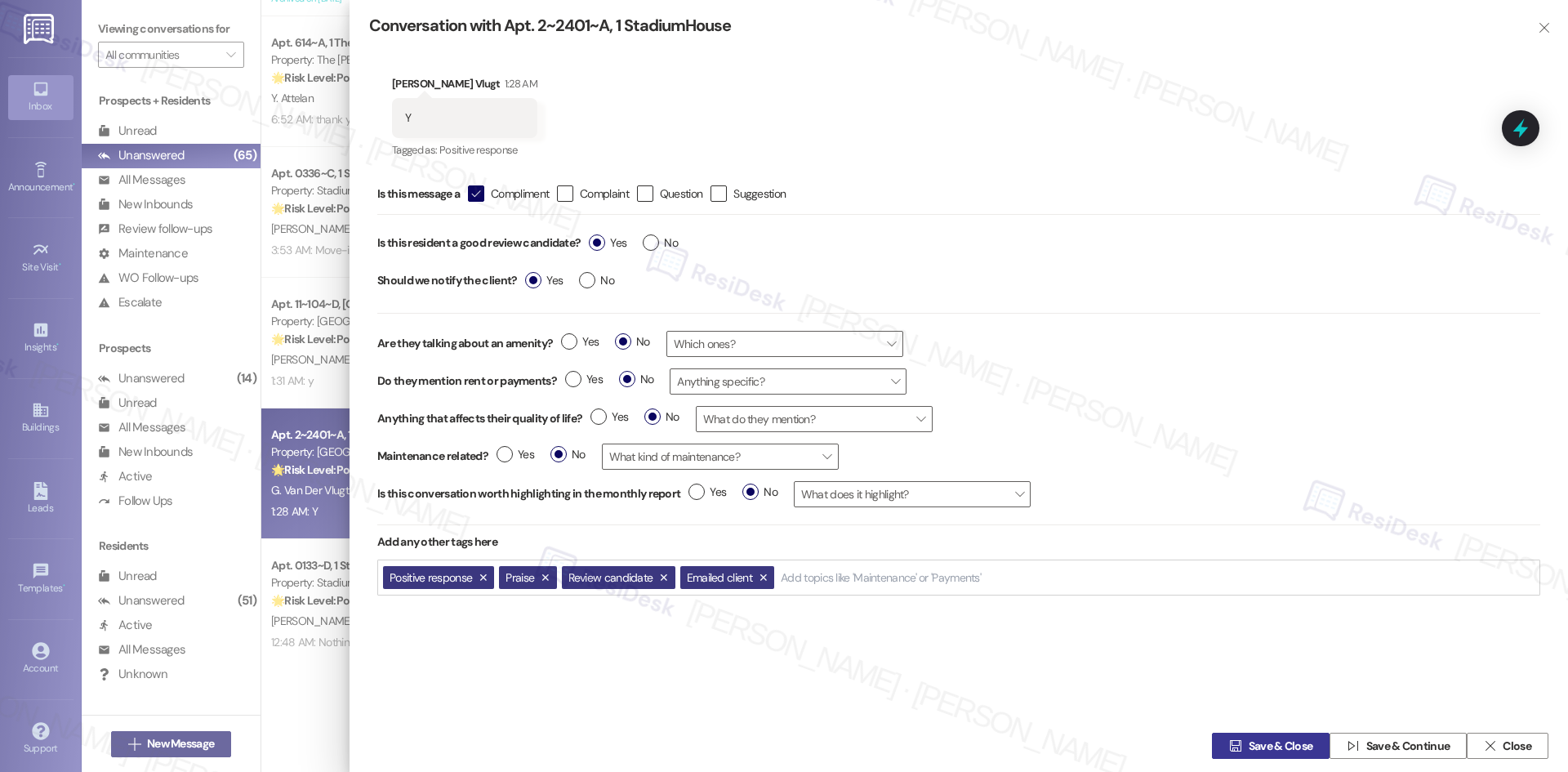
click at [1290, 743] on span "Save & Close" at bounding box center [1281, 746] width 65 height 17
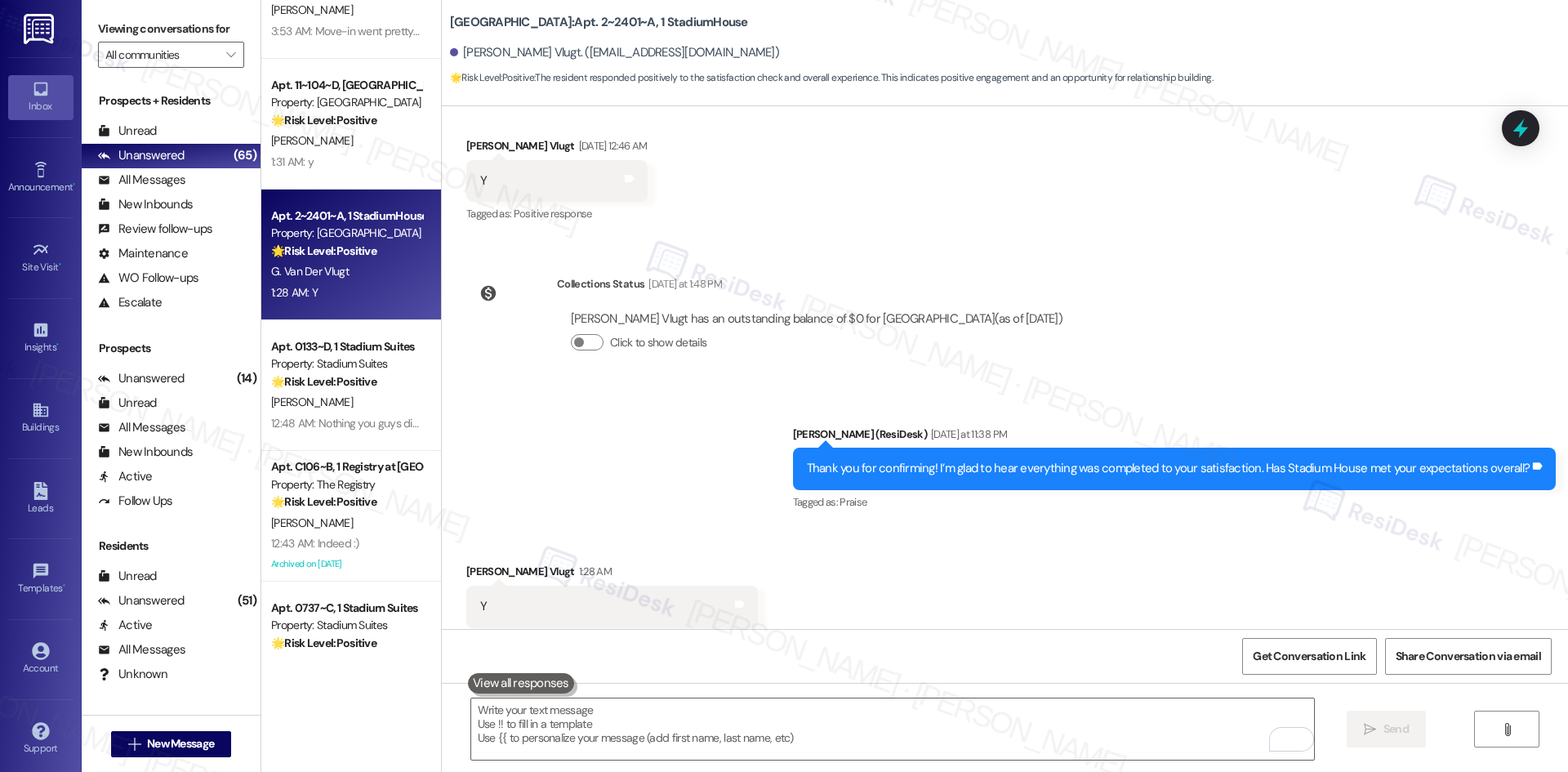
scroll to position [1144, 0]
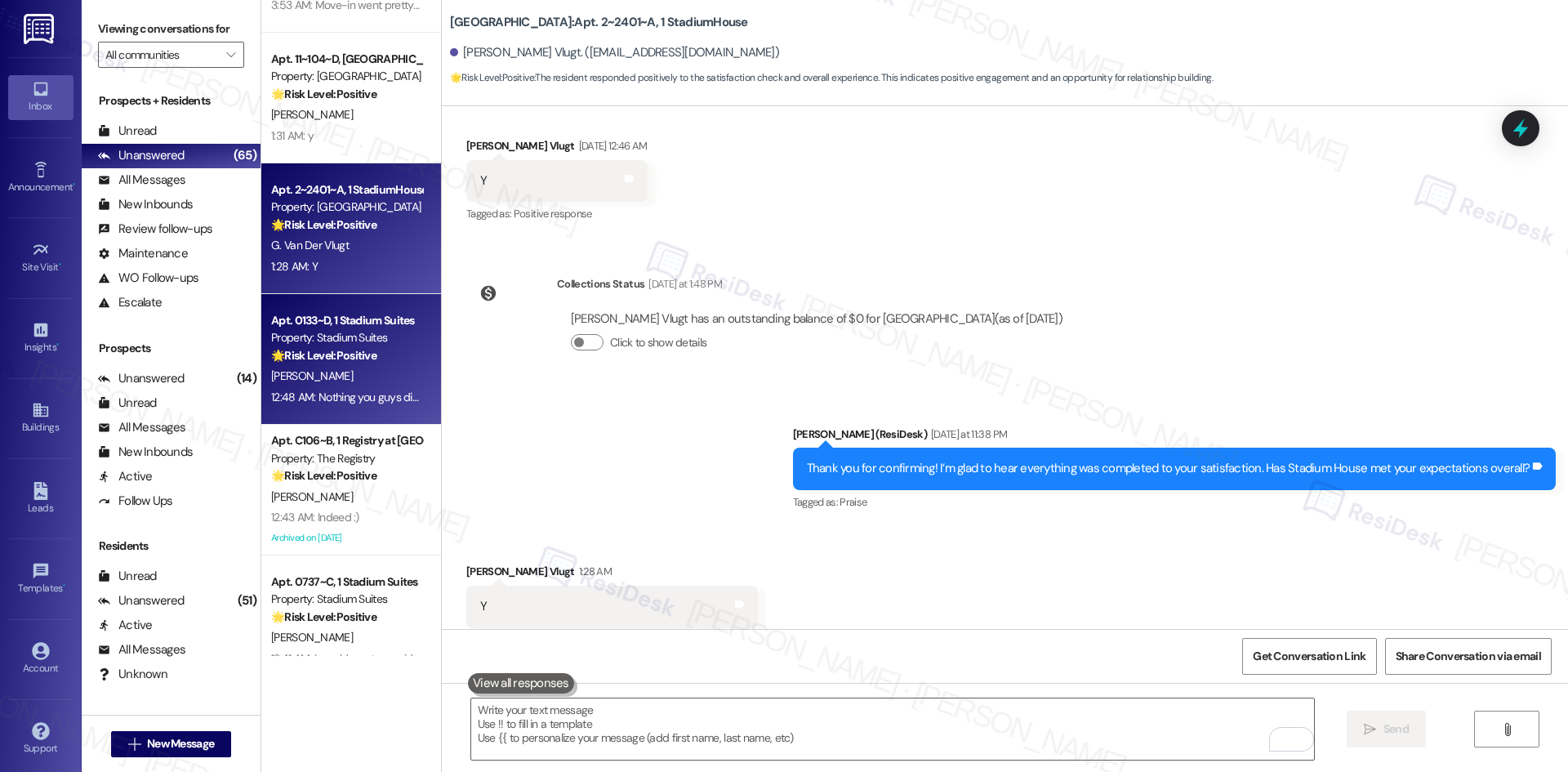
click at [345, 365] on div "Apt. 0133~D, 1 Stadium Suites Property: Stadium Suites 🌟 Risk Level: Positive T…" at bounding box center [346, 338] width 154 height 56
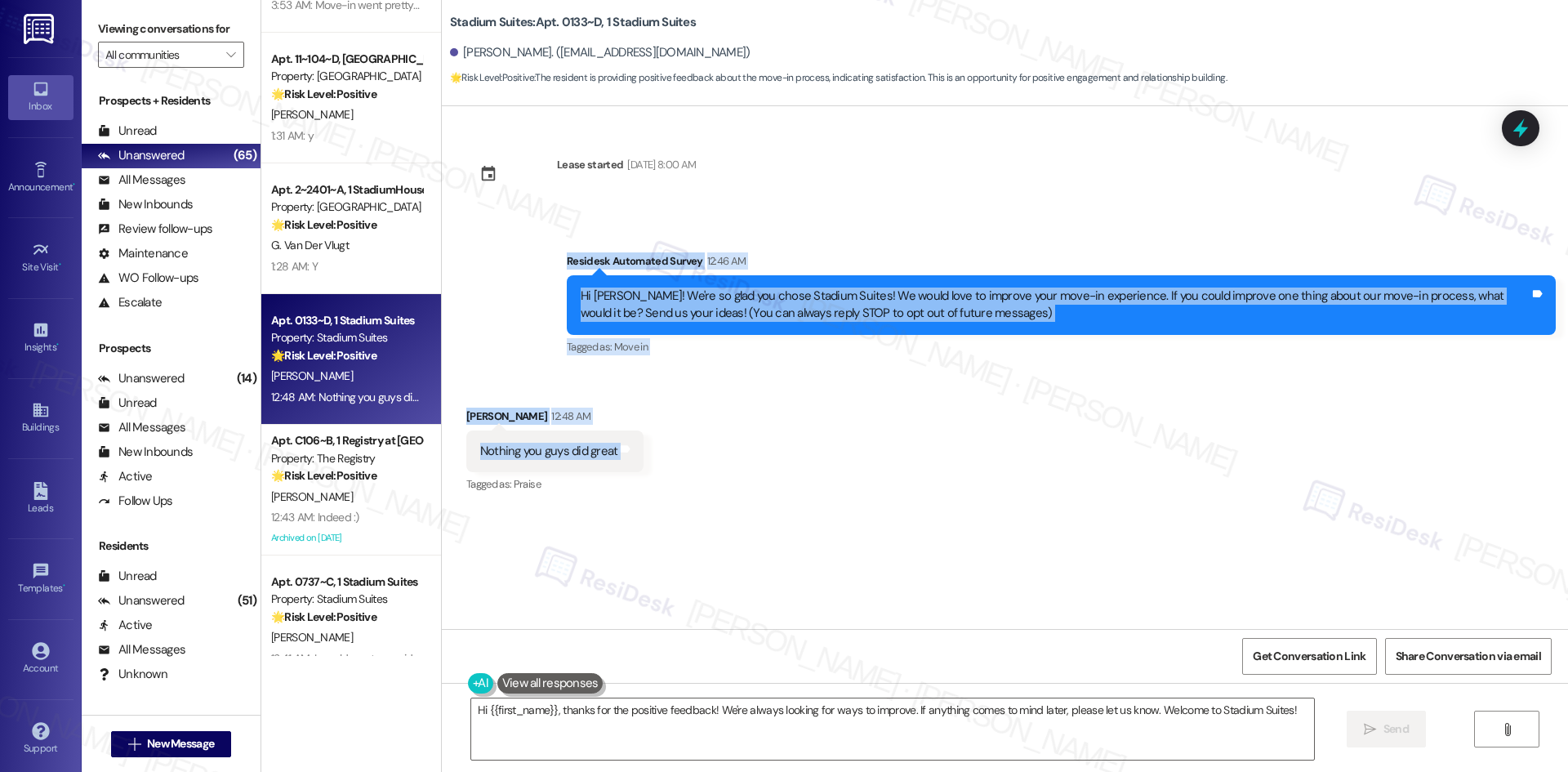
drag, startPoint x: 515, startPoint y: 235, endPoint x: 656, endPoint y: 448, distance: 255.4
click at [656, 448] on div "Lease started Aug 14, 2025 at 8:00 AM Survey, sent via SMS Residesk Automated S…" at bounding box center [1004, 367] width 1126 height 523
copy div "Residesk Automated Survey 12:46 AM Hi William! We're so glad you chose Stadium …"
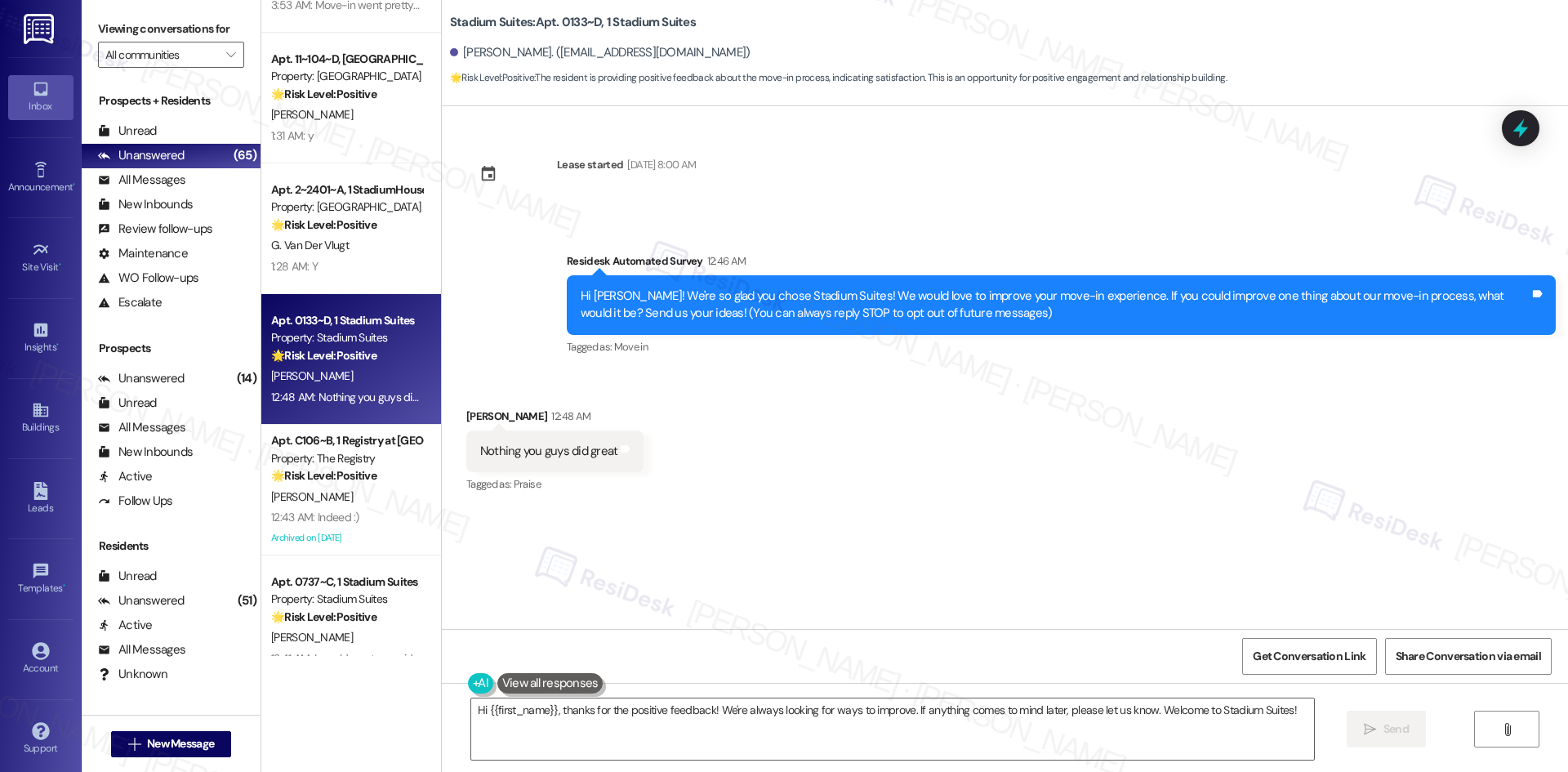
click at [671, 486] on div "Received via SMS William Meigs 12:48 AM Nothing you guys did great Tags and not…" at bounding box center [1004, 440] width 1126 height 138
click at [708, 718] on textarea "Hi {{first_name}}, thanks for the positive feedback! We're always looking for w…" at bounding box center [892, 729] width 843 height 62
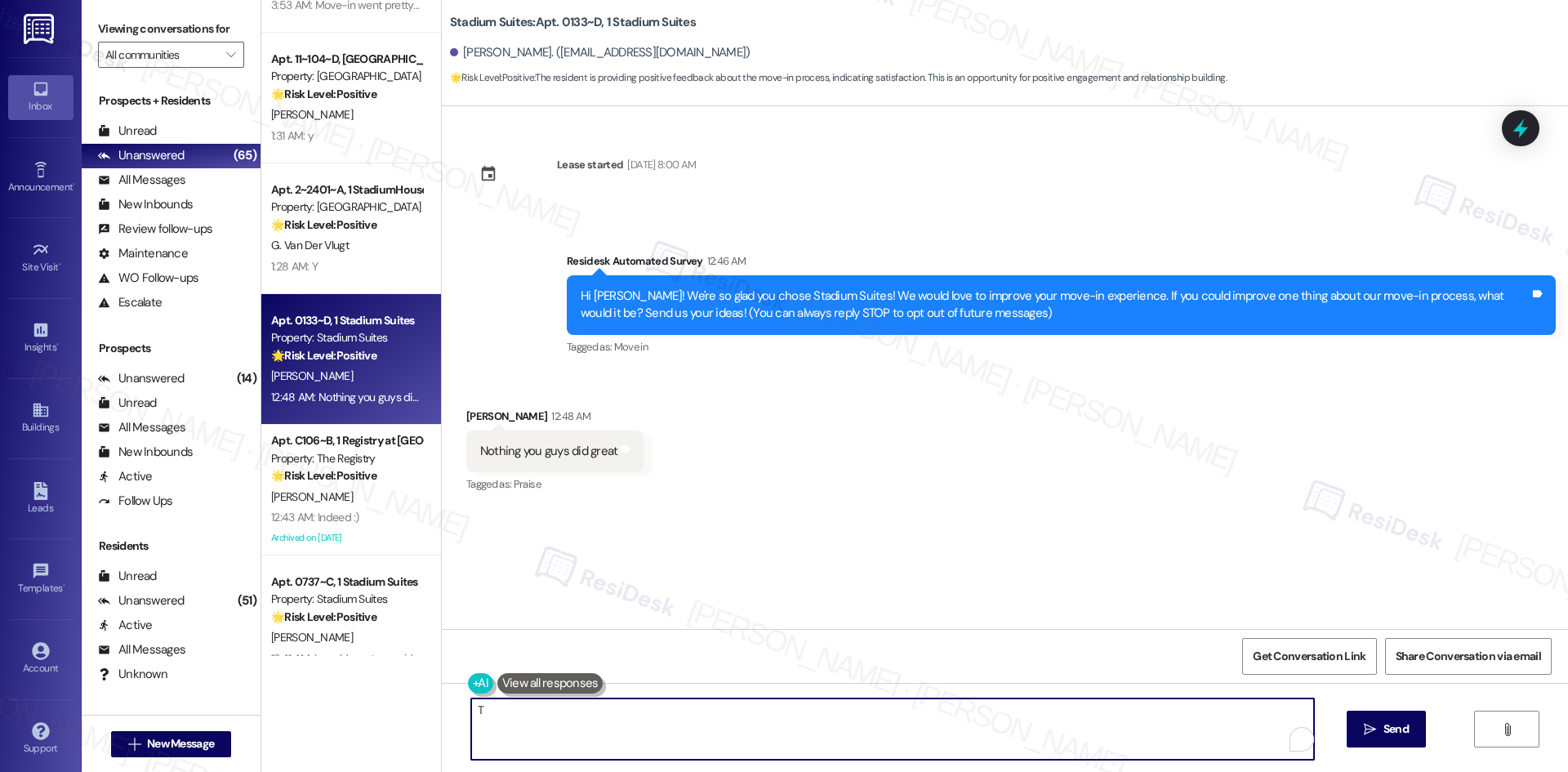
paste textarea "hank you for your feedback! I’m glad to hear your move-in experience went great…"
type textarea "Thank you for your feedback! I’m glad to hear your move-in experience went grea…"
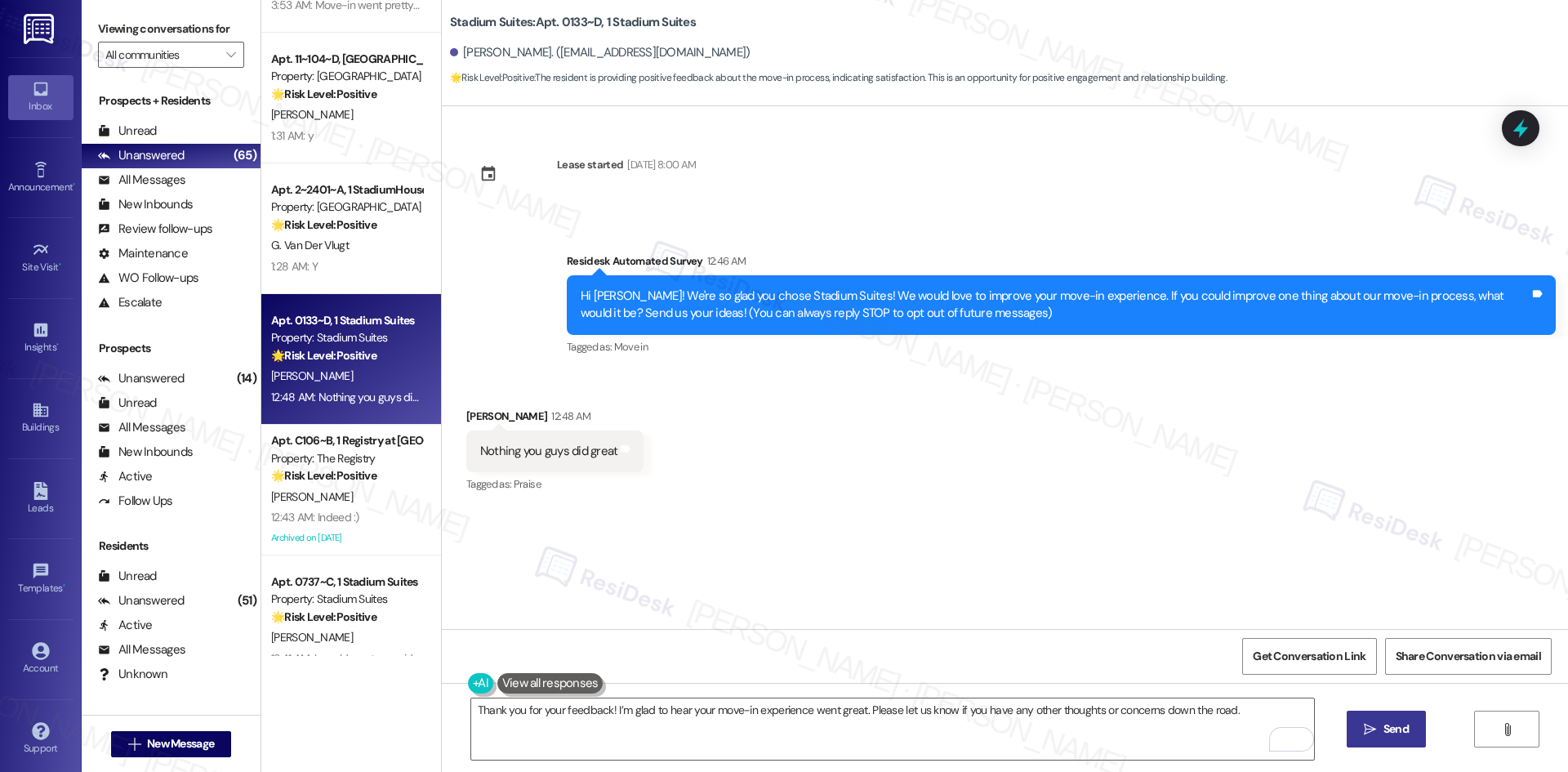
click at [1394, 738] on button " Send" at bounding box center [1386, 729] width 79 height 37
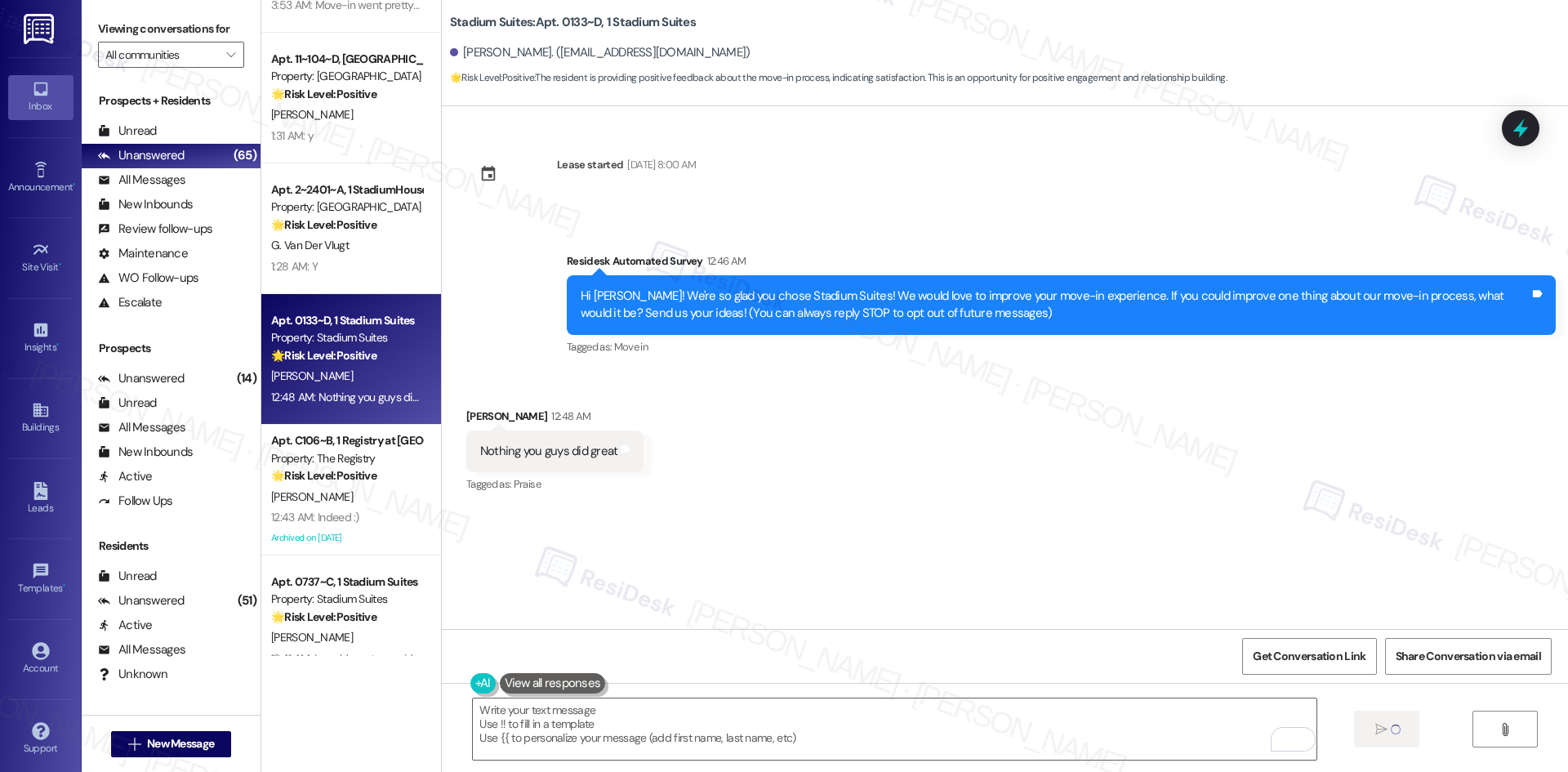
type textarea "Fetching suggested responses. Please feel free to read through the conversation…"
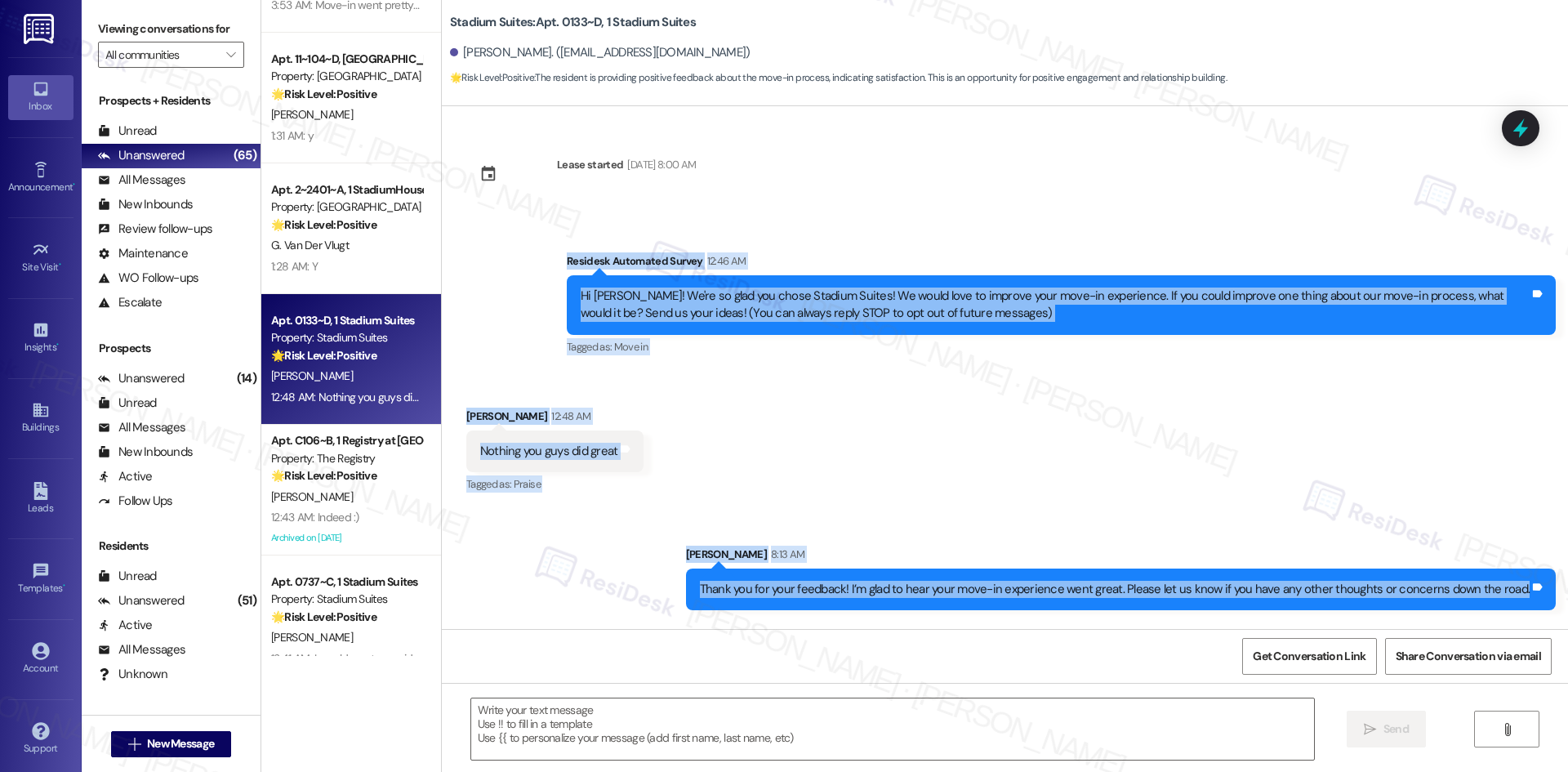
drag, startPoint x: 536, startPoint y: 249, endPoint x: 1566, endPoint y: 611, distance: 1091.8
click at [1566, 611] on div "Lease started Aug 14, 2025 at 8:00 AM Survey, sent via SMS Residesk Automated S…" at bounding box center [1004, 367] width 1126 height 523
copy div "Residesk Automated Survey 12:46 AM Hi William! We're so glad you chose Stadium …"
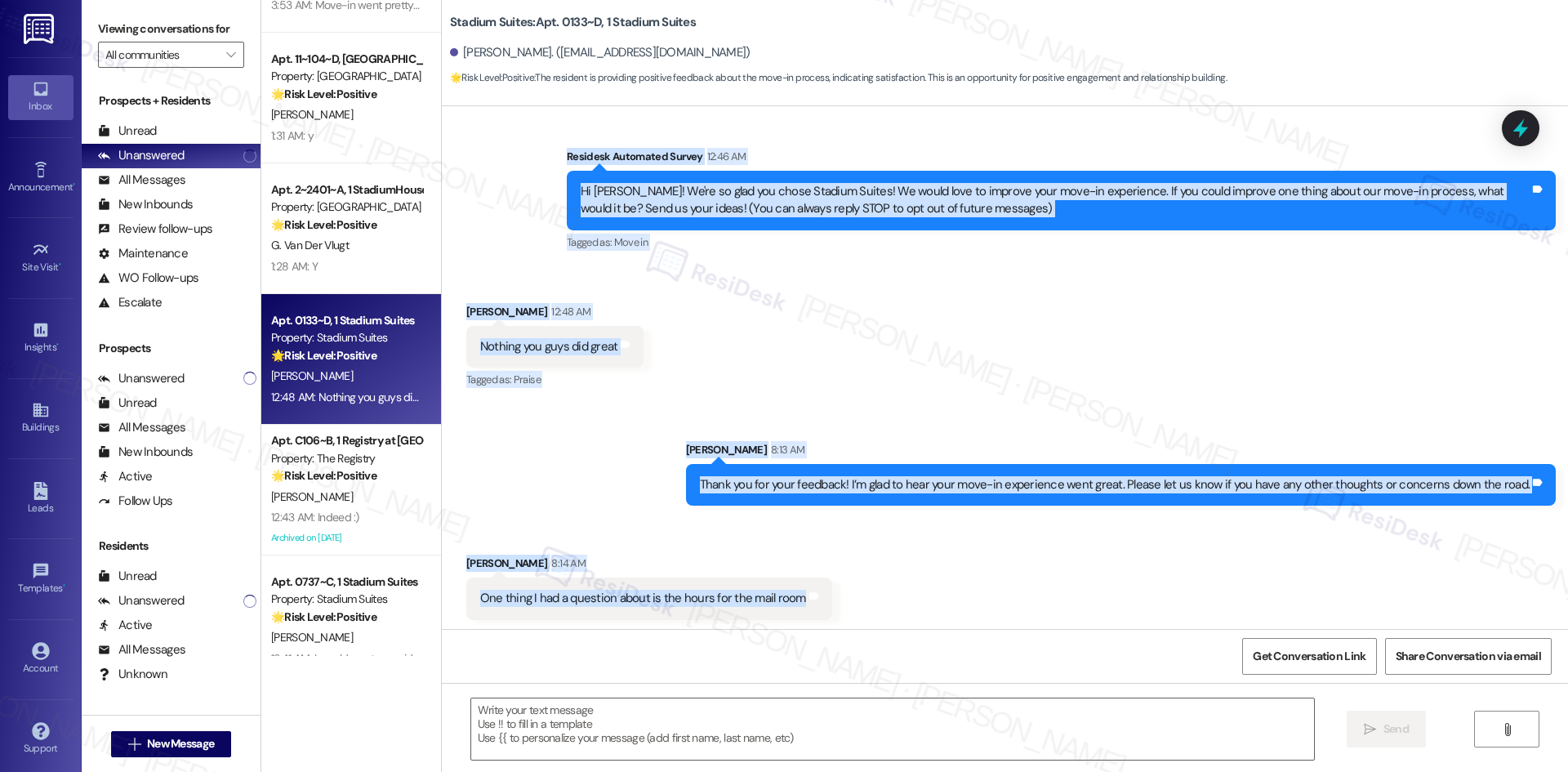
scroll to position [108, 0]
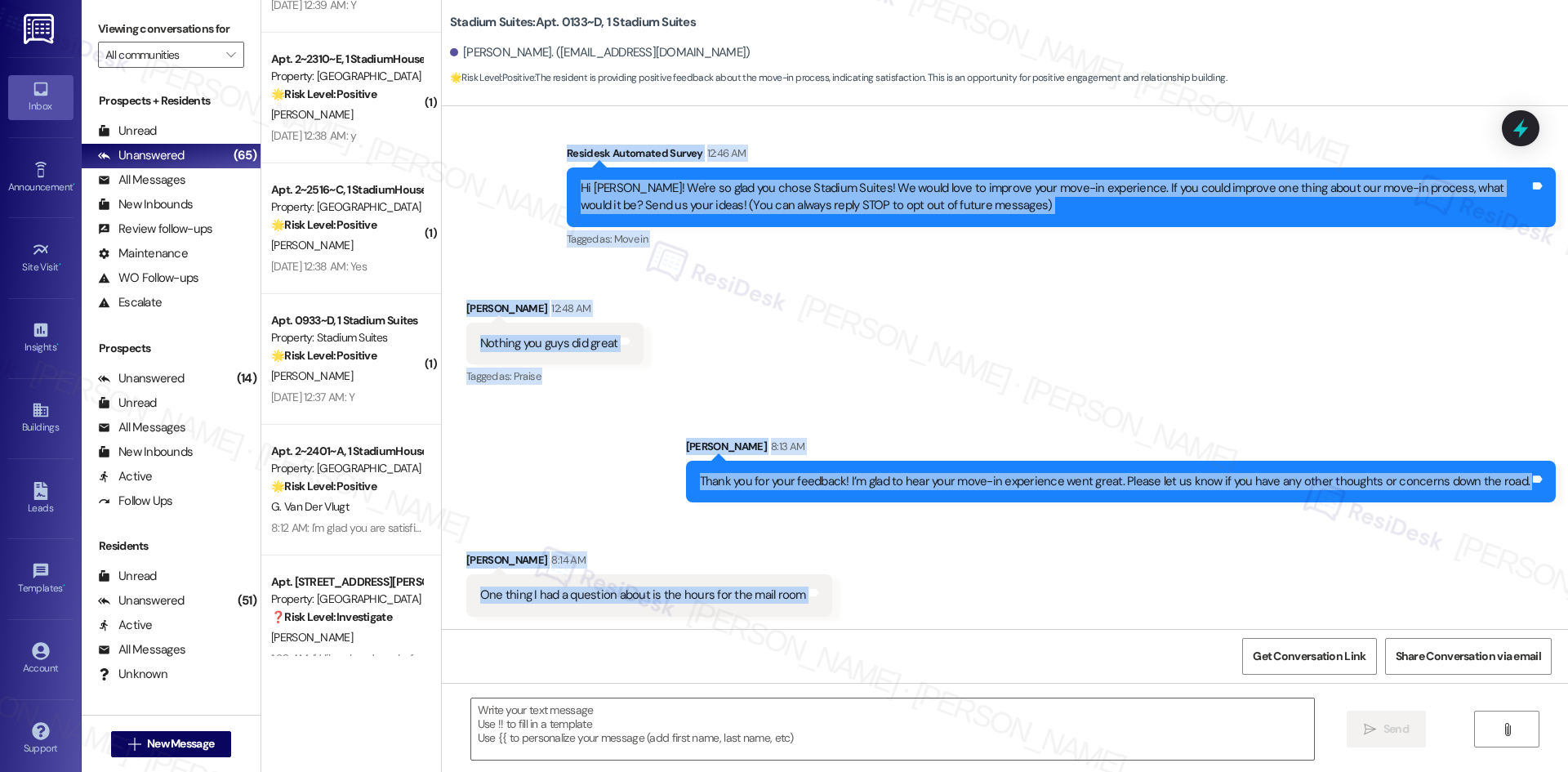
click at [1100, 339] on div "Received via SMS William Meigs 12:48 AM Nothing you guys did great Tags and not…" at bounding box center [1004, 332] width 1126 height 138
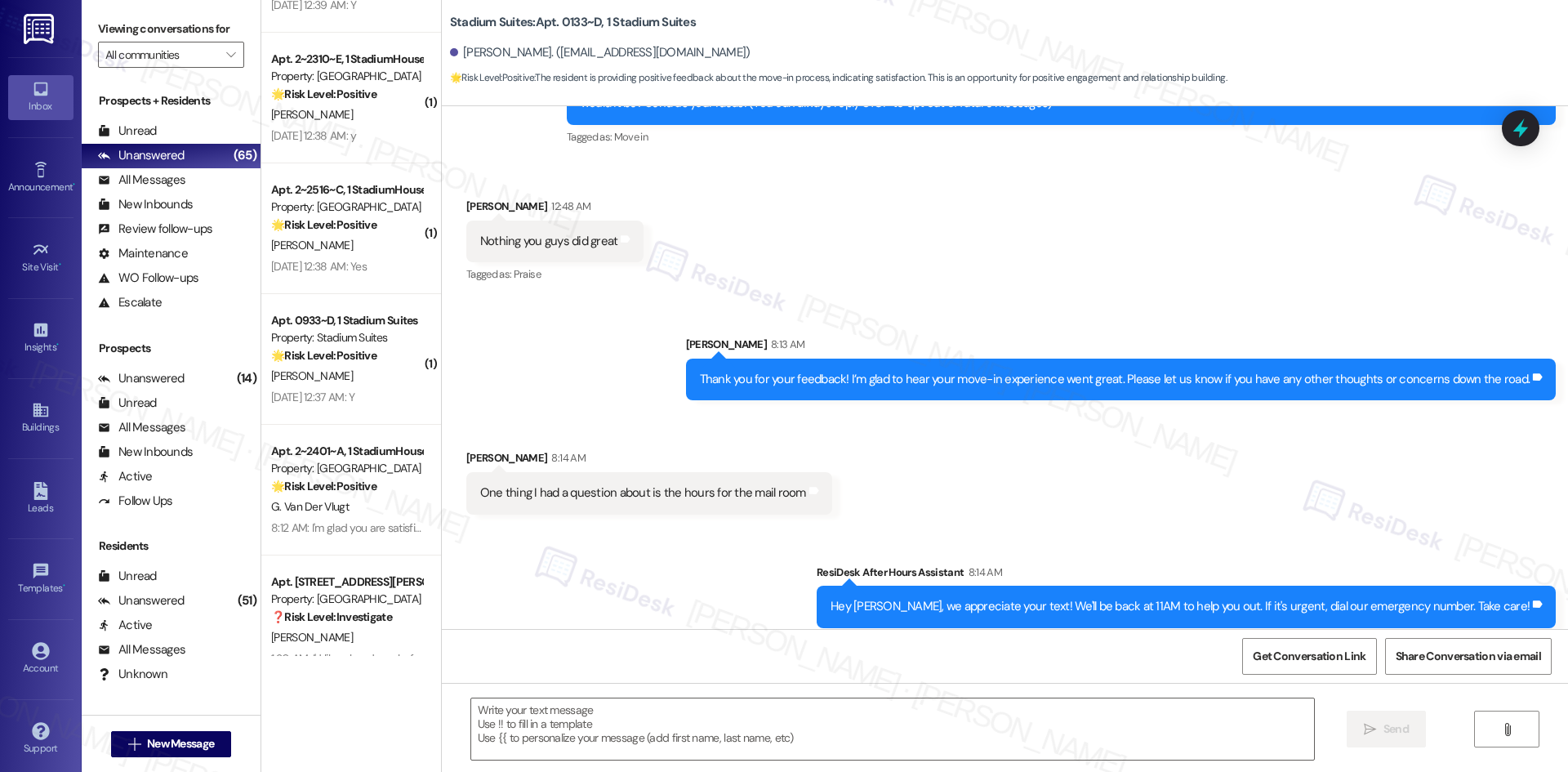
scroll to position [222, 0]
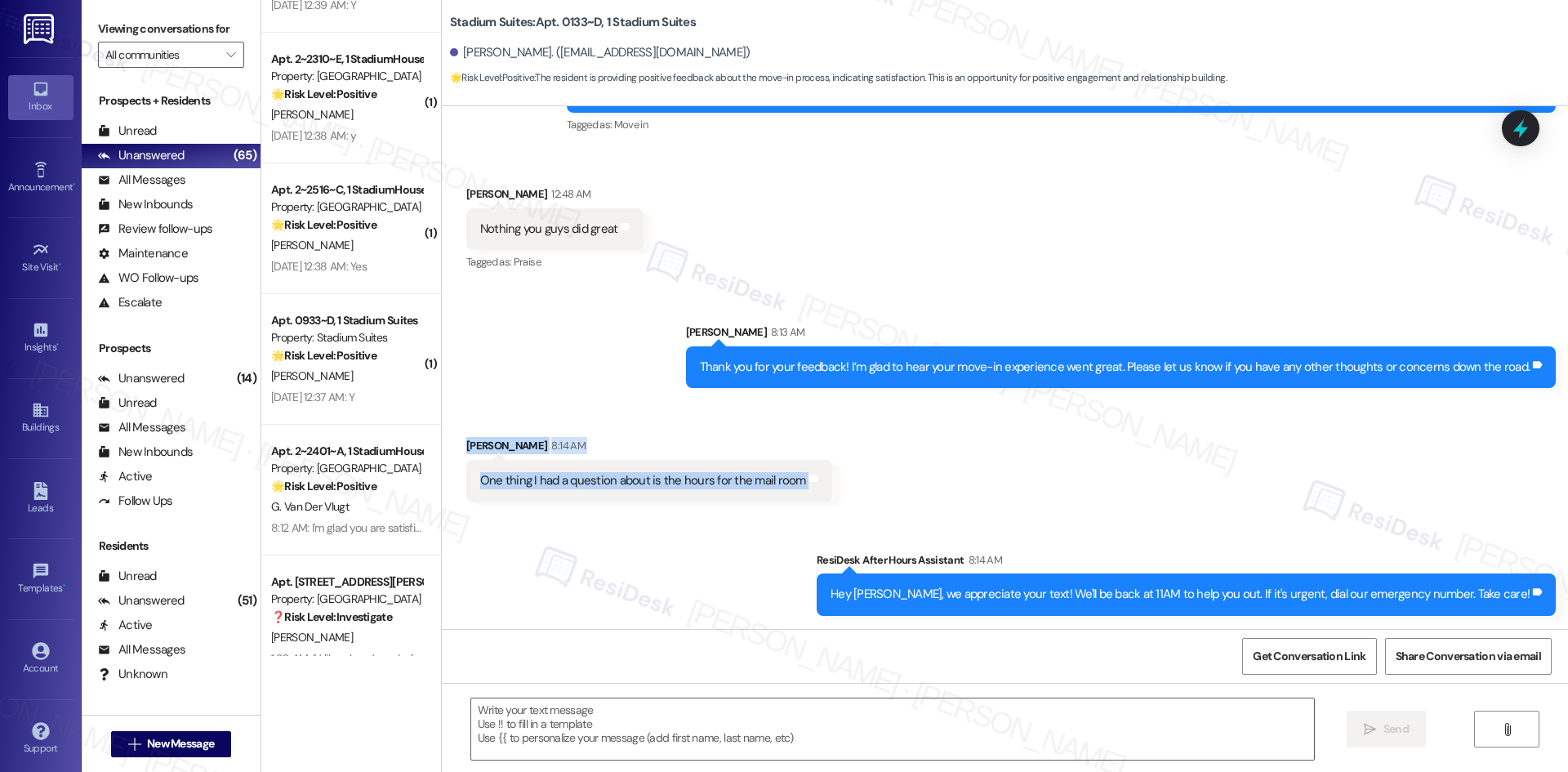
drag, startPoint x: 446, startPoint y: 437, endPoint x: 813, endPoint y: 493, distance: 371.2
click at [813, 493] on div "Received via SMS William Meigs 8:14 AM One thing I had a question about is the …" at bounding box center [649, 469] width 390 height 89
copy div "William Meigs 8:14 AM One thing I had a question about is the hours for the mai…"
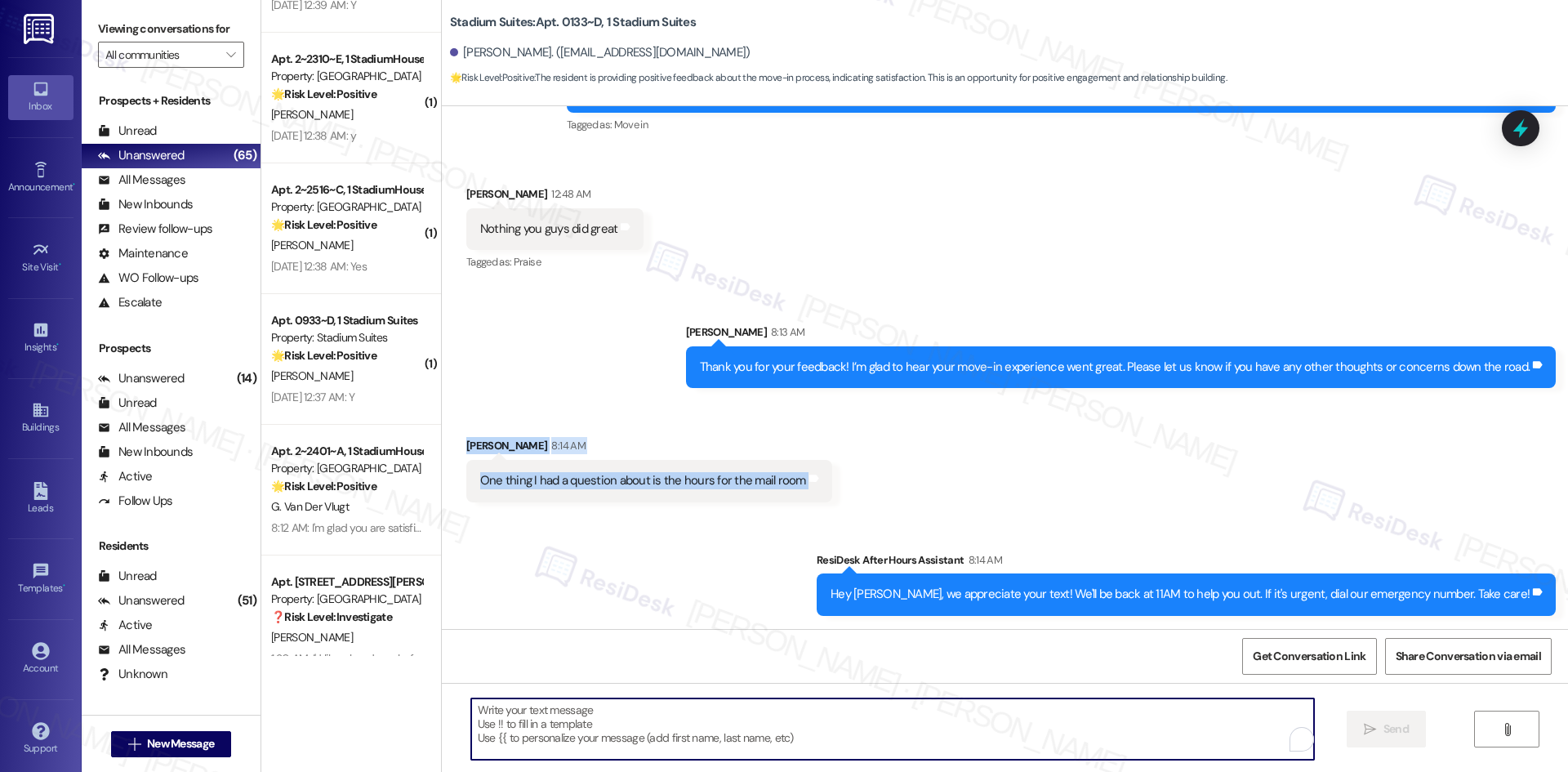
click at [723, 712] on textarea "To enrich screen reader interactions, please activate Accessibility in Grammarl…" at bounding box center [892, 729] width 843 height 62
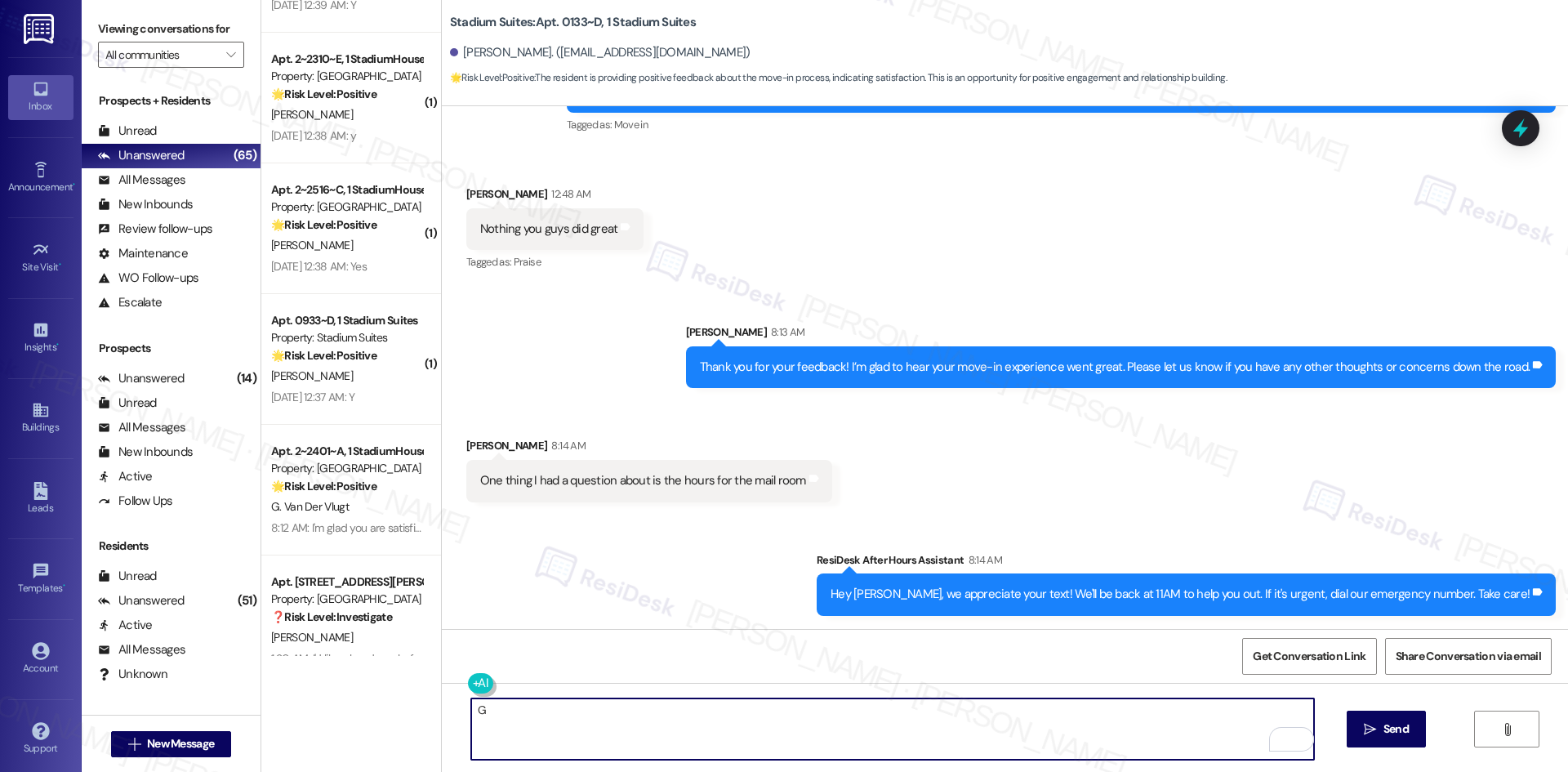
paste textarea "ood question! I’ll check with the site team about the mail room hours and get b…"
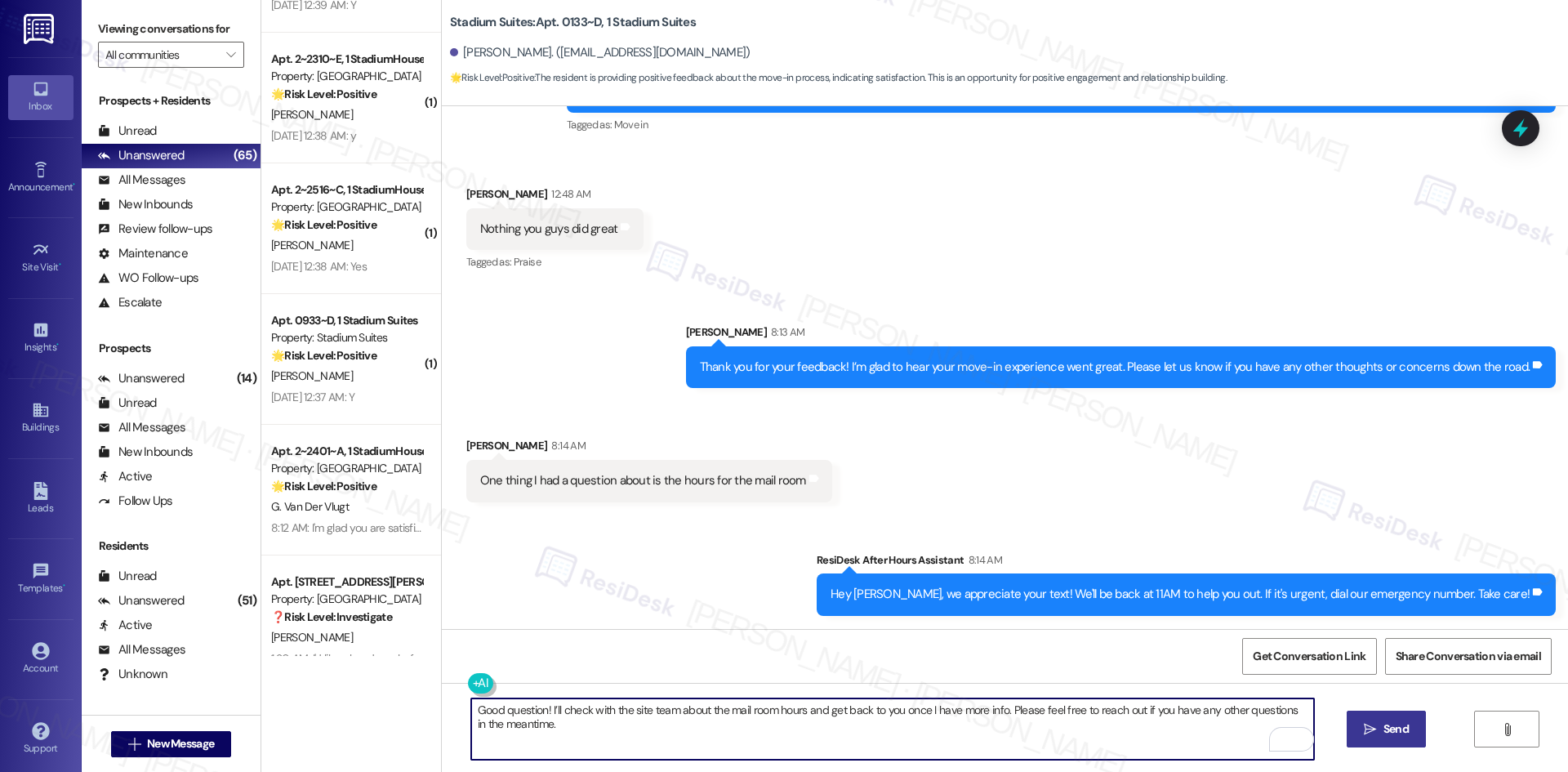
type textarea "Good question! I’ll check with the site team about the mail room hours and get …"
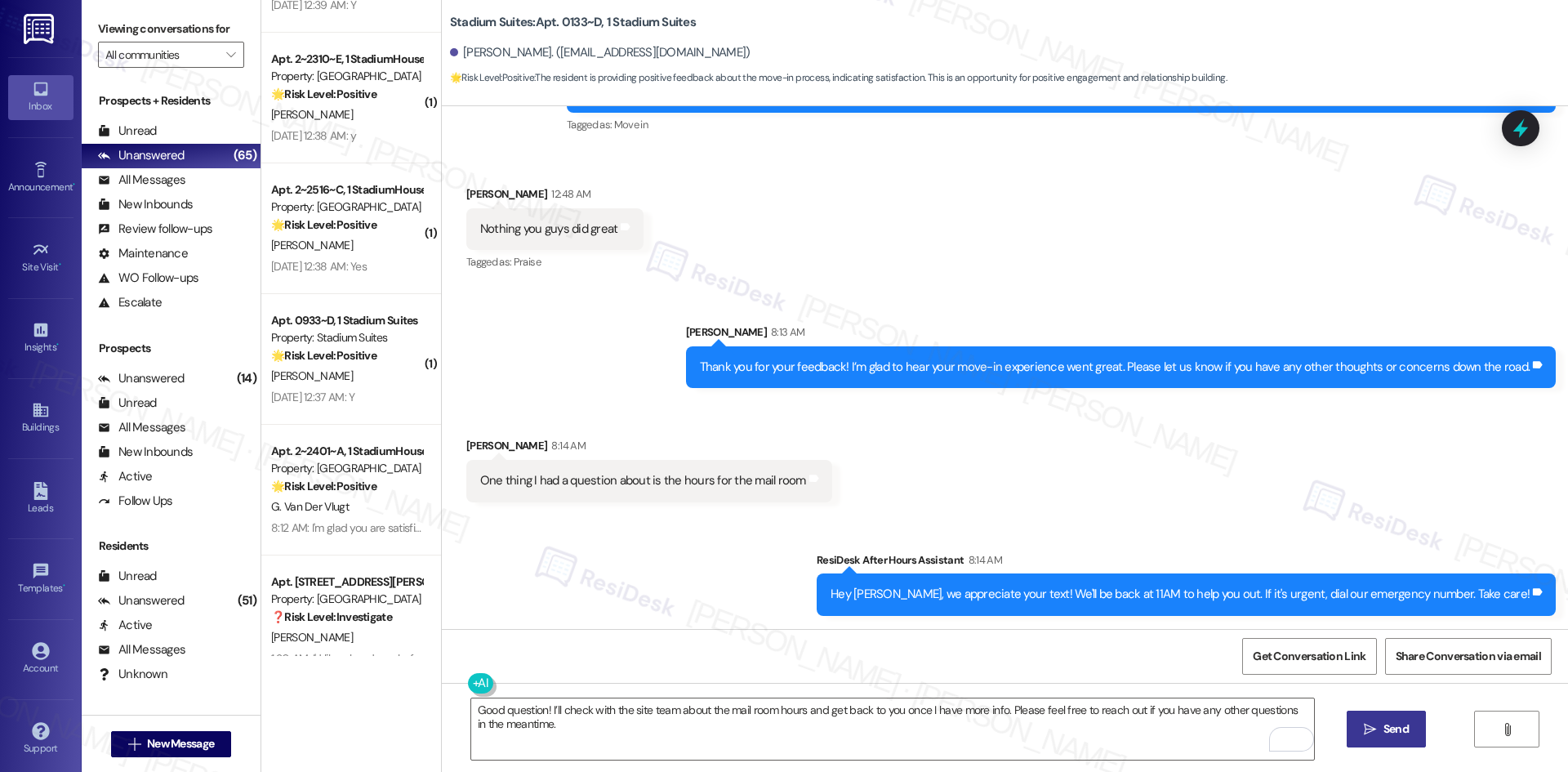
click at [1389, 737] on span "Send" at bounding box center [1396, 729] width 25 height 17
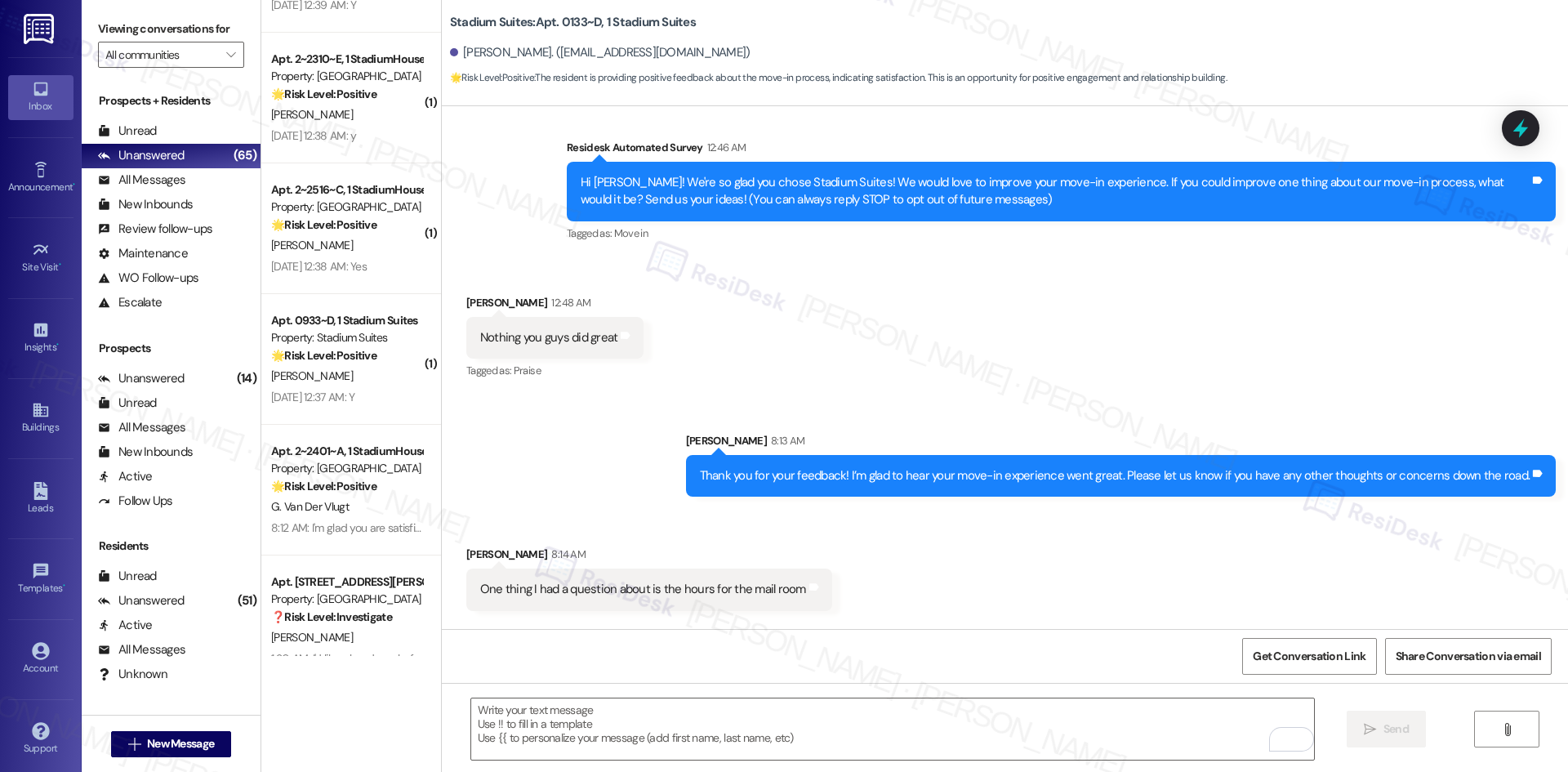
scroll to position [108, 0]
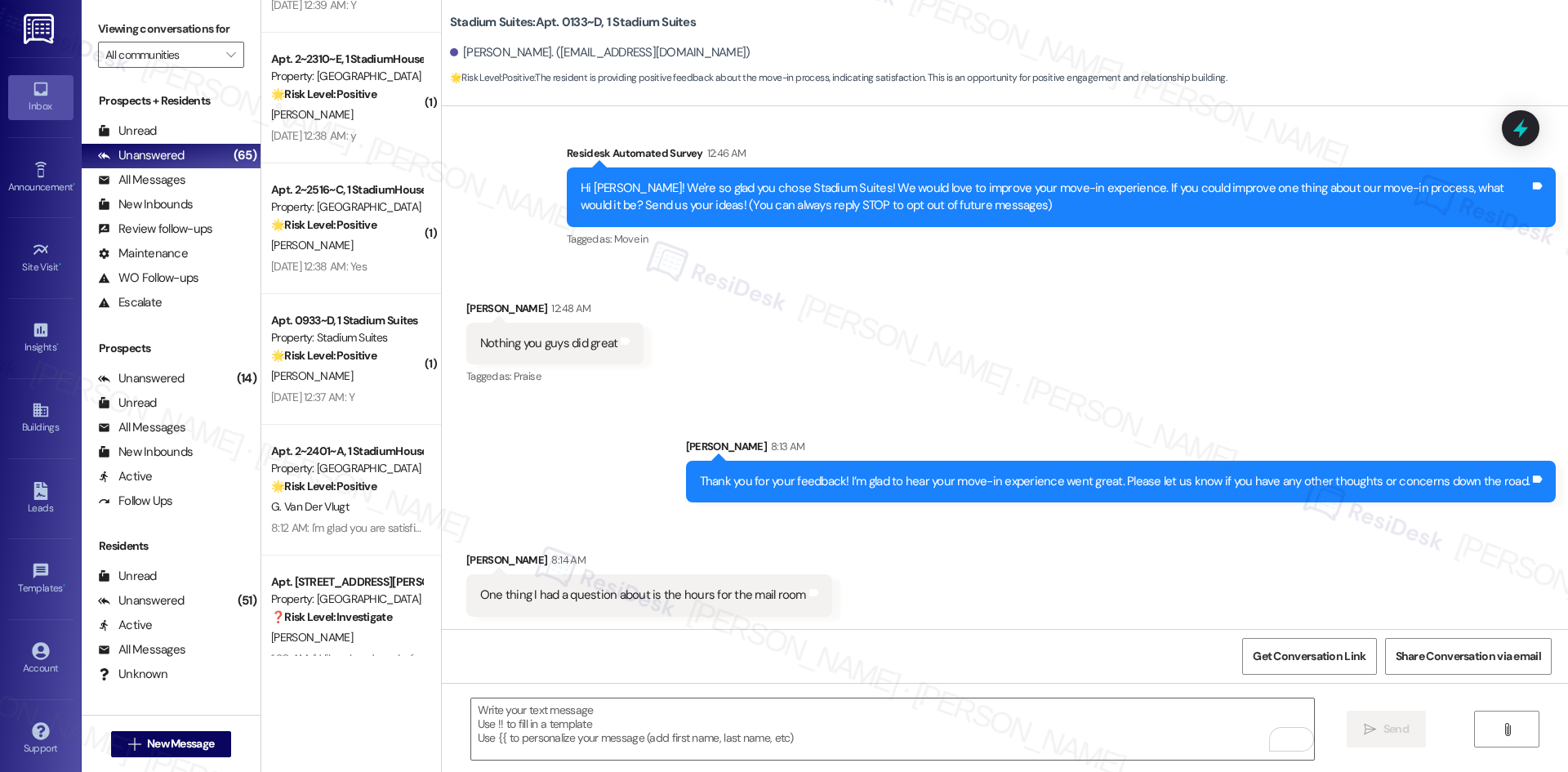
click at [924, 340] on div "Received via SMS William Meigs 12:48 AM Nothing you guys did great Tags and not…" at bounding box center [1004, 332] width 1126 height 138
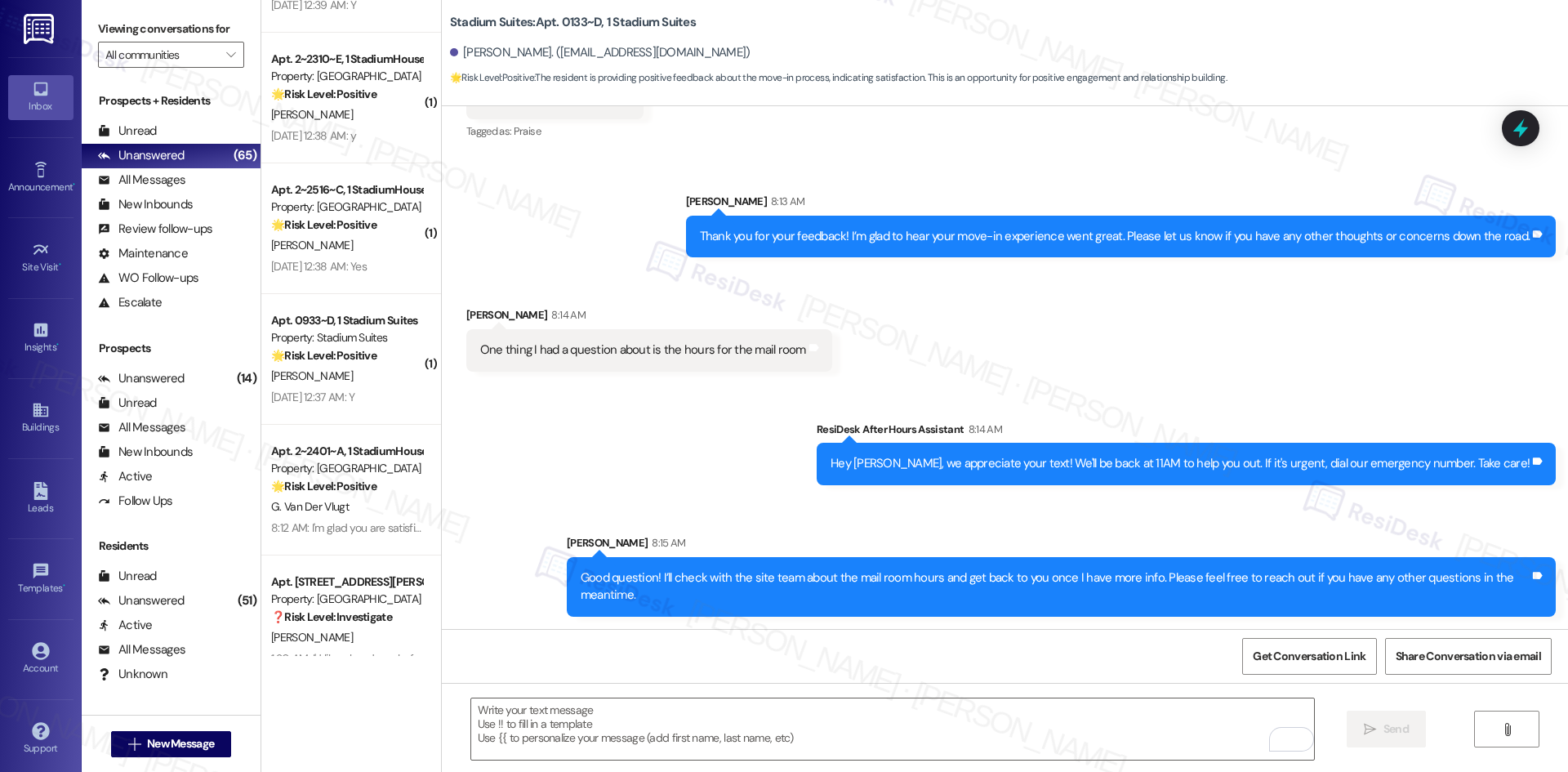
scroll to position [354, 0]
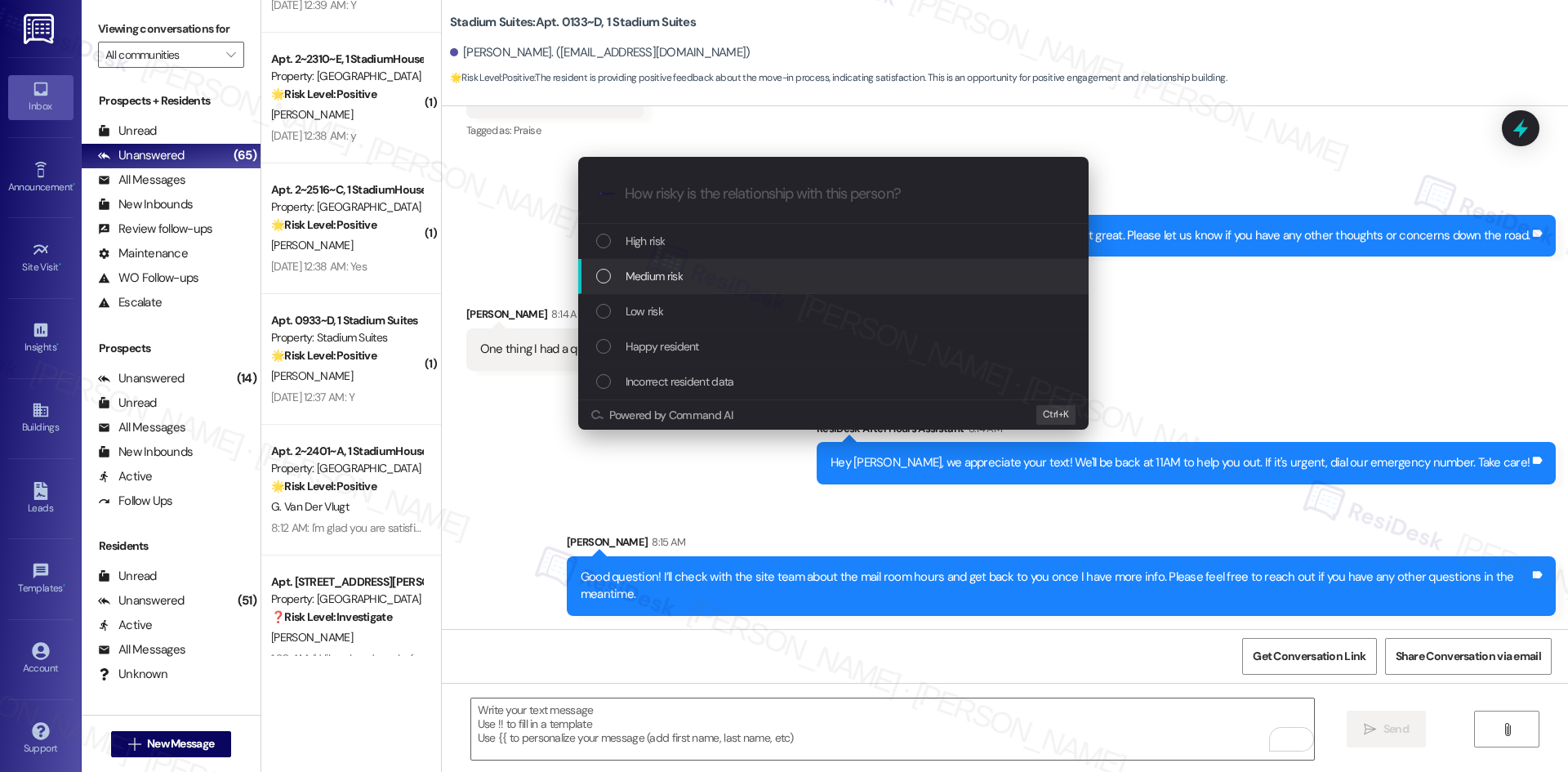
click at [695, 278] on div "Medium risk" at bounding box center [835, 276] width 478 height 18
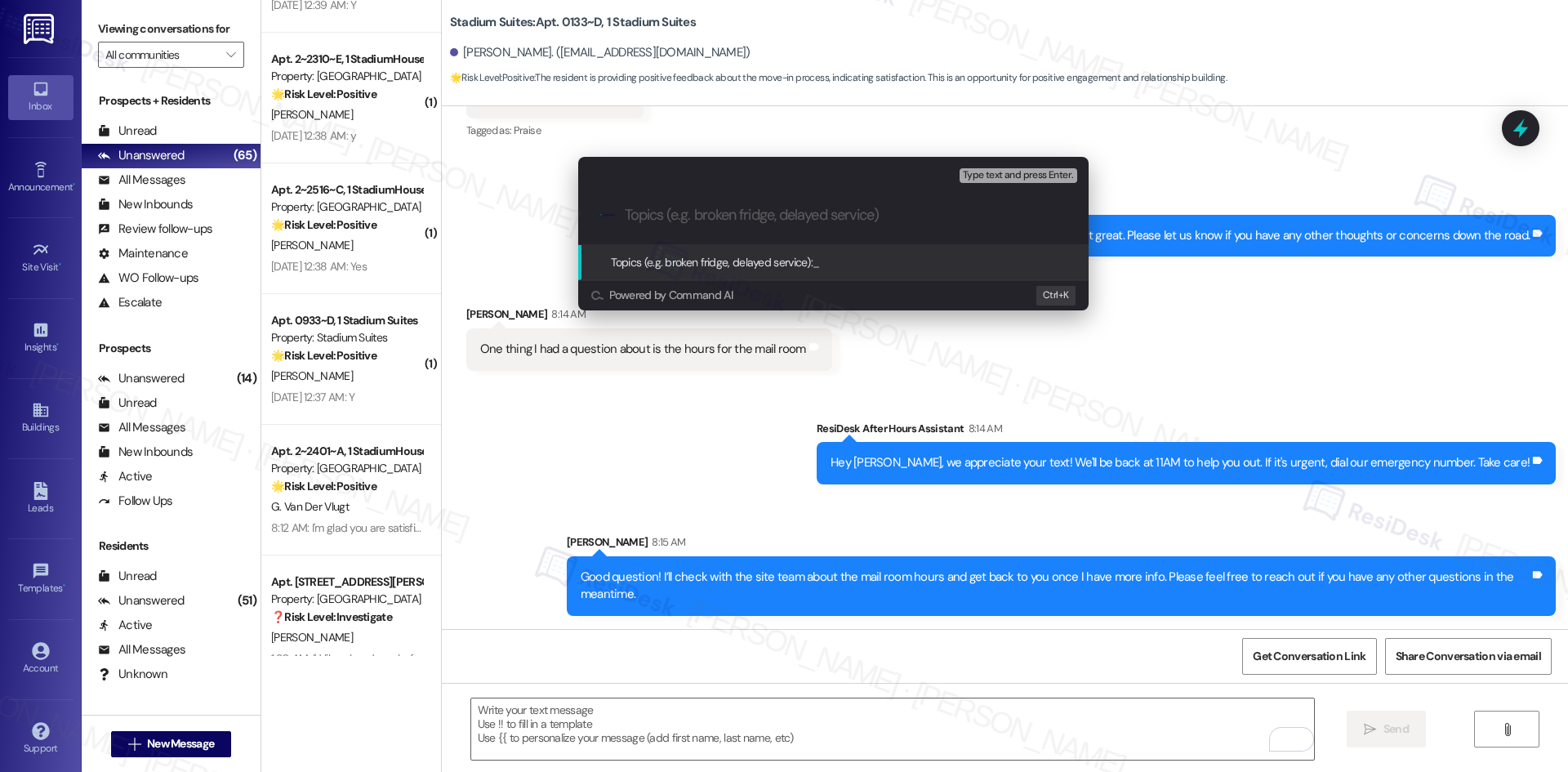
paste input "Mail Room Hours Inquiry"
type input "Mail Room Hours Inquiry"
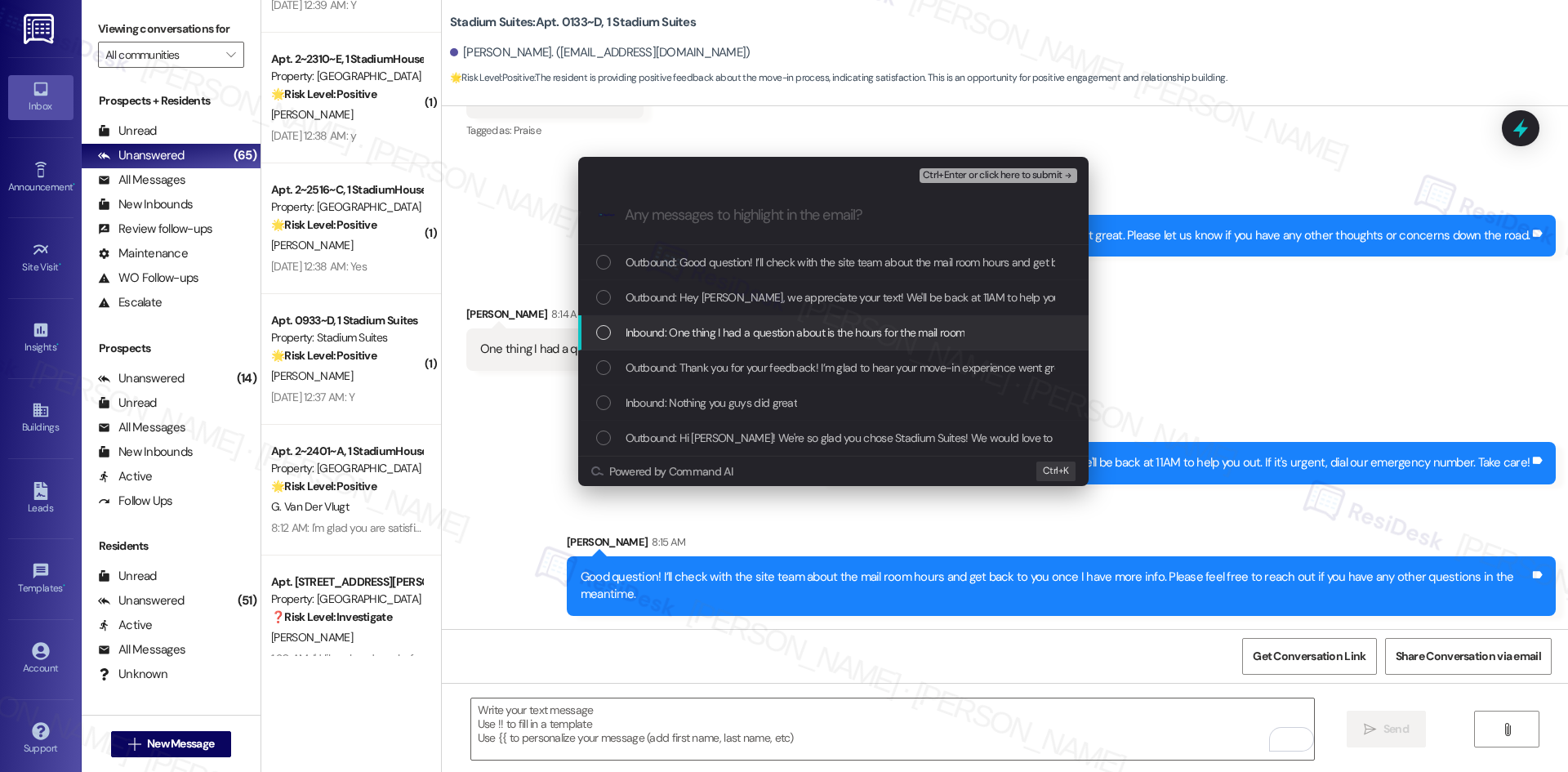
click at [785, 332] on span "Inbound: One thing I had a question about is the hours for the mail room" at bounding box center [795, 332] width 340 height 18
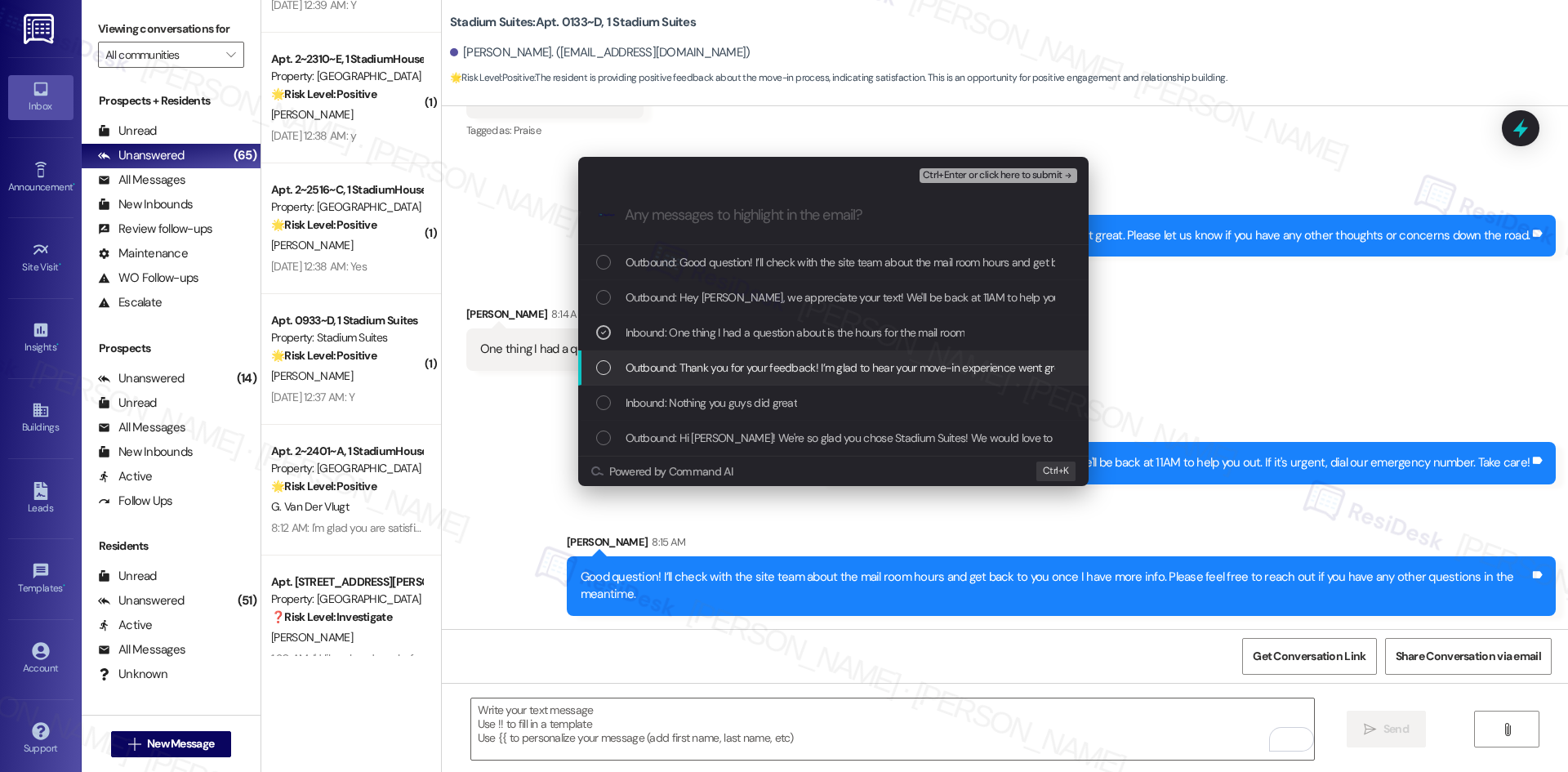
click at [854, 369] on span "Outbound: Thank you for your feedback! I’m glad to hear your move-in experience…" at bounding box center [1033, 367] width 816 height 18
click at [839, 383] on div "Outbound: Thank you for your feedback! I’m glad to hear your move-in experience…" at bounding box center [833, 368] width 511 height 35
click at [825, 405] on div "Inbound: Nothing you guys did great" at bounding box center [835, 402] width 478 height 18
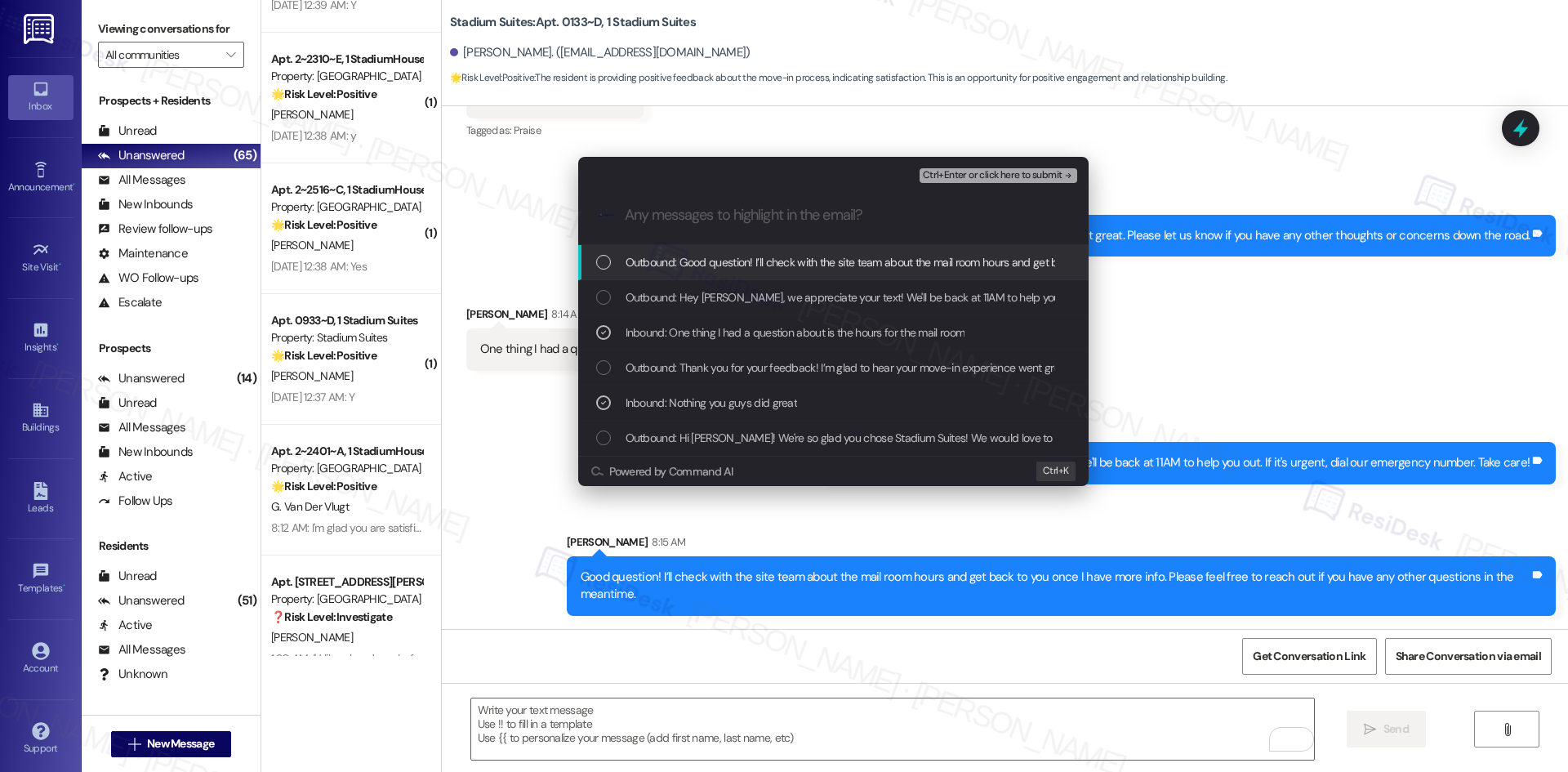
click at [1048, 178] on span "Ctrl+Enter or click here to submit" at bounding box center [993, 176] width 140 height 12
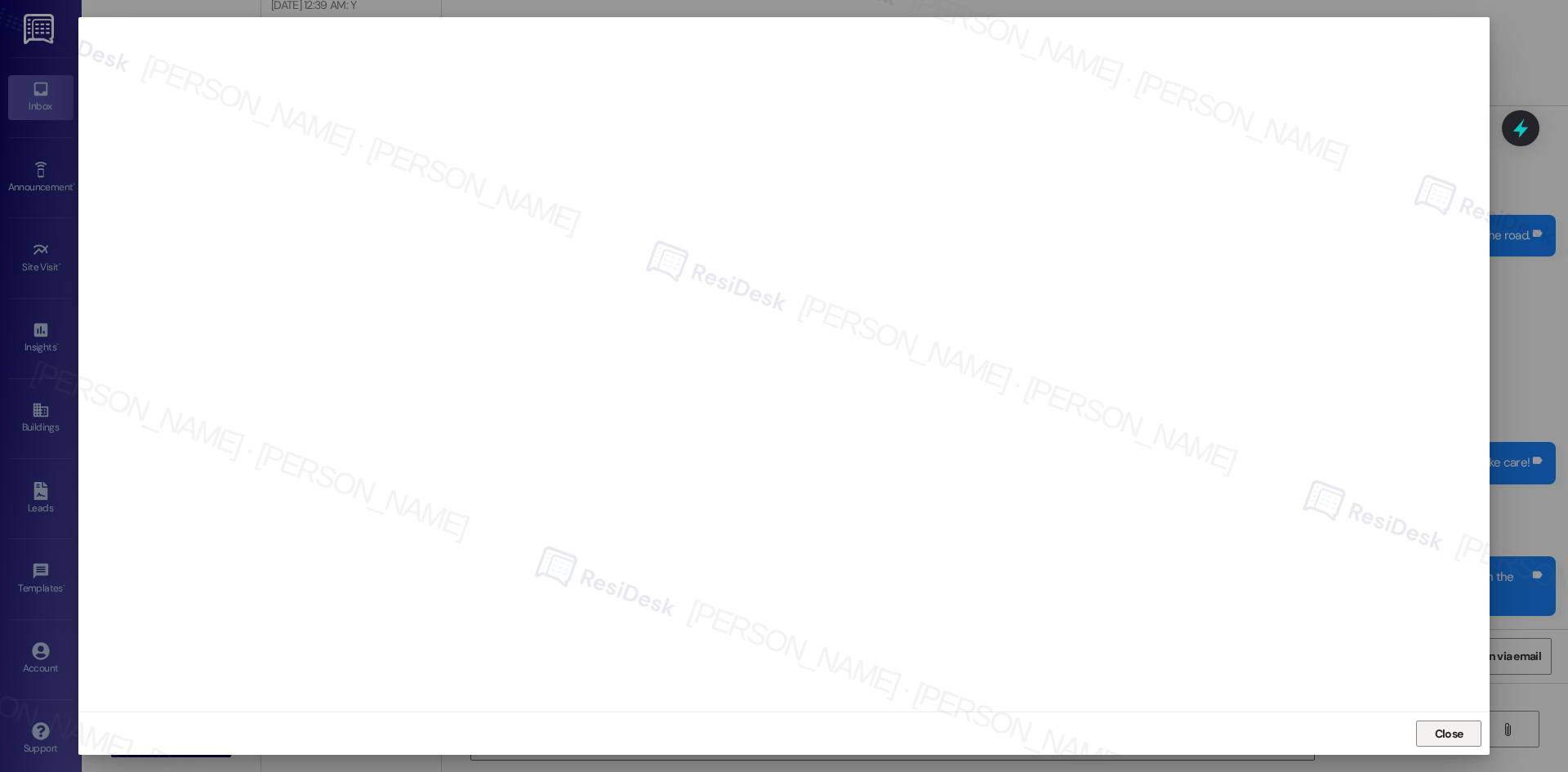
click at [1451, 733] on span "Close" at bounding box center [1449, 734] width 29 height 17
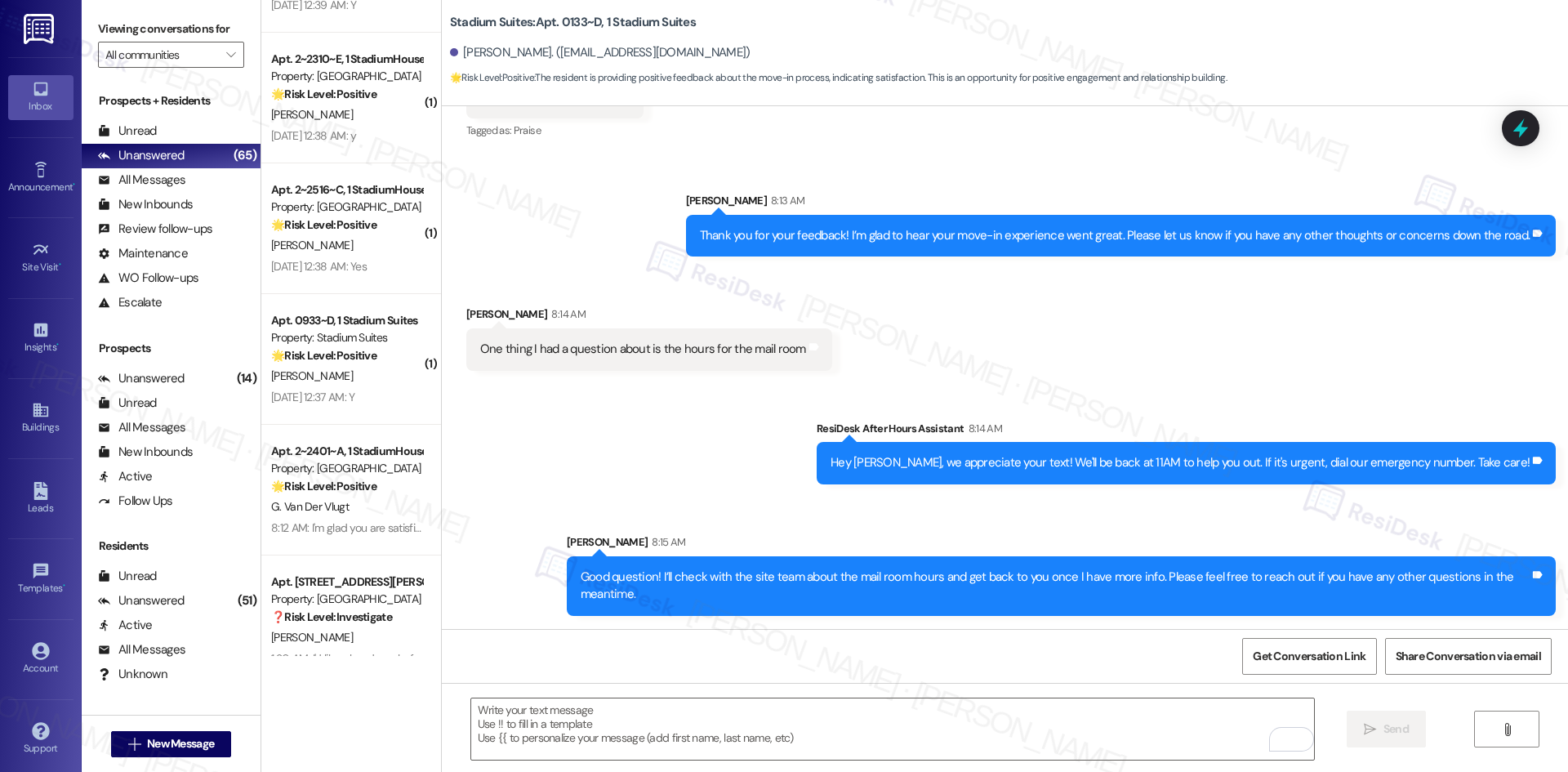
click at [768, 468] on div "Sent via SMS ResiDesk After Hours Assistant 8:14 AM Hey William, we appreciate …" at bounding box center [1004, 506] width 1126 height 245
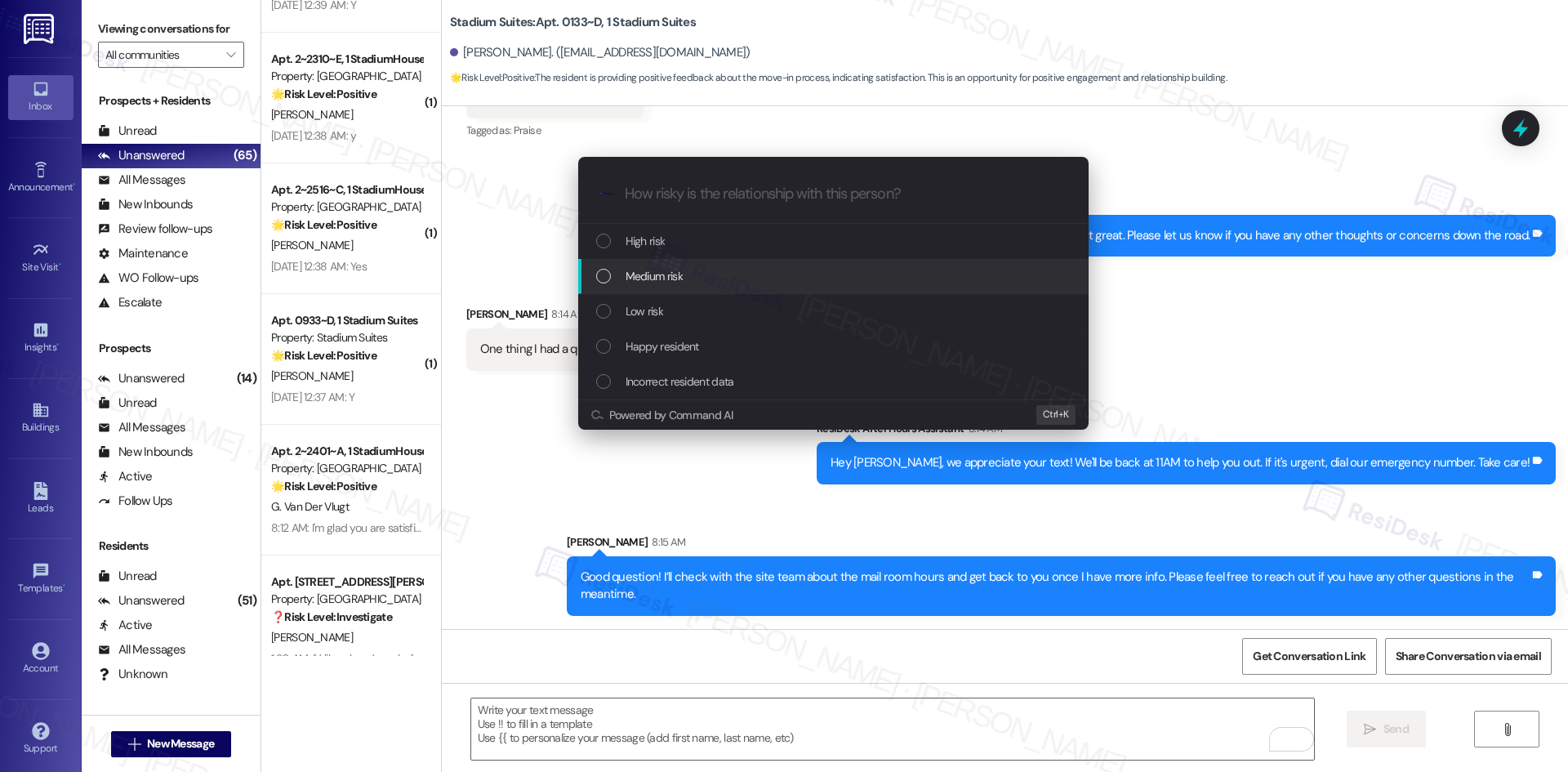
click at [698, 277] on div "Medium risk" at bounding box center [835, 276] width 478 height 18
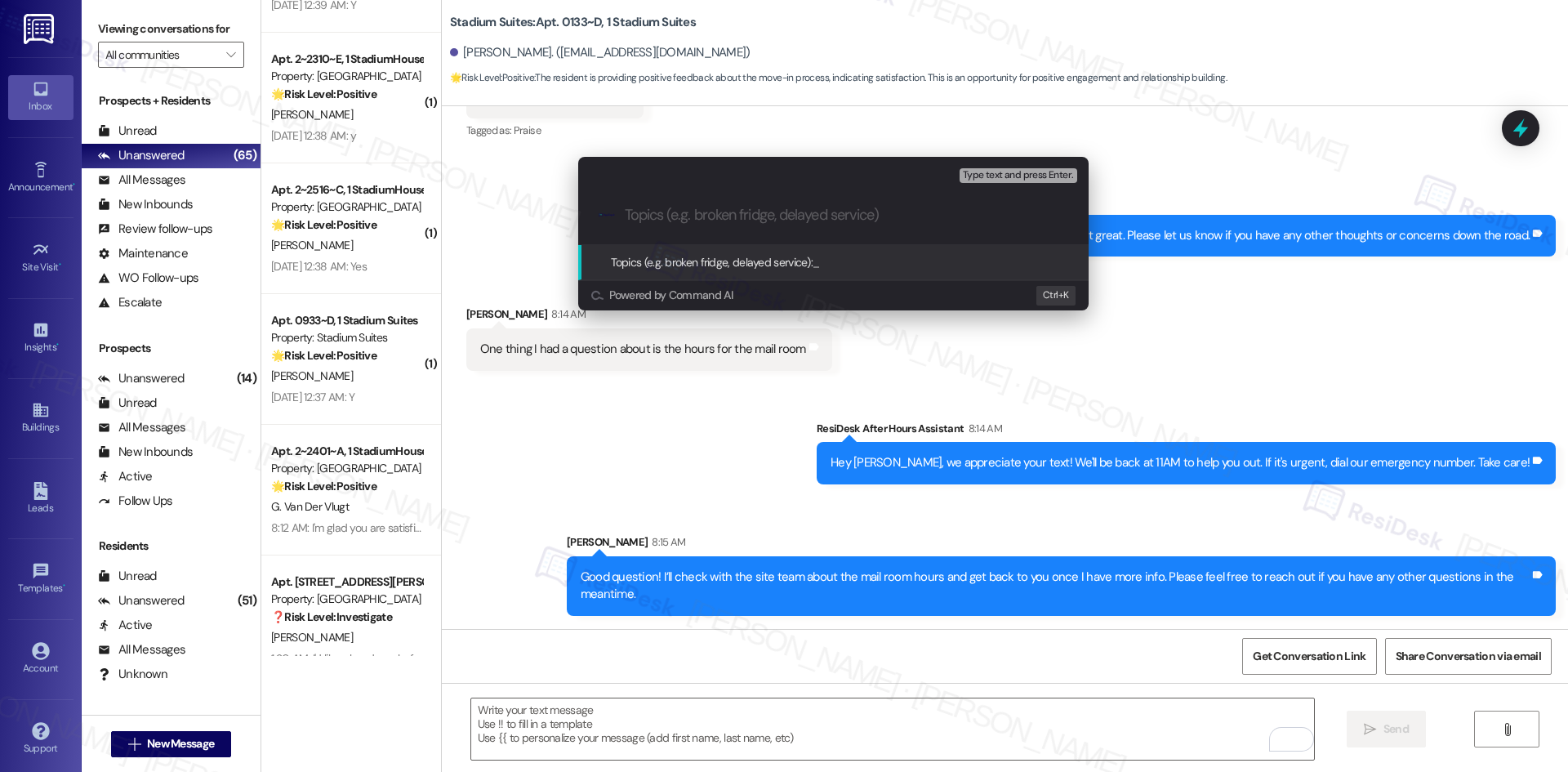
click at [709, 218] on input "Topics (e.g. broken fridge, delayed service)" at bounding box center [847, 215] width 443 height 17
paste input "Great Move-In Experience & Mail Room Hours Inquiry"
type input "Great Move-In Experience & Mail Room Hours Inquiry"
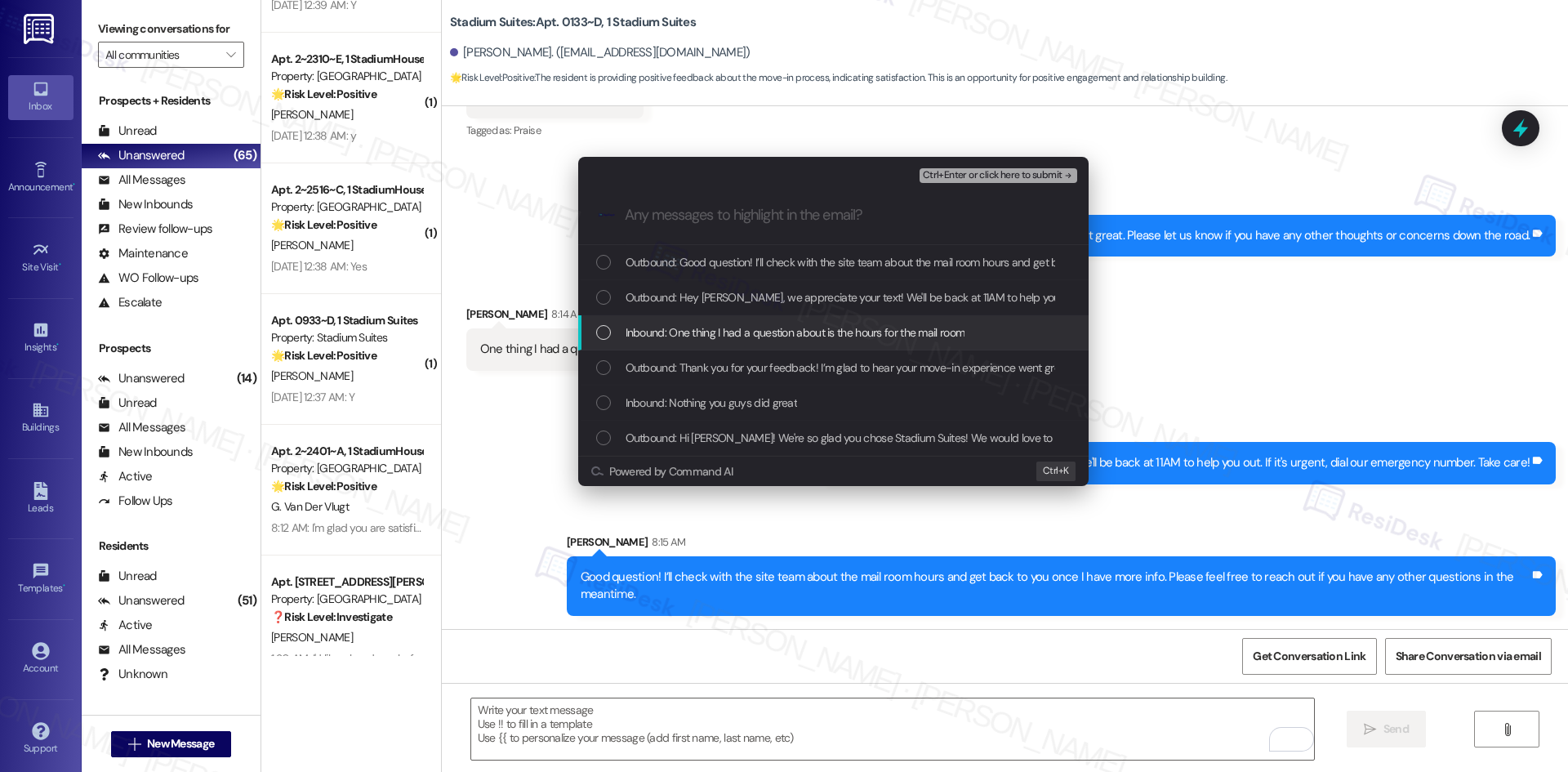
click at [757, 339] on span "Inbound: One thing I had a question about is the hours for the mail room" at bounding box center [795, 332] width 340 height 18
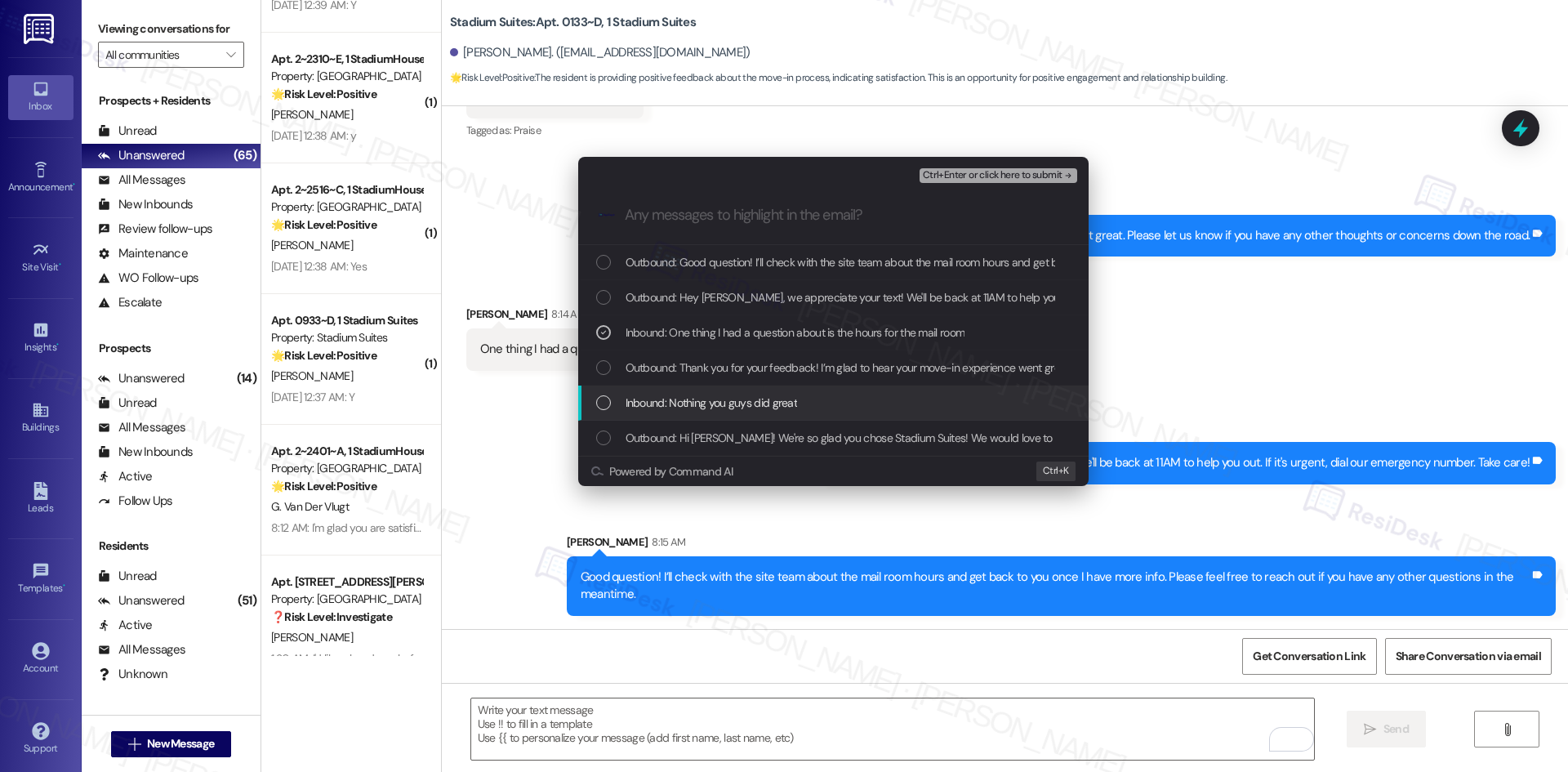
click at [778, 407] on span "Inbound: Nothing you guys did great" at bounding box center [711, 402] width 173 height 18
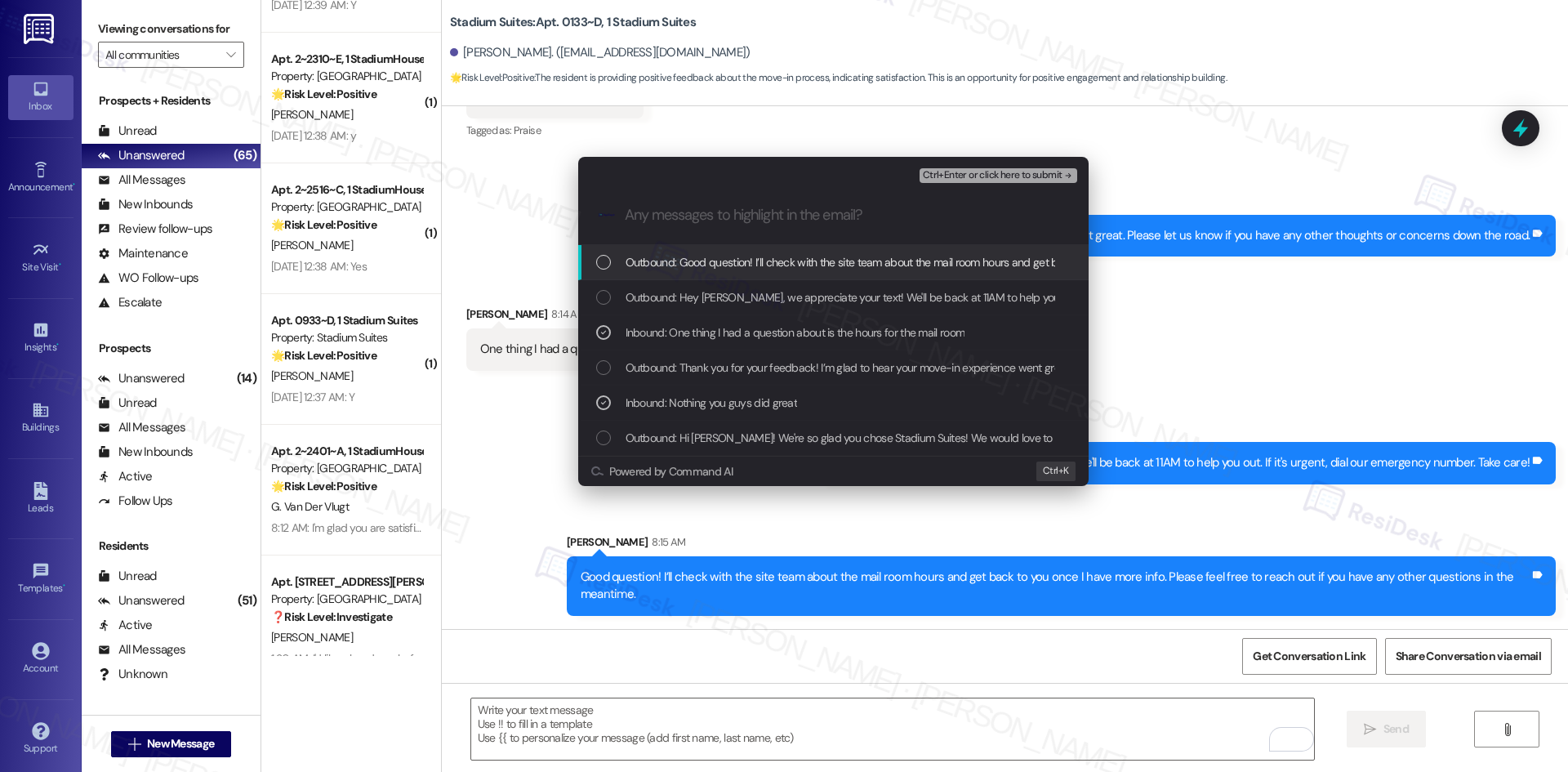
click at [1051, 173] on span "Ctrl+Enter or click here to submit" at bounding box center [993, 176] width 140 height 12
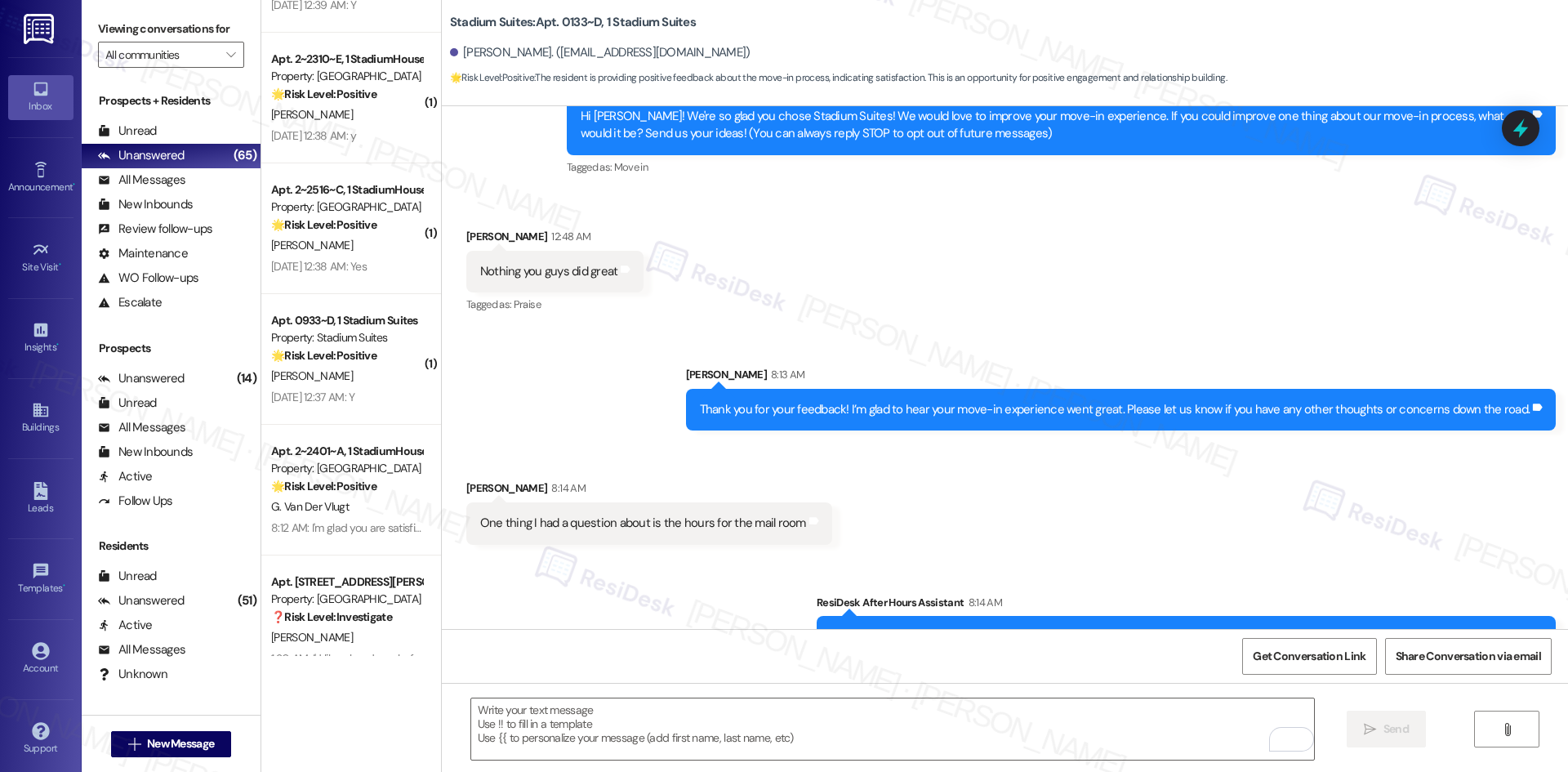
scroll to position [108, 0]
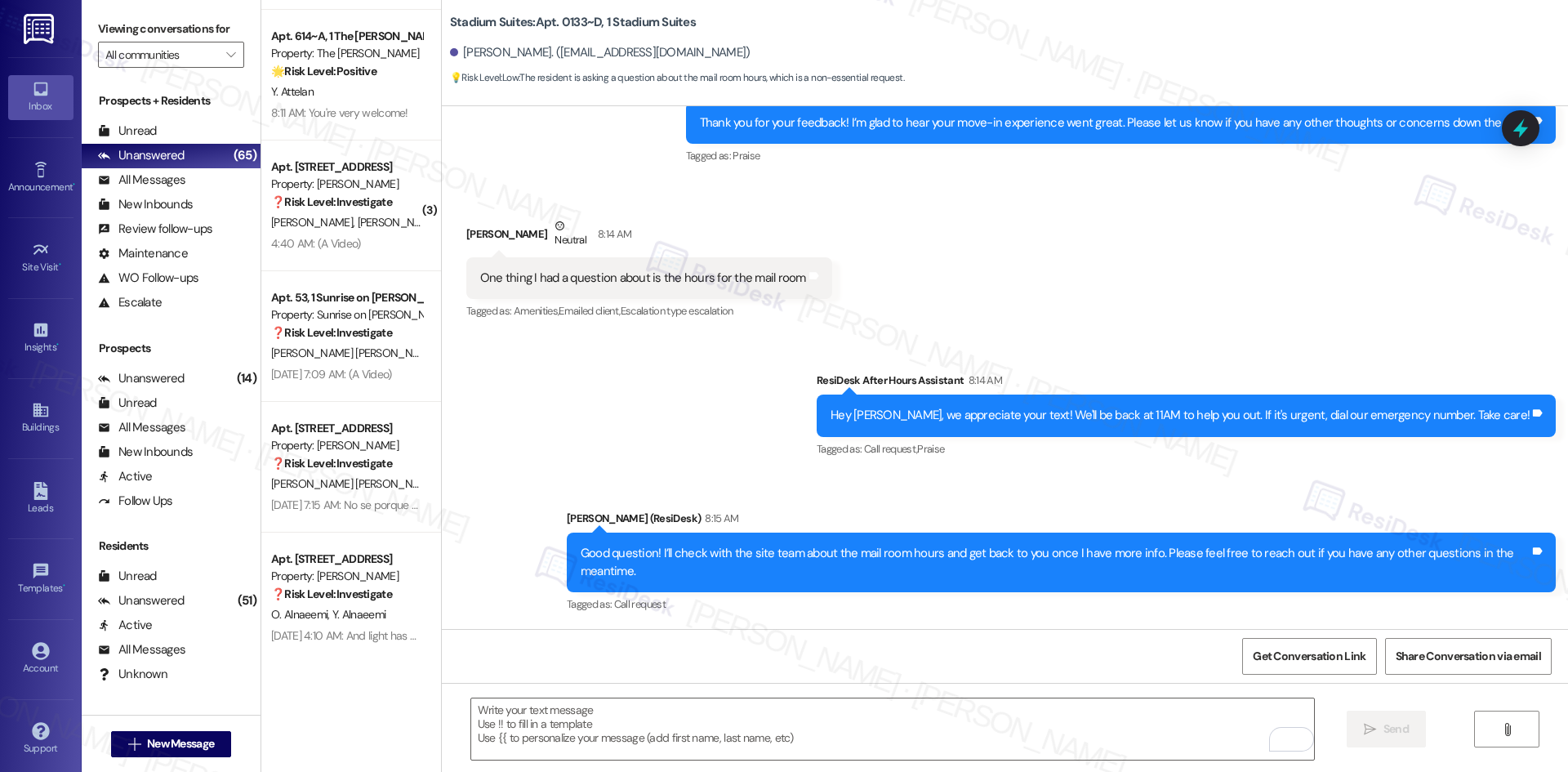
scroll to position [6010, 0]
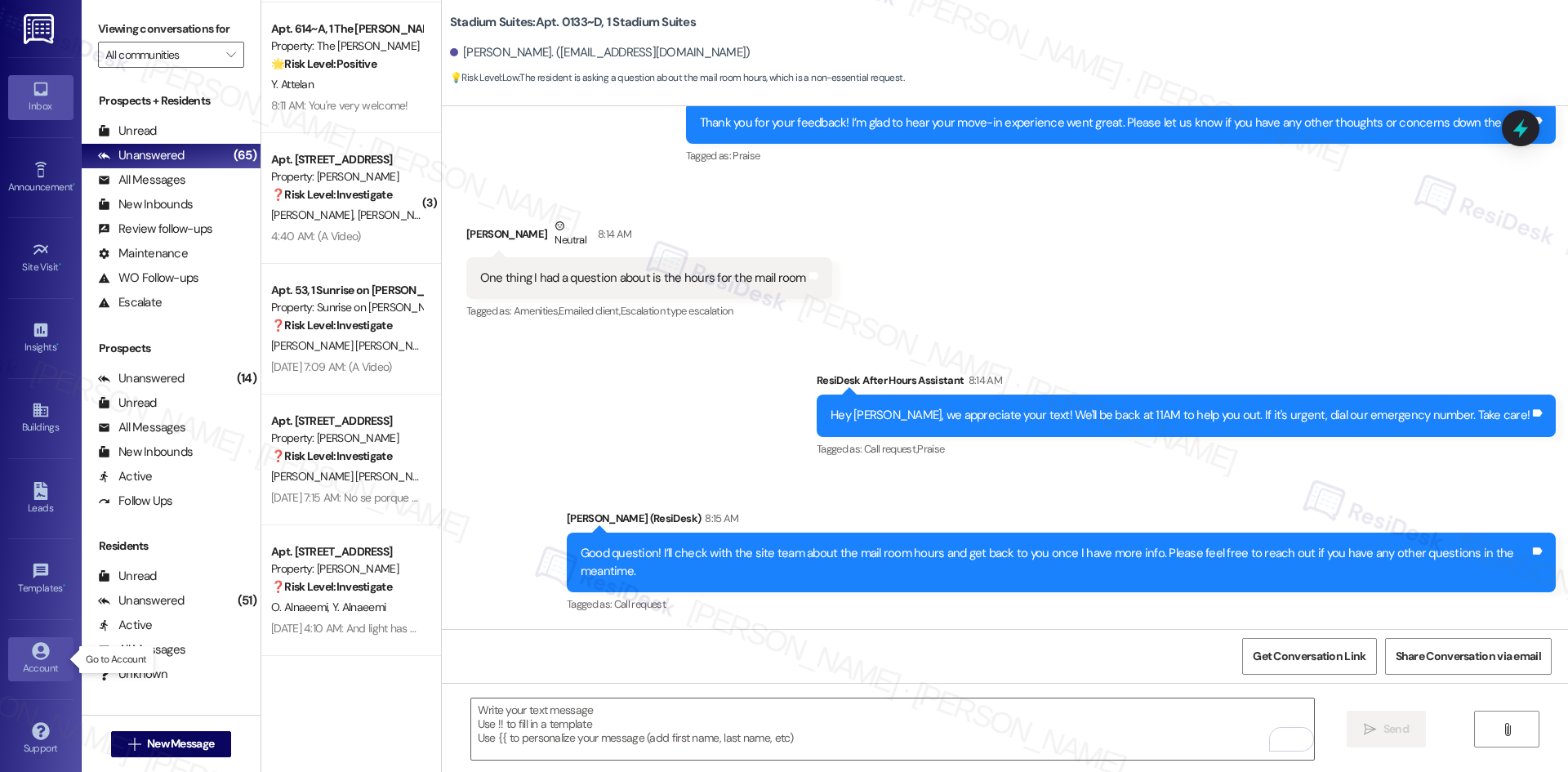
click at [46, 651] on link "Account" at bounding box center [41, 659] width 66 height 44
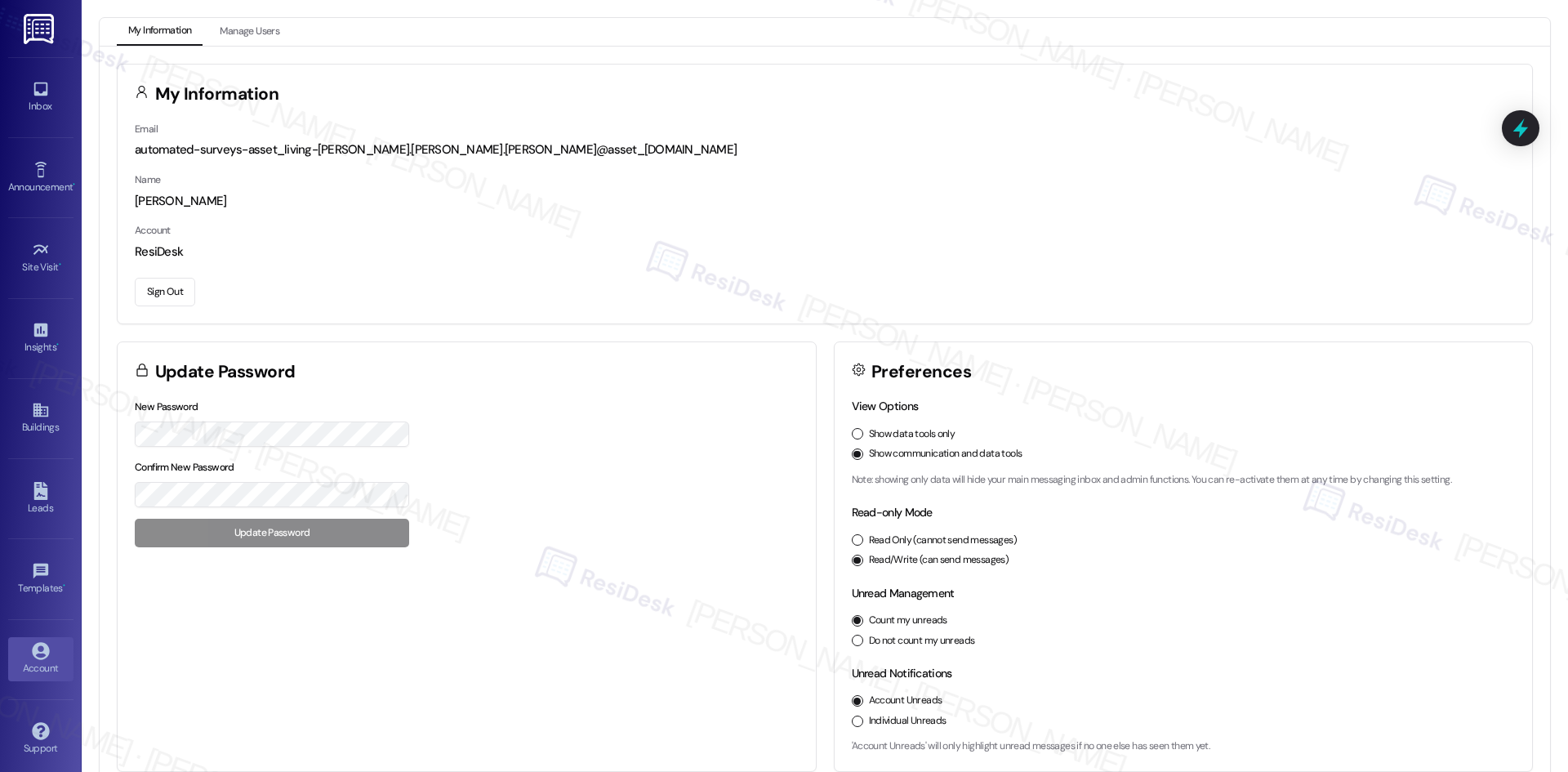
click at [161, 290] on button "Sign Out" at bounding box center [165, 292] width 61 height 29
